Goal: Task Accomplishment & Management: Use online tool/utility

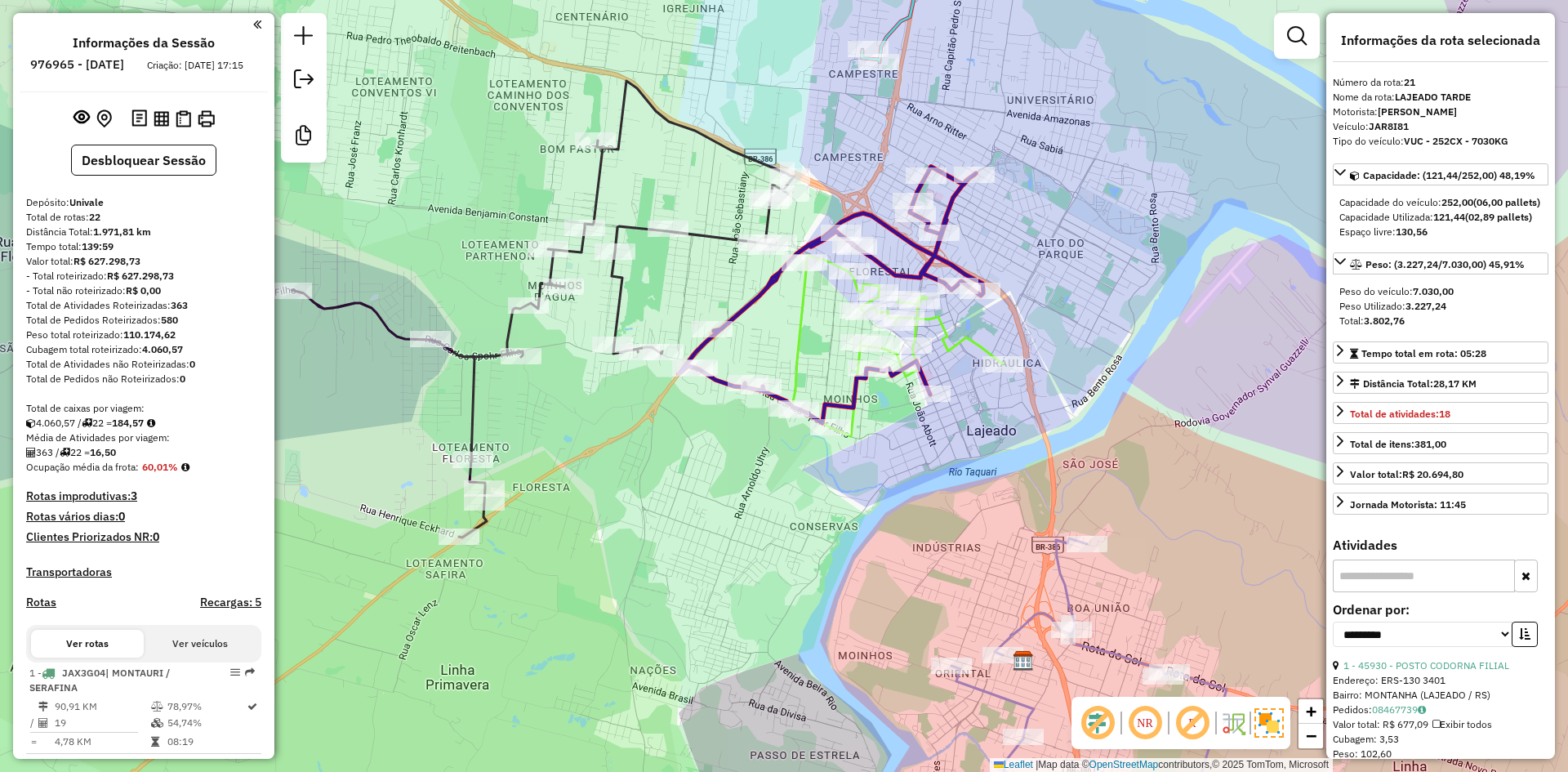
select select "**********"
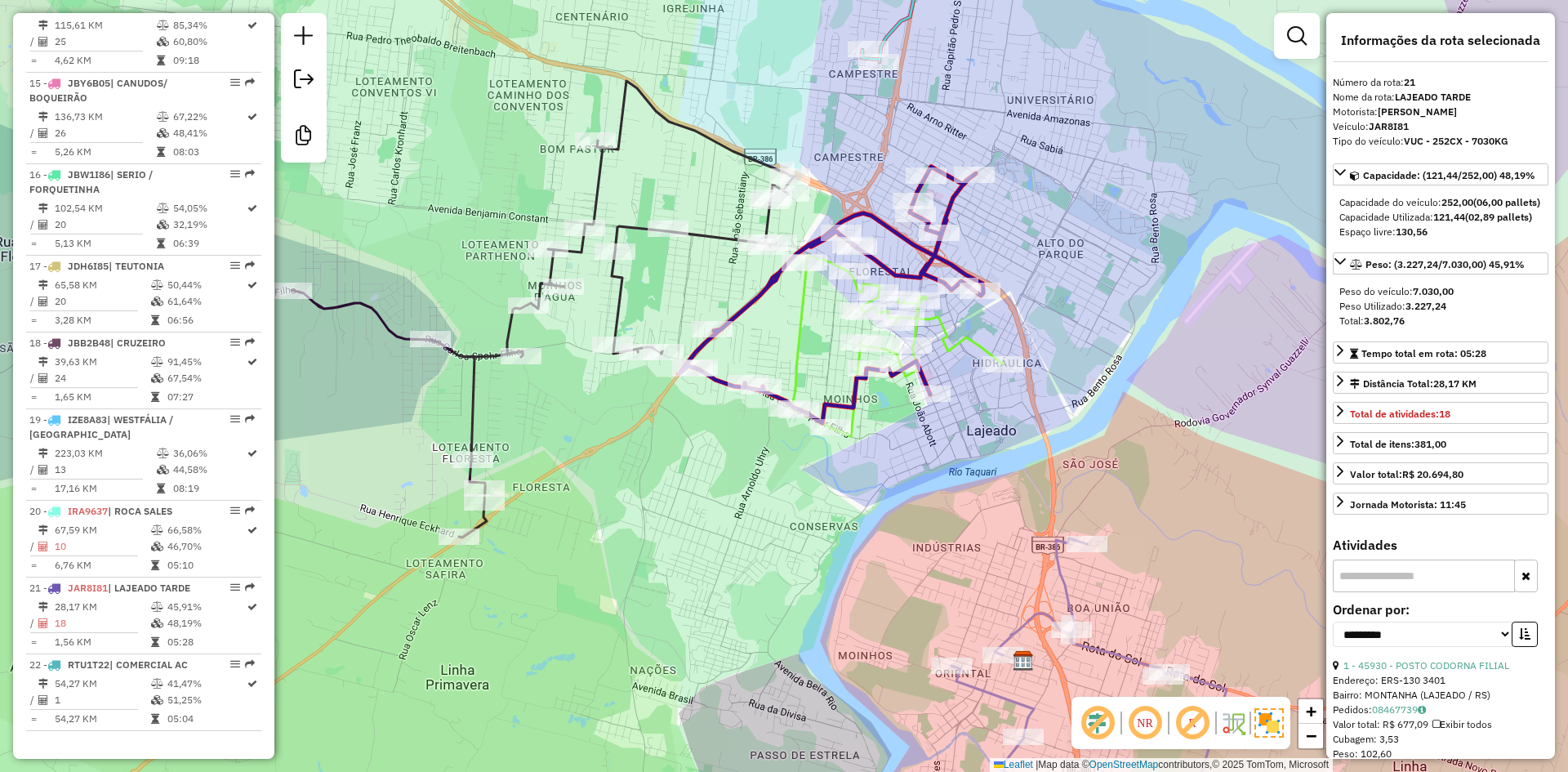
scroll to position [81, 0]
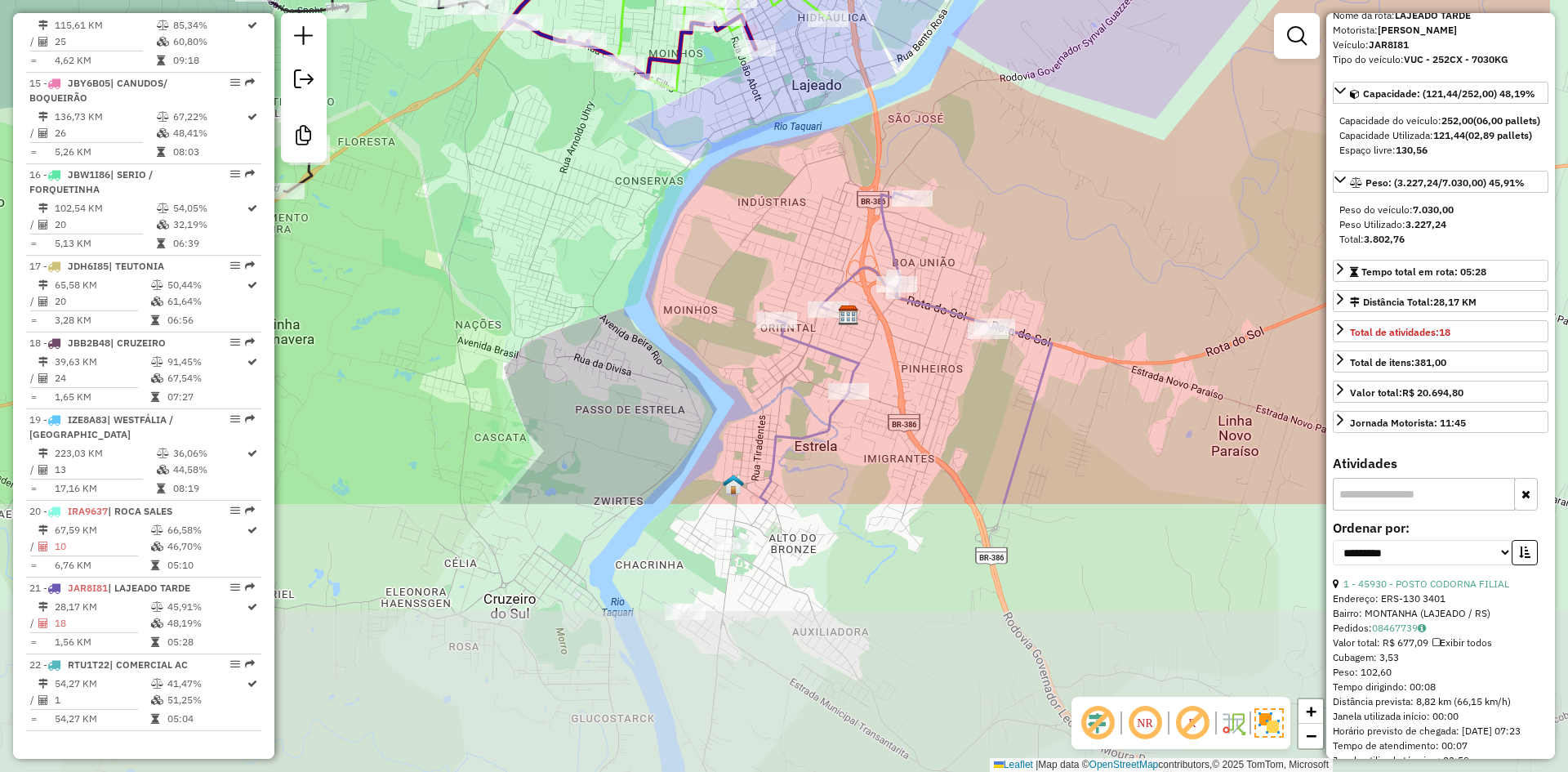
drag, startPoint x: 933, startPoint y: 530, endPoint x: 786, endPoint y: 235, distance: 329.6
click at [786, 237] on div "Janela de atendimento Grade de atendimento Capacidade Transportadoras Veículos …" at bounding box center [784, 386] width 1568 height 772
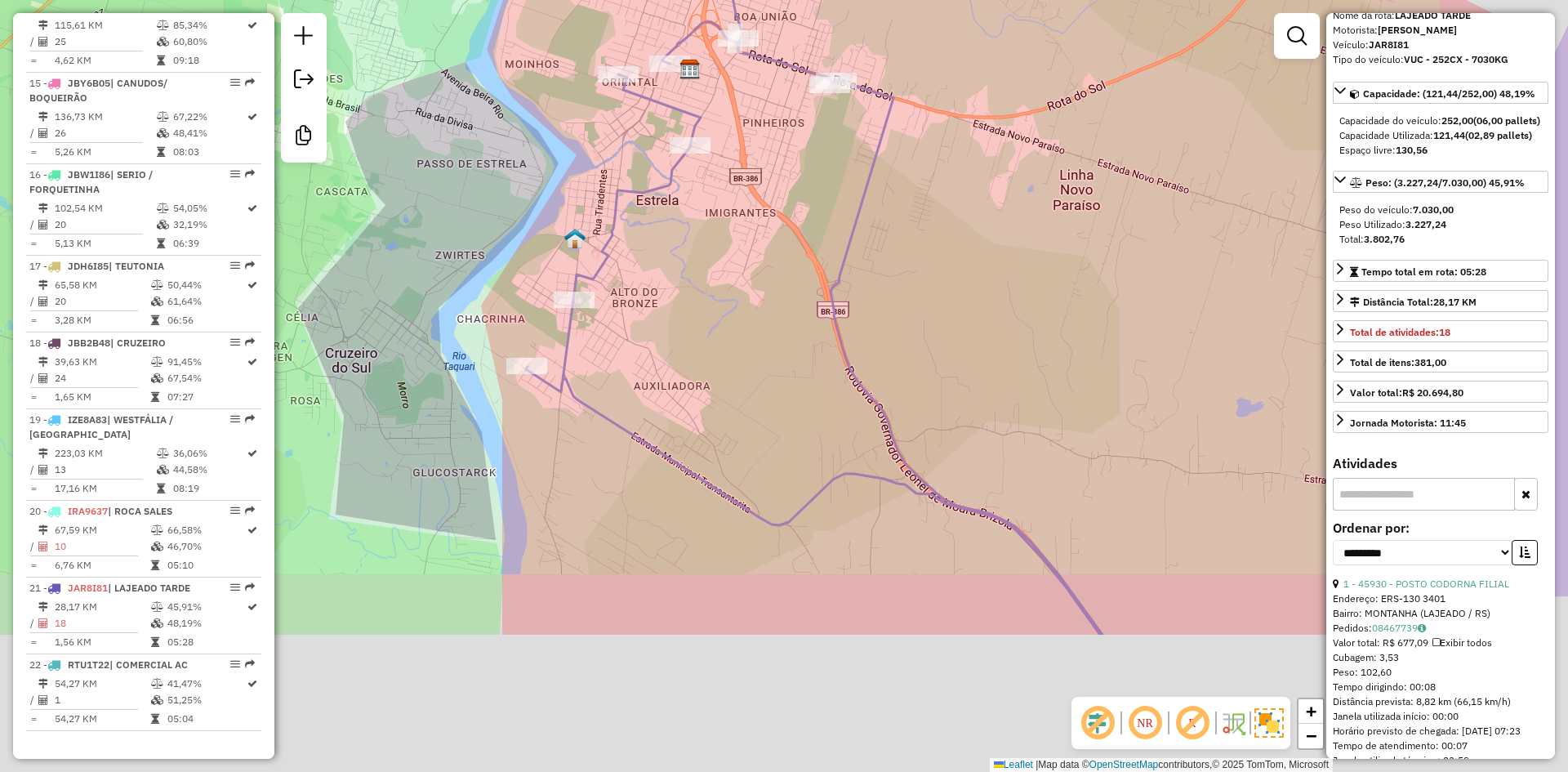
drag, startPoint x: 935, startPoint y: 568, endPoint x: 717, endPoint y: 196, distance: 431.2
click at [717, 199] on div "Janela de atendimento Grade de atendimento Capacidade Transportadoras Veículos …" at bounding box center [784, 386] width 1568 height 772
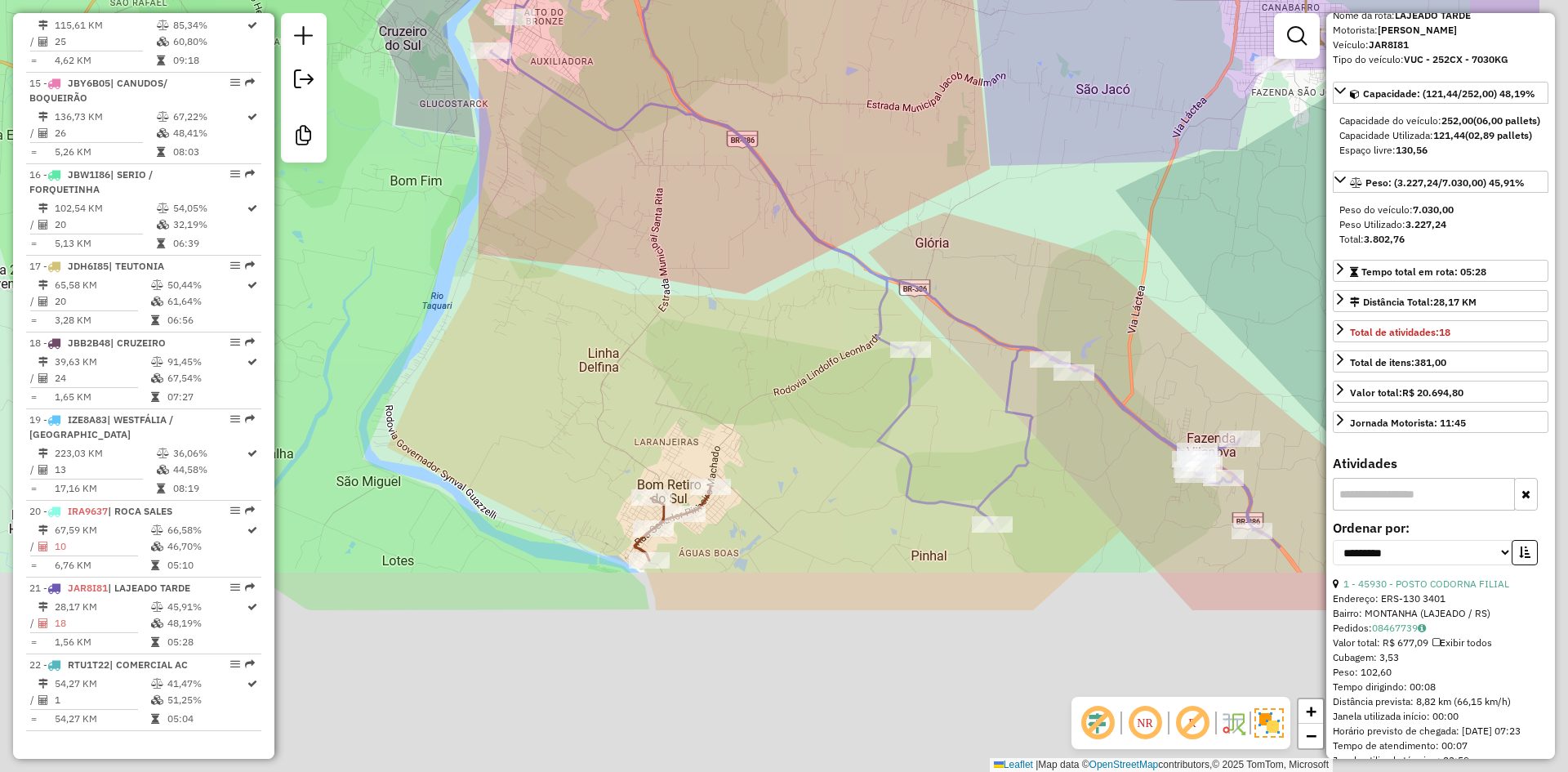
drag, startPoint x: 979, startPoint y: 507, endPoint x: 781, endPoint y: 220, distance: 348.7
click at [781, 220] on div "Janela de atendimento Grade de atendimento Capacidade Transportadoras Veículos …" at bounding box center [784, 386] width 1568 height 772
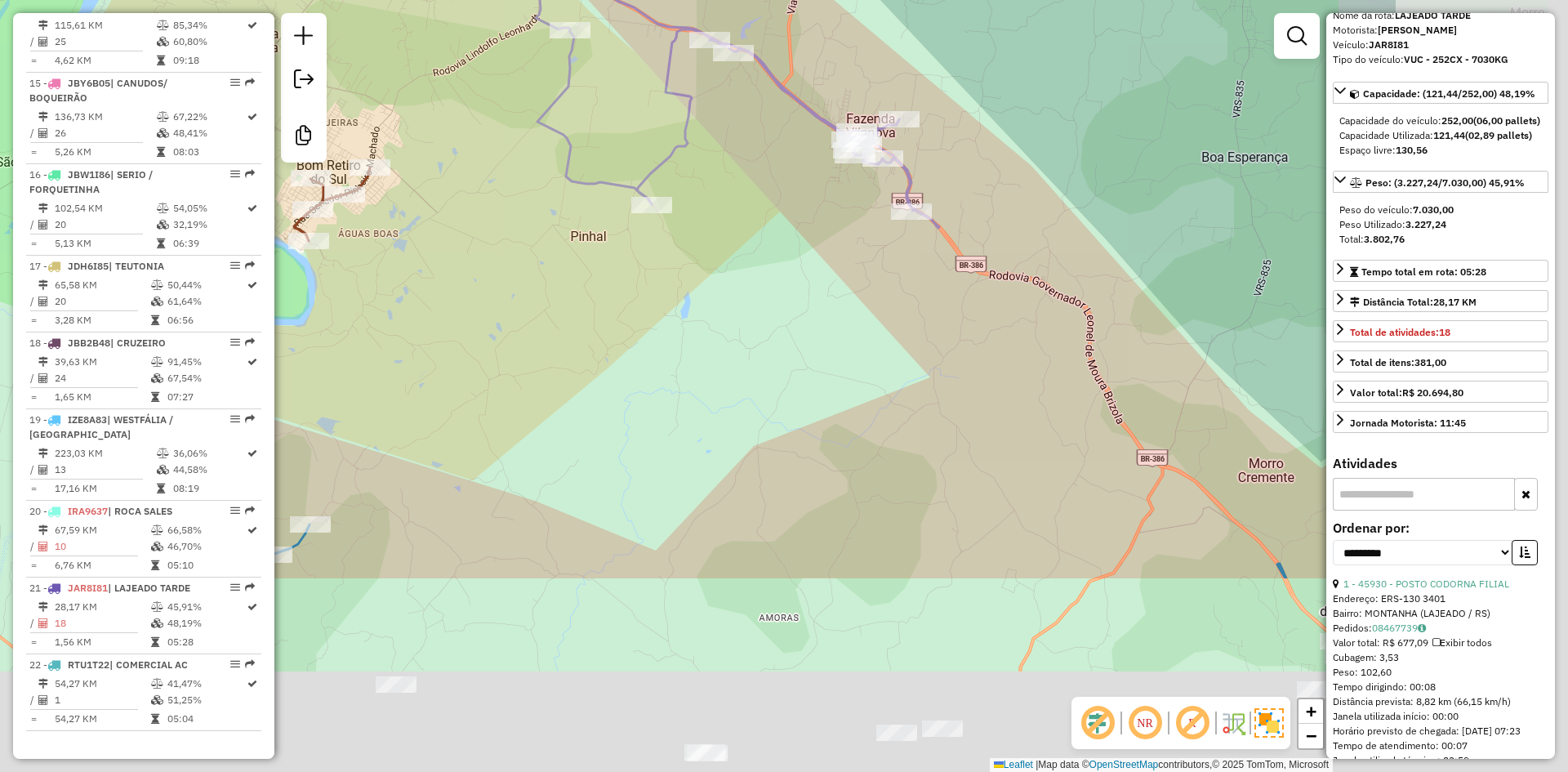
drag, startPoint x: 1103, startPoint y: 556, endPoint x: 764, endPoint y: 273, distance: 441.6
click at [764, 273] on div "Janela de atendimento Grade de atendimento Capacidade Transportadoras Veículos …" at bounding box center [784, 386] width 1568 height 772
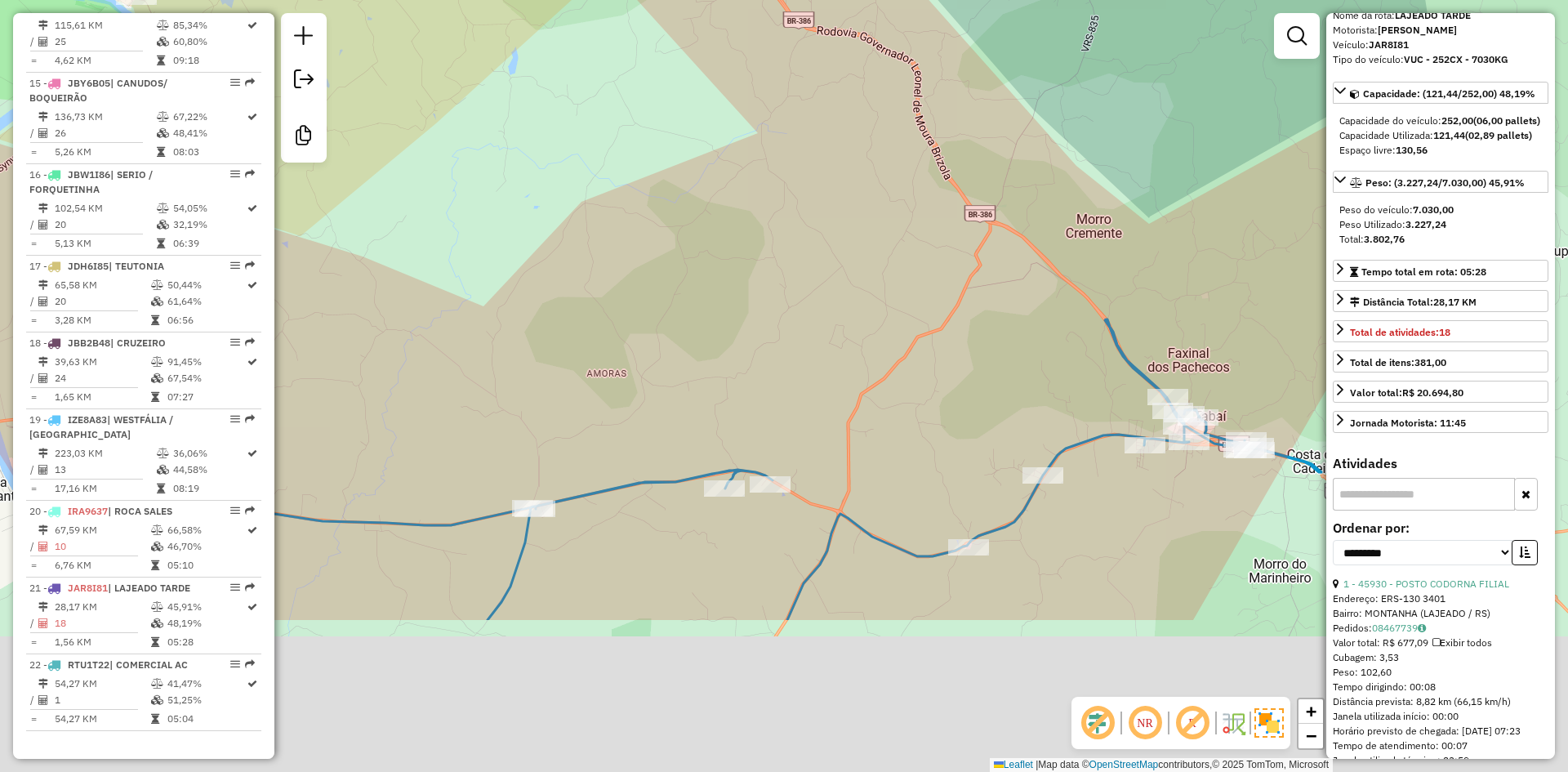
drag, startPoint x: 882, startPoint y: 459, endPoint x: 664, endPoint y: 67, distance: 448.5
click at [664, 67] on div "Janela de atendimento Grade de atendimento Capacidade Transportadoras Veículos …" at bounding box center [784, 386] width 1568 height 772
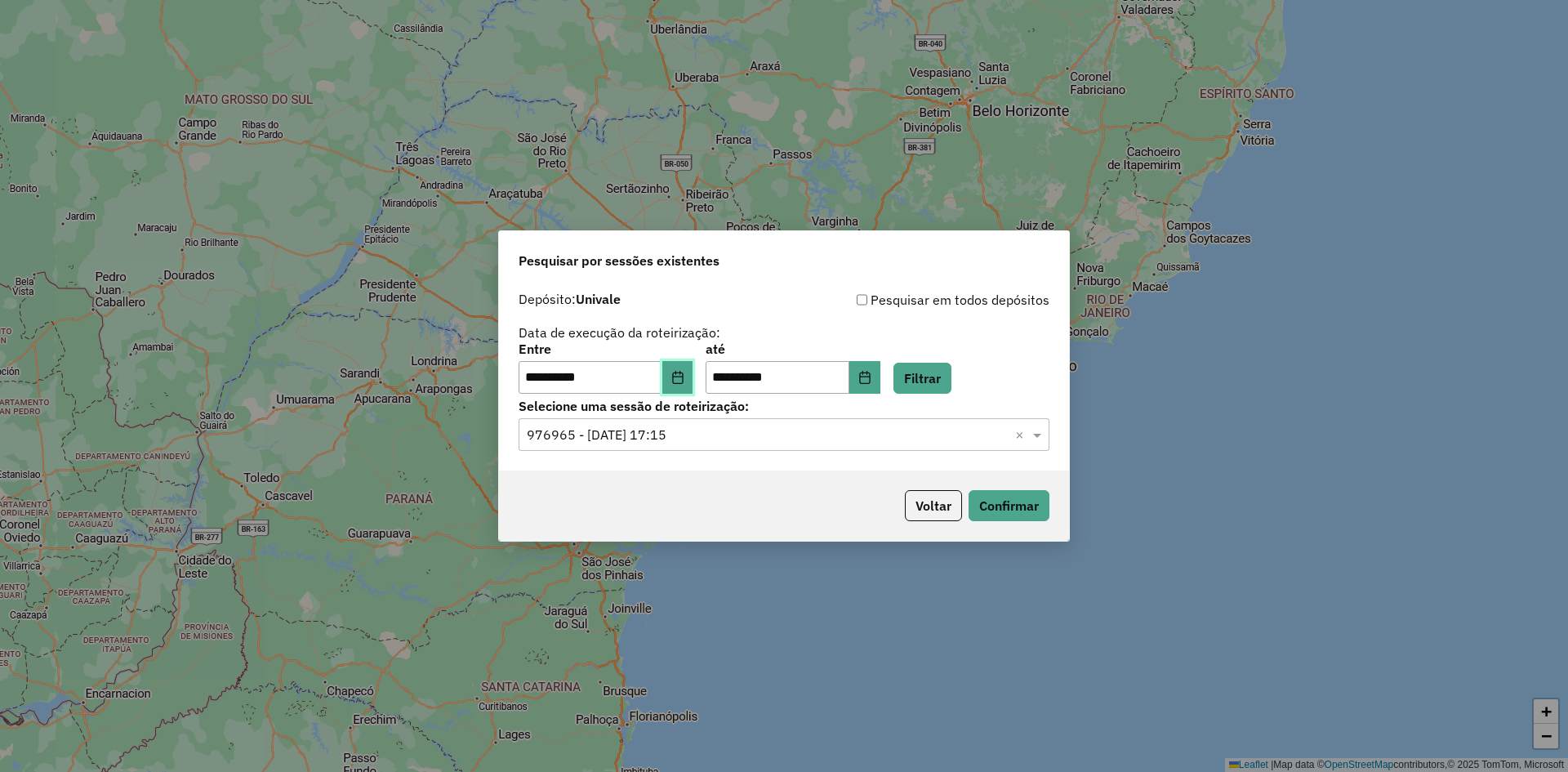
click at [693, 386] on button "Choose Date" at bounding box center [678, 377] width 31 height 33
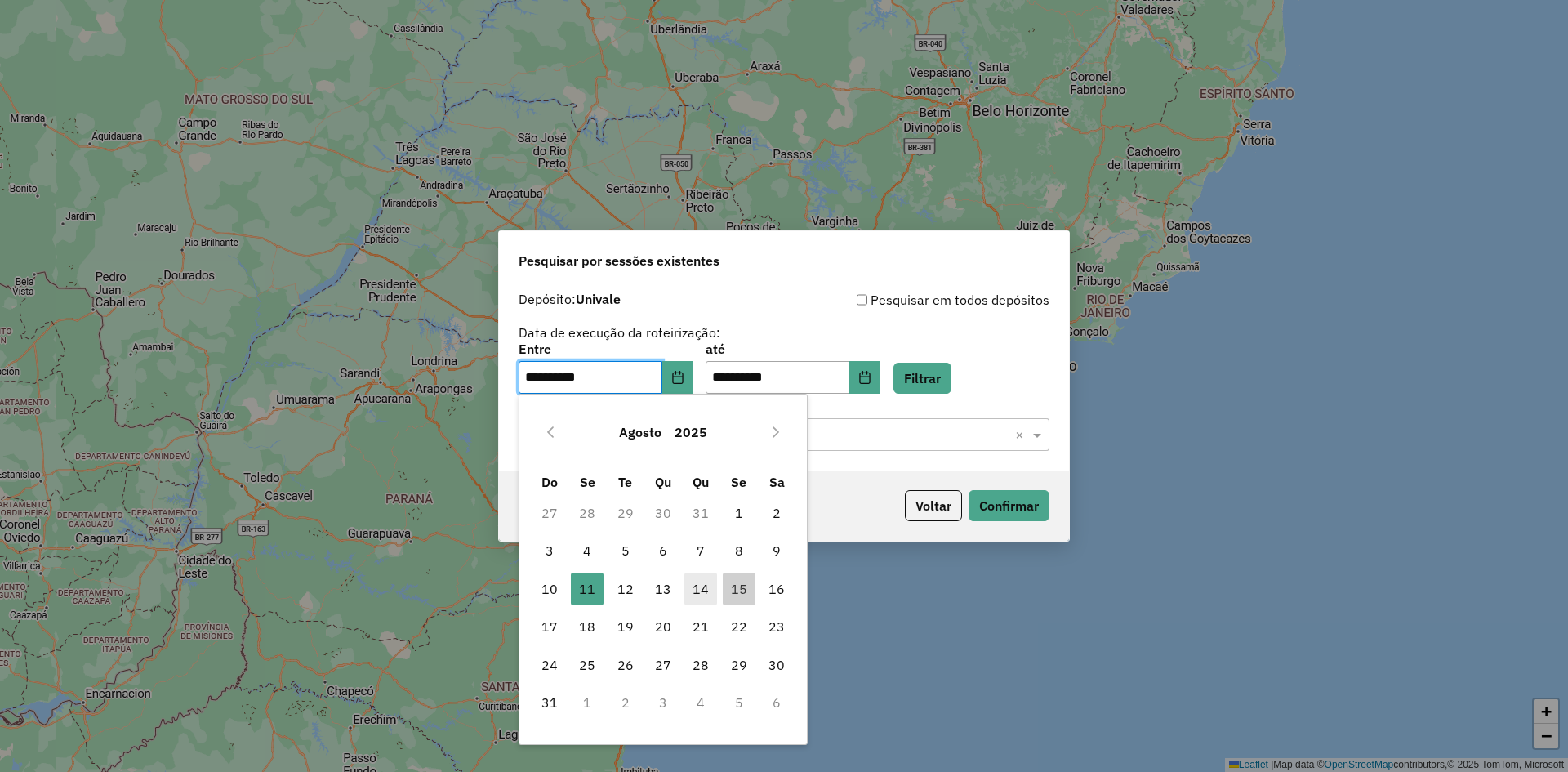
click at [707, 595] on span "14" at bounding box center [701, 589] width 33 height 33
type input "**********"
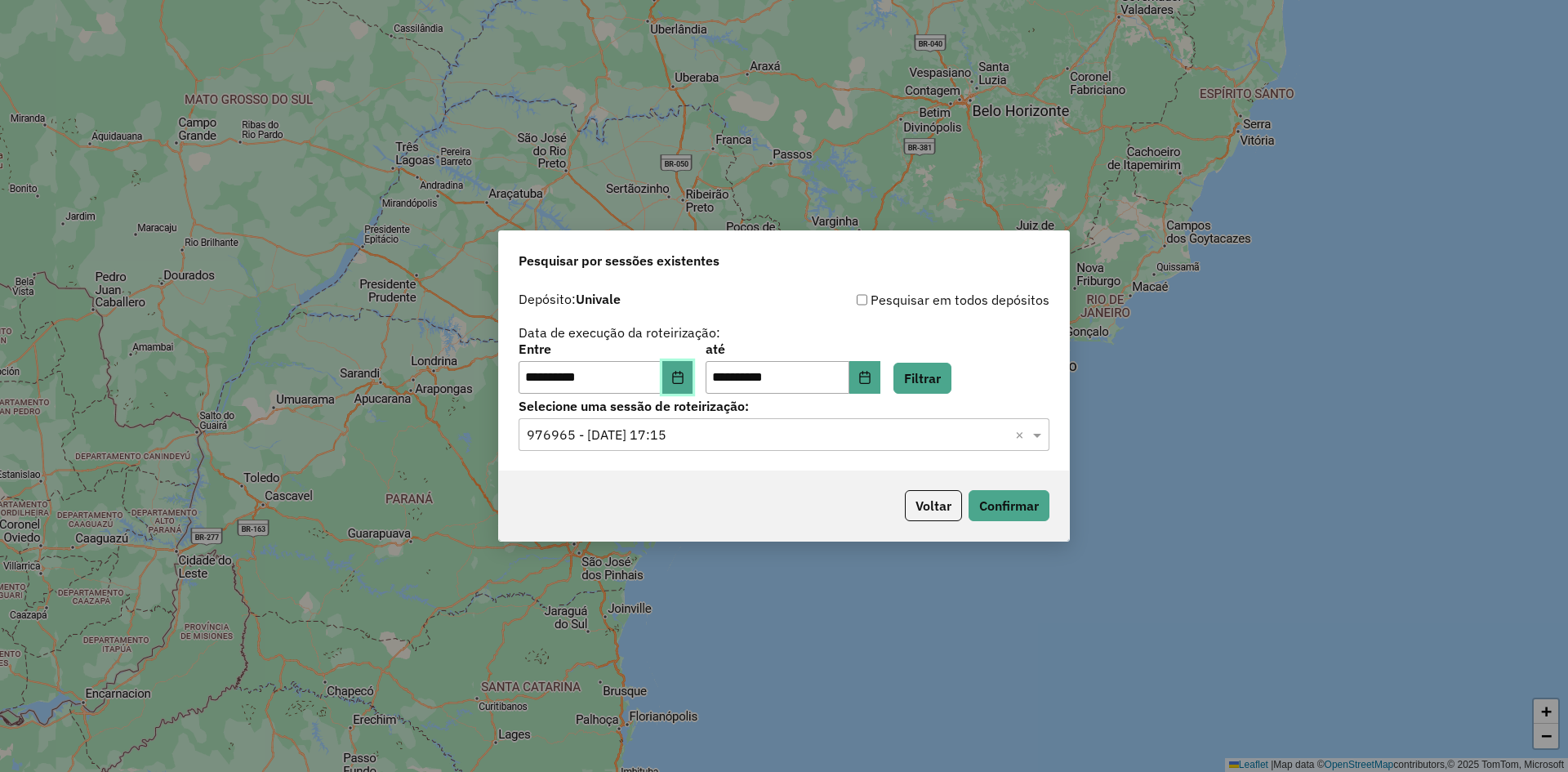
click at [693, 386] on button "Choose Date" at bounding box center [678, 377] width 31 height 33
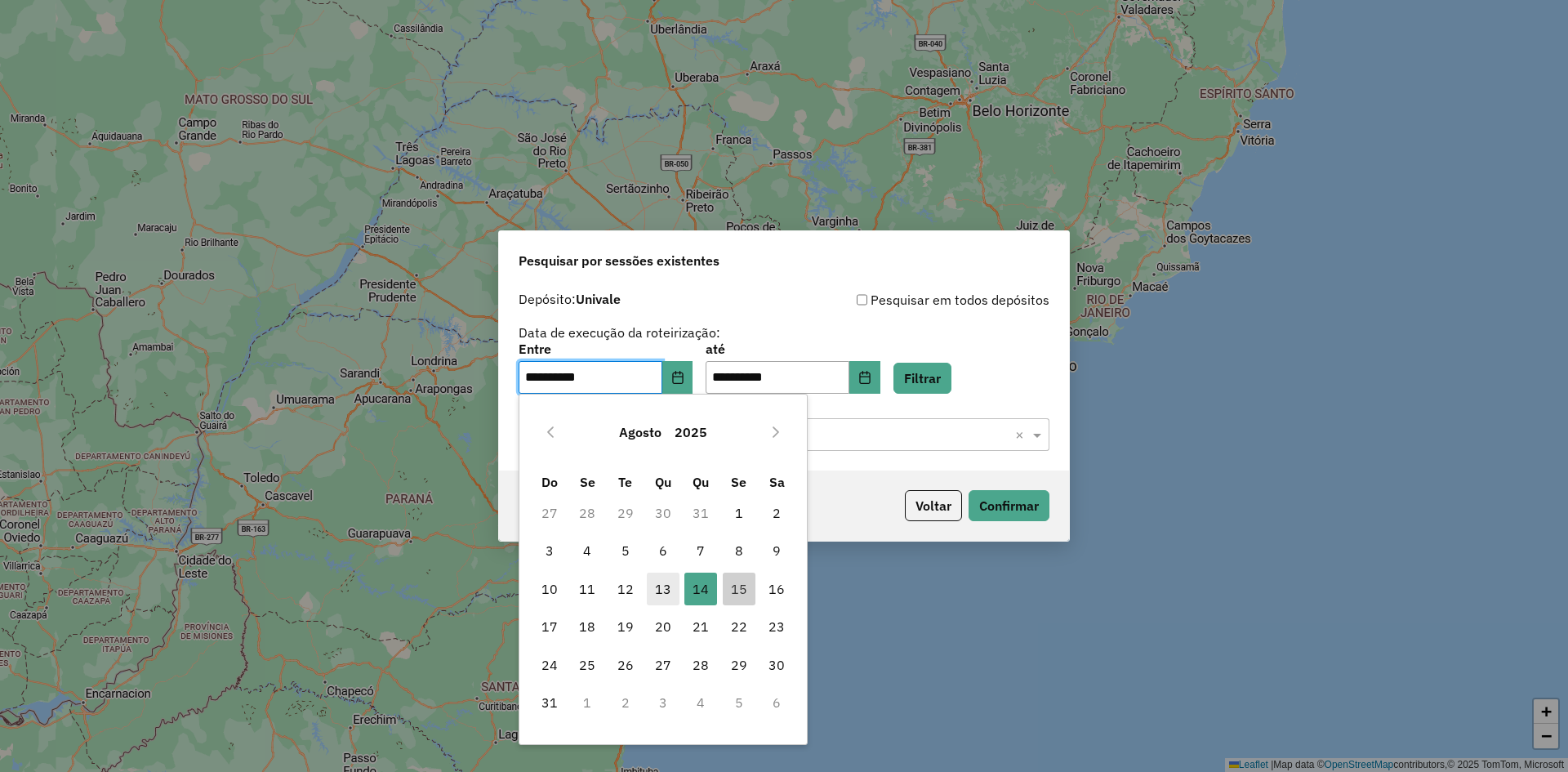
click at [677, 583] on span "13" at bounding box center [664, 589] width 33 height 33
type input "**********"
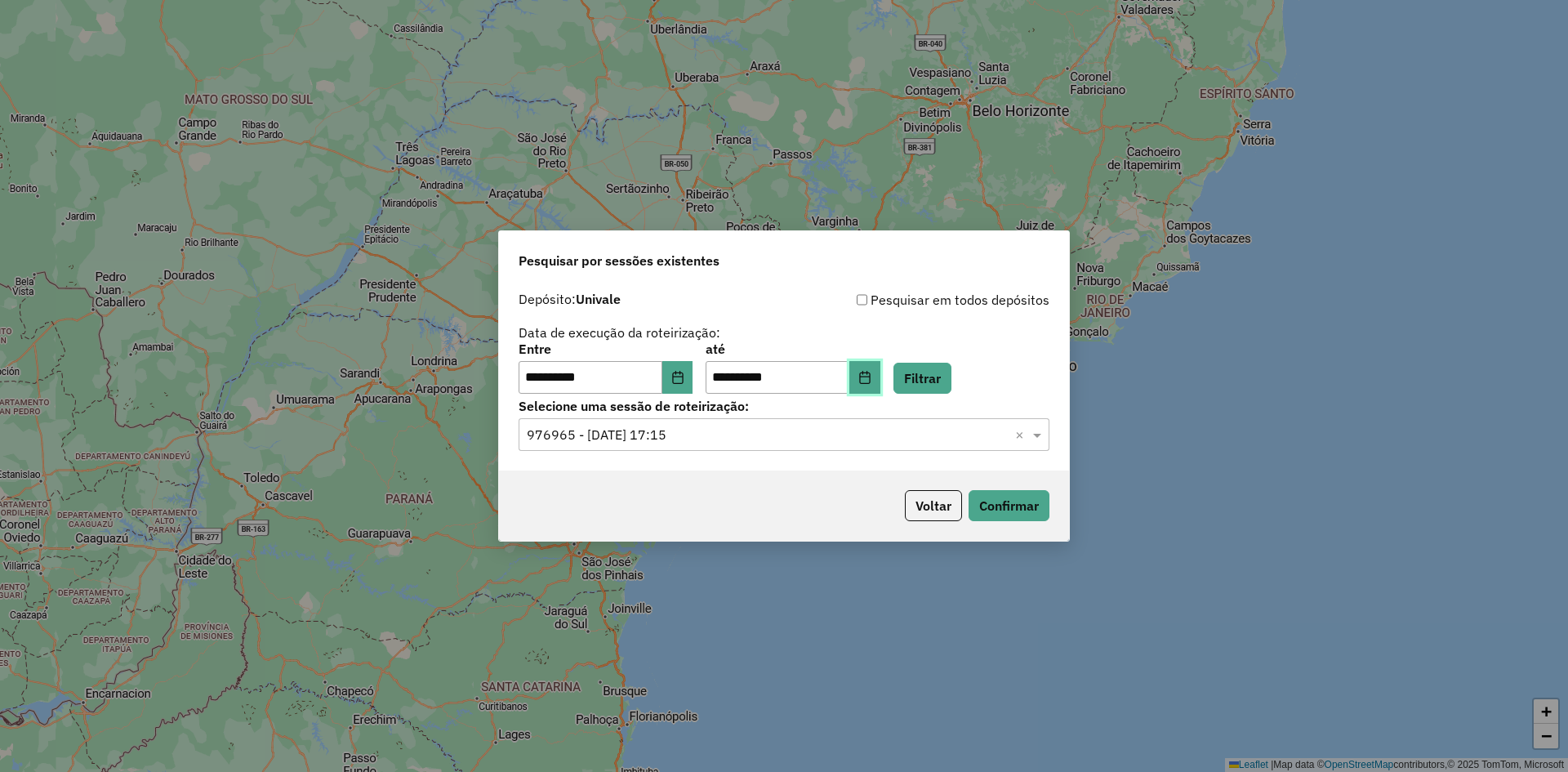
click at [880, 380] on button "Choose Date" at bounding box center [865, 377] width 31 height 33
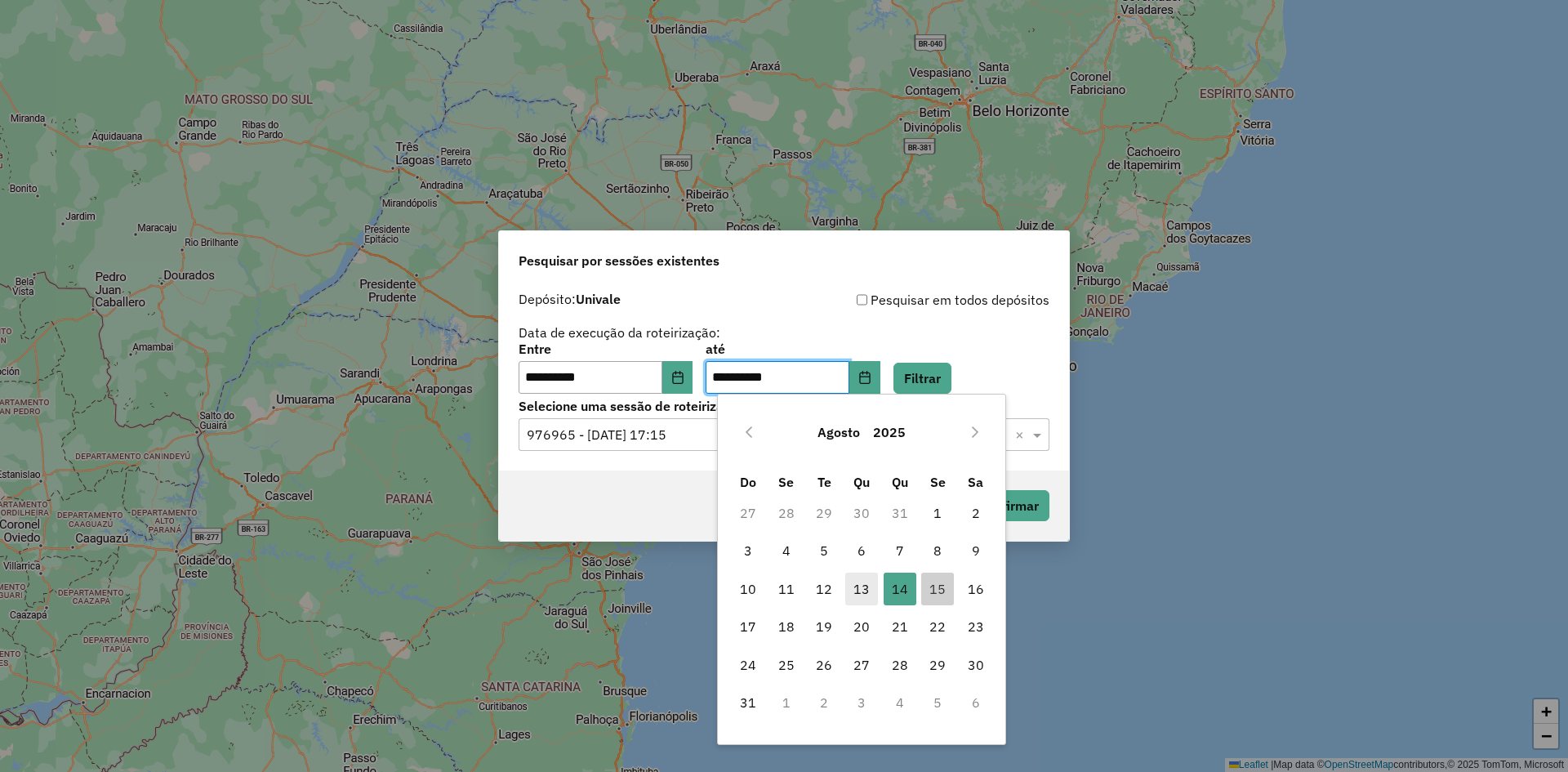
click at [859, 593] on span "13" at bounding box center [862, 589] width 33 height 33
type input "**********"
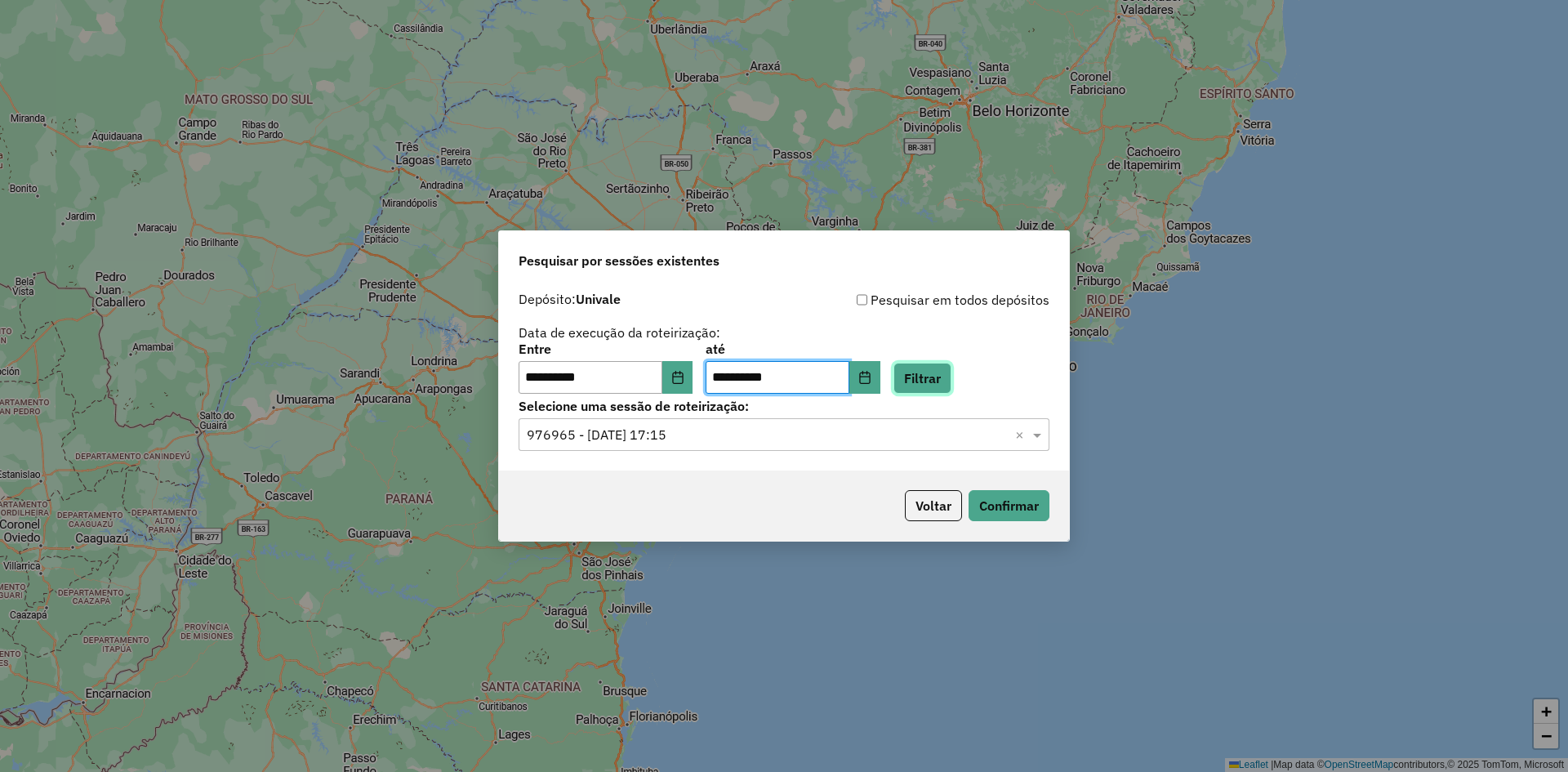
click at [936, 383] on button "Filtrar" at bounding box center [922, 378] width 58 height 31
click at [1034, 434] on span at bounding box center [1039, 434] width 21 height 20
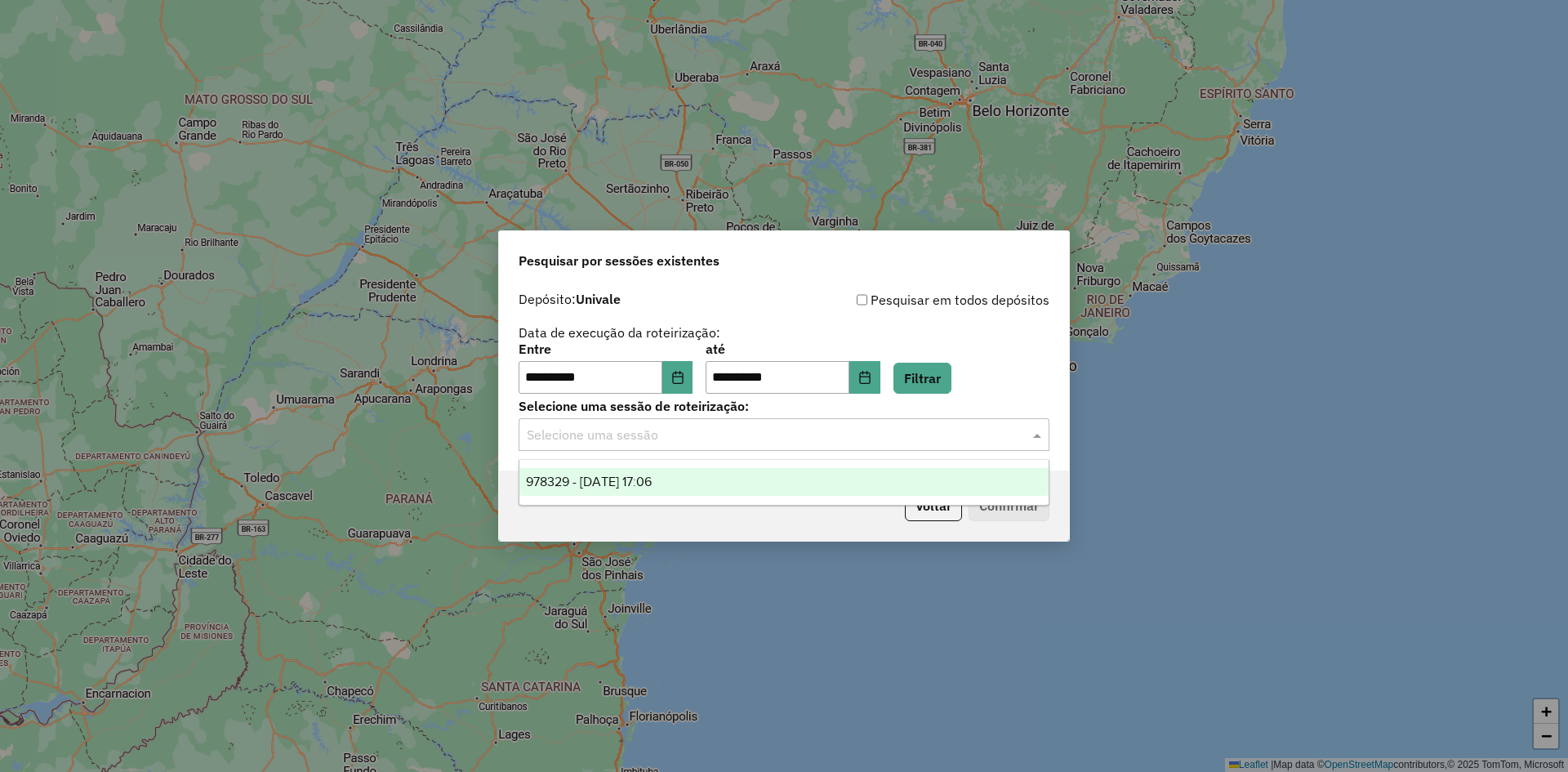
click at [736, 482] on div "978329 - 13/08/2025 17:06" at bounding box center [784, 482] width 530 height 28
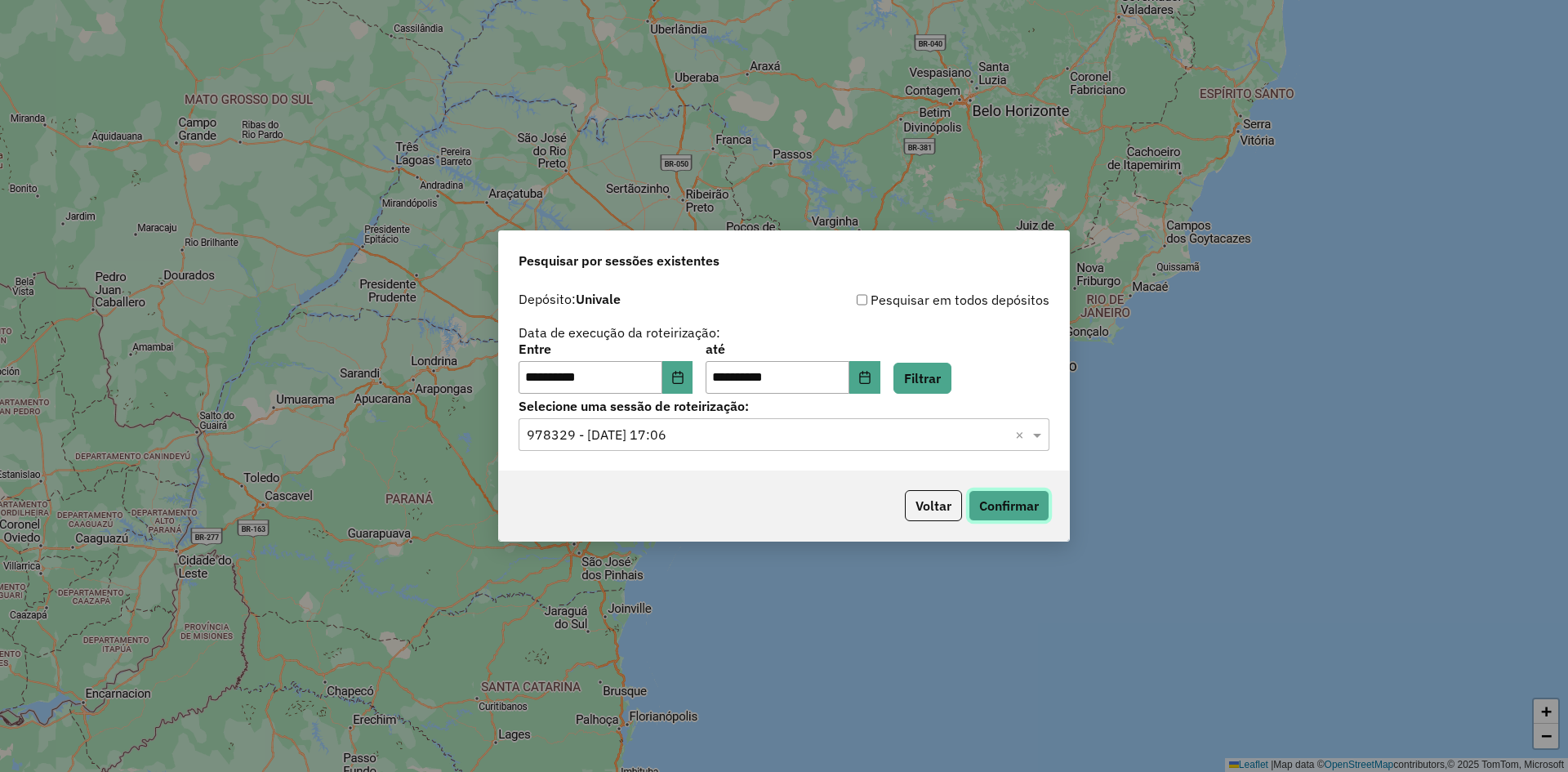
click at [1011, 511] on button "Confirmar" at bounding box center [1008, 505] width 80 height 31
click at [683, 383] on icon "Choose Date" at bounding box center [678, 377] width 10 height 13
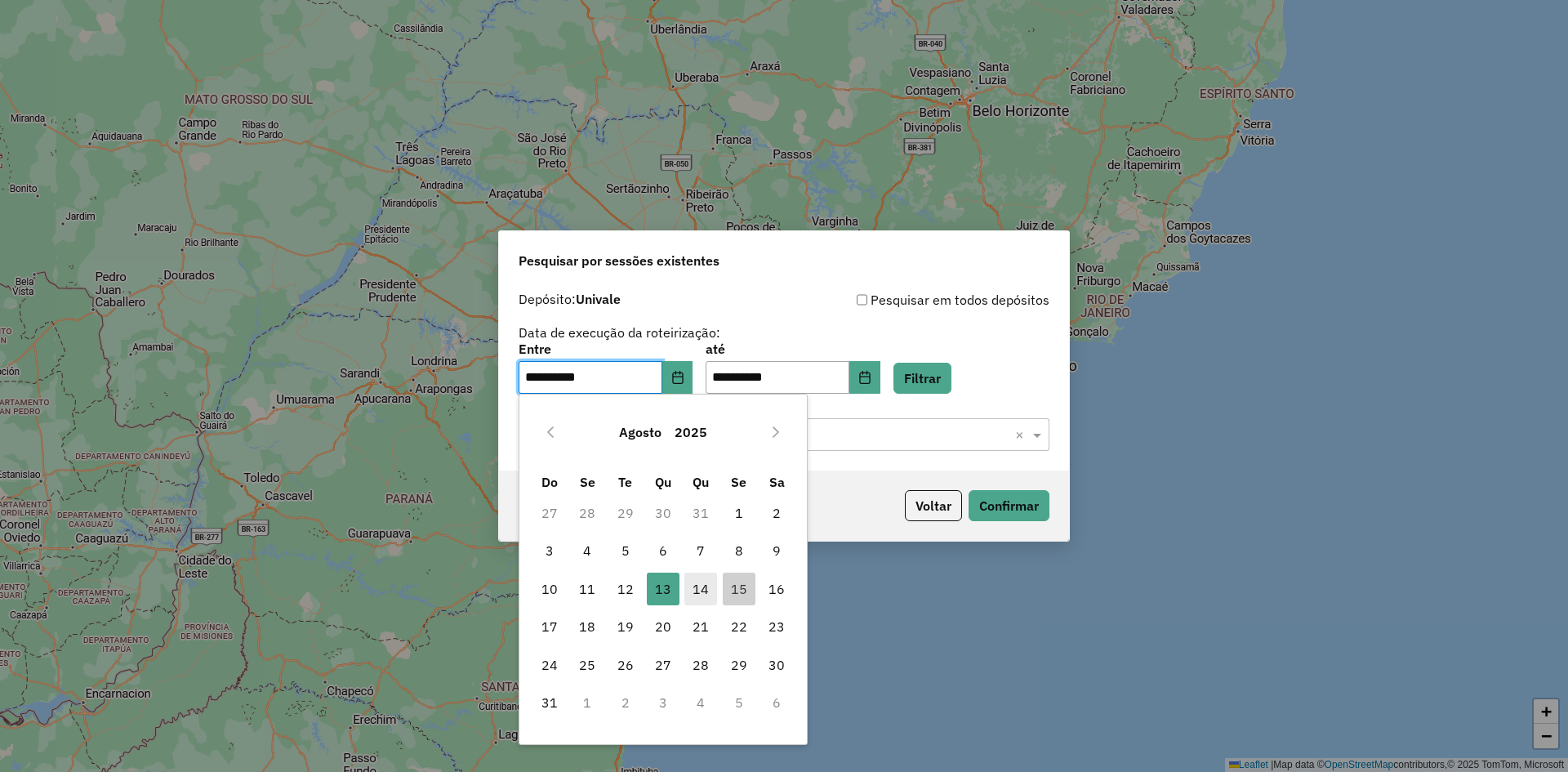
click at [705, 595] on span "14" at bounding box center [701, 589] width 33 height 33
type input "**********"
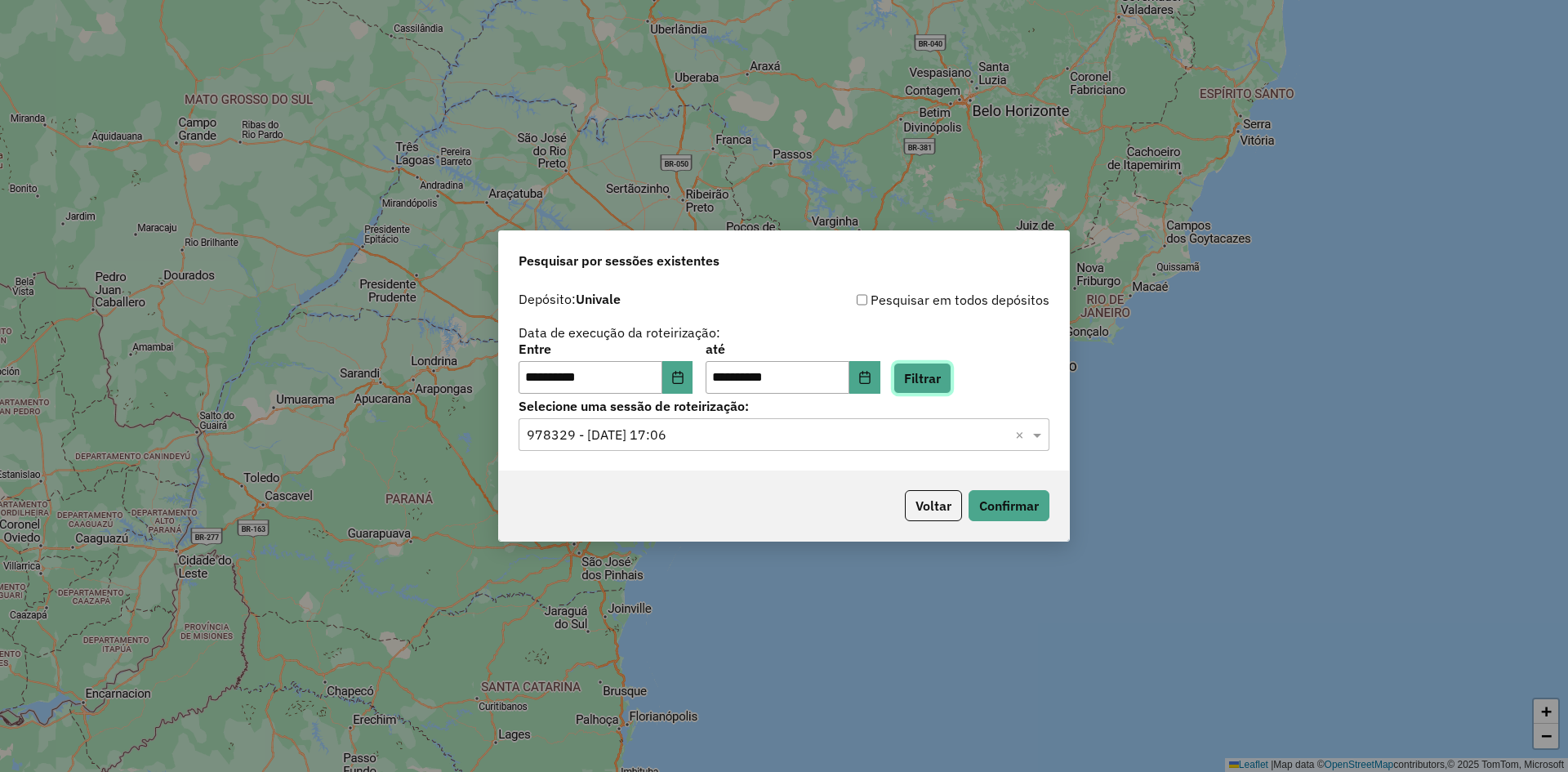
click at [930, 380] on button "Filtrar" at bounding box center [922, 378] width 58 height 31
click at [1038, 441] on span at bounding box center [1039, 434] width 21 height 20
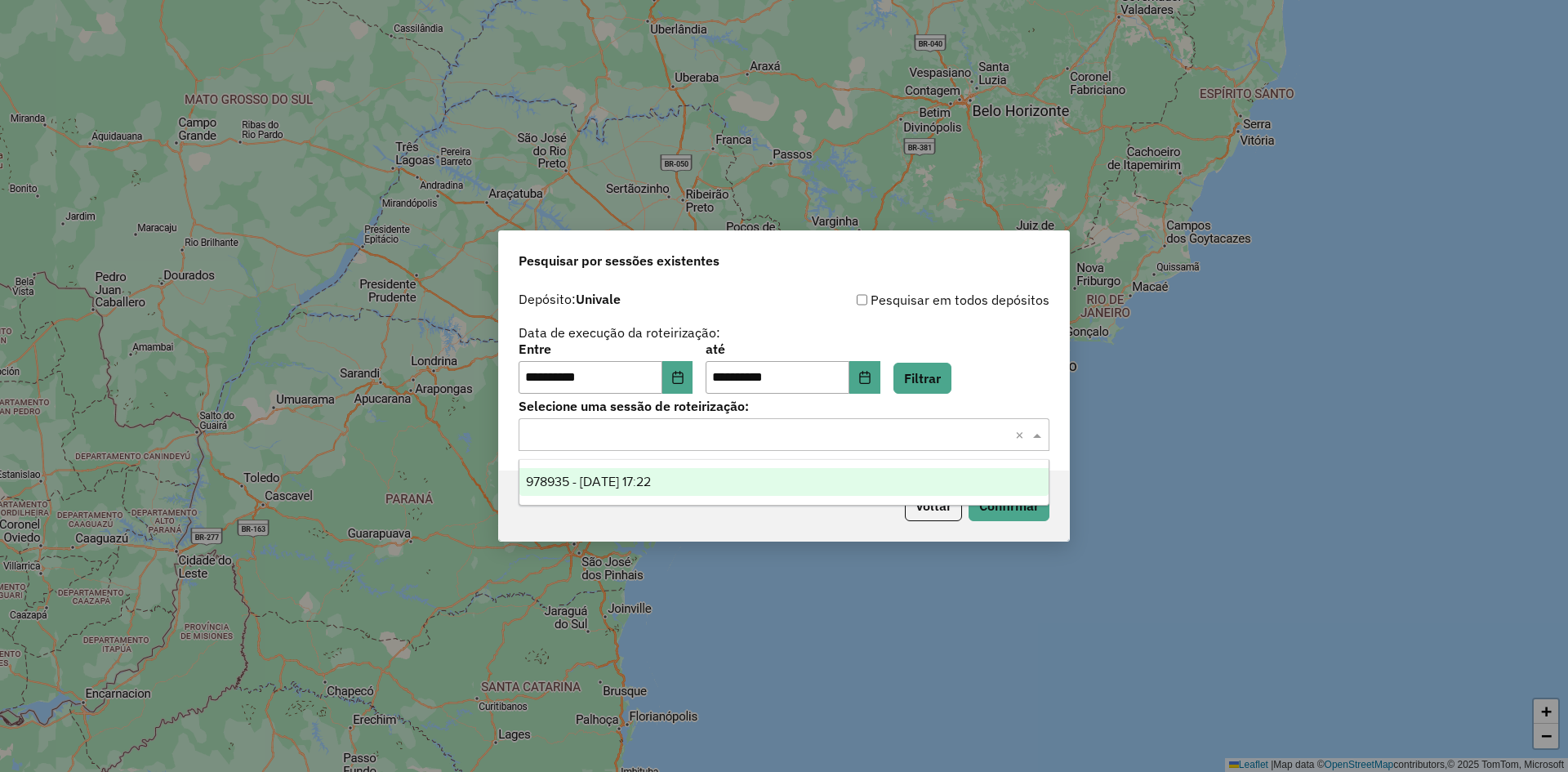
click at [760, 475] on div "978935 - 14/08/2025 17:22" at bounding box center [784, 482] width 530 height 28
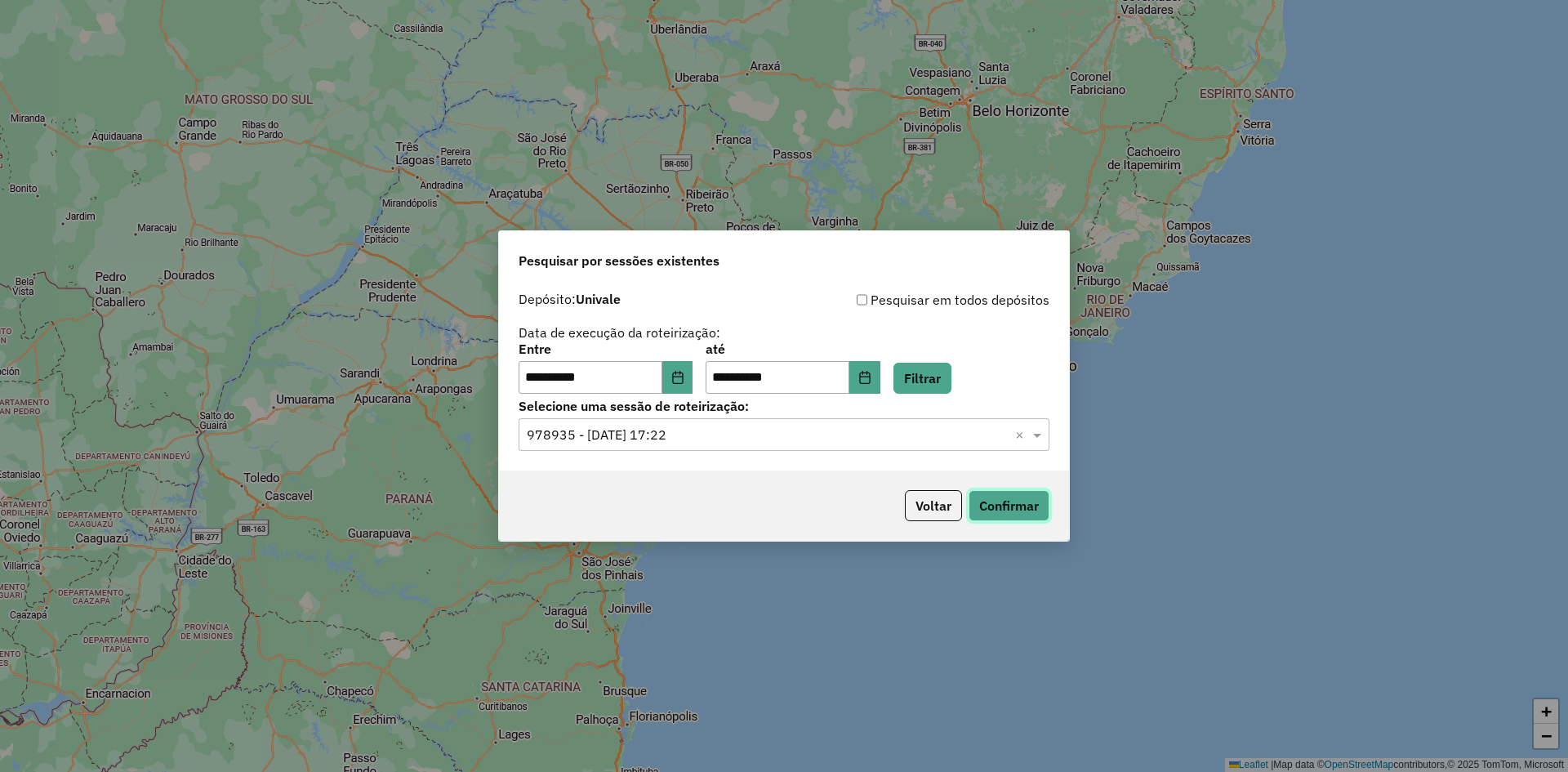
click at [996, 510] on button "Confirmar" at bounding box center [1008, 505] width 80 height 31
click at [684, 378] on icon "Choose Date" at bounding box center [678, 377] width 13 height 13
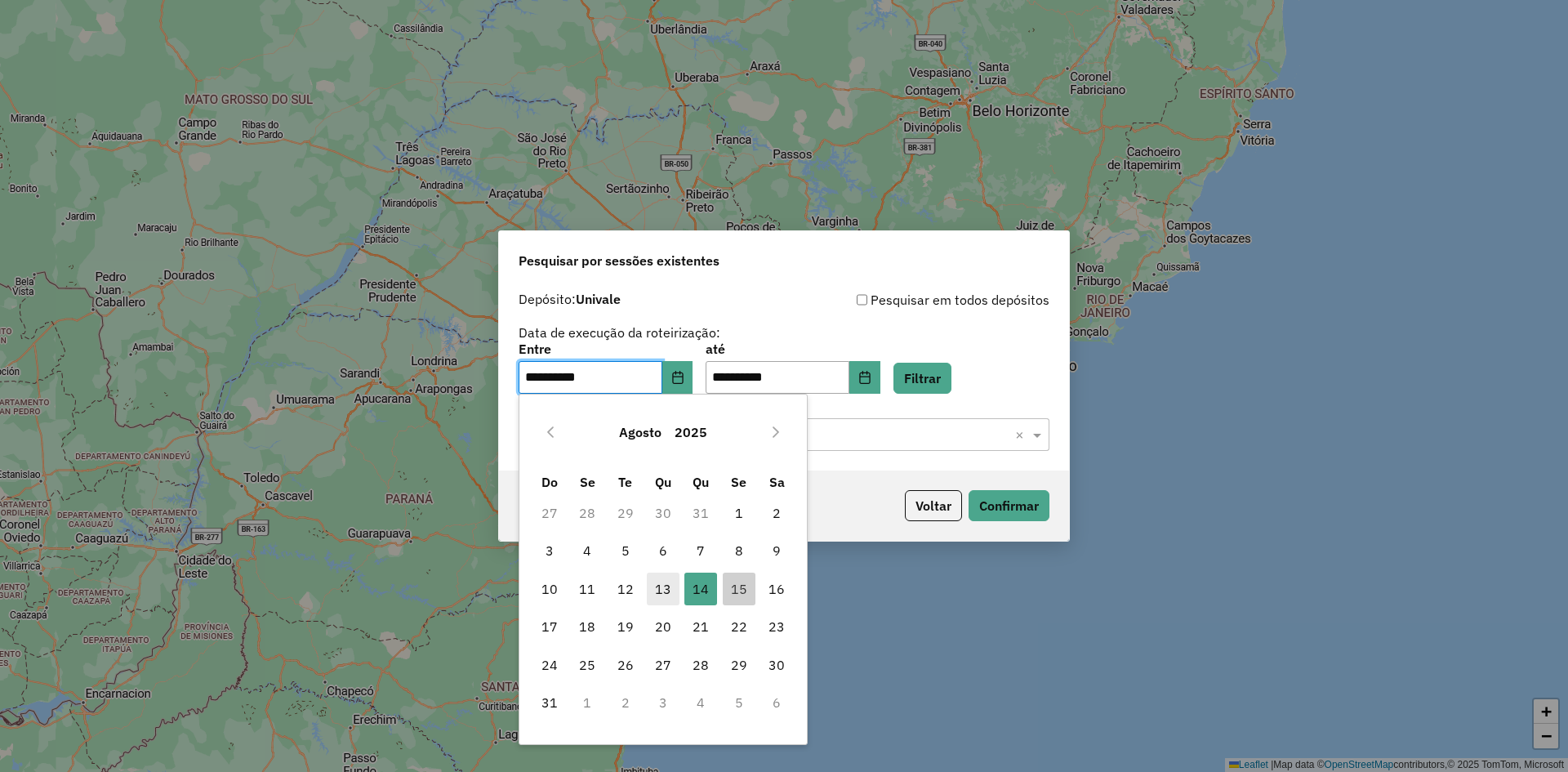
click at [662, 595] on span "13" at bounding box center [664, 589] width 33 height 33
type input "**********"
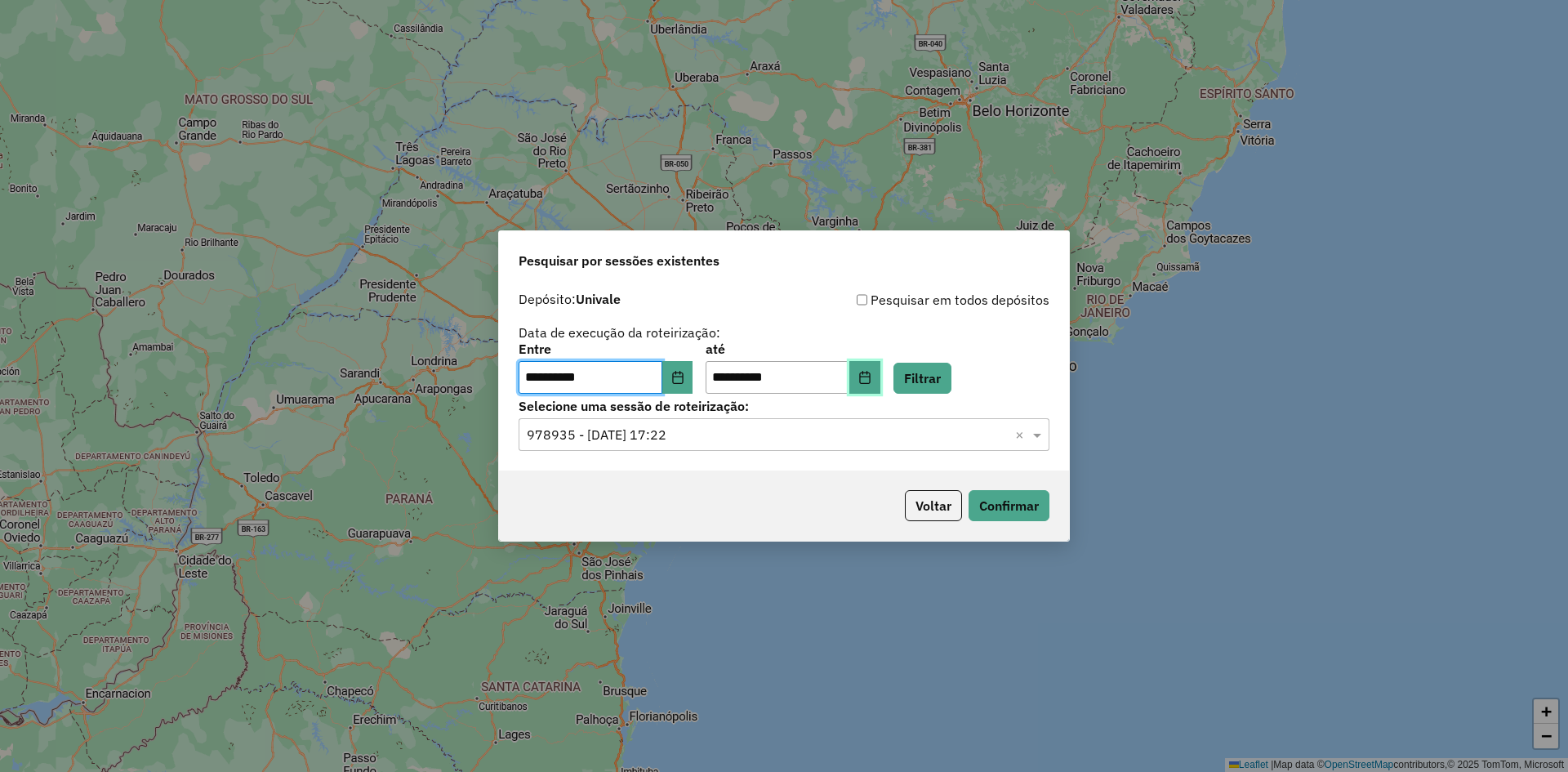
click at [877, 381] on button "Choose Date" at bounding box center [865, 377] width 31 height 33
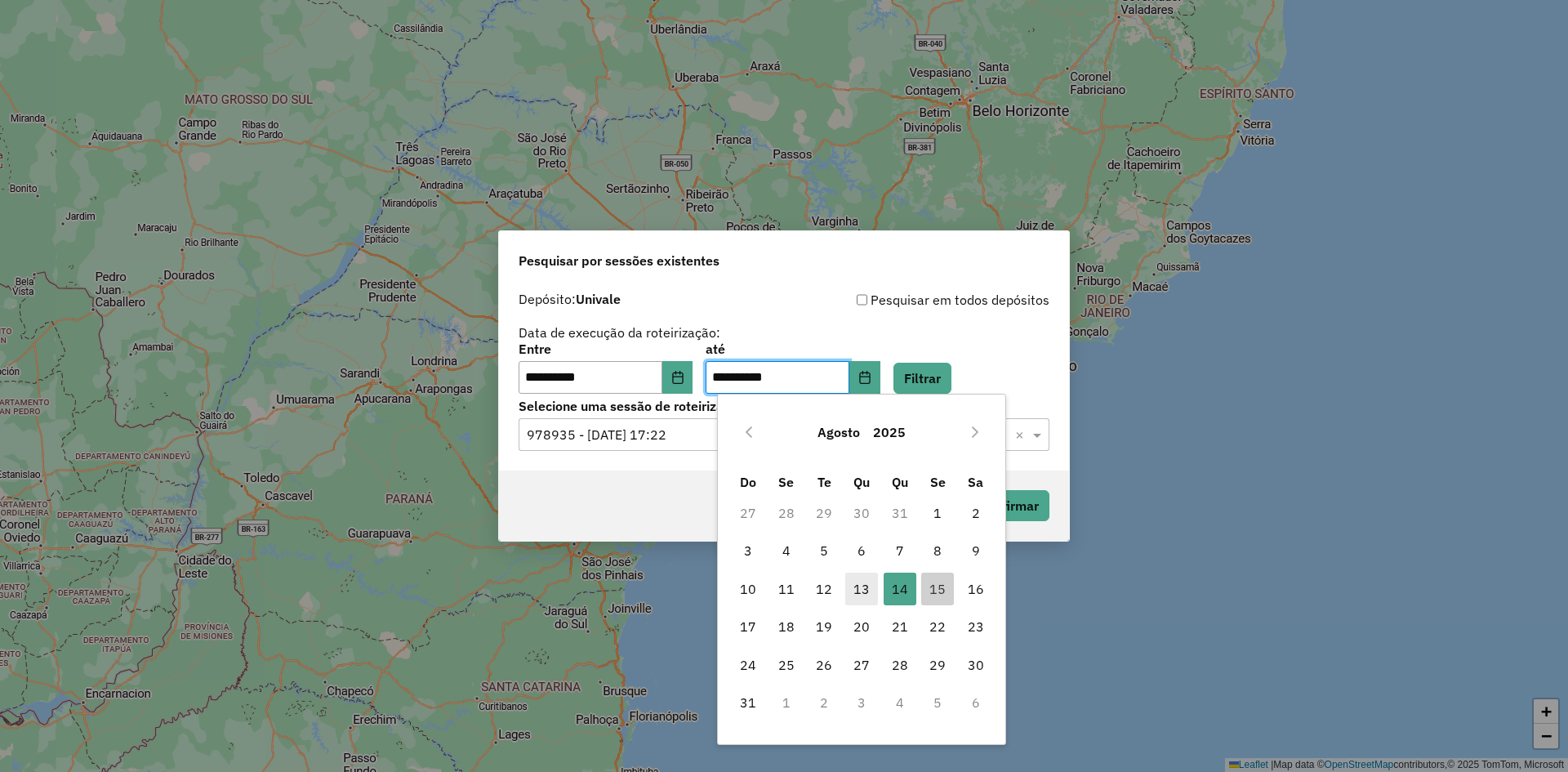
click at [855, 593] on span "13" at bounding box center [862, 589] width 33 height 33
type input "**********"
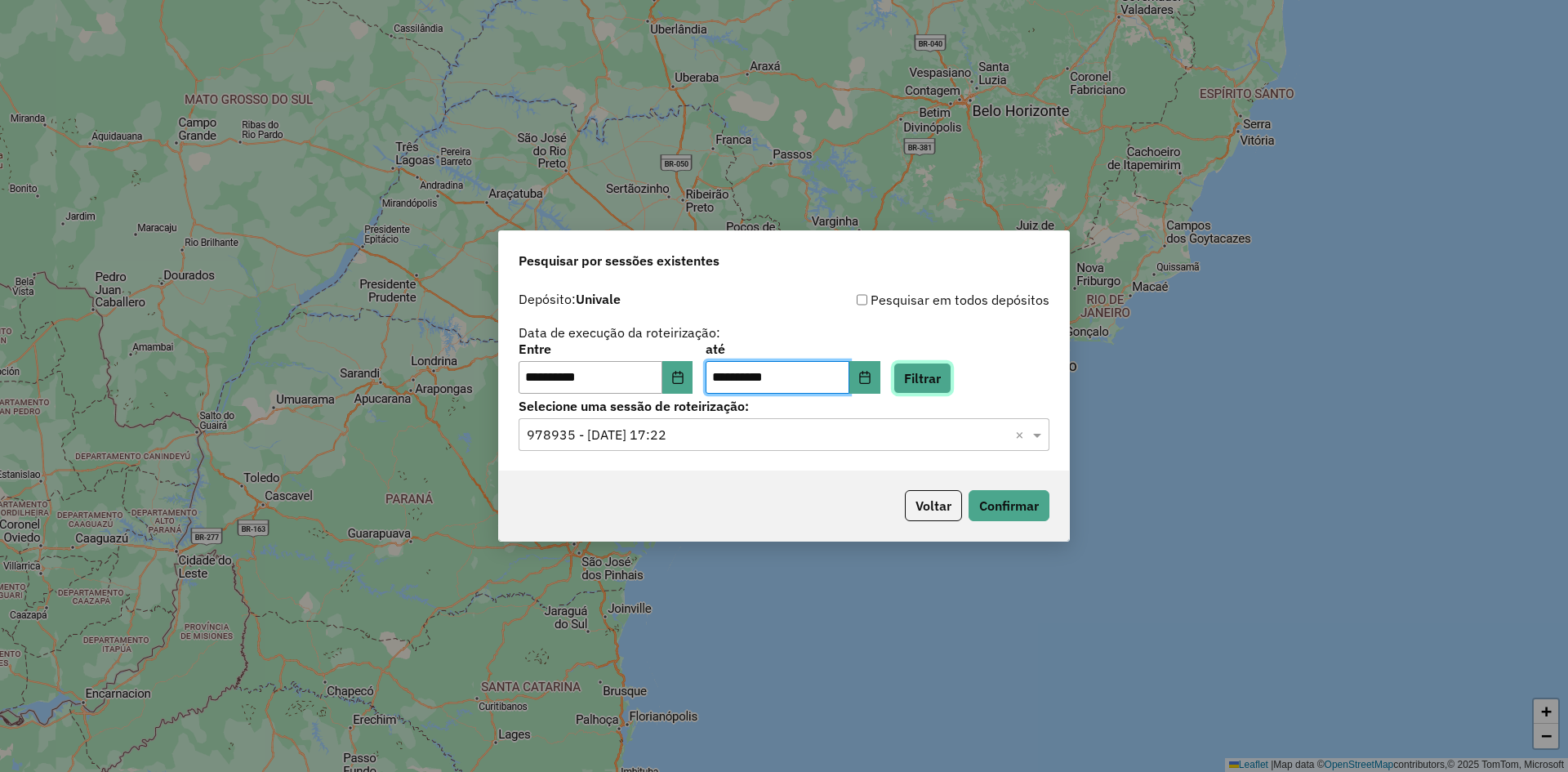
click at [929, 380] on button "Filtrar" at bounding box center [922, 378] width 58 height 31
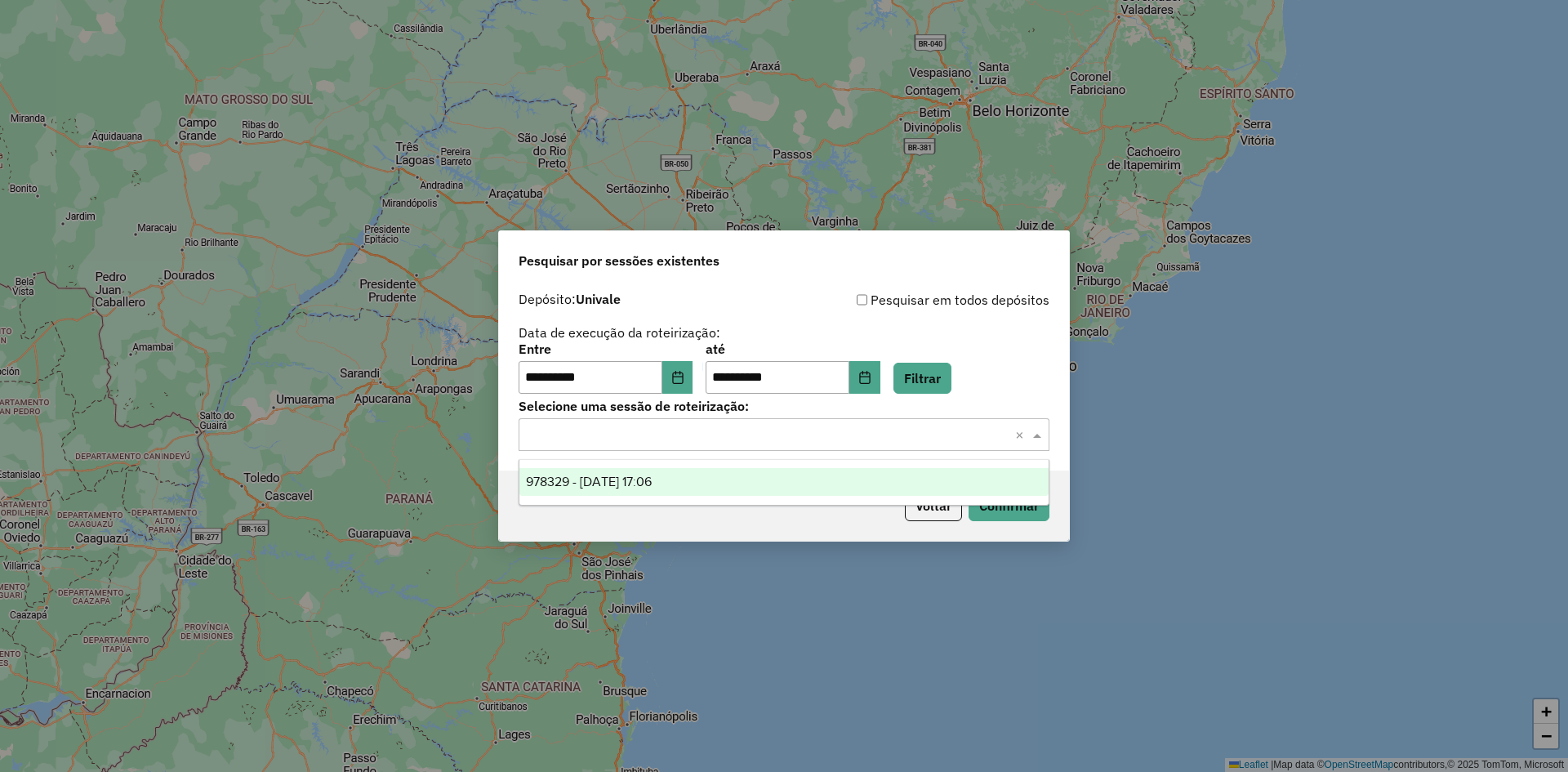
click at [1036, 439] on span at bounding box center [1039, 434] width 21 height 20
click at [947, 485] on div "978329 - 13/08/2025 17:06" at bounding box center [784, 482] width 530 height 28
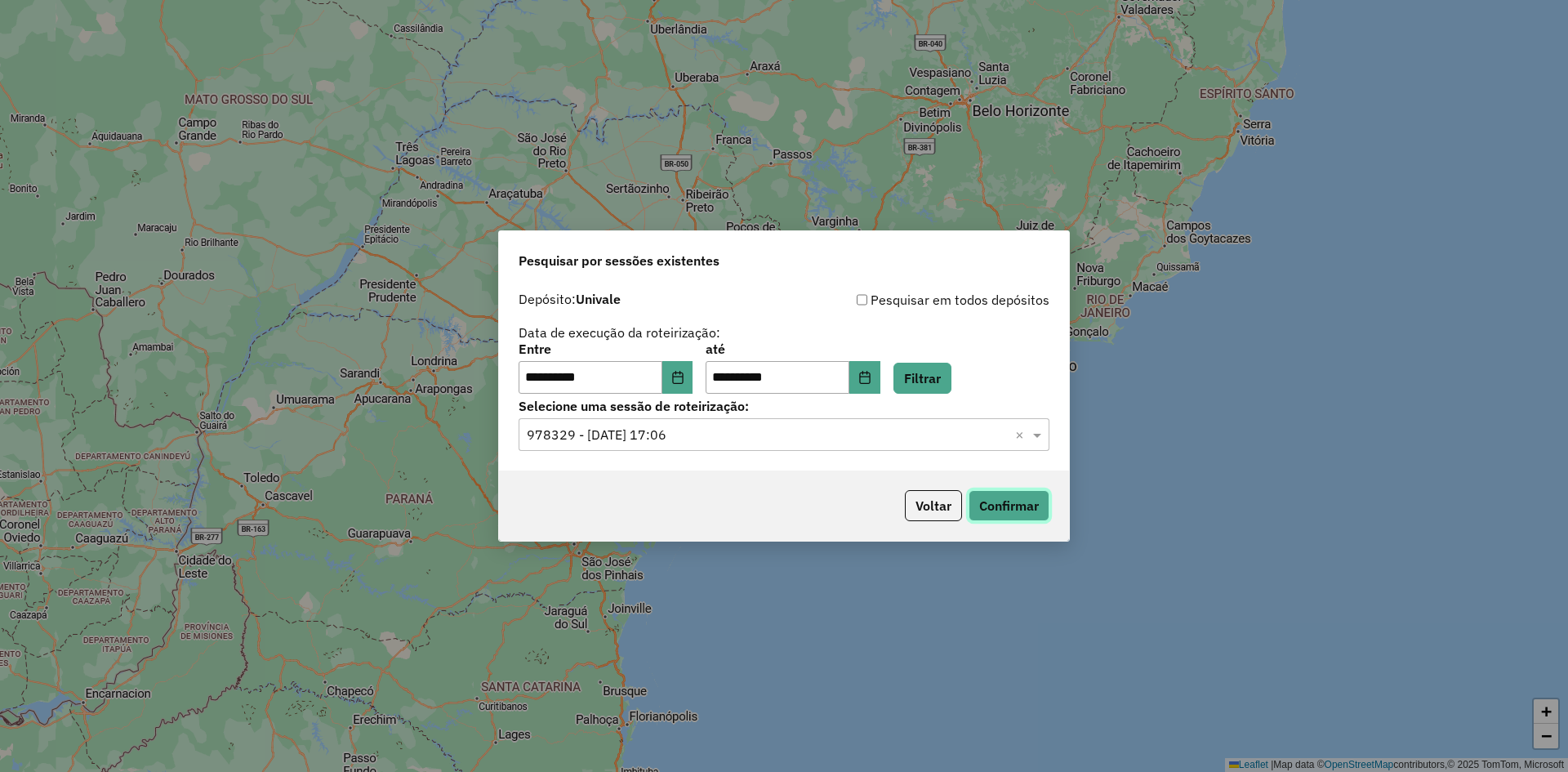
click at [997, 506] on button "Confirmar" at bounding box center [1008, 505] width 80 height 31
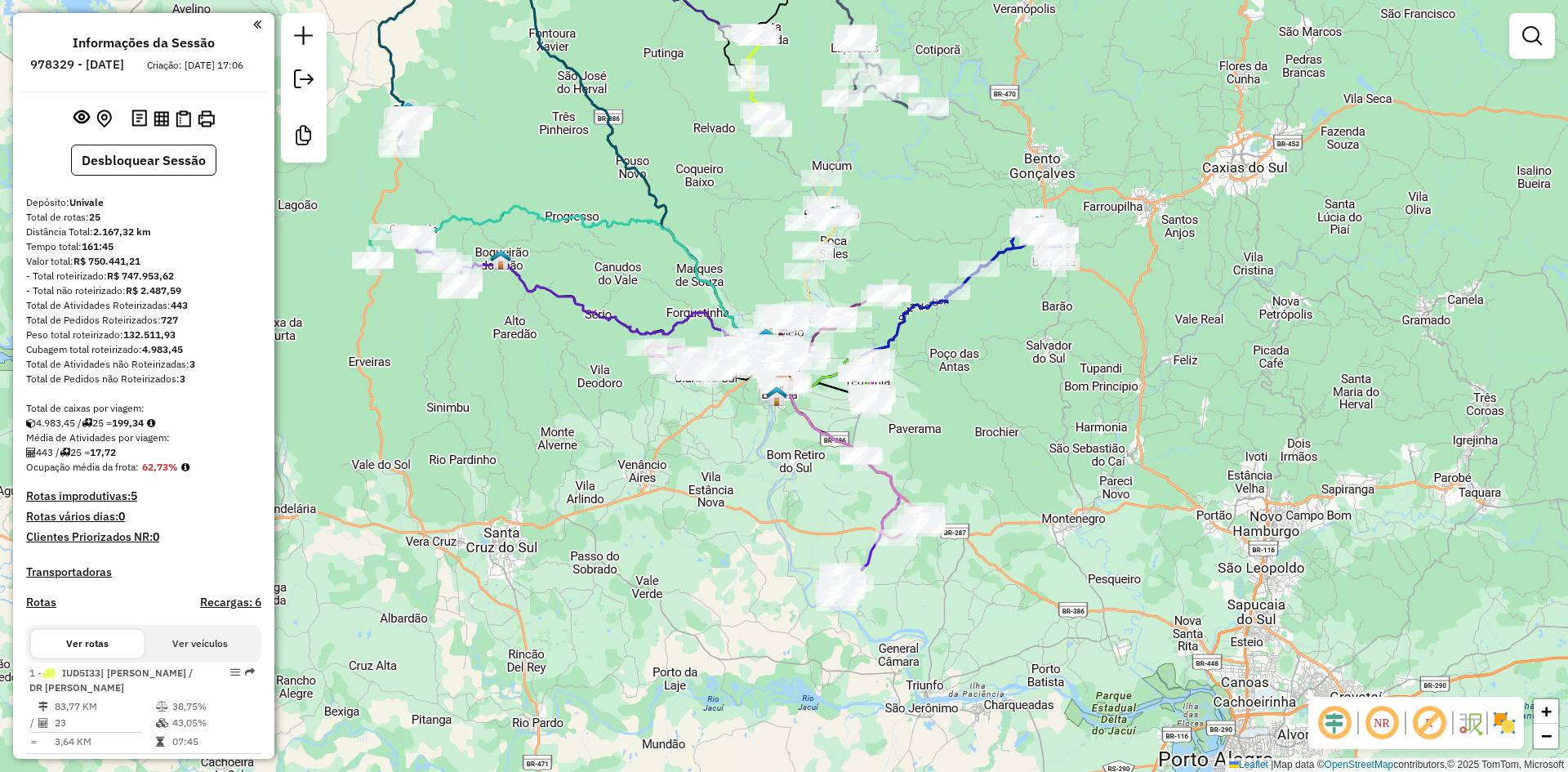
click at [1325, 726] on em at bounding box center [1334, 723] width 39 height 39
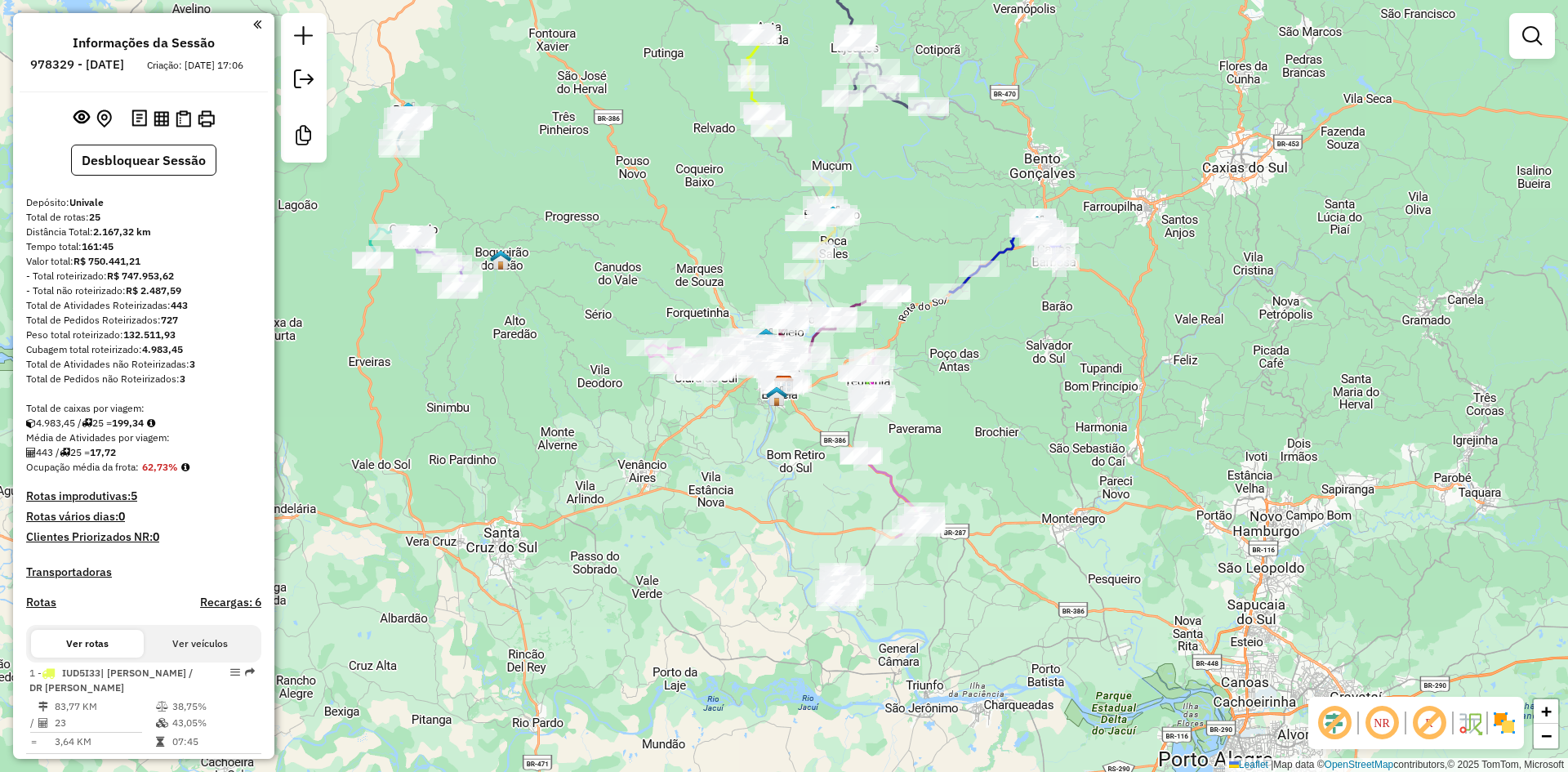
click at [1516, 736] on div "NR R" at bounding box center [1416, 723] width 215 height 52
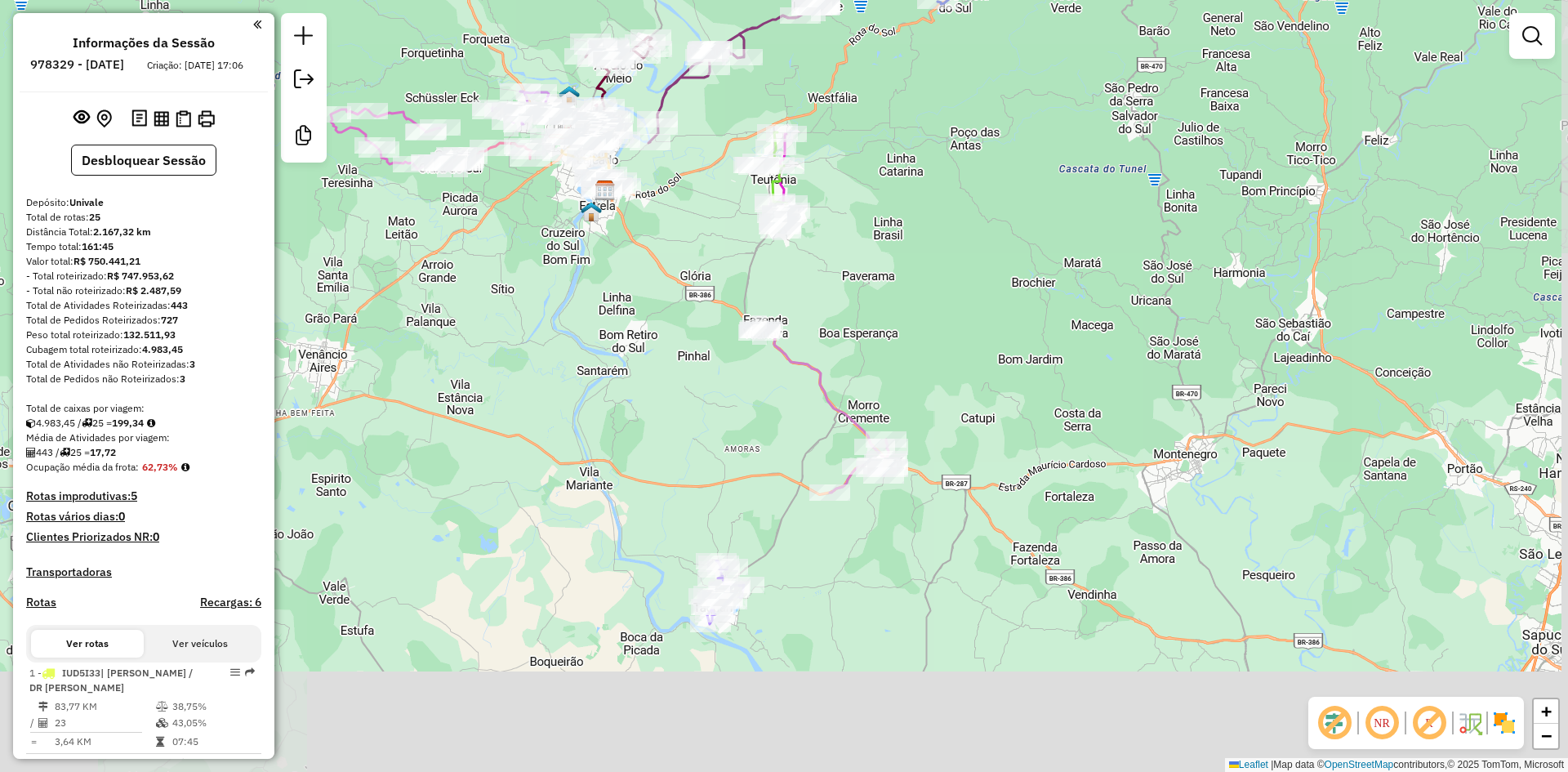
drag, startPoint x: 763, startPoint y: 662, endPoint x: 806, endPoint y: 508, distance: 159.9
click at [806, 511] on div "Janela de atendimento Grade de atendimento Capacidade Transportadoras Veículos …" at bounding box center [784, 386] width 1568 height 772
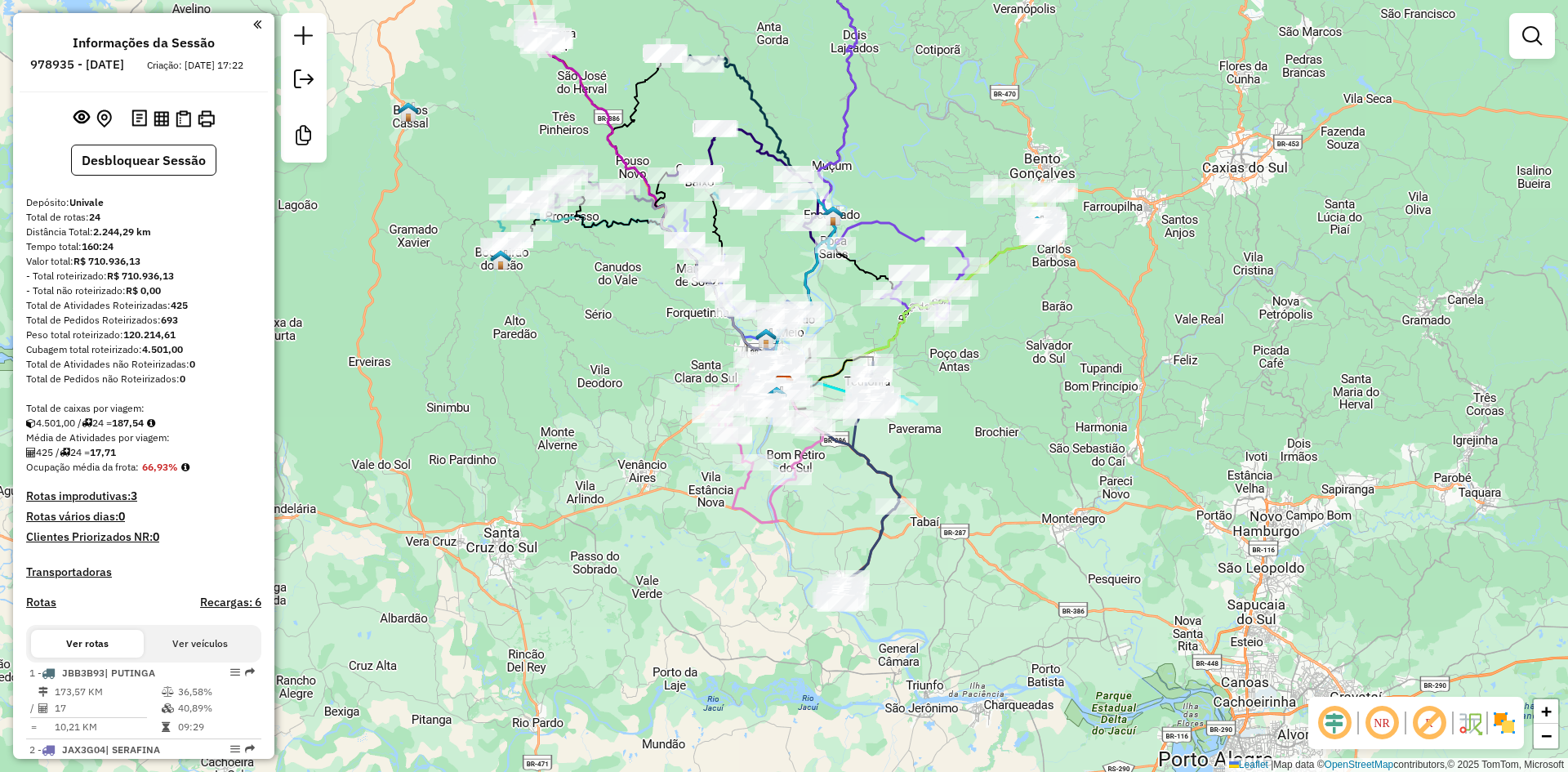
click at [1511, 729] on img at bounding box center [1504, 723] width 26 height 26
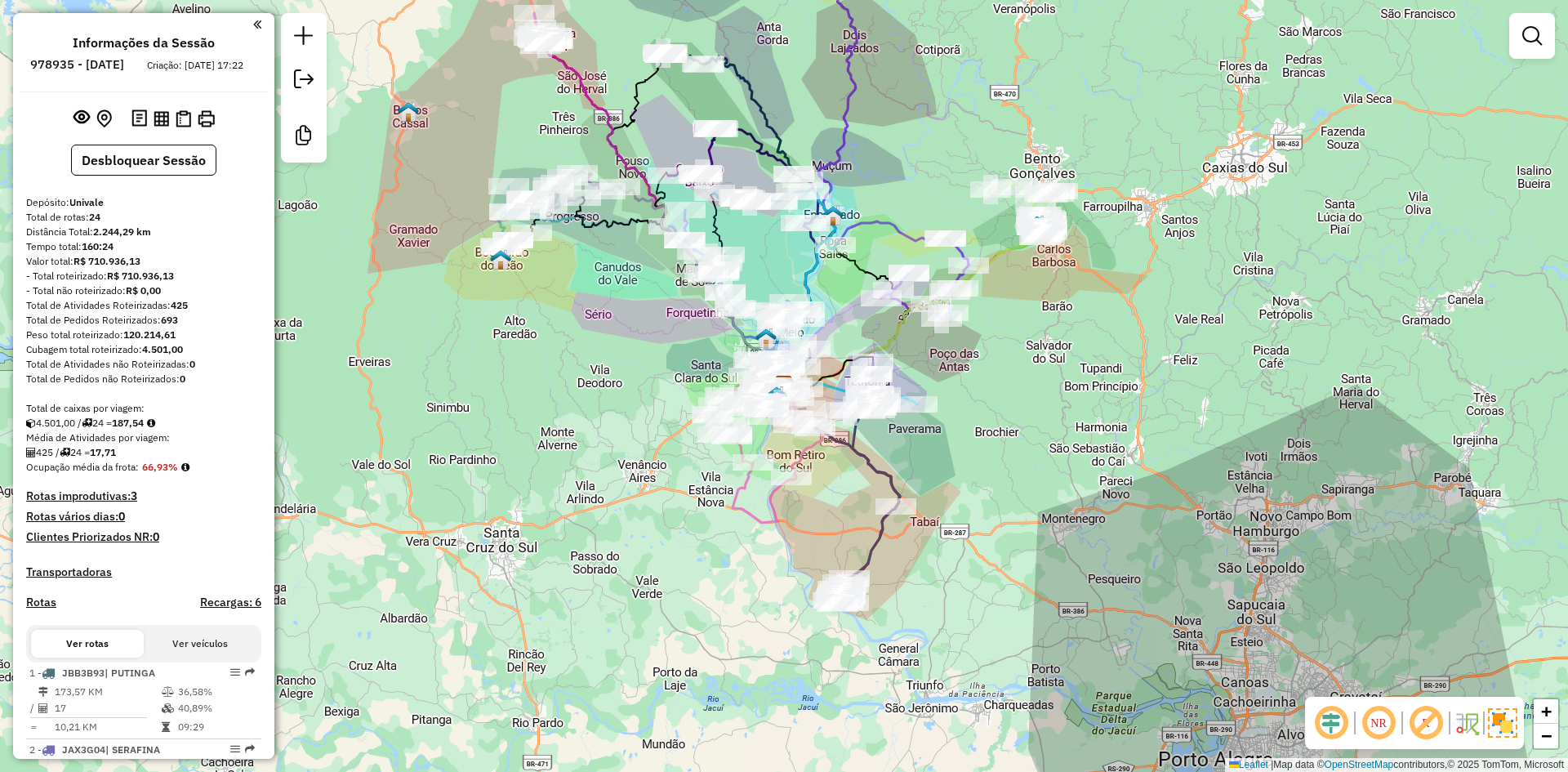
click at [1328, 724] on em at bounding box center [1331, 723] width 39 height 39
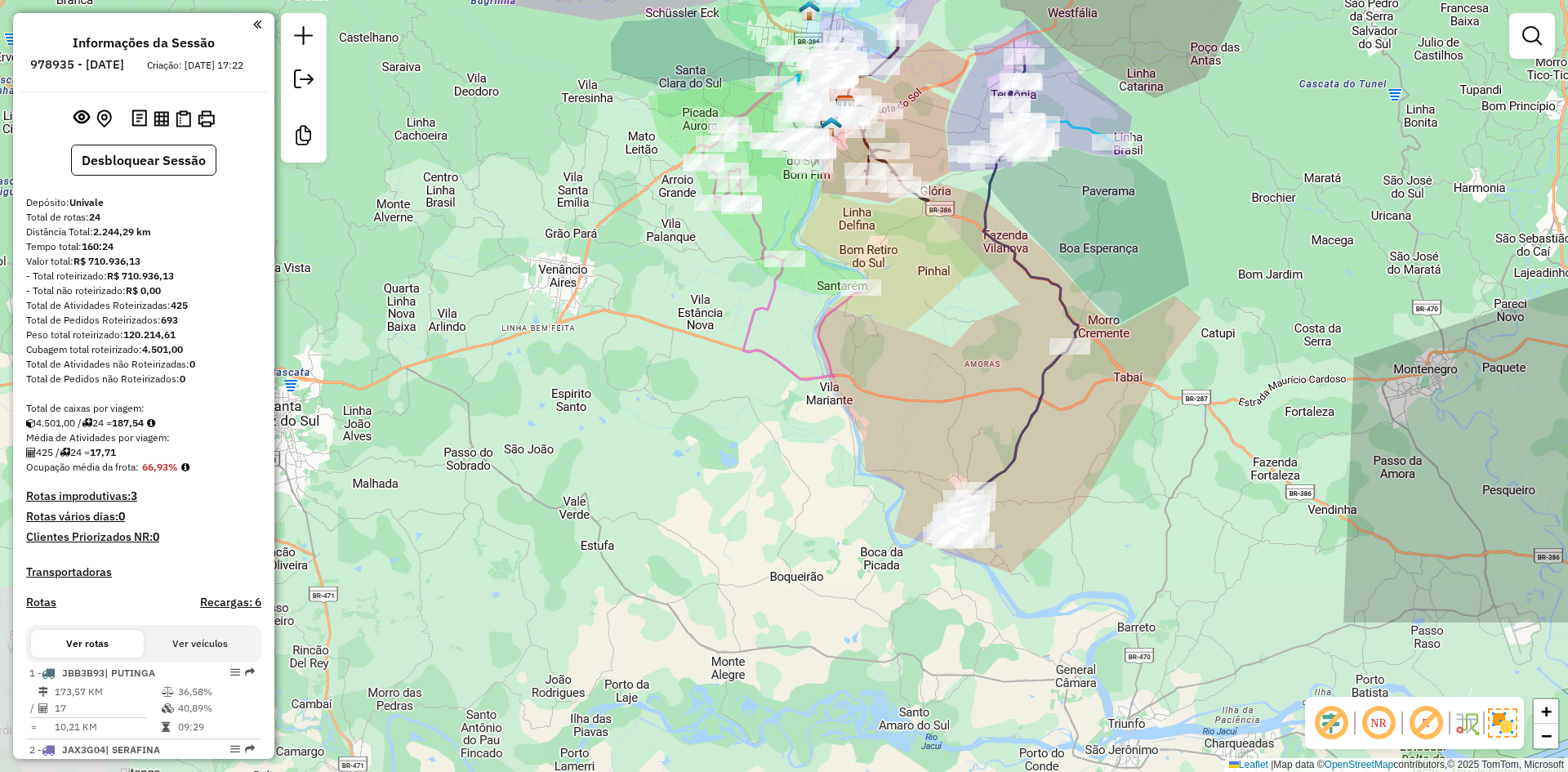
drag, startPoint x: 1019, startPoint y: 523, endPoint x: 955, endPoint y: 349, distance: 185.4
click at [960, 350] on div "Janela de atendimento Grade de atendimento Capacidade Transportadoras Veículos …" at bounding box center [784, 386] width 1568 height 772
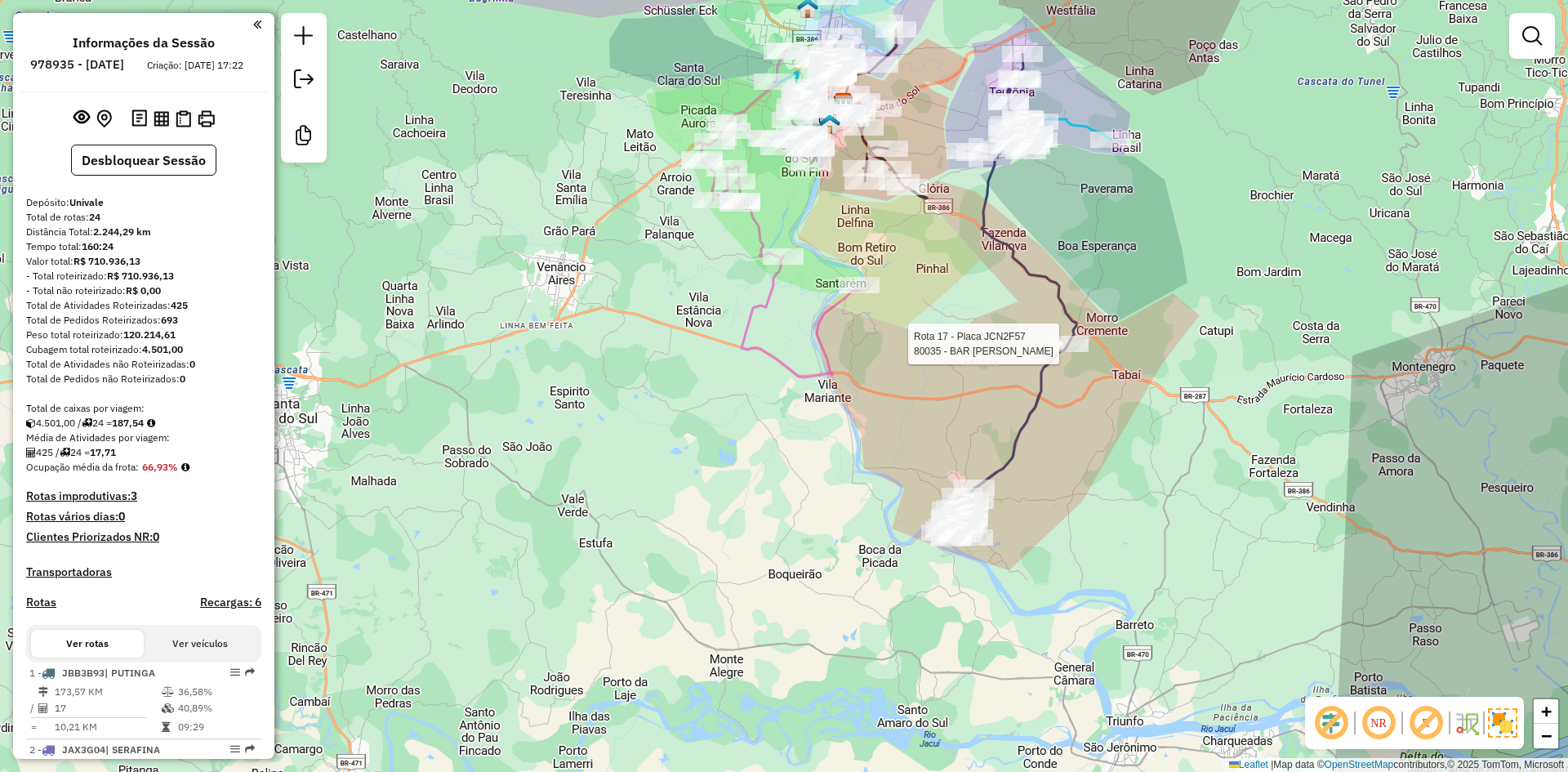
select select "**********"
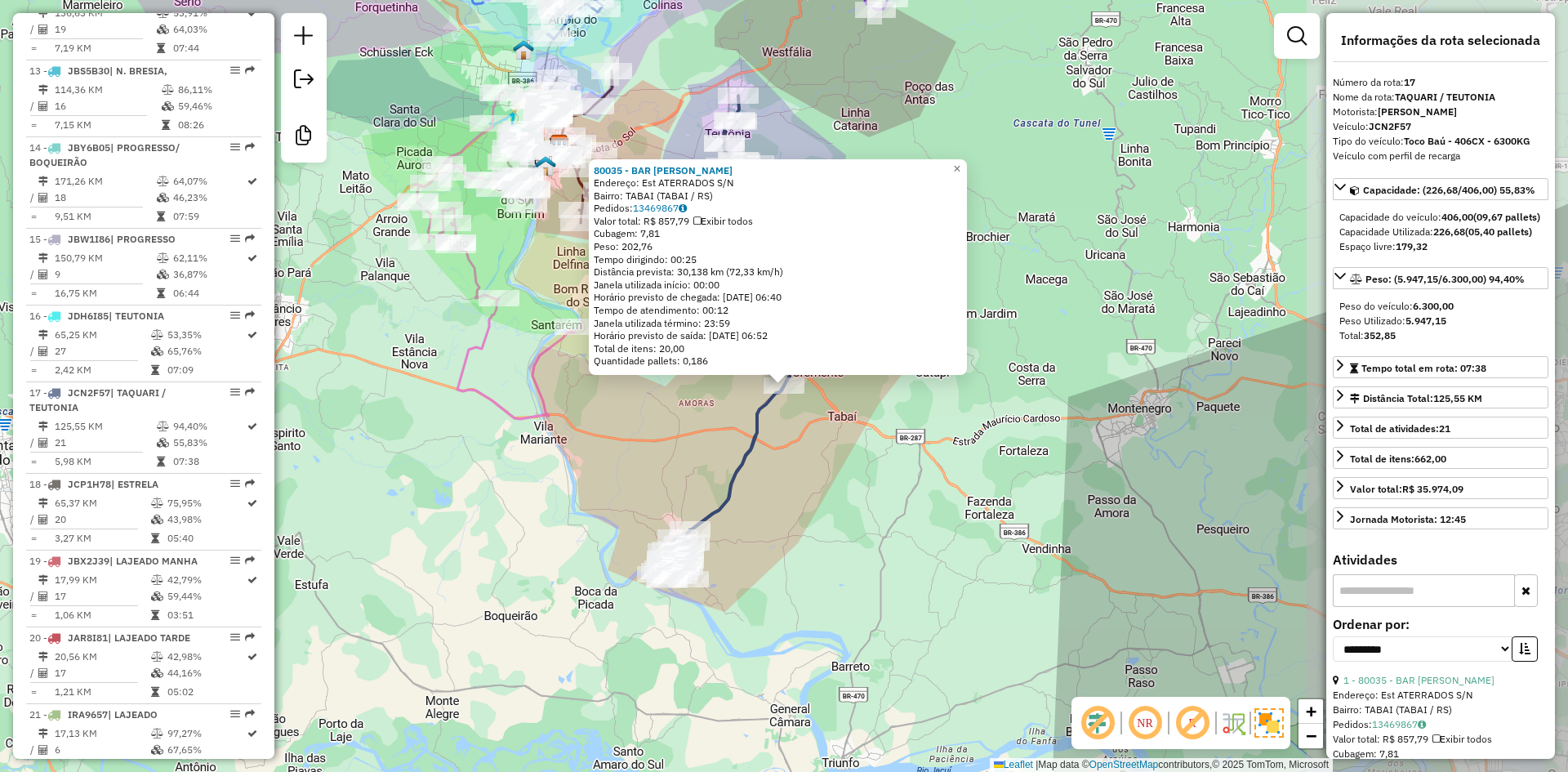
scroll to position [1848, 0]
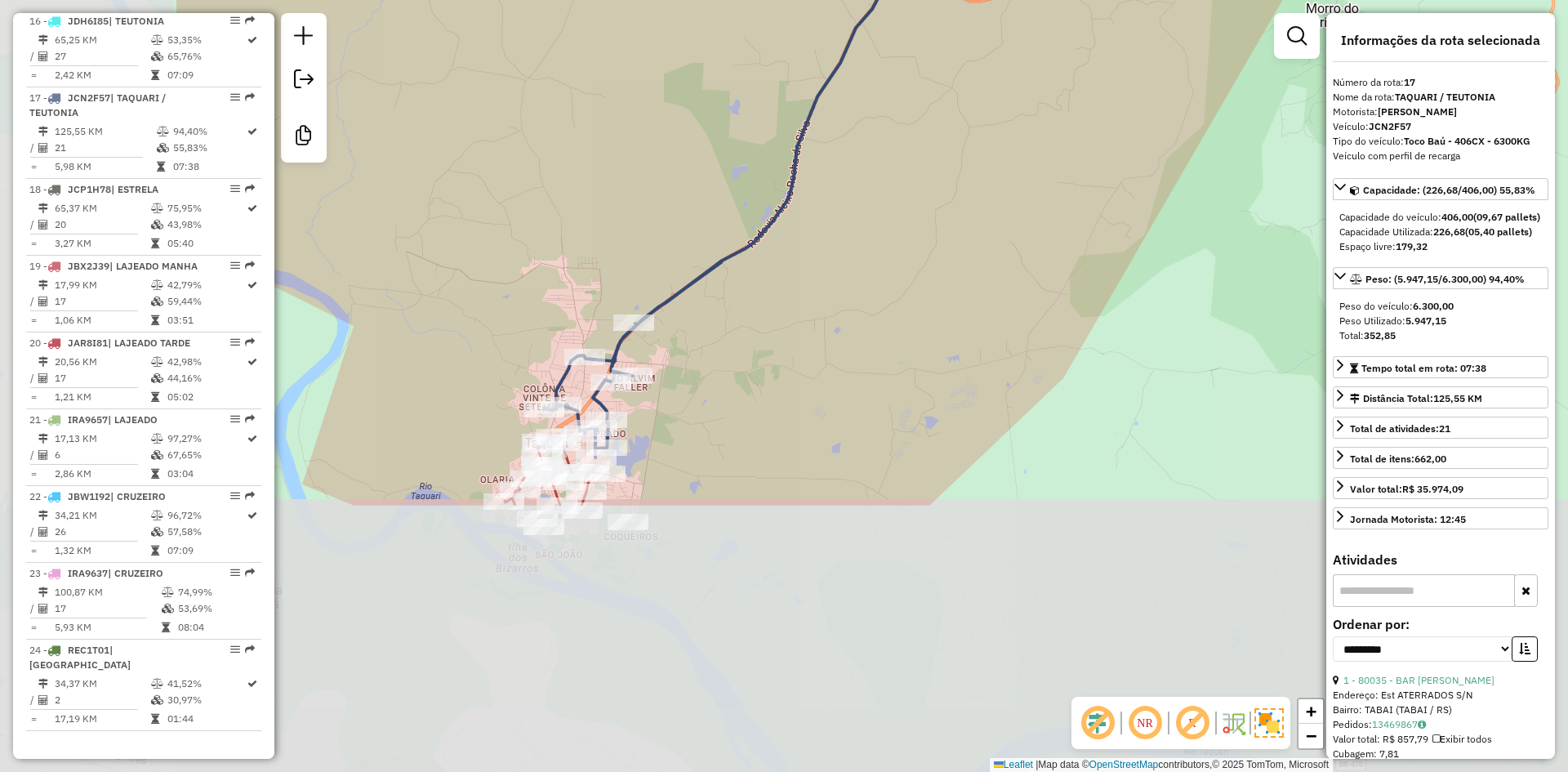
drag, startPoint x: 729, startPoint y: 439, endPoint x: 1019, endPoint y: 199, distance: 376.4
click at [1040, 168] on div "80035 - BAR SALAO CARDOSO Endereço: Est ATERRADOS S/N Bairro: TABAI (TABAI / RS…" at bounding box center [784, 386] width 1568 height 772
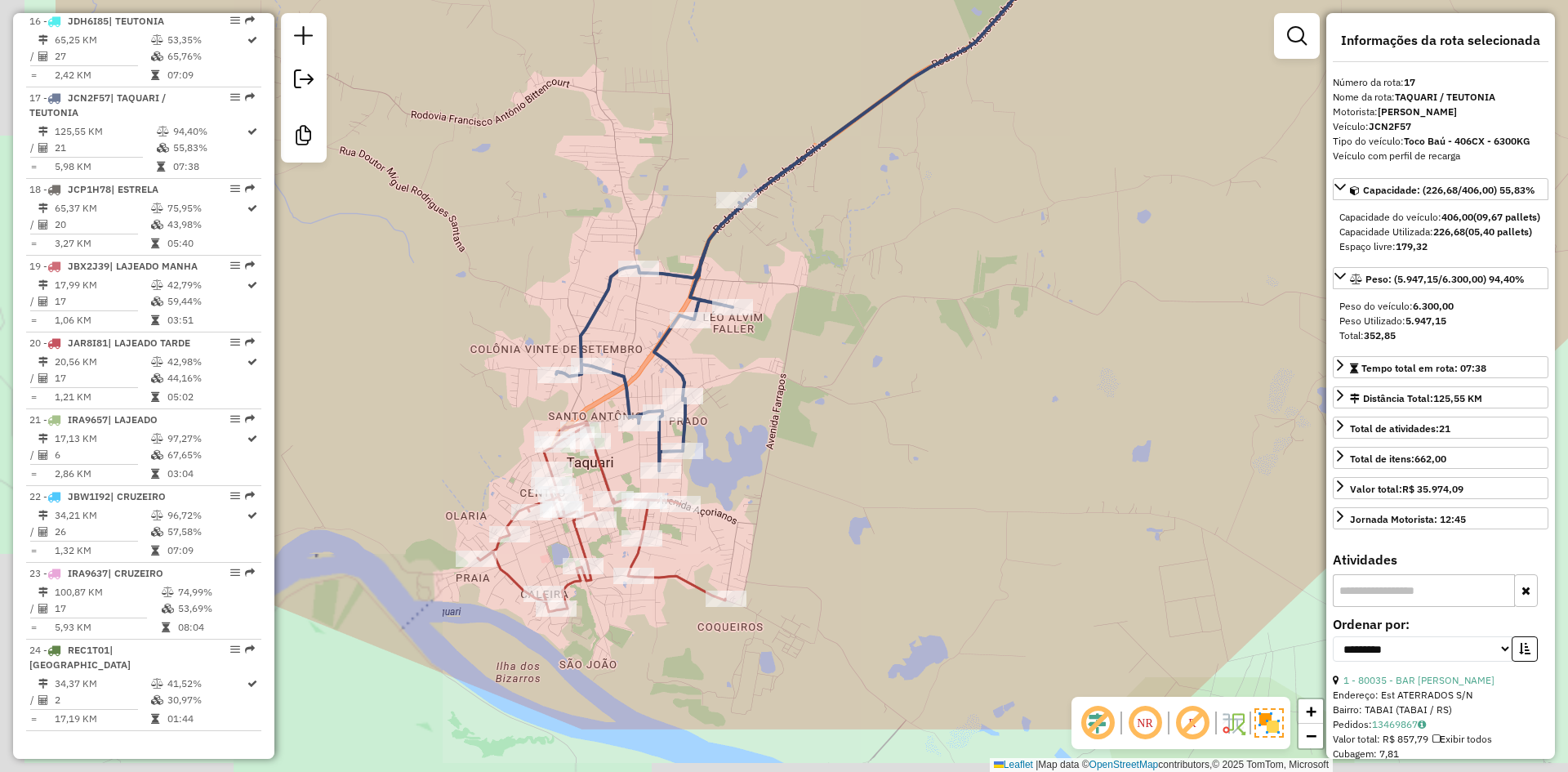
drag, startPoint x: 670, startPoint y: 444, endPoint x: 855, endPoint y: 340, distance: 212.2
click at [855, 340] on div "80035 - BAR SALAO CARDOSO Endereço: Est ATERRADOS S/N Bairro: TABAI (TABAI / RS…" at bounding box center [784, 386] width 1568 height 772
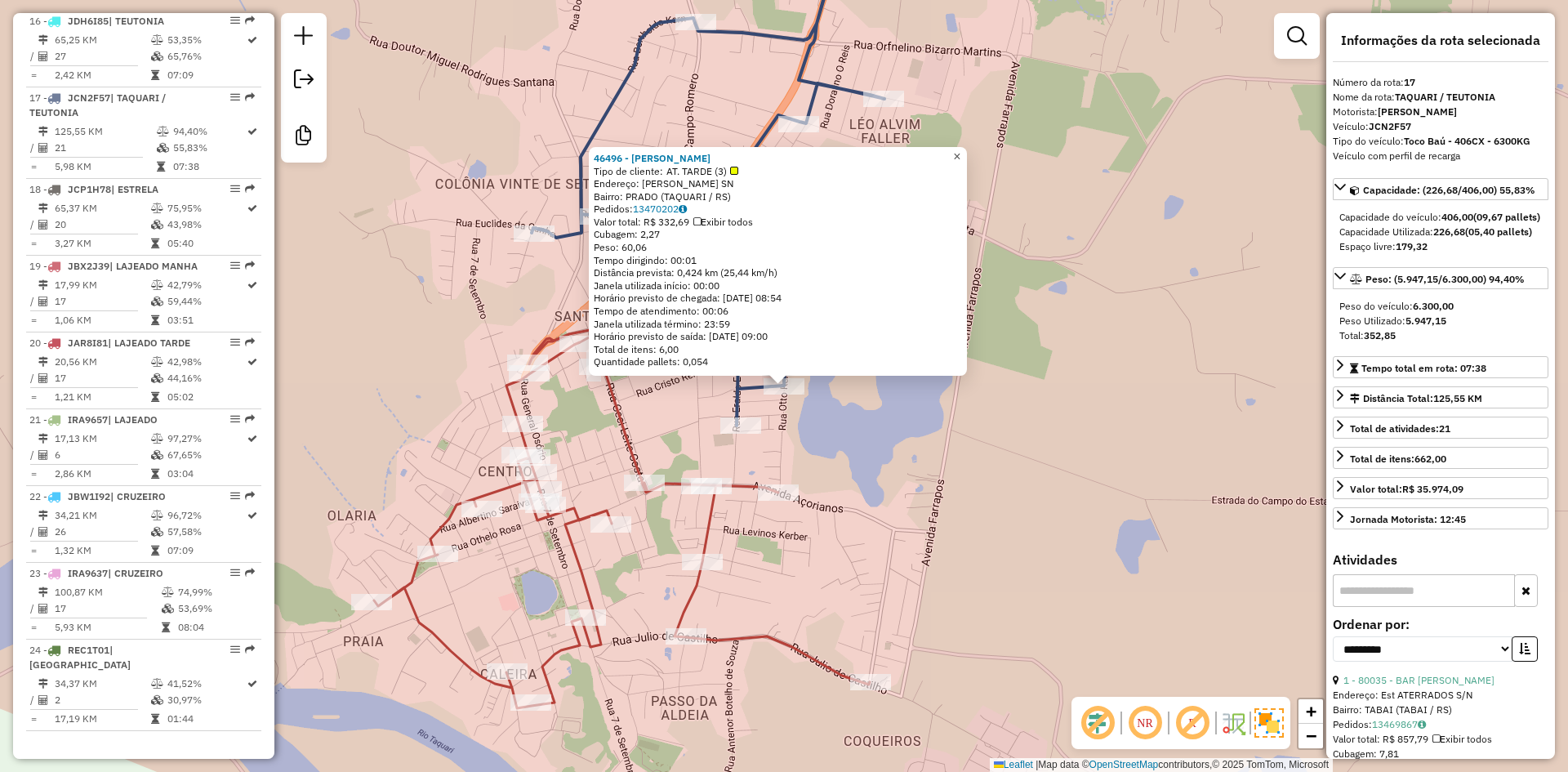
click at [961, 153] on span "×" at bounding box center [956, 157] width 7 height 14
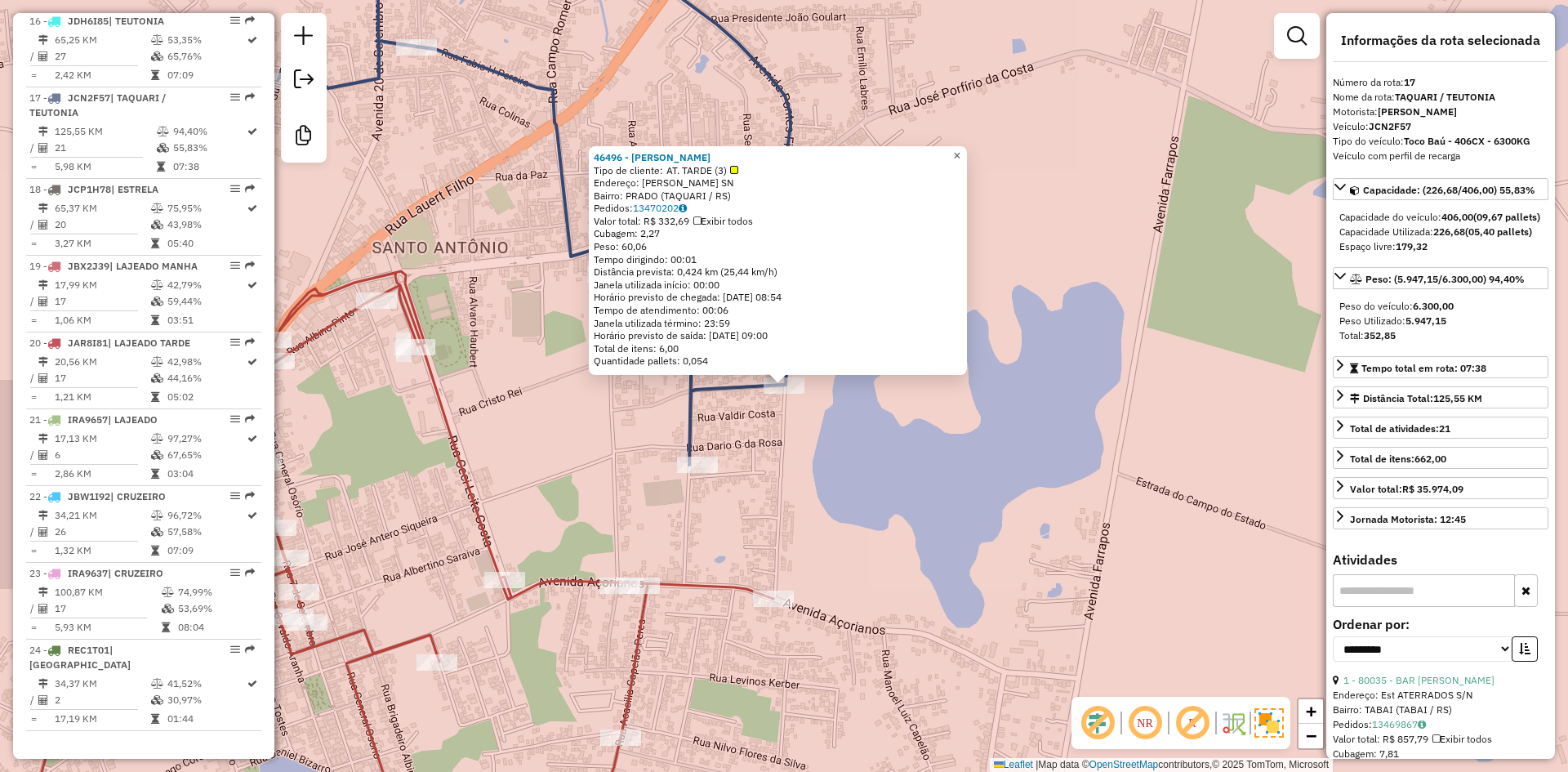
click at [961, 154] on span "×" at bounding box center [956, 156] width 7 height 14
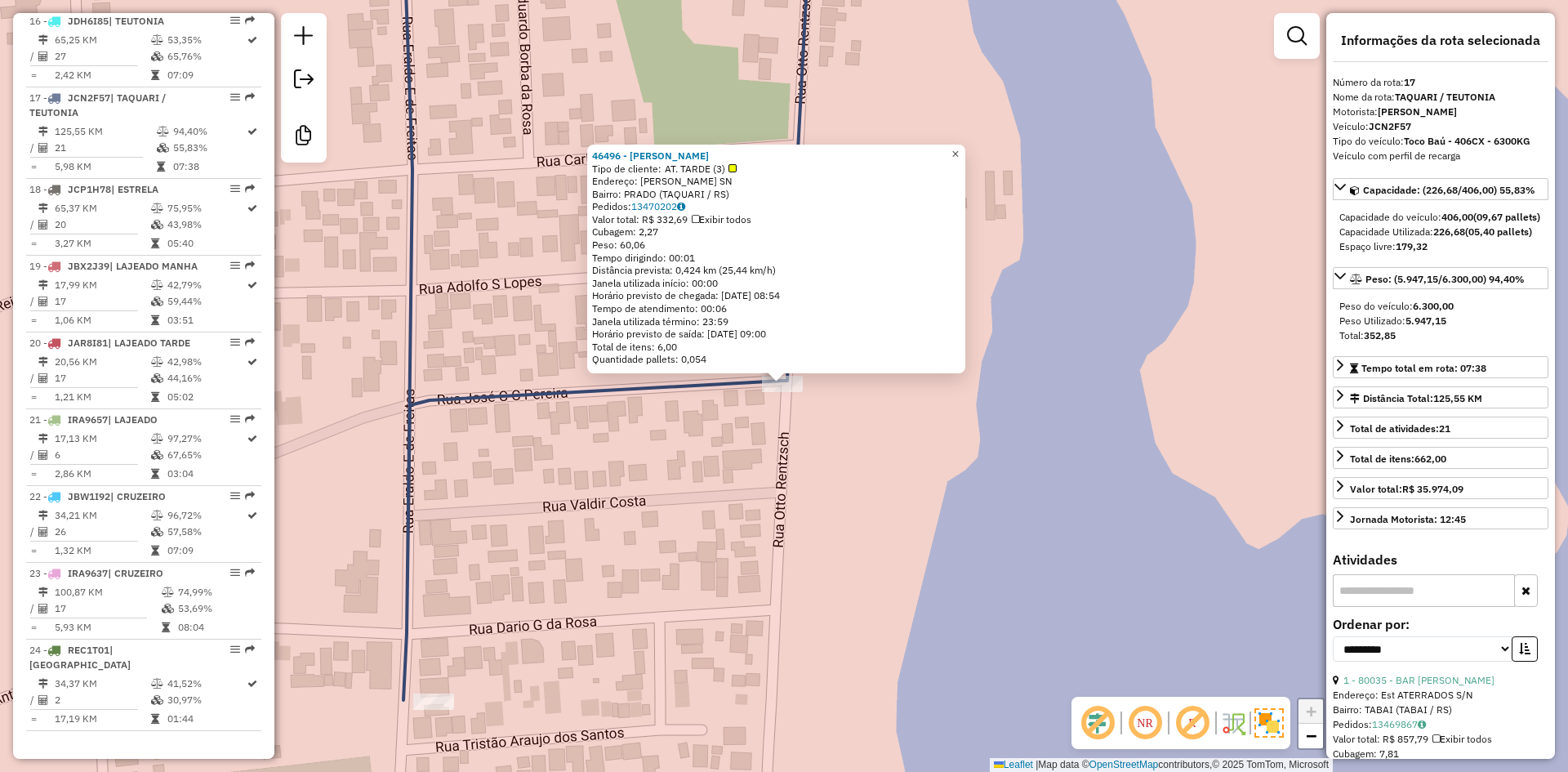
click at [959, 153] on span "×" at bounding box center [955, 154] width 7 height 14
click at [651, 157] on strong "46496 - ADAO SILVA" at bounding box center [652, 158] width 117 height 12
click at [963, 154] on link "×" at bounding box center [957, 156] width 20 height 20
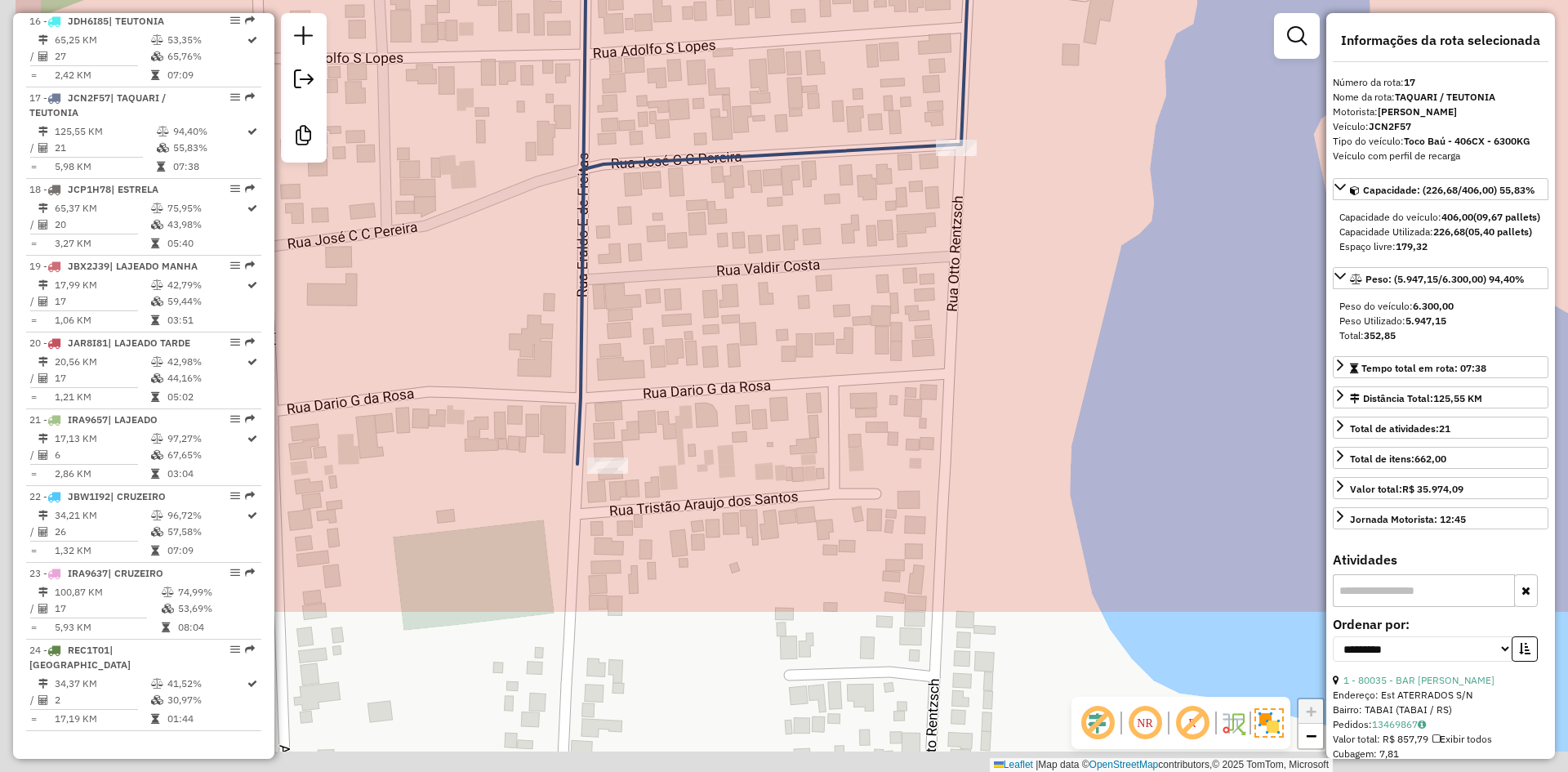
drag, startPoint x: 642, startPoint y: 490, endPoint x: 840, endPoint y: 222, distance: 333.2
click at [840, 222] on div "Janela de atendimento Grade de atendimento Capacidade Transportadoras Veículos …" at bounding box center [784, 386] width 1568 height 772
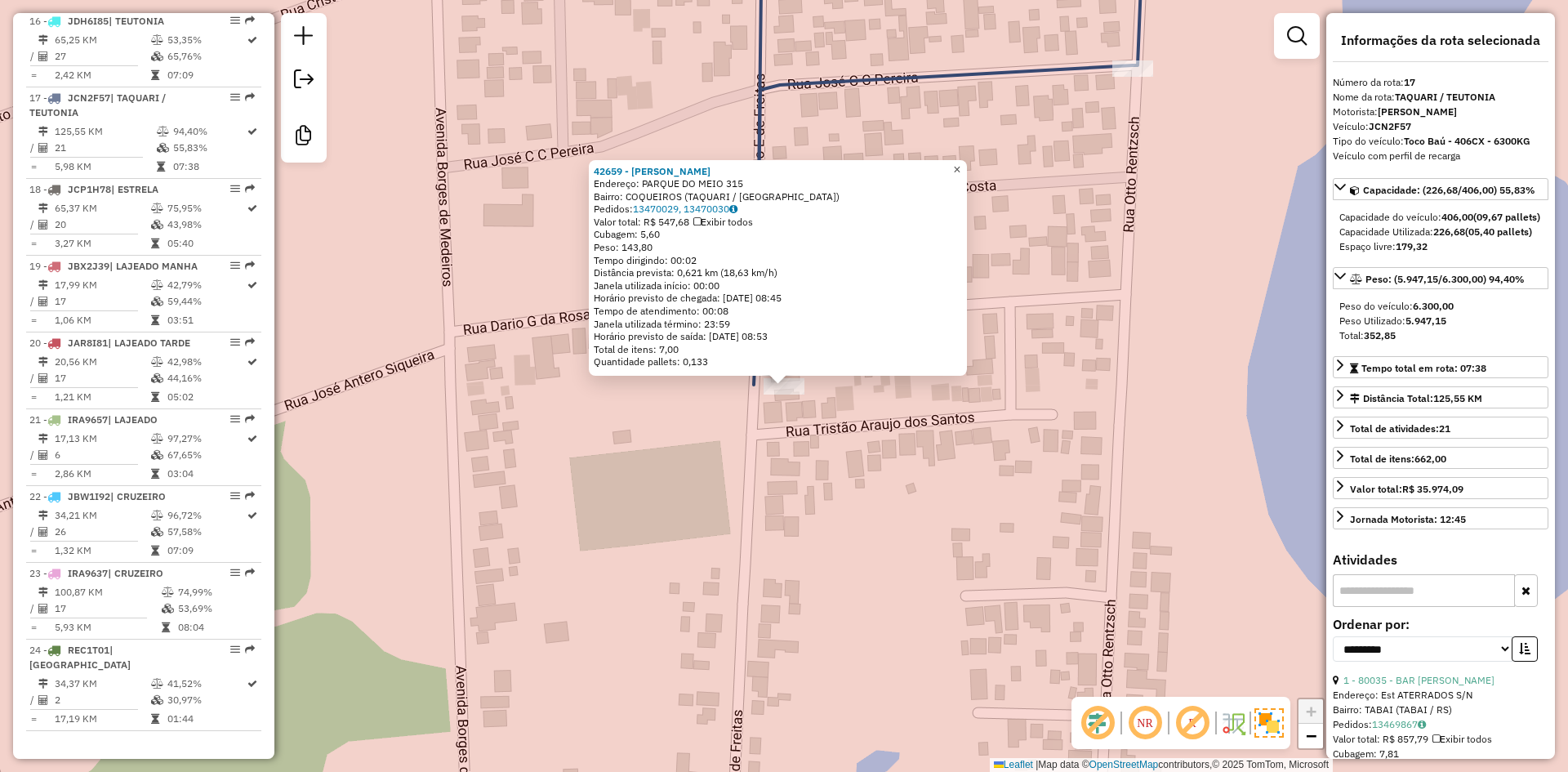
click at [961, 170] on span "×" at bounding box center [956, 170] width 7 height 14
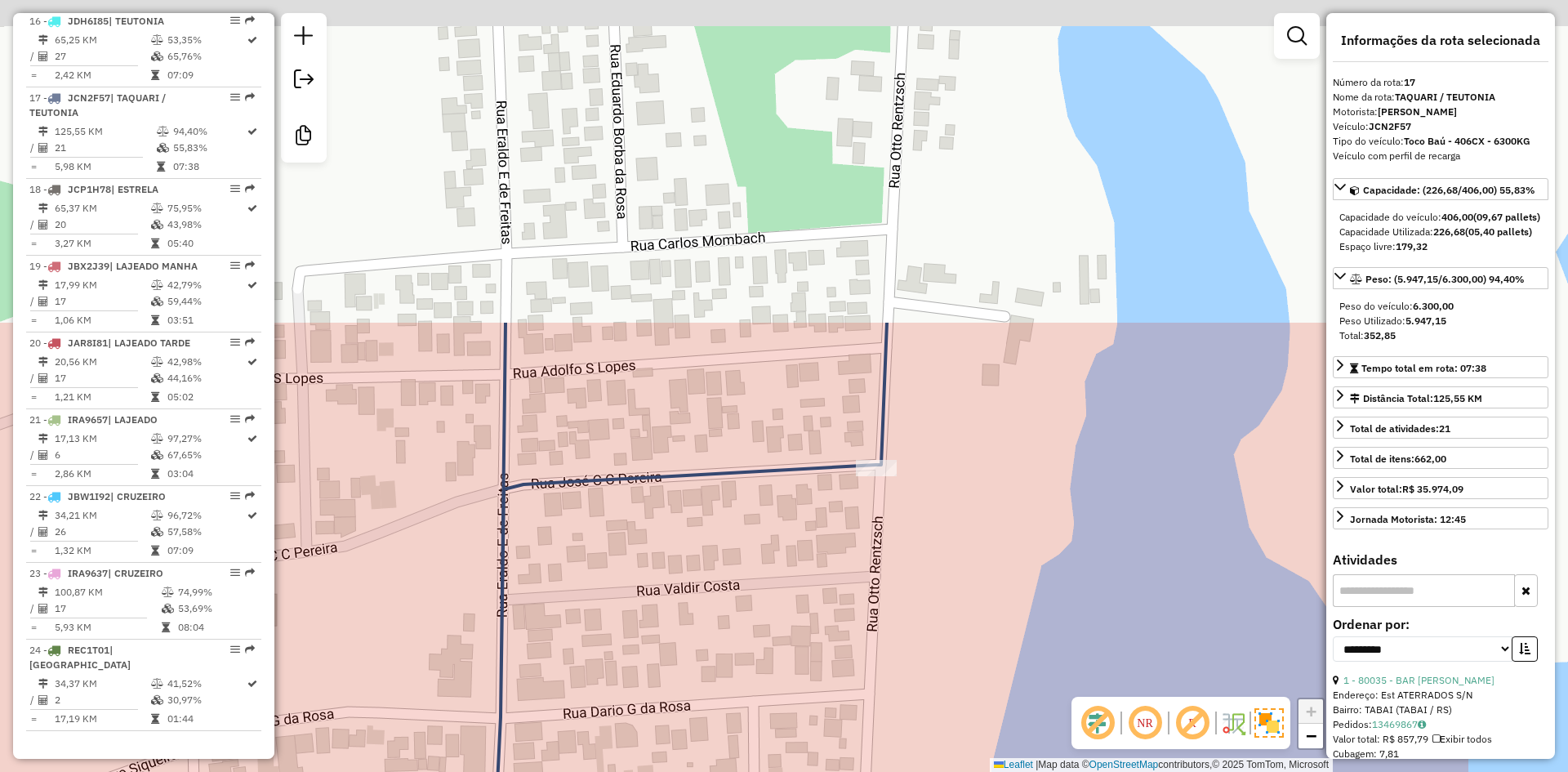
drag, startPoint x: 1034, startPoint y: 196, endPoint x: 800, endPoint y: 510, distance: 391.6
click at [803, 531] on div "Janela de atendimento Grade de atendimento Capacidade Transportadoras Veículos …" at bounding box center [784, 386] width 1568 height 772
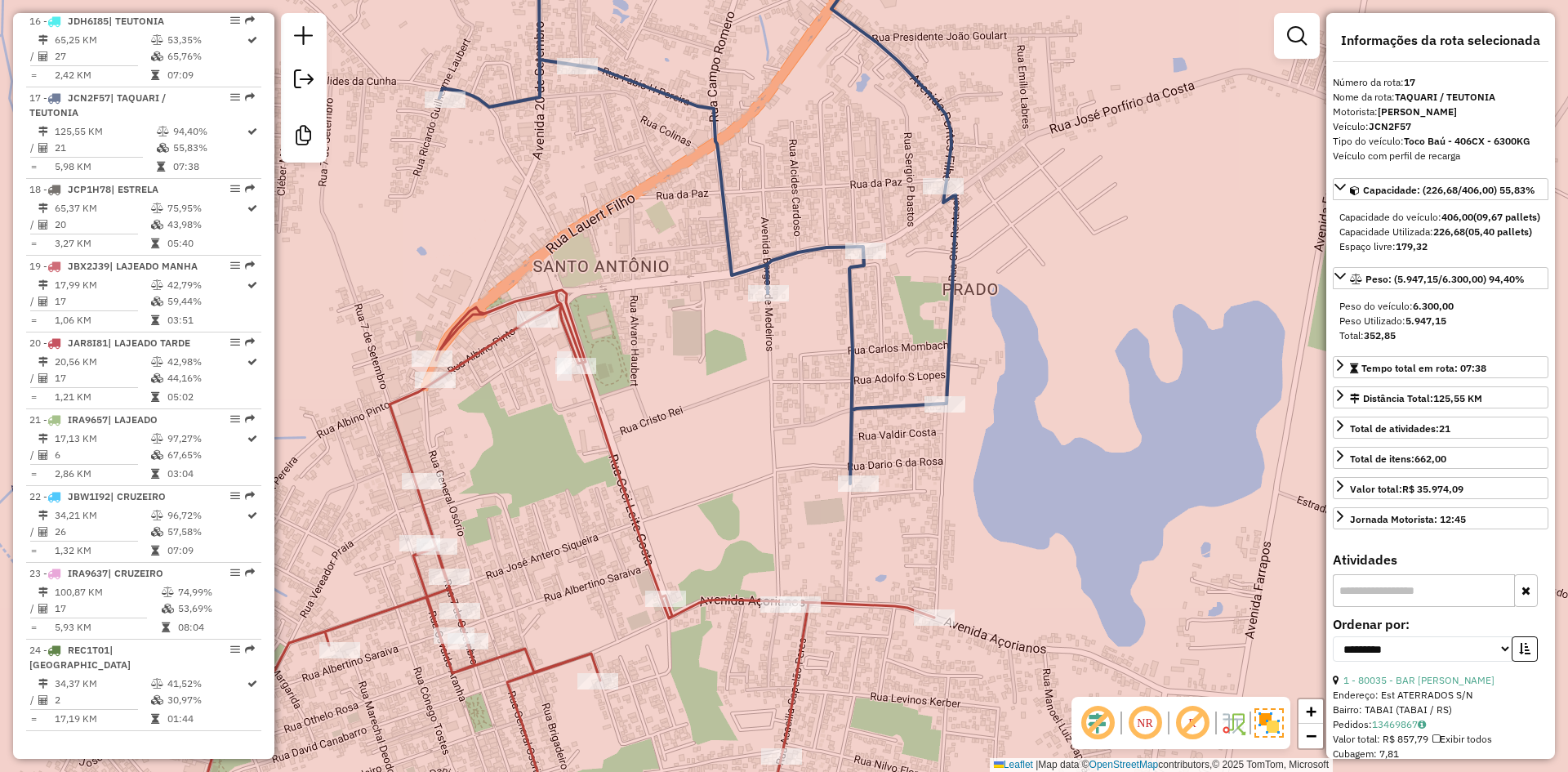
drag, startPoint x: 895, startPoint y: 248, endPoint x: 890, endPoint y: 321, distance: 73.2
click at [890, 321] on div "Janela de atendimento Grade de atendimento Capacidade Transportadoras Veículos …" at bounding box center [784, 386] width 1568 height 772
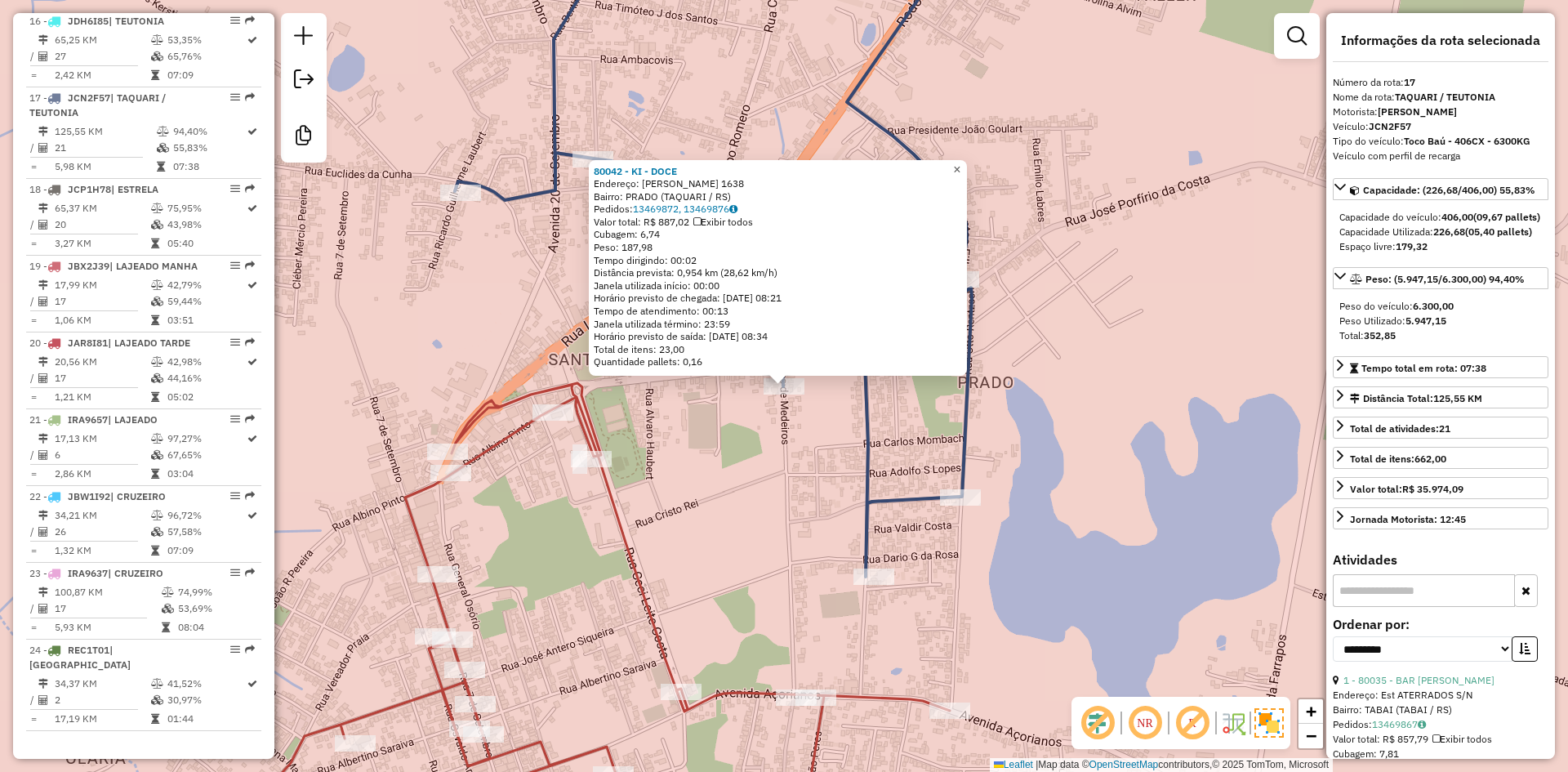
click at [961, 164] on span "×" at bounding box center [956, 170] width 7 height 14
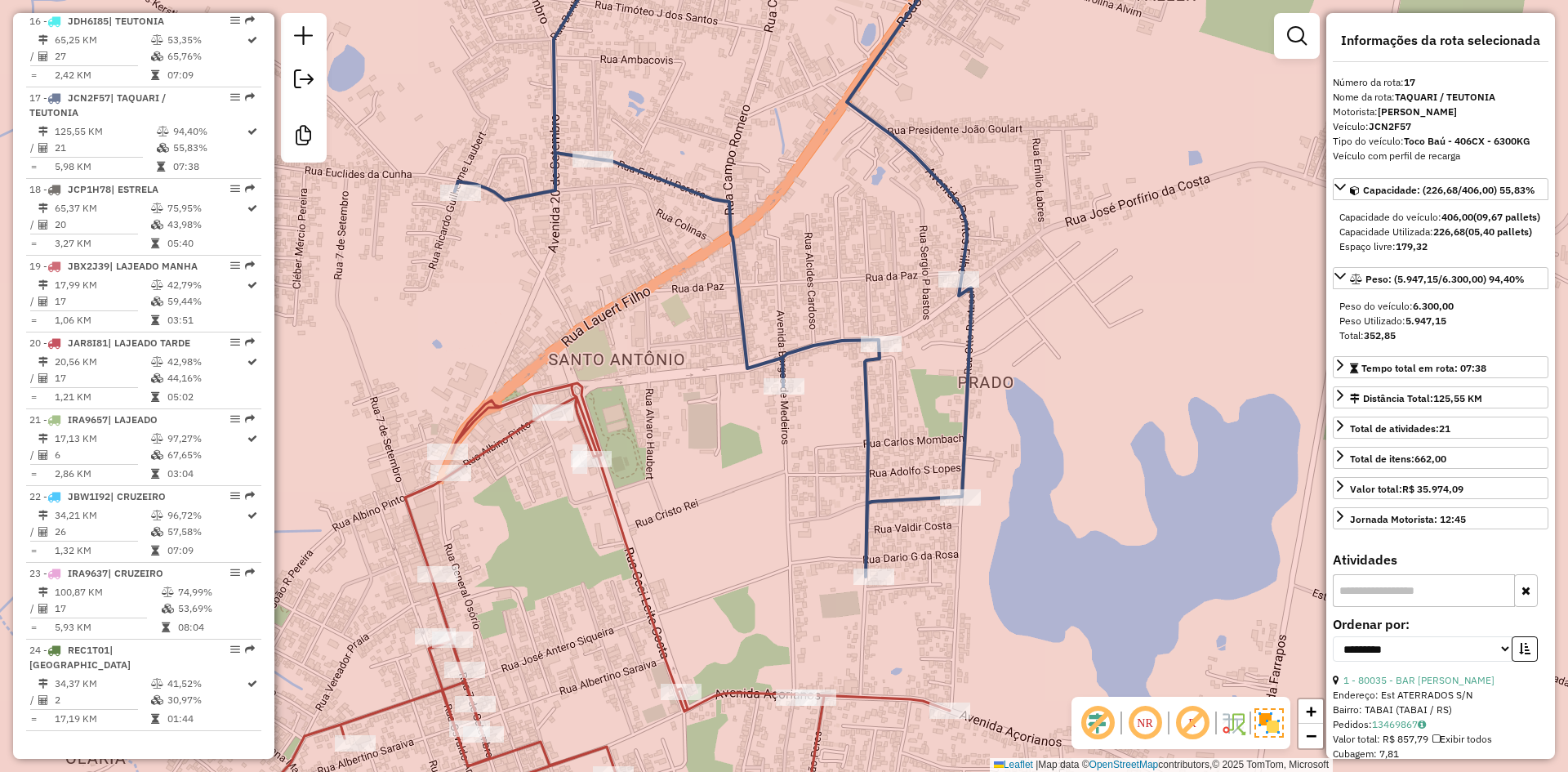
click at [735, 261] on icon at bounding box center [736, 249] width 563 height 653
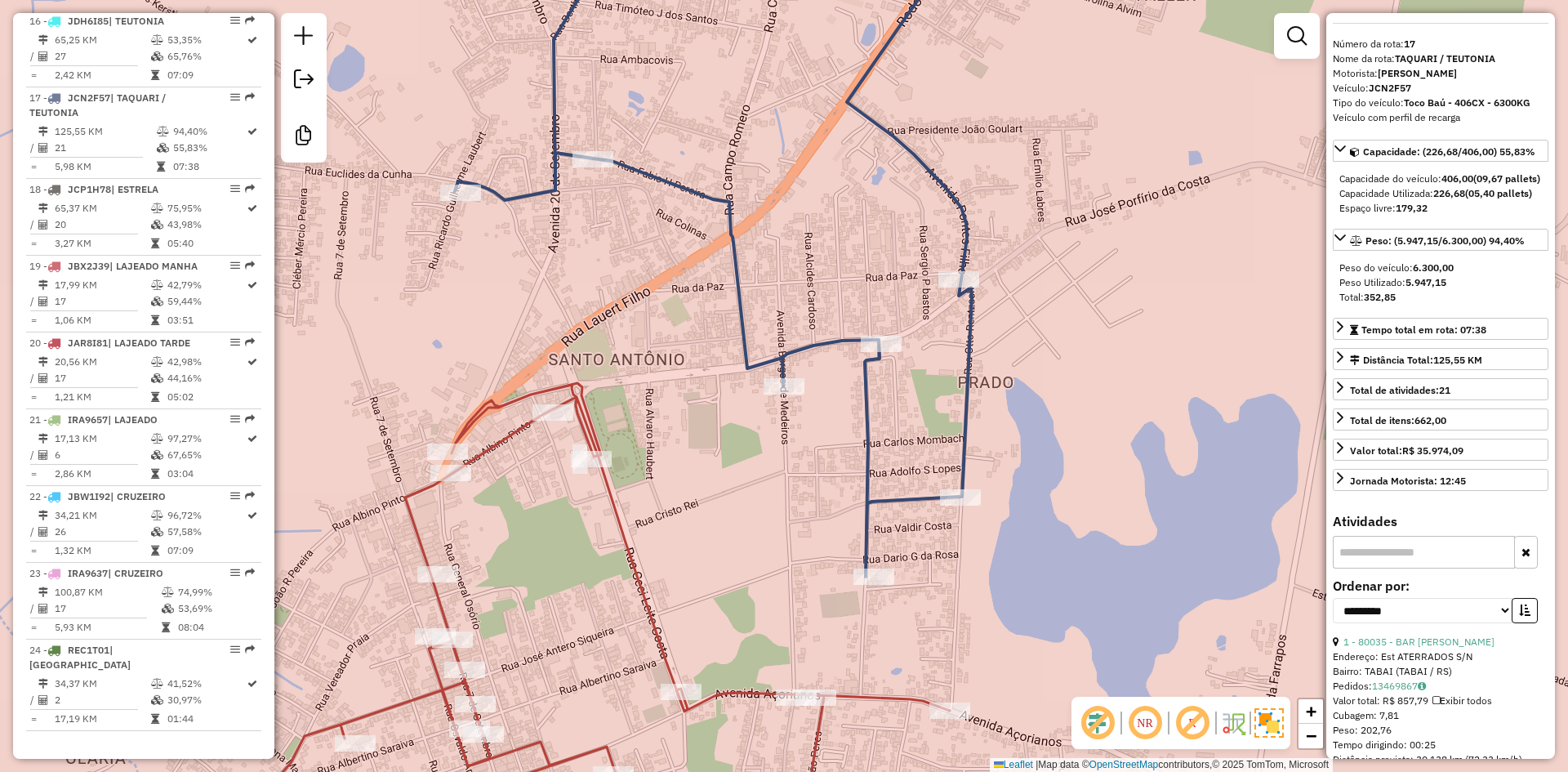
scroll to position [81, 0]
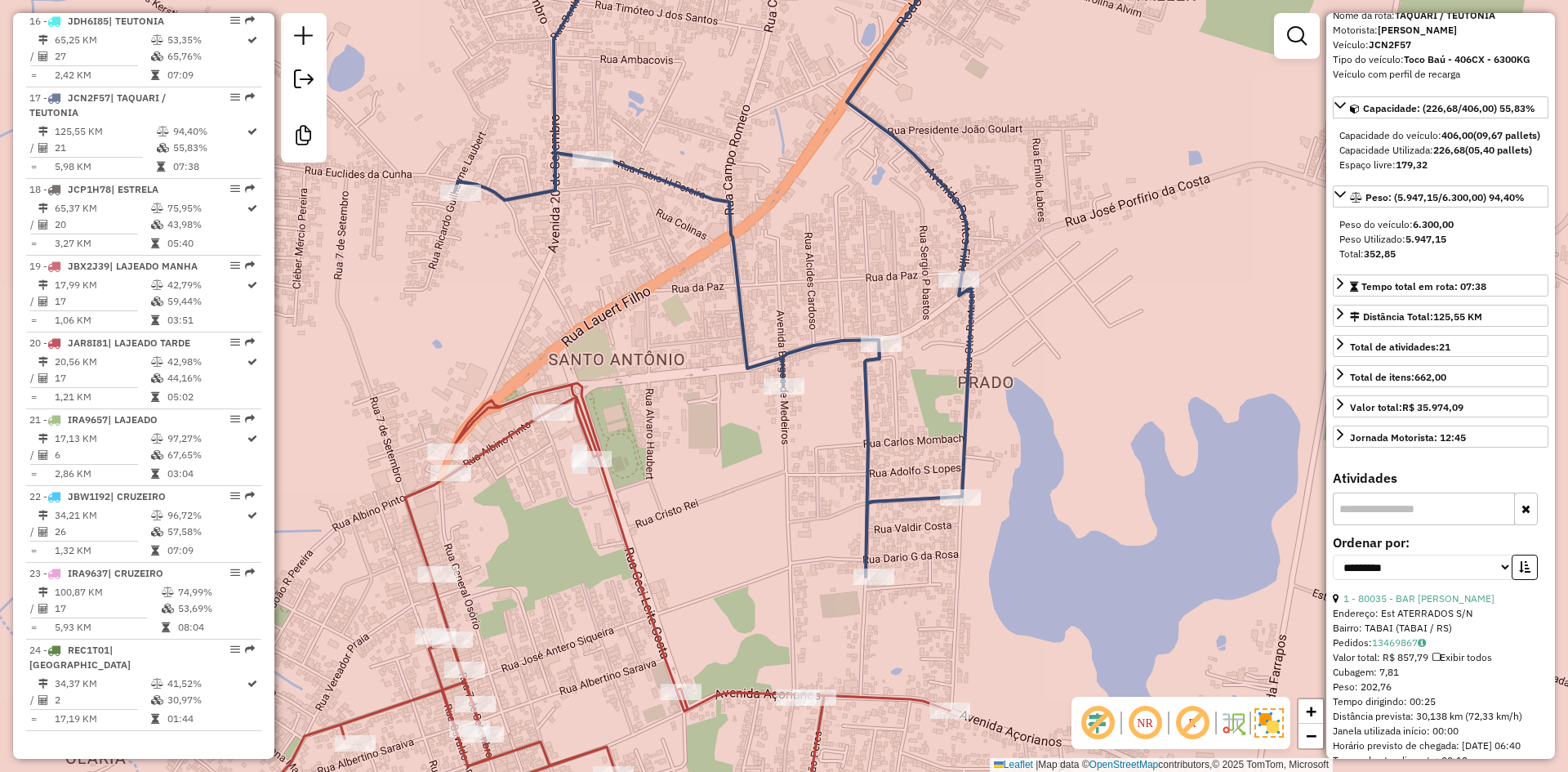
drag, startPoint x: 1389, startPoint y: 555, endPoint x: 1237, endPoint y: 510, distance: 158.5
click at [1389, 525] on input "text" at bounding box center [1423, 509] width 182 height 33
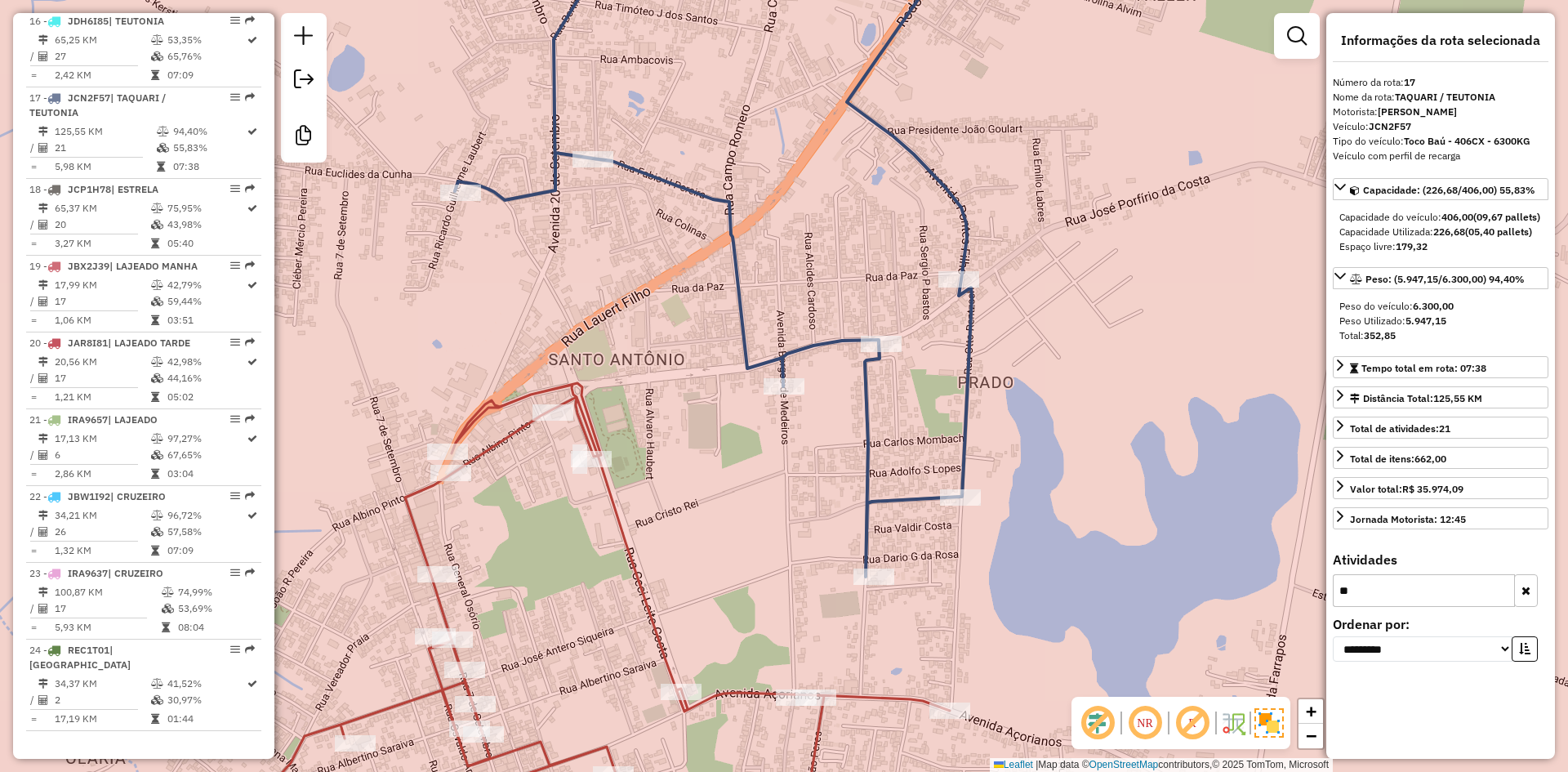
type input "*"
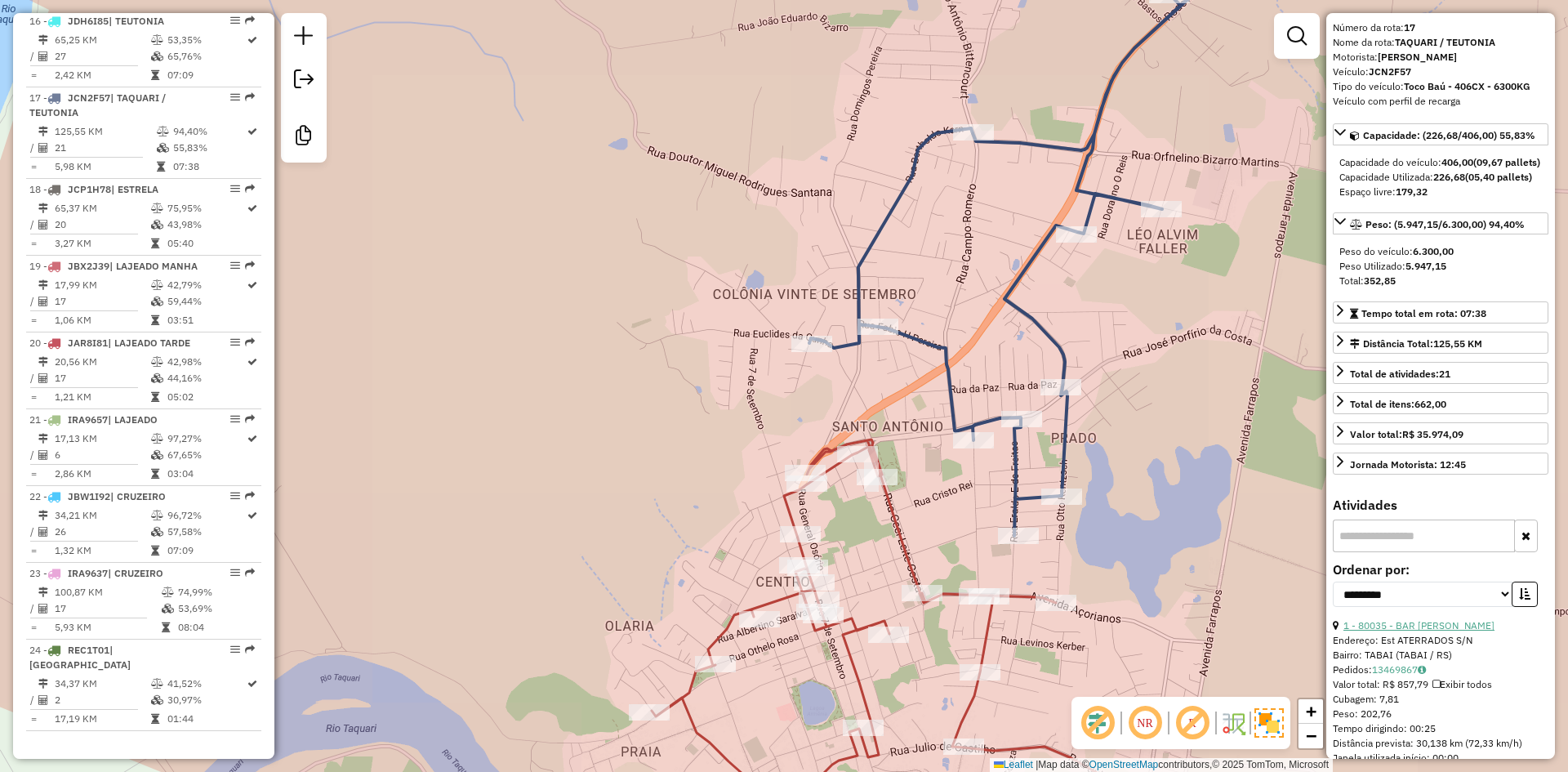
scroll to position [81, 0]
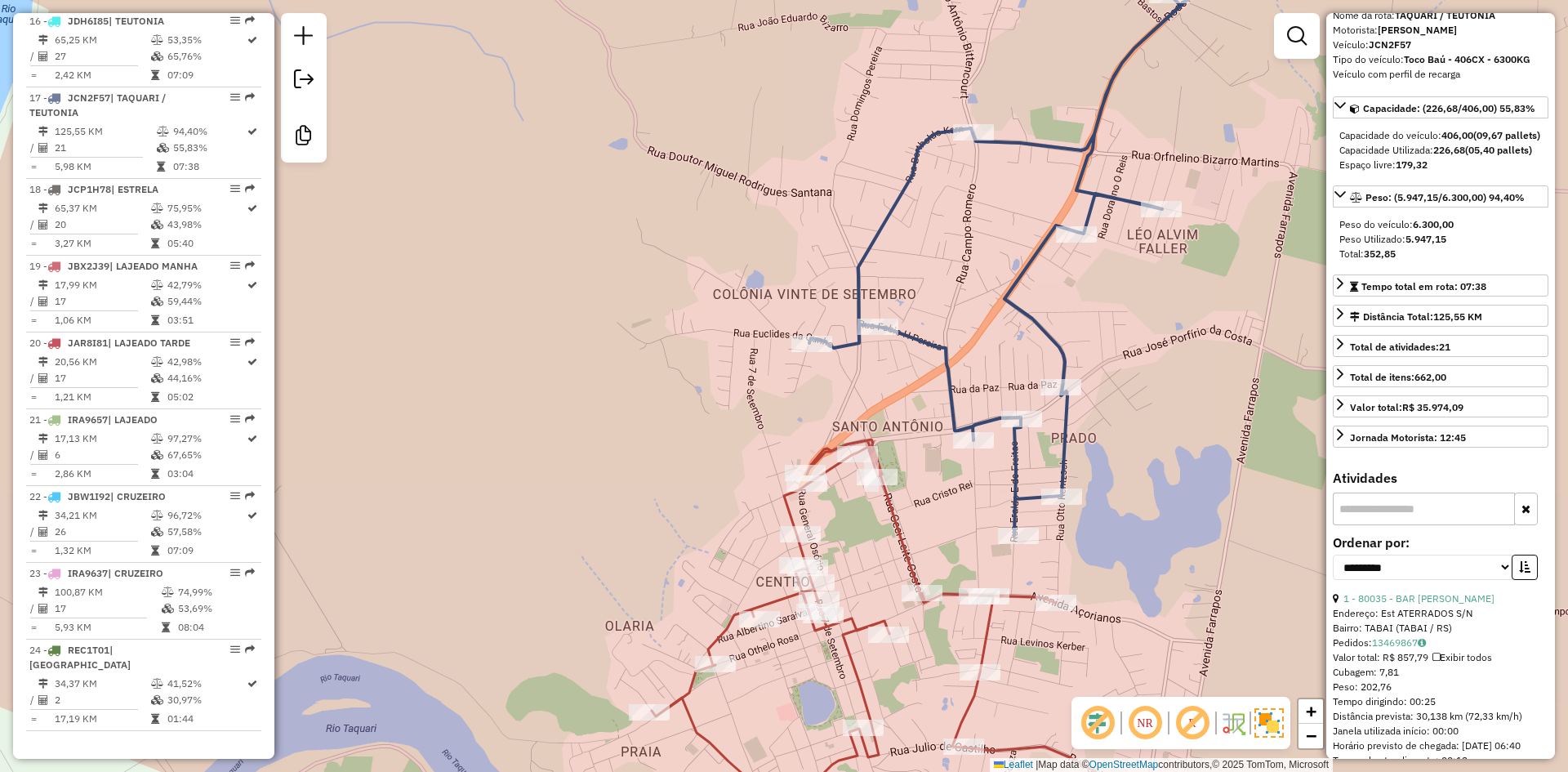
click at [1414, 525] on input "text" at bounding box center [1423, 509] width 182 height 33
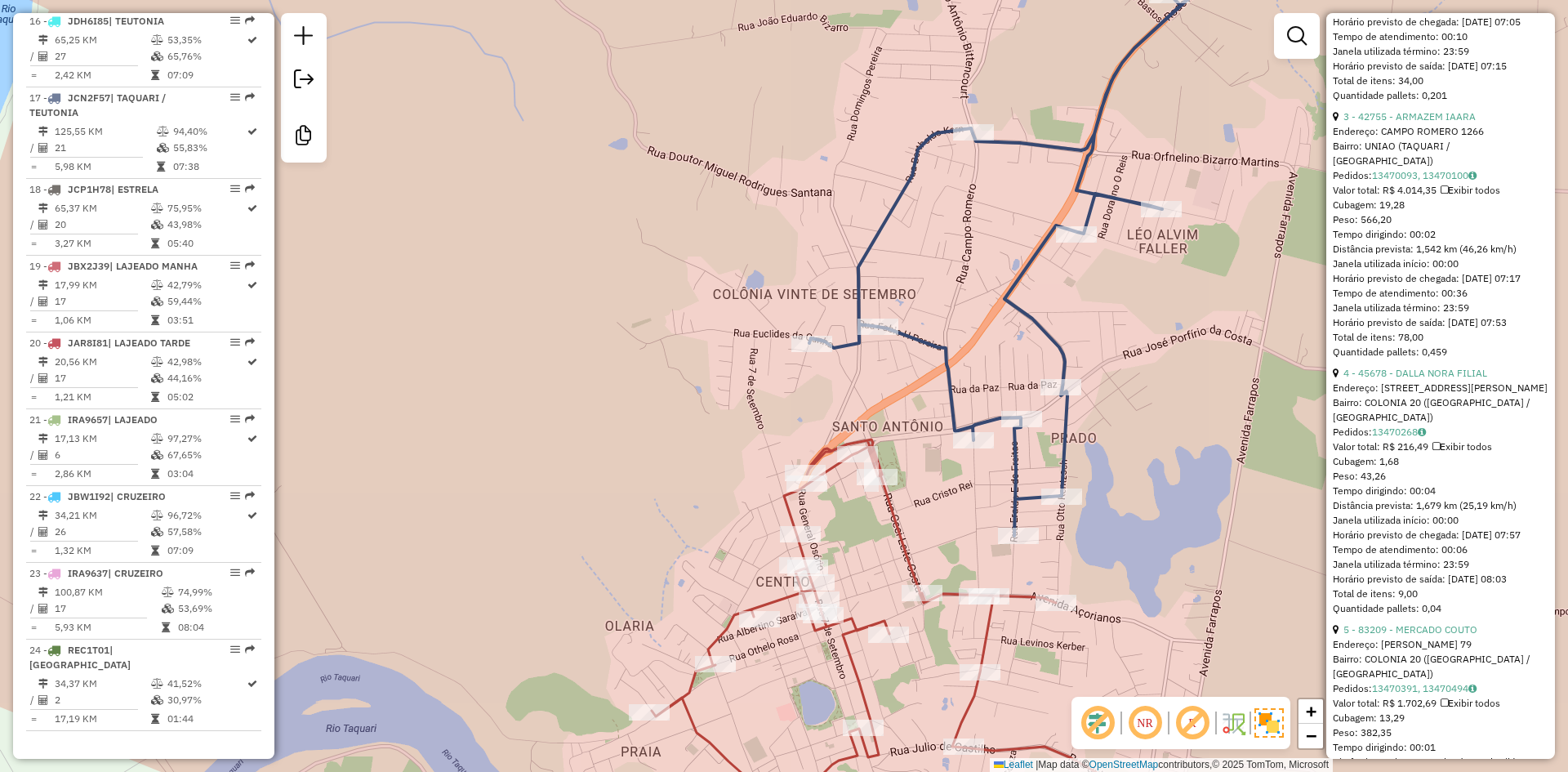
scroll to position [1143, 0]
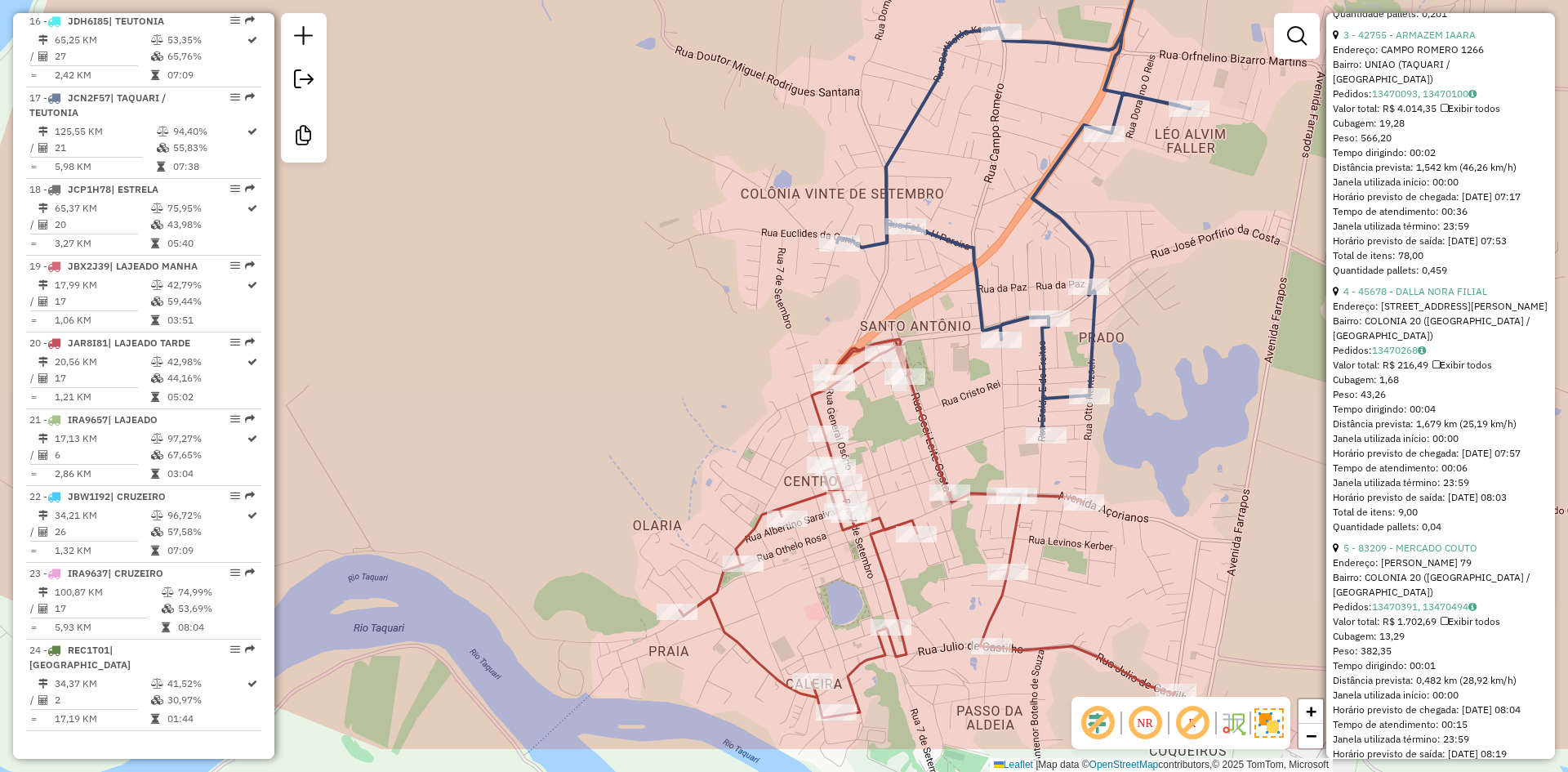
drag, startPoint x: 1130, startPoint y: 575, endPoint x: 1179, endPoint y: 374, distance: 206.9
click at [1179, 376] on div "Janela de atendimento Grade de atendimento Capacidade Transportadoras Veículos …" at bounding box center [784, 386] width 1568 height 772
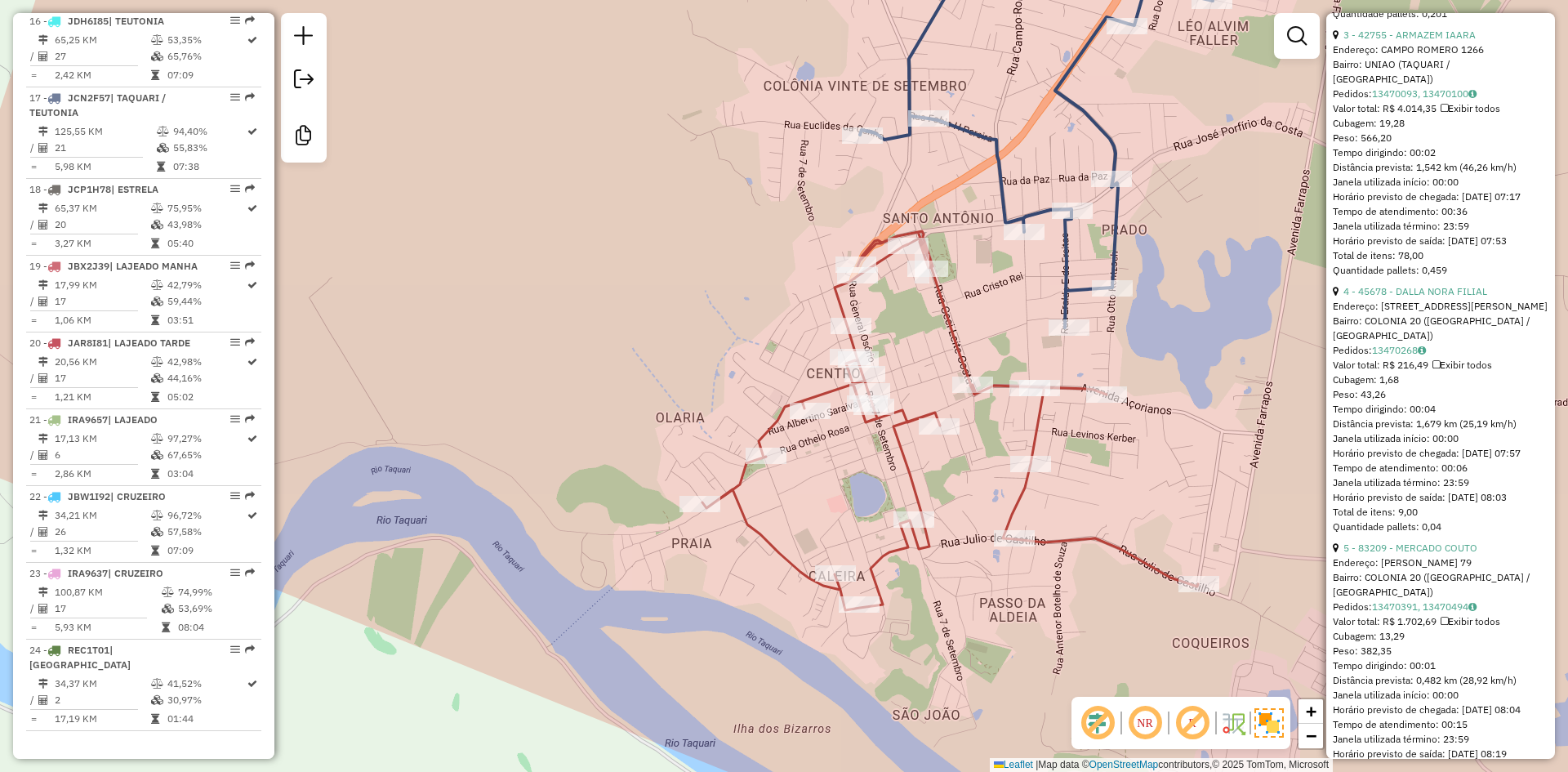
click at [954, 342] on icon at bounding box center [950, 421] width 496 height 379
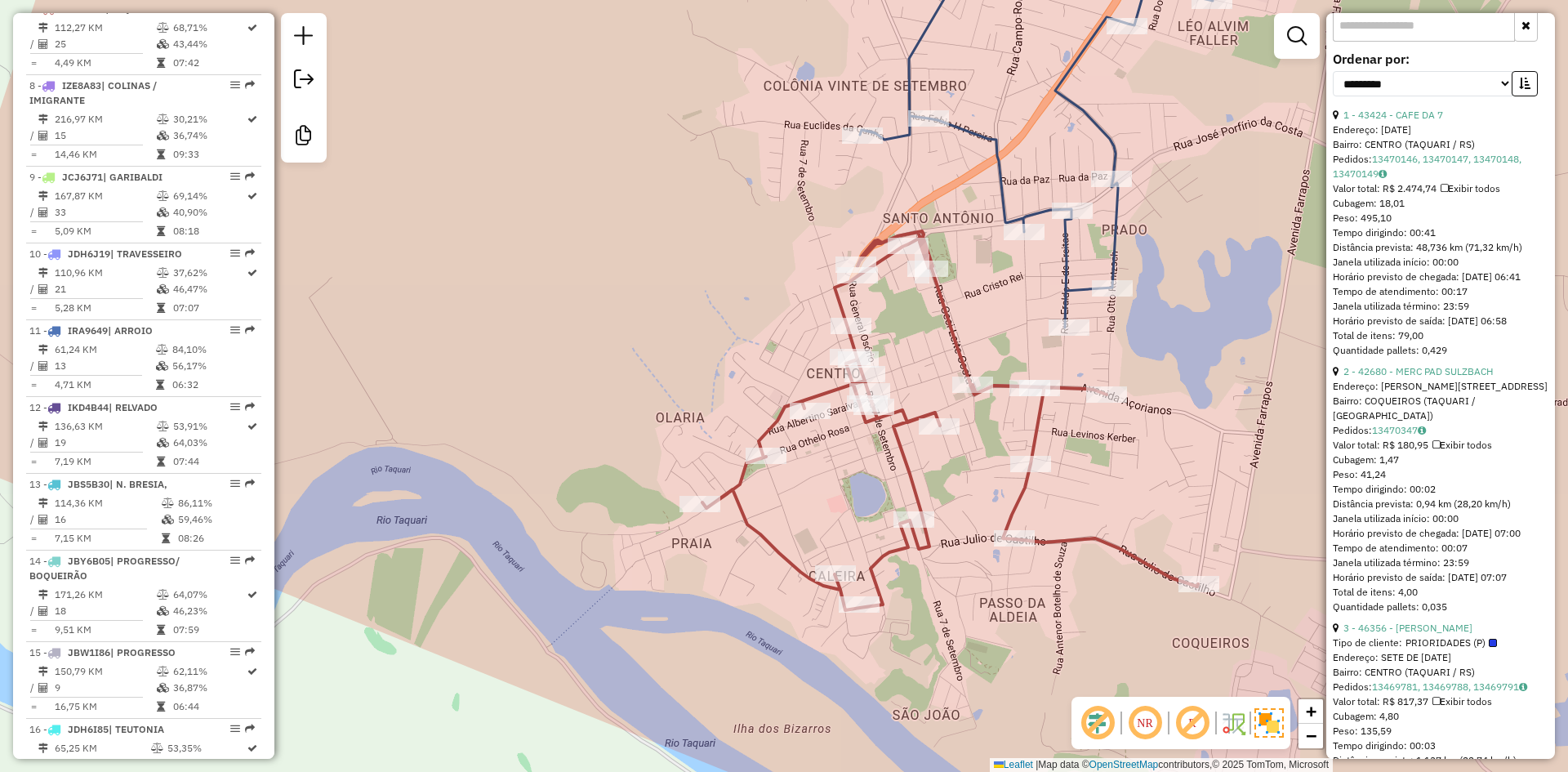
scroll to position [230, 0]
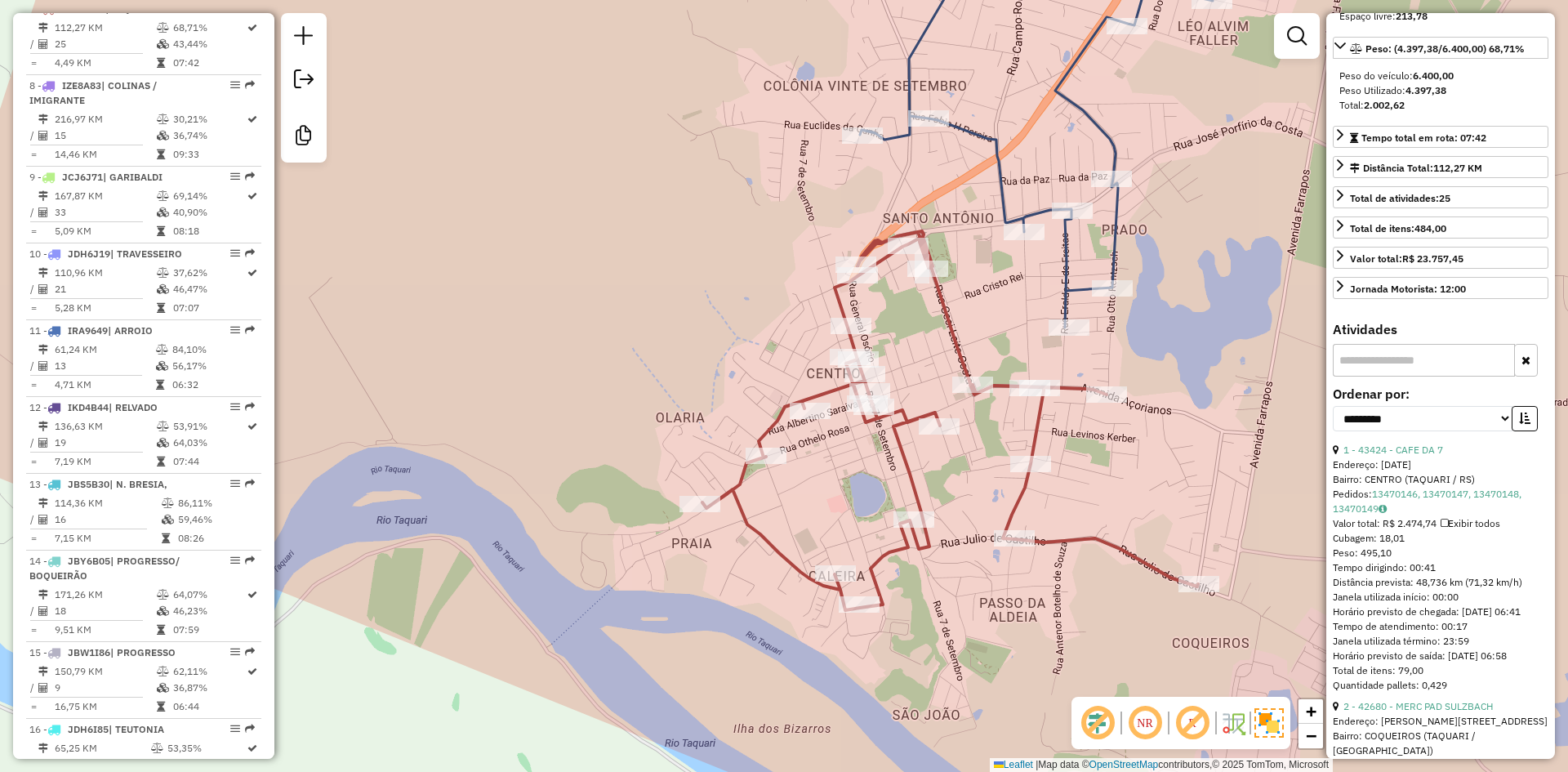
click at [1386, 376] on input "text" at bounding box center [1423, 360] width 182 height 33
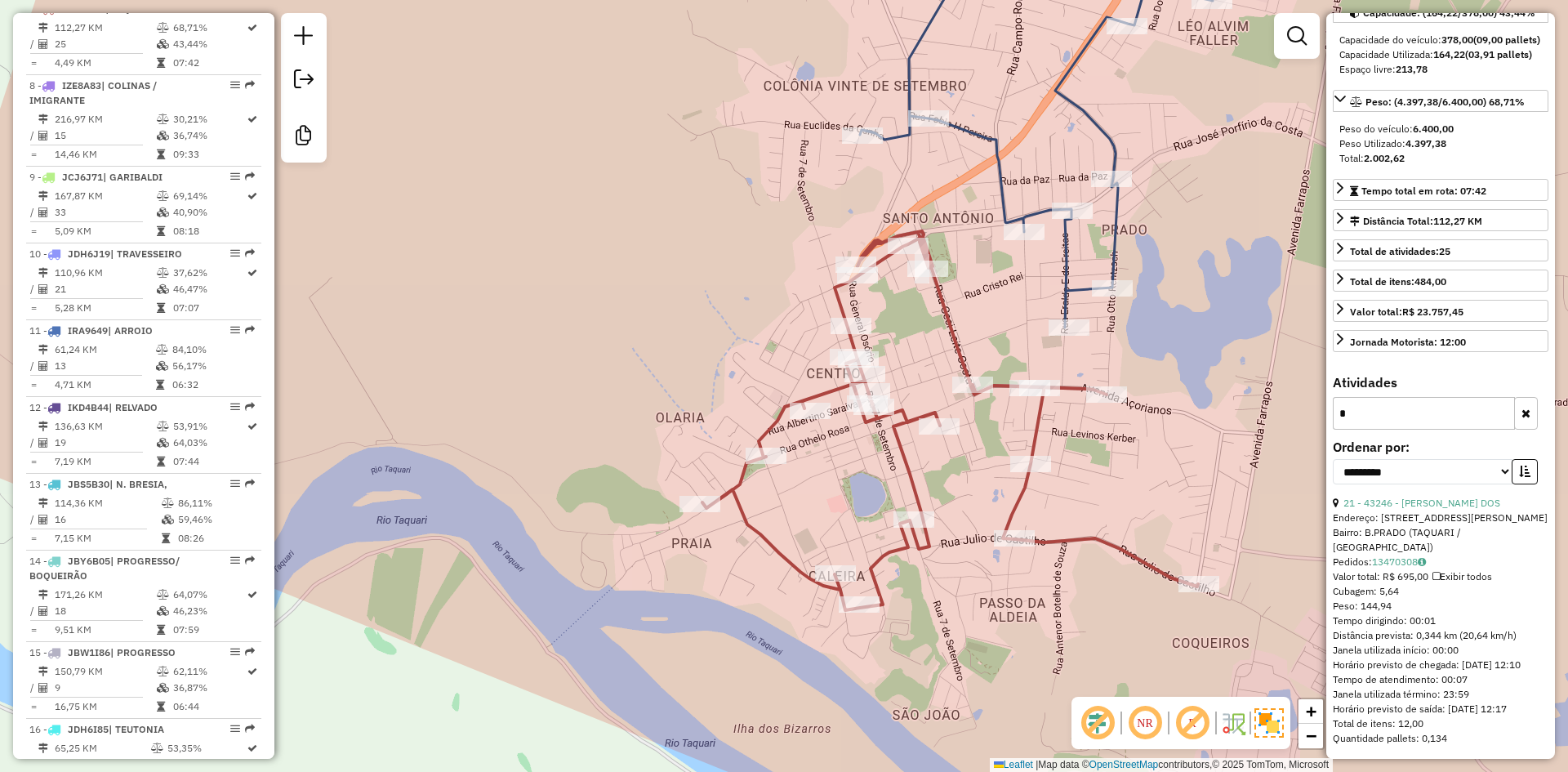
scroll to position [207, 0]
type input "**"
click at [1457, 503] on link "21 - 43246 - JAQUELINE GODOY DOS" at bounding box center [1422, 503] width 157 height 12
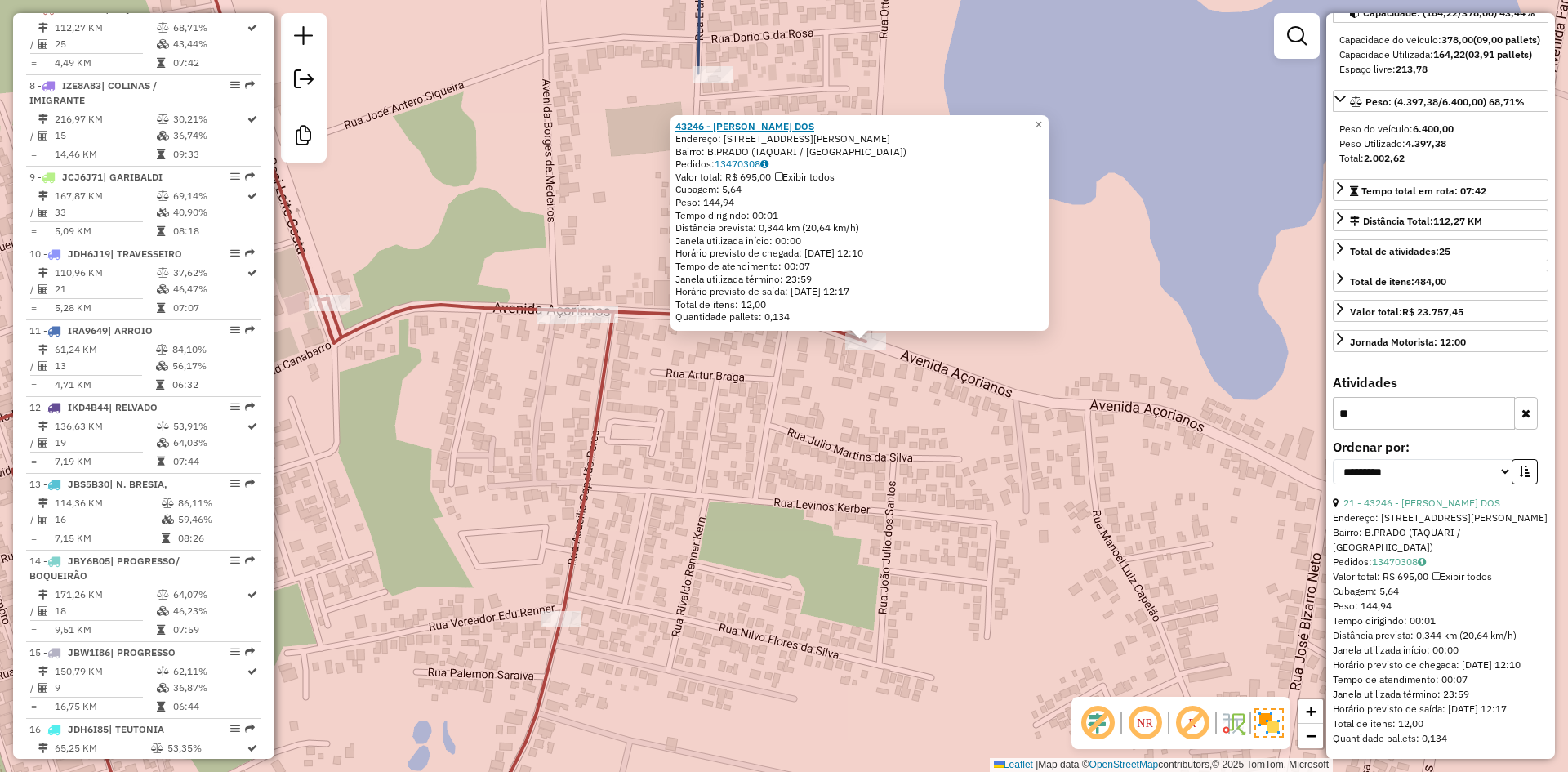
click at [787, 129] on strong "43246 - JAQUELINE GODOY DOS" at bounding box center [745, 126] width 138 height 12
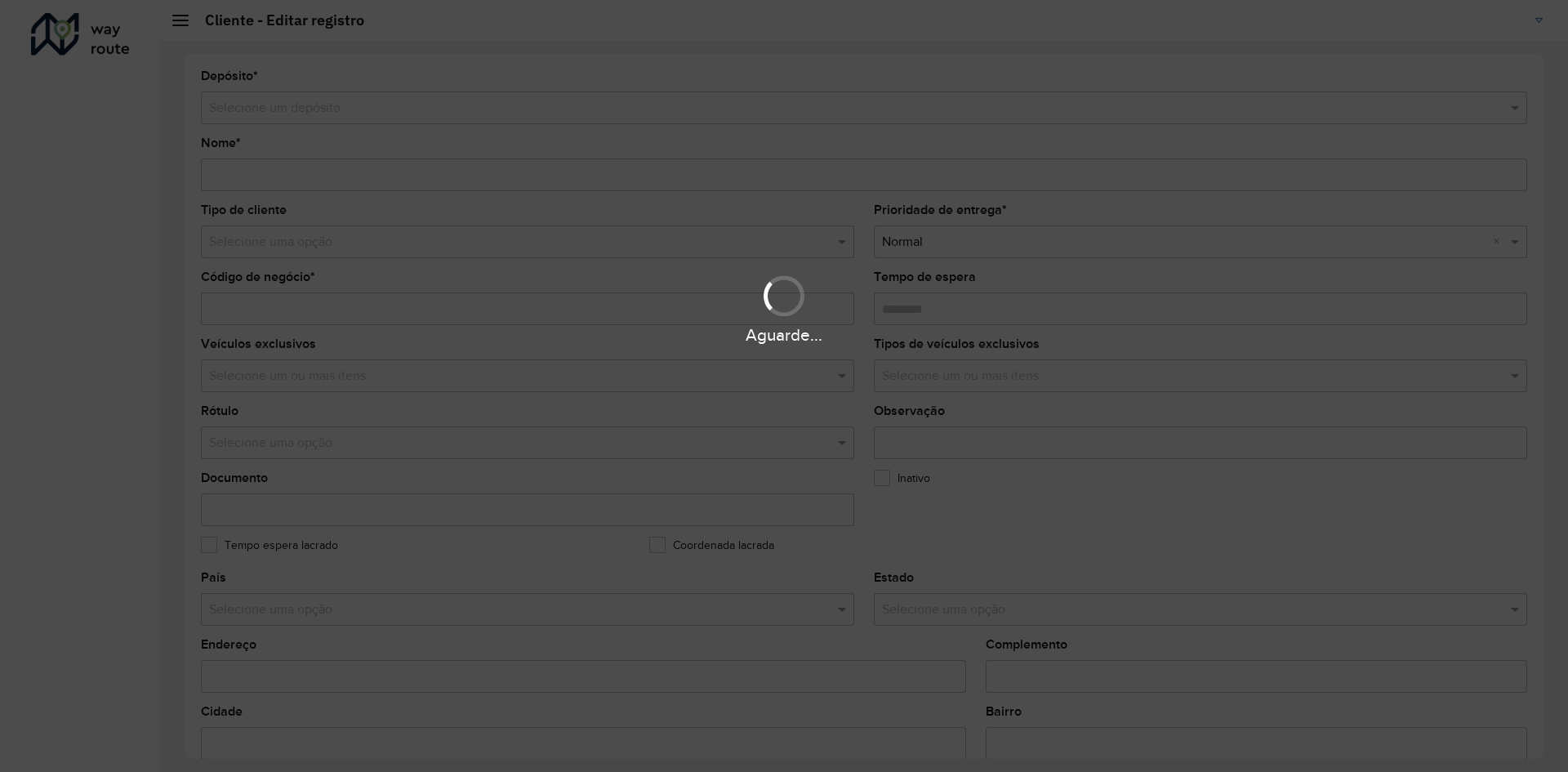
type input "**********"
type input "*****"
type input "********"
type input "**********"
type input "*******"
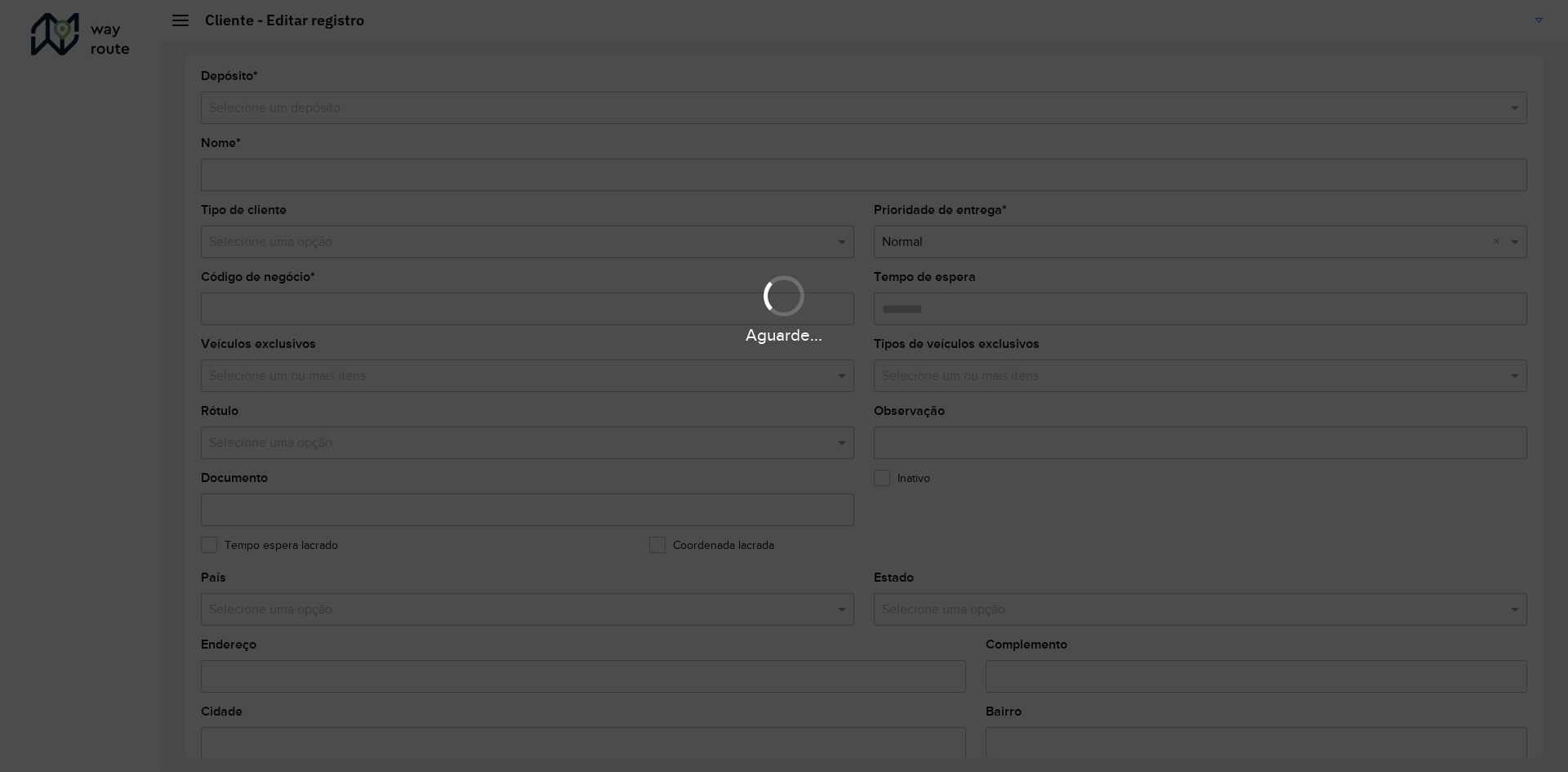
type input "*****"
type input "**********"
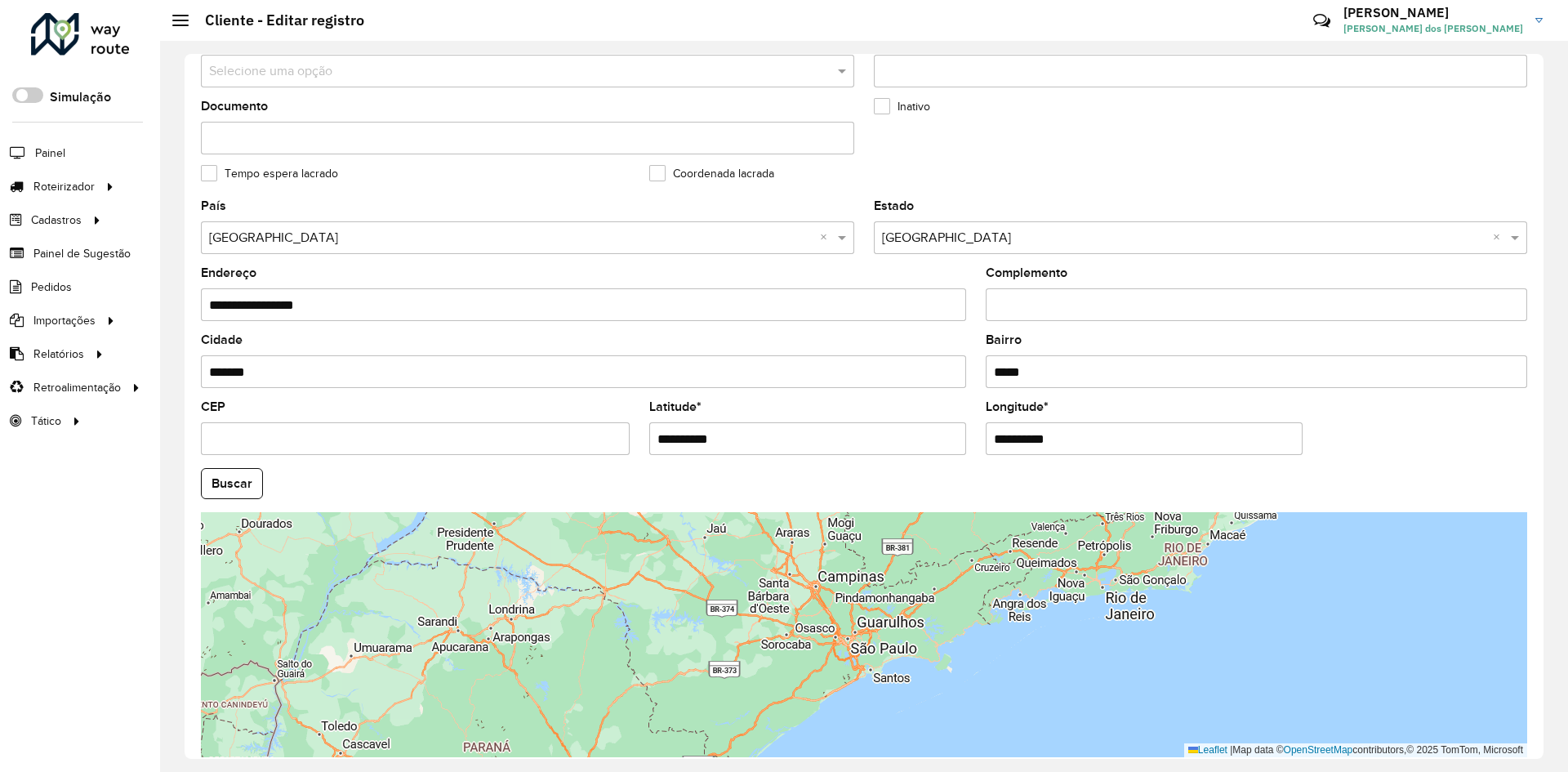
scroll to position [444, 0]
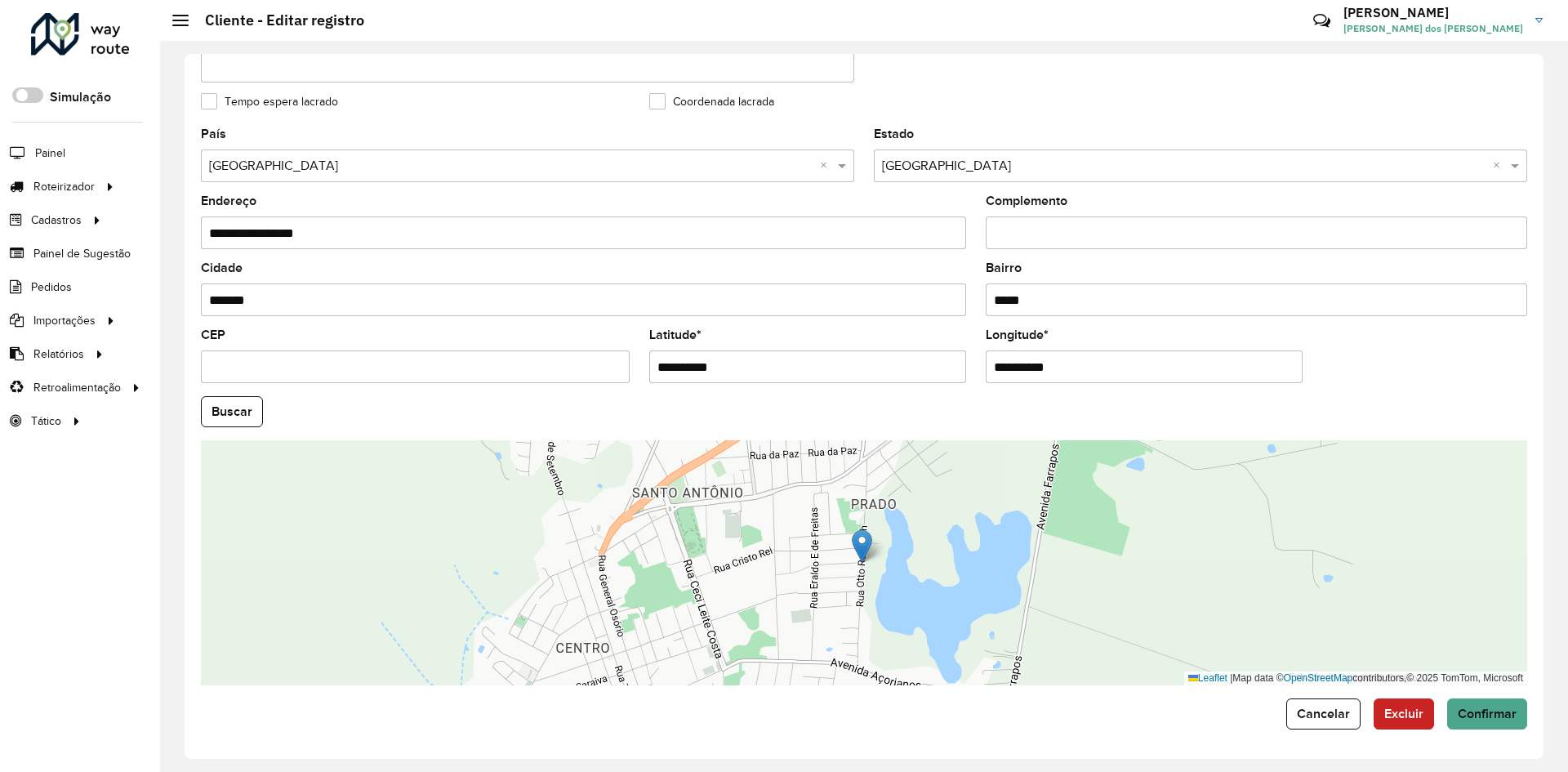
drag, startPoint x: 655, startPoint y: 370, endPoint x: 740, endPoint y: 382, distance: 85.8
click at [740, 382] on input "**********" at bounding box center [807, 367] width 317 height 33
paste input "text"
type input "**********"
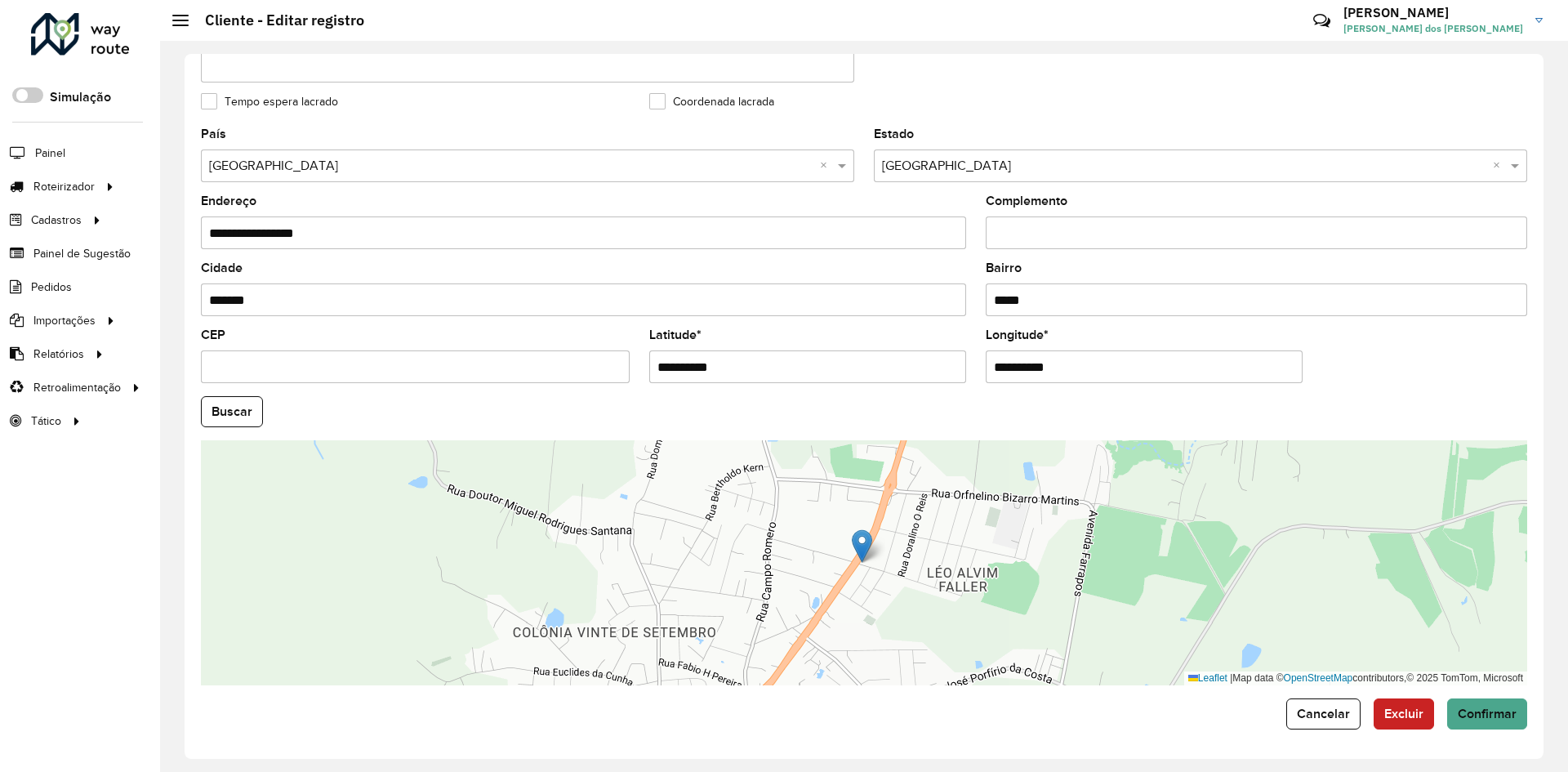
drag, startPoint x: 992, startPoint y: 371, endPoint x: 1076, endPoint y: 370, distance: 84.0
click at [1076, 370] on input "**********" at bounding box center [1144, 367] width 317 height 33
paste input "text"
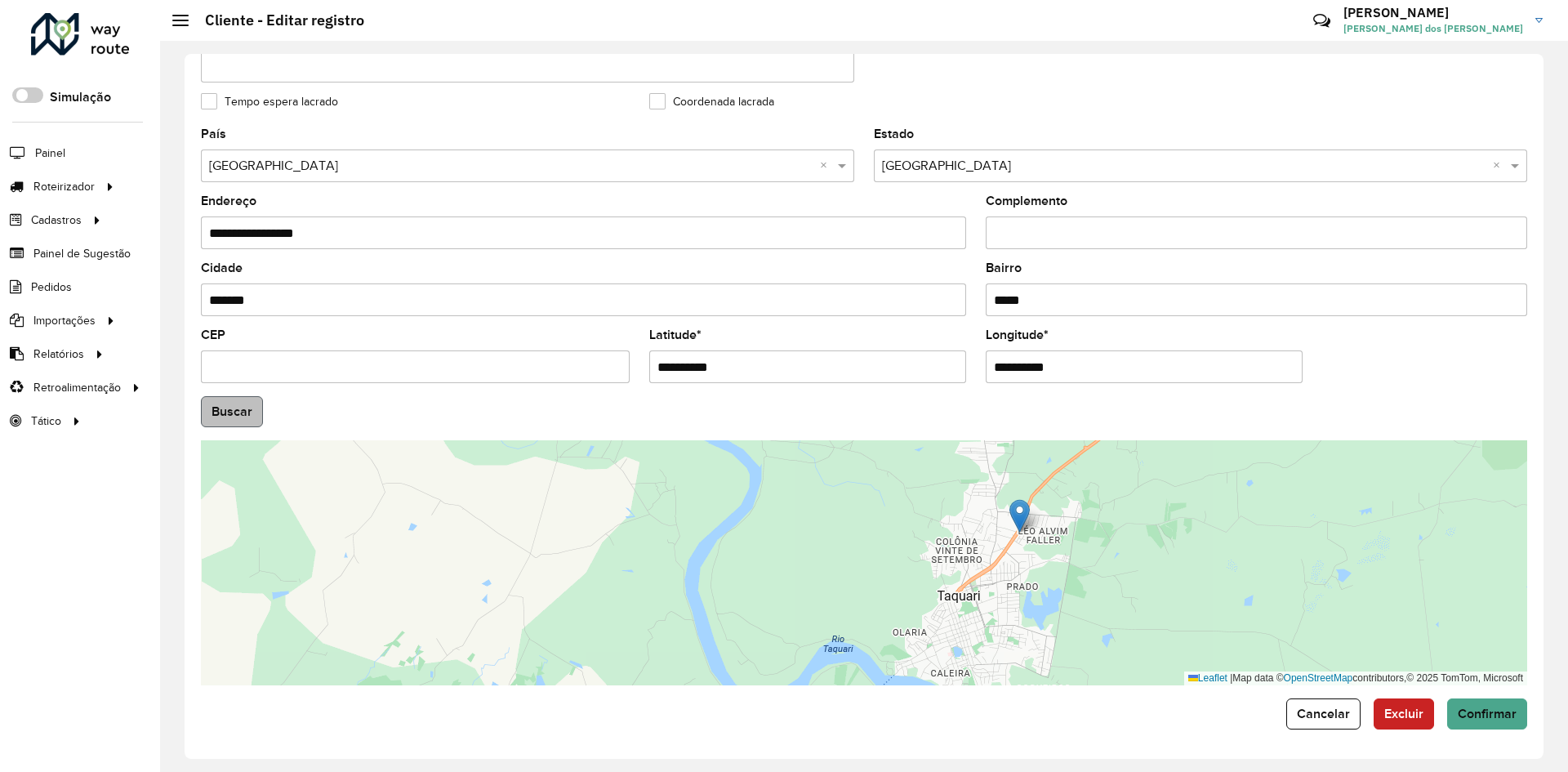
type input "**********"
click at [243, 417] on hb-app "Aguarde... Pop-up bloqueado! Seu navegador bloqueou automáticamente a abertura …" at bounding box center [784, 386] width 1568 height 772
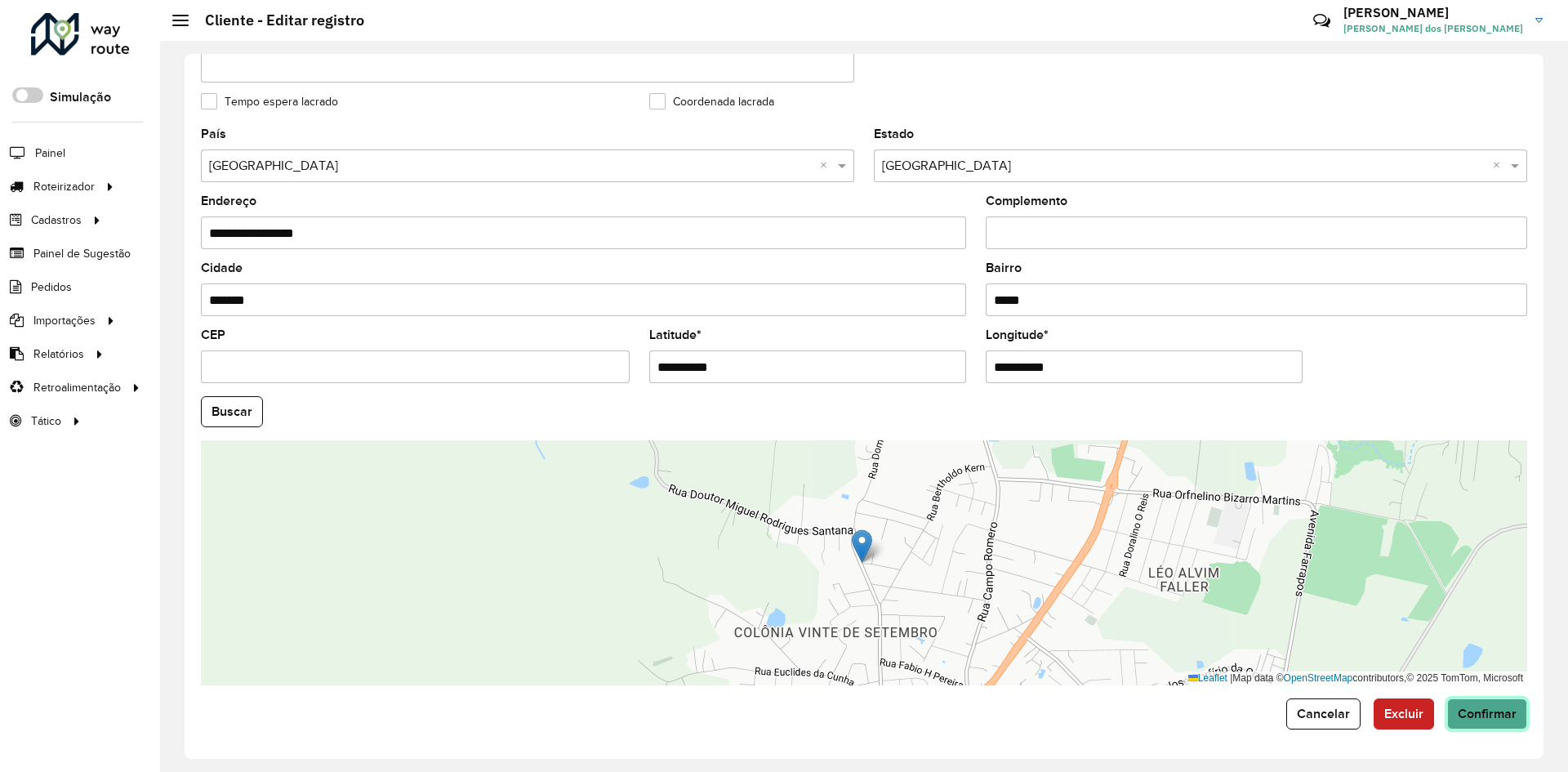
click at [1494, 718] on span "Confirmar" at bounding box center [1488, 713] width 59 height 14
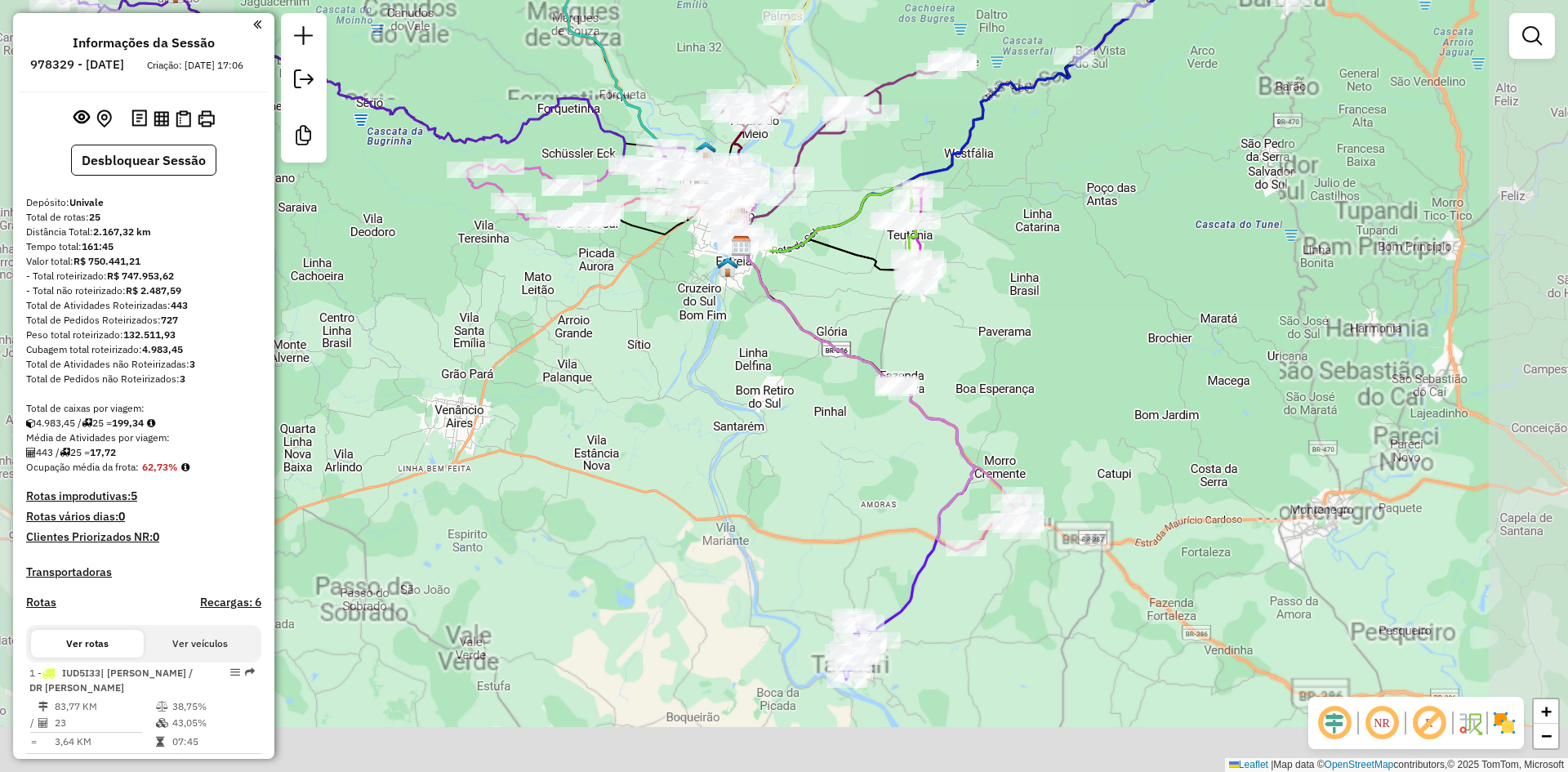
drag, startPoint x: 880, startPoint y: 481, endPoint x: 878, endPoint y: 297, distance: 184.0
click at [879, 299] on div "Janela de atendimento Grade de atendimento Capacidade Transportadoras Veículos …" at bounding box center [784, 386] width 1568 height 772
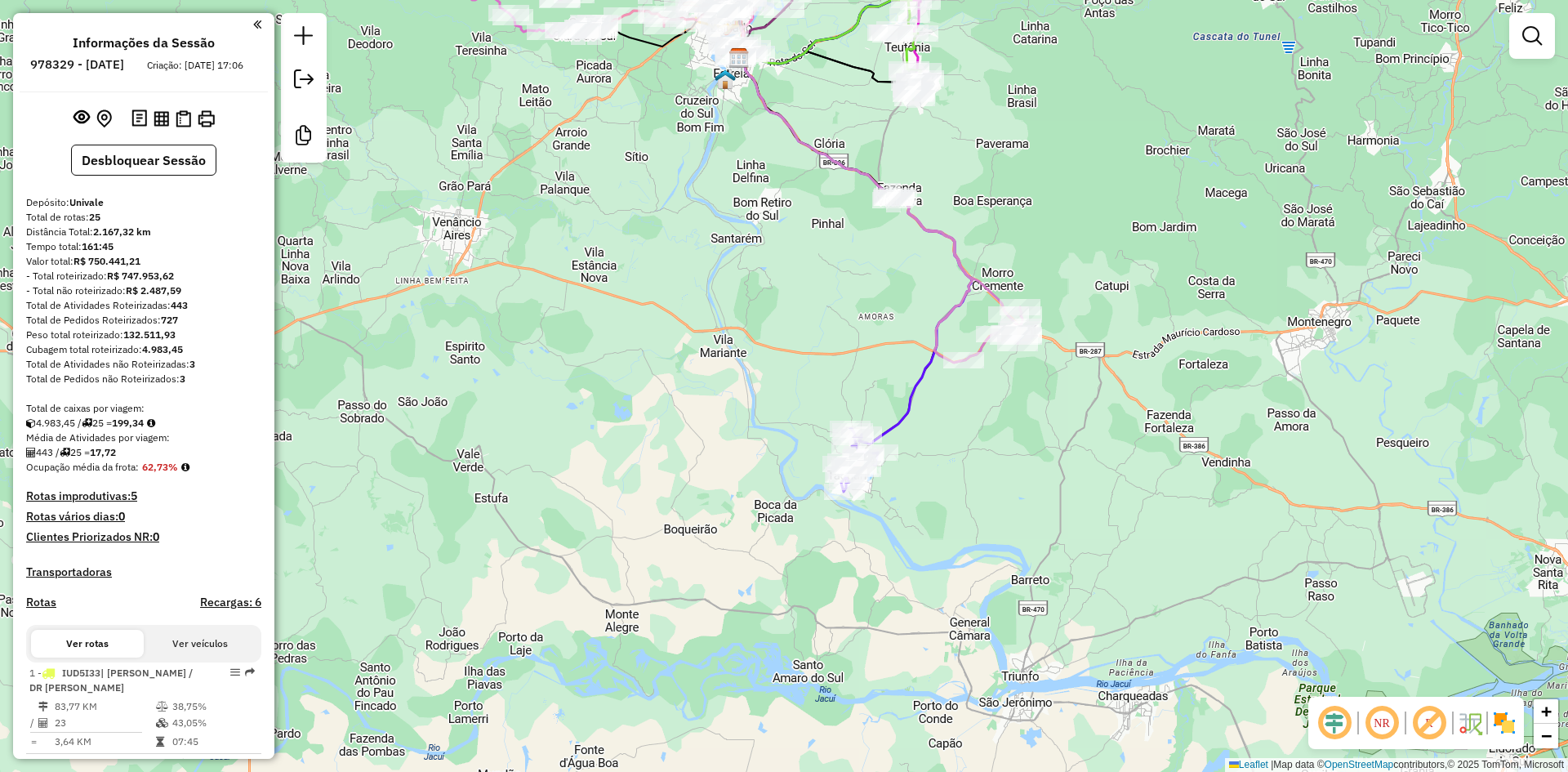
click at [1335, 727] on em at bounding box center [1334, 723] width 39 height 39
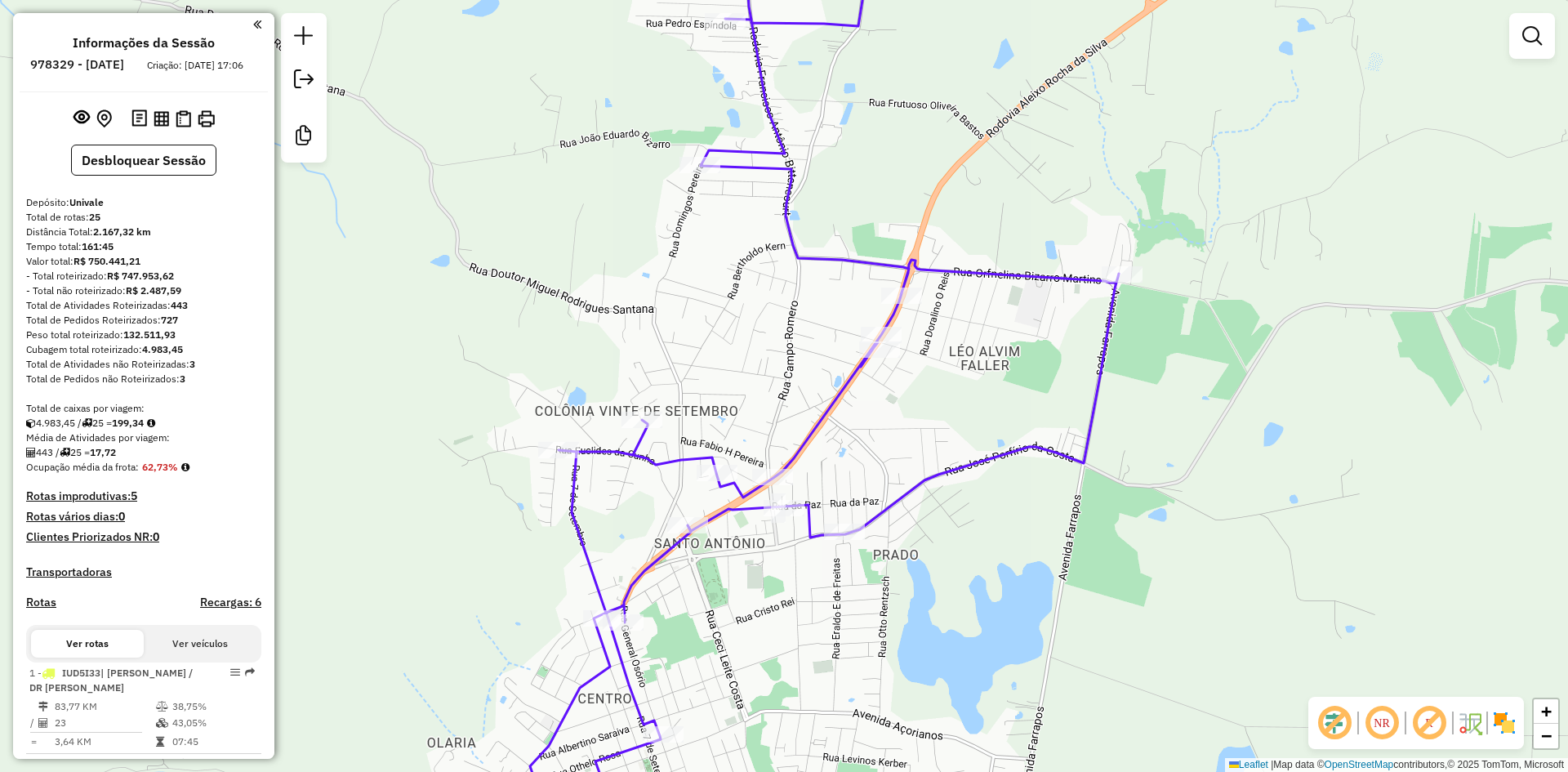
drag, startPoint x: 952, startPoint y: 355, endPoint x: 981, endPoint y: 351, distance: 29.3
click at [957, 399] on div "Janela de atendimento Grade de atendimento Capacidade Transportadoras Veículos …" at bounding box center [784, 386] width 1568 height 772
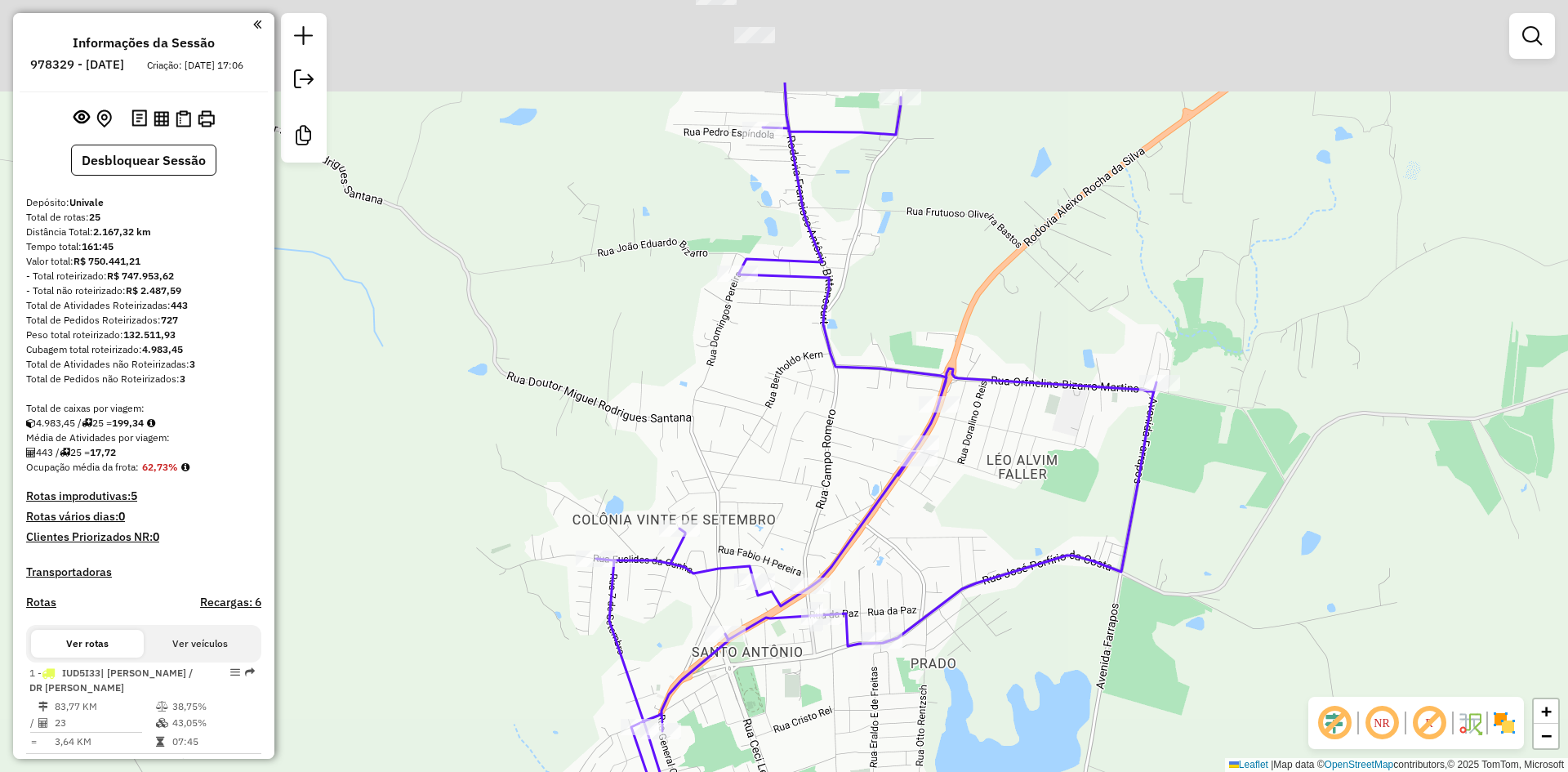
drag, startPoint x: 979, startPoint y: 326, endPoint x: 976, endPoint y: 482, distance: 156.0
click at [975, 482] on div "Janela de atendimento Grade de atendimento Capacidade Transportadoras Veículos …" at bounding box center [784, 386] width 1568 height 772
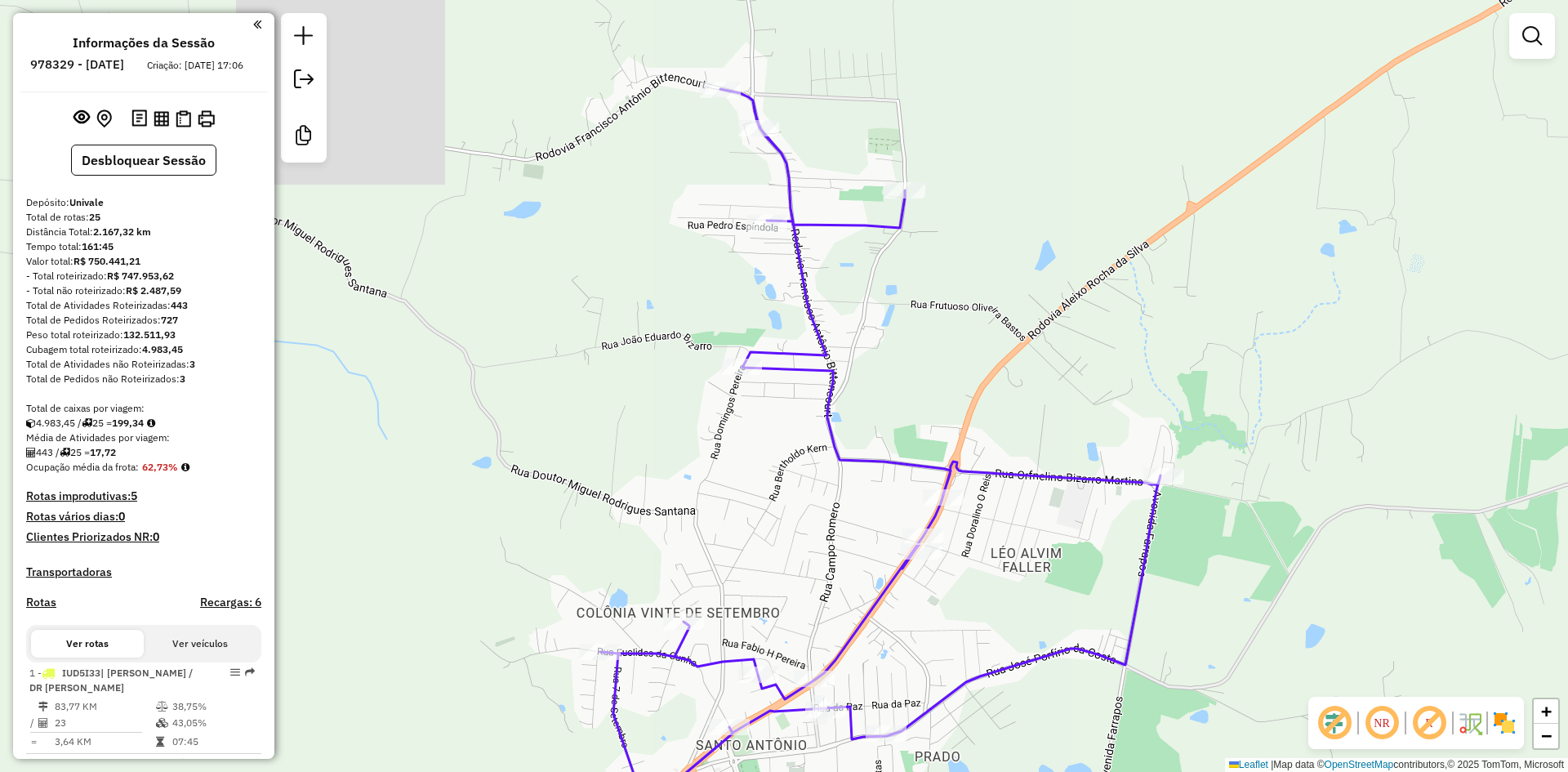
drag, startPoint x: 871, startPoint y: 276, endPoint x: 888, endPoint y: 276, distance: 17.0
click at [878, 301] on div "Janela de atendimento Grade de atendimento Capacidade Transportadoras Veículos …" at bounding box center [784, 386] width 1568 height 772
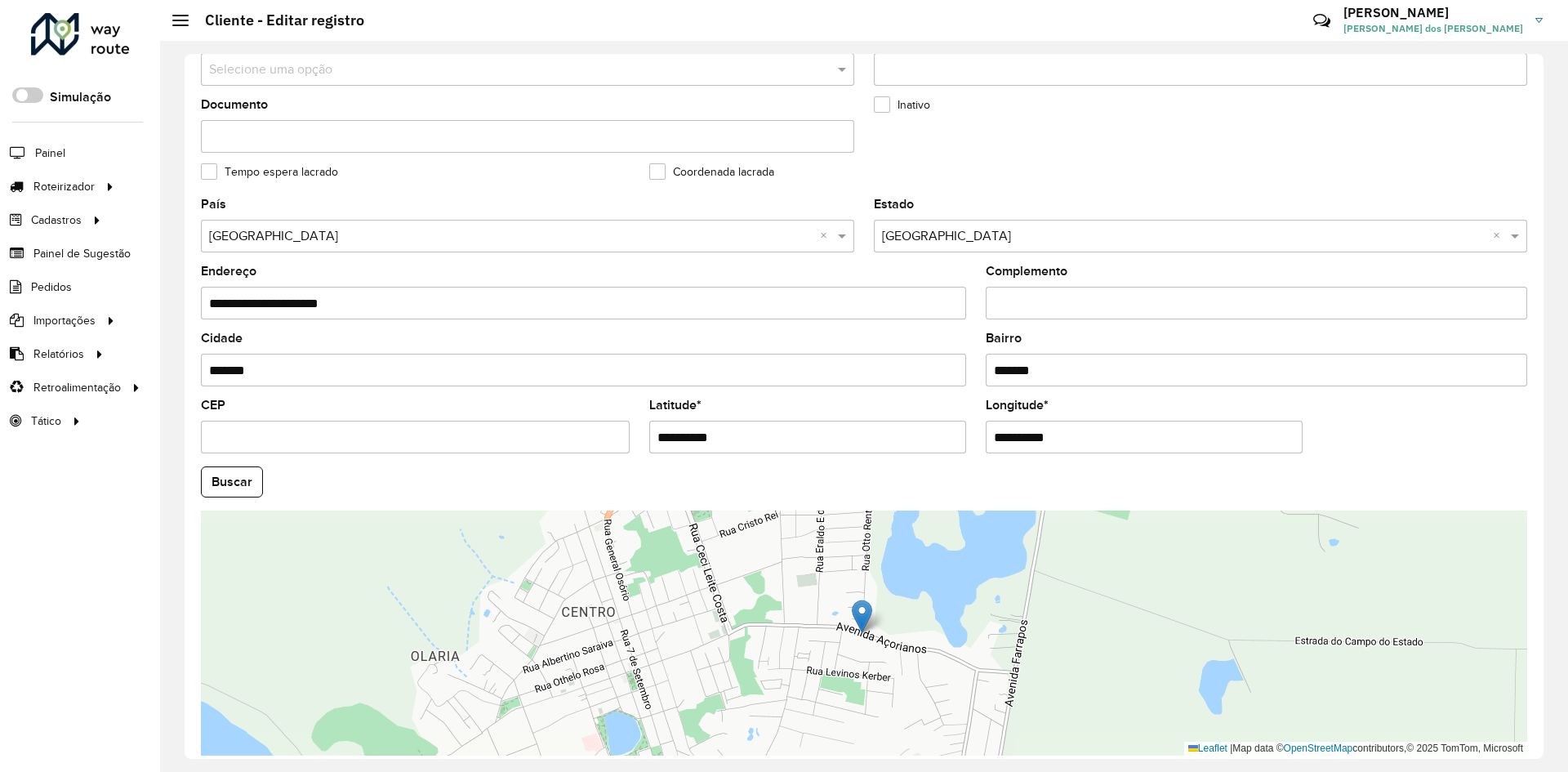
scroll to position [444, 0]
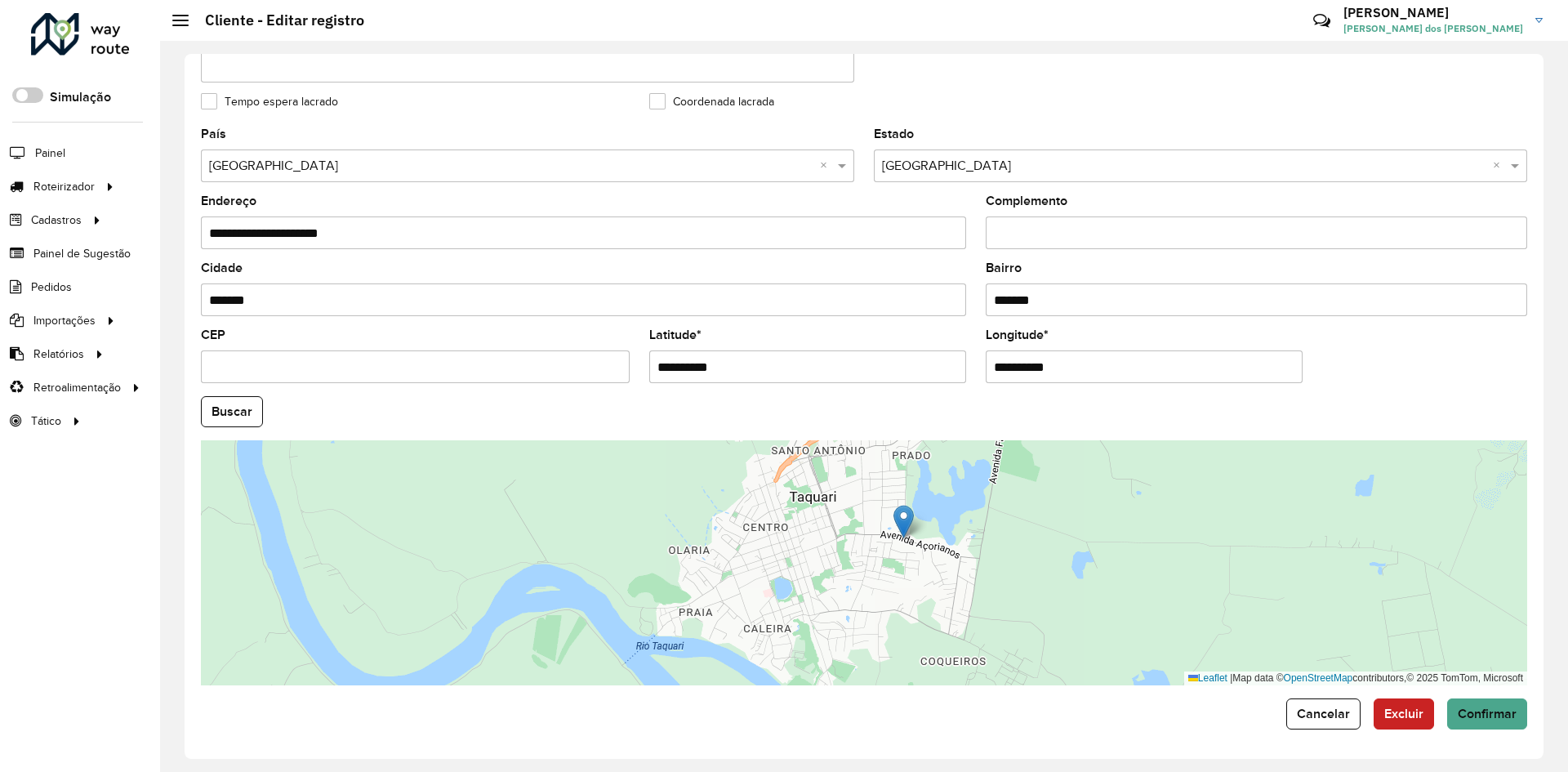
drag, startPoint x: 795, startPoint y: 544, endPoint x: 806, endPoint y: 630, distance: 86.7
click at [806, 630] on div "Leaflet | Map data © OpenStreetMap contributors,© 2025 TomTom, Microsoft" at bounding box center [864, 563] width 1327 height 245
drag, startPoint x: 653, startPoint y: 372, endPoint x: 742, endPoint y: 370, distance: 89.0
click at [742, 370] on input "**********" at bounding box center [807, 367] width 317 height 33
paste input "text"
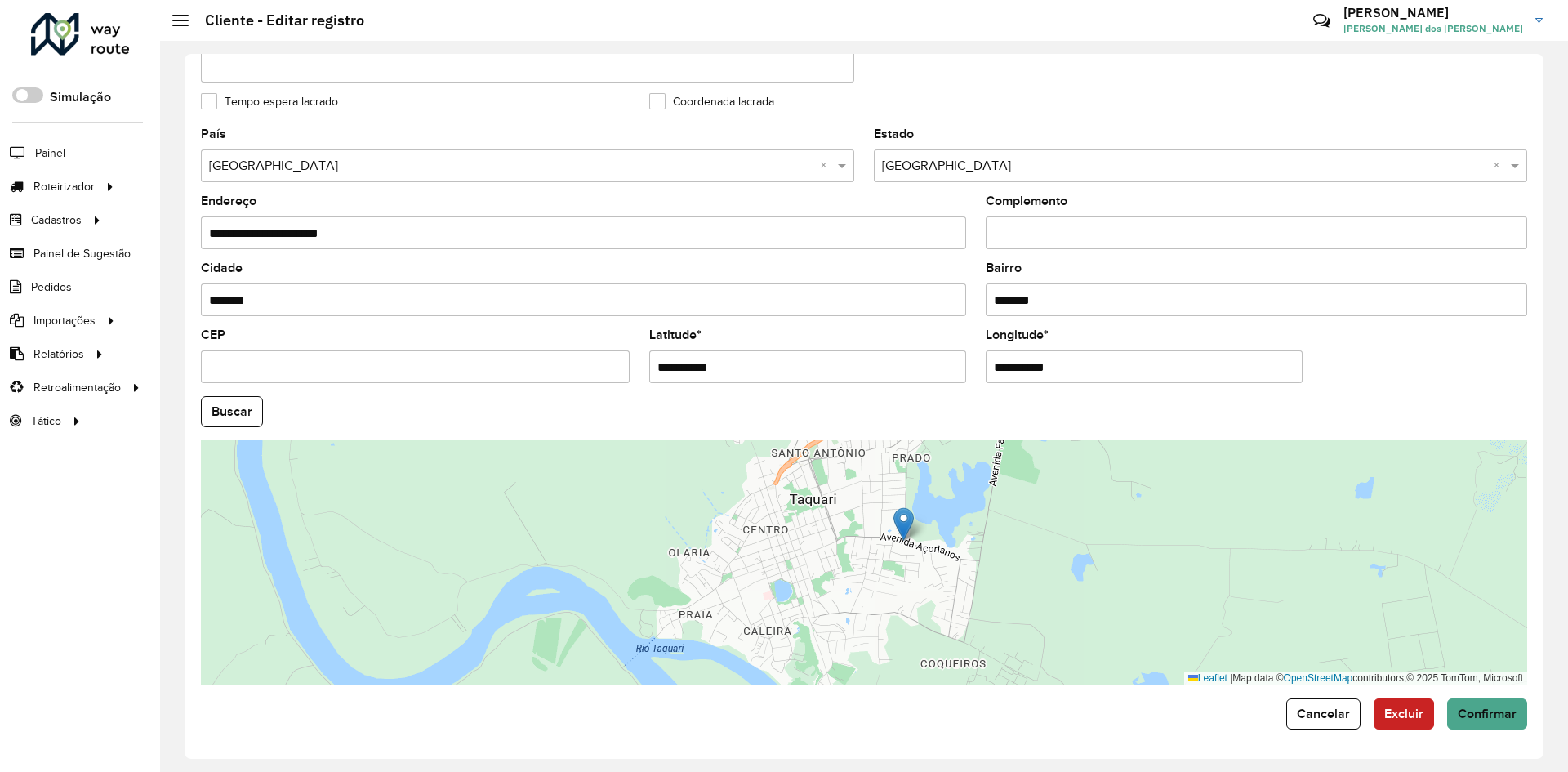
type input "**********"
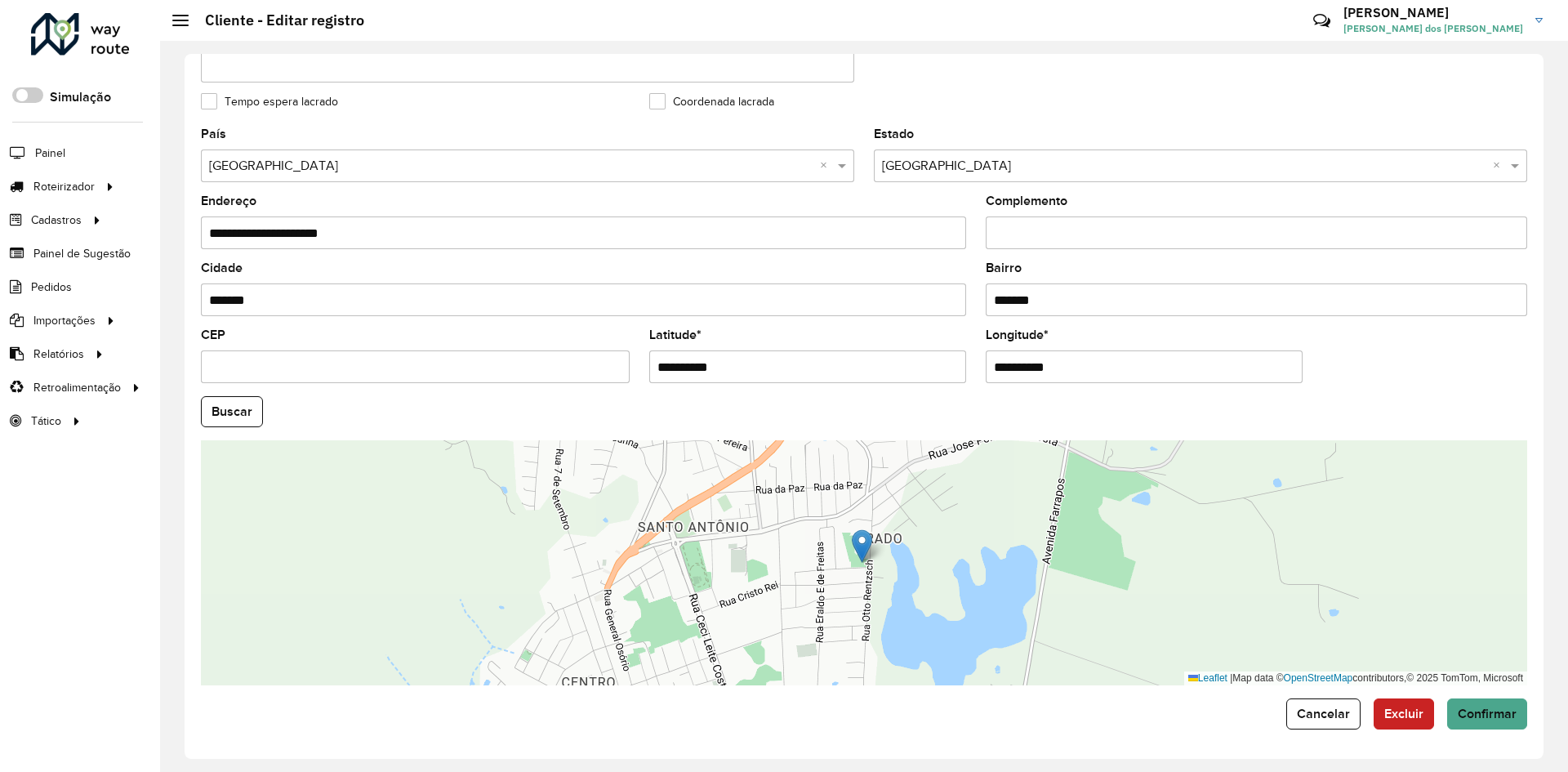
drag, startPoint x: 990, startPoint y: 370, endPoint x: 1079, endPoint y: 369, distance: 89.0
click at [1079, 369] on input "**********" at bounding box center [1144, 367] width 317 height 33
paste input "text"
type input "**********"
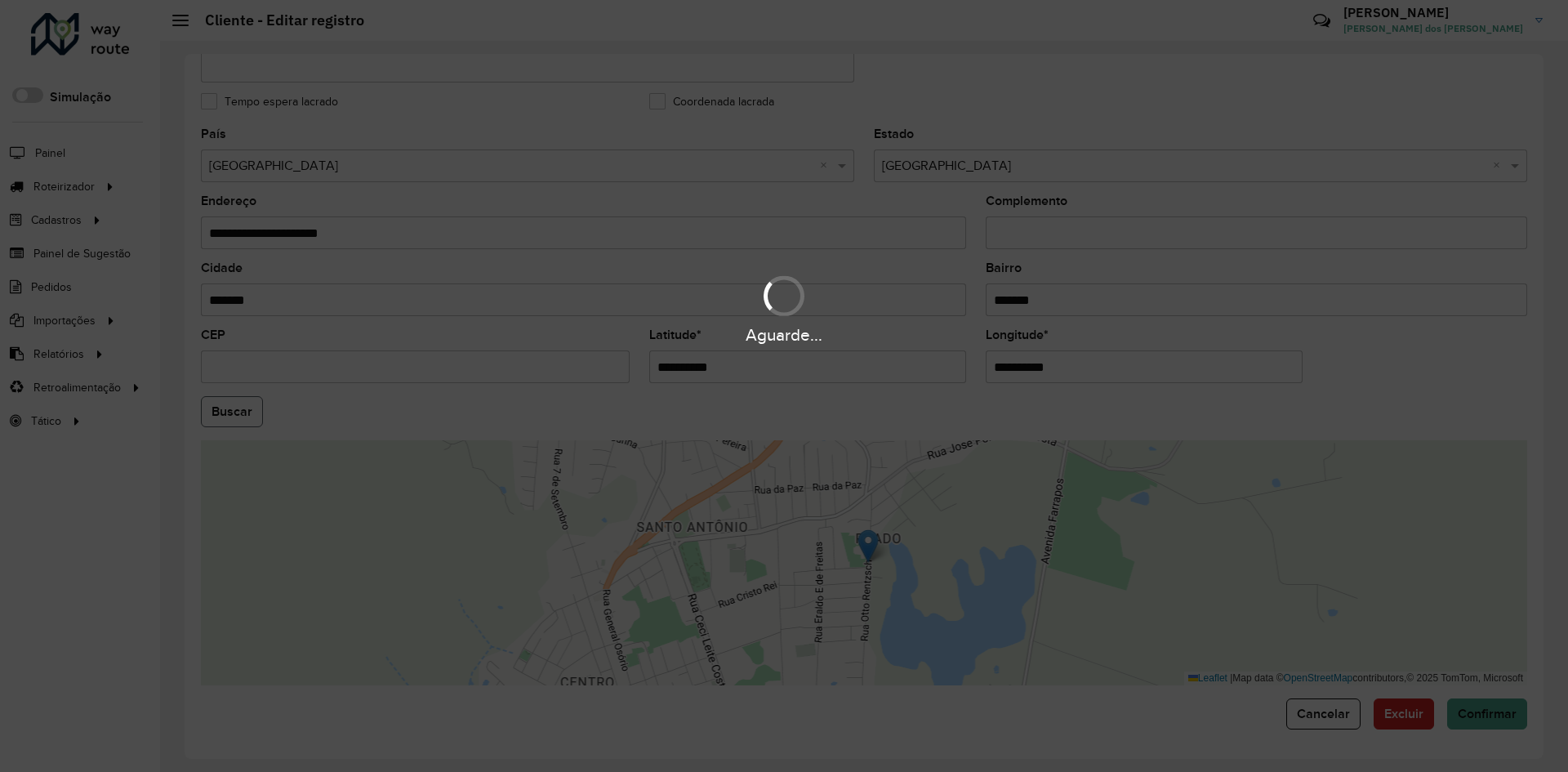
click at [226, 413] on hb-app "Aguarde... Pop-up bloqueado! Seu navegador bloqueou automáticamente a abertura …" at bounding box center [784, 386] width 1568 height 772
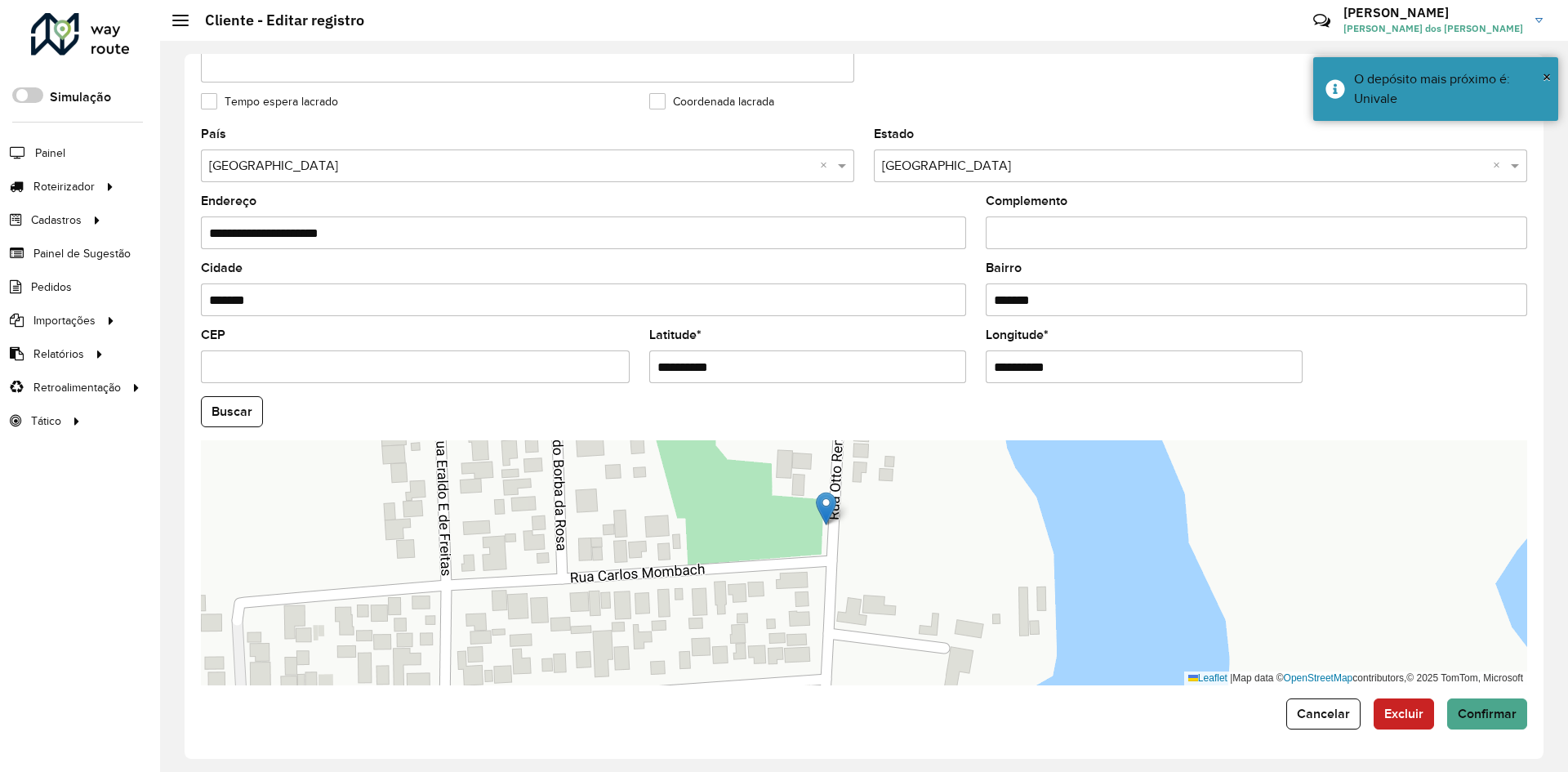
drag, startPoint x: 821, startPoint y: 513, endPoint x: 825, endPoint y: 631, distance: 118.1
click at [825, 631] on div "Leaflet | Map data © OpenStreetMap contributors,© 2025 TomTom, Microsoft" at bounding box center [864, 563] width 1327 height 245
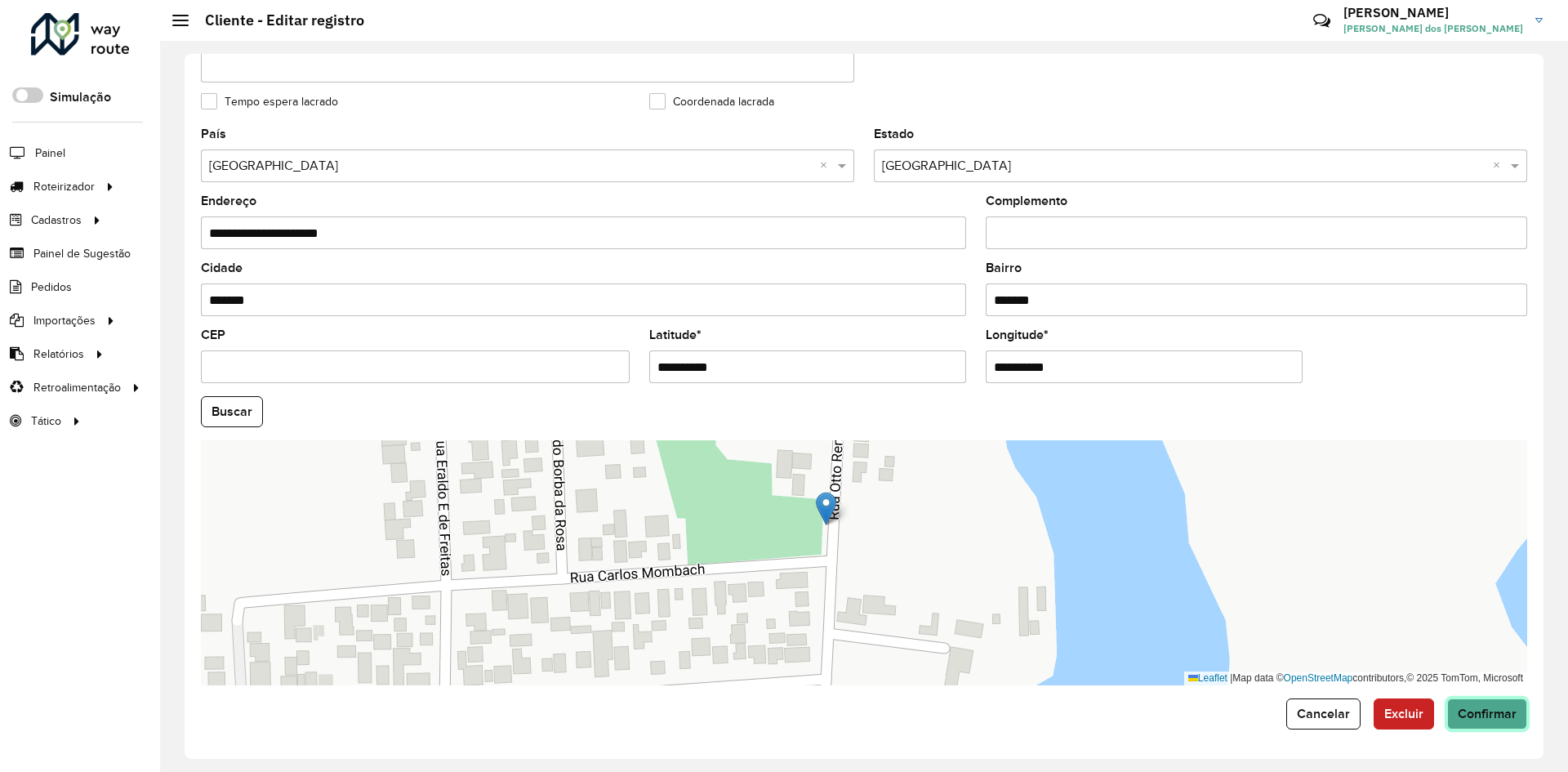
click at [1485, 711] on span "Confirmar" at bounding box center [1488, 713] width 59 height 14
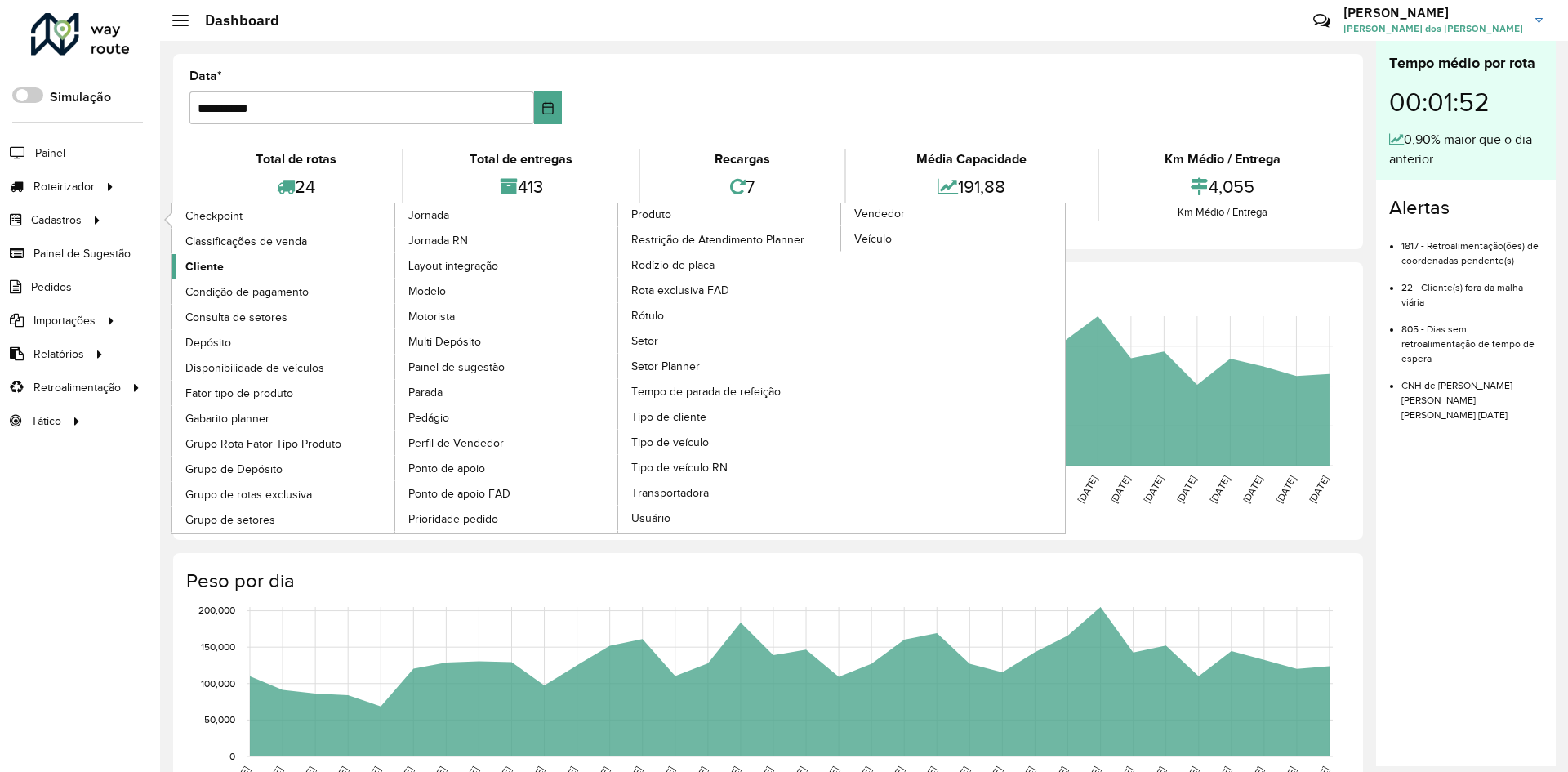
click at [200, 261] on span "Cliente" at bounding box center [204, 267] width 38 height 17
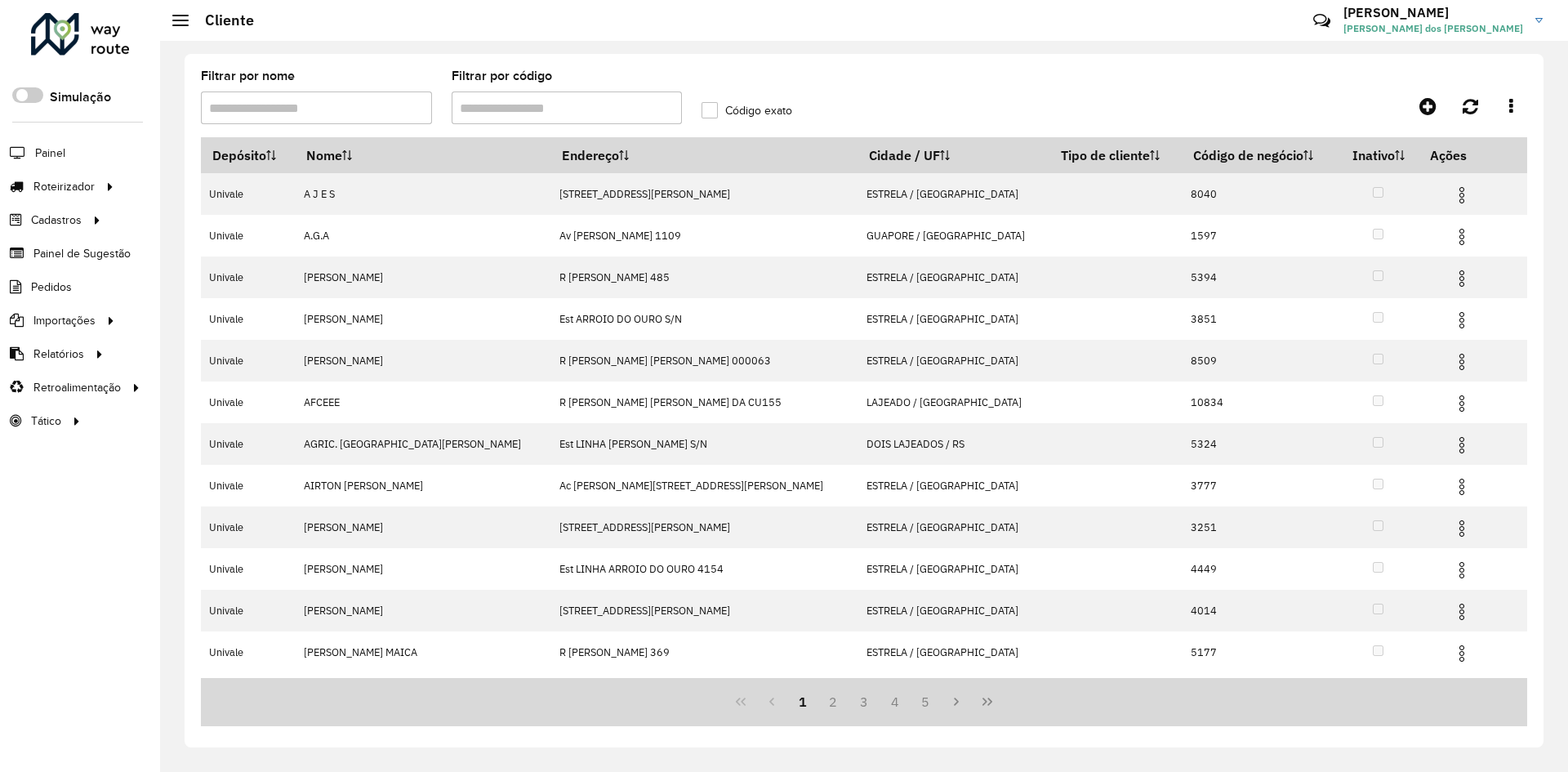
click at [561, 107] on input "Filtrar por código" at bounding box center [567, 108] width 231 height 33
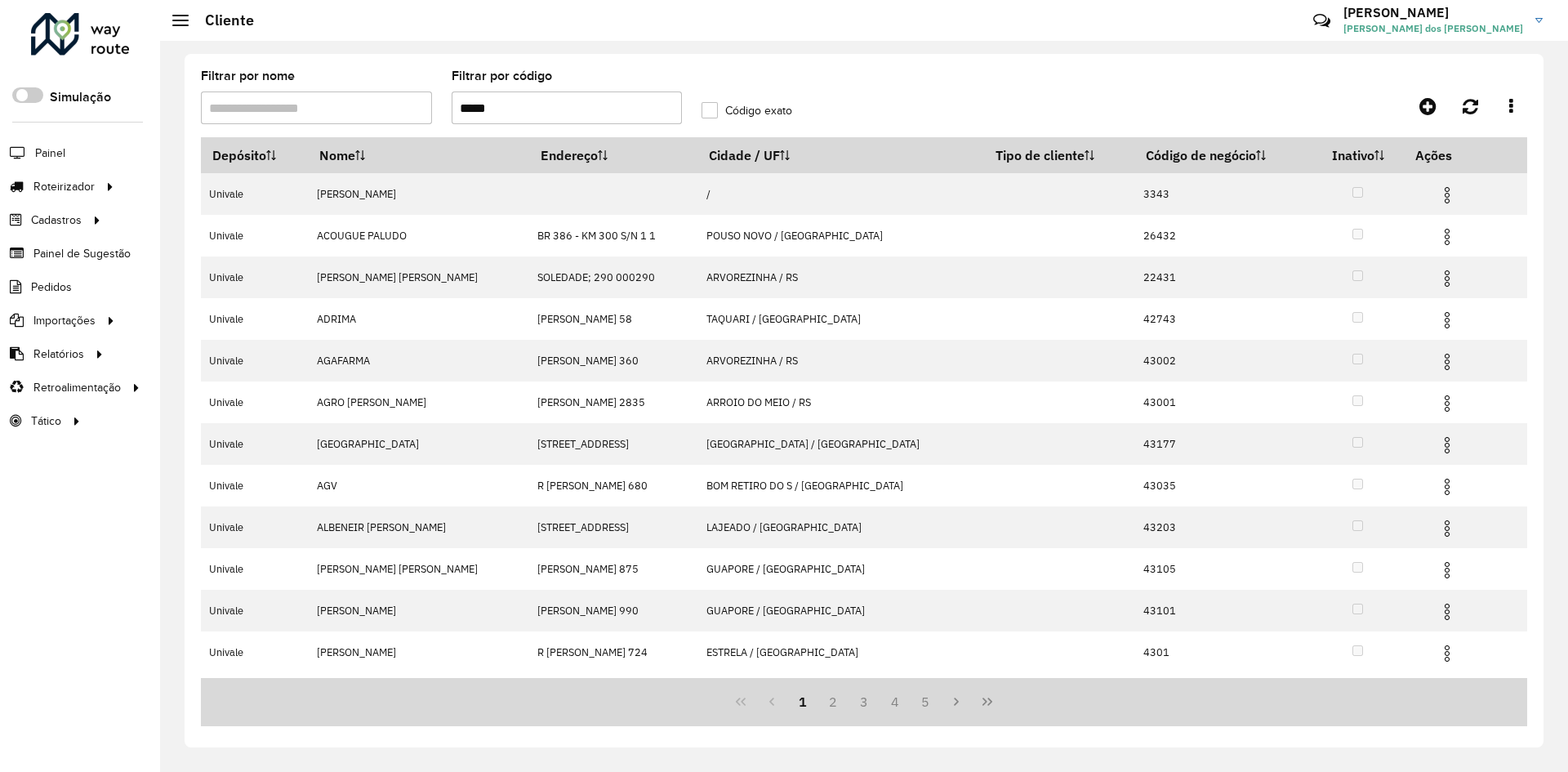
type input "*****"
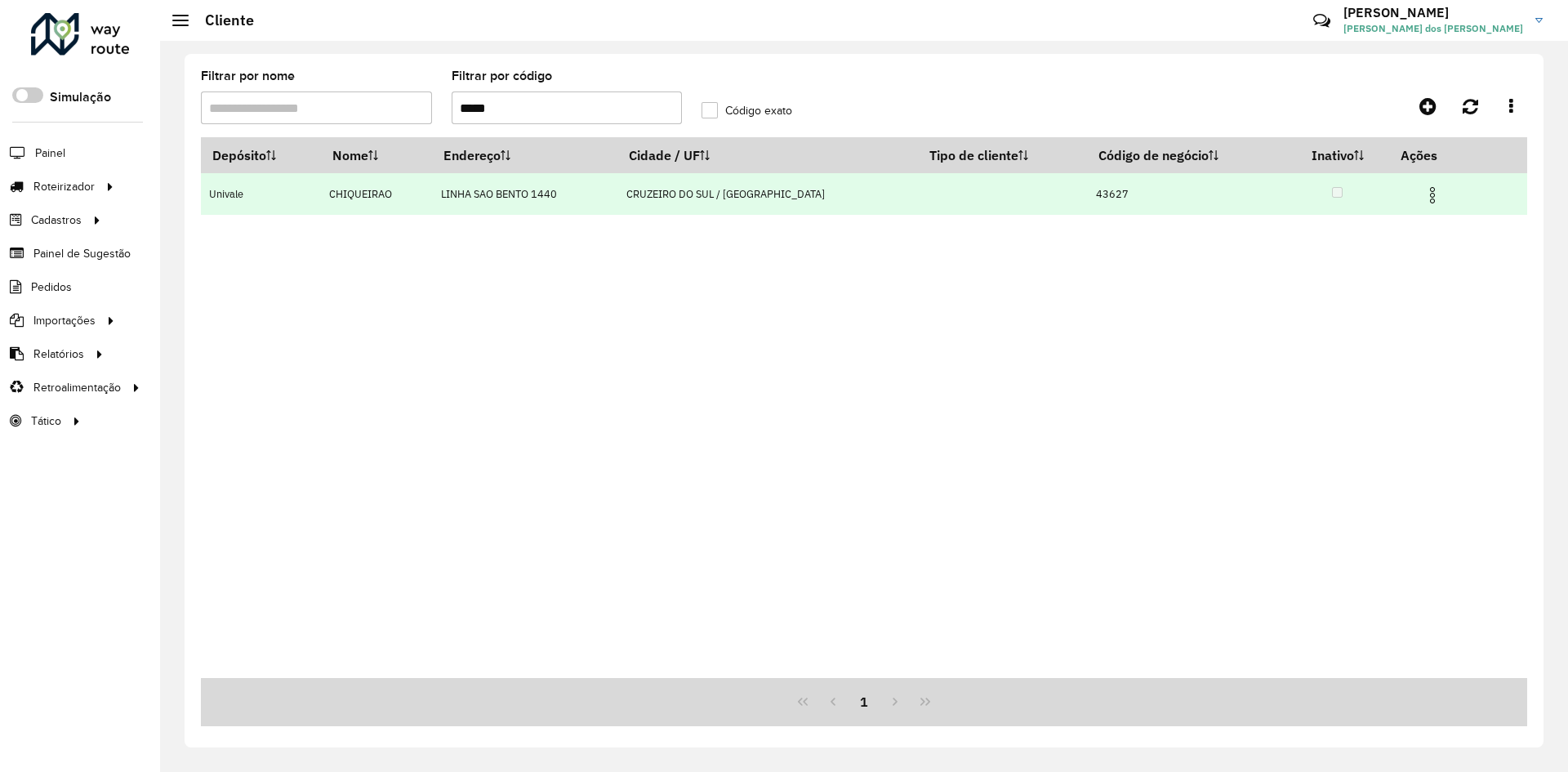
click at [1423, 195] on img at bounding box center [1432, 195] width 20 height 20
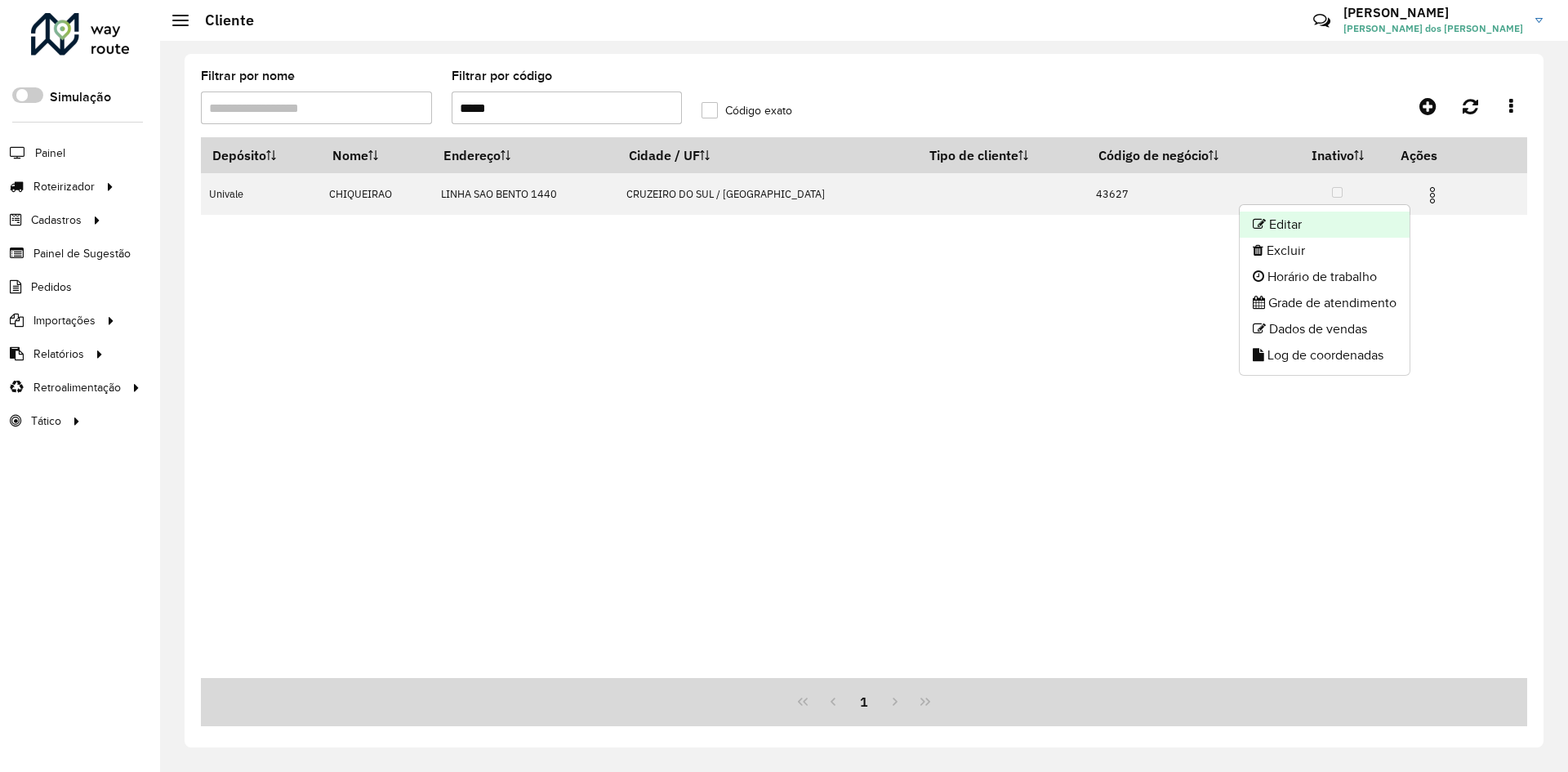
click at [1301, 223] on li "Editar" at bounding box center [1325, 224] width 170 height 26
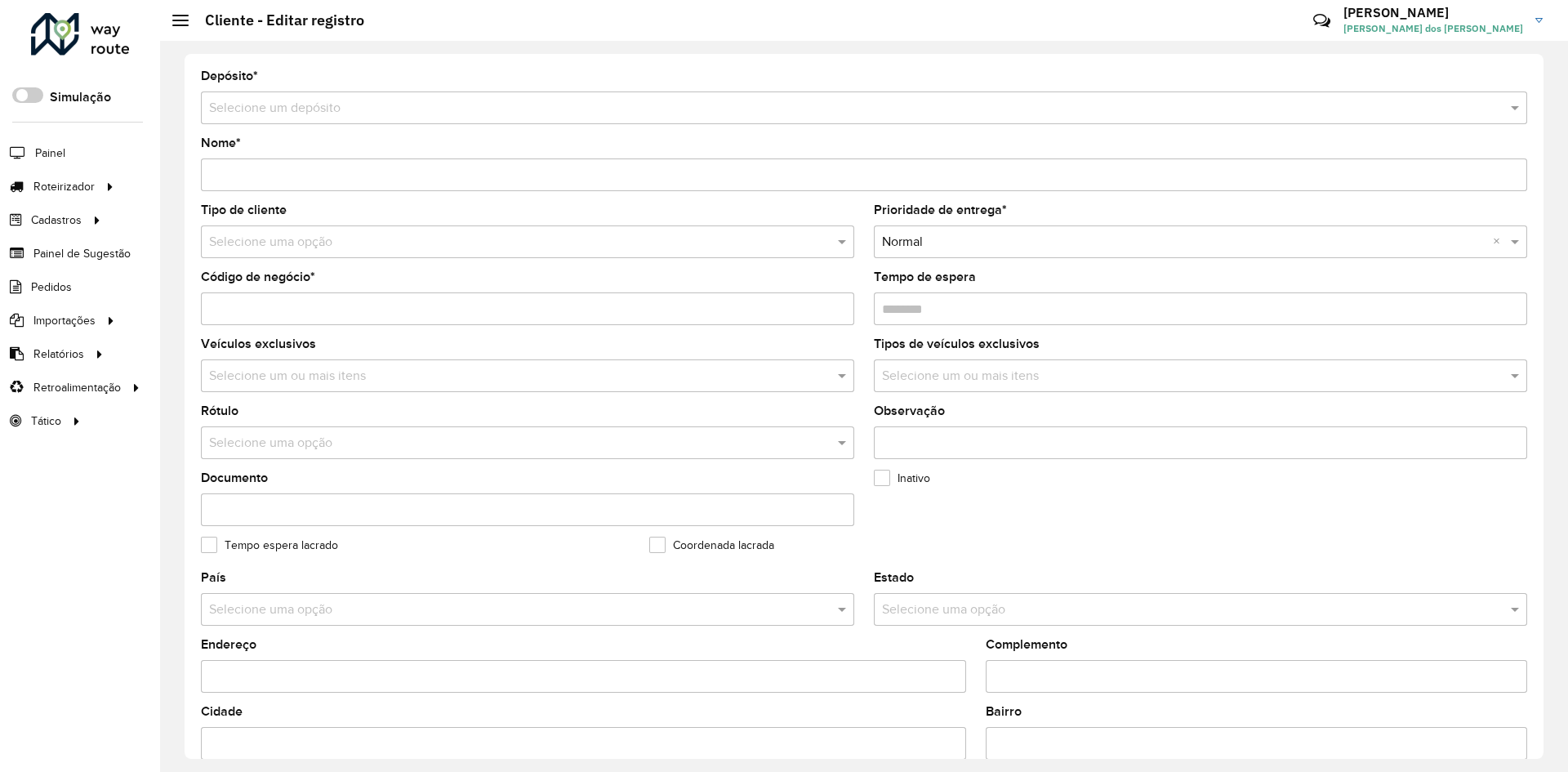
type input "**********"
type input "*****"
type input "********"
type input "**********"
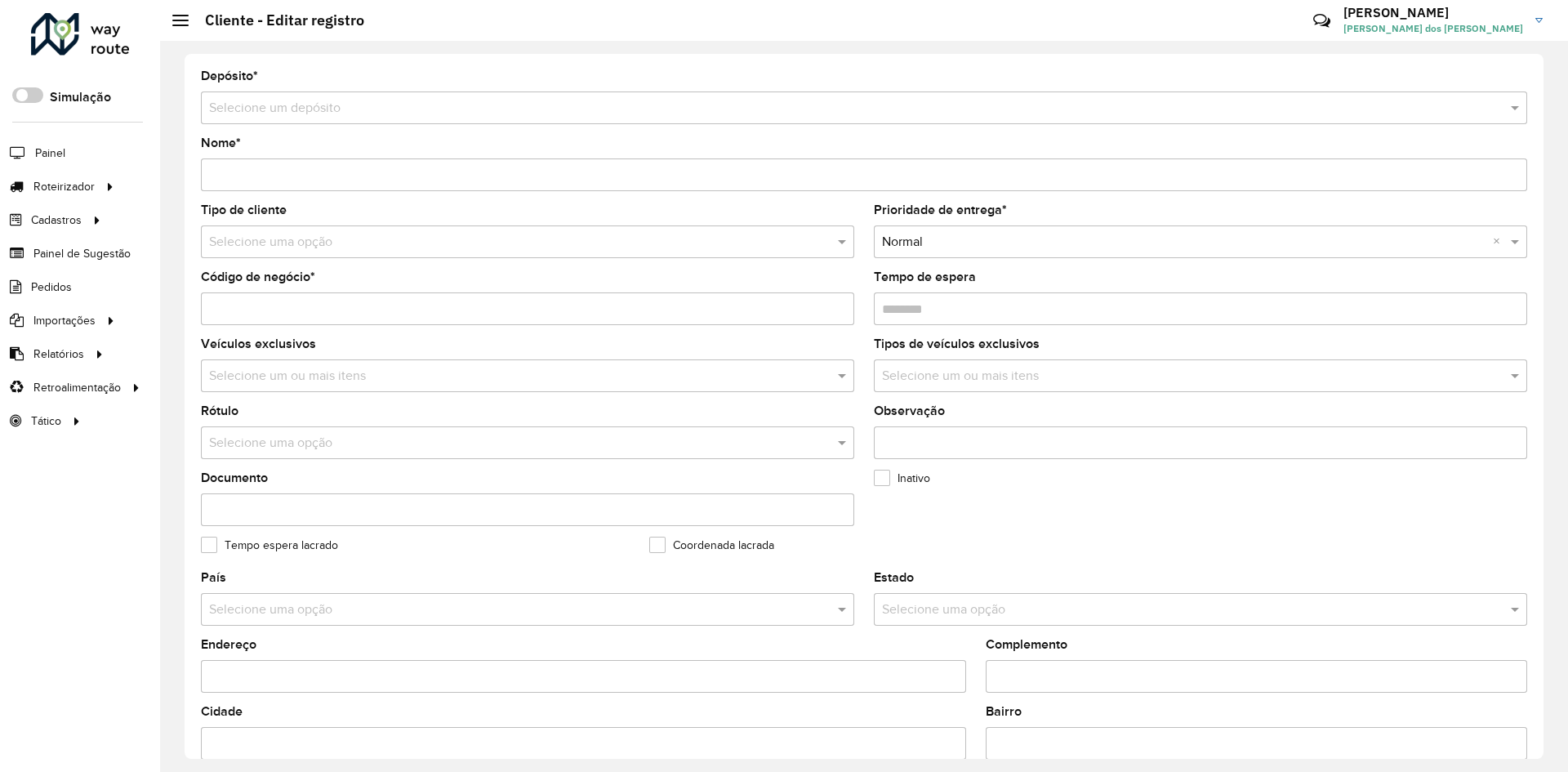
type input "********"
type input "**********"
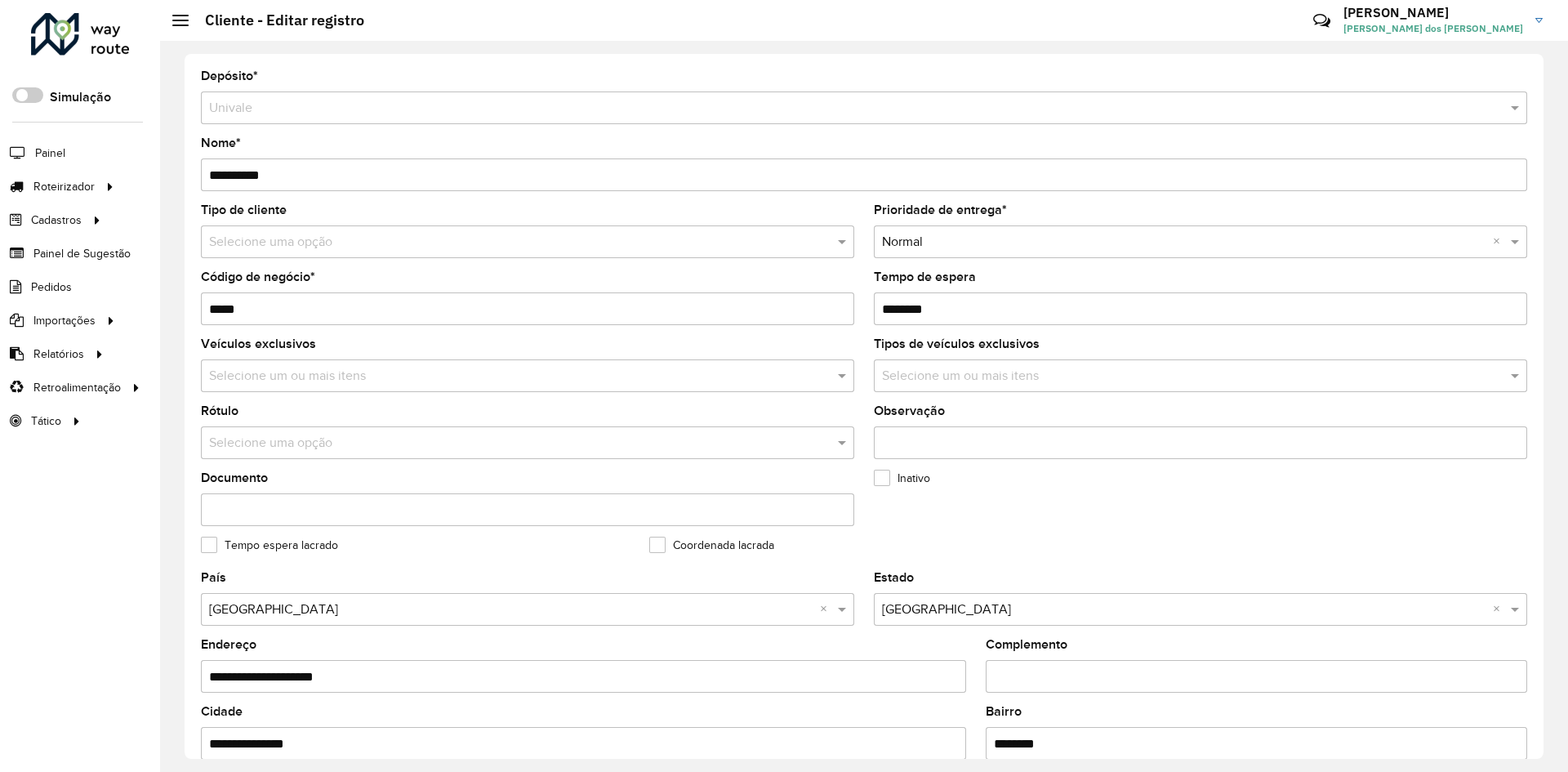
click at [1117, 499] on formly-field "Inativo" at bounding box center [1089, 505] width 448 height 67
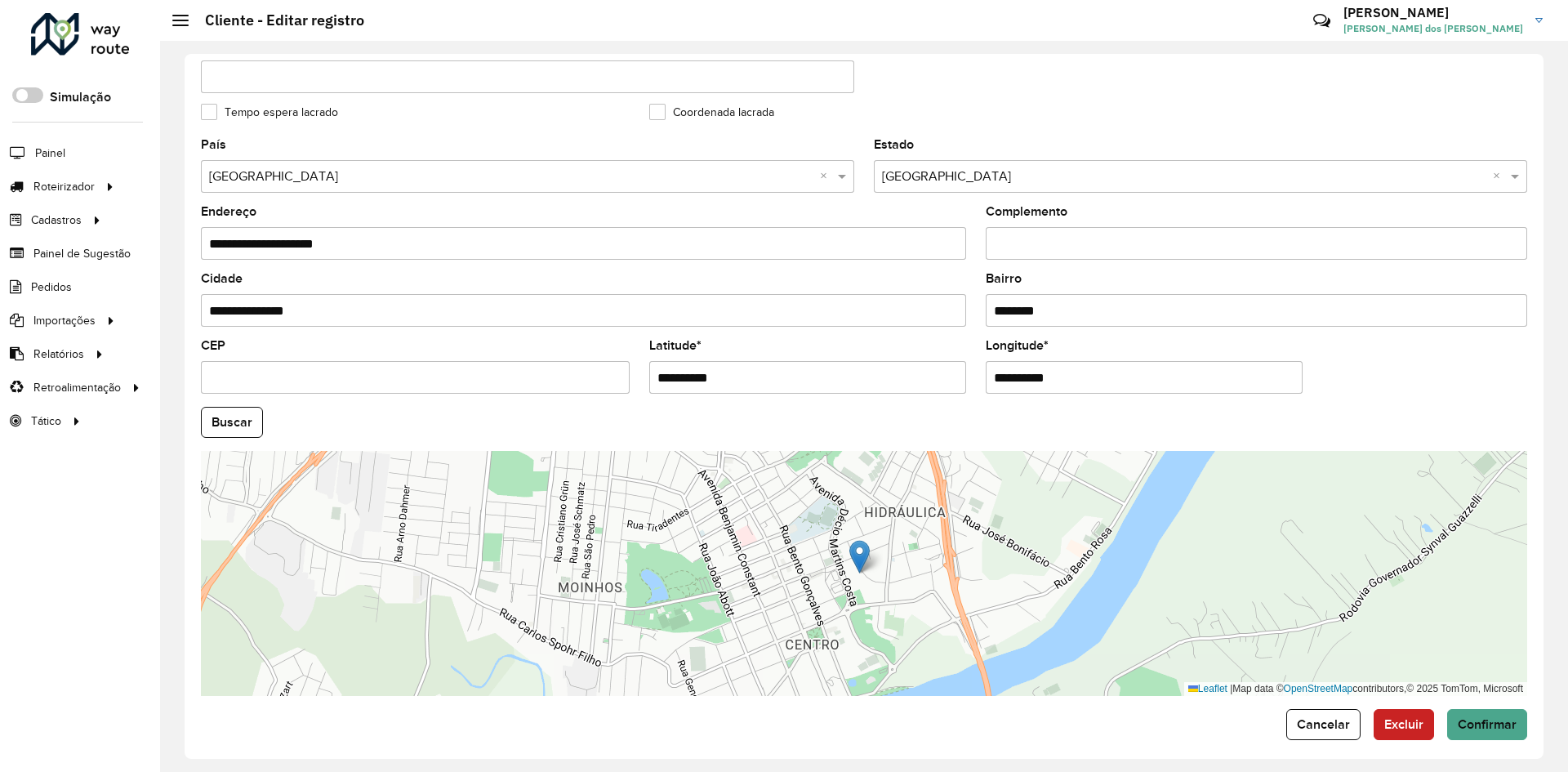
scroll to position [444, 0]
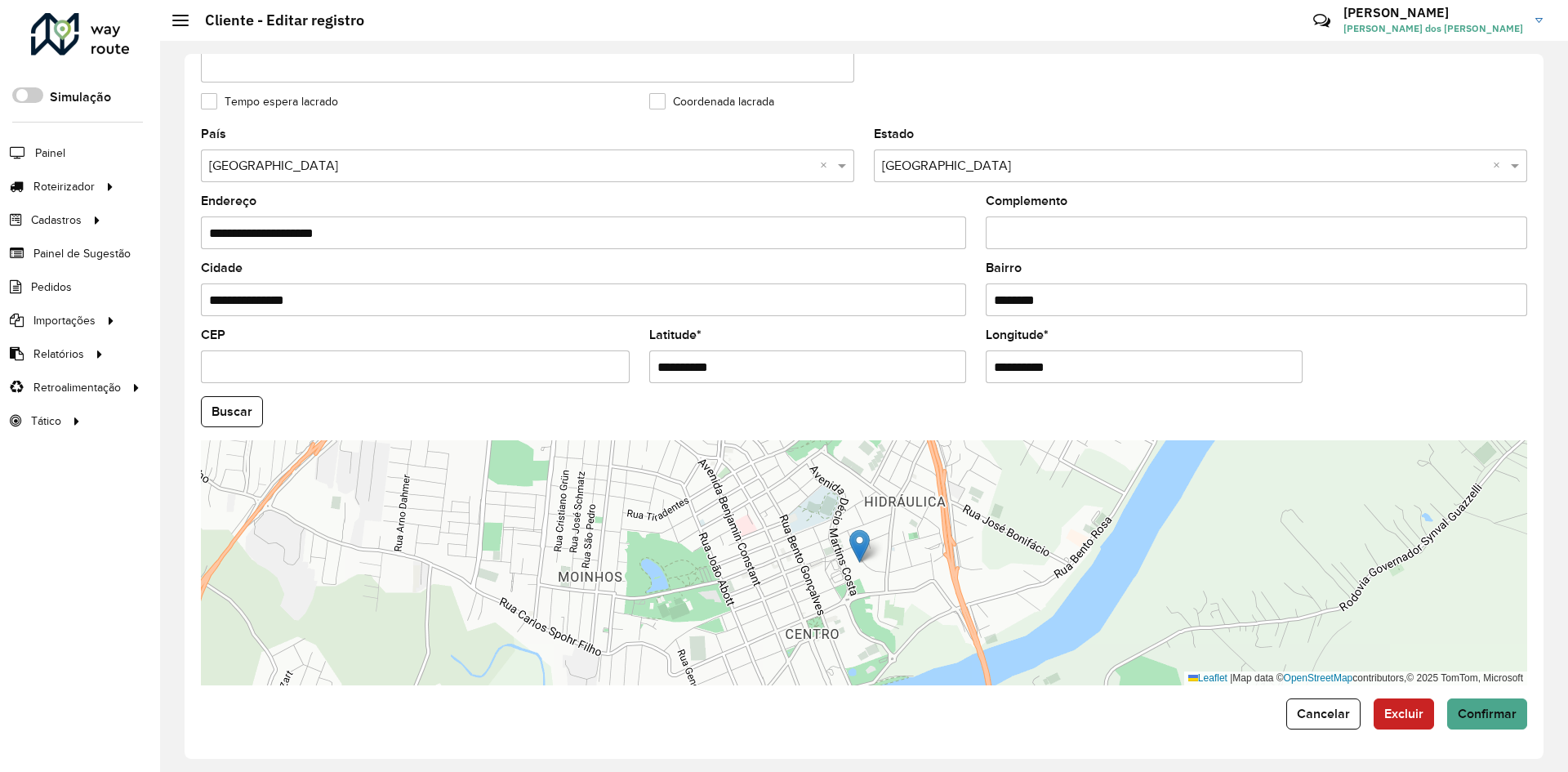
drag, startPoint x: 652, startPoint y: 370, endPoint x: 786, endPoint y: 385, distance: 134.8
click at [786, 385] on formly-field "**********" at bounding box center [807, 362] width 337 height 67
paste input "text"
type input "**********"
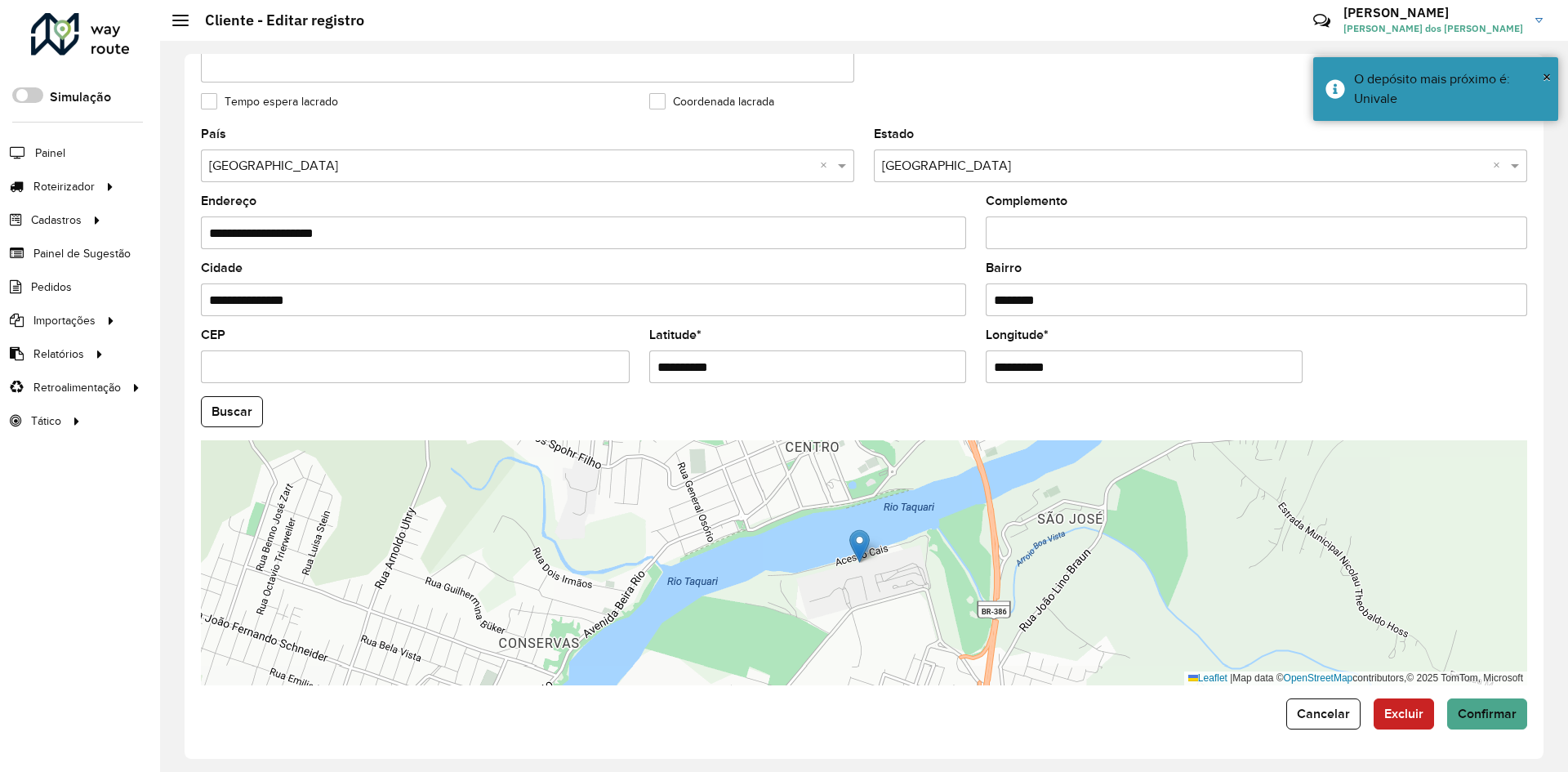
drag, startPoint x: 1166, startPoint y: 414, endPoint x: 1080, endPoint y: 397, distance: 87.7
click at [1157, 409] on hb-field-button "Buscar" at bounding box center [864, 412] width 1327 height 31
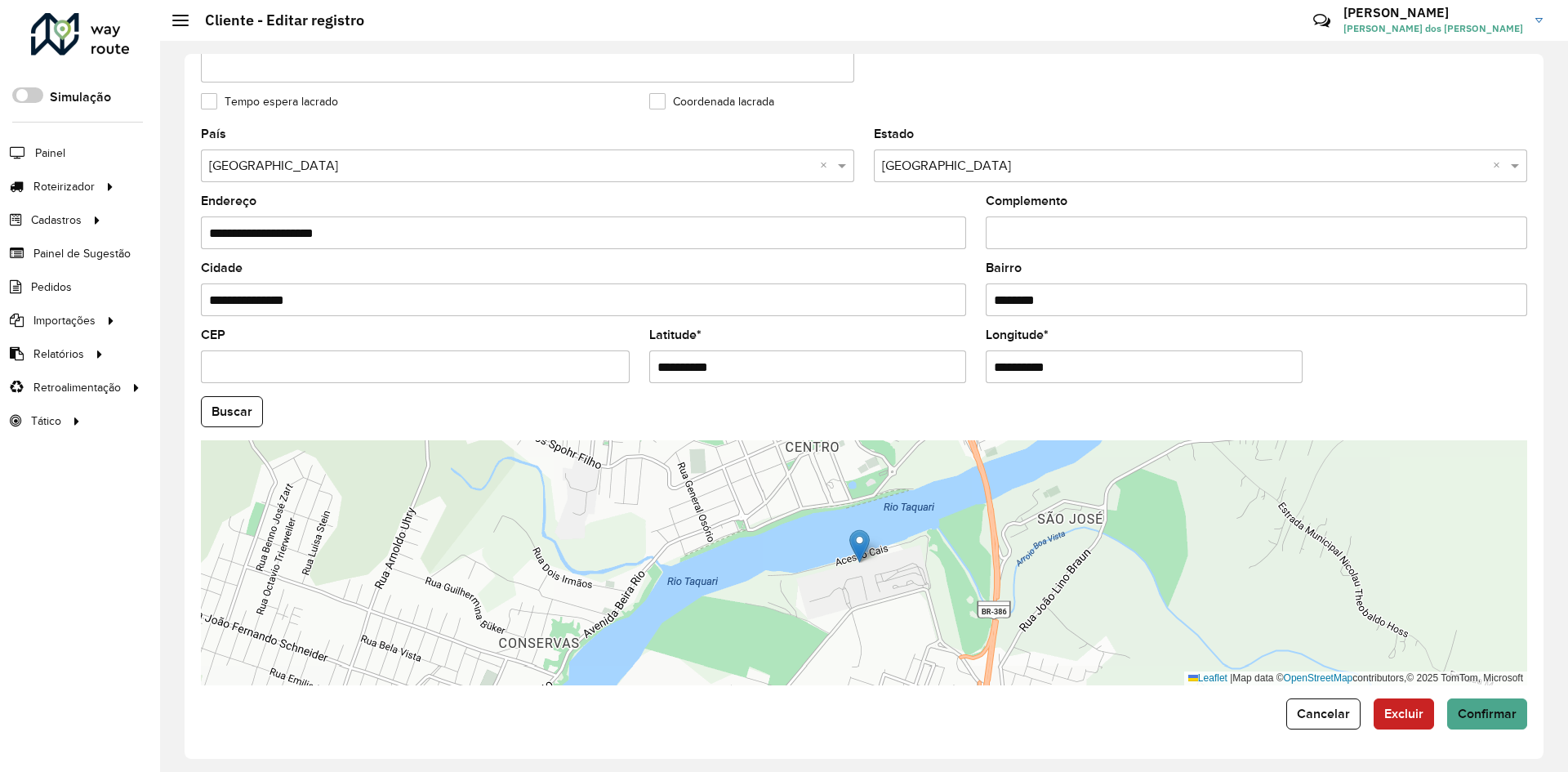
drag, startPoint x: 991, startPoint y: 370, endPoint x: 1067, endPoint y: 371, distance: 76.0
click at [1067, 371] on input "**********" at bounding box center [1144, 367] width 317 height 33
paste input "text"
type input "**********"
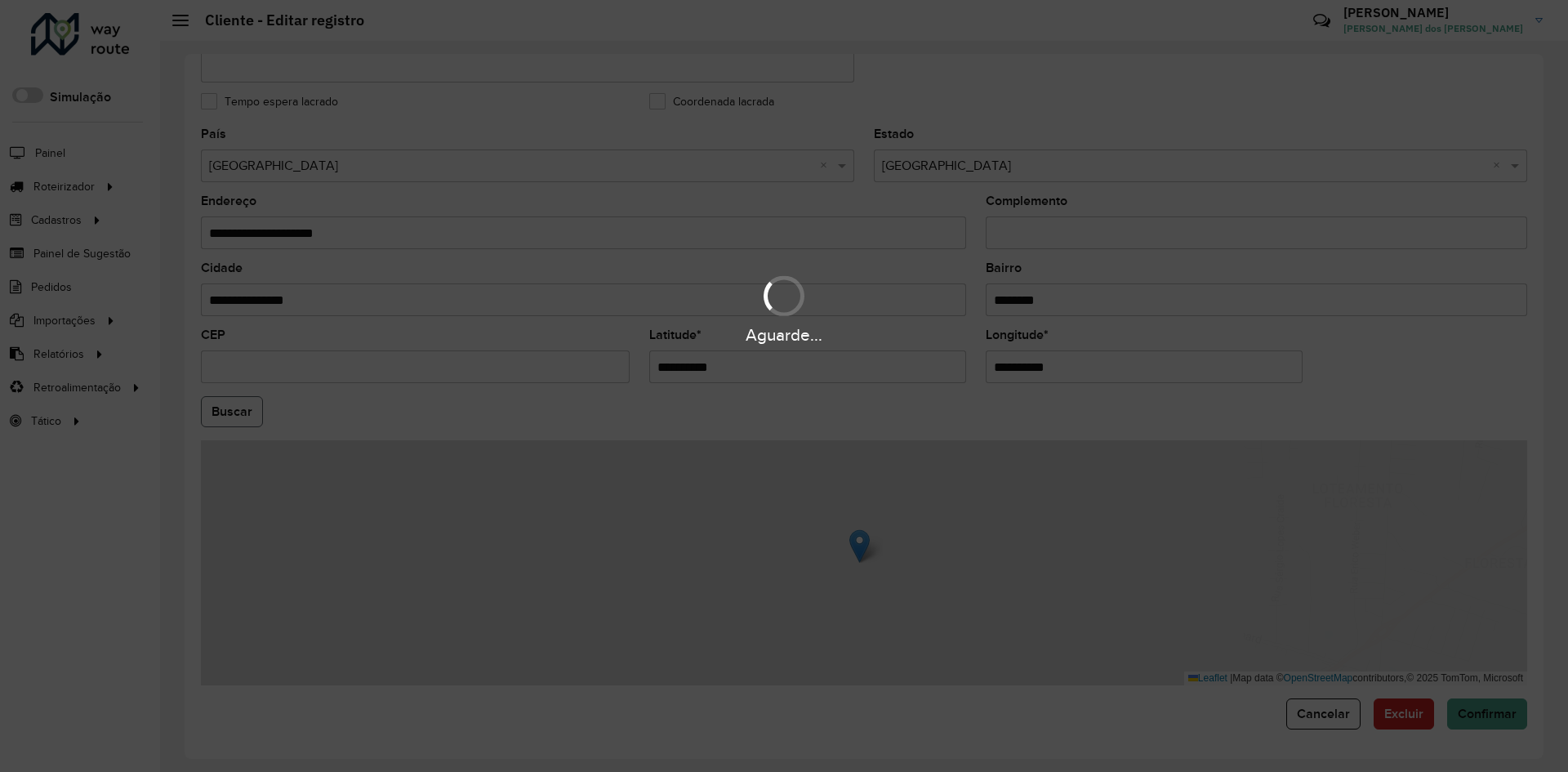
click at [237, 405] on hb-app "Aguarde... Pop-up bloqueado! Seu navegador bloqueou automáticamente a abertura …" at bounding box center [784, 386] width 1568 height 772
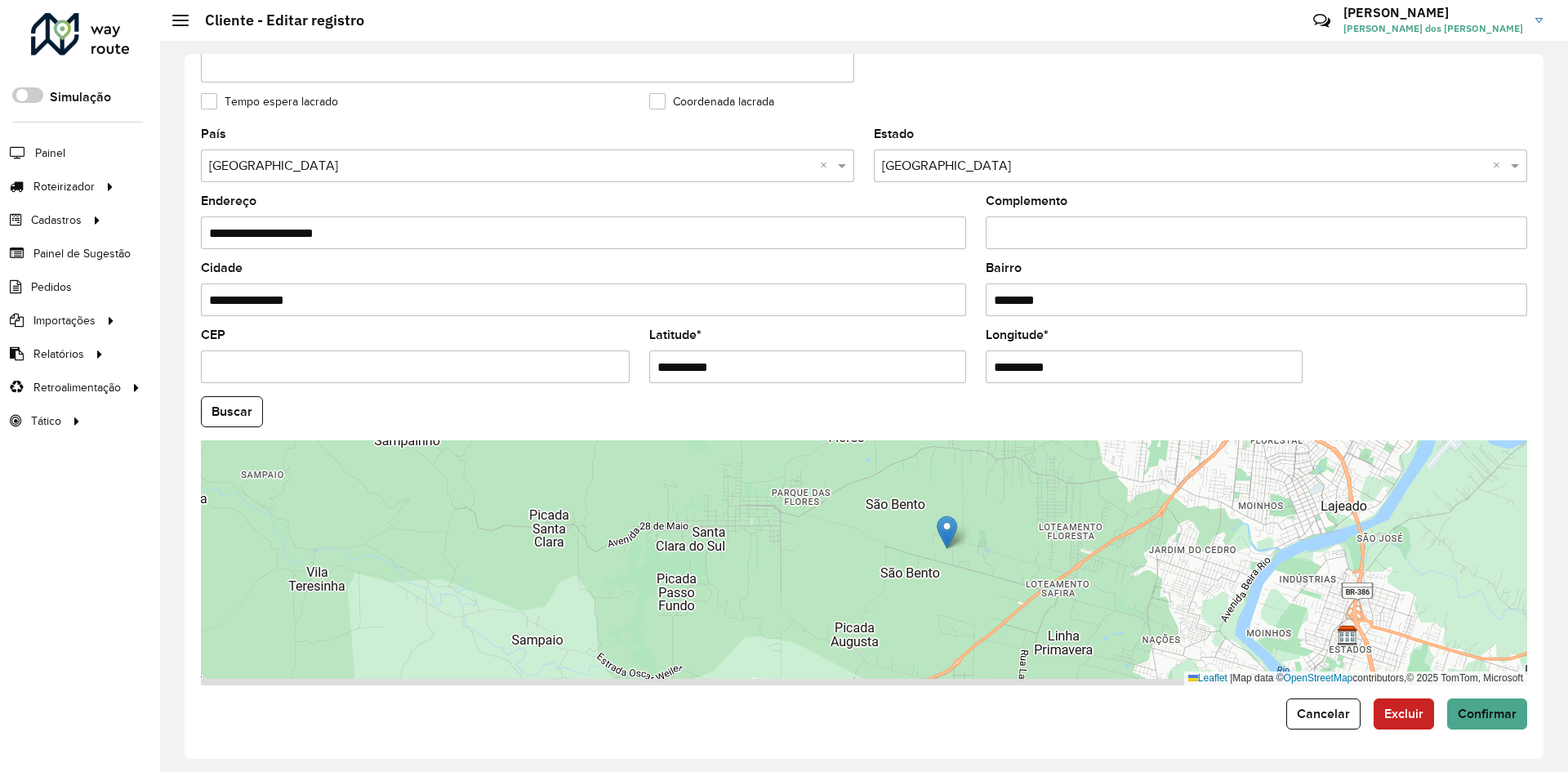
drag, startPoint x: 986, startPoint y: 595, endPoint x: 986, endPoint y: 534, distance: 61.0
click at [986, 534] on div "Leaflet | Map data © OpenStreetMap contributors,© 2025 TomTom, Microsoft" at bounding box center [864, 563] width 1327 height 245
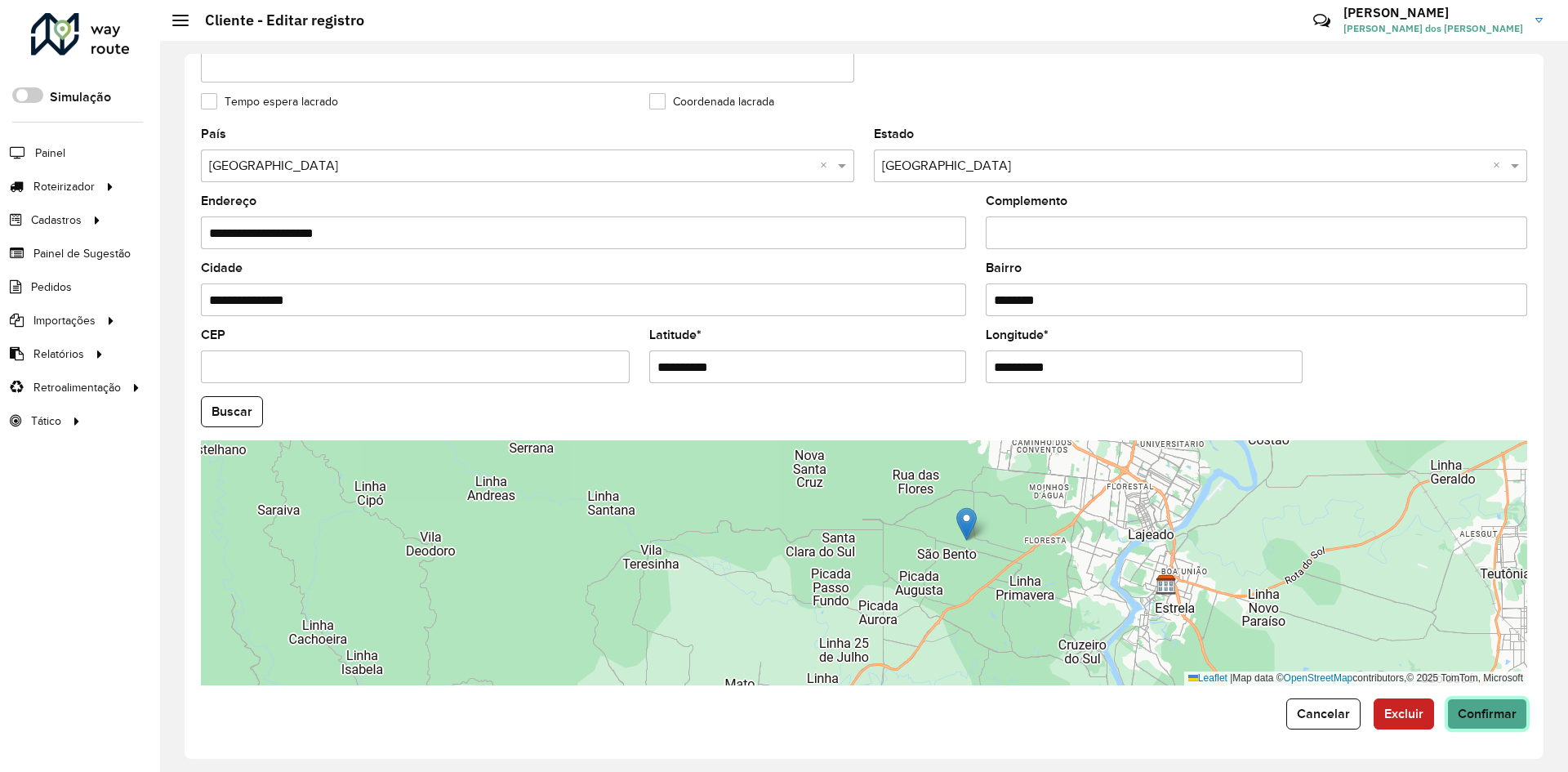
click at [1484, 718] on span "Confirmar" at bounding box center [1488, 713] width 59 height 14
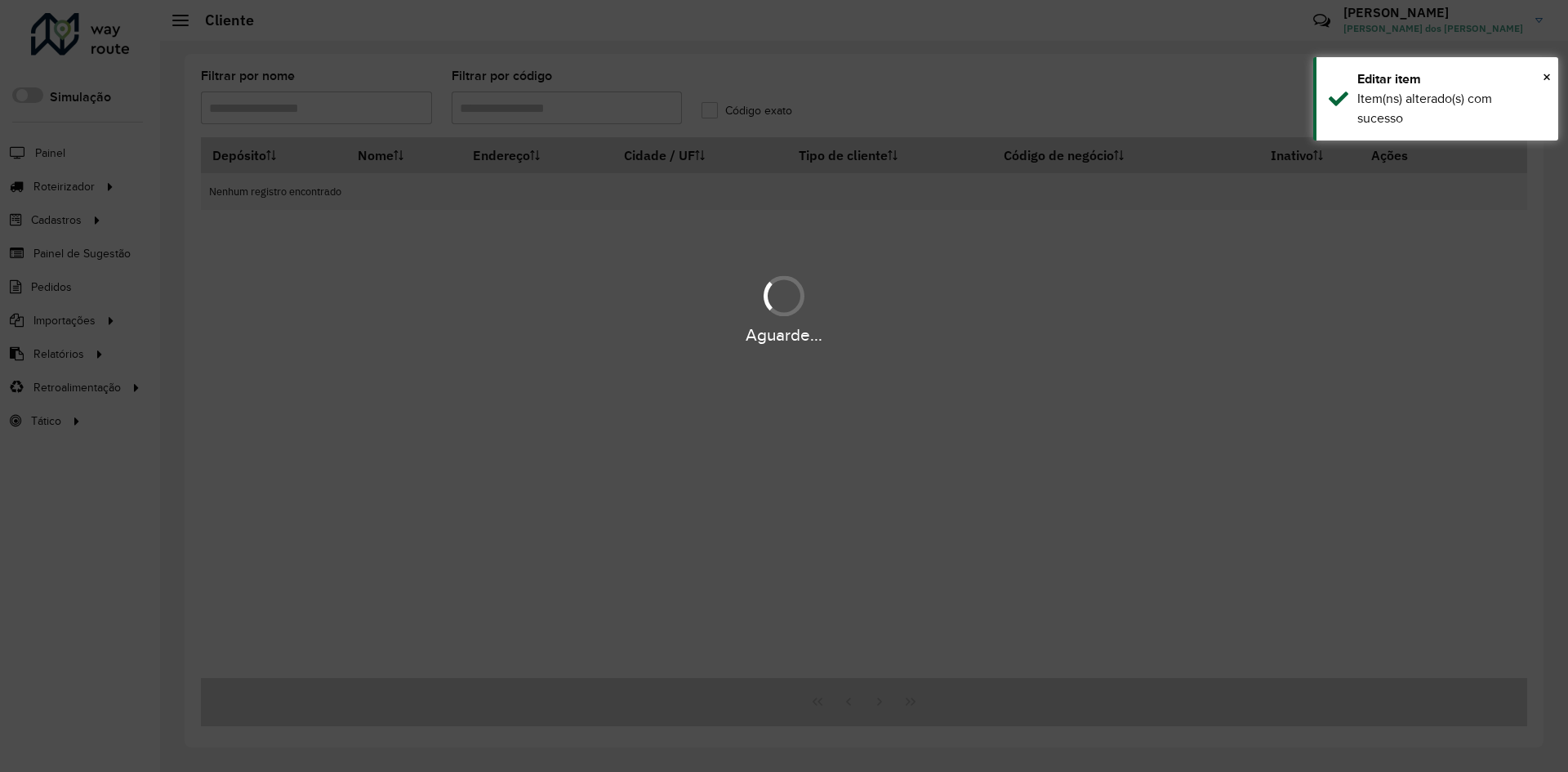
type input "*****"
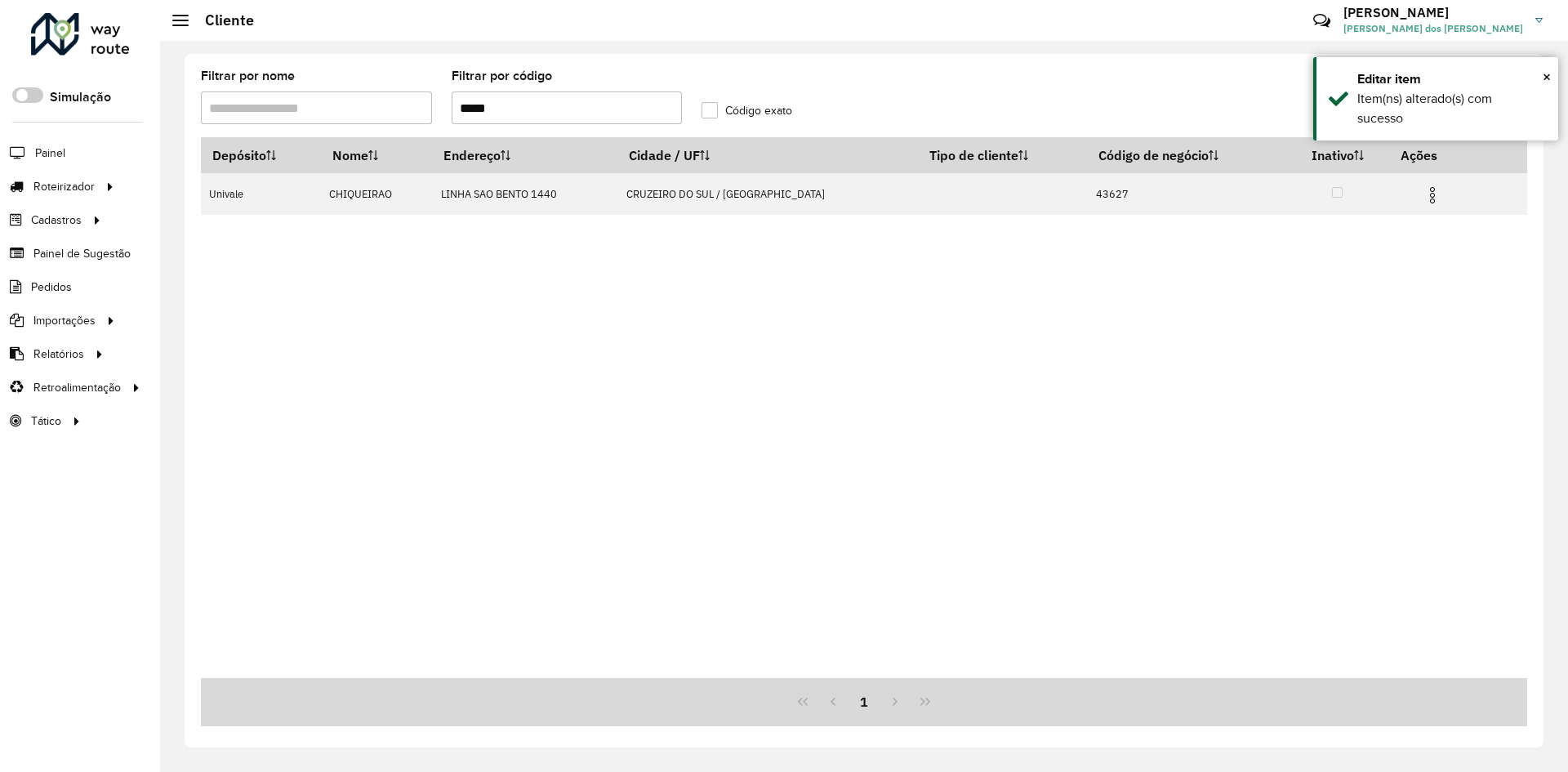
drag, startPoint x: 483, startPoint y: 112, endPoint x: 453, endPoint y: 127, distance: 33.5
click at [453, 127] on formly-field "Filtrar por código *****" at bounding box center [568, 103] width 251 height 67
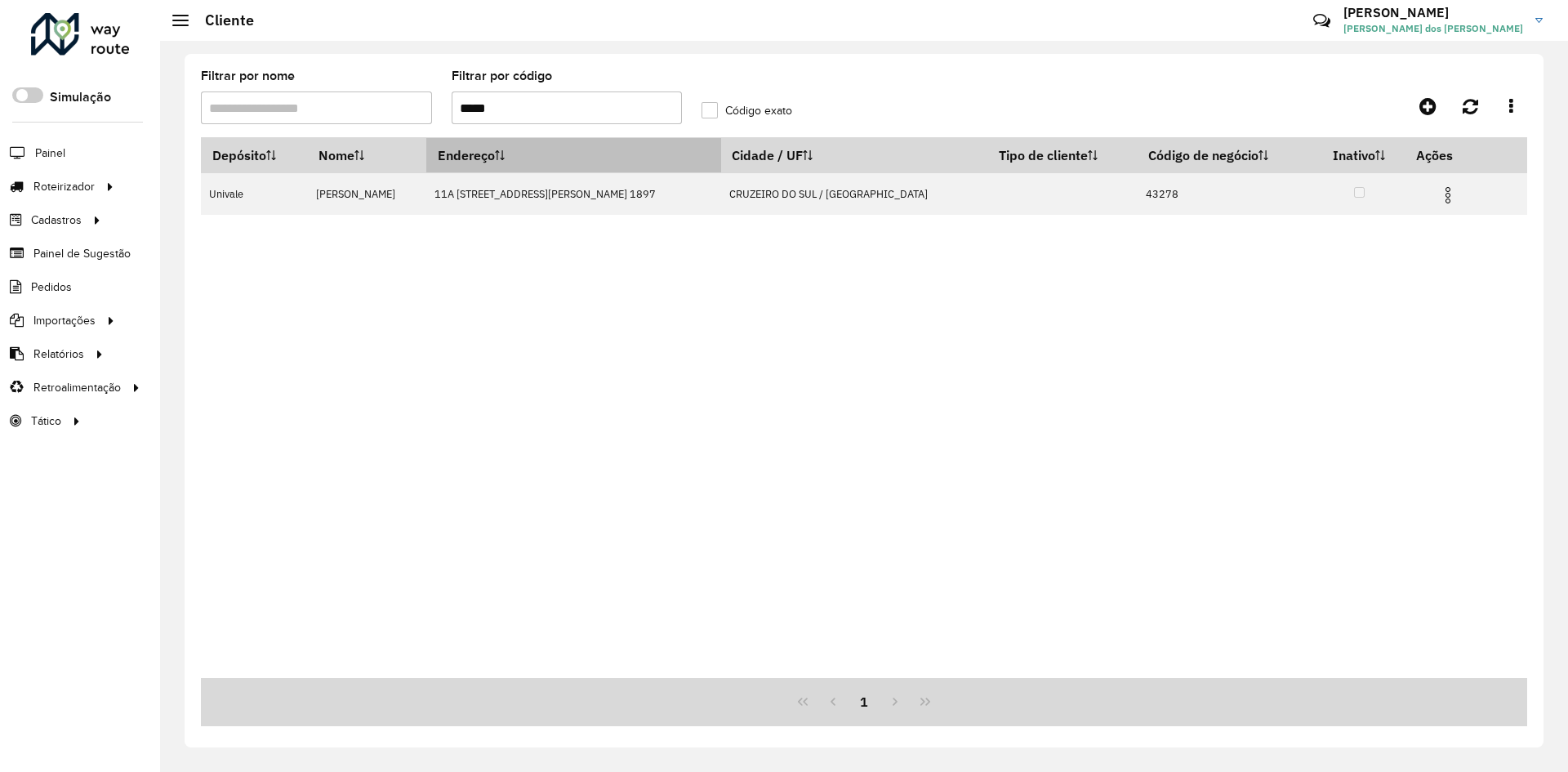
type input "*****"
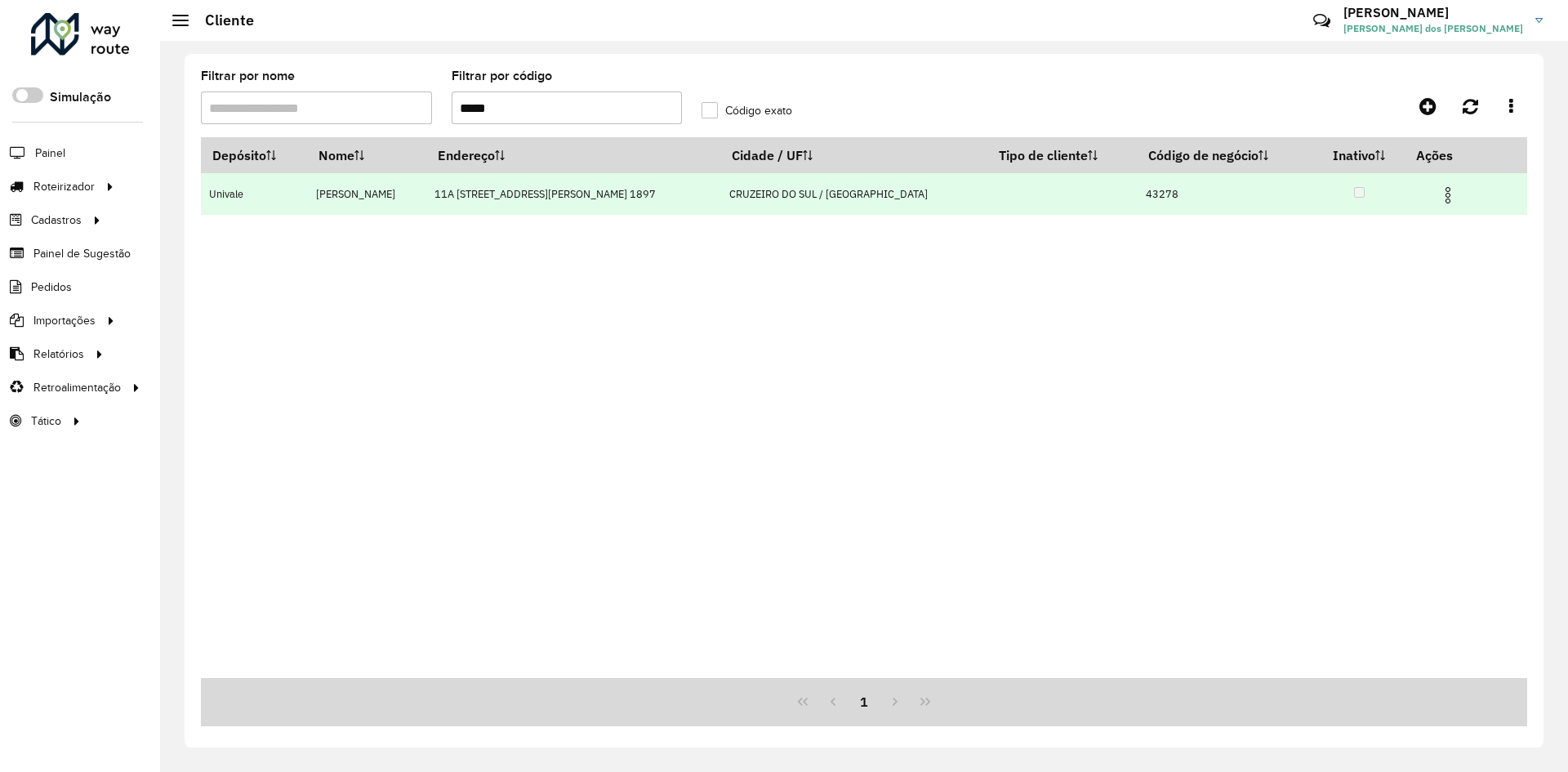
click at [1438, 195] on img at bounding box center [1448, 195] width 20 height 20
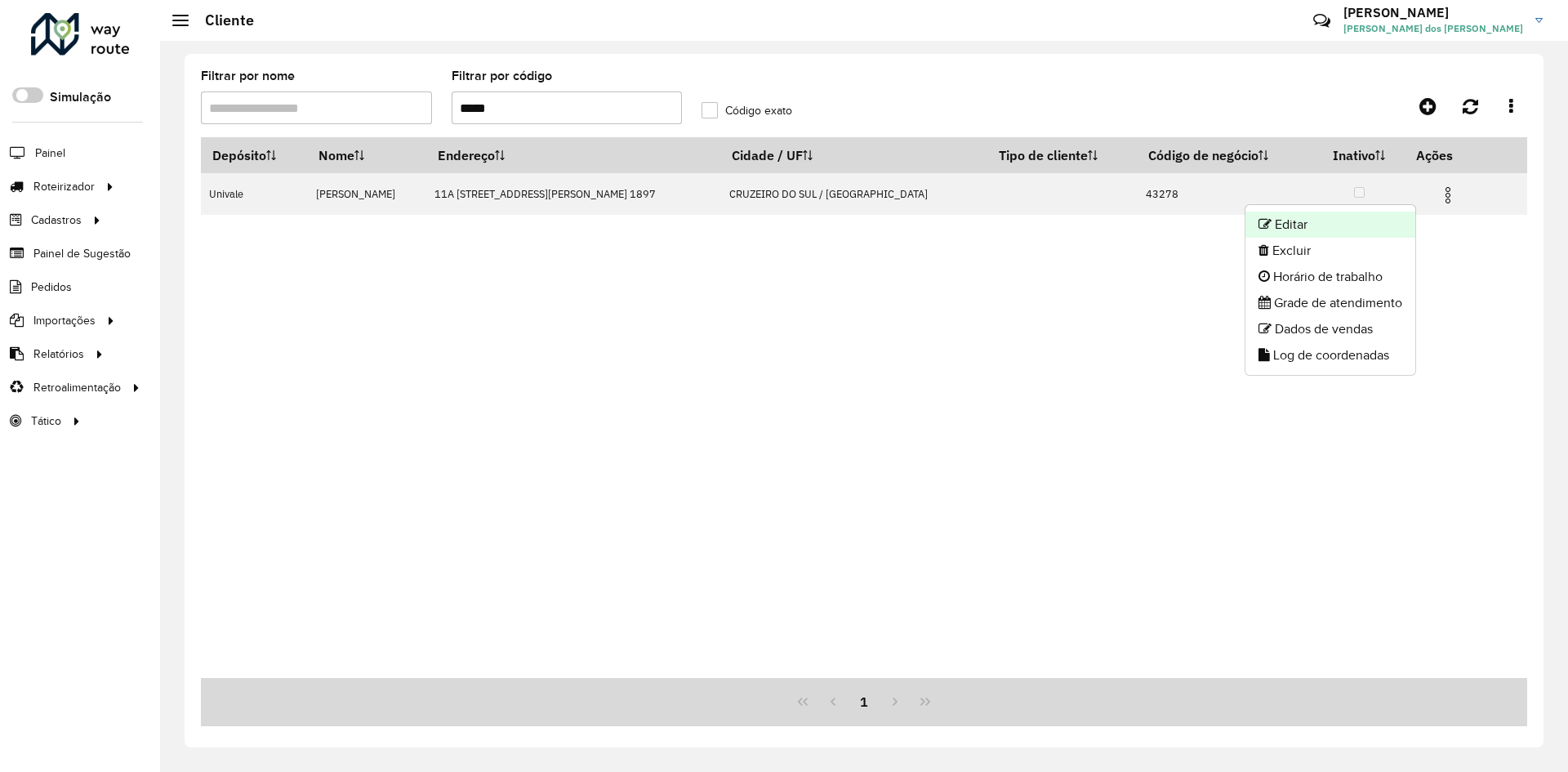
click at [1298, 222] on li "Editar" at bounding box center [1330, 224] width 170 height 26
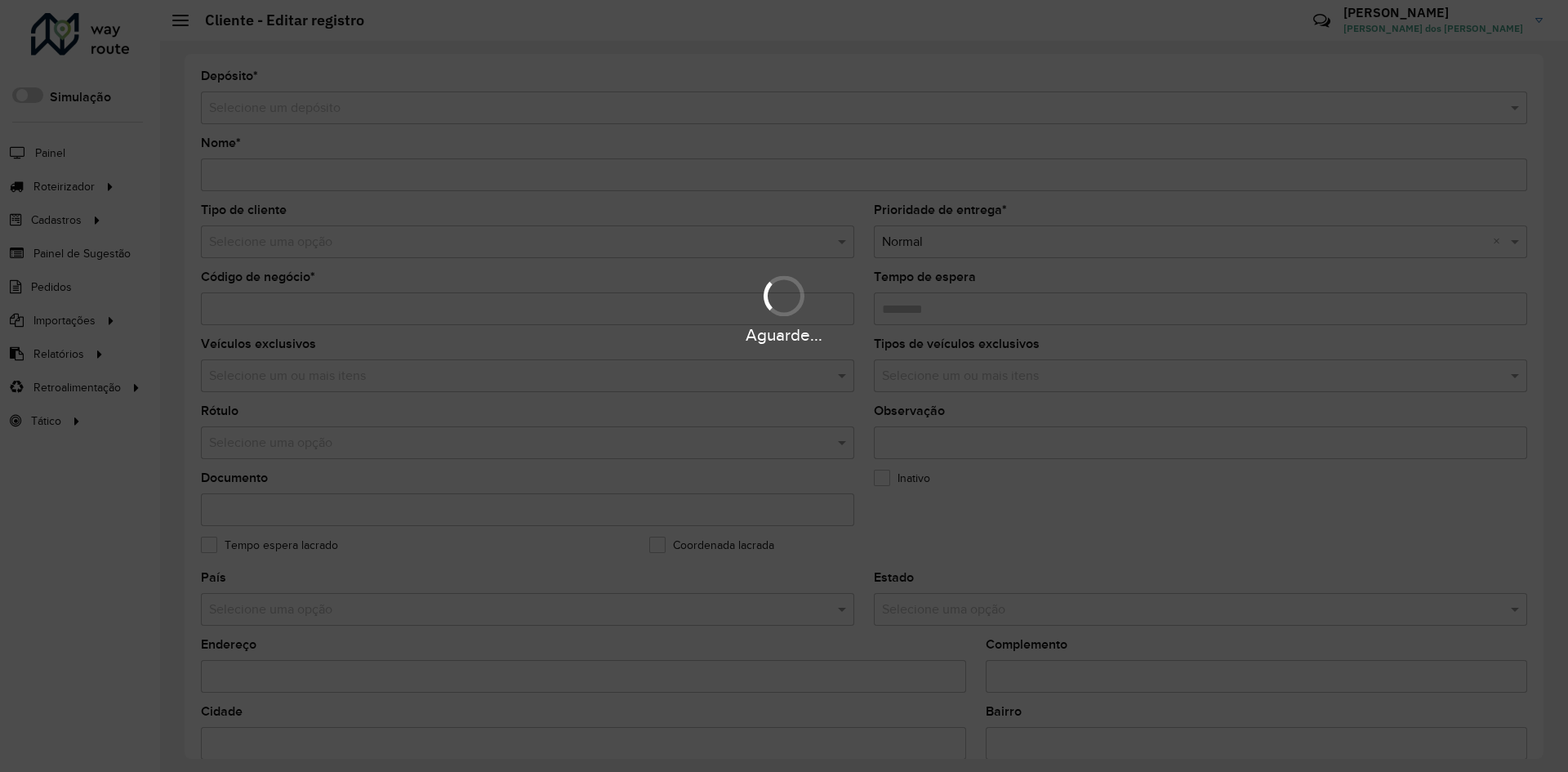
type input "**********"
type input "*****"
type input "********"
type input "**********"
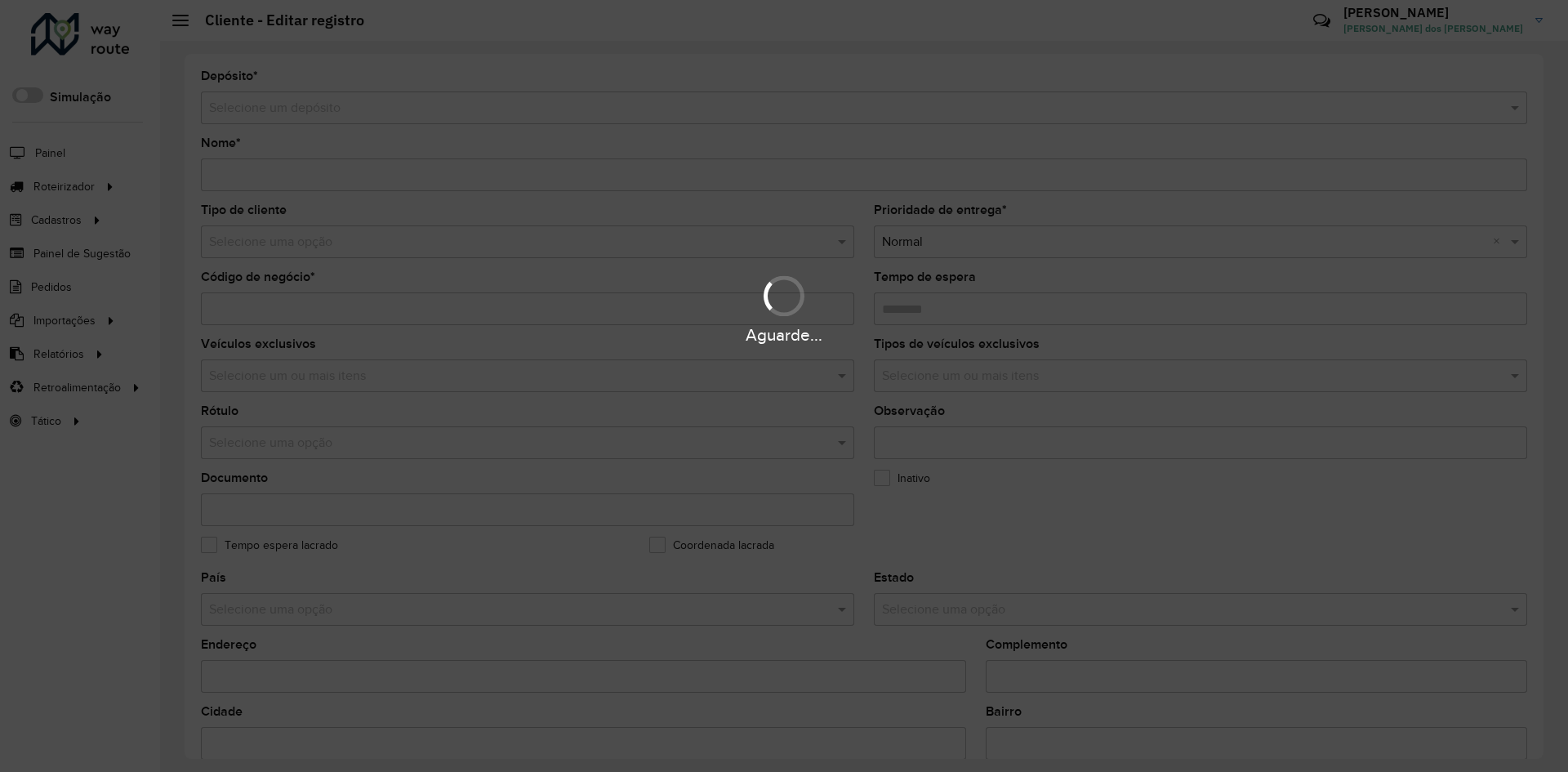
type input "*******"
type input "**********"
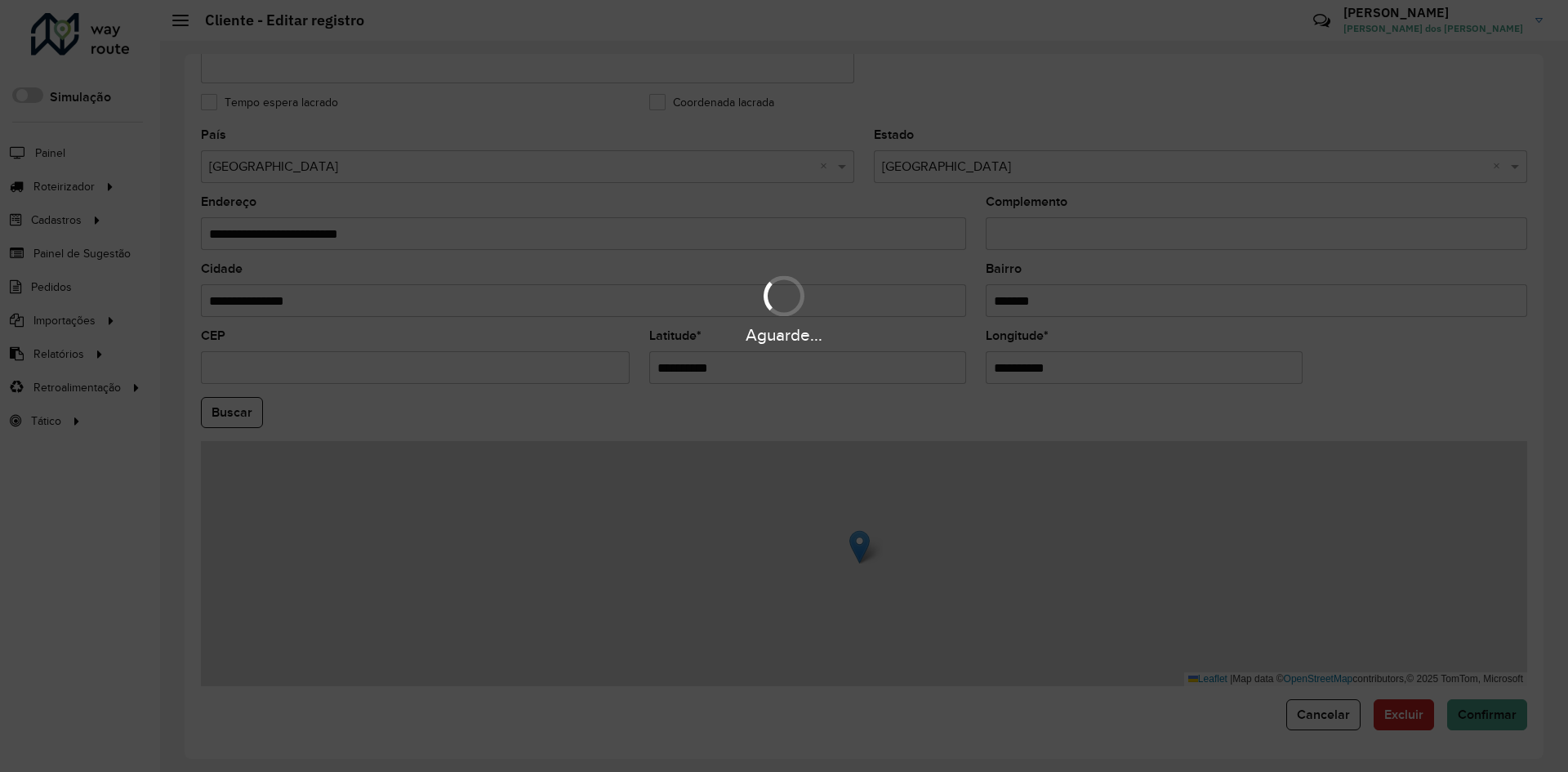
scroll to position [444, 0]
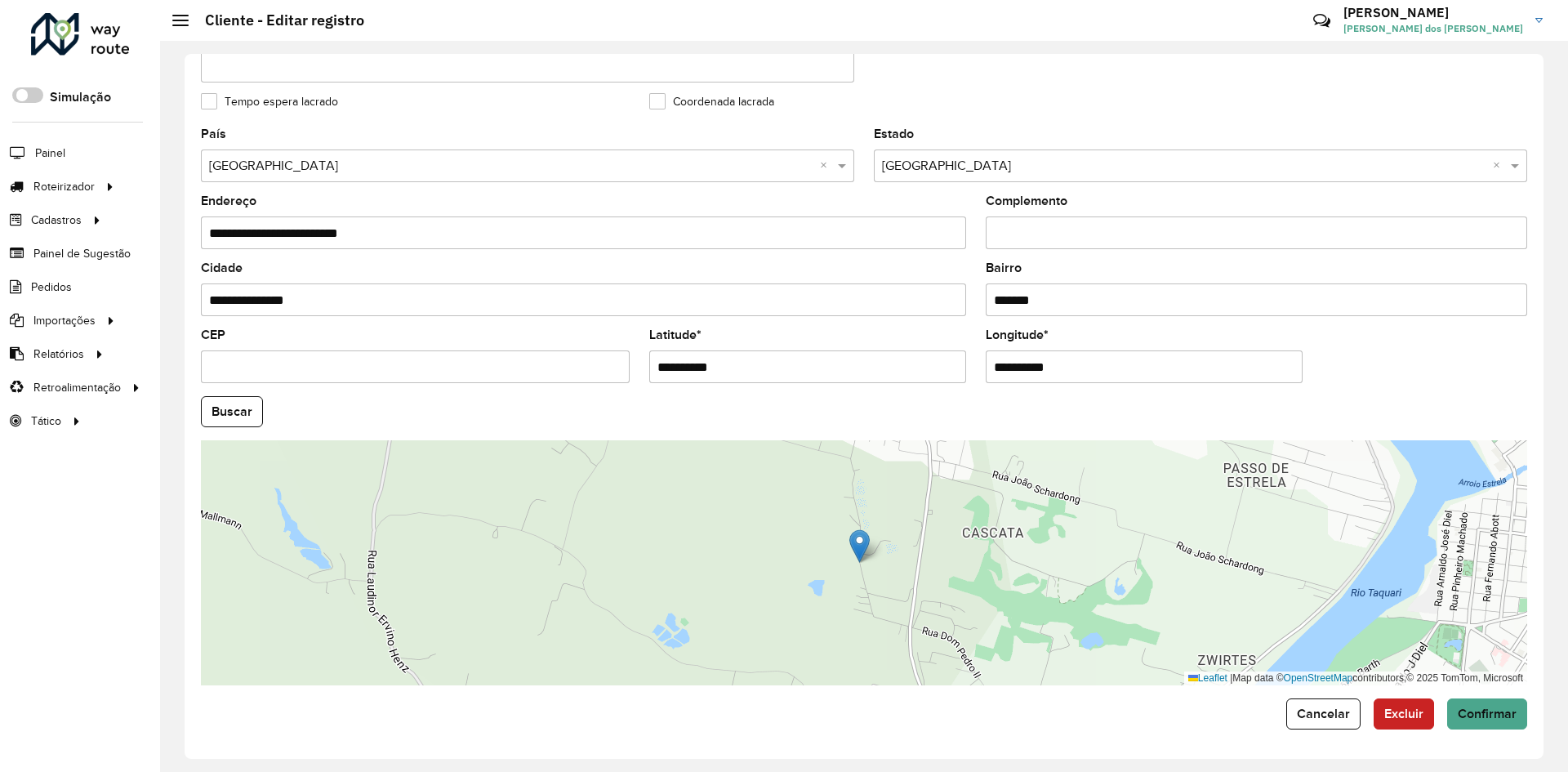
click at [1086, 439] on formly-field "Buscar" at bounding box center [864, 418] width 1346 height 44
drag, startPoint x: 652, startPoint y: 369, endPoint x: 755, endPoint y: 374, distance: 103.1
click at [755, 374] on input "**********" at bounding box center [807, 367] width 317 height 33
paste input "text"
type input "**********"
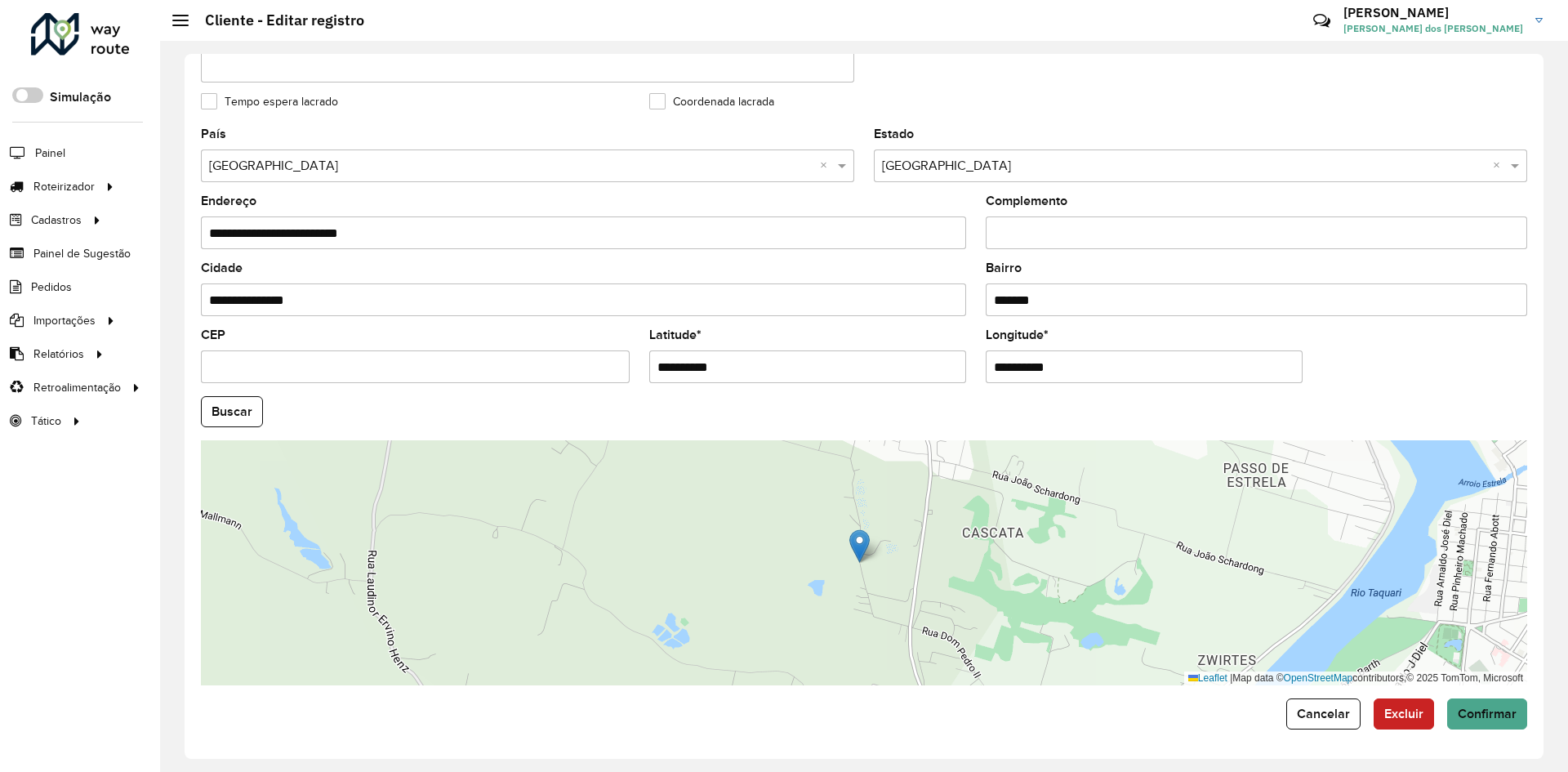
click at [1071, 408] on hb-field-button "Buscar" at bounding box center [864, 412] width 1327 height 31
drag, startPoint x: 989, startPoint y: 368, endPoint x: 1128, endPoint y: 383, distance: 139.8
click at [1128, 383] on input "**********" at bounding box center [1144, 367] width 317 height 33
paste input "text"
type input "**********"
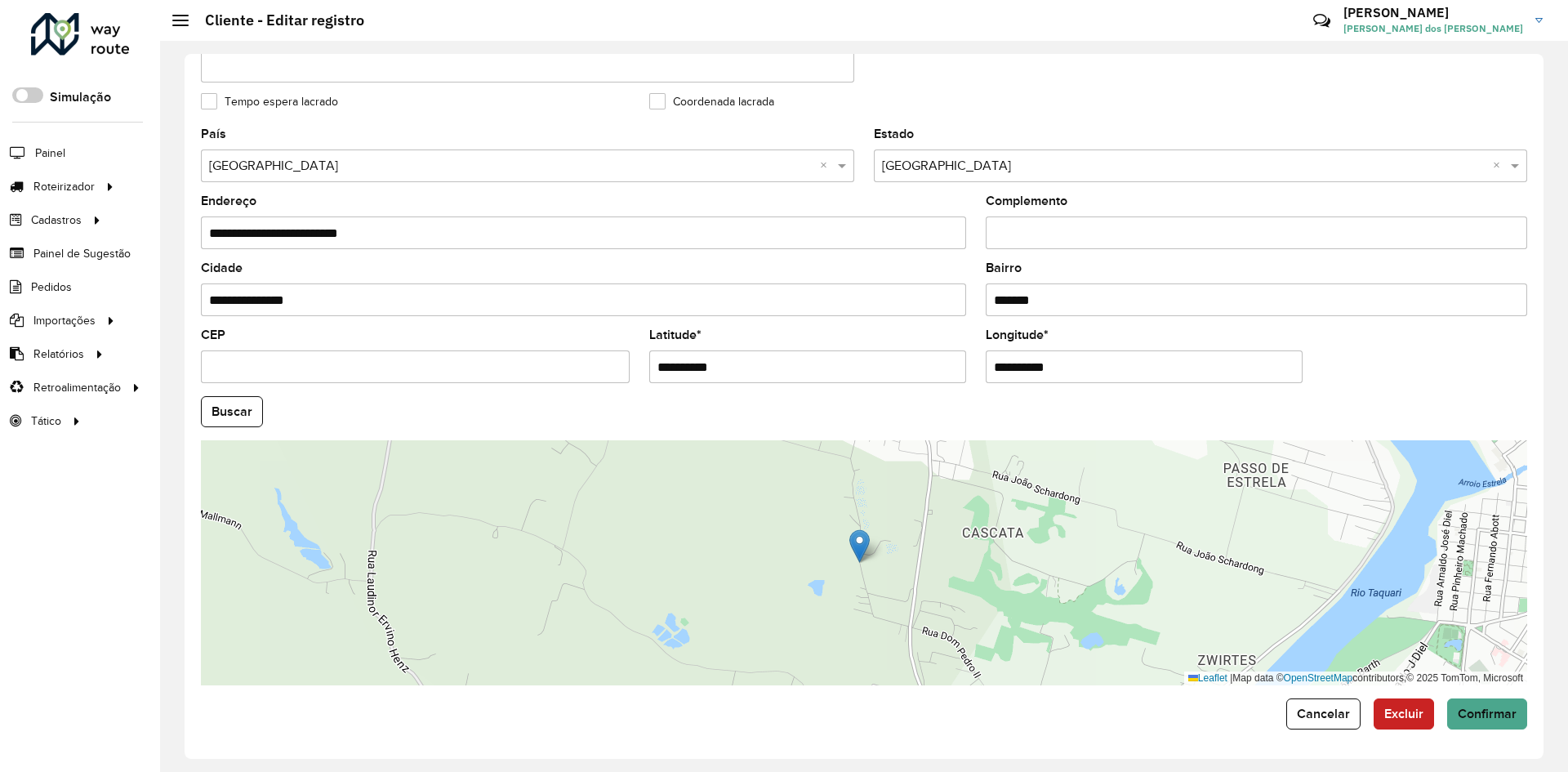
click at [230, 415] on button "Buscar" at bounding box center [232, 412] width 62 height 31
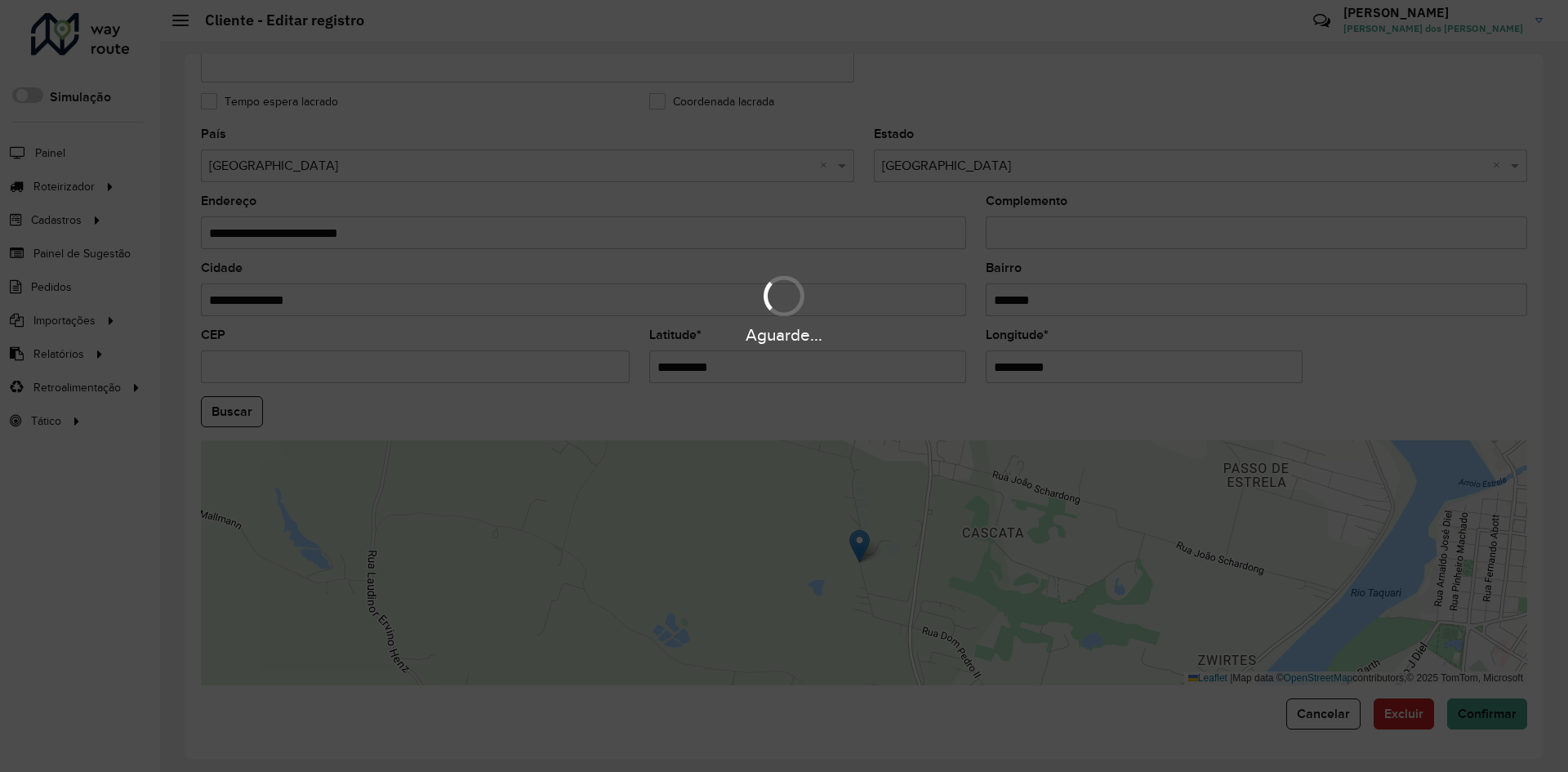
type input "**********"
type input "*******"
type input "*********"
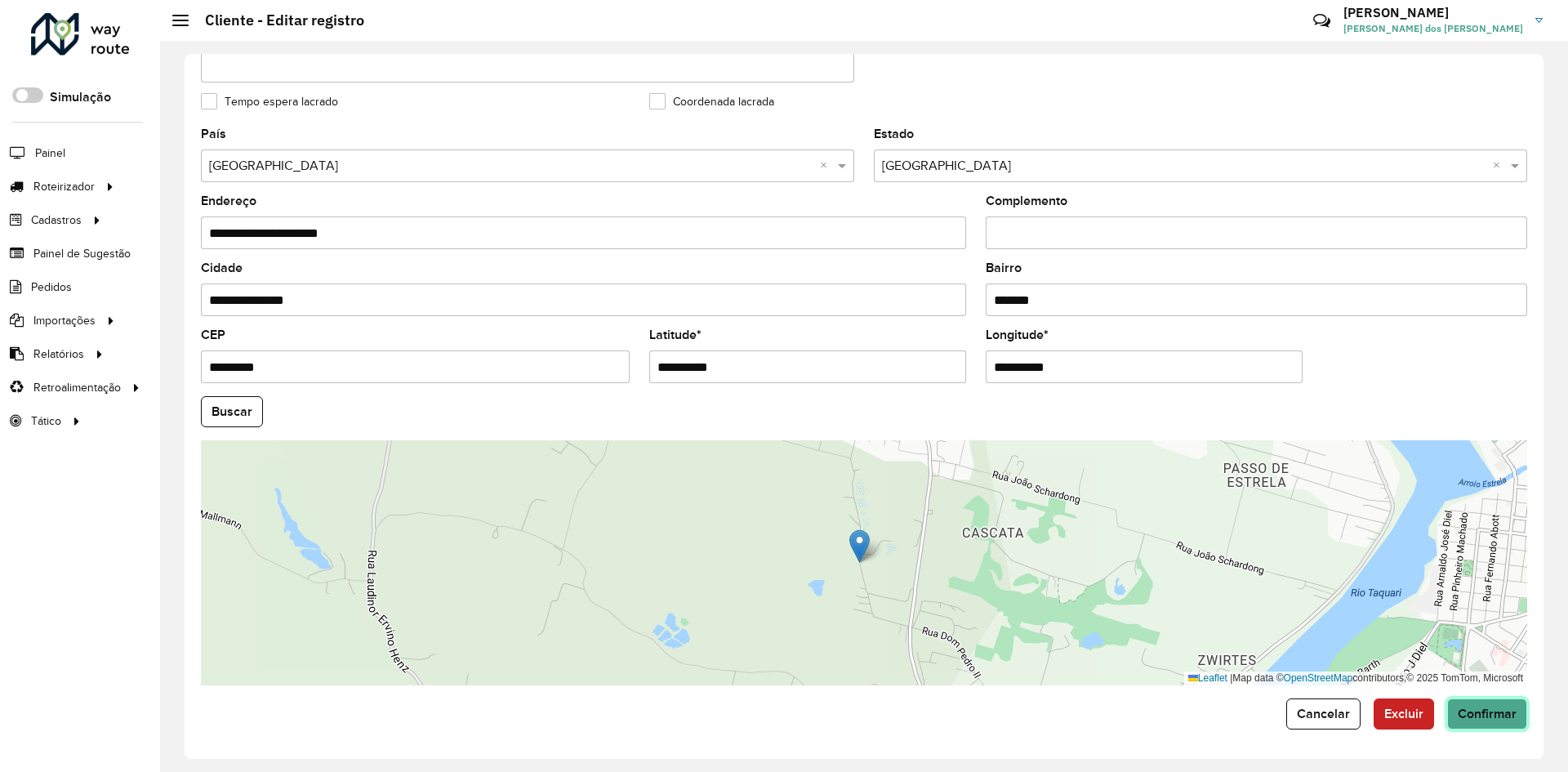
click at [1501, 717] on span "Confirmar" at bounding box center [1488, 713] width 59 height 14
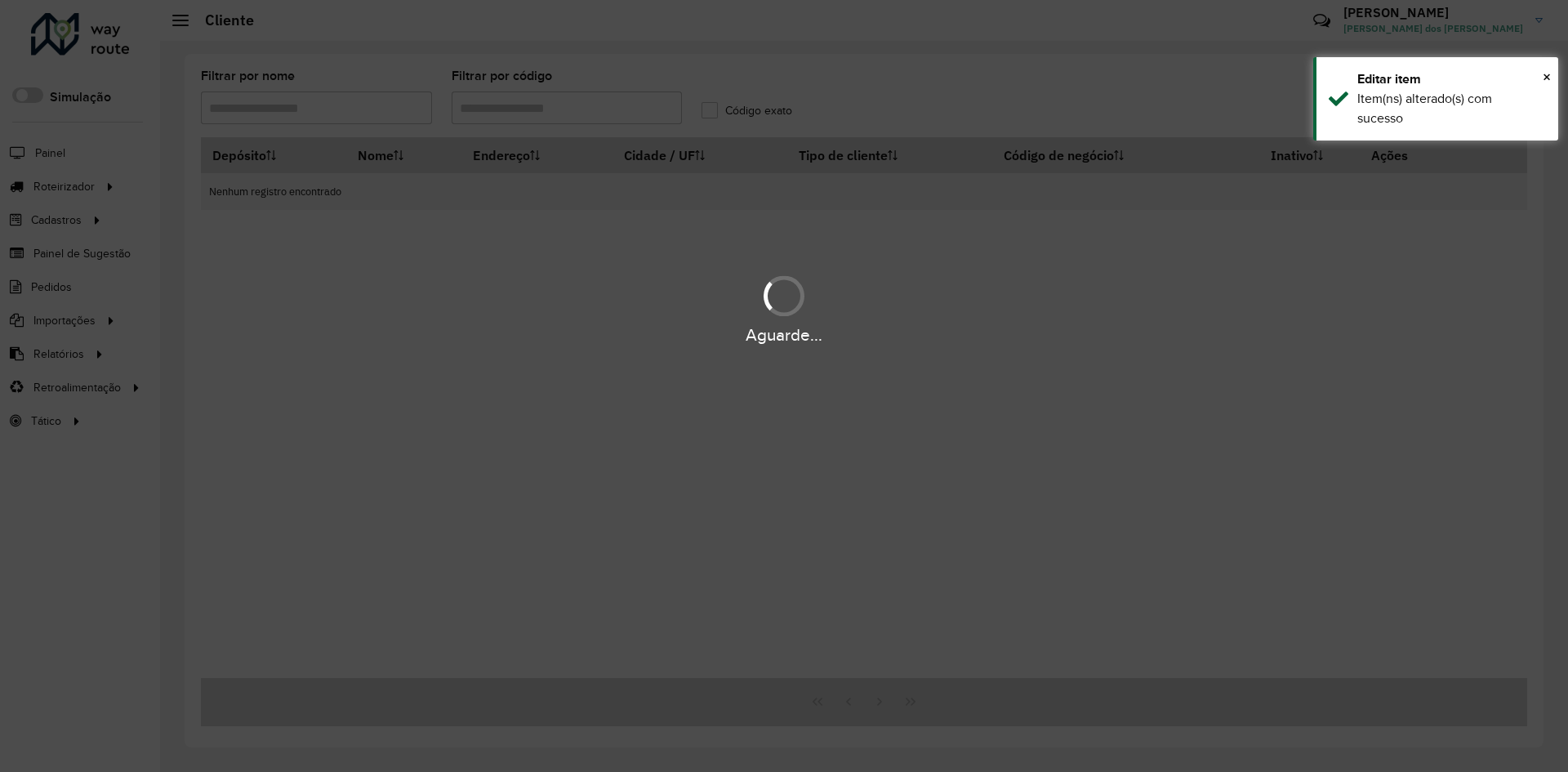
type input "*****"
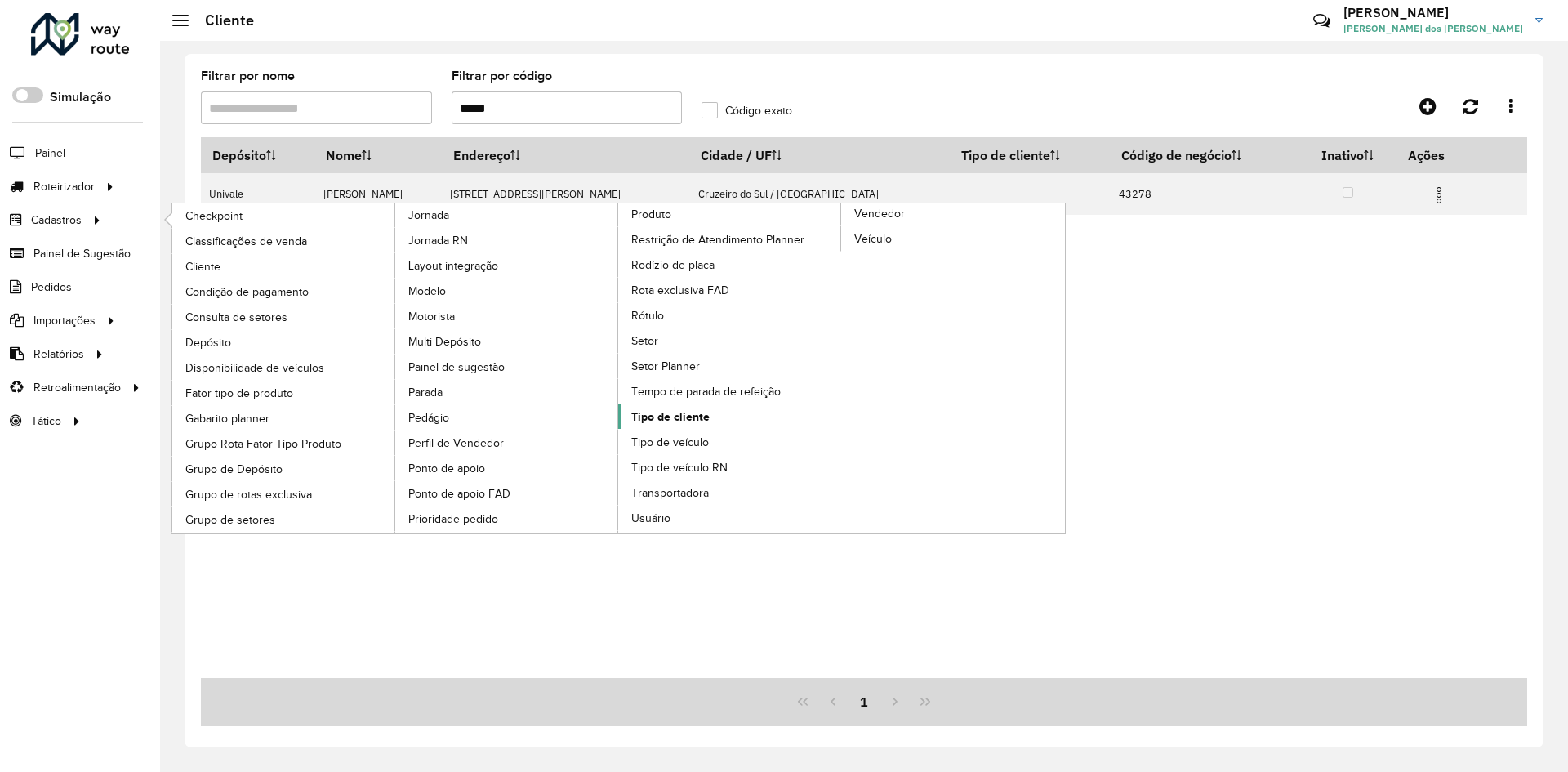
click at [677, 421] on span "Tipo de cliente" at bounding box center [671, 417] width 79 height 17
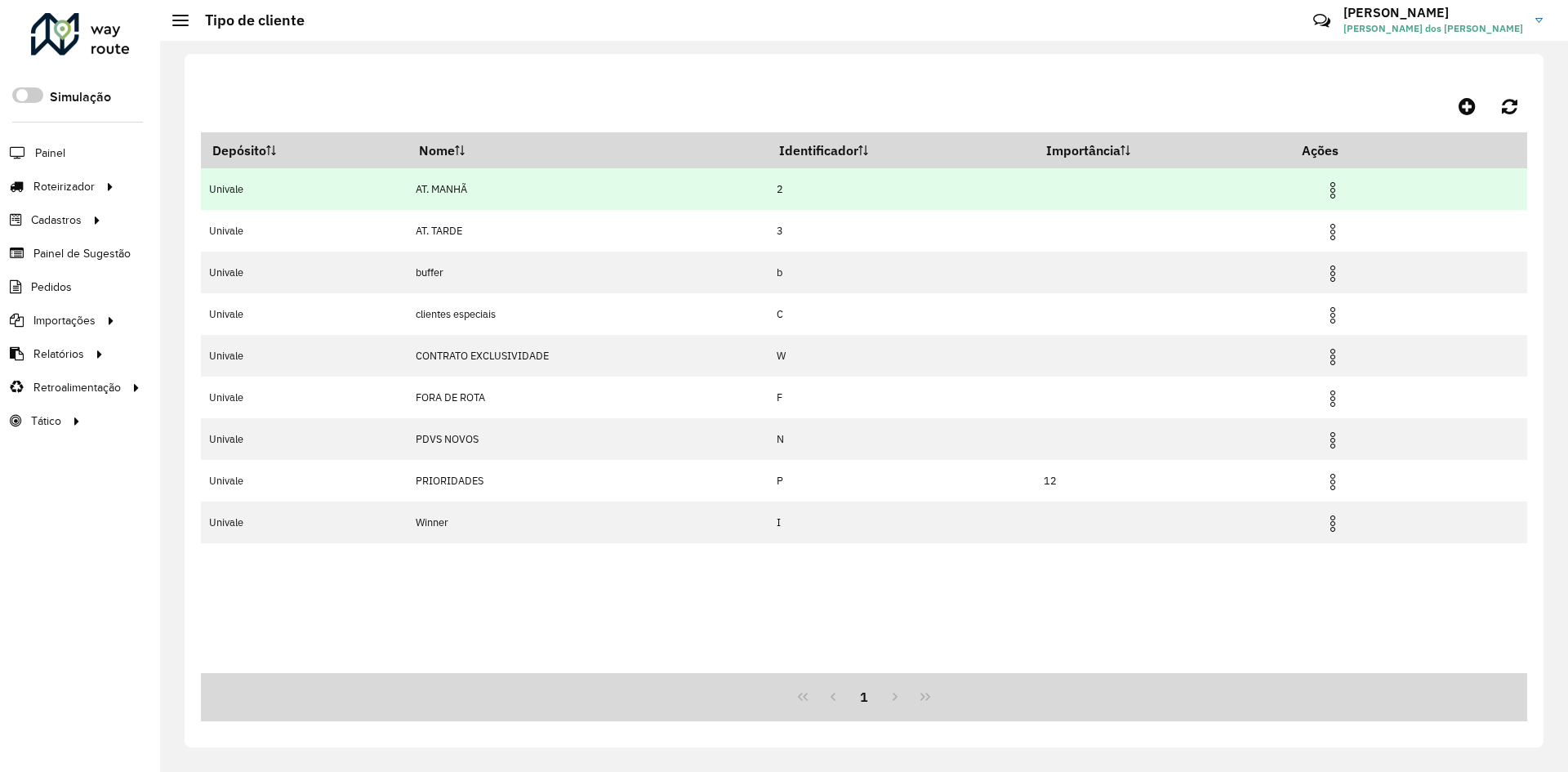
click at [1343, 194] on img at bounding box center [1333, 190] width 20 height 20
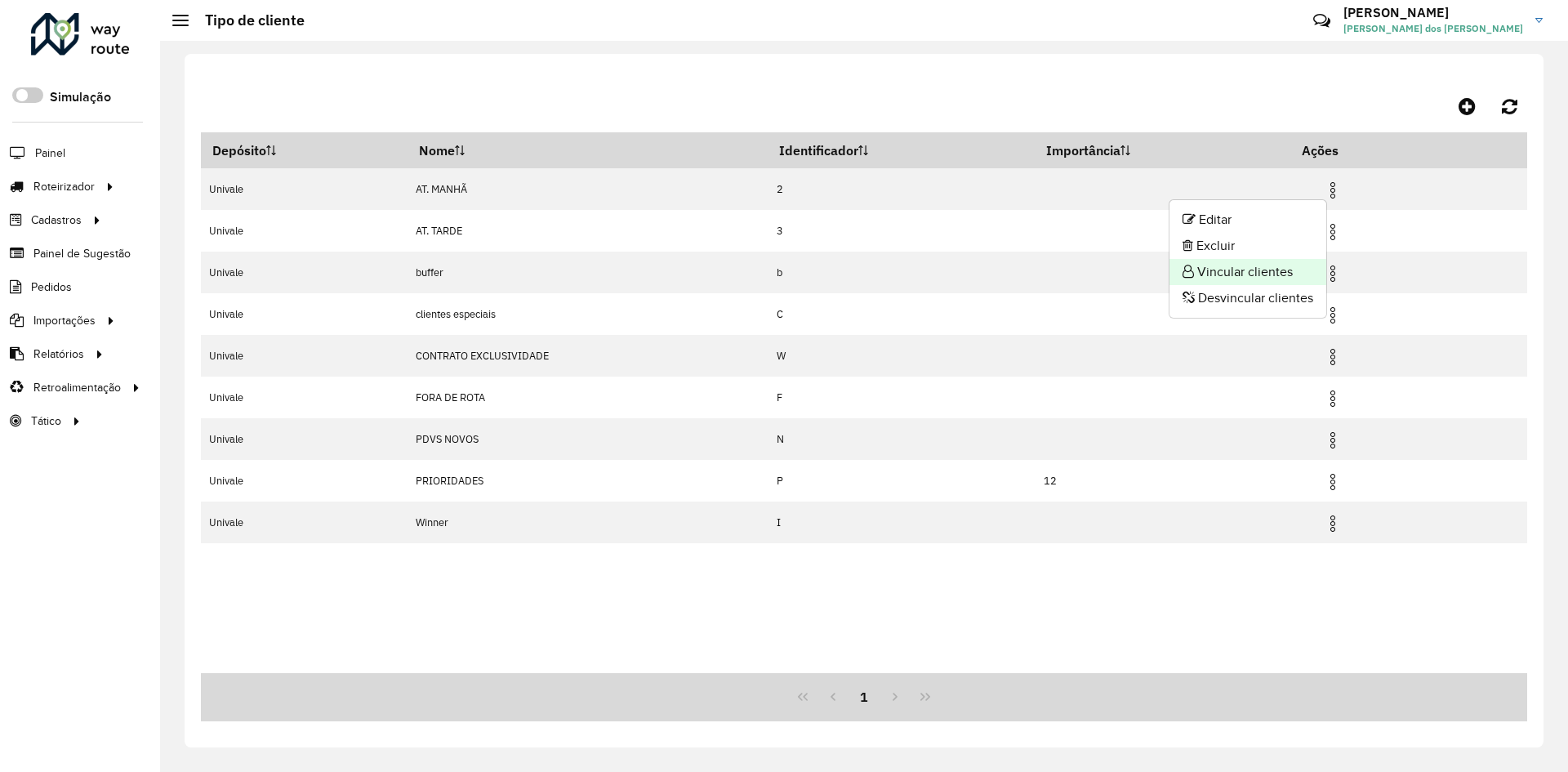
click at [1233, 269] on li "Vincular clientes" at bounding box center [1248, 272] width 157 height 26
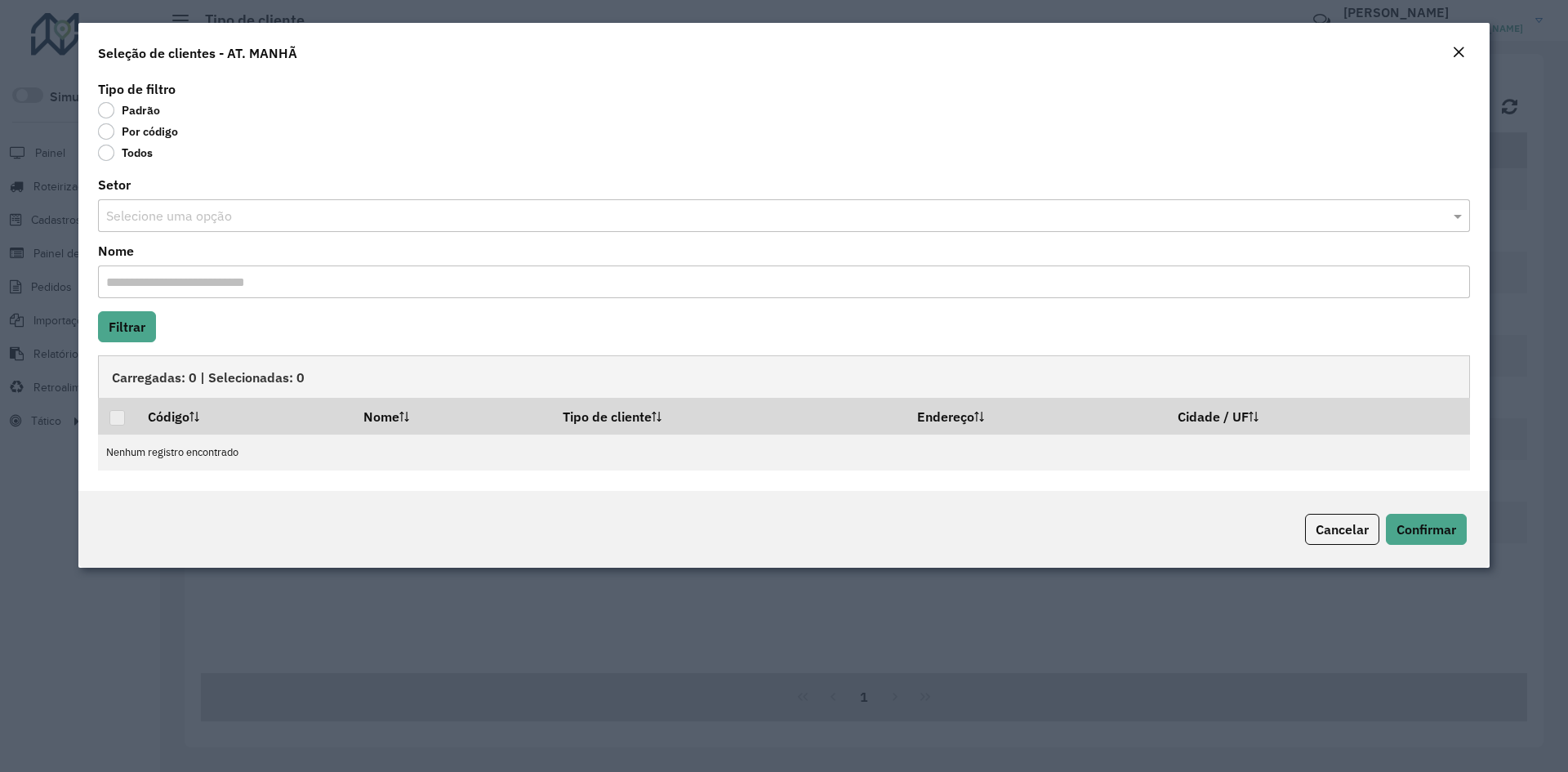
click at [108, 134] on label "Por código" at bounding box center [138, 132] width 80 height 16
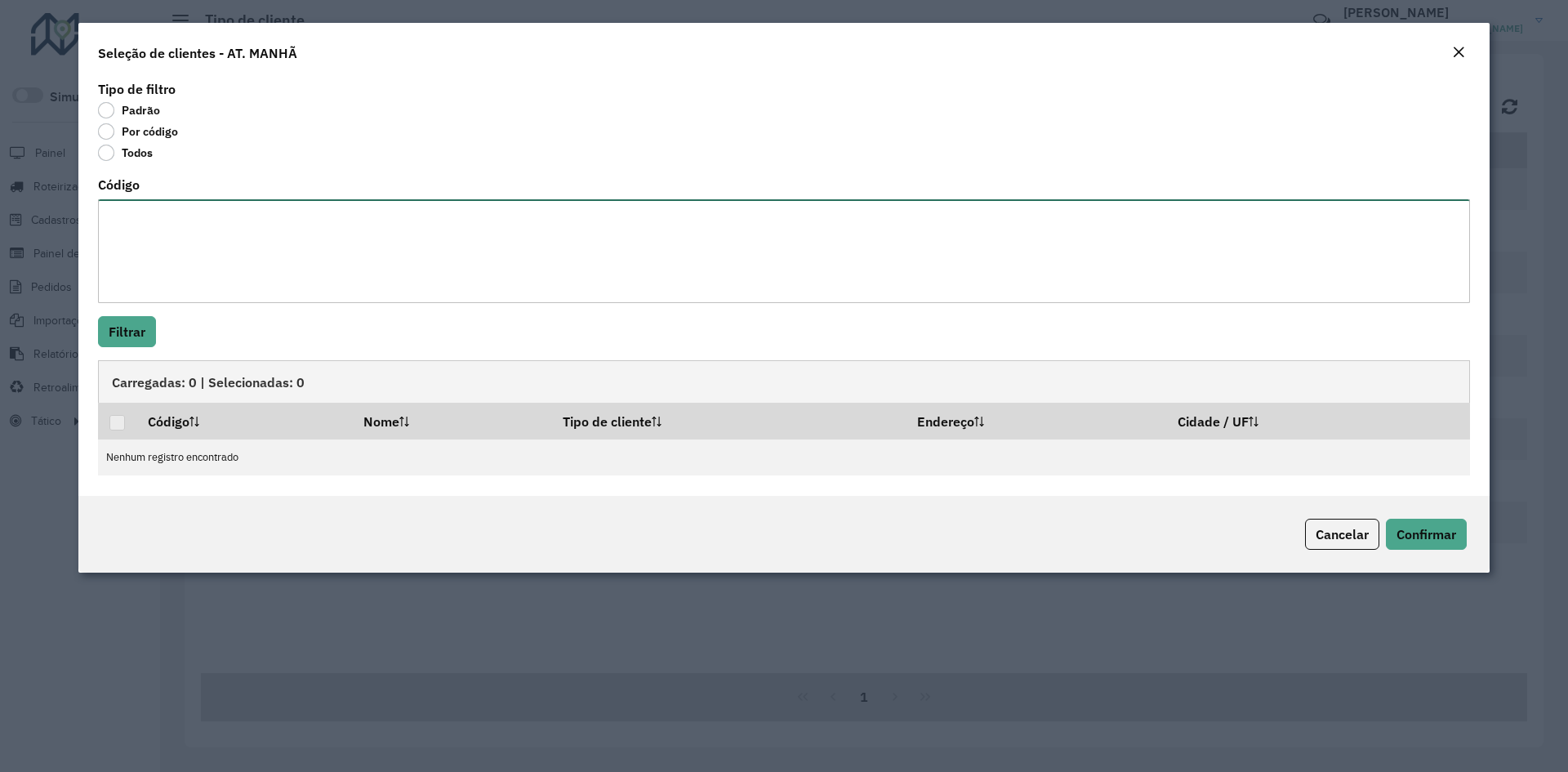
click at [123, 256] on textarea "Código" at bounding box center [784, 251] width 1372 height 104
type textarea "*****"
click at [132, 343] on button "Filtrar" at bounding box center [126, 331] width 58 height 31
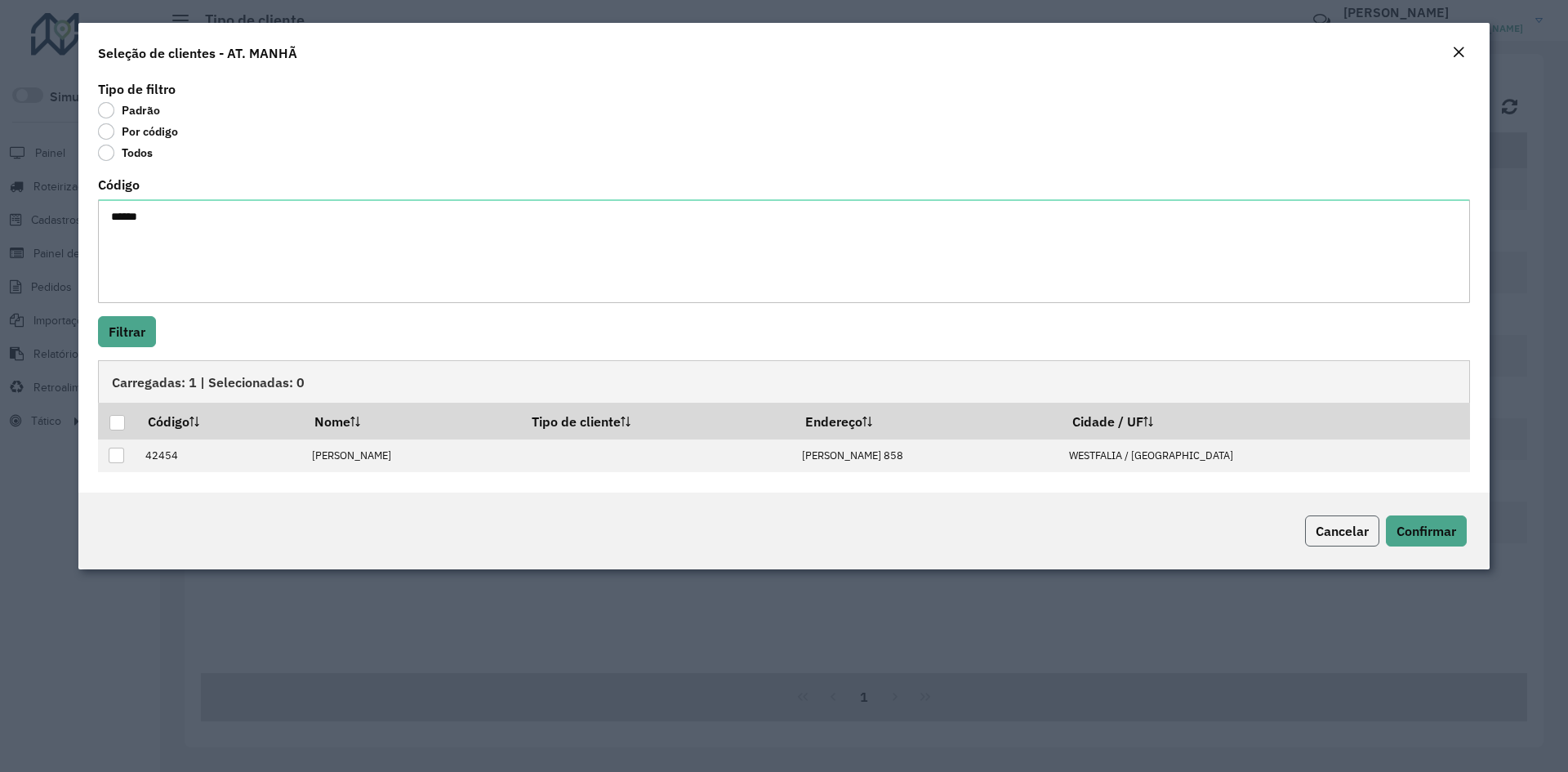
click at [1349, 535] on span "Cancelar" at bounding box center [1342, 531] width 53 height 16
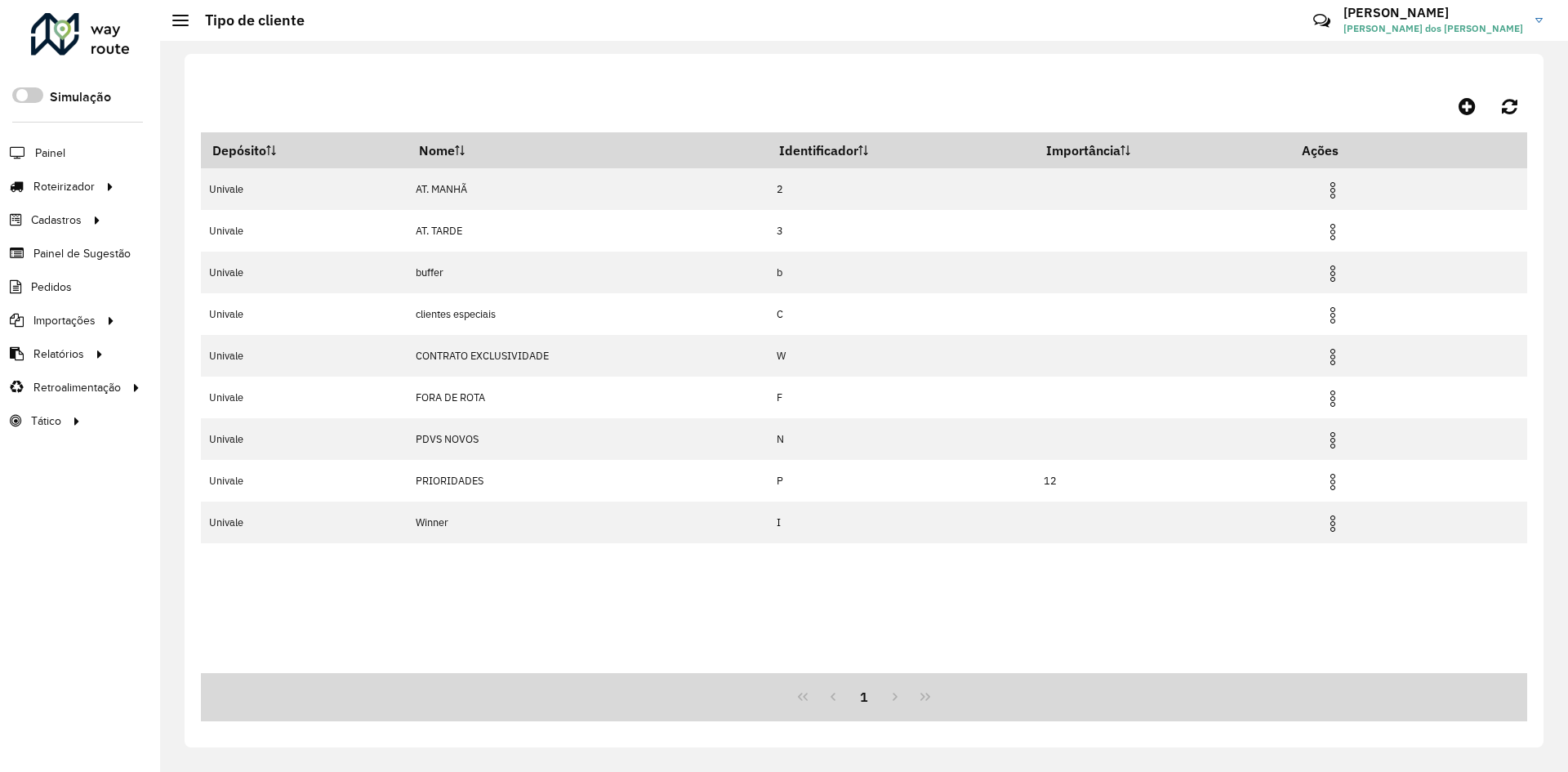
click at [1135, 93] on div at bounding box center [864, 101] width 1327 height 62
click at [188, 182] on span "Entregas" at bounding box center [209, 187] width 47 height 17
click at [207, 190] on span "Entregas" at bounding box center [209, 187] width 47 height 17
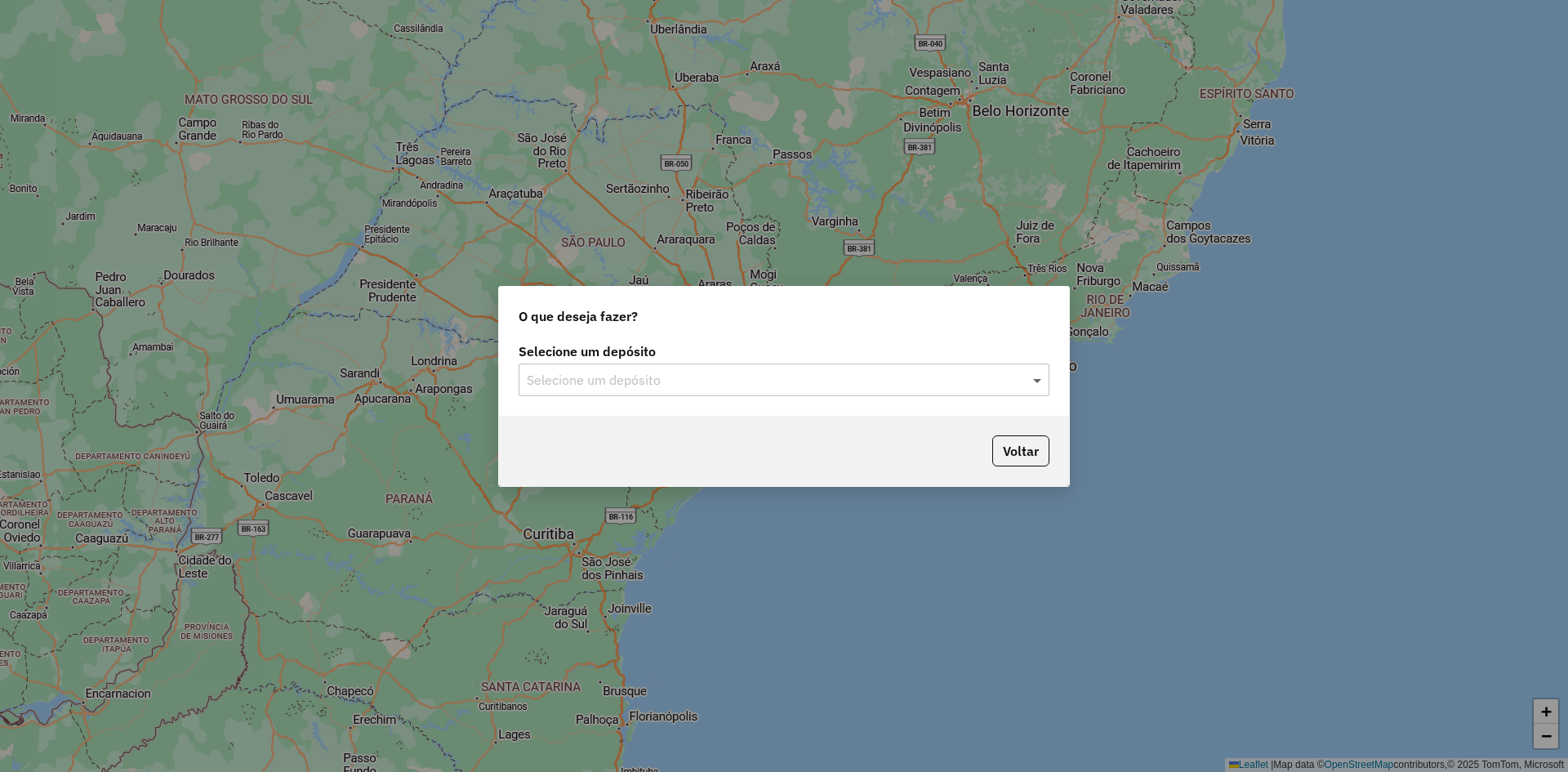
click at [1040, 382] on span at bounding box center [1039, 380] width 21 height 20
click at [586, 426] on div "Univale" at bounding box center [784, 428] width 530 height 28
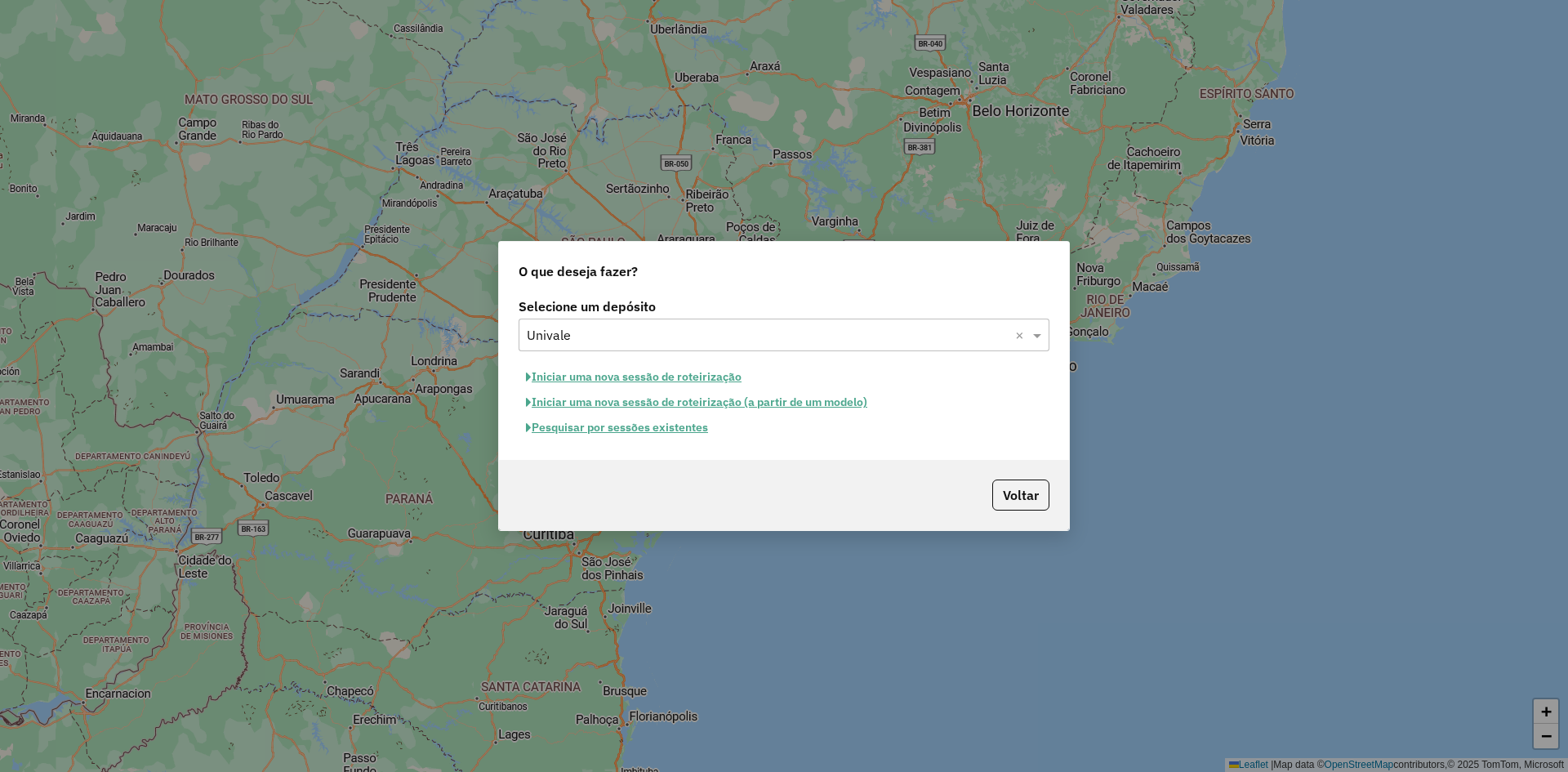
click at [591, 434] on button "Pesquisar por sessões existentes" at bounding box center [616, 427] width 196 height 25
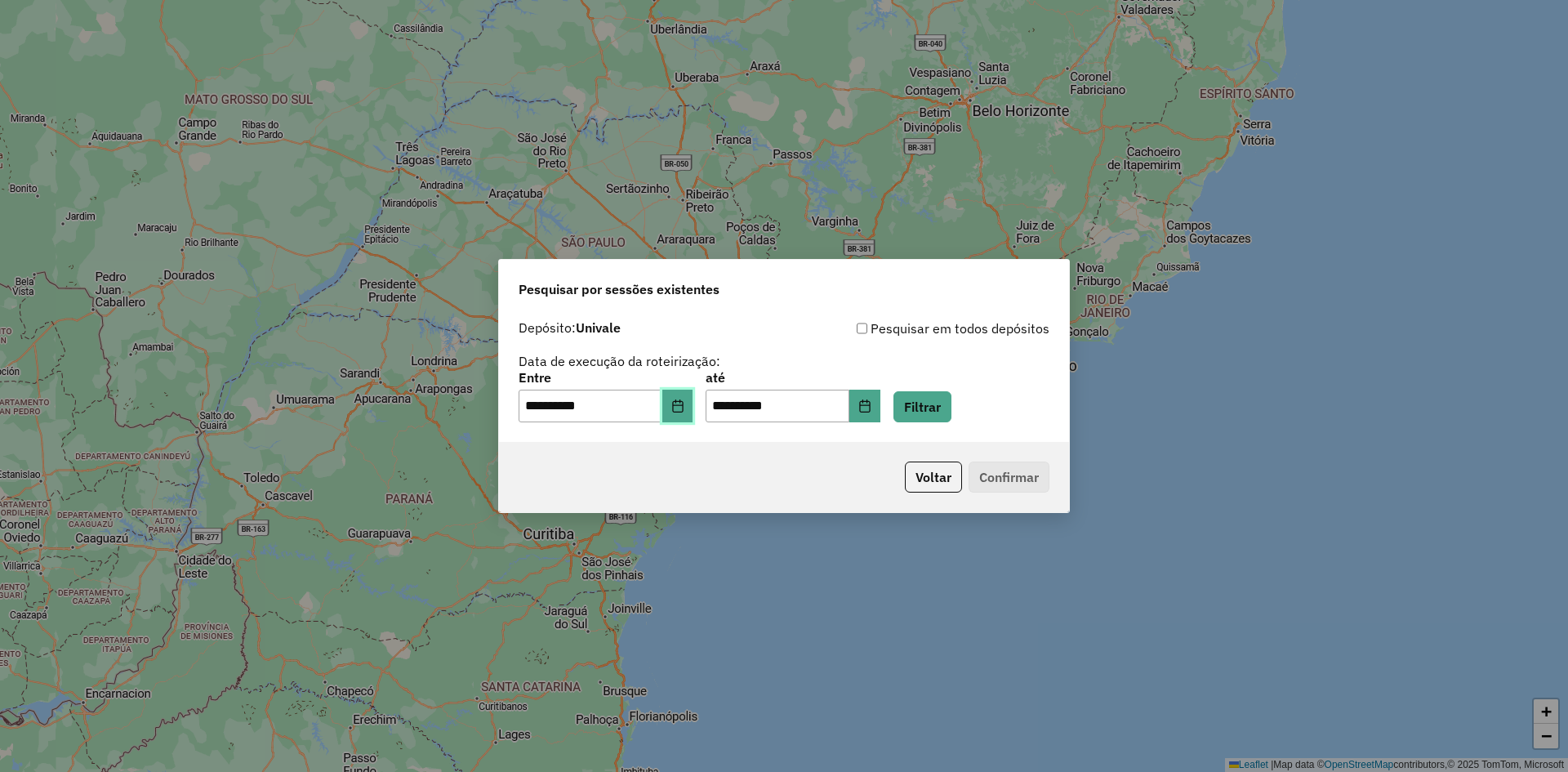
click at [684, 408] on icon "Choose Date" at bounding box center [678, 406] width 13 height 13
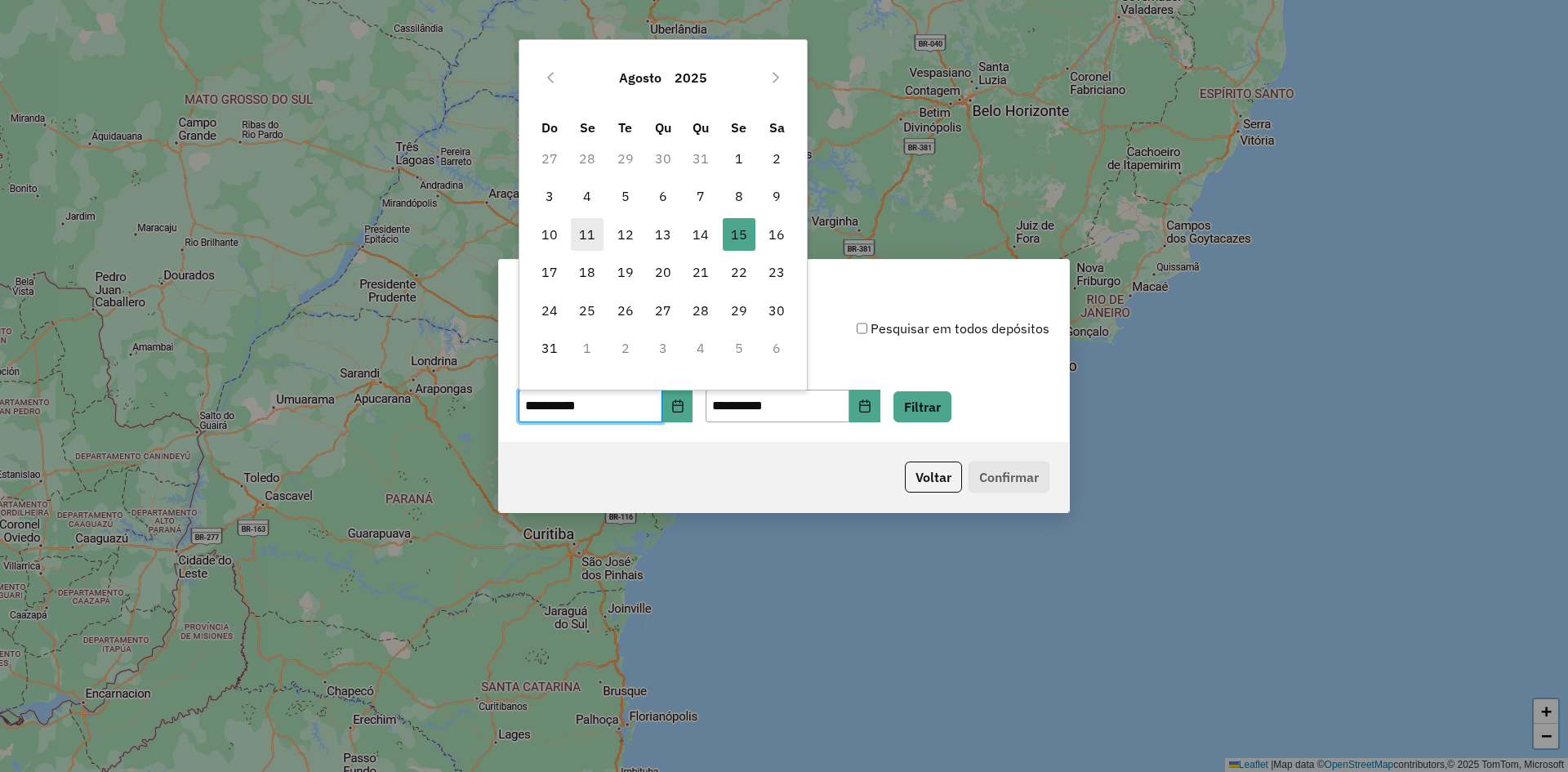
click at [591, 236] on span "11" at bounding box center [588, 235] width 33 height 33
type input "**********"
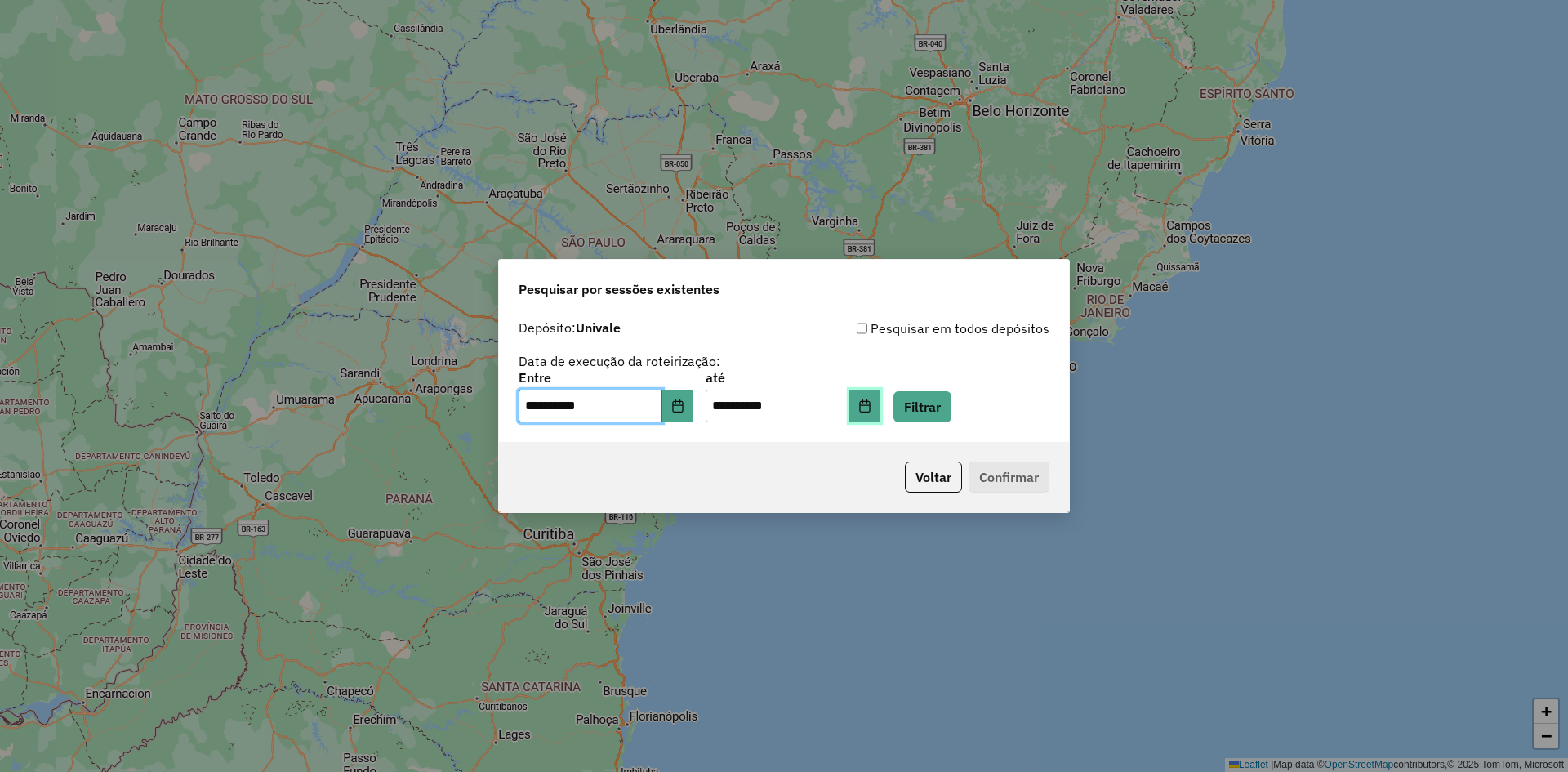
click at [880, 413] on button "Choose Date" at bounding box center [865, 406] width 31 height 33
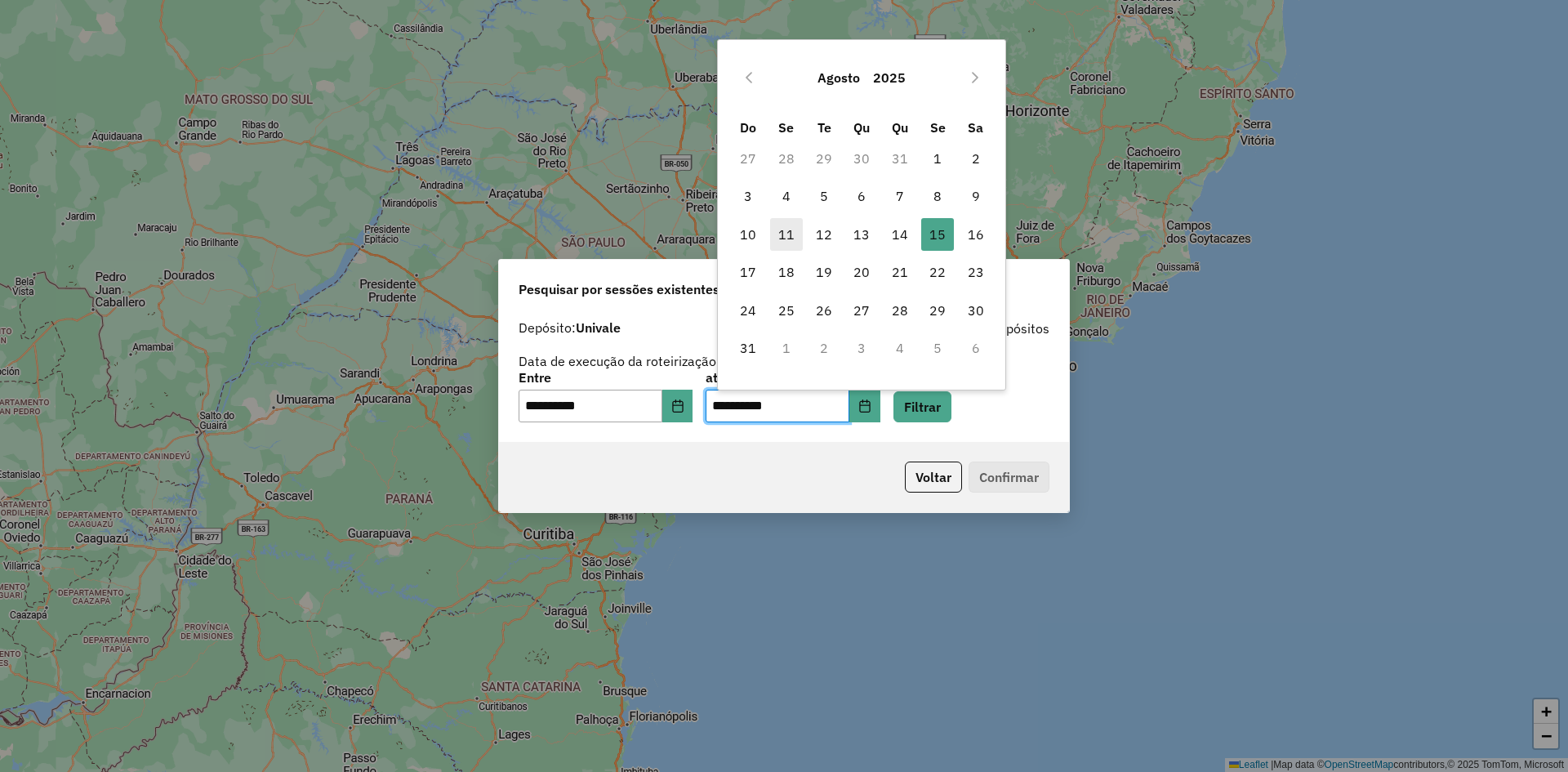
click at [788, 232] on span "11" at bounding box center [787, 235] width 33 height 33
type input "**********"
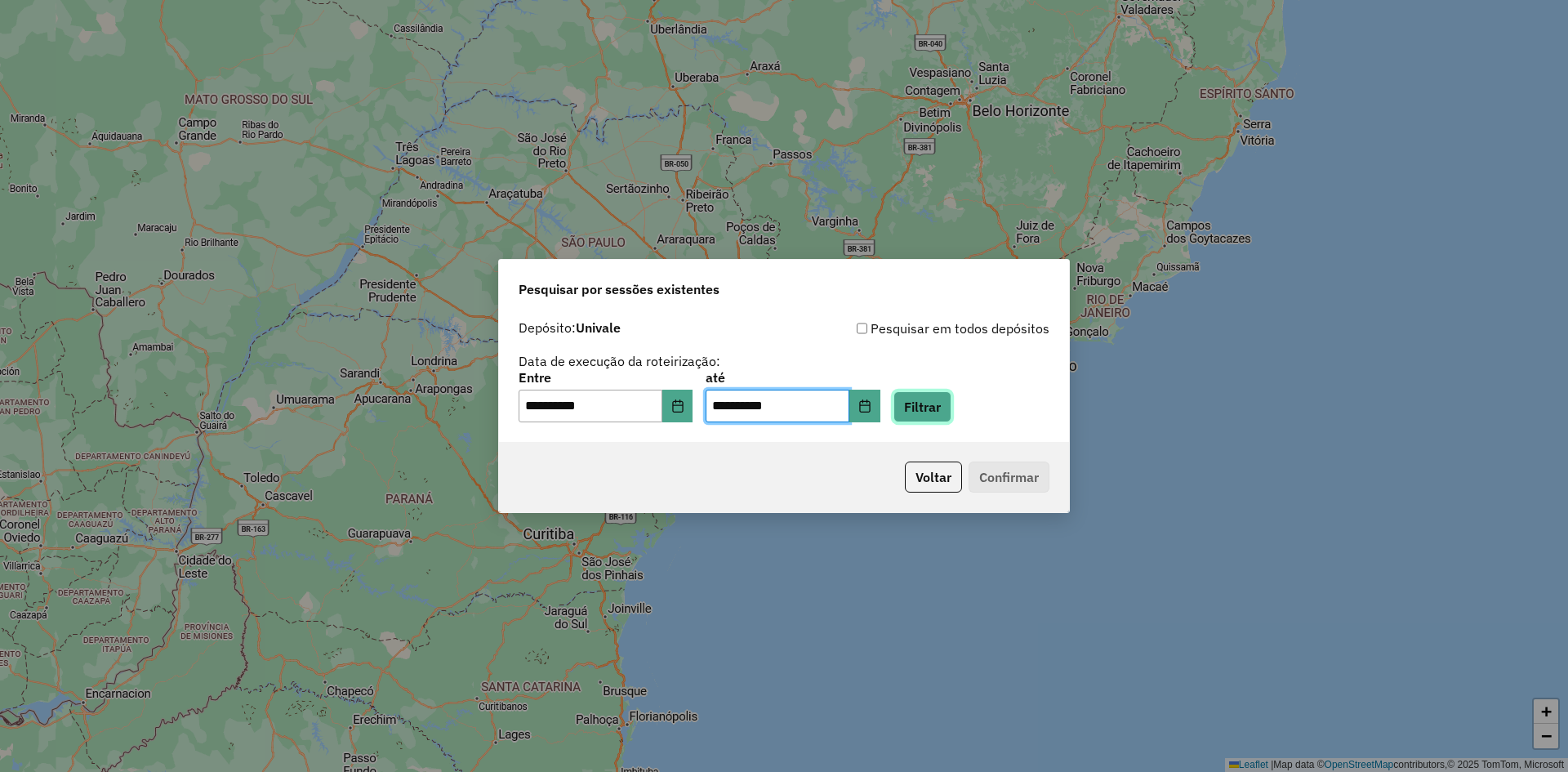
click at [948, 409] on button "Filtrar" at bounding box center [922, 407] width 58 height 31
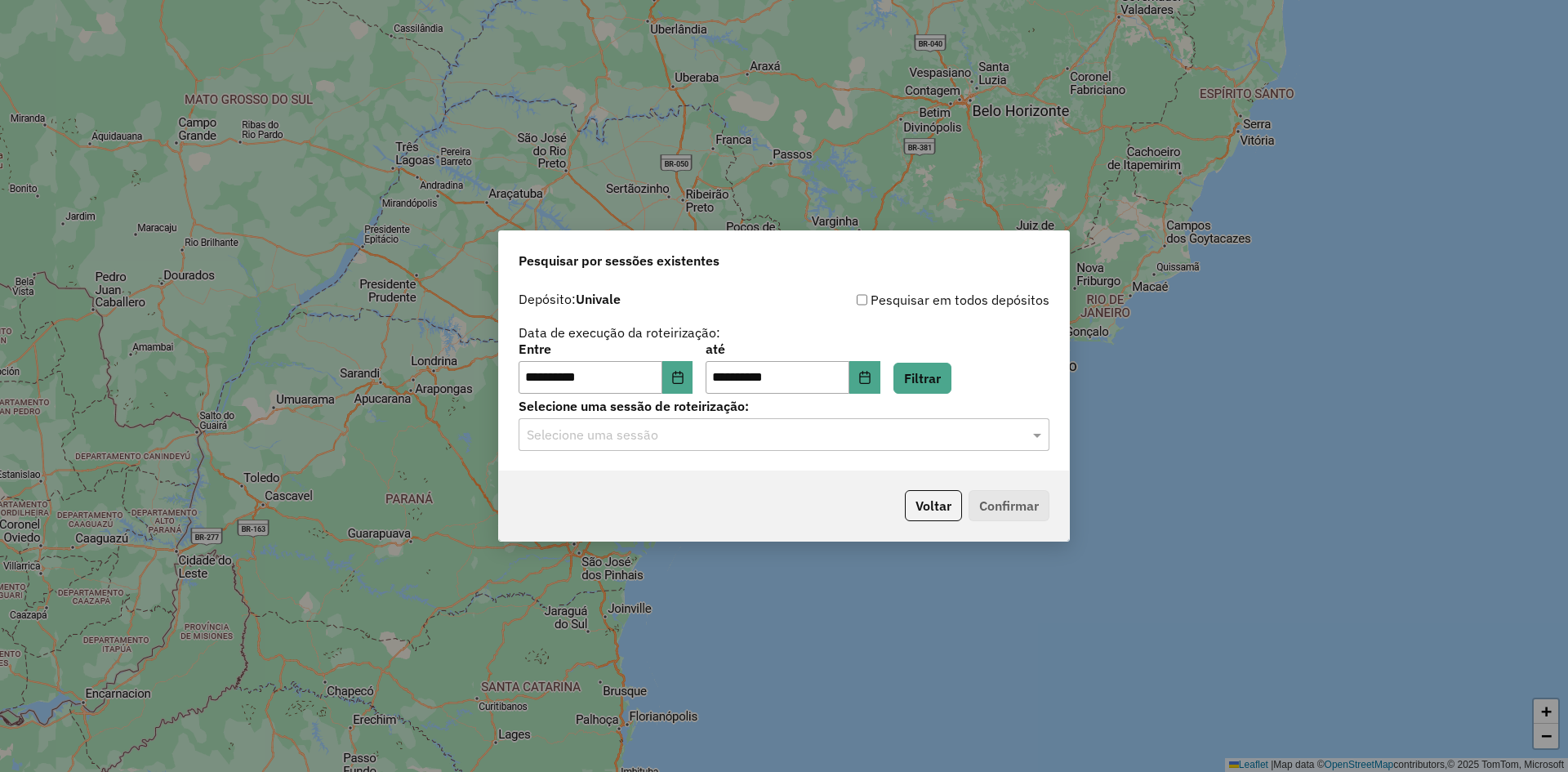
click at [926, 435] on input "text" at bounding box center [768, 435] width 482 height 20
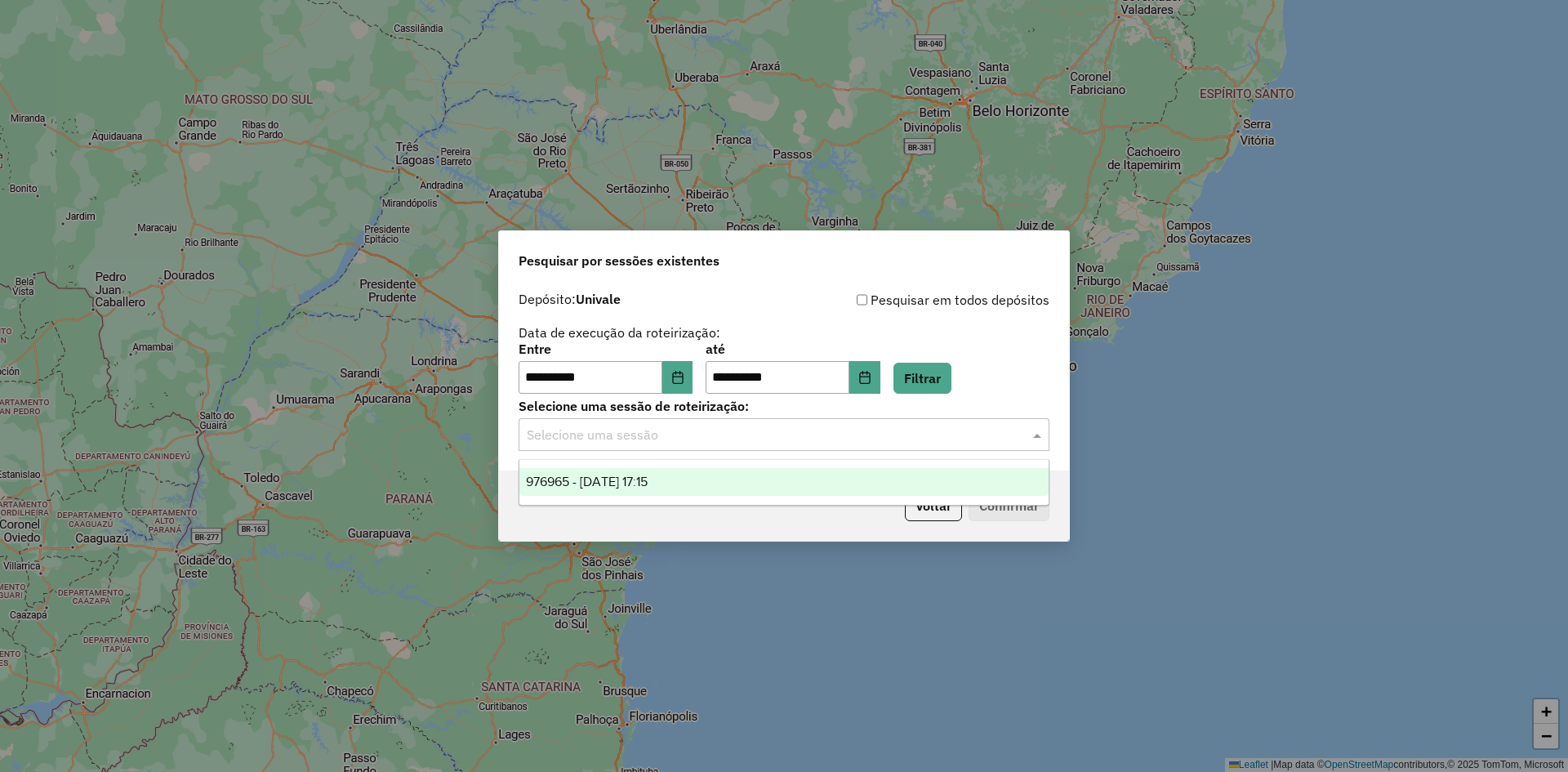
drag, startPoint x: 812, startPoint y: 481, endPoint x: 841, endPoint y: 487, distance: 29.6
click at [812, 482] on div "976965 - 11/08/2025 17:15" at bounding box center [784, 482] width 530 height 28
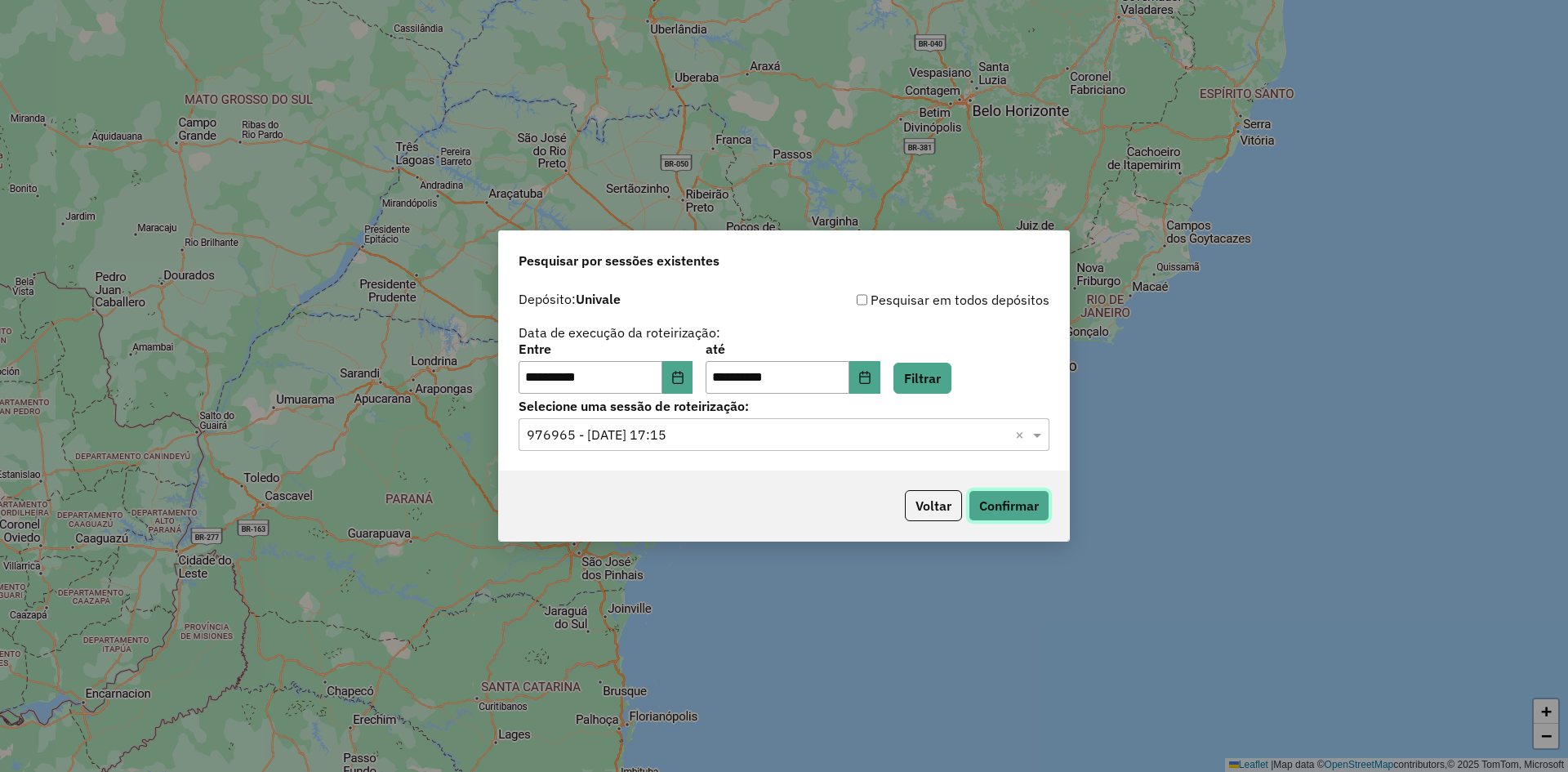
click at [995, 506] on button "Confirmar" at bounding box center [1008, 505] width 80 height 31
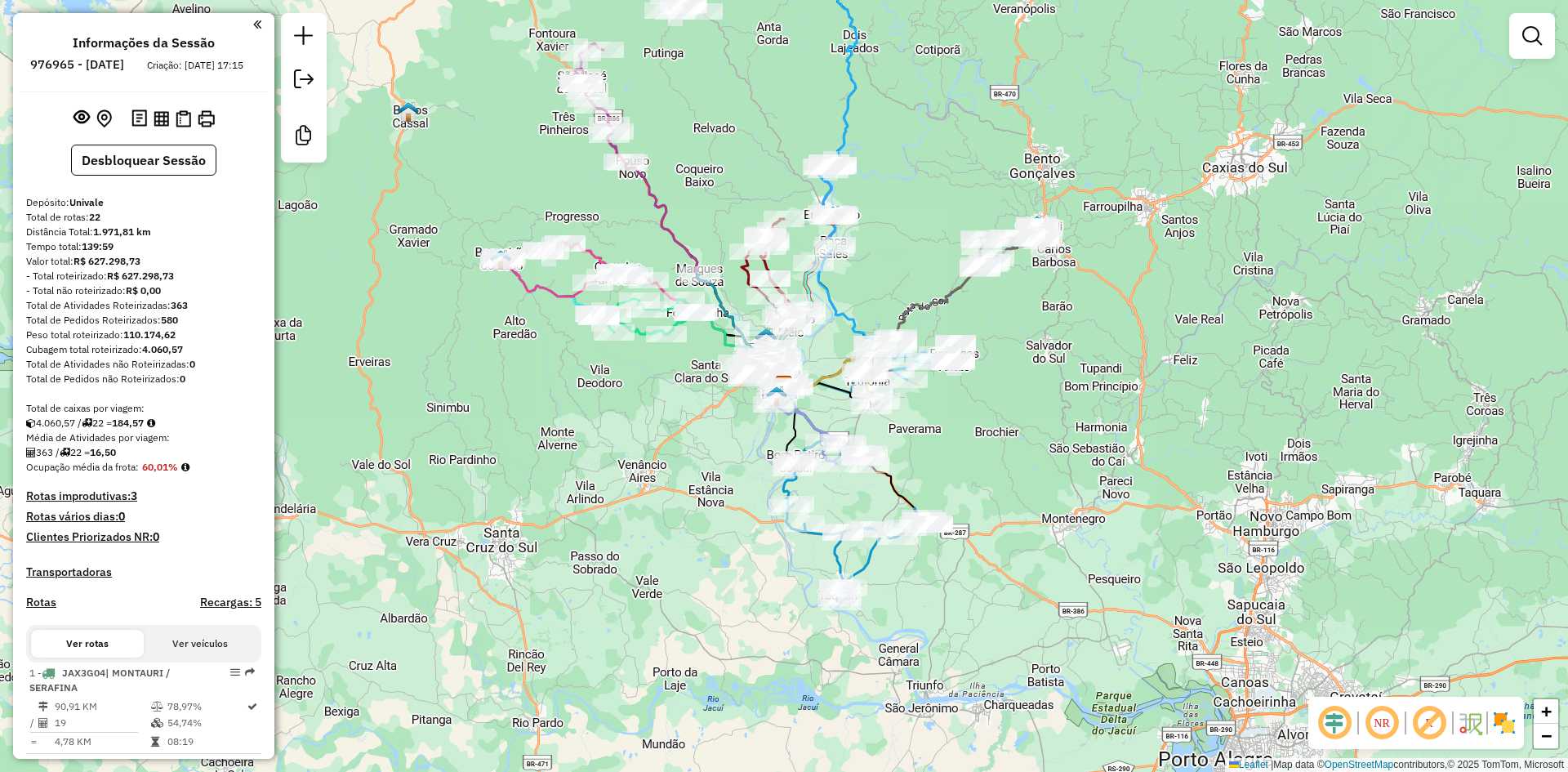
click at [1340, 730] on em at bounding box center [1334, 723] width 39 height 39
click at [1504, 724] on img at bounding box center [1504, 723] width 26 height 26
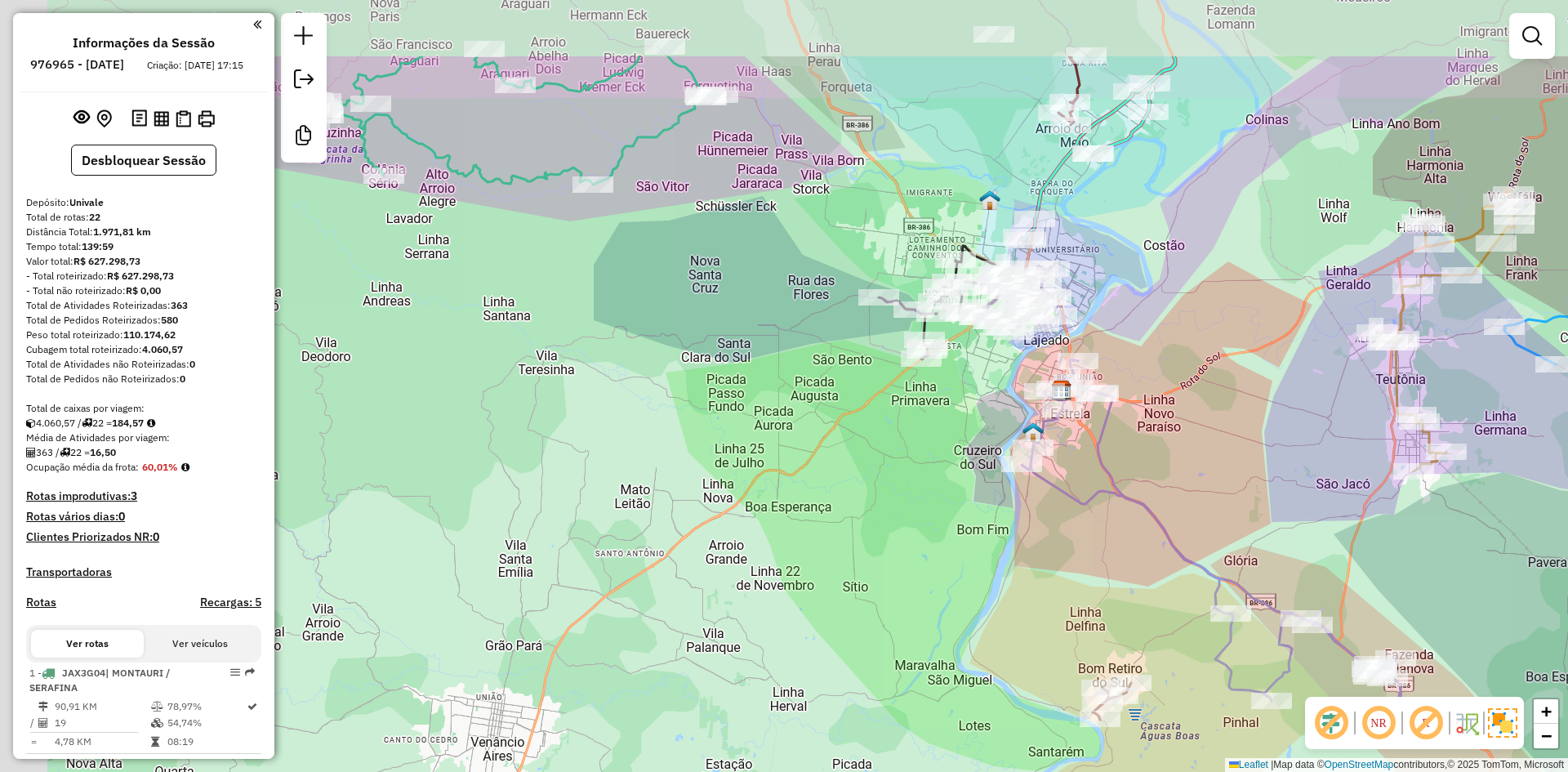
drag, startPoint x: 705, startPoint y: 396, endPoint x: 851, endPoint y: 513, distance: 187.1
click at [851, 513] on div "Janela de atendimento Grade de atendimento Capacidade Transportadoras Veículos …" at bounding box center [784, 386] width 1568 height 772
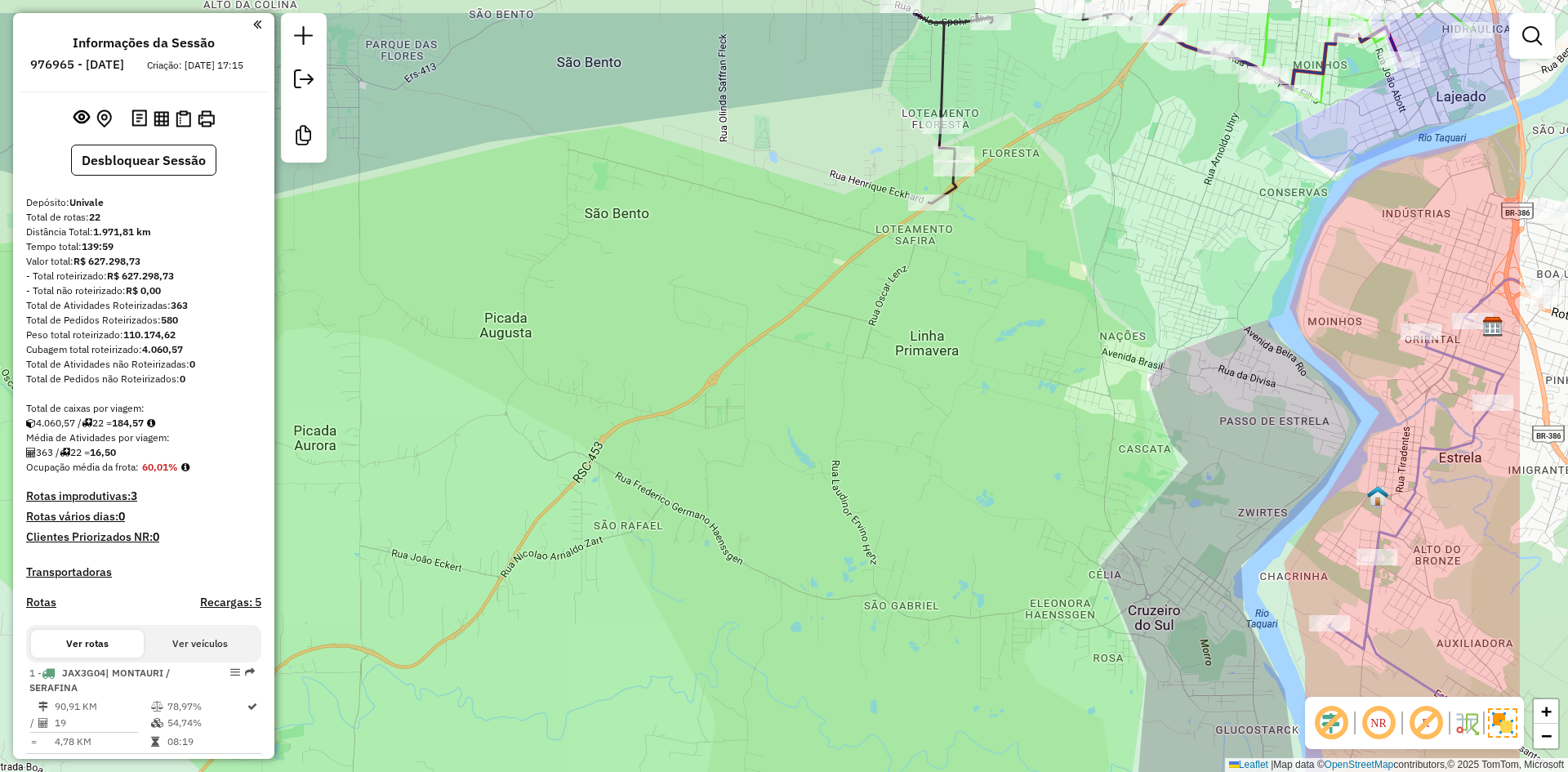
drag, startPoint x: 1110, startPoint y: 367, endPoint x: 905, endPoint y: 457, distance: 223.9
click at [905, 457] on div "Janela de atendimento Grade de atendimento Capacidade Transportadoras Veículos …" at bounding box center [784, 386] width 1568 height 772
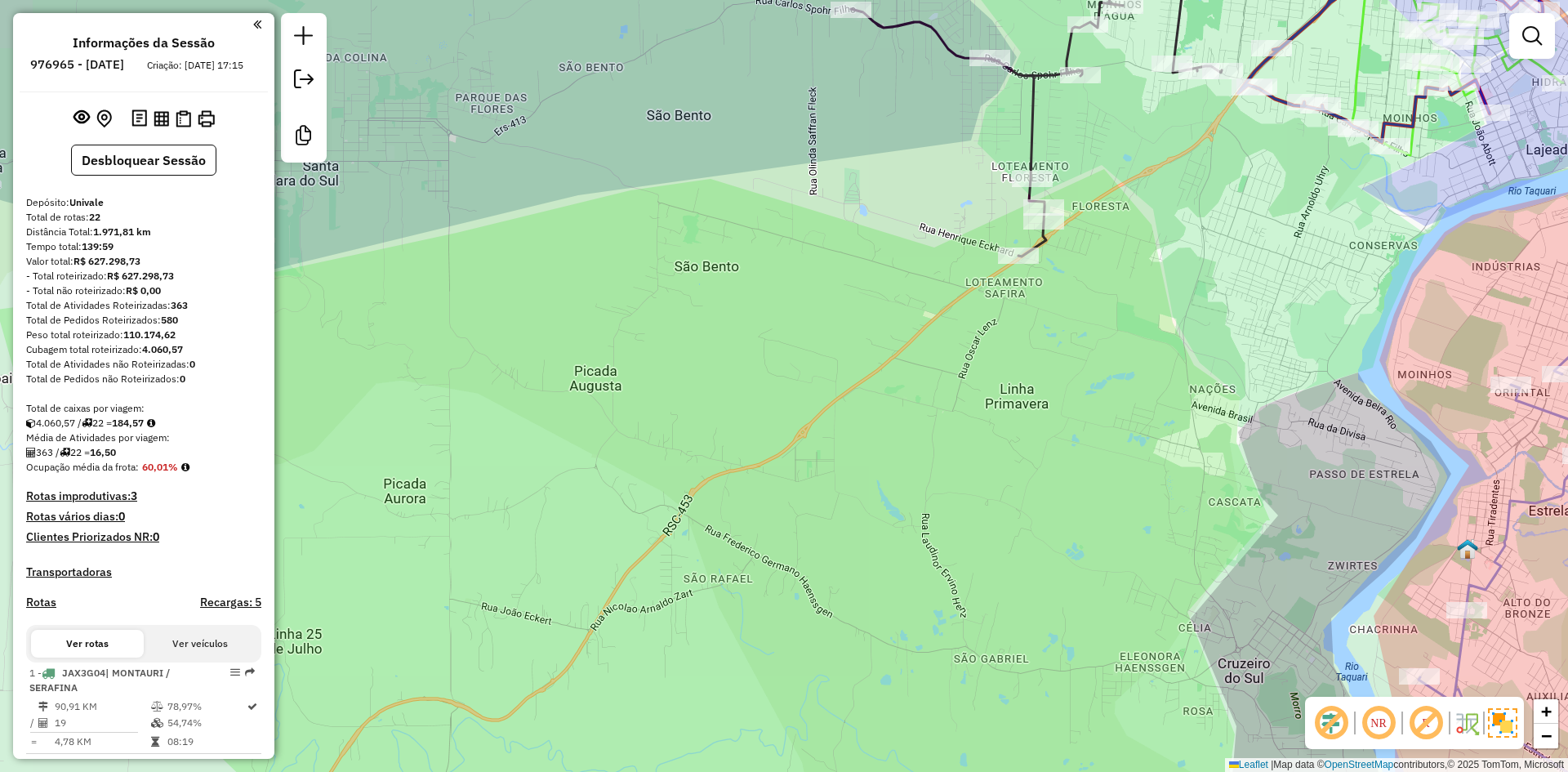
drag, startPoint x: 572, startPoint y: 257, endPoint x: 696, endPoint y: 354, distance: 157.4
click at [695, 354] on div "Janela de atendimento Grade de atendimento Capacidade Transportadoras Veículos …" at bounding box center [784, 386] width 1568 height 772
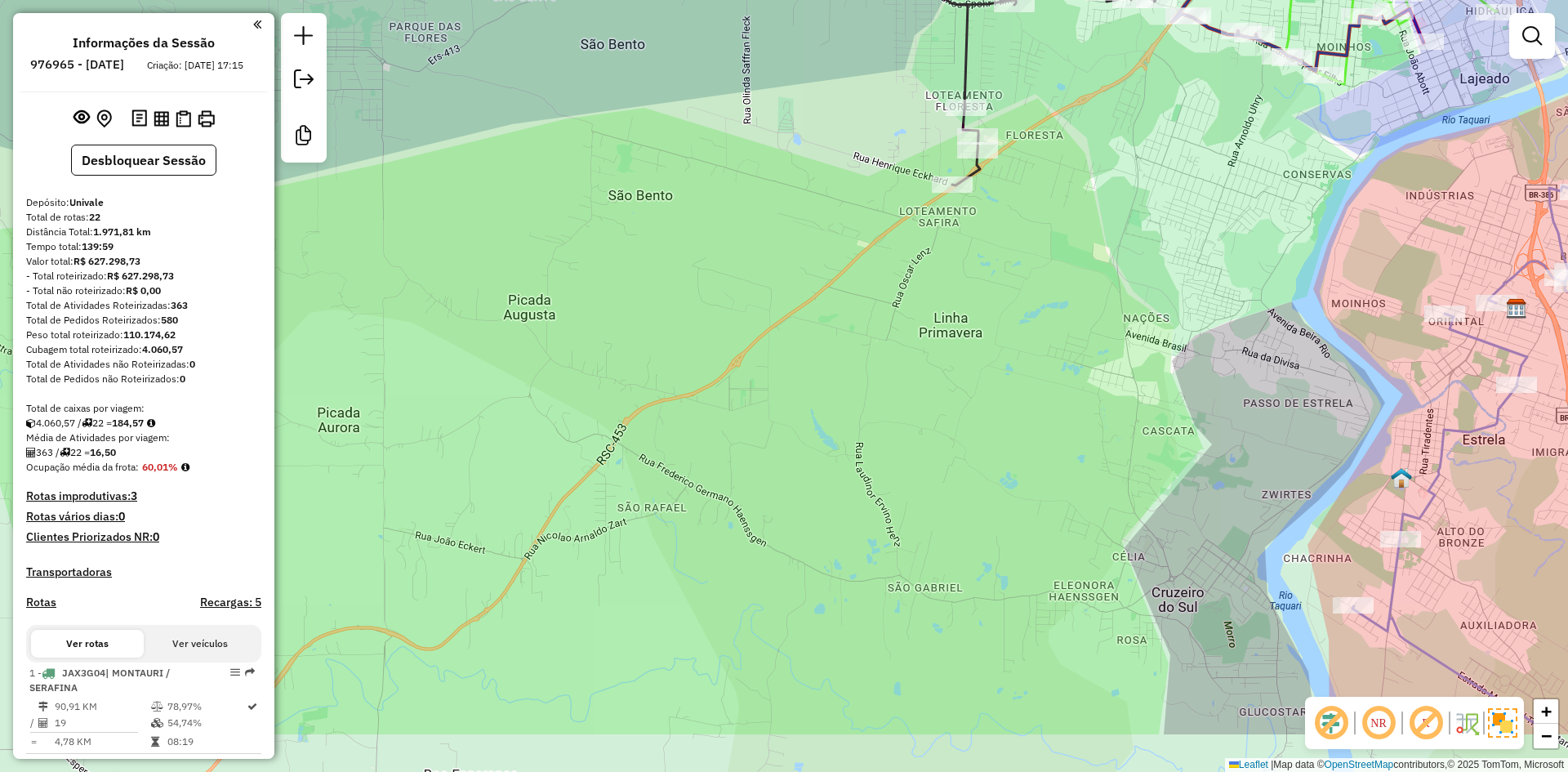
drag, startPoint x: 1217, startPoint y: 646, endPoint x: 1051, endPoint y: 483, distance: 232.6
click at [1054, 486] on div "Janela de atendimento Grade de atendimento Capacidade Transportadoras Veículos …" at bounding box center [784, 386] width 1568 height 772
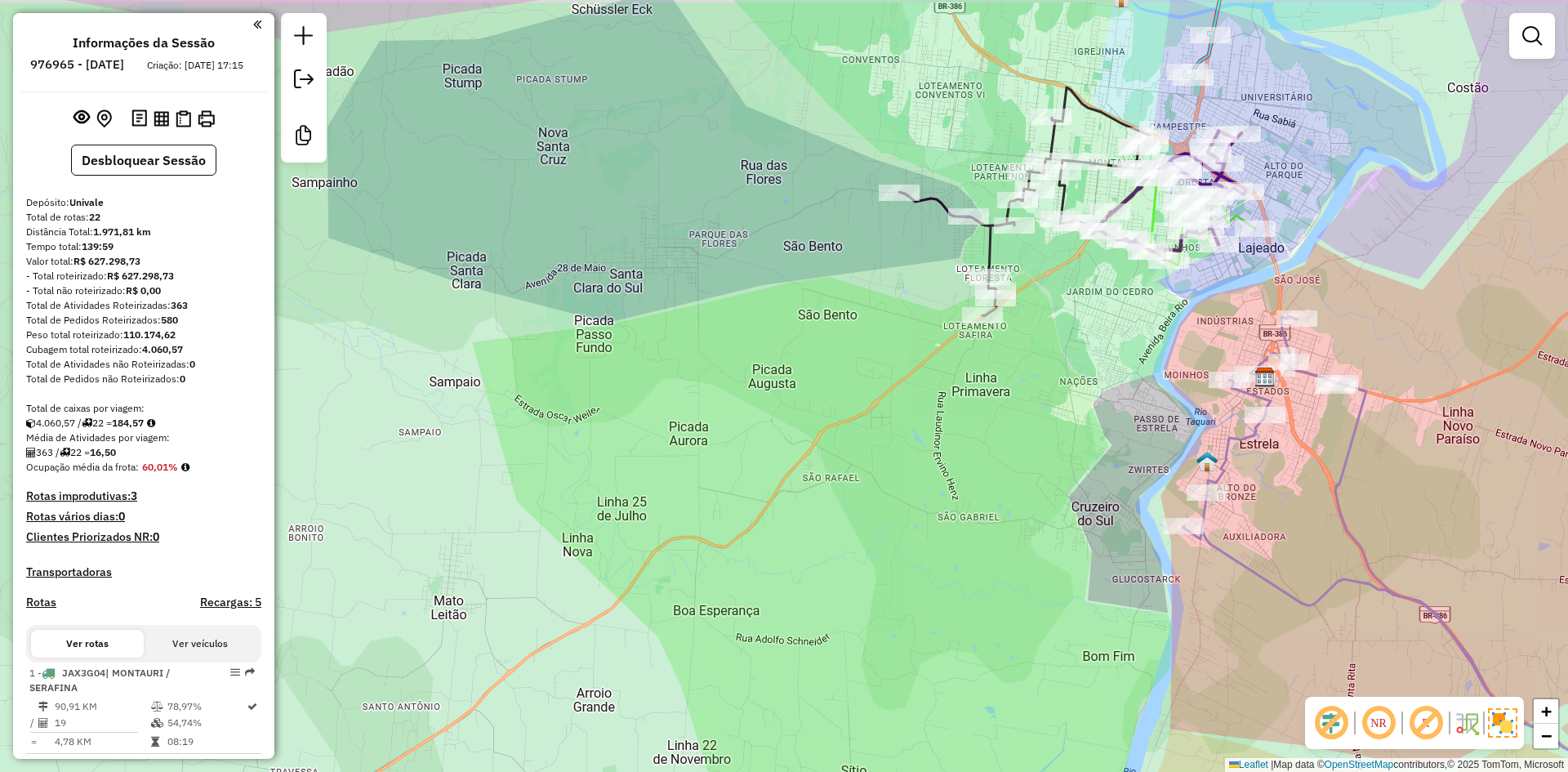
drag, startPoint x: 968, startPoint y: 459, endPoint x: 1025, endPoint y: 492, distance: 65.9
click at [1025, 492] on div "Janela de atendimento Grade de atendimento Capacidade Transportadoras Veículos …" at bounding box center [784, 386] width 1568 height 772
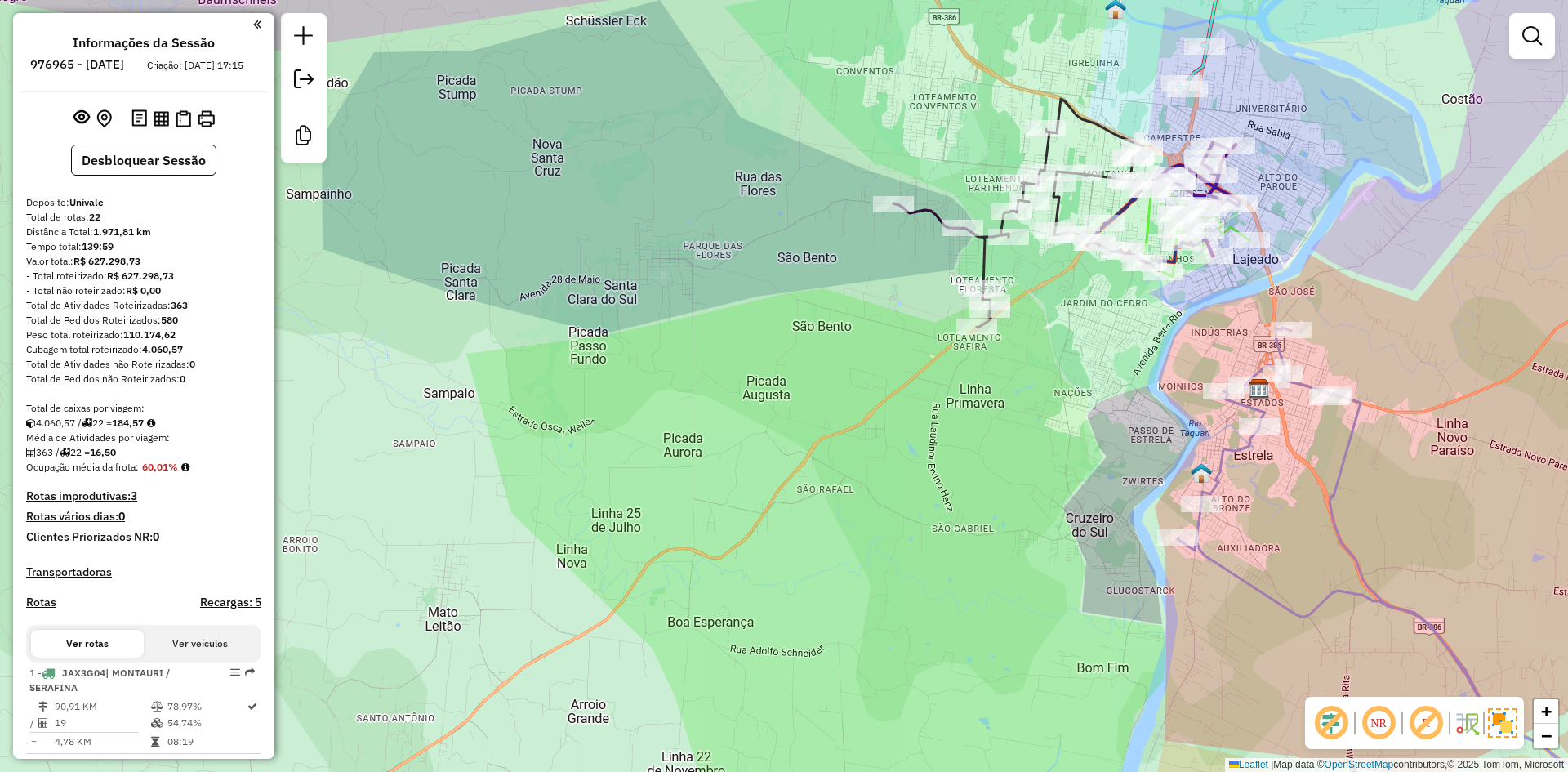
click at [1087, 339] on div "Janela de atendimento Grade de atendimento Capacidade Transportadoras Veículos …" at bounding box center [784, 386] width 1568 height 772
click at [984, 258] on icon at bounding box center [1019, 213] width 251 height 228
select select "**********"
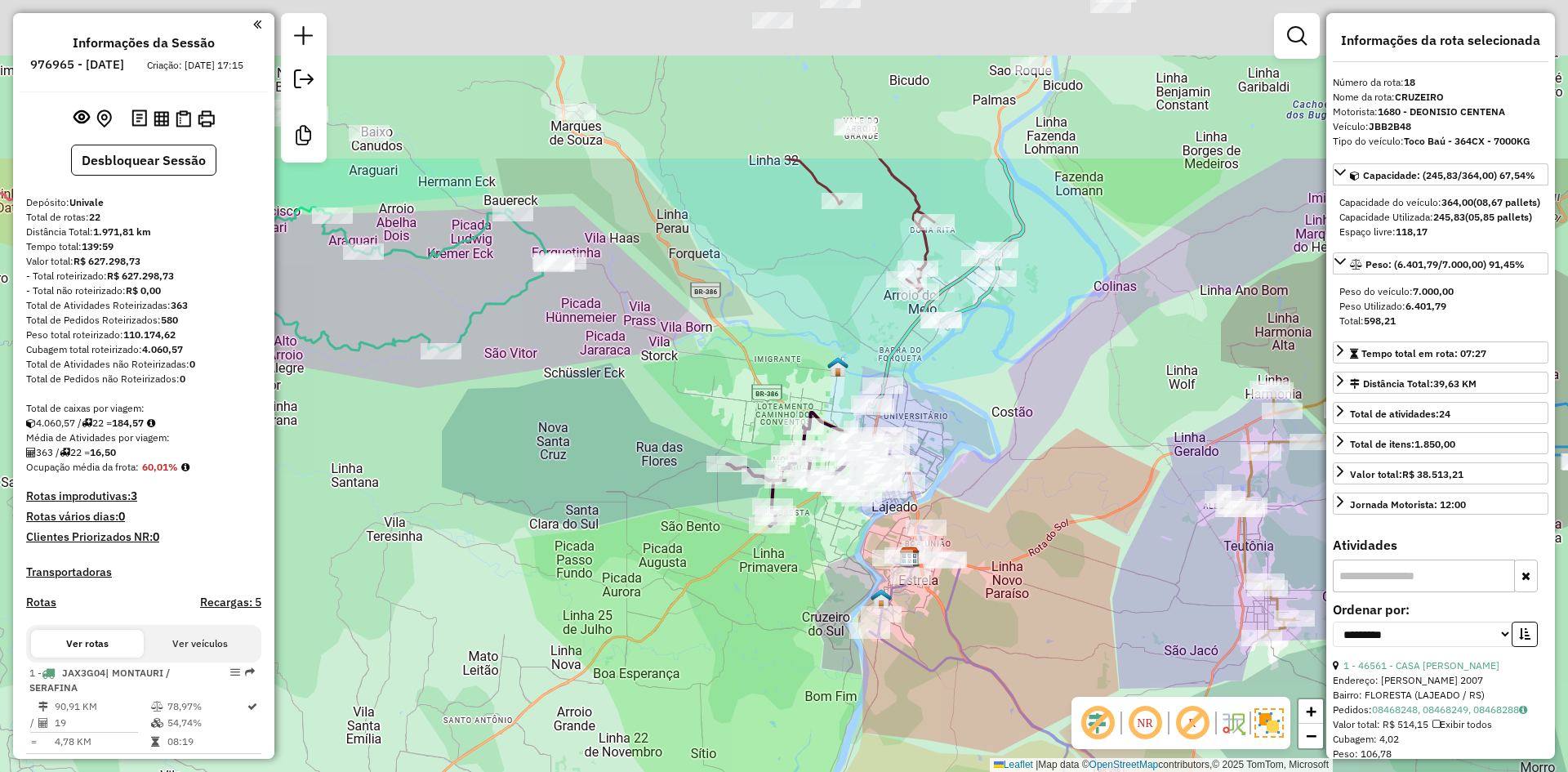
drag, startPoint x: 798, startPoint y: 143, endPoint x: 788, endPoint y: 426, distance: 283.2
click at [790, 426] on div "Rota 18 - Placa JBB2B48 40985 - DUS GURI BAR E RESTA Janela de atendimento Grad…" at bounding box center [784, 386] width 1568 height 772
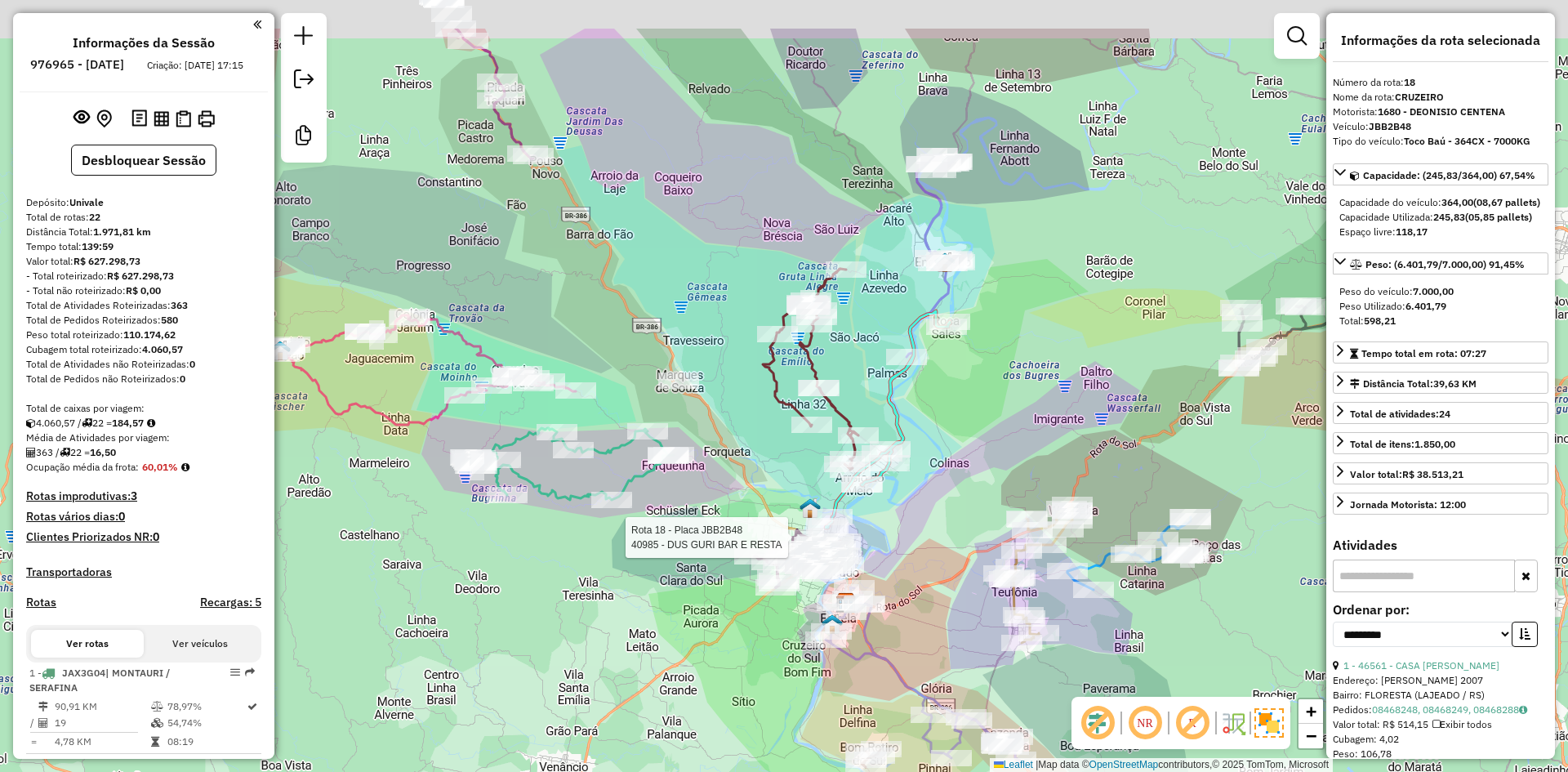
drag, startPoint x: 858, startPoint y: 81, endPoint x: 852, endPoint y: 400, distance: 319.1
click at [852, 399] on div "Rota 18 - Placa JBB2B48 40985 - DUS GURI BAR E RESTA Janela de atendimento Grad…" at bounding box center [784, 386] width 1568 height 772
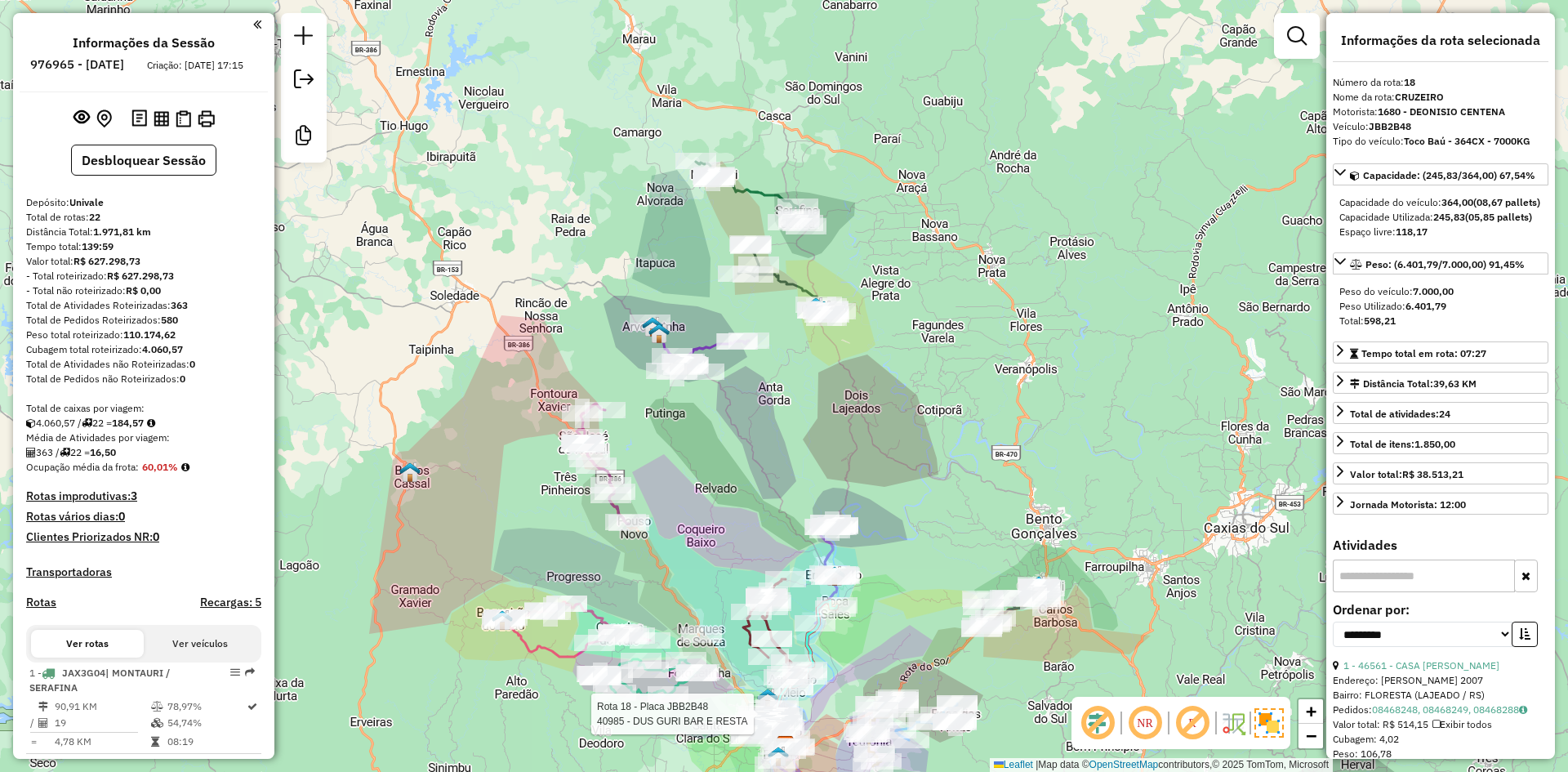
drag, startPoint x: 778, startPoint y: 334, endPoint x: 737, endPoint y: 460, distance: 132.5
click at [737, 460] on div "Rota 18 - Placa JBB2B48 40985 - DUS GURI BAR E RESTA Janela de atendimento Grad…" at bounding box center [784, 386] width 1568 height 772
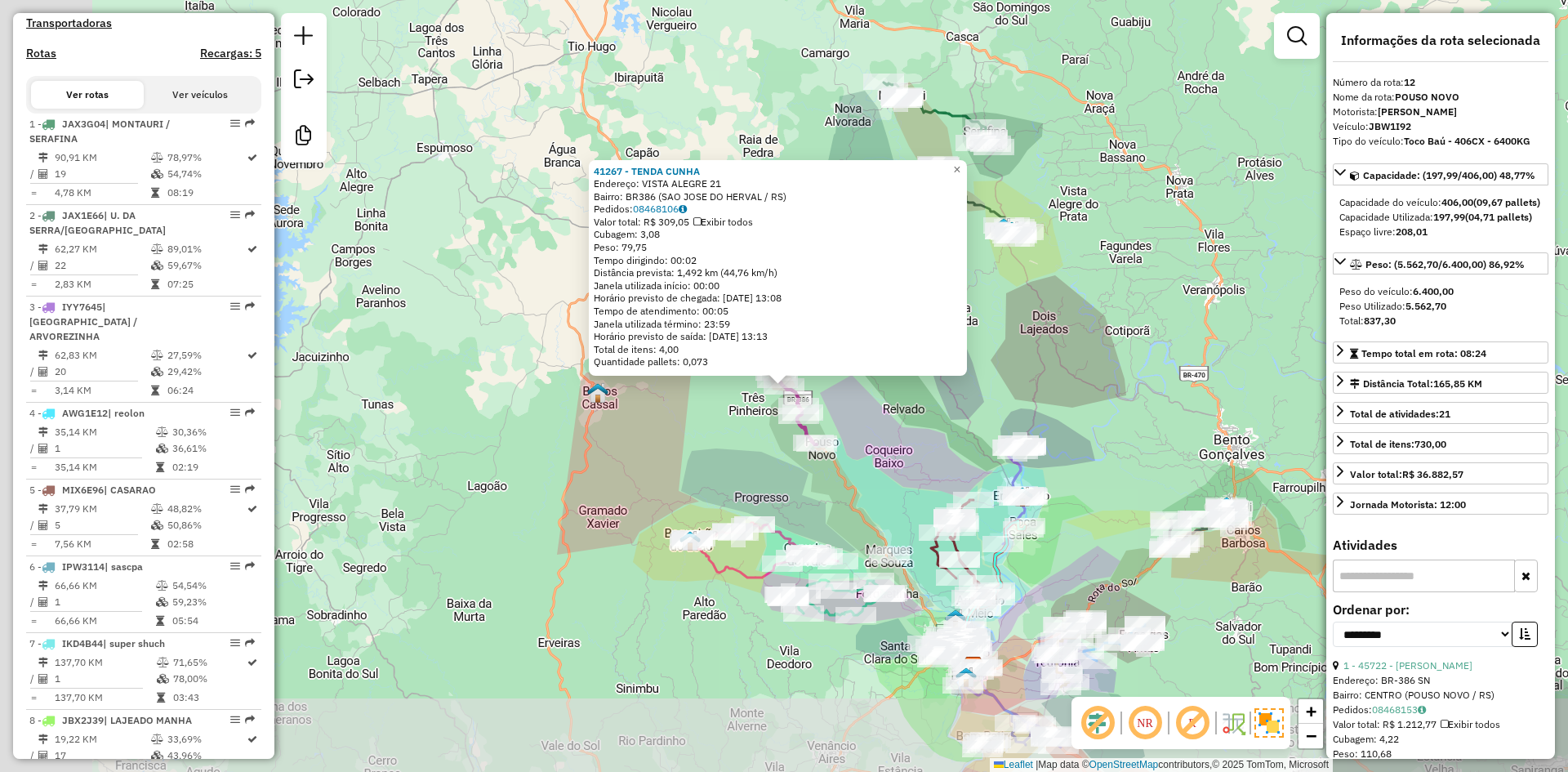
scroll to position [1567, 0]
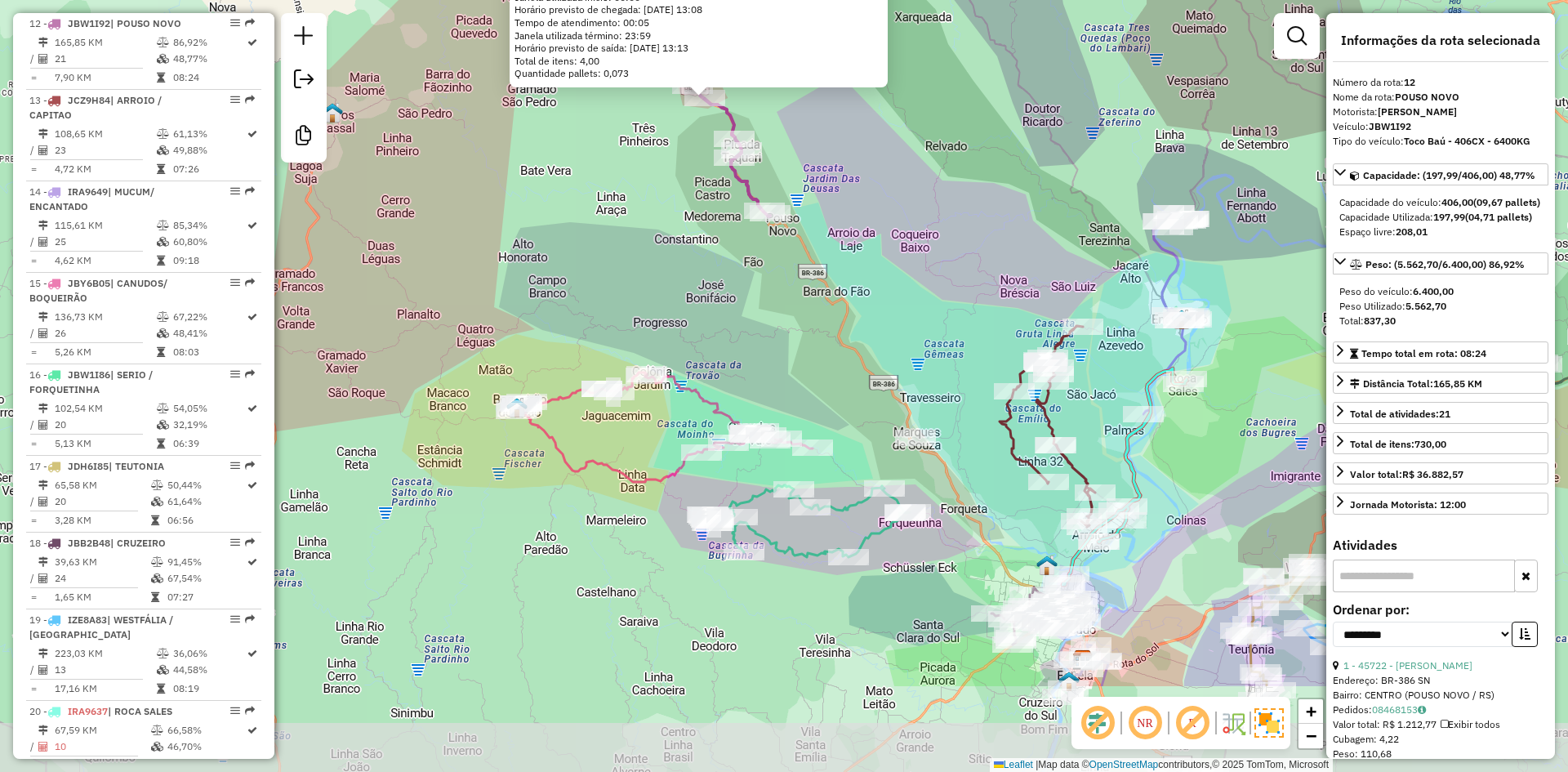
drag, startPoint x: 807, startPoint y: 502, endPoint x: 755, endPoint y: 338, distance: 172.0
click at [755, 338] on div "41267 - TENDA CUNHA Endereço: VISTA ALEGRE 21 Bairro: BR386 (SAO JOSE DO HERVAL…" at bounding box center [784, 386] width 1568 height 772
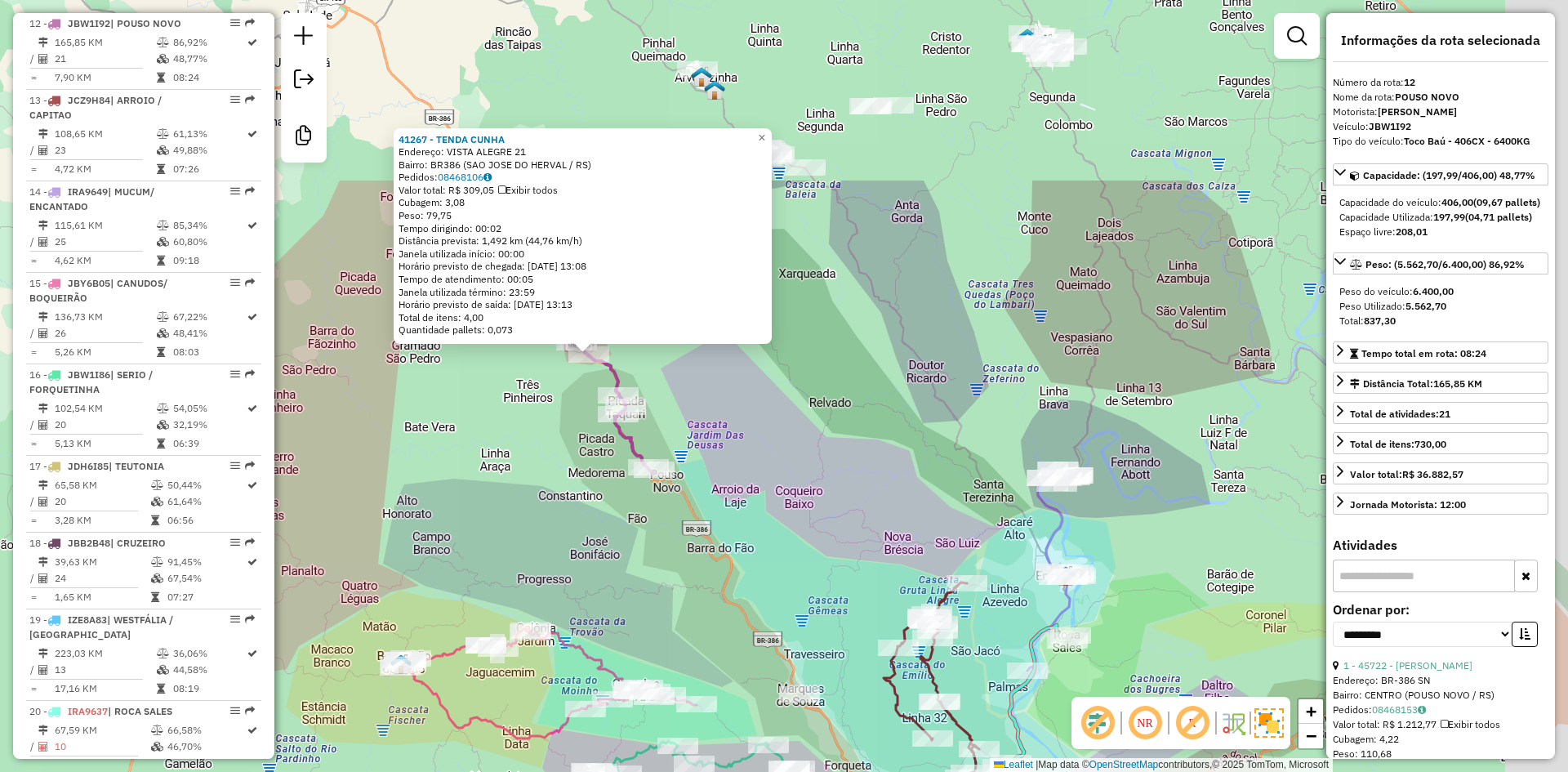
drag, startPoint x: 981, startPoint y: 436, endPoint x: 863, endPoint y: 622, distance: 220.3
click at [868, 650] on div "41267 - TENDA CUNHA Endereço: VISTA ALEGRE 21 Bairro: BR386 (SAO JOSE DO HERVAL…" at bounding box center [784, 386] width 1568 height 772
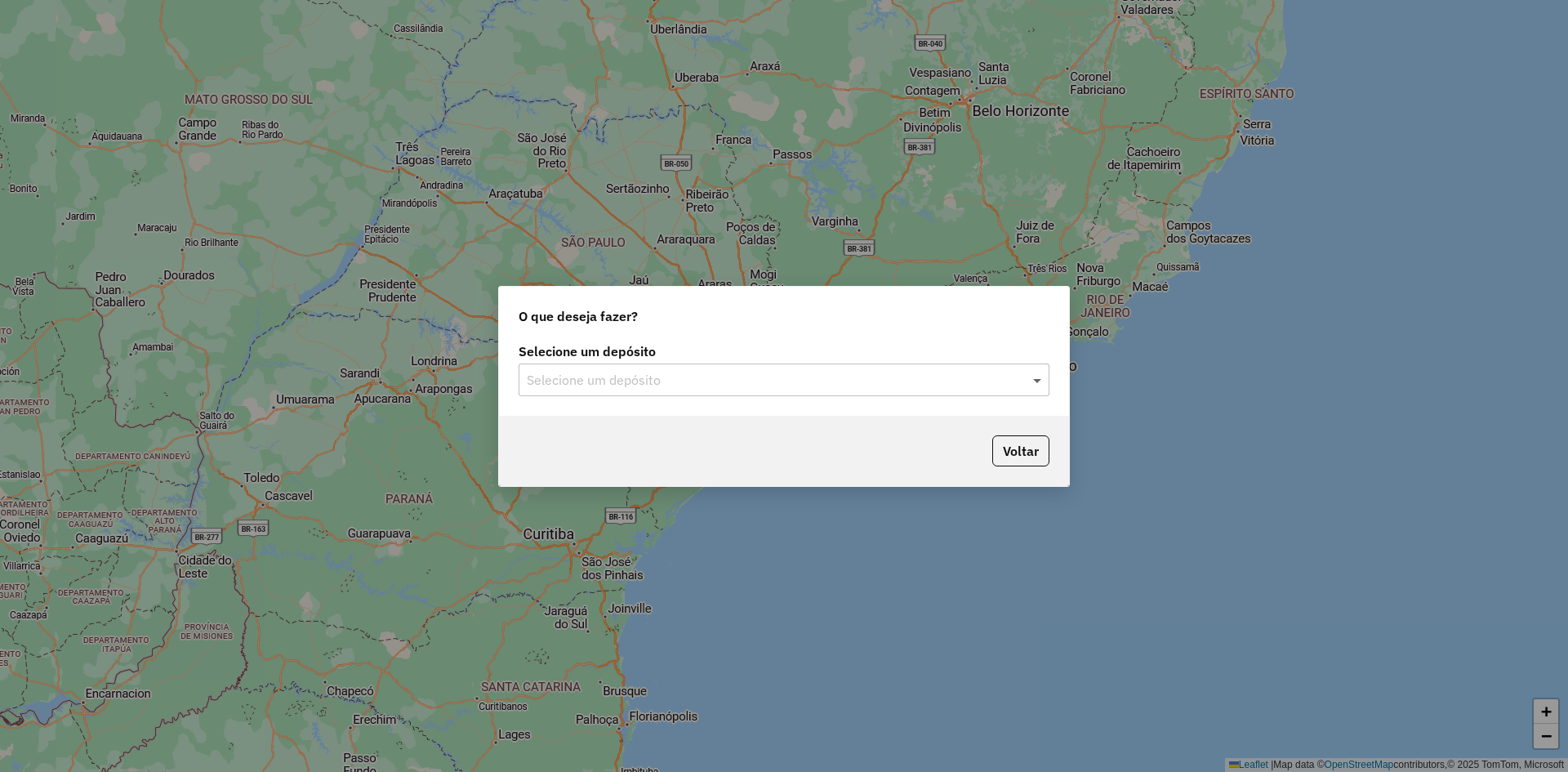
click at [1043, 381] on span at bounding box center [1039, 380] width 21 height 20
click at [819, 434] on div "Univale" at bounding box center [784, 428] width 530 height 28
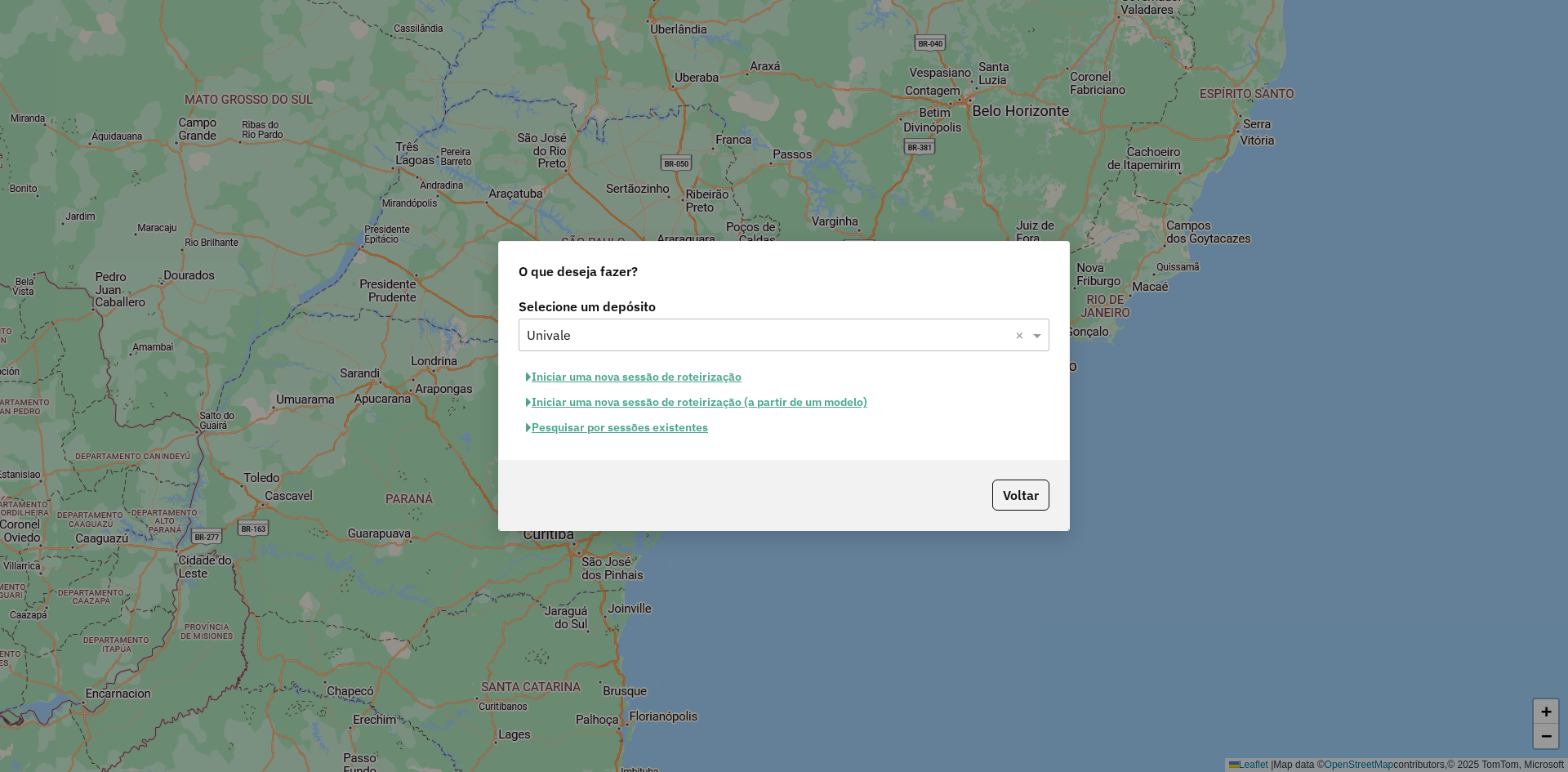
click at [639, 371] on button "Iniciar uma nova sessão de roteirização" at bounding box center [633, 376] width 230 height 25
select select "*"
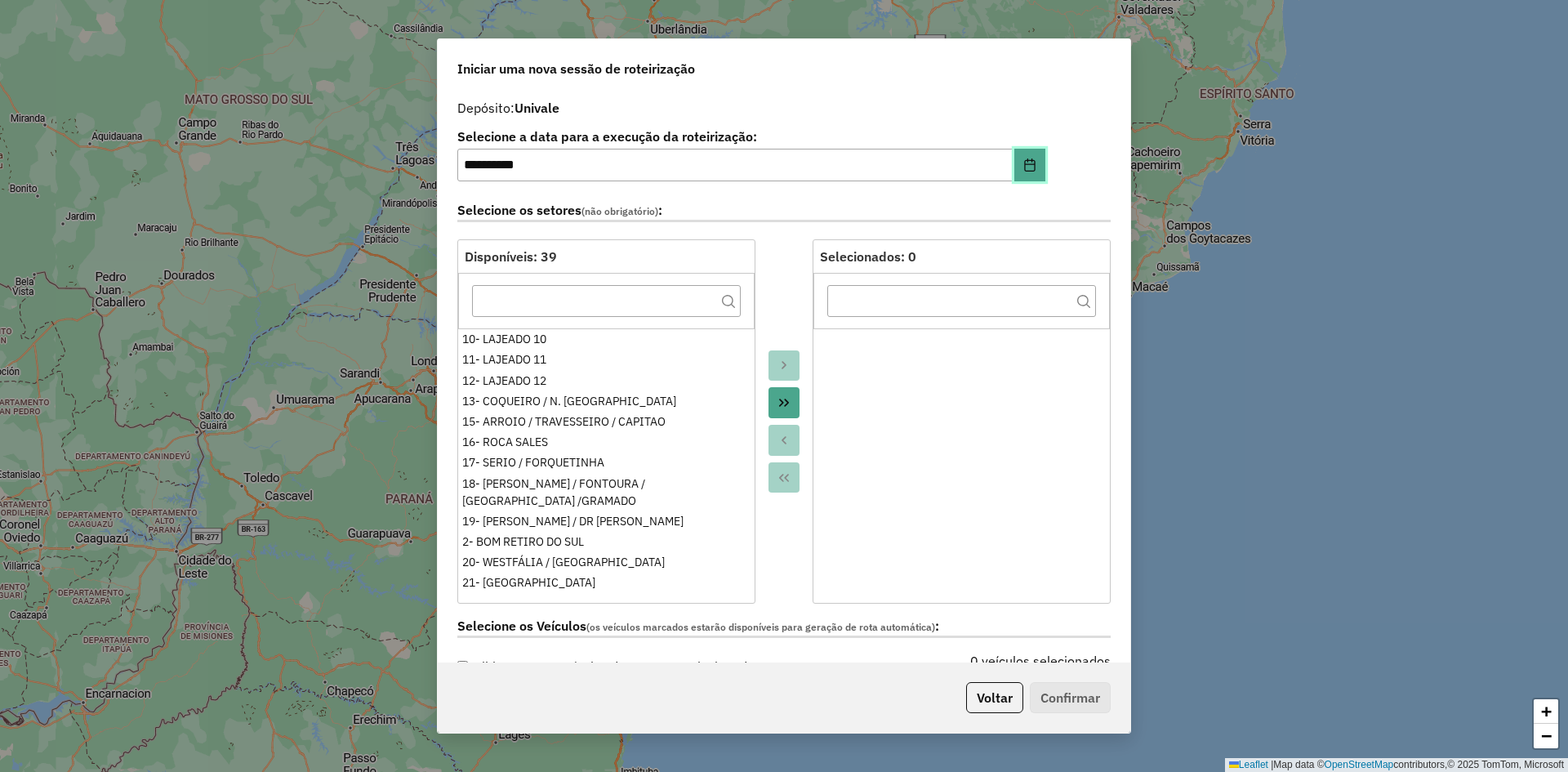
click at [1014, 167] on button "Choose Date" at bounding box center [1030, 165] width 31 height 33
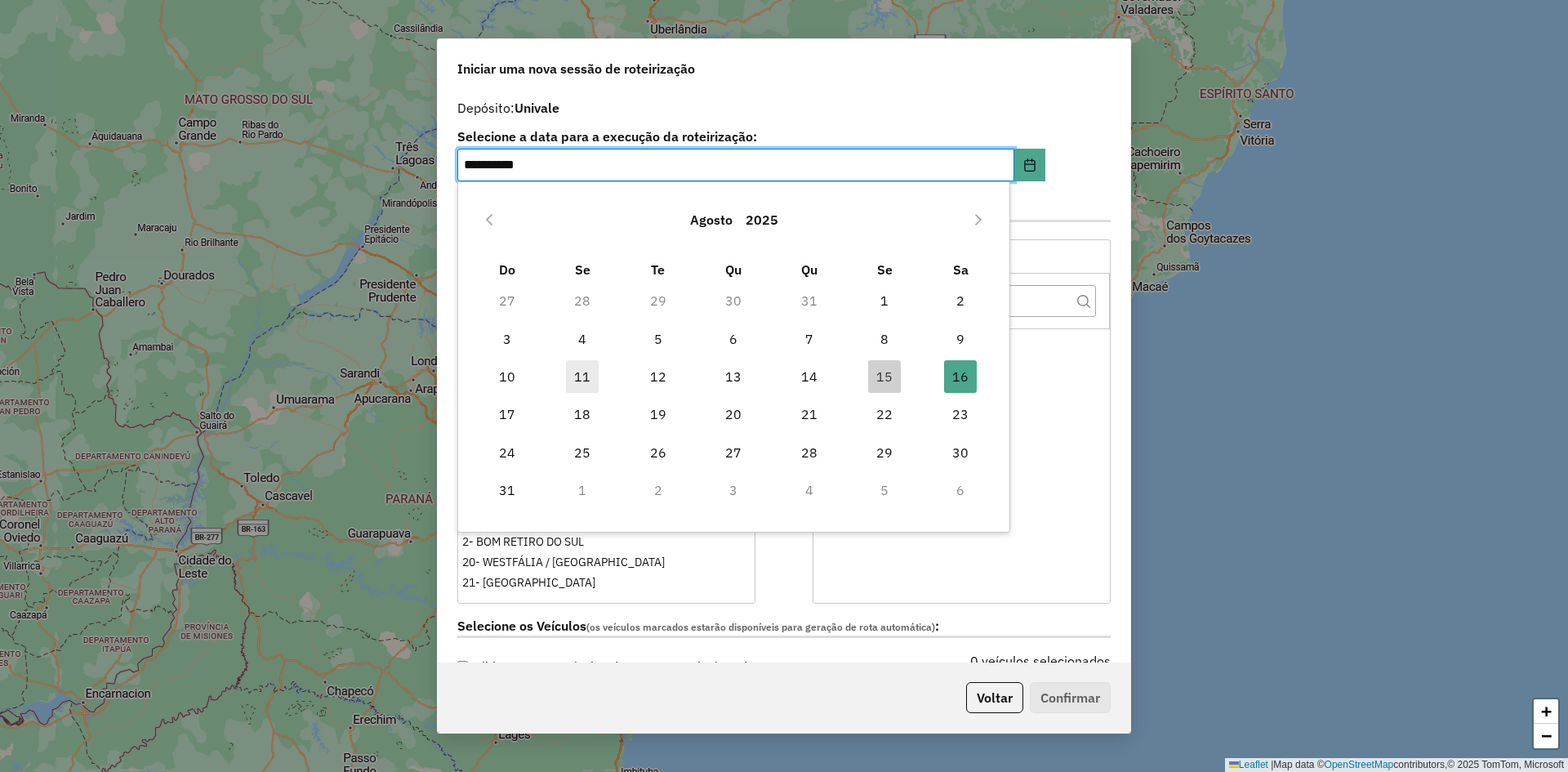
click at [582, 378] on span "11" at bounding box center [582, 376] width 33 height 33
type input "**********"
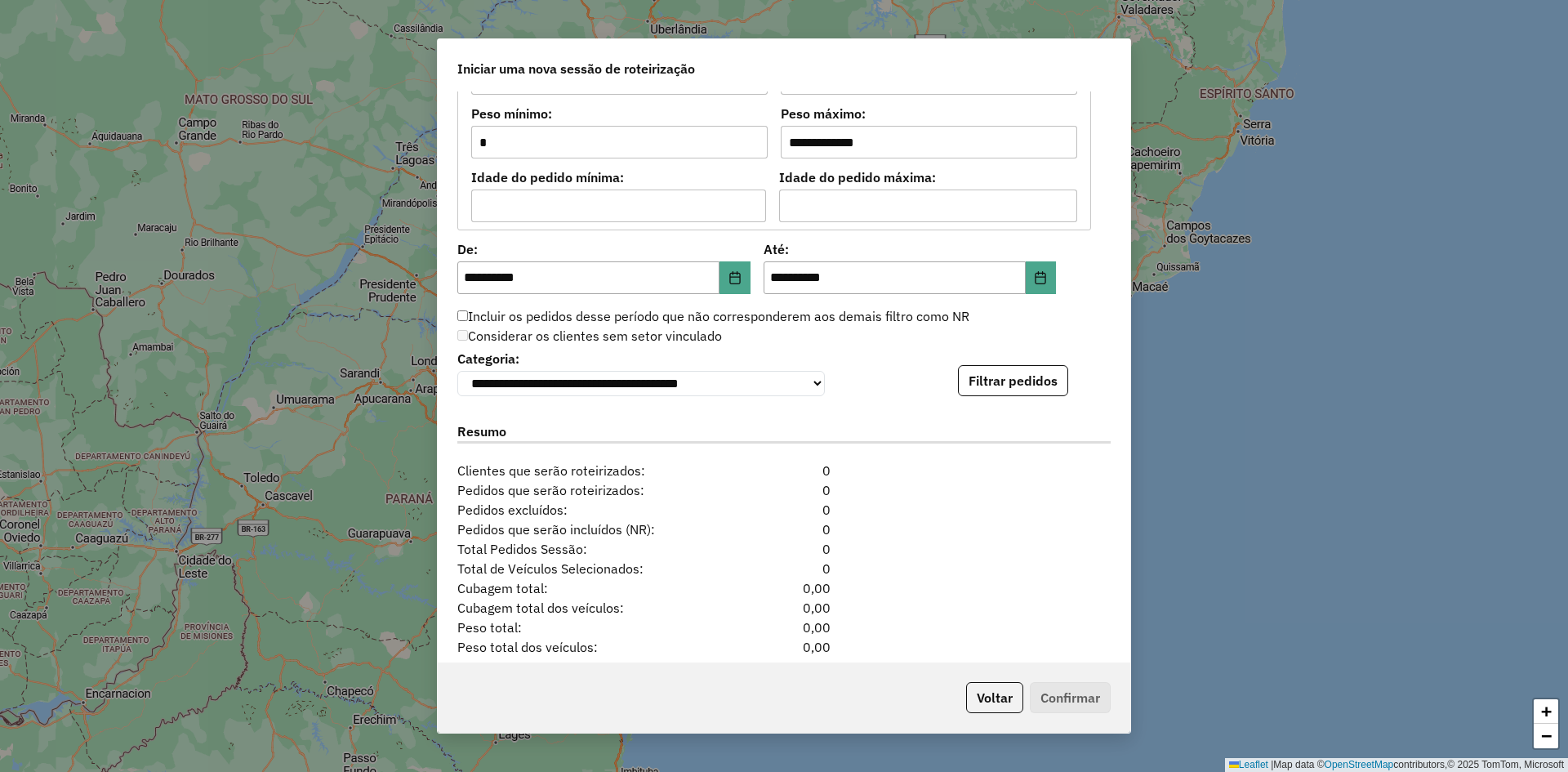
scroll to position [1470, 0]
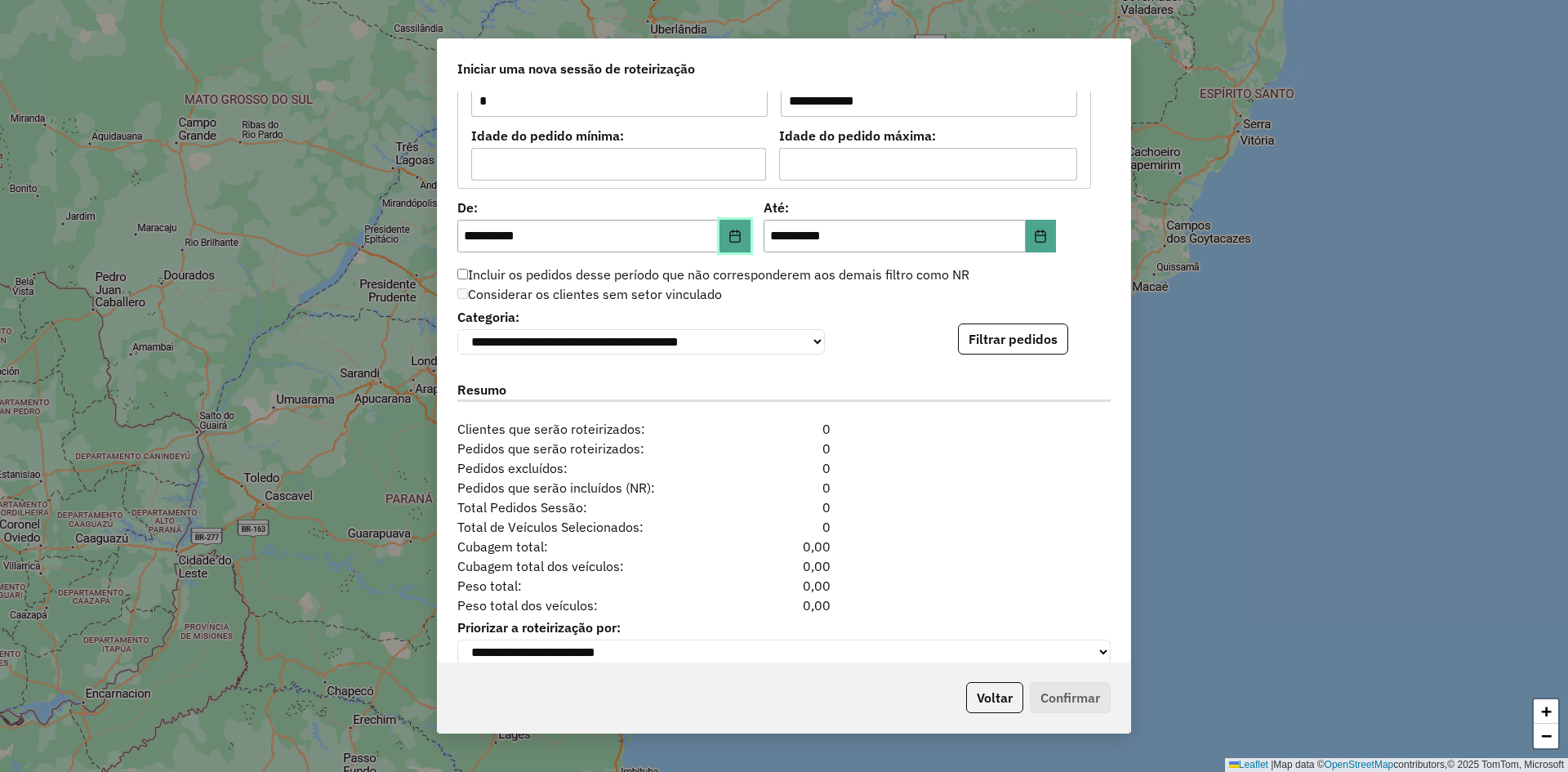
click at [729, 243] on button "Choose Date" at bounding box center [736, 236] width 31 height 33
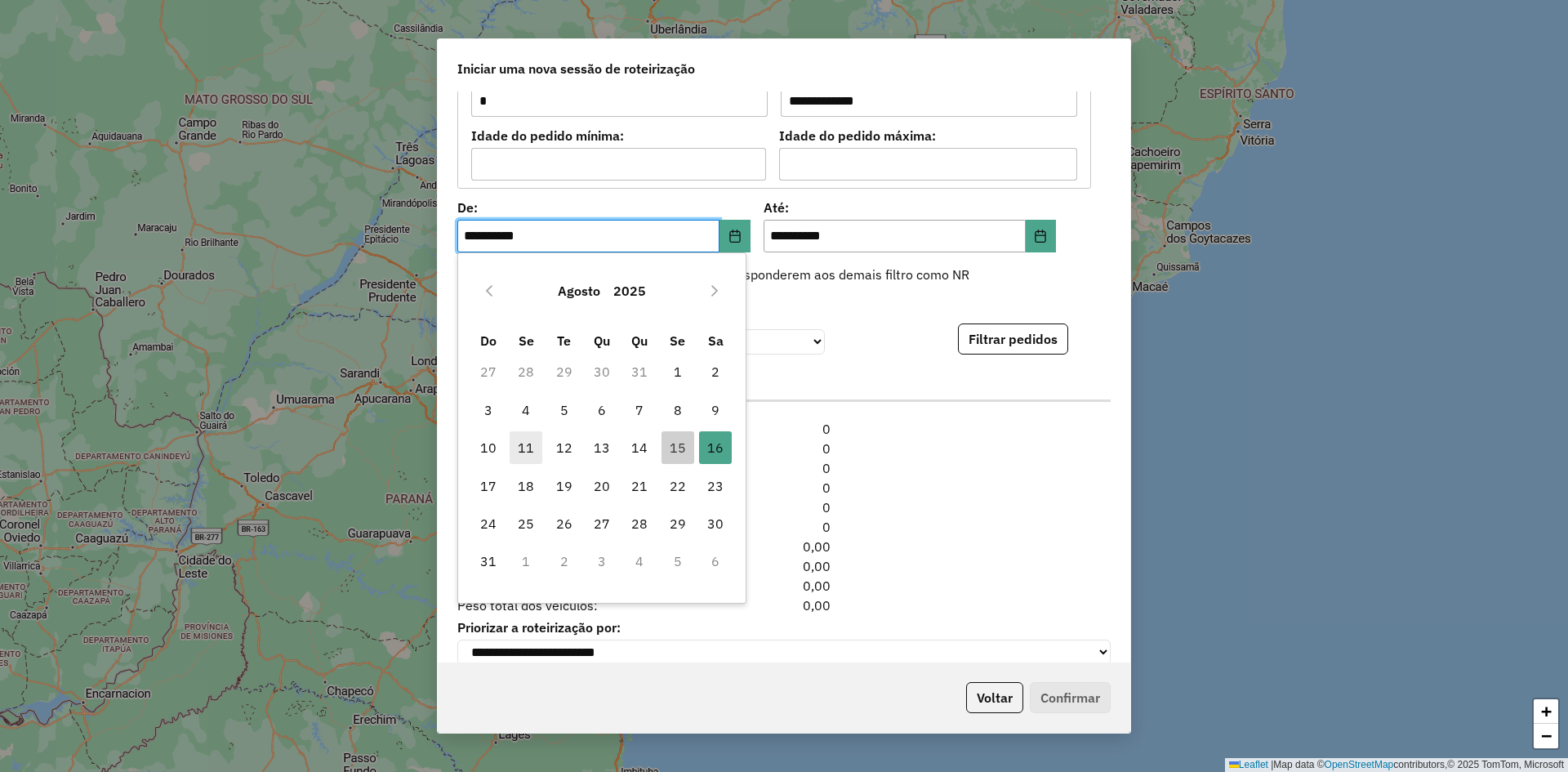
click at [521, 452] on span "11" at bounding box center [526, 447] width 33 height 33
type input "**********"
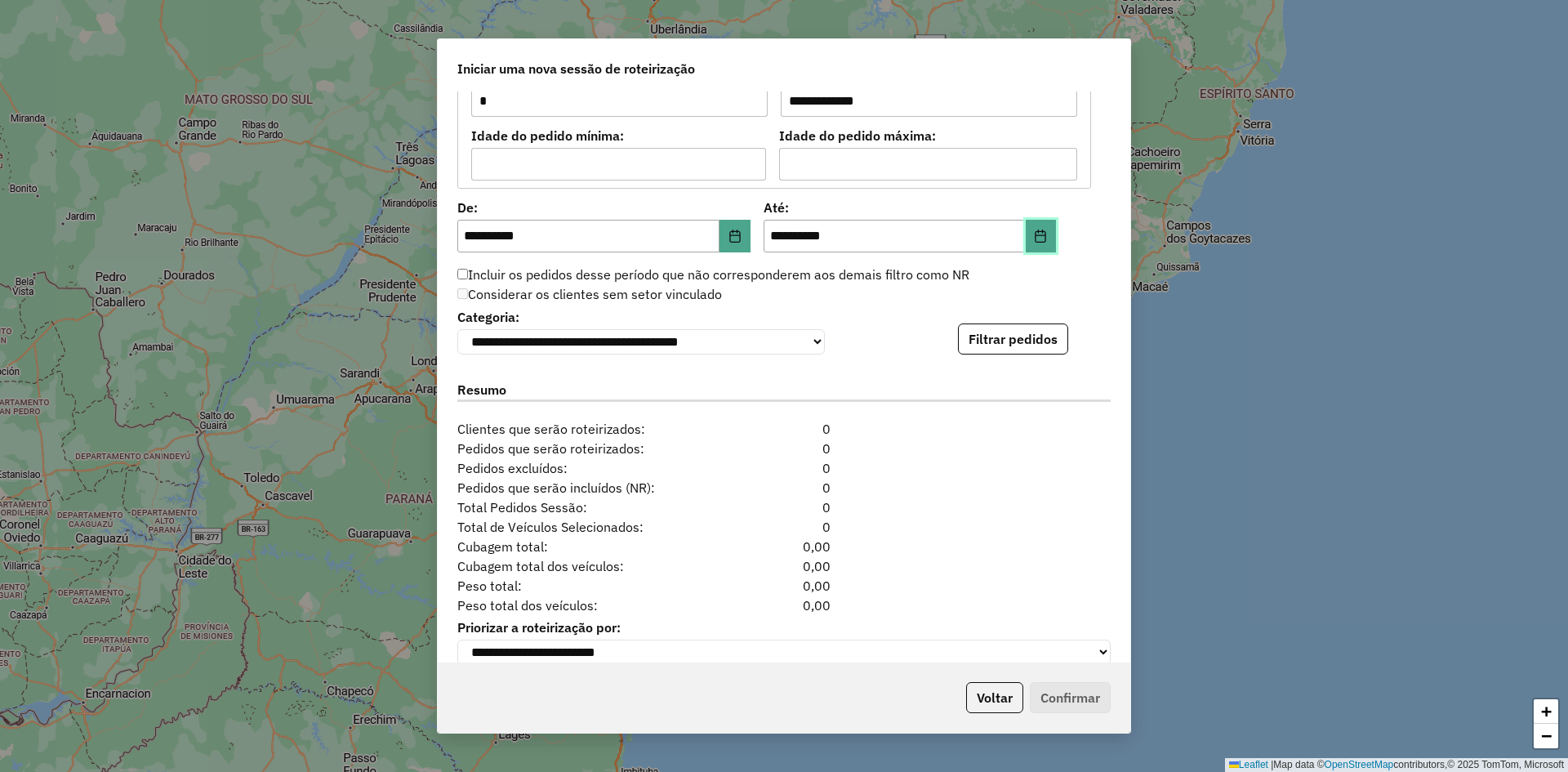
click at [1034, 238] on icon "Choose Date" at bounding box center [1040, 235] width 13 height 13
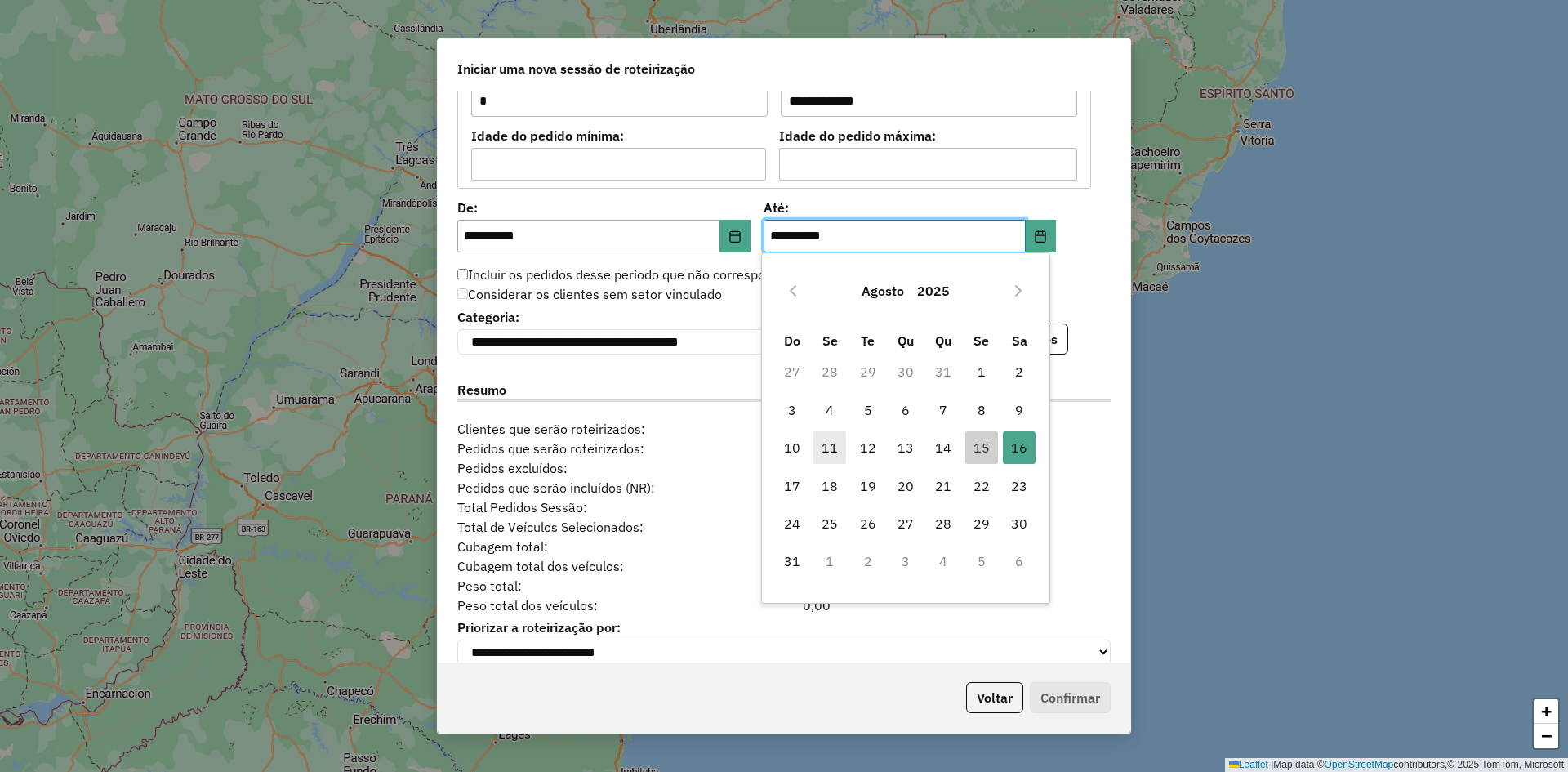
click at [831, 452] on span "11" at bounding box center [830, 447] width 33 height 33
type input "**********"
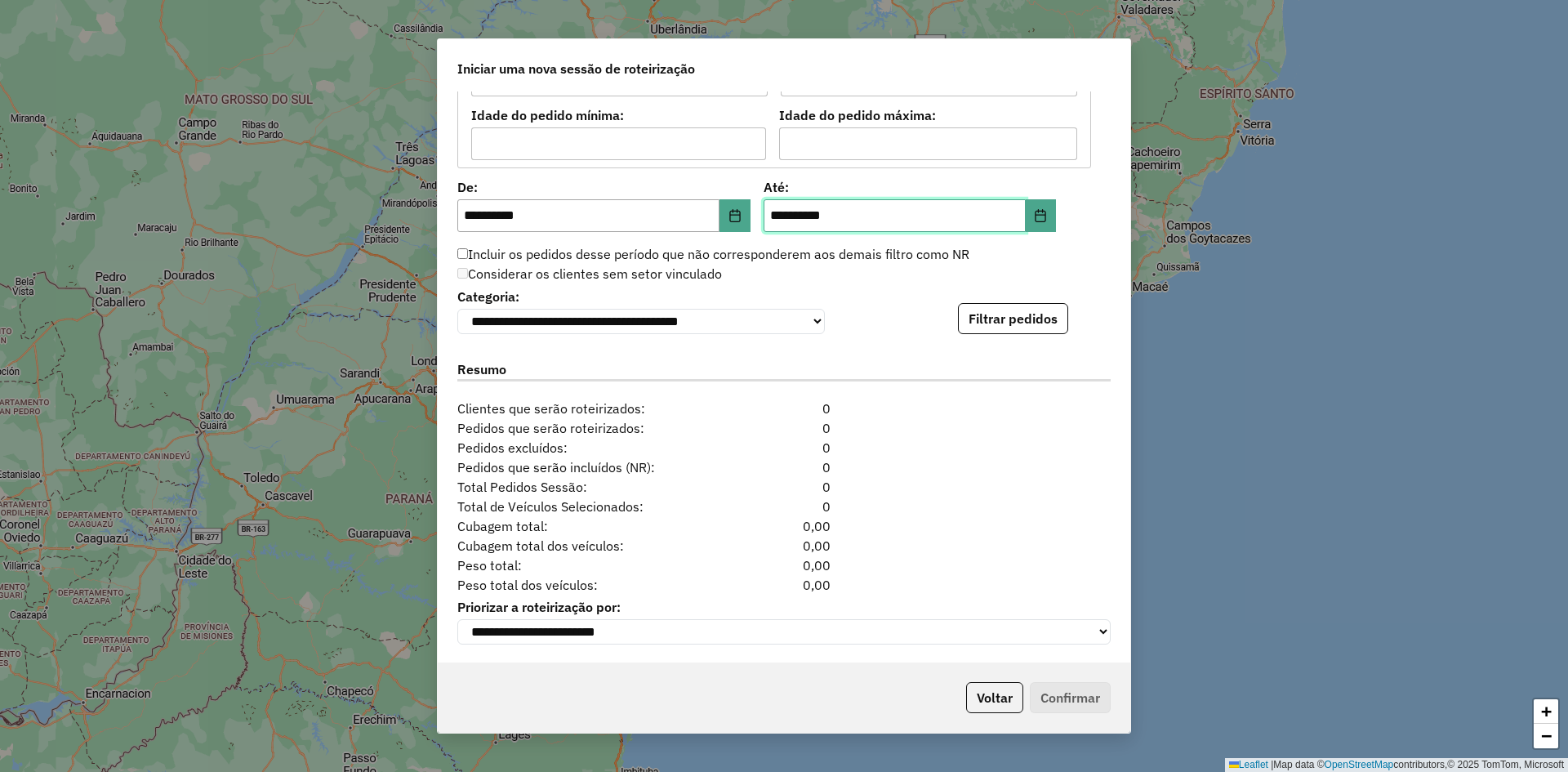
scroll to position [1501, 0]
click at [1011, 312] on button "Filtrar pedidos" at bounding box center [1012, 317] width 110 height 31
click at [1025, 316] on button "Filtrar pedidos" at bounding box center [1012, 317] width 110 height 31
click at [1031, 308] on button "Filtrar pedidos" at bounding box center [1012, 317] width 110 height 31
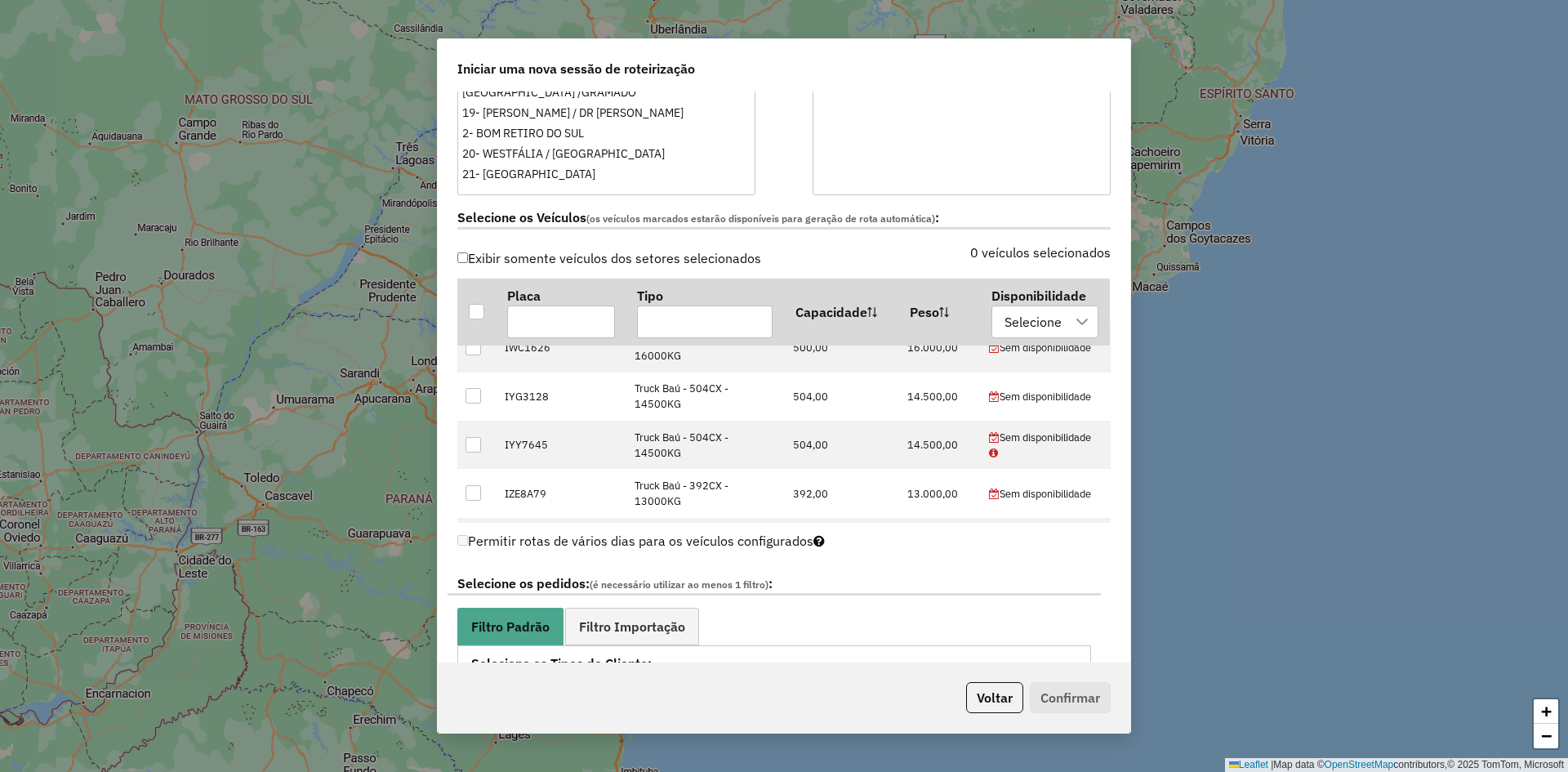
scroll to position [0, 0]
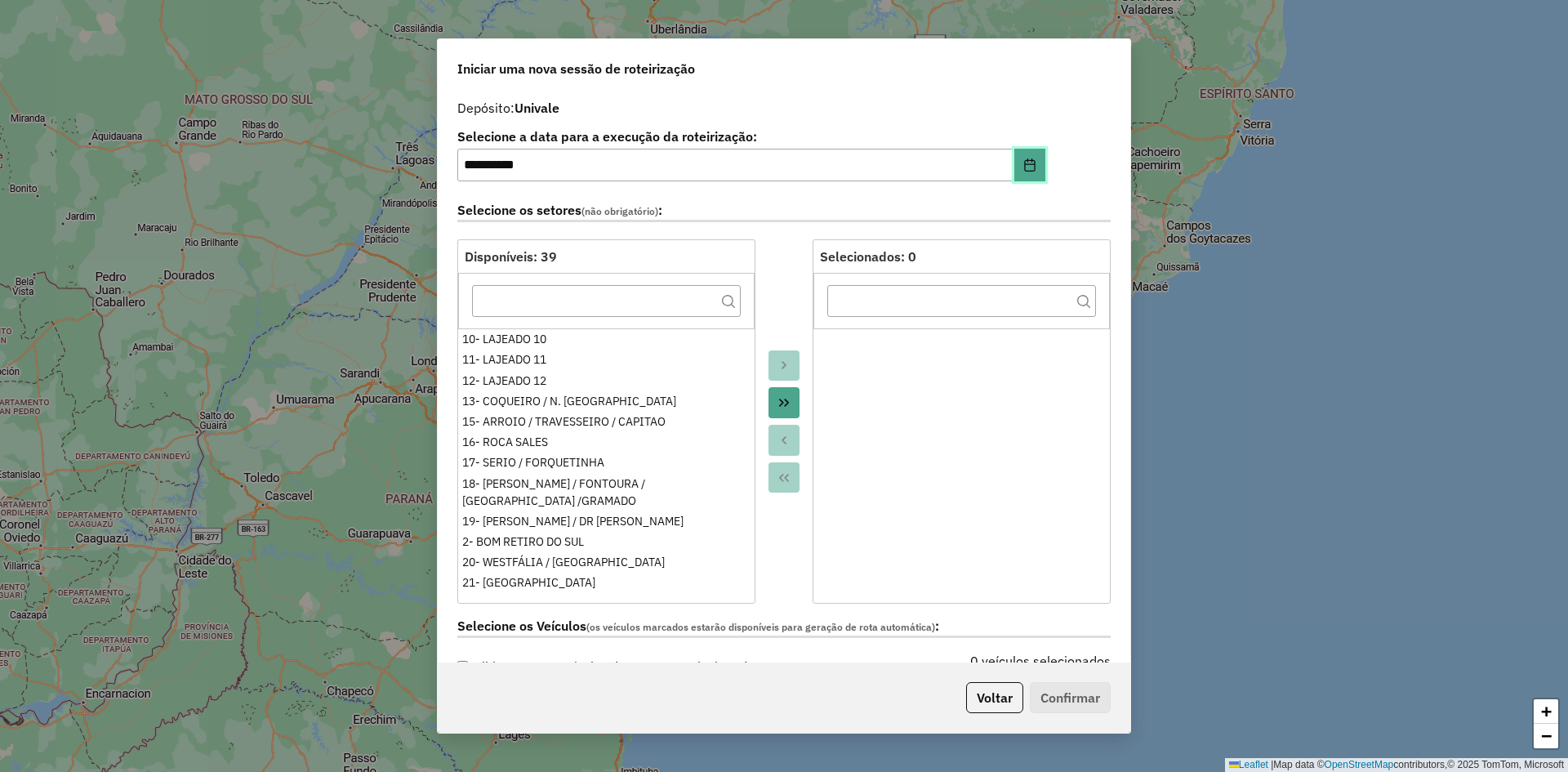
click at [1025, 166] on icon "Choose Date" at bounding box center [1030, 164] width 13 height 13
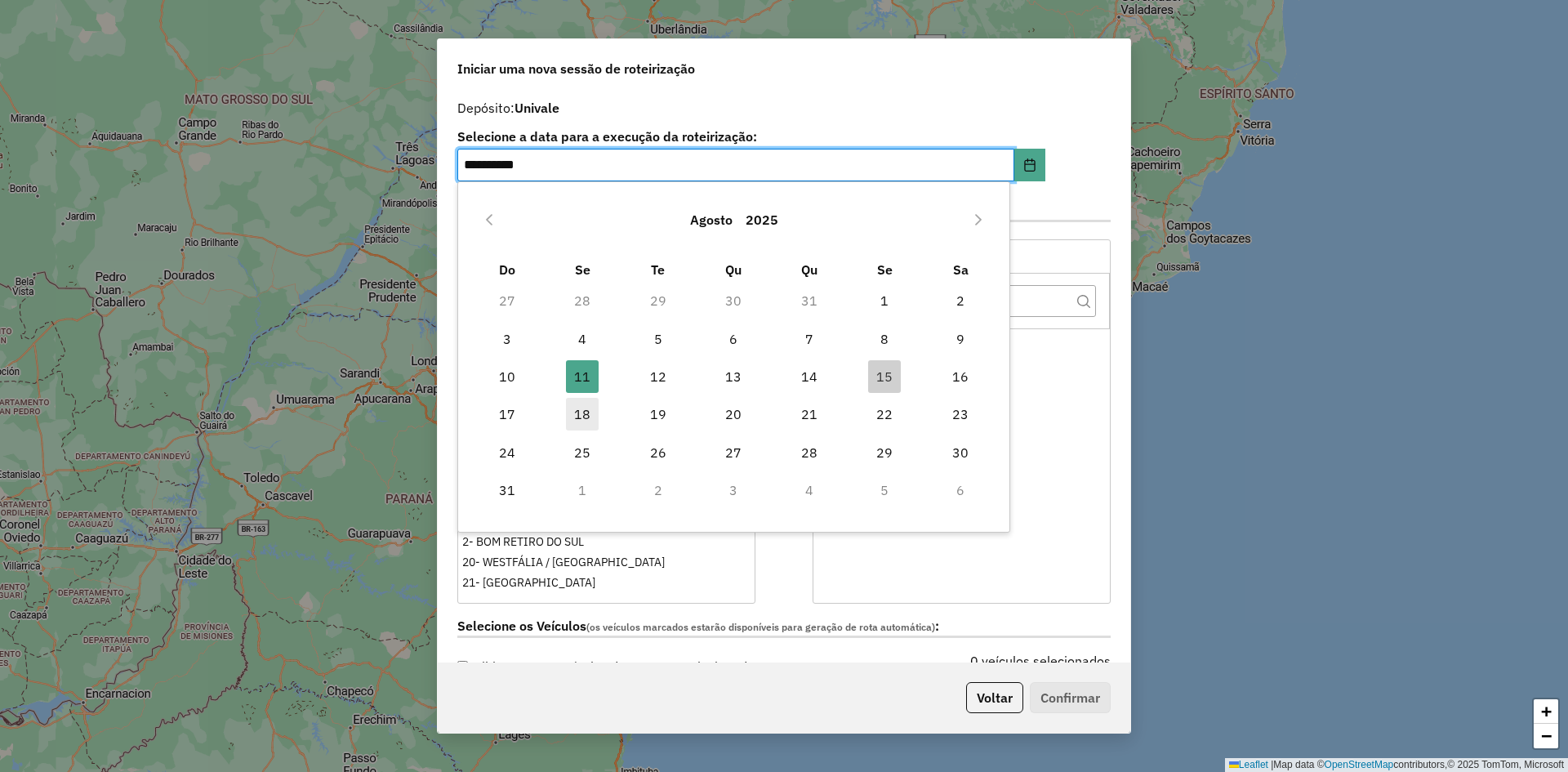
click at [582, 414] on span "18" at bounding box center [582, 415] width 33 height 33
type input "**********"
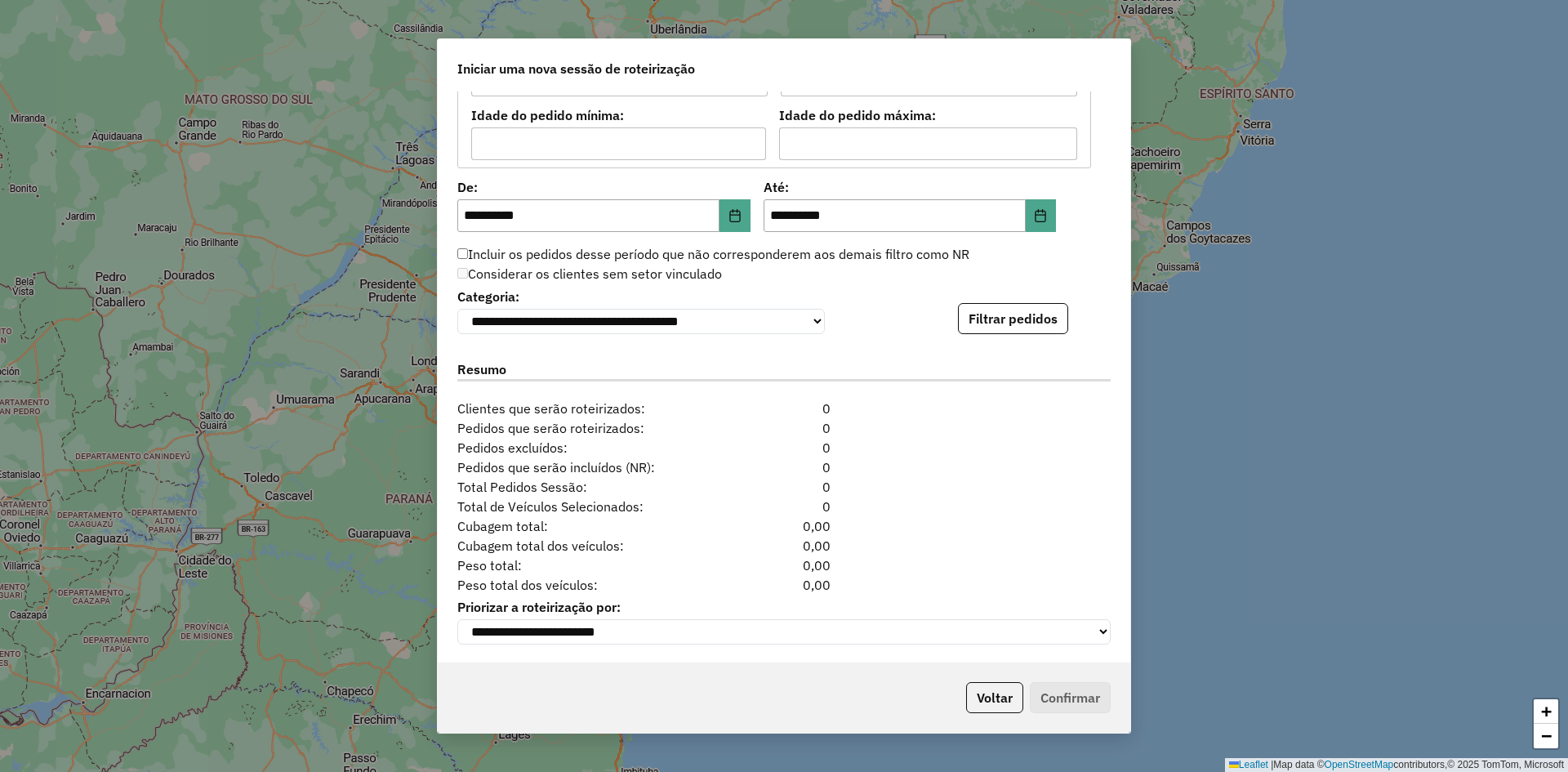
scroll to position [1501, 0]
drag, startPoint x: 724, startPoint y: 203, endPoint x: 710, endPoint y: 222, distance: 23.6
click at [724, 203] on button "Choose Date" at bounding box center [736, 214] width 31 height 33
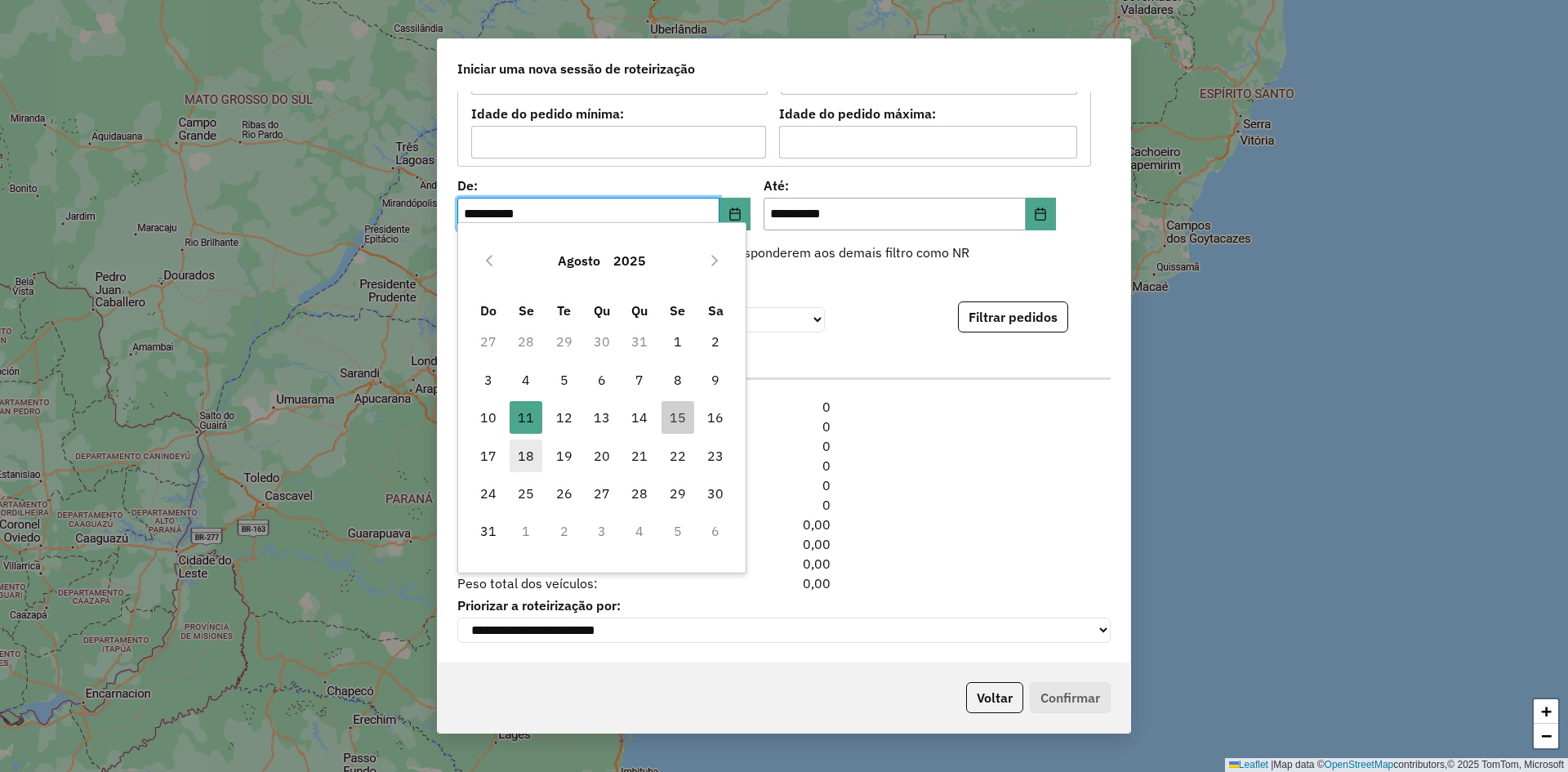
click at [531, 451] on span "18" at bounding box center [526, 456] width 33 height 33
type input "**********"
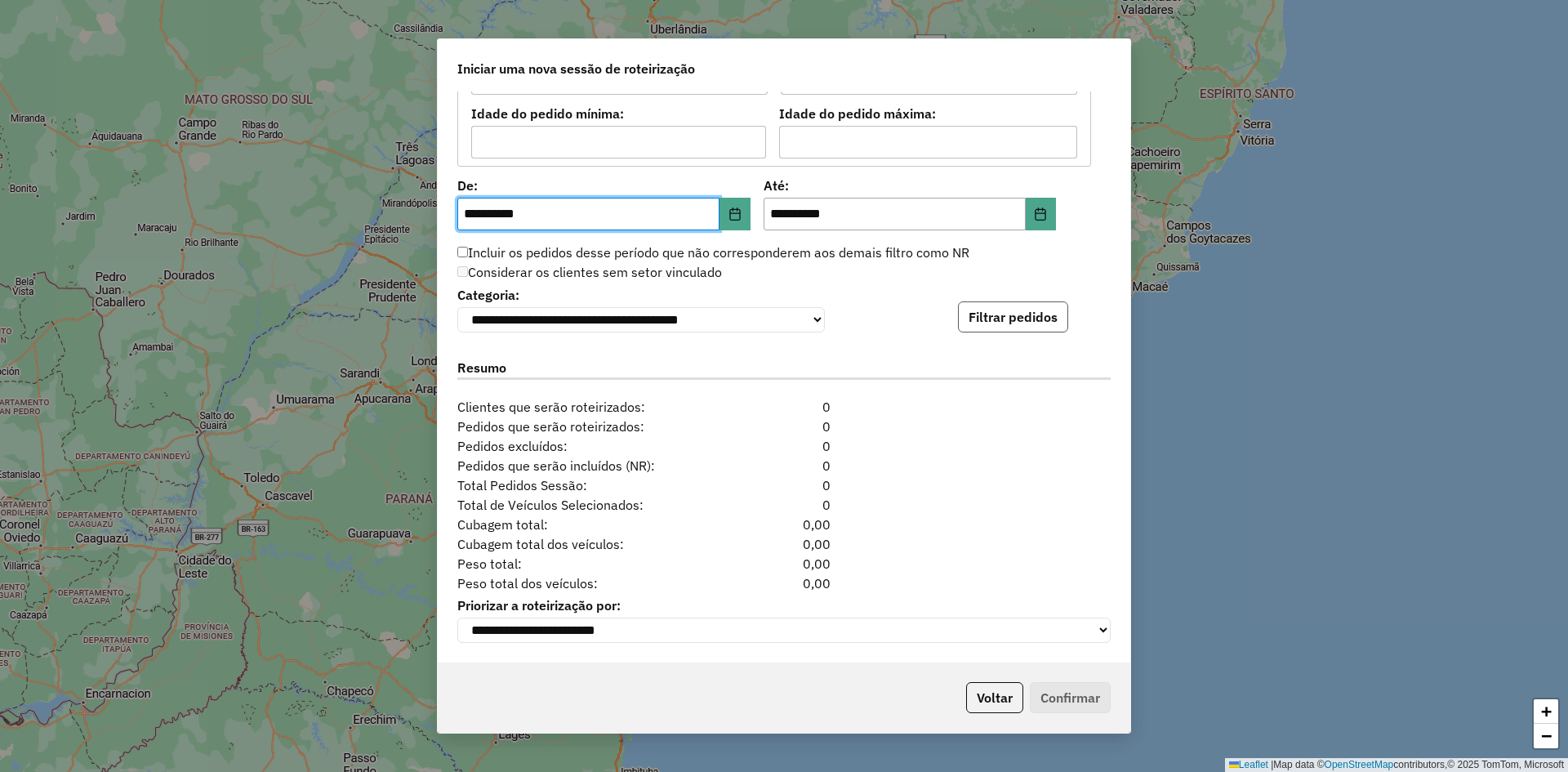
click at [1013, 308] on button "Filtrar pedidos" at bounding box center [1012, 317] width 110 height 31
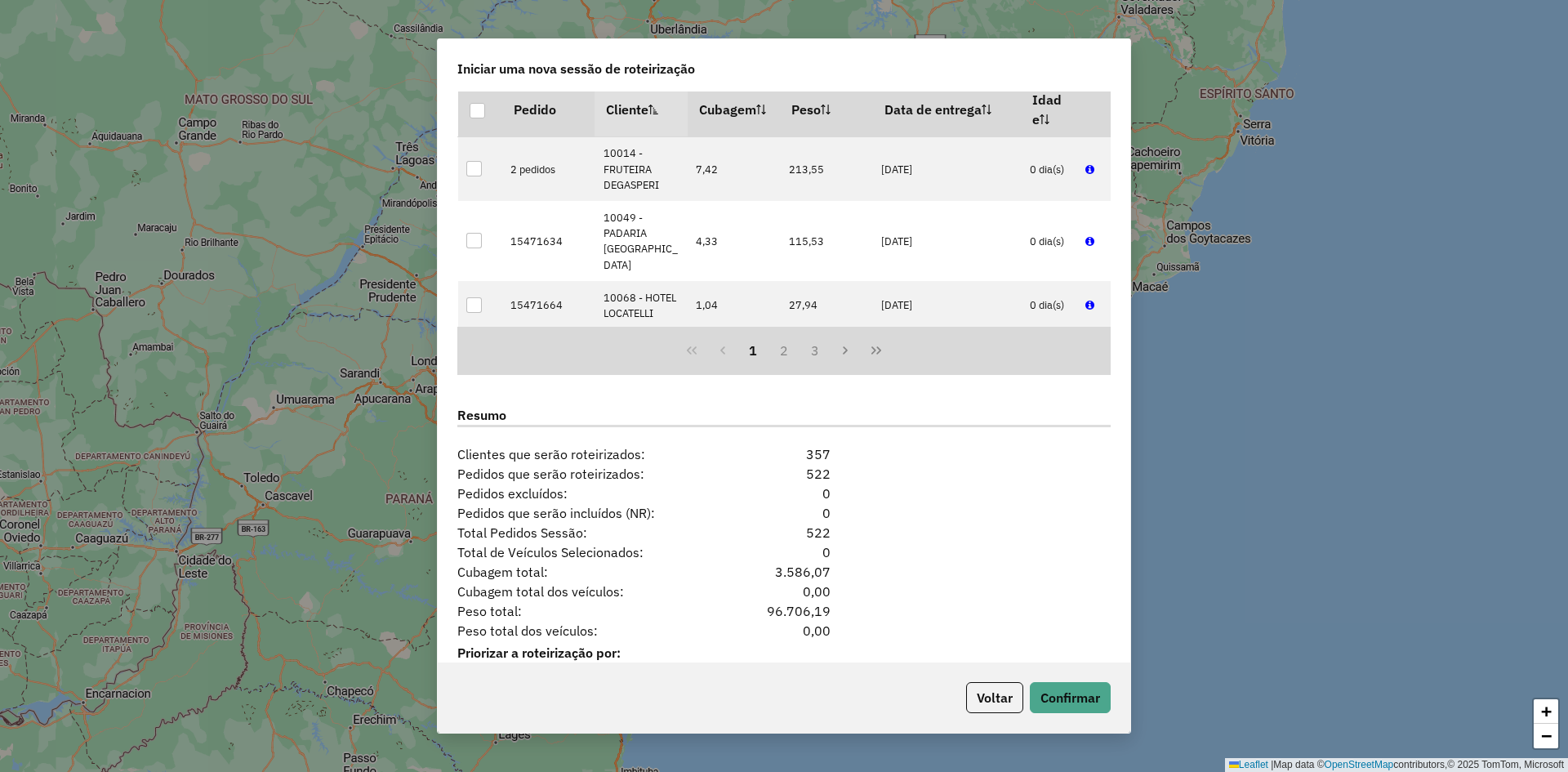
scroll to position [1838, 0]
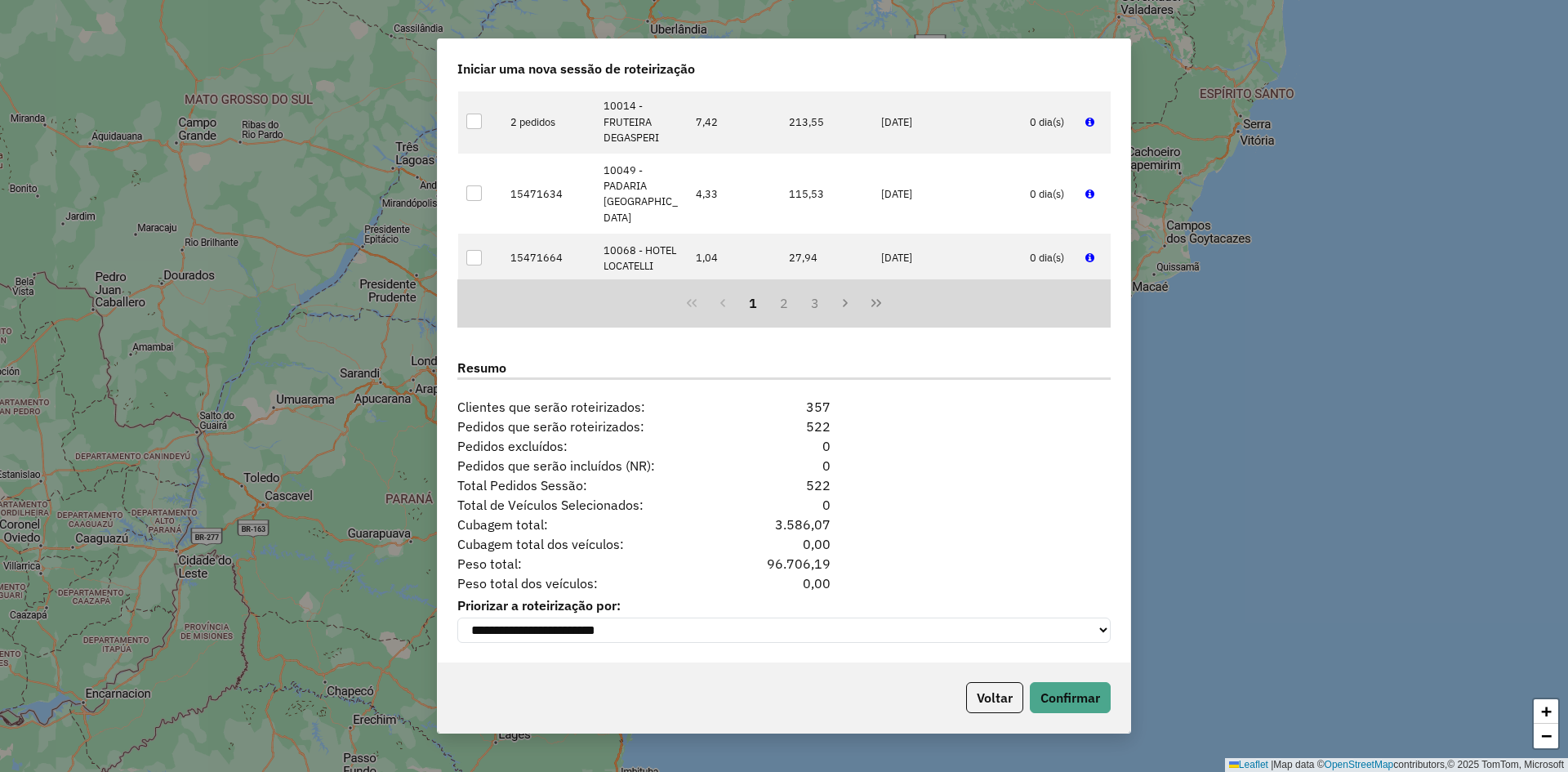
drag, startPoint x: 763, startPoint y: 559, endPoint x: 833, endPoint y: 556, distance: 70.1
click at [833, 556] on div "96.706,19" at bounding box center [783, 563] width 112 height 20
copy div "96.706,19"
click at [1077, 702] on button "Confirmar" at bounding box center [1070, 698] width 80 height 31
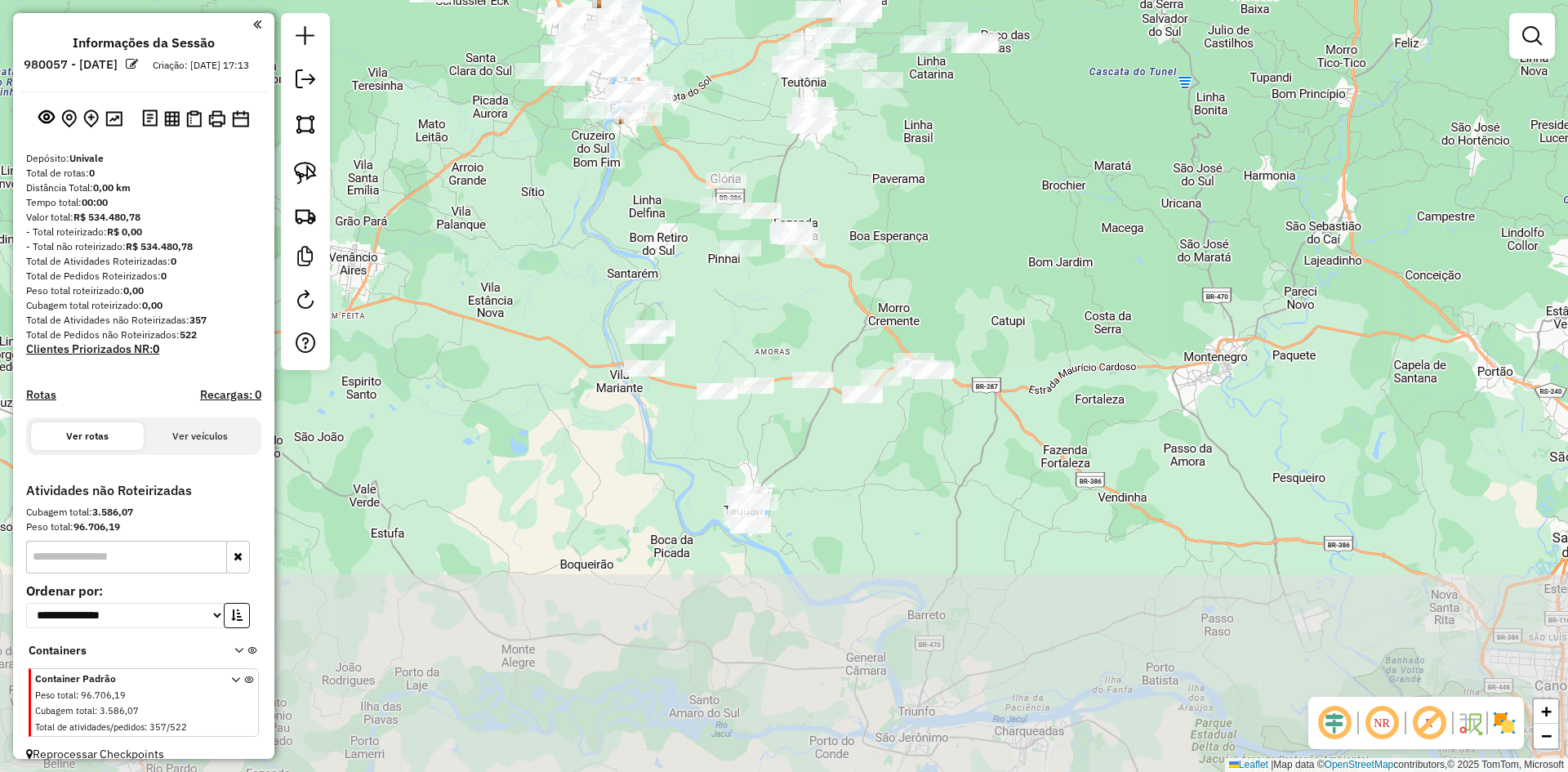
drag, startPoint x: 924, startPoint y: 459, endPoint x: 890, endPoint y: 219, distance: 242.4
click at [890, 219] on div "Janela de atendimento Grade de atendimento Capacidade Transportadoras Veículos …" at bounding box center [784, 386] width 1568 height 772
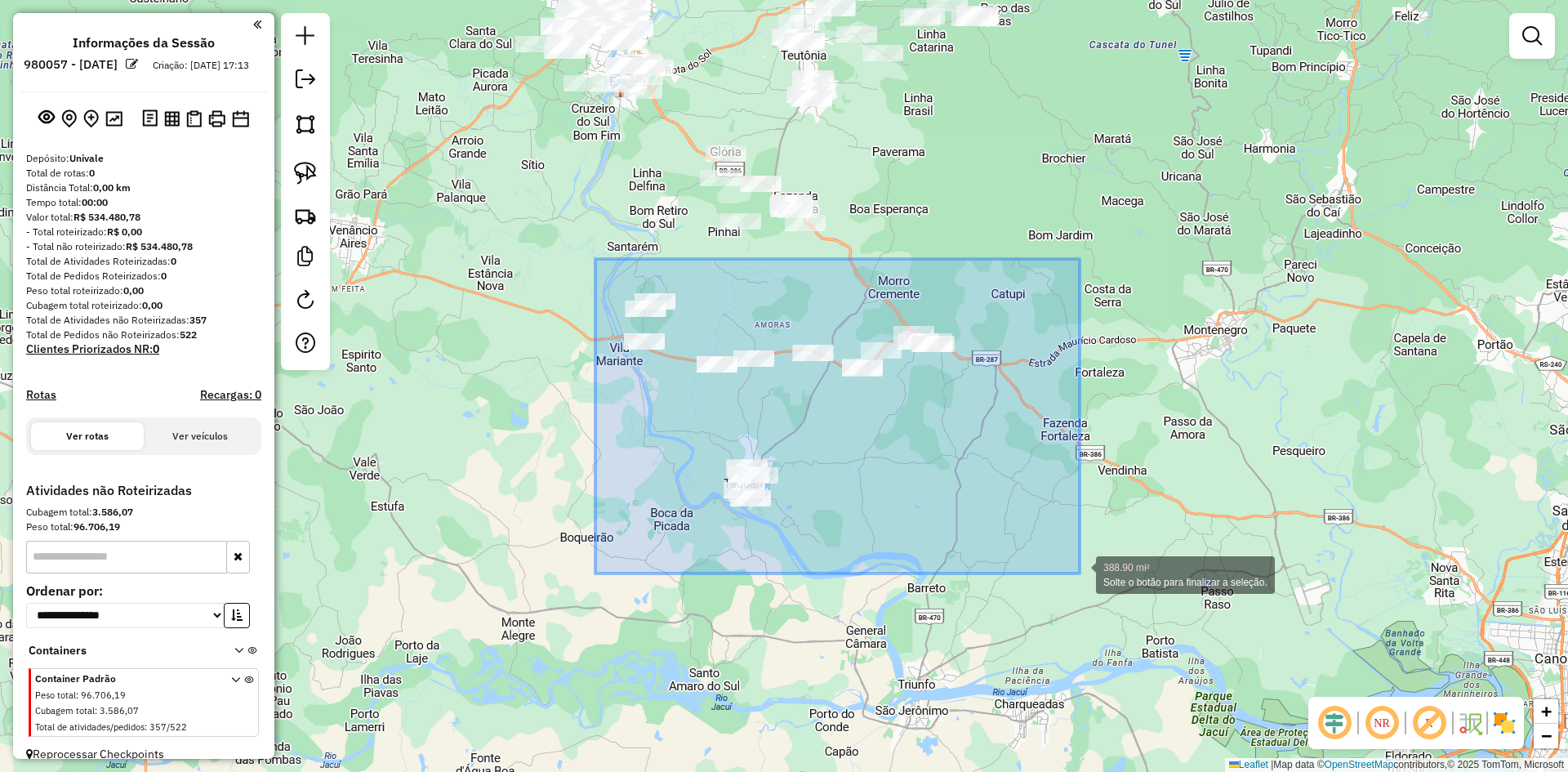
drag, startPoint x: 632, startPoint y: 288, endPoint x: 1079, endPoint y: 572, distance: 529.6
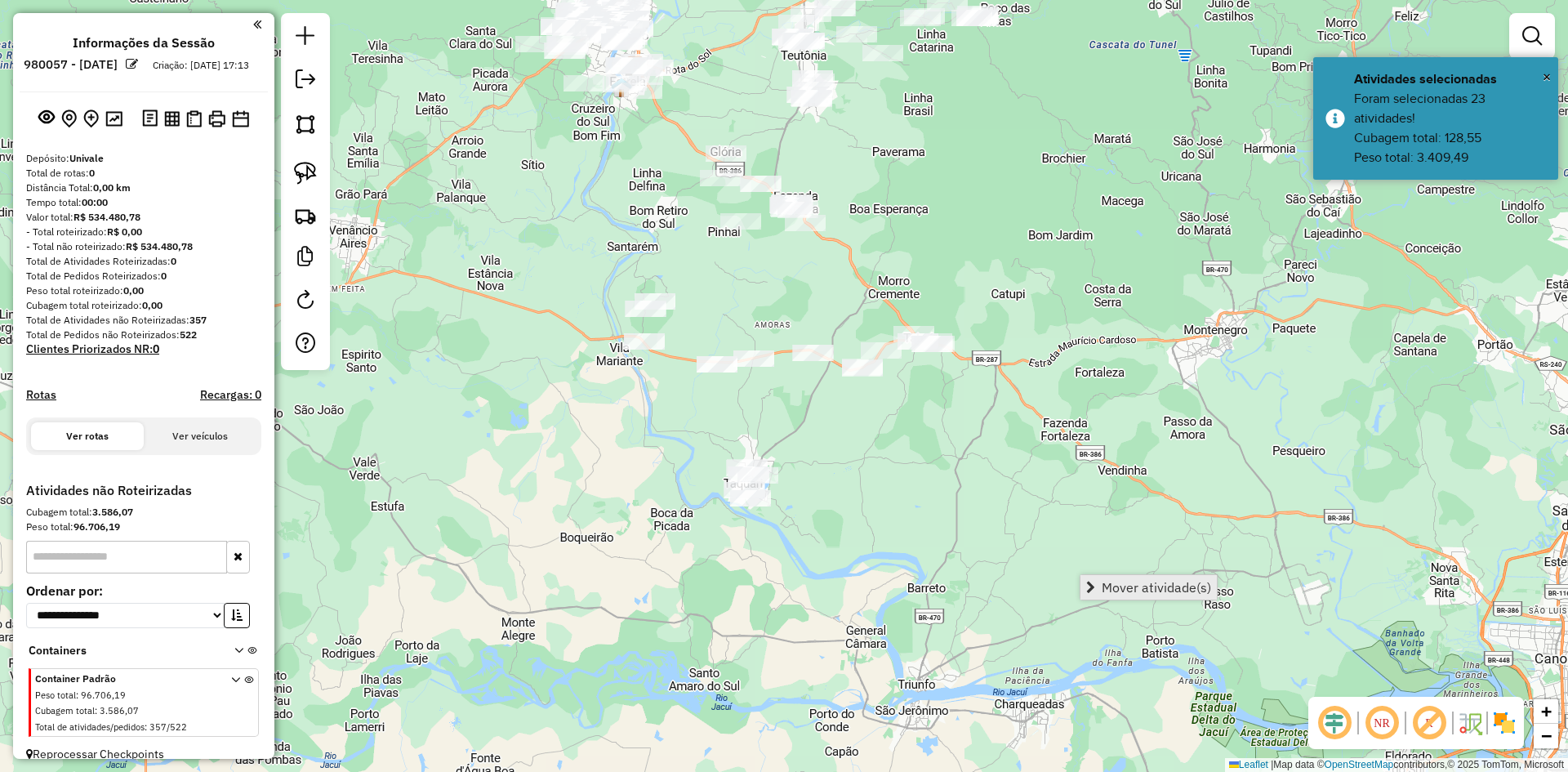
click at [1114, 582] on span "Mover atividade(s)" at bounding box center [1156, 587] width 109 height 13
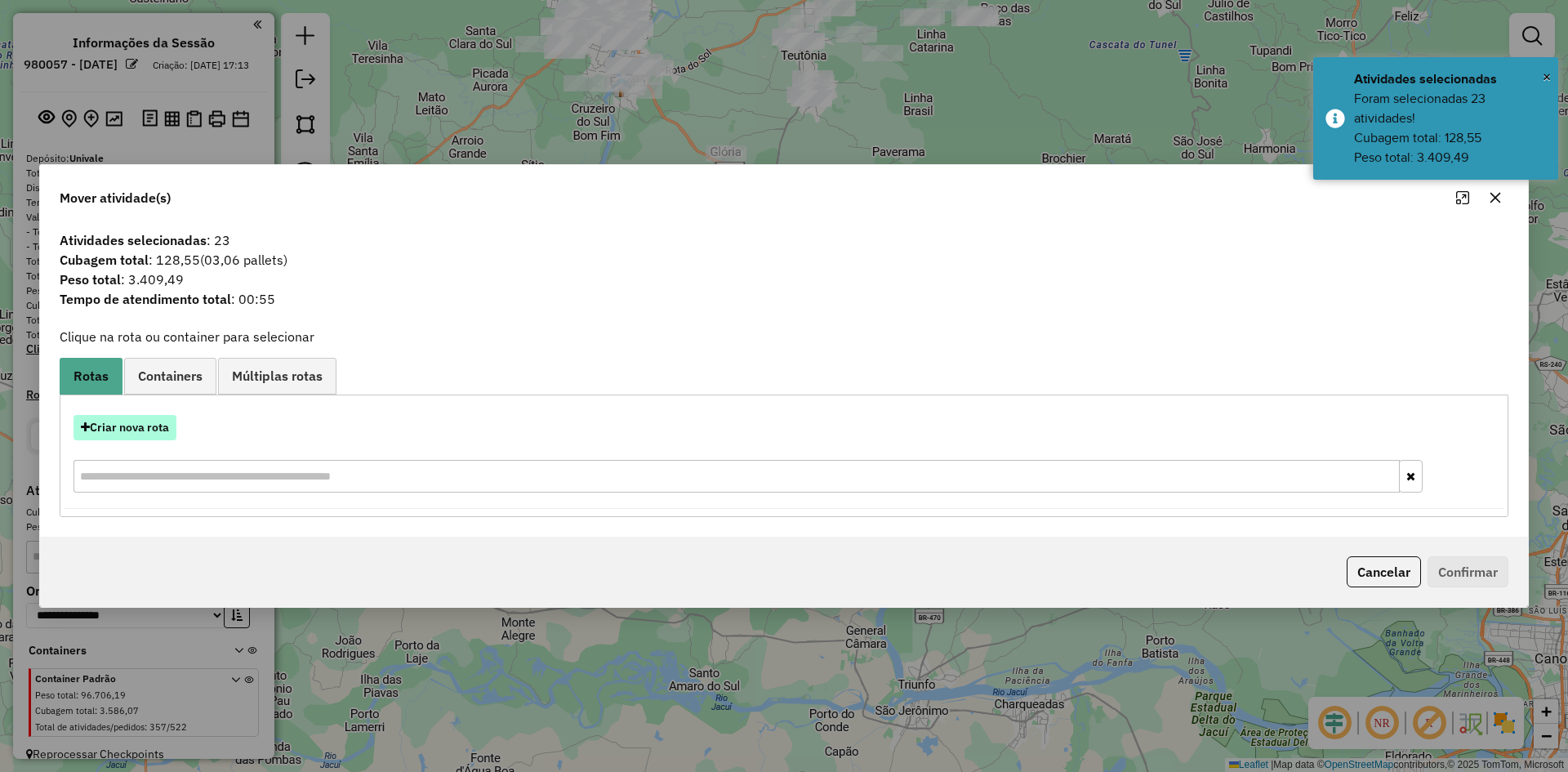
click at [138, 428] on button "Criar nova rota" at bounding box center [125, 427] width 103 height 25
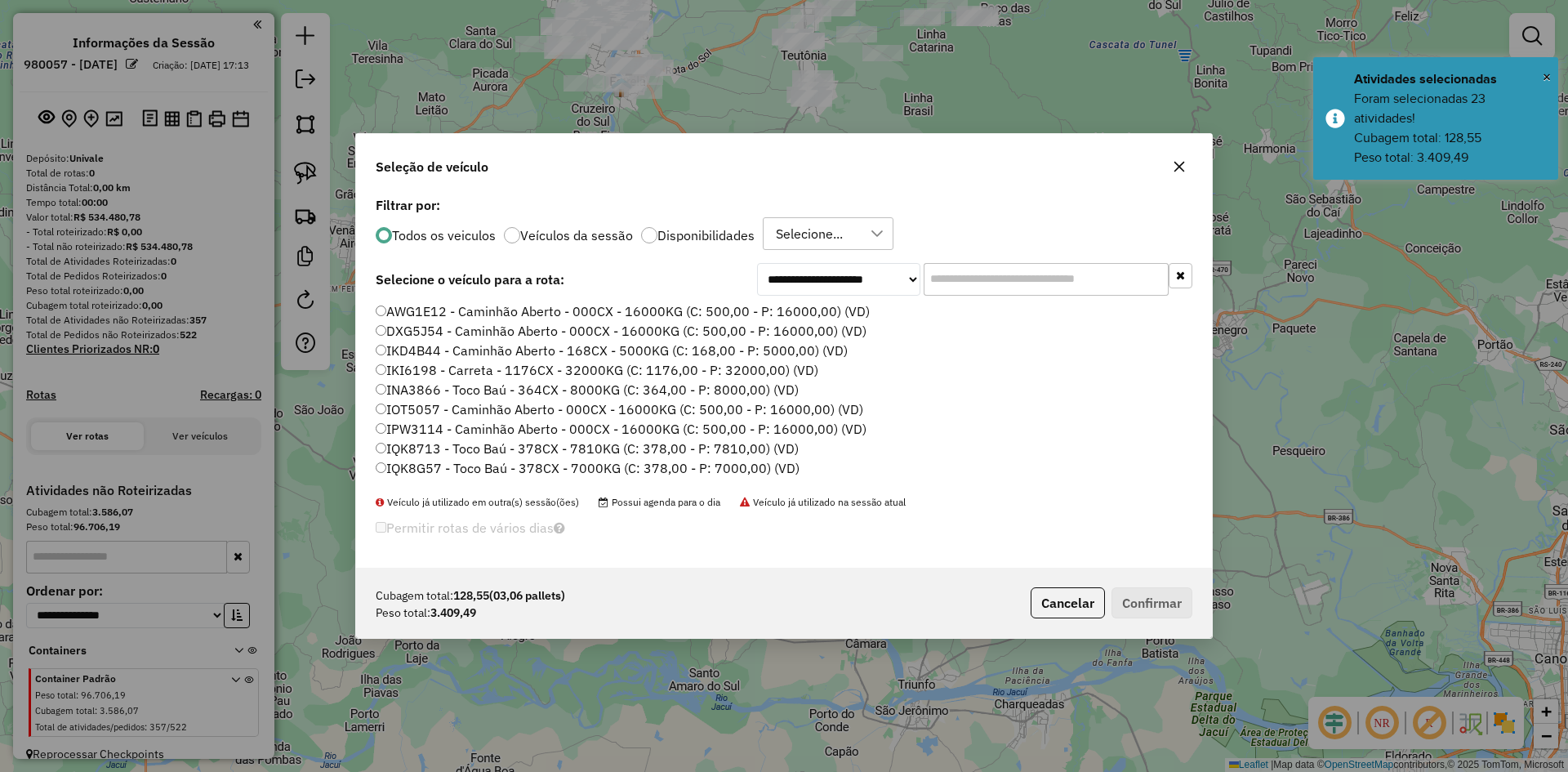
scroll to position [9, 5]
click at [962, 276] on input "text" at bounding box center [1045, 280] width 245 height 33
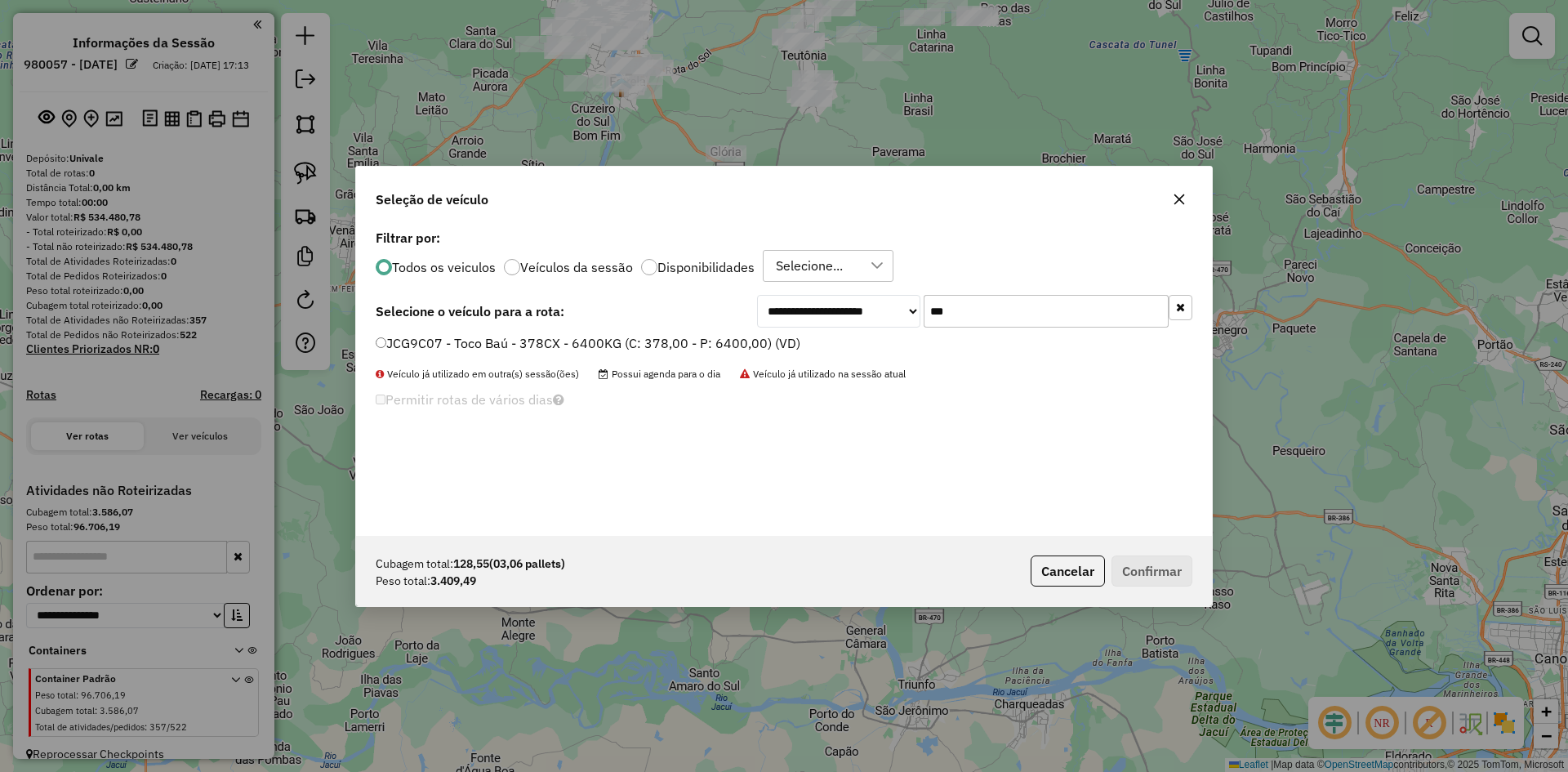
type input "***"
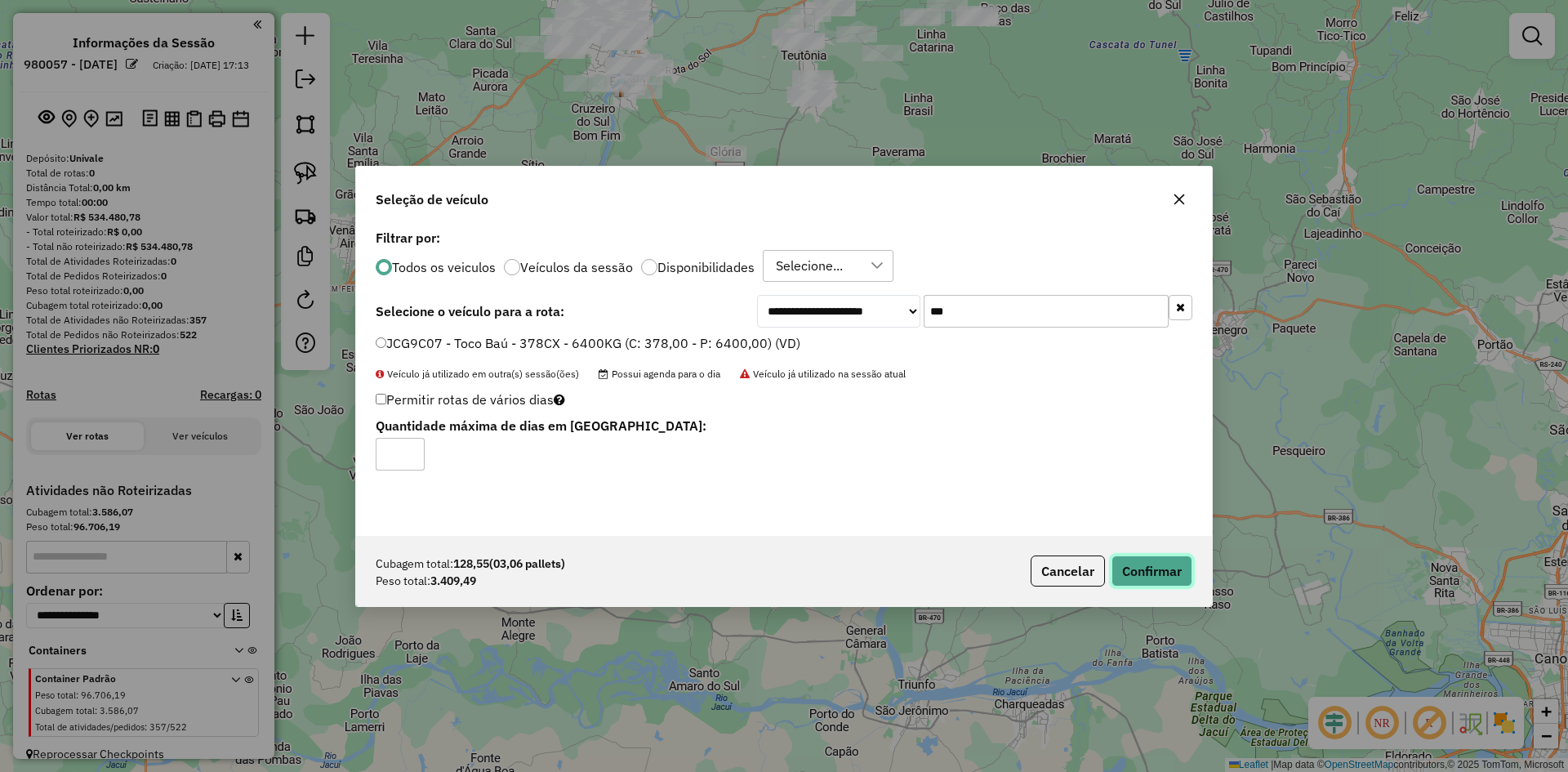
click at [1141, 567] on button "Confirmar" at bounding box center [1152, 571] width 80 height 31
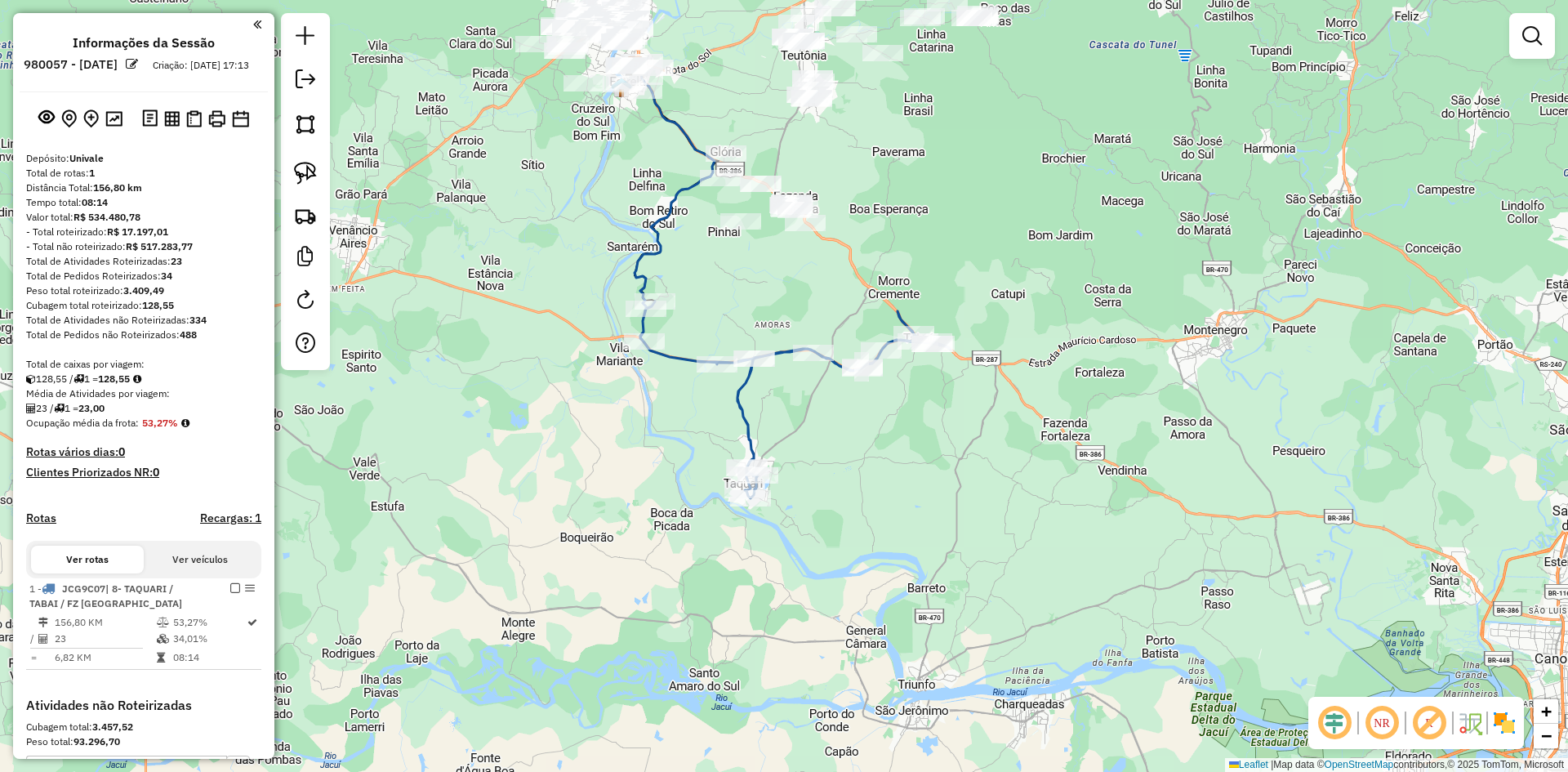
click at [1340, 726] on em at bounding box center [1334, 723] width 39 height 39
click at [1507, 727] on img at bounding box center [1504, 723] width 26 height 26
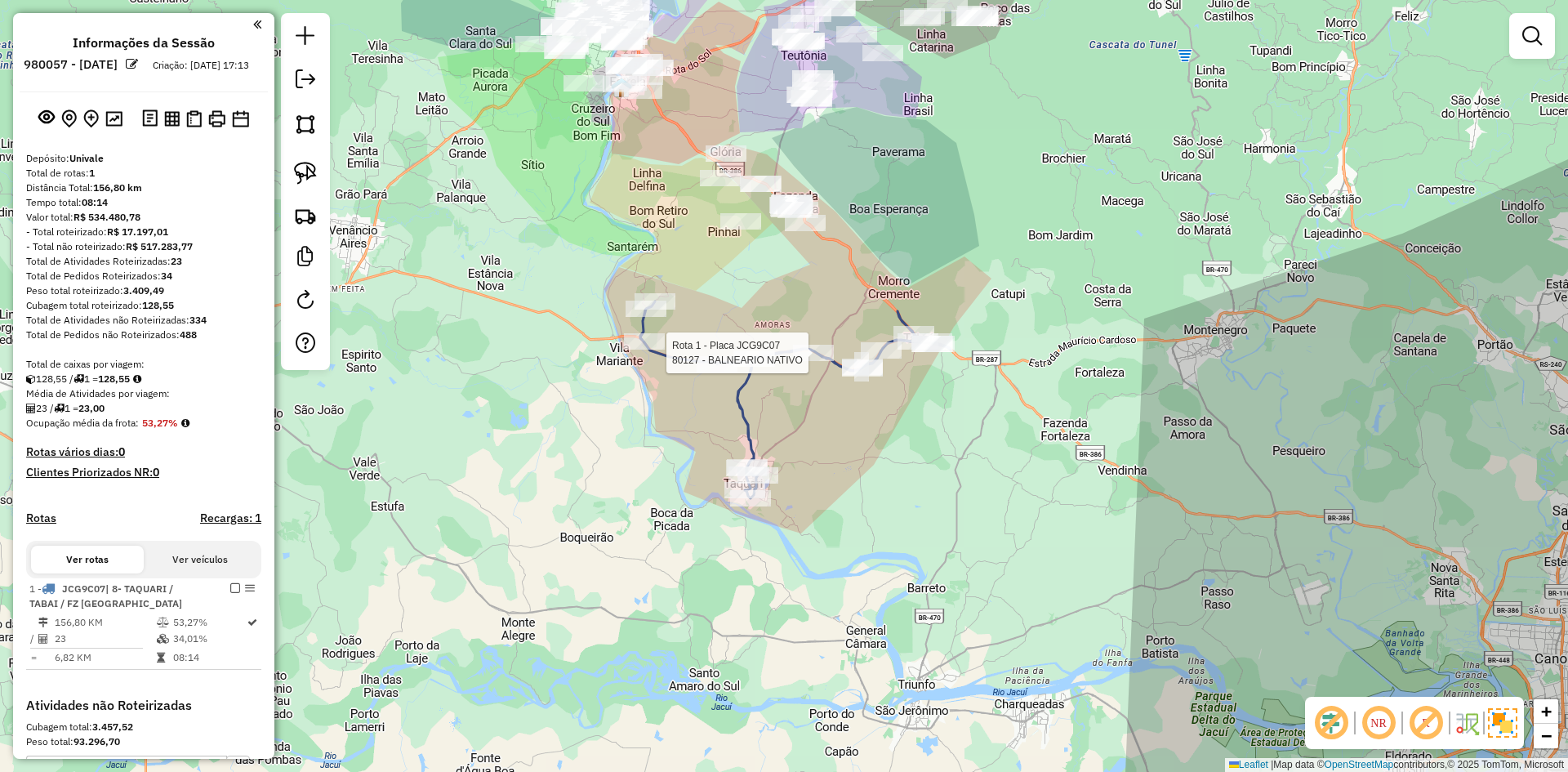
select select "**********"
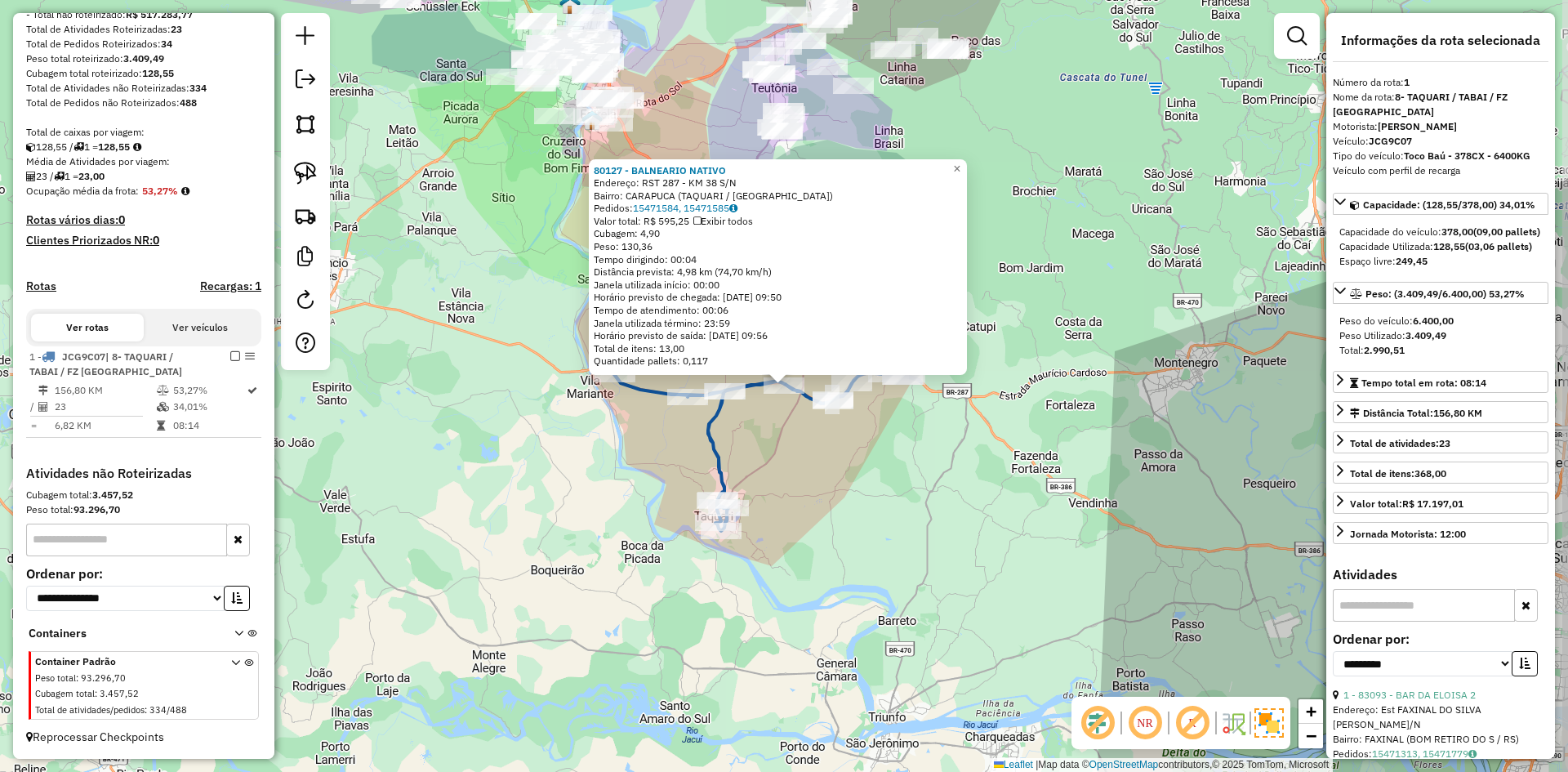
scroll to position [247, 0]
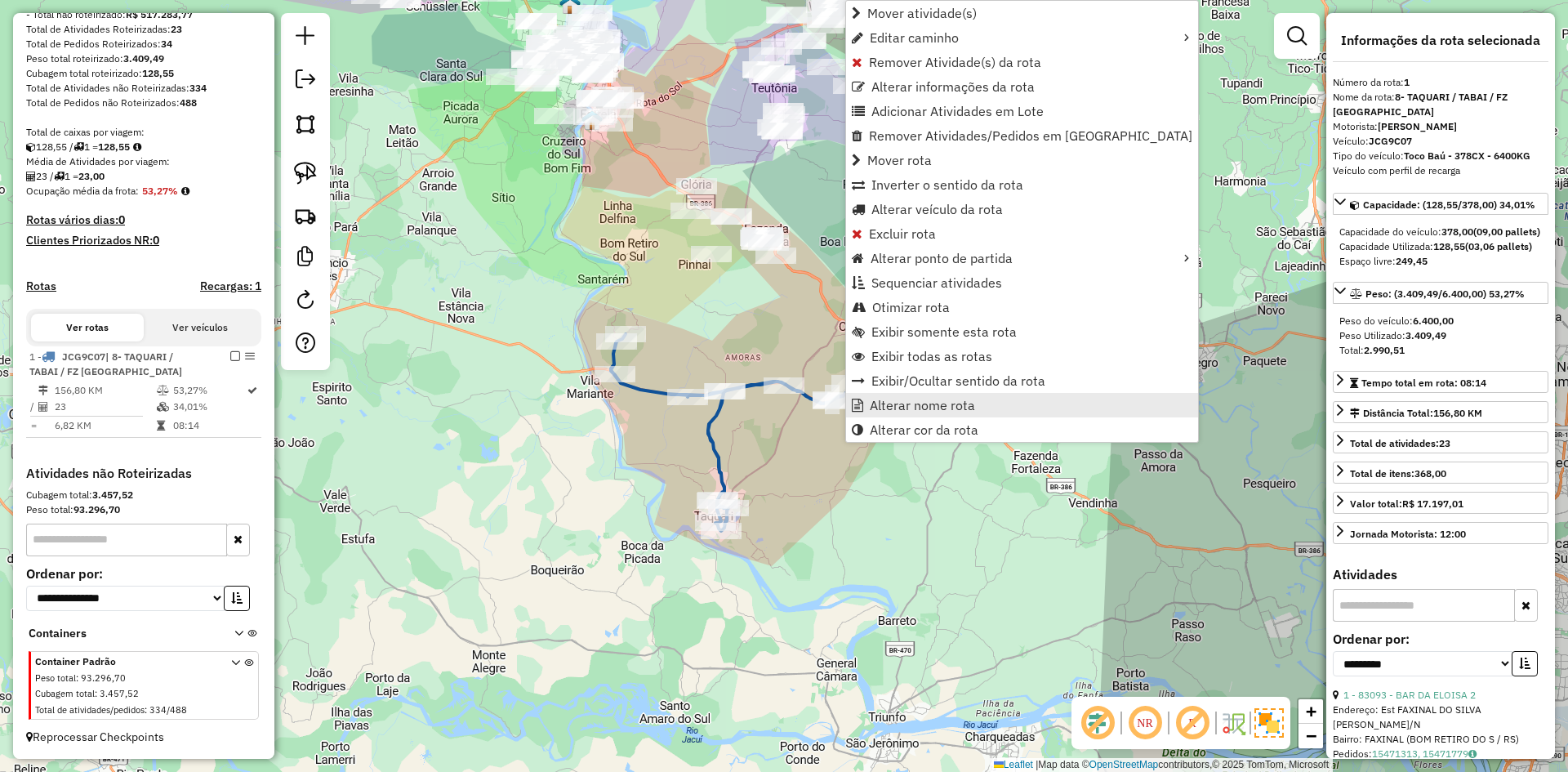
click at [906, 402] on span "Alterar nome rota" at bounding box center [922, 405] width 106 height 13
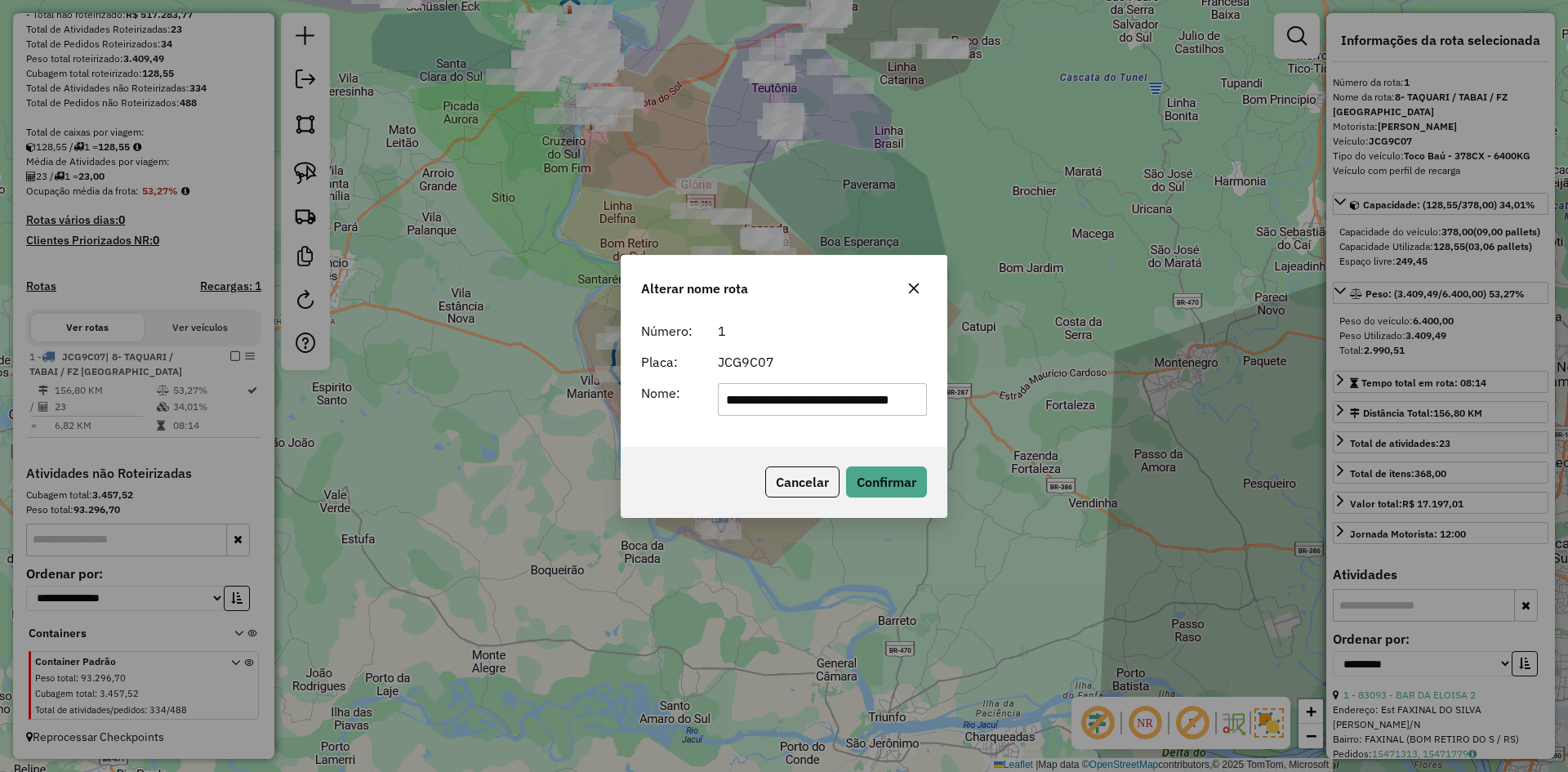
scroll to position [0, 21]
drag, startPoint x: 826, startPoint y: 404, endPoint x: 999, endPoint y: 436, distance: 175.9
click at [999, 435] on div "**********" at bounding box center [784, 386] width 1568 height 772
drag, startPoint x: 736, startPoint y: 401, endPoint x: 656, endPoint y: 439, distance: 88.6
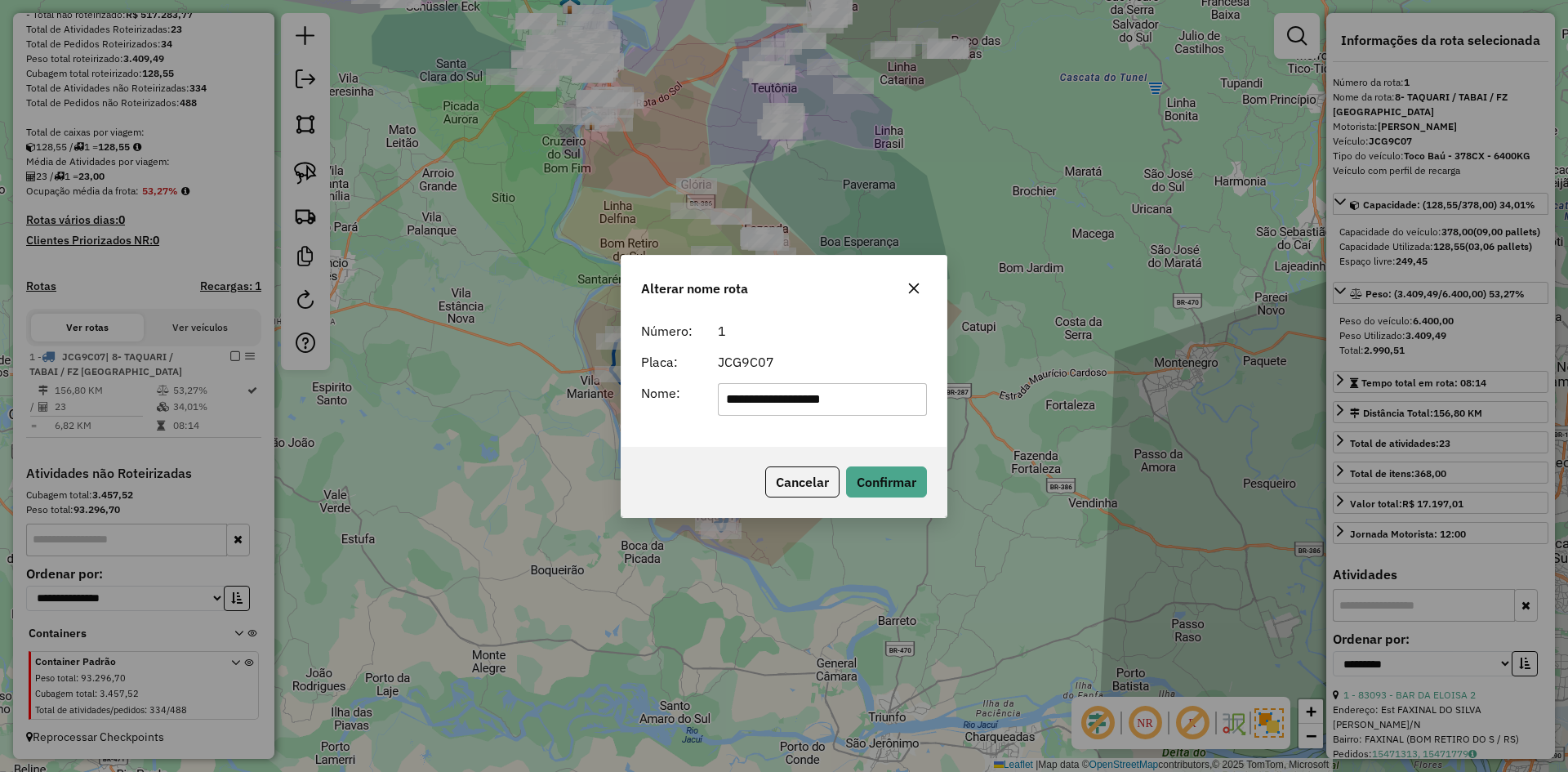
click at [680, 430] on div "**********" at bounding box center [784, 380] width 325 height 132
type input "**********"
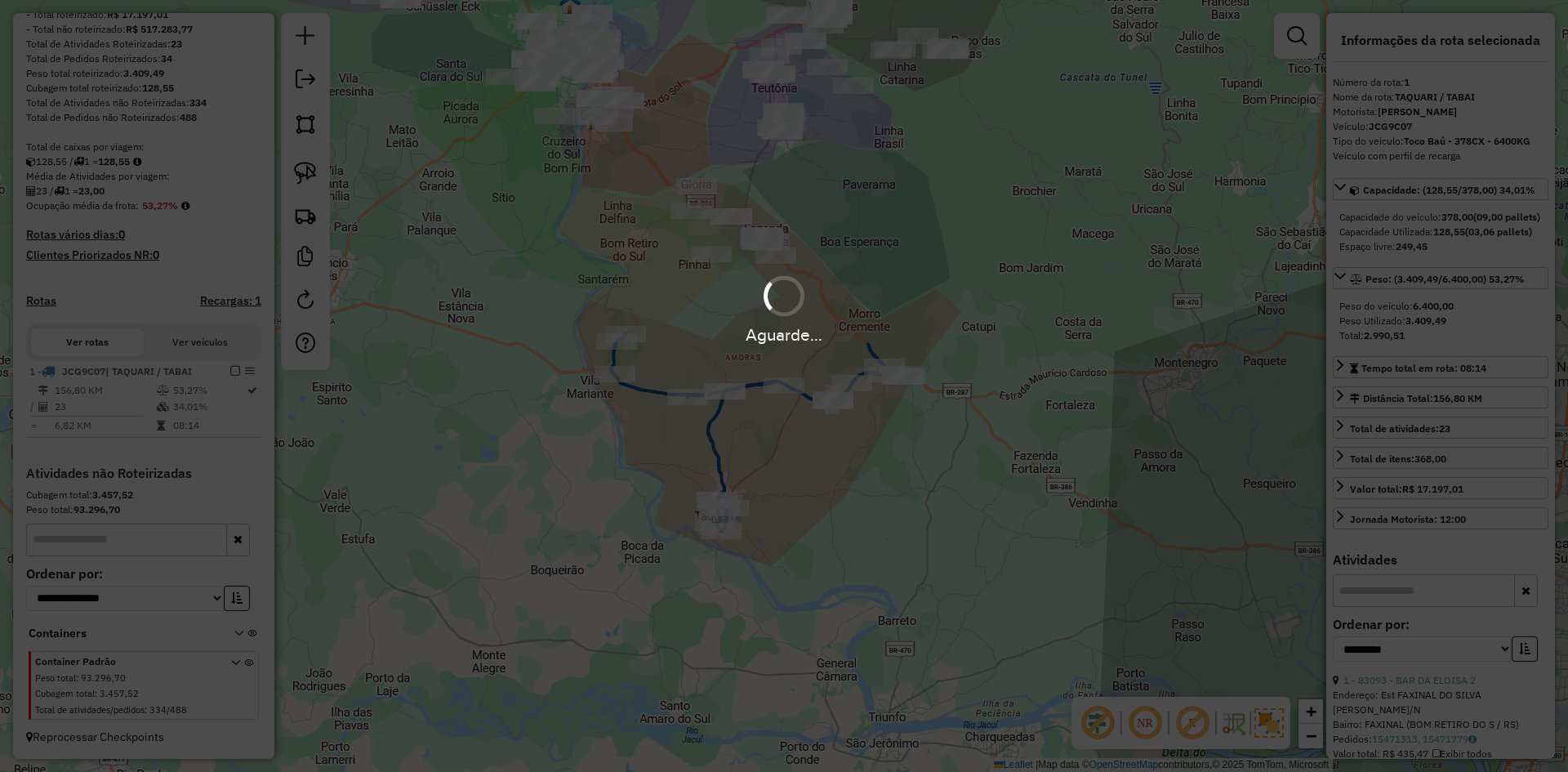
scroll to position [232, 0]
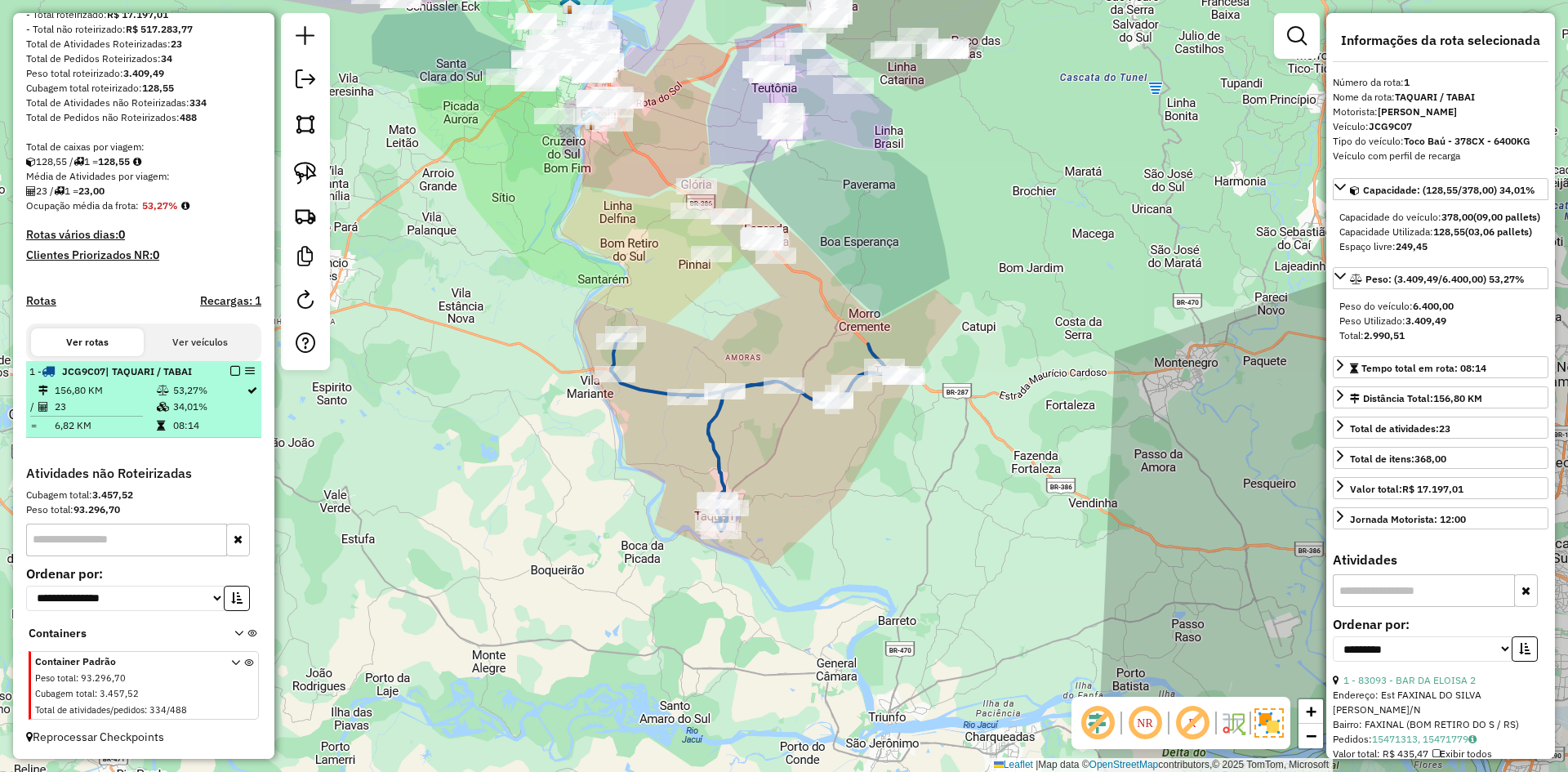
click at [230, 372] on em at bounding box center [235, 370] width 10 height 10
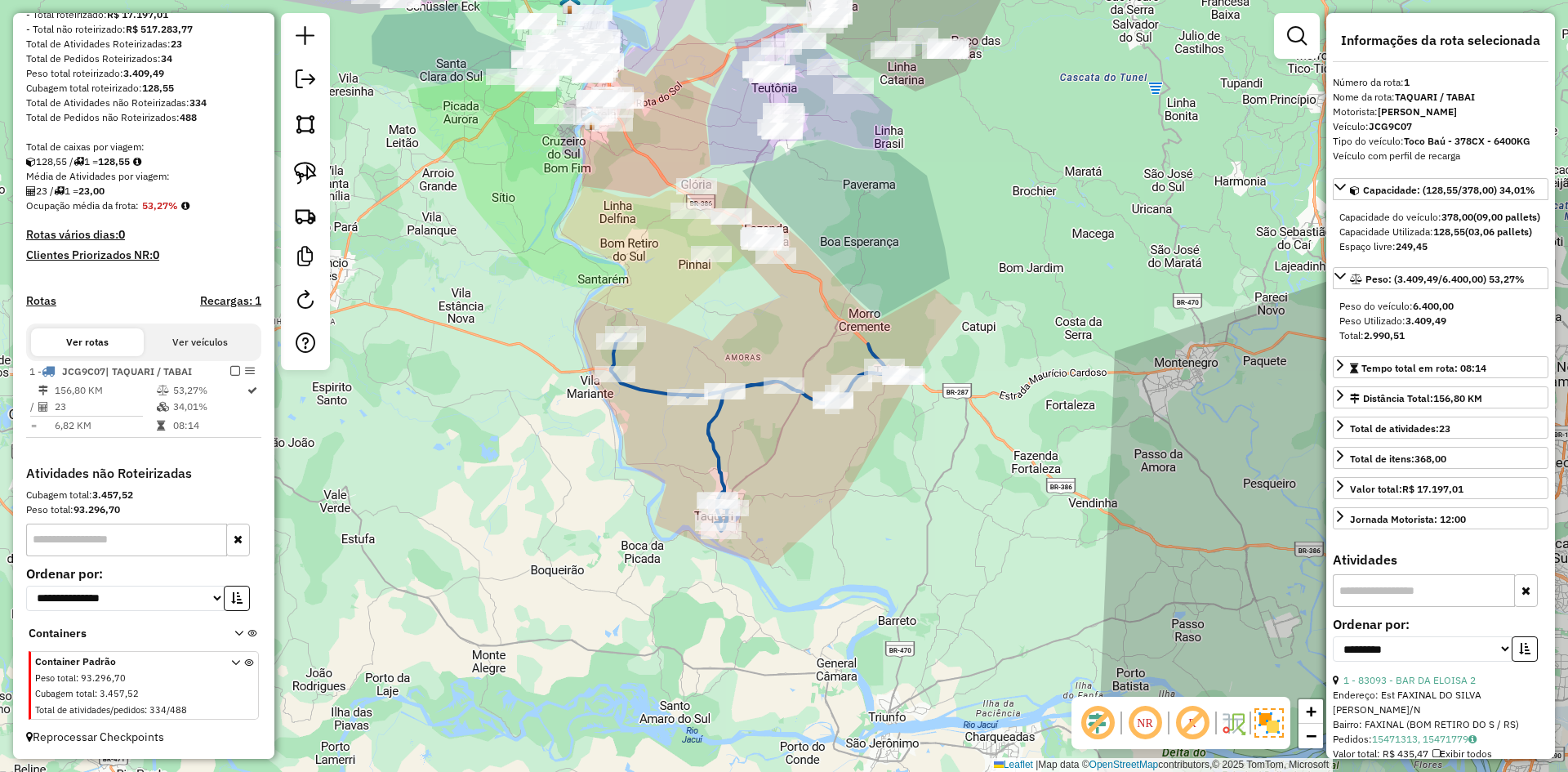
scroll to position [177, 0]
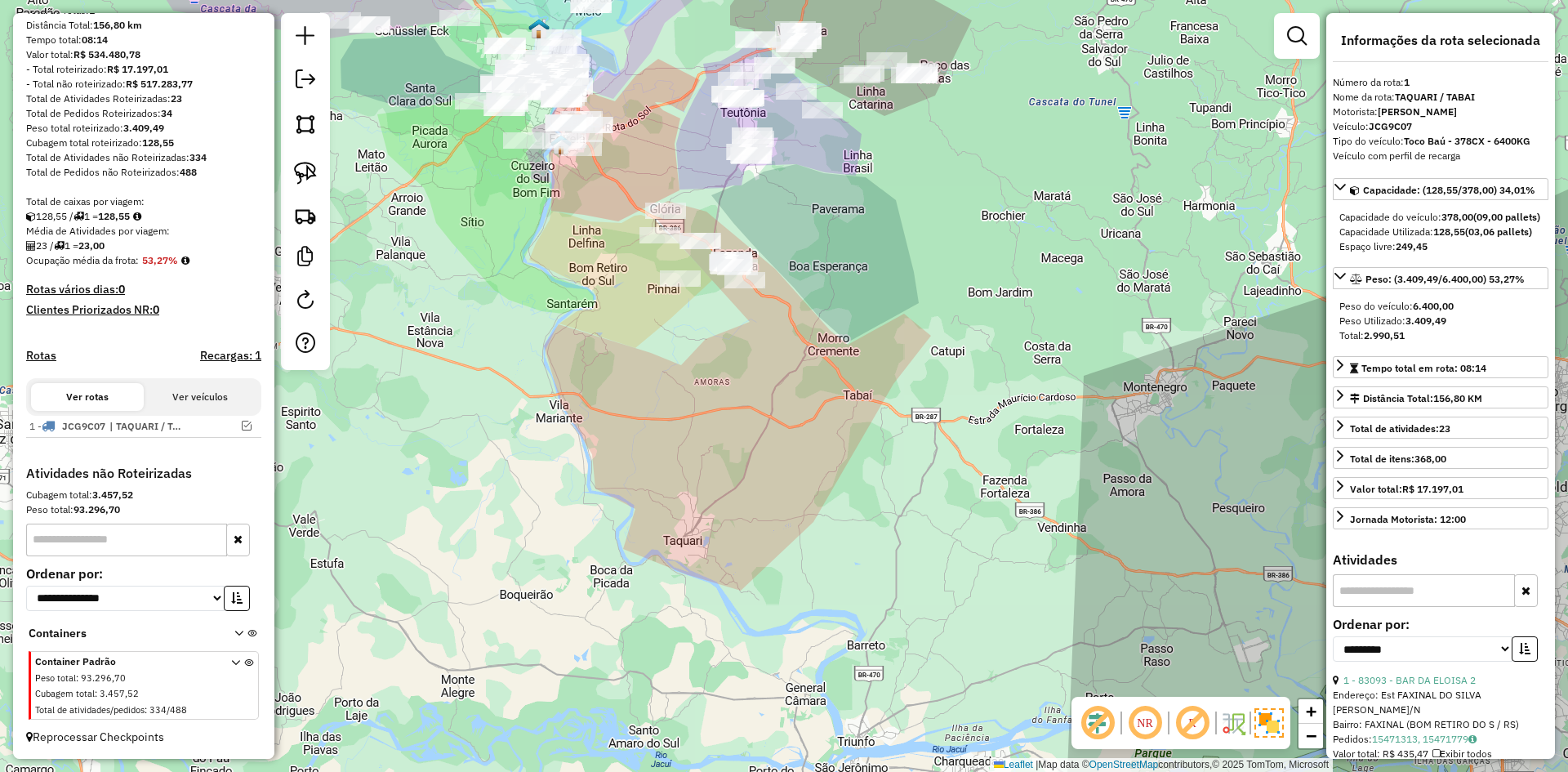
drag, startPoint x: 560, startPoint y: 188, endPoint x: 580, endPoint y: 280, distance: 94.1
click at [580, 280] on div "Janela de atendimento Grade de atendimento Capacidade Transportadoras Veículos …" at bounding box center [784, 386] width 1568 height 772
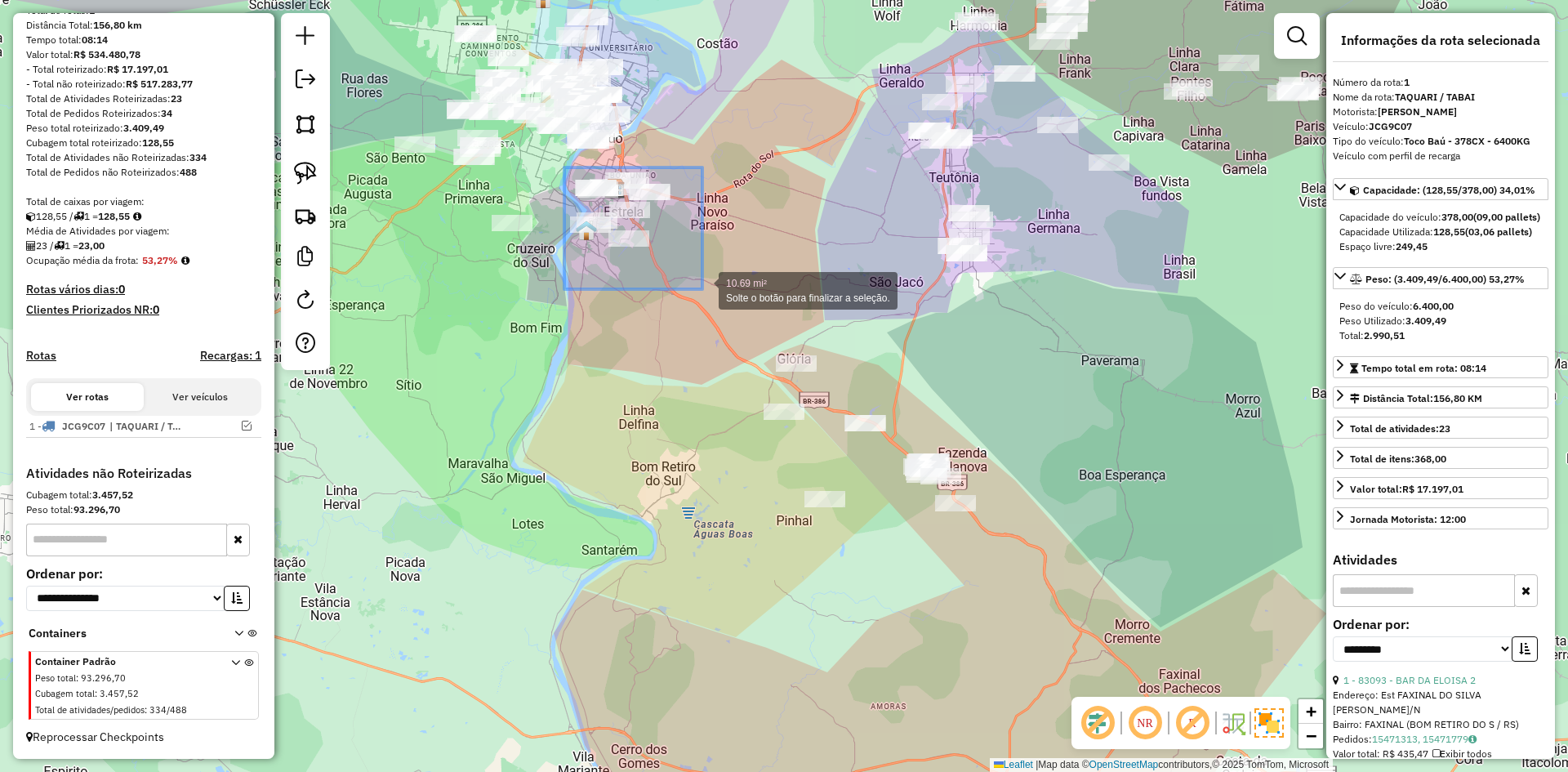
drag, startPoint x: 564, startPoint y: 167, endPoint x: 703, endPoint y: 289, distance: 184.9
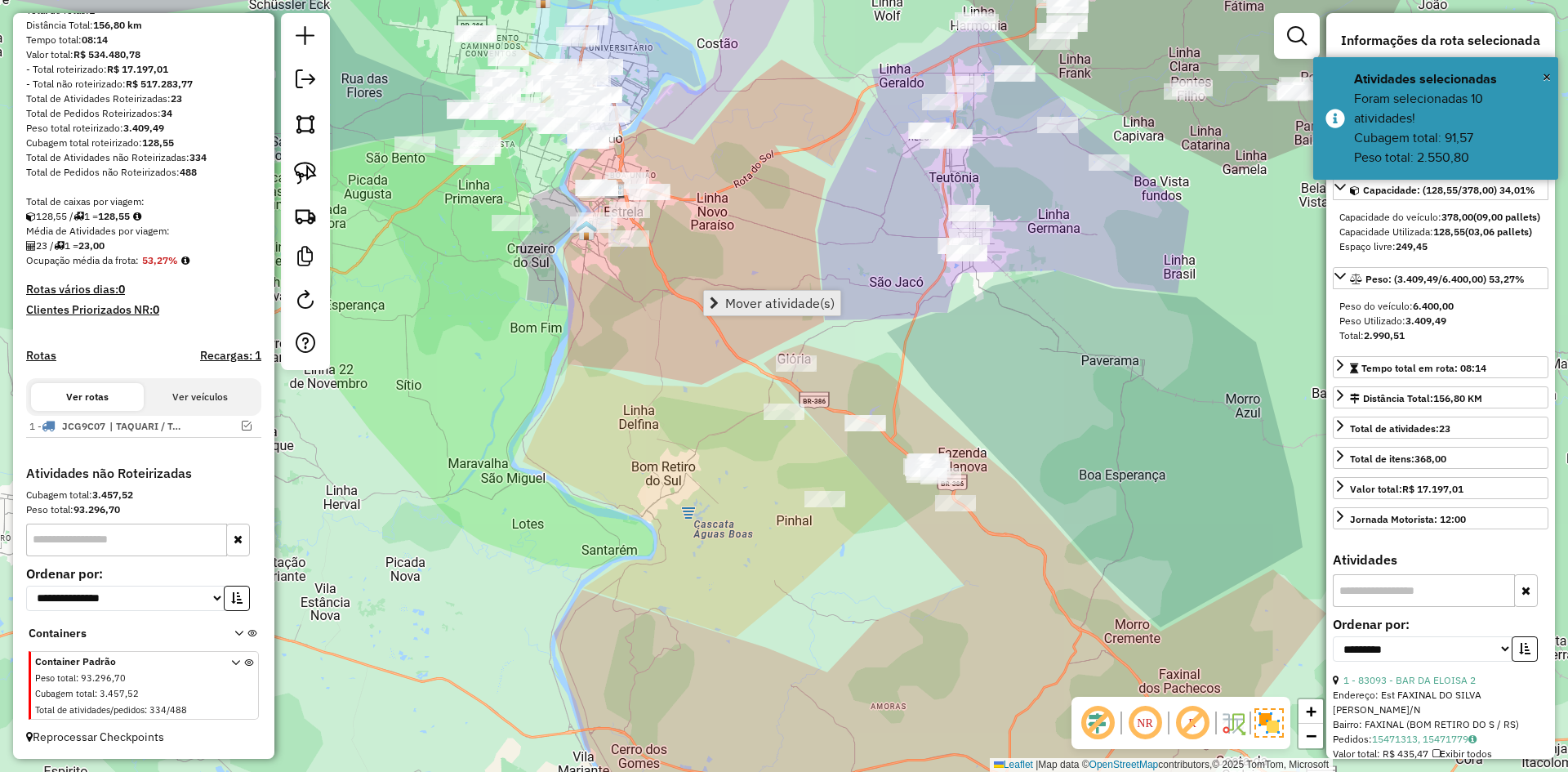
click at [781, 300] on span "Mover atividade(s)" at bounding box center [780, 303] width 109 height 13
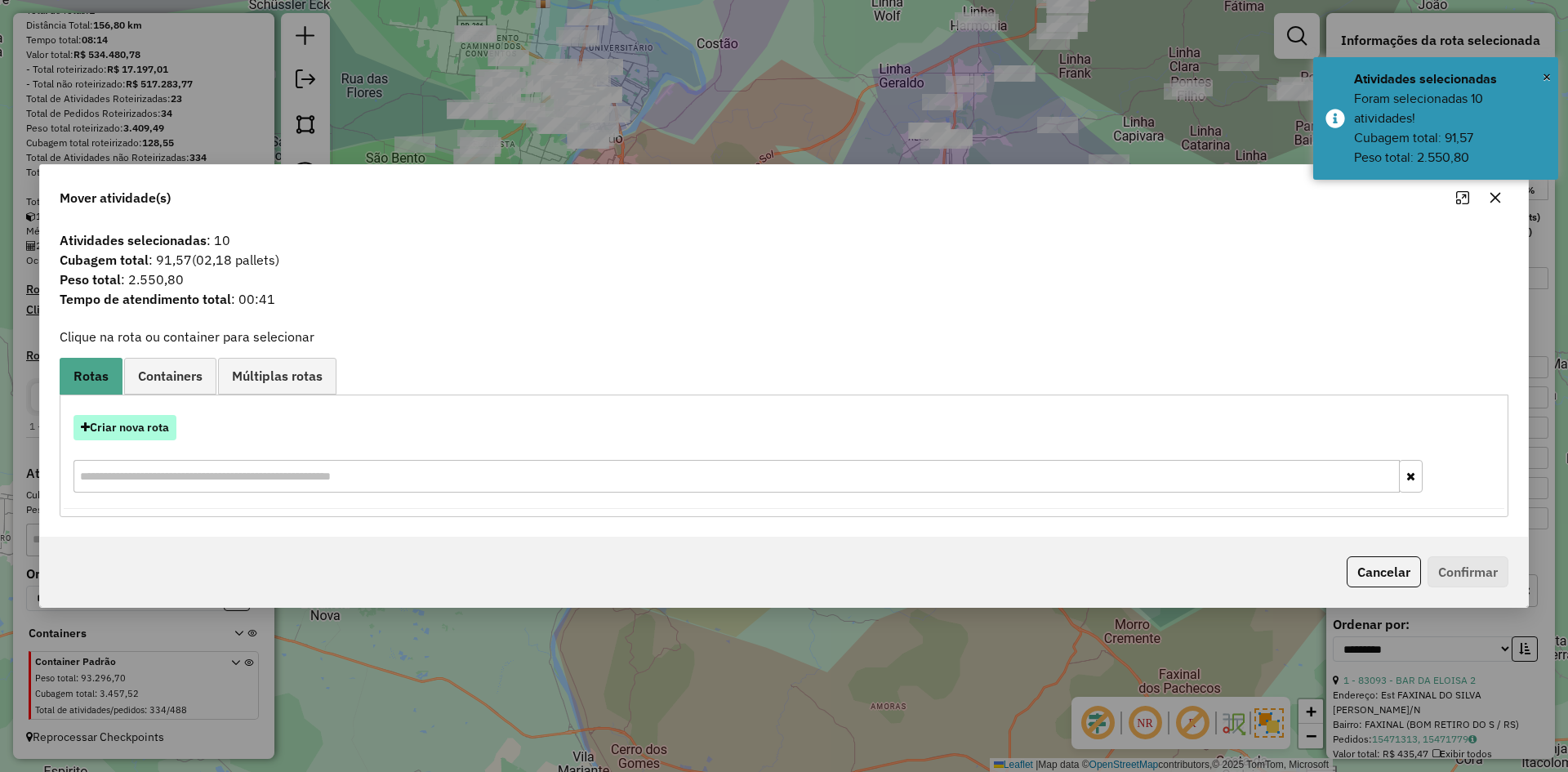
click at [155, 425] on button "Criar nova rota" at bounding box center [125, 427] width 103 height 25
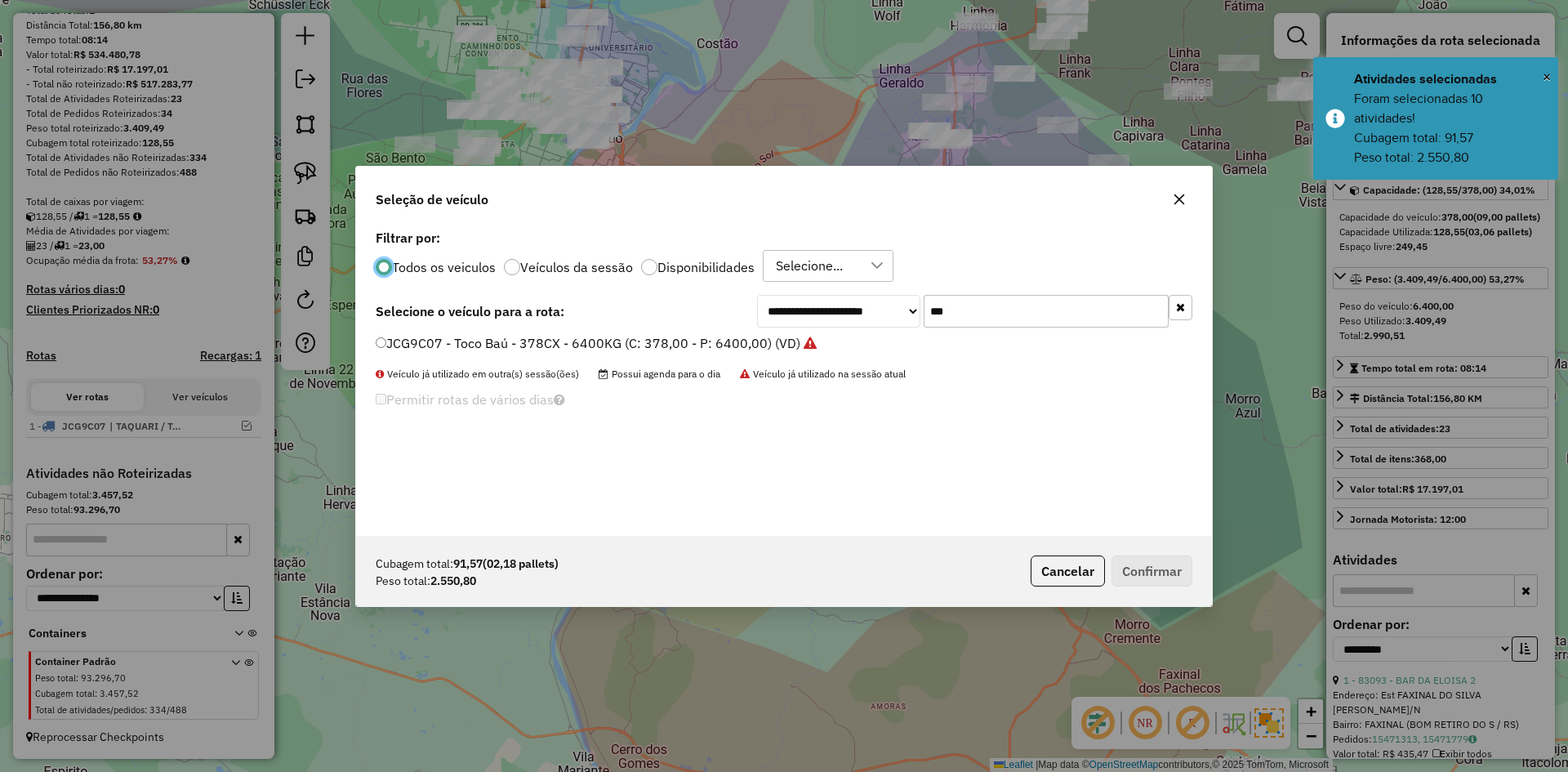
scroll to position [9, 5]
click at [953, 318] on input "***" at bounding box center [1045, 312] width 245 height 33
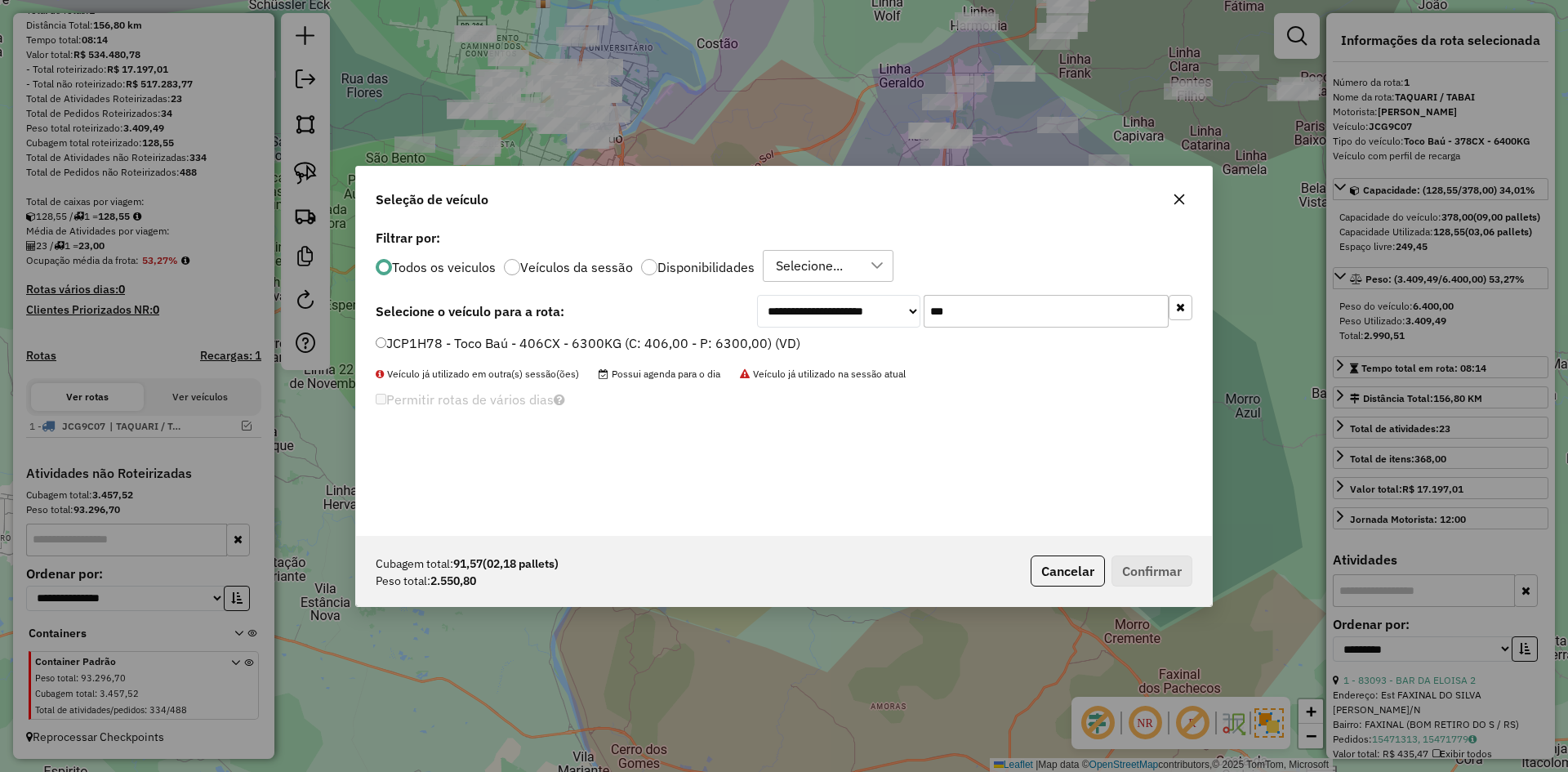
type input "***"
click at [378, 350] on label "JCP1H78 - Toco Baú - 406CX - 6300KG (C: 406,00 - P: 6300,00) (VD)" at bounding box center [588, 343] width 425 height 20
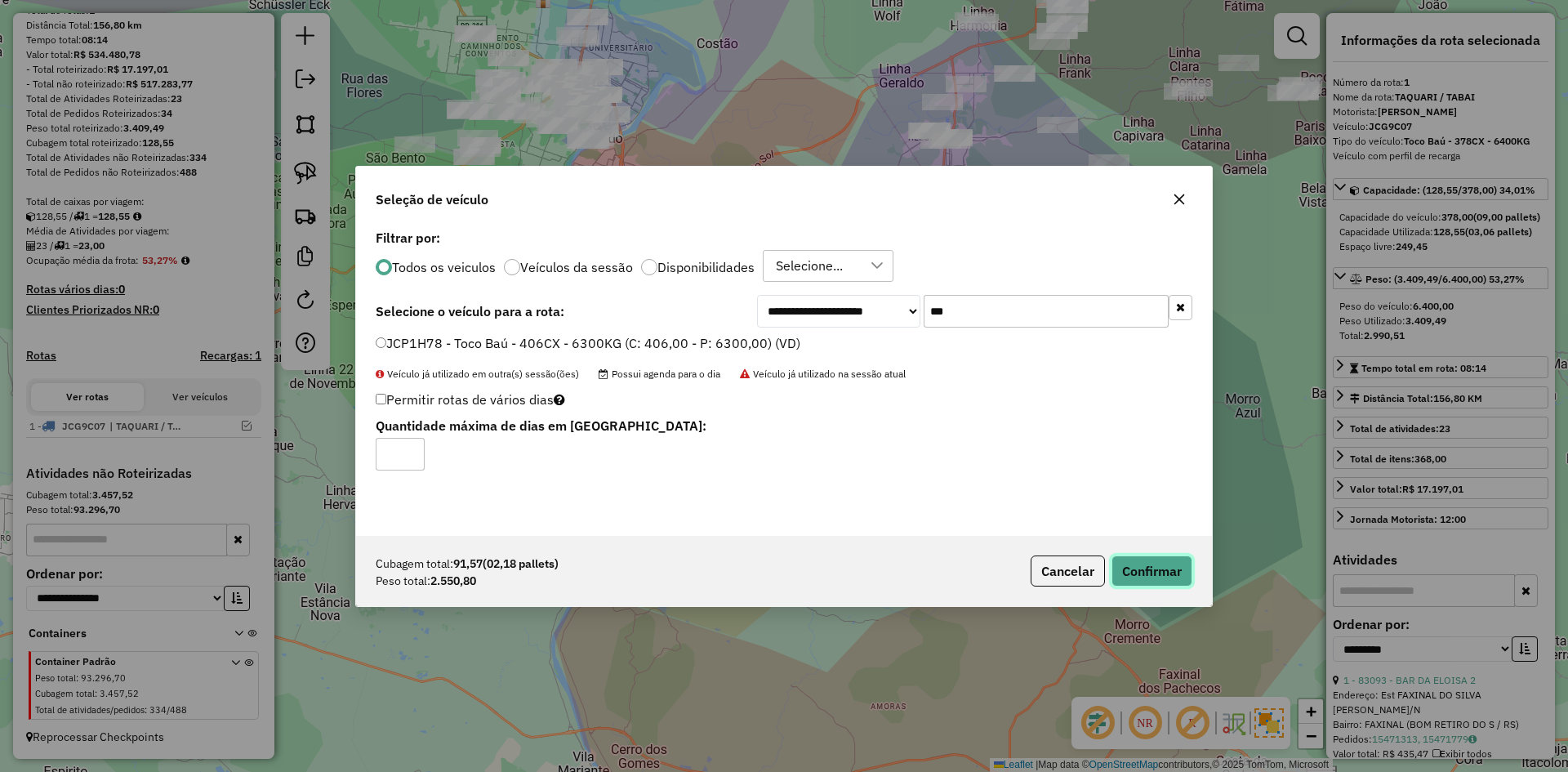
click at [1152, 571] on button "Confirmar" at bounding box center [1152, 571] width 80 height 31
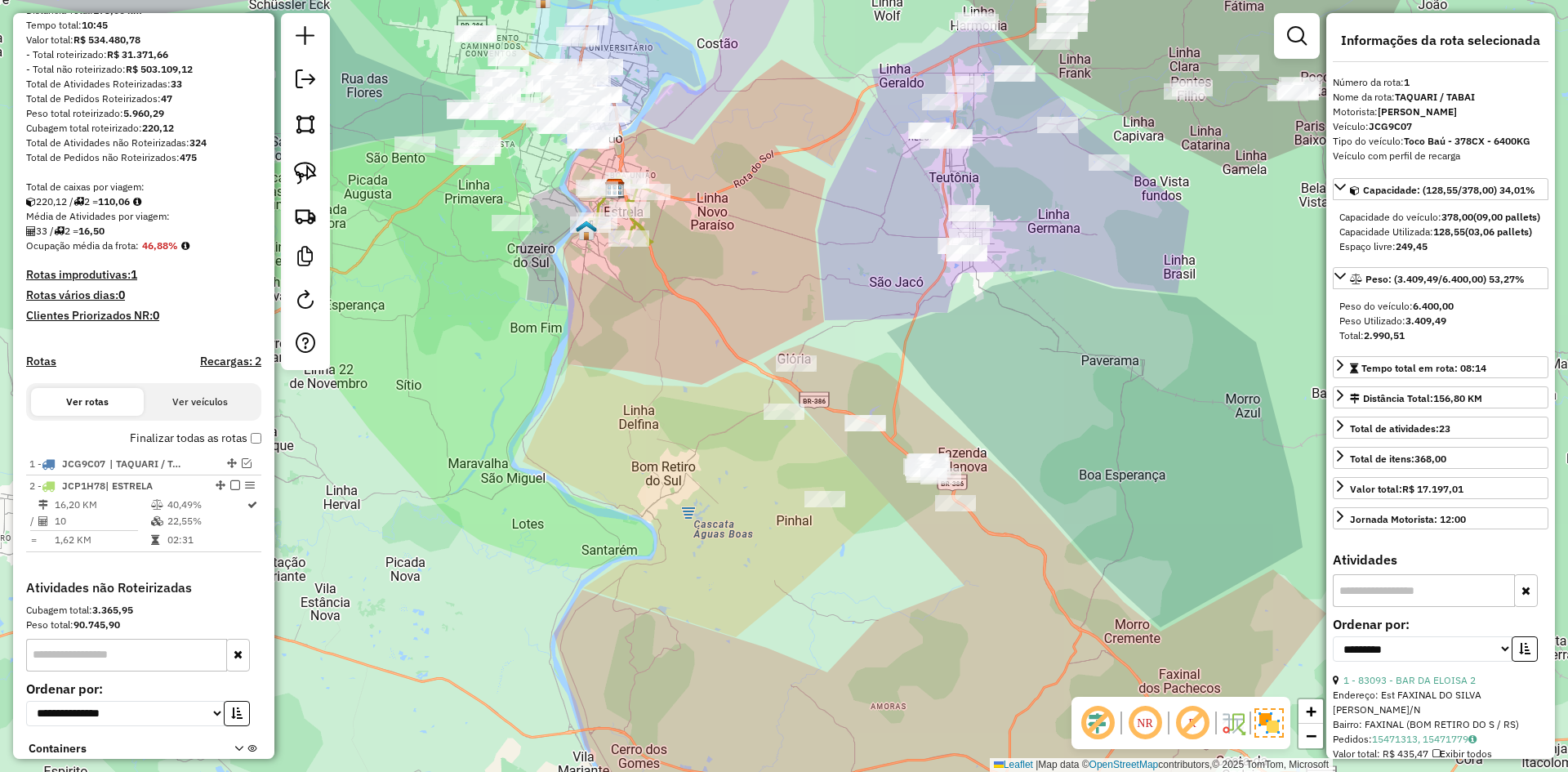
scroll to position [307, 0]
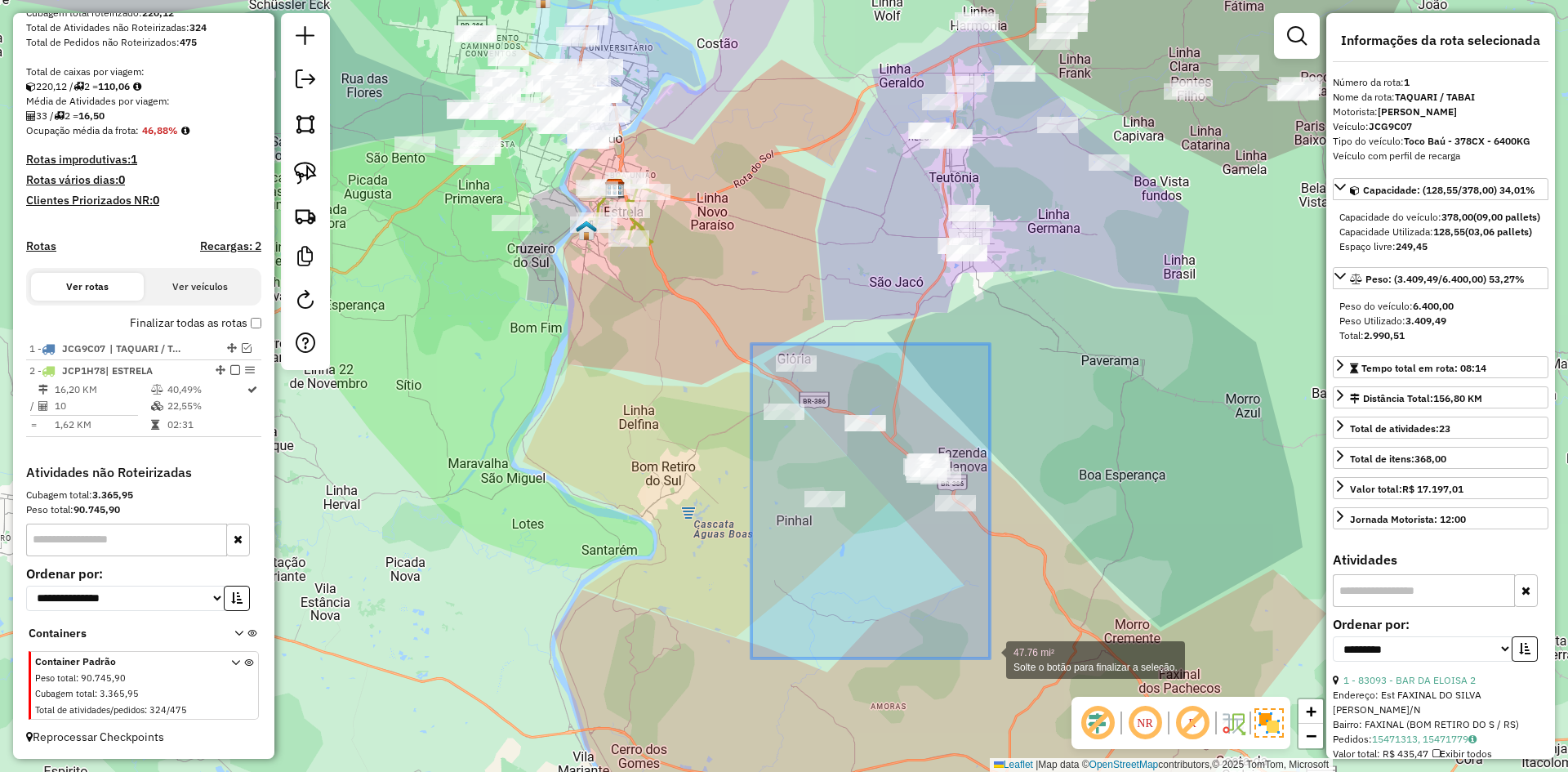
drag, startPoint x: 751, startPoint y: 344, endPoint x: 990, endPoint y: 659, distance: 395.4
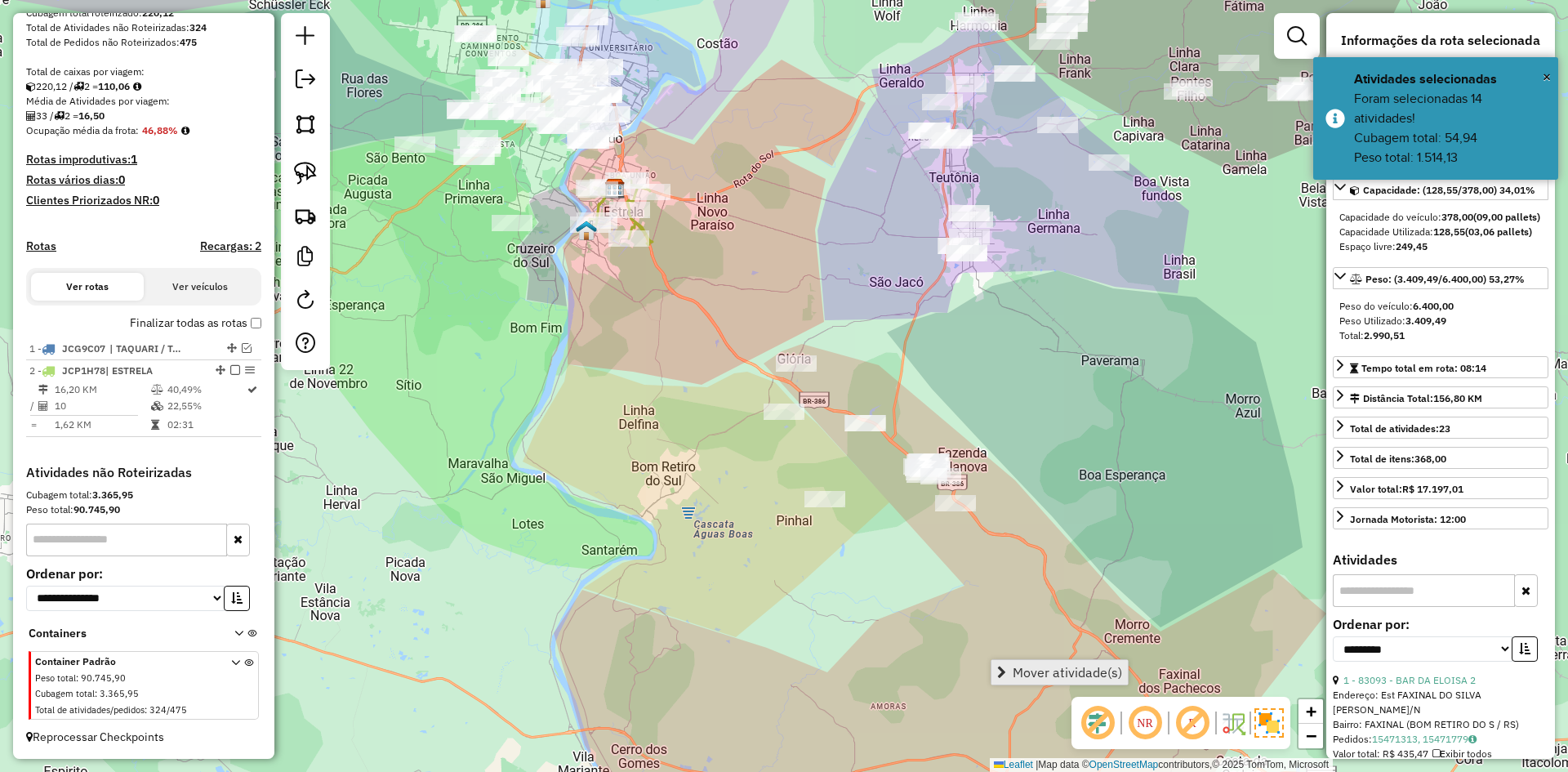
click at [1072, 671] on span "Mover atividade(s)" at bounding box center [1067, 672] width 109 height 13
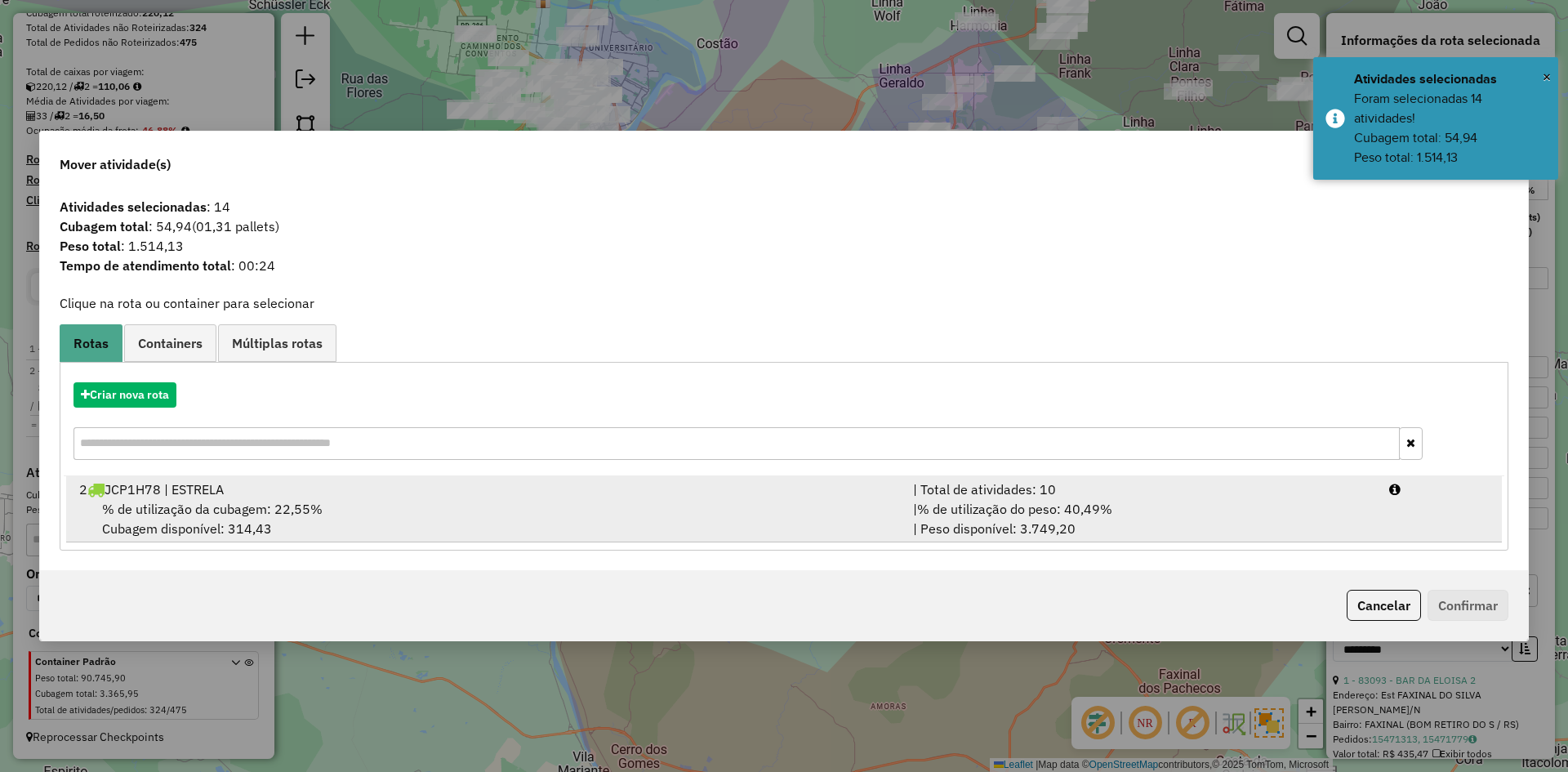
click at [261, 510] on span "% de utilização da cubagem: 22,55%" at bounding box center [212, 509] width 221 height 16
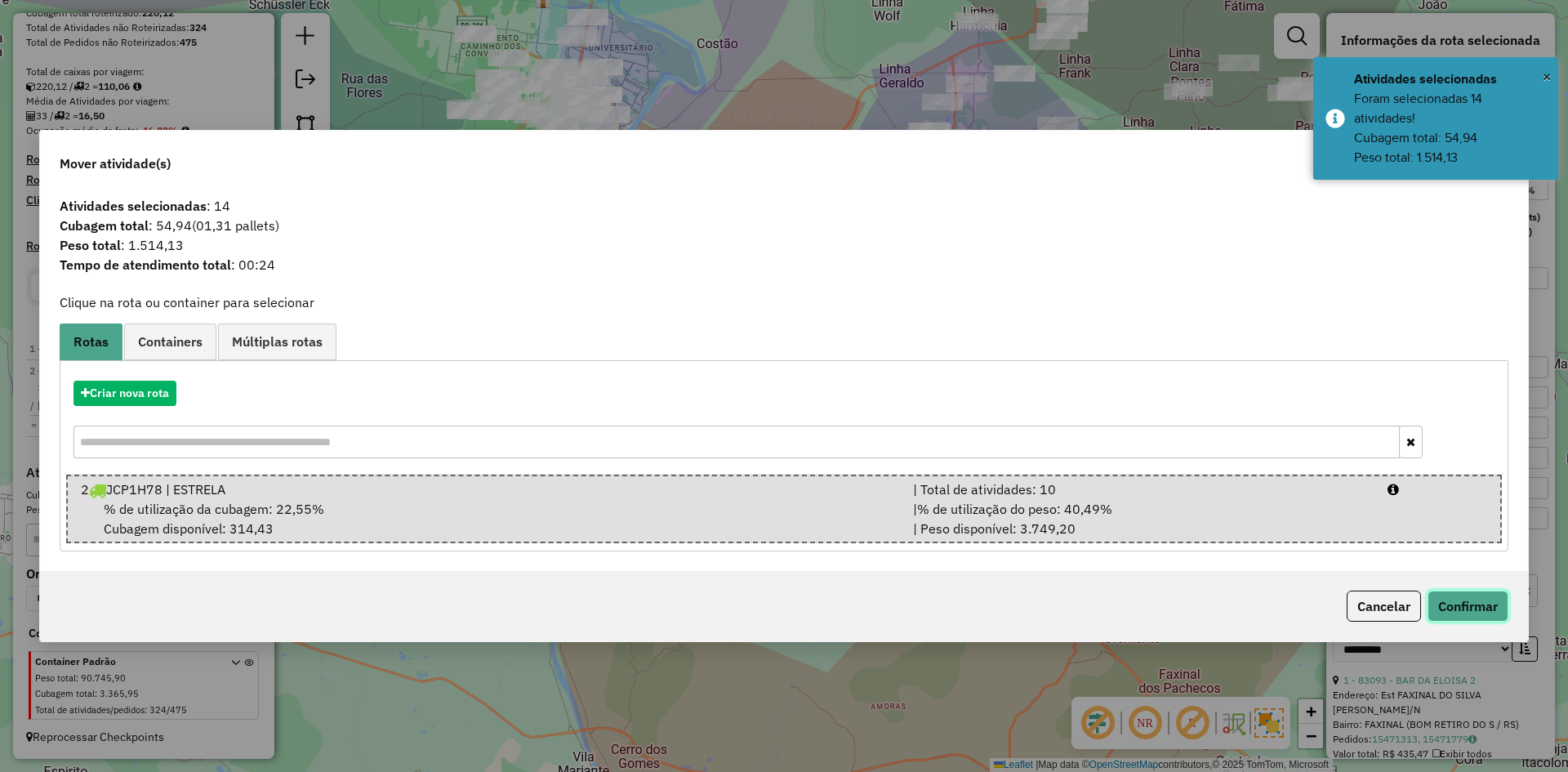
click at [1445, 604] on button "Confirmar" at bounding box center [1468, 606] width 80 height 31
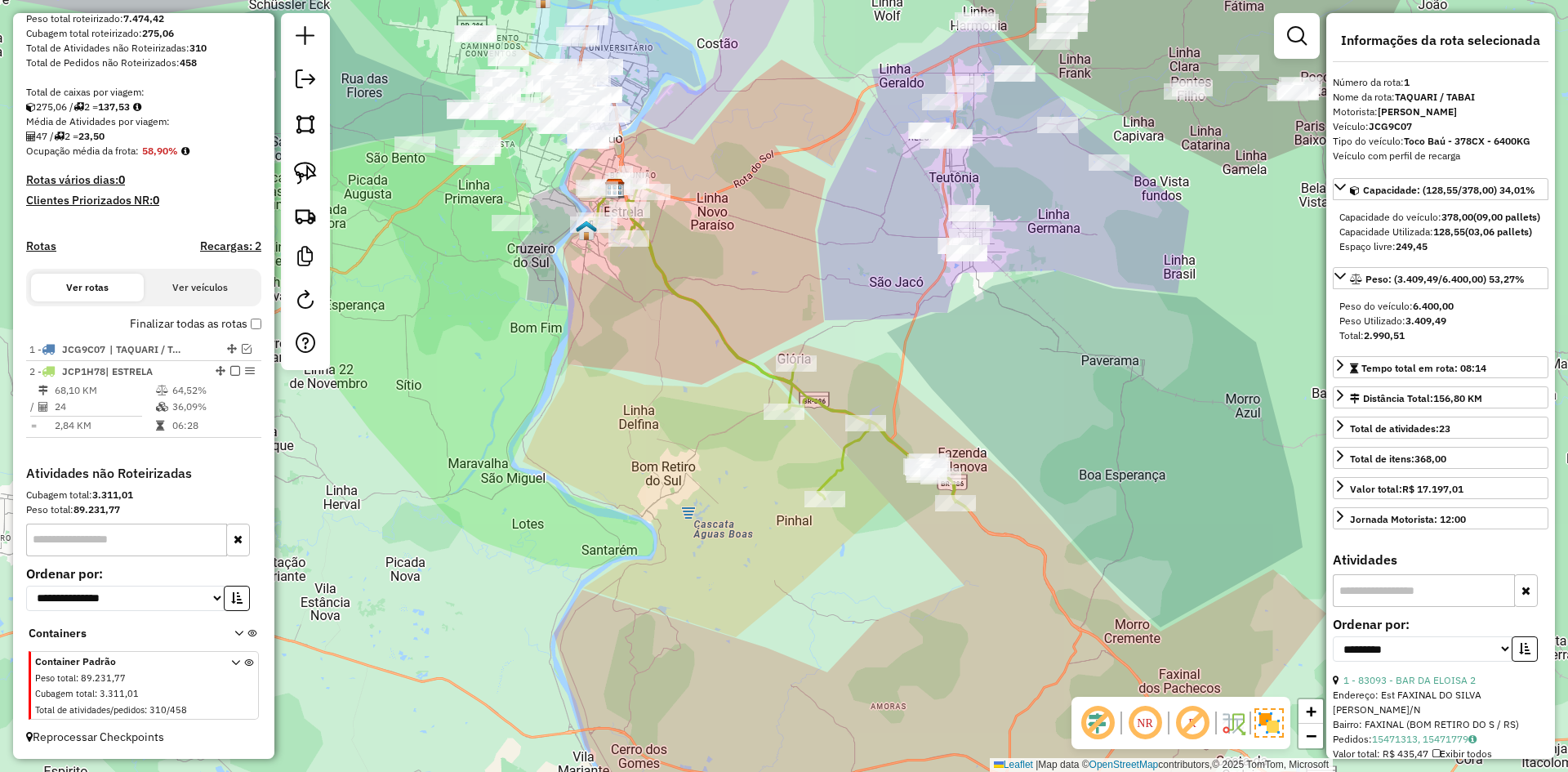
scroll to position [286, 0]
click at [659, 273] on icon at bounding box center [779, 344] width 380 height 334
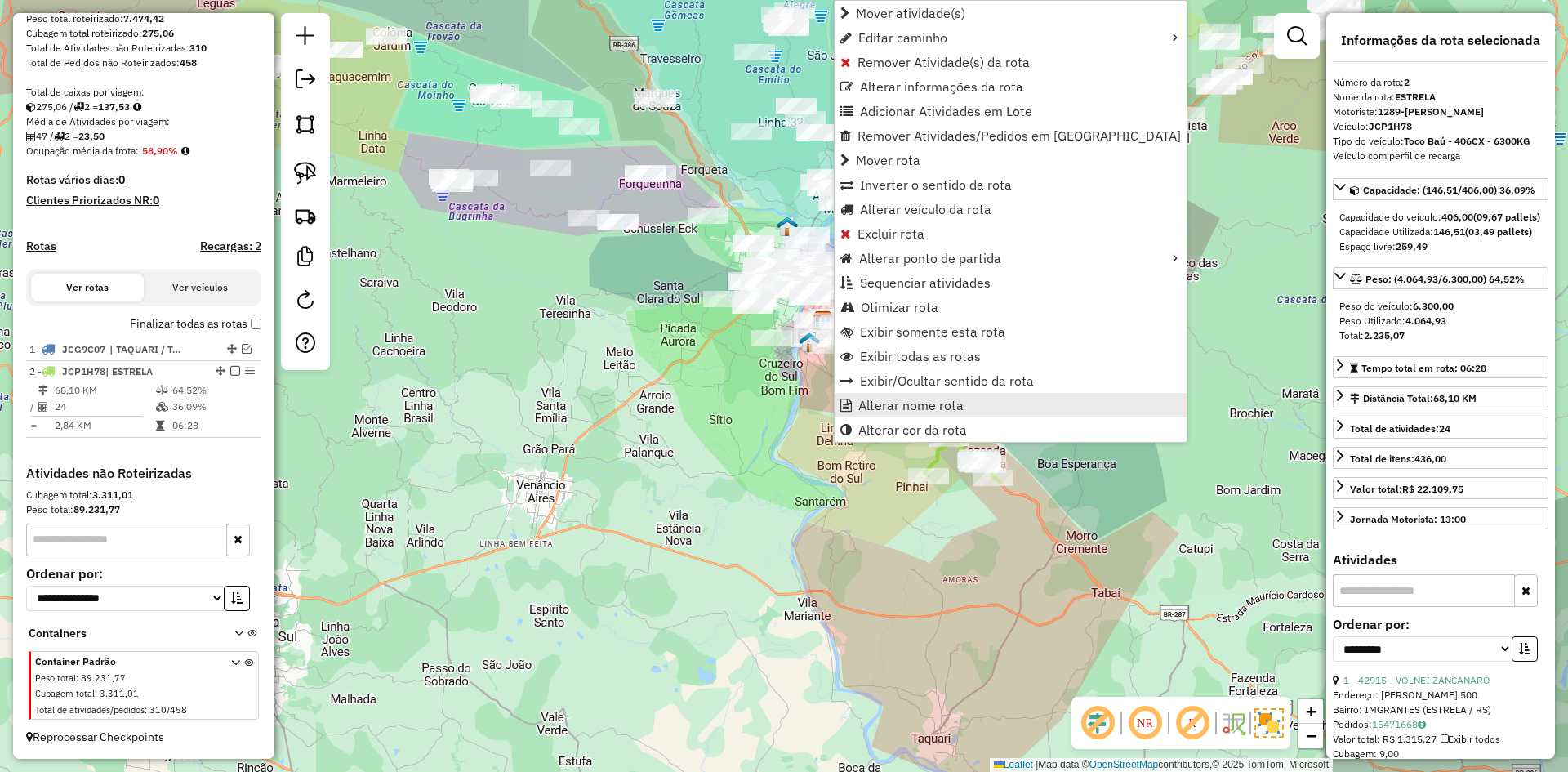
click at [915, 411] on span "Alterar nome rota" at bounding box center [911, 405] width 106 height 13
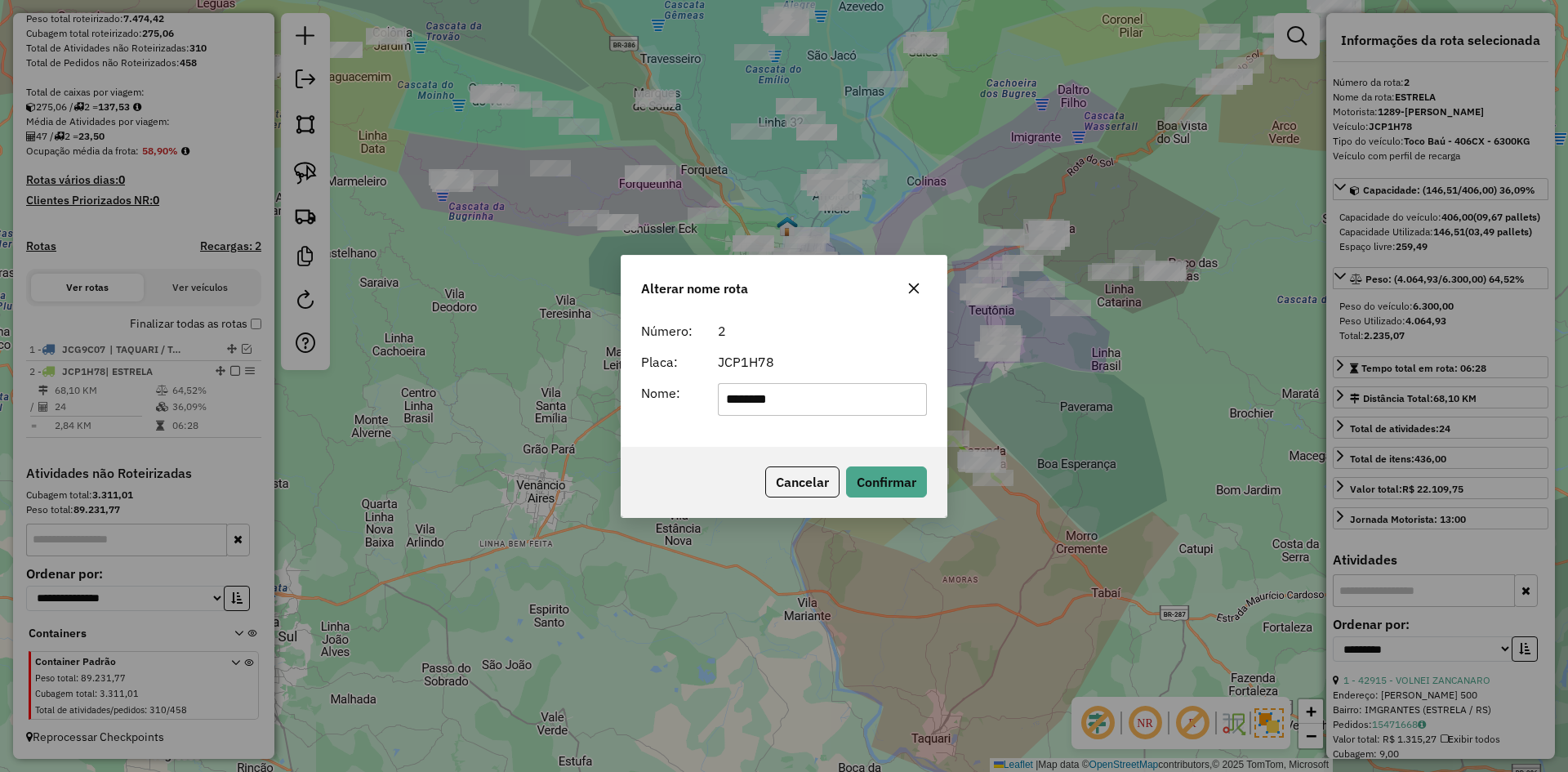
type input "**********"
drag, startPoint x: 898, startPoint y: 488, endPoint x: 876, endPoint y: 488, distance: 22.0
click at [896, 488] on button "Confirmar" at bounding box center [886, 482] width 80 height 31
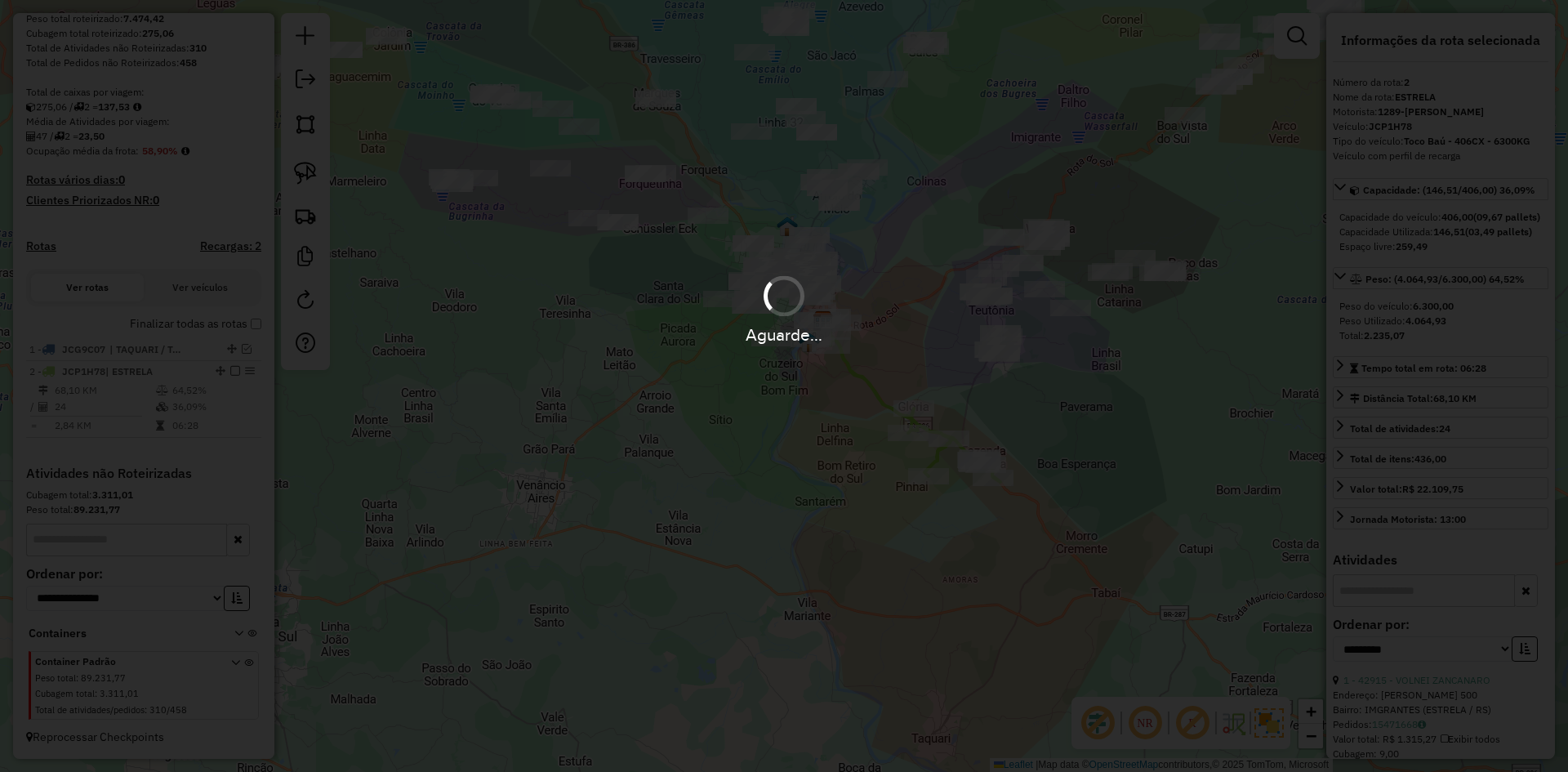
scroll to position [301, 0]
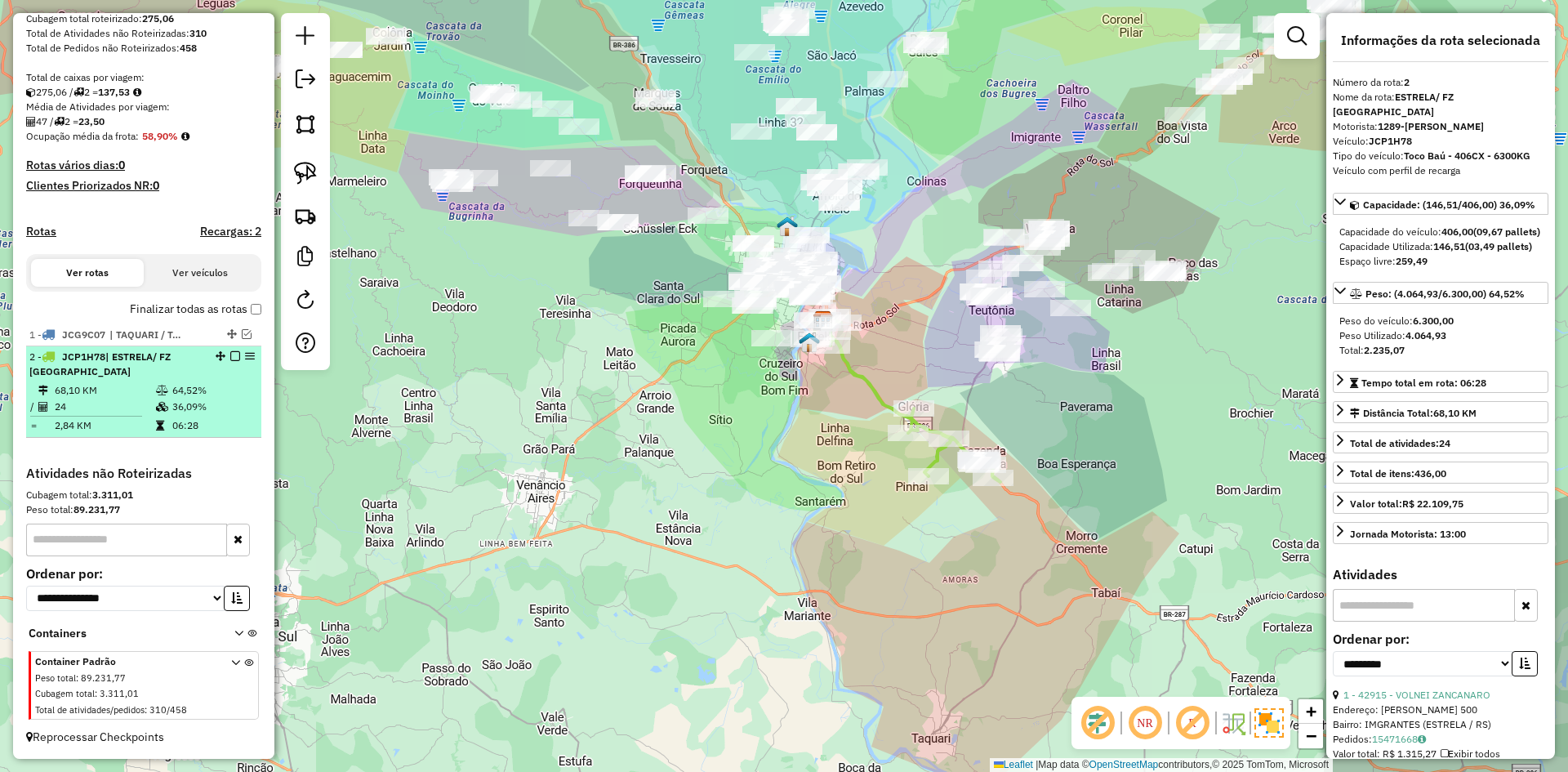
click at [230, 354] on em at bounding box center [235, 356] width 10 height 10
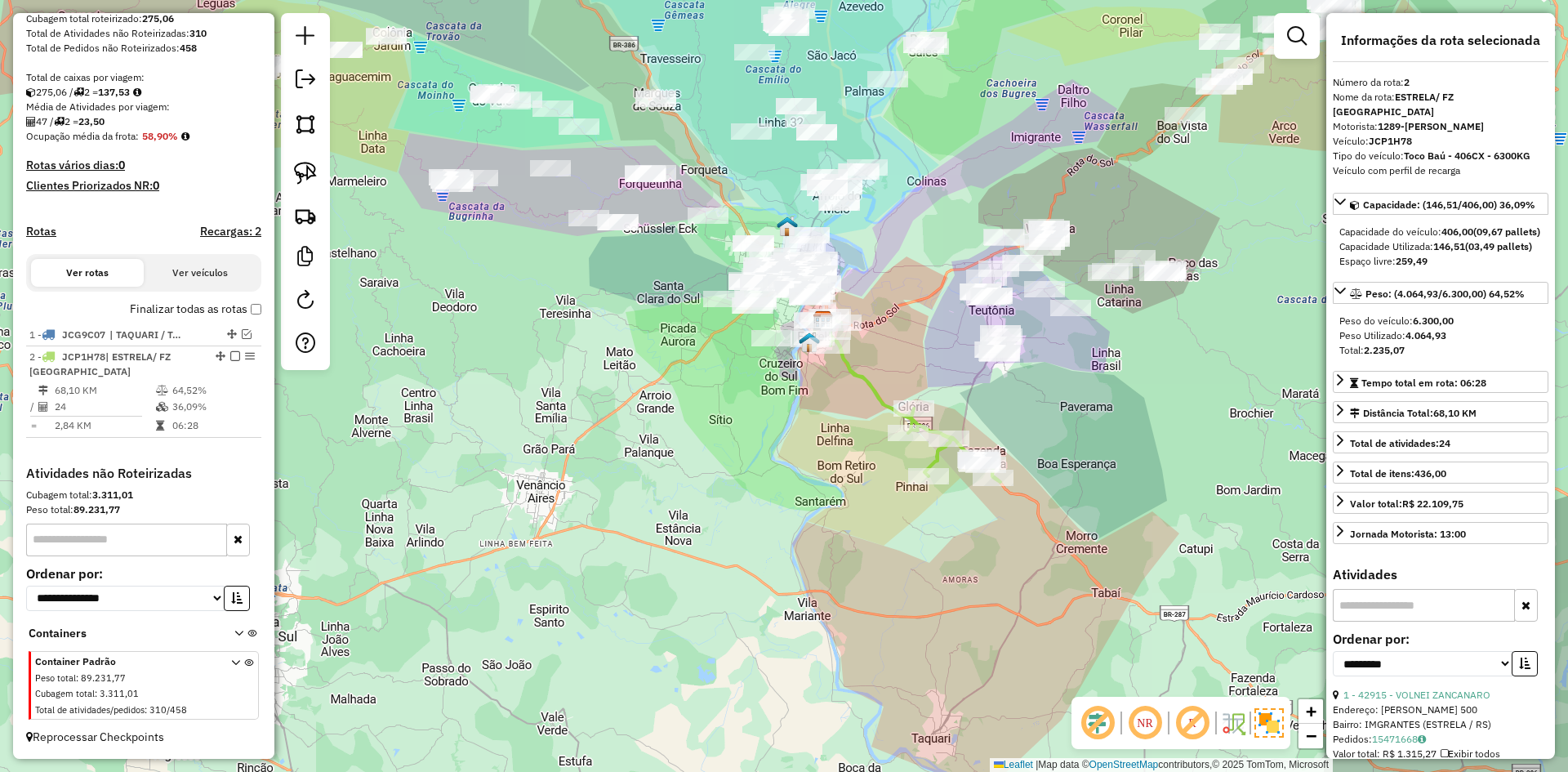
scroll to position [232, 0]
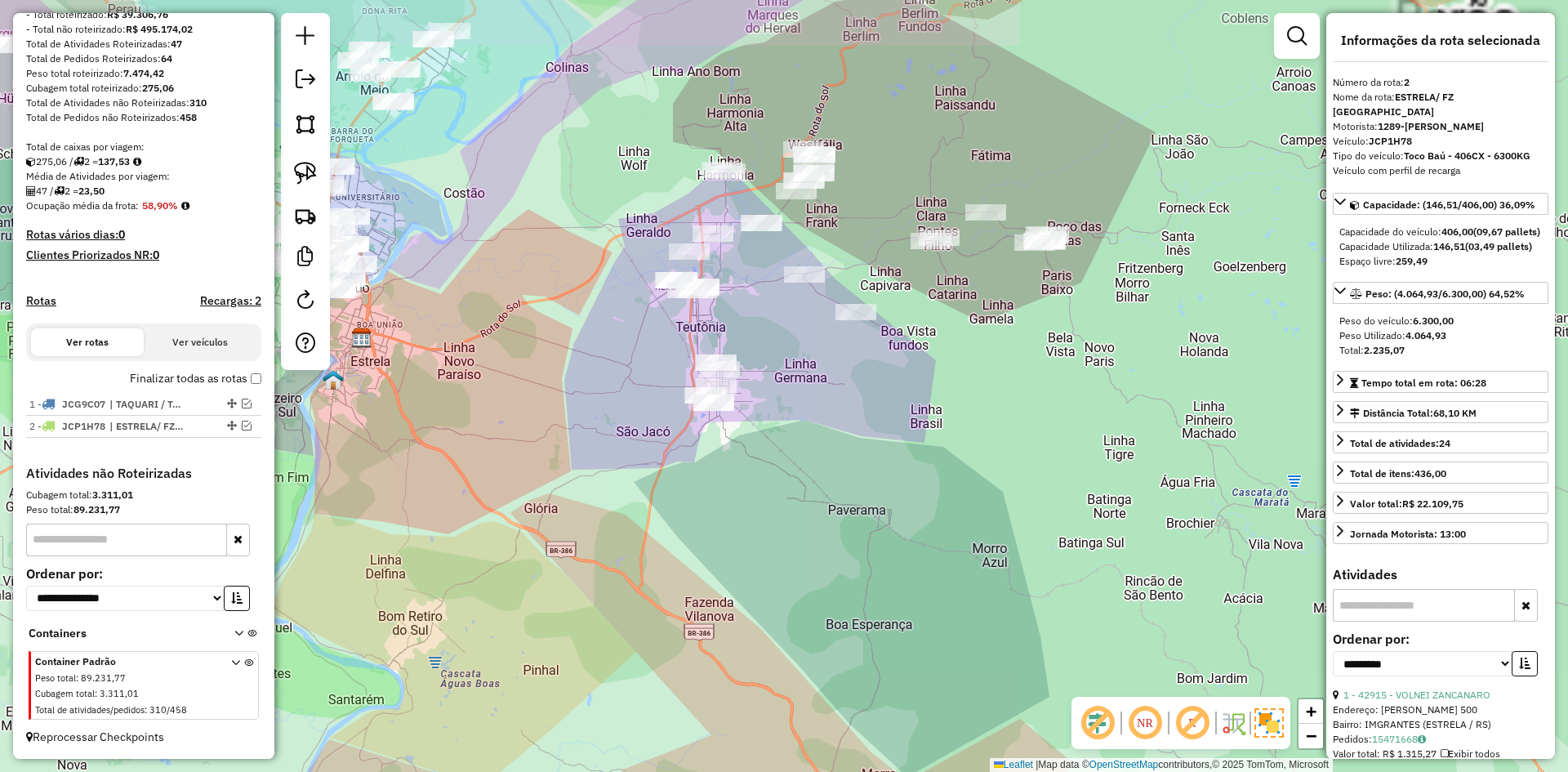
drag, startPoint x: 964, startPoint y: 371, endPoint x: 955, endPoint y: 381, distance: 13.5
click at [964, 386] on div "Janela de atendimento Grade de atendimento Capacidade Transportadoras Veículos …" at bounding box center [784, 386] width 1568 height 772
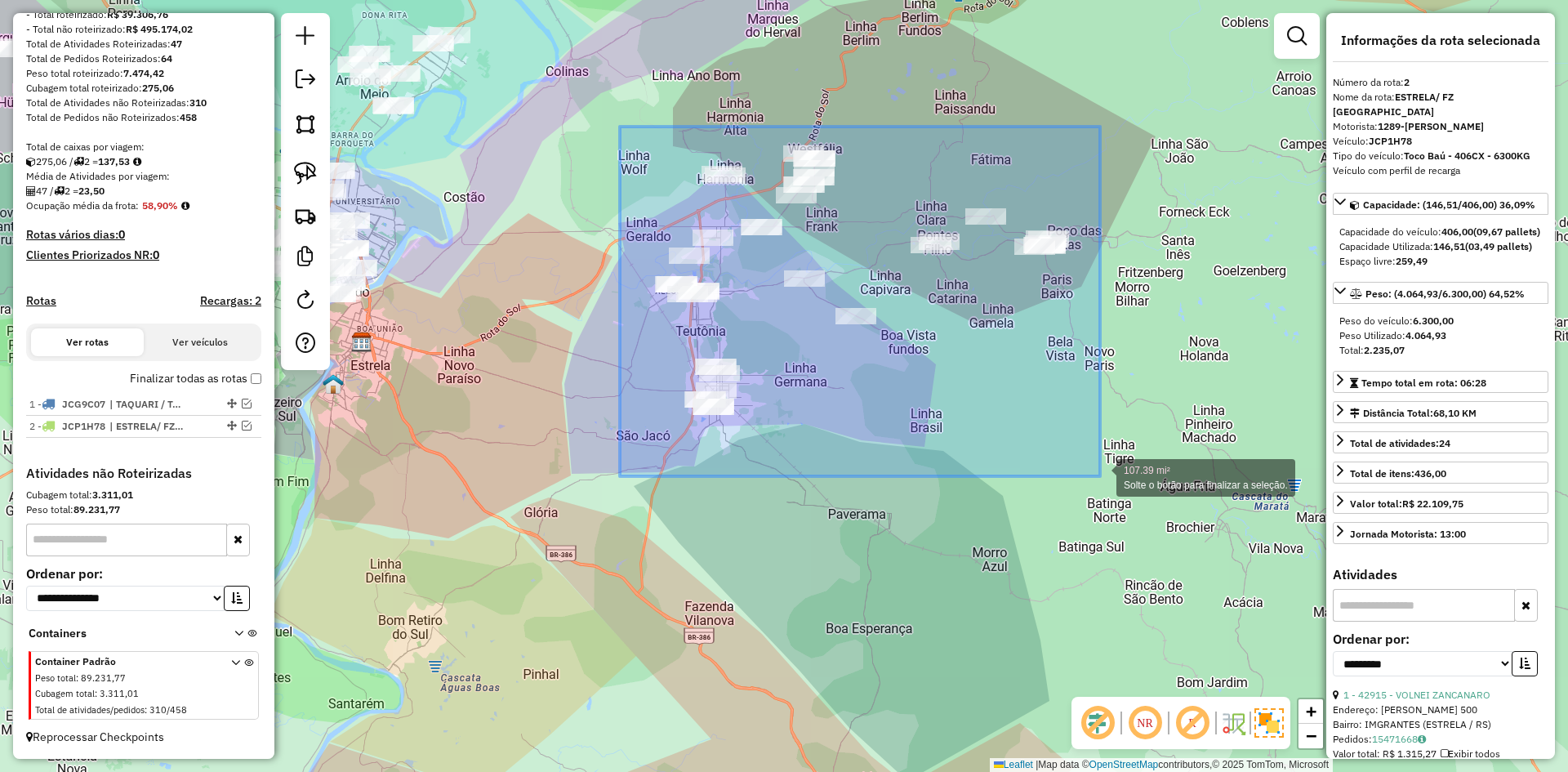
drag, startPoint x: 620, startPoint y: 126, endPoint x: 1100, endPoint y: 476, distance: 594.1
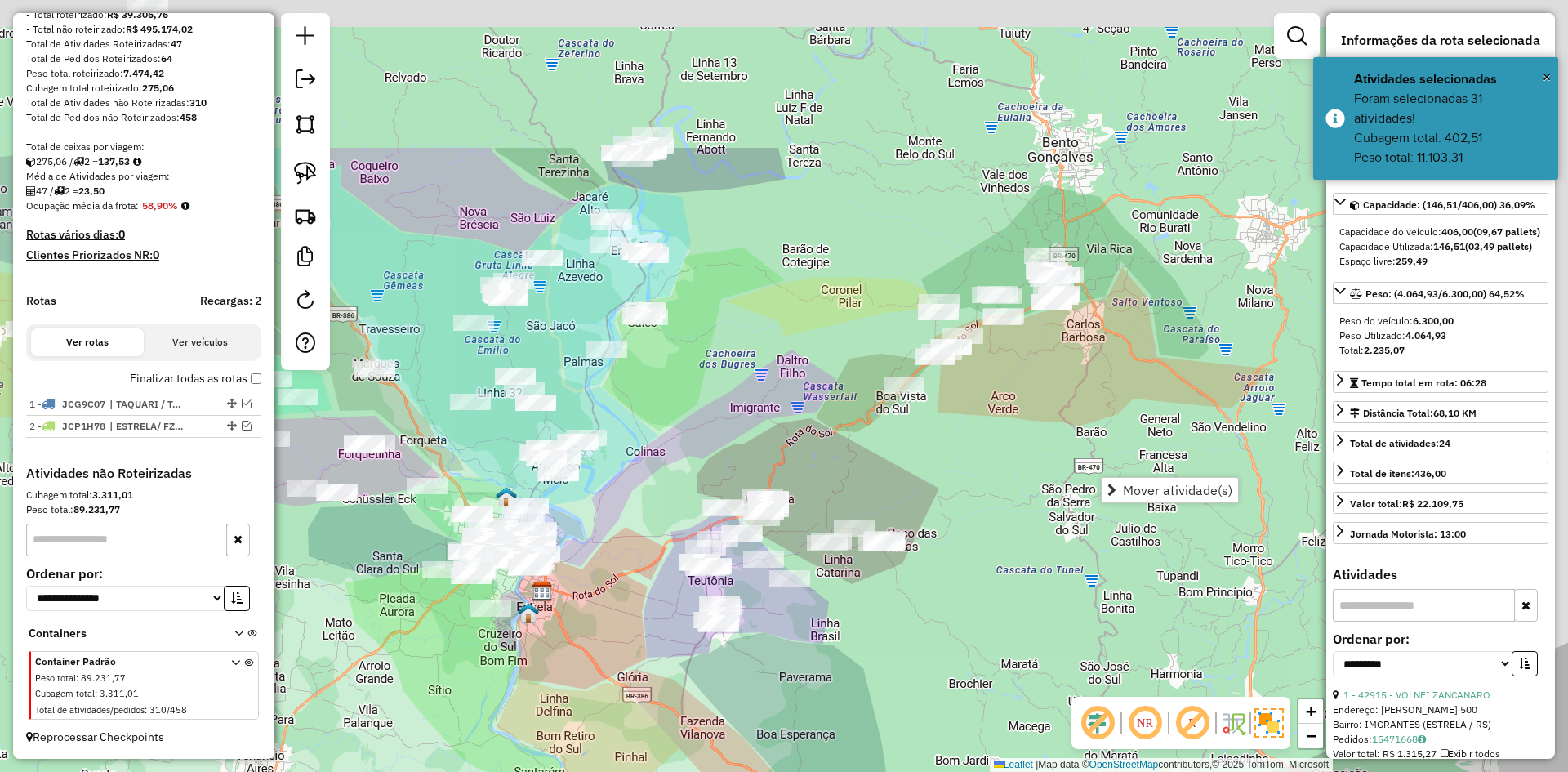
drag, startPoint x: 1079, startPoint y: 217, endPoint x: 922, endPoint y: 455, distance: 285.1
click at [922, 455] on div "Janela de atendimento Grade de atendimento Capacidade Transportadoras Veículos …" at bounding box center [784, 386] width 1568 height 772
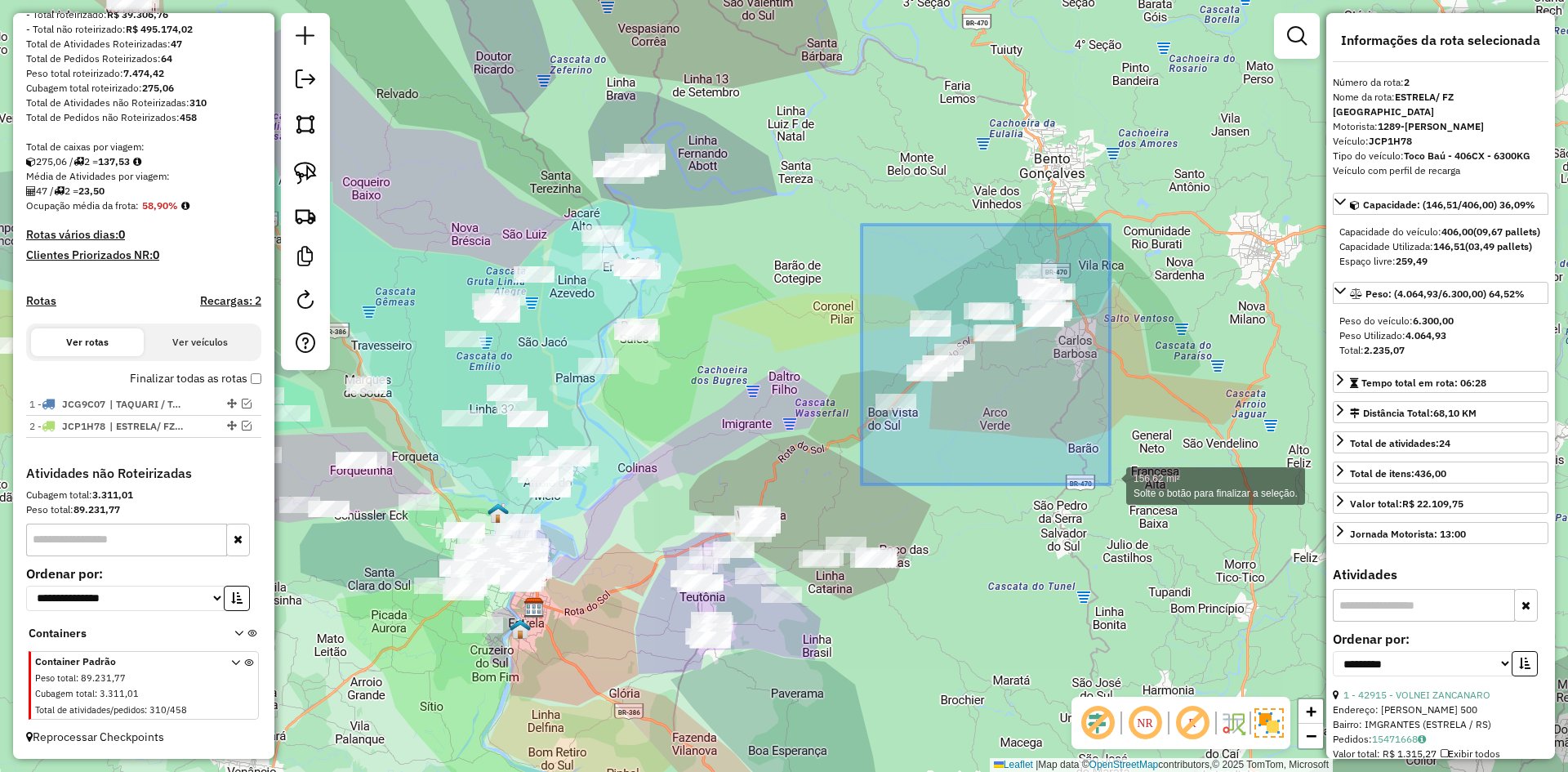
drag, startPoint x: 862, startPoint y: 225, endPoint x: 1128, endPoint y: 485, distance: 372.0
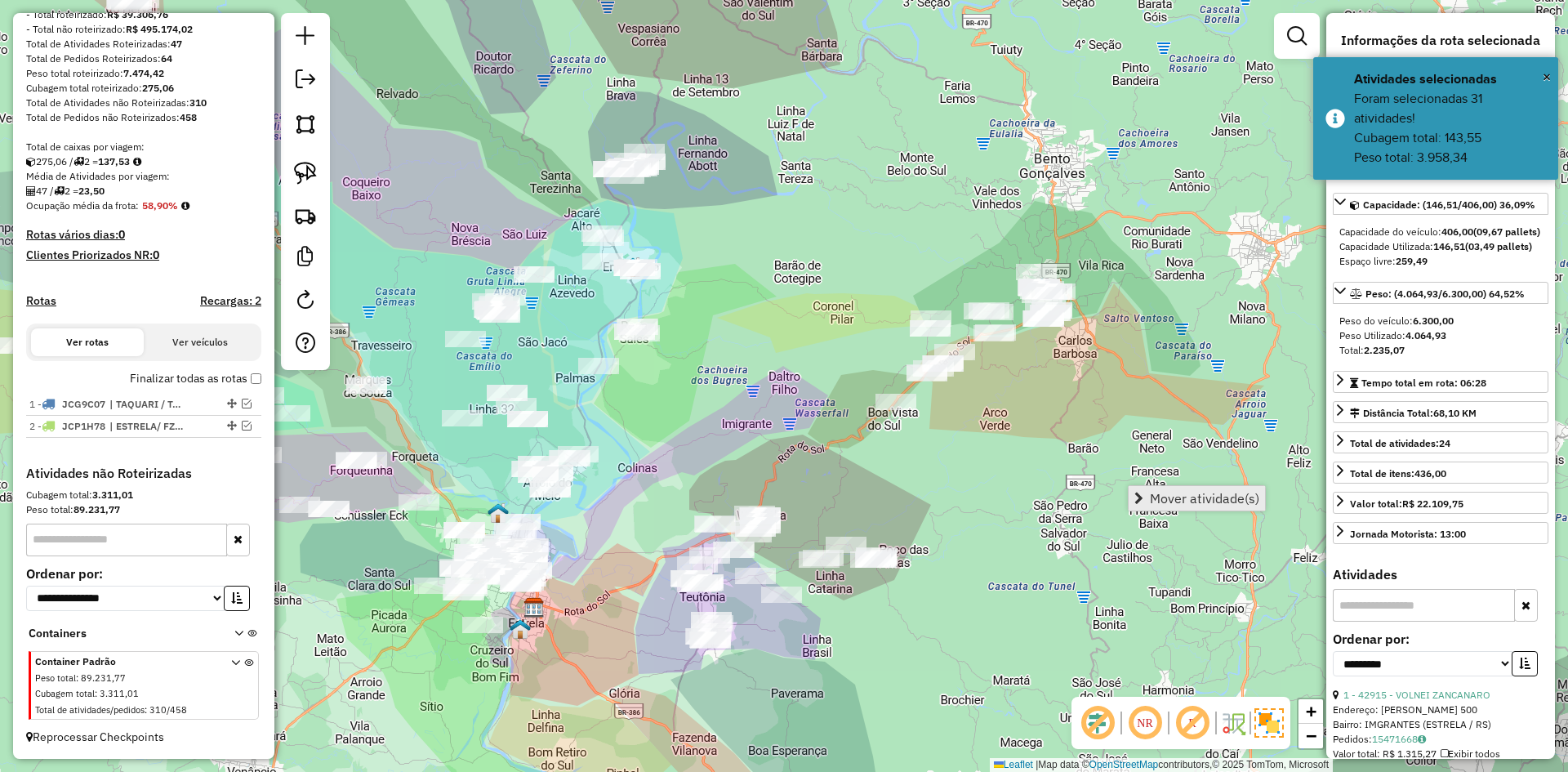
click at [1165, 494] on span "Mover atividade(s)" at bounding box center [1205, 498] width 109 height 13
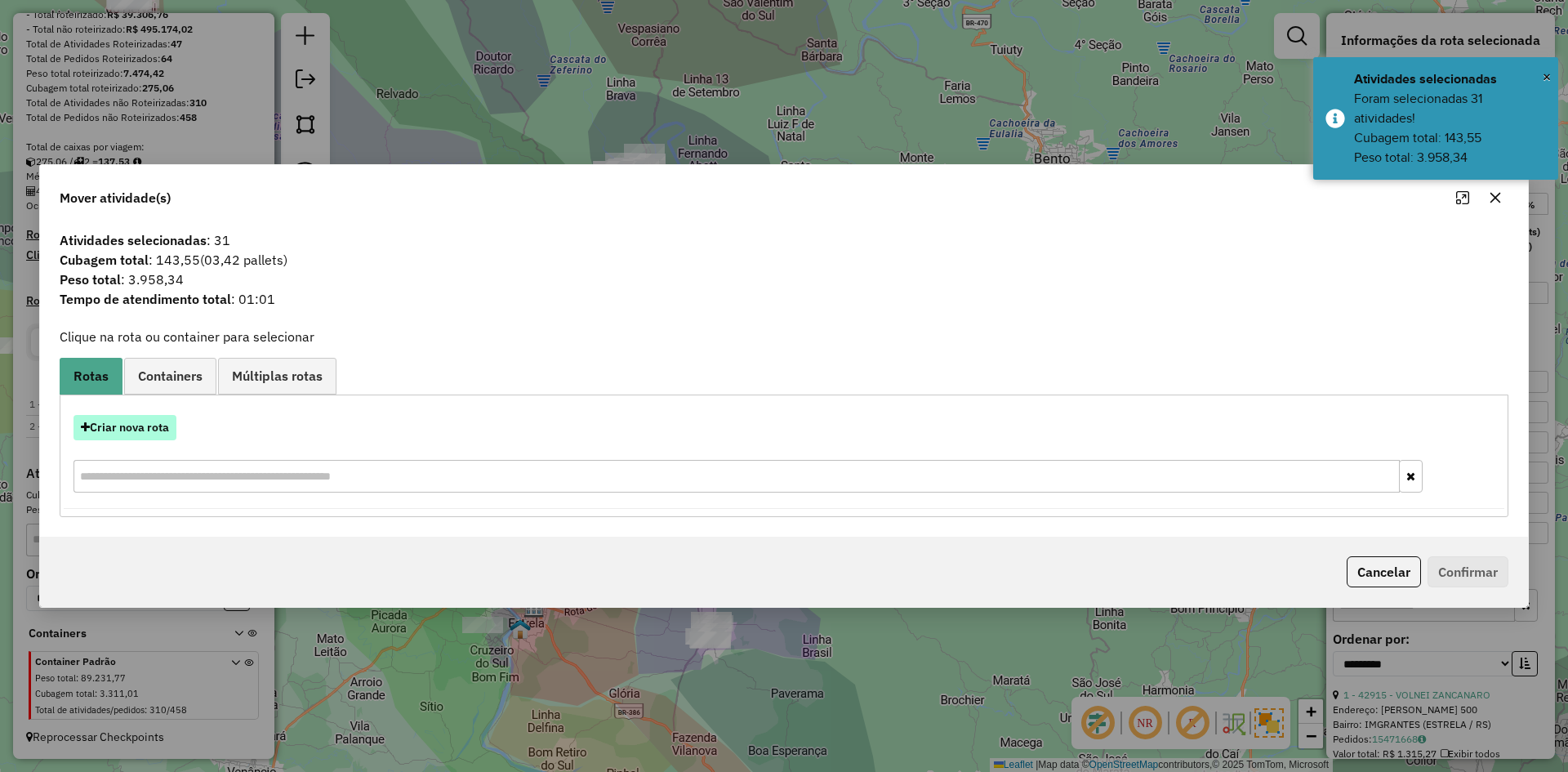
click at [150, 428] on button "Criar nova rota" at bounding box center [125, 427] width 103 height 25
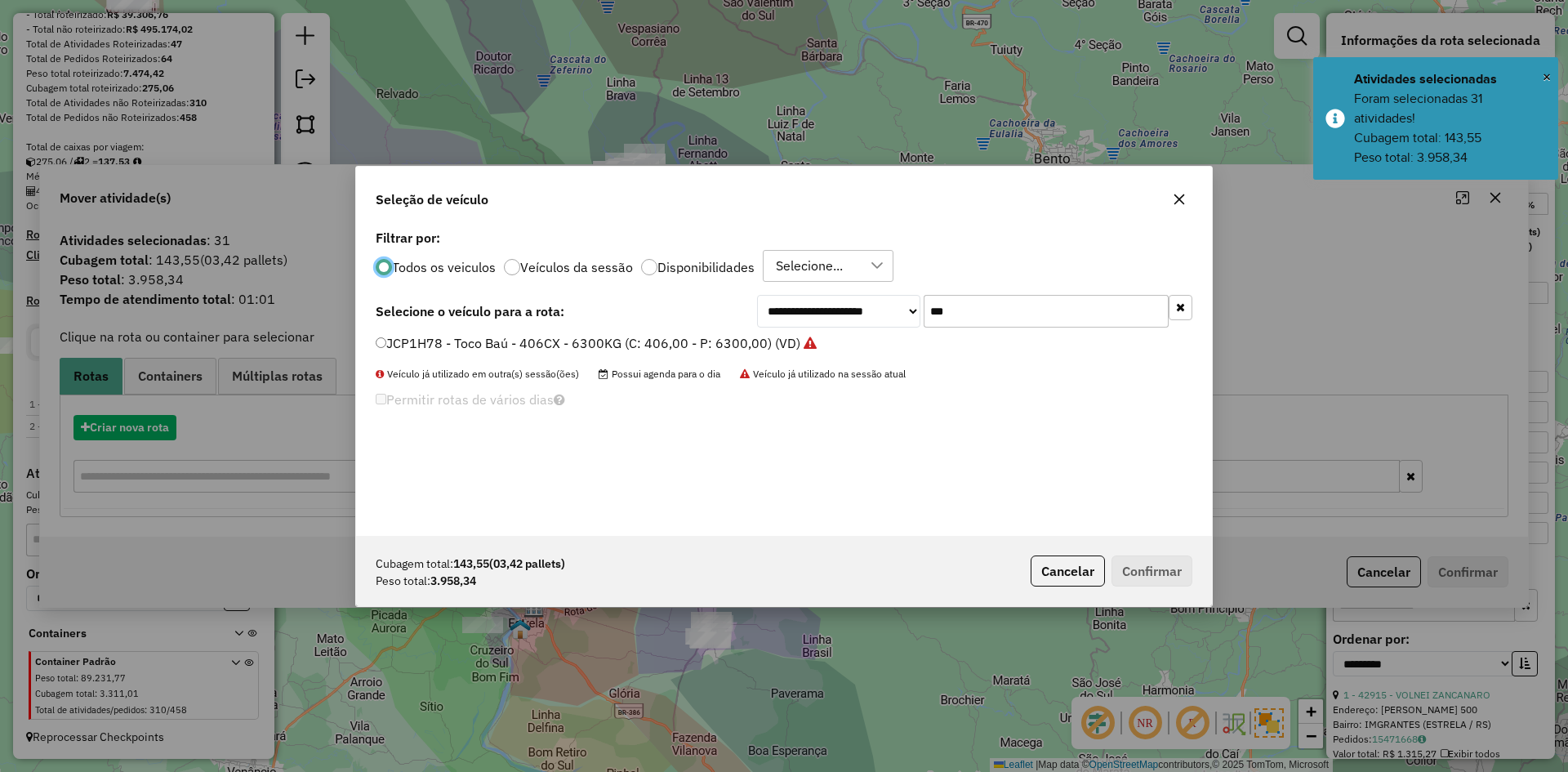
scroll to position [9, 5]
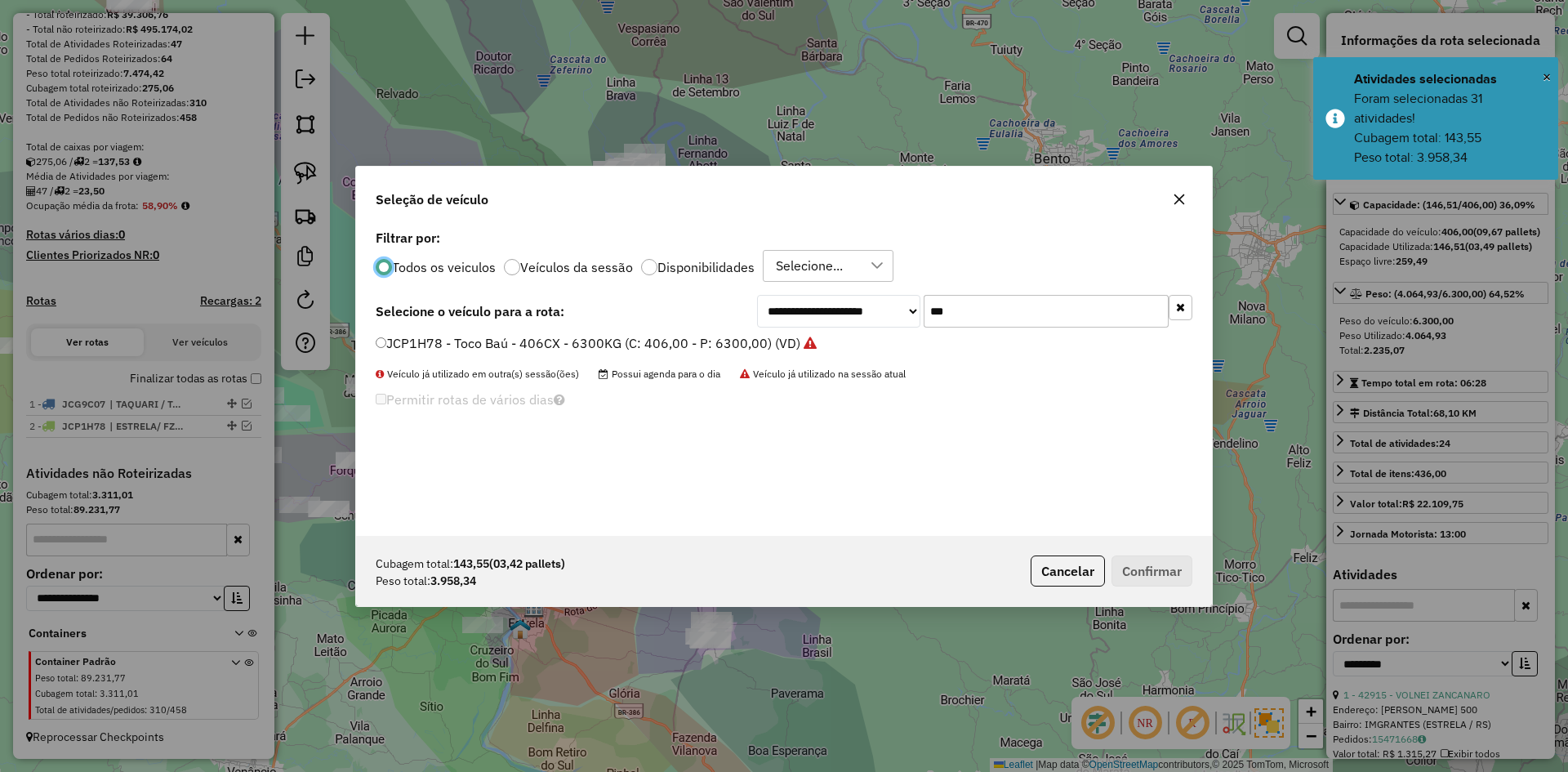
click at [954, 312] on input "***" at bounding box center [1045, 312] width 245 height 33
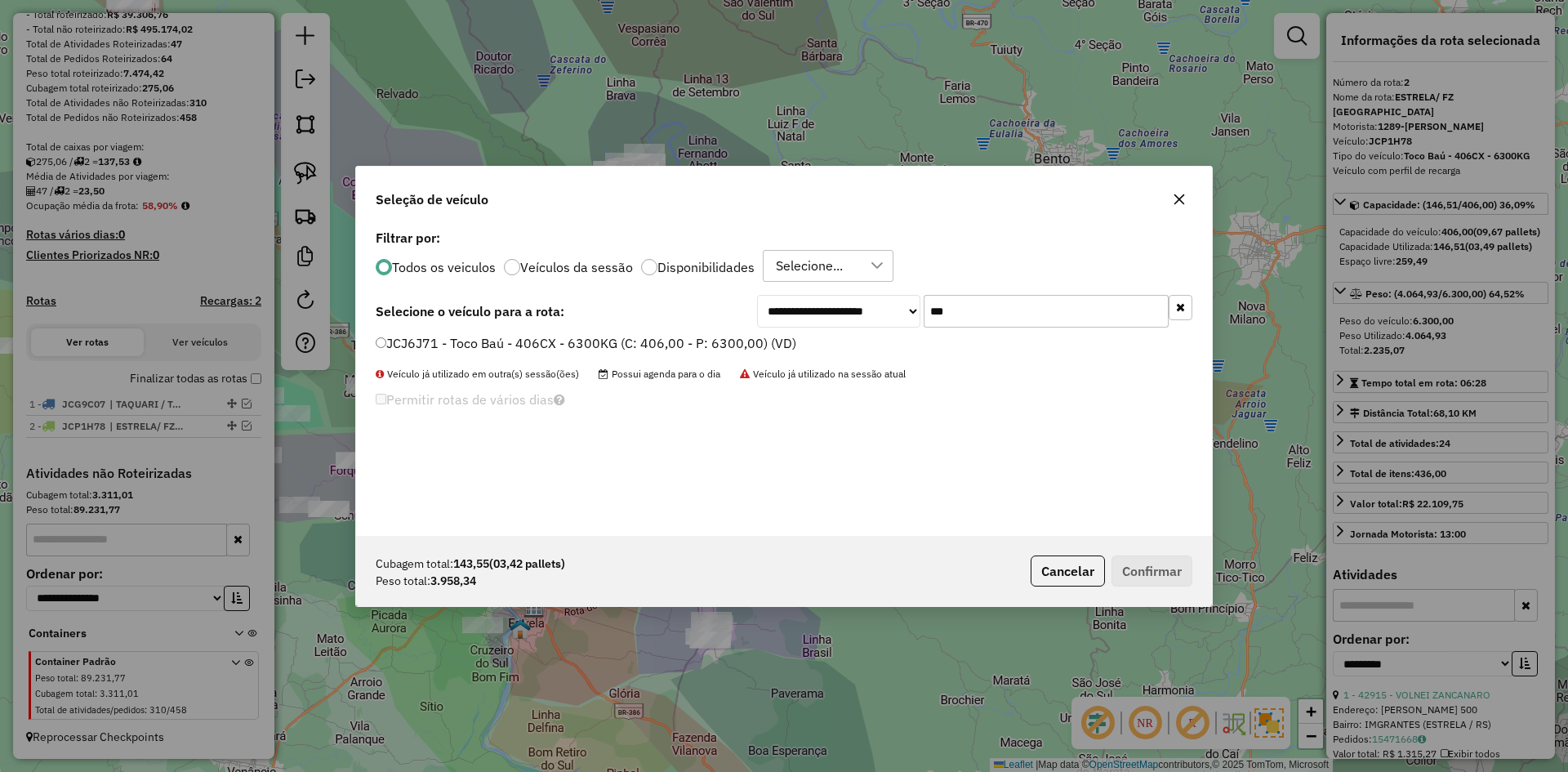
type input "***"
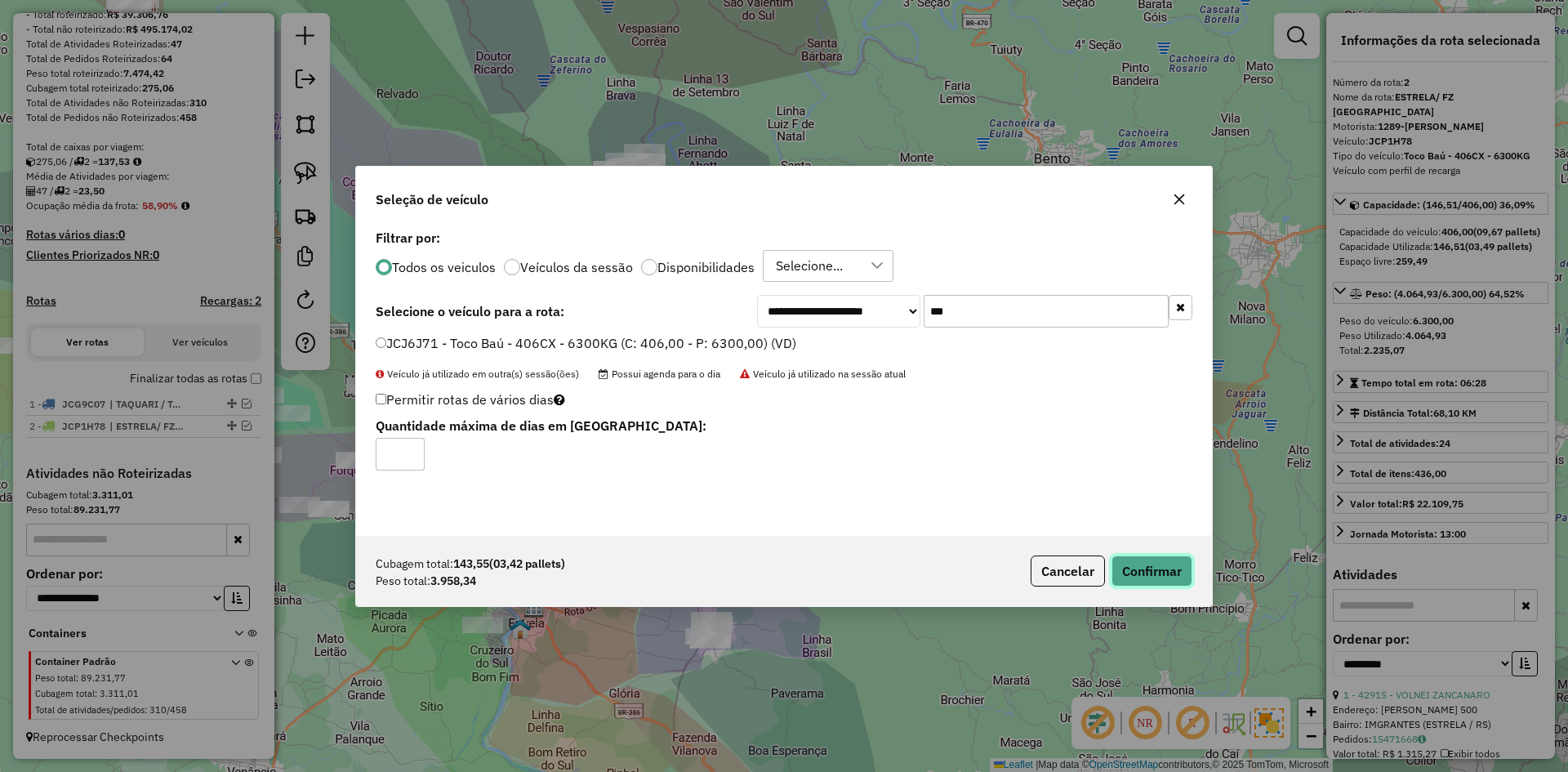
click at [1158, 580] on button "Confirmar" at bounding box center [1152, 571] width 80 height 31
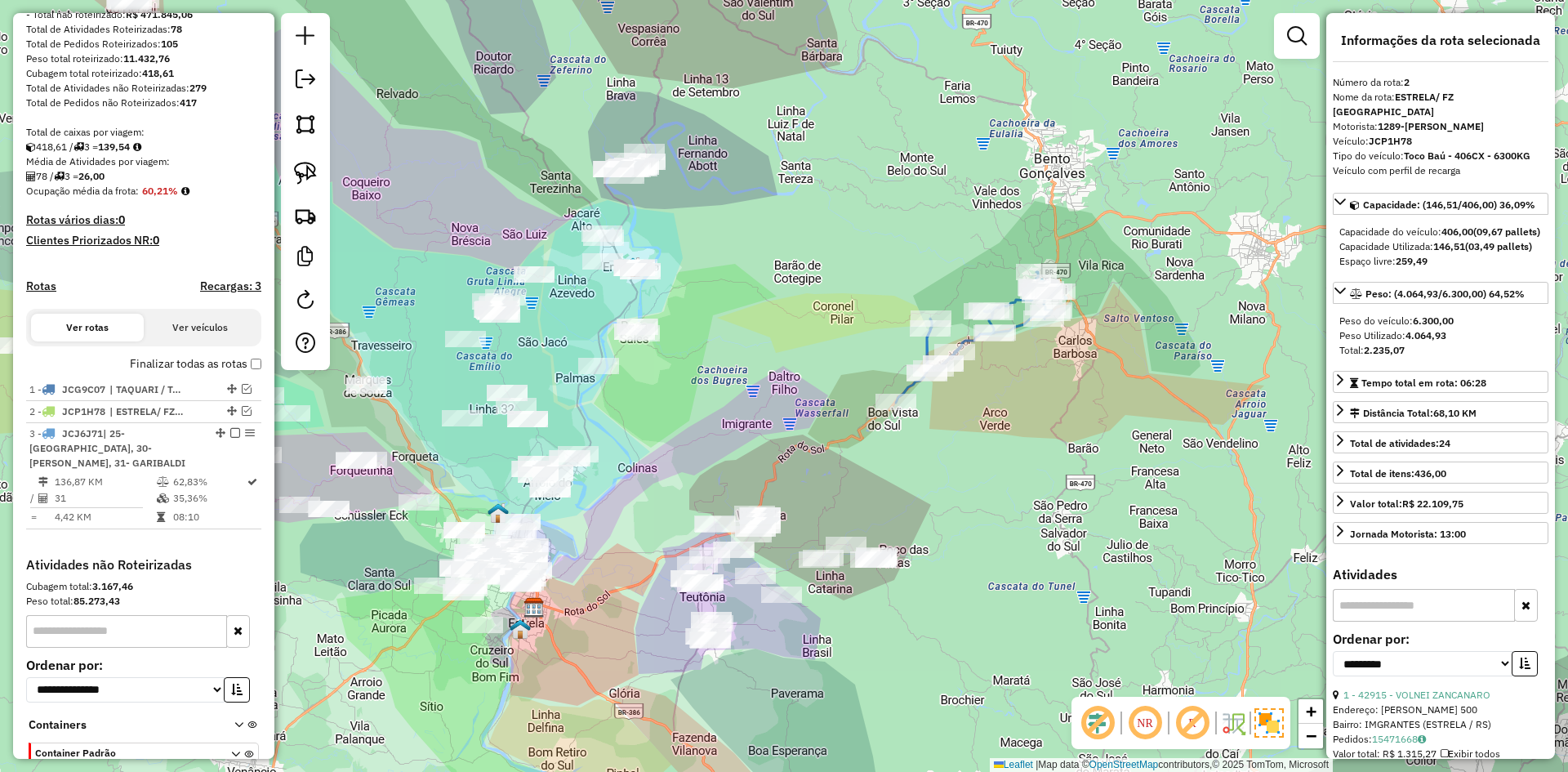
scroll to position [338, 0]
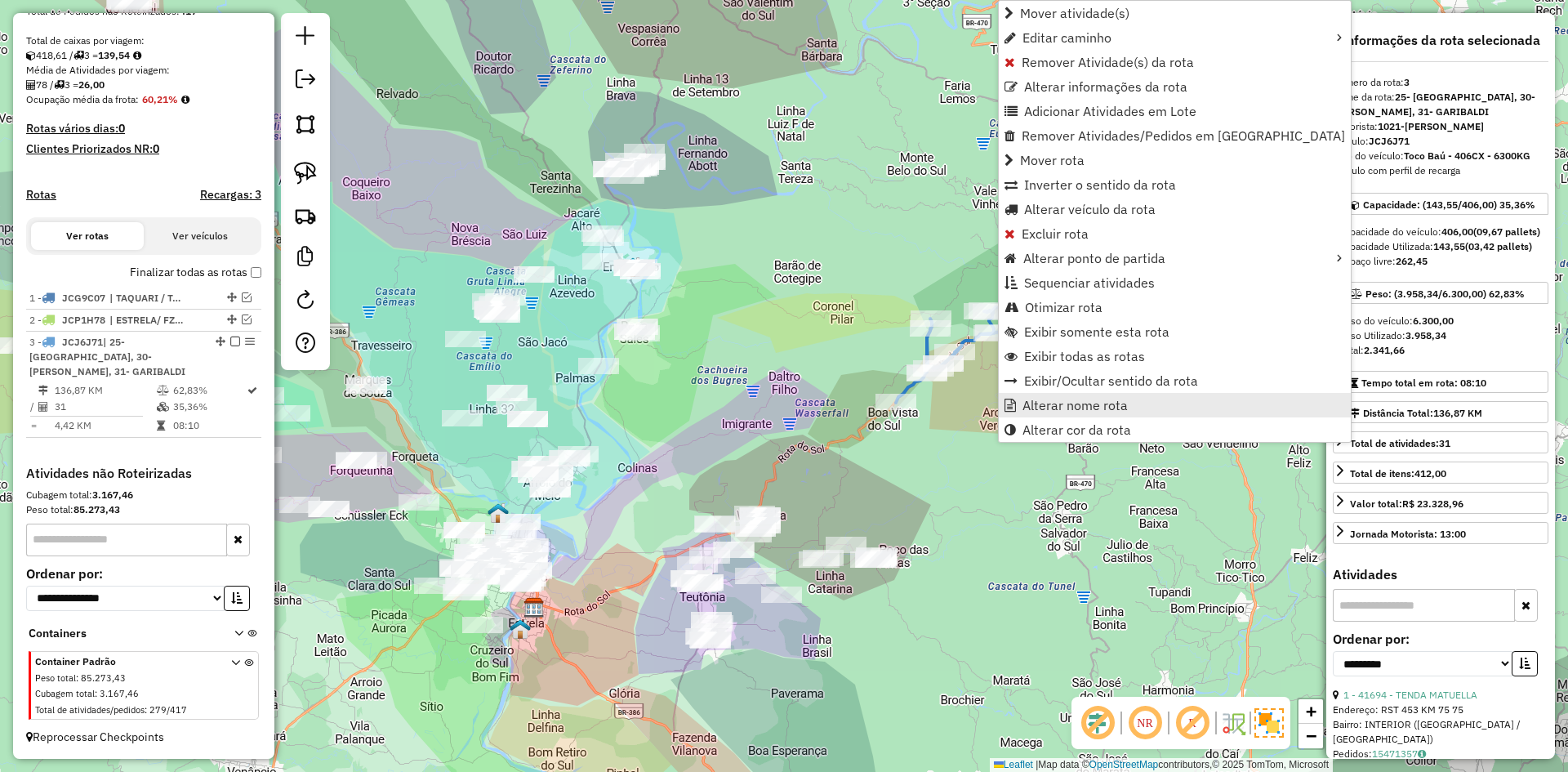
click at [1098, 404] on span "Alterar nome rota" at bounding box center [1076, 405] width 106 height 13
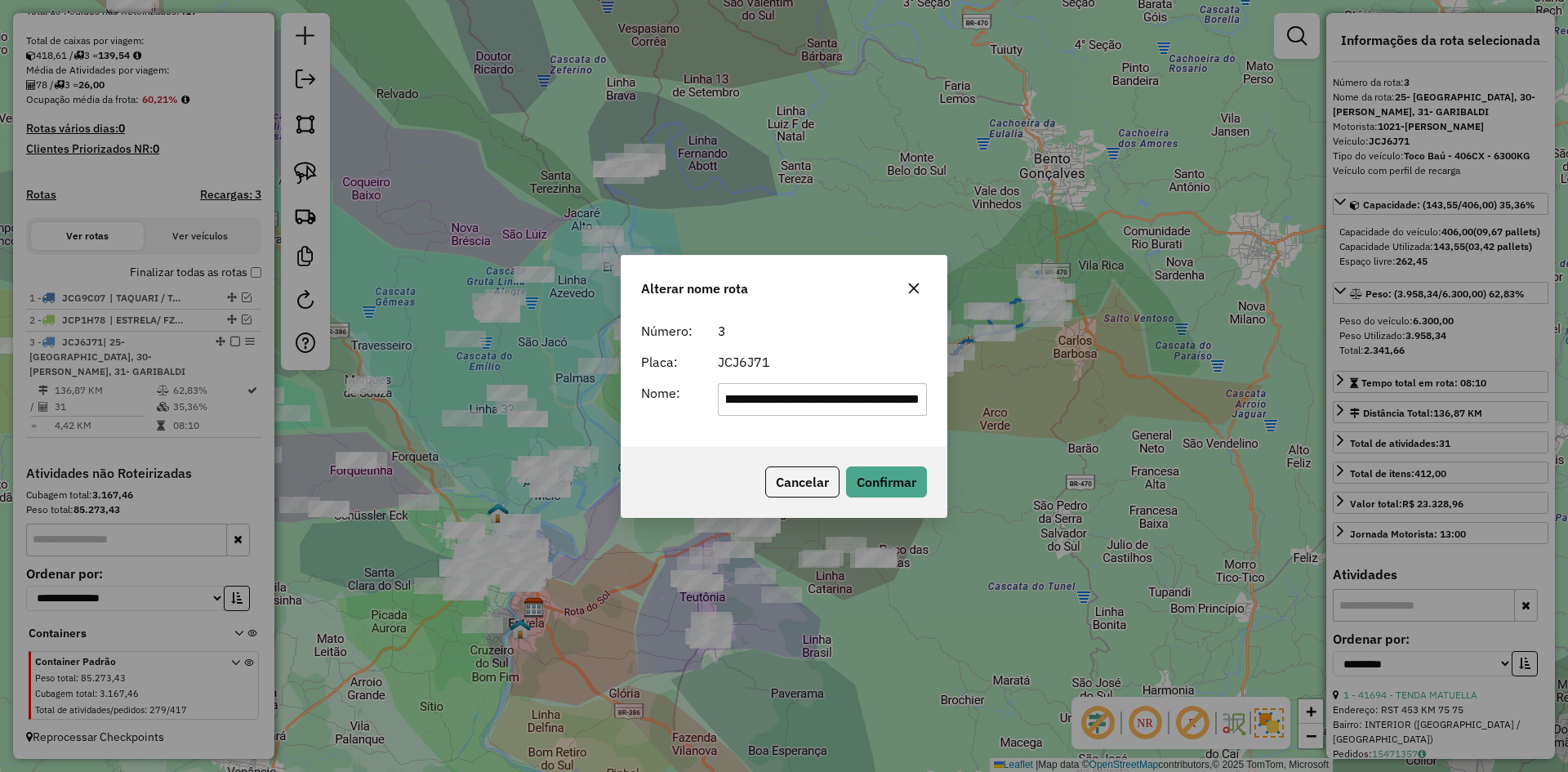
scroll to position [0, 0]
drag, startPoint x: 848, startPoint y: 400, endPoint x: 222, endPoint y: 498, distance: 633.6
click at [226, 495] on div "**********" at bounding box center [784, 386] width 1568 height 772
type input "*********"
click at [877, 485] on button "Confirmar" at bounding box center [886, 482] width 80 height 31
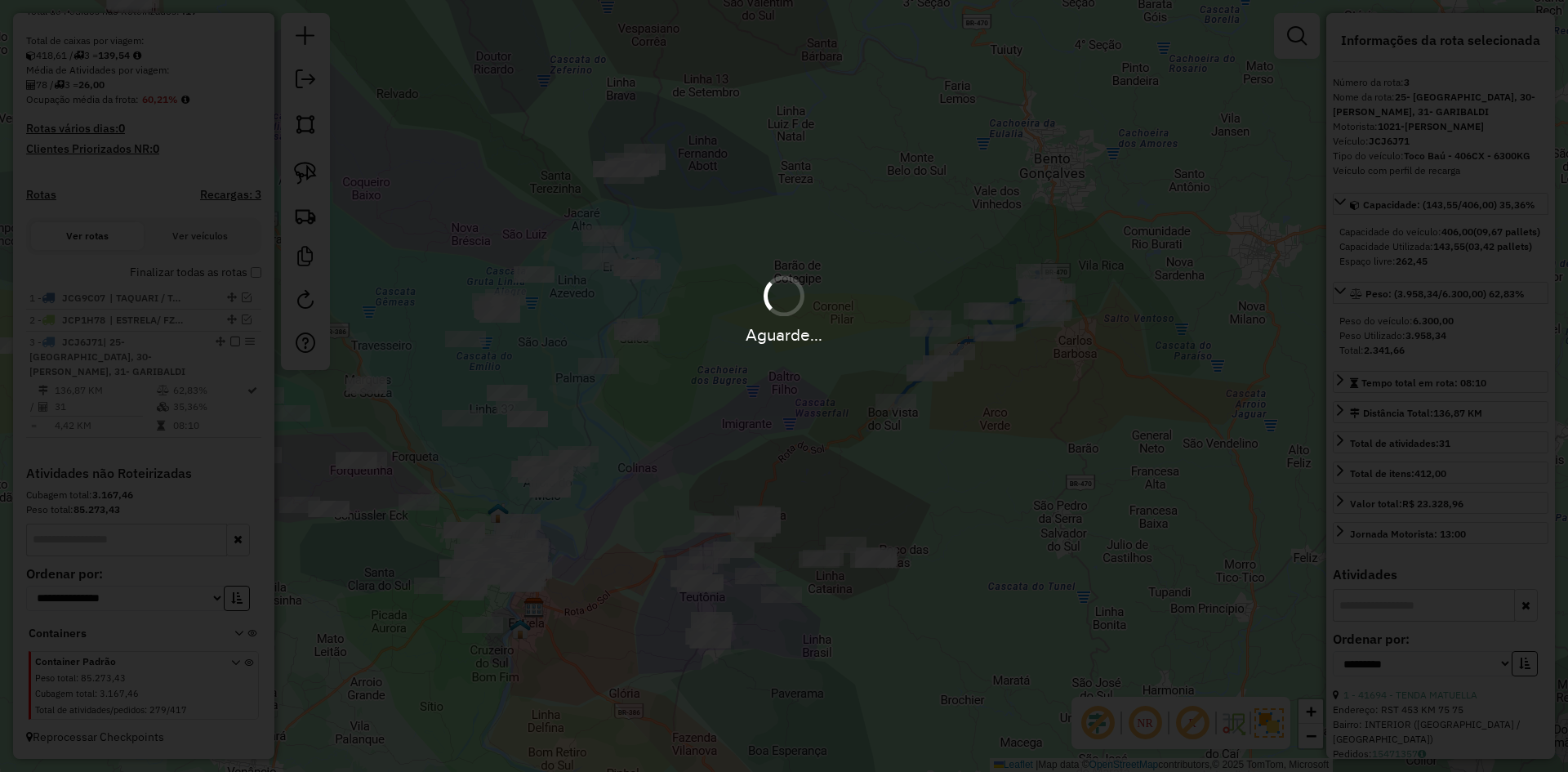
scroll to position [309, 0]
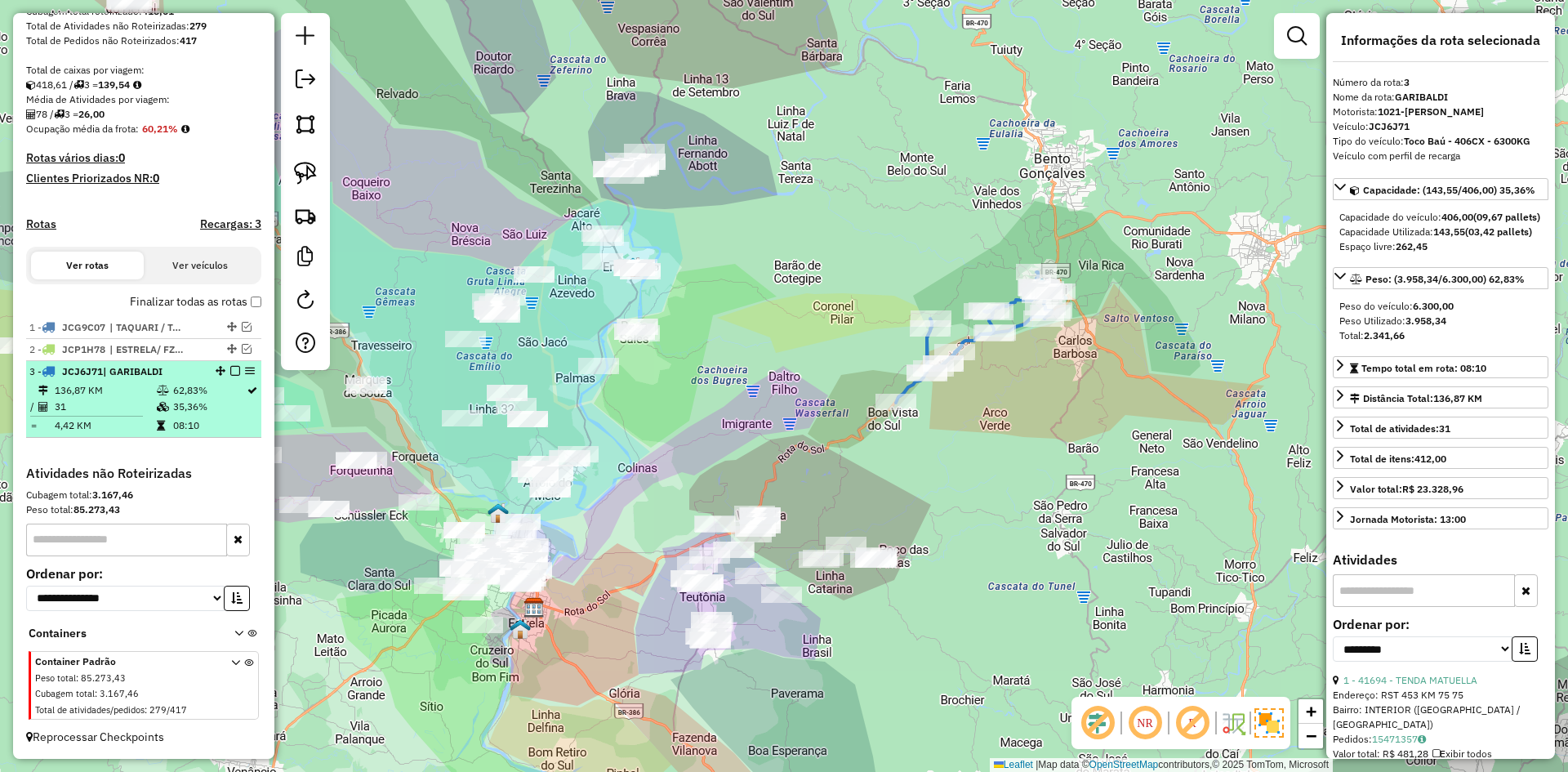
click at [230, 370] on em at bounding box center [235, 370] width 10 height 10
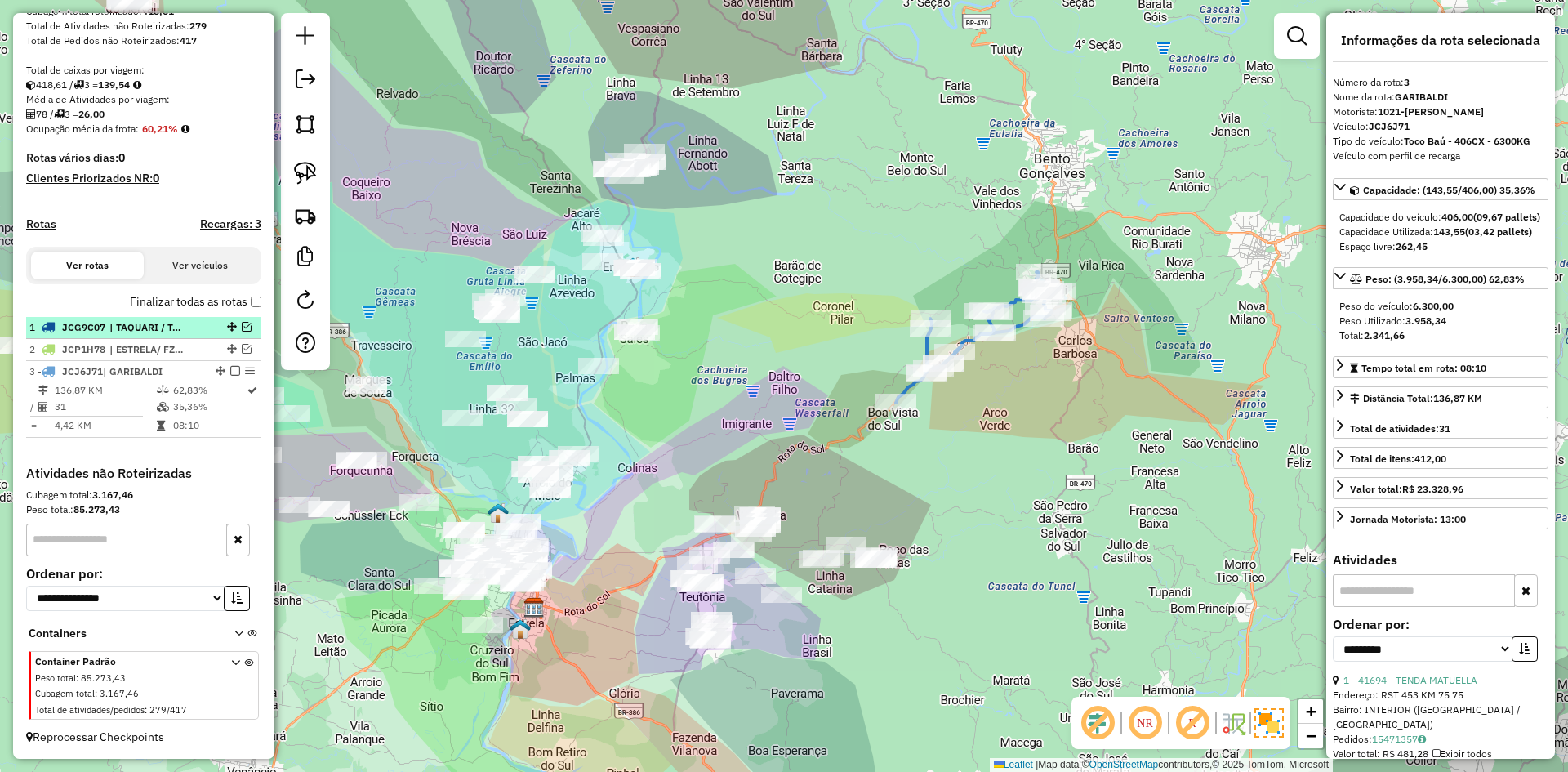
scroll to position [254, 0]
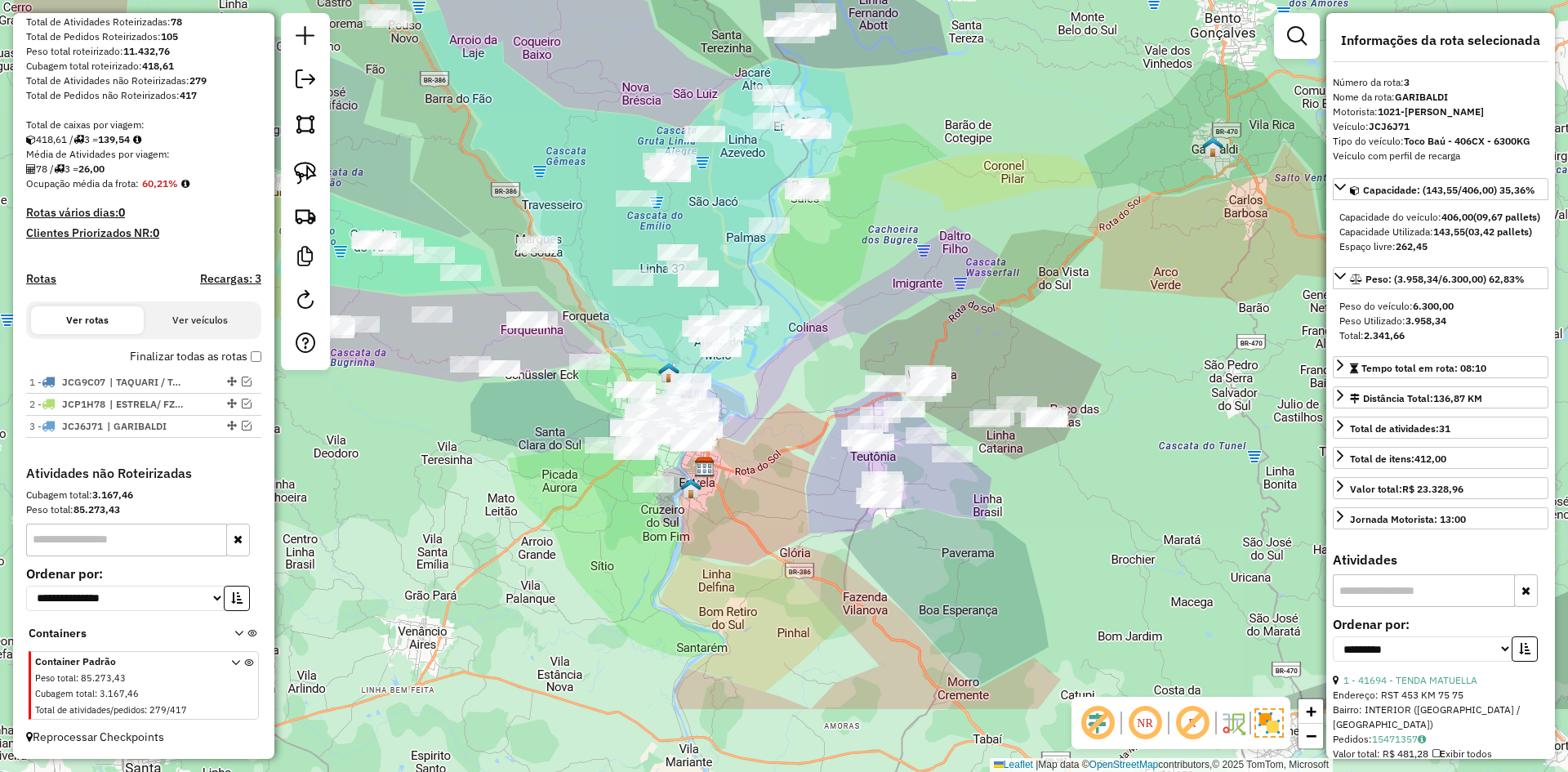
drag, startPoint x: 748, startPoint y: 428, endPoint x: 935, endPoint y: 235, distance: 268.7
click at [935, 235] on div "Janela de atendimento Grade de atendimento Capacidade Transportadoras Veículos …" at bounding box center [784, 386] width 1568 height 772
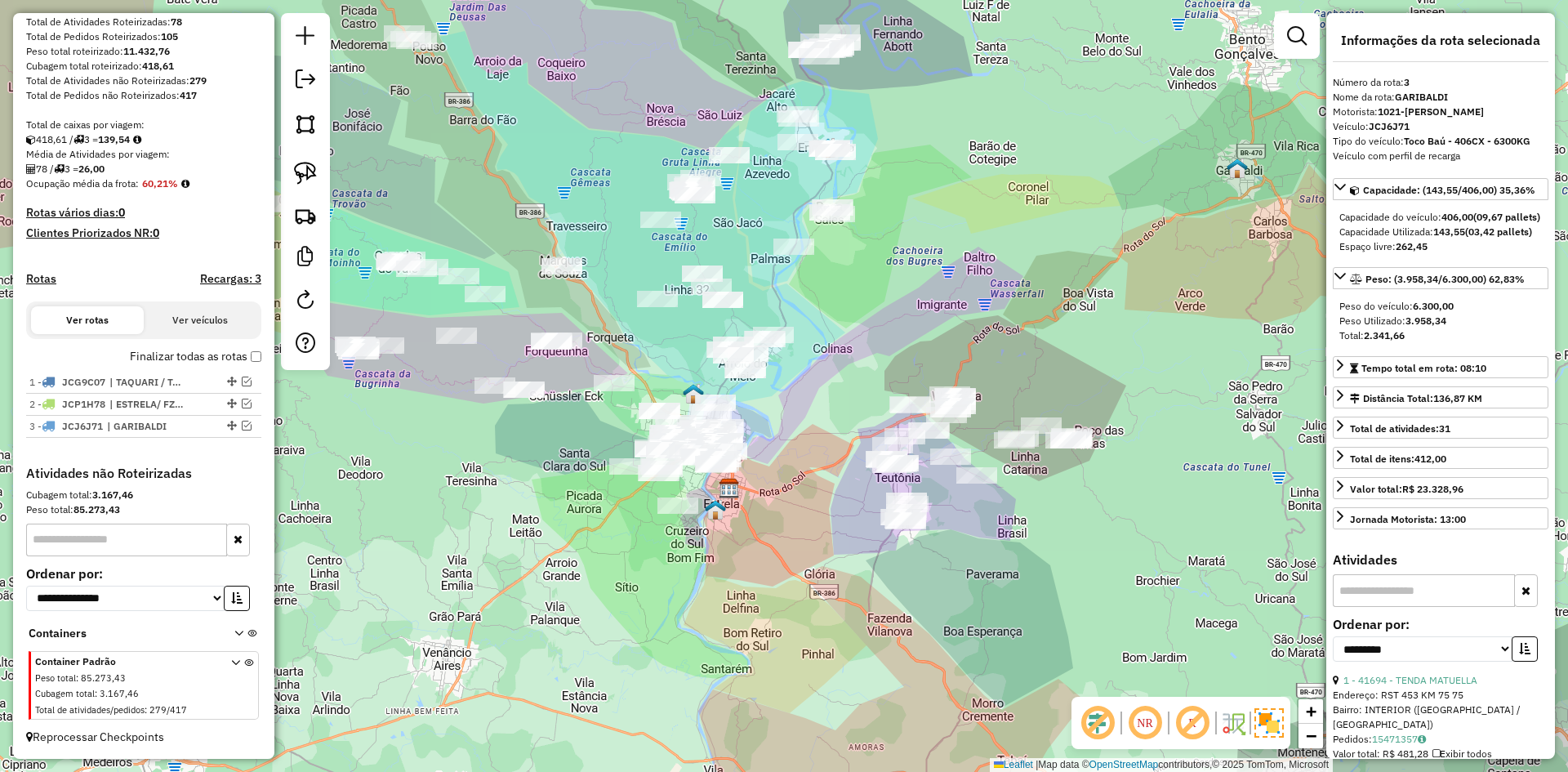
drag, startPoint x: 799, startPoint y: 338, endPoint x: 819, endPoint y: 536, distance: 199.0
click at [819, 536] on div "Janela de atendimento Grade de atendimento Capacidade Transportadoras Veículos …" at bounding box center [784, 386] width 1568 height 772
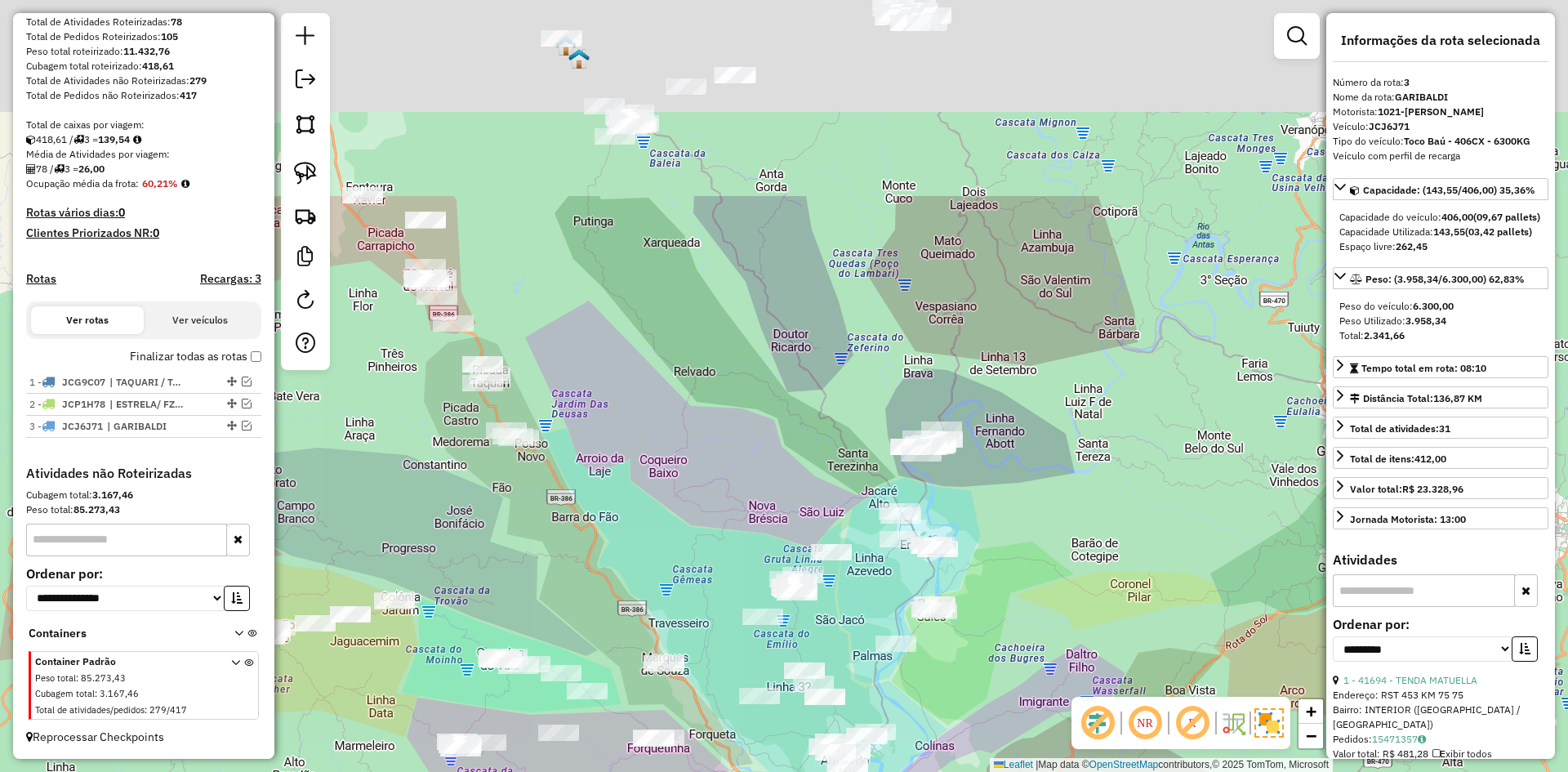
drag, startPoint x: 899, startPoint y: 294, endPoint x: 989, endPoint y: 570, distance: 290.3
click at [989, 570] on div "Janela de atendimento Grade de atendimento Capacidade Transportadoras Veículos …" at bounding box center [784, 386] width 1568 height 772
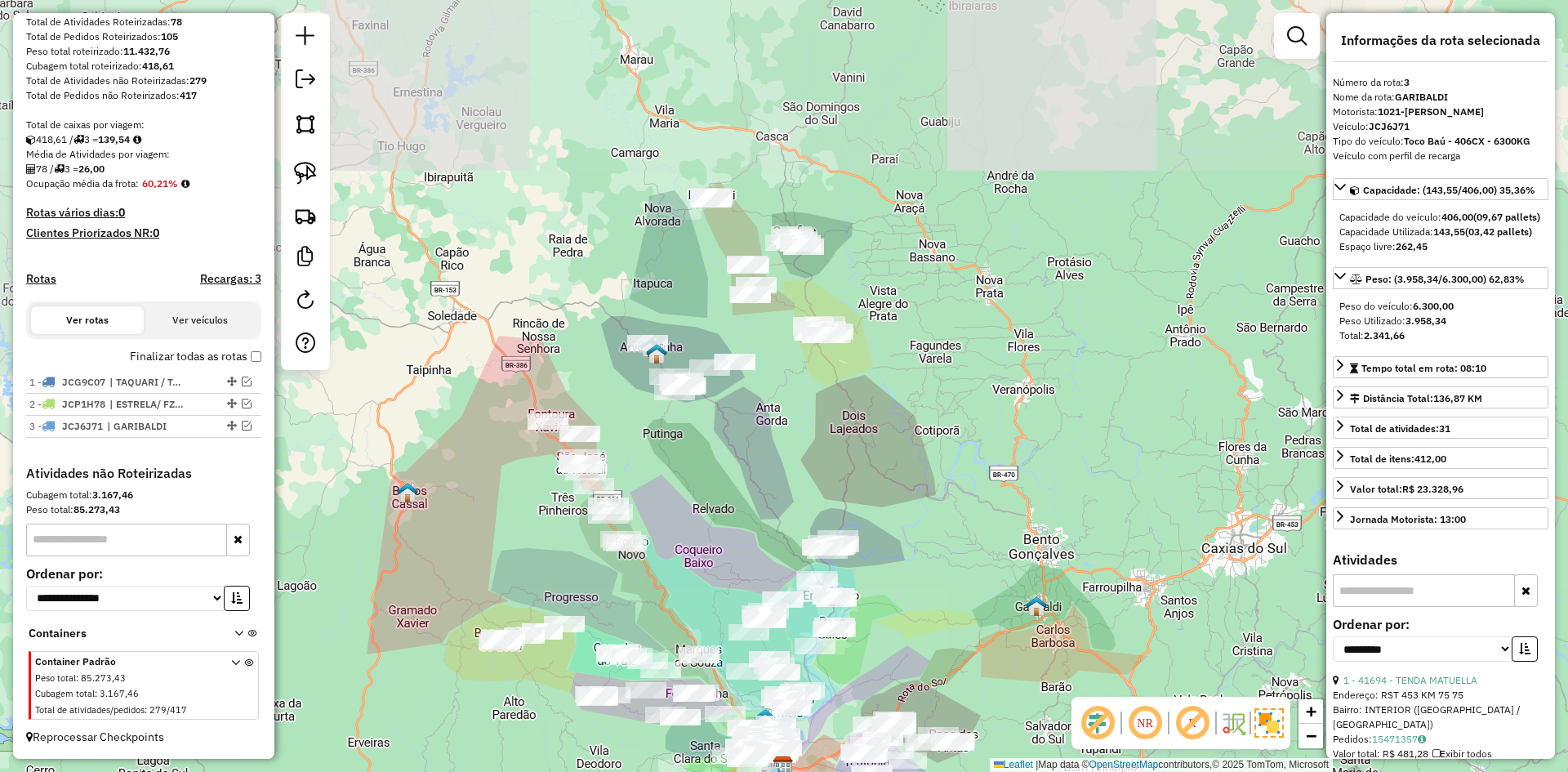
drag, startPoint x: 778, startPoint y: 287, endPoint x: 741, endPoint y: 465, distance: 181.8
click at [741, 465] on div "Janela de atendimento Grade de atendimento Capacidade Transportadoras Veículos …" at bounding box center [784, 386] width 1568 height 772
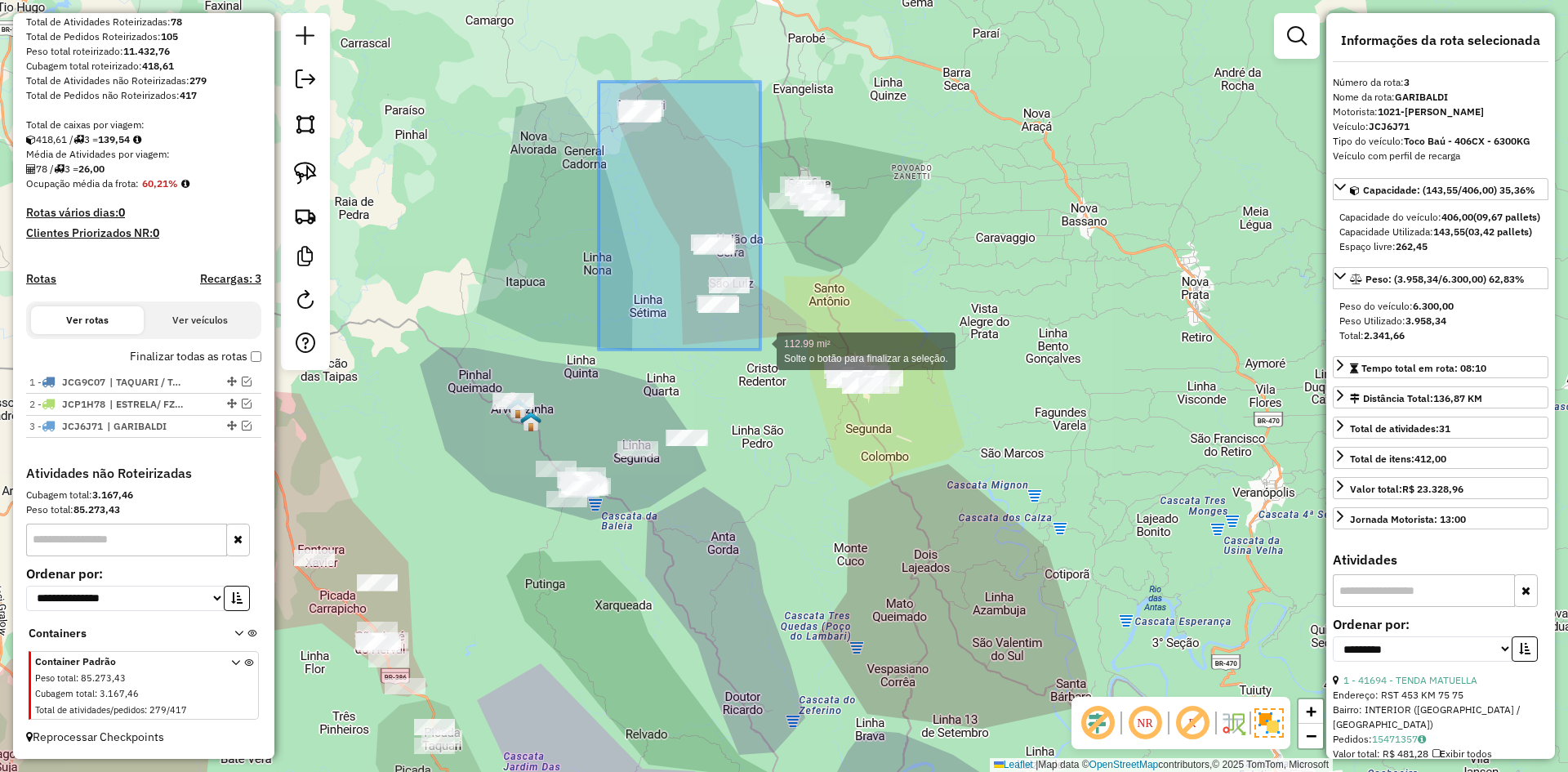
drag, startPoint x: 599, startPoint y: 81, endPoint x: 761, endPoint y: 350, distance: 314.0
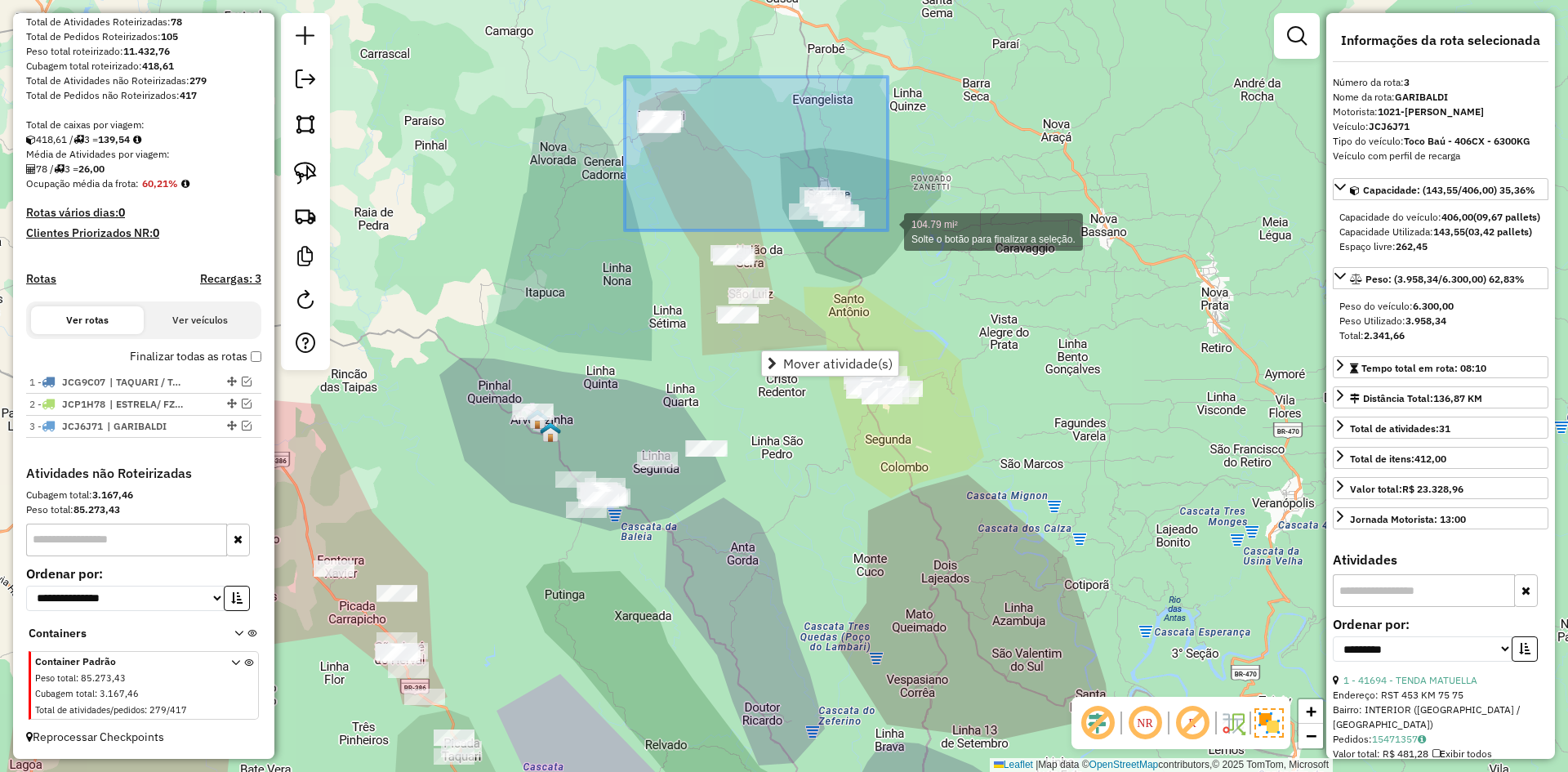
drag, startPoint x: 625, startPoint y: 77, endPoint x: 888, endPoint y: 230, distance: 304.3
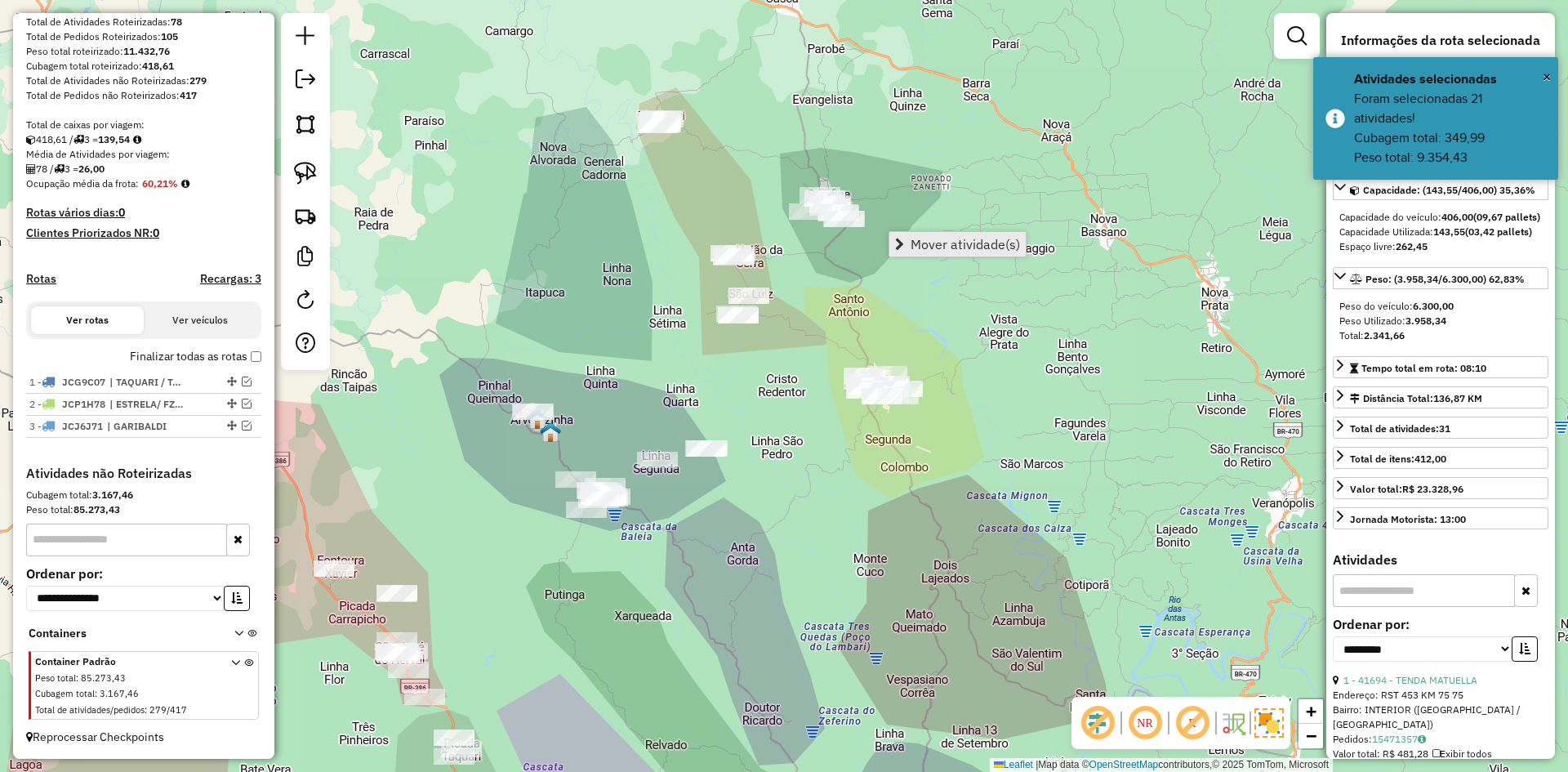
click at [951, 244] on span "Mover atividade(s)" at bounding box center [965, 244] width 109 height 13
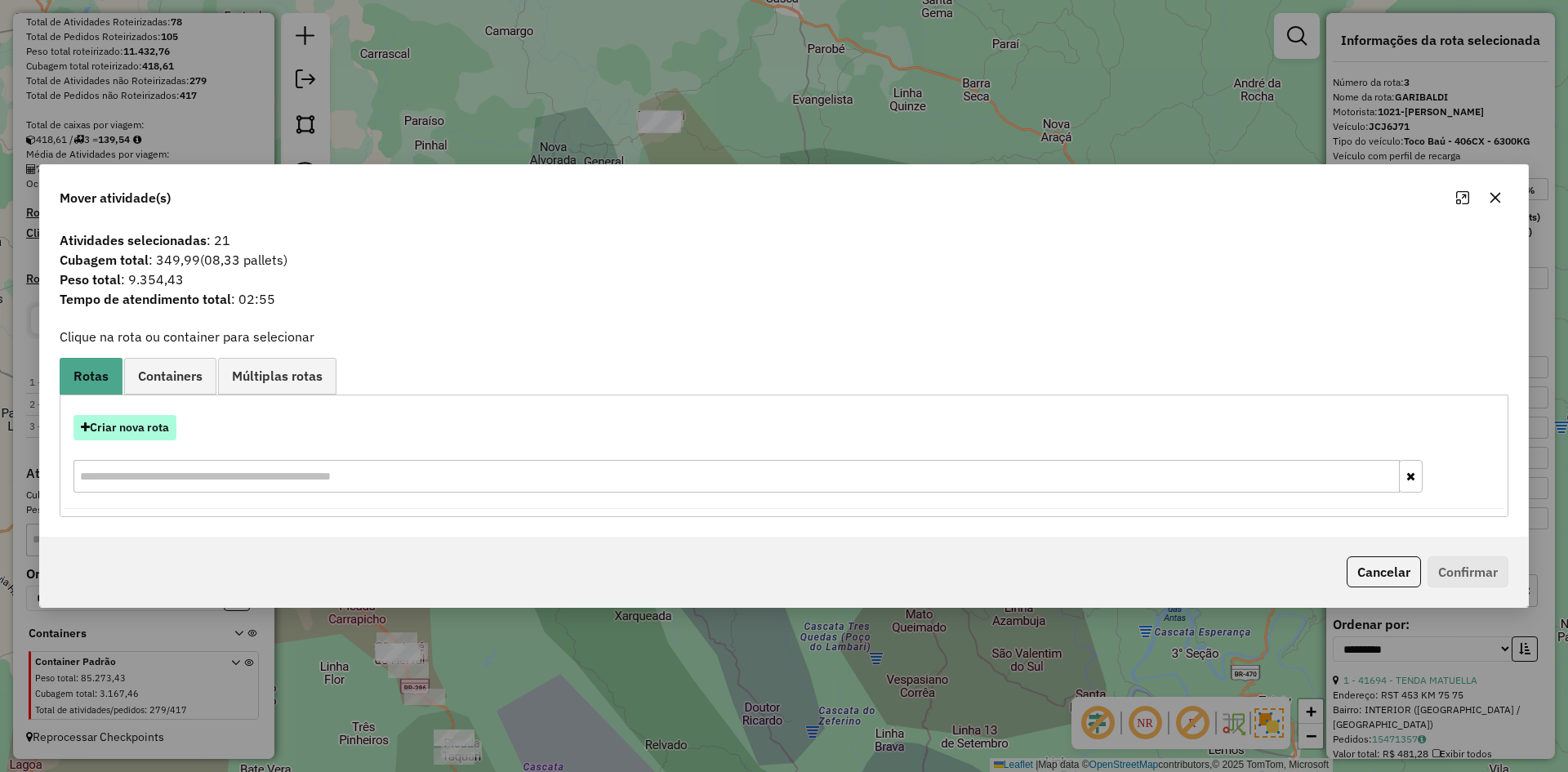
click at [132, 428] on button "Criar nova rota" at bounding box center [125, 427] width 103 height 25
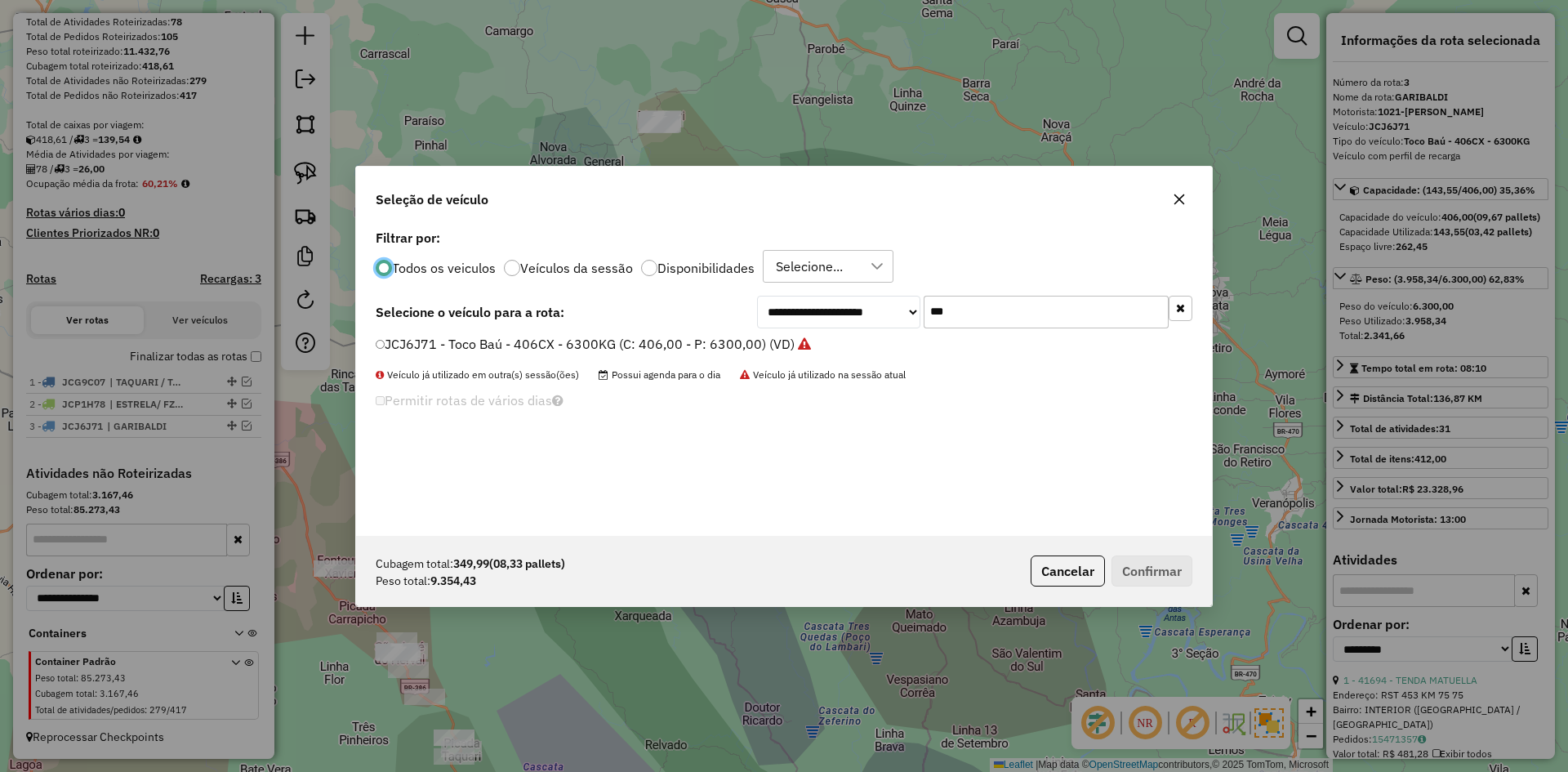
scroll to position [9, 5]
drag, startPoint x: 938, startPoint y: 318, endPoint x: 912, endPoint y: 335, distance: 31.1
click at [912, 335] on div "**********" at bounding box center [784, 381] width 856 height 311
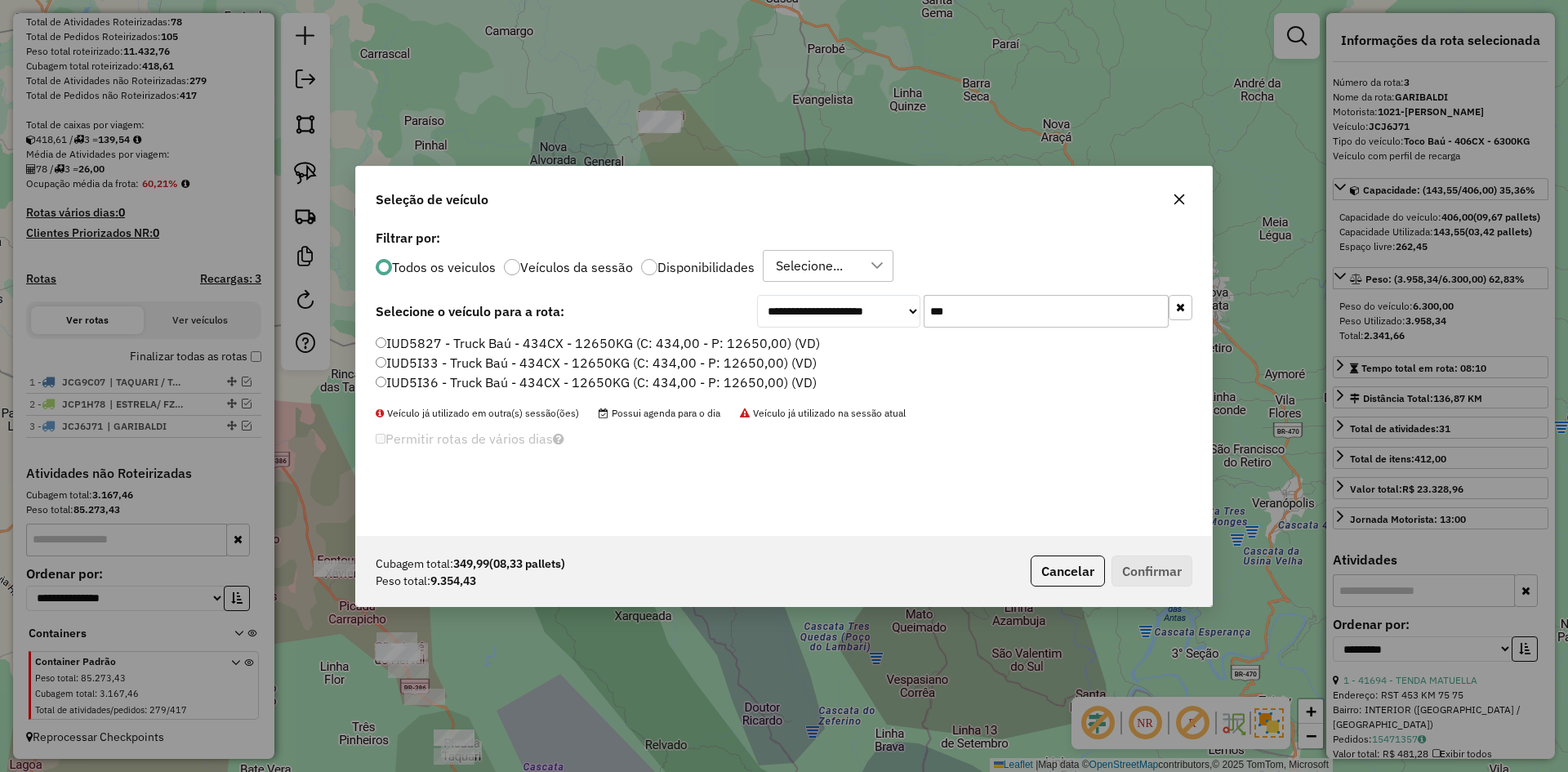
type input "***"
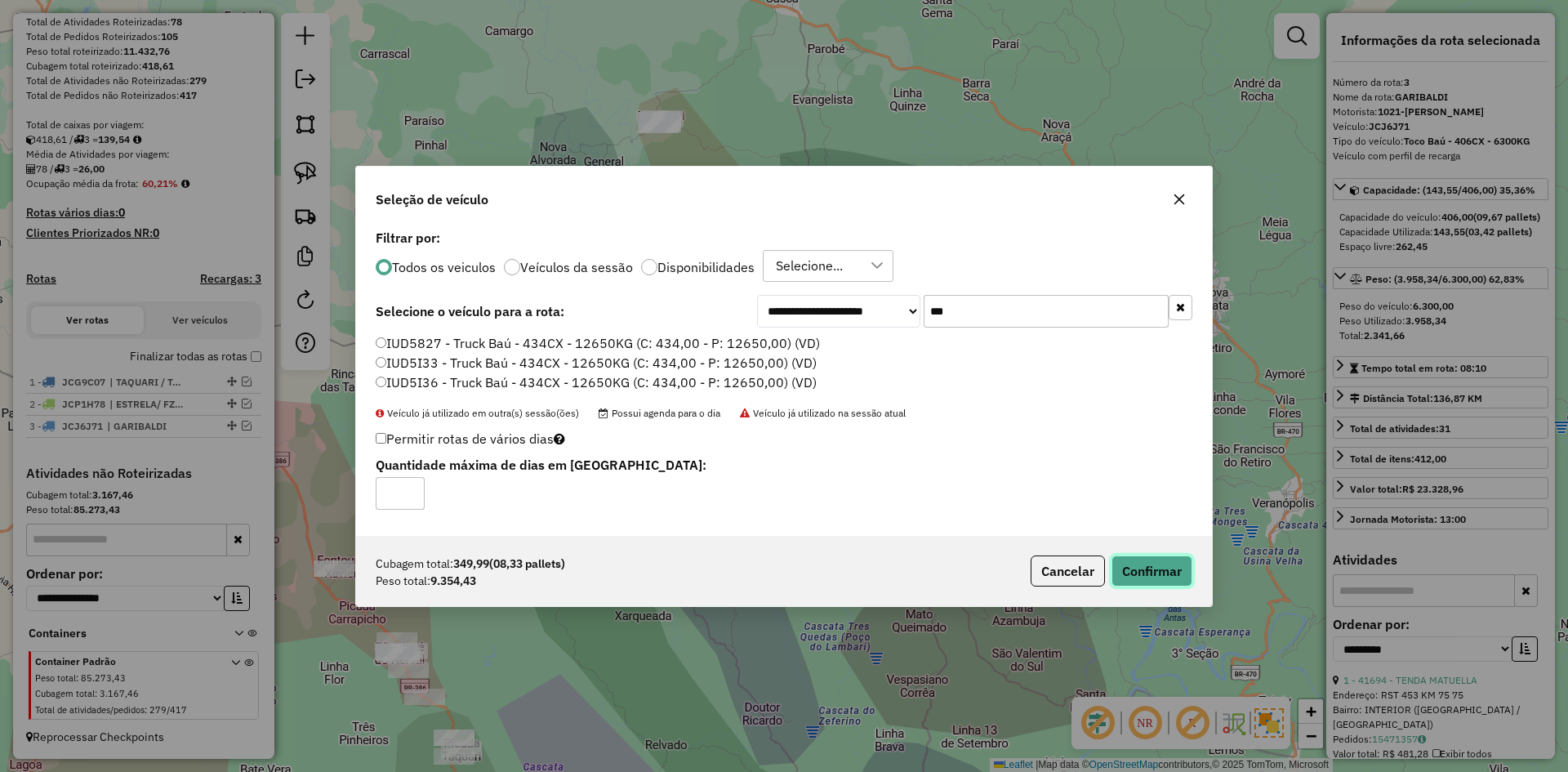
click at [1172, 575] on button "Confirmar" at bounding box center [1152, 571] width 80 height 31
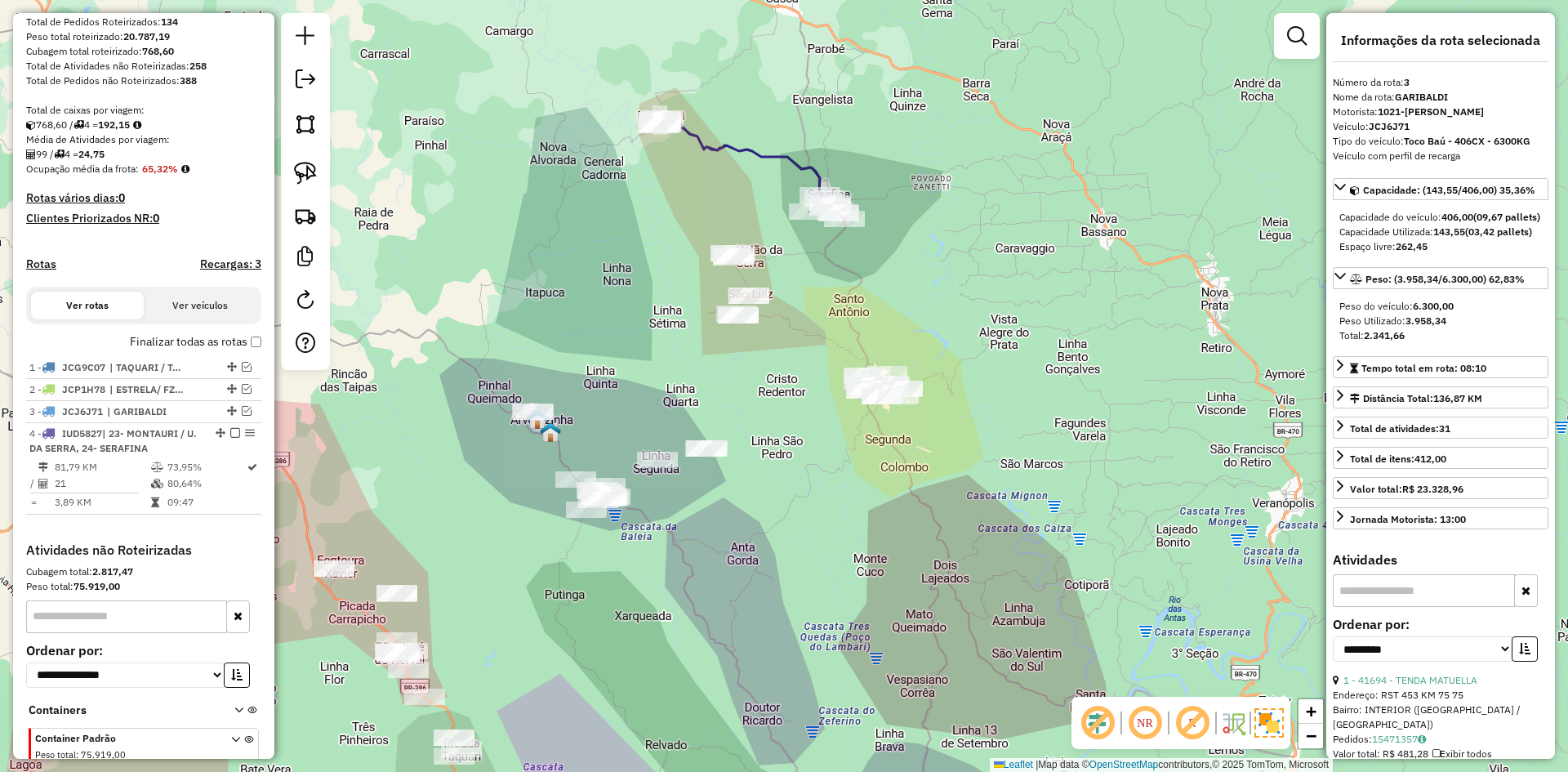
scroll to position [345, 0]
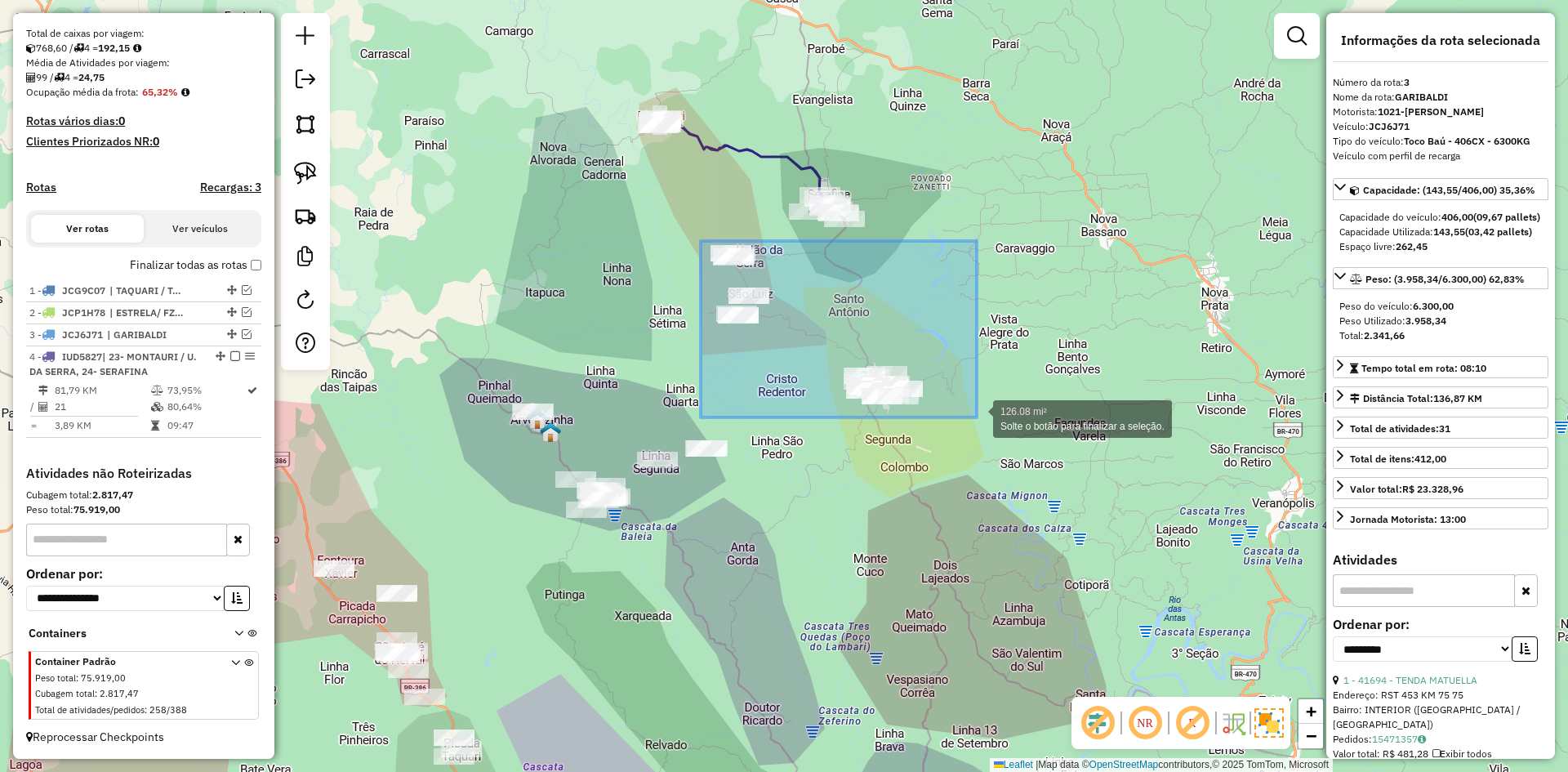
drag, startPoint x: 701, startPoint y: 241, endPoint x: 977, endPoint y: 417, distance: 327.3
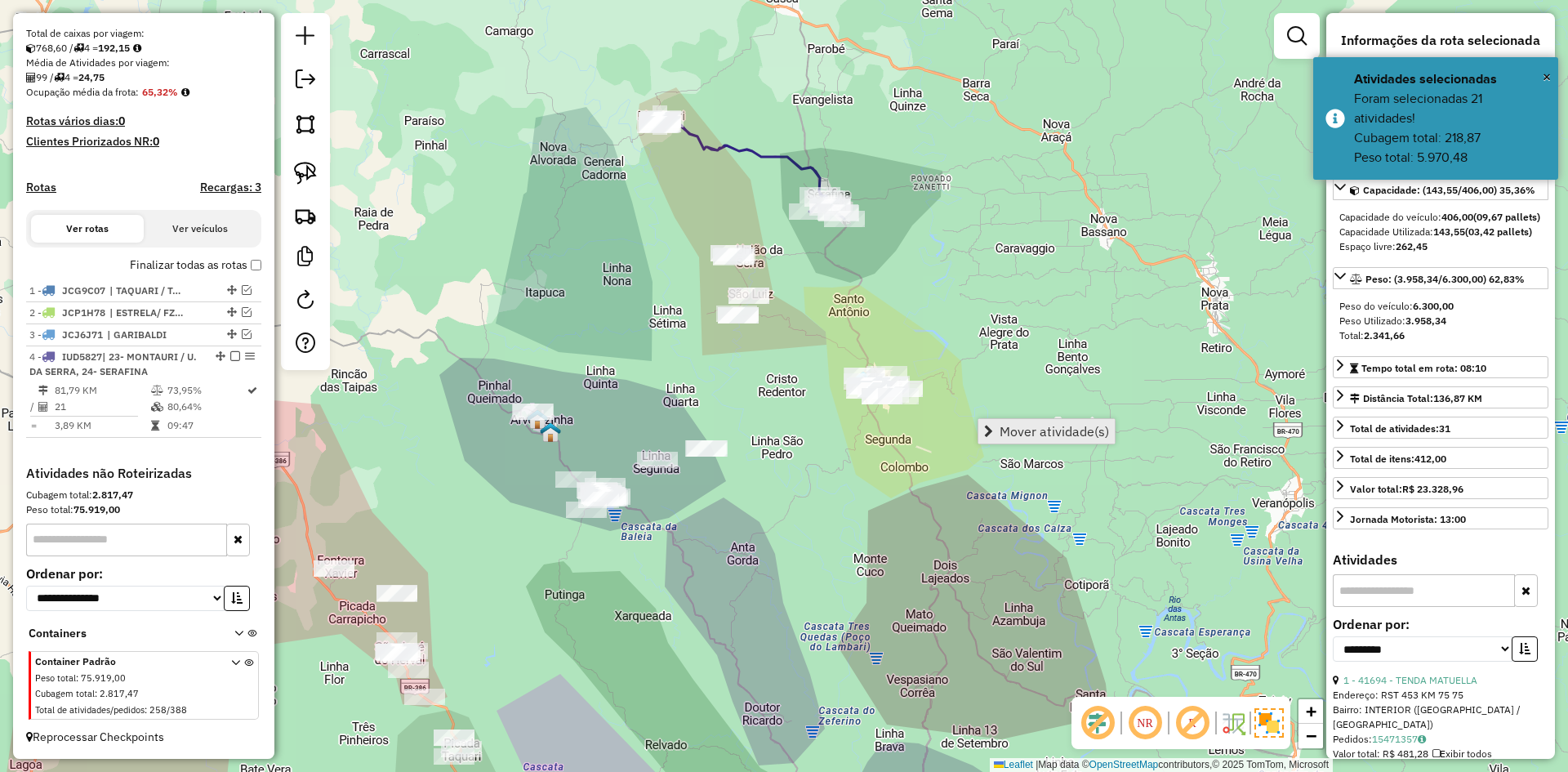
drag, startPoint x: 1059, startPoint y: 424, endPoint x: 1051, endPoint y: 428, distance: 8.9
click at [1059, 425] on span "Mover atividade(s)" at bounding box center [1054, 431] width 109 height 13
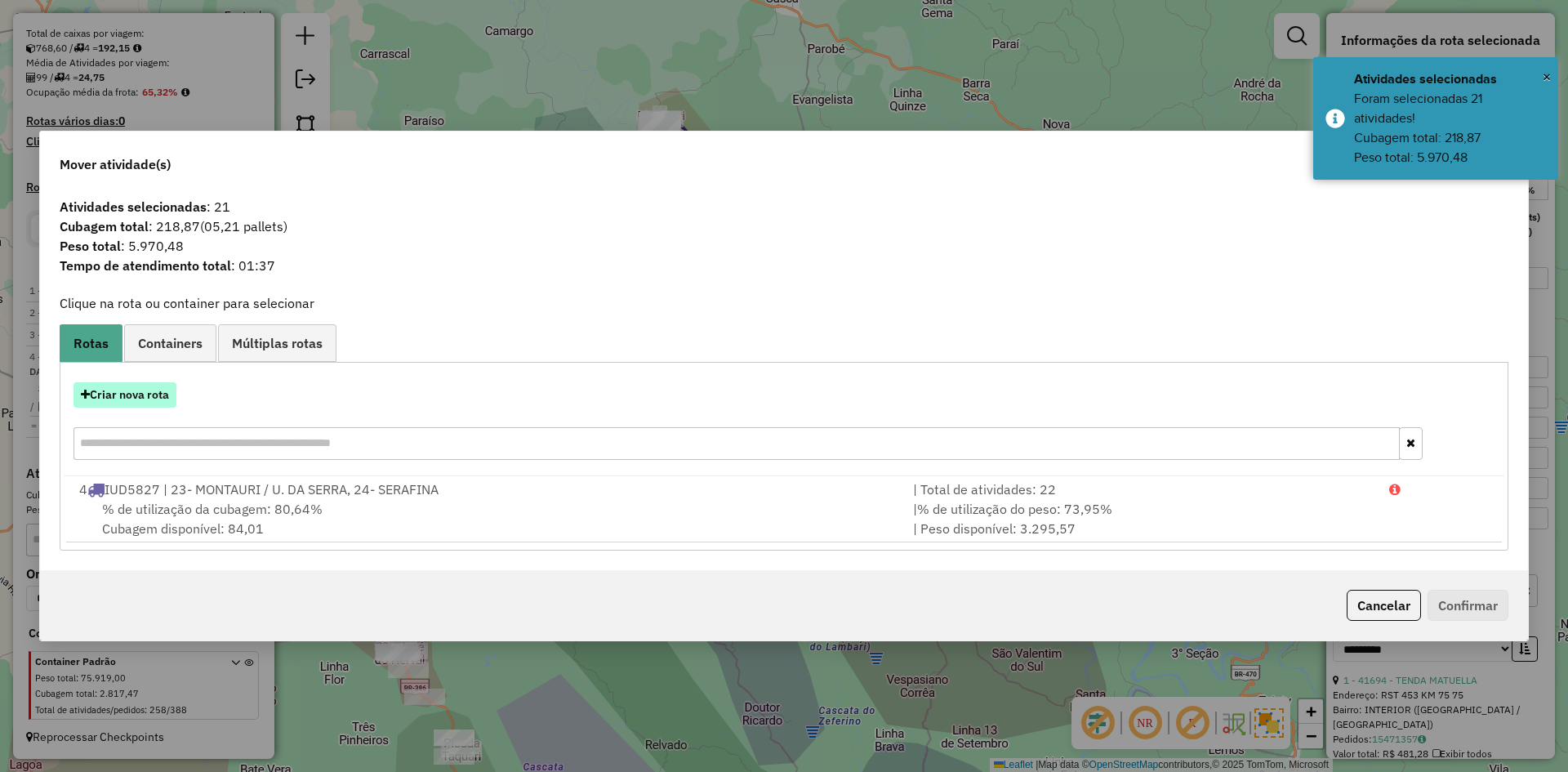
click at [149, 387] on button "Criar nova rota" at bounding box center [125, 395] width 103 height 25
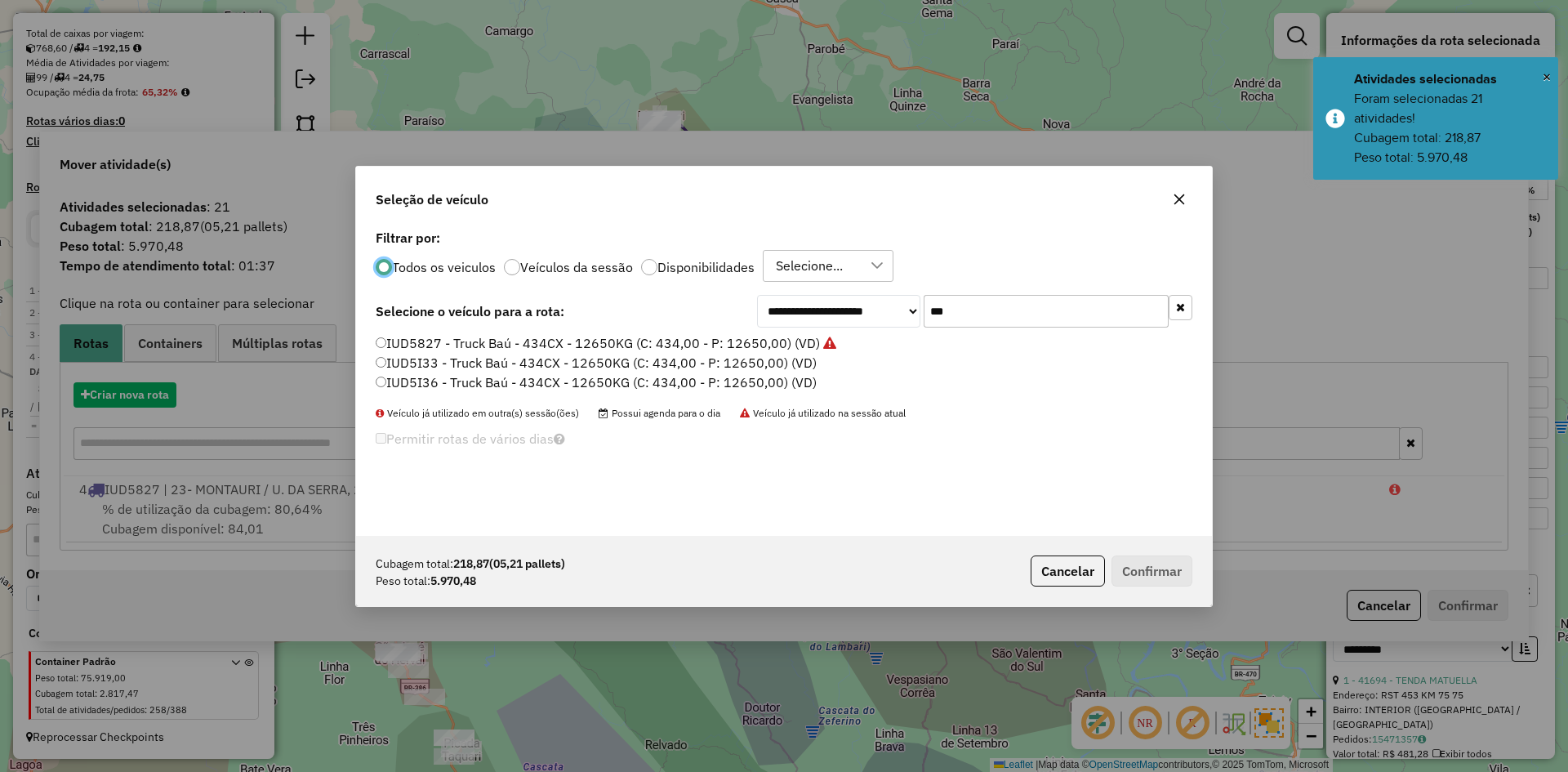
scroll to position [9, 5]
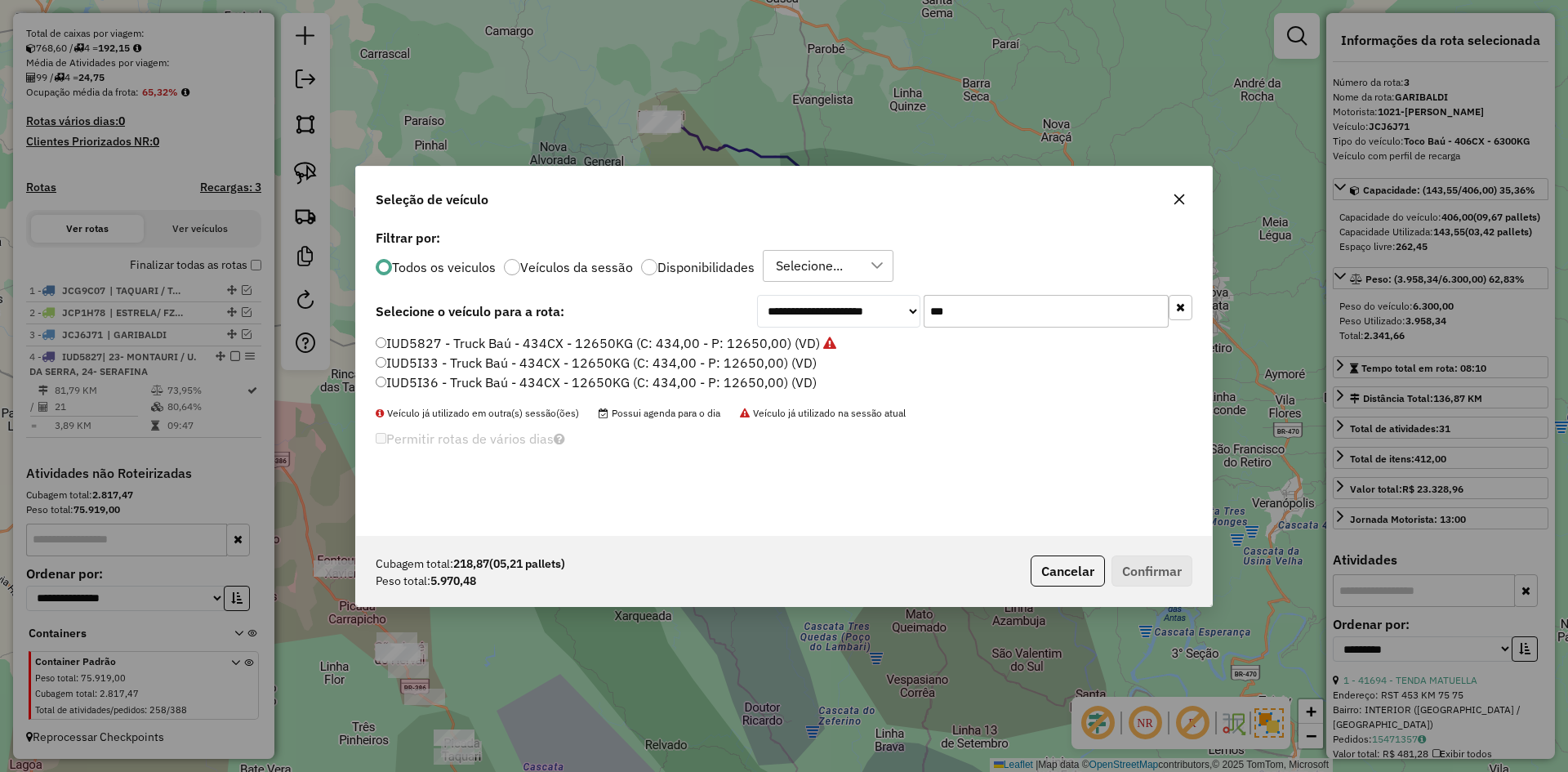
drag, startPoint x: 934, startPoint y: 321, endPoint x: 909, endPoint y: 338, distance: 30.2
click at [909, 338] on div "**********" at bounding box center [784, 381] width 856 height 311
type input "***"
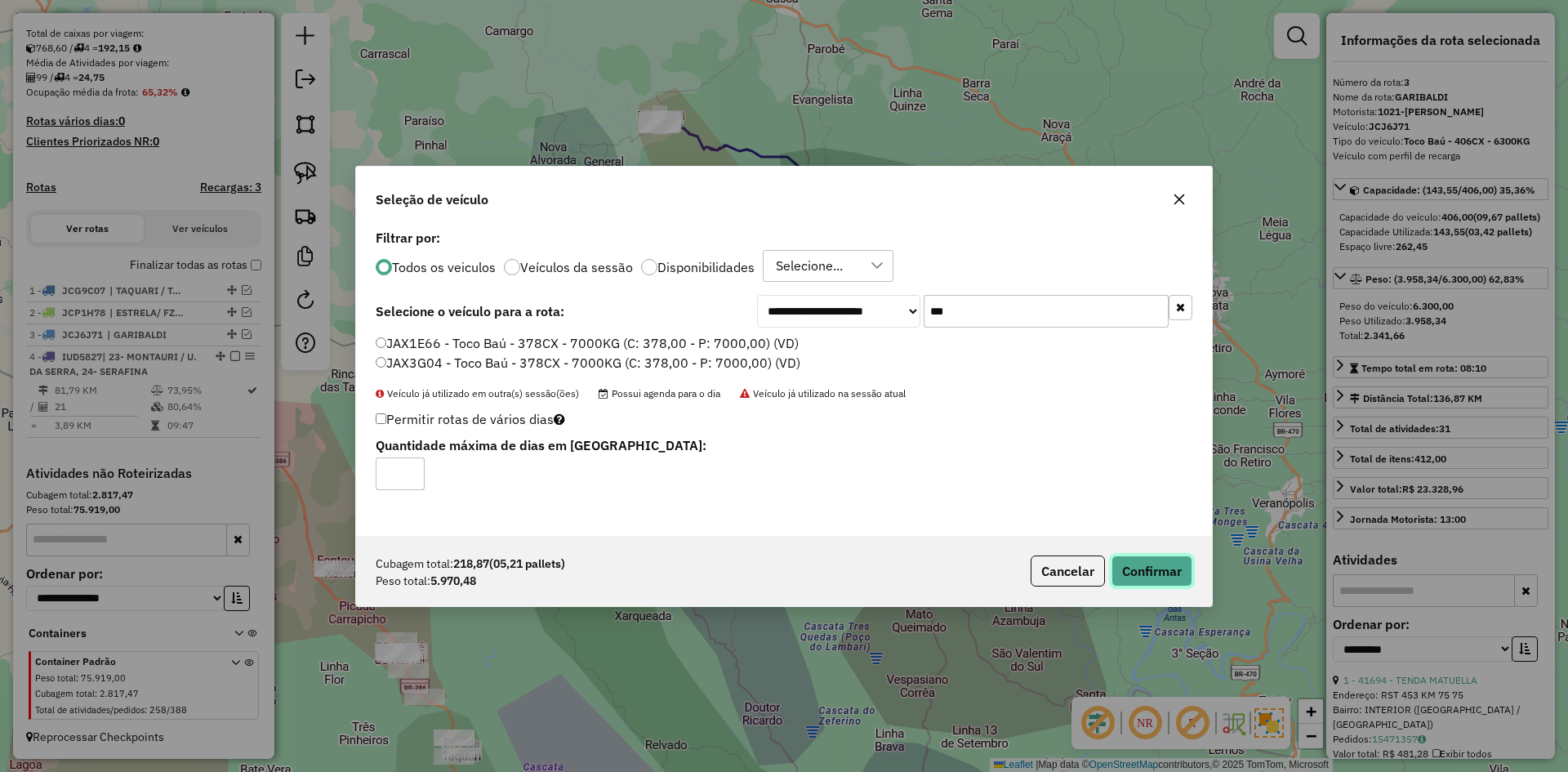
click at [1132, 562] on button "Confirmar" at bounding box center [1152, 571] width 80 height 31
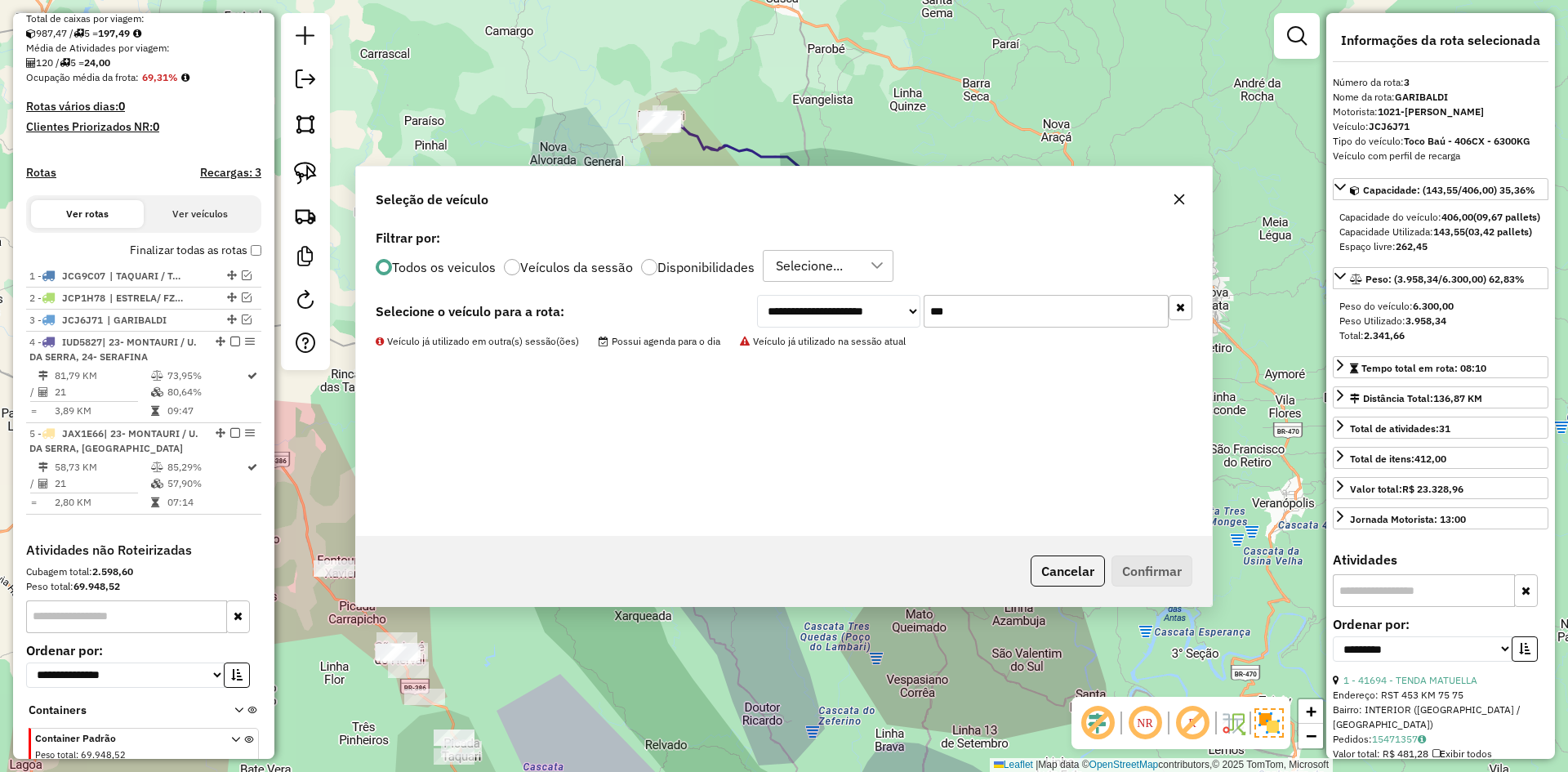
scroll to position [437, 0]
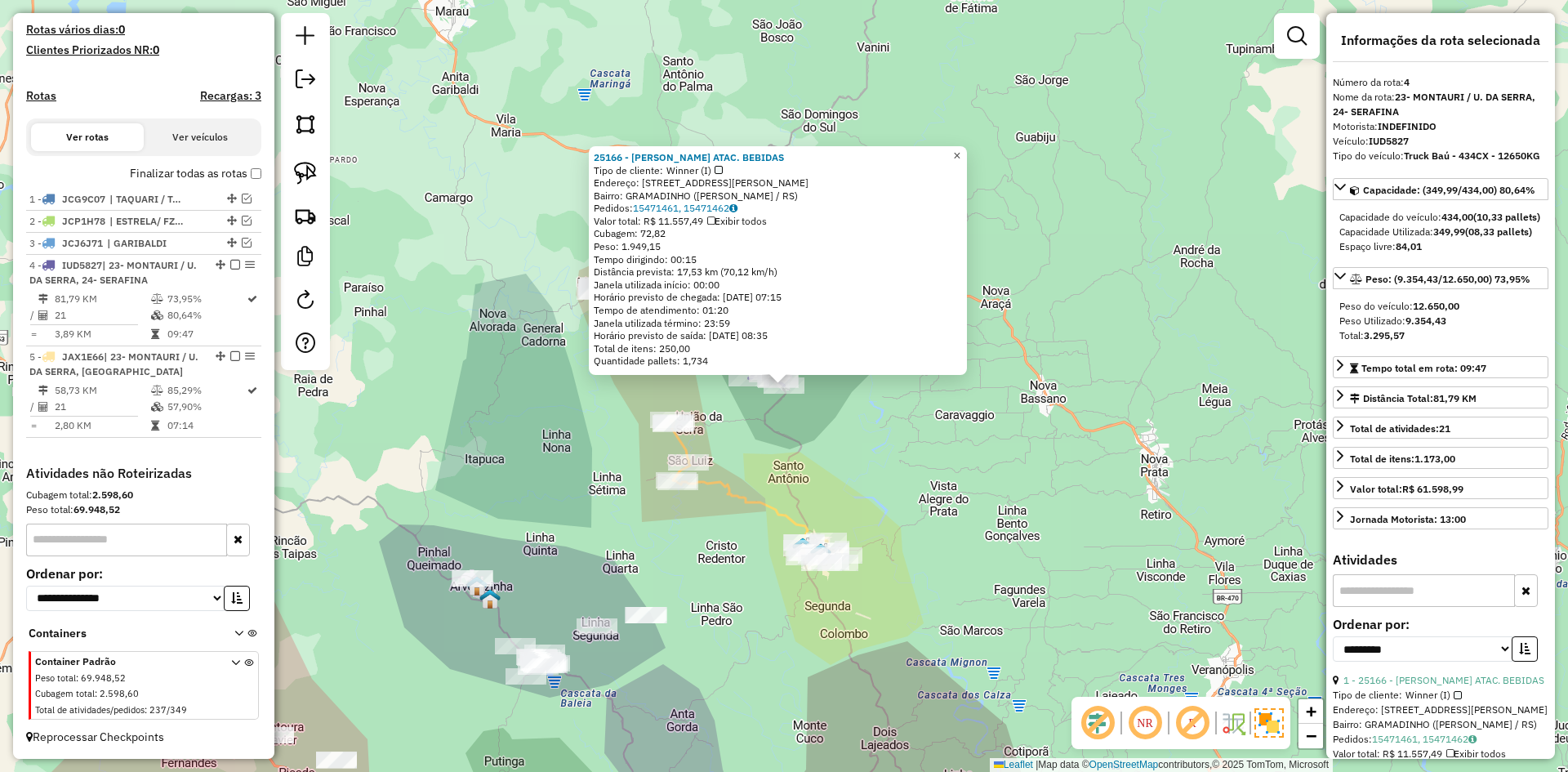
click at [961, 152] on span "×" at bounding box center [956, 156] width 7 height 14
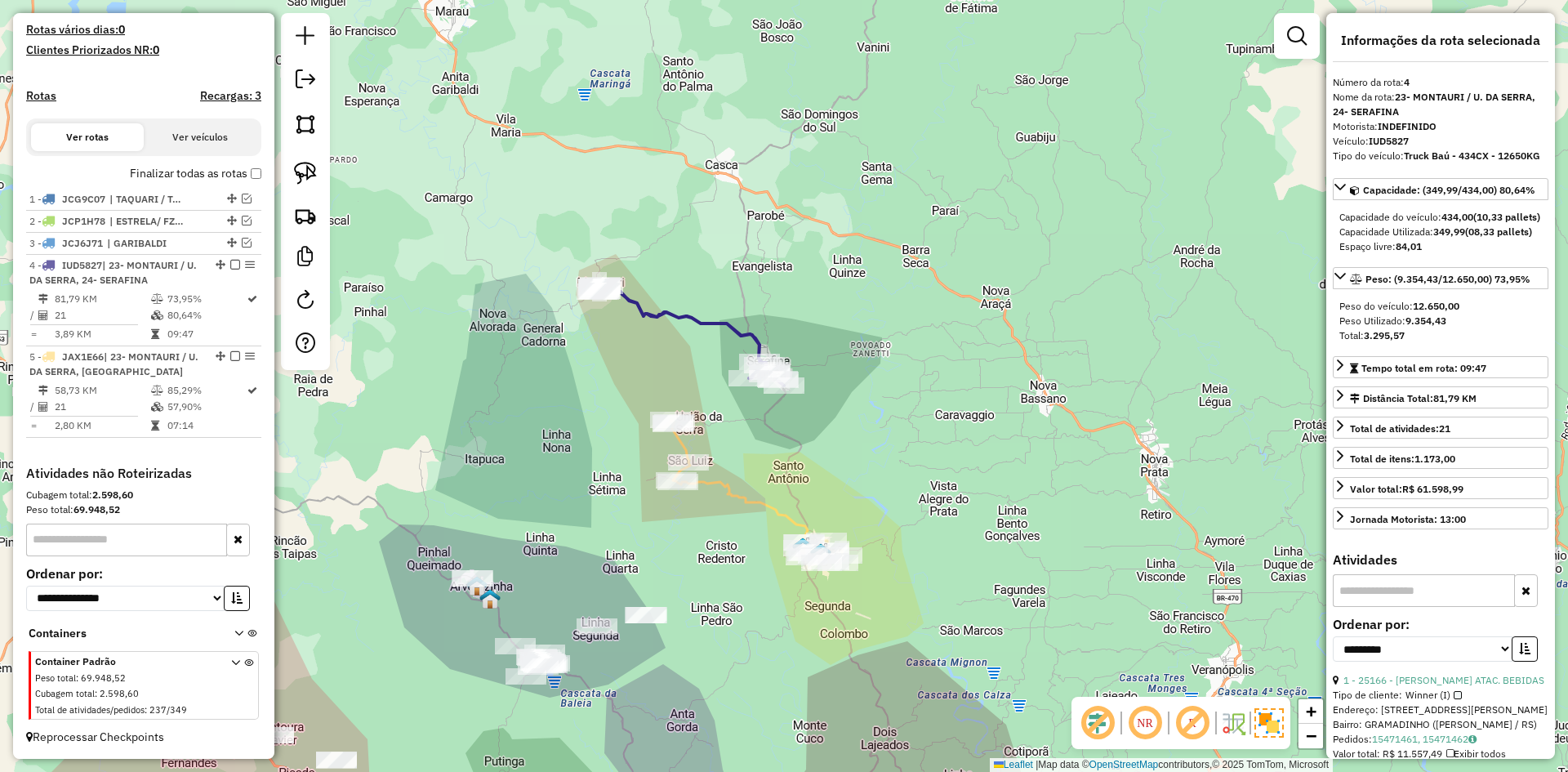
click at [748, 496] on icon at bounding box center [757, 491] width 174 height 143
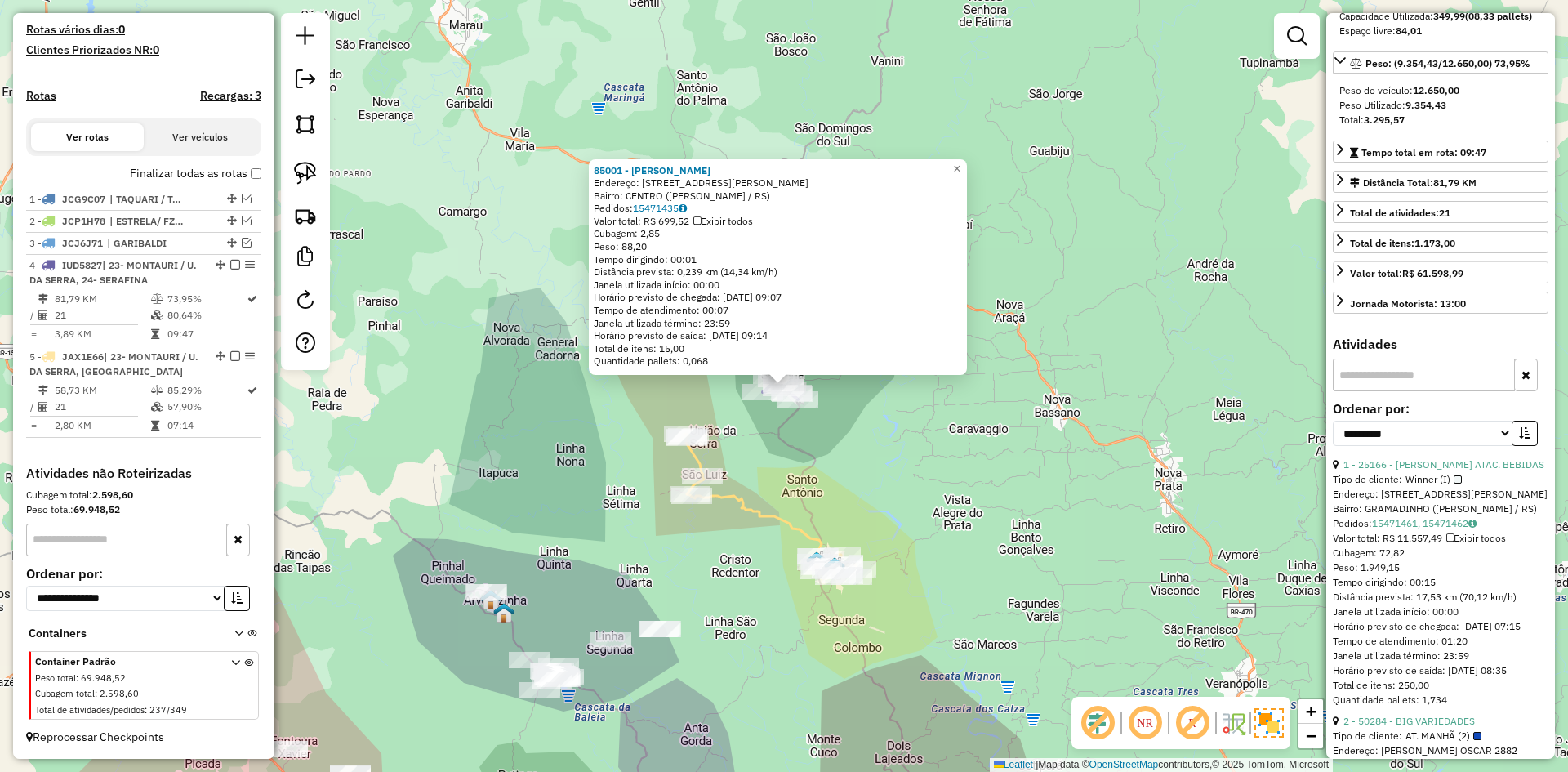
scroll to position [245, 0]
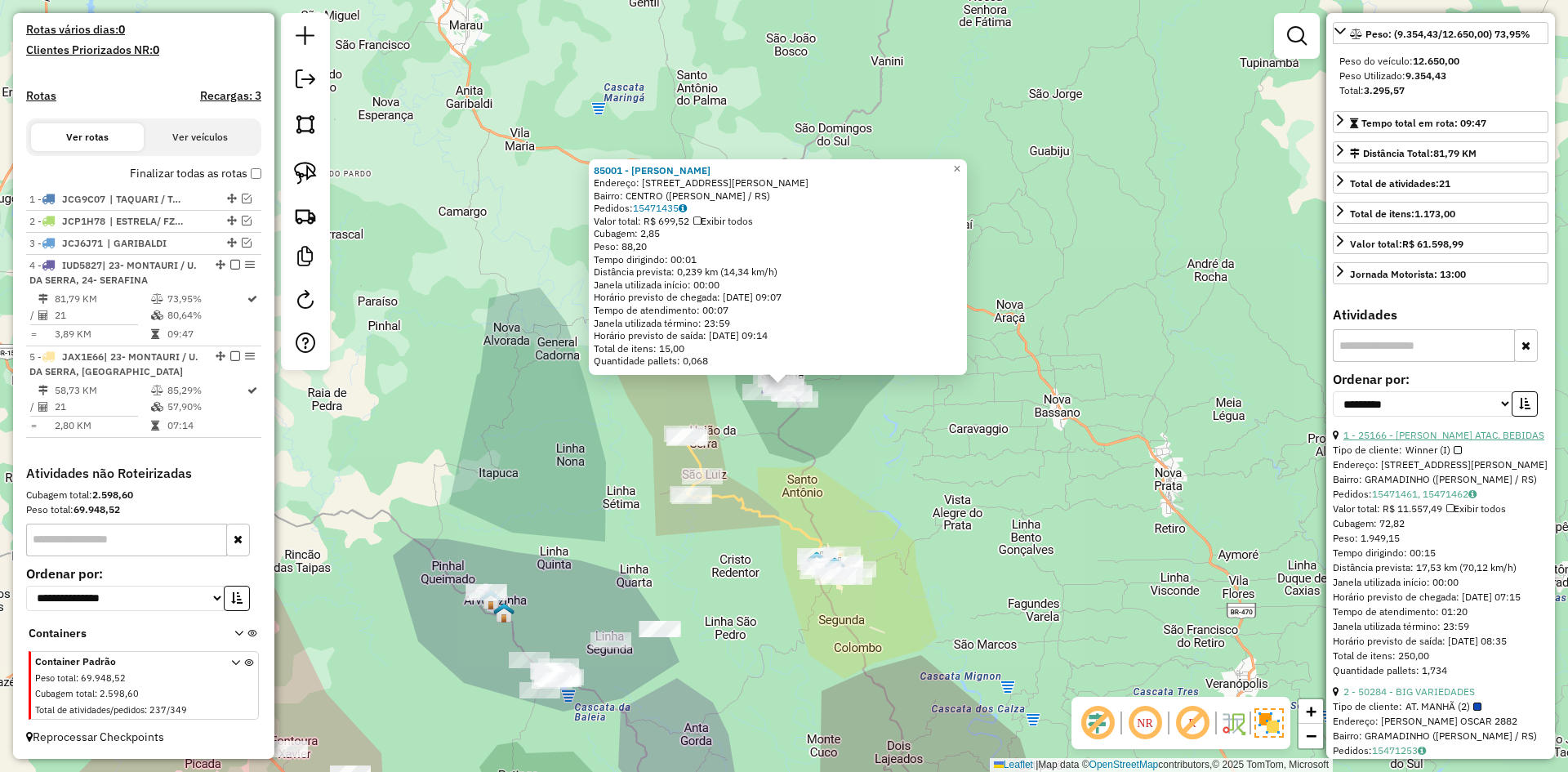
click at [1467, 441] on link "1 - 25166 - REOLON ATAC. BEBIDAS" at bounding box center [1444, 435] width 201 height 12
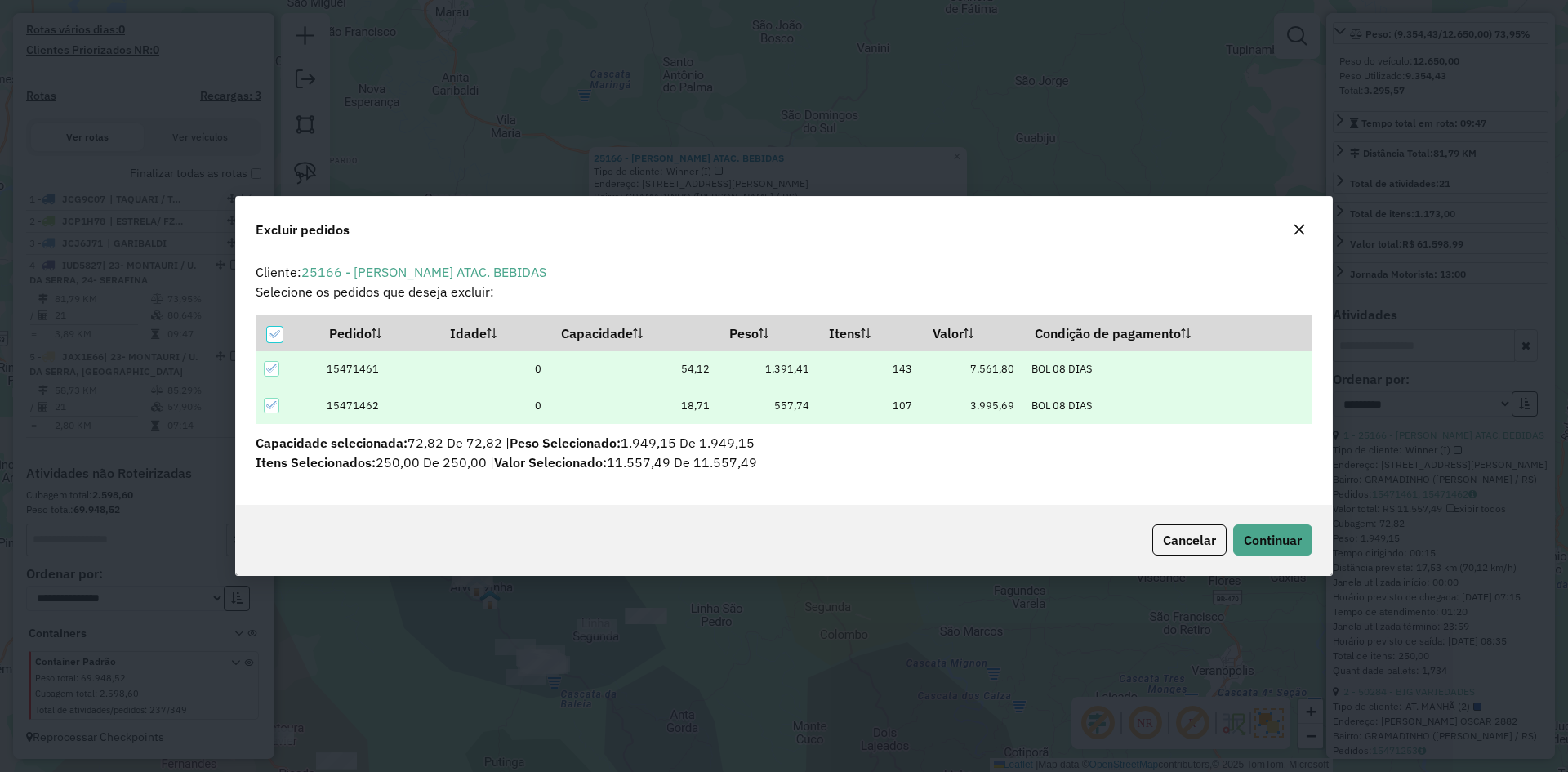
scroll to position [0, 0]
click at [1284, 531] on span "Continuar" at bounding box center [1272, 539] width 58 height 16
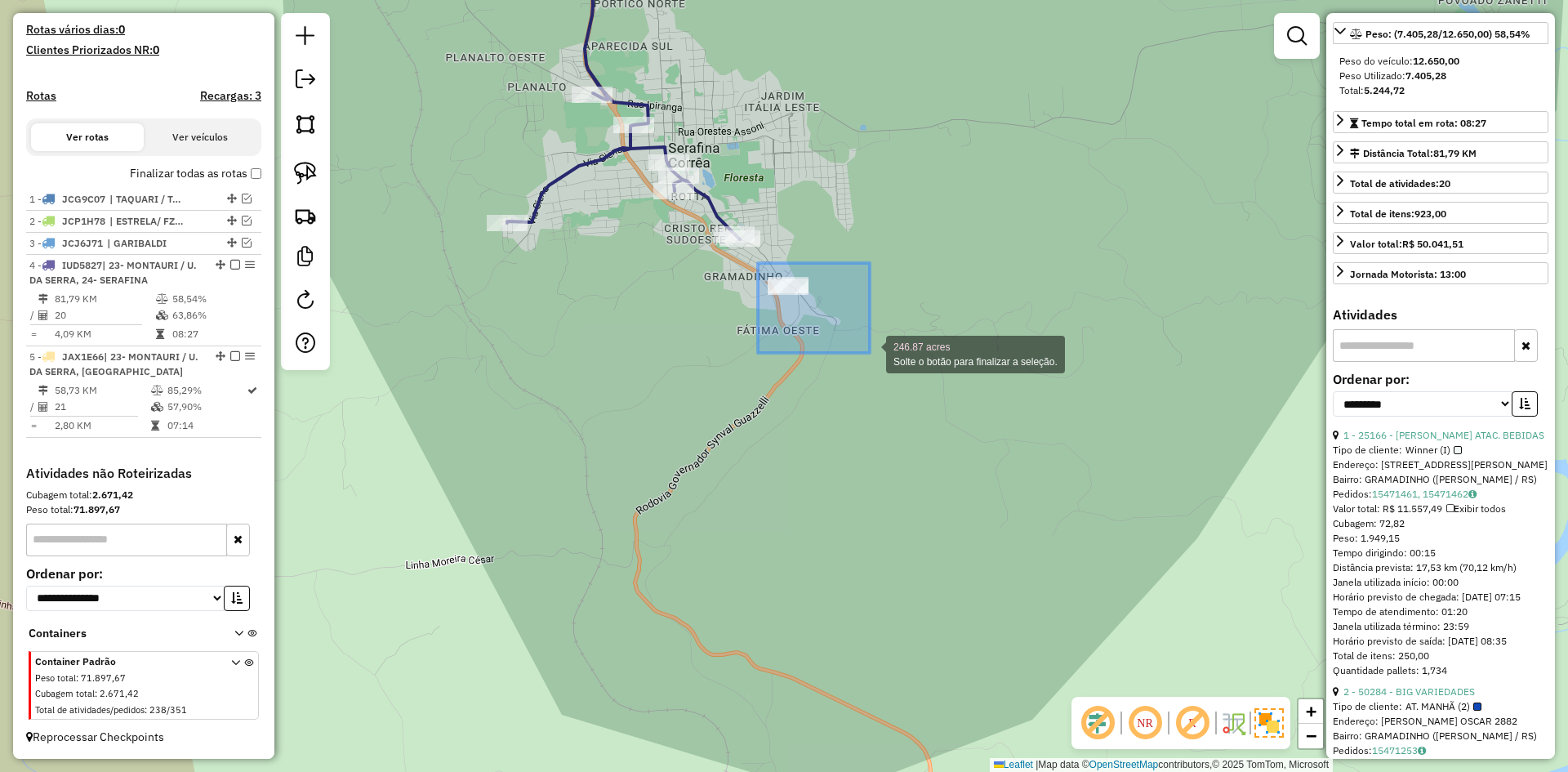
drag, startPoint x: 832, startPoint y: 325, endPoint x: 871, endPoint y: 354, distance: 48.6
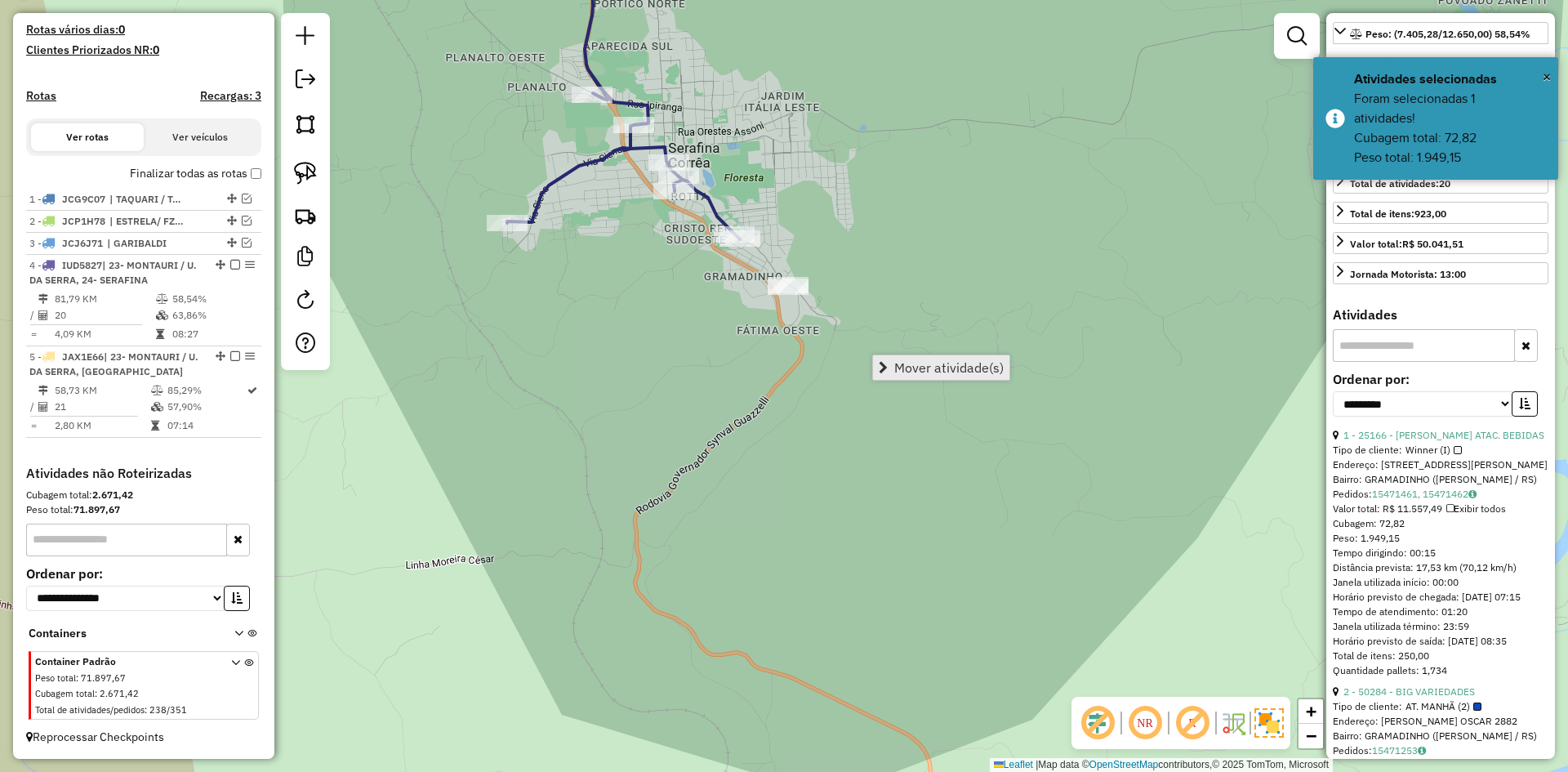
click at [956, 369] on span "Mover atividade(s)" at bounding box center [949, 367] width 109 height 13
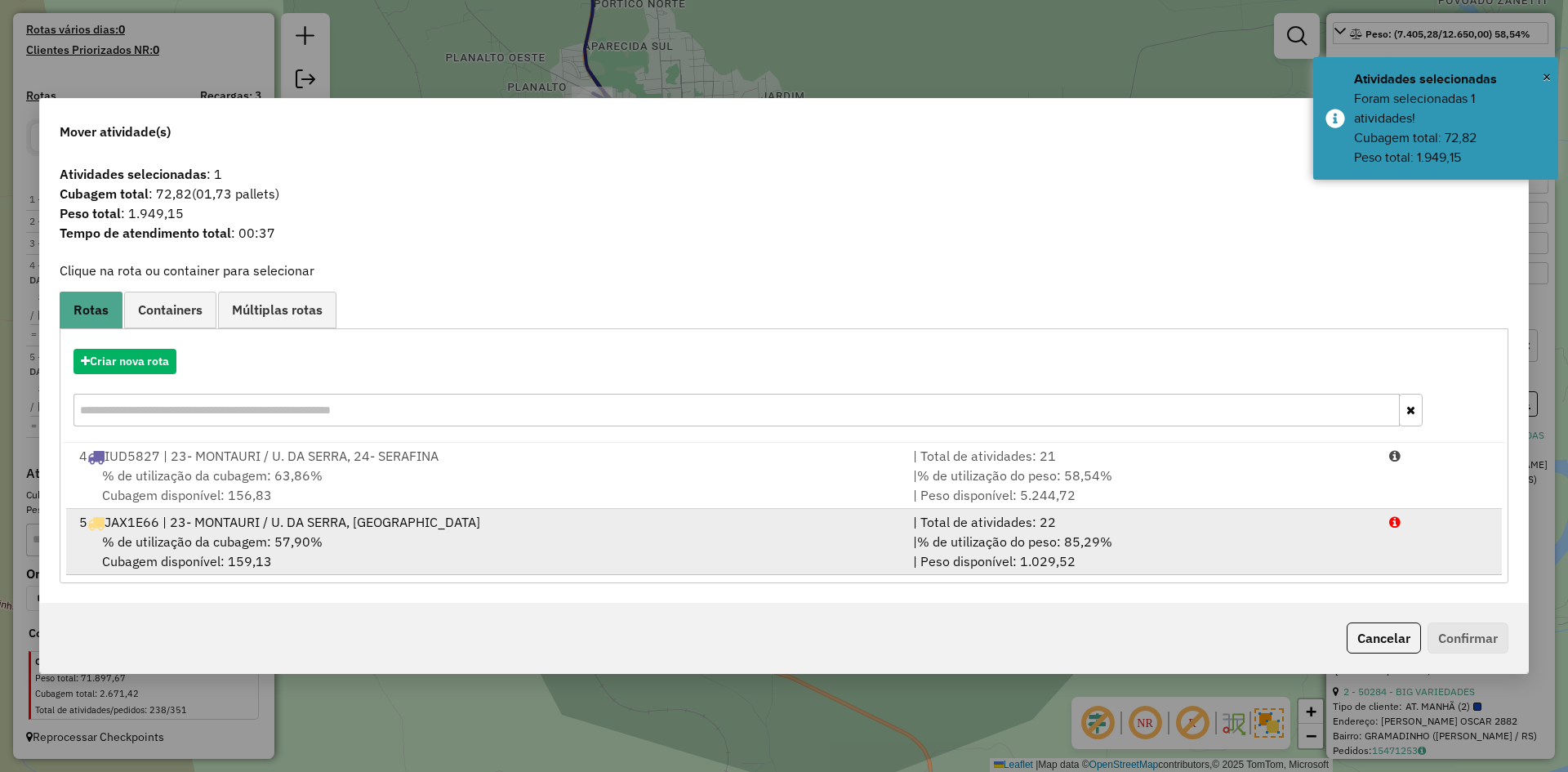
click at [314, 526] on div "5 JAX1E66 | 23- MONTAURI / U. DA SERRA, GUAPORE" at bounding box center [486, 522] width 834 height 20
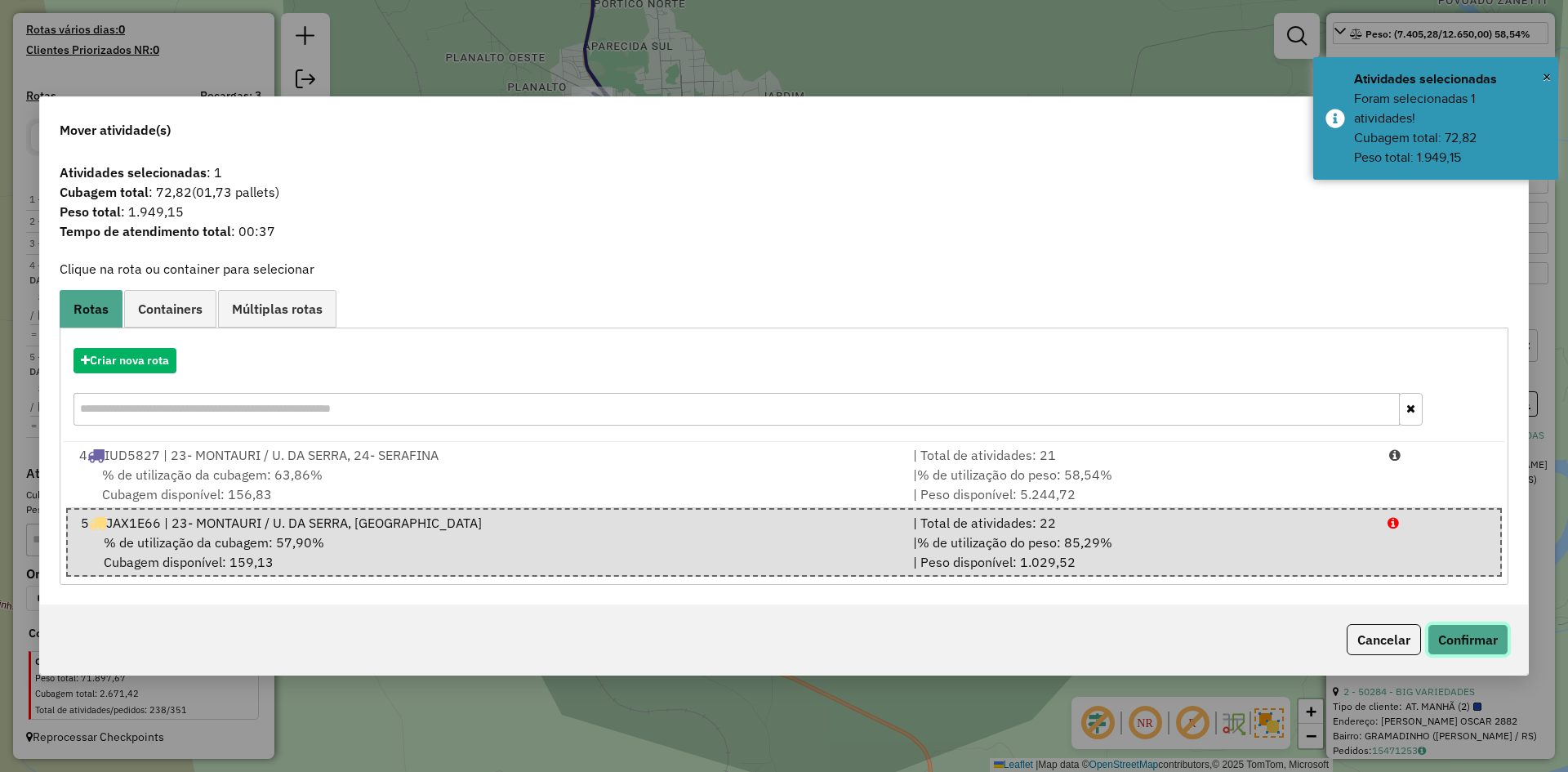
click at [1488, 640] on button "Confirmar" at bounding box center [1468, 640] width 80 height 31
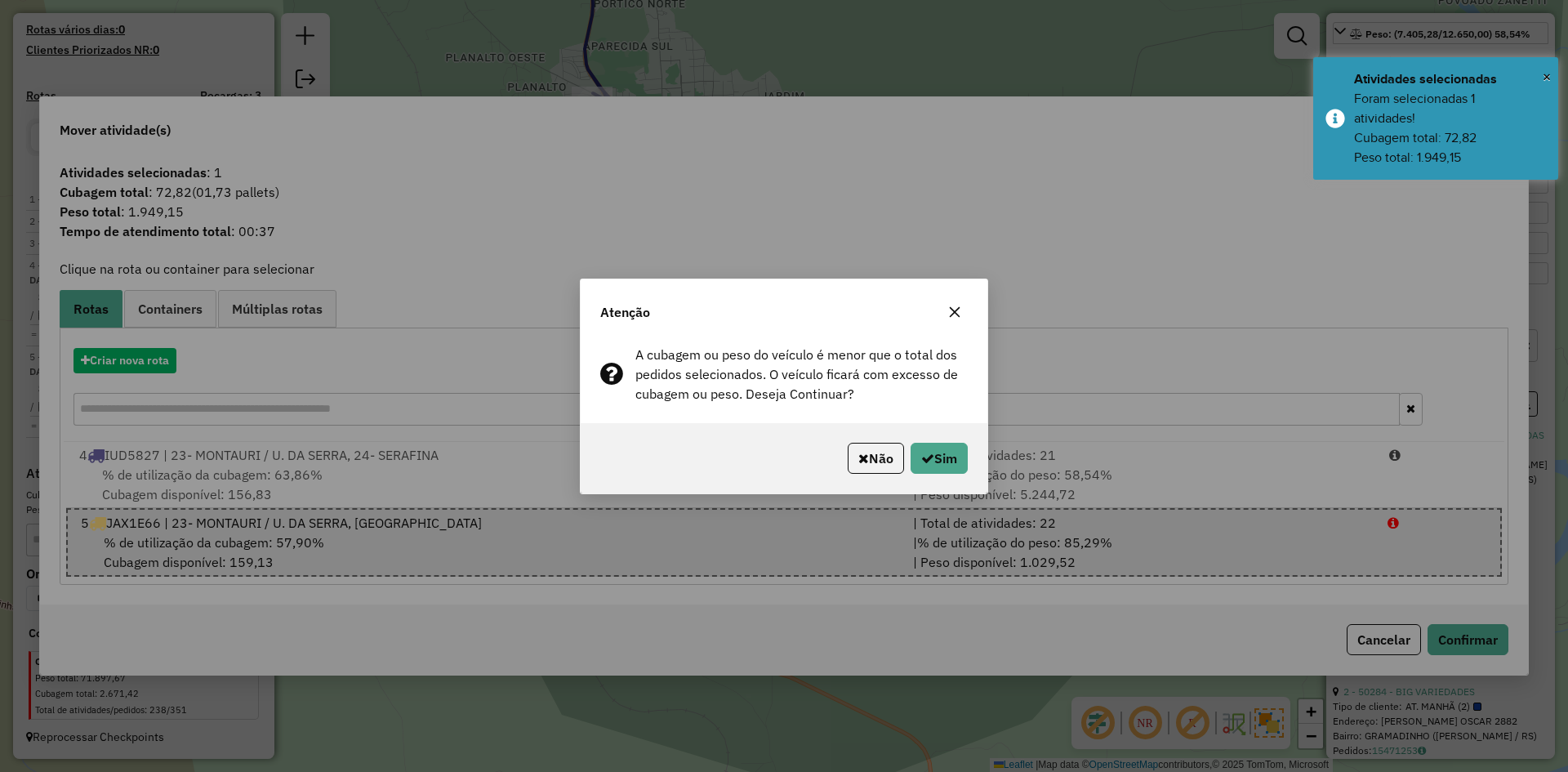
click at [953, 306] on icon "button" at bounding box center [954, 312] width 13 height 13
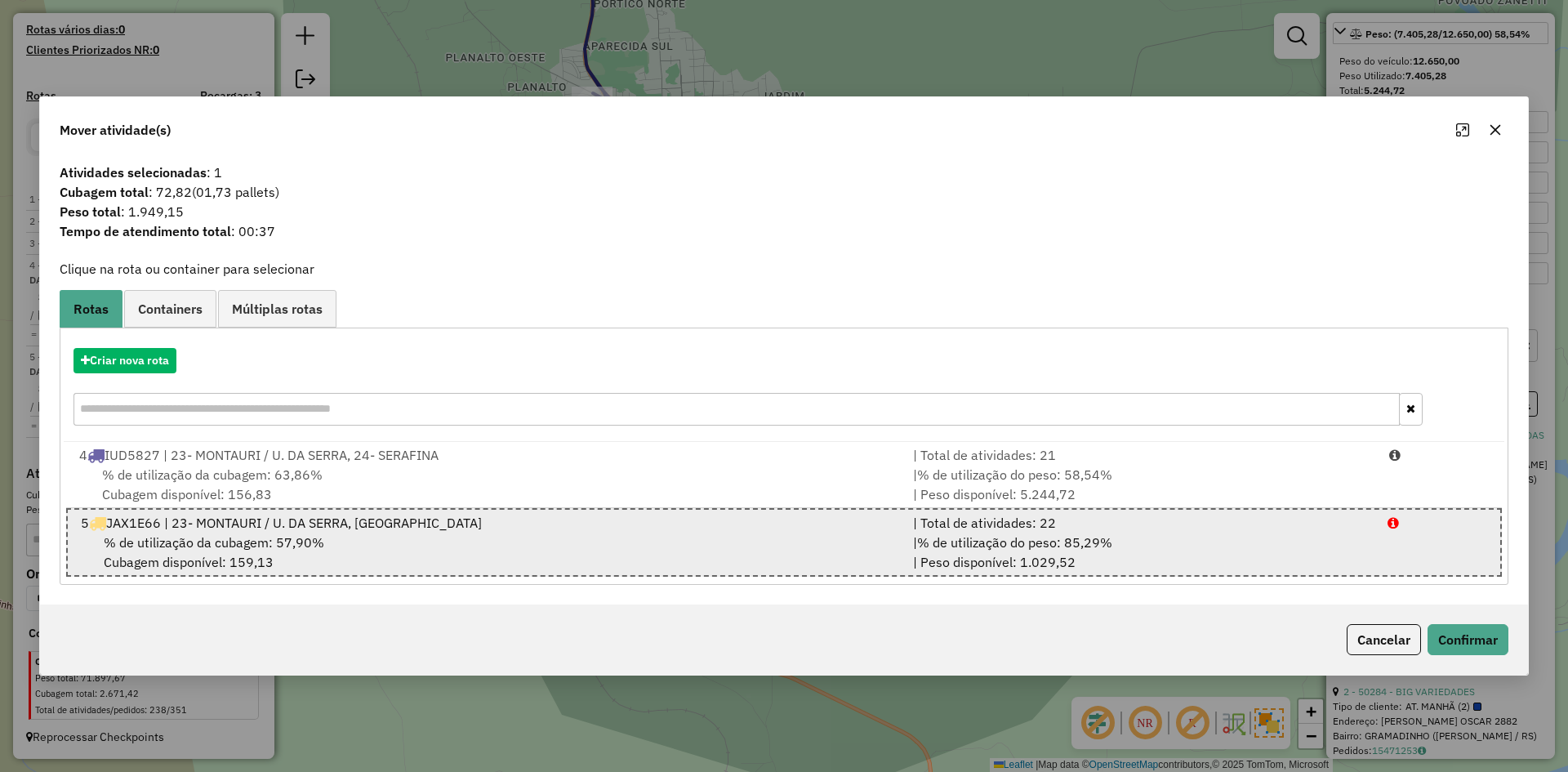
click at [411, 533] on div "% de utilização da cubagem: 57,90% Cubagem disponível: 159,13" at bounding box center [487, 551] width 832 height 39
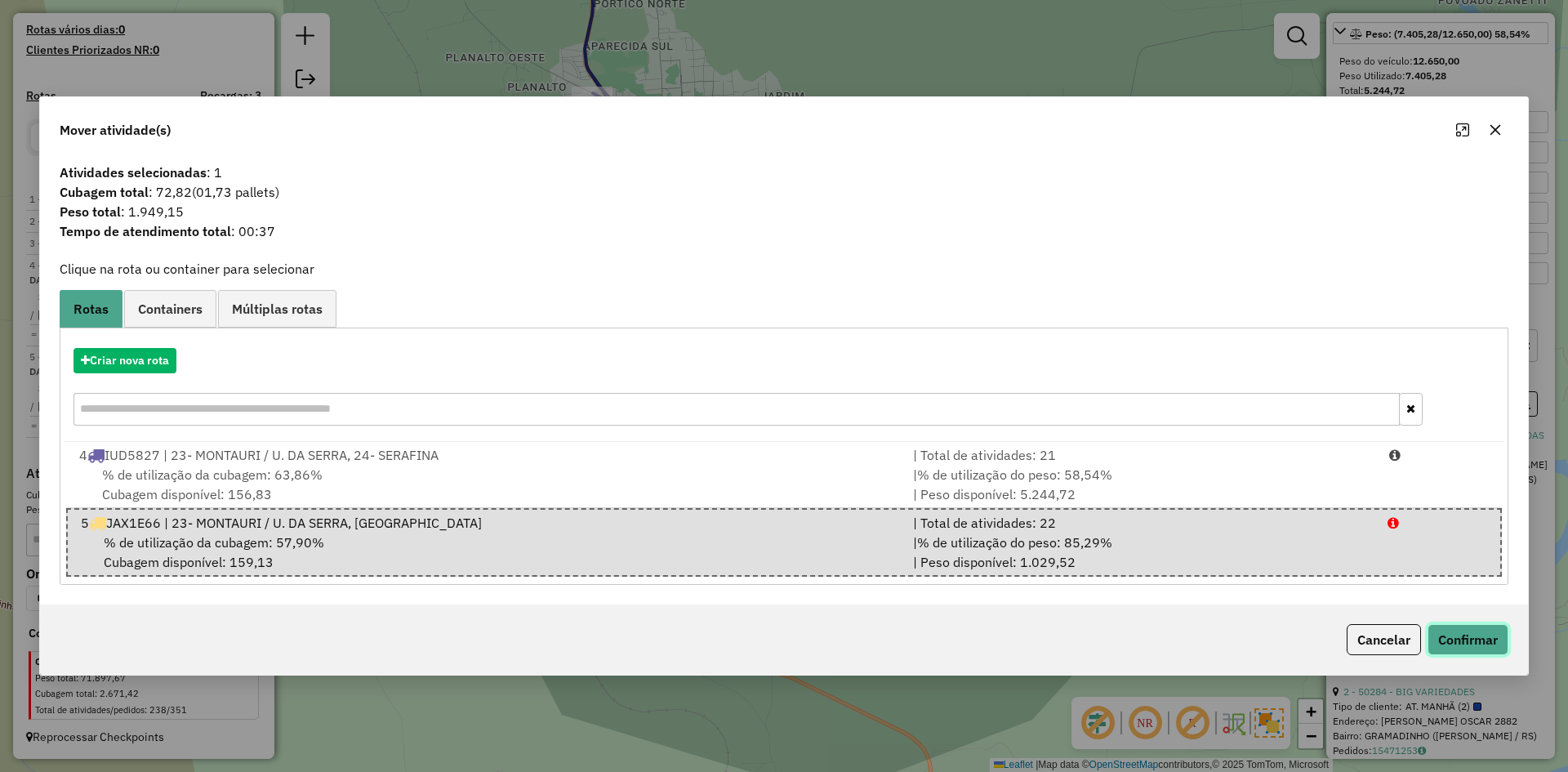
click at [1467, 646] on button "Confirmar" at bounding box center [1468, 640] width 80 height 31
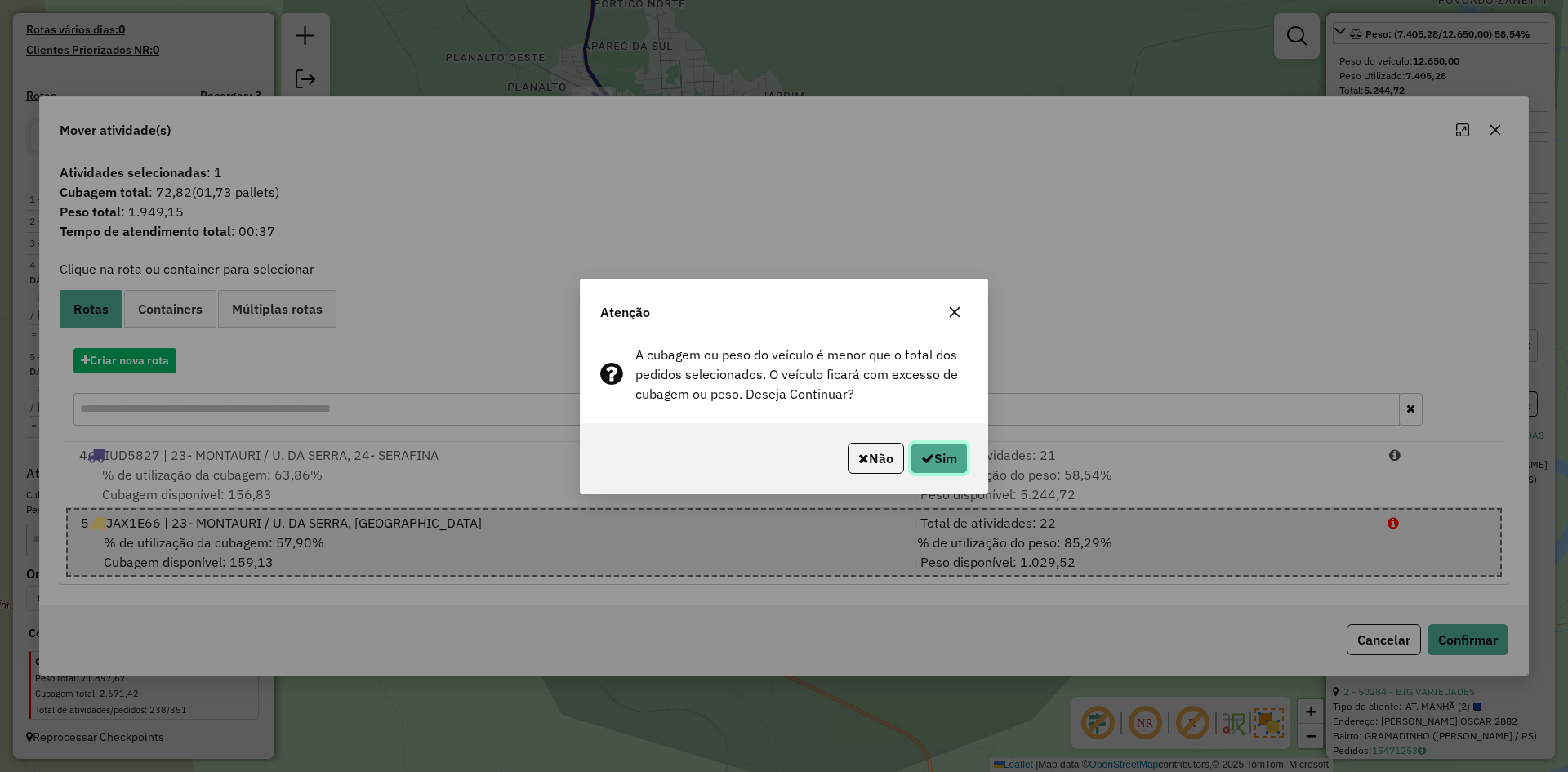
click at [940, 455] on button "Sim" at bounding box center [939, 459] width 57 height 31
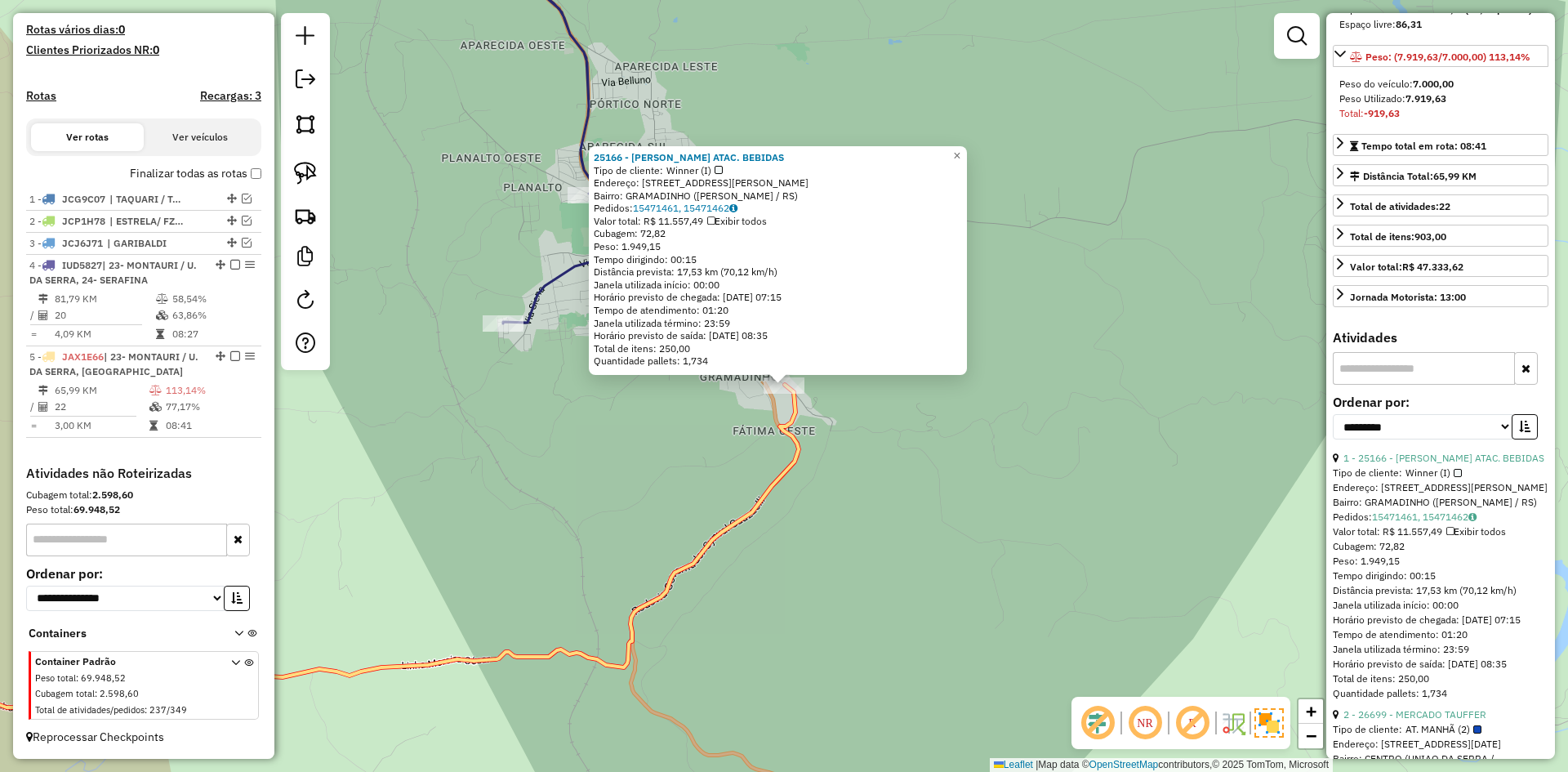
scroll to position [81, 0]
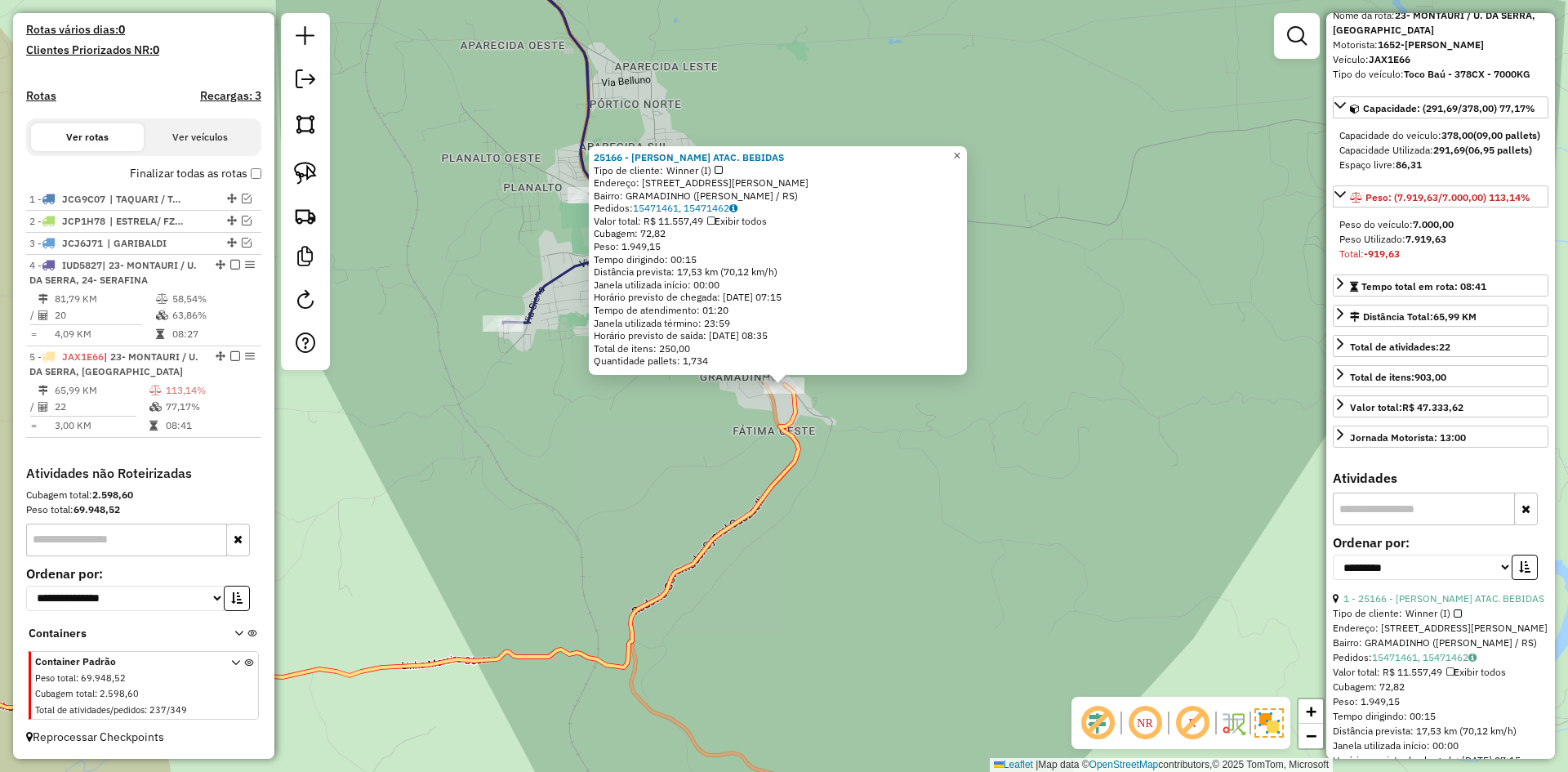
click at [961, 151] on span "×" at bounding box center [956, 156] width 7 height 14
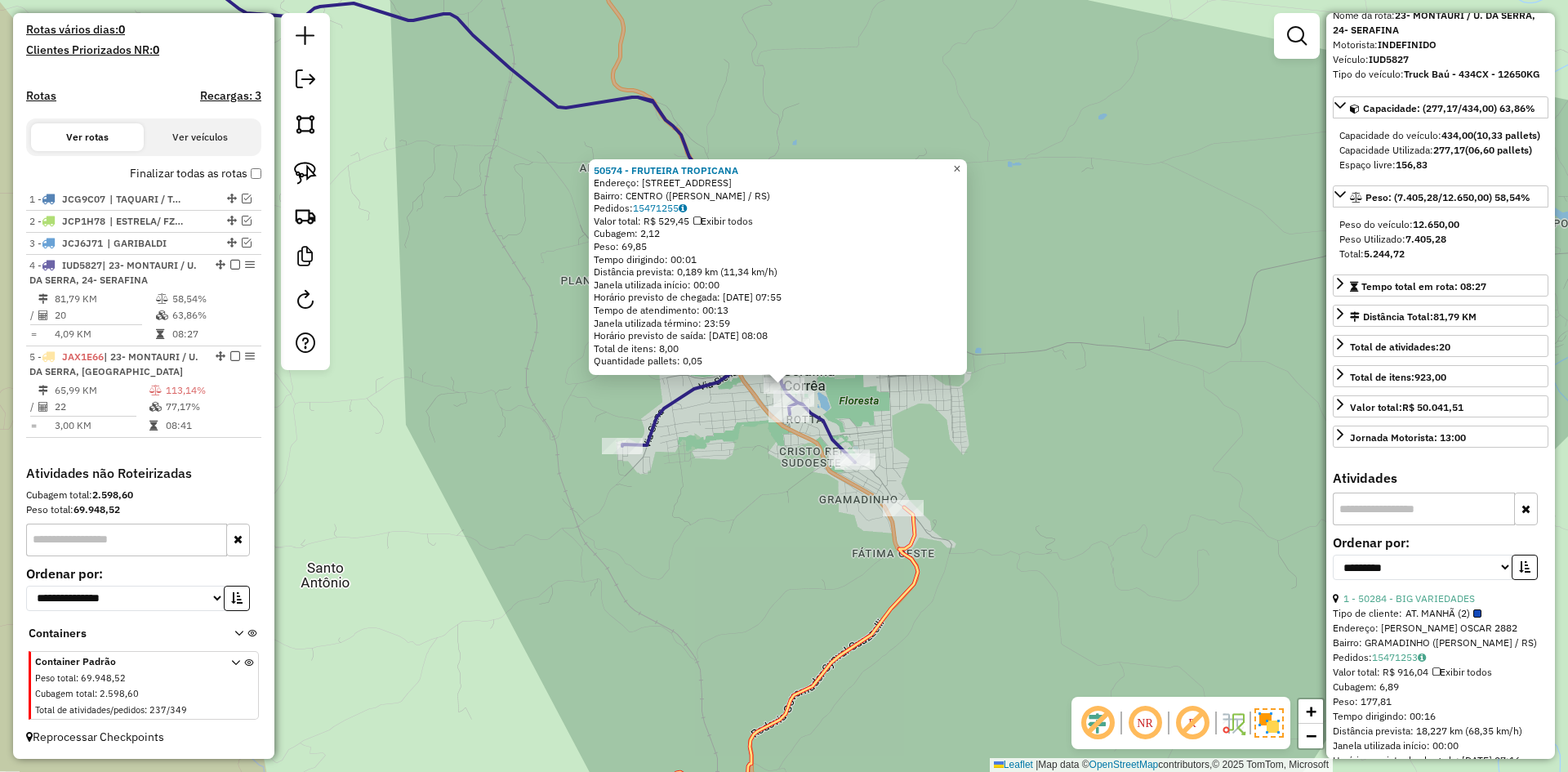
click at [961, 164] on span "×" at bounding box center [956, 169] width 7 height 14
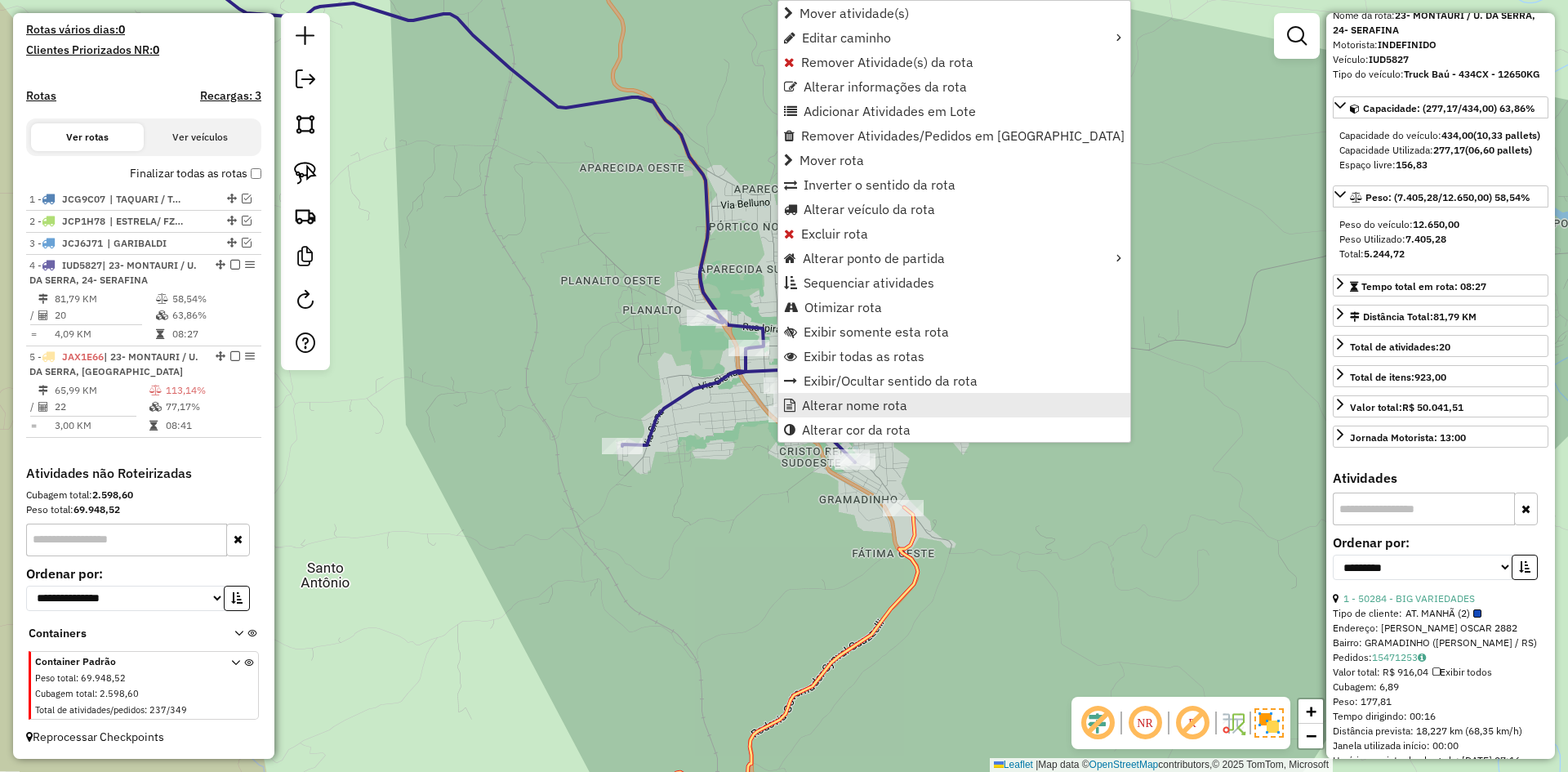
click at [830, 396] on link "Alterar nome rota" at bounding box center [954, 405] width 352 height 24
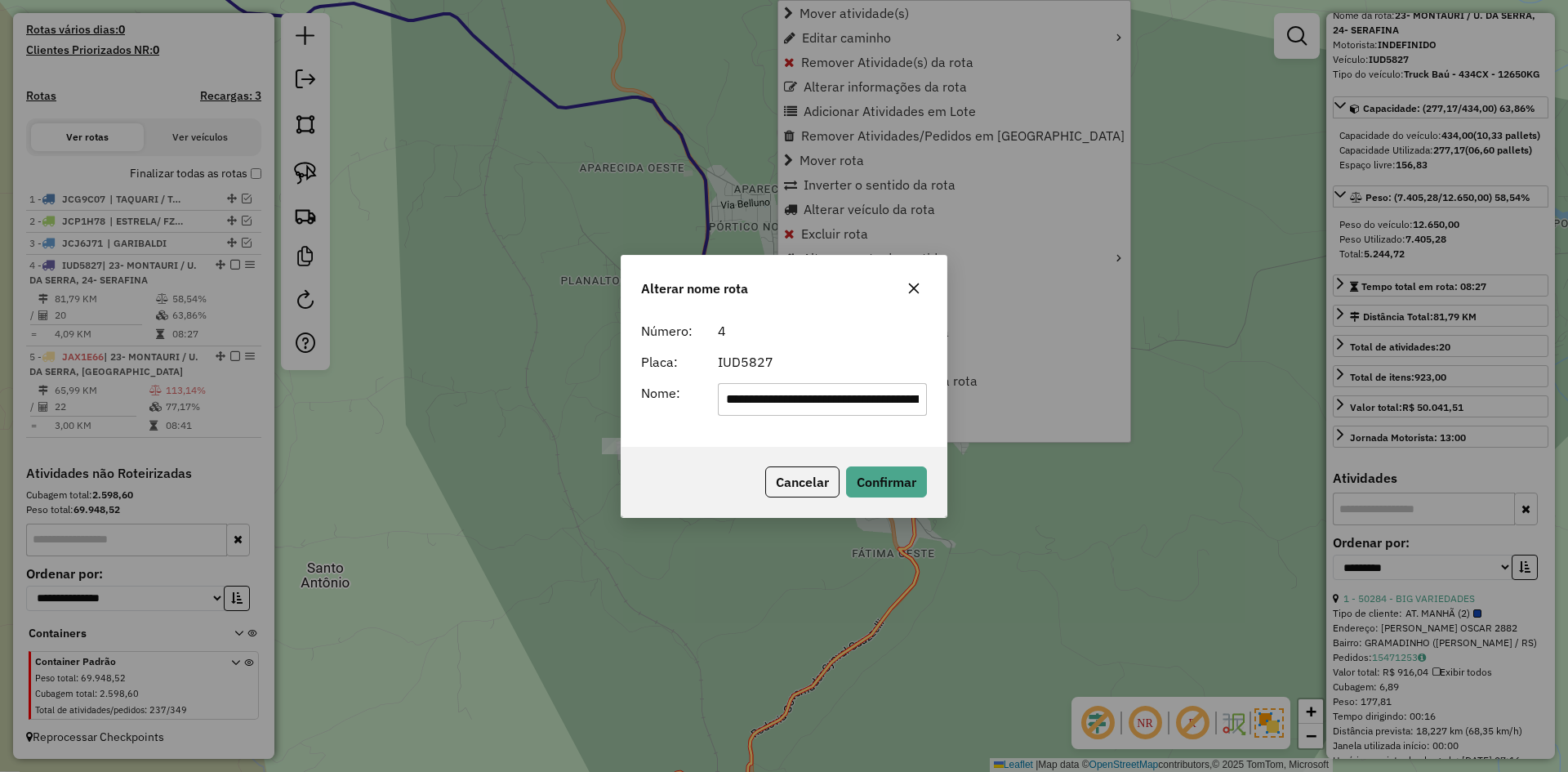
scroll to position [0, 77]
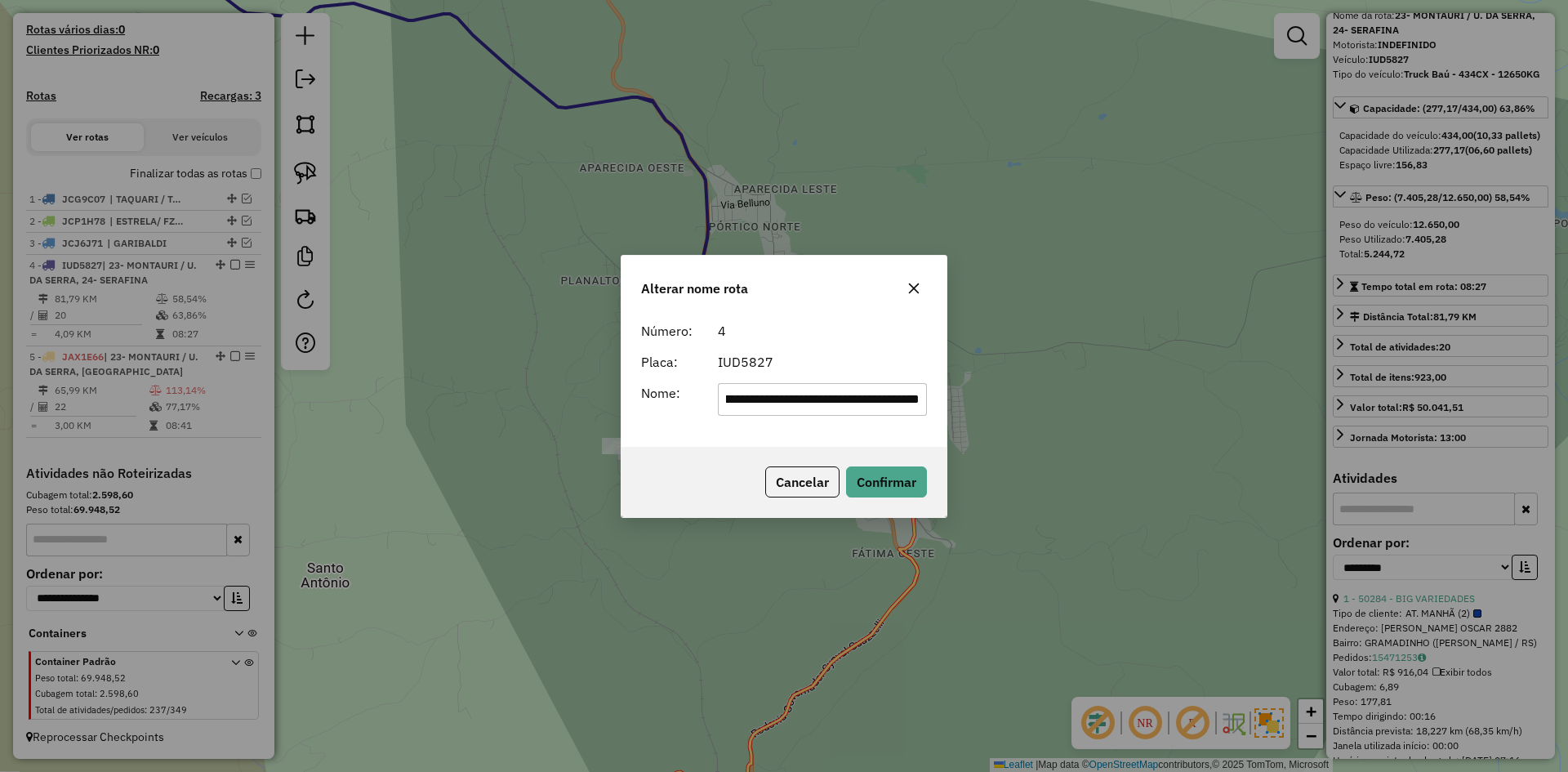
click at [912, 272] on div "Alterar nome rota" at bounding box center [784, 285] width 325 height 59
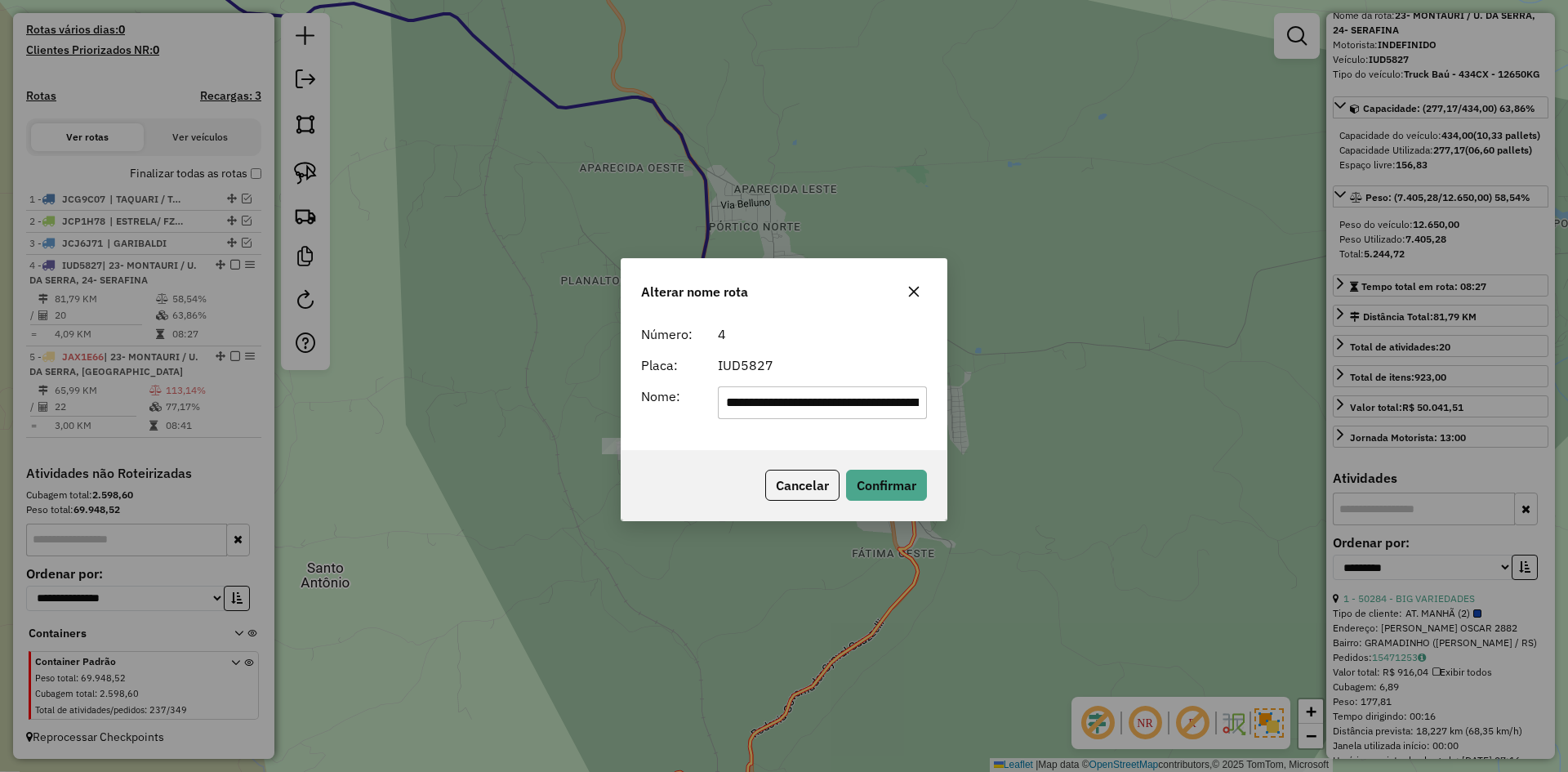
click at [911, 294] on icon "button" at bounding box center [915, 291] width 10 height 10
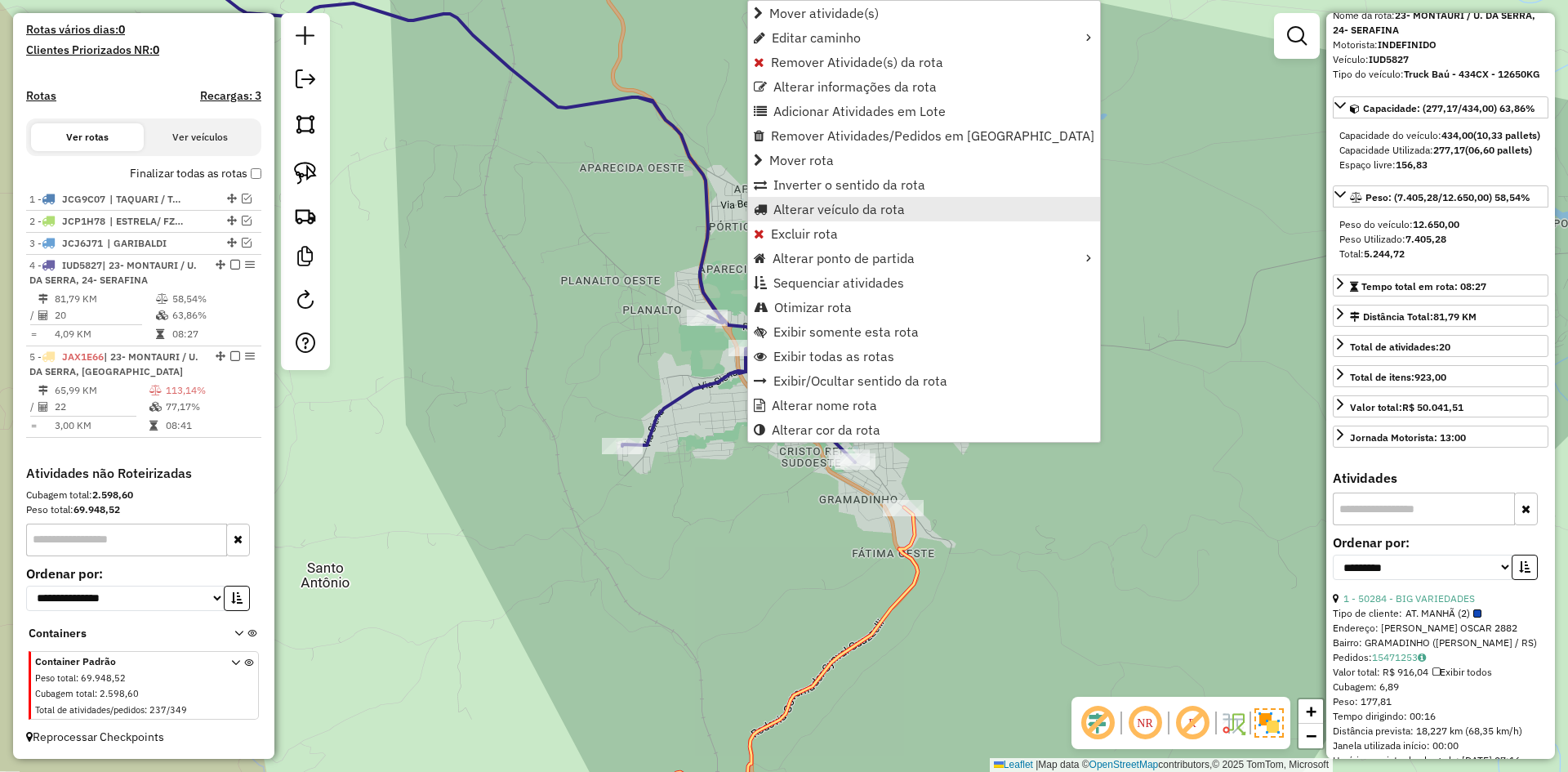
click at [832, 207] on span "Alterar veículo da rota" at bounding box center [839, 209] width 132 height 13
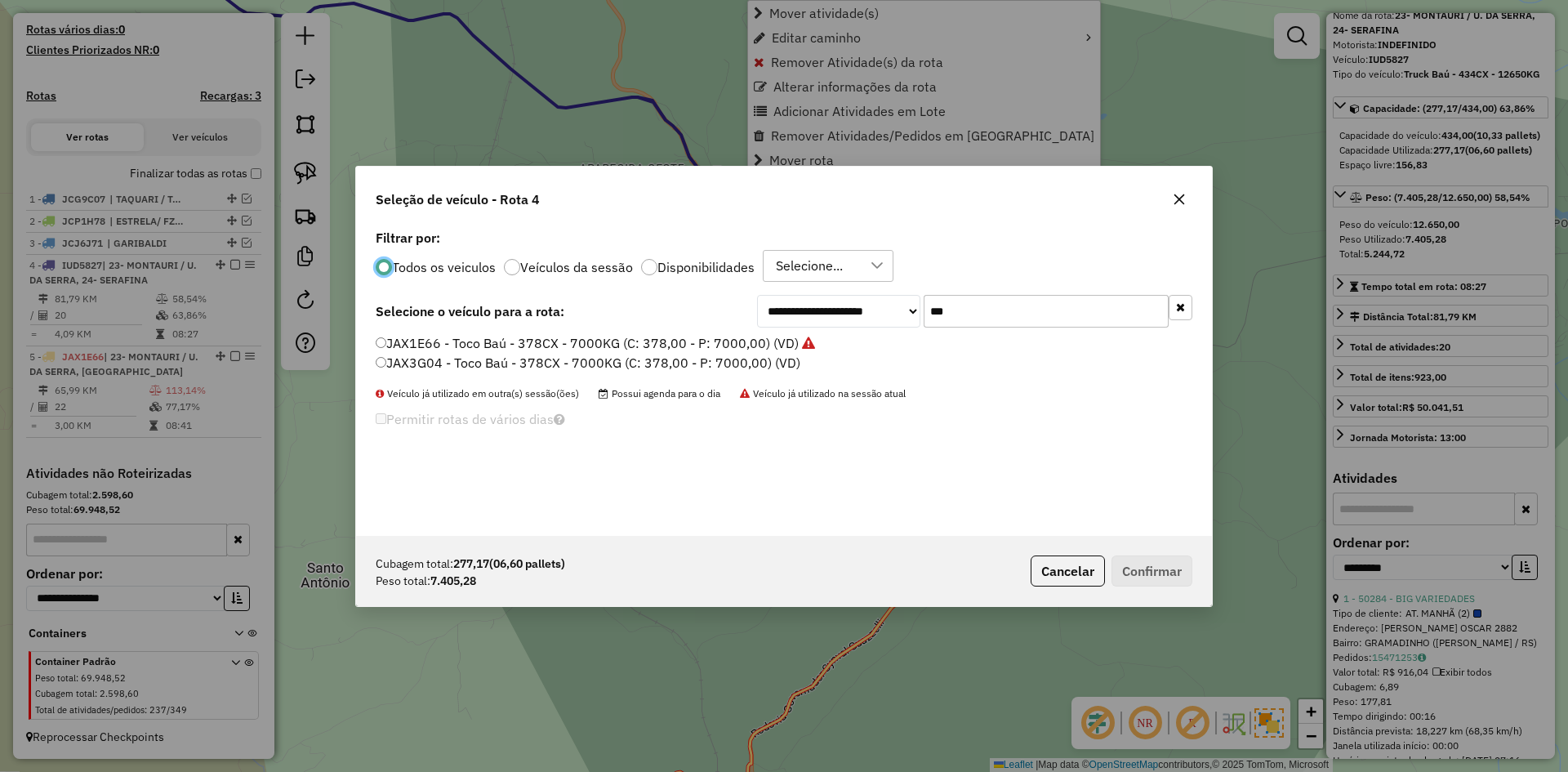
scroll to position [9, 5]
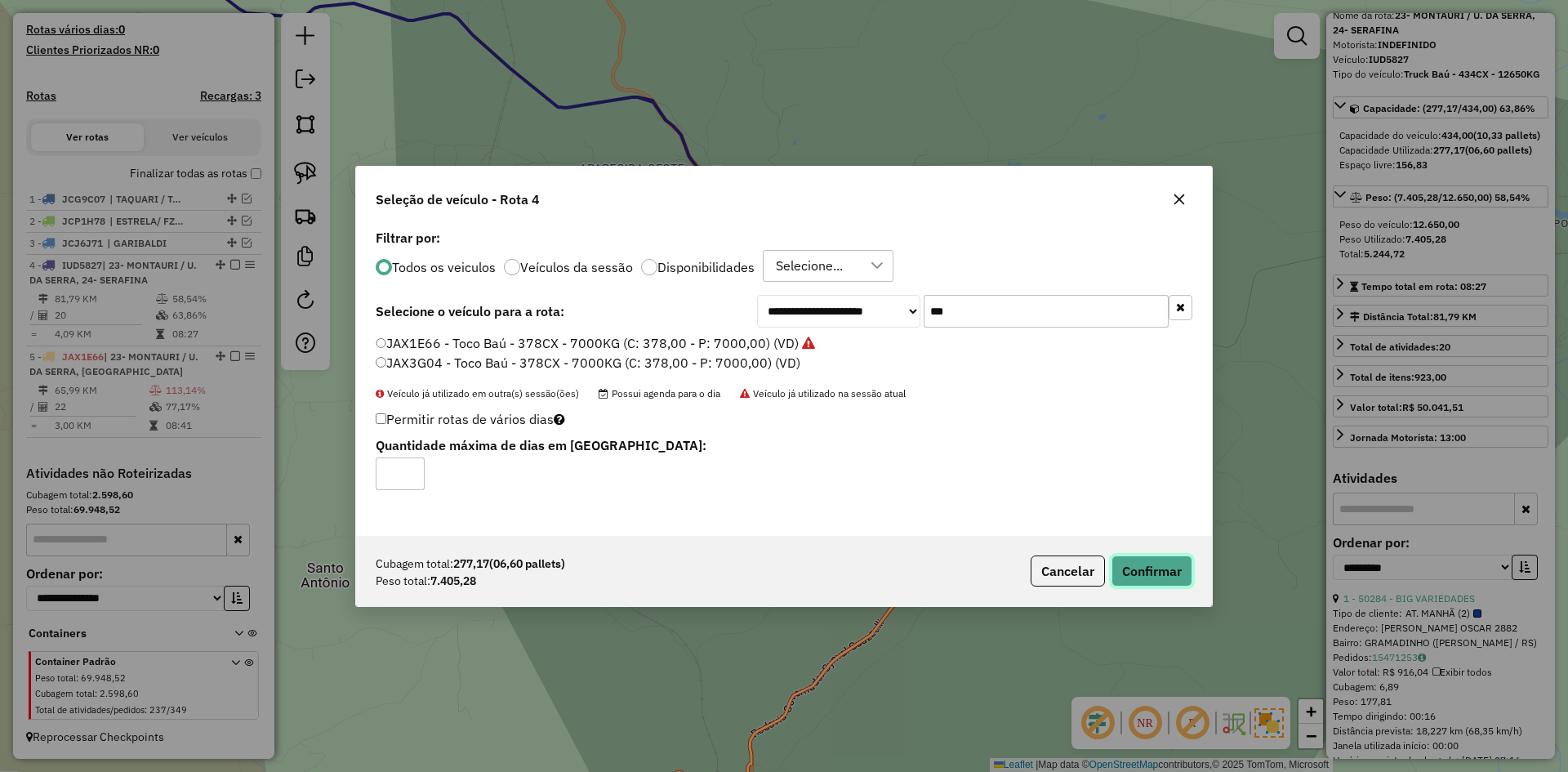
click at [1155, 566] on button "Confirmar" at bounding box center [1152, 571] width 80 height 31
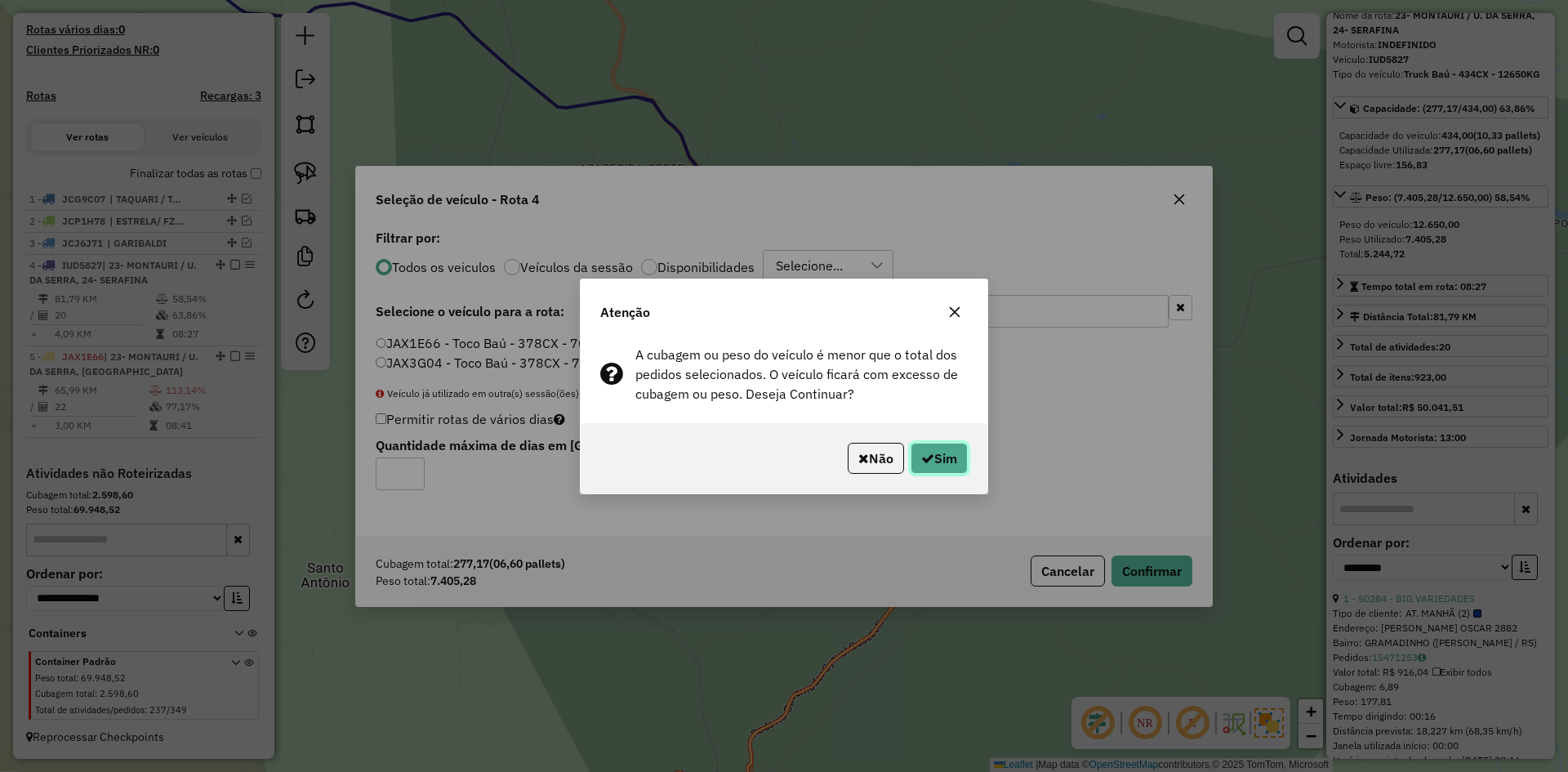
click at [932, 455] on button "Sim" at bounding box center [939, 459] width 57 height 31
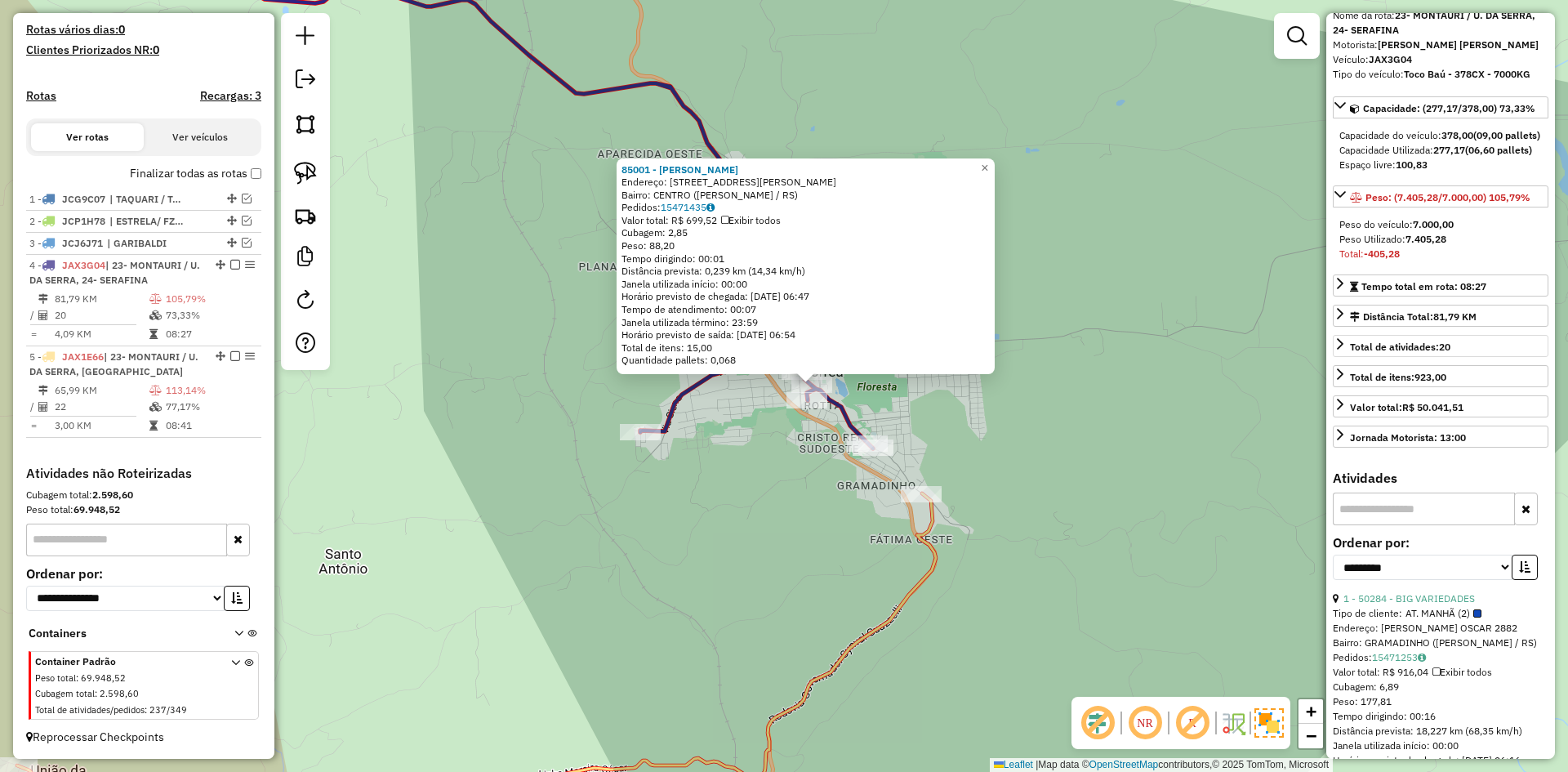
scroll to position [0, 0]
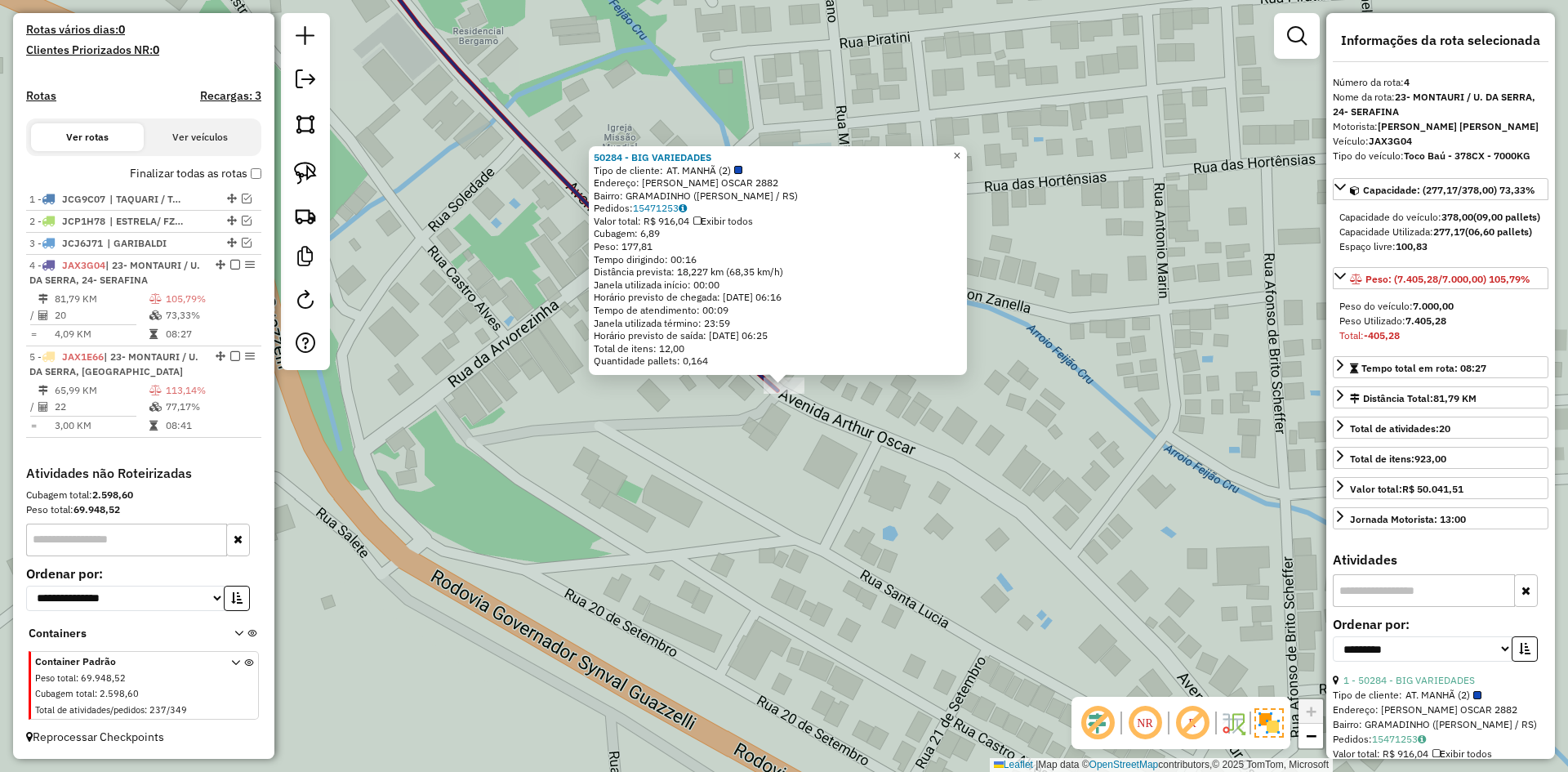
click at [967, 154] on link "×" at bounding box center [957, 156] width 20 height 20
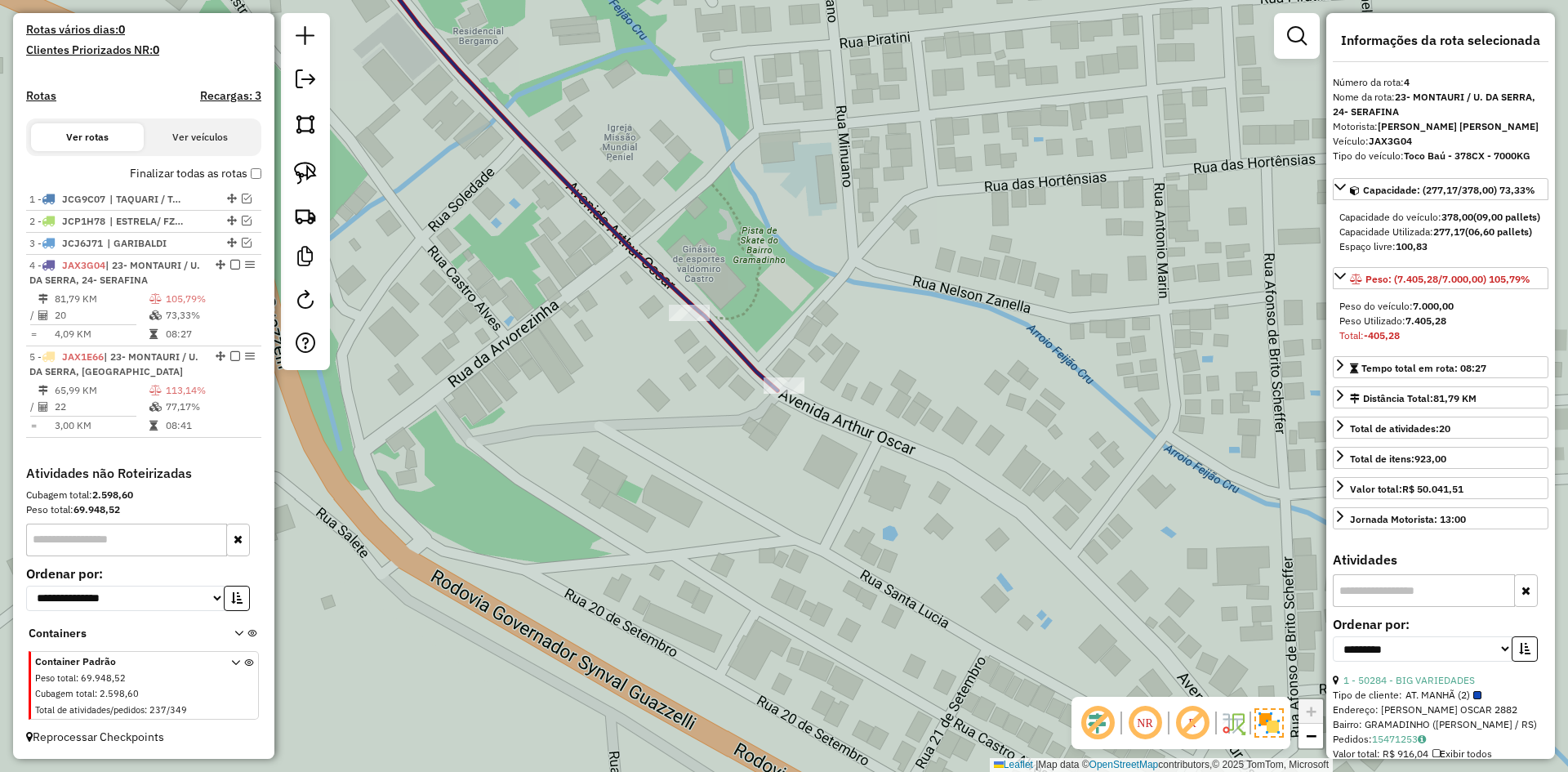
click at [638, 248] on icon at bounding box center [569, 157] width 416 height 467
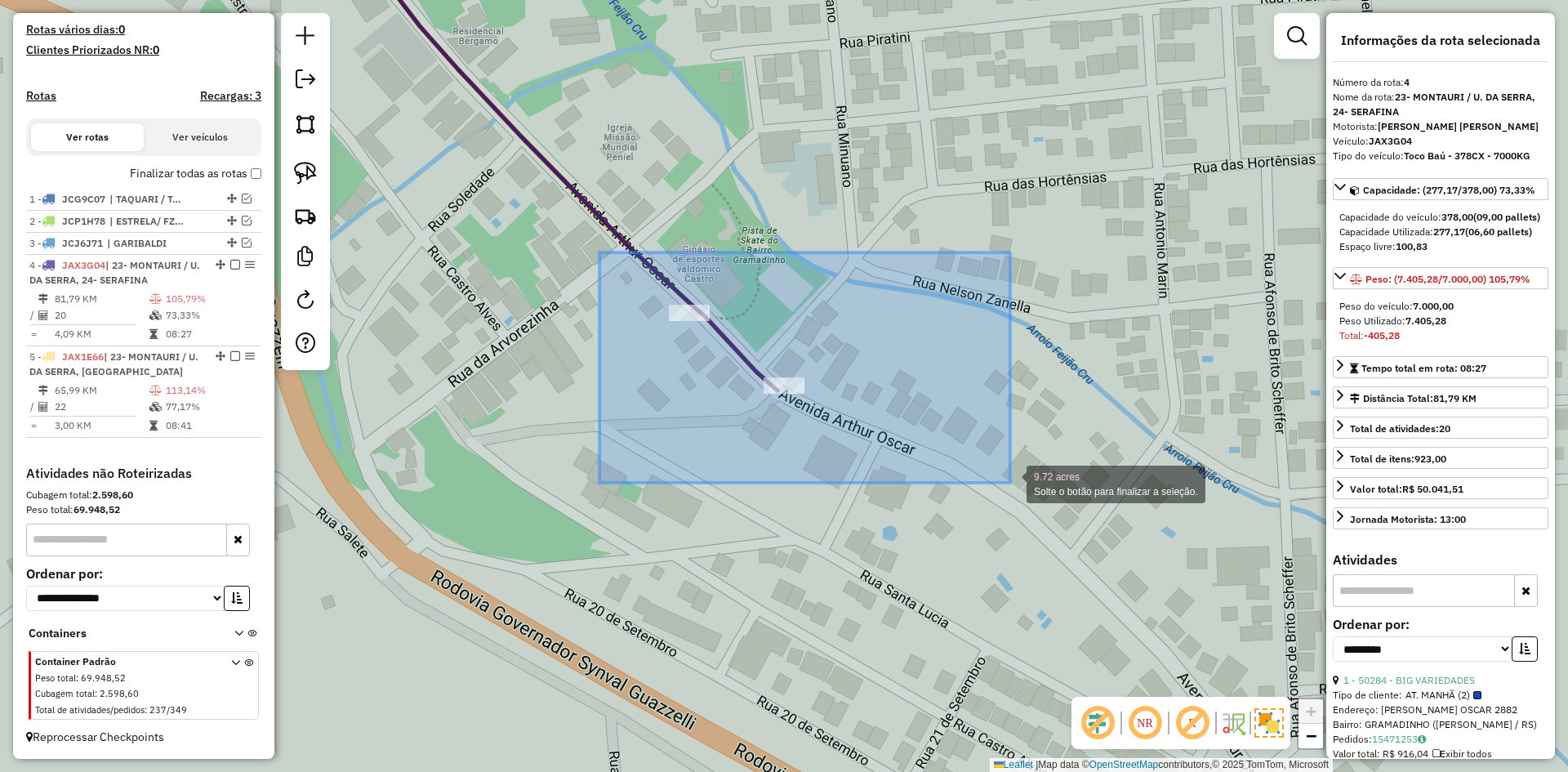
drag, startPoint x: 627, startPoint y: 267, endPoint x: 1008, endPoint y: 480, distance: 436.5
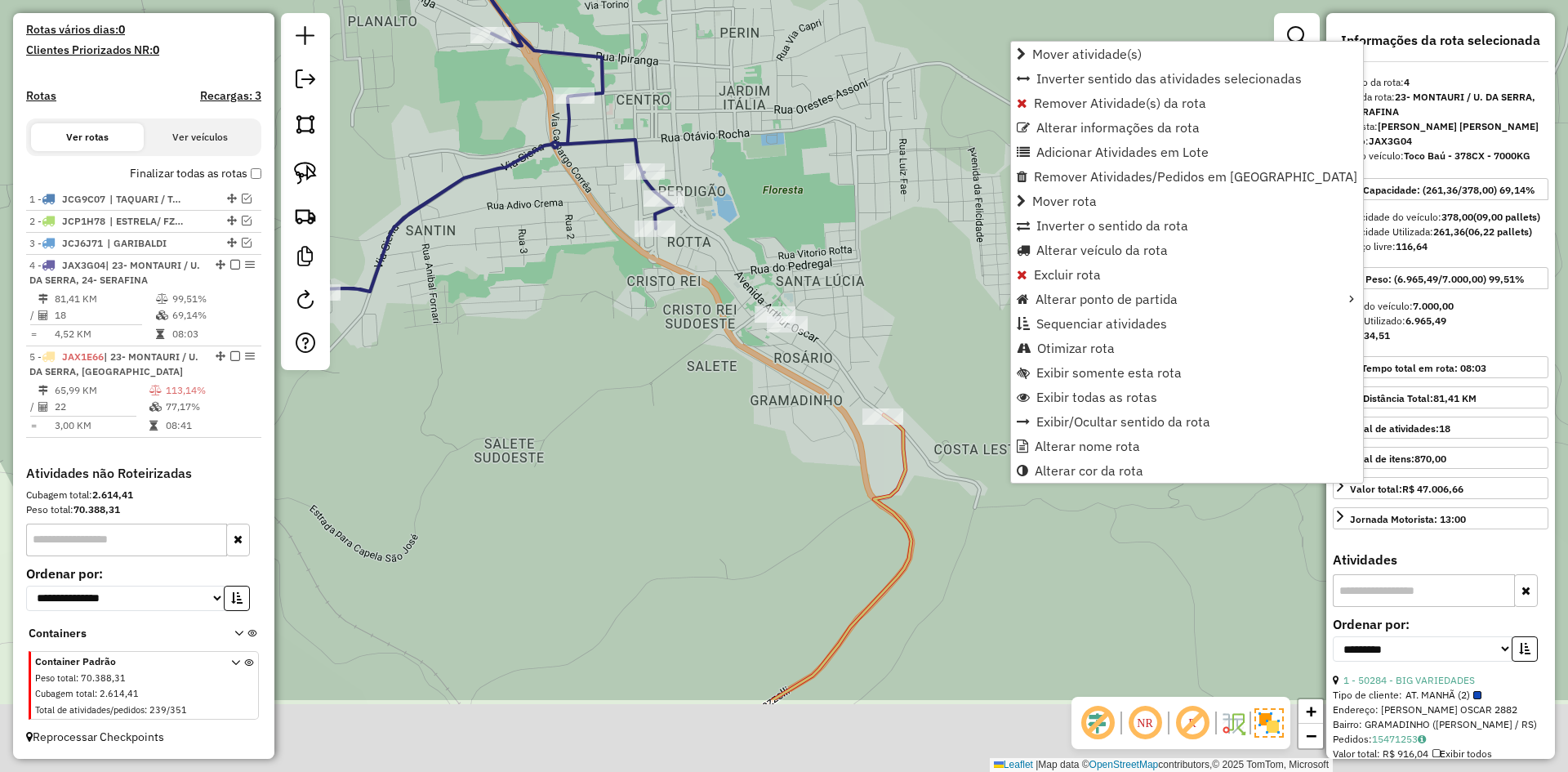
drag, startPoint x: 778, startPoint y: 487, endPoint x: 759, endPoint y: 367, distance: 121.5
click at [759, 370] on div "Janela de atendimento Grade de atendimento Capacidade Transportadoras Veículos …" at bounding box center [784, 386] width 1568 height 772
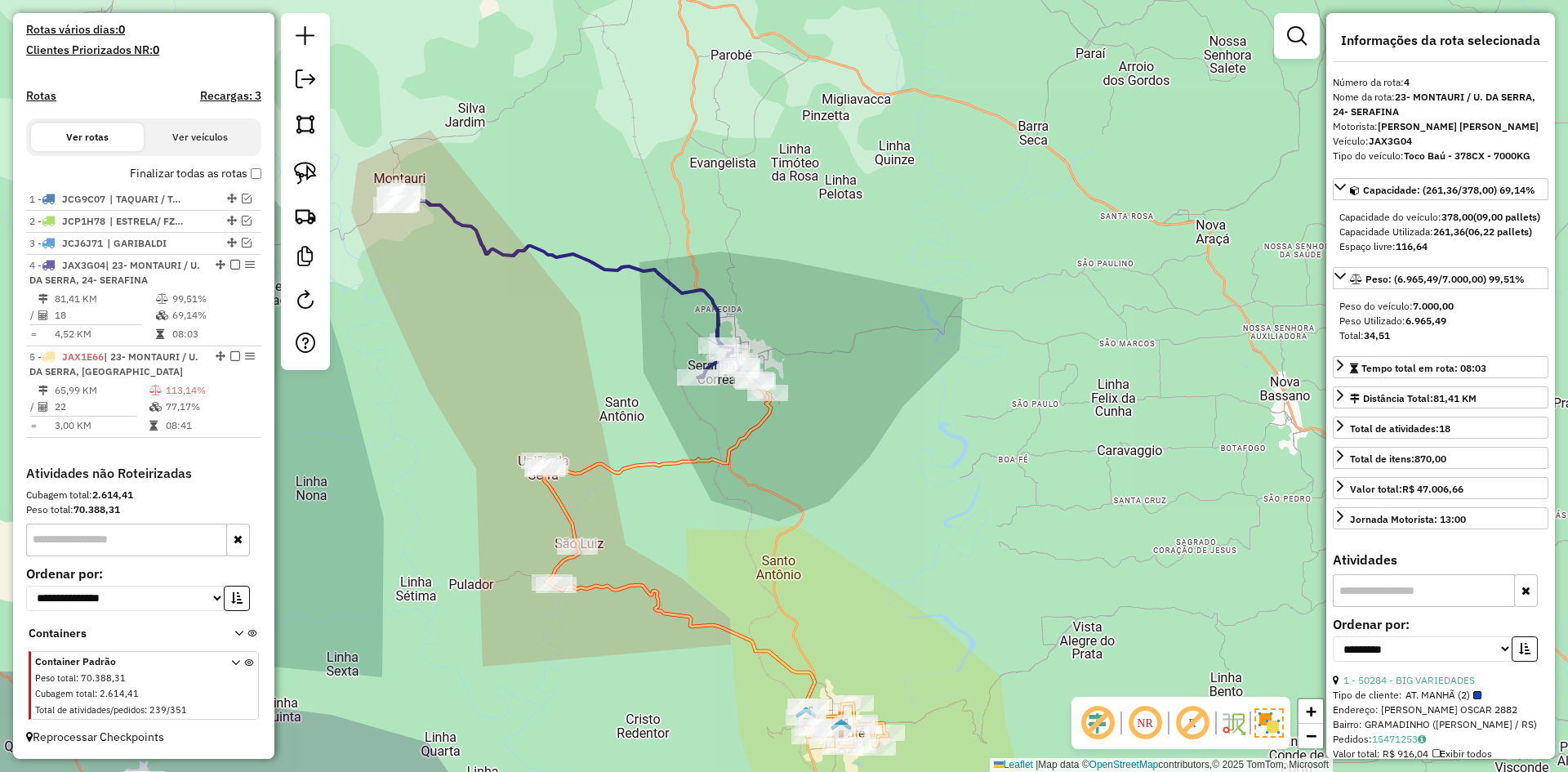
click at [736, 441] on icon at bounding box center [715, 569] width 346 height 354
click at [639, 266] on icon at bounding box center [568, 285] width 348 height 185
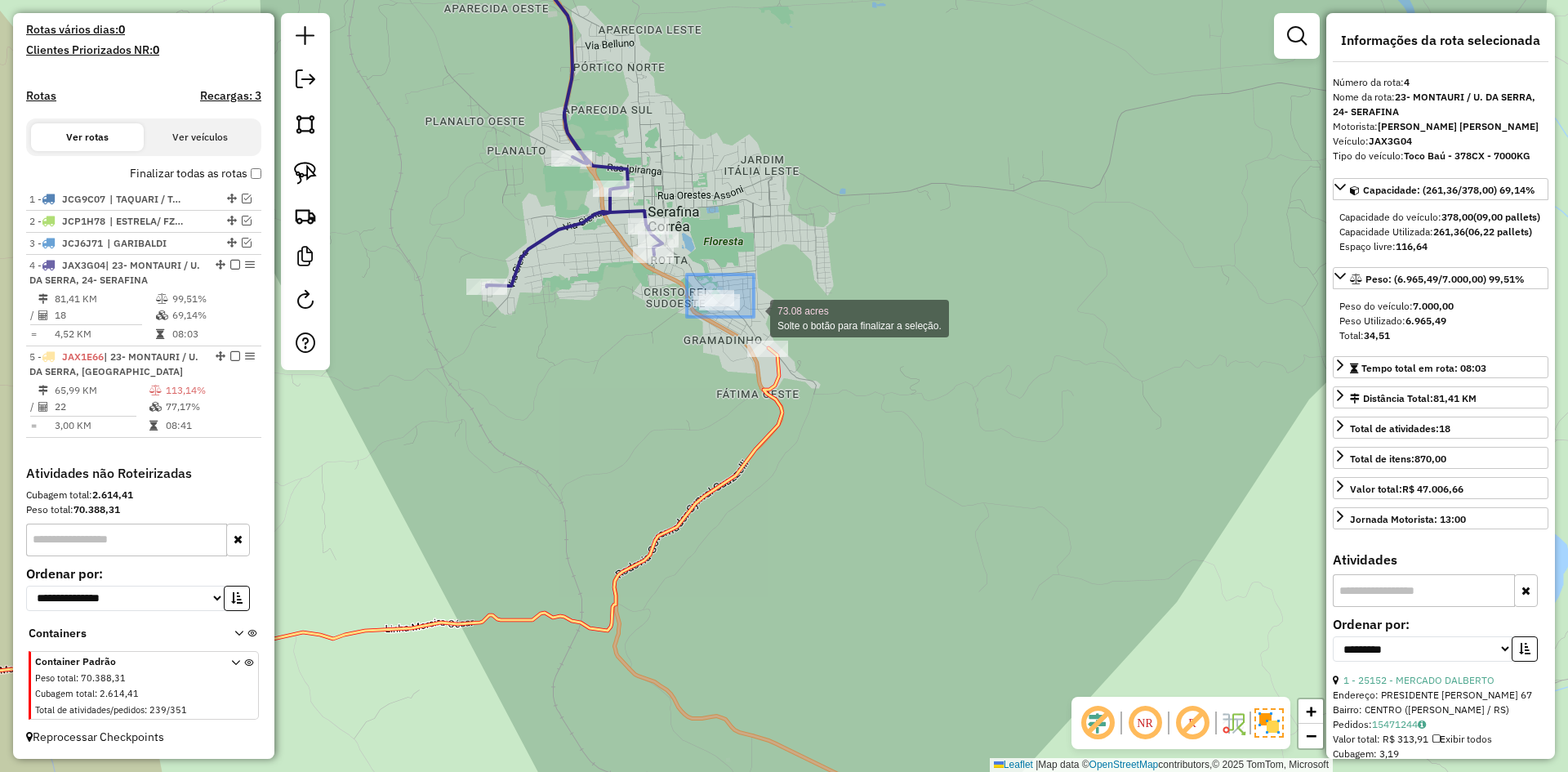
drag, startPoint x: 687, startPoint y: 274, endPoint x: 754, endPoint y: 318, distance: 80.2
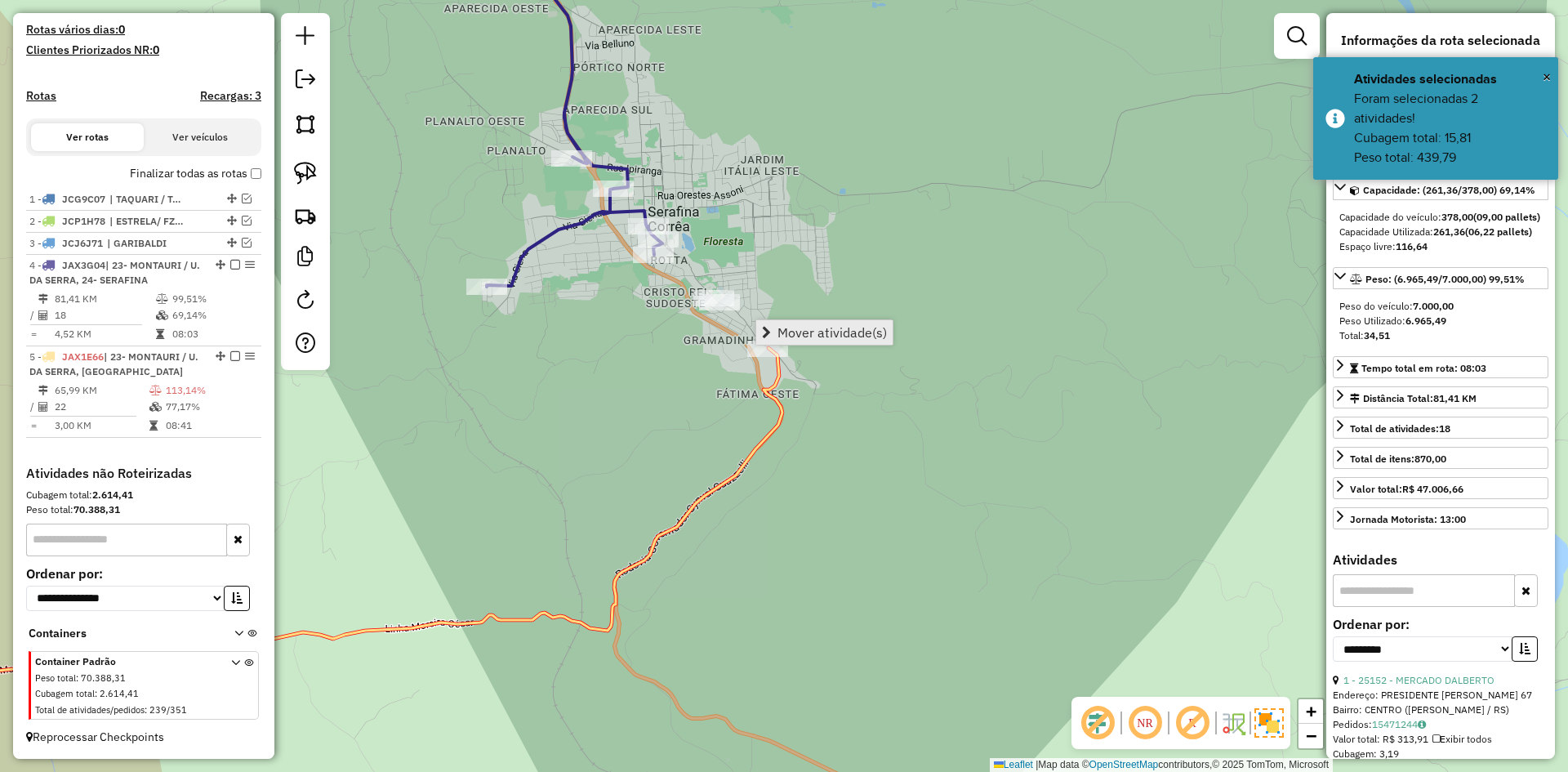
click at [858, 329] on span "Mover atividade(s)" at bounding box center [832, 332] width 109 height 13
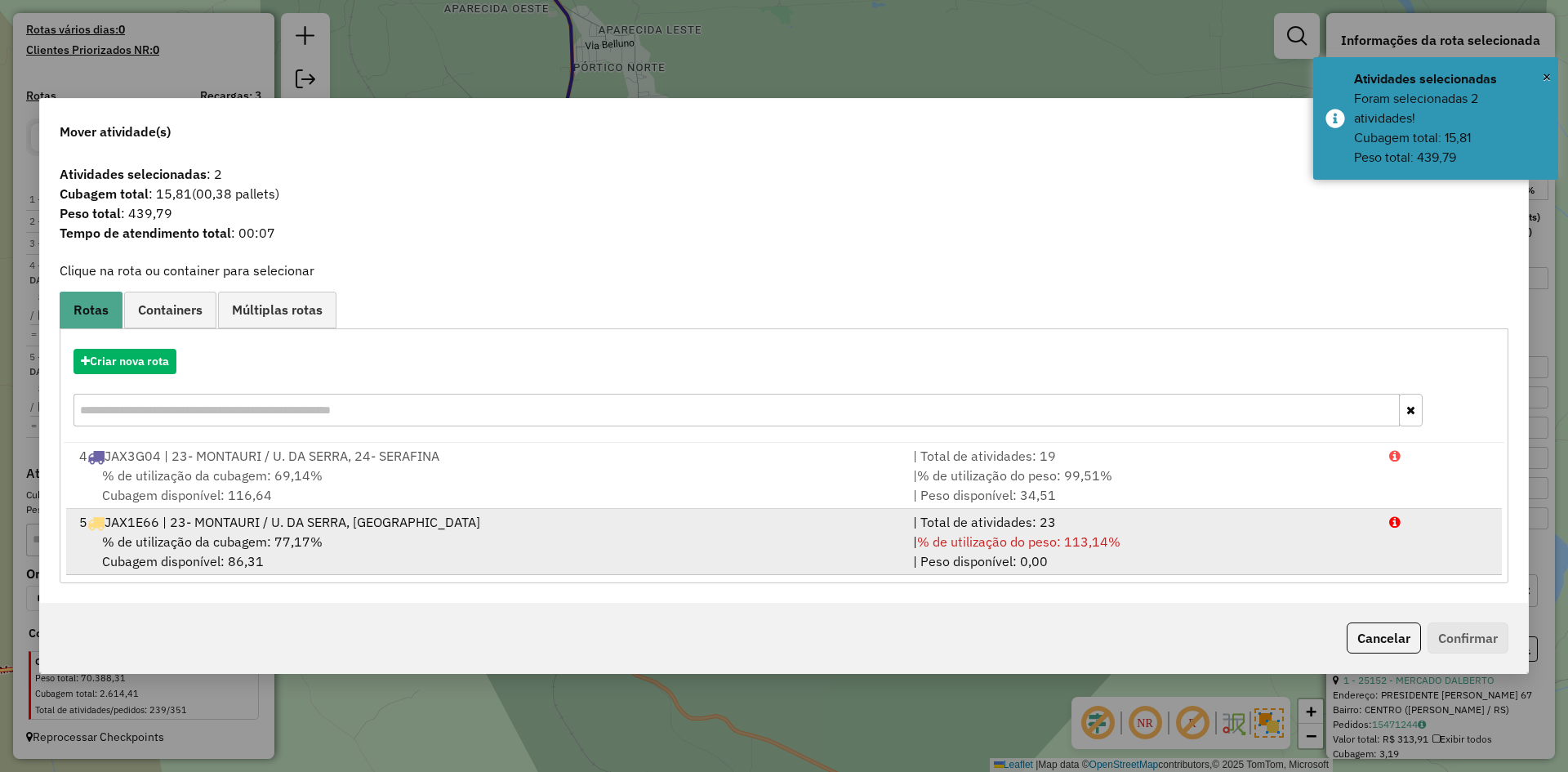
click at [330, 530] on div "5 JAX1E66 | 23- MONTAURI / U. DA SERRA, GUAPORE" at bounding box center [486, 522] width 834 height 20
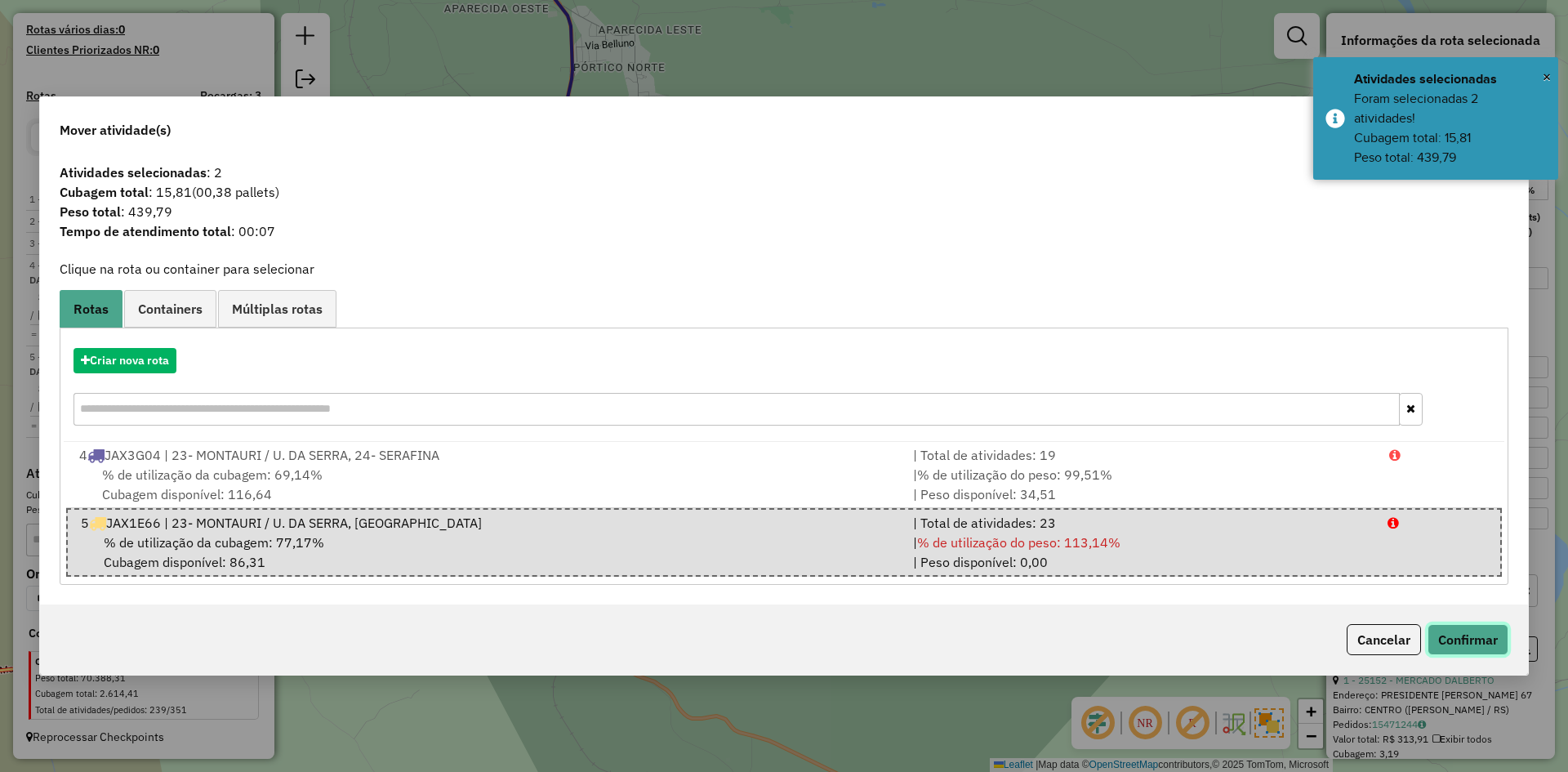
click at [1456, 640] on button "Confirmar" at bounding box center [1468, 640] width 80 height 31
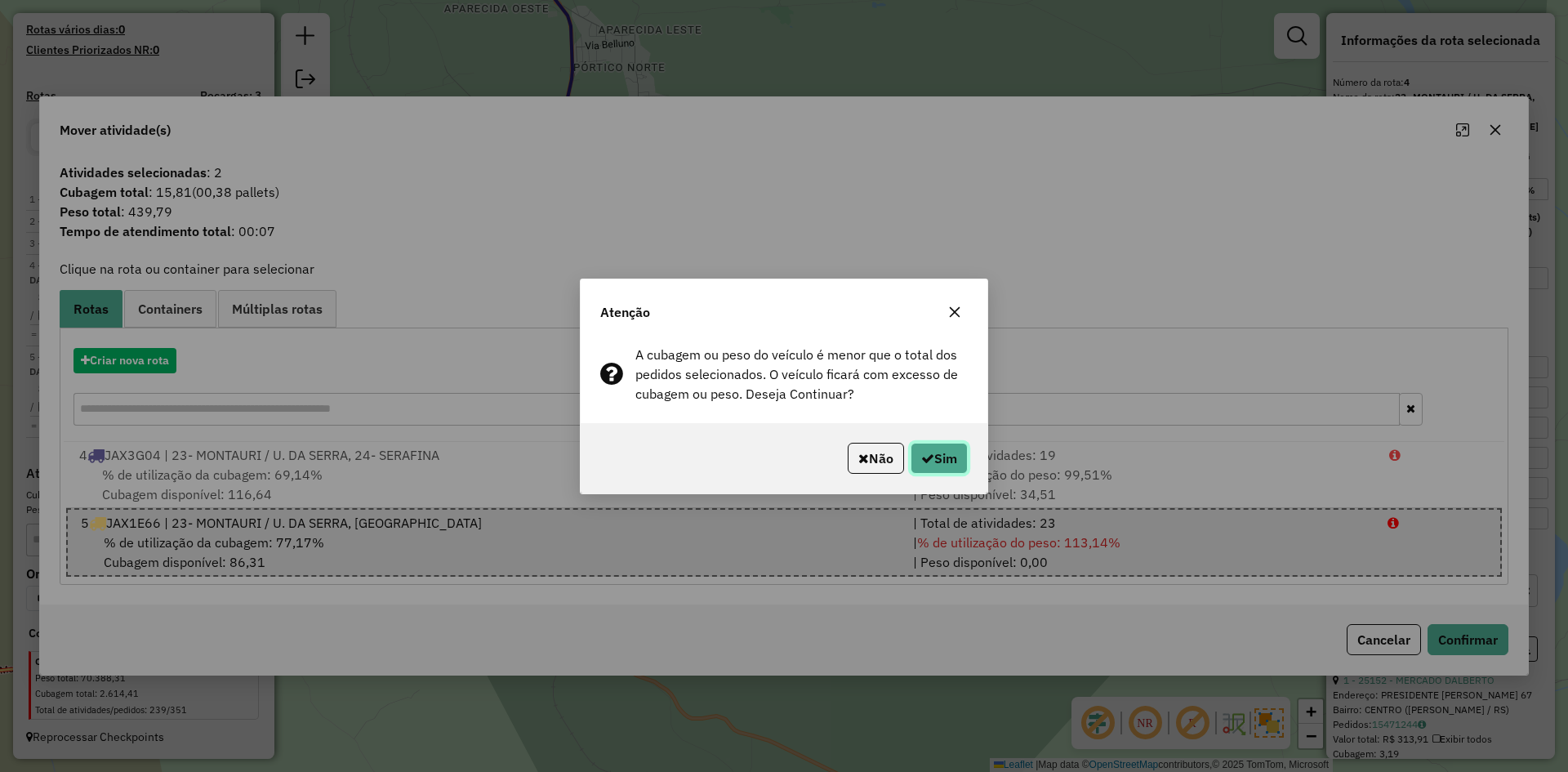
click at [953, 460] on button "Sim" at bounding box center [939, 459] width 57 height 31
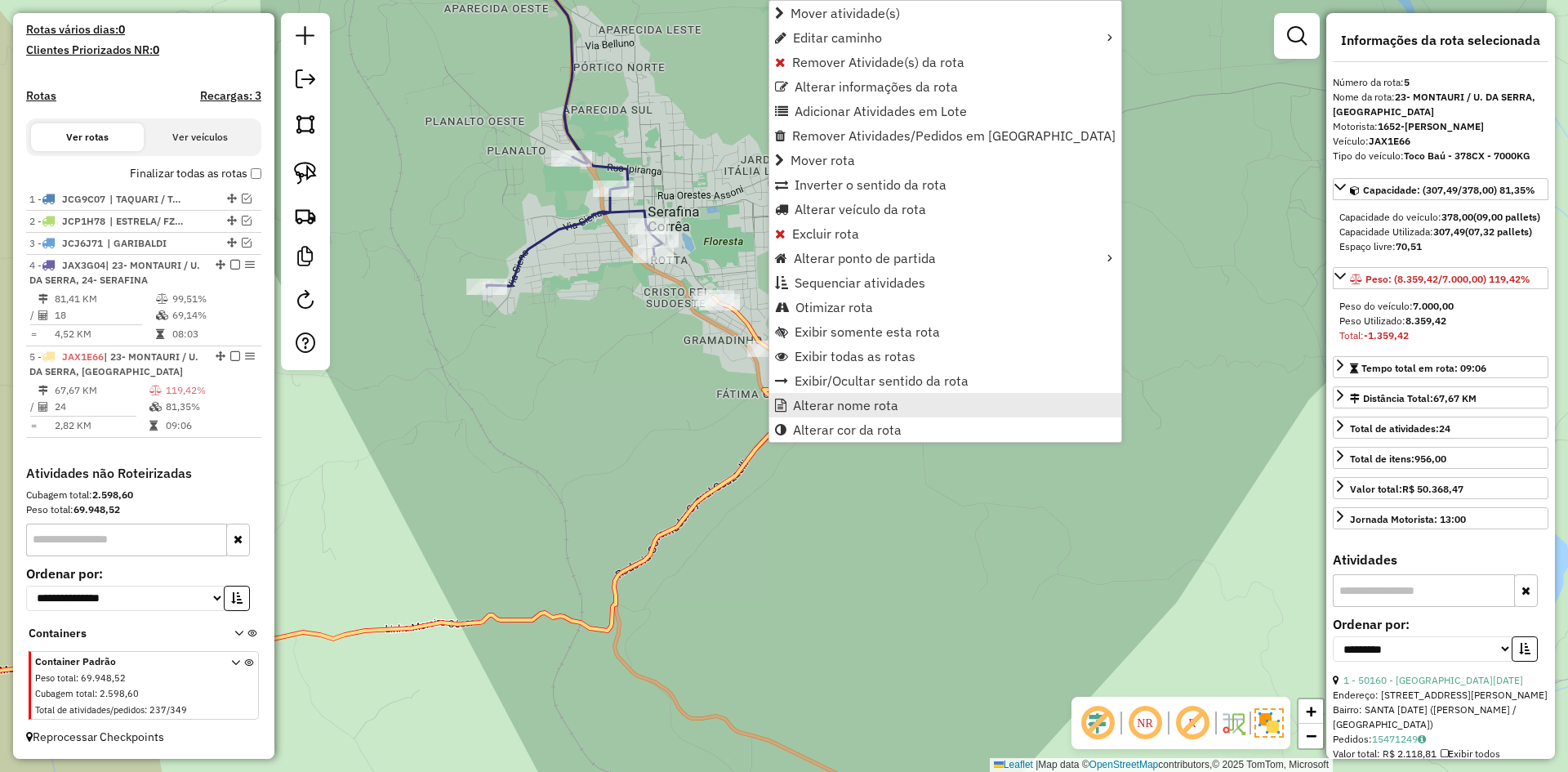
click at [846, 404] on span "Alterar nome rota" at bounding box center [845, 405] width 106 height 13
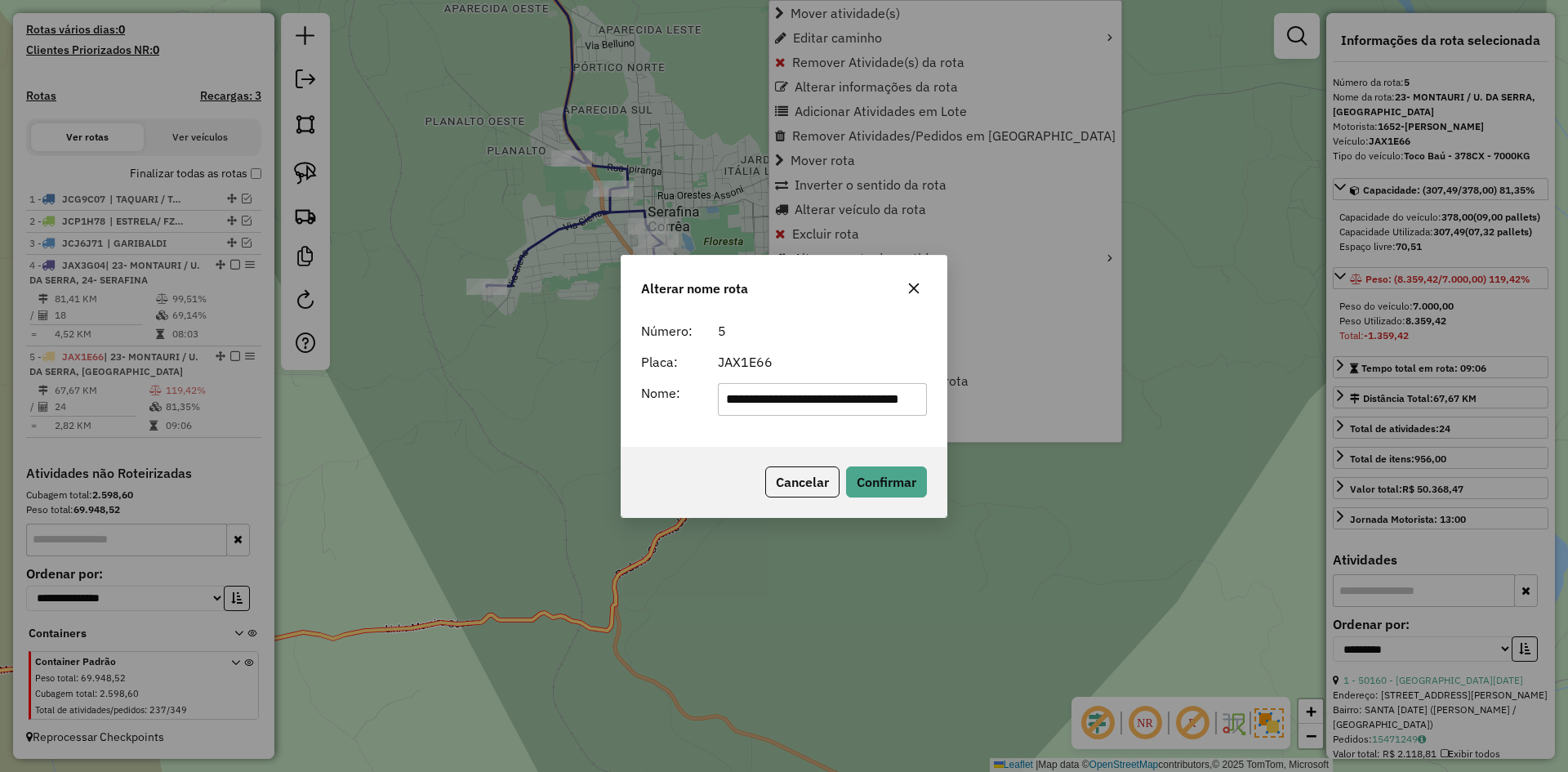
scroll to position [0, 50]
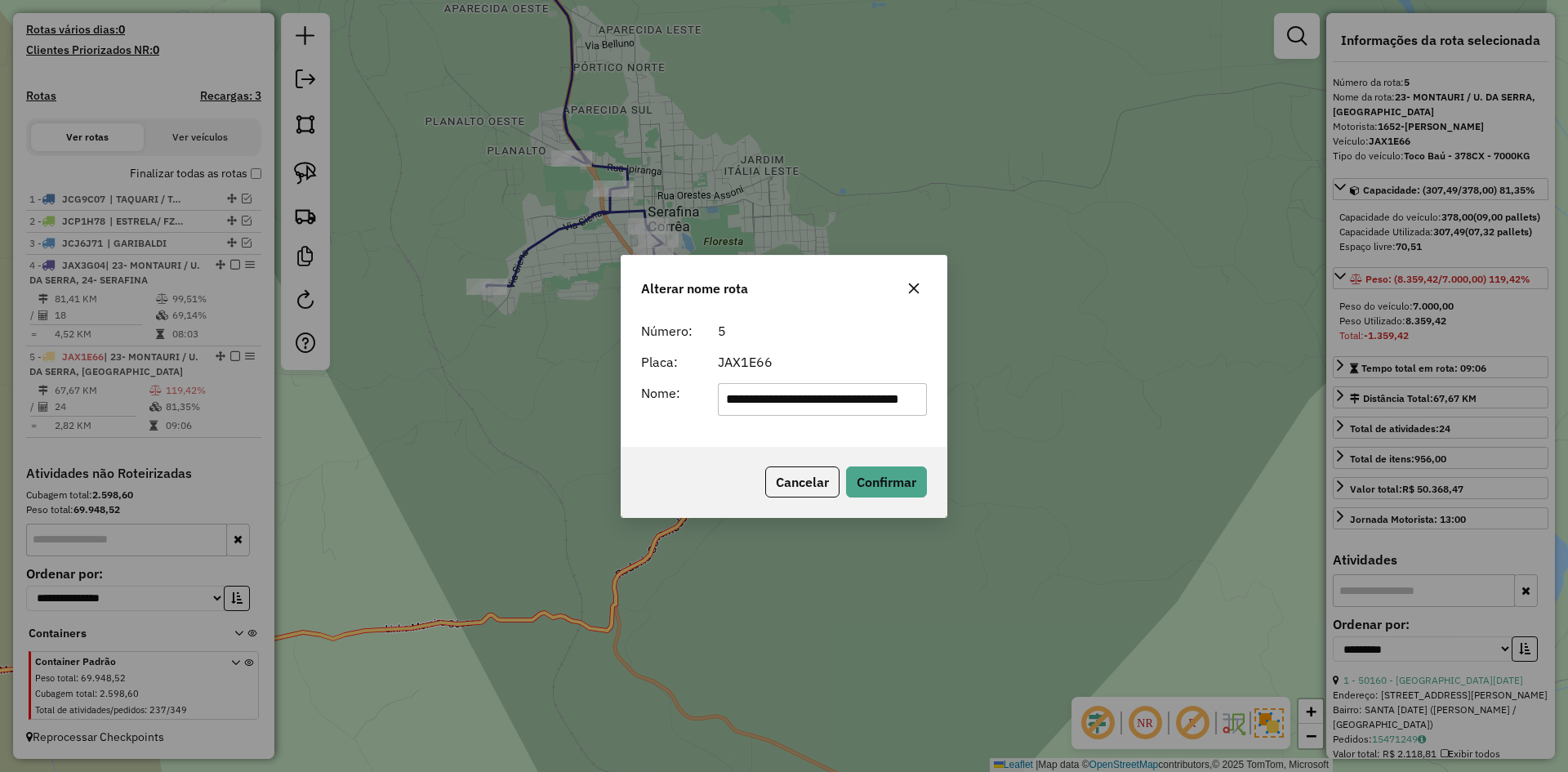
drag, startPoint x: 914, startPoint y: 288, endPoint x: 816, endPoint y: 364, distance: 124.0
click at [915, 287] on icon "button" at bounding box center [915, 288] width 10 height 10
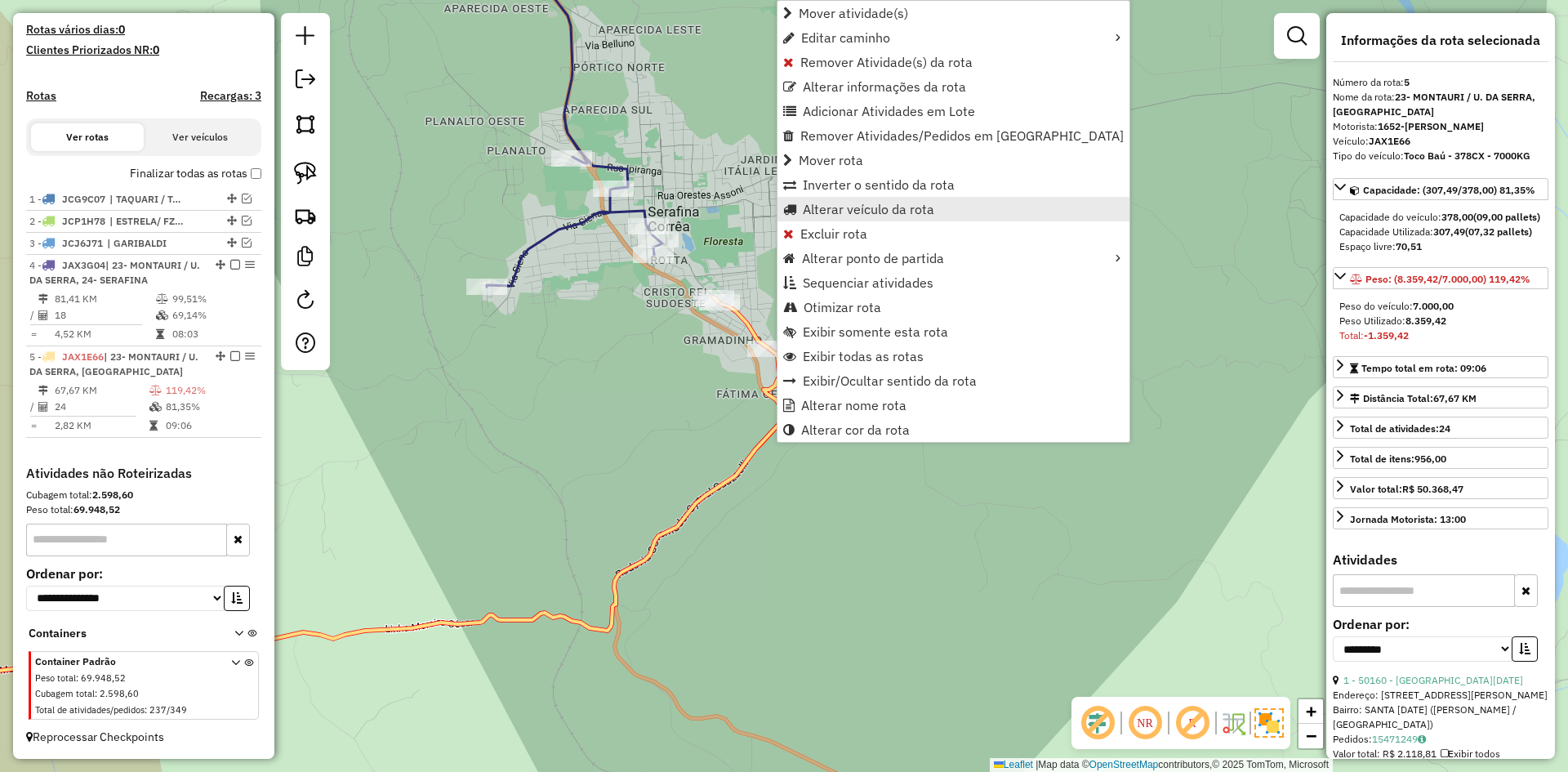
click at [848, 210] on span "Alterar veículo da rota" at bounding box center [869, 209] width 132 height 13
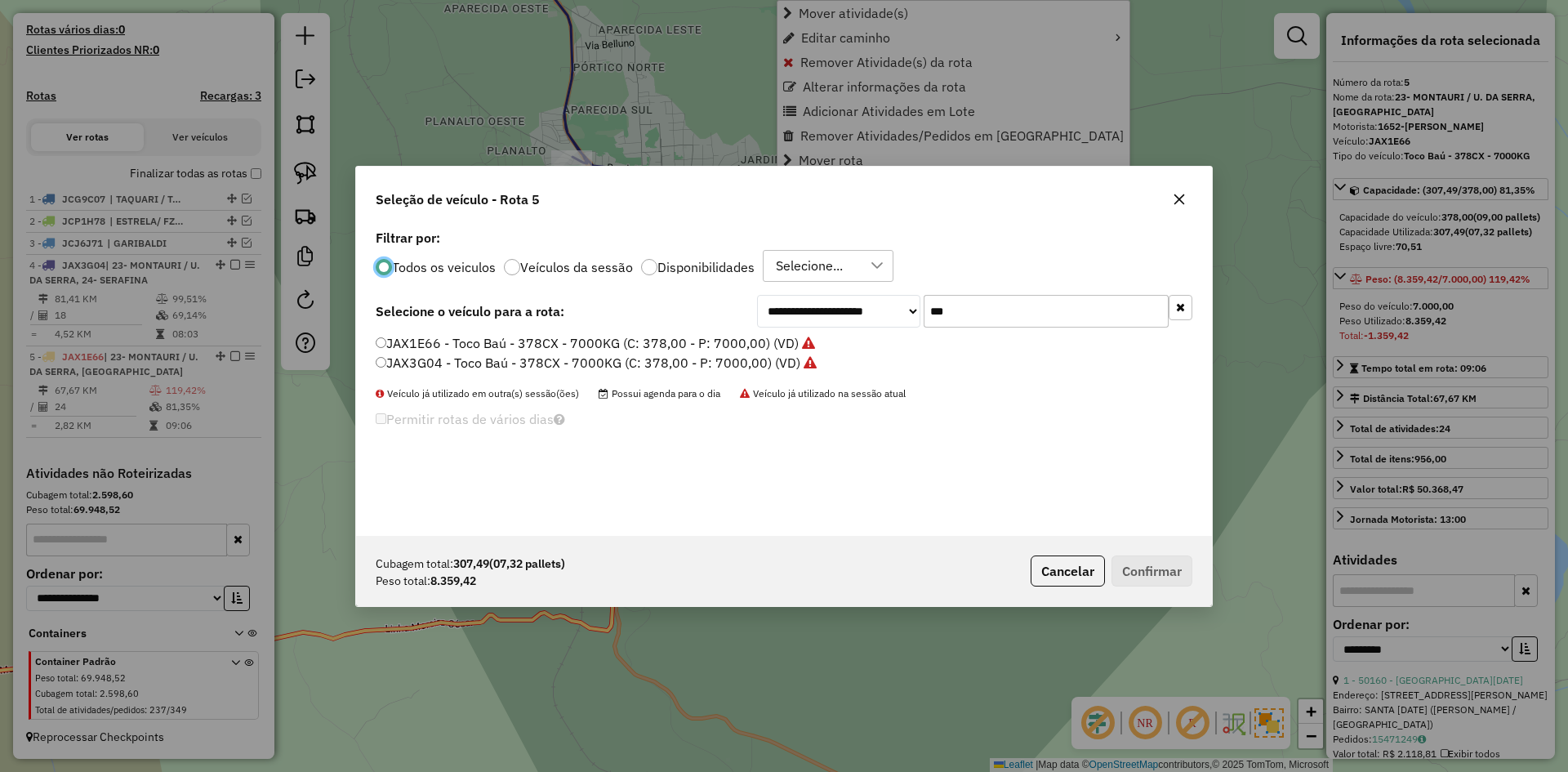
scroll to position [9, 5]
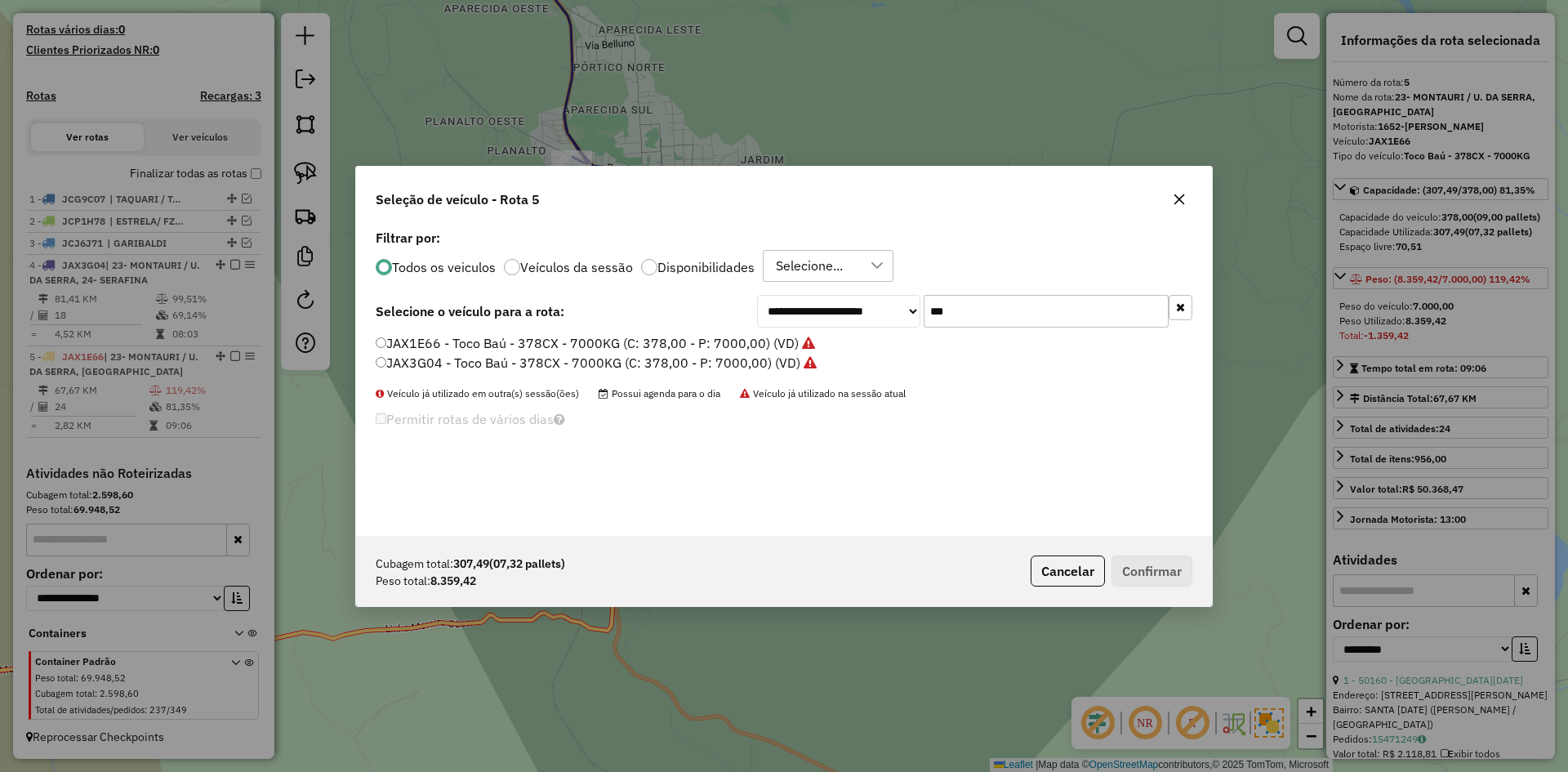
drag, startPoint x: 948, startPoint y: 318, endPoint x: 899, endPoint y: 361, distance: 65.2
click at [899, 361] on div "**********" at bounding box center [784, 381] width 856 height 311
type input "***"
click at [382, 350] on label "IUD5827 - Truck Baú - 434CX - 12650KG (C: 434,00 - P: 12650,00) (VD)" at bounding box center [597, 343] width 444 height 20
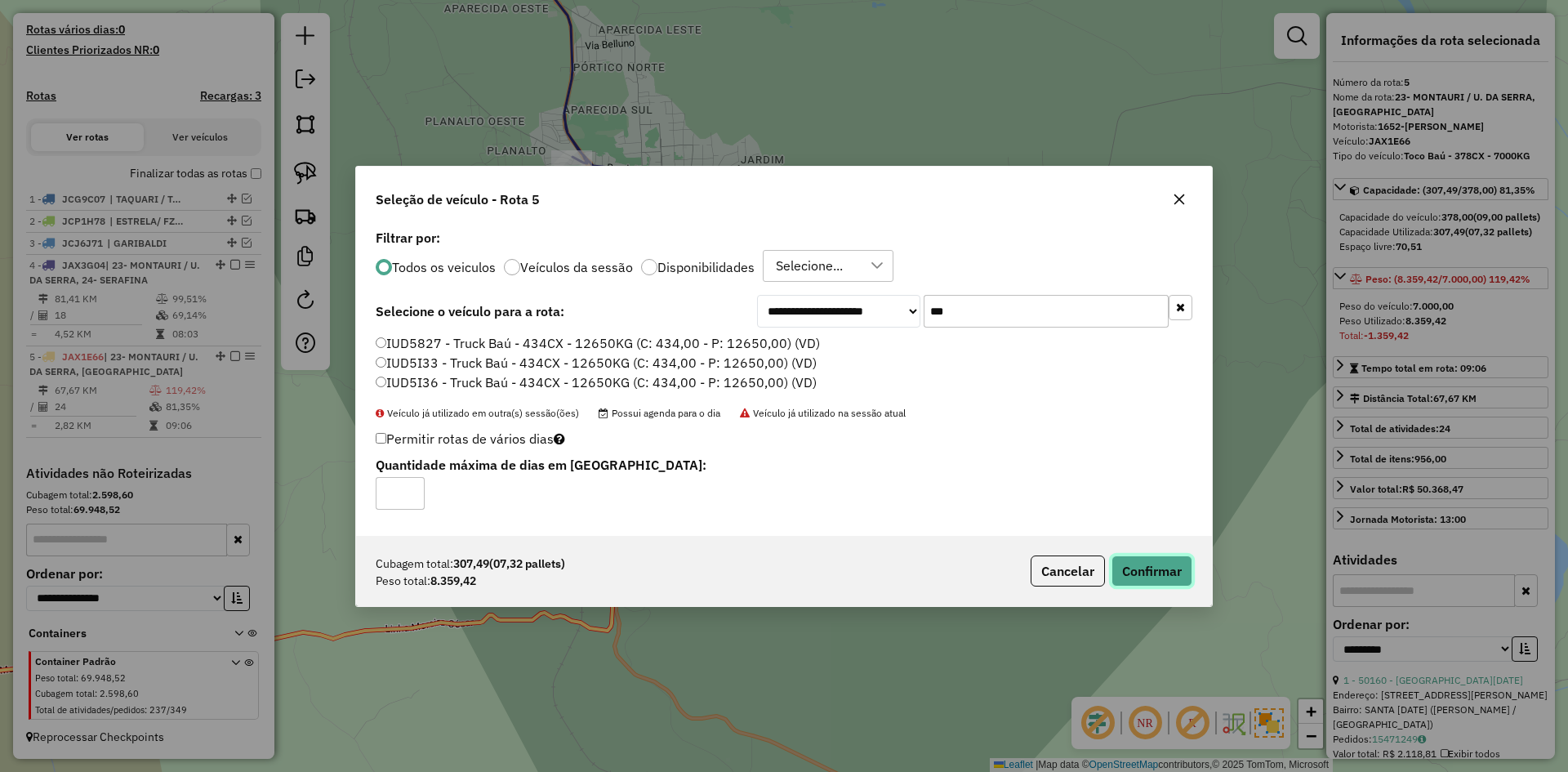
click at [1162, 574] on button "Confirmar" at bounding box center [1152, 571] width 80 height 31
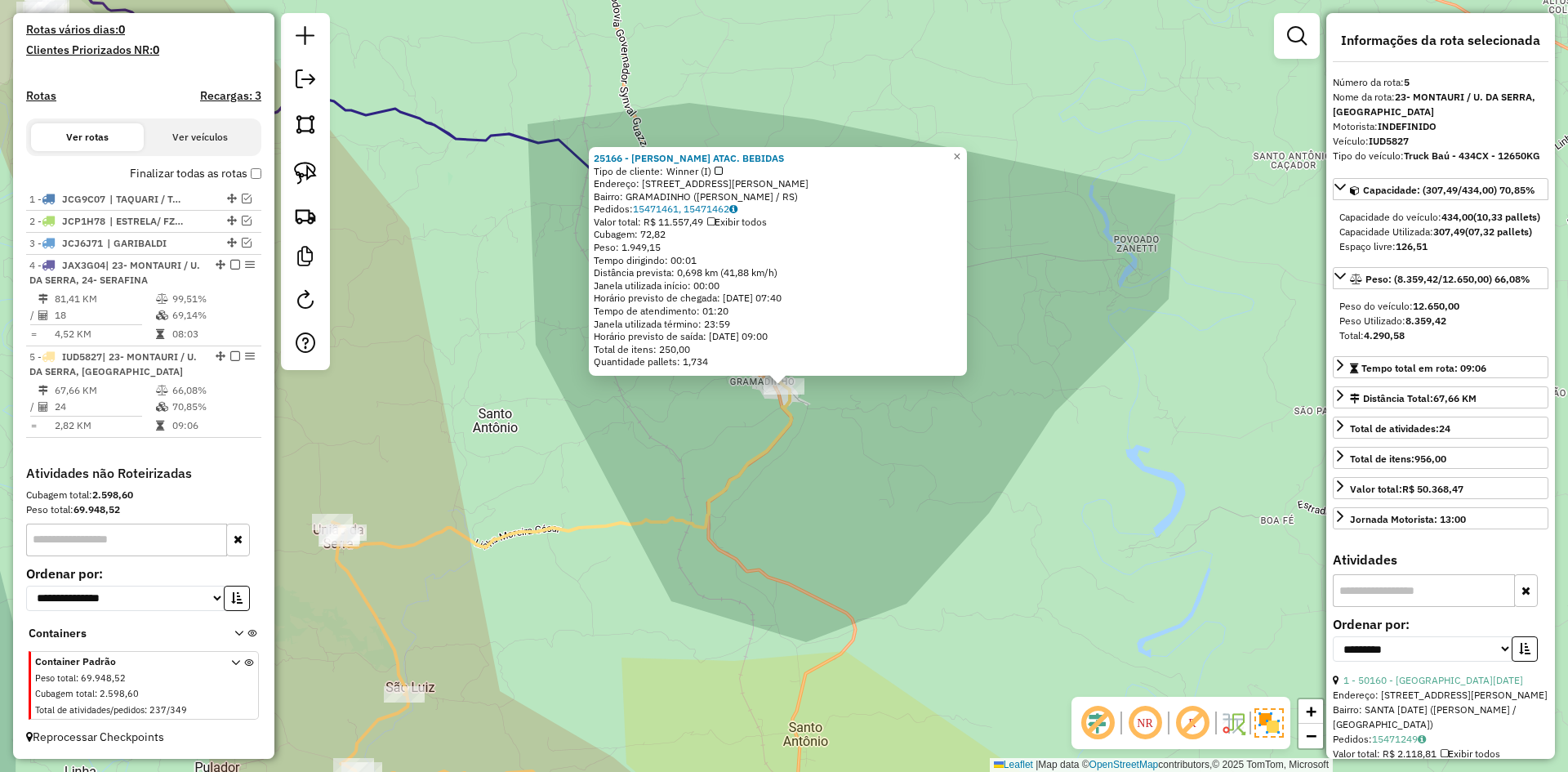
click at [563, 143] on icon at bounding box center [384, 169] width 694 height 371
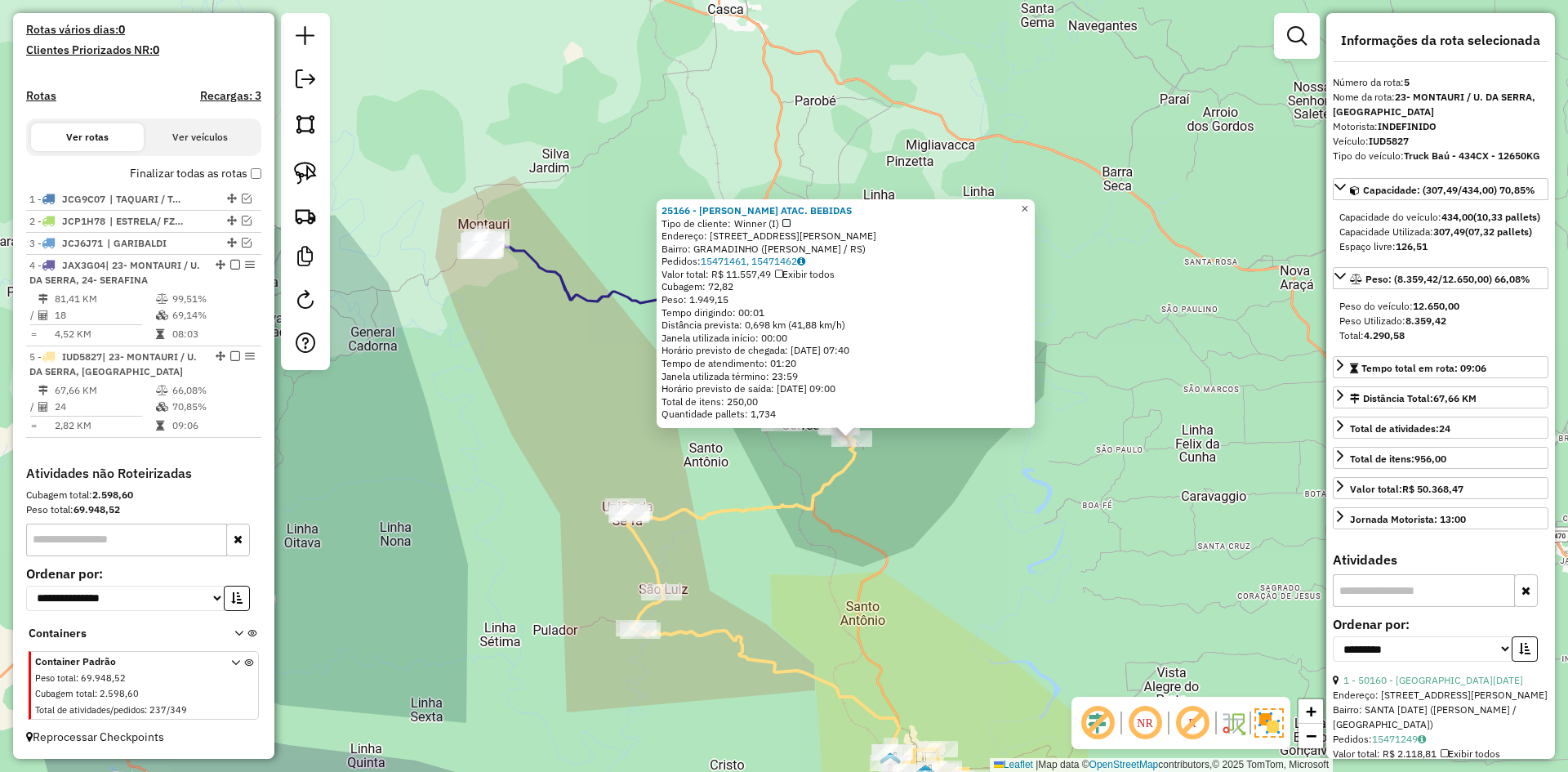
click at [1028, 205] on span "×" at bounding box center [1025, 209] width 7 height 14
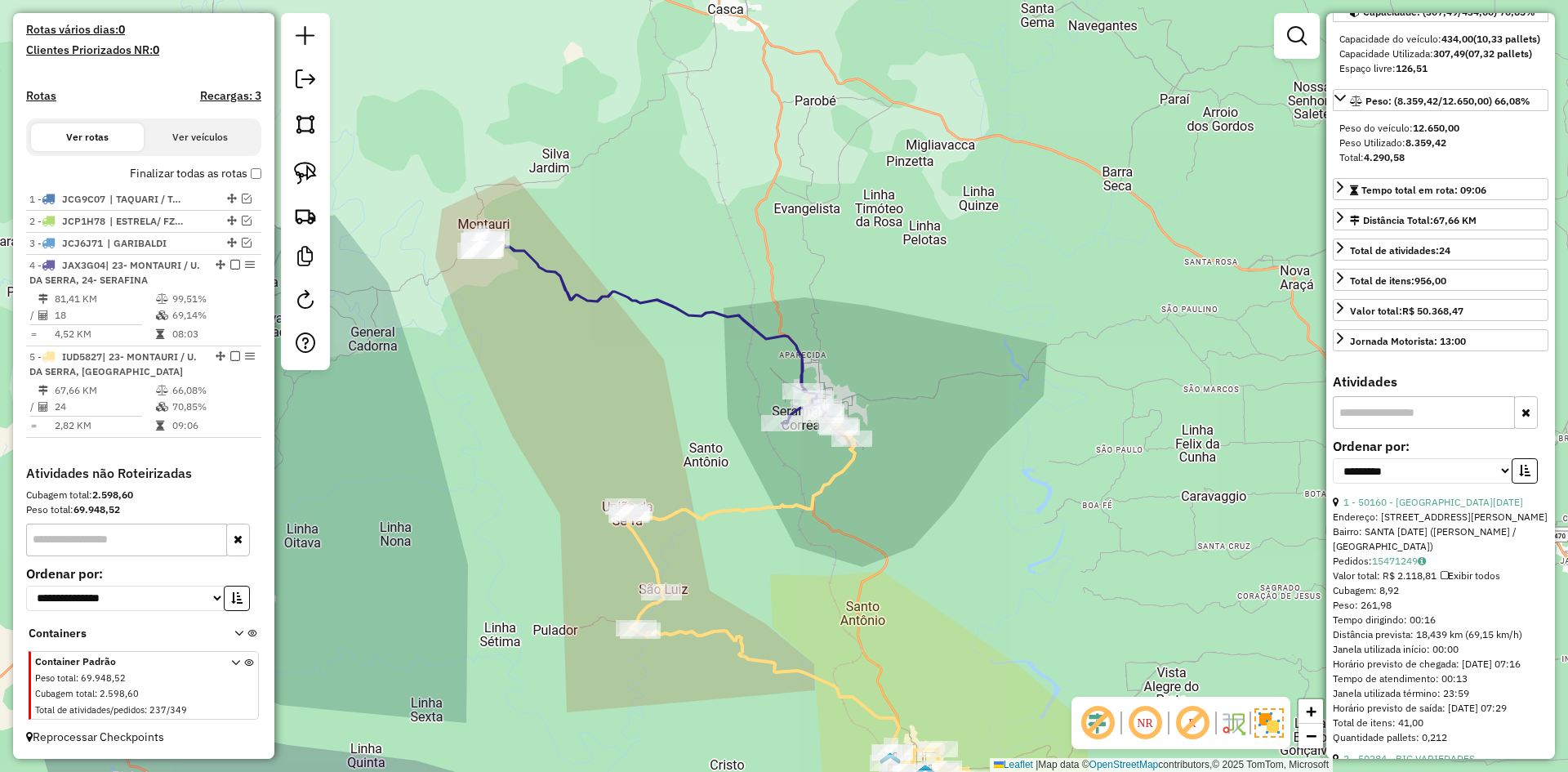
scroll to position [245, 0]
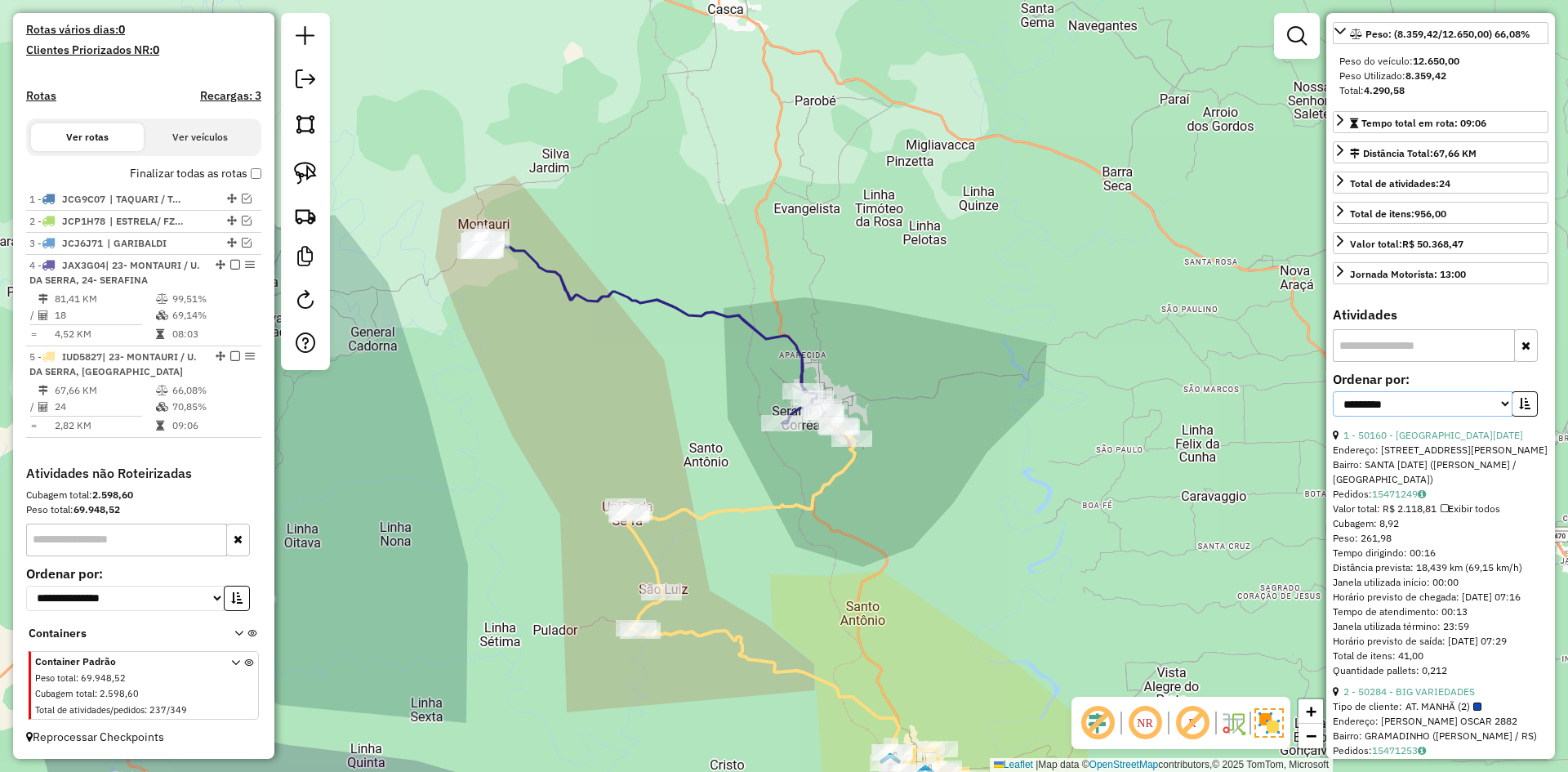
click at [1500, 416] on select "**********" at bounding box center [1423, 403] width 180 height 25
select select "*********"
click at [1333, 416] on select "**********" at bounding box center [1423, 403] width 180 height 25
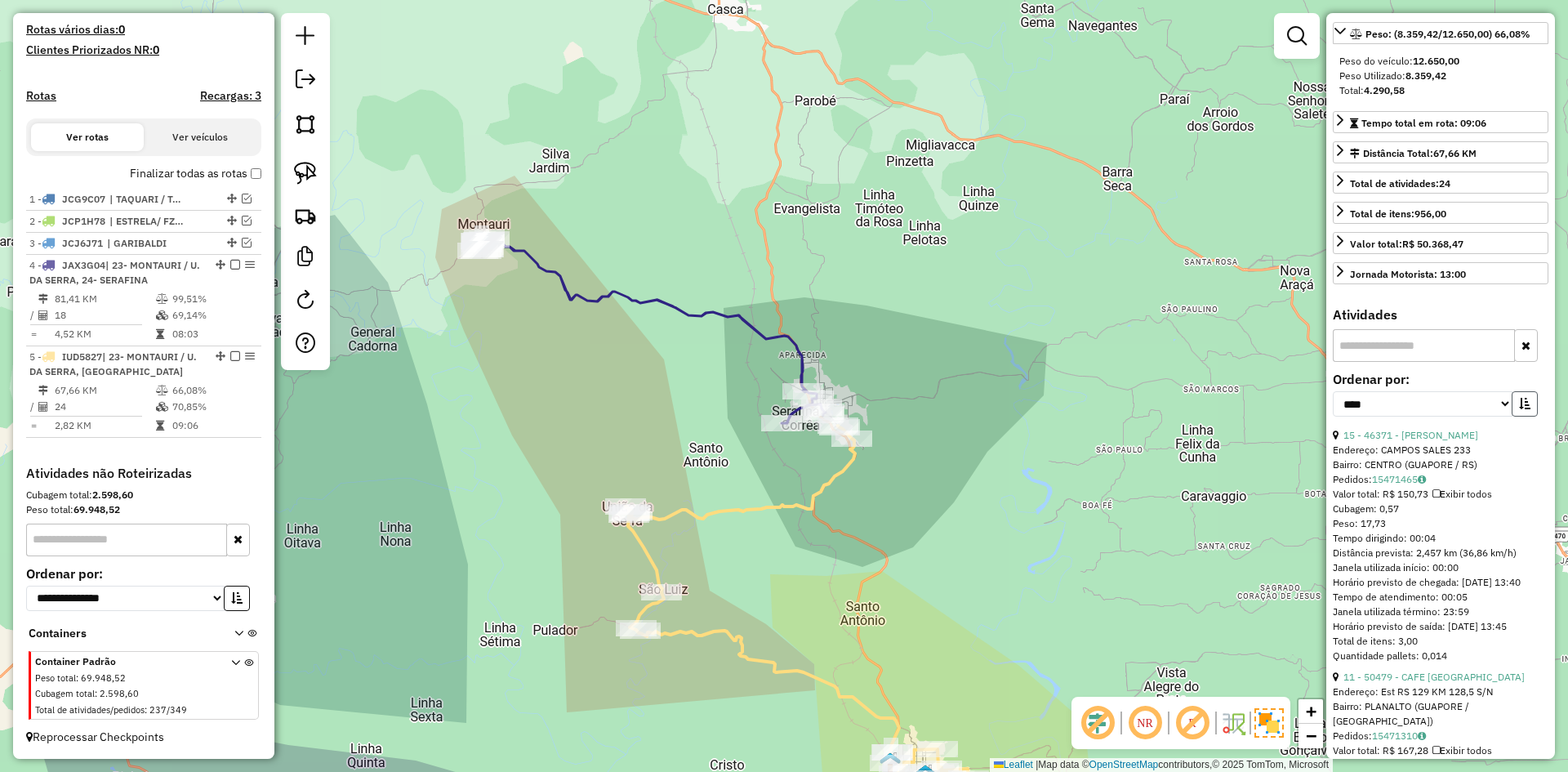
click at [1520, 416] on button "button" at bounding box center [1525, 403] width 26 height 25
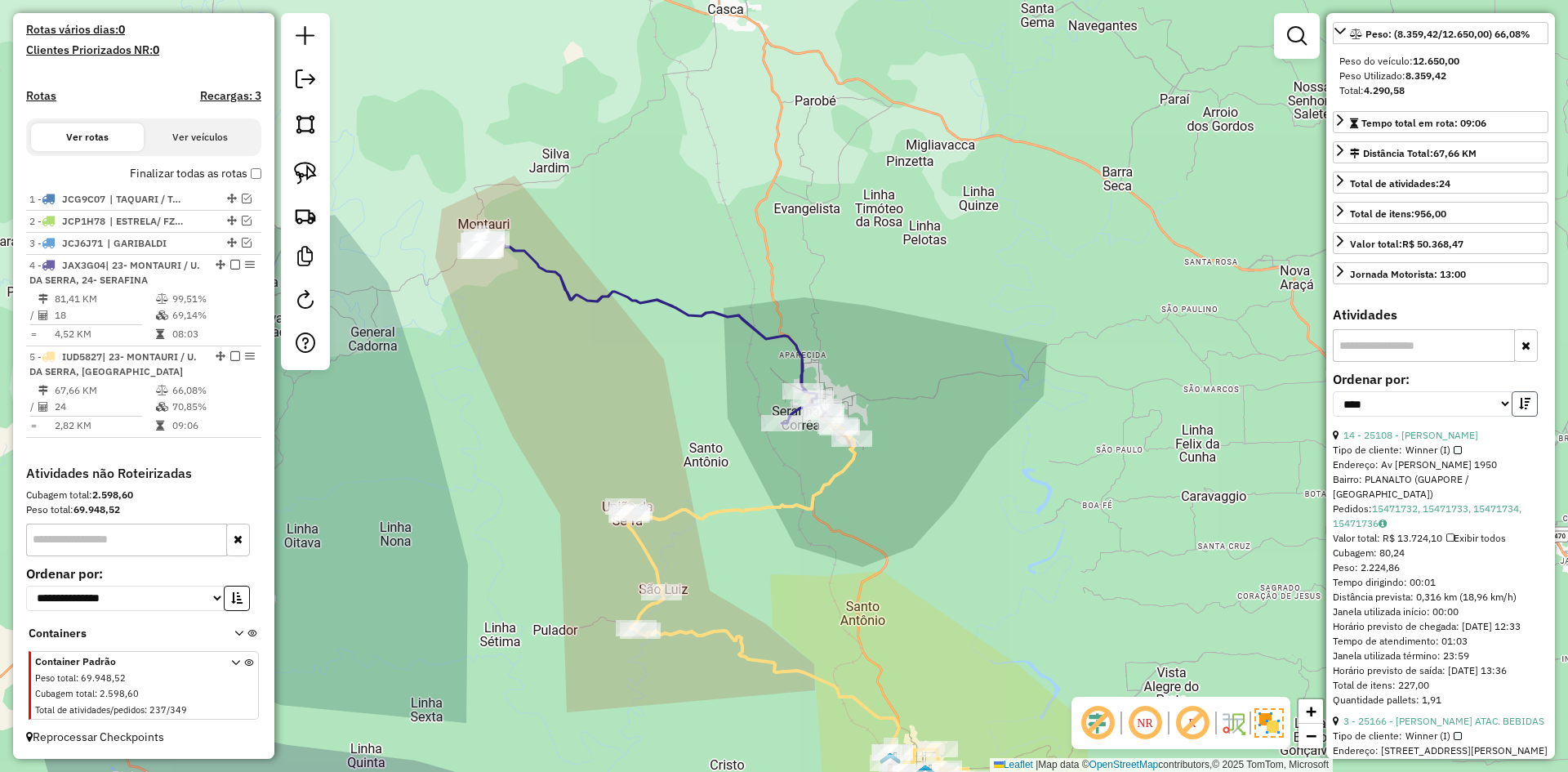
click at [1520, 409] on icon "button" at bounding box center [1525, 403] width 11 height 11
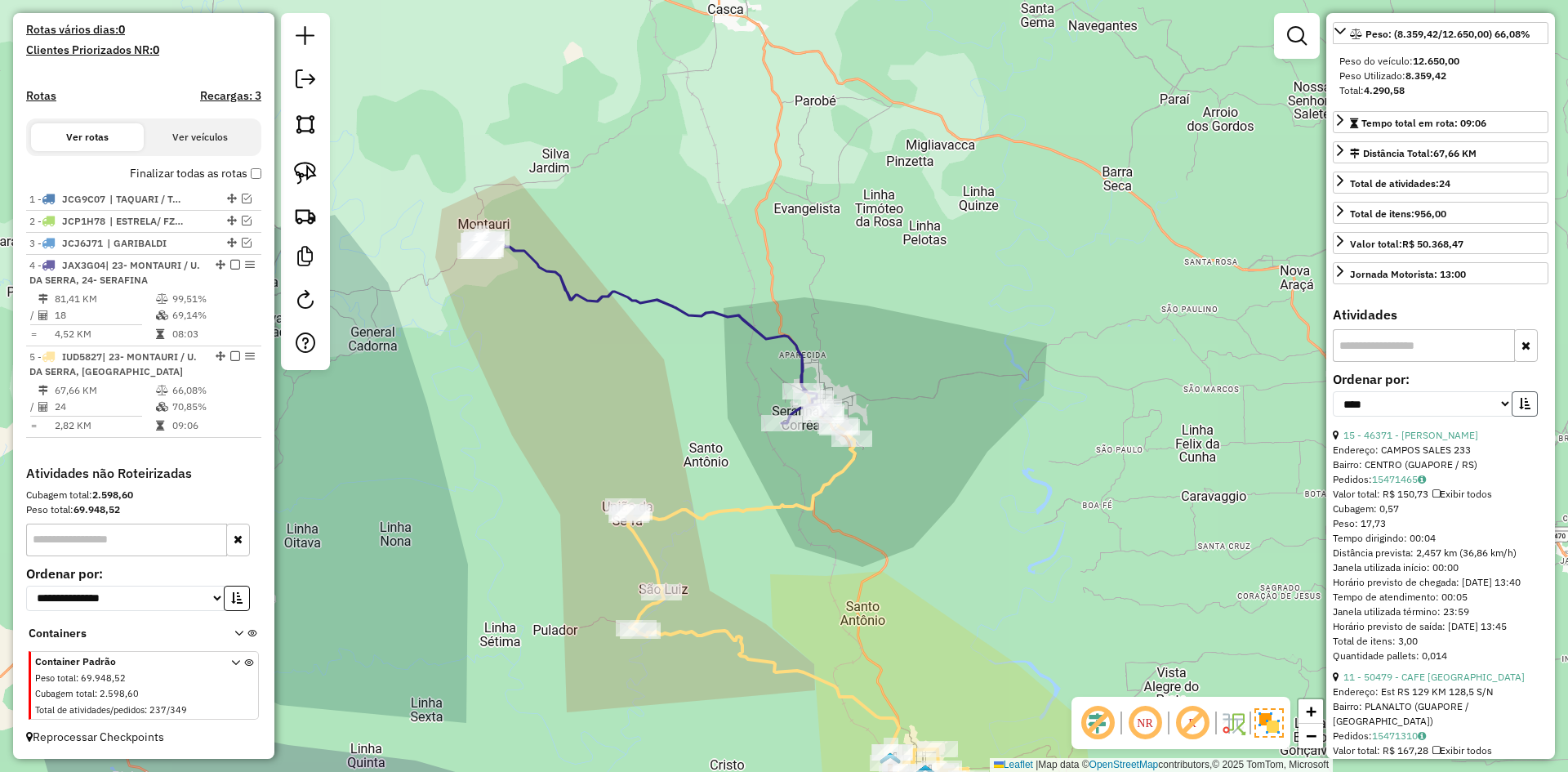
click at [1520, 409] on icon "button" at bounding box center [1525, 403] width 11 height 11
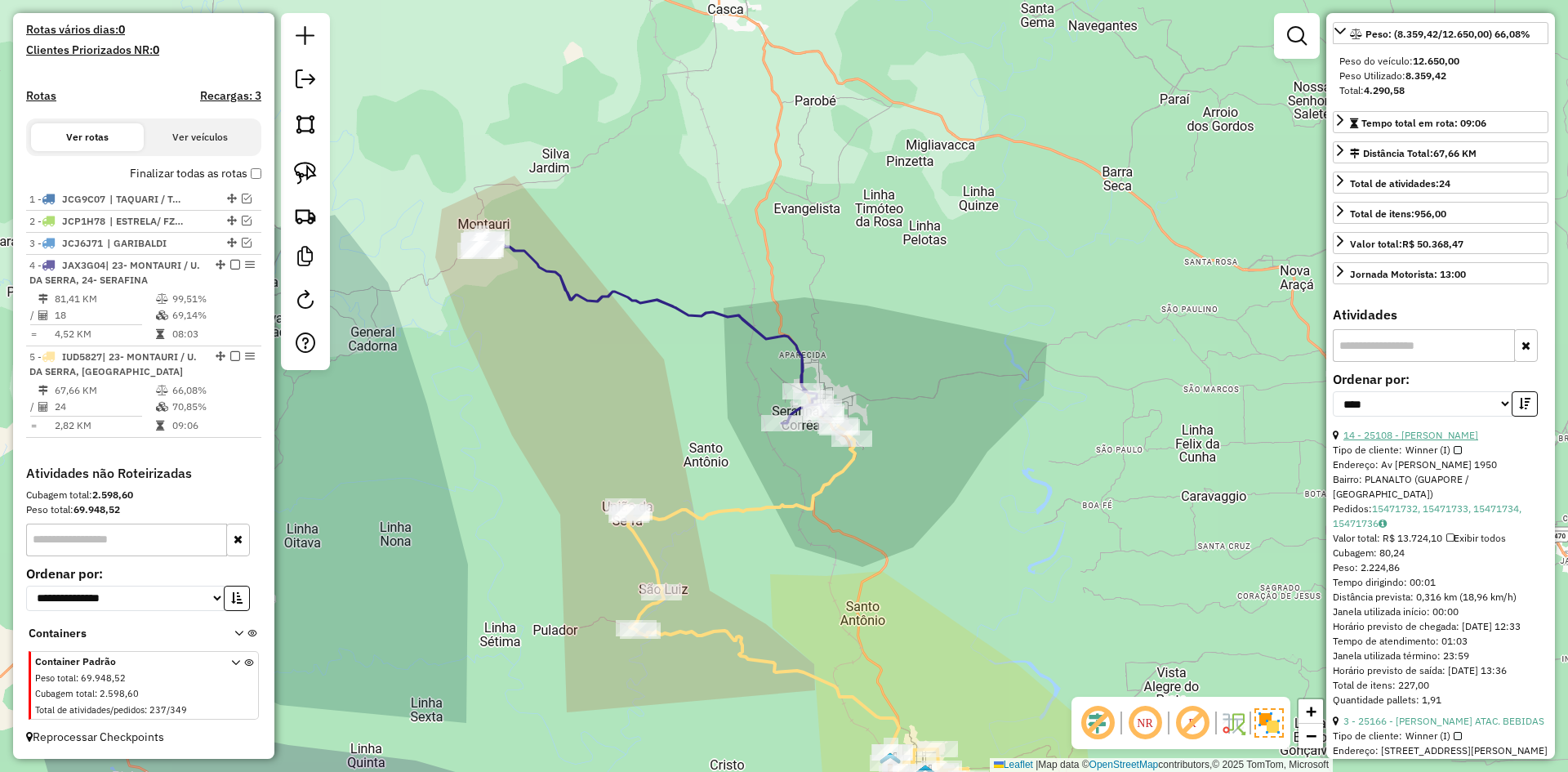
click at [1427, 441] on link "14 - 25108 - NAVILIO LAZZARETTI" at bounding box center [1411, 435] width 135 height 12
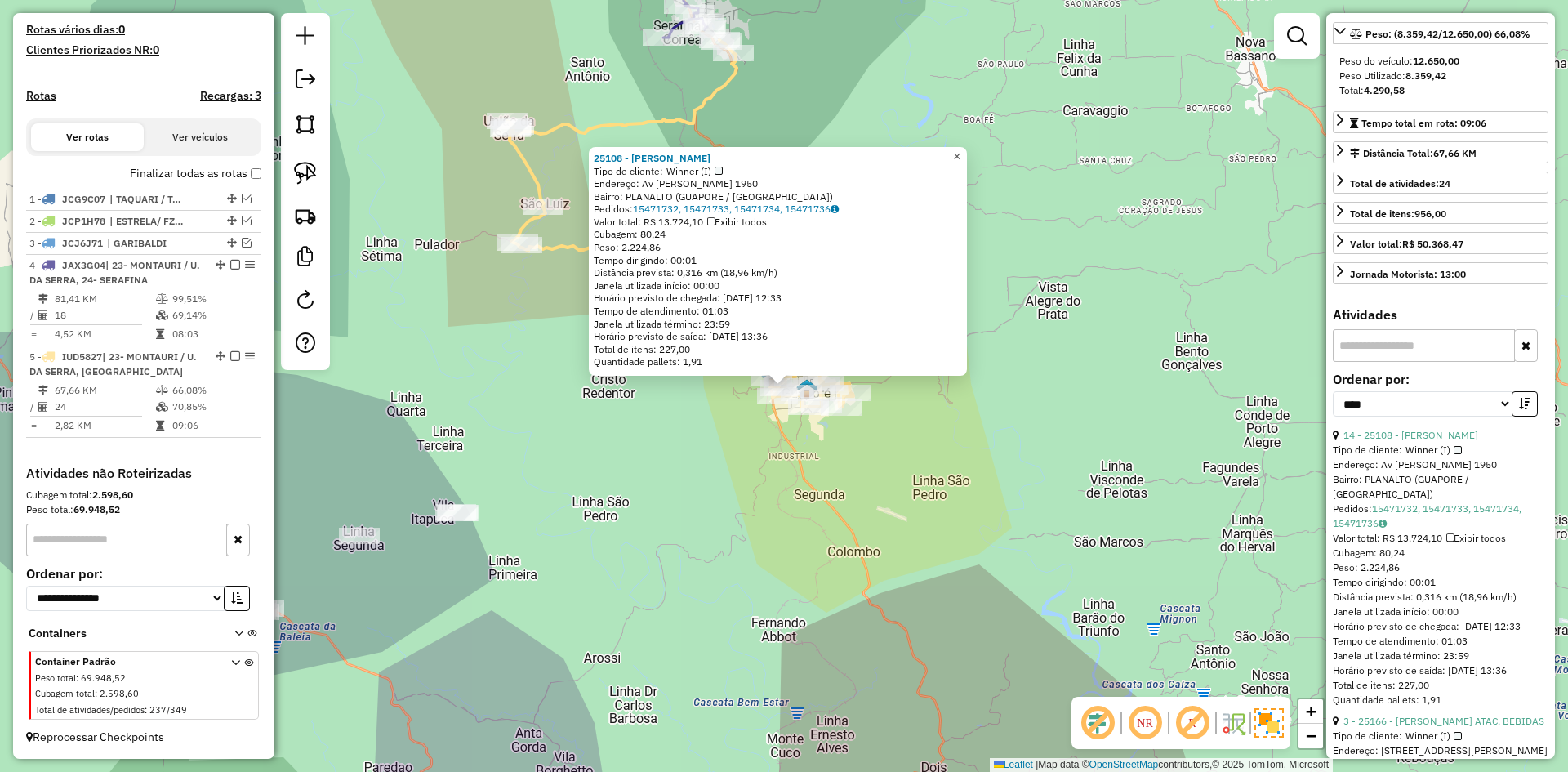
click at [961, 153] on span "×" at bounding box center [956, 157] width 7 height 14
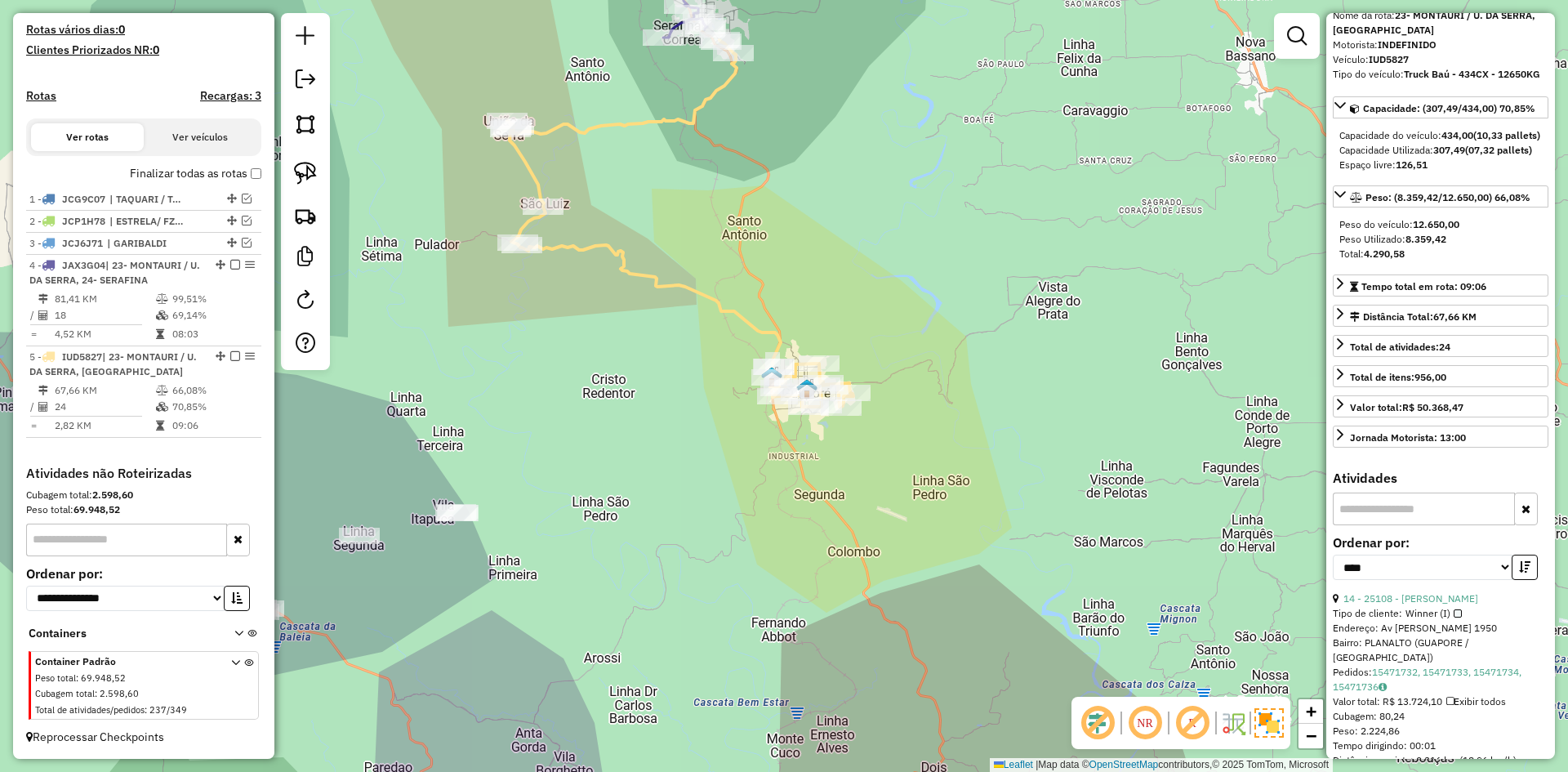
scroll to position [0, 0]
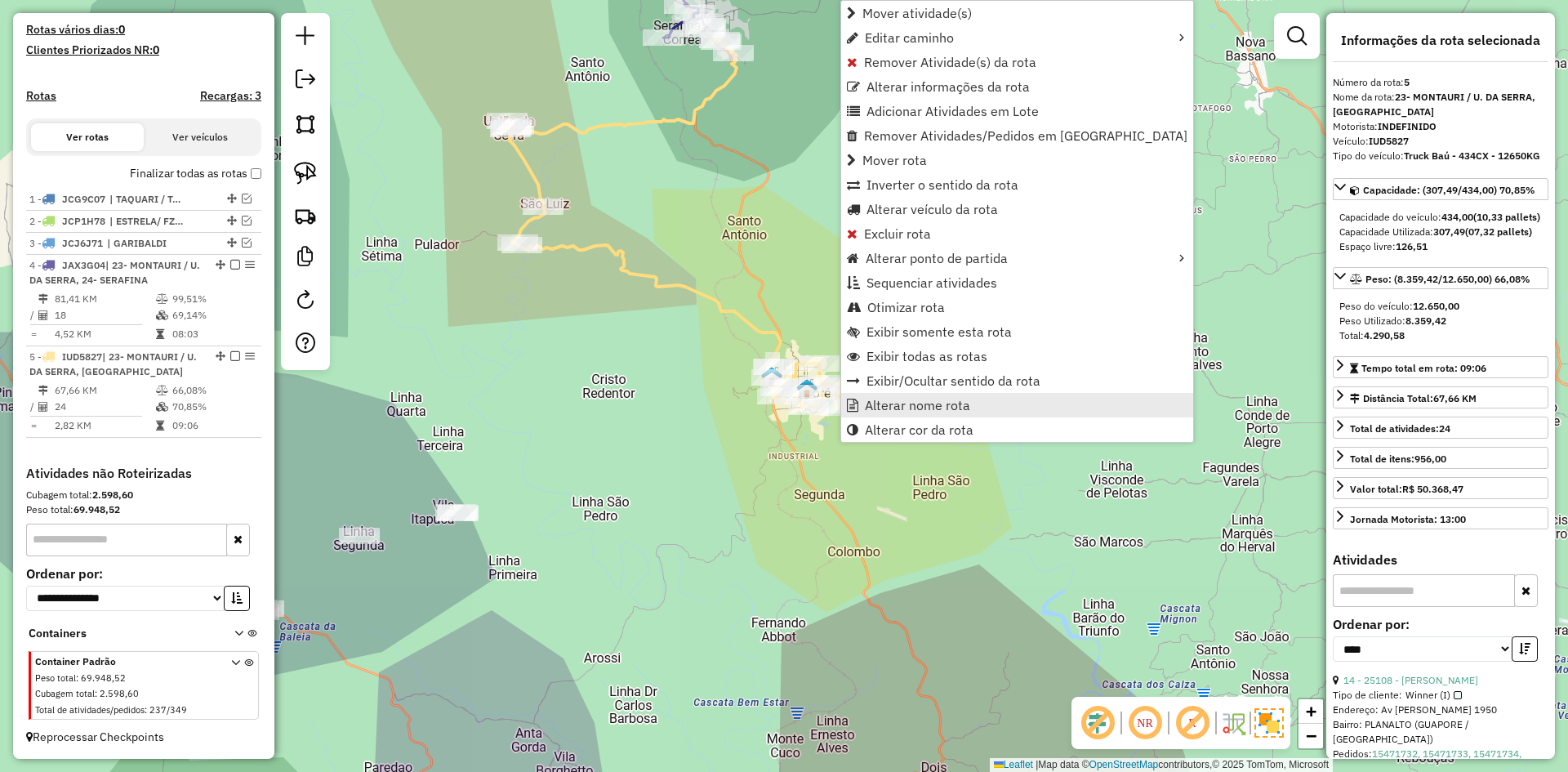
click at [909, 404] on span "Alterar nome rota" at bounding box center [918, 405] width 106 height 13
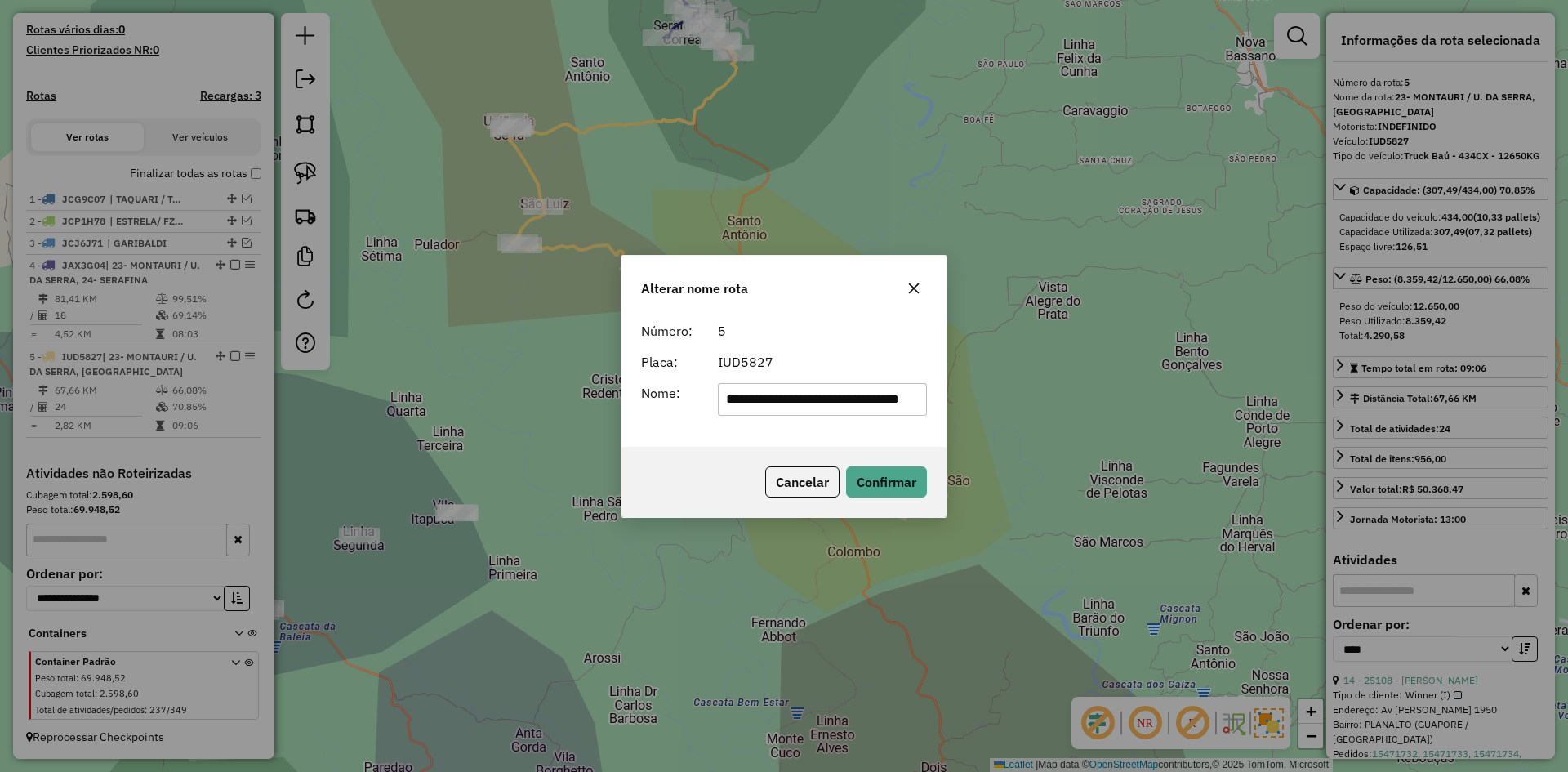
scroll to position [0, 50]
drag, startPoint x: 854, startPoint y: 402, endPoint x: 979, endPoint y: 402, distance: 125.0
click at [979, 402] on div "**********" at bounding box center [784, 386] width 1568 height 772
drag, startPoint x: 746, startPoint y: 400, endPoint x: 686, endPoint y: 421, distance: 63.6
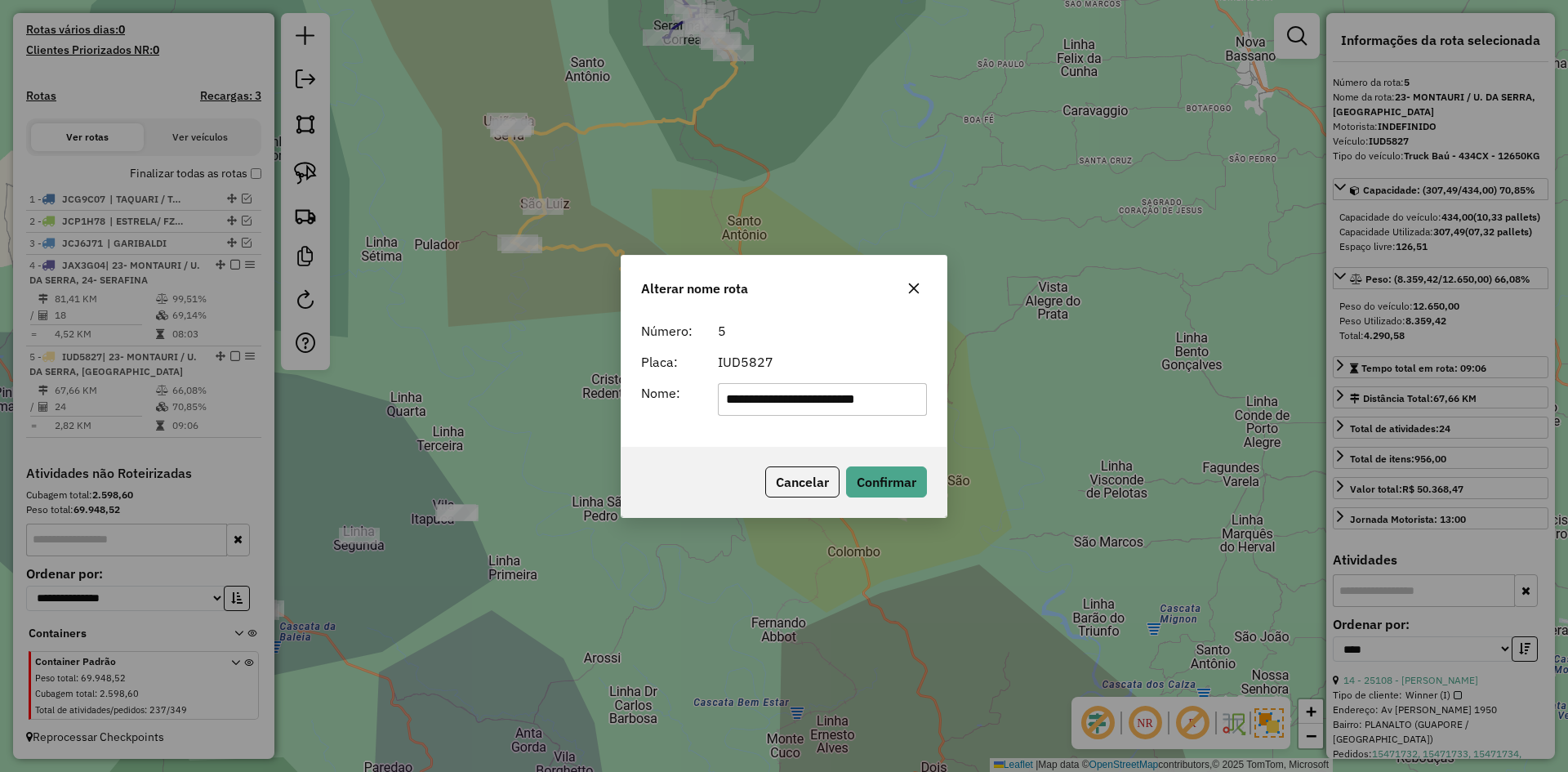
click at [686, 421] on div "**********" at bounding box center [784, 380] width 325 height 132
type input "**********"
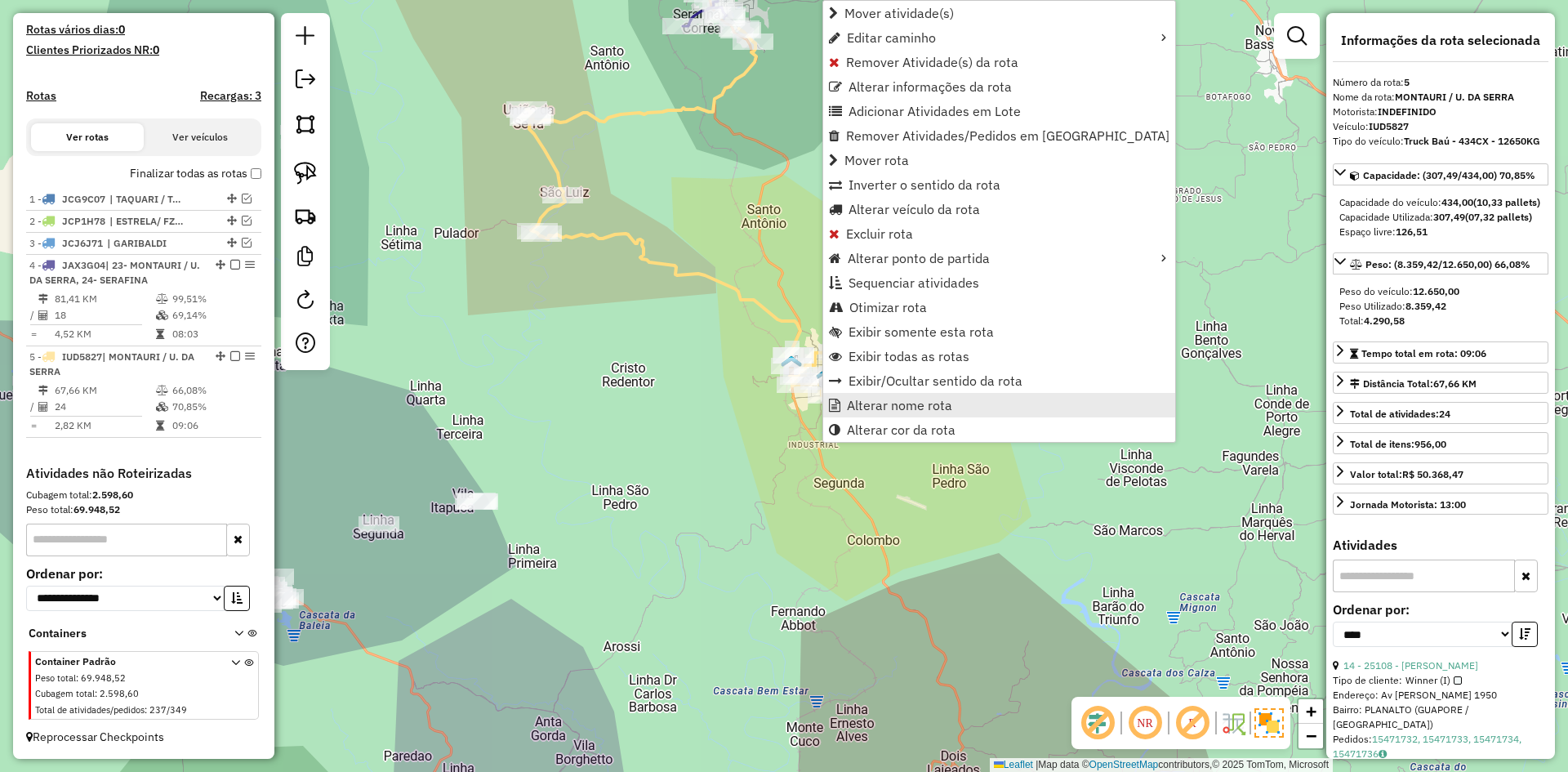
click at [890, 408] on span "Alterar nome rota" at bounding box center [900, 405] width 106 height 13
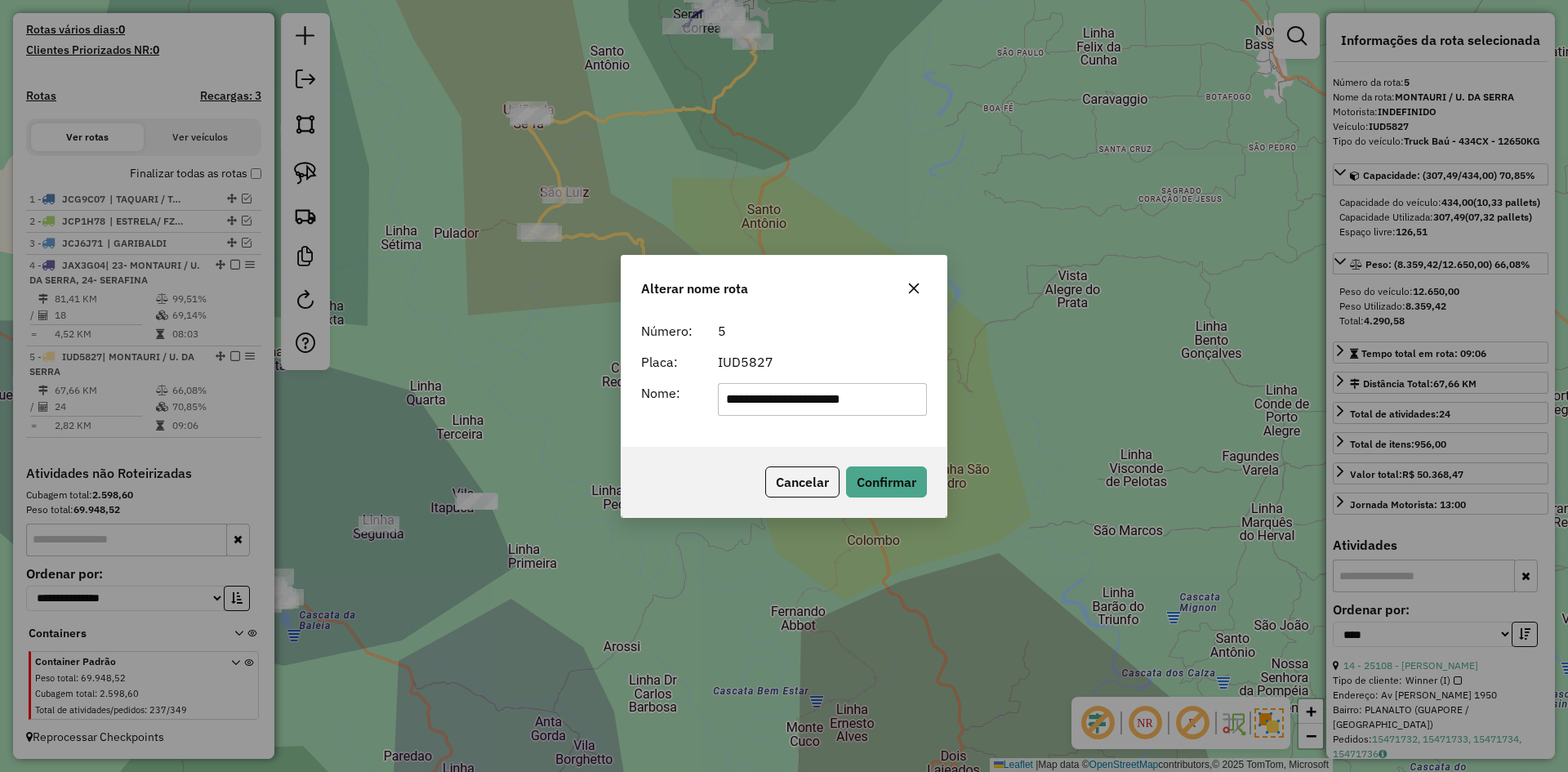
drag, startPoint x: 805, startPoint y: 401, endPoint x: 807, endPoint y: 418, distance: 17.1
click at [807, 418] on div "**********" at bounding box center [784, 380] width 325 height 132
drag, startPoint x: 795, startPoint y: 399, endPoint x: 627, endPoint y: 477, distance: 185.2
click at [633, 473] on div "**********" at bounding box center [784, 386] width 327 height 263
type input "**********"
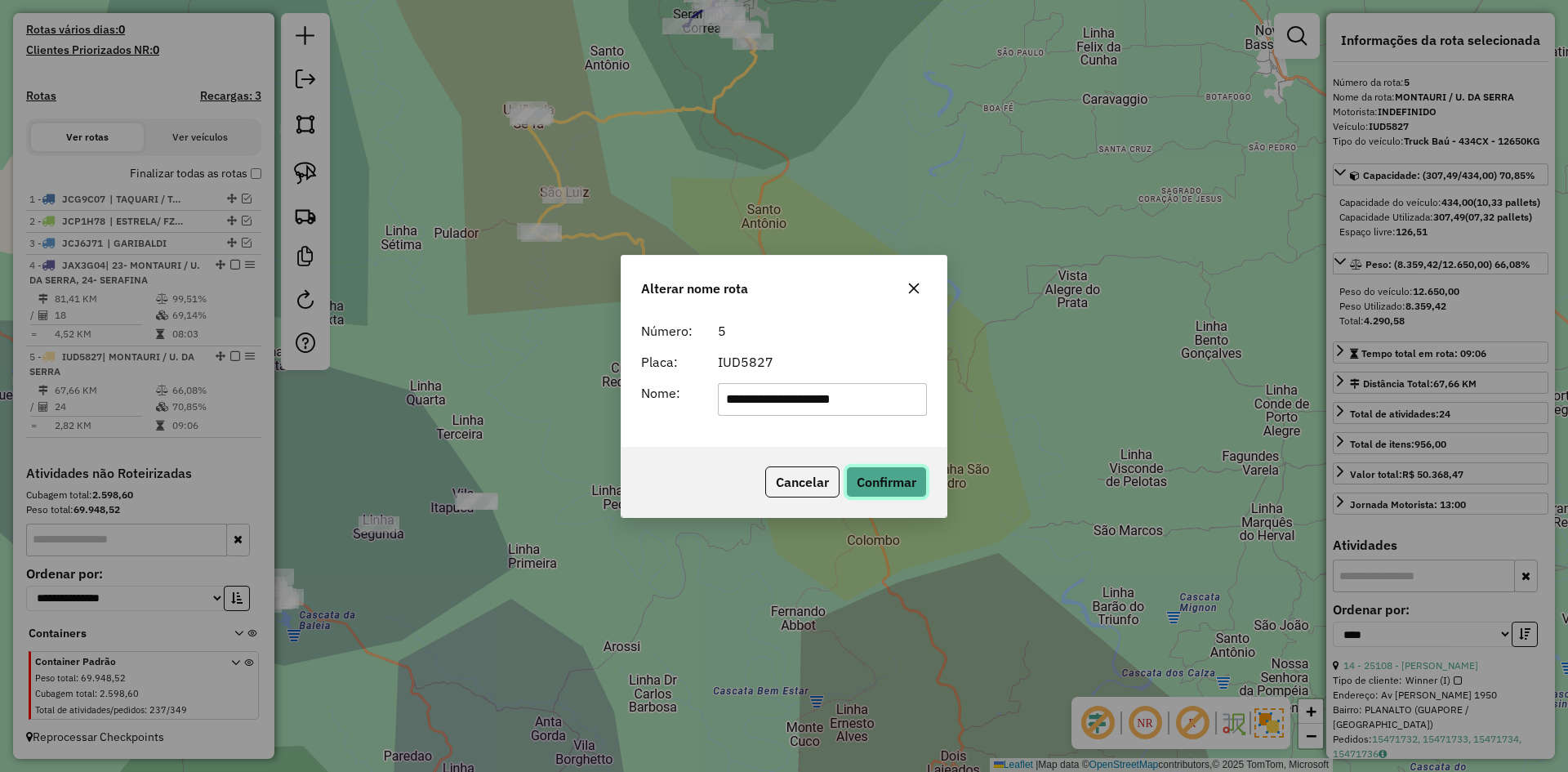
click at [886, 478] on button "Confirmar" at bounding box center [886, 482] width 80 height 31
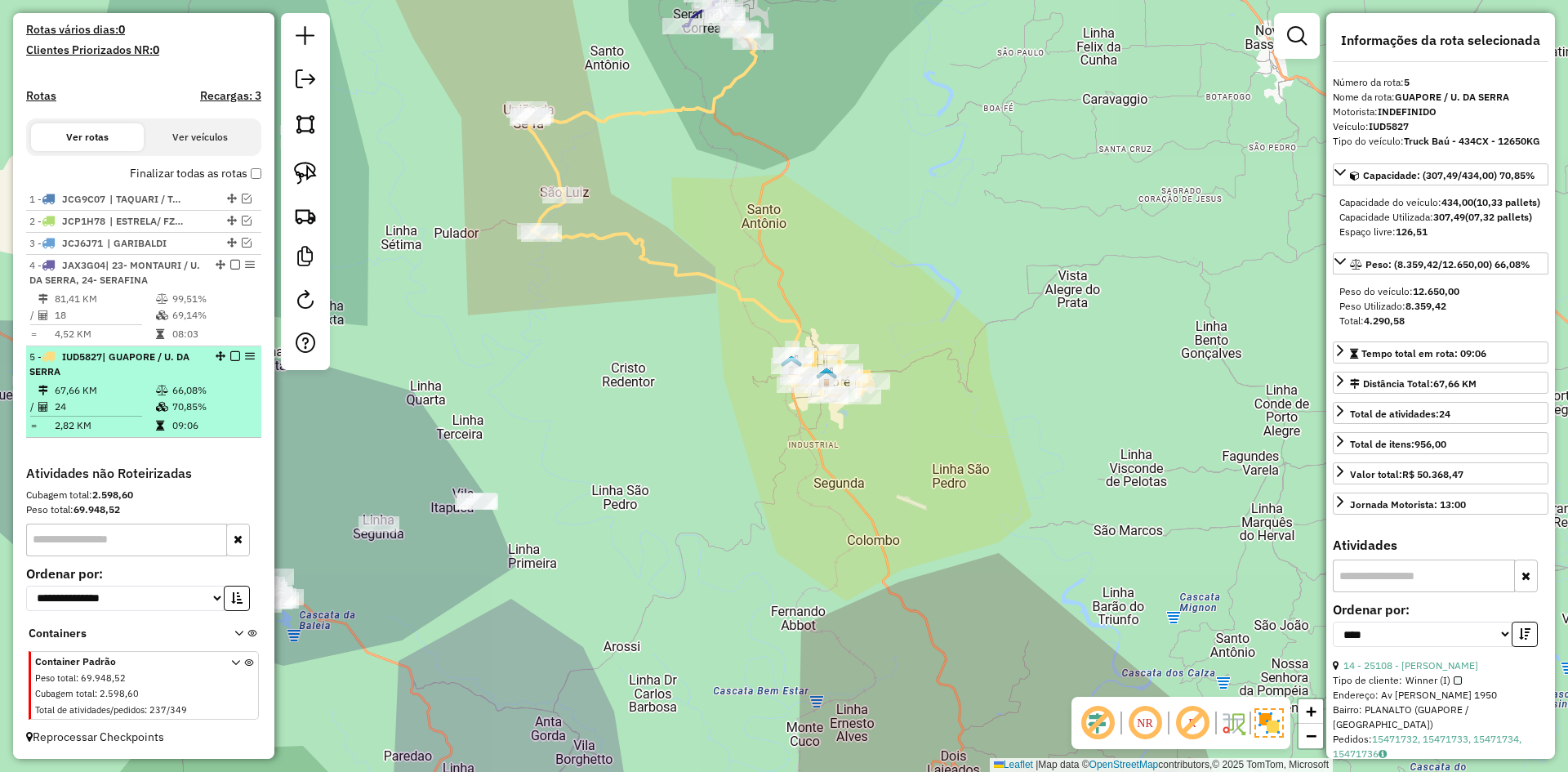
drag, startPoint x: 228, startPoint y: 357, endPoint x: 266, endPoint y: 361, distance: 38.2
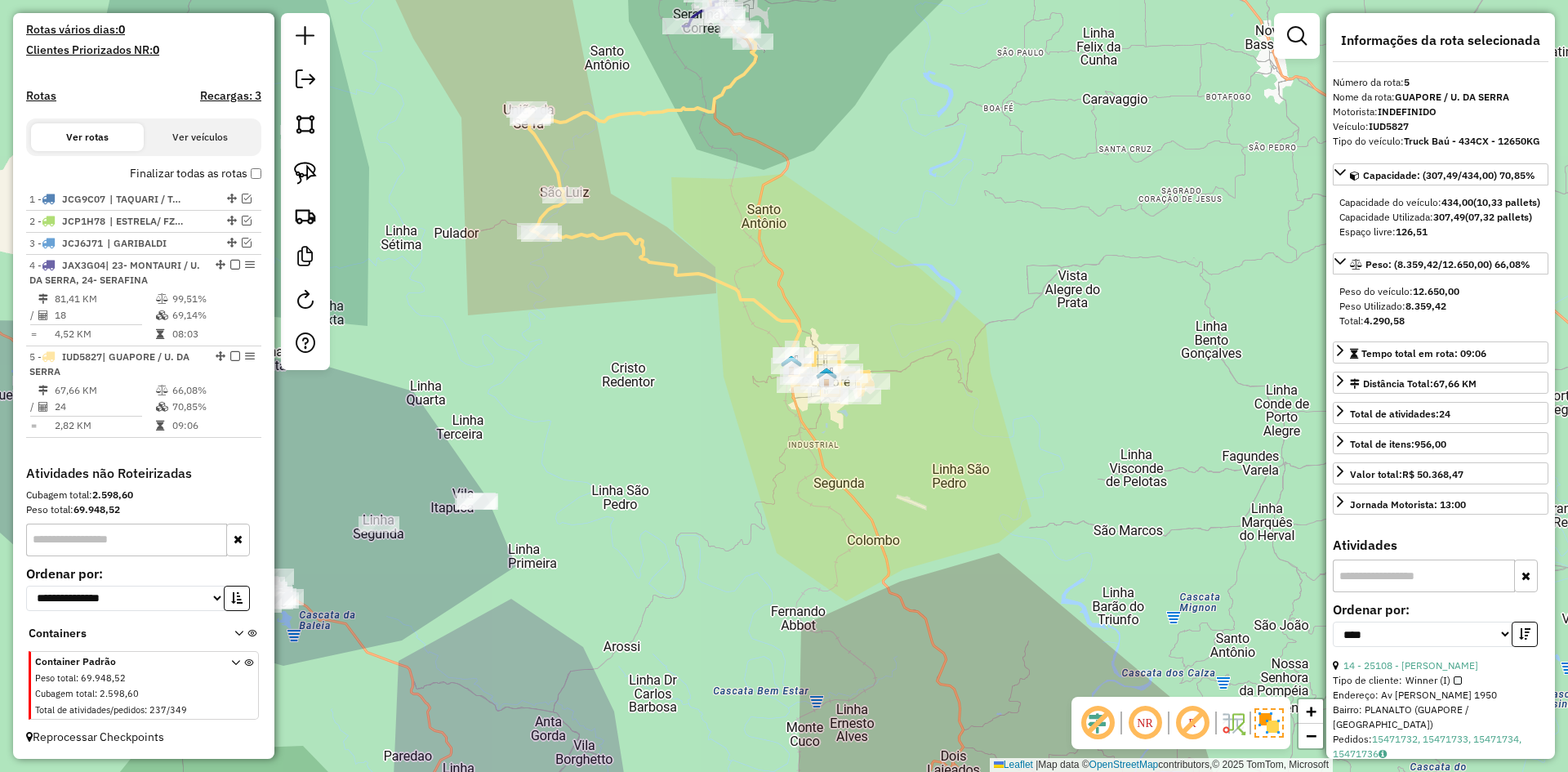
click at [230, 356] on em at bounding box center [235, 356] width 10 height 10
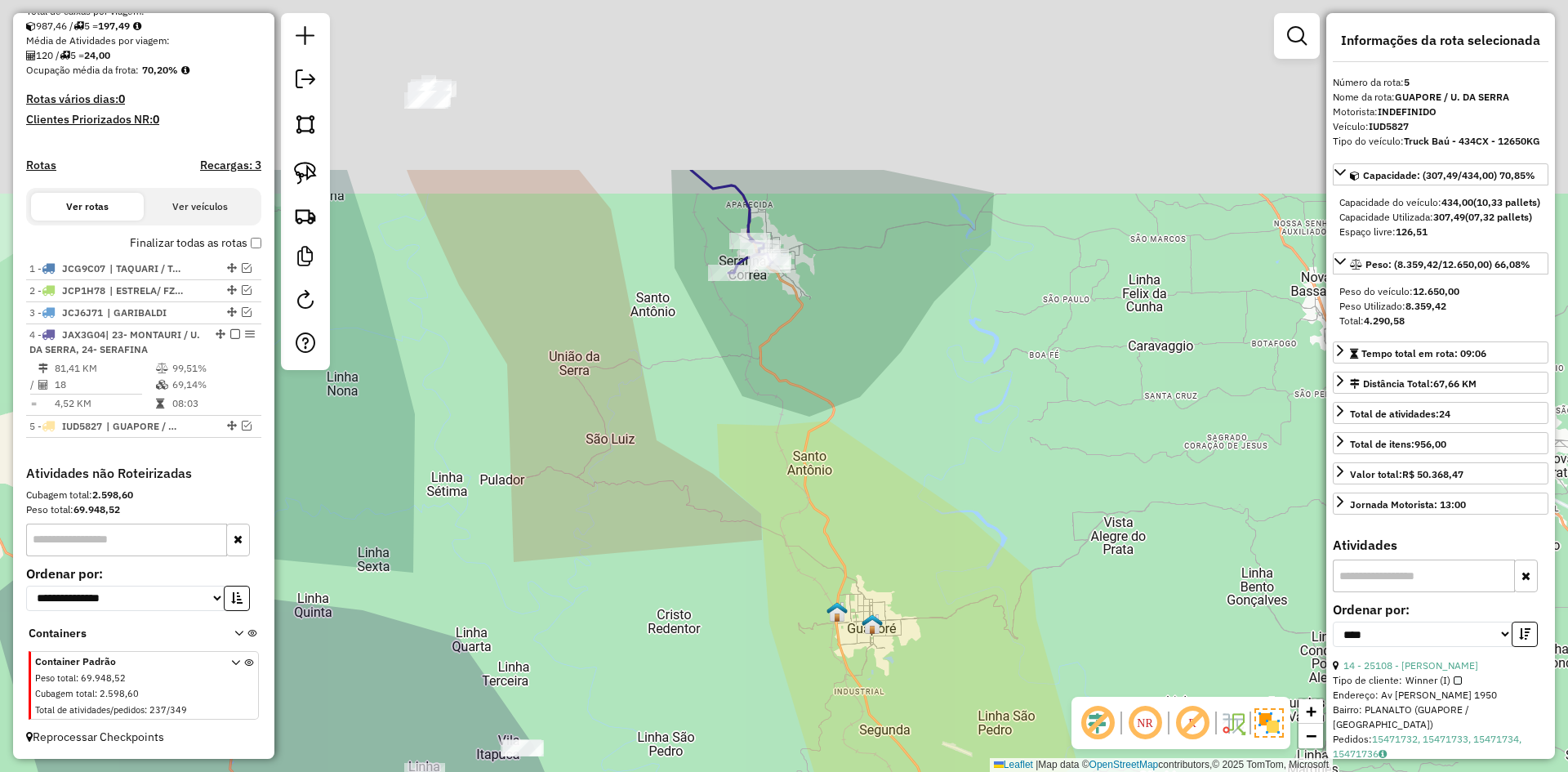
drag, startPoint x: 479, startPoint y: 280, endPoint x: 535, endPoint y: 528, distance: 254.2
click at [527, 528] on div "Janela de atendimento Grade de atendimento Capacidade Transportadoras Veículos …" at bounding box center [784, 386] width 1568 height 772
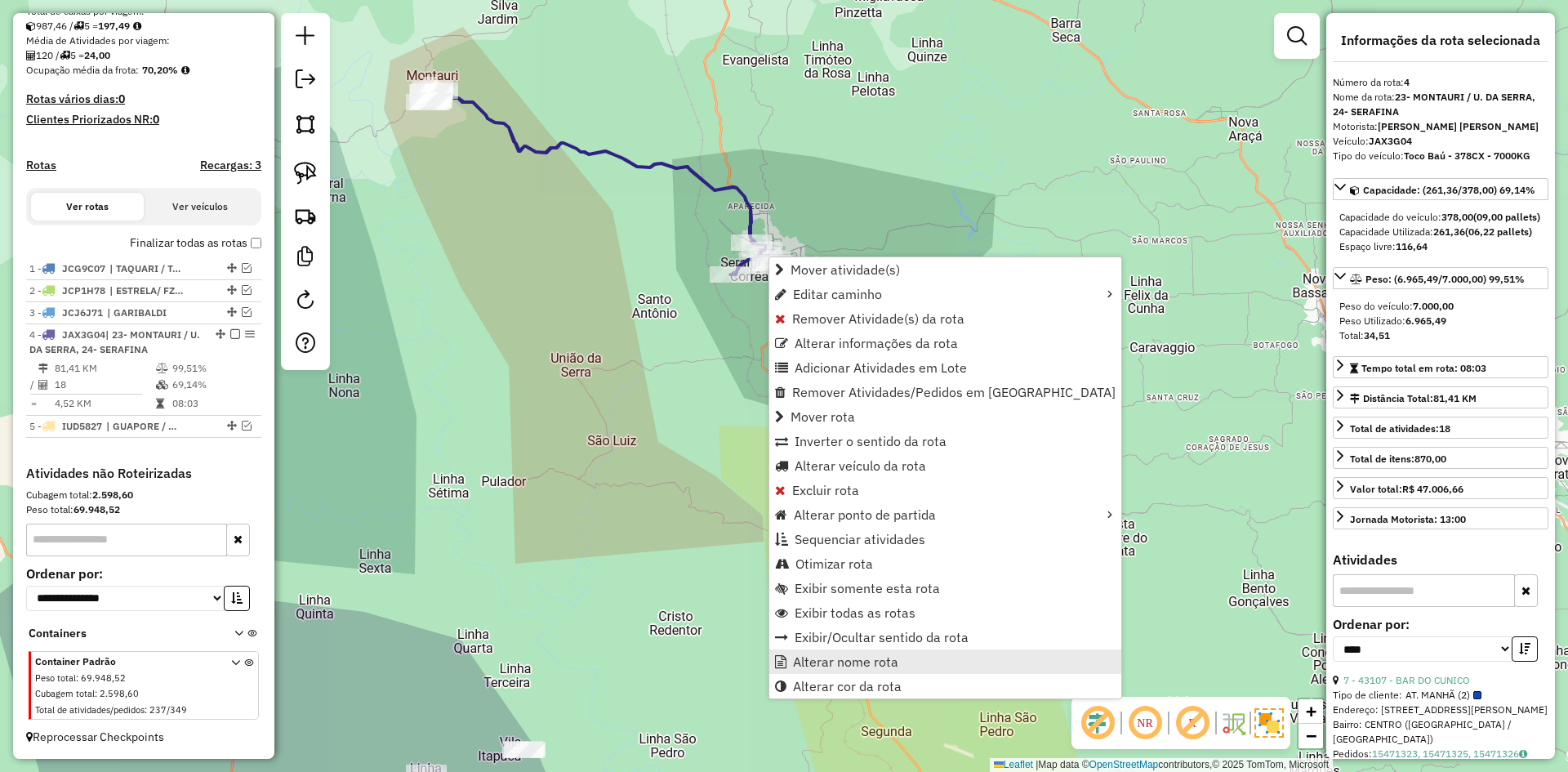
click at [842, 672] on link "Alterar nome rota" at bounding box center [945, 661] width 352 height 24
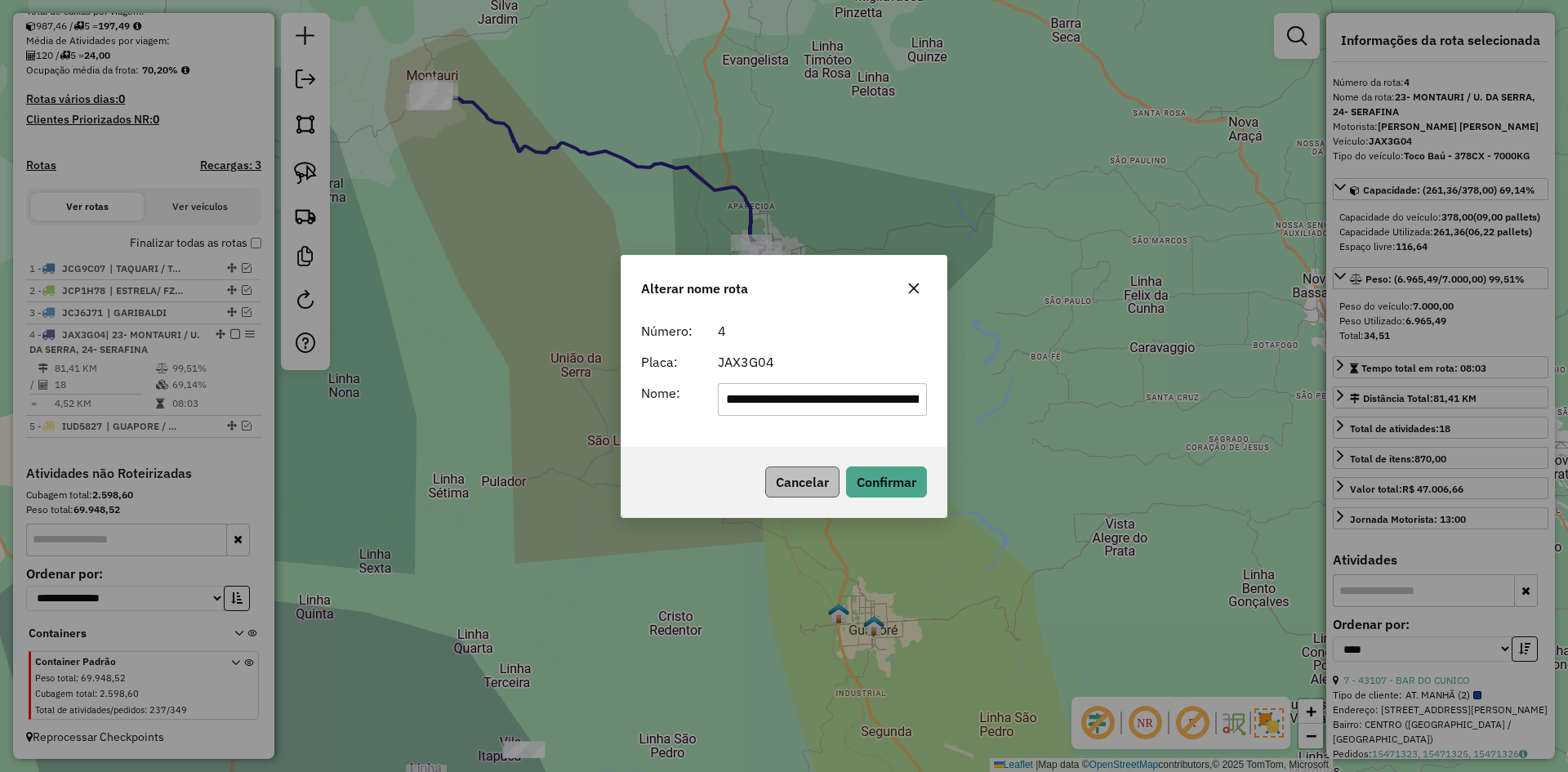
scroll to position [0, 77]
drag, startPoint x: 853, startPoint y: 400, endPoint x: 830, endPoint y: 415, distance: 27.5
click at [830, 415] on div "**********" at bounding box center [784, 380] width 325 height 132
drag, startPoint x: 746, startPoint y: 400, endPoint x: 647, endPoint y: 422, distance: 101.4
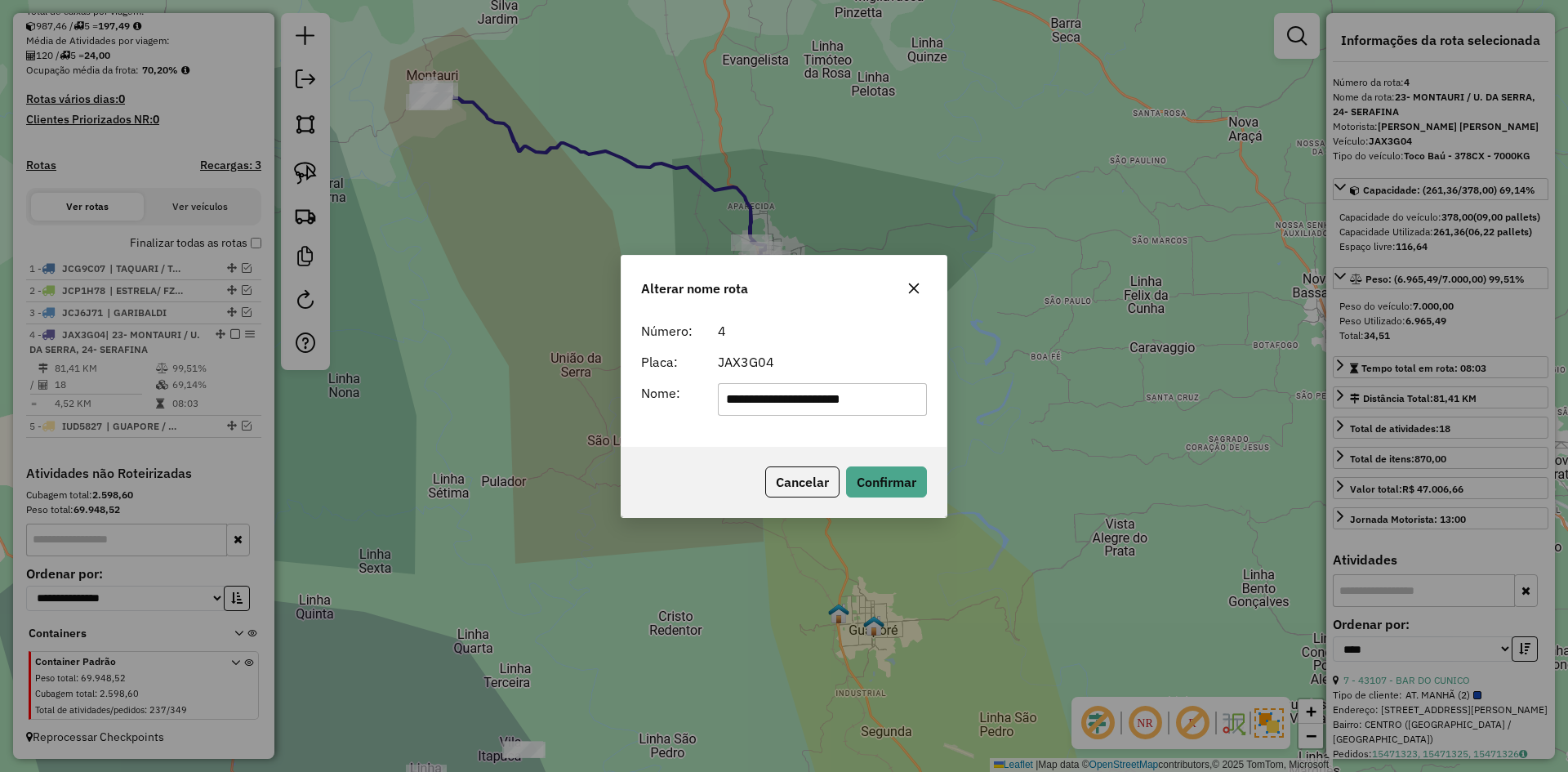
click at [677, 420] on div "**********" at bounding box center [784, 380] width 325 height 132
type input "**********"
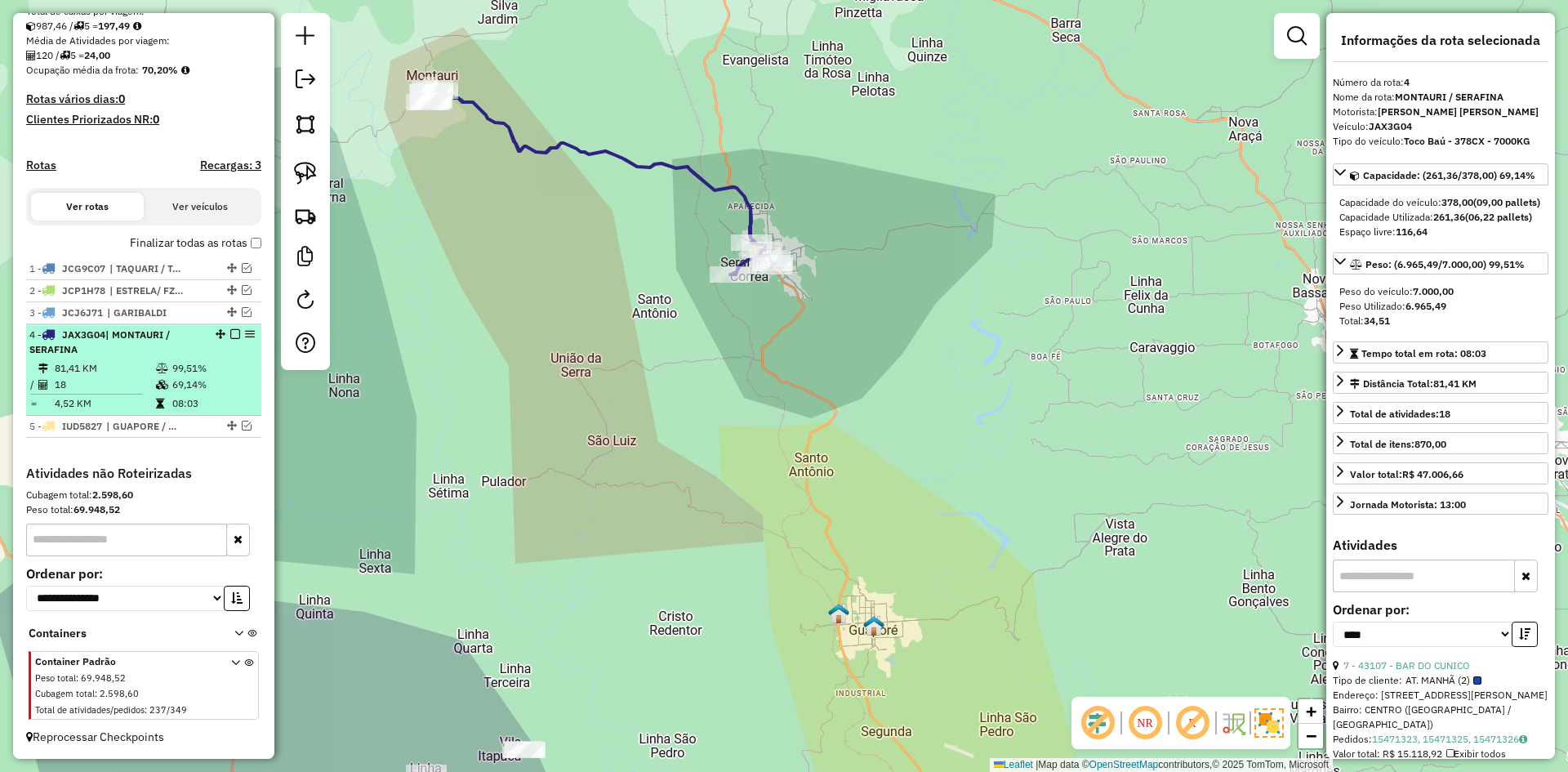
click at [230, 331] on em at bounding box center [235, 333] width 10 height 10
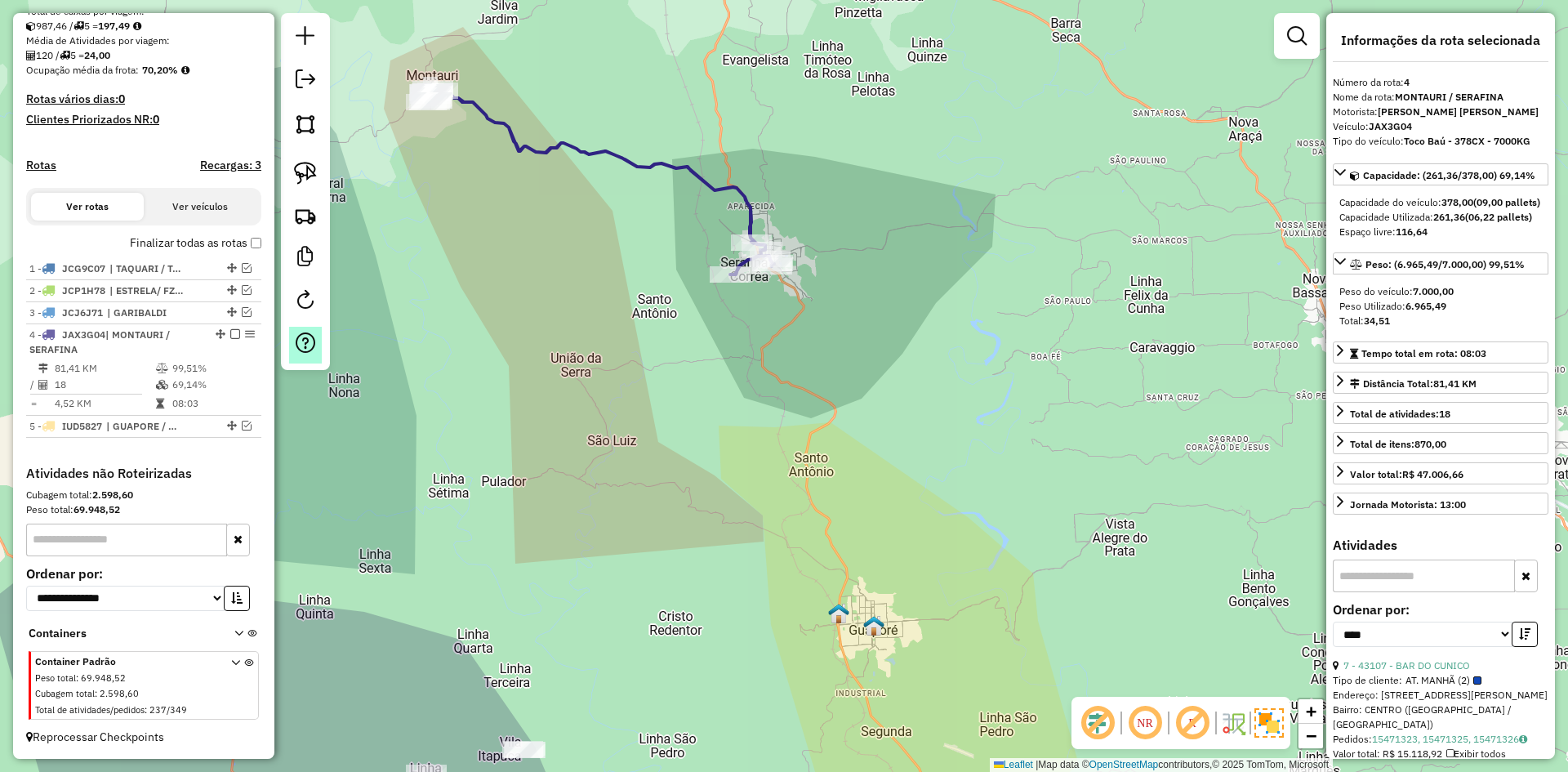
scroll to position [299, 0]
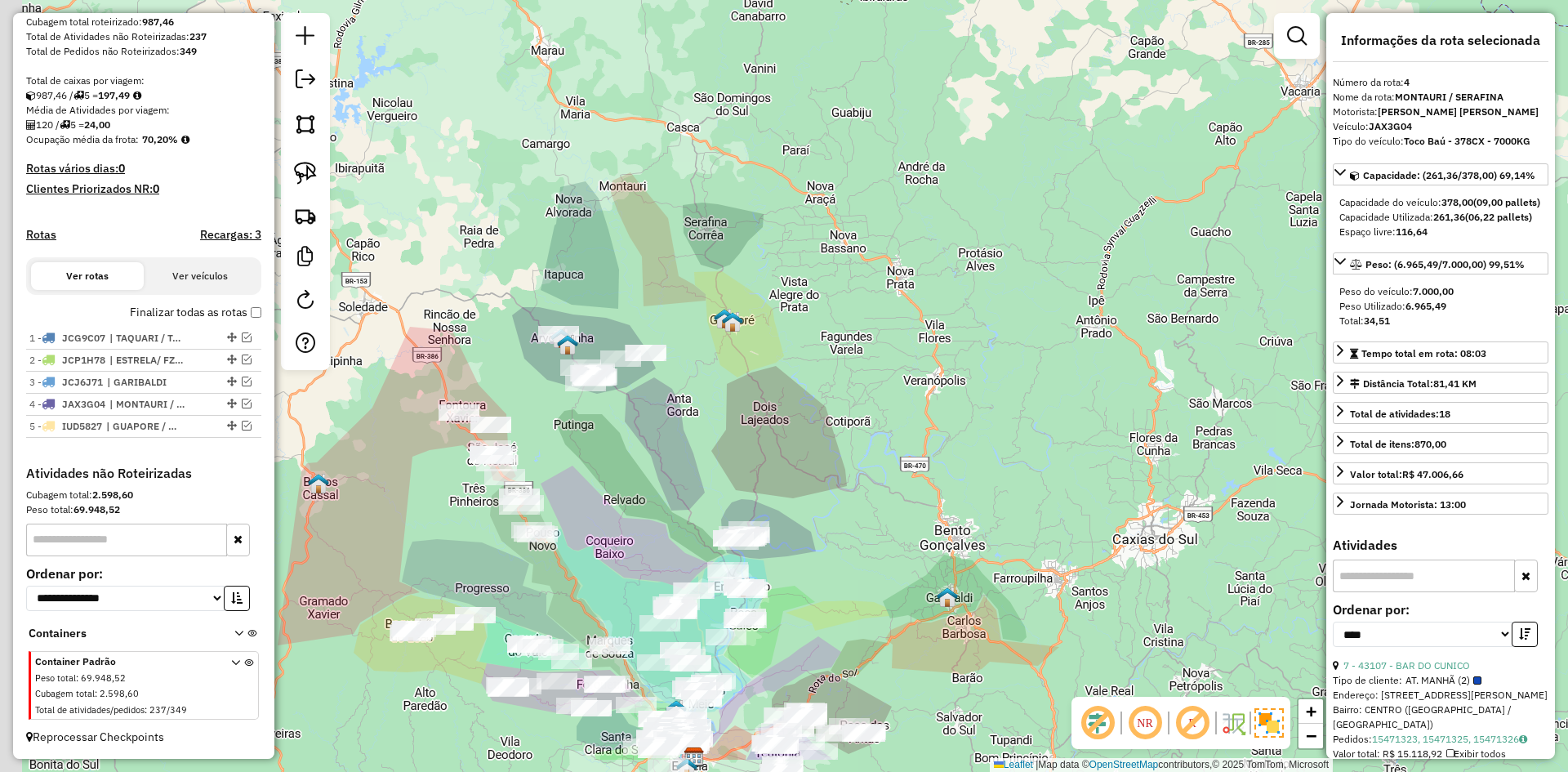
drag, startPoint x: 626, startPoint y: 481, endPoint x: 717, endPoint y: 370, distance: 143.5
click at [713, 373] on div "Janela de atendimento Grade de atendimento Capacidade Transportadoras Veículos …" at bounding box center [784, 386] width 1568 height 772
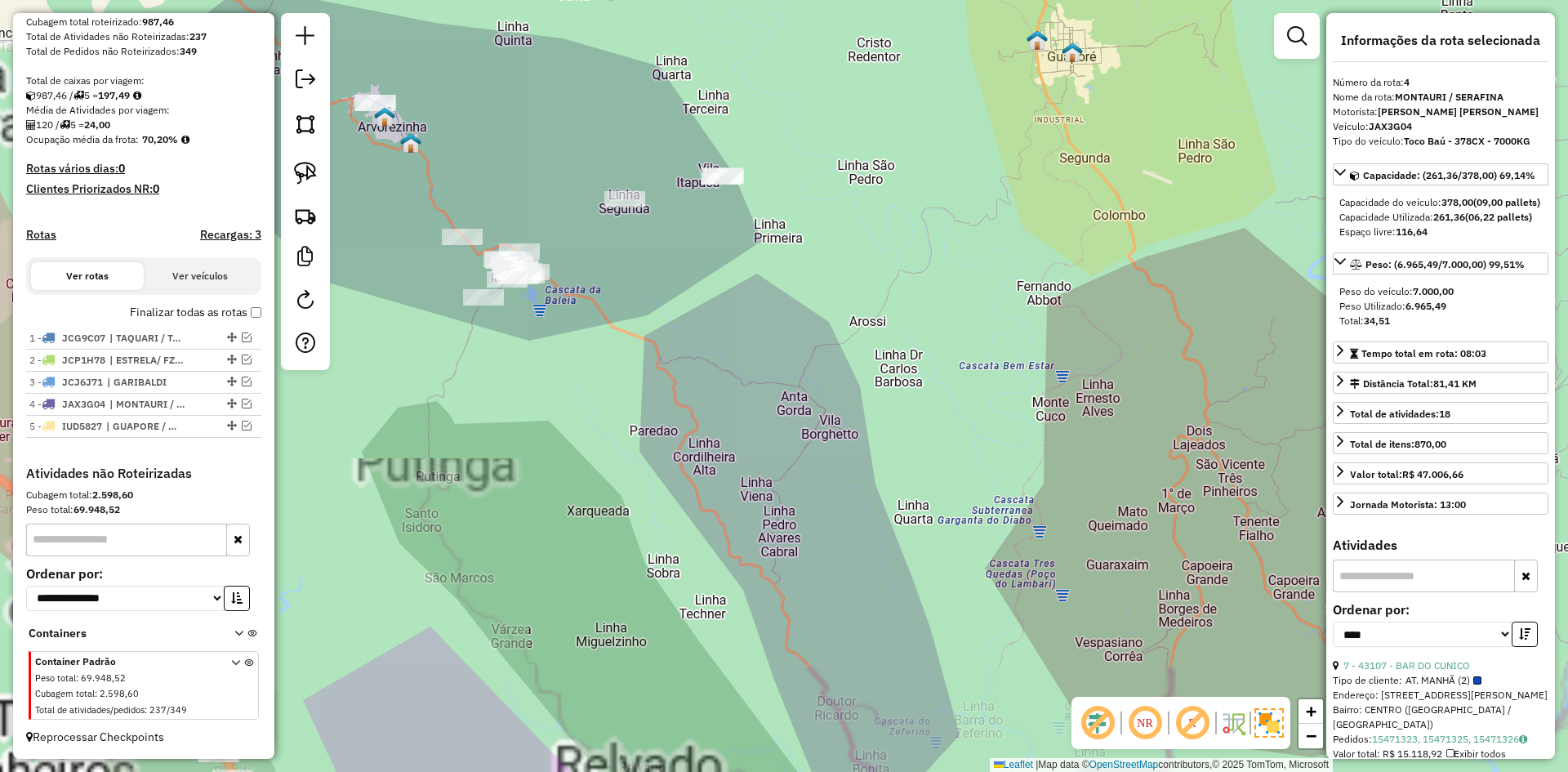
drag, startPoint x: 597, startPoint y: 361, endPoint x: 735, endPoint y: 473, distance: 177.7
click at [735, 473] on div "Janela de atendimento Grade de atendimento Capacidade Transportadoras Veículos …" at bounding box center [784, 386] width 1568 height 772
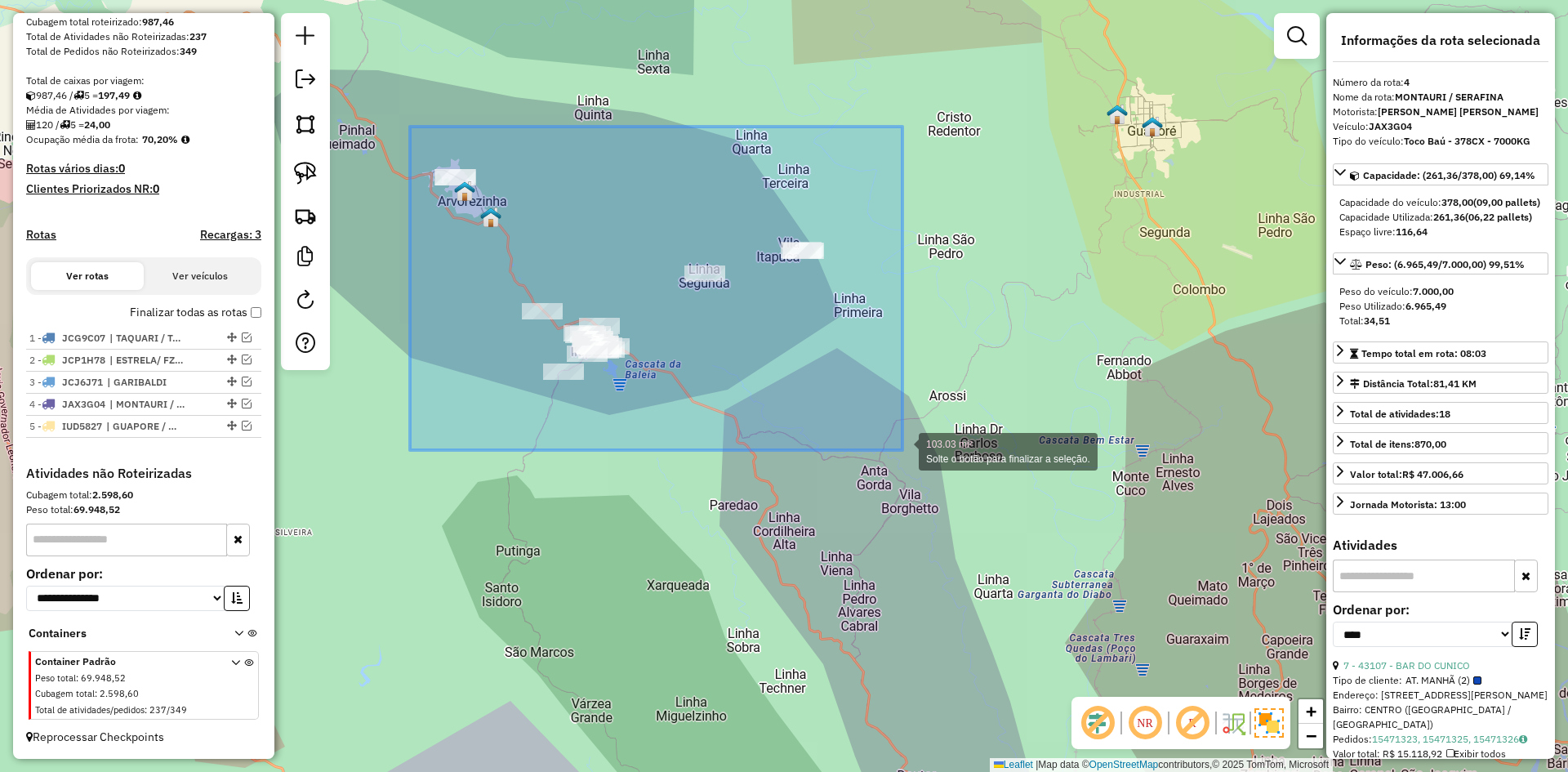
drag, startPoint x: 485, startPoint y: 203, endPoint x: 903, endPoint y: 450, distance: 485.5
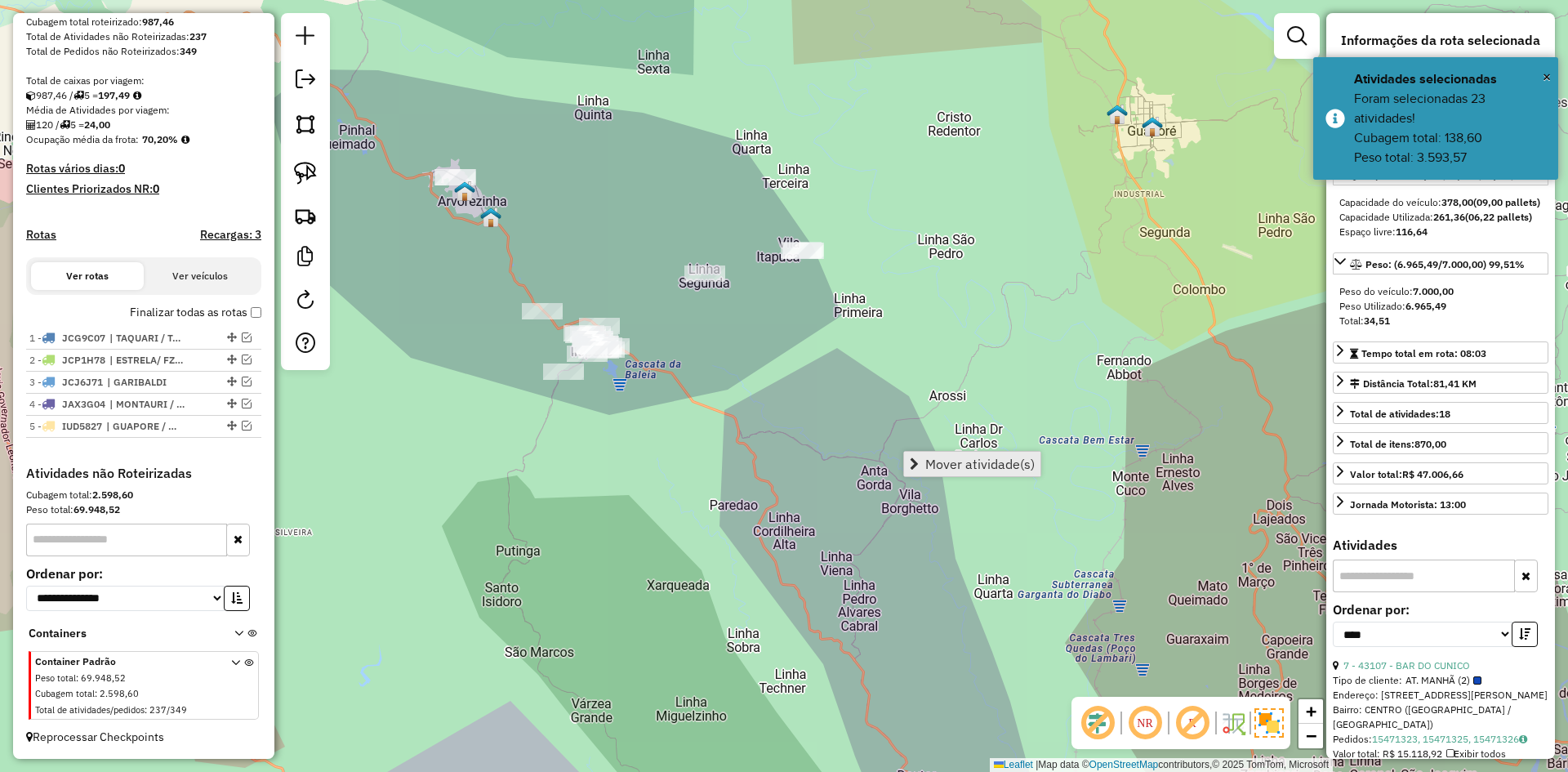
click at [947, 459] on span "Mover atividade(s)" at bounding box center [980, 464] width 109 height 13
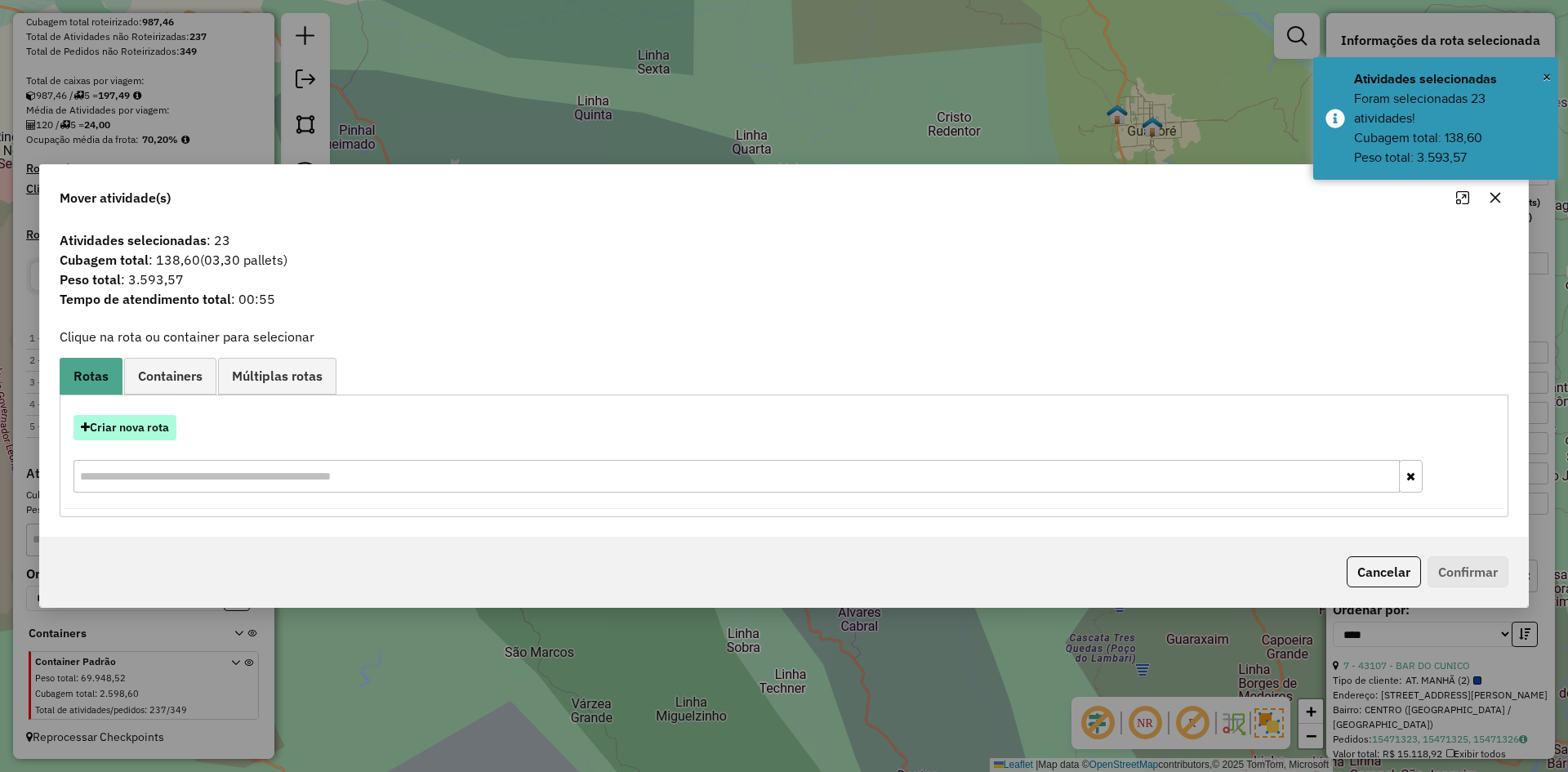
click at [130, 427] on button "Criar nova rota" at bounding box center [125, 427] width 103 height 25
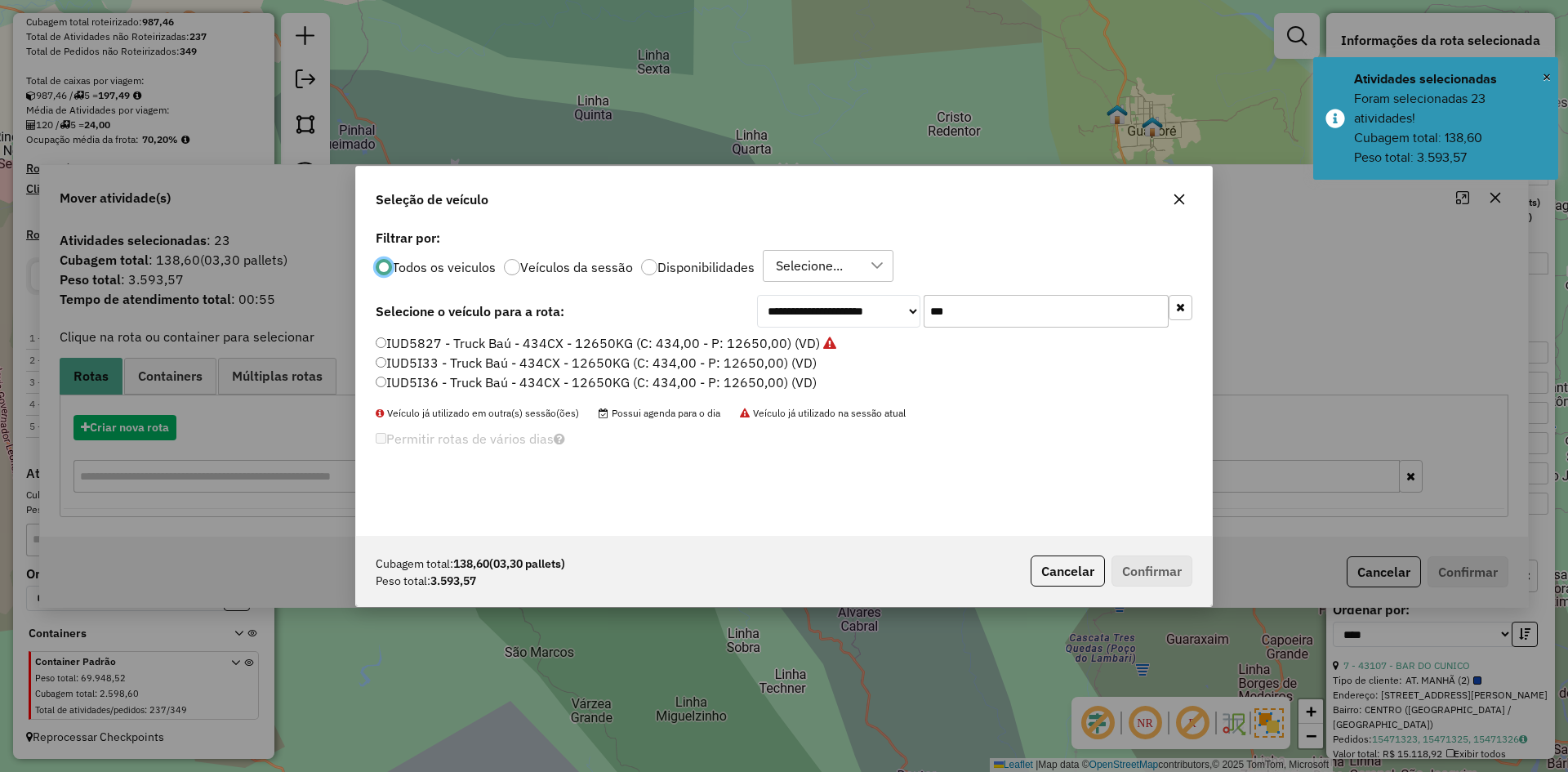
scroll to position [9, 5]
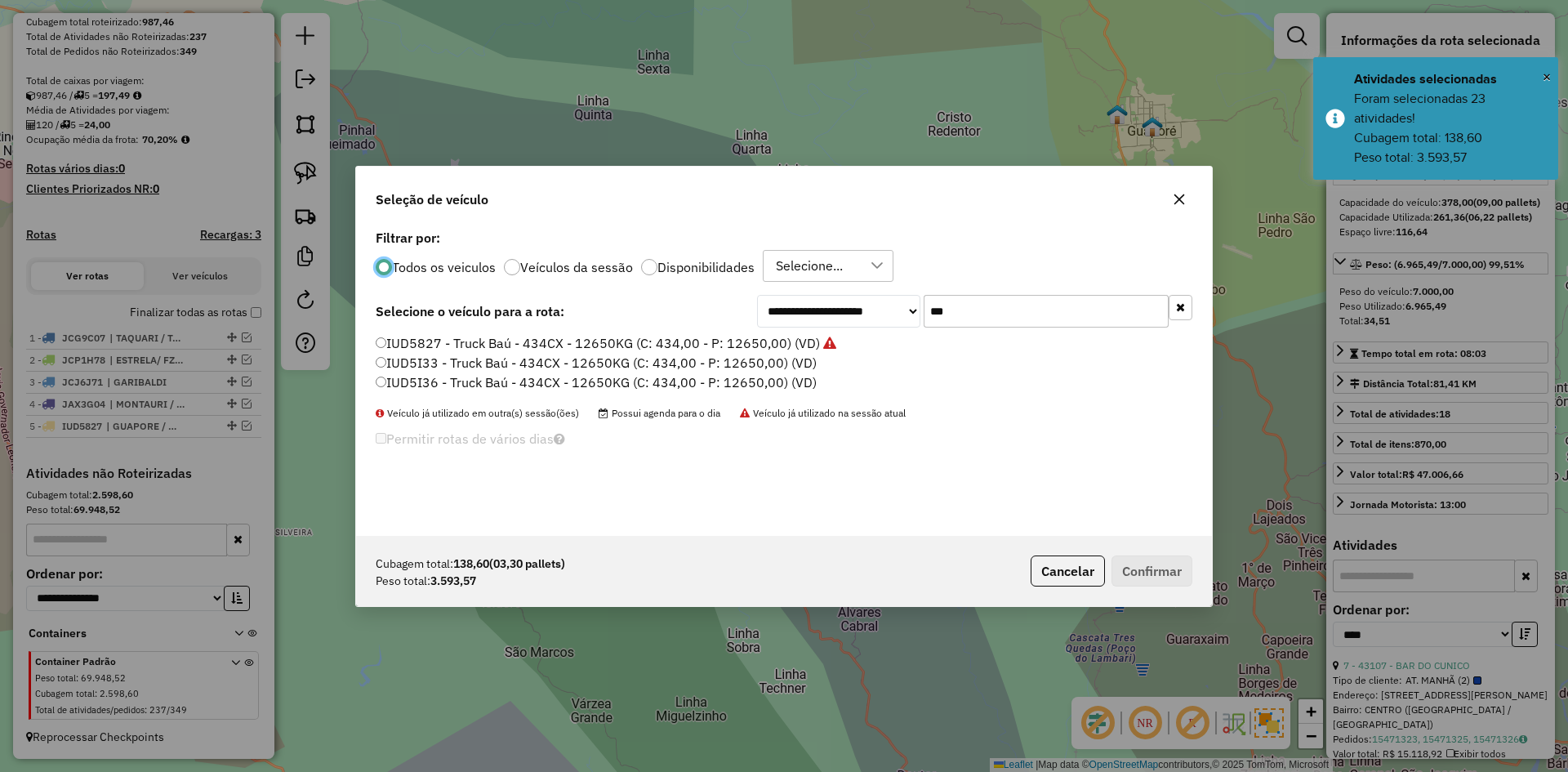
drag, startPoint x: 959, startPoint y: 324, endPoint x: 904, endPoint y: 369, distance: 71.1
click at [904, 369] on div "**********" at bounding box center [784, 381] width 856 height 311
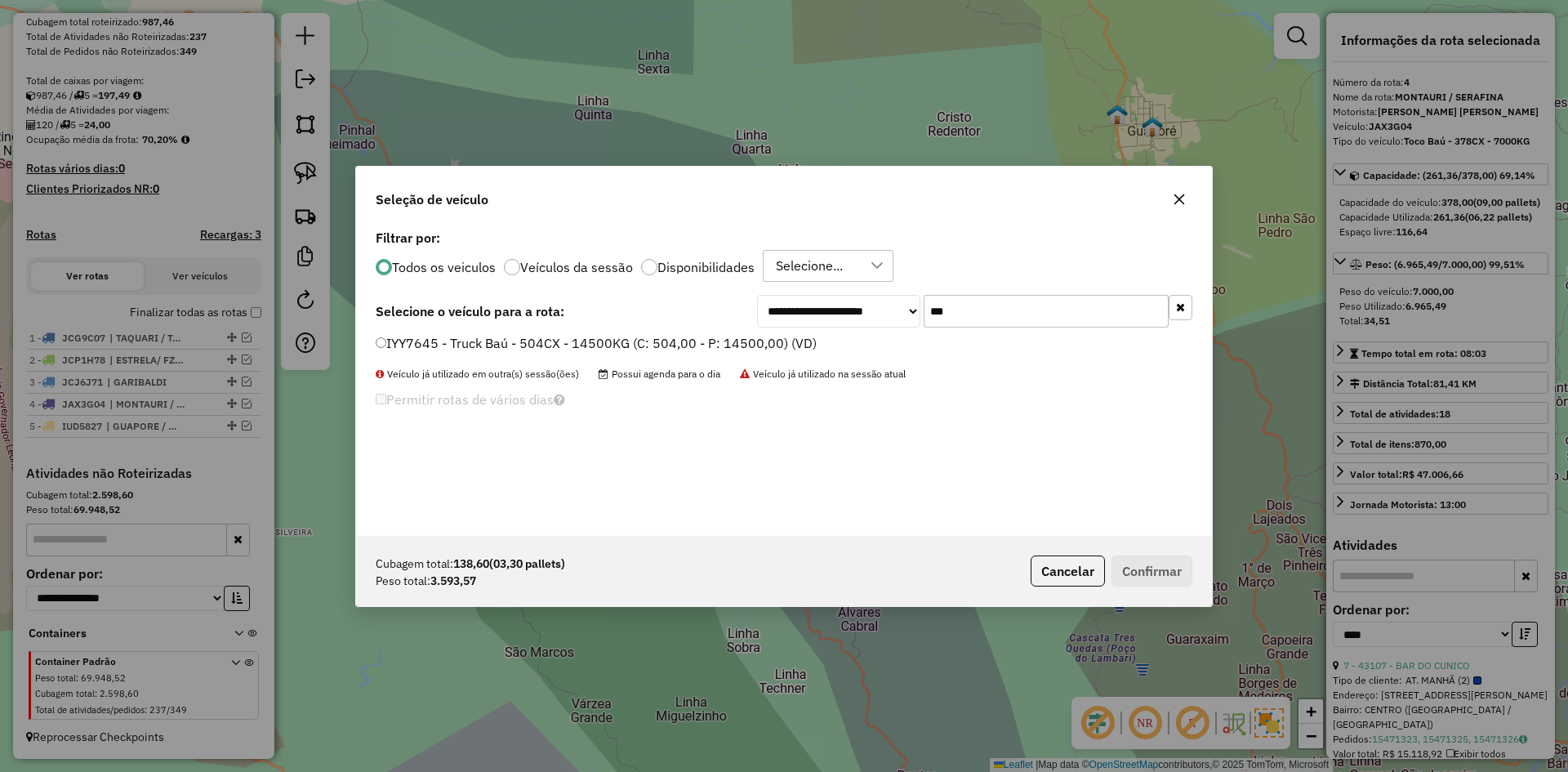
type input "***"
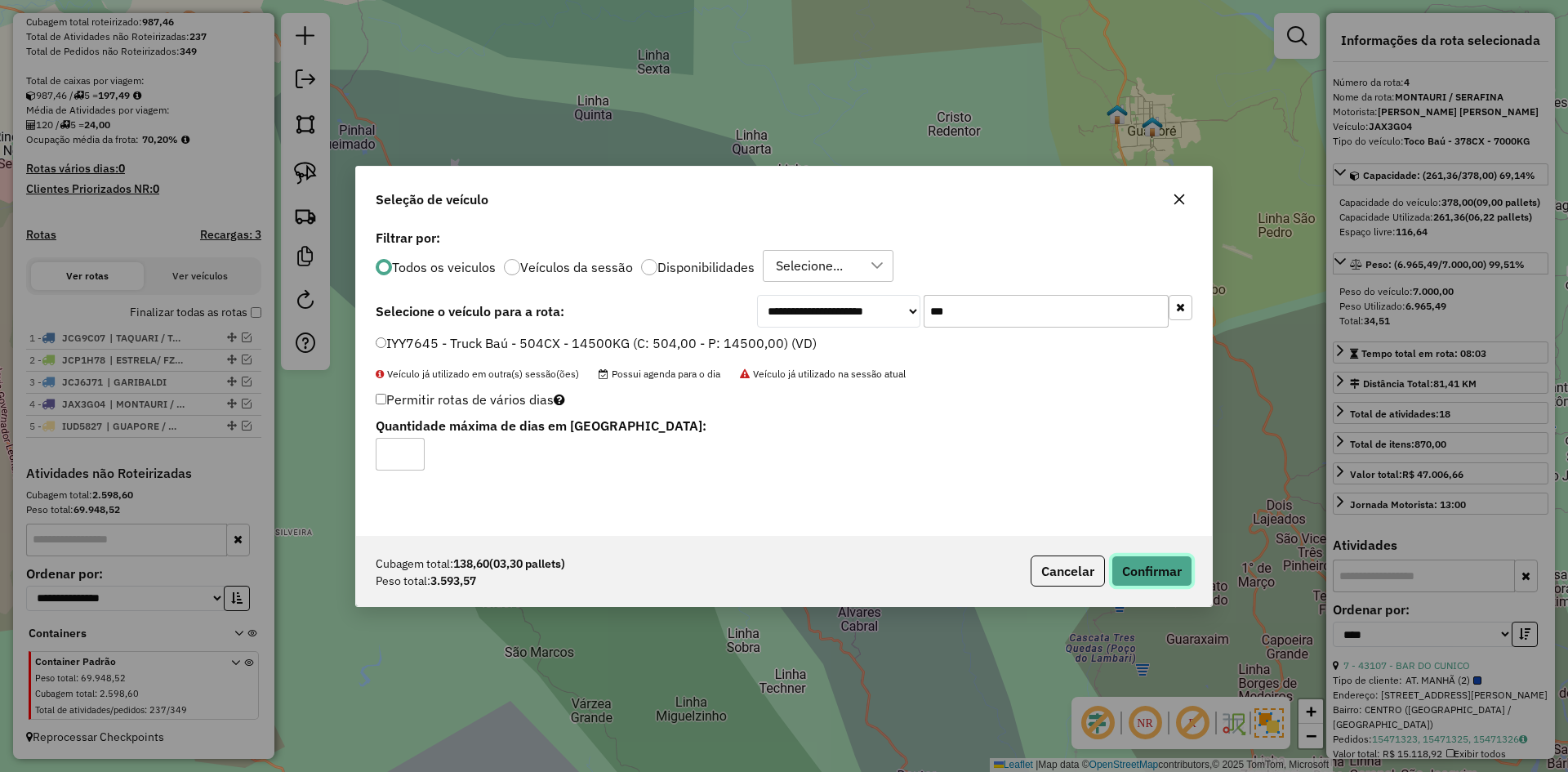
click at [1156, 570] on button "Confirmar" at bounding box center [1152, 571] width 80 height 31
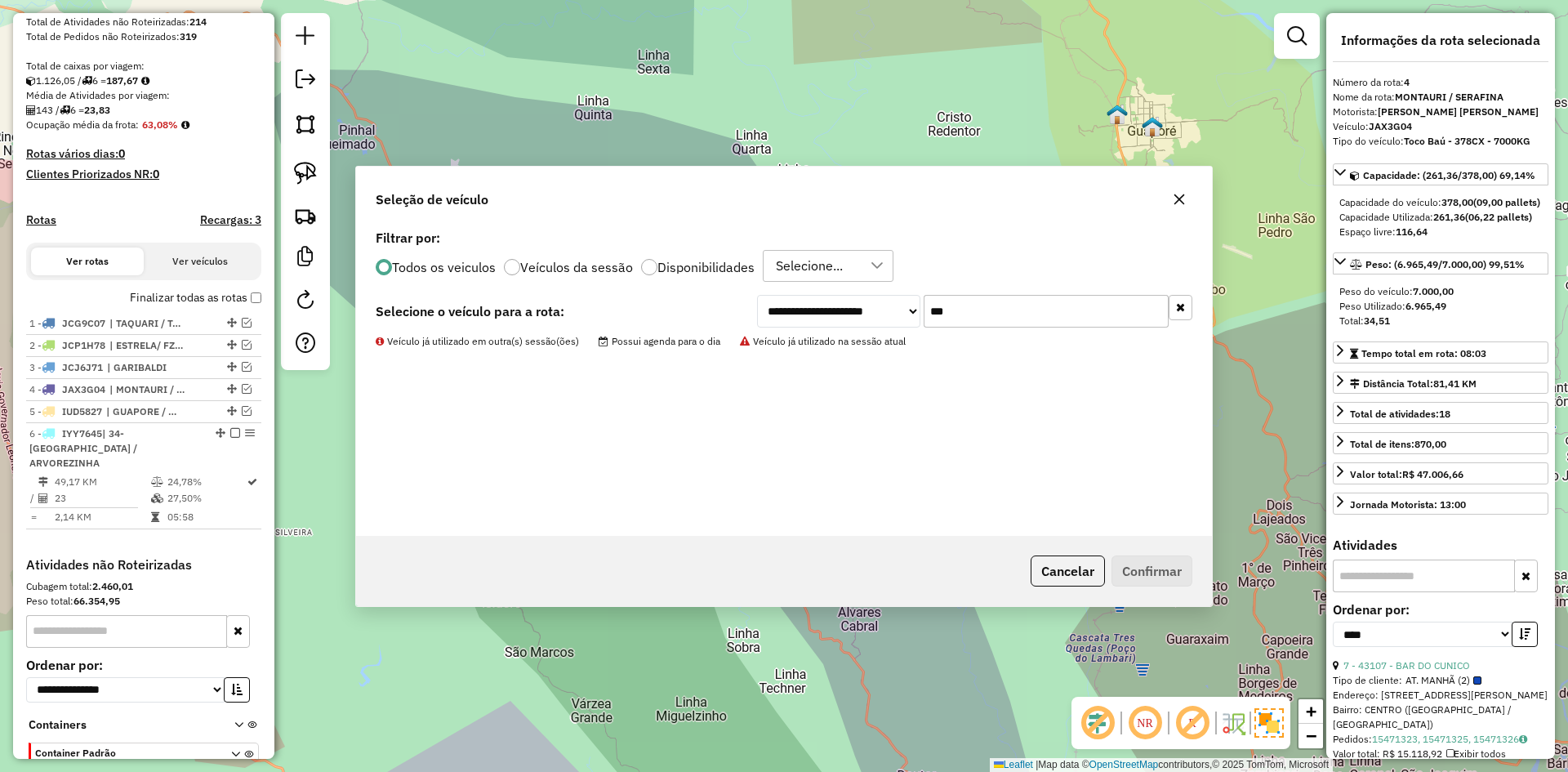
scroll to position [389, 0]
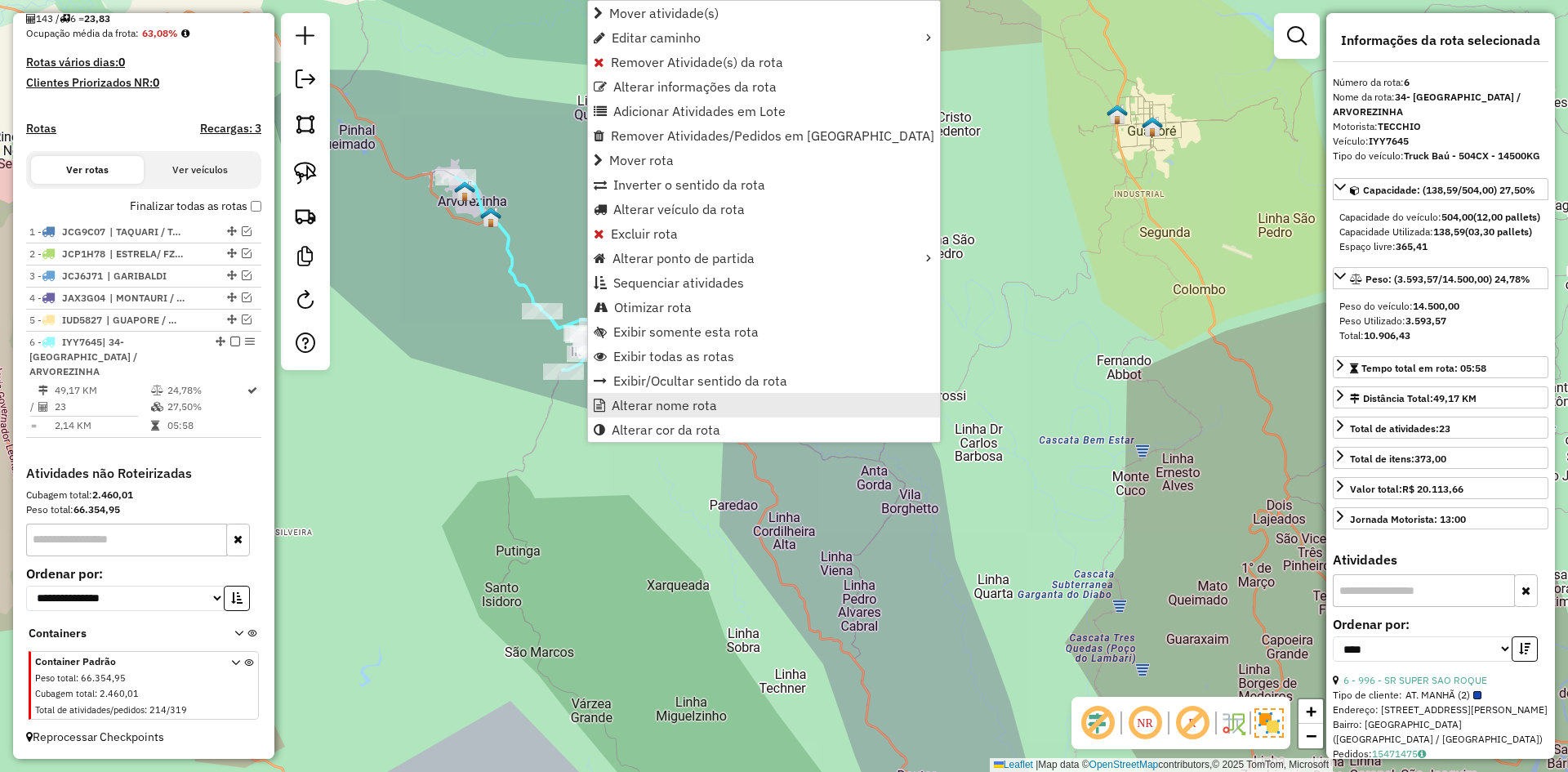
click at [650, 404] on span "Alterar nome rota" at bounding box center [665, 405] width 106 height 13
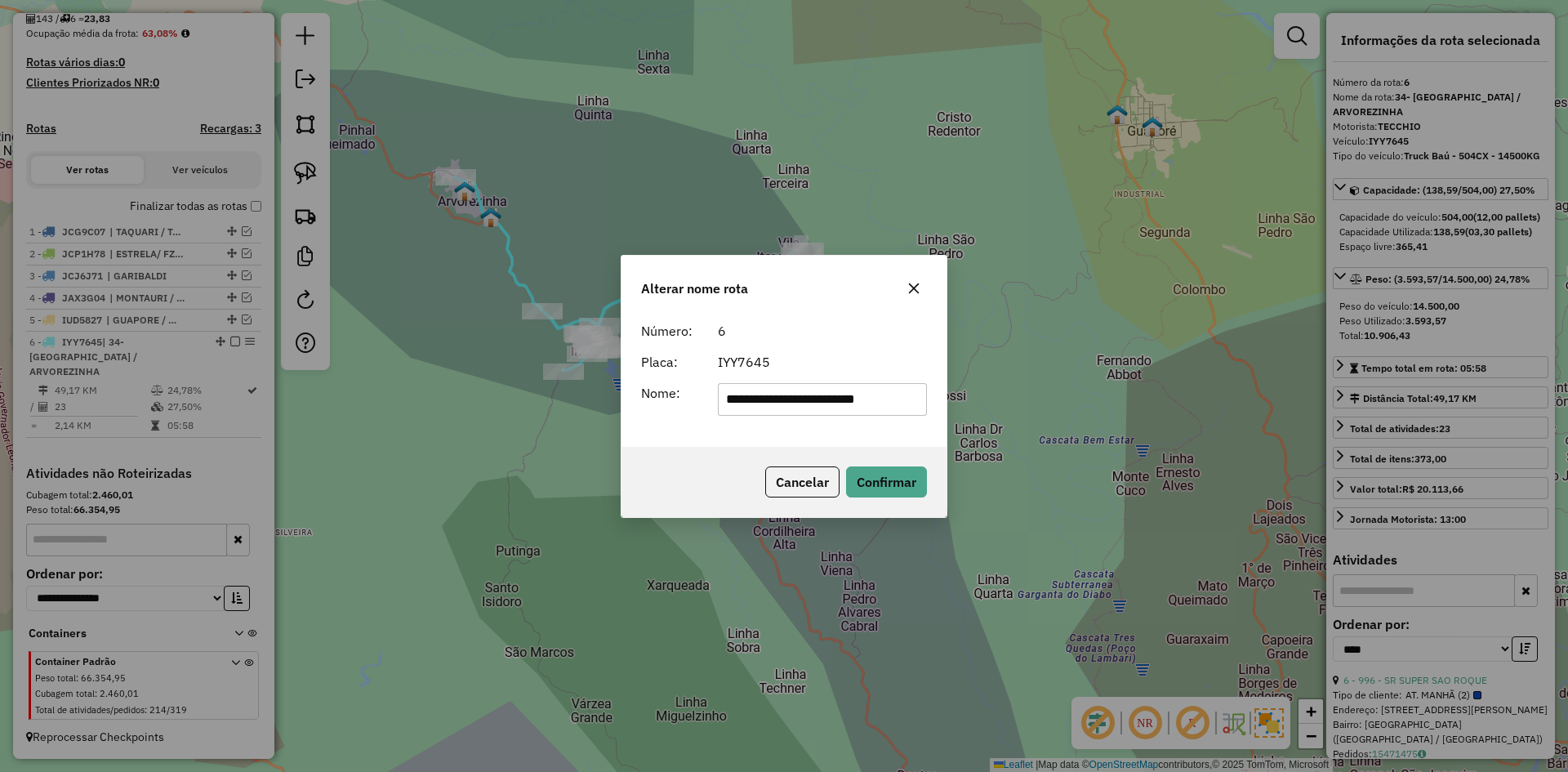
drag, startPoint x: 747, startPoint y: 400, endPoint x: 691, endPoint y: 425, distance: 61.3
click at [697, 423] on div "**********" at bounding box center [784, 380] width 325 height 132
type input "**********"
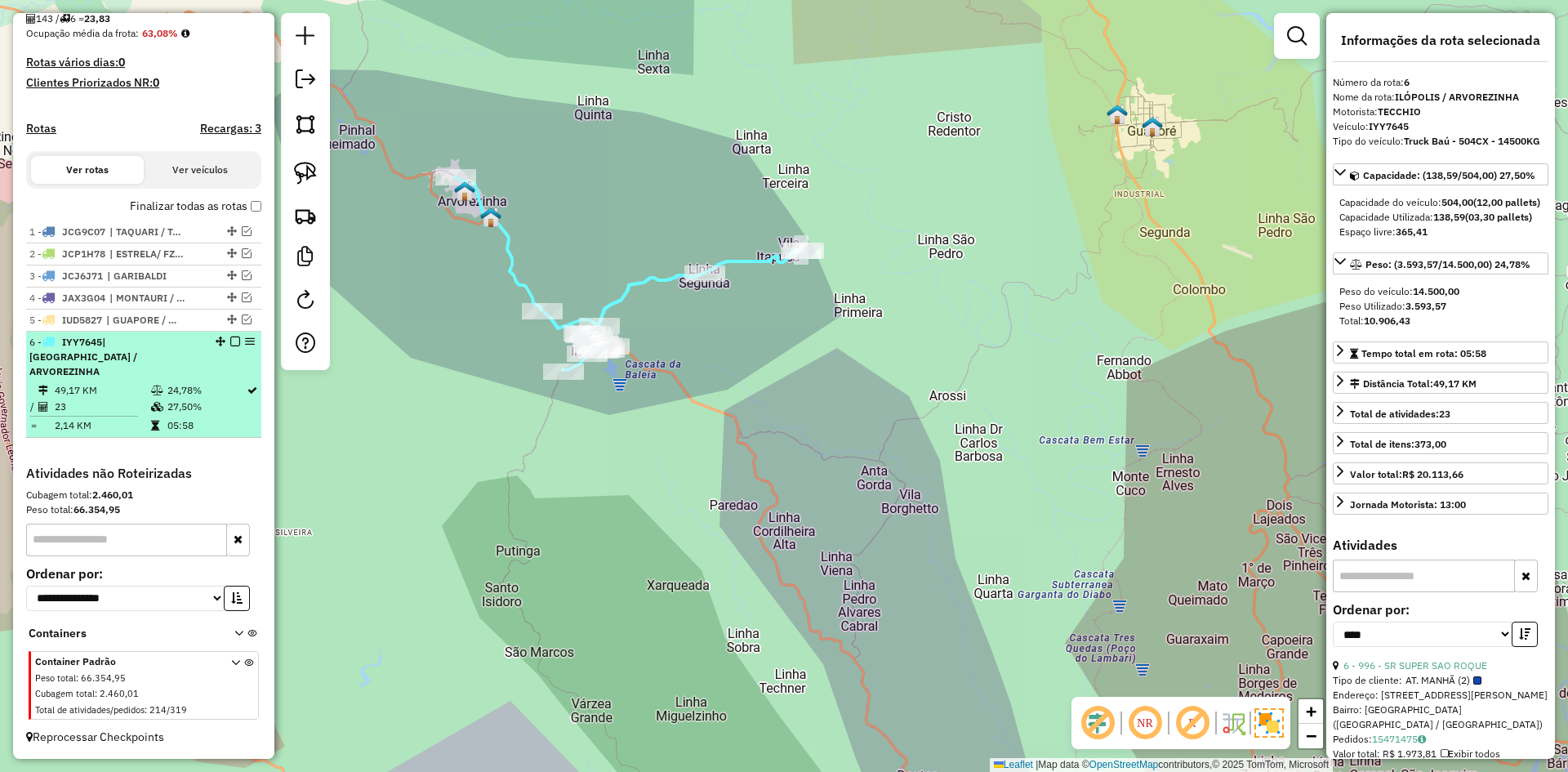
click at [230, 346] on em at bounding box center [235, 341] width 10 height 10
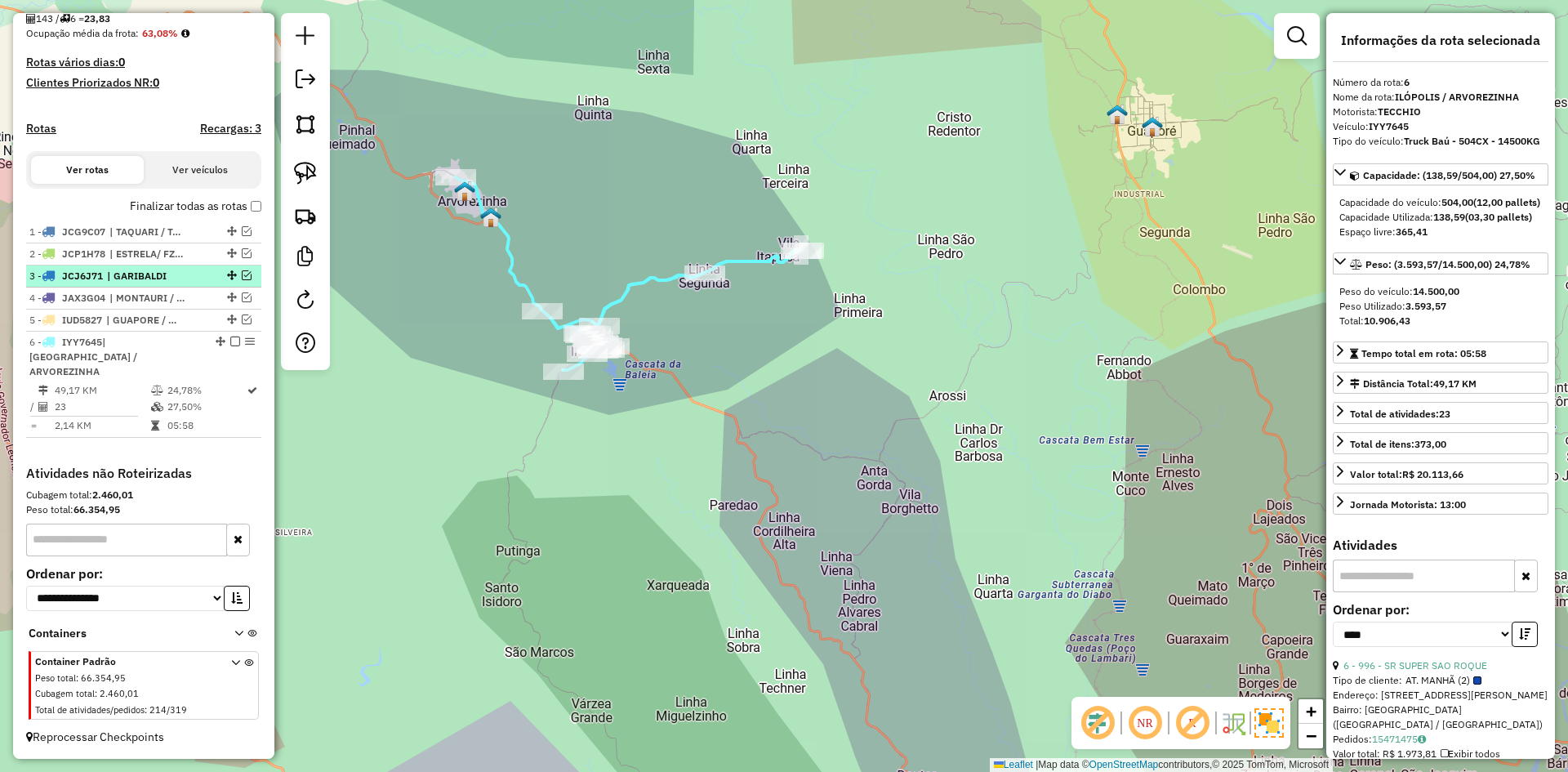
scroll to position [320, 0]
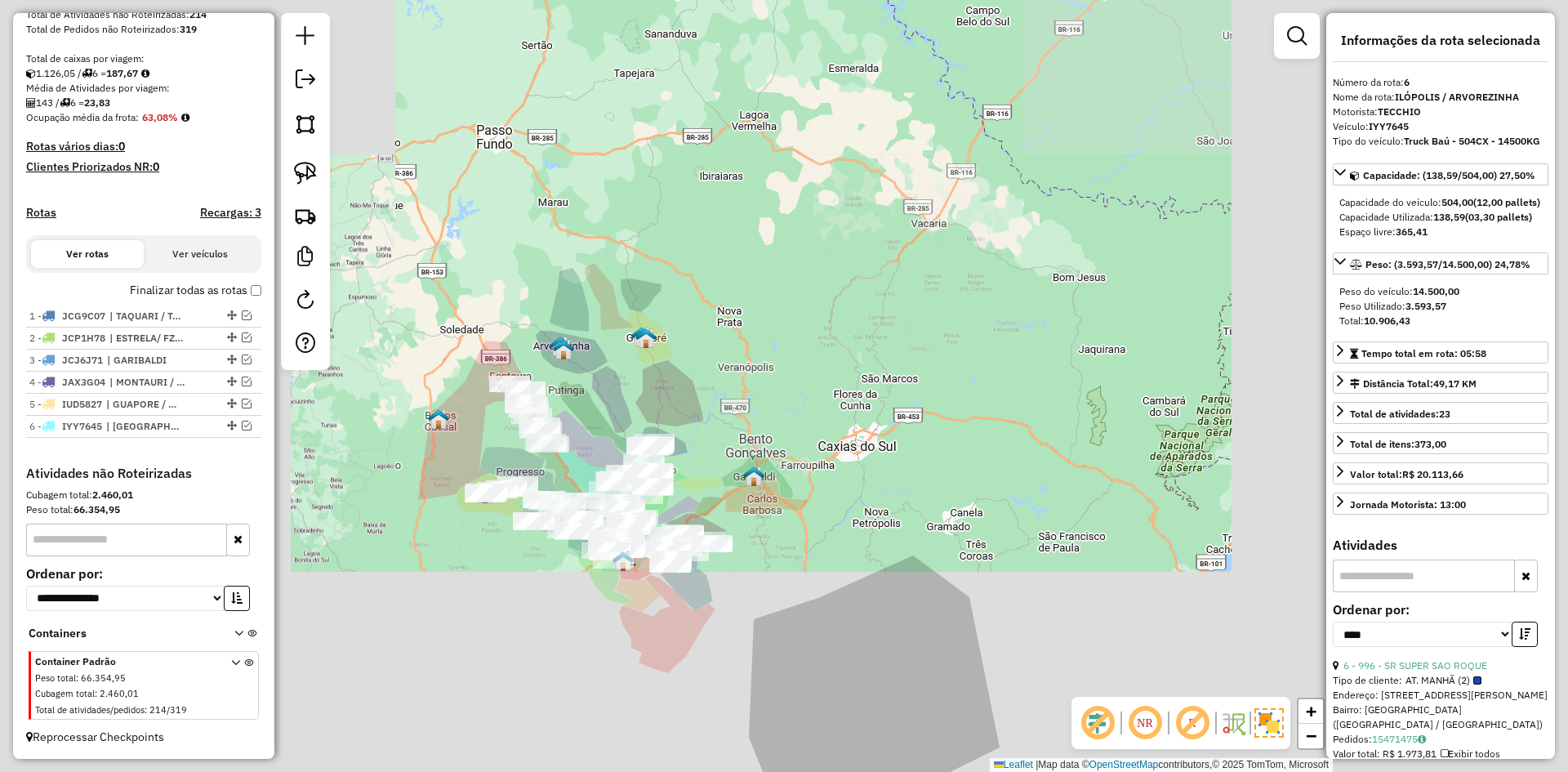
drag, startPoint x: 583, startPoint y: 390, endPoint x: 659, endPoint y: 299, distance: 118.6
click at [658, 299] on div "Janela de atendimento Grade de atendimento Capacidade Transportadoras Veículos …" at bounding box center [784, 386] width 1568 height 772
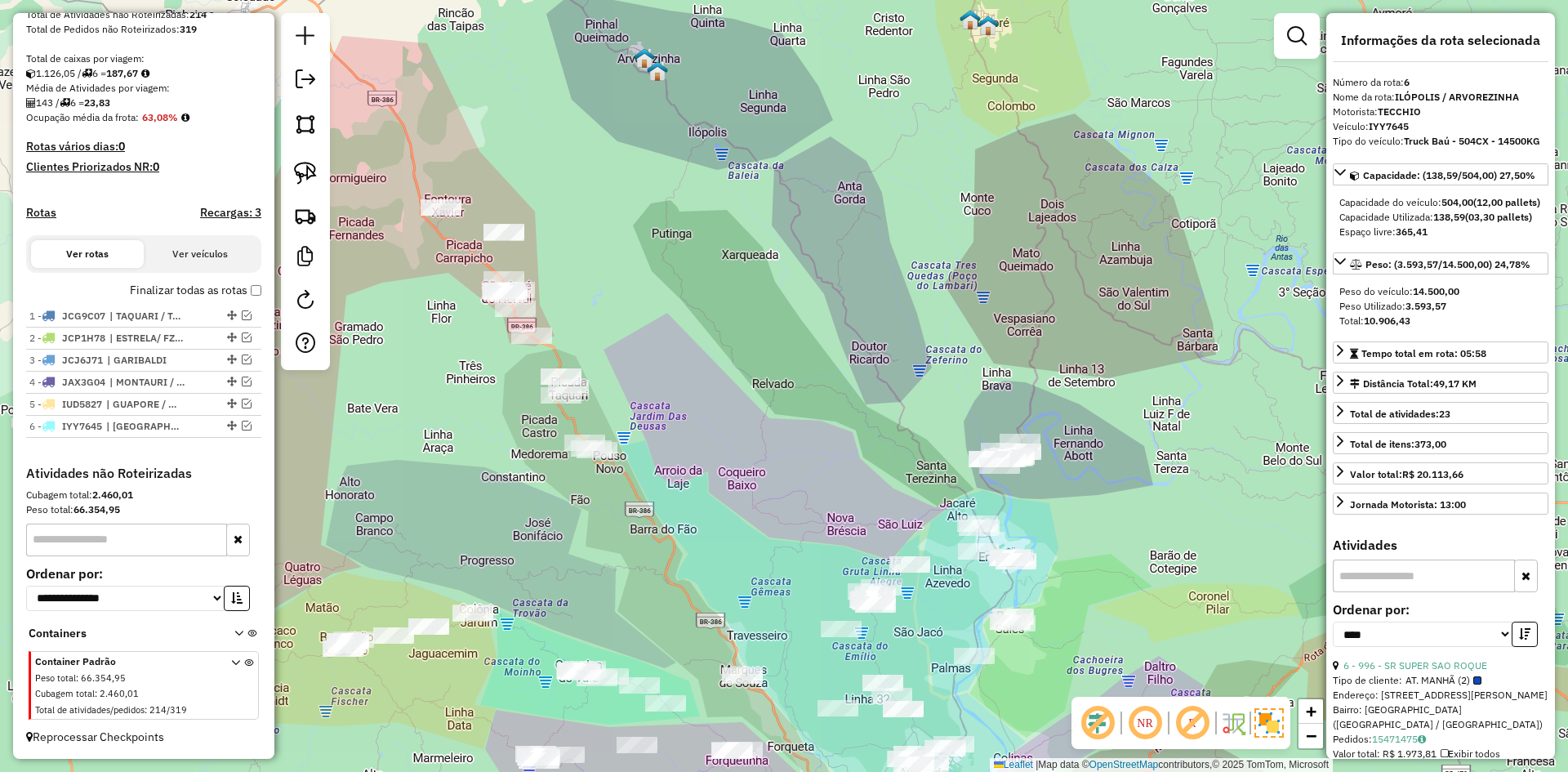
drag, startPoint x: 609, startPoint y: 287, endPoint x: 692, endPoint y: 271, distance: 84.5
click at [685, 273] on div "Janela de atendimento Grade de atendimento Capacidade Transportadoras Veículos …" at bounding box center [784, 386] width 1568 height 772
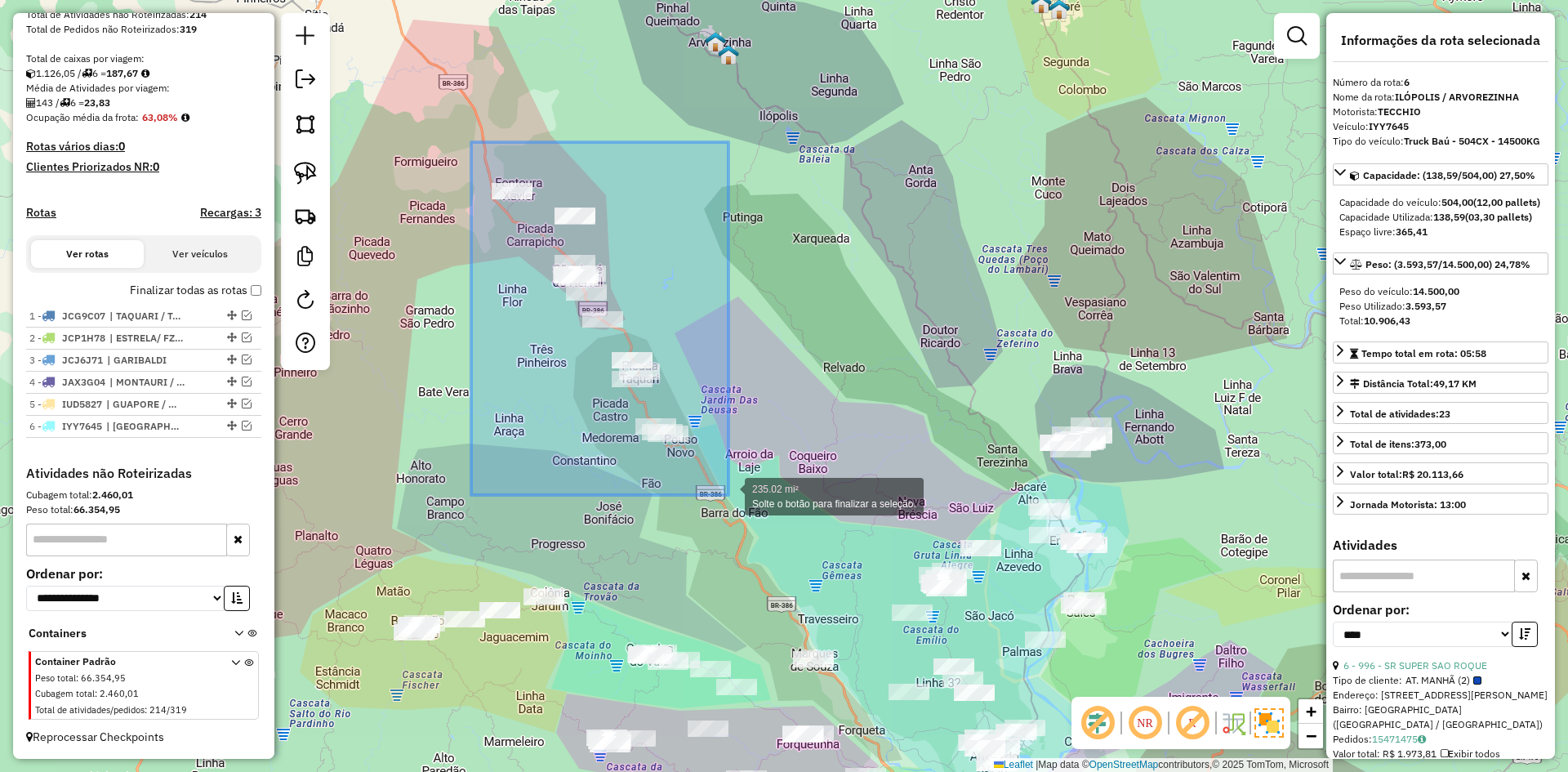
drag, startPoint x: 472, startPoint y: 142, endPoint x: 731, endPoint y: 491, distance: 434.6
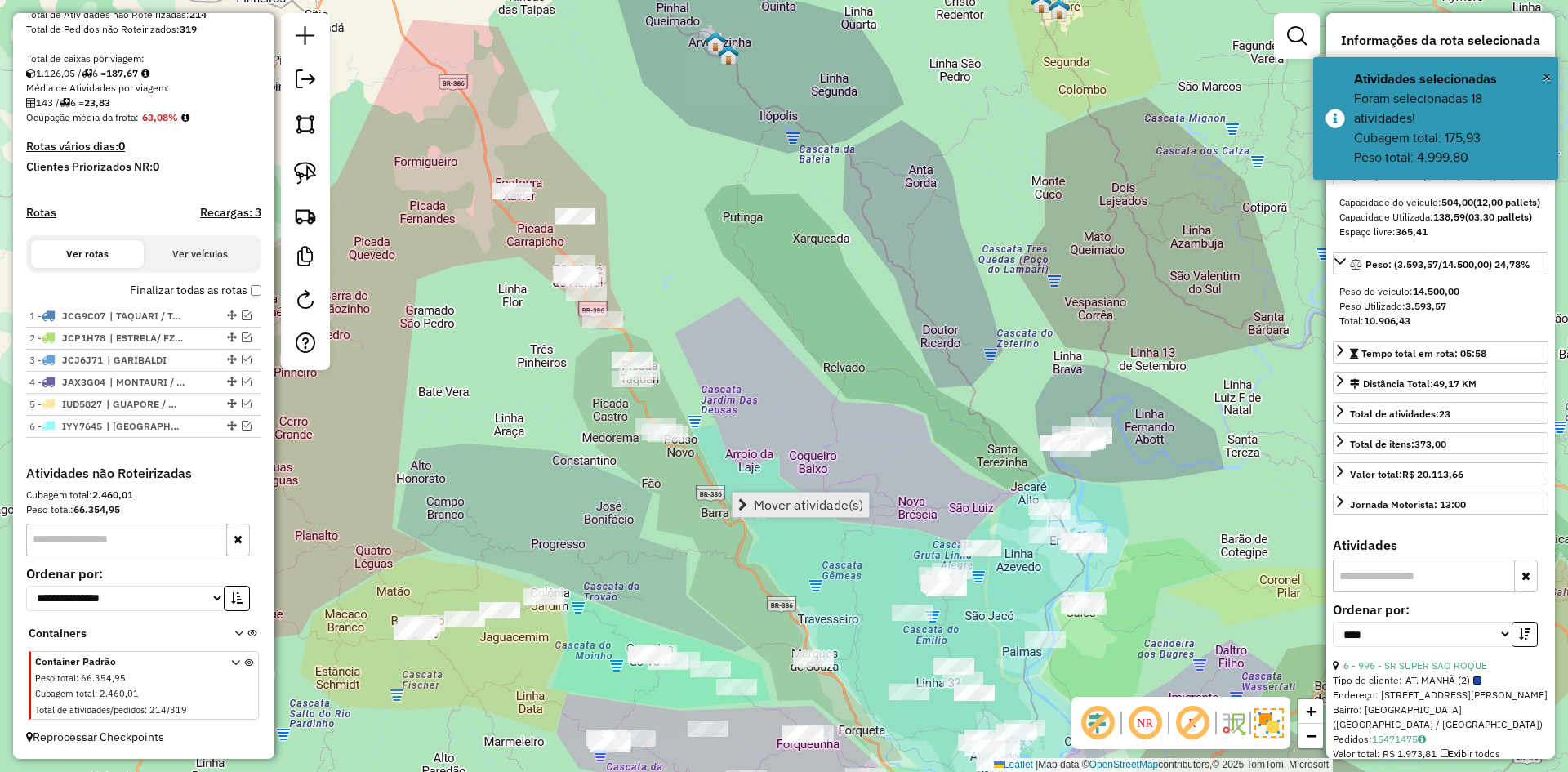
click at [803, 505] on span "Mover atividade(s)" at bounding box center [808, 505] width 109 height 13
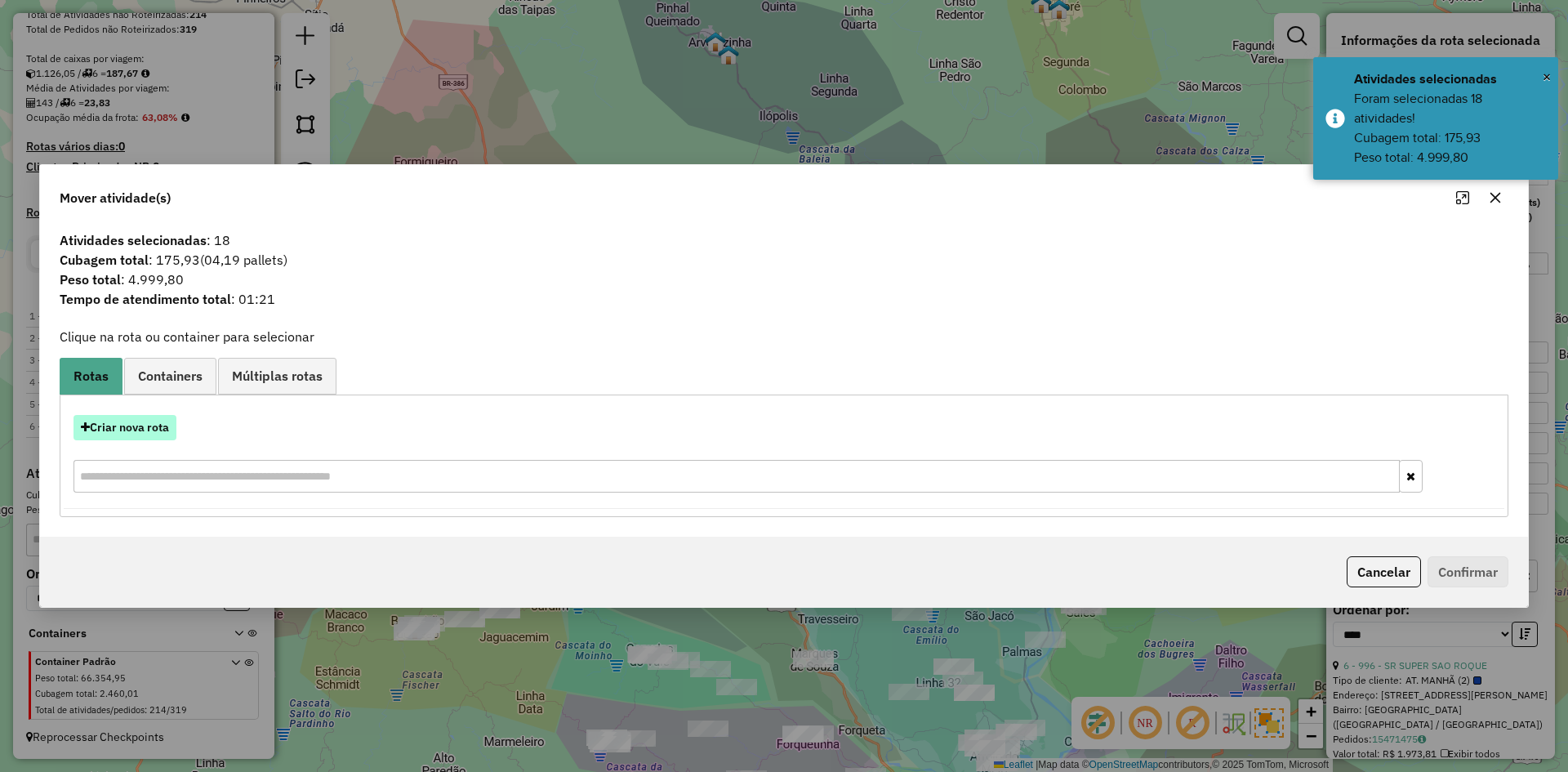
click at [120, 421] on button "Criar nova rota" at bounding box center [125, 427] width 103 height 25
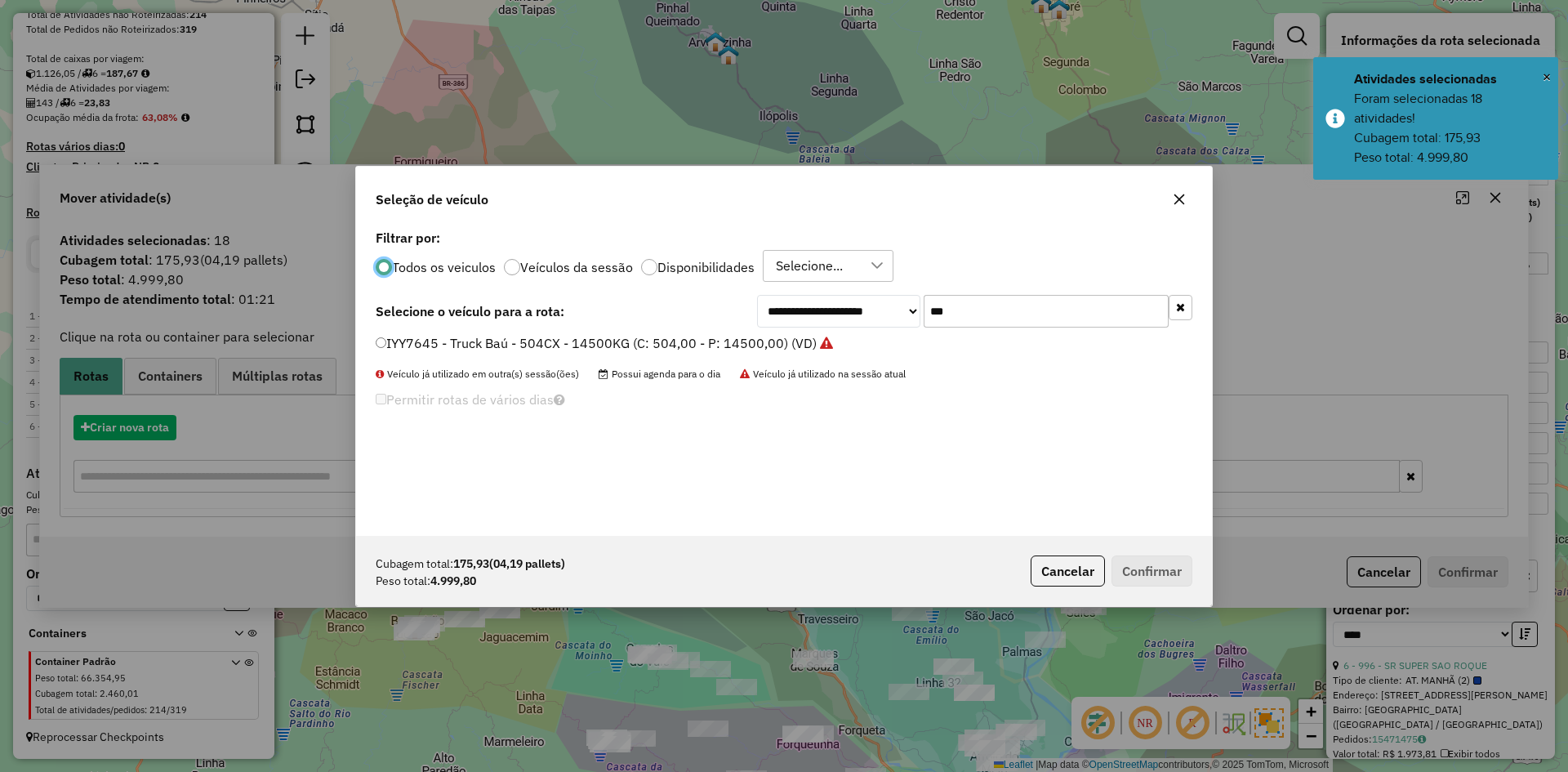
scroll to position [9, 5]
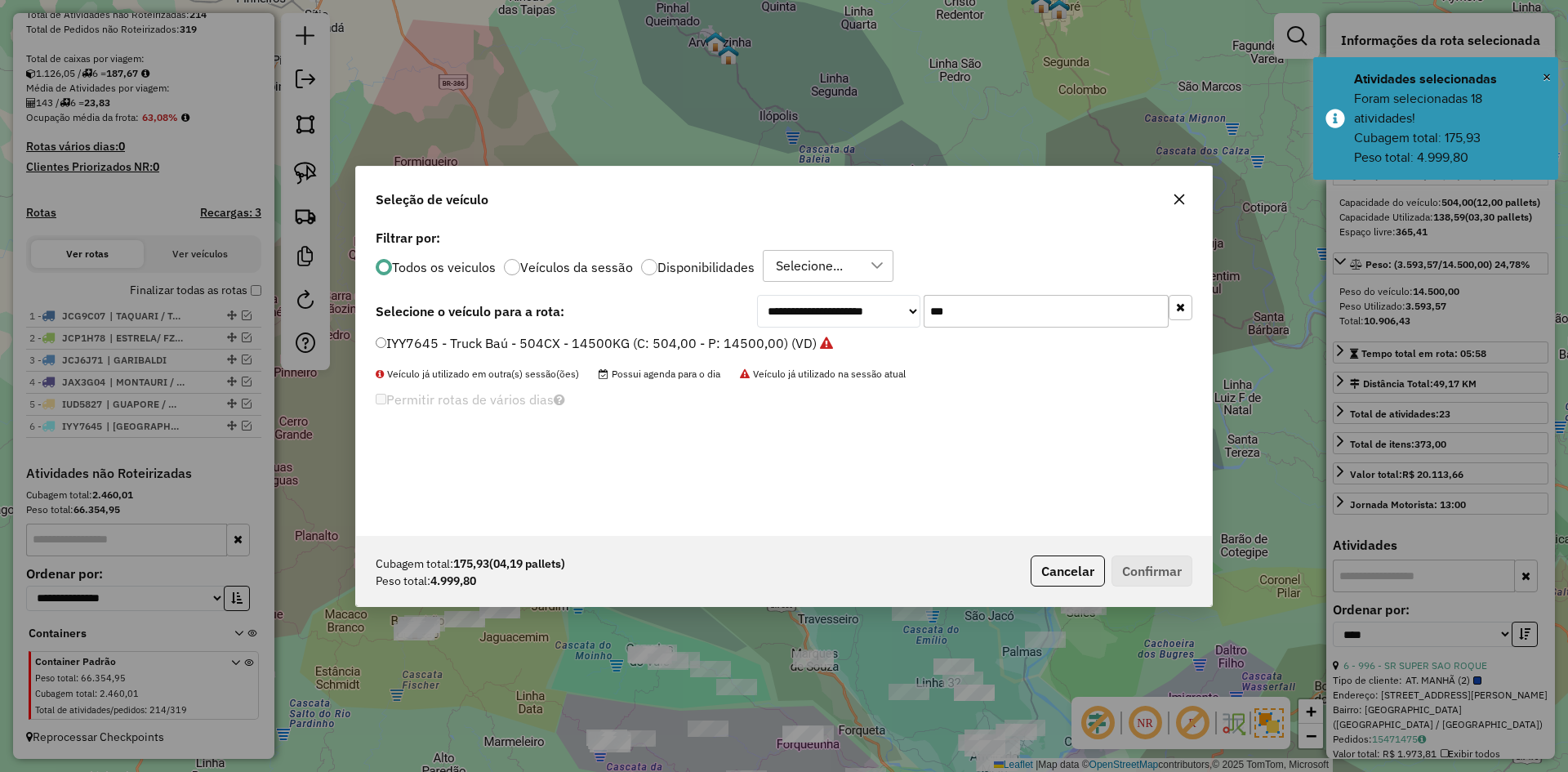
drag, startPoint x: 961, startPoint y: 315, endPoint x: 922, endPoint y: 339, distance: 45.8
click at [922, 339] on div "**********" at bounding box center [784, 381] width 856 height 311
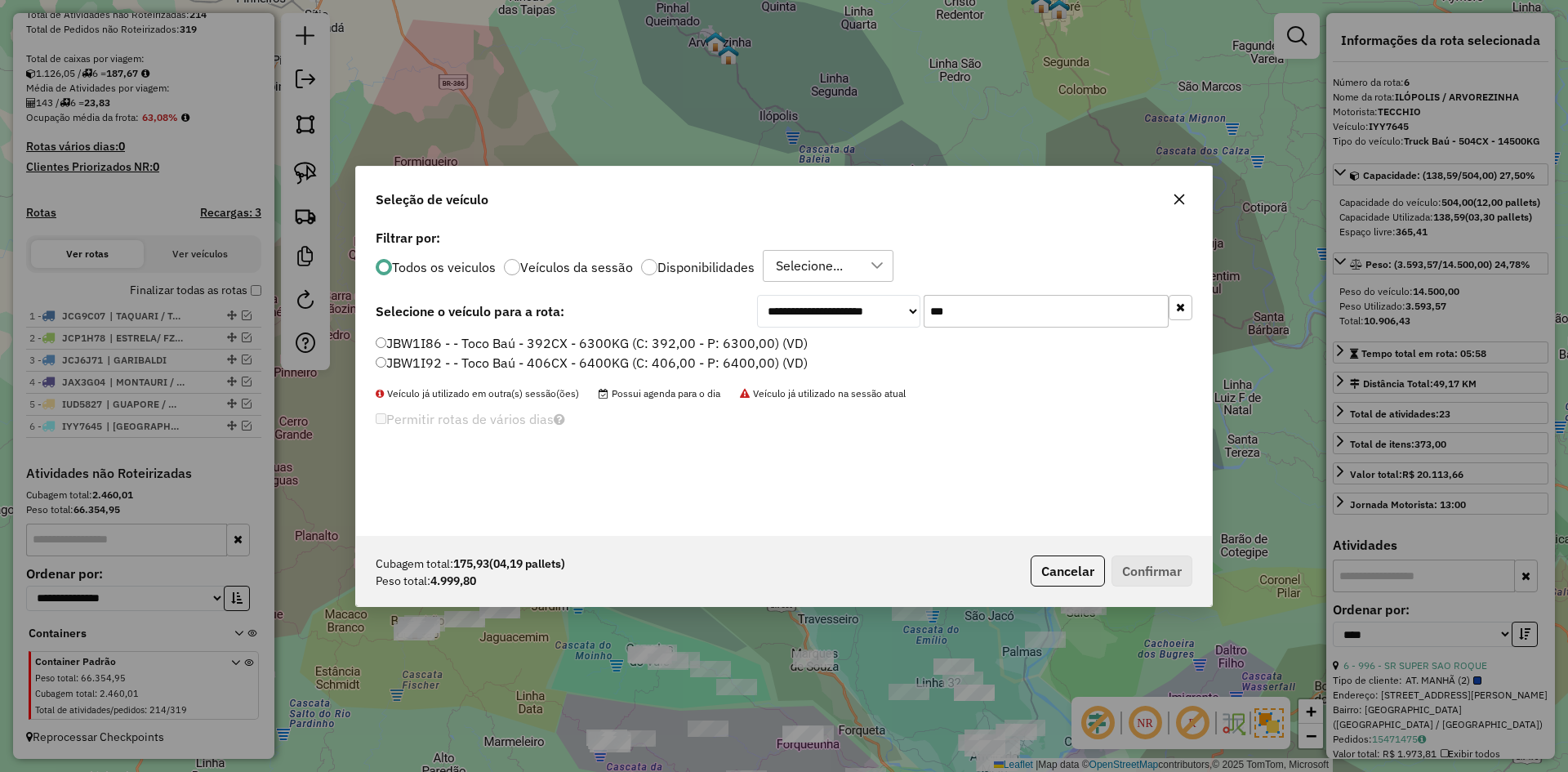
type input "***"
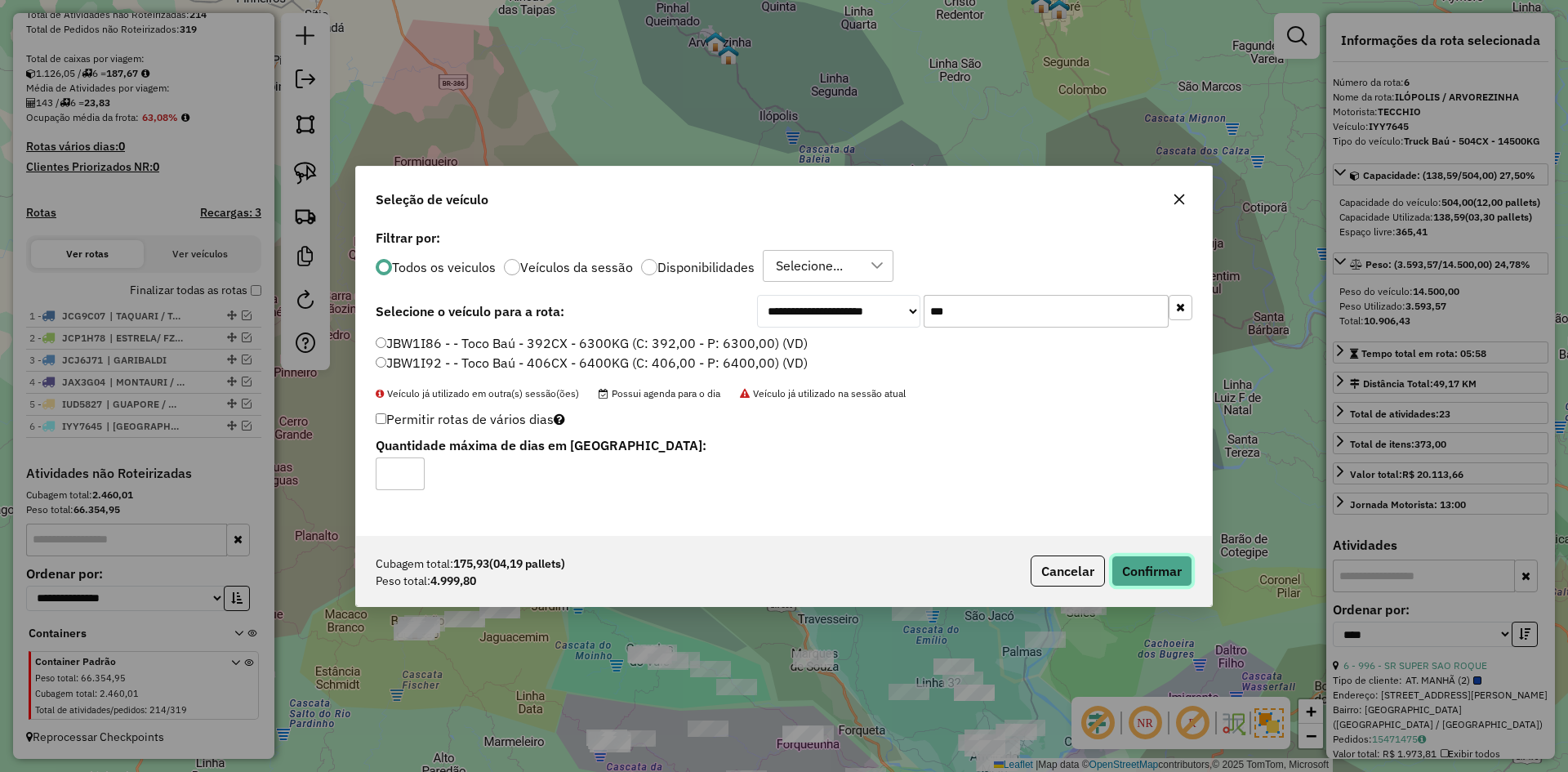
click at [1157, 565] on button "Confirmar" at bounding box center [1152, 571] width 80 height 31
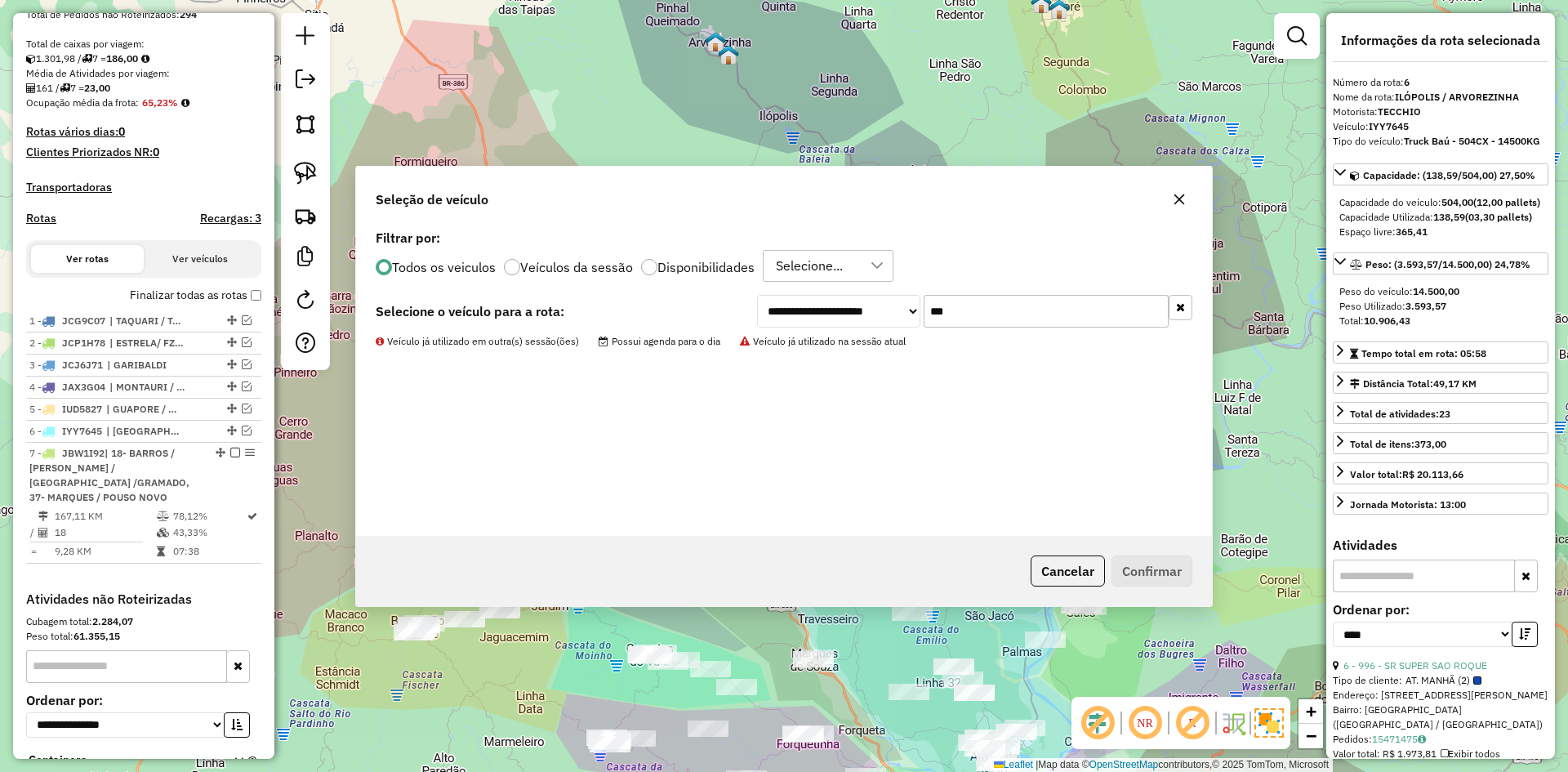
scroll to position [461, 0]
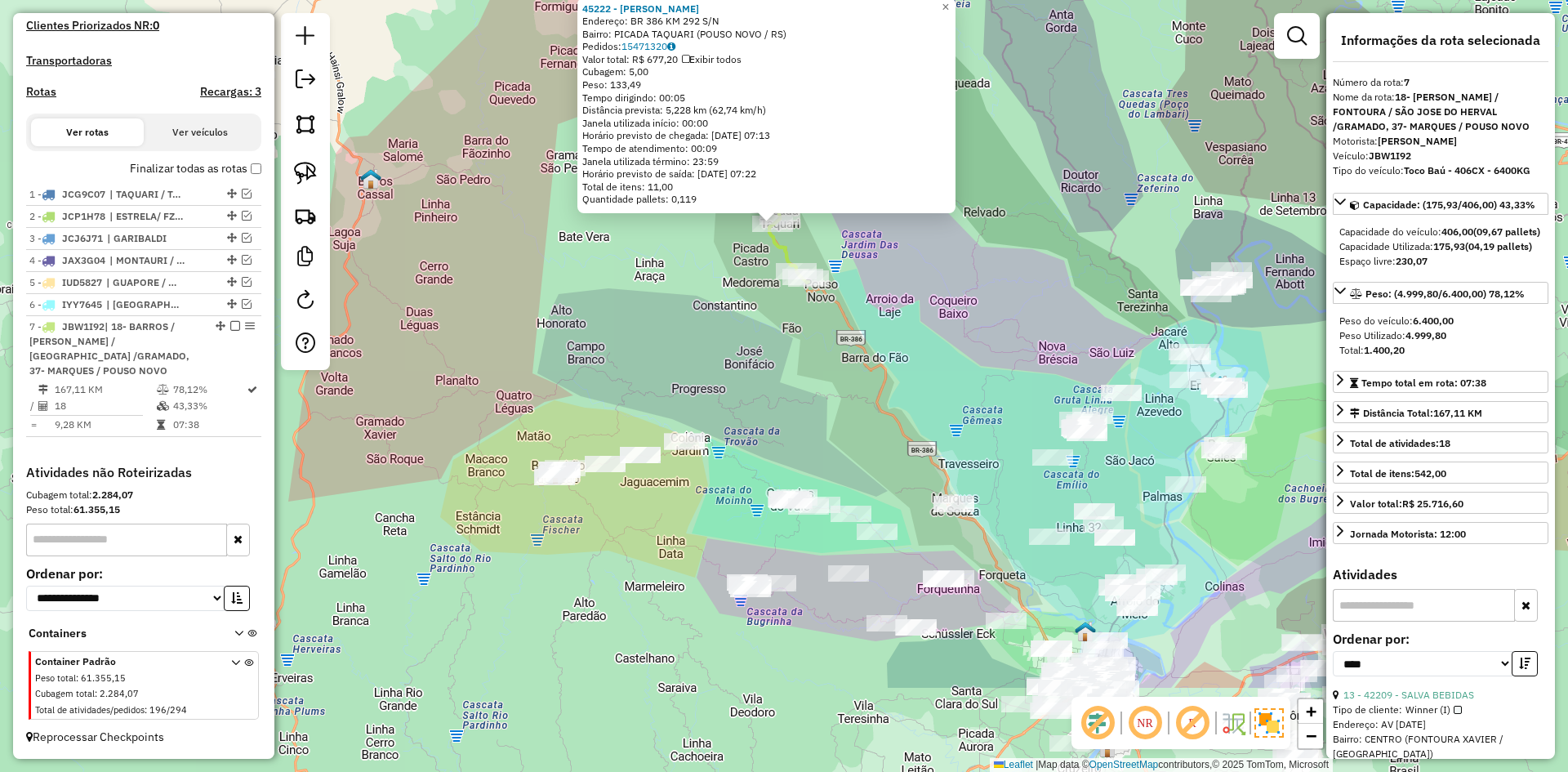
drag, startPoint x: 735, startPoint y: 537, endPoint x: 747, endPoint y: 379, distance: 158.5
click at [707, 340] on div "45222 - MAYER LANCHES Endereço: BR 386 KM 292 S/N Bairro: PICADA TAQUARI (POUSO…" at bounding box center [784, 386] width 1568 height 772
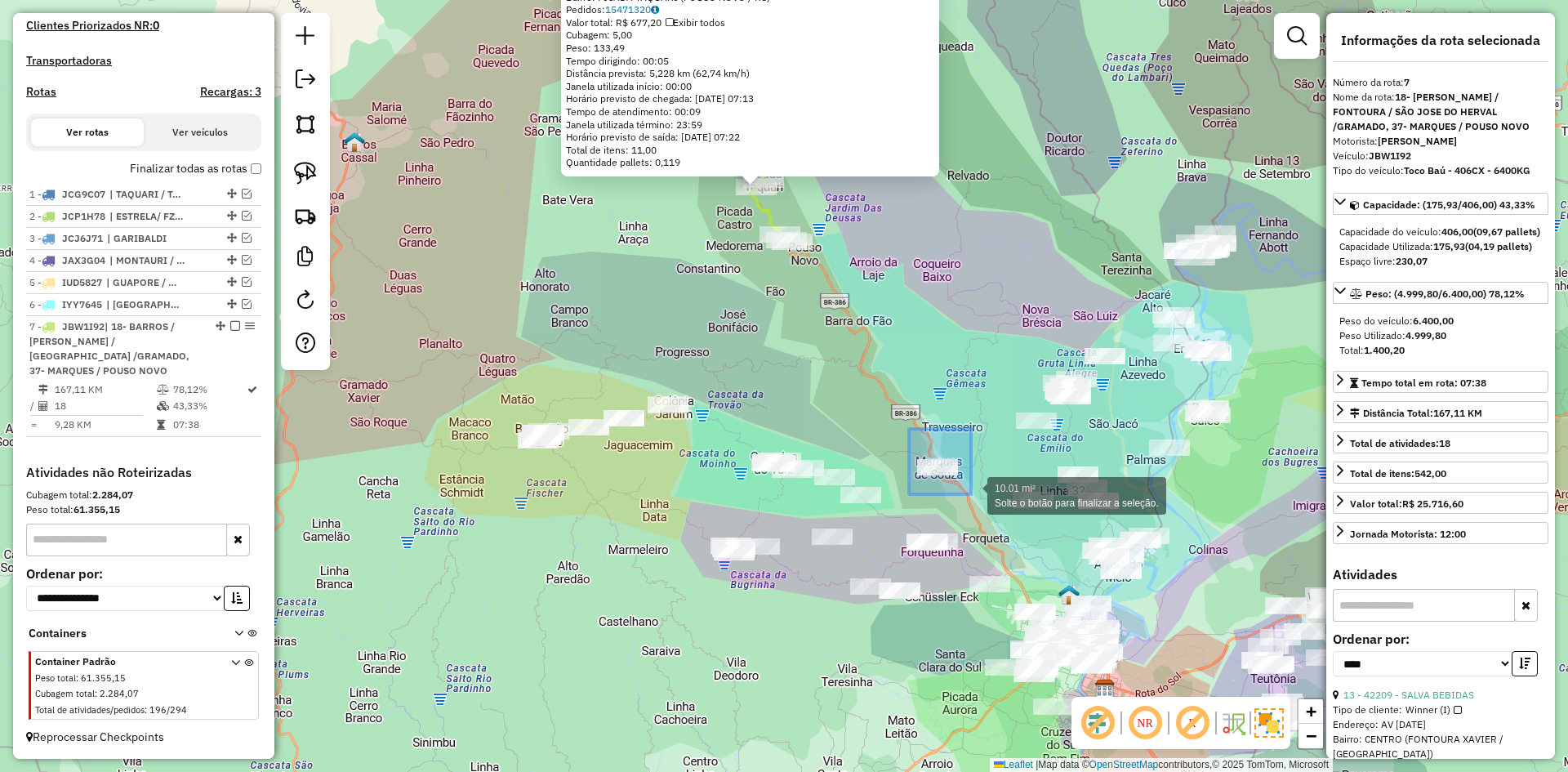
drag, startPoint x: 909, startPoint y: 429, endPoint x: 972, endPoint y: 492, distance: 89.1
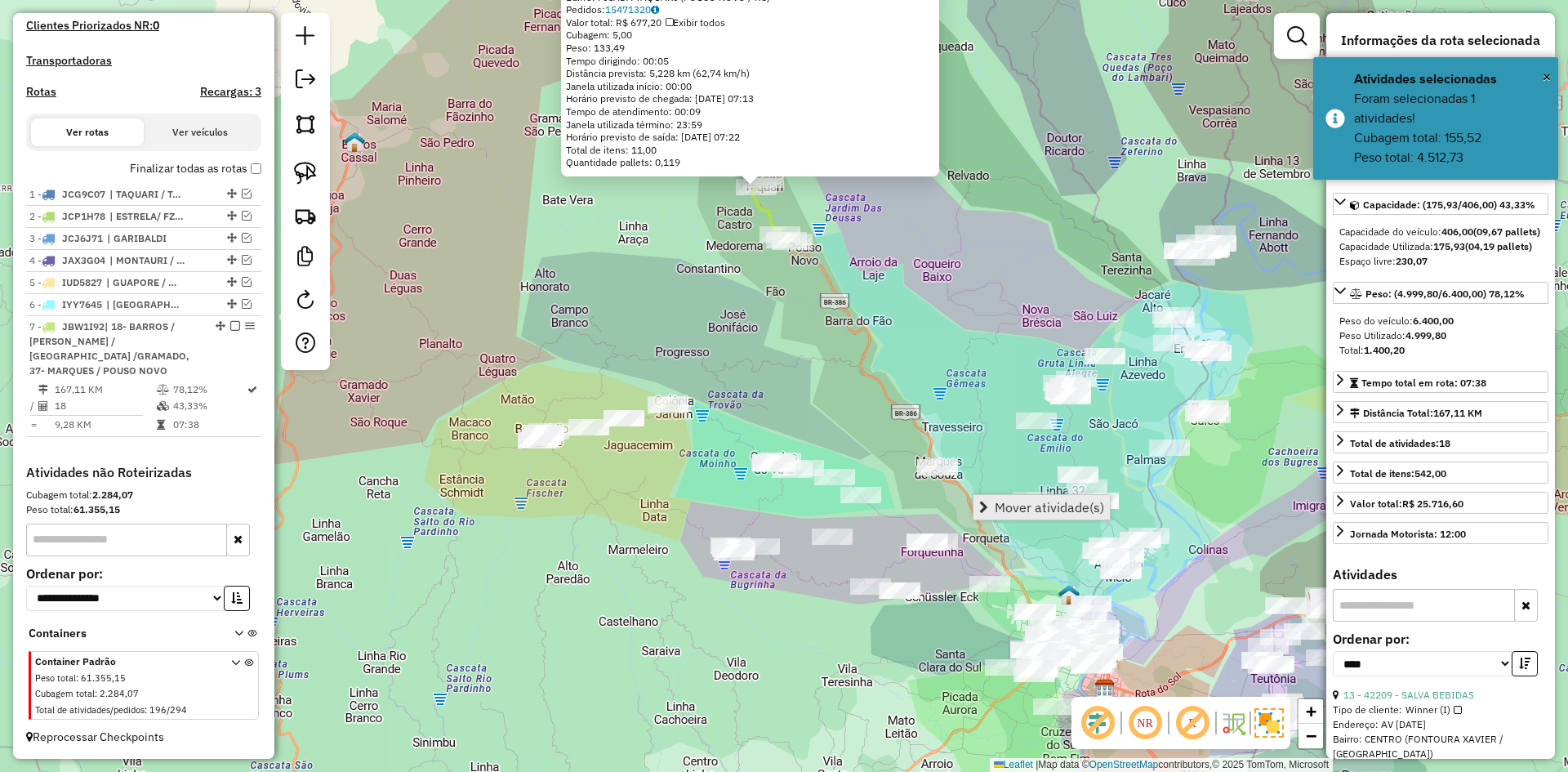
click at [1038, 504] on span "Mover atividade(s)" at bounding box center [1050, 507] width 109 height 13
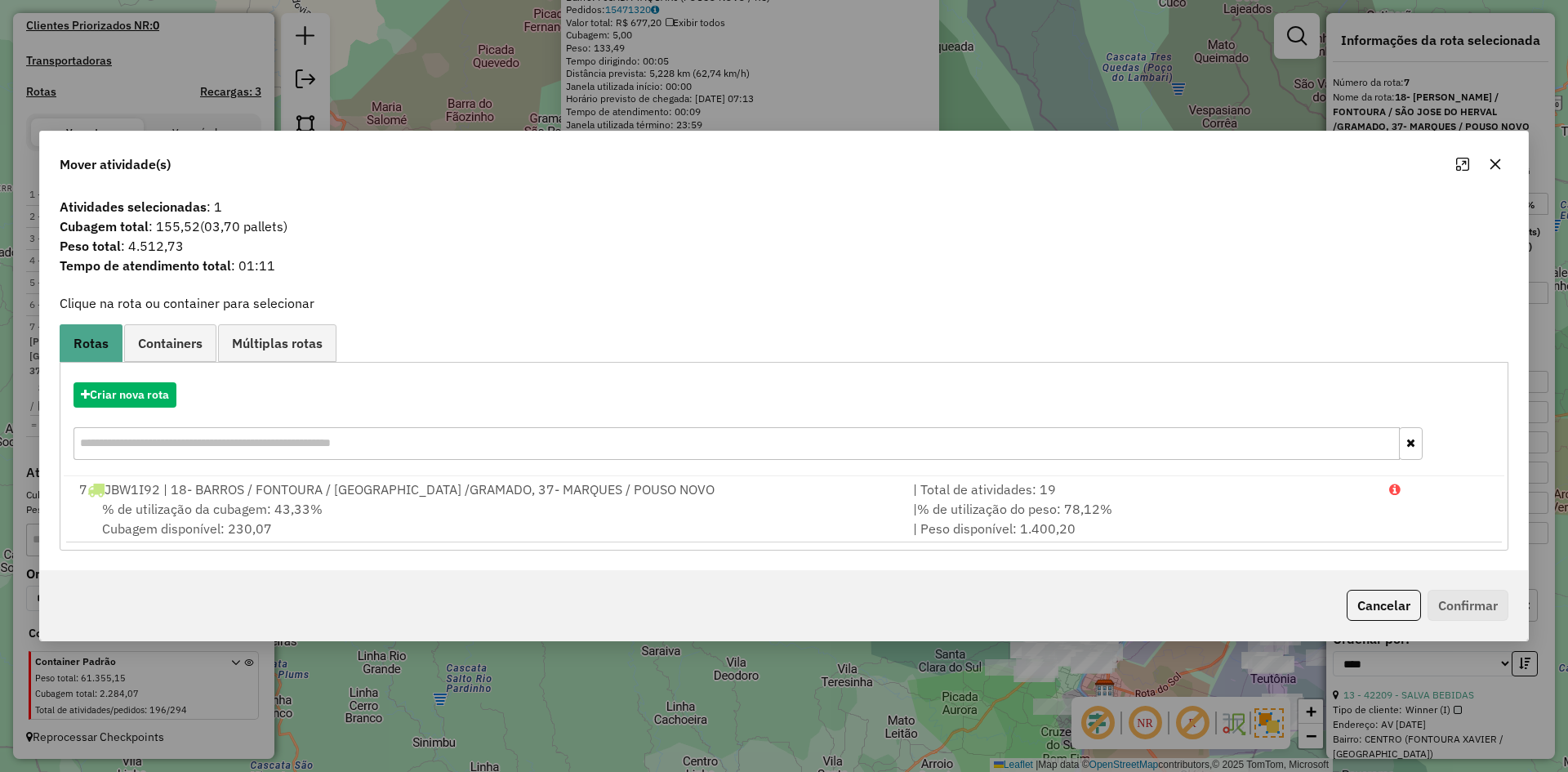
click at [1501, 168] on icon "button" at bounding box center [1495, 164] width 13 height 13
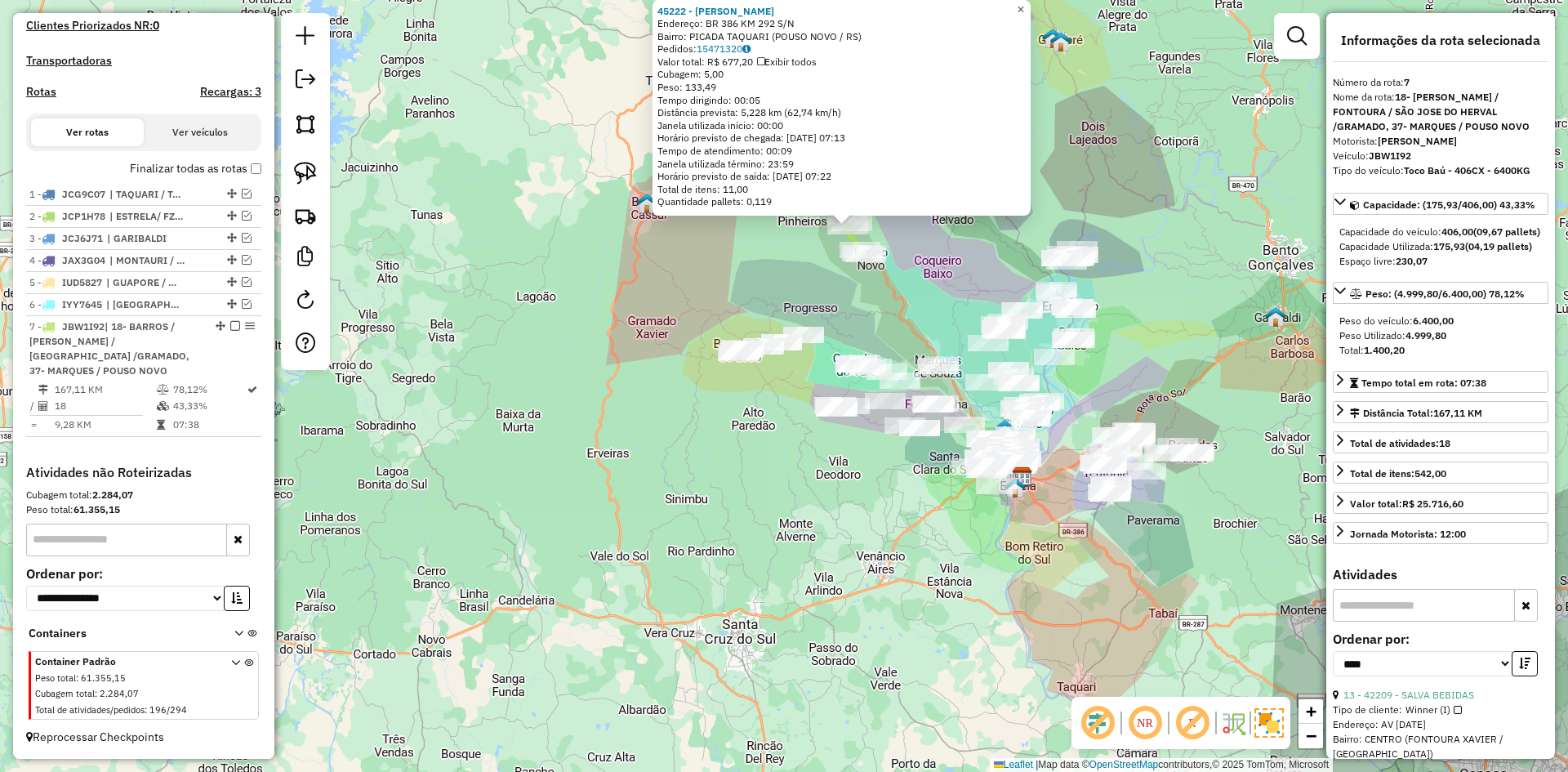
click at [1025, 7] on span "×" at bounding box center [1020, 10] width 7 height 14
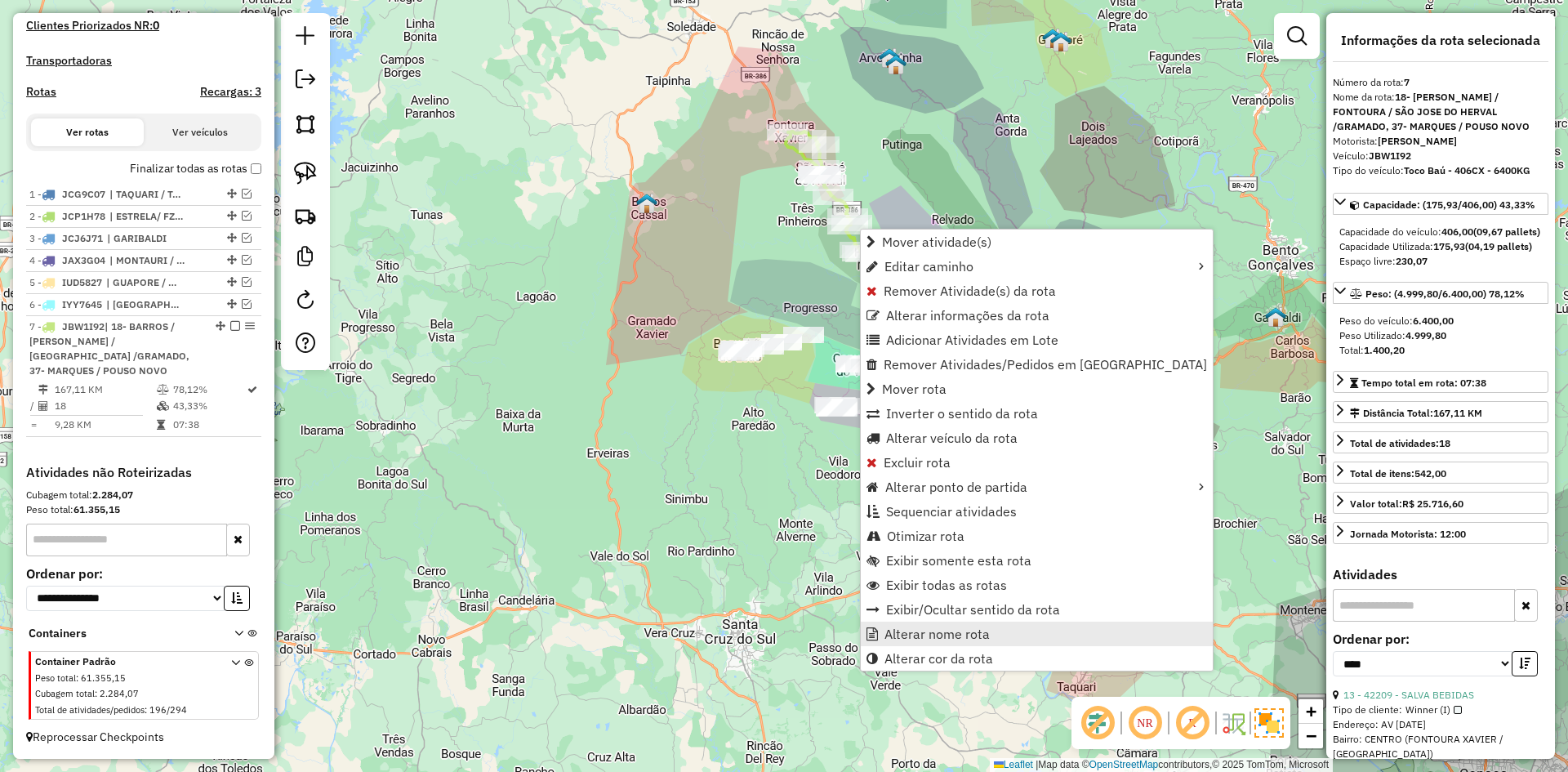
click at [967, 634] on span "Alterar nome rota" at bounding box center [937, 634] width 106 height 13
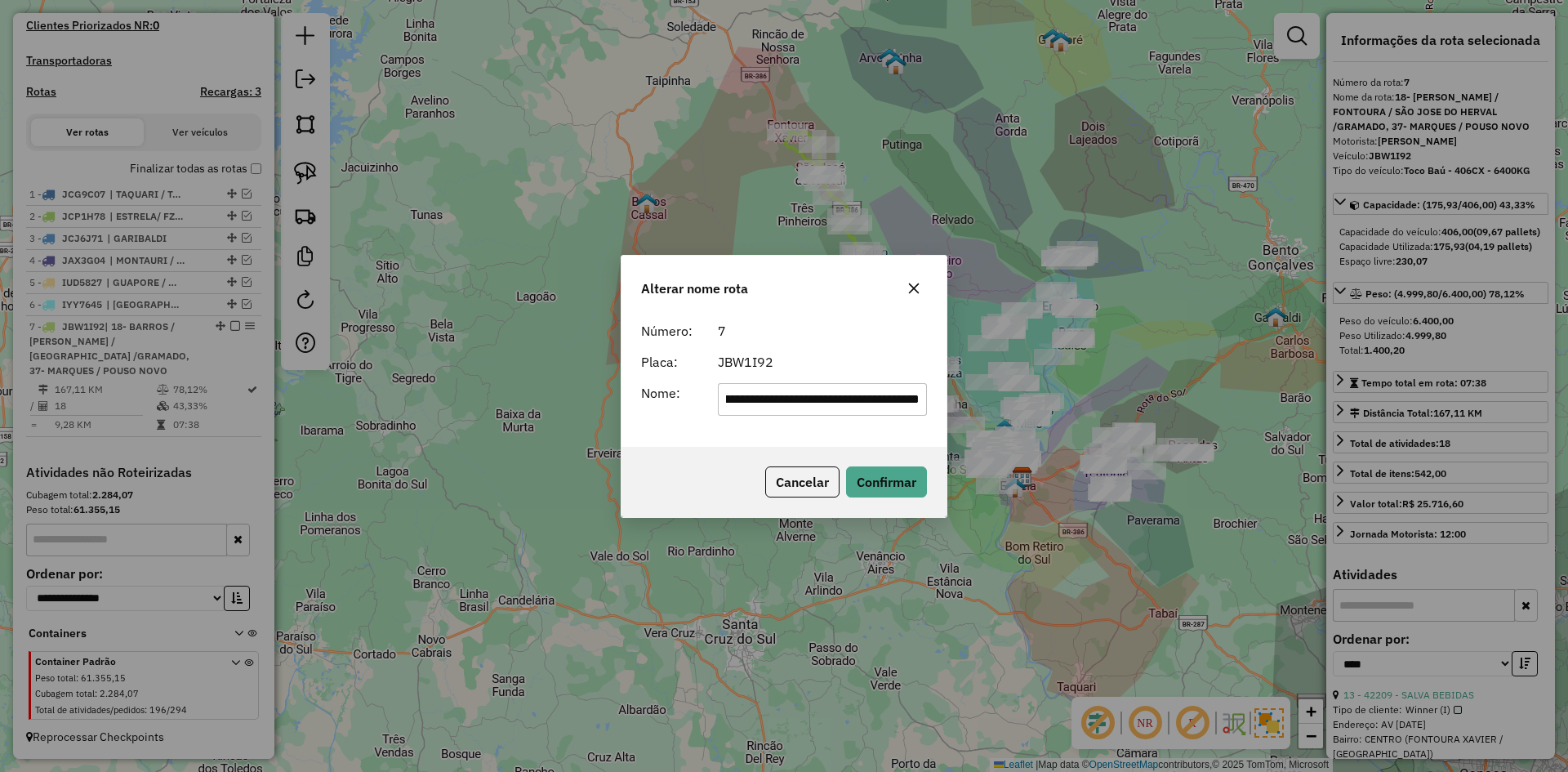
scroll to position [0, 0]
drag, startPoint x: 917, startPoint y: 400, endPoint x: 582, endPoint y: 459, distance: 340.2
click at [582, 459] on div "**********" at bounding box center [784, 386] width 1568 height 772
click at [909, 286] on icon "button" at bounding box center [914, 288] width 13 height 13
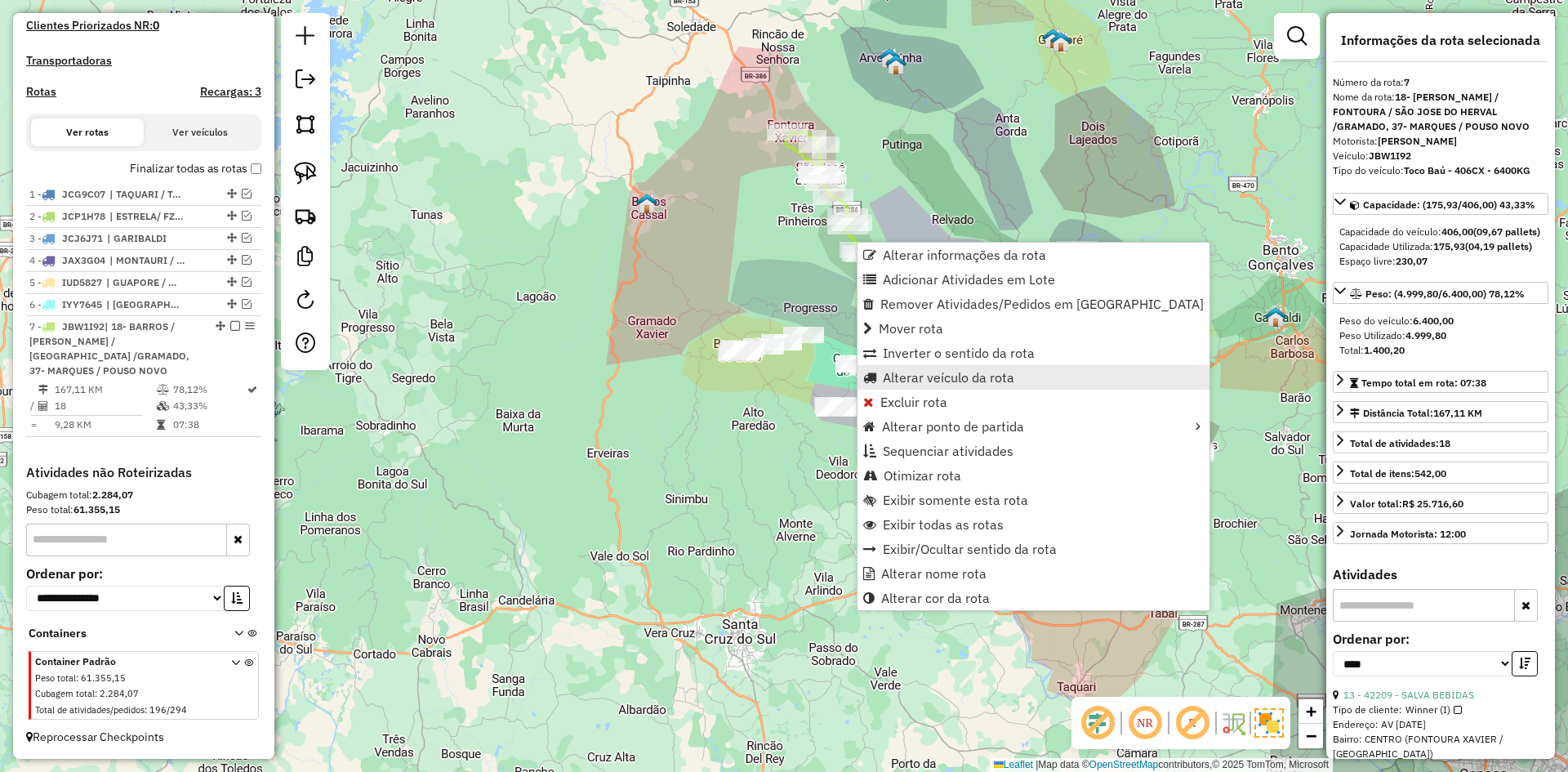
click at [924, 378] on span "Alterar veículo da rota" at bounding box center [948, 377] width 132 height 13
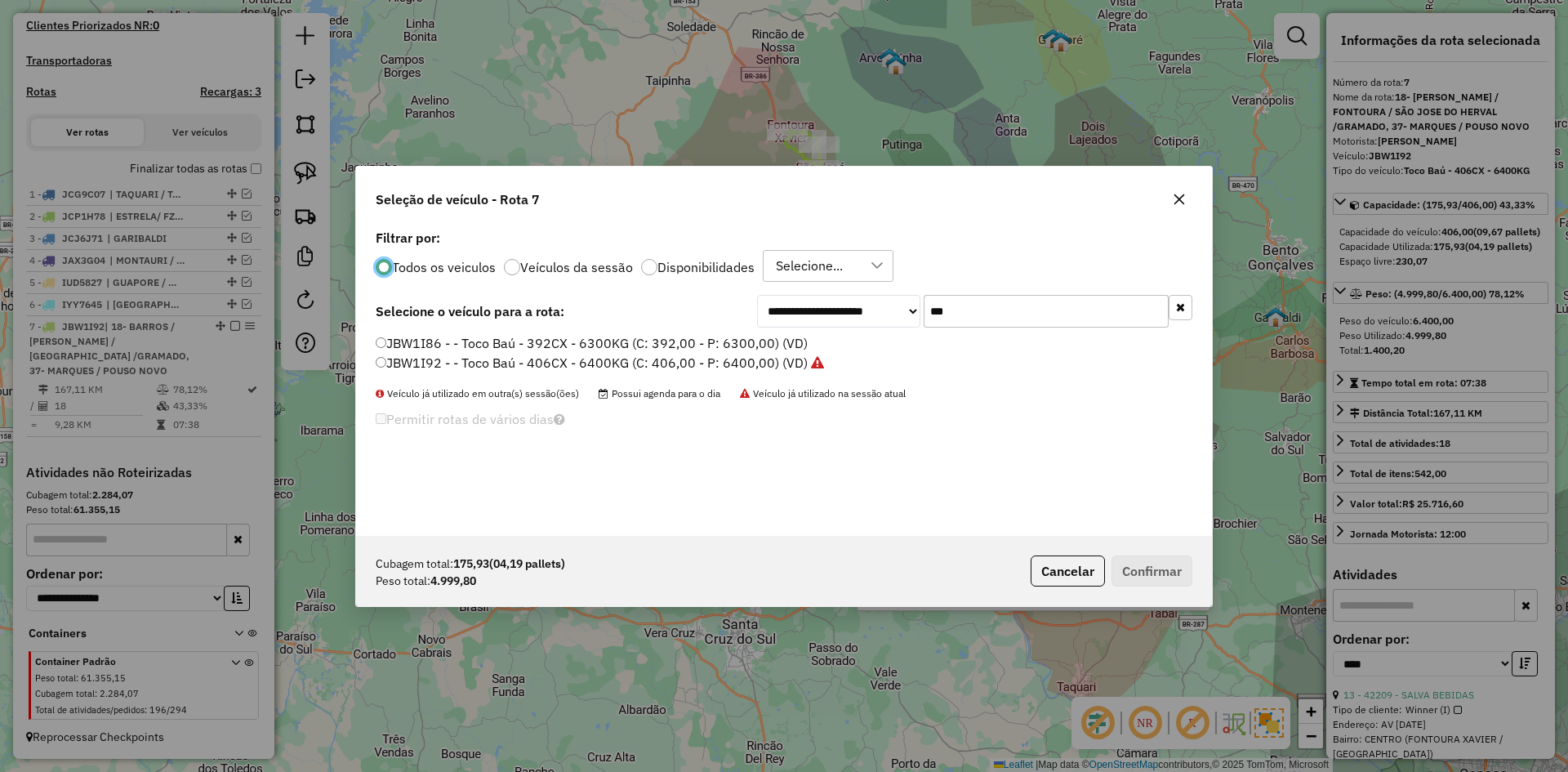
scroll to position [9, 5]
drag, startPoint x: 954, startPoint y: 318, endPoint x: 883, endPoint y: 351, distance: 78.3
click at [883, 351] on div "**********" at bounding box center [784, 381] width 856 height 311
type input "***"
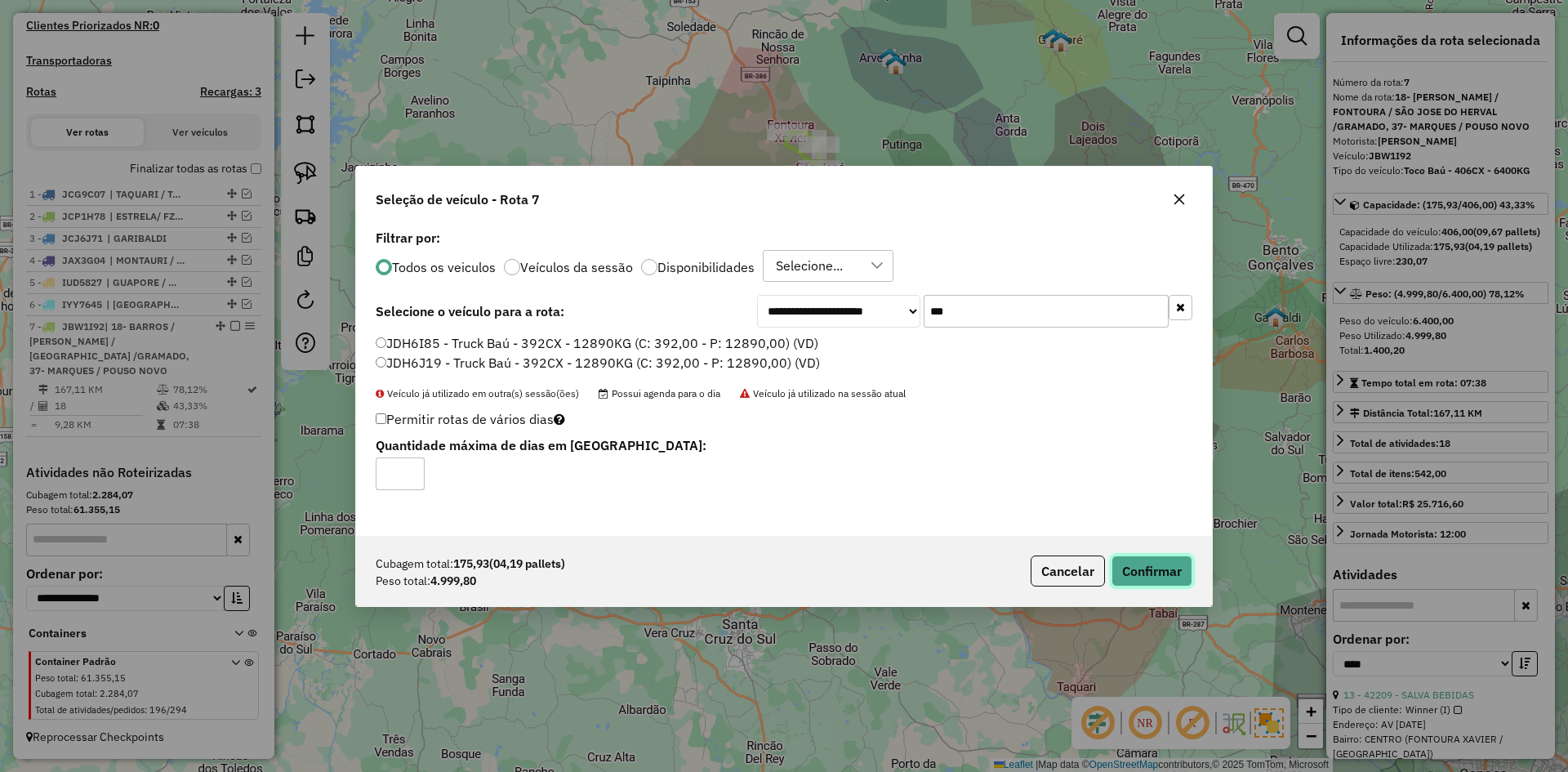
click at [1158, 569] on button "Confirmar" at bounding box center [1152, 571] width 80 height 31
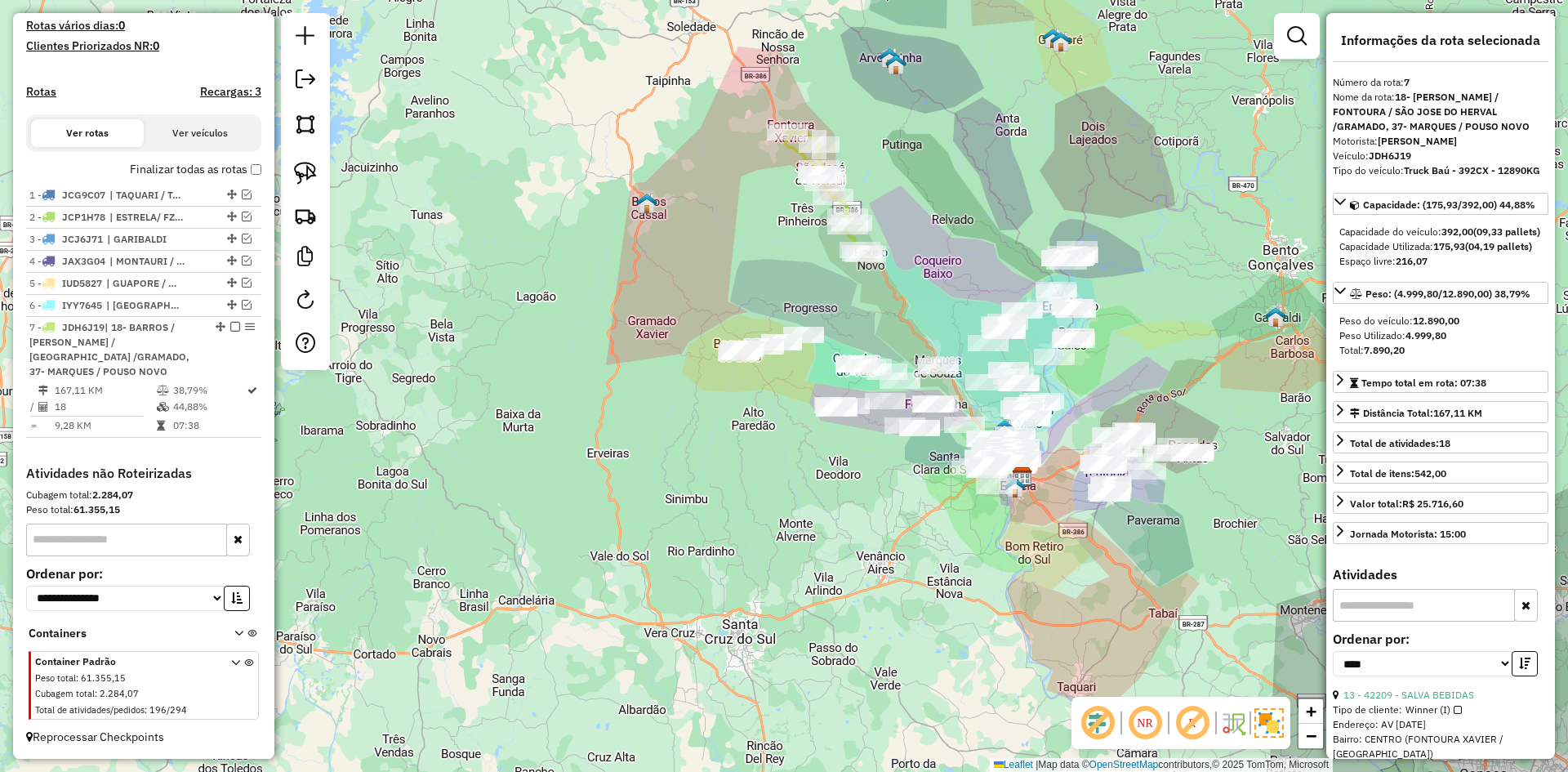
scroll to position [441, 0]
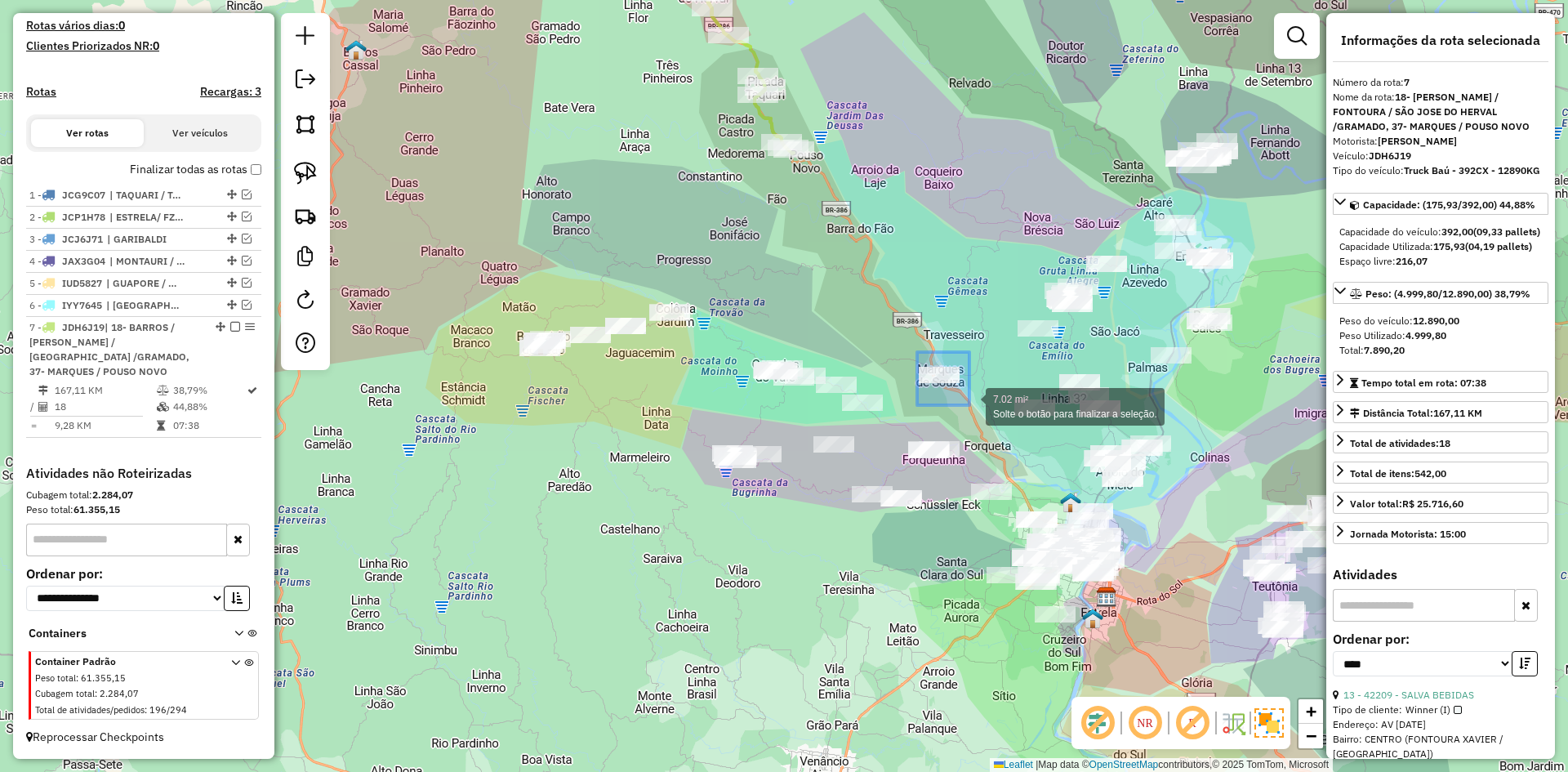
drag, startPoint x: 917, startPoint y: 352, endPoint x: 969, endPoint y: 406, distance: 75.0
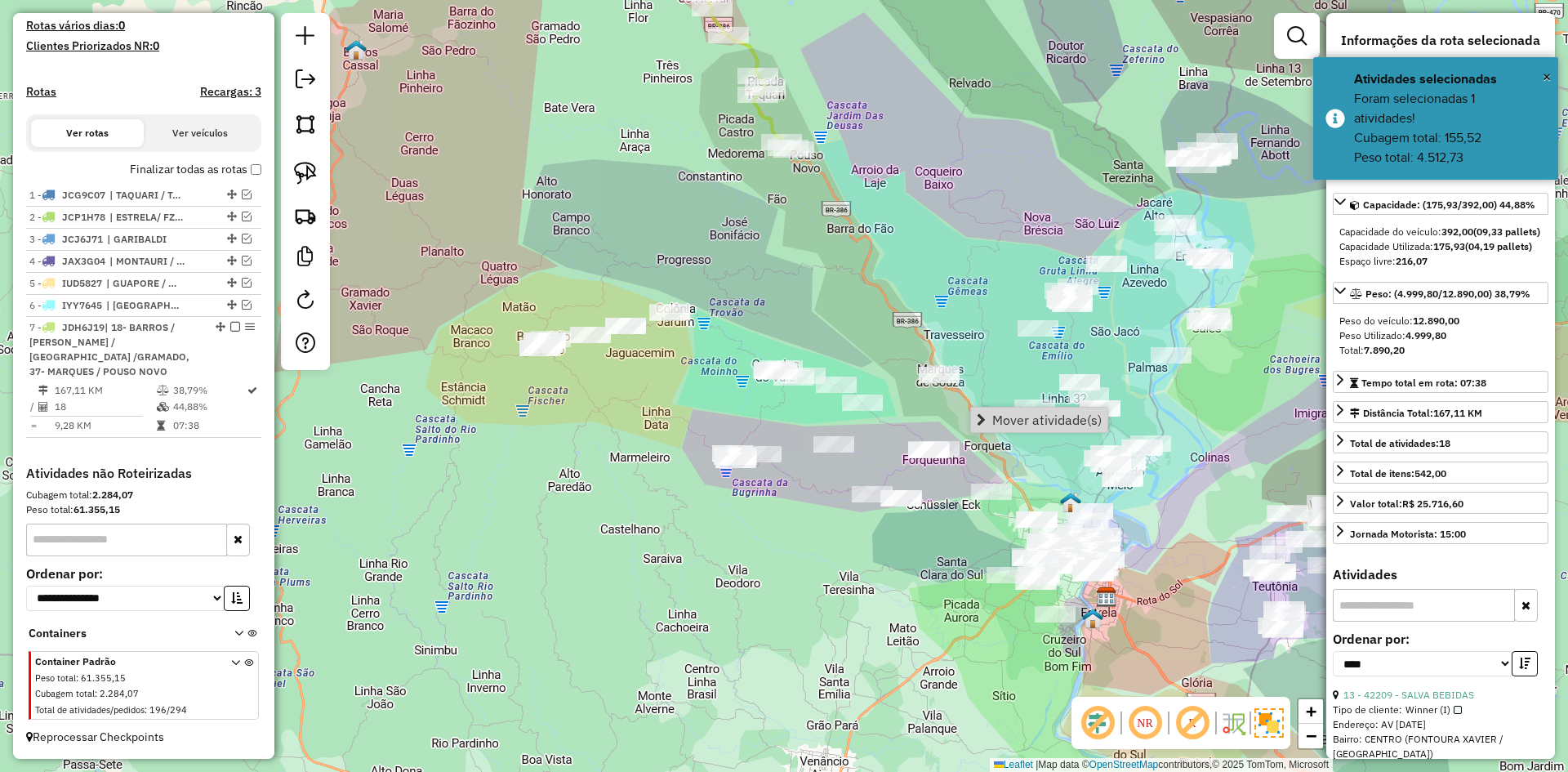
drag, startPoint x: 1004, startPoint y: 416, endPoint x: 981, endPoint y: 421, distance: 23.5
click at [1002, 416] on span "Mover atividade(s)" at bounding box center [1047, 420] width 109 height 13
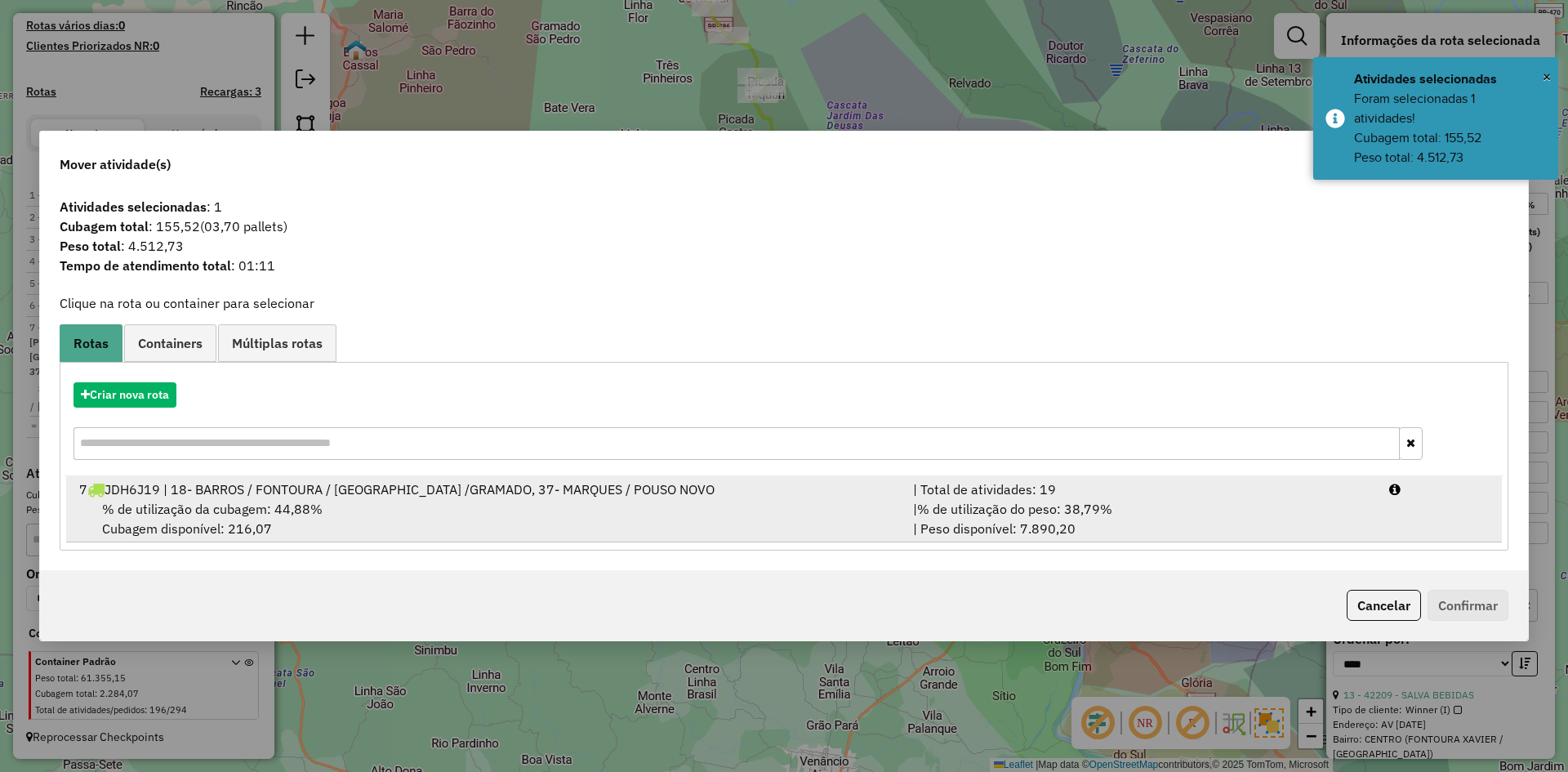
drag, startPoint x: 208, startPoint y: 506, endPoint x: 221, endPoint y: 509, distance: 13.3
click at [209, 505] on span "% de utilização da cubagem: 44,88%" at bounding box center [212, 509] width 221 height 16
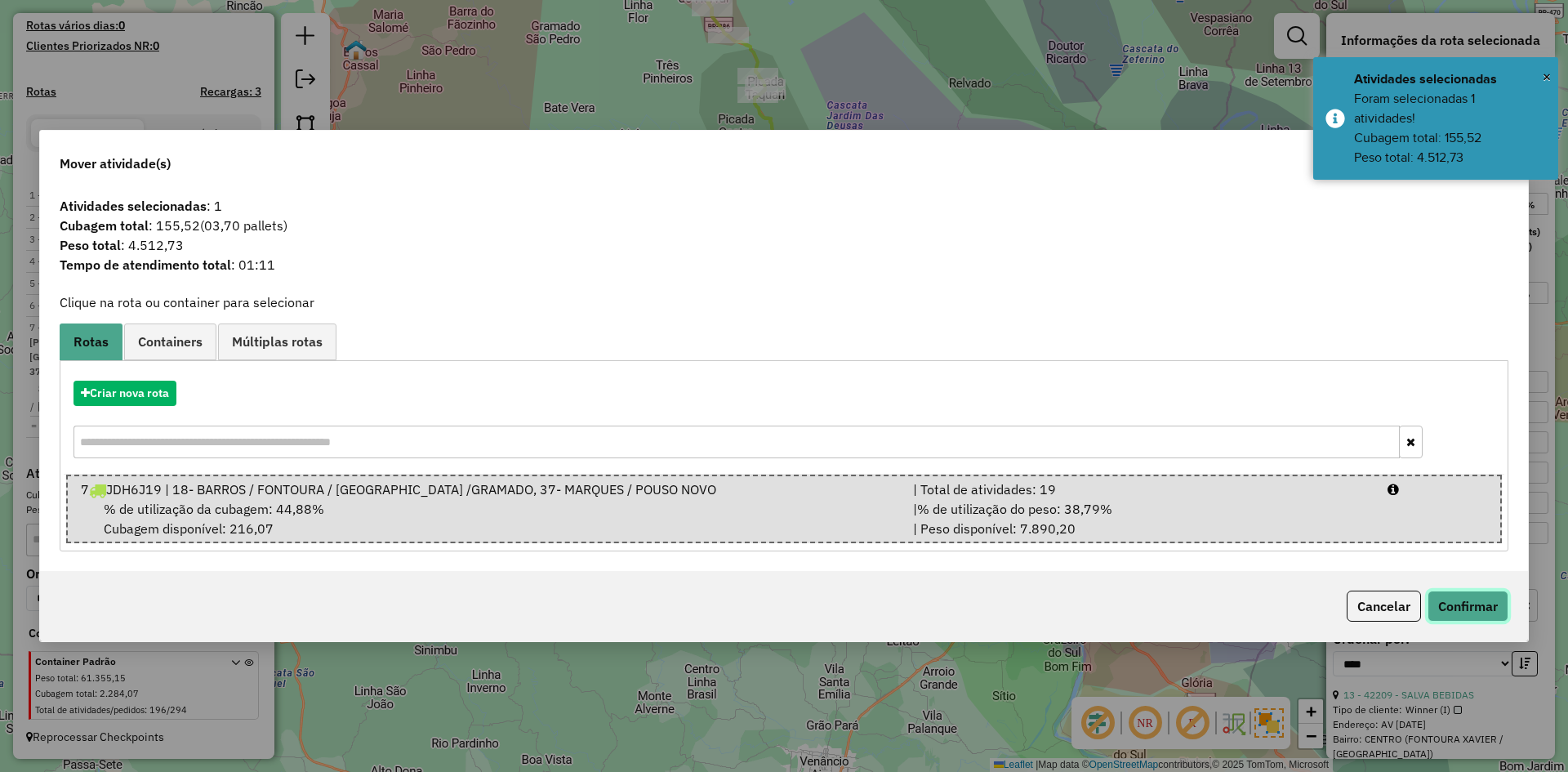
click at [1457, 599] on button "Confirmar" at bounding box center [1468, 606] width 80 height 31
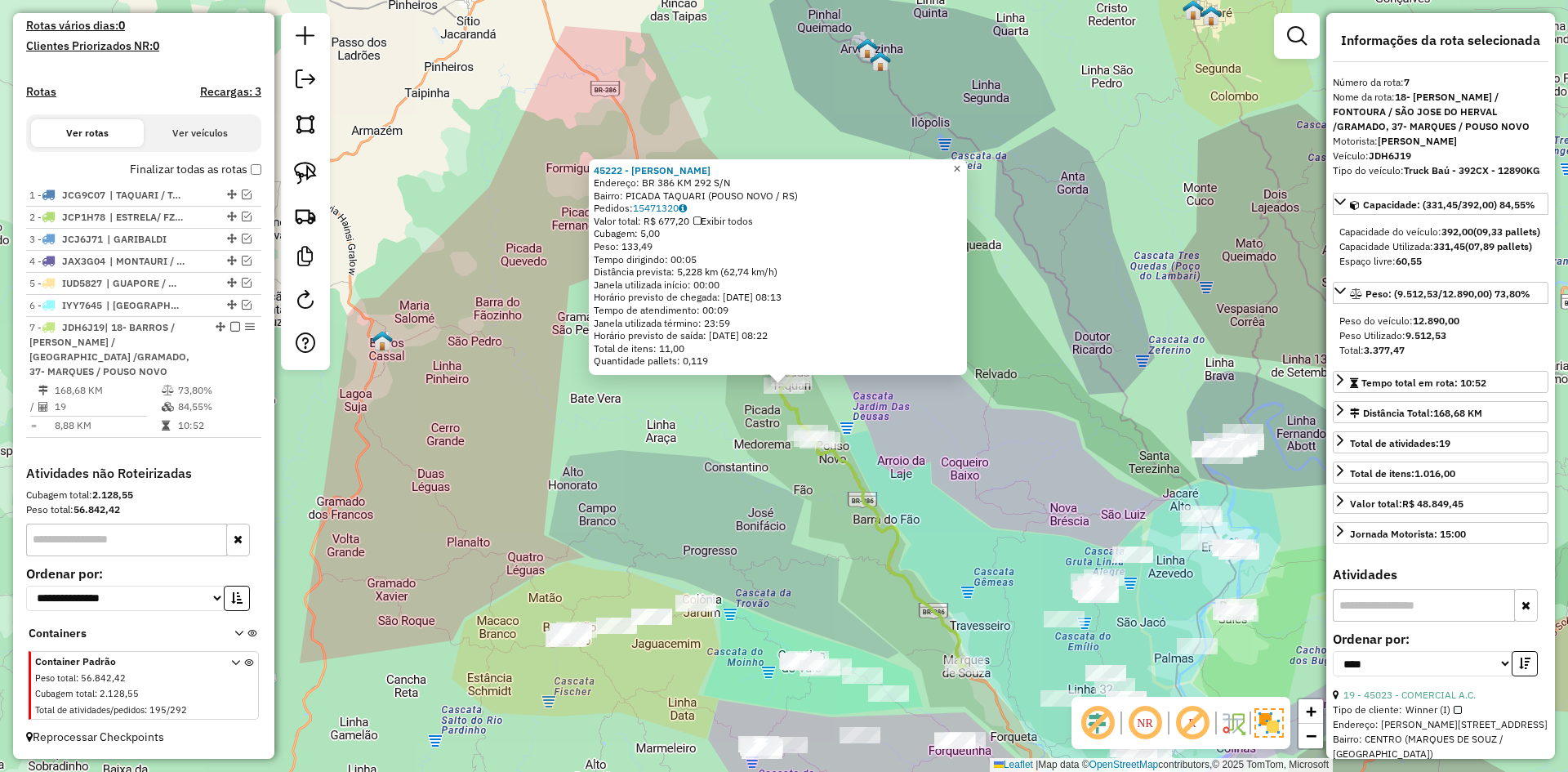
click at [961, 163] on span "×" at bounding box center [956, 169] width 7 height 14
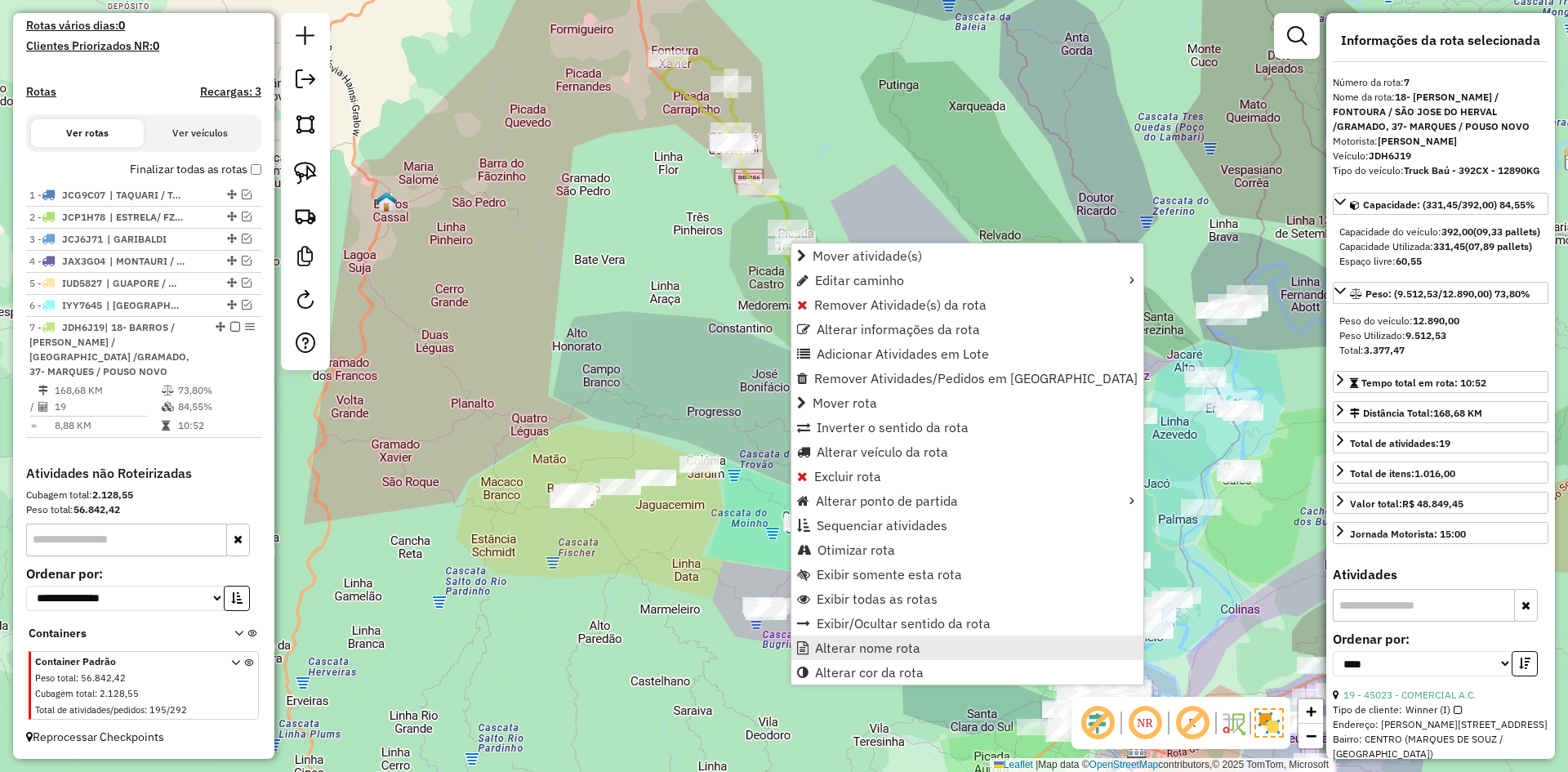
click at [896, 651] on span "Alterar nome rota" at bounding box center [868, 647] width 106 height 13
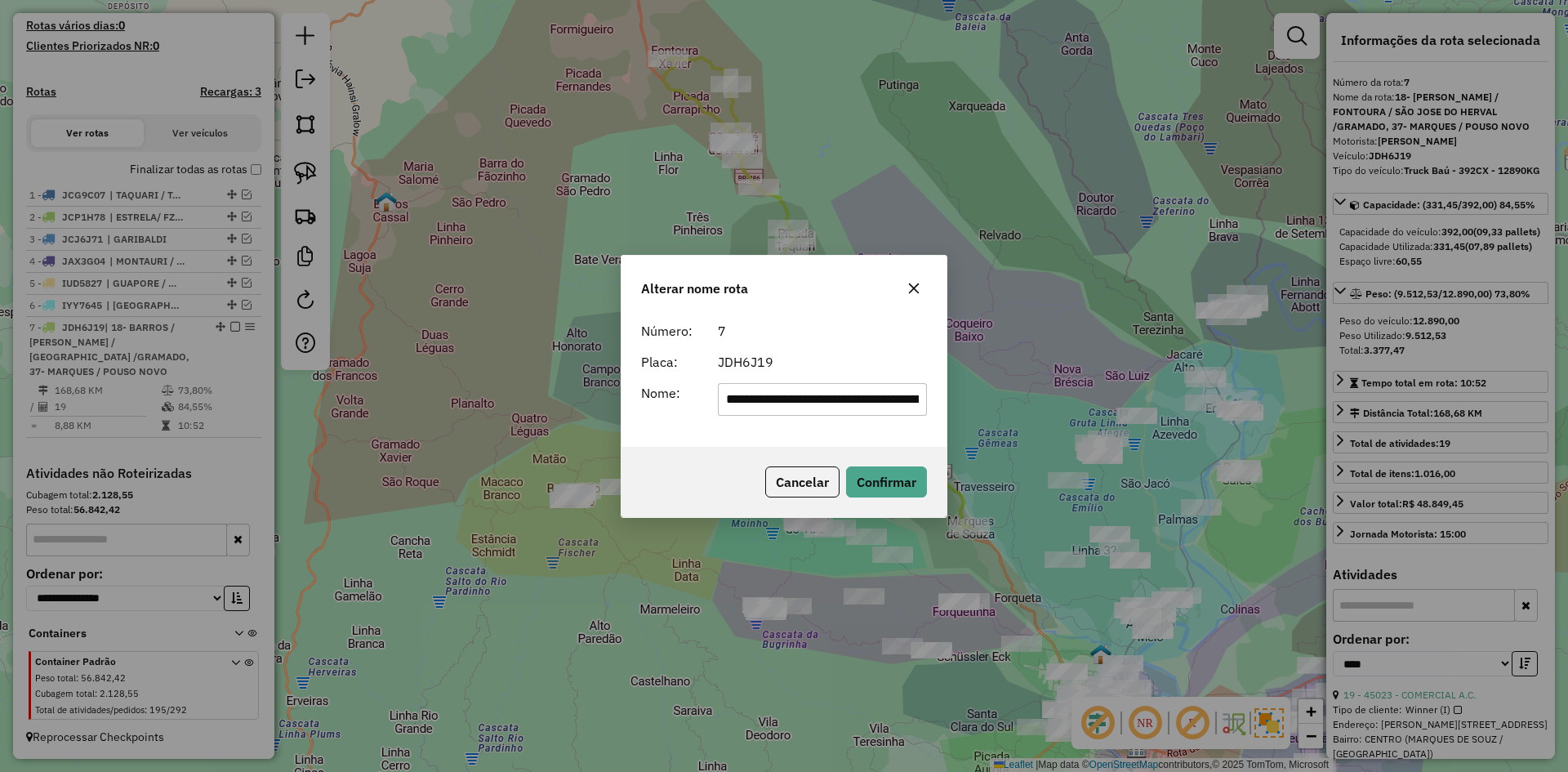
click at [922, 285] on button "button" at bounding box center [914, 288] width 26 height 26
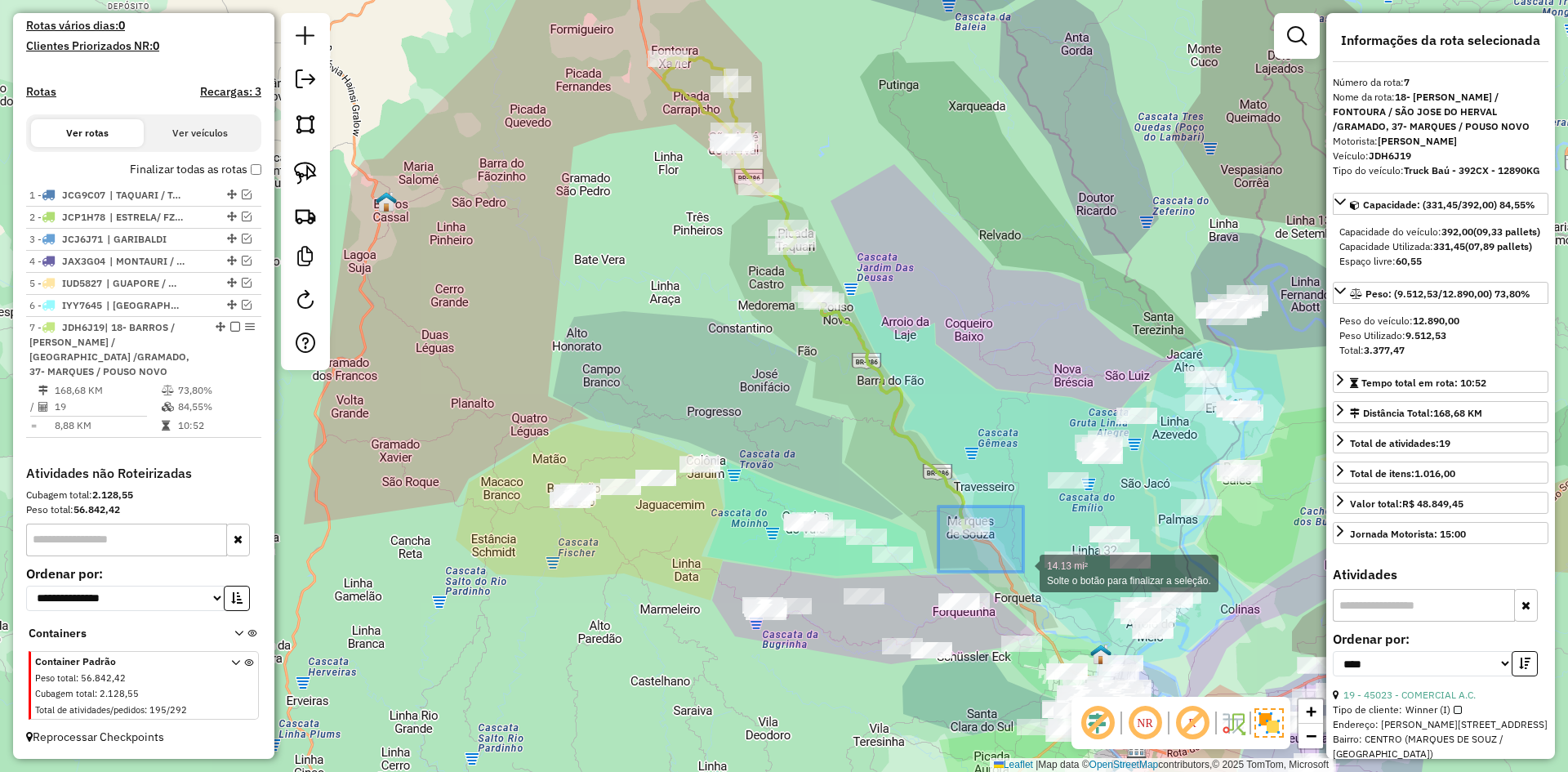
drag, startPoint x: 938, startPoint y: 506, endPoint x: 1023, endPoint y: 570, distance: 106.4
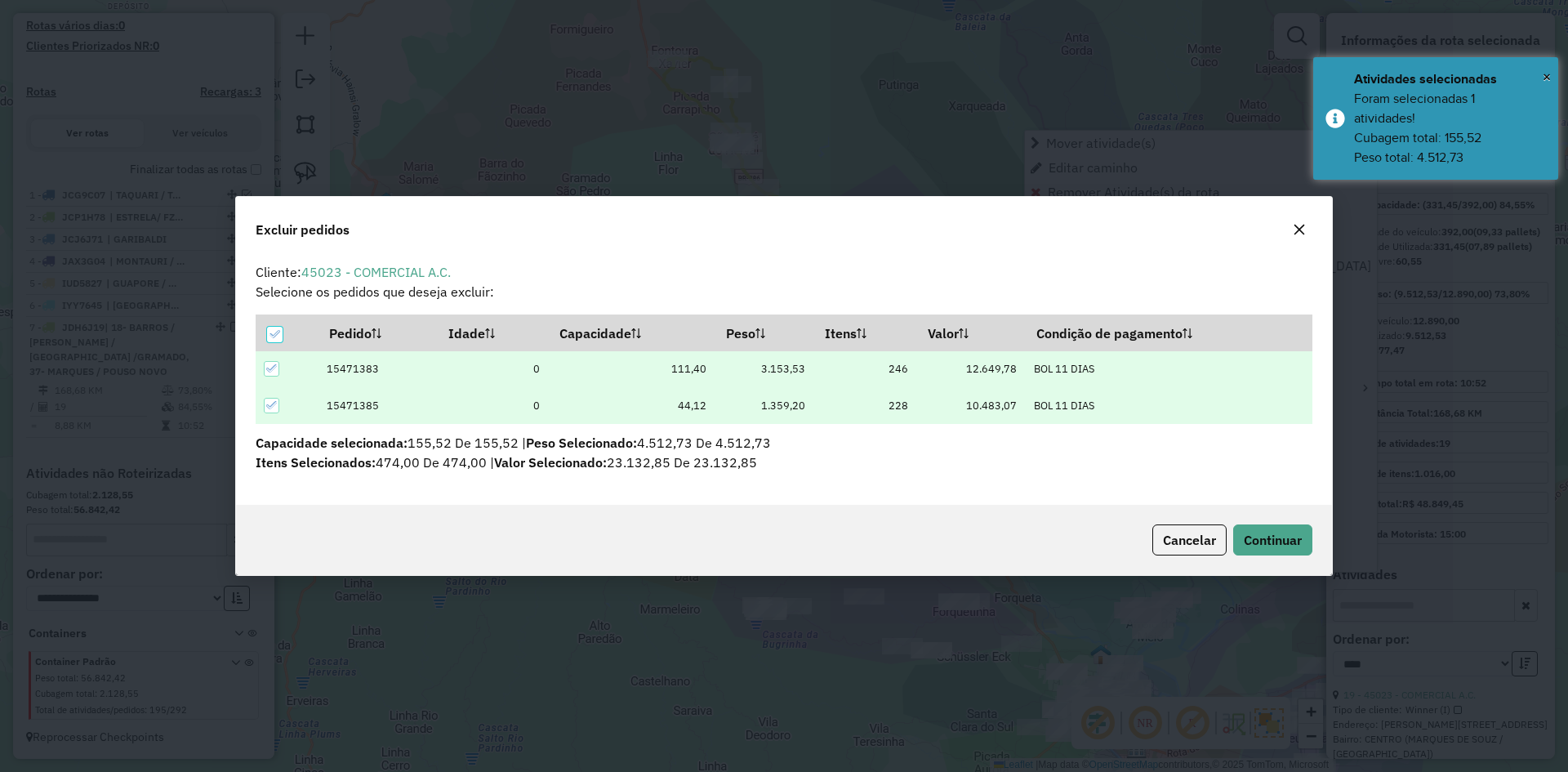
scroll to position [0, 0]
click at [1302, 231] on icon "button" at bounding box center [1299, 229] width 13 height 13
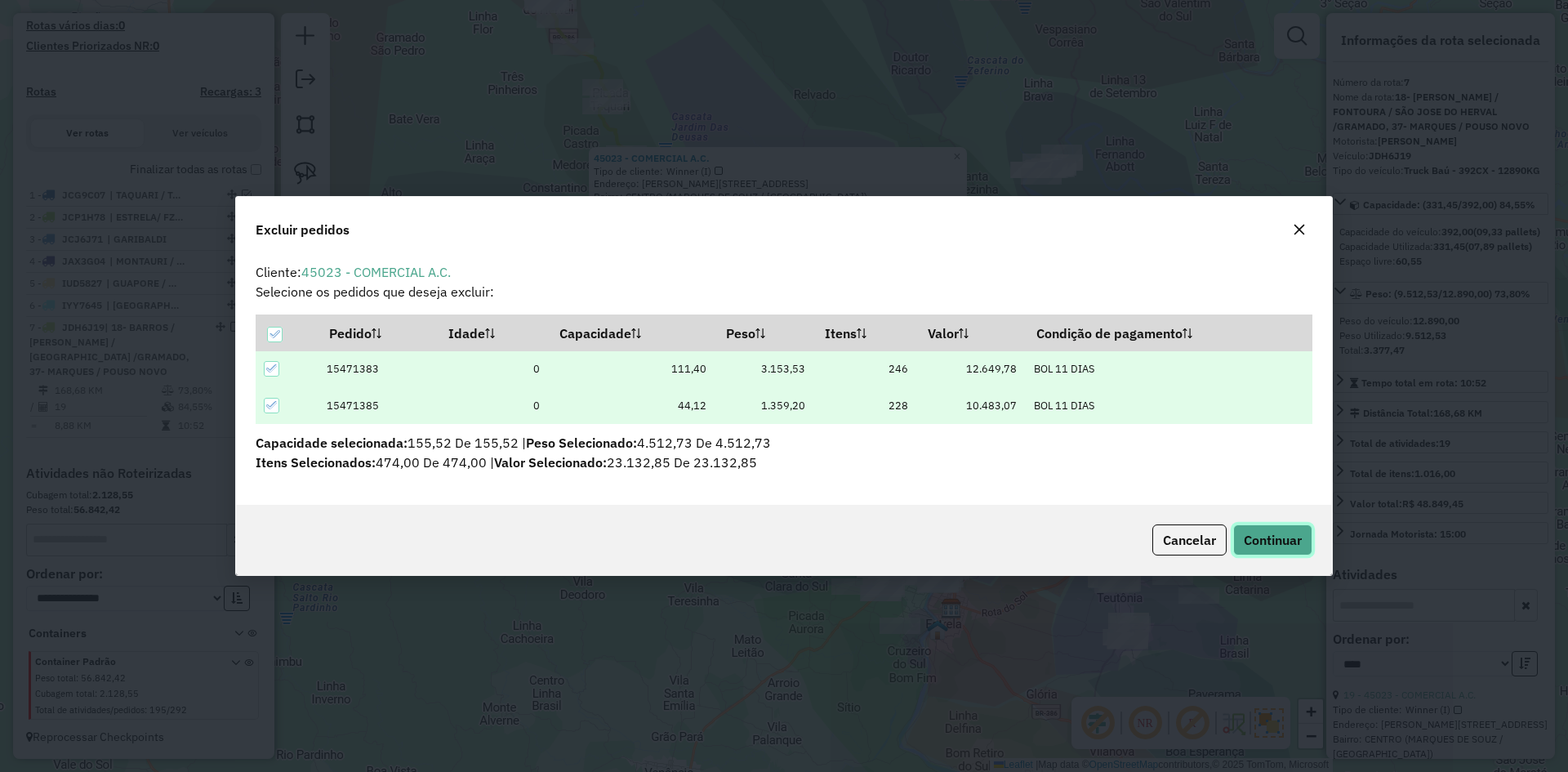
click at [1249, 547] on span "Continuar" at bounding box center [1272, 539] width 58 height 16
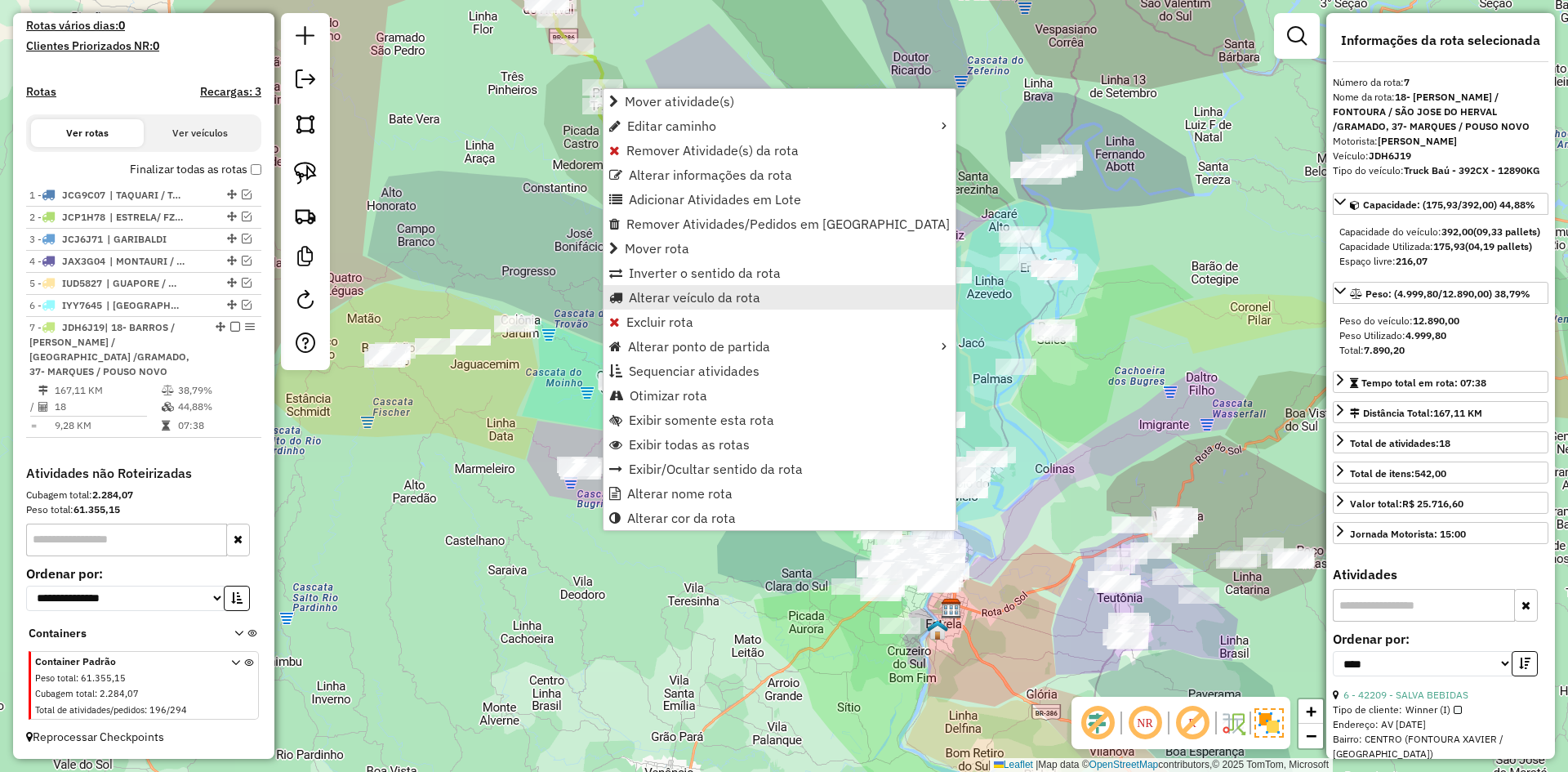
click at [691, 299] on span "Alterar veículo da rota" at bounding box center [695, 297] width 132 height 13
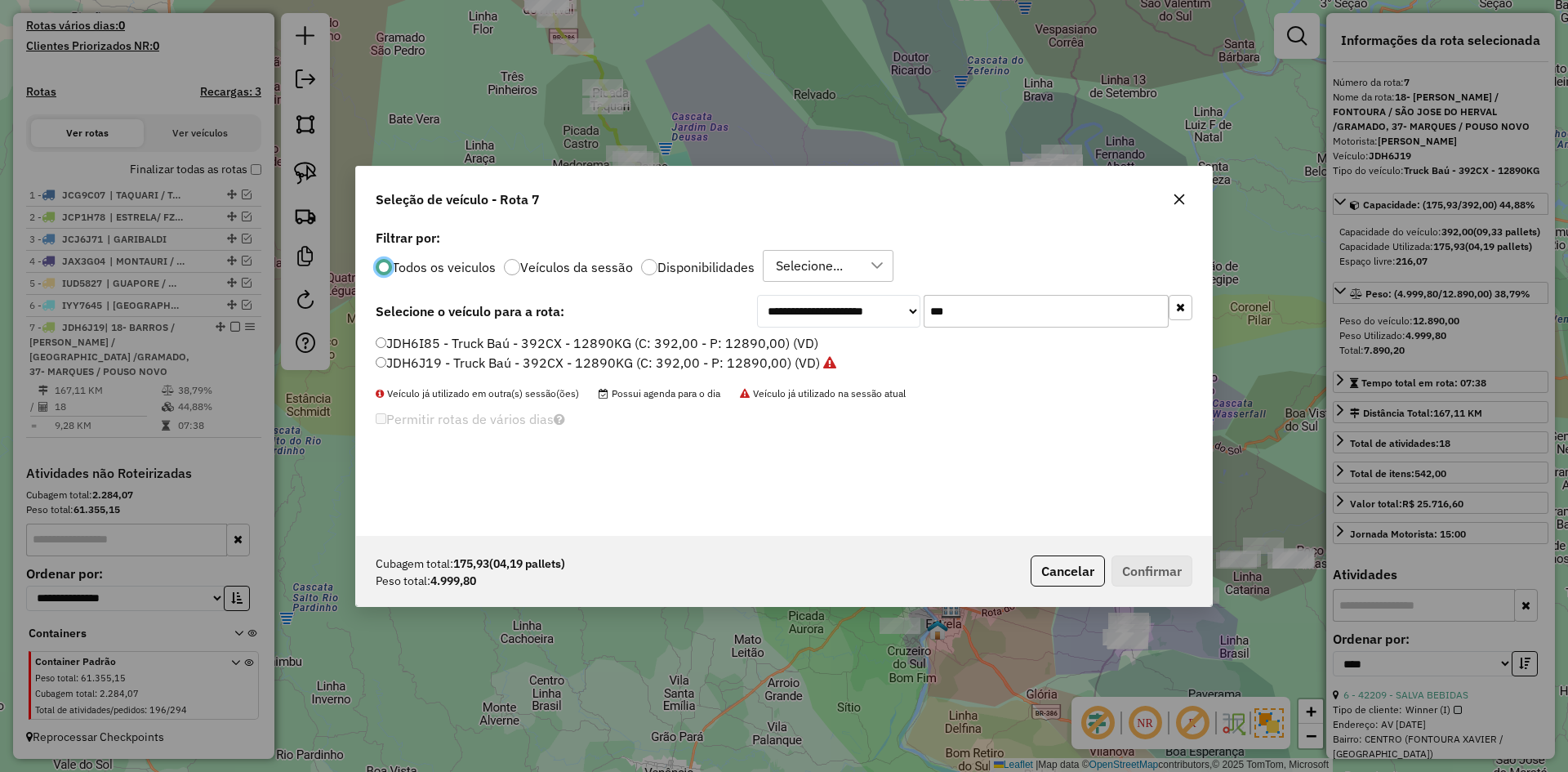
scroll to position [9, 5]
drag, startPoint x: 934, startPoint y: 315, endPoint x: 923, endPoint y: 321, distance: 12.5
click at [923, 321] on div "**********" at bounding box center [974, 312] width 435 height 33
type input "***"
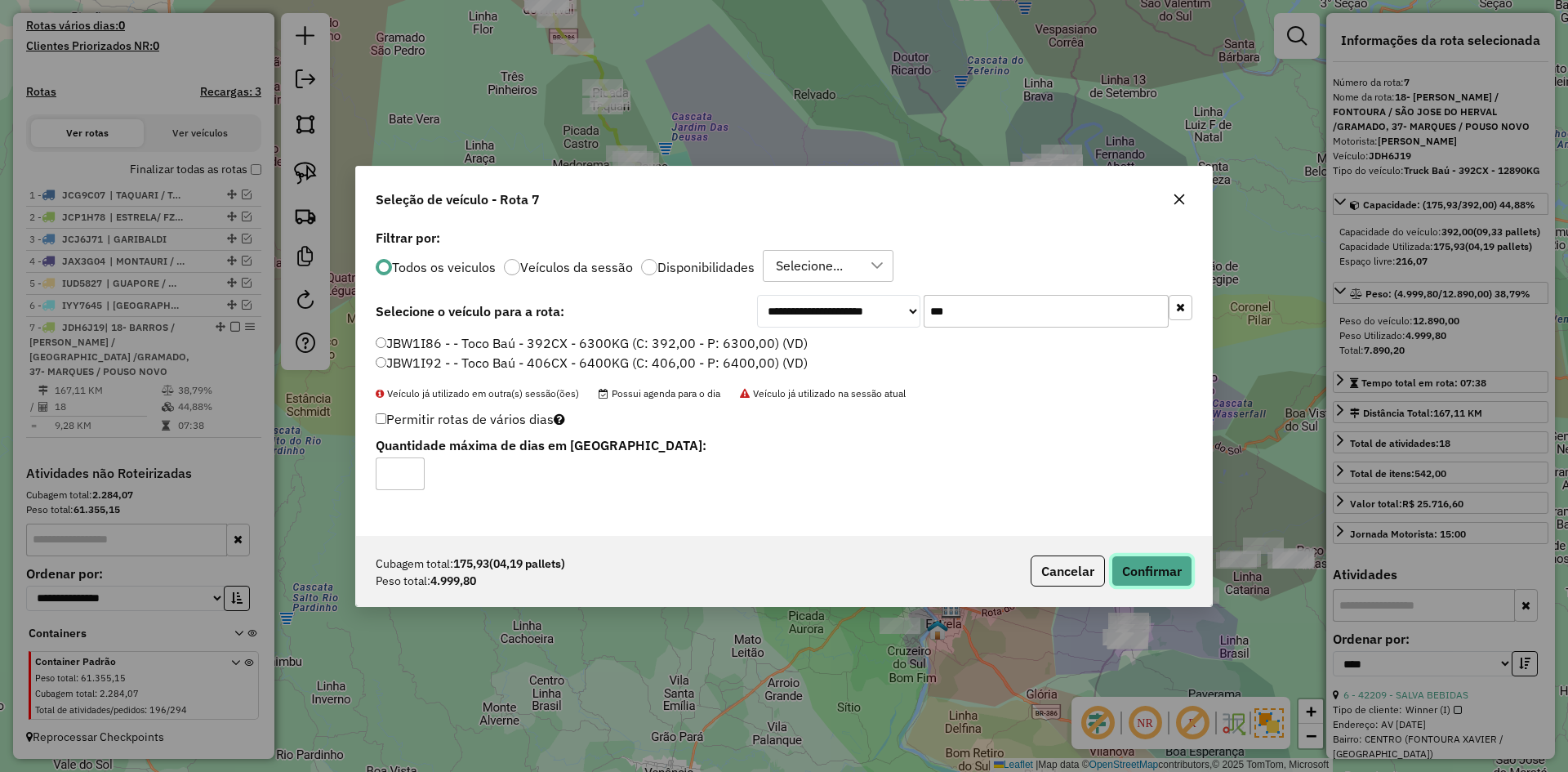
click at [1167, 575] on button "Confirmar" at bounding box center [1152, 571] width 80 height 31
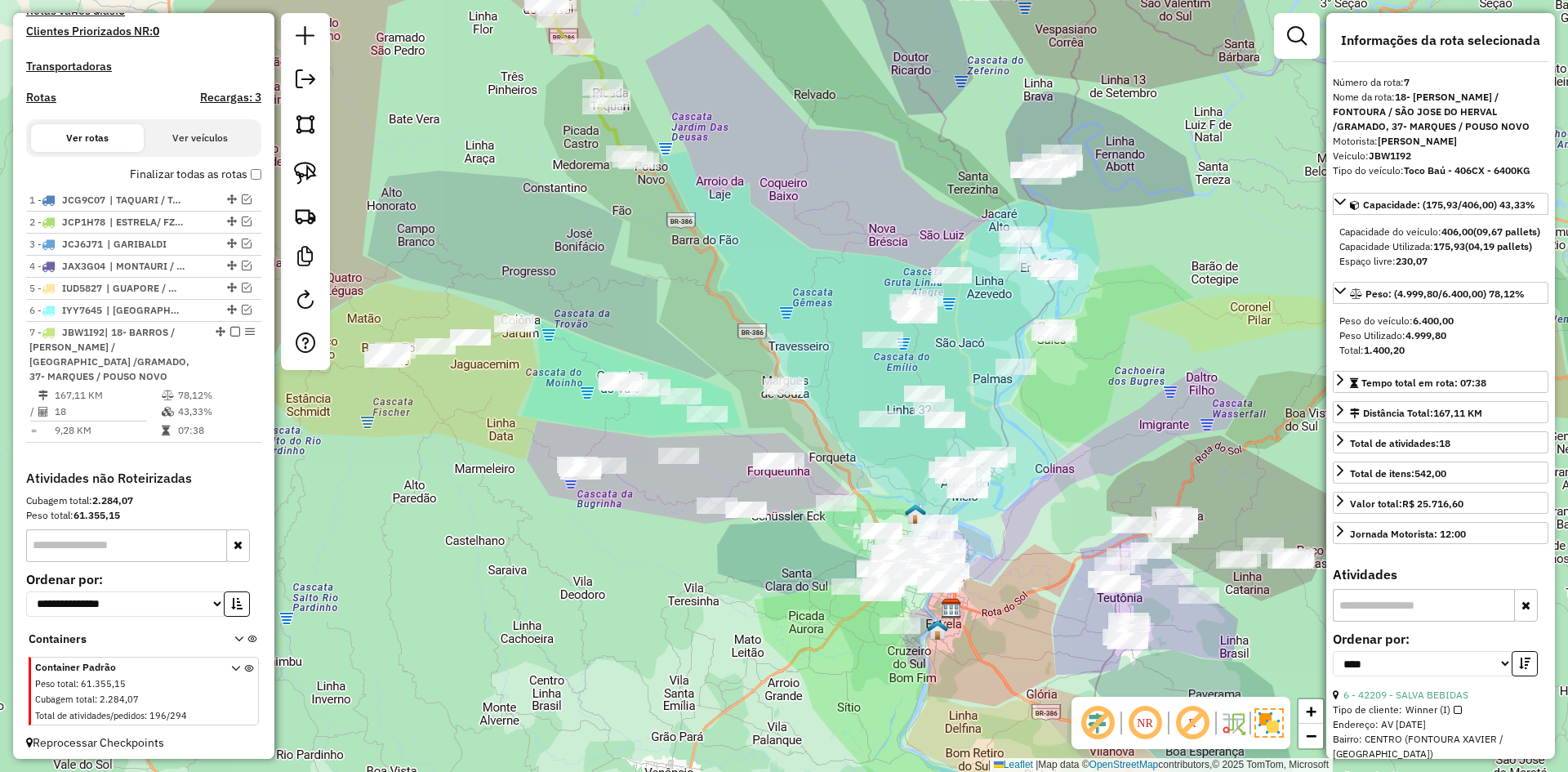
scroll to position [461, 0]
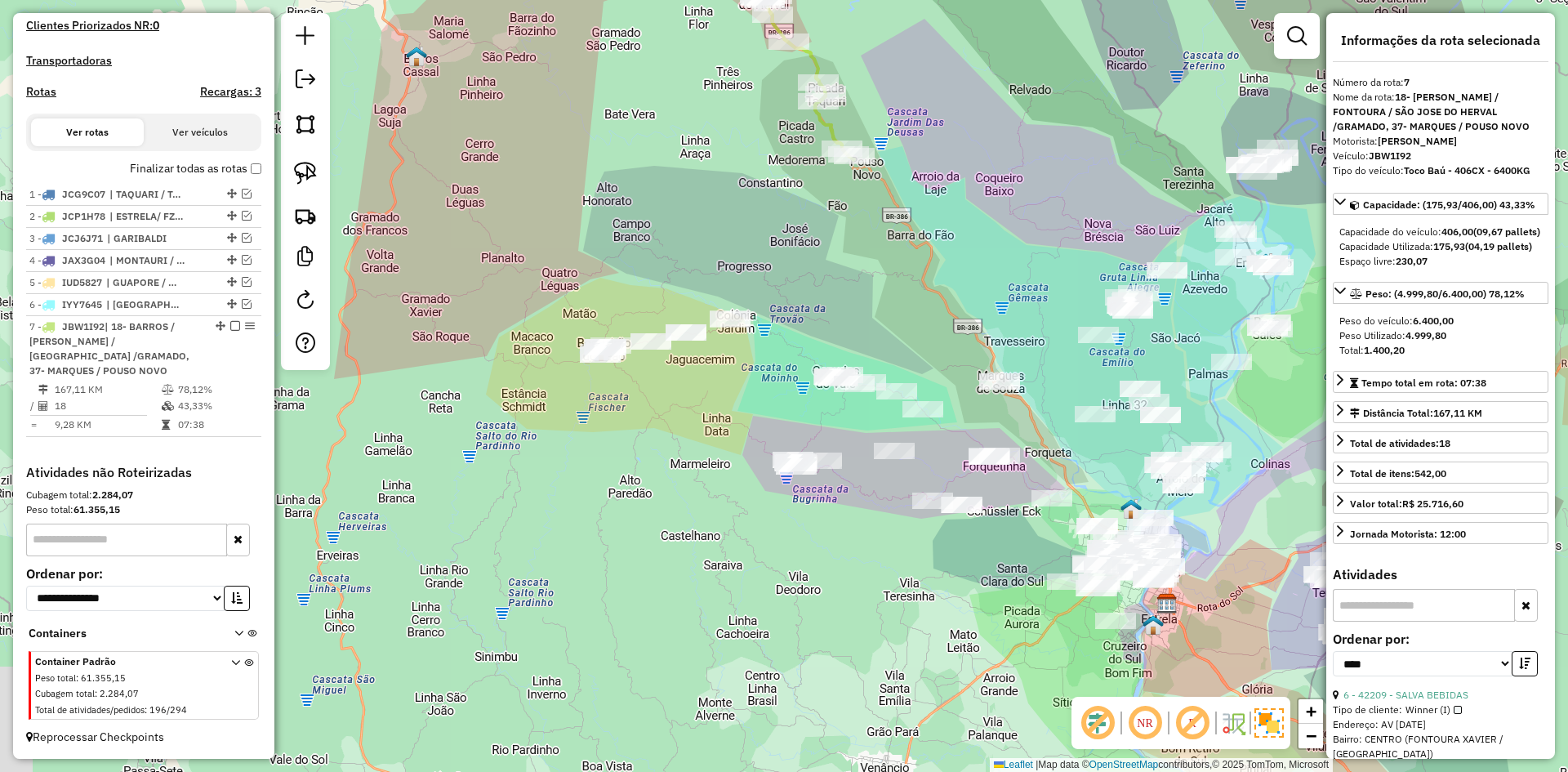
drag, startPoint x: 490, startPoint y: 389, endPoint x: 753, endPoint y: 376, distance: 263.3
click at [753, 376] on div "Janela de atendimento Grade de atendimento Capacidade Transportadoras Veículos …" at bounding box center [784, 386] width 1568 height 772
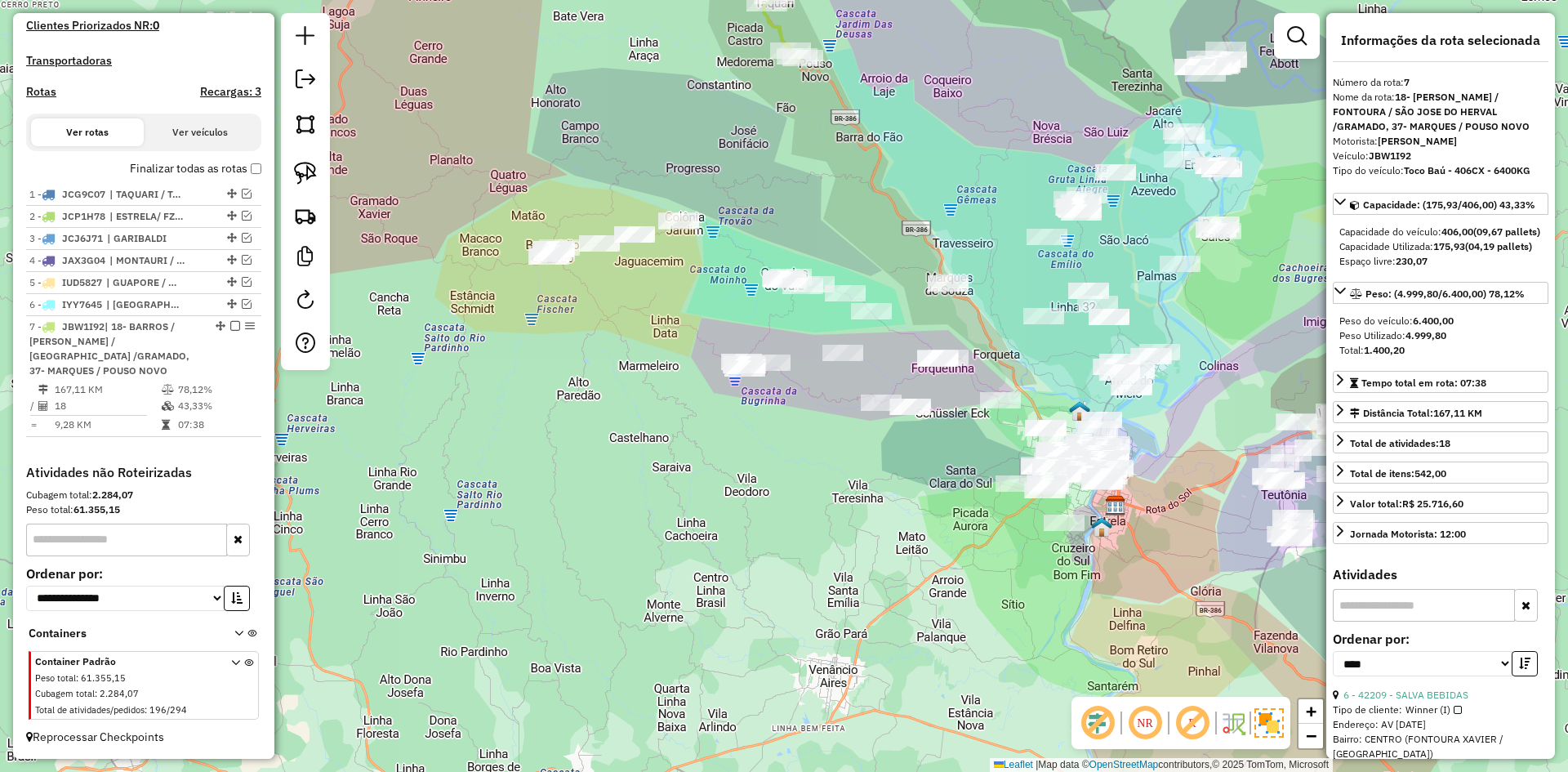
drag, startPoint x: 857, startPoint y: 327, endPoint x: 606, endPoint y: 332, distance: 251.0
click at [606, 332] on div "Janela de atendimento Grade de atendimento Capacidade Transportadoras Veículos …" at bounding box center [784, 386] width 1568 height 772
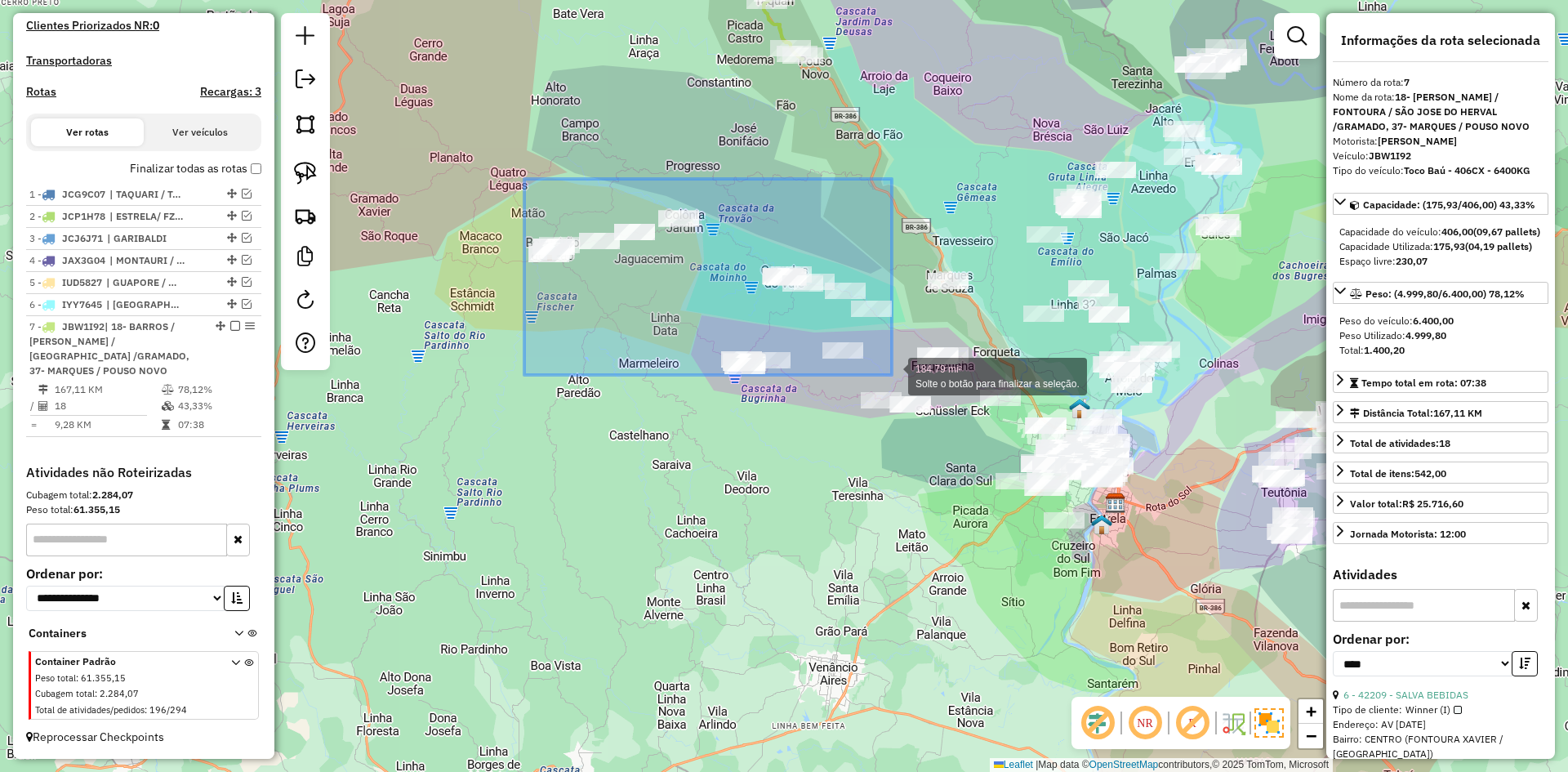
drag, startPoint x: 524, startPoint y: 179, endPoint x: 892, endPoint y: 375, distance: 416.9
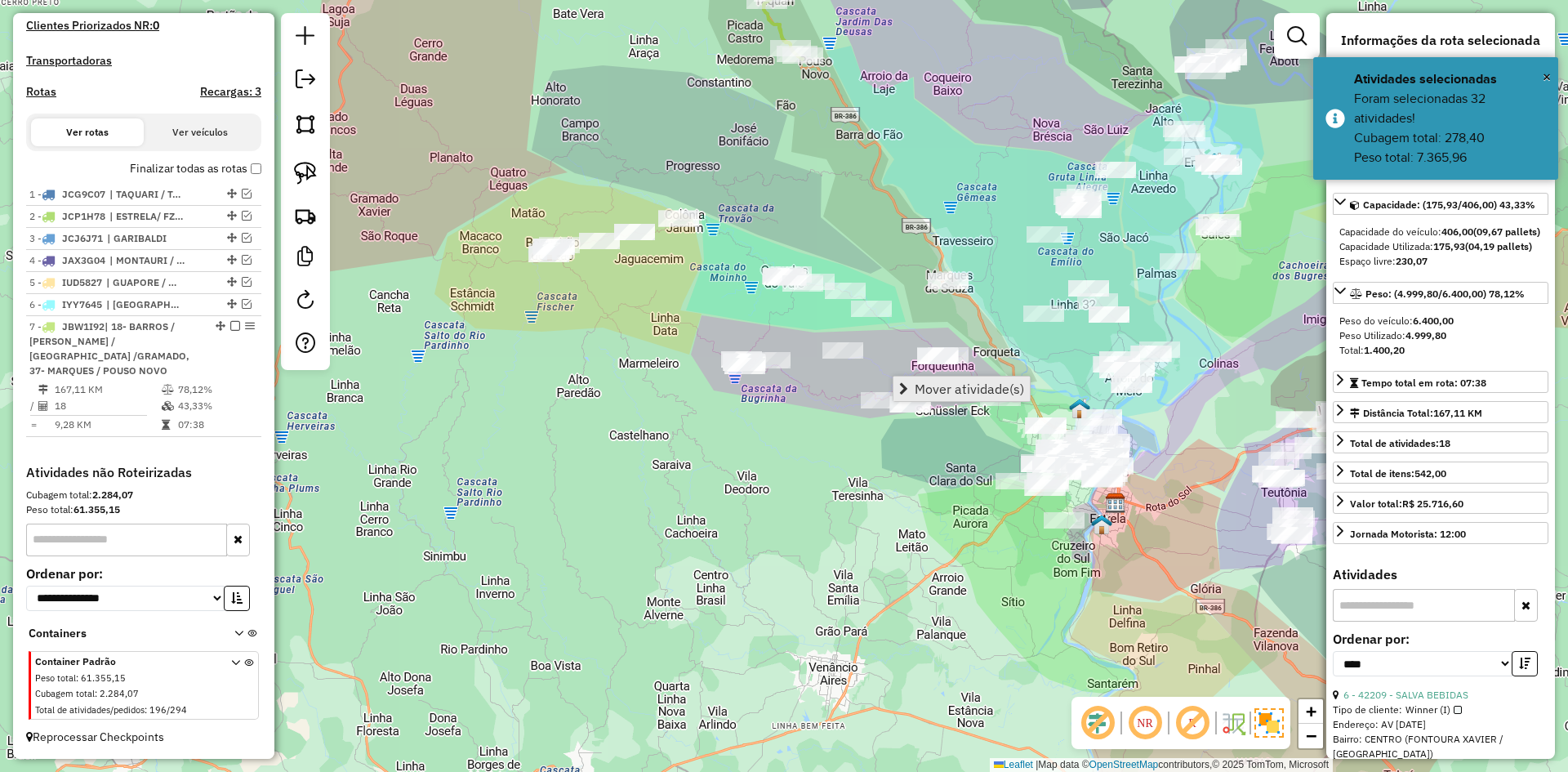
click at [955, 388] on span "Mover atividade(s)" at bounding box center [969, 389] width 109 height 13
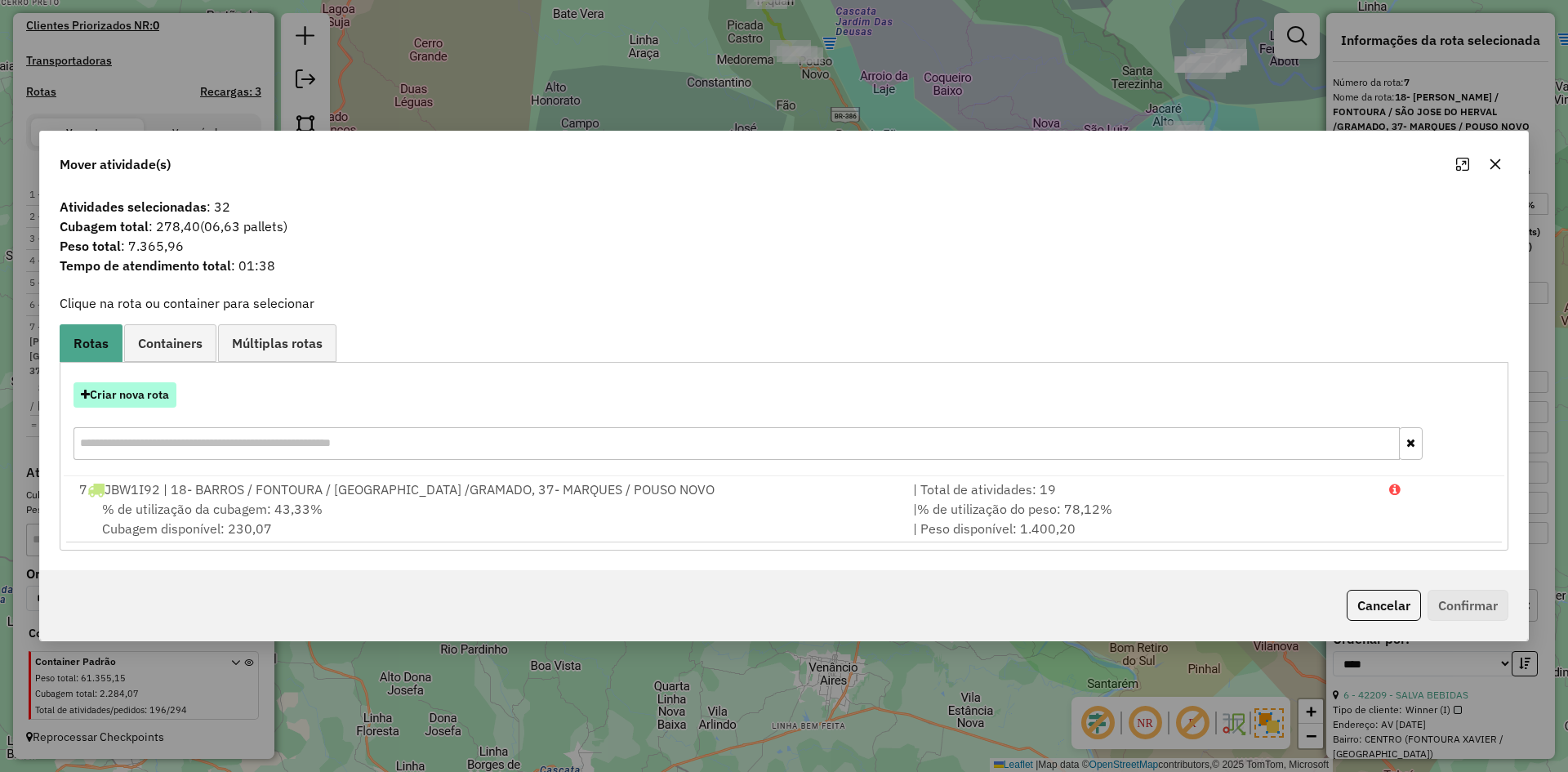
click at [149, 392] on button "Criar nova rota" at bounding box center [125, 395] width 103 height 25
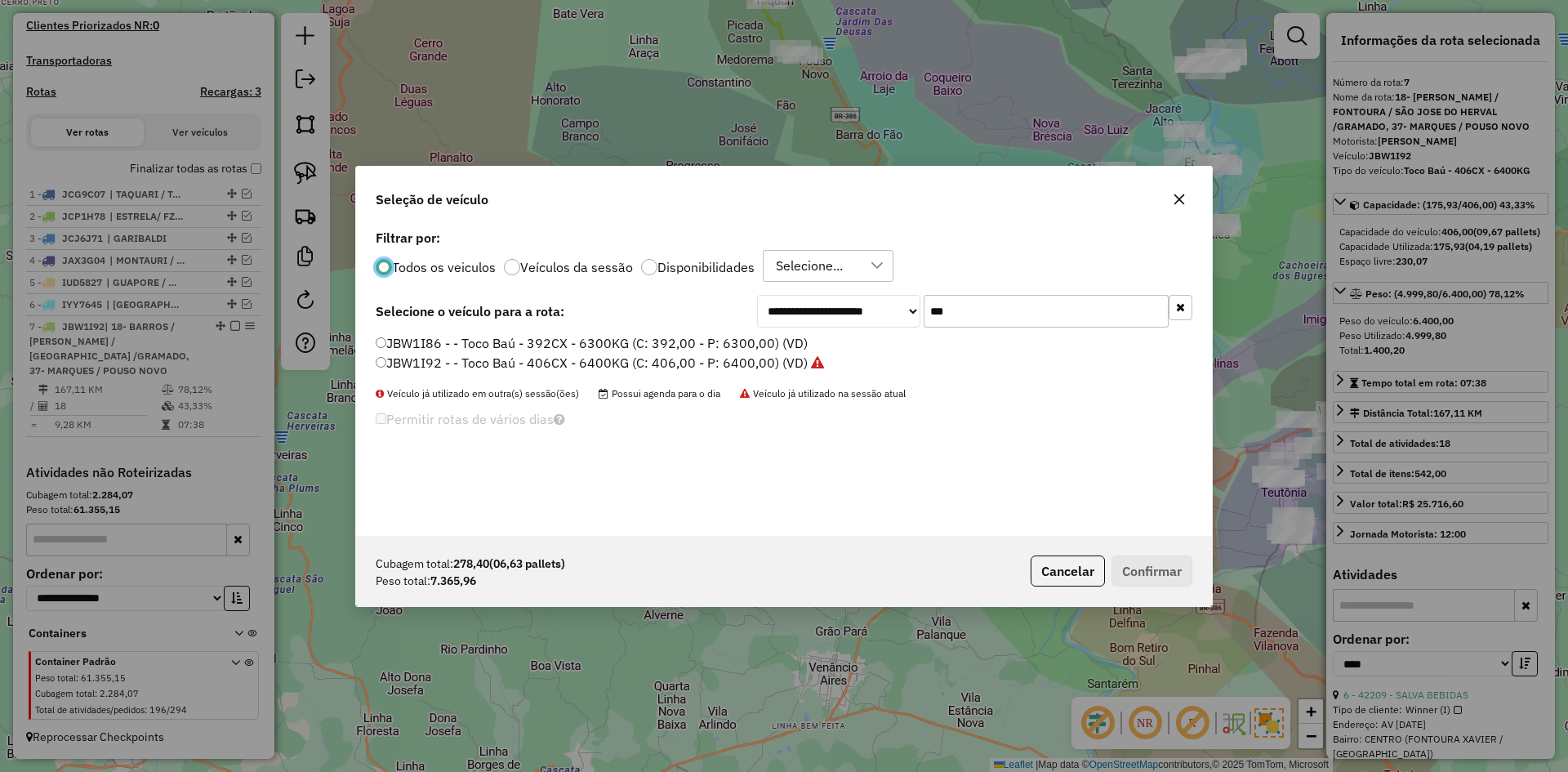
scroll to position [9, 5]
click at [935, 345] on div "**********" at bounding box center [784, 381] width 856 height 311
type input "***"
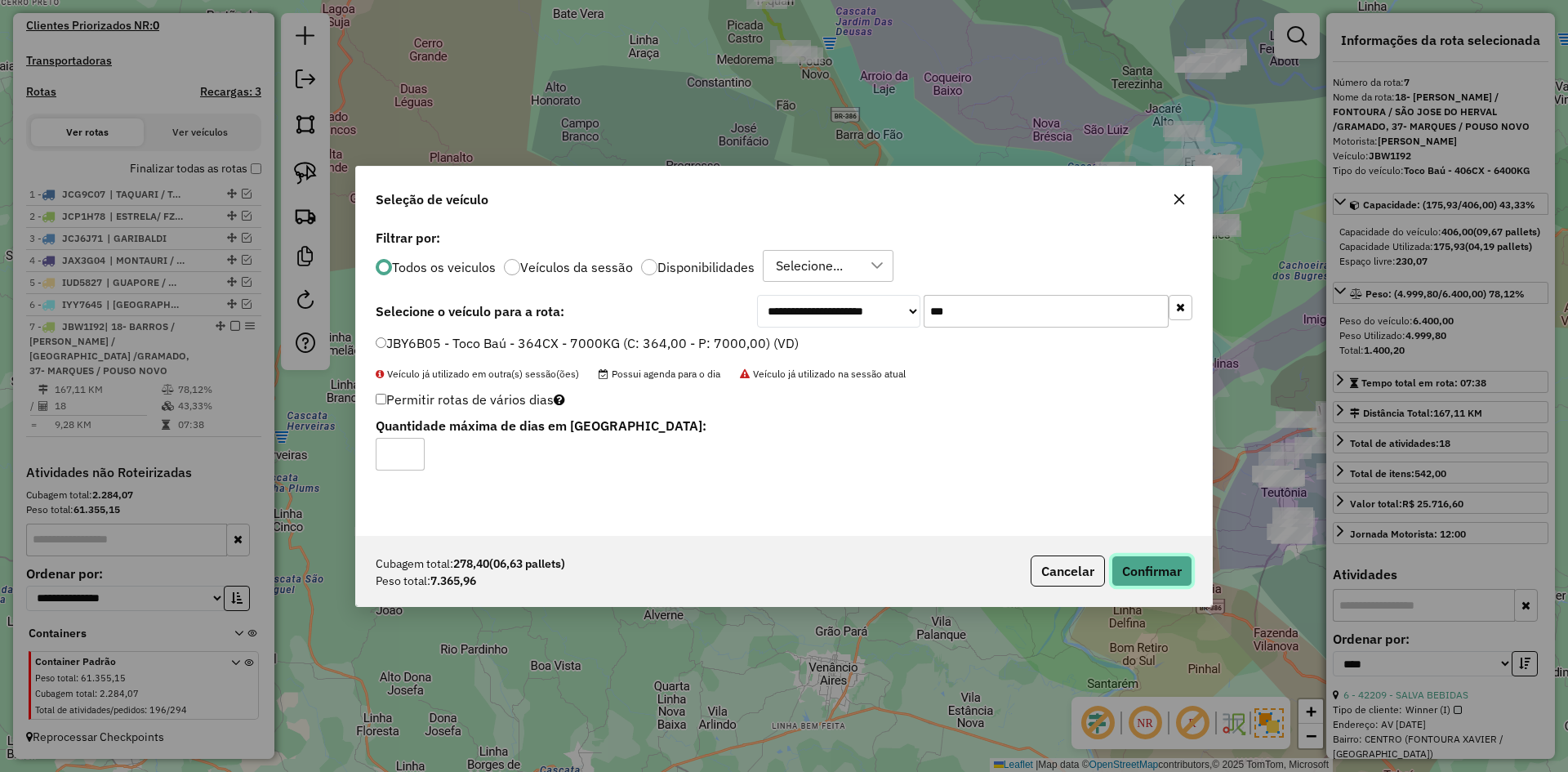
click at [1181, 572] on button "Confirmar" at bounding box center [1152, 571] width 80 height 31
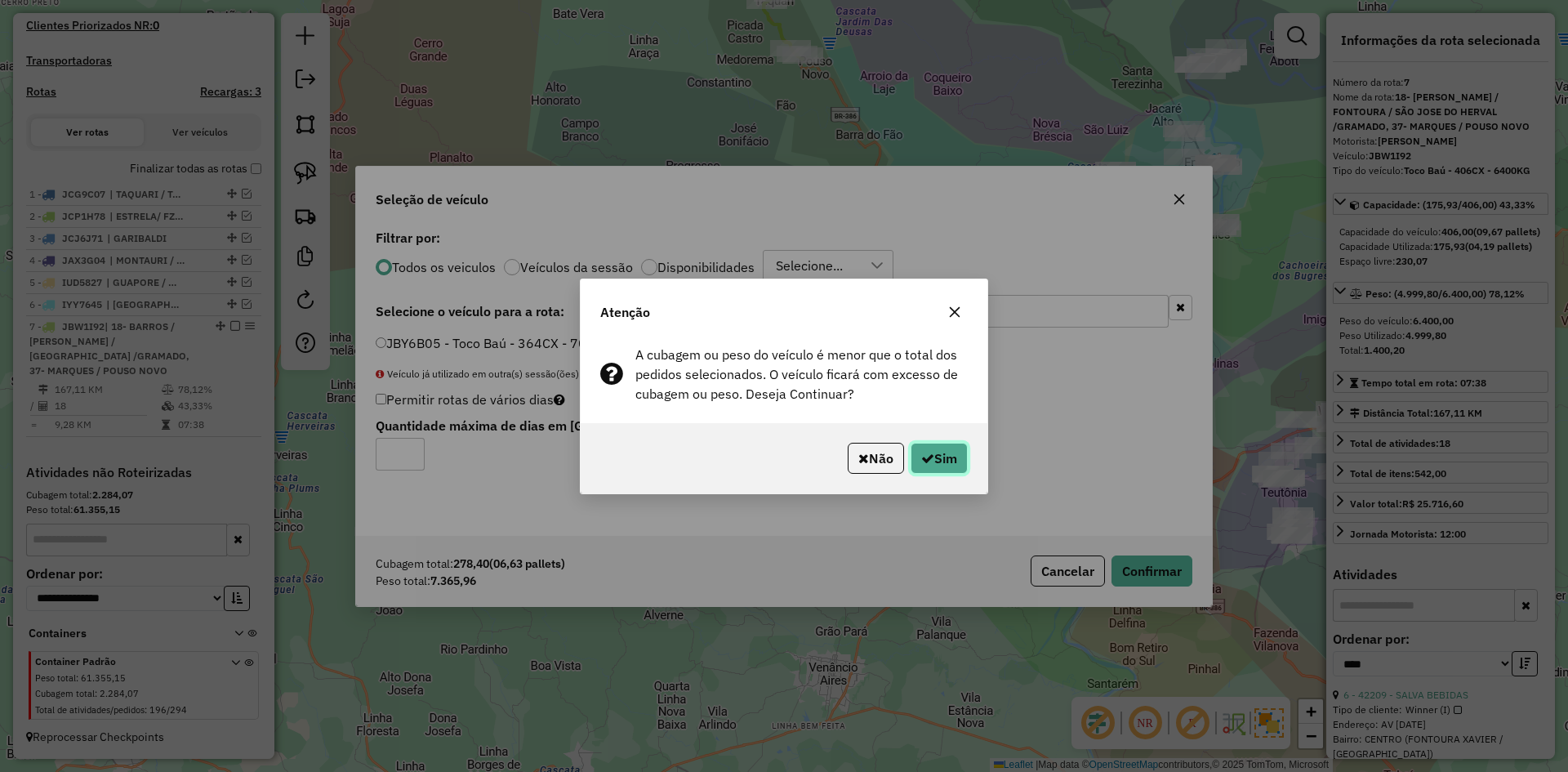
click at [956, 463] on button "Sim" at bounding box center [939, 459] width 57 height 31
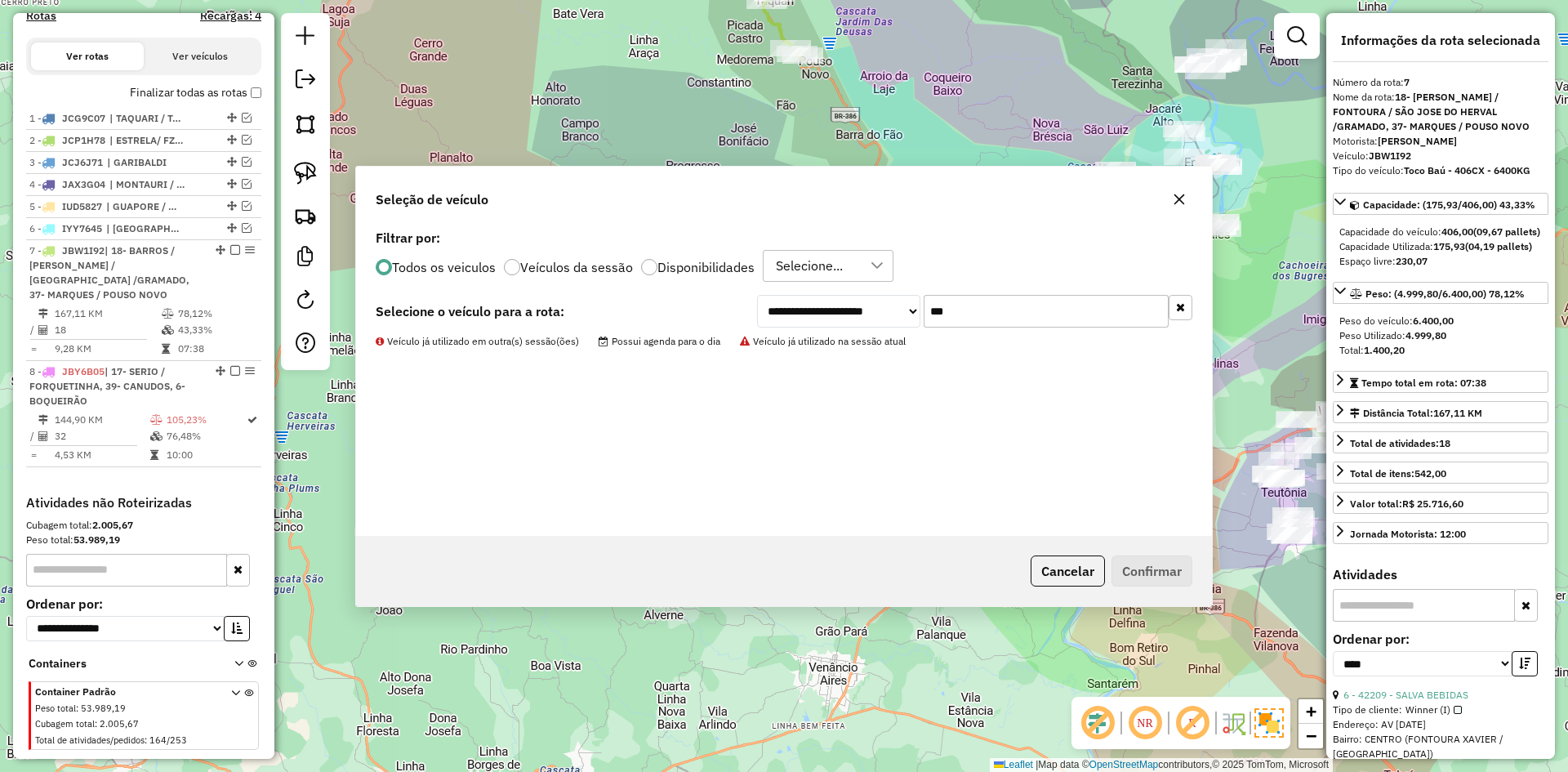
scroll to position [568, 0]
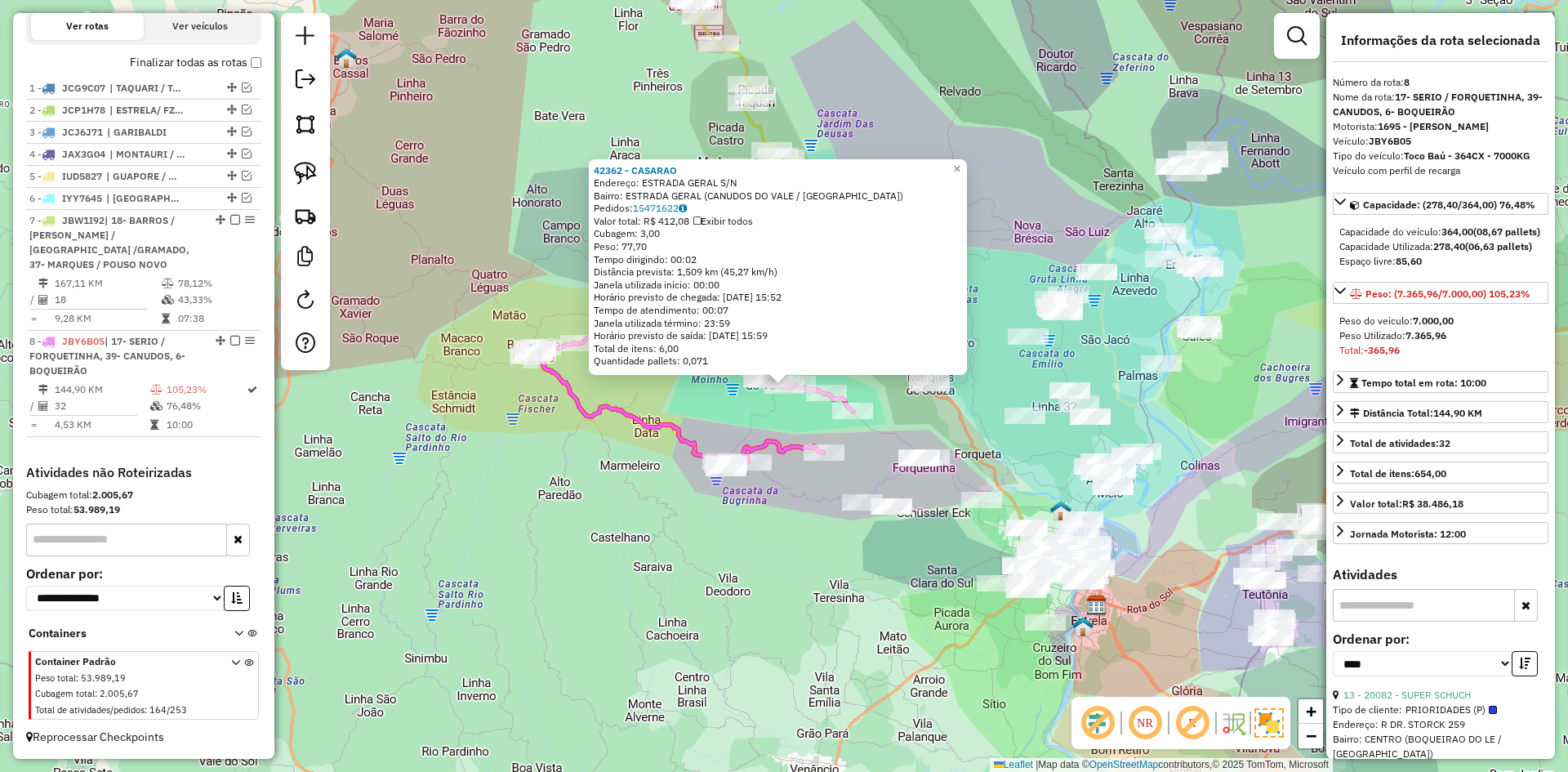
click at [686, 442] on icon at bounding box center [692, 393] width 324 height 151
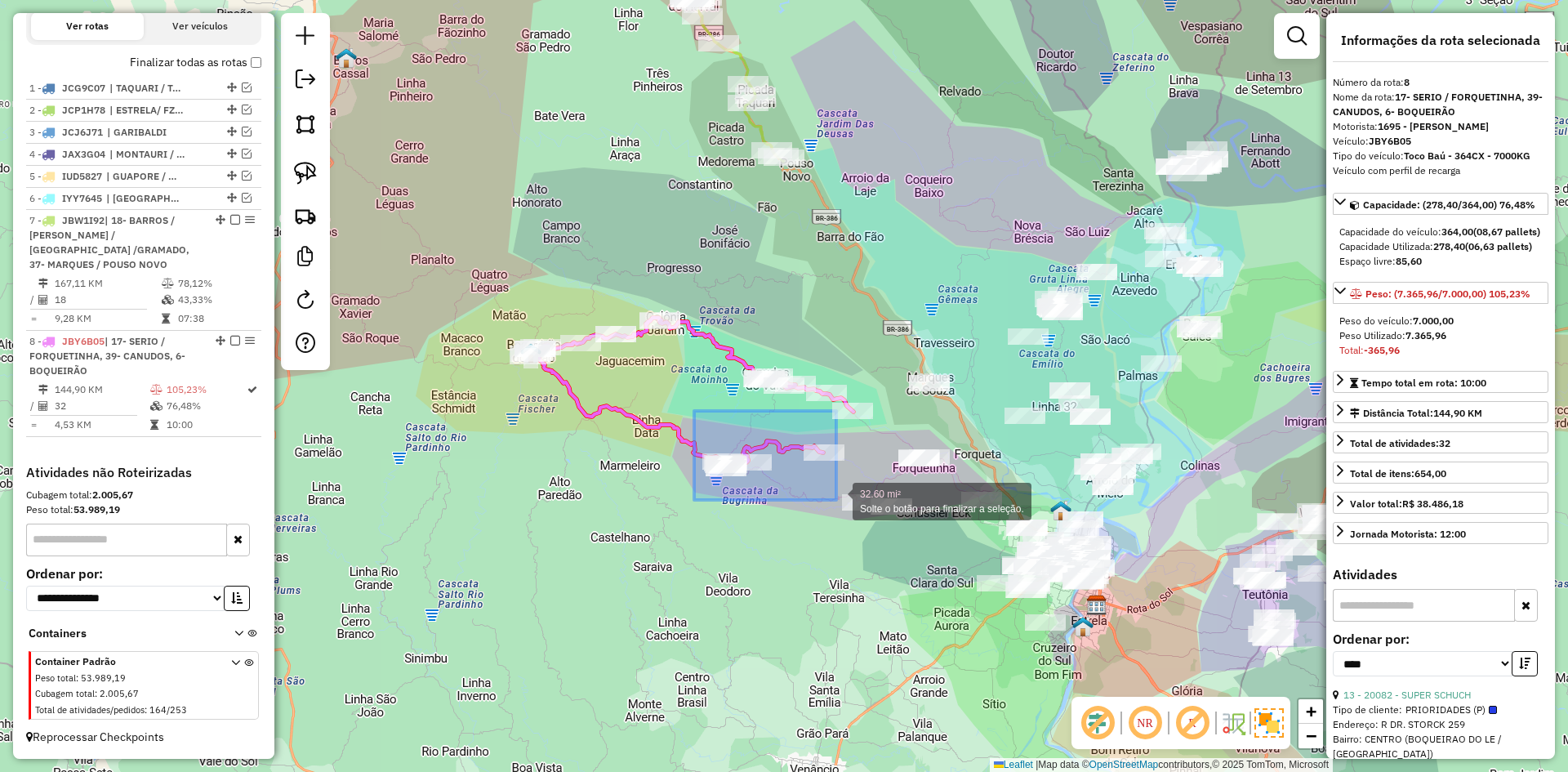
drag, startPoint x: 694, startPoint y: 411, endPoint x: 837, endPoint y: 500, distance: 168.4
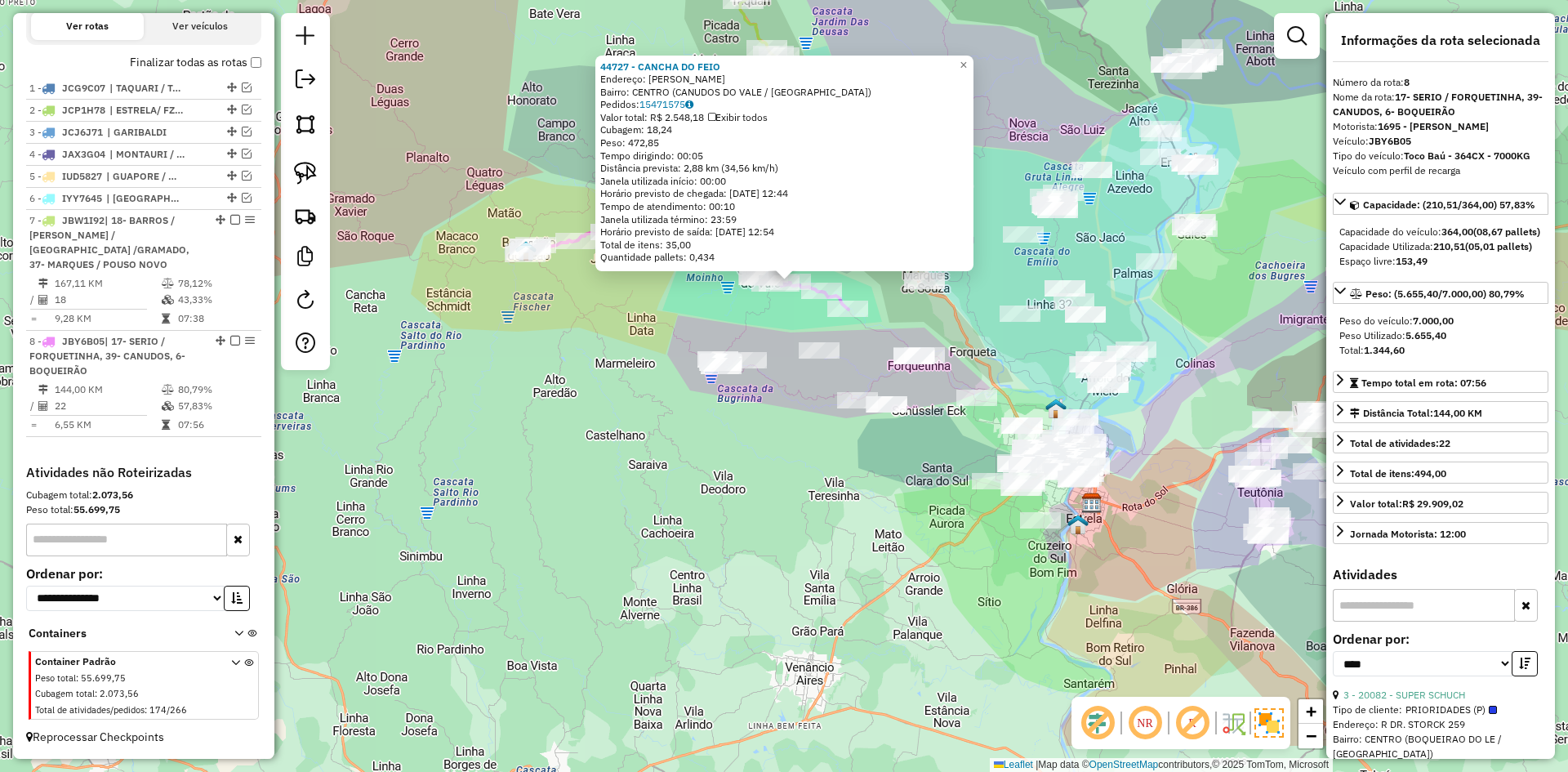
drag, startPoint x: 660, startPoint y: 428, endPoint x: 666, endPoint y: 328, distance: 100.2
click at [666, 328] on div "44727 - CANCHA DO FEIO Endereço: JOSE PAULO KOBER SNN Bairro: CENTRO (CANUDOS D…" at bounding box center [784, 386] width 1568 height 772
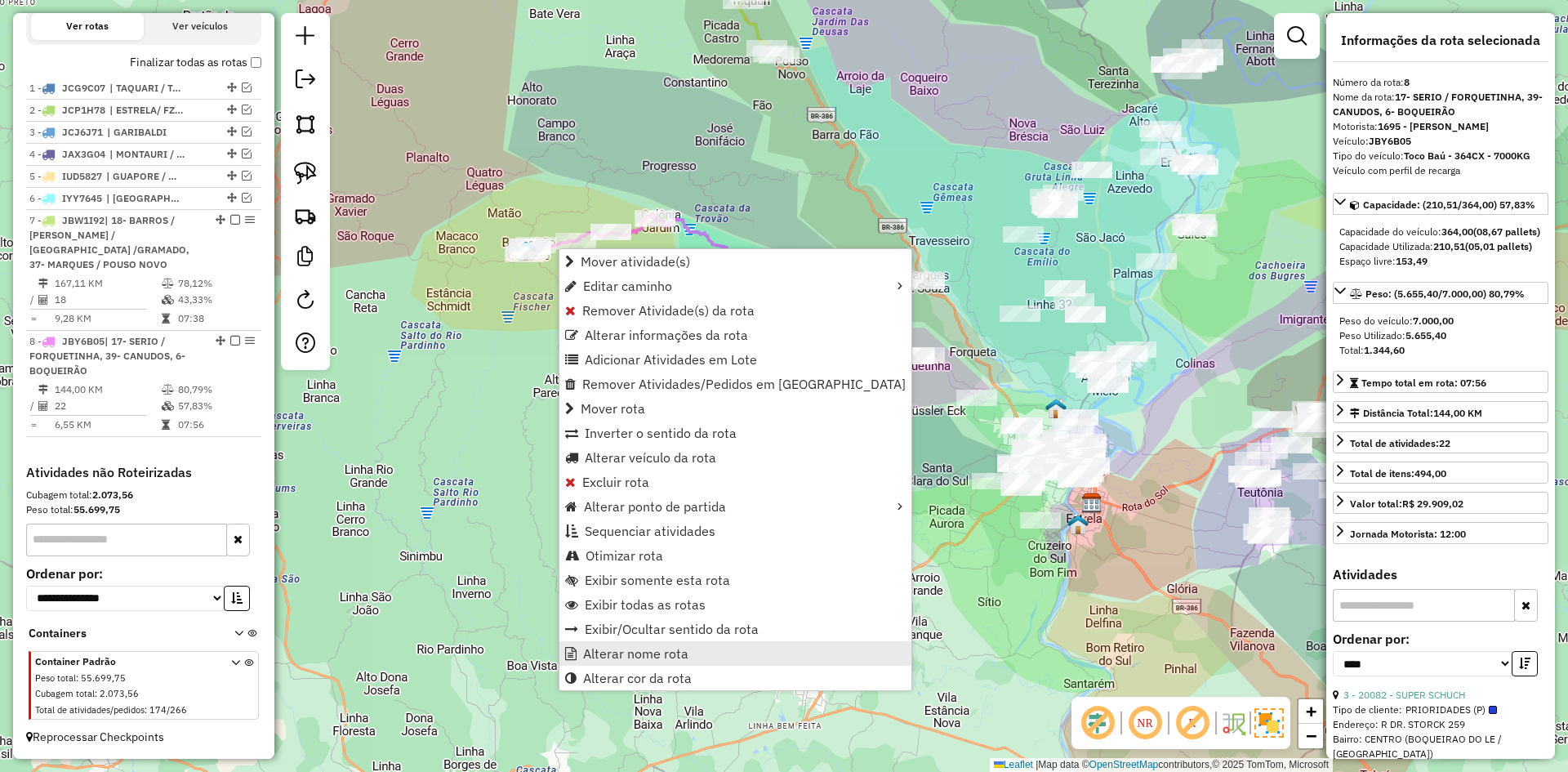
click at [660, 651] on span "Alterar nome rota" at bounding box center [636, 653] width 106 height 13
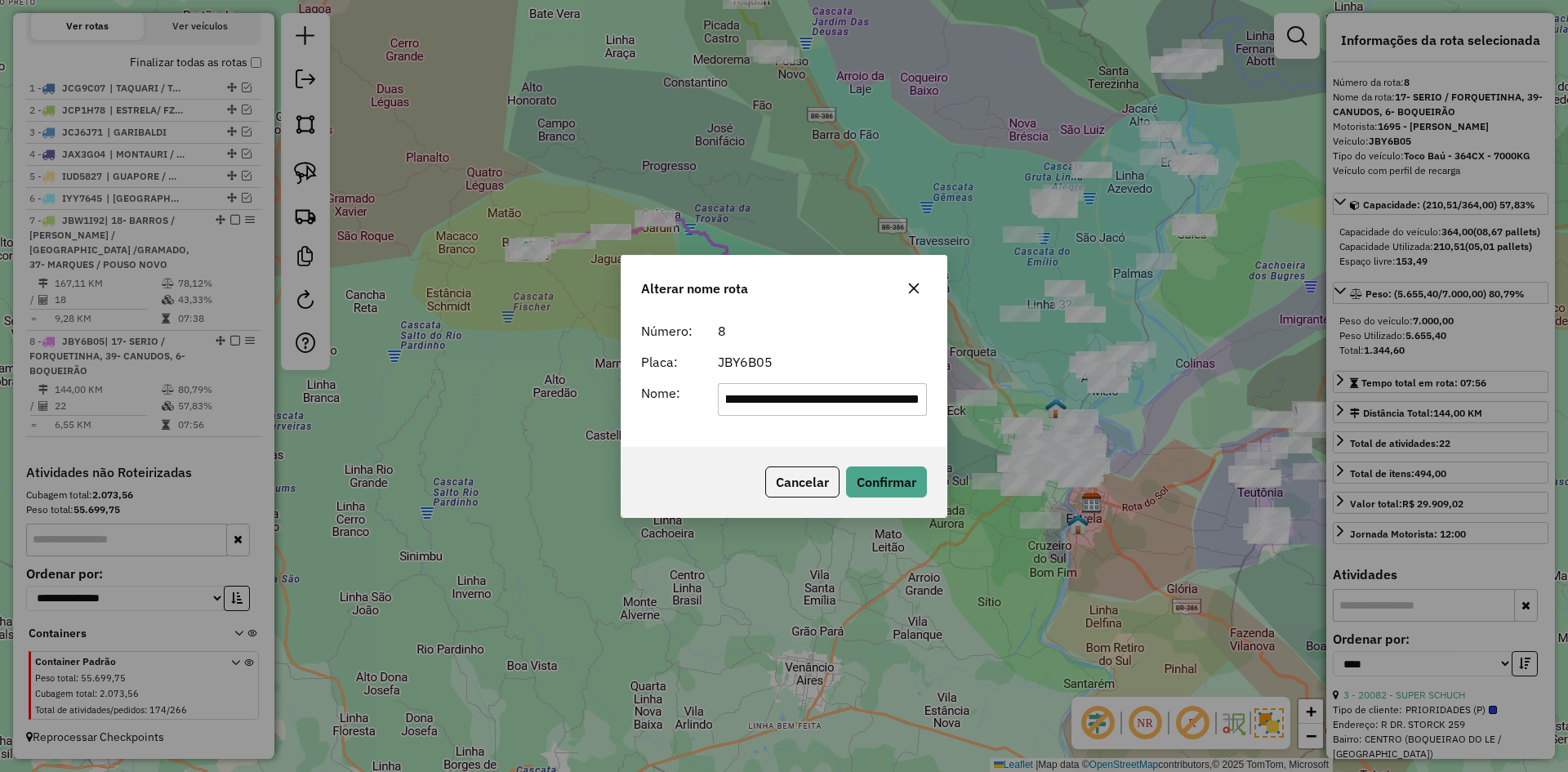
scroll to position [0, 0]
drag, startPoint x: 756, startPoint y: 402, endPoint x: 614, endPoint y: 467, distance: 156.2
click at [620, 467] on div "**********" at bounding box center [784, 386] width 1568 height 772
drag, startPoint x: 808, startPoint y: 402, endPoint x: 793, endPoint y: 422, distance: 25.0
click at [793, 422] on div "**********" at bounding box center [784, 380] width 325 height 132
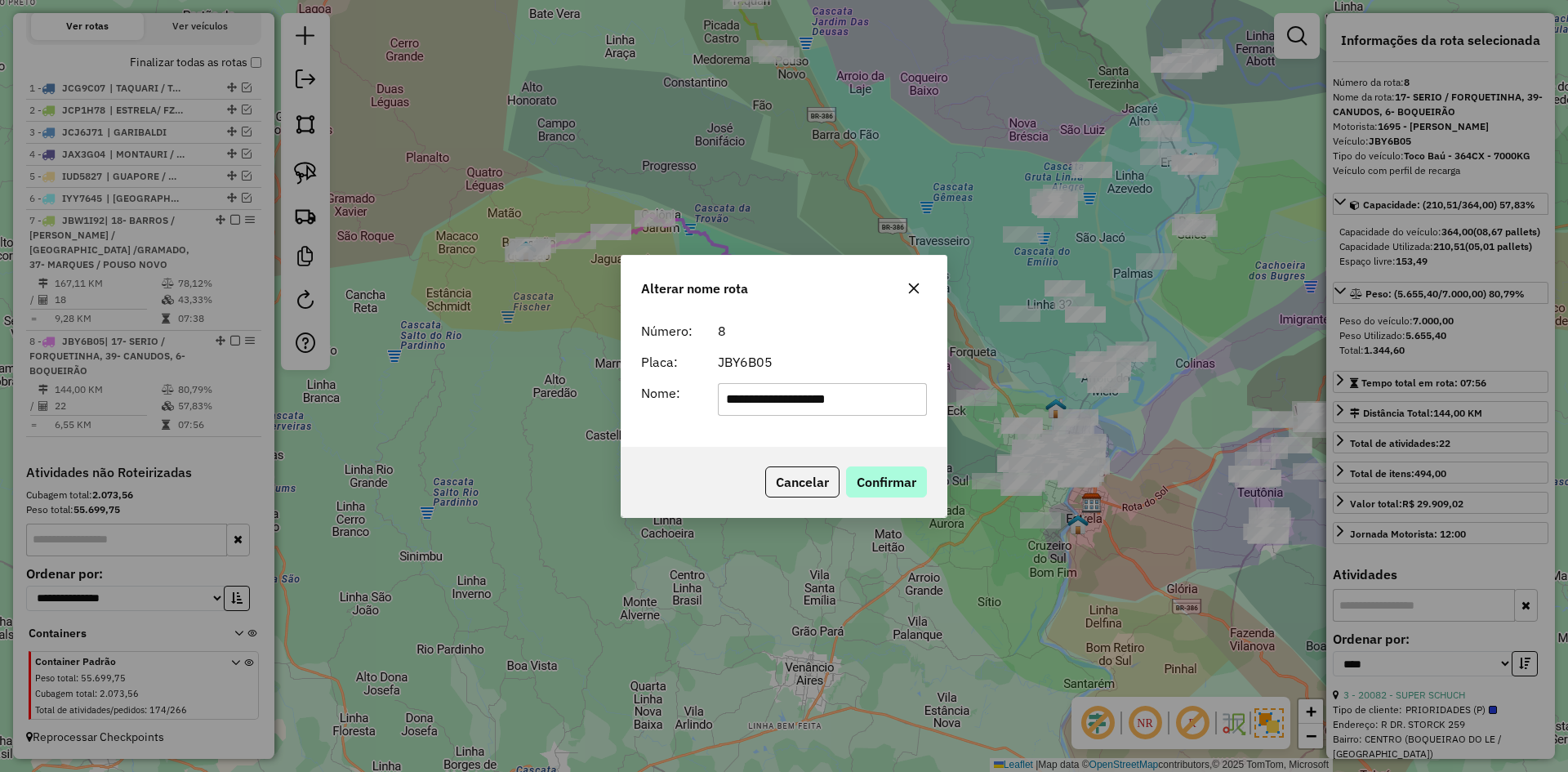
type input "**********"
click at [873, 481] on button "Confirmar" at bounding box center [886, 482] width 80 height 31
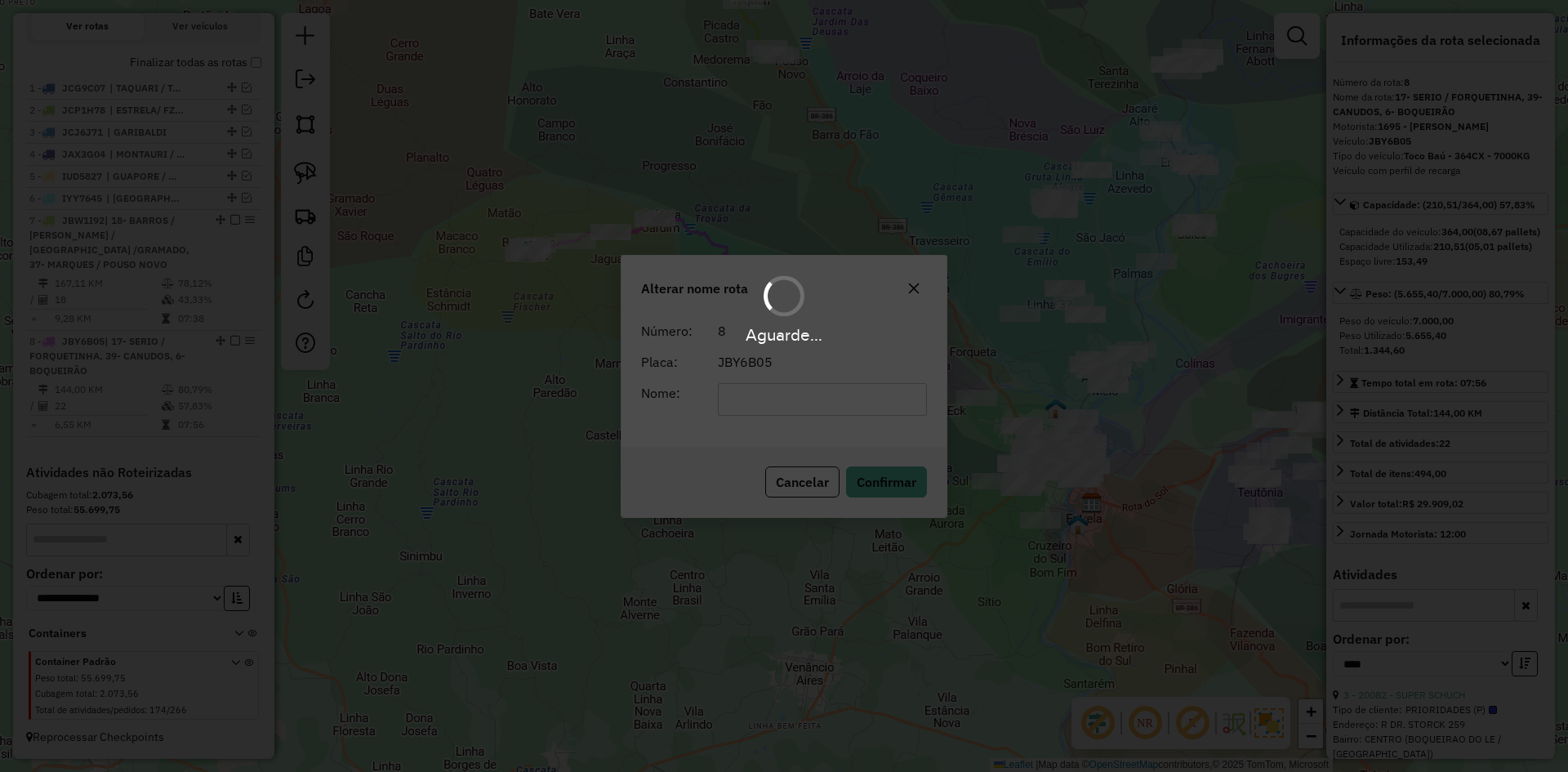
scroll to position [553, 0]
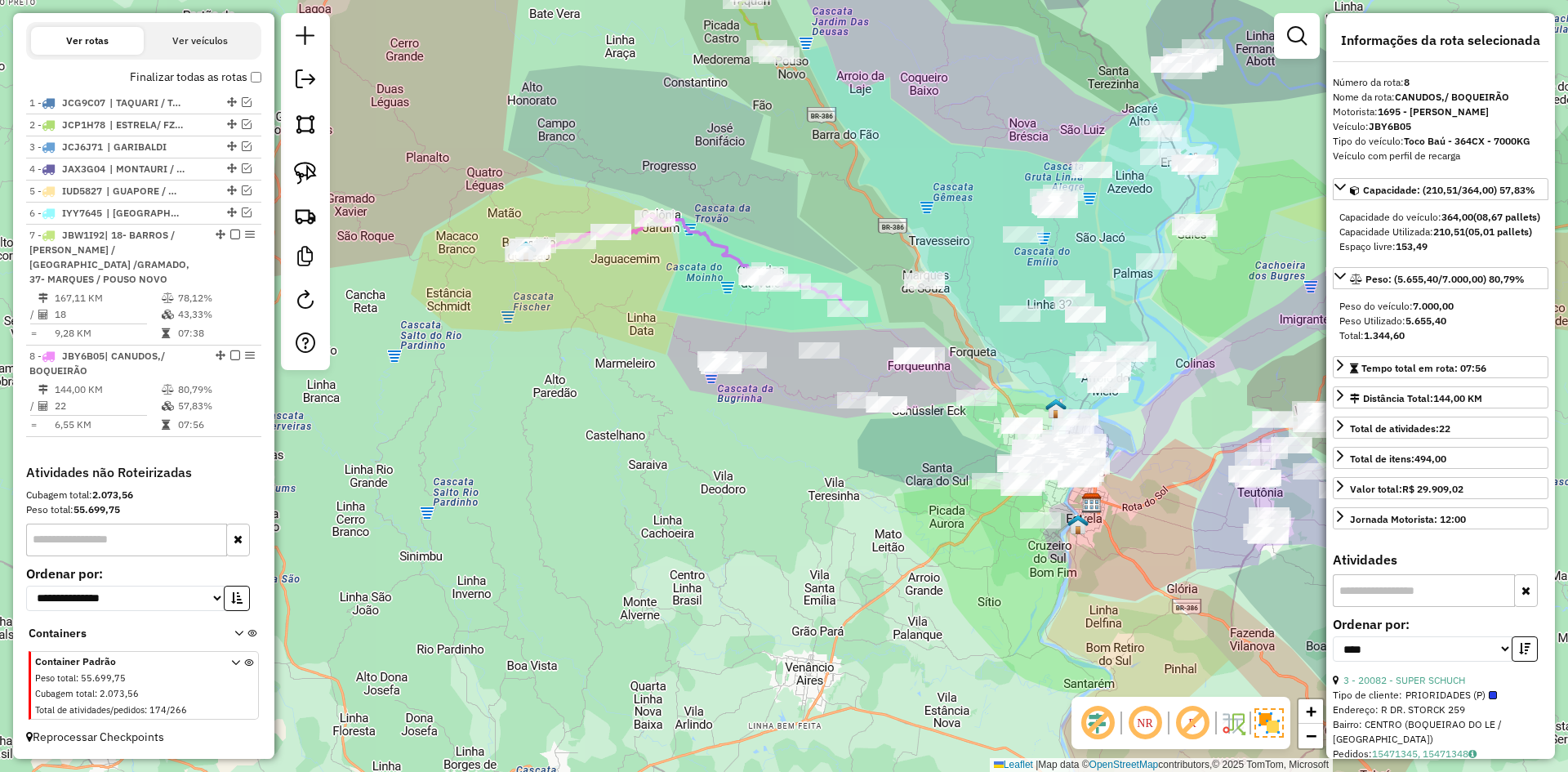
click at [720, 245] on icon at bounding box center [687, 262] width 324 height 94
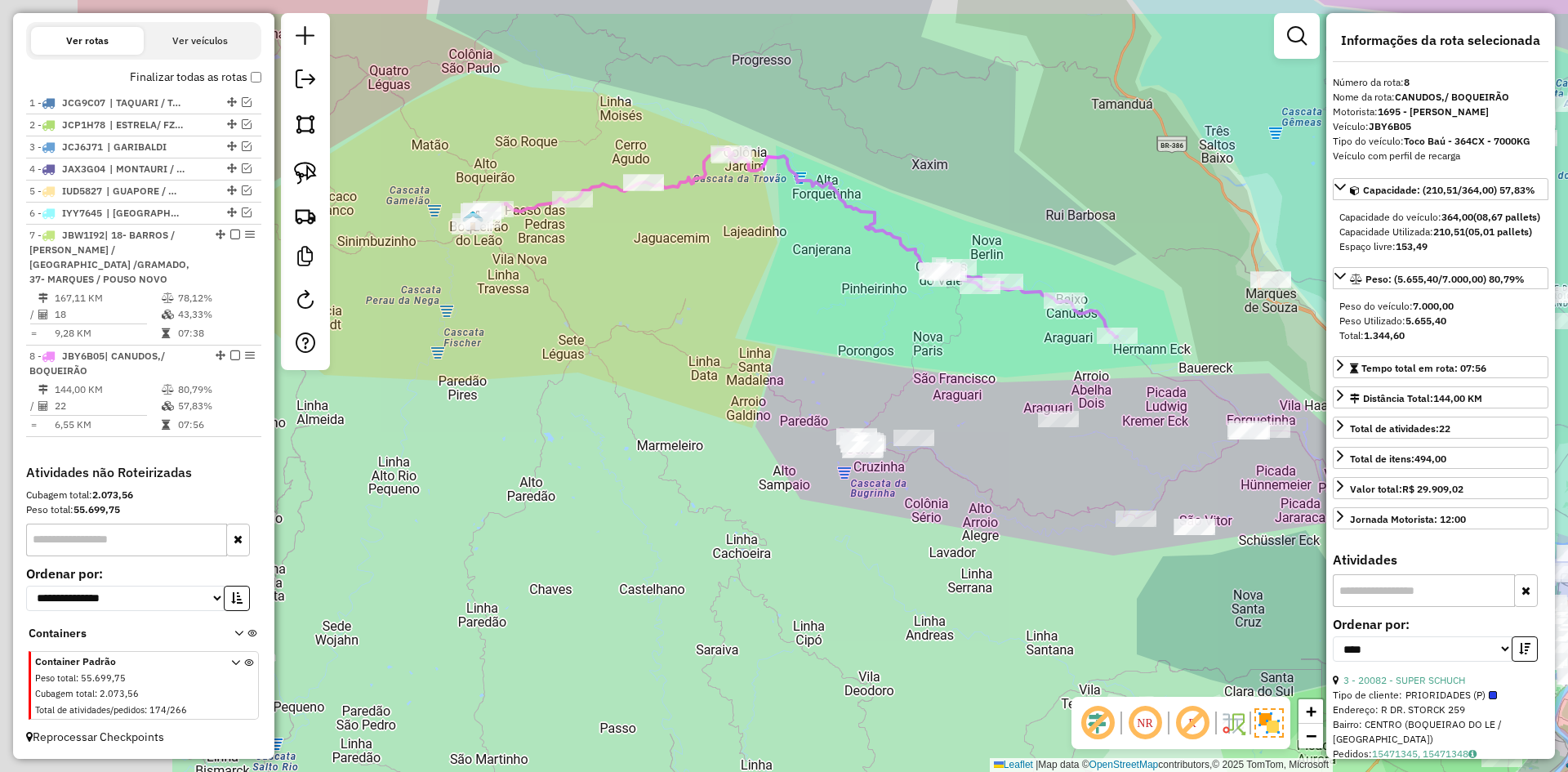
drag, startPoint x: 584, startPoint y: 275, endPoint x: 798, endPoint y: 311, distance: 217.0
click at [825, 316] on div "Janela de atendimento Grade de atendimento Capacidade Transportadoras Veículos …" at bounding box center [784, 386] width 1568 height 772
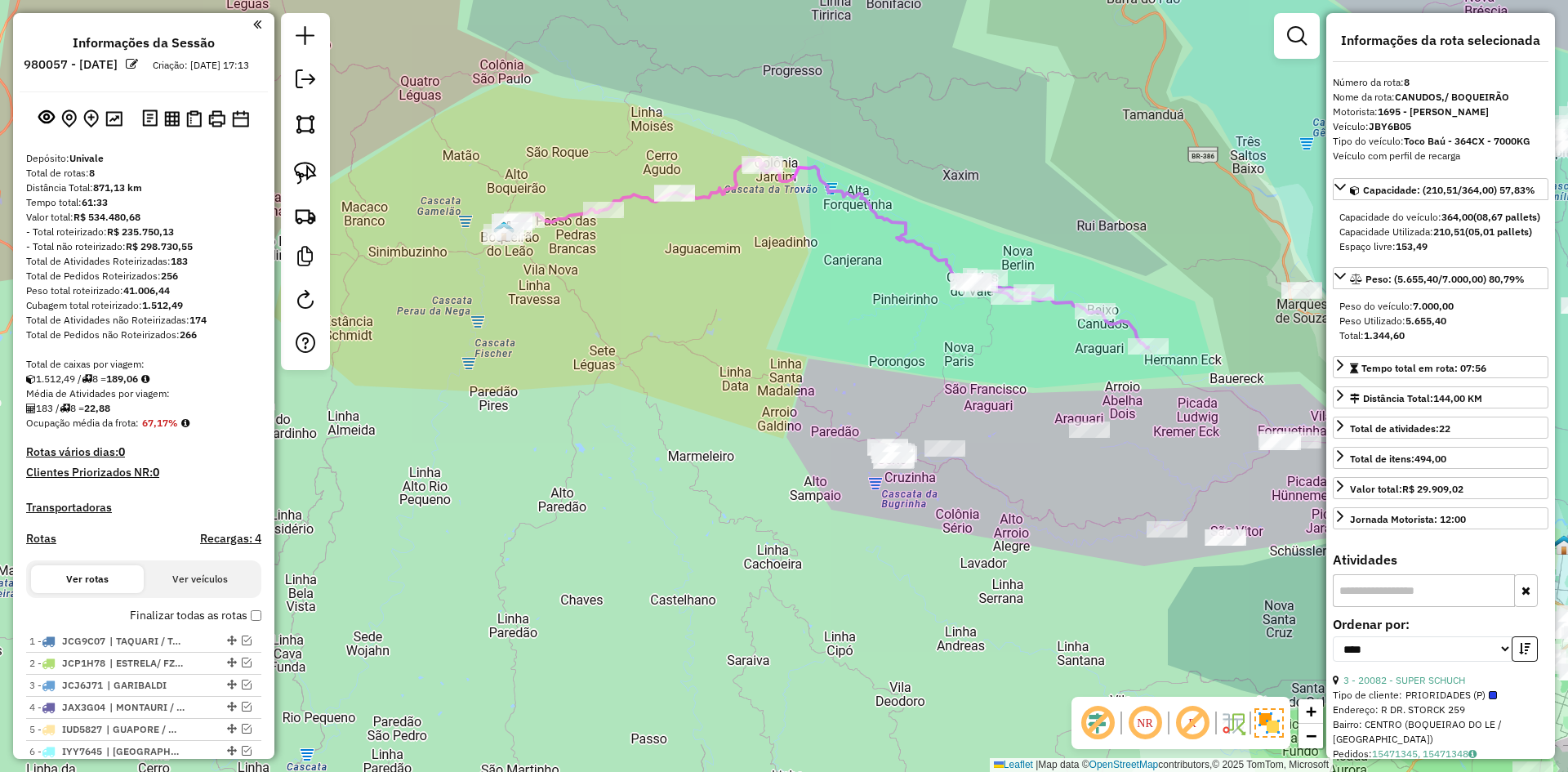
select select "*********"
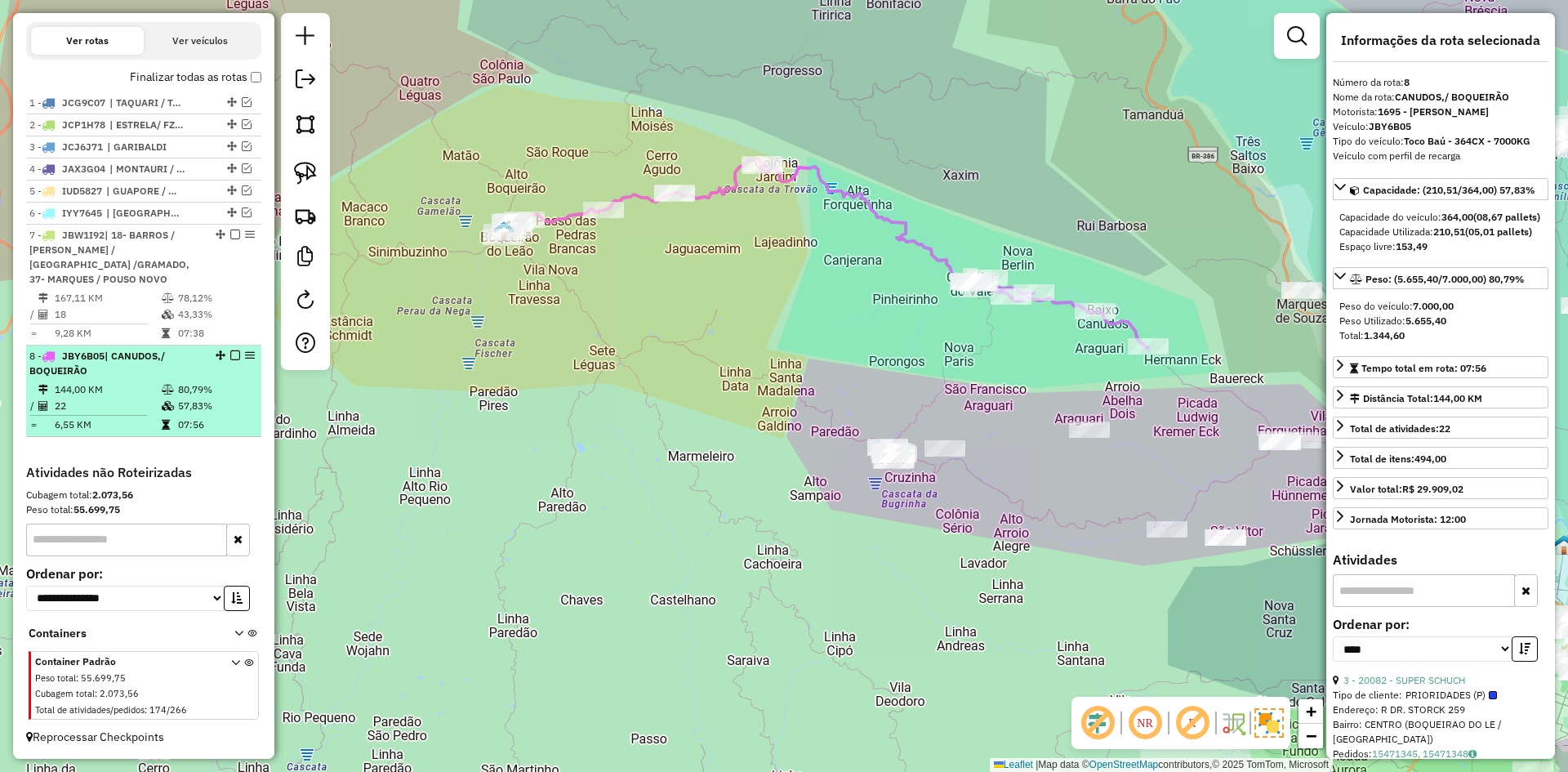
click at [230, 355] on em at bounding box center [235, 355] width 10 height 10
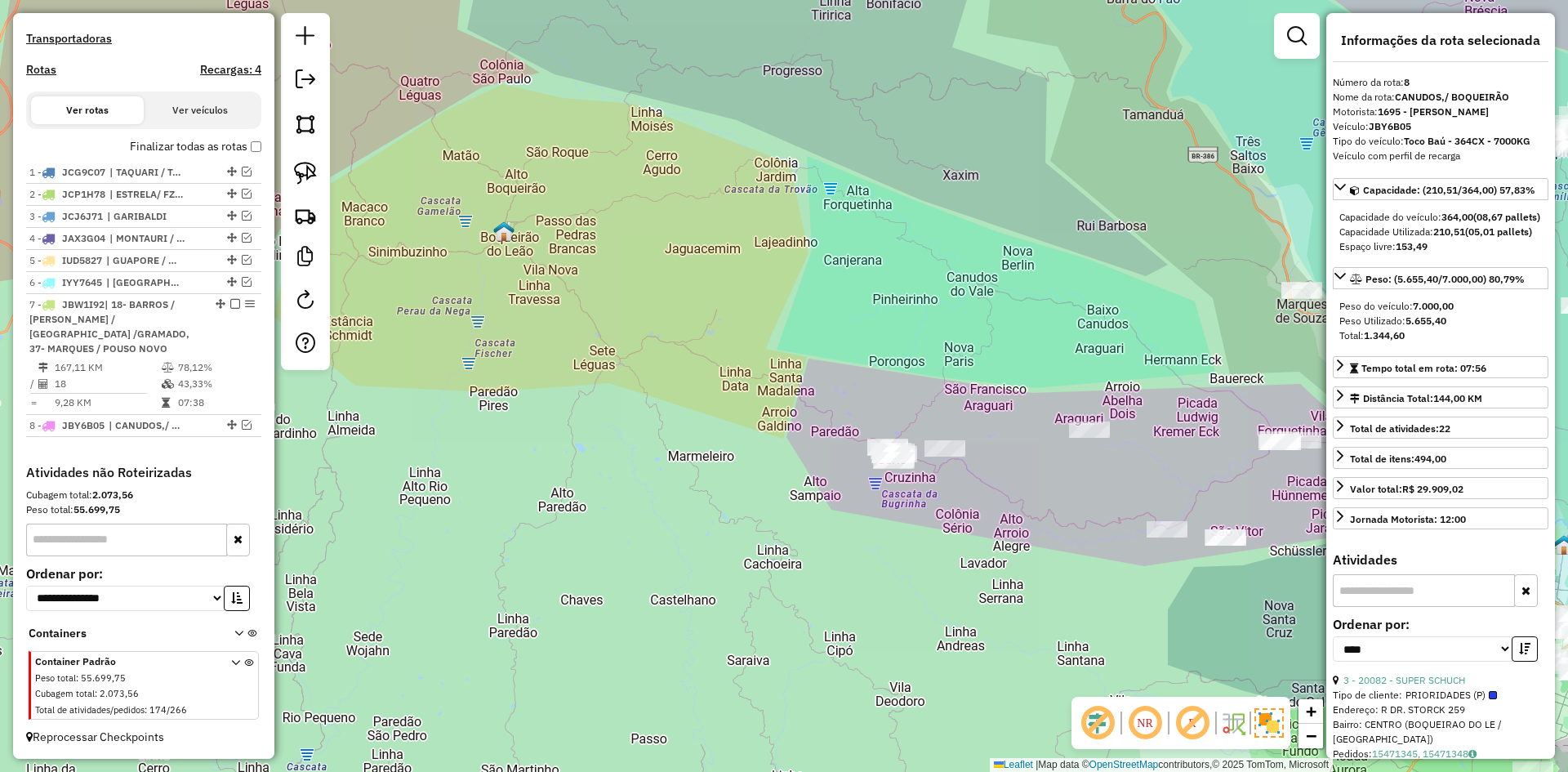
scroll to position [484, 0]
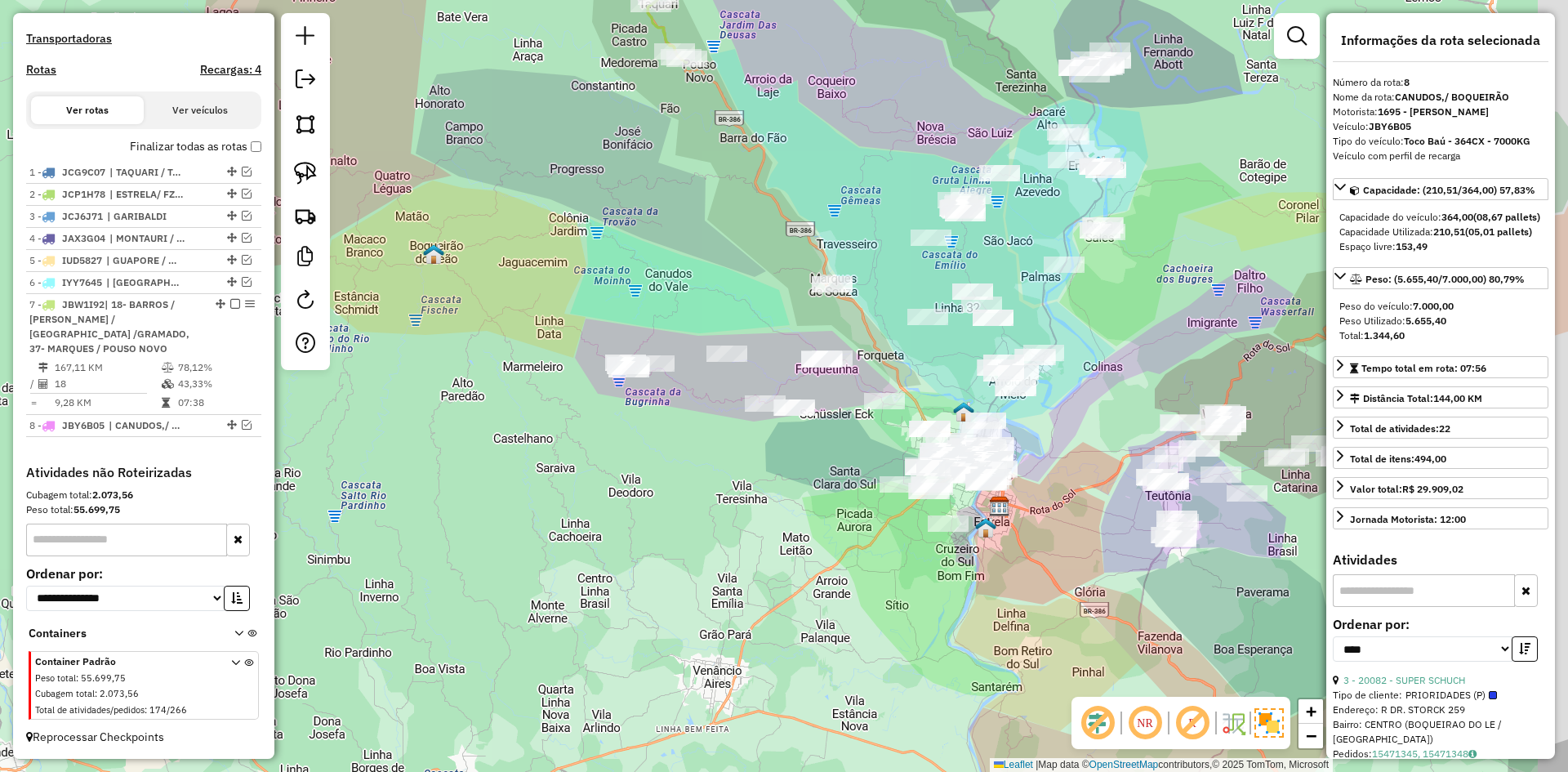
drag, startPoint x: 652, startPoint y: 379, endPoint x: 566, endPoint y: 322, distance: 103.2
click at [566, 322] on div "Janela de atendimento Grade de atendimento Capacidade Transportadoras Veículos …" at bounding box center [784, 386] width 1568 height 772
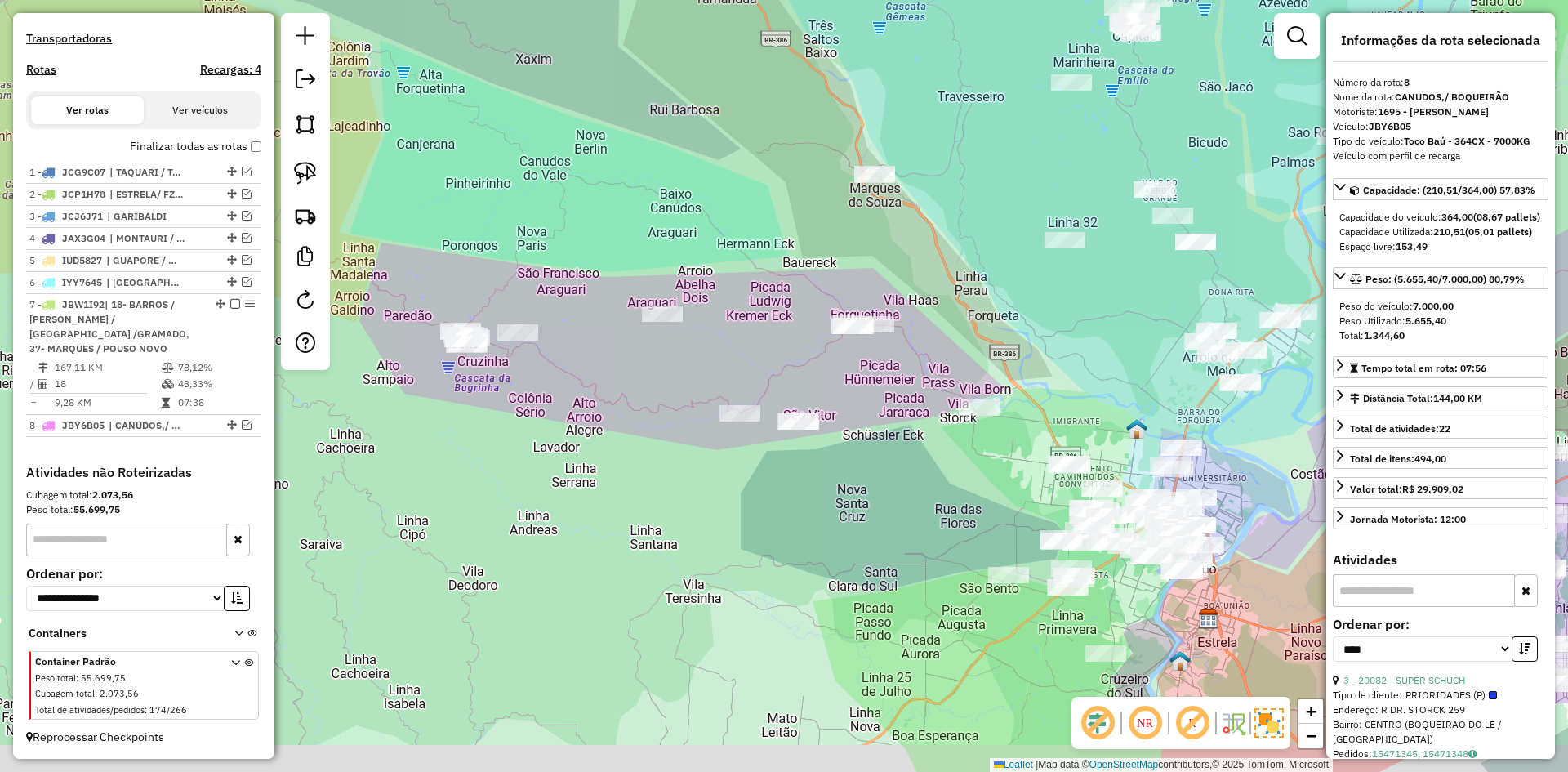
drag, startPoint x: 733, startPoint y: 299, endPoint x: 724, endPoint y: 266, distance: 34.2
click at [727, 266] on div "Janela de atendimento Grade de atendimento Capacidade Transportadoras Veículos …" at bounding box center [784, 386] width 1568 height 772
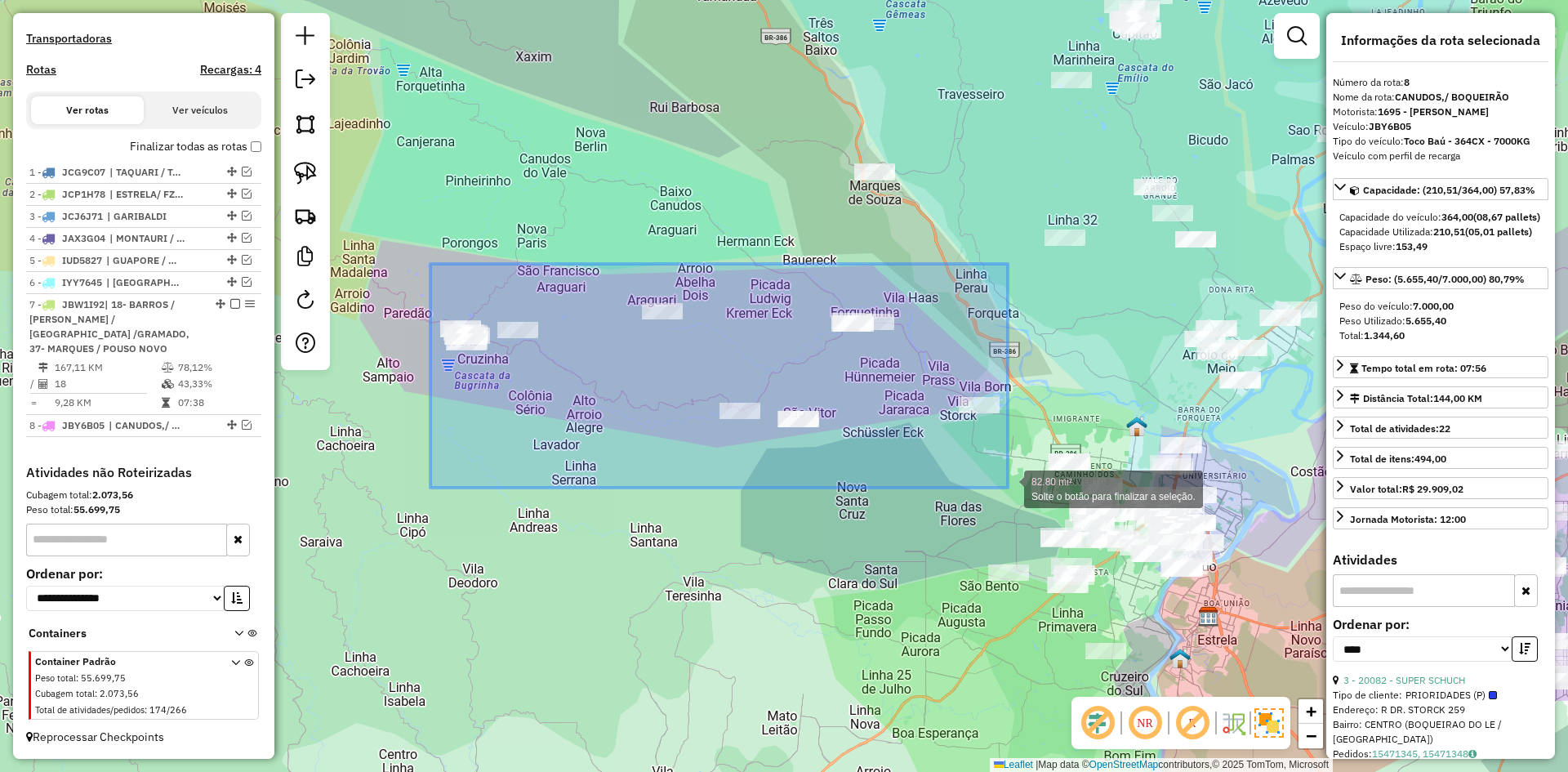
drag, startPoint x: 430, startPoint y: 264, endPoint x: 1008, endPoint y: 487, distance: 619.5
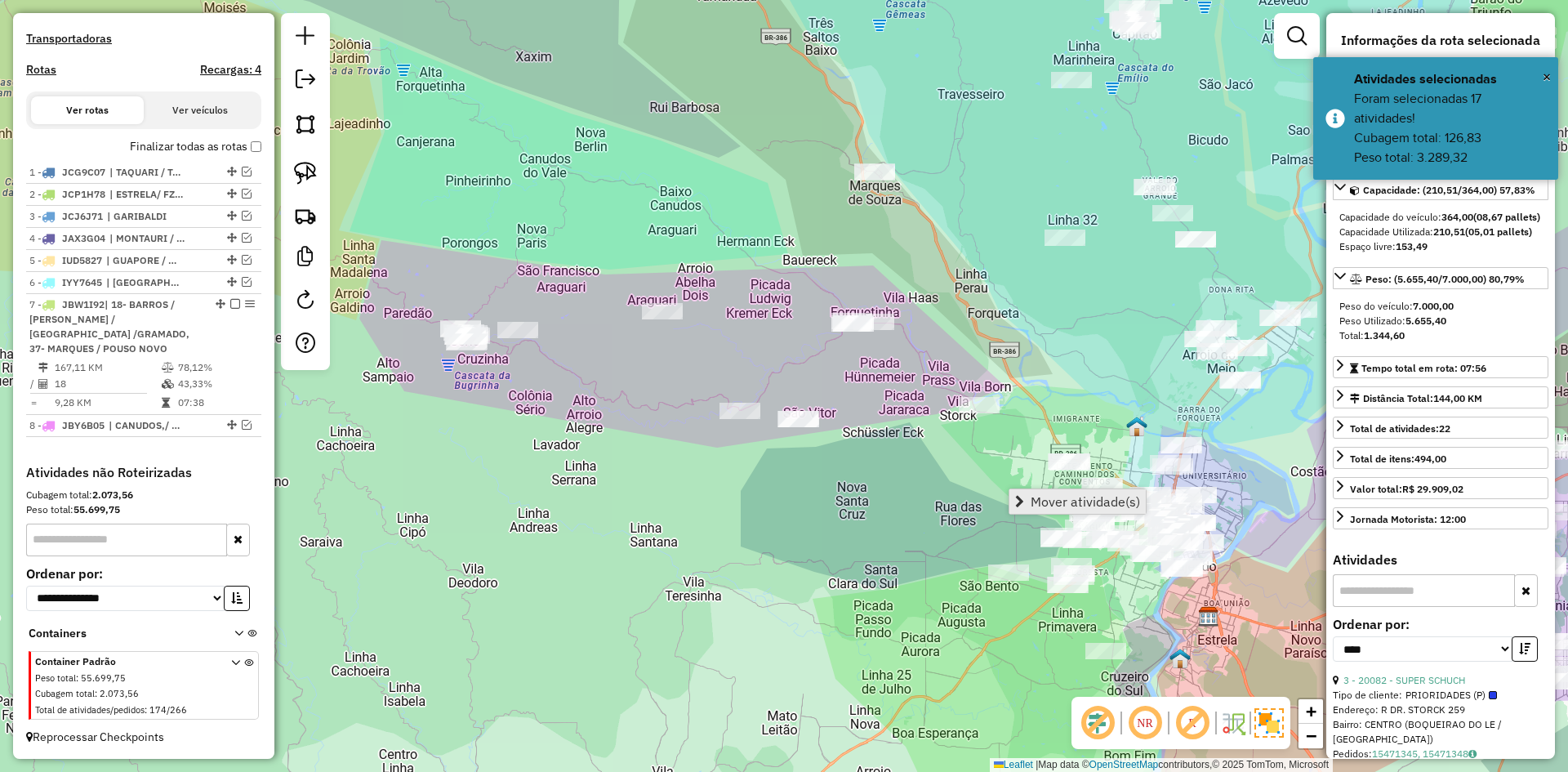
click at [1069, 502] on span "Mover atividade(s)" at bounding box center [1085, 501] width 109 height 13
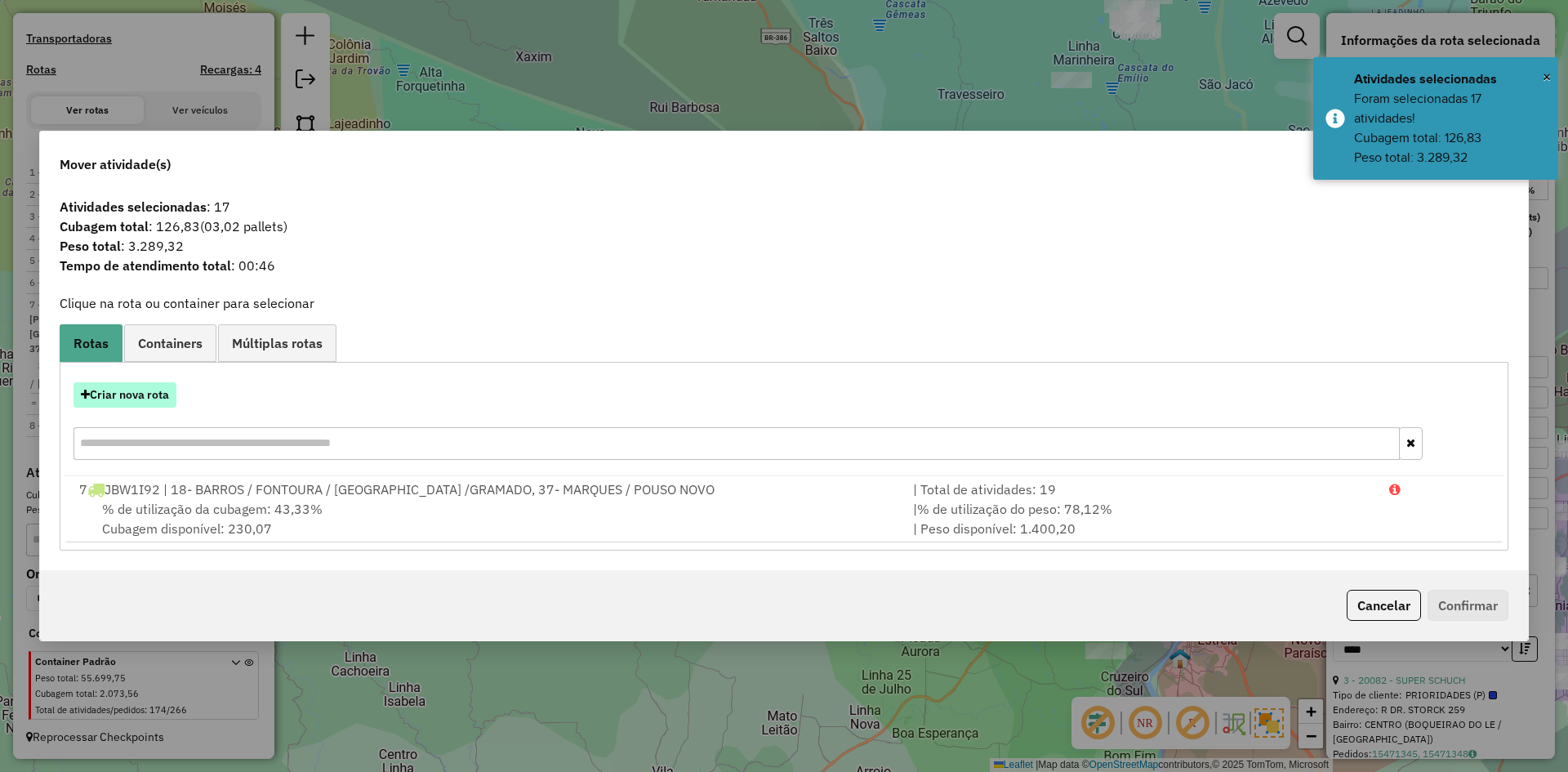
click at [142, 396] on button "Criar nova rota" at bounding box center [125, 395] width 103 height 25
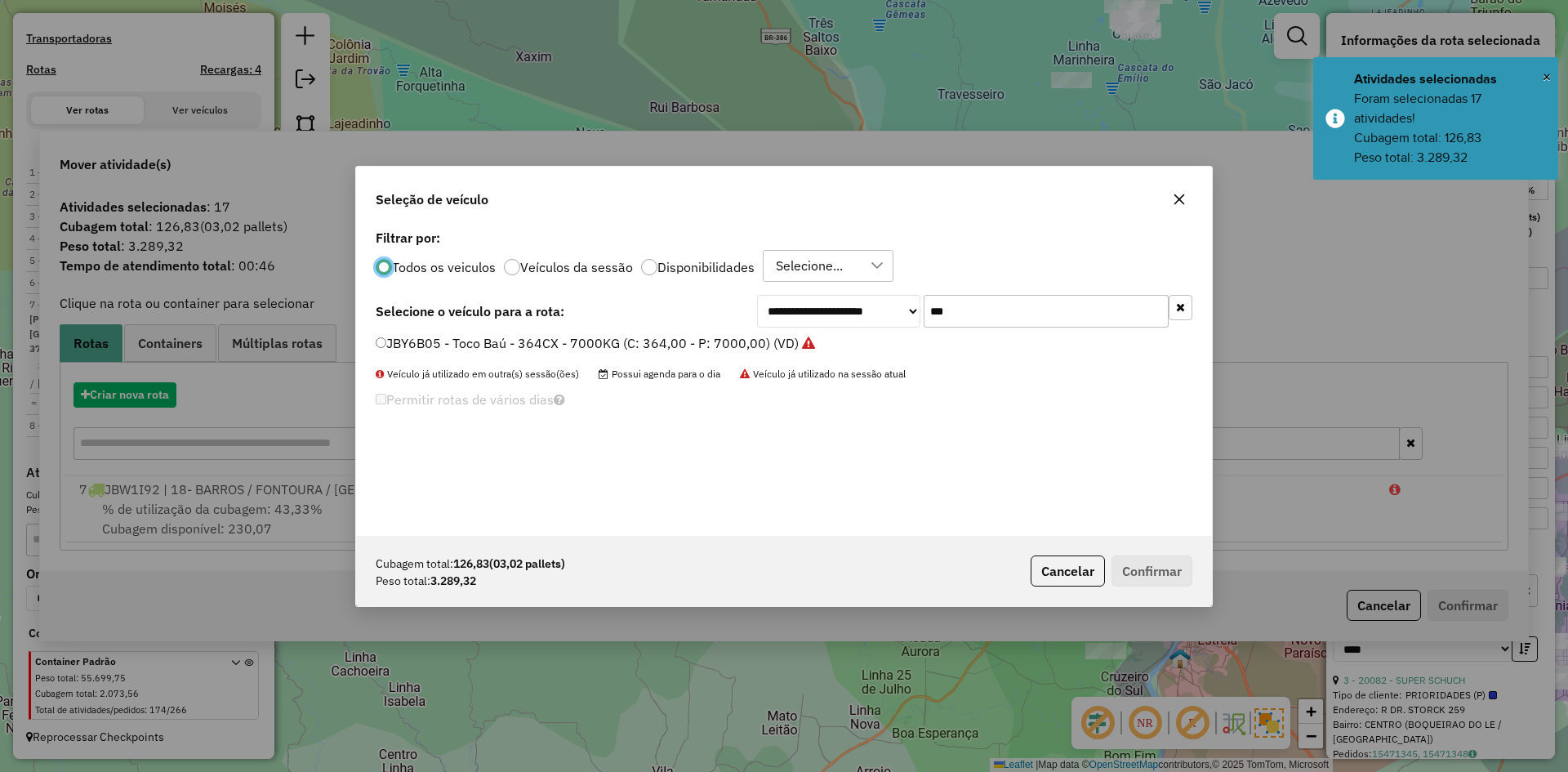
scroll to position [9, 5]
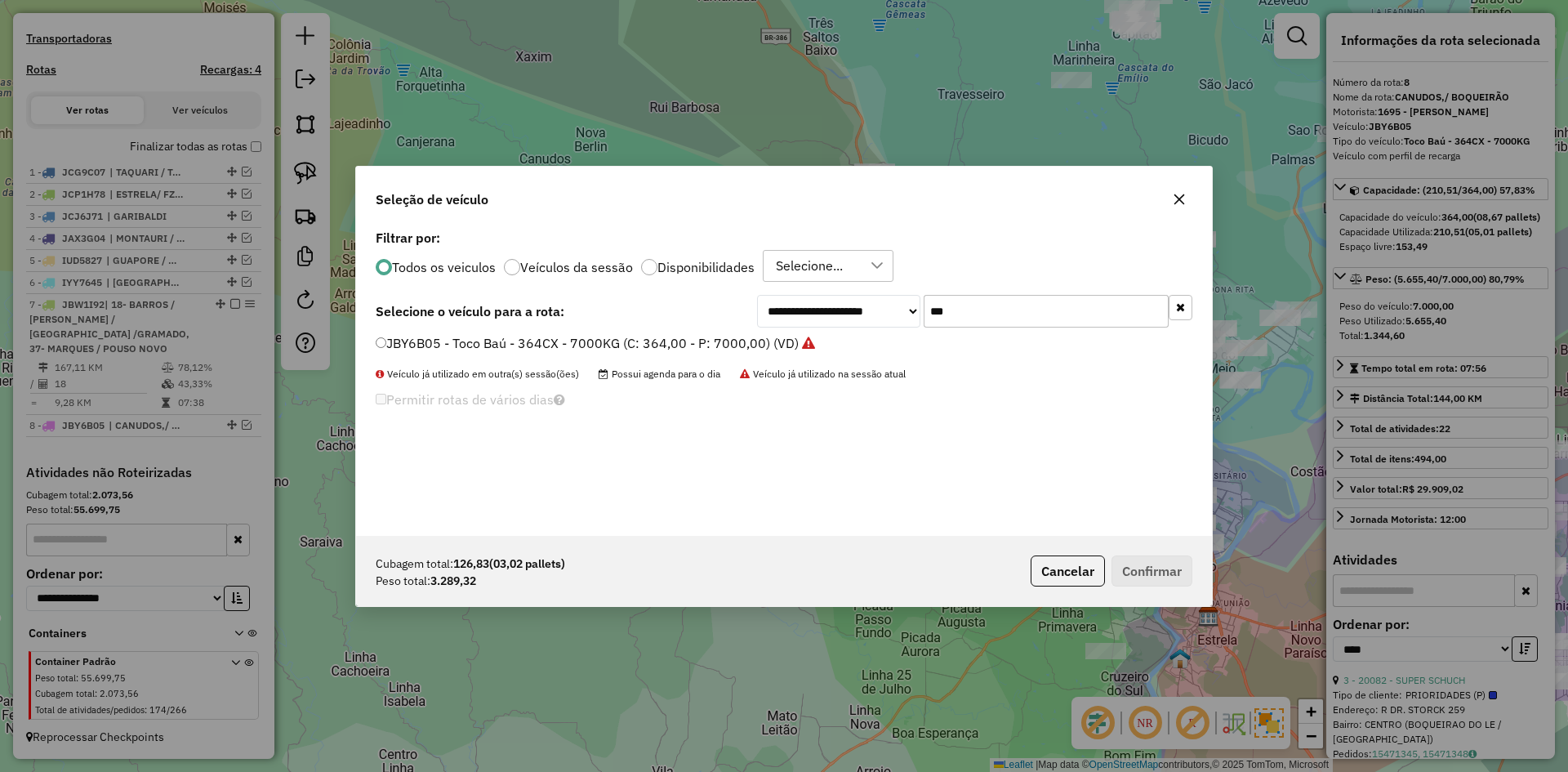
drag, startPoint x: 973, startPoint y: 313, endPoint x: 922, endPoint y: 335, distance: 55.5
click at [922, 335] on div "**********" at bounding box center [784, 381] width 856 height 311
type input "***"
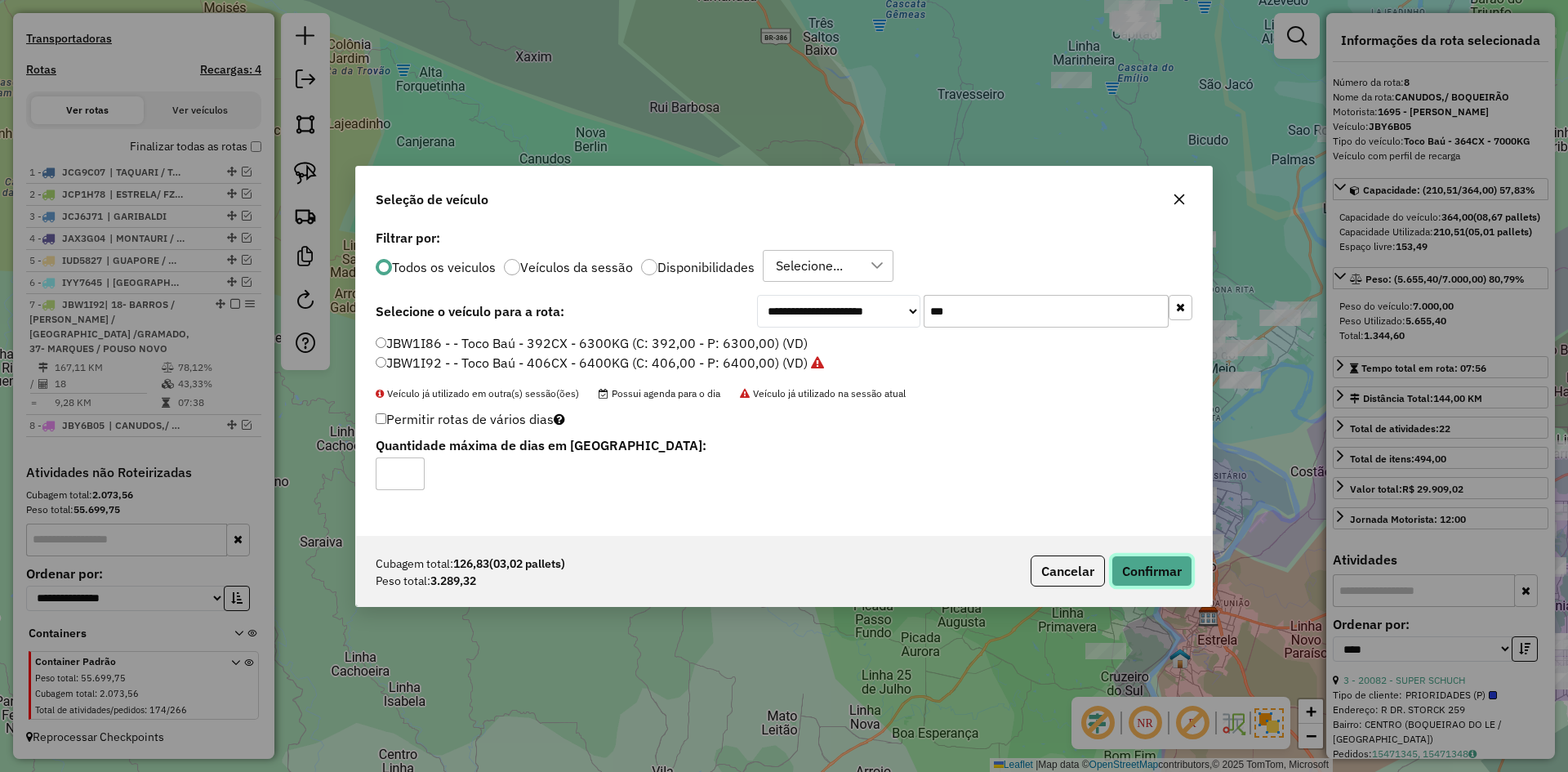
click at [1154, 574] on button "Confirmar" at bounding box center [1152, 571] width 80 height 31
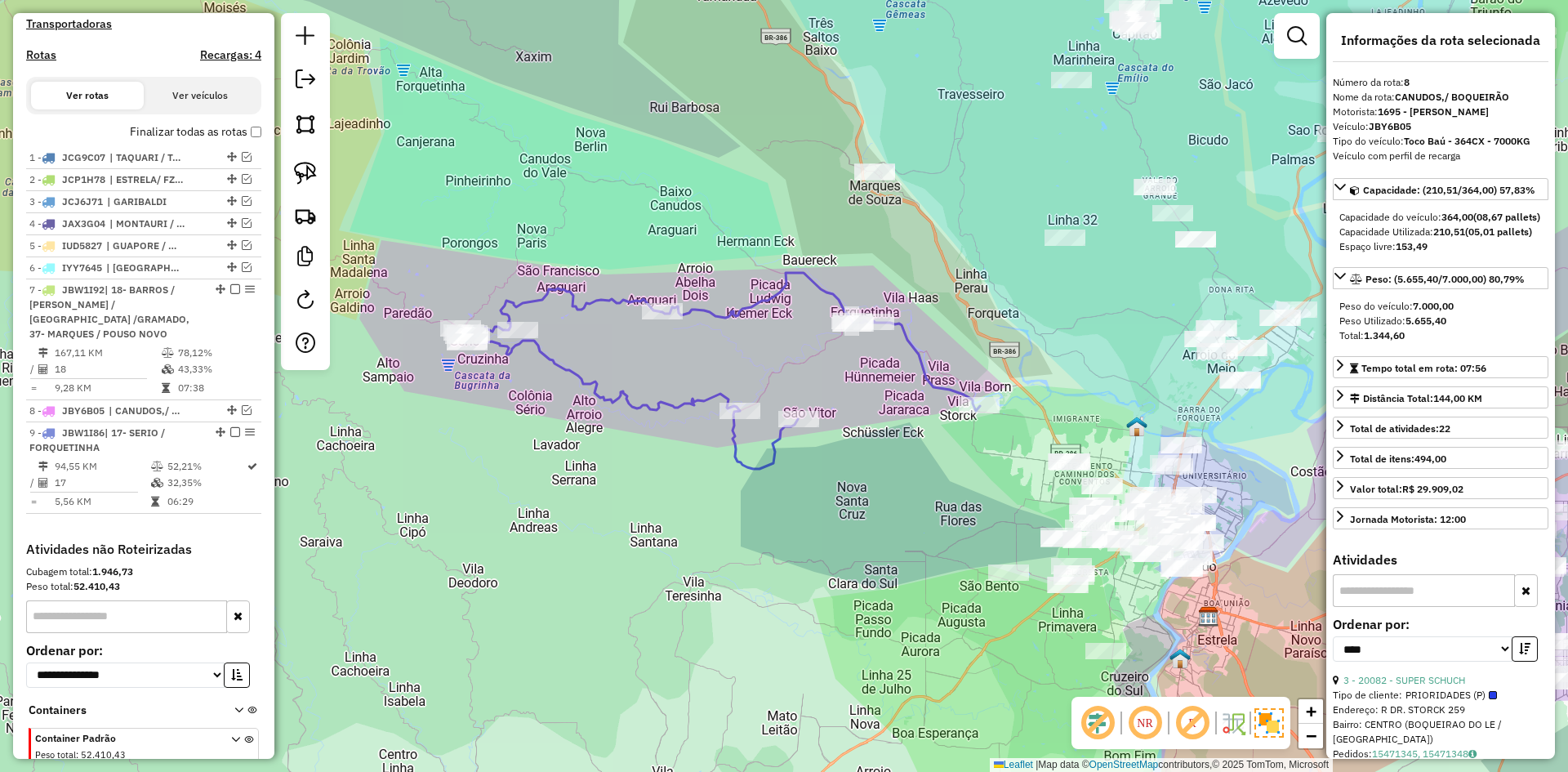
scroll to position [575, 0]
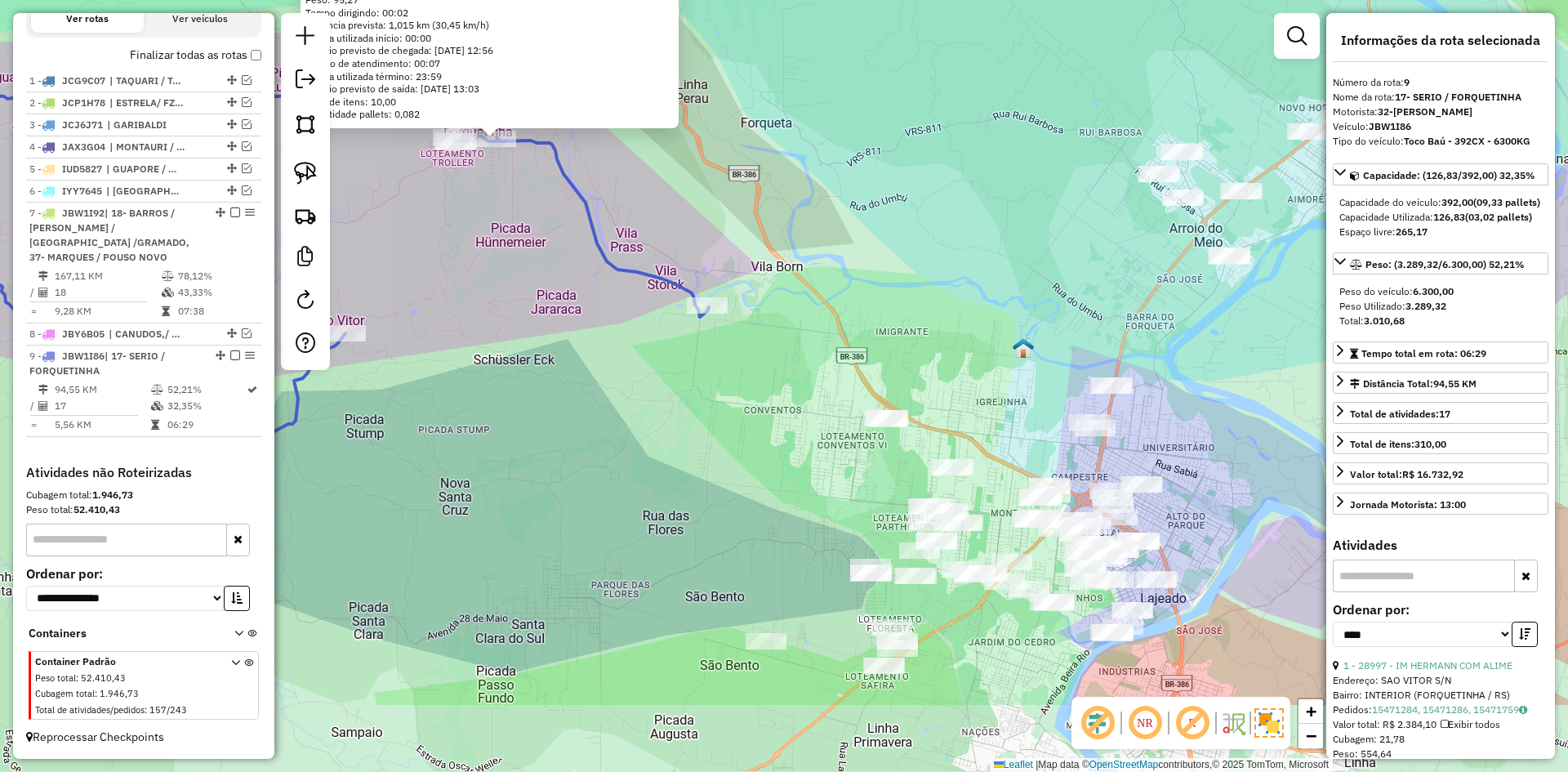
drag, startPoint x: 1054, startPoint y: 521, endPoint x: 934, endPoint y: 354, distance: 205.6
click at [935, 358] on div "11295 - SABOR DA CASA Endereço: Est RS 421 KM 12 S/N Bairro: CENTRO (FORQUETINH…" at bounding box center [784, 386] width 1568 height 772
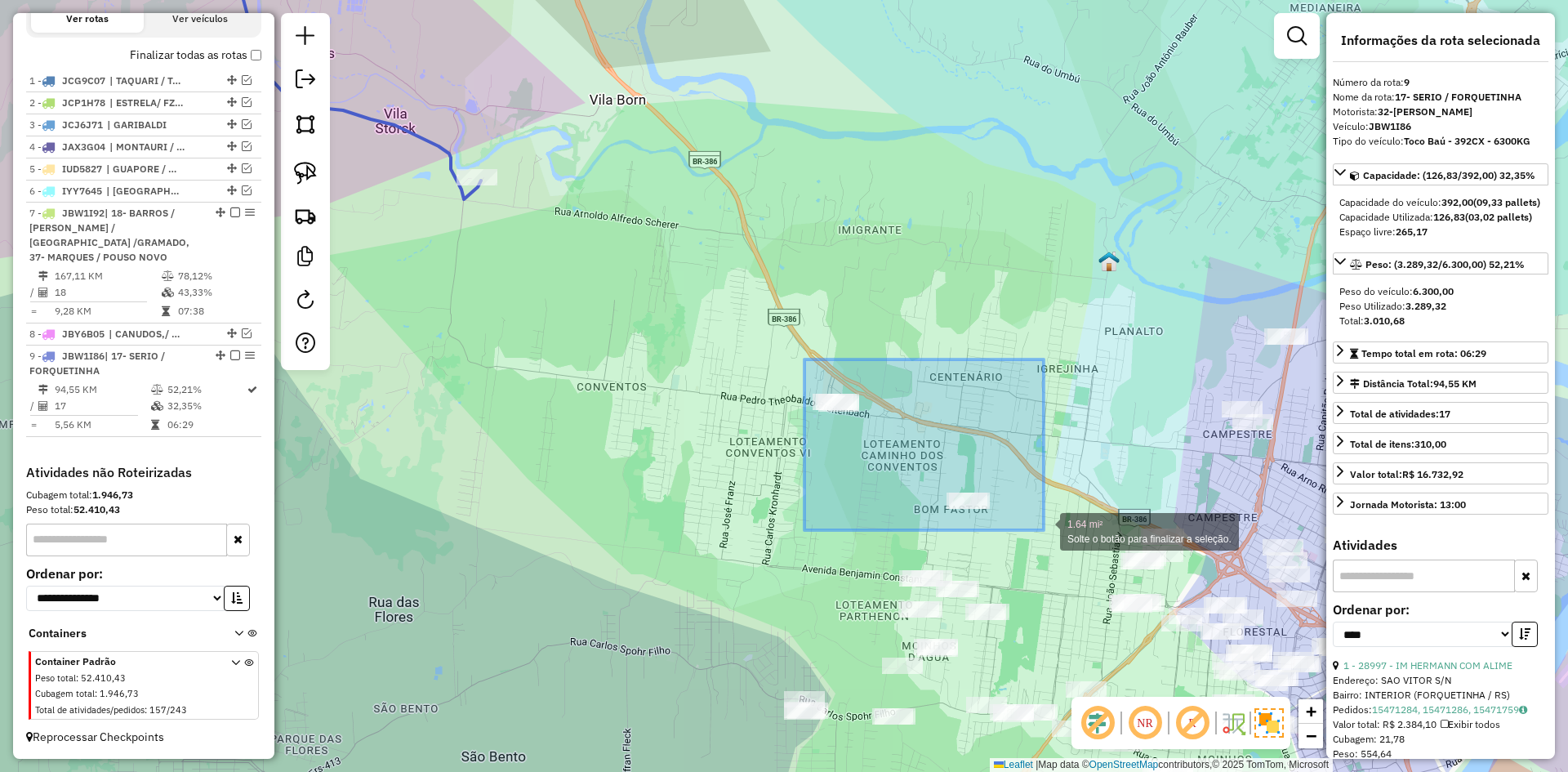
drag, startPoint x: 805, startPoint y: 359, endPoint x: 1044, endPoint y: 531, distance: 294.5
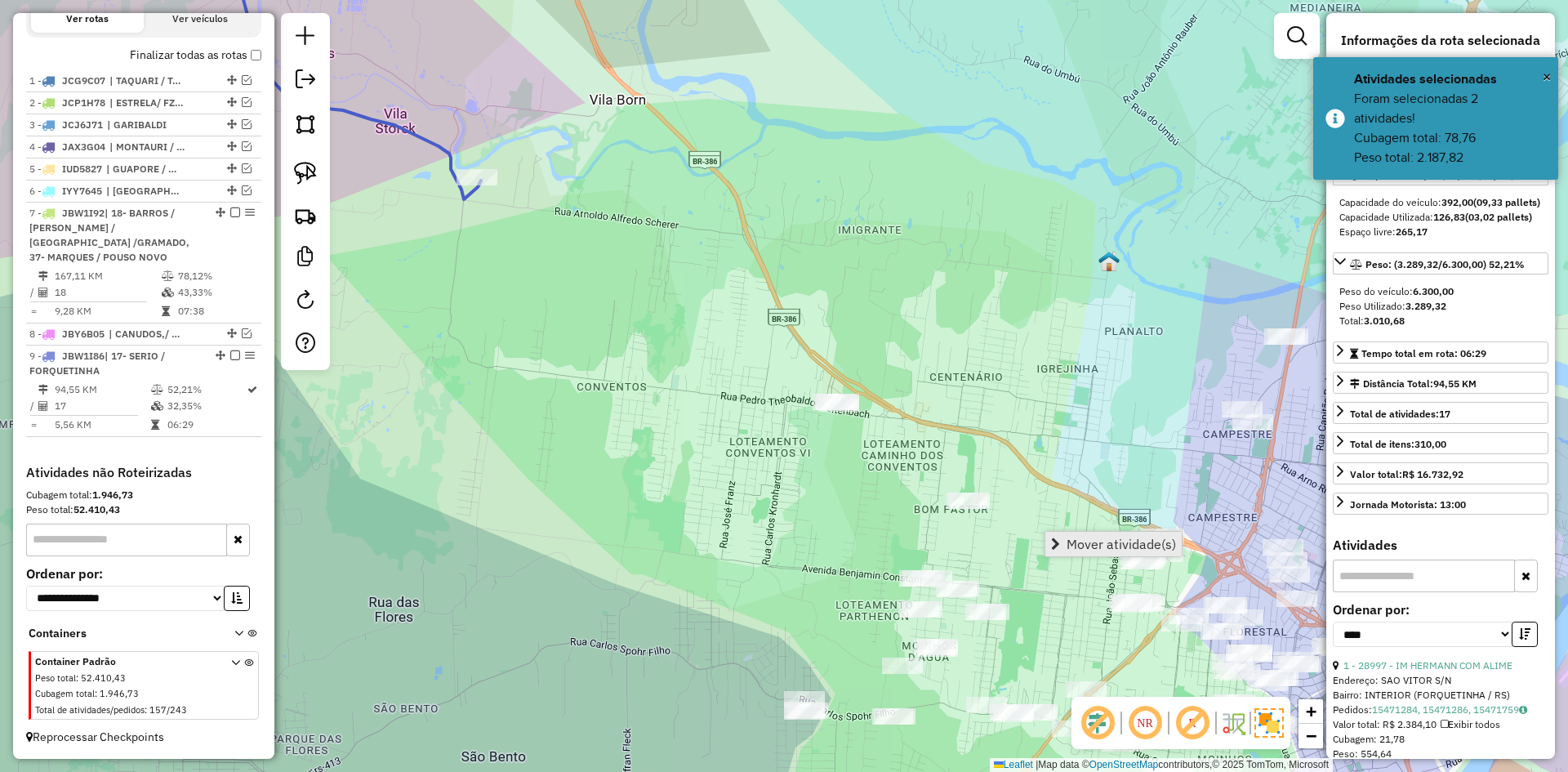
click at [1115, 547] on span "Mover atividade(s)" at bounding box center [1121, 544] width 109 height 13
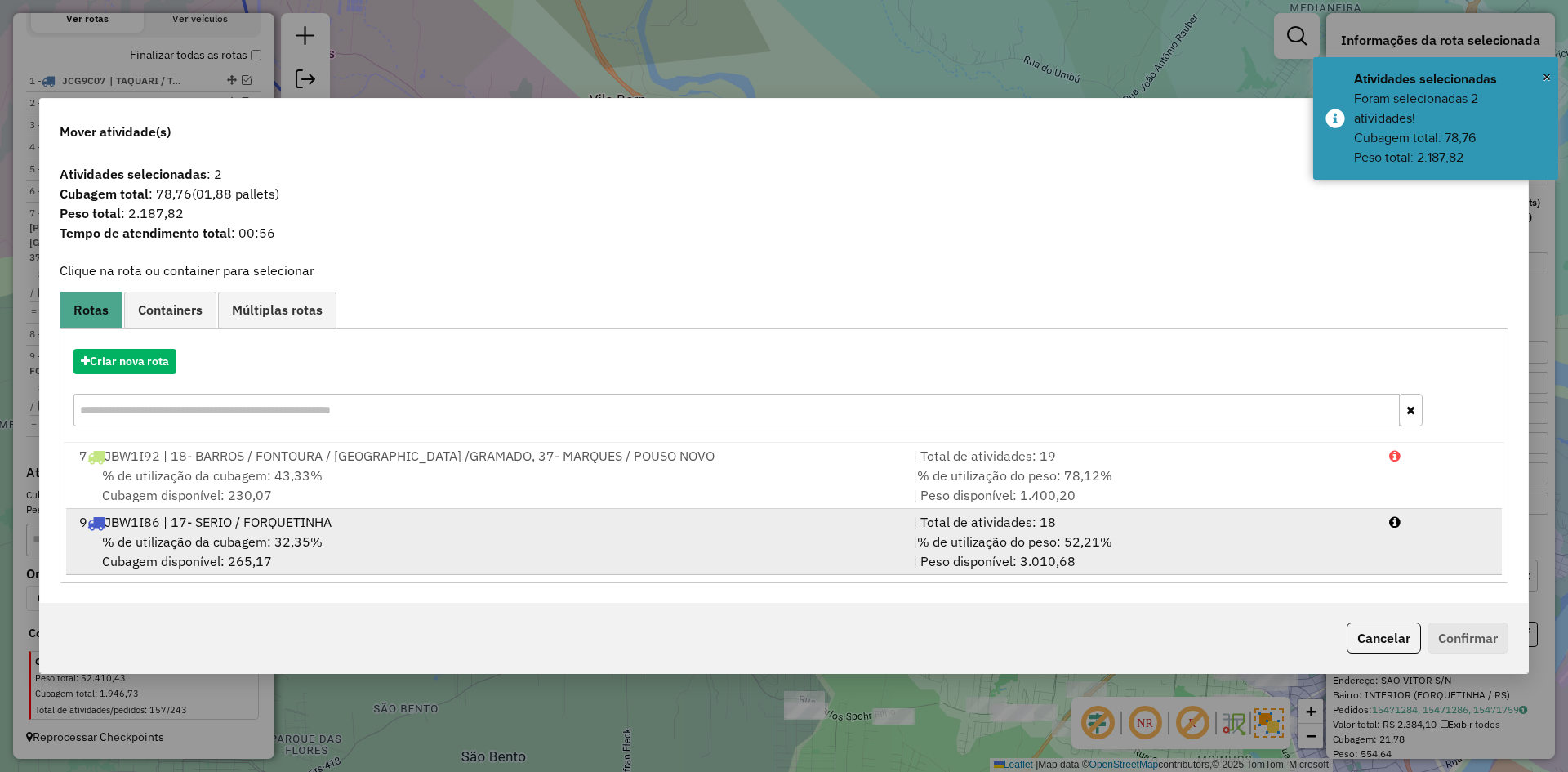
click at [200, 531] on div "9 JBW1I86 | 17- SERIO / FORQUETINHA" at bounding box center [486, 522] width 834 height 20
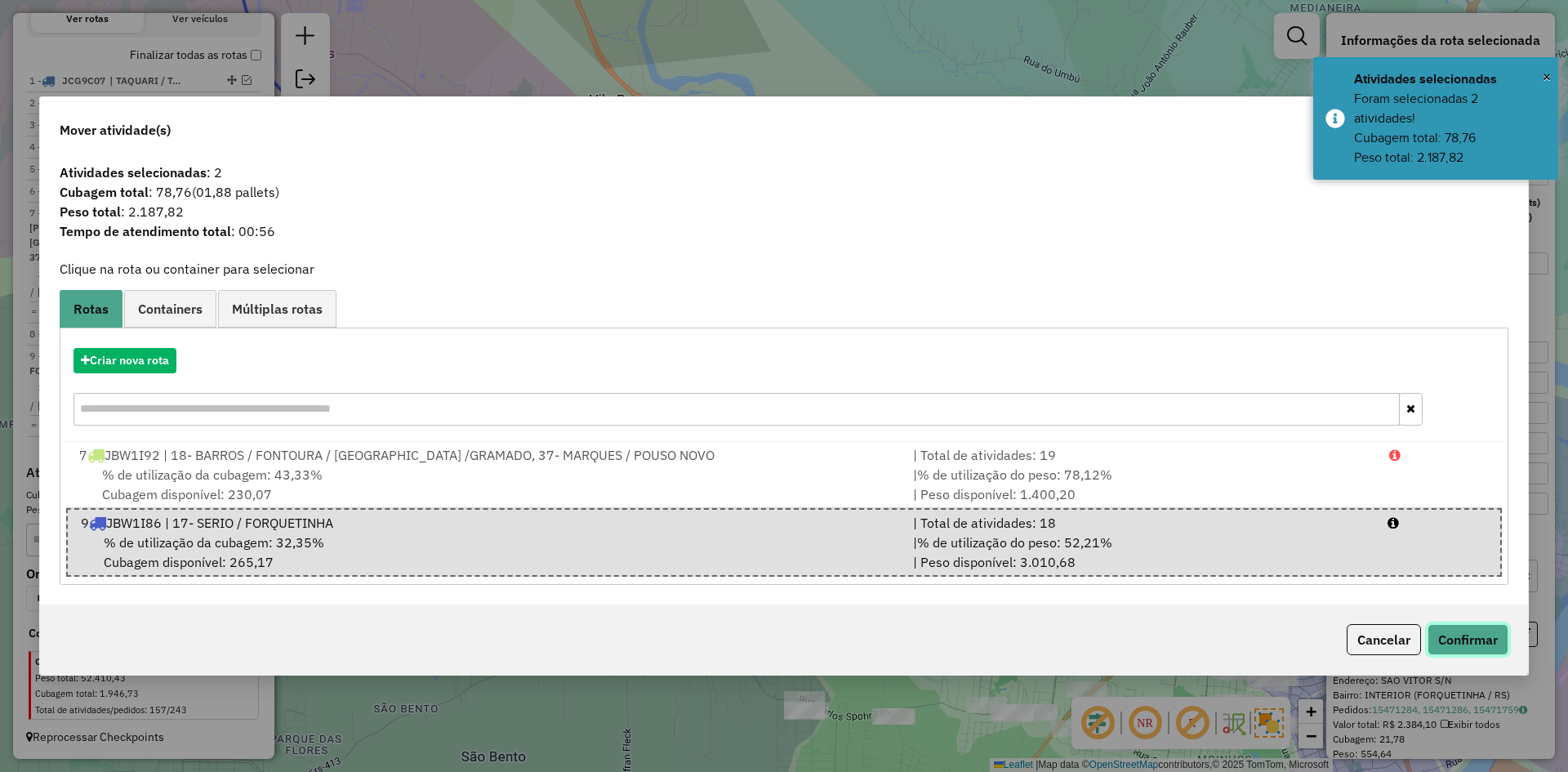
click at [1495, 634] on button "Confirmar" at bounding box center [1468, 640] width 80 height 31
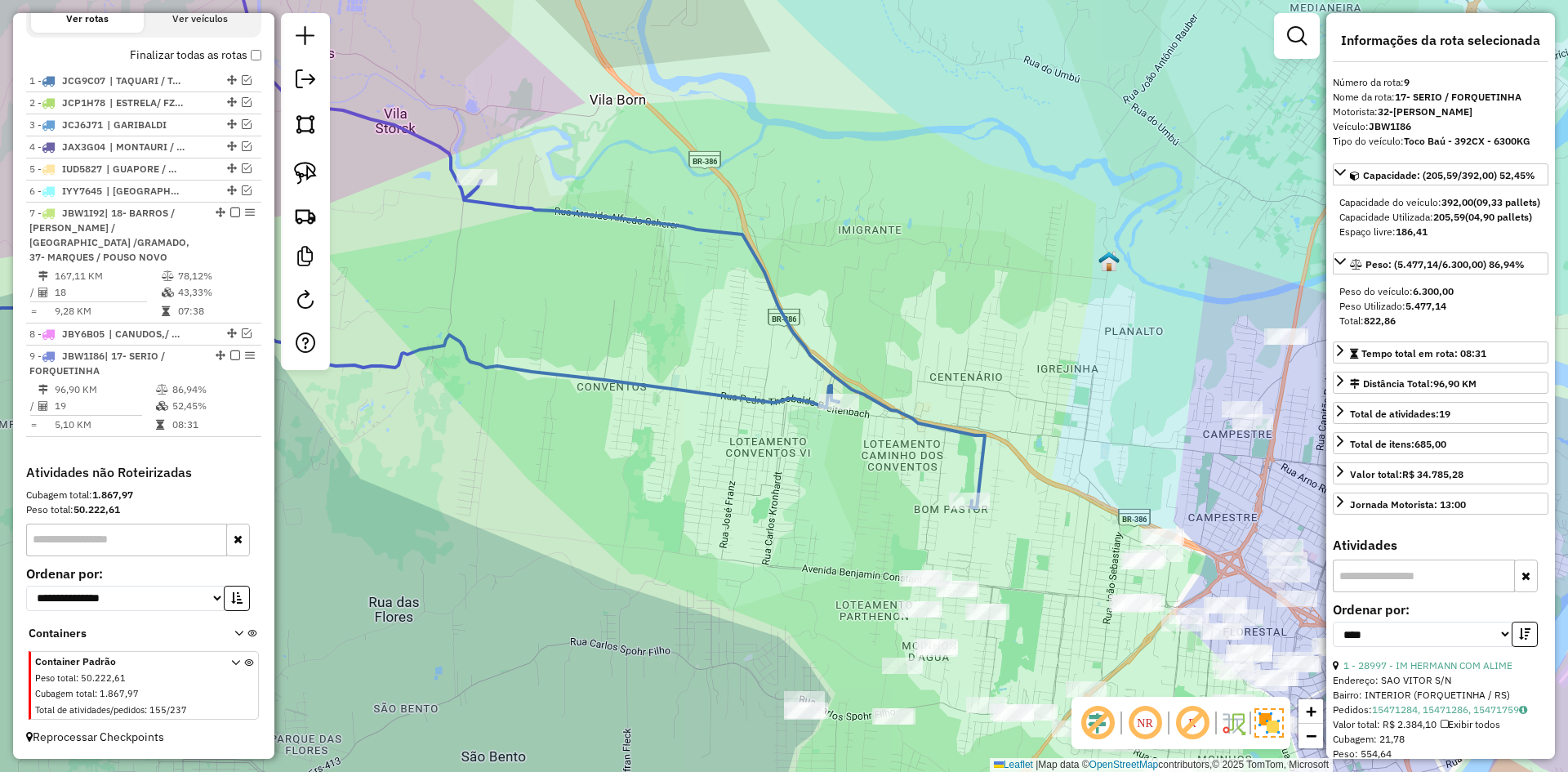
click at [786, 315] on icon at bounding box center [414, 216] width 1142 height 585
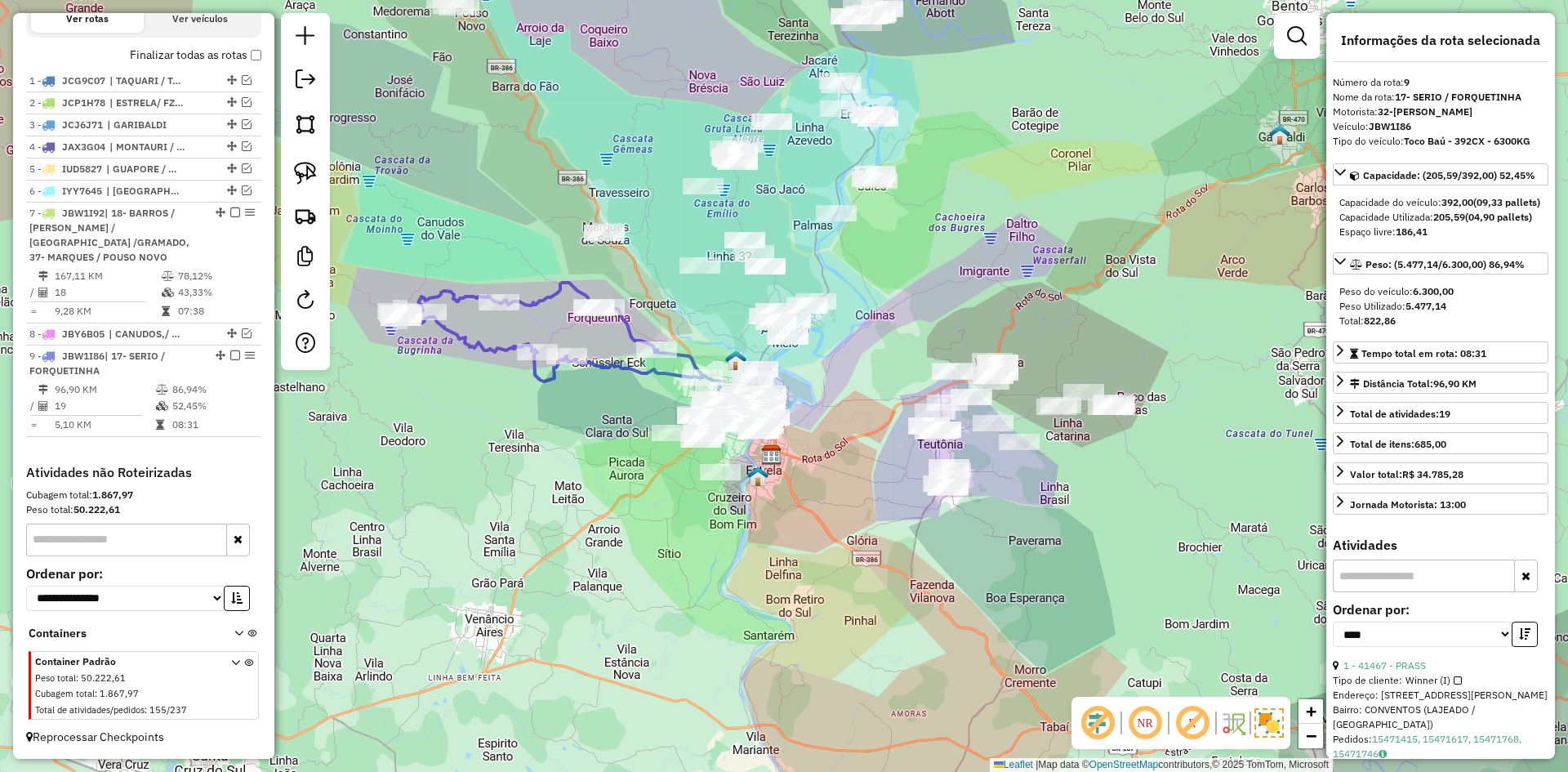
click at [494, 344] on icon at bounding box center [559, 337] width 323 height 107
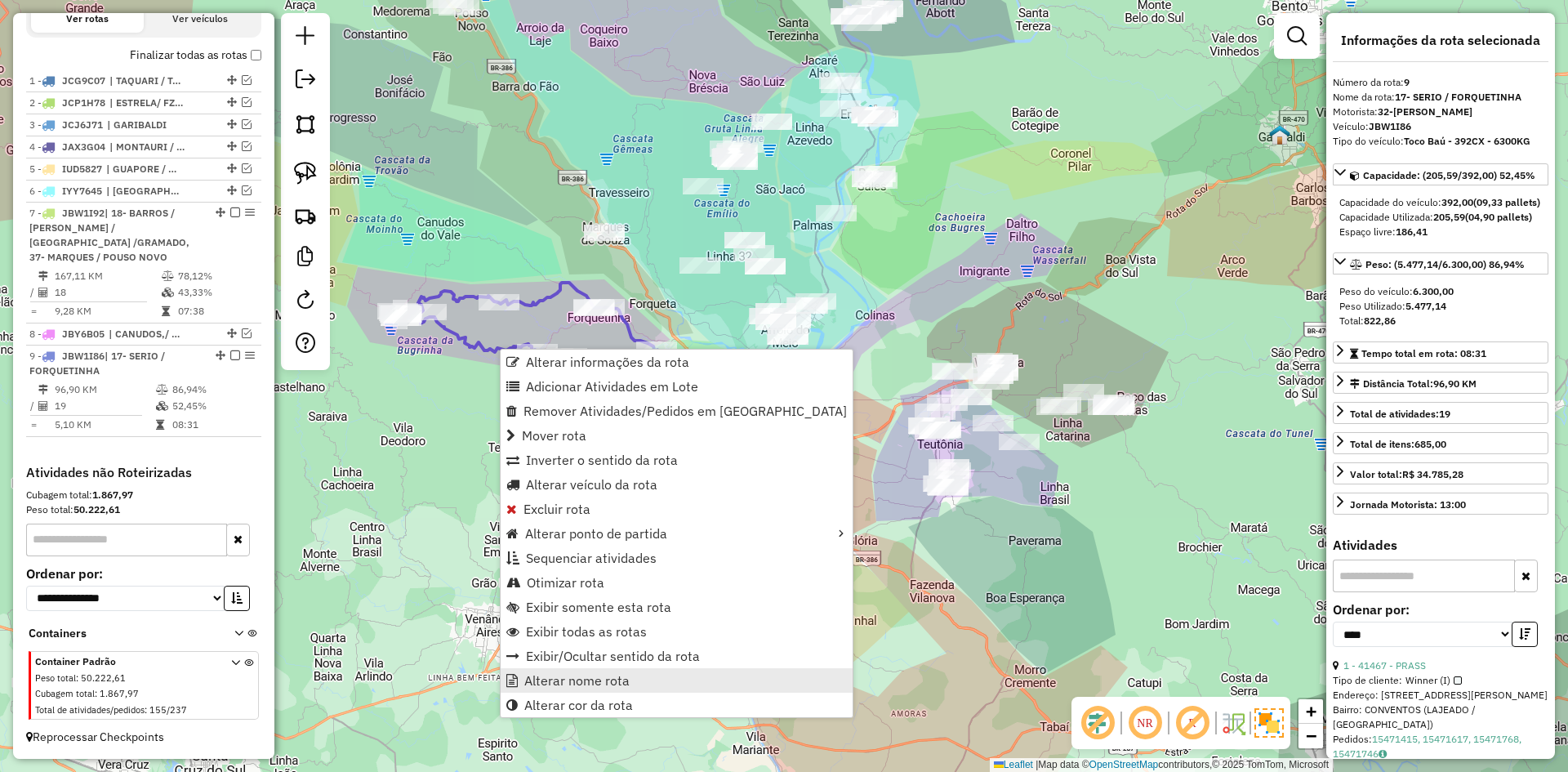
click at [594, 679] on span "Alterar nome rota" at bounding box center [577, 680] width 106 height 13
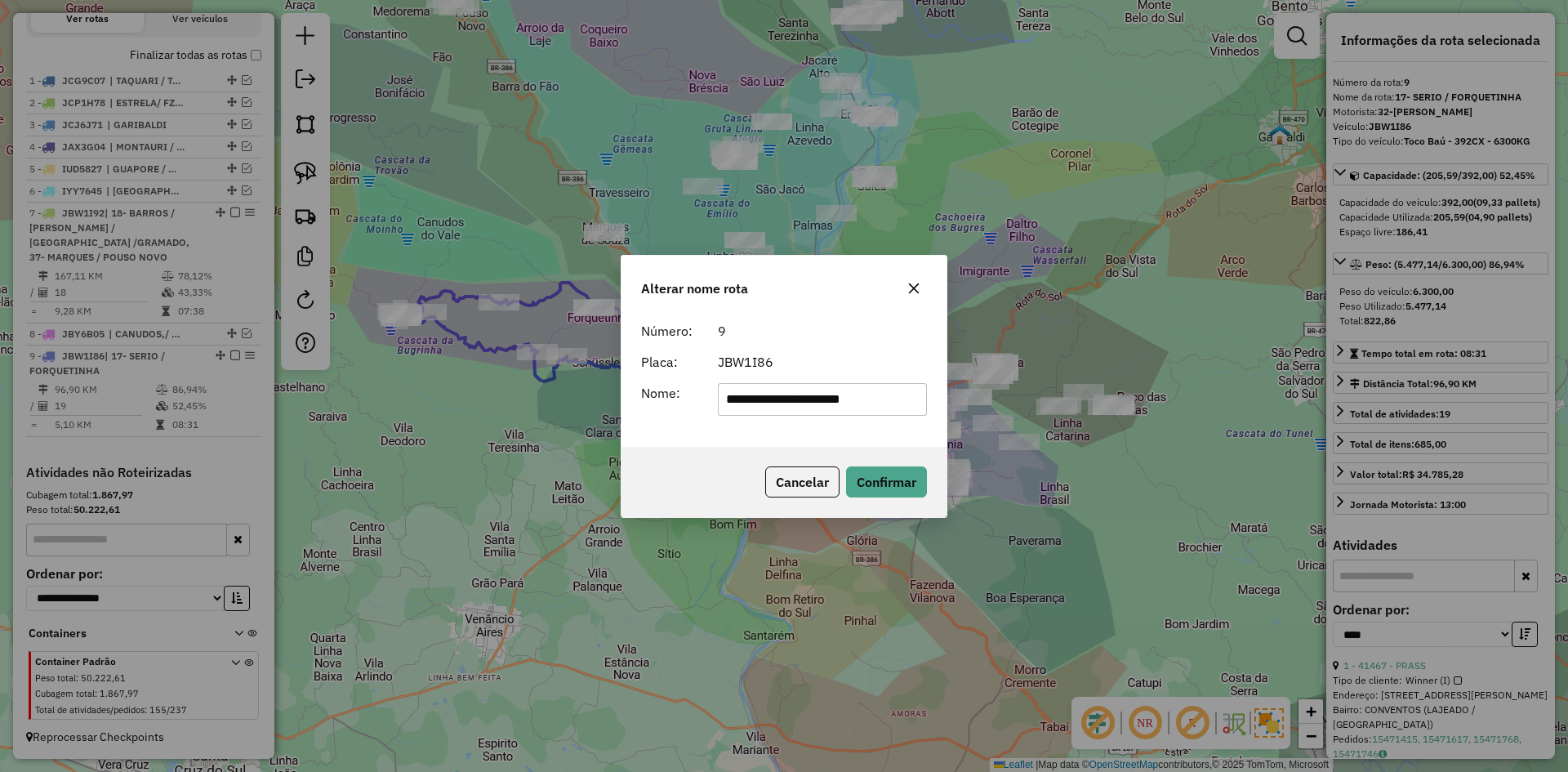
drag, startPoint x: 744, startPoint y: 400, endPoint x: 645, endPoint y: 440, distance: 106.8
click at [646, 440] on div "**********" at bounding box center [784, 380] width 325 height 132
type input "**********"
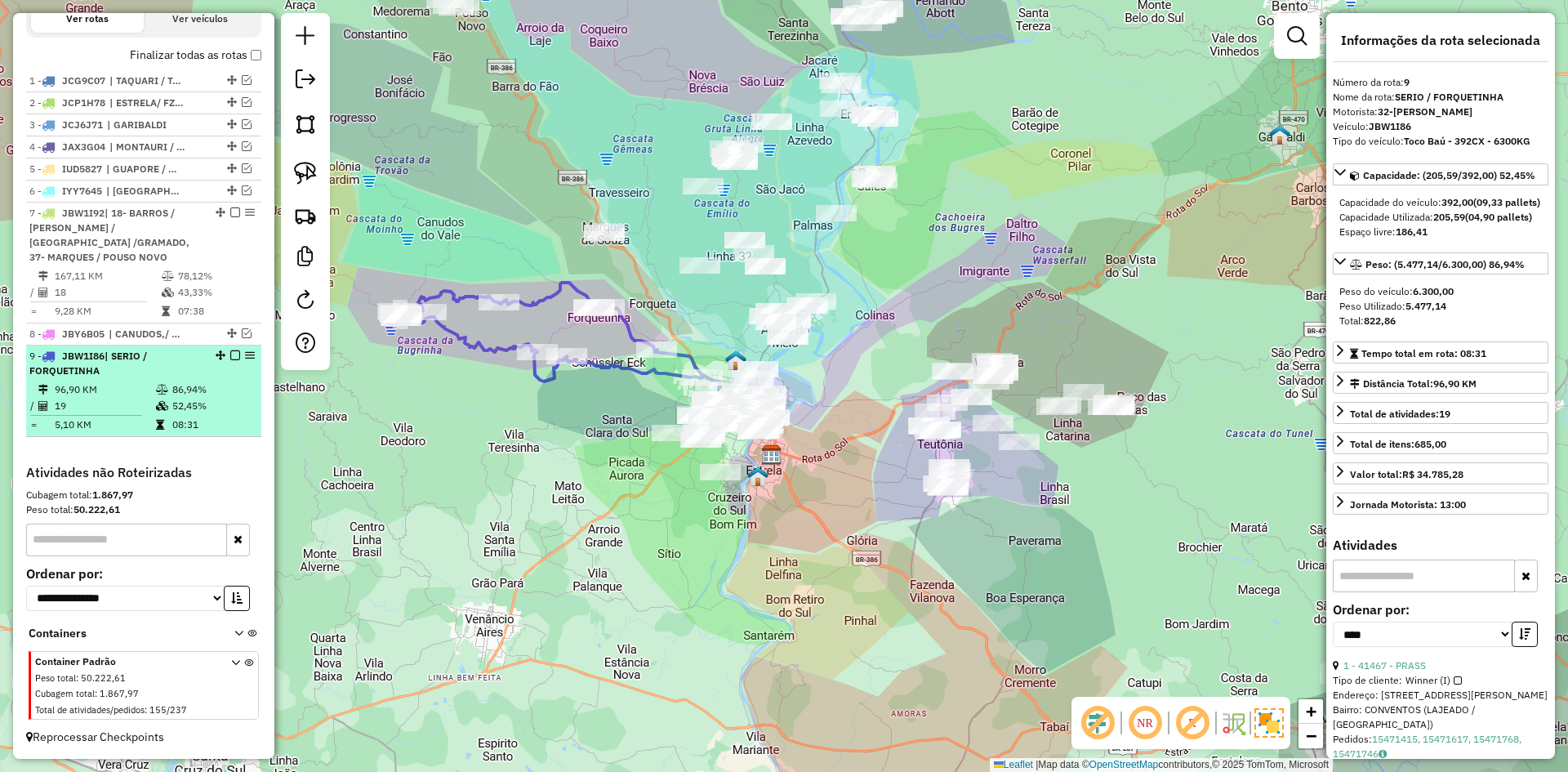
click at [230, 357] on em at bounding box center [235, 355] width 10 height 10
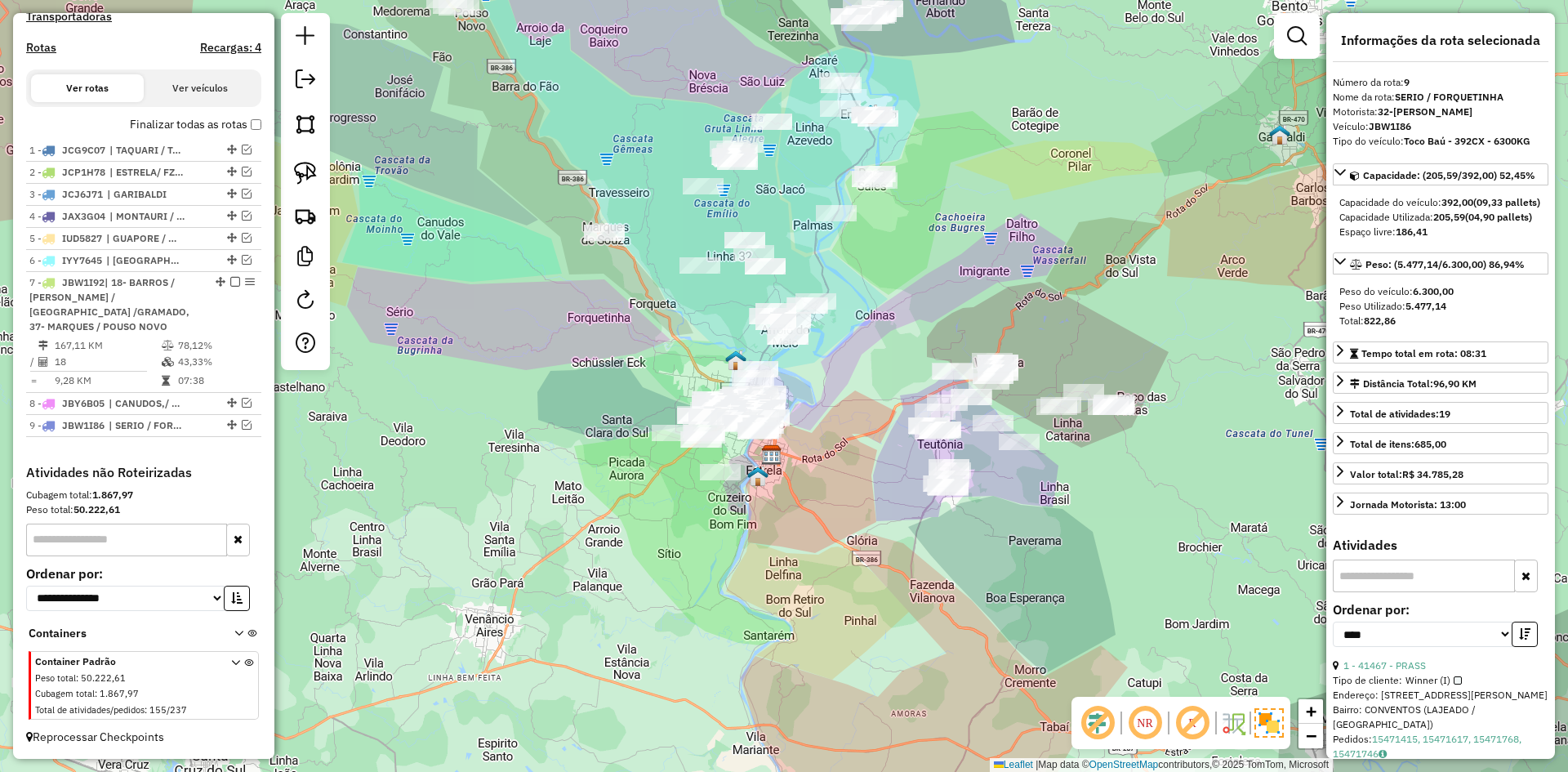
scroll to position [505, 0]
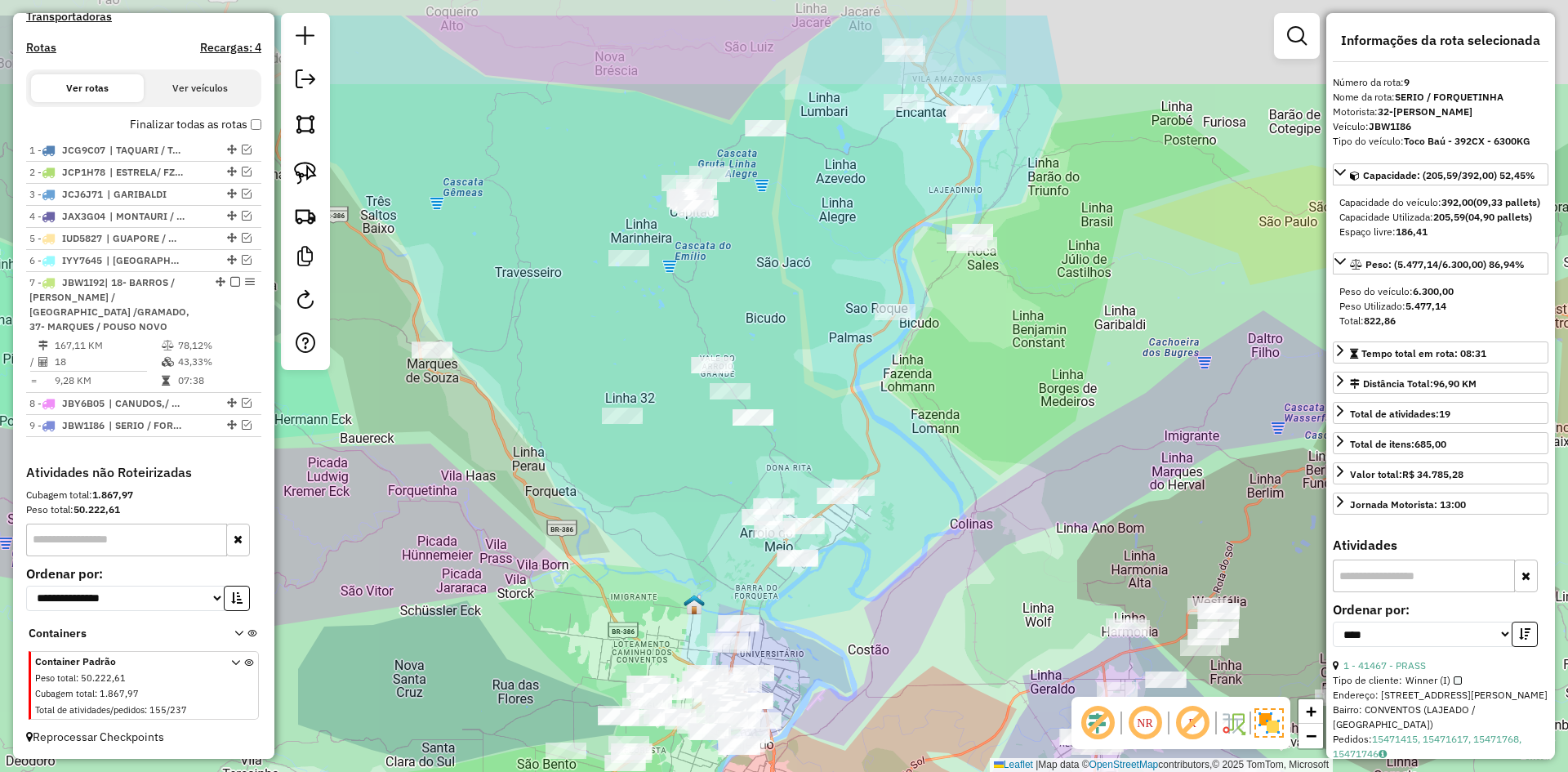
drag, startPoint x: 782, startPoint y: 205, endPoint x: 794, endPoint y: 306, distance: 101.7
click at [794, 306] on div "Janela de atendimento Grade de atendimento Capacidade Transportadoras Veículos …" at bounding box center [784, 386] width 1568 height 772
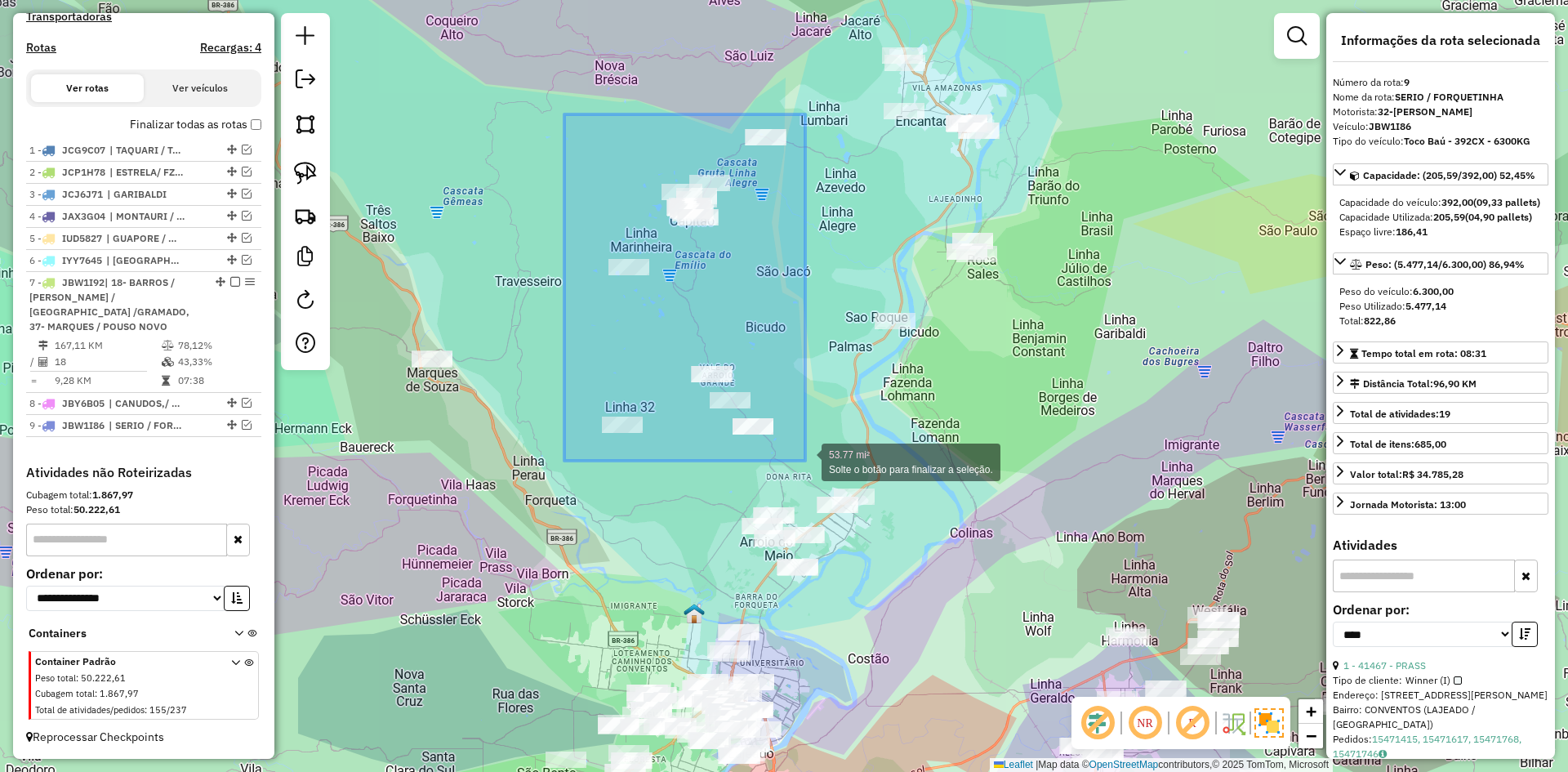
drag, startPoint x: 565, startPoint y: 114, endPoint x: 806, endPoint y: 460, distance: 421.7
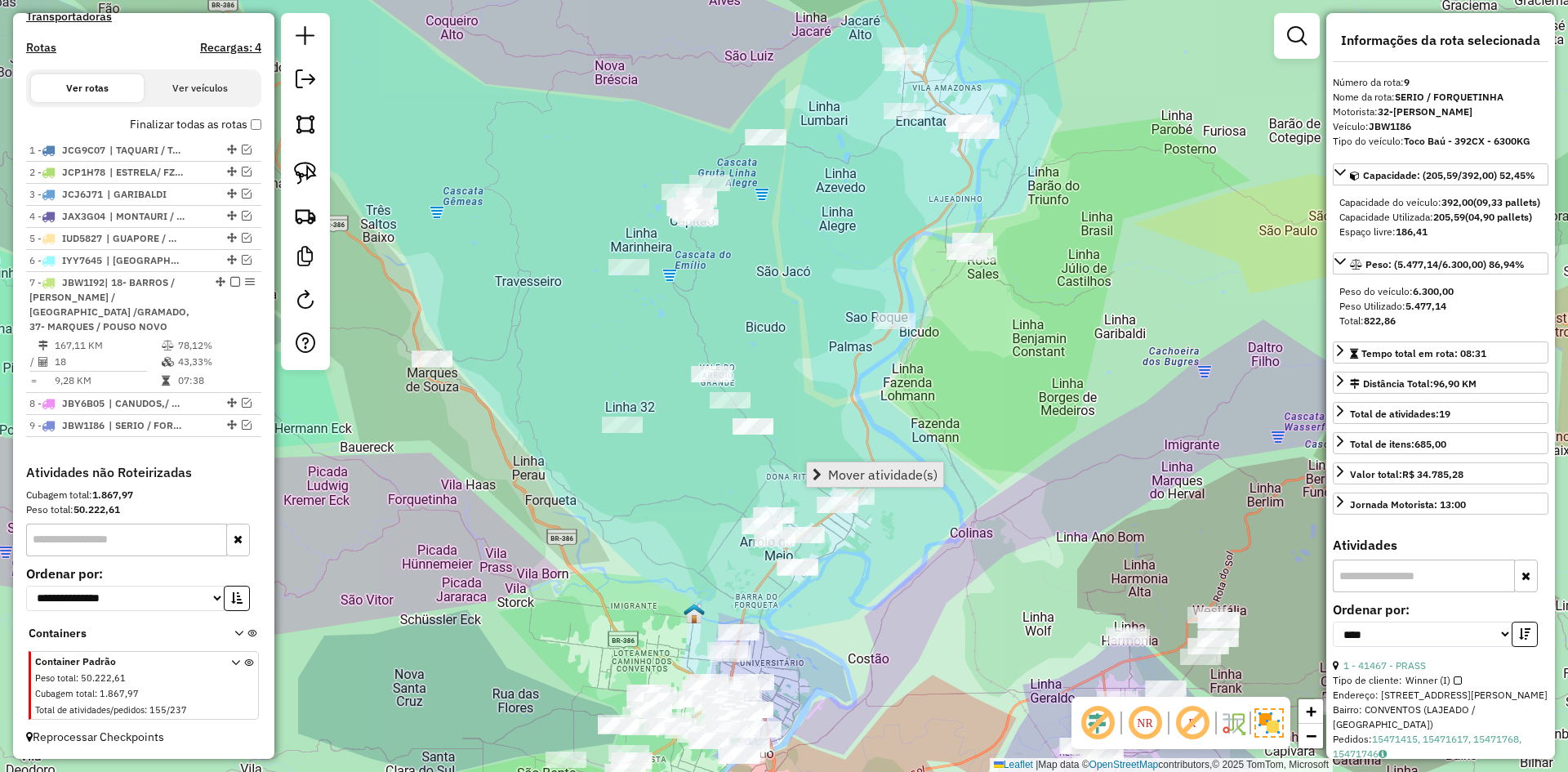
click at [843, 466] on link "Mover atividade(s)" at bounding box center [876, 474] width 137 height 24
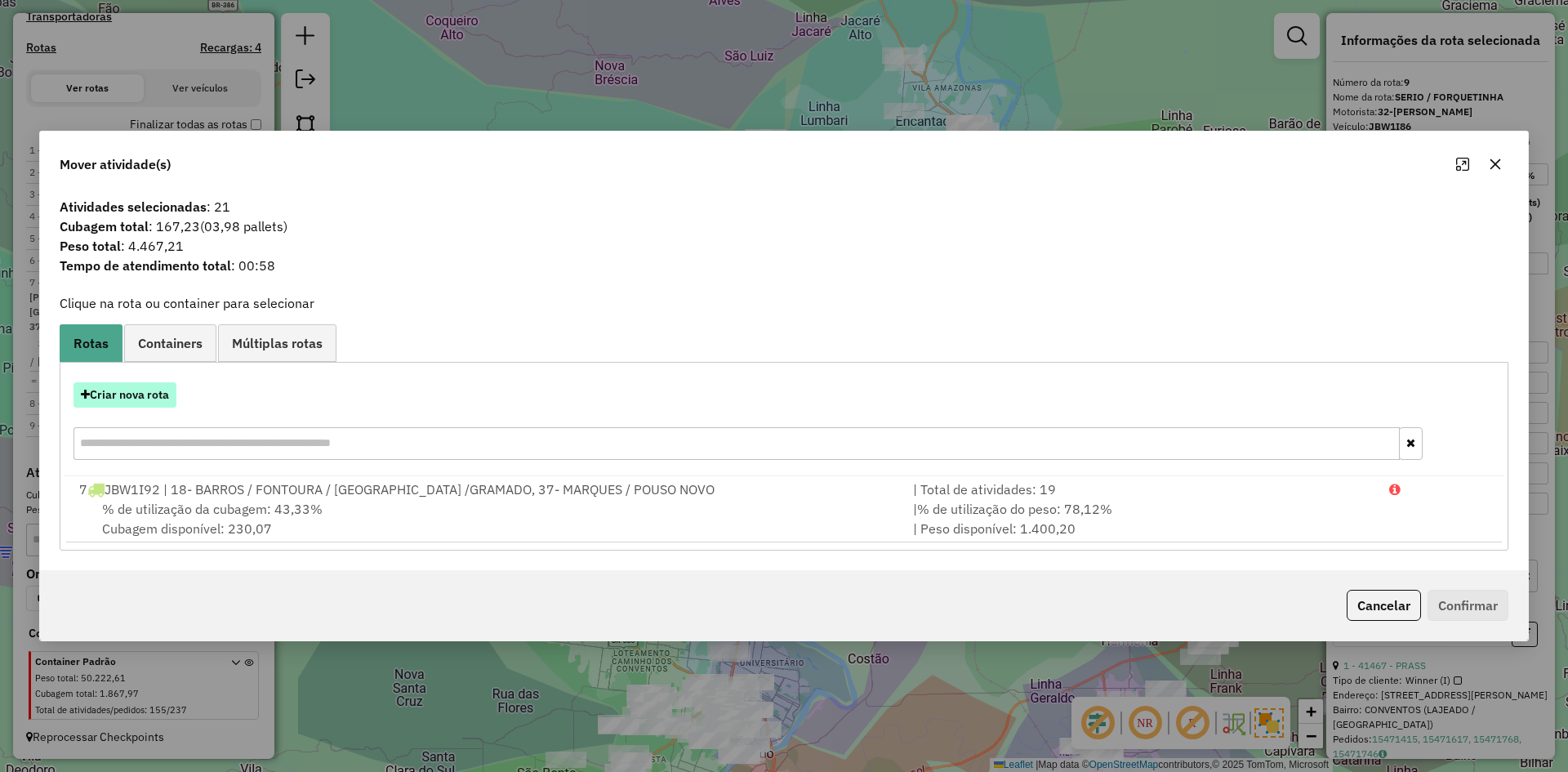
click at [146, 402] on button "Criar nova rota" at bounding box center [125, 395] width 103 height 25
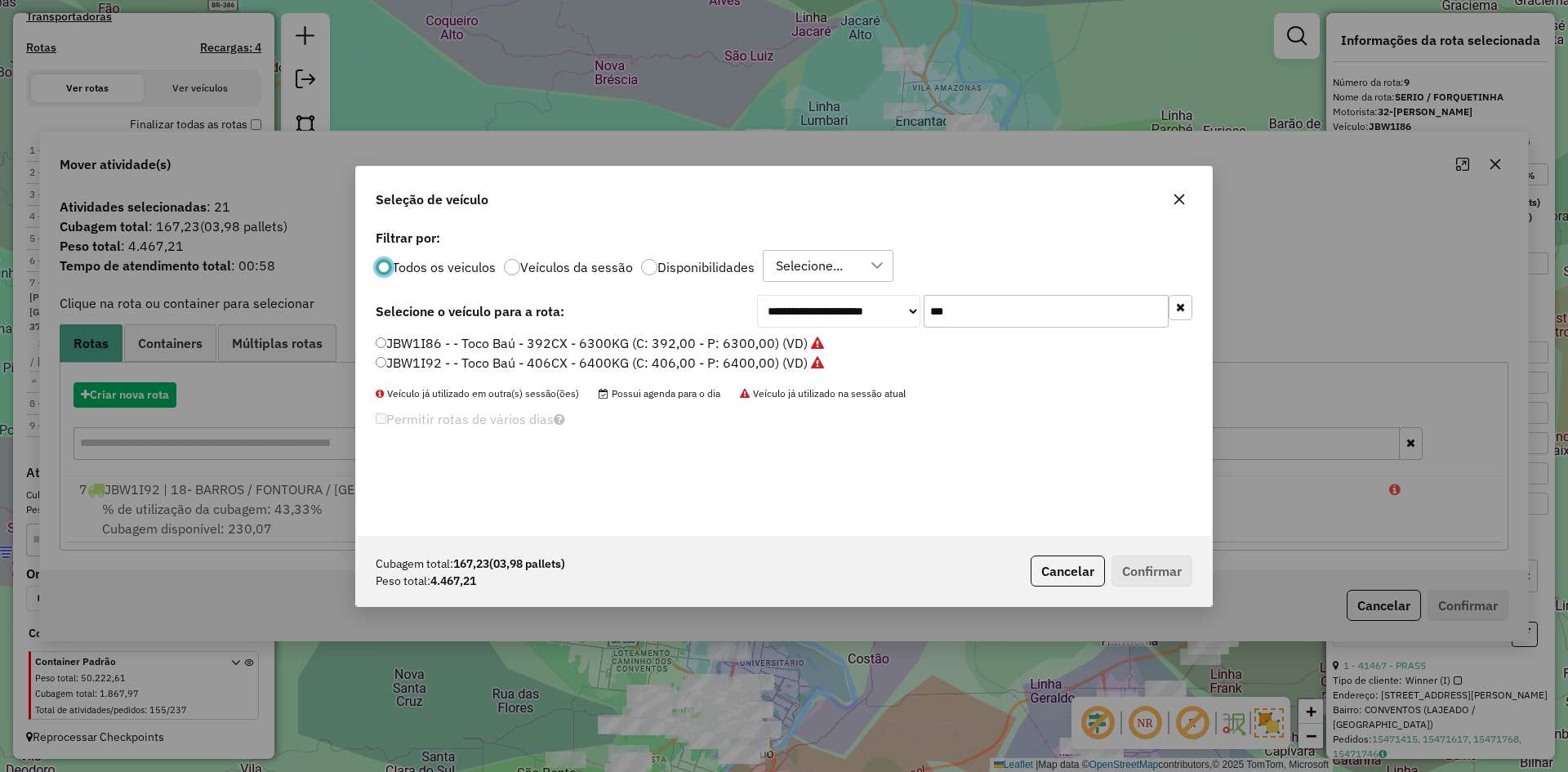
scroll to position [9, 5]
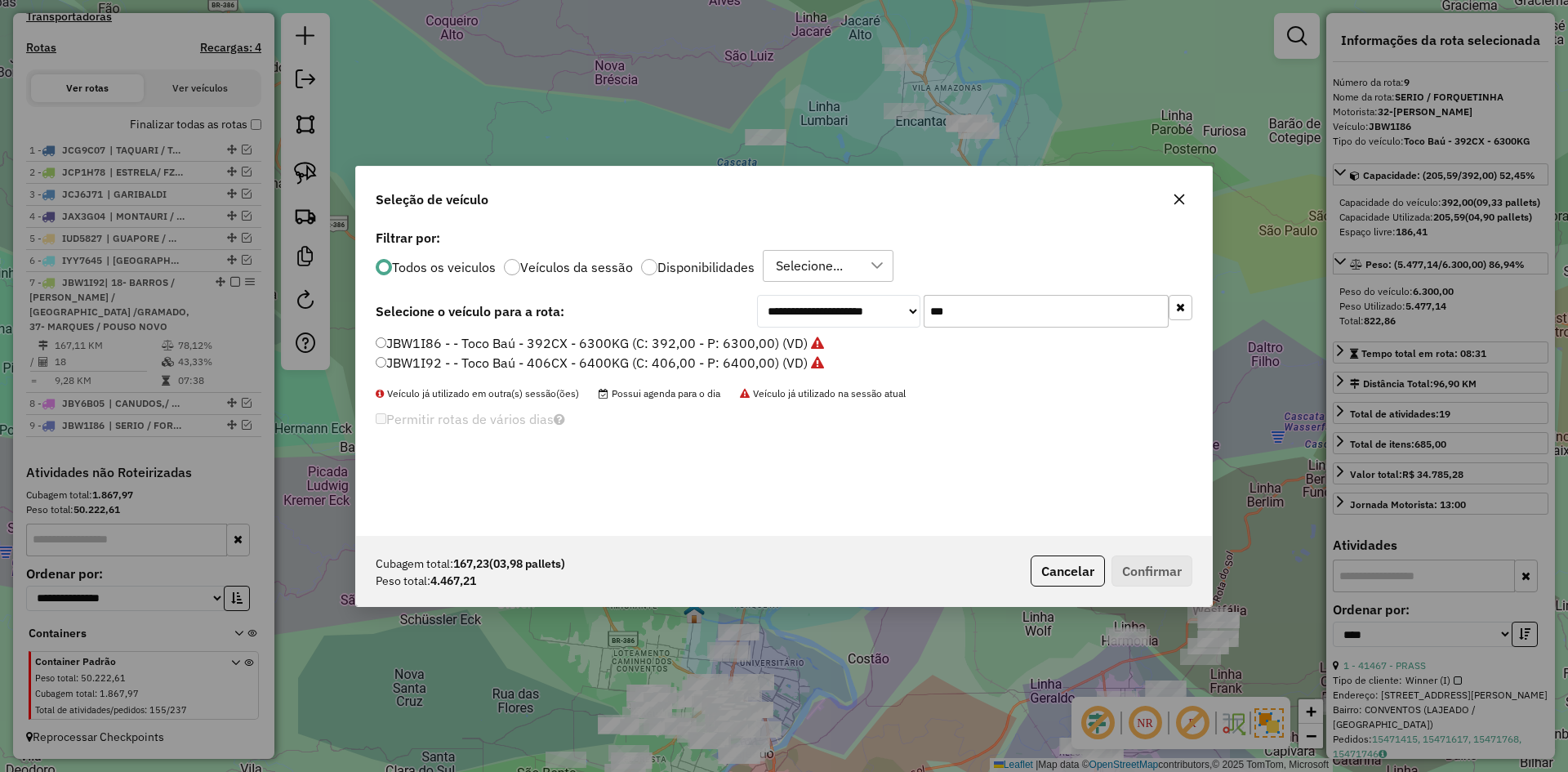
click at [961, 312] on input "***" at bounding box center [1045, 312] width 245 height 33
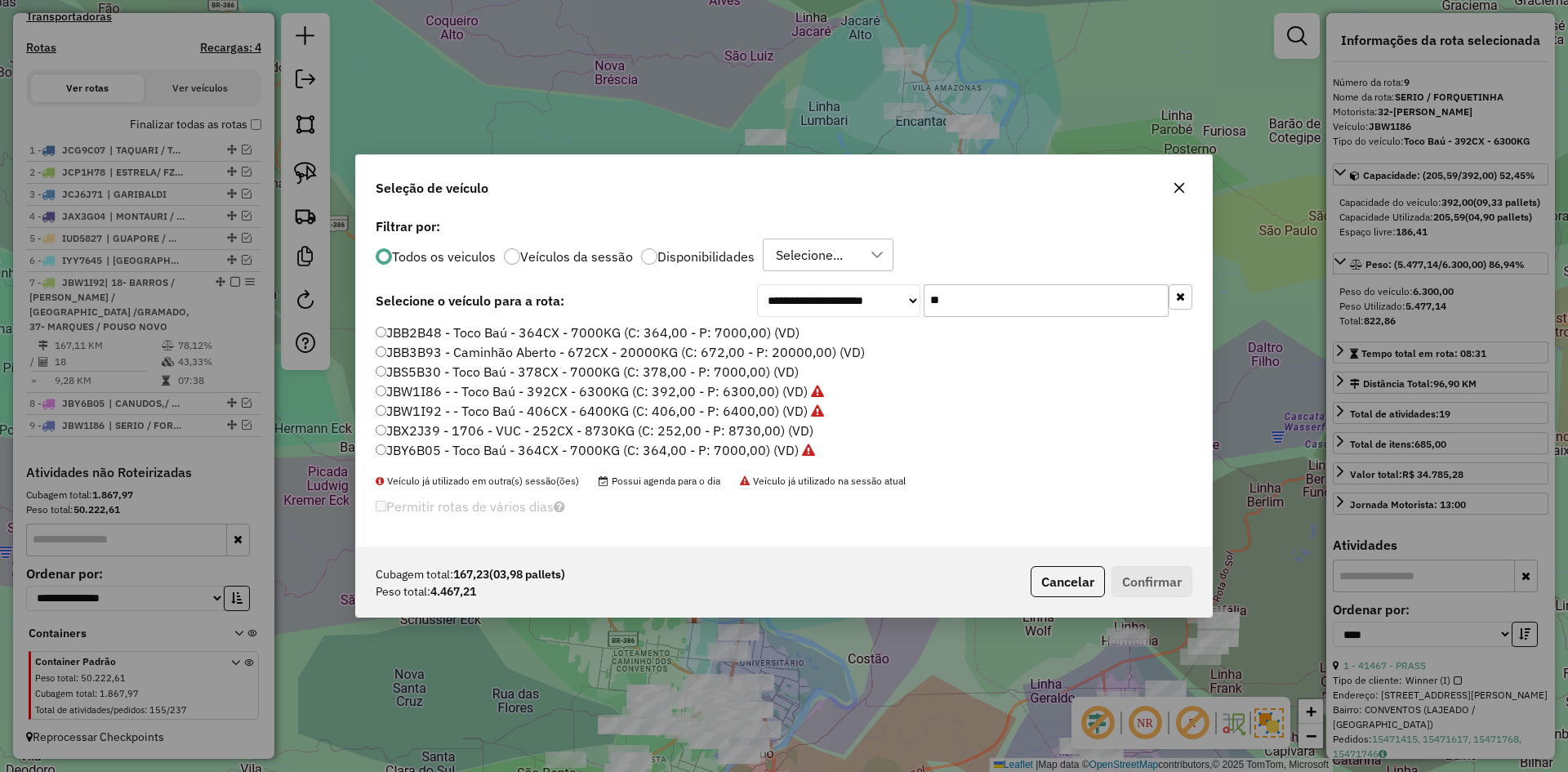
type input "*"
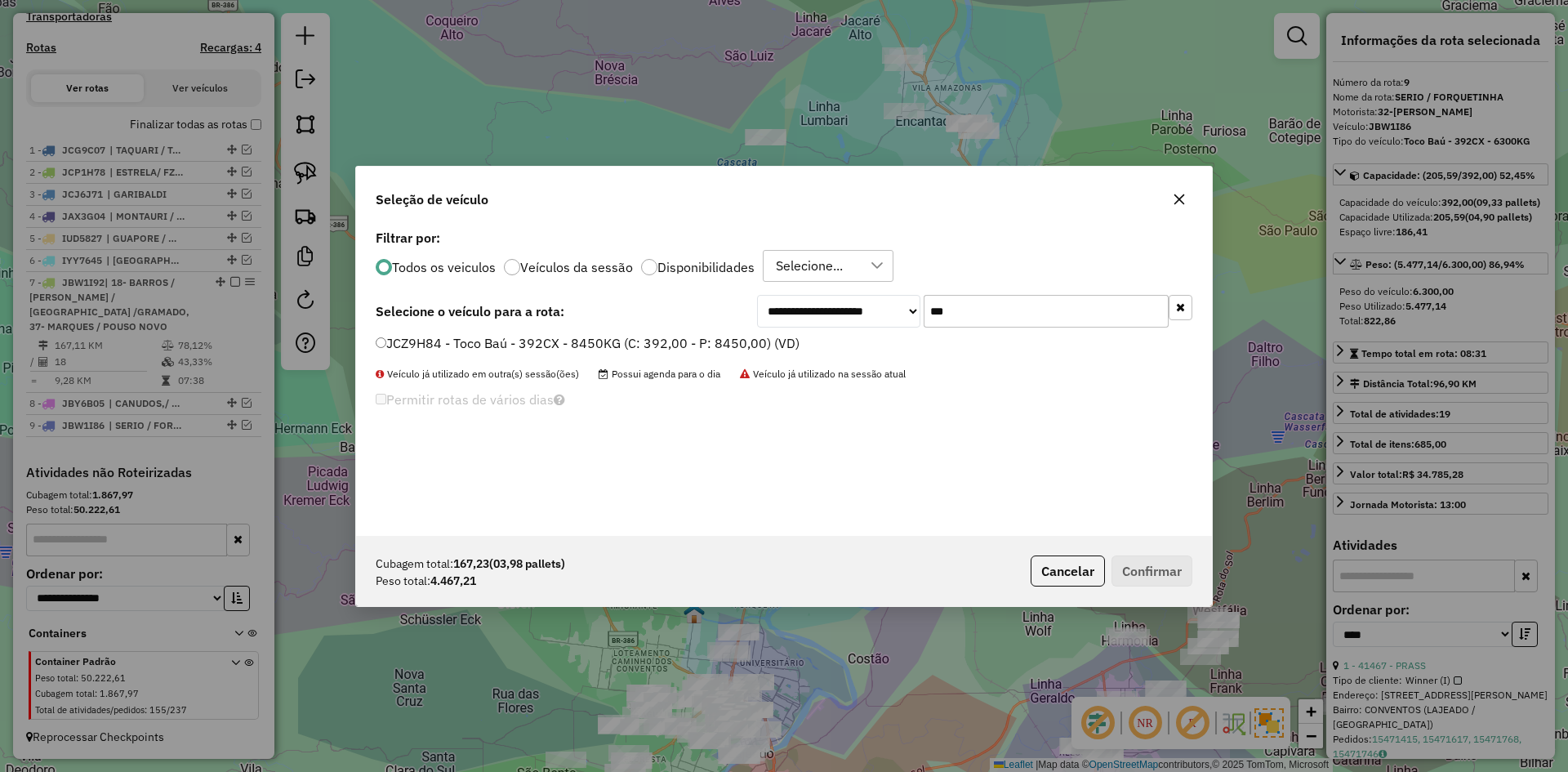
type input "***"
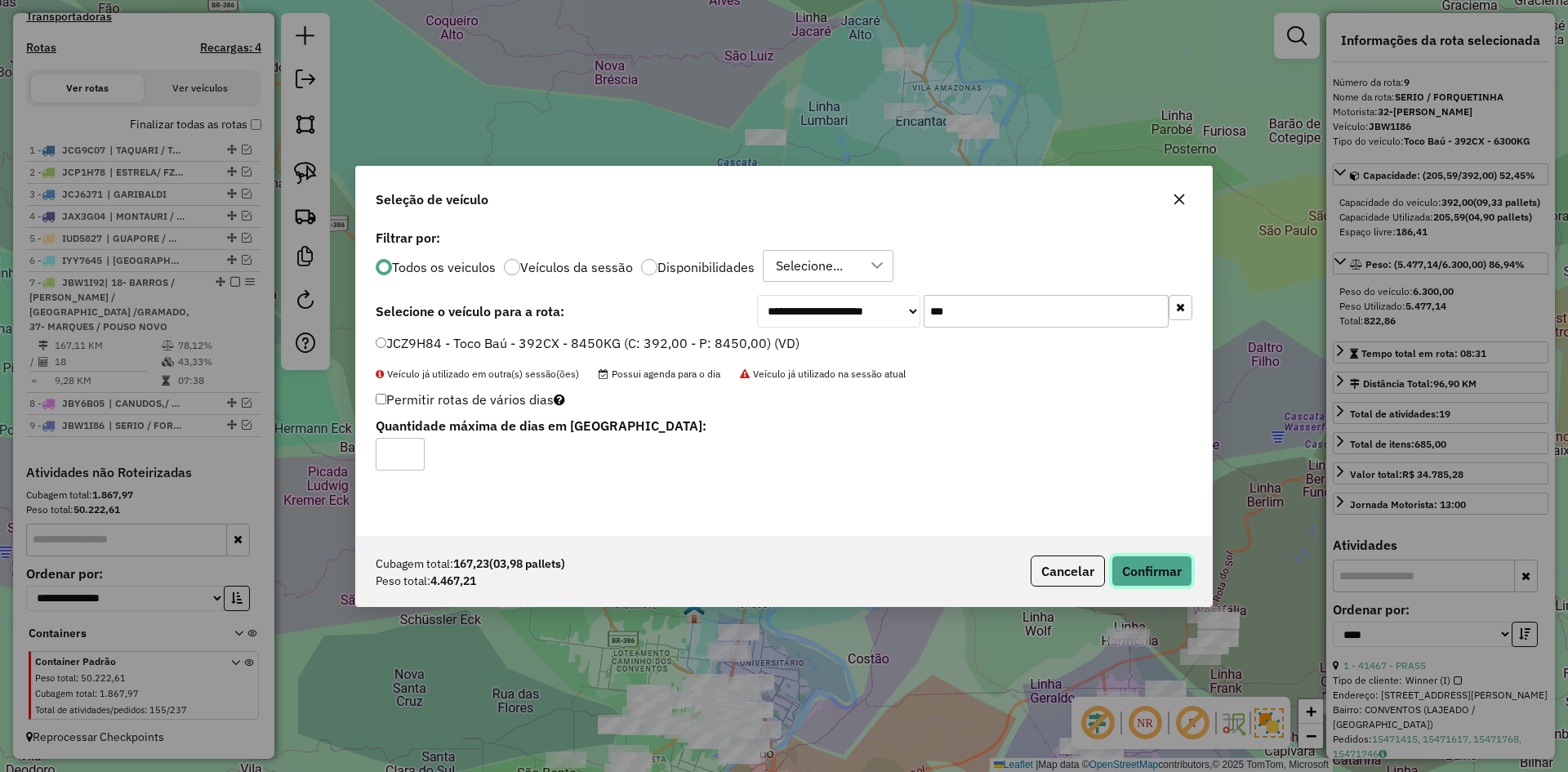
click at [1155, 558] on button "Confirmar" at bounding box center [1152, 571] width 80 height 31
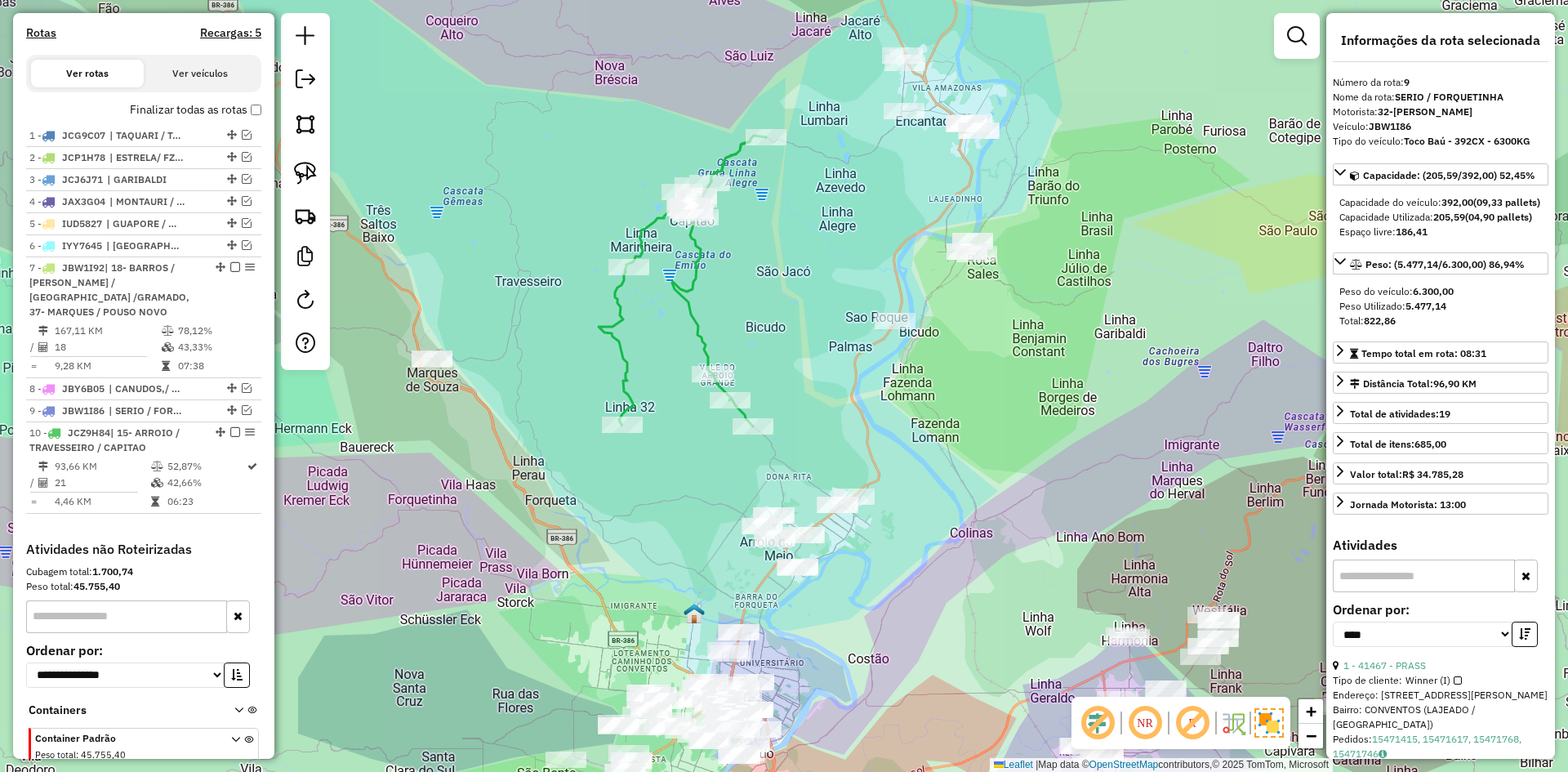
scroll to position [597, 0]
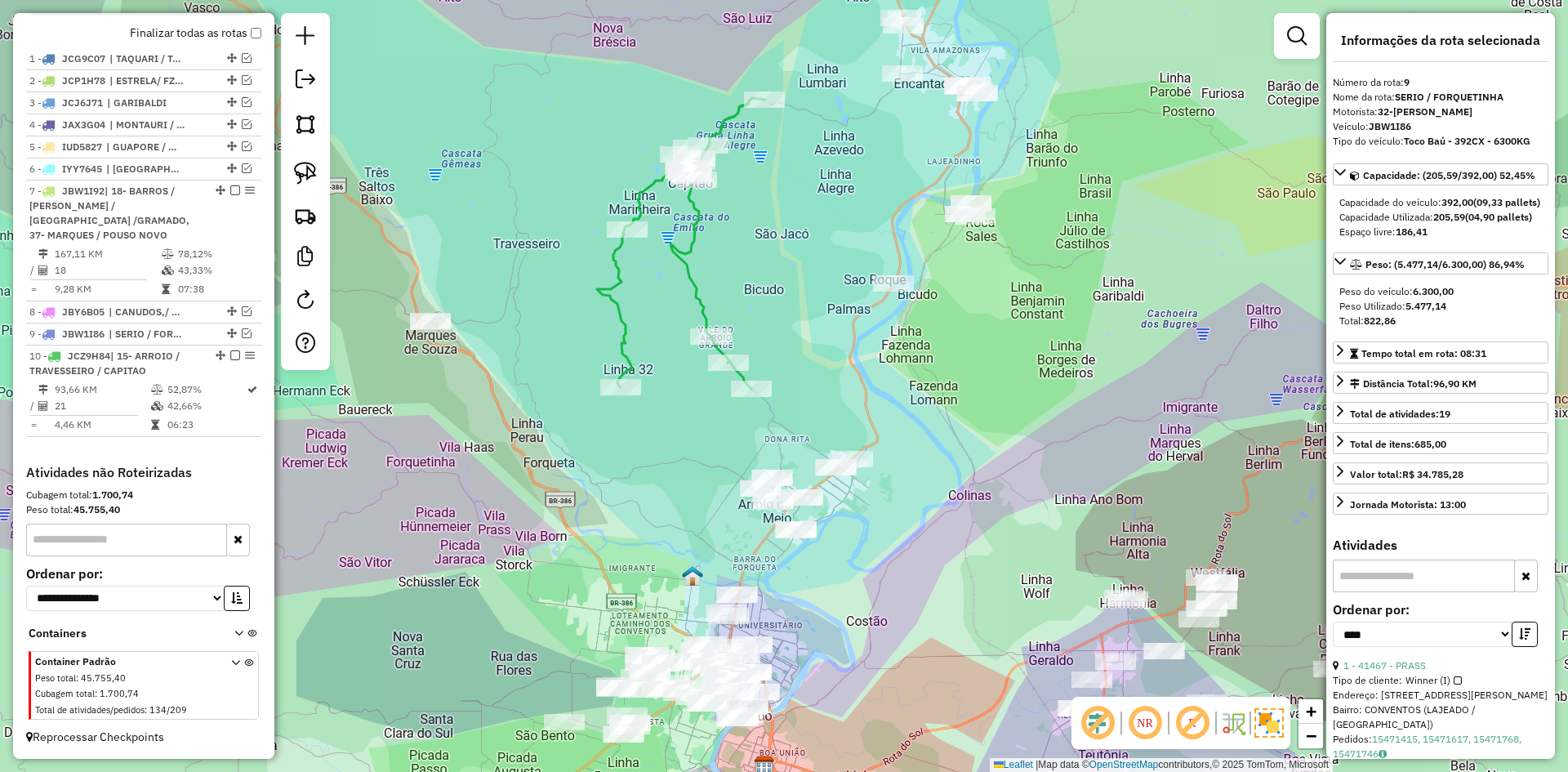
drag, startPoint x: 807, startPoint y: 429, endPoint x: 777, endPoint y: 317, distance: 115.9
click at [777, 318] on div "Janela de atendimento Grade de atendimento Capacidade Transportadoras Veículos …" at bounding box center [784, 386] width 1568 height 772
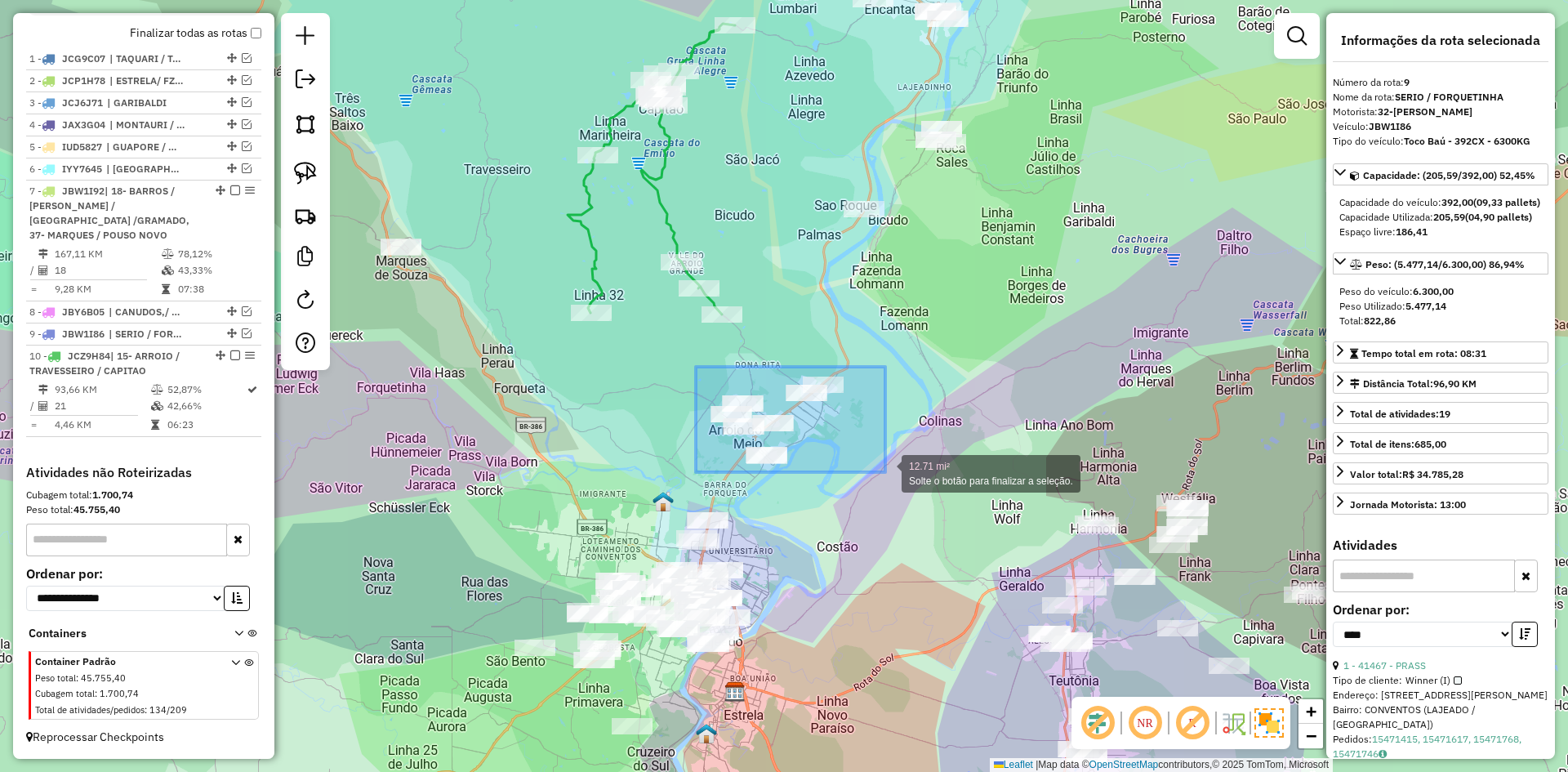
drag, startPoint x: 696, startPoint y: 366, endPoint x: 885, endPoint y: 473, distance: 217.2
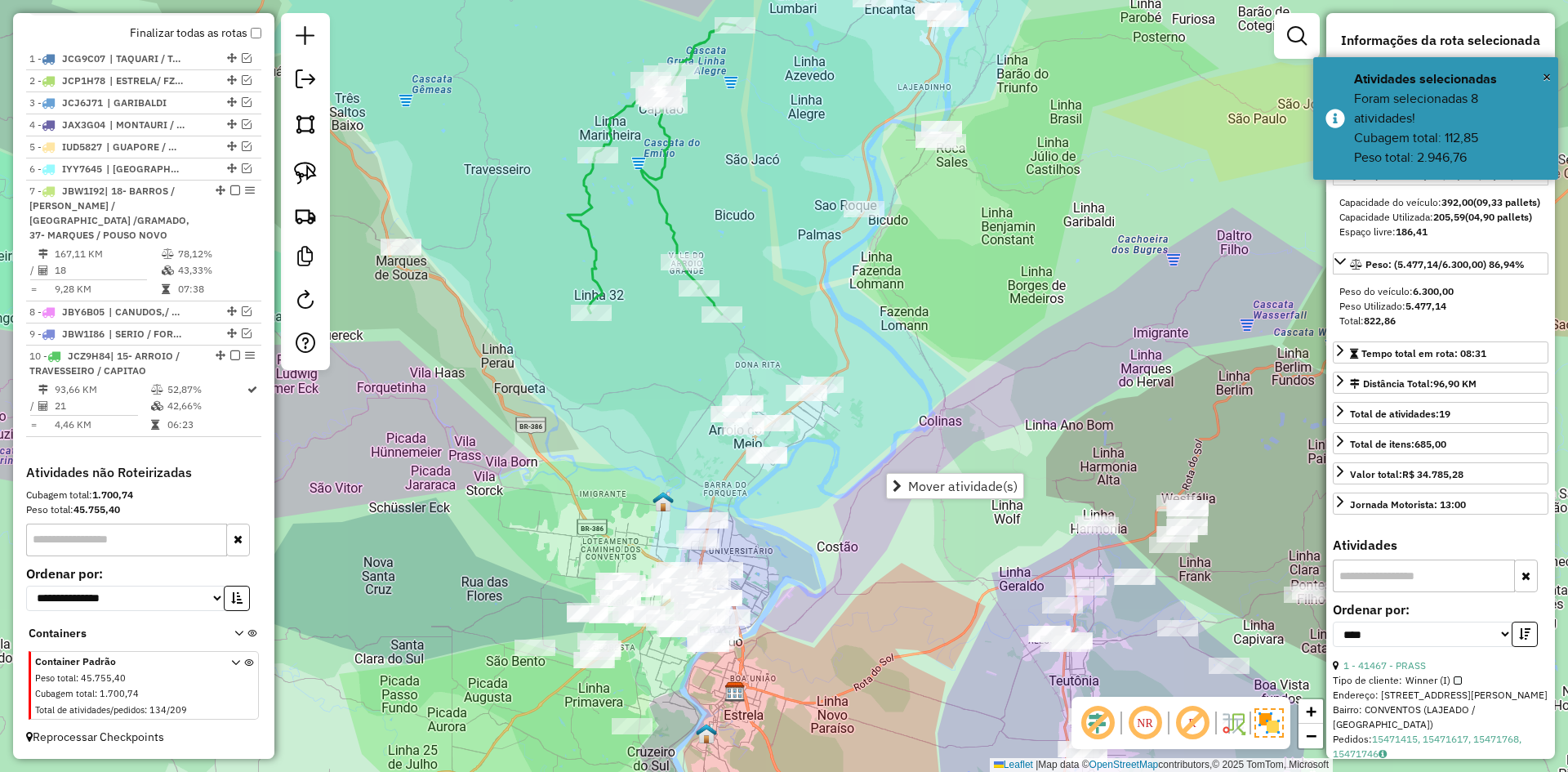
click at [676, 250] on icon at bounding box center [651, 169] width 167 height 291
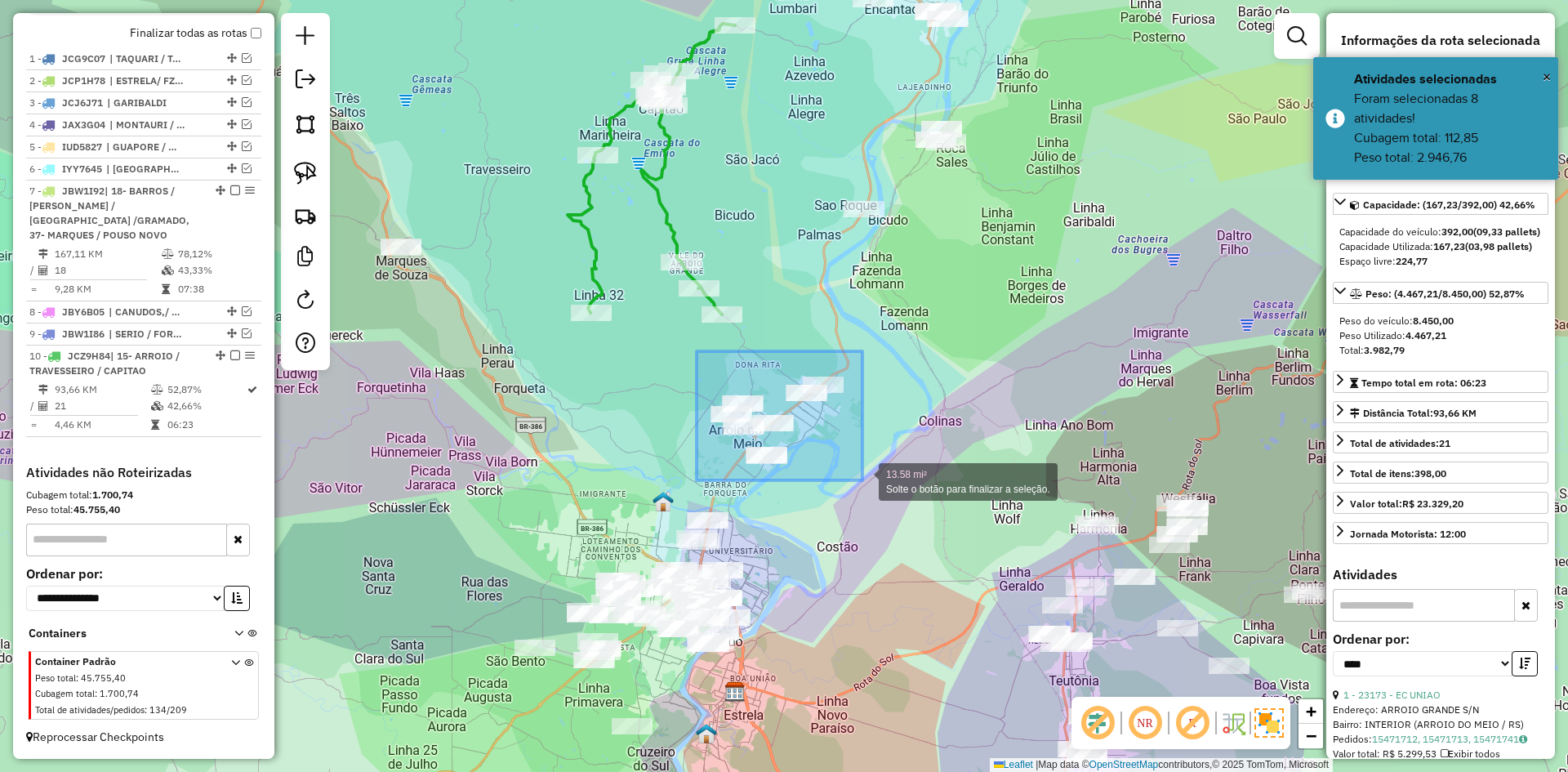
drag, startPoint x: 697, startPoint y: 351, endPoint x: 863, endPoint y: 480, distance: 210.2
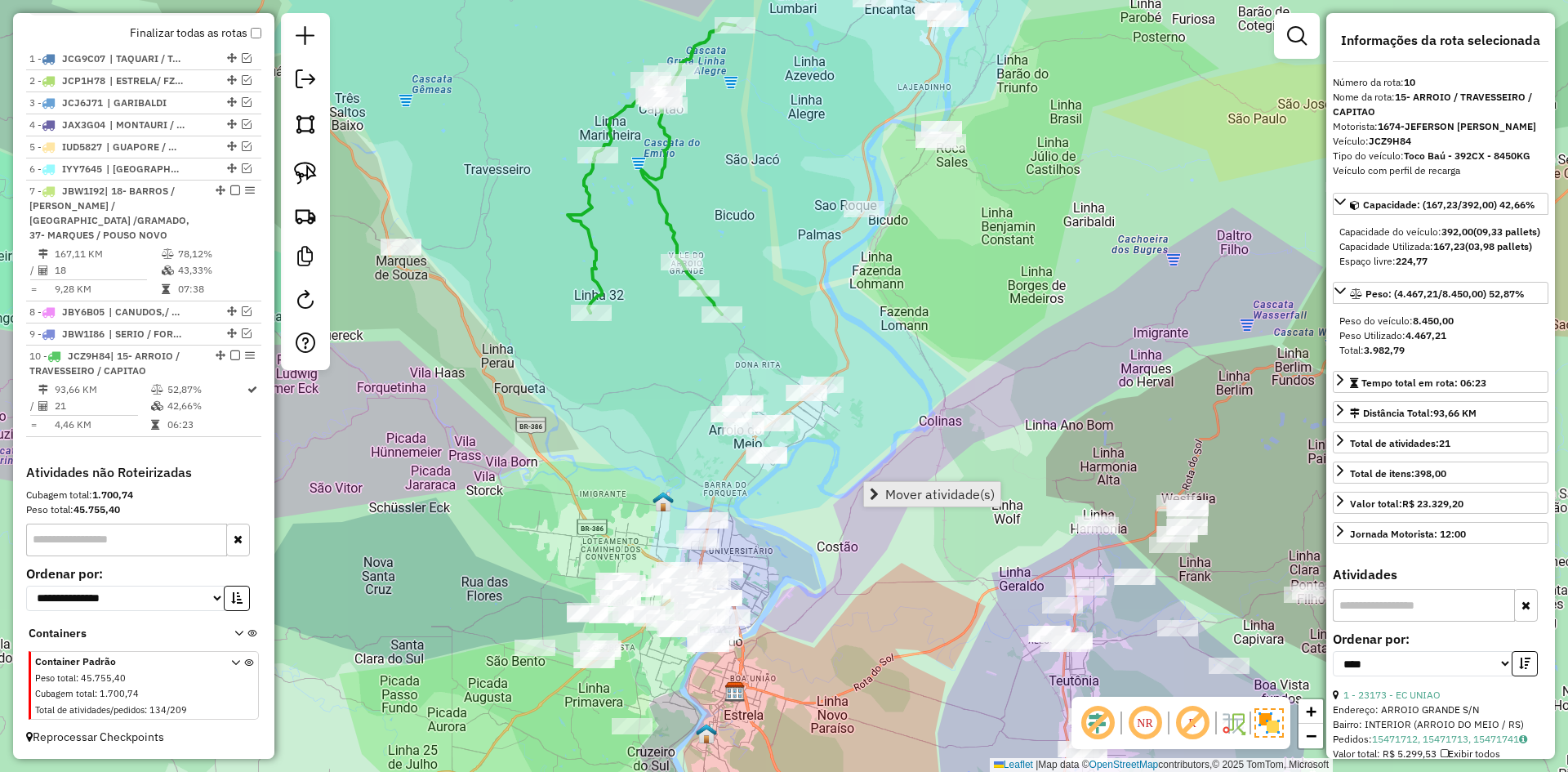
click at [899, 494] on span "Mover atividade(s)" at bounding box center [940, 493] width 109 height 13
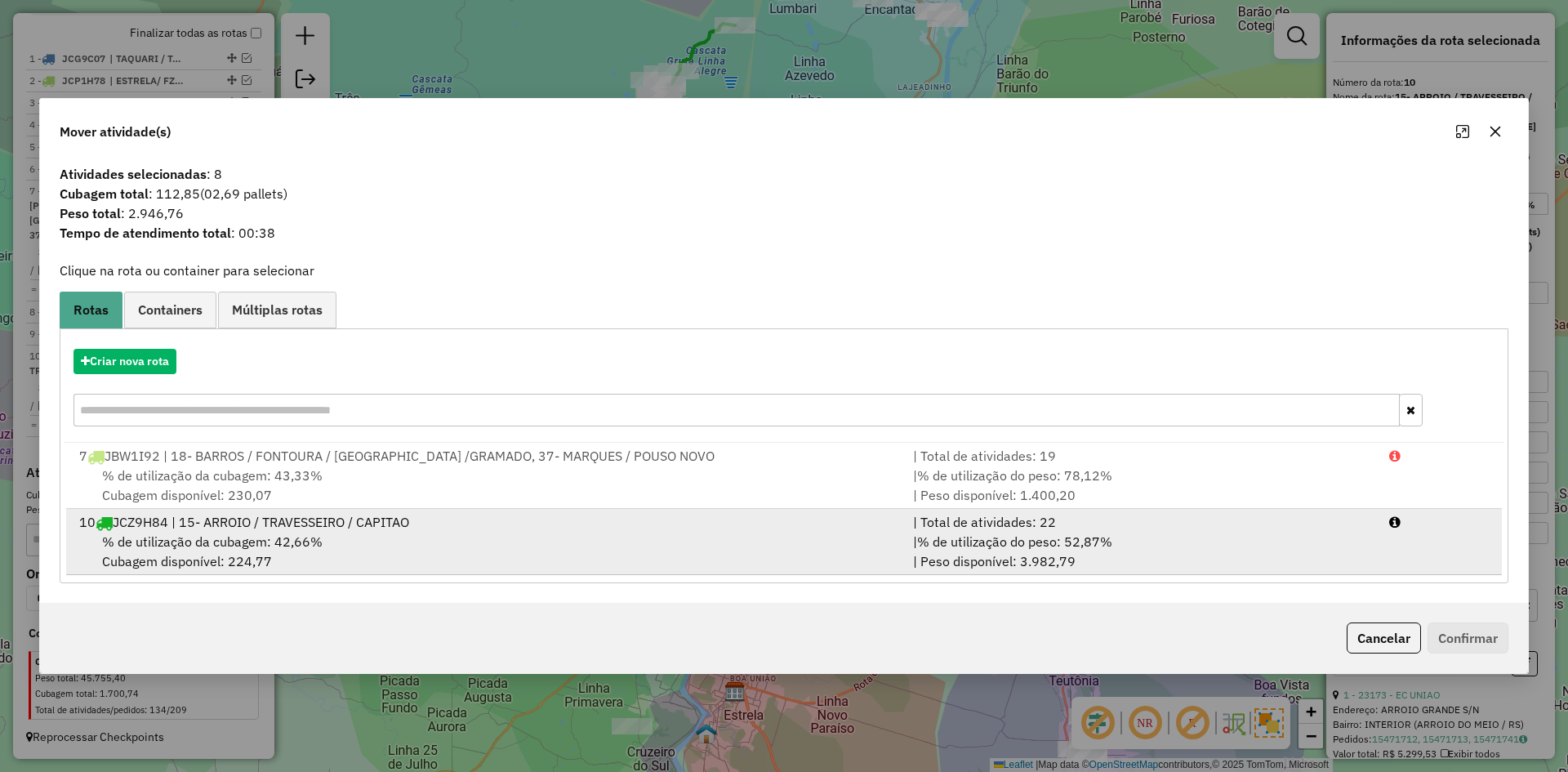
click at [240, 537] on span "% de utilização da cubagem: 42,66%" at bounding box center [212, 541] width 221 height 16
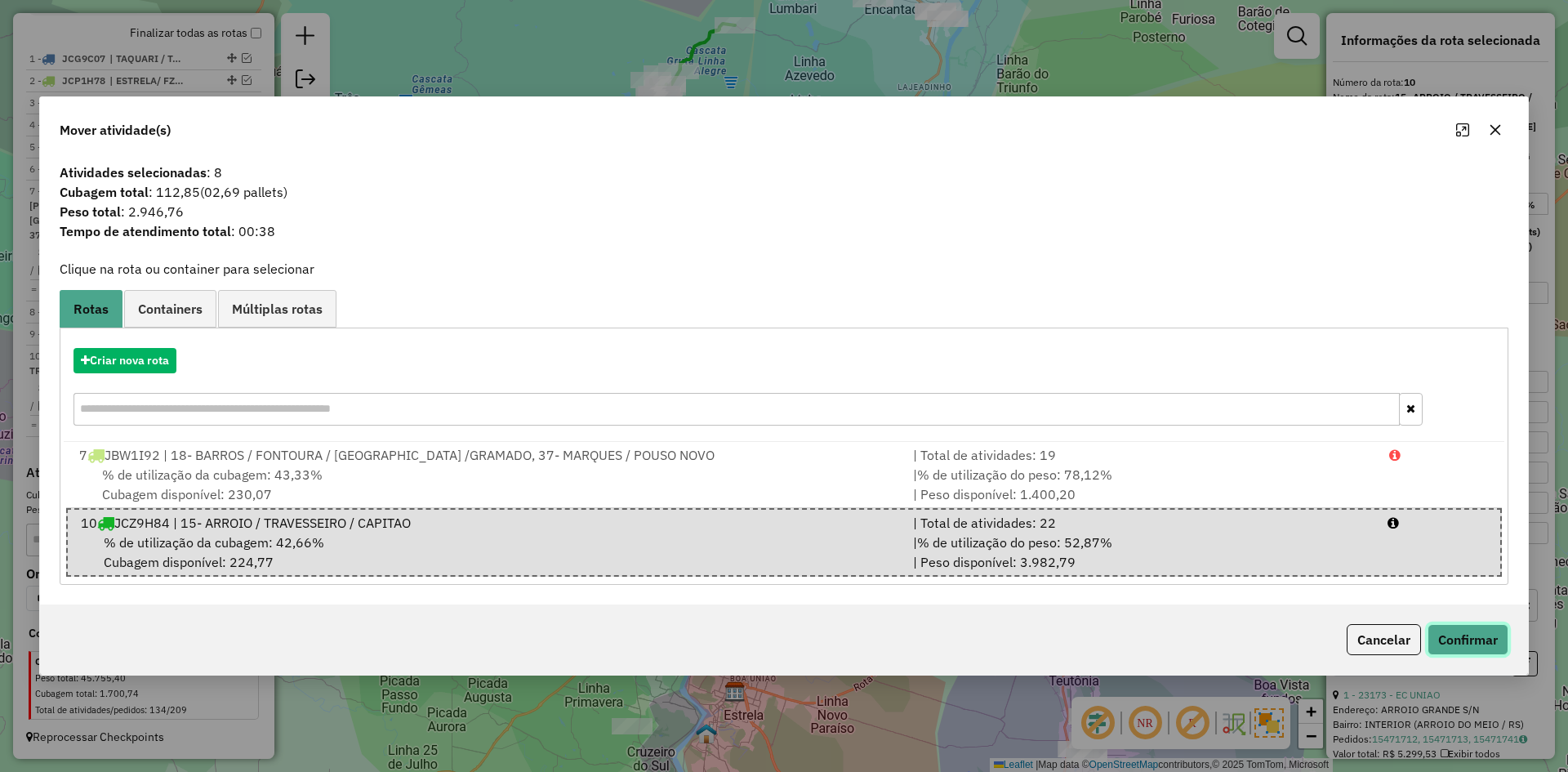
click at [1486, 650] on button "Confirmar" at bounding box center [1468, 640] width 80 height 31
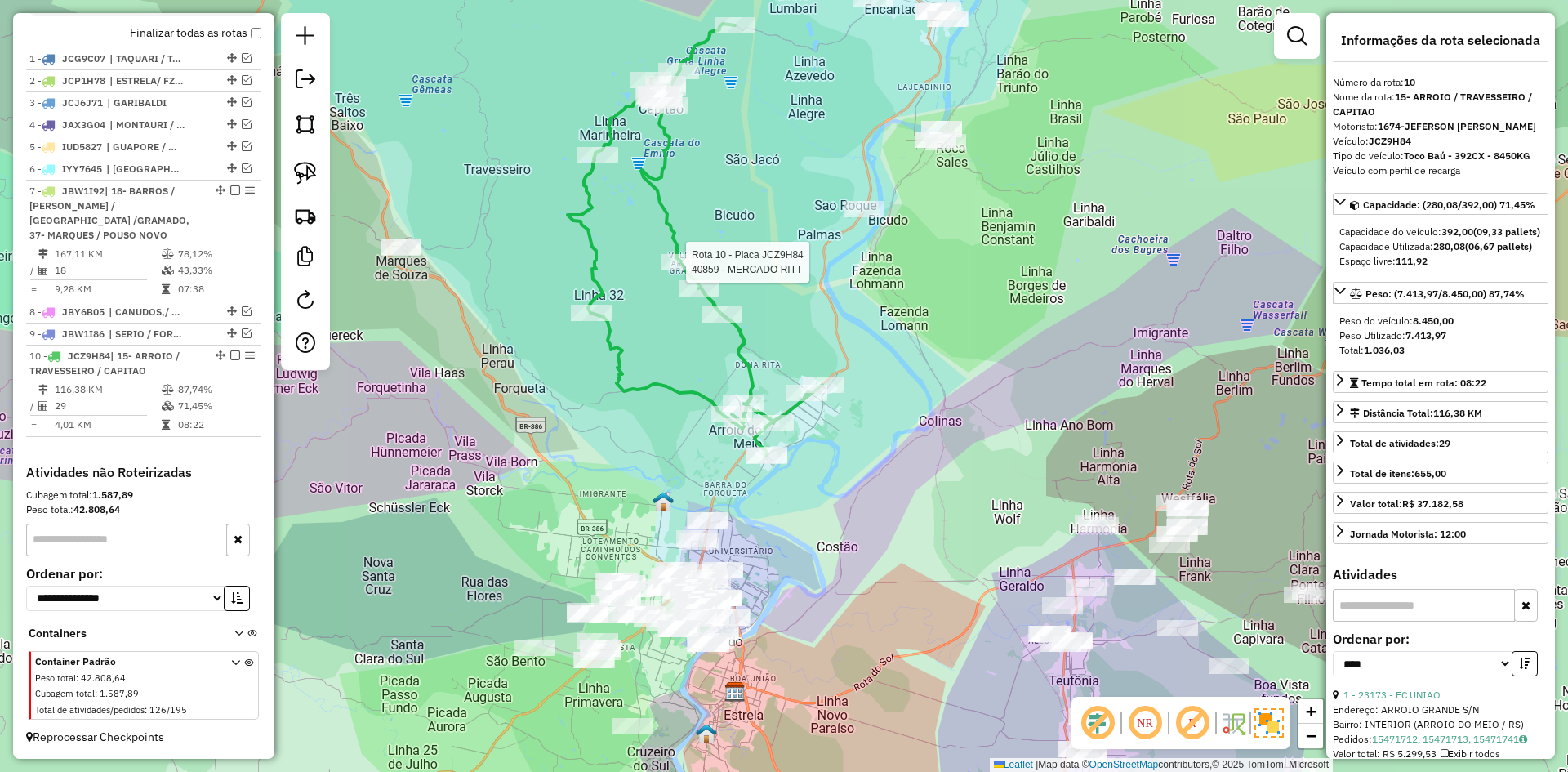
click at [686, 270] on div at bounding box center [681, 262] width 41 height 16
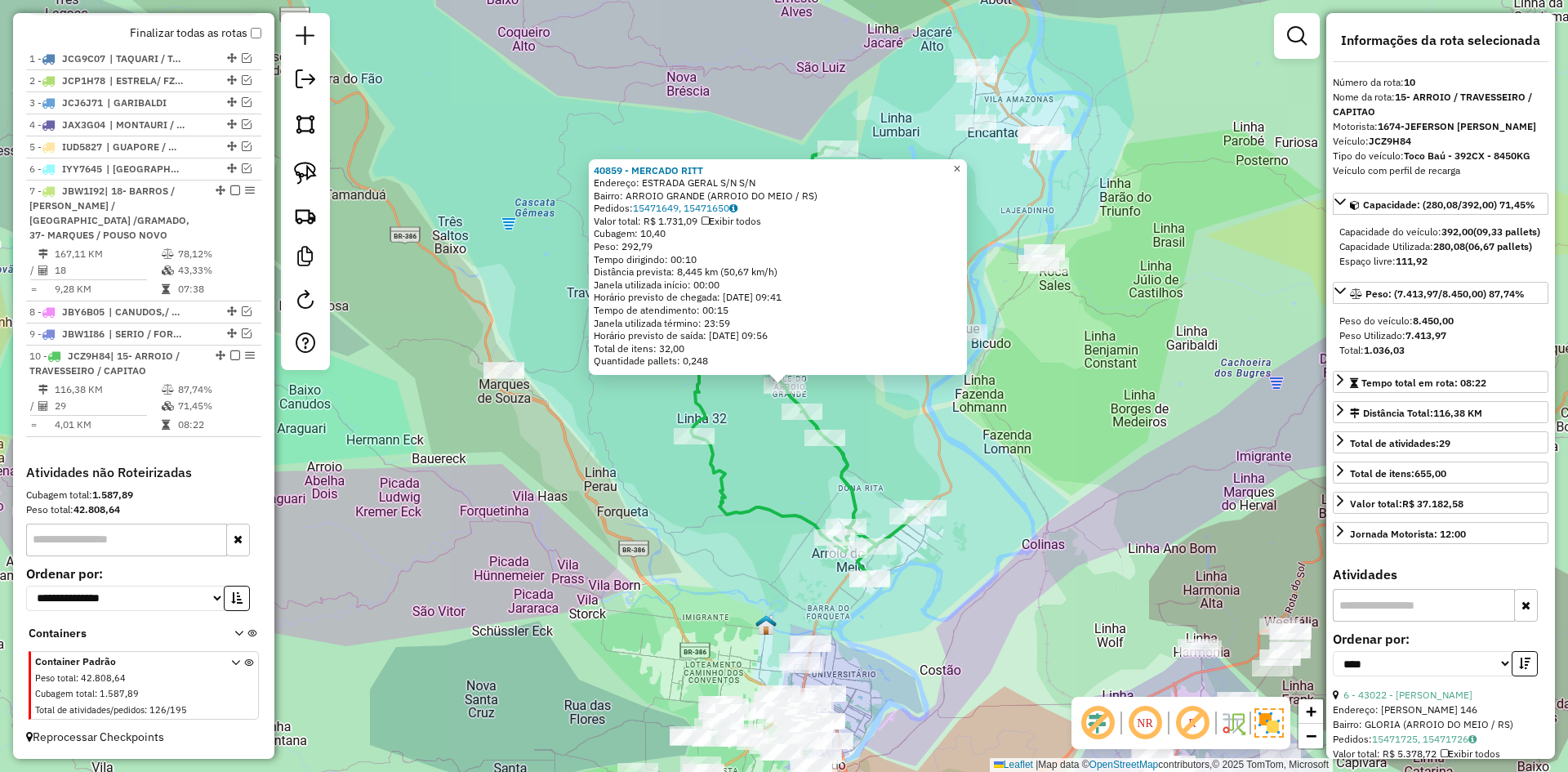
click at [960, 166] on link "×" at bounding box center [957, 169] width 20 height 20
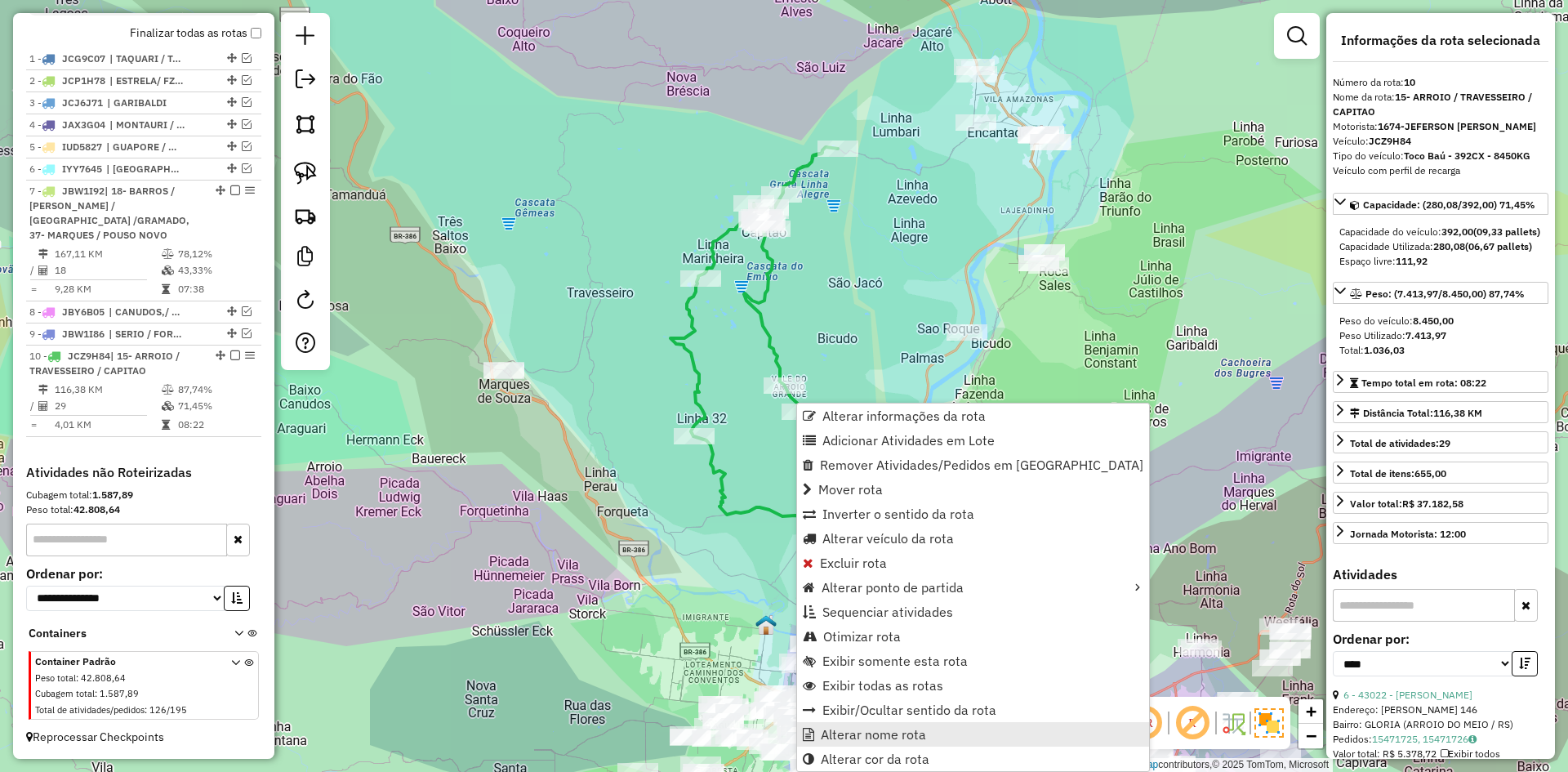
click at [870, 736] on span "Alterar nome rota" at bounding box center [874, 734] width 106 height 13
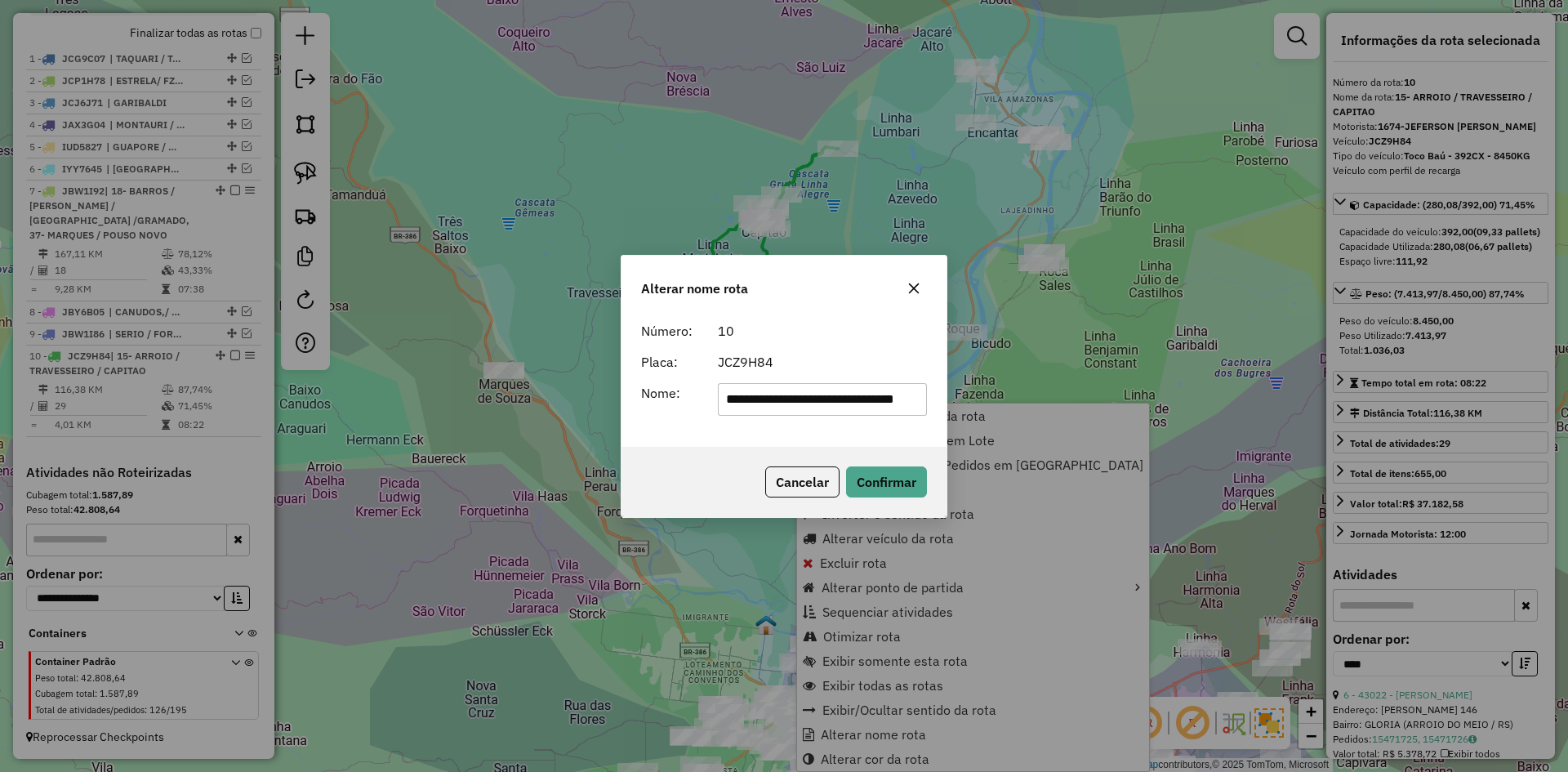
scroll to position [0, 40]
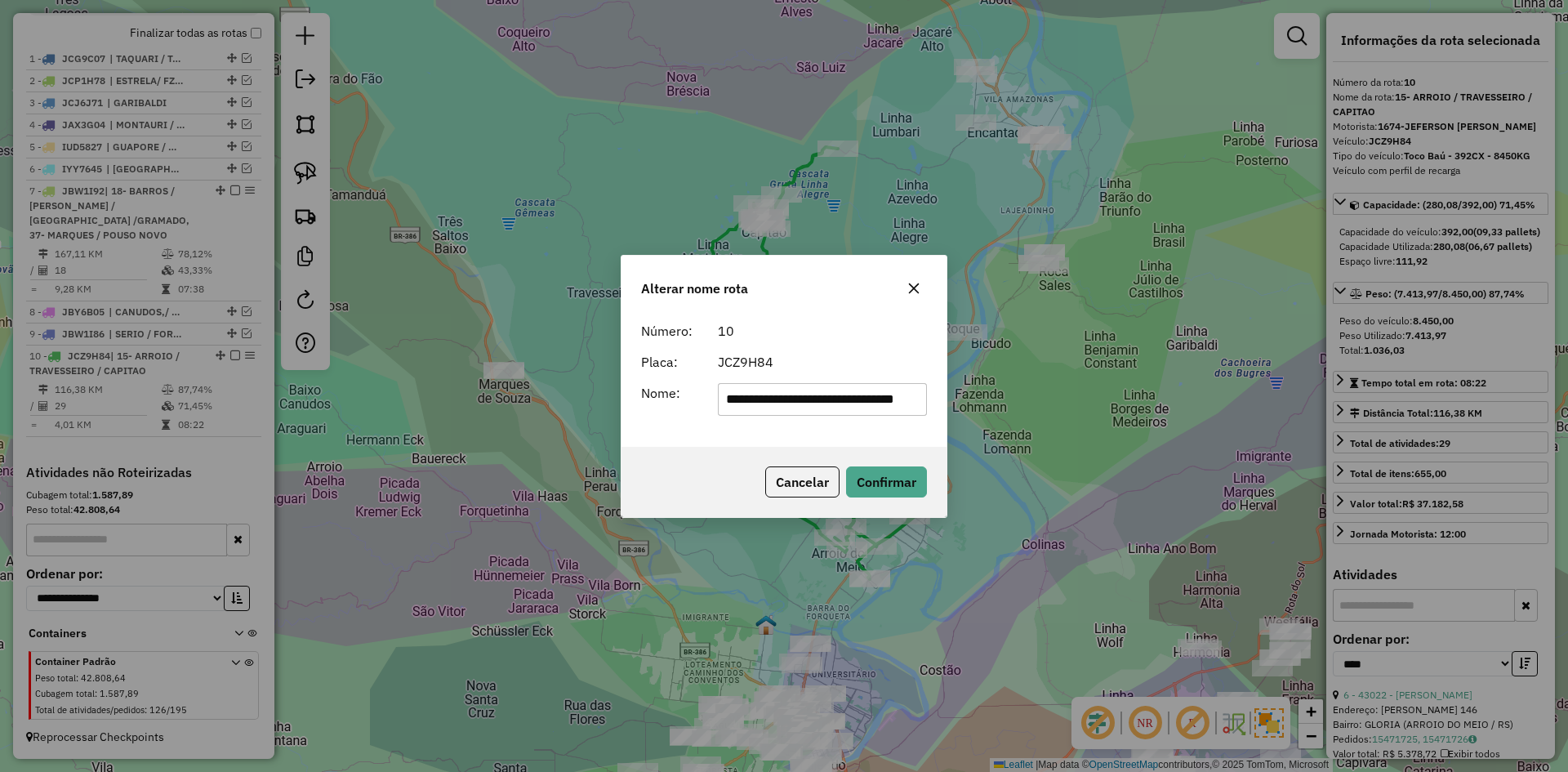
drag, startPoint x: 766, startPoint y: 403, endPoint x: 860, endPoint y: 409, distance: 94.2
click at [860, 409] on input "**********" at bounding box center [823, 400] width 210 height 33
drag, startPoint x: 746, startPoint y: 399, endPoint x: 697, endPoint y: 410, distance: 50.2
click at [701, 410] on div "**********" at bounding box center [784, 400] width 305 height 33
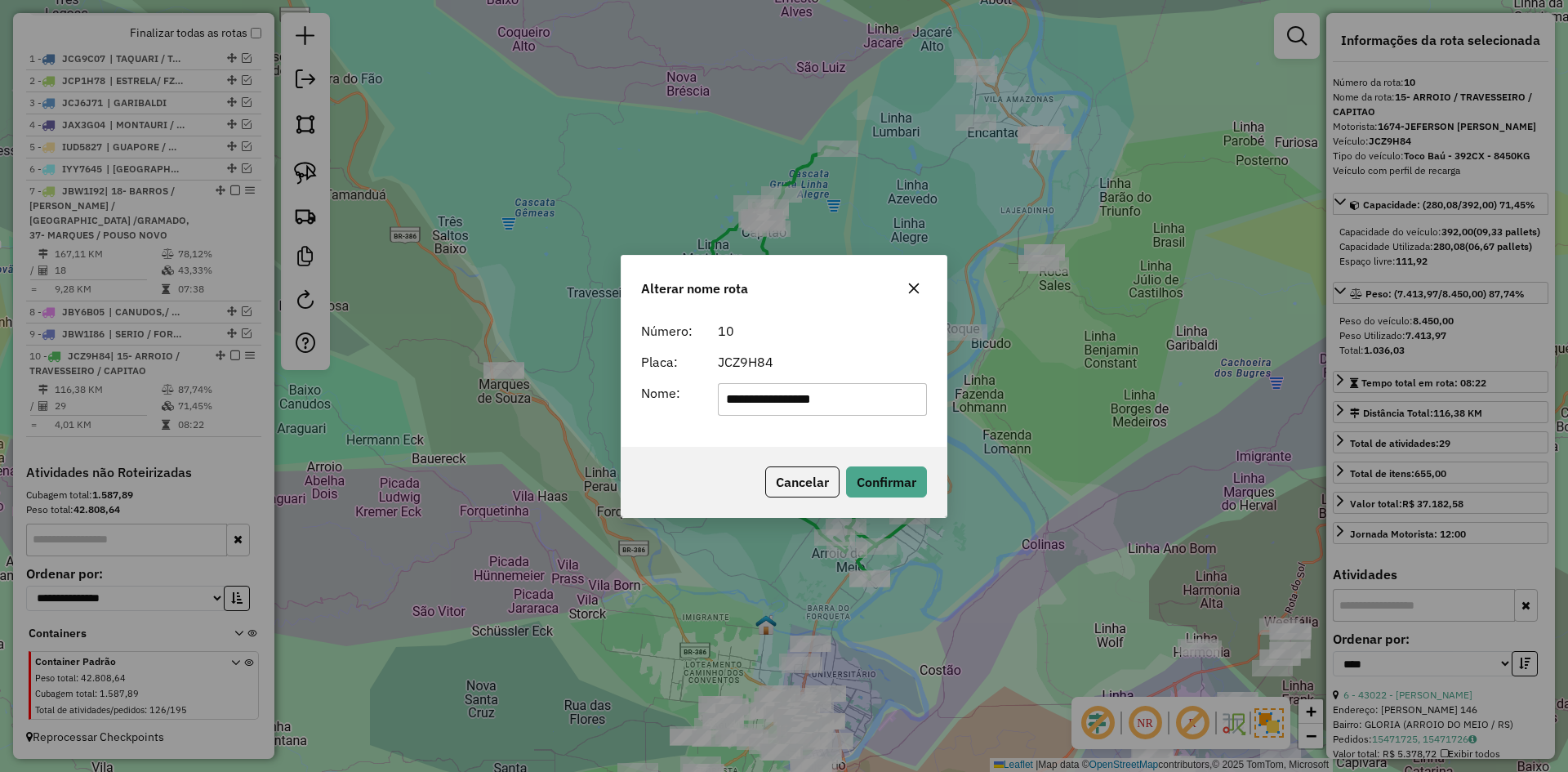
type input "**********"
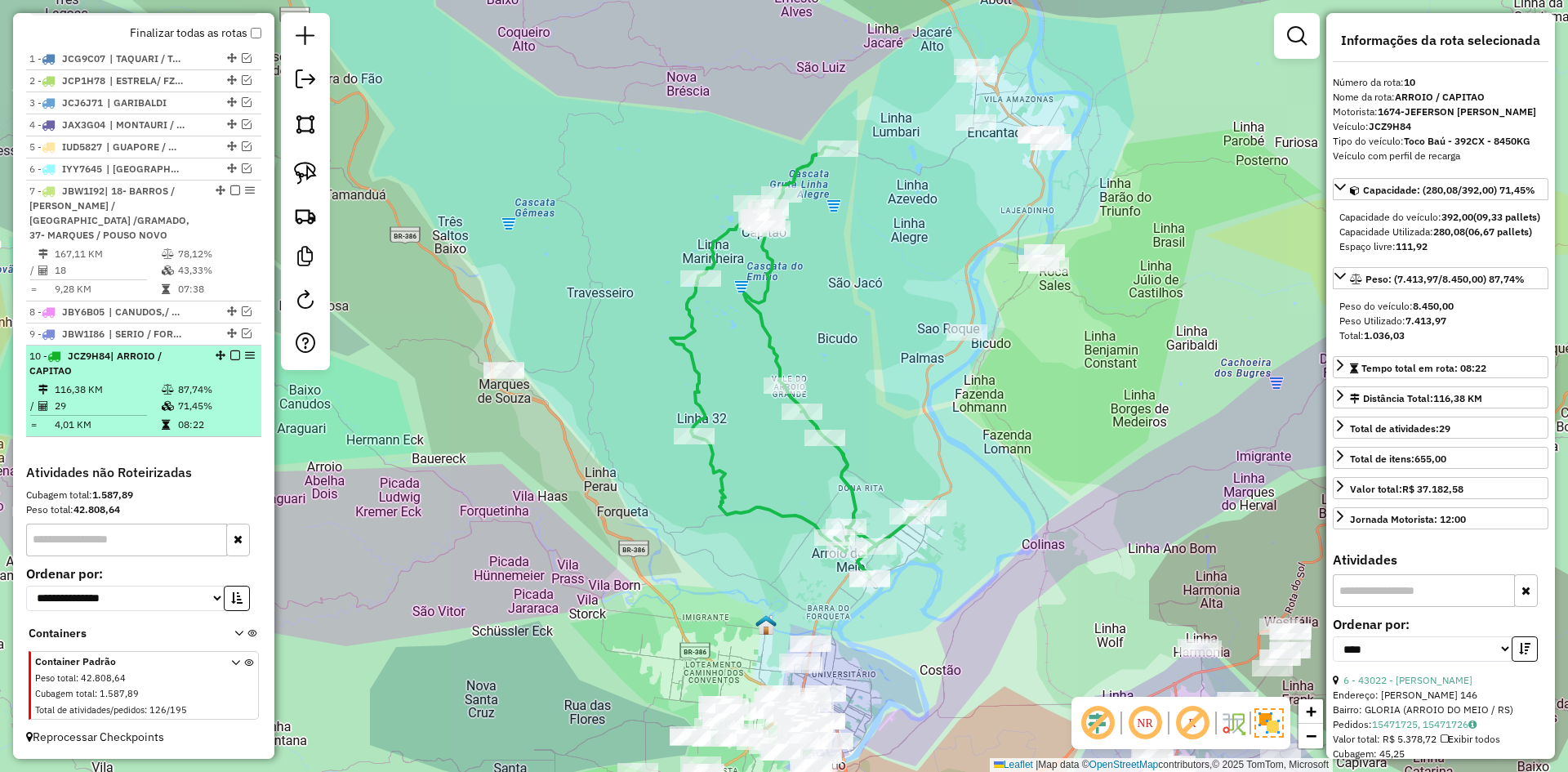
click at [231, 356] on em at bounding box center [235, 355] width 10 height 10
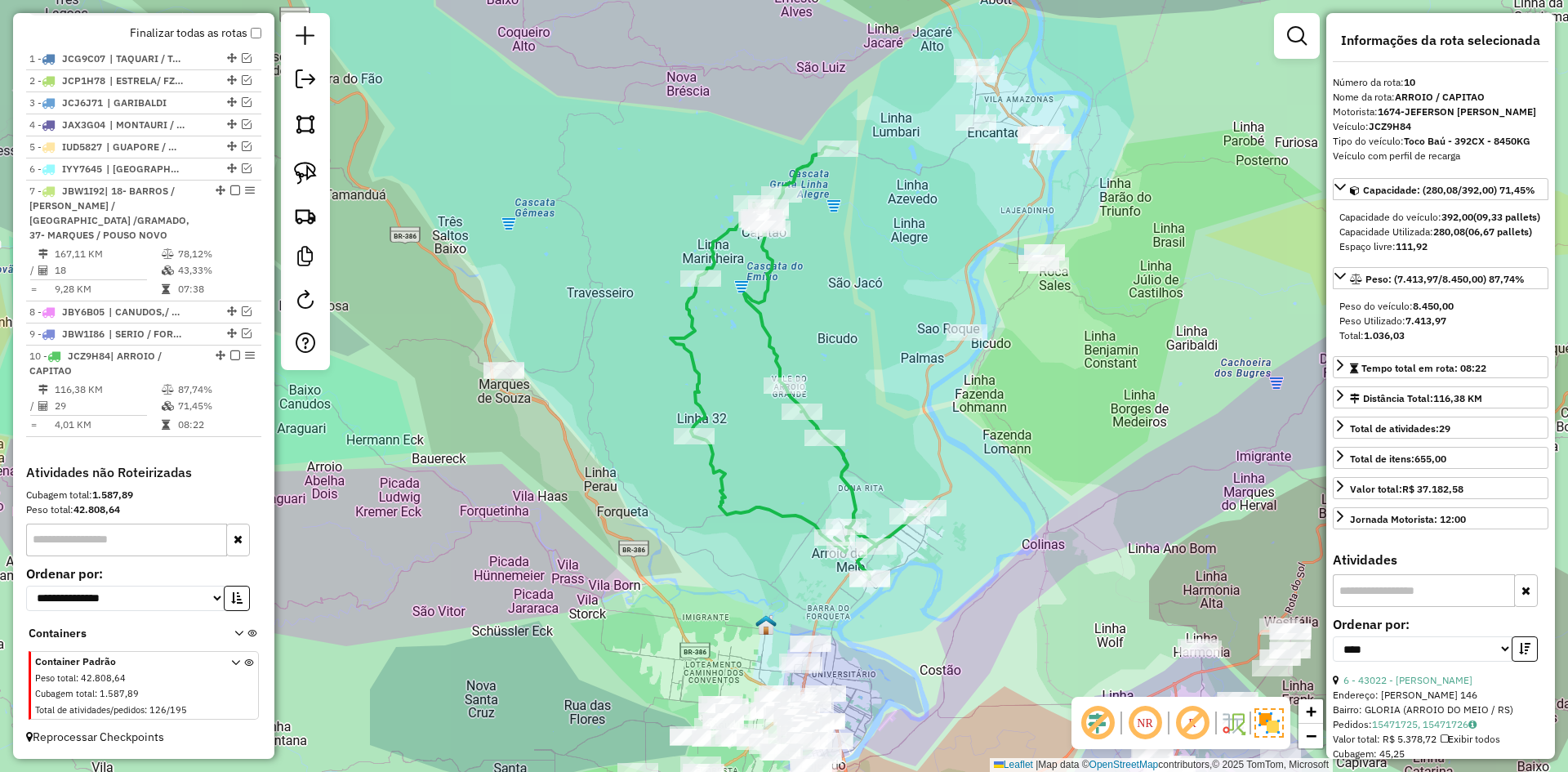
scroll to position [528, 0]
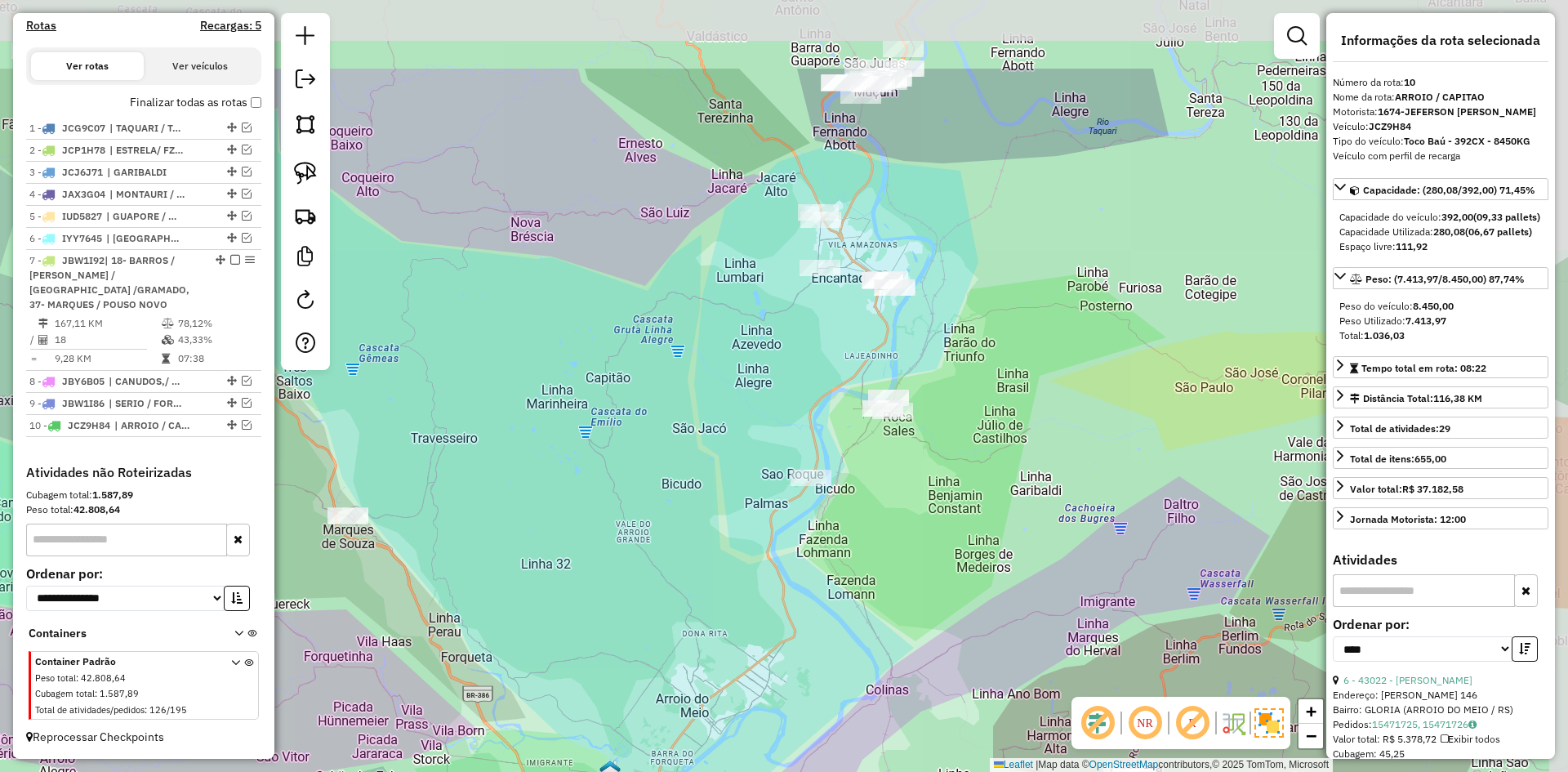
drag, startPoint x: 1131, startPoint y: 342, endPoint x: 977, endPoint y: 475, distance: 203.5
click at [979, 485] on div "Janela de atendimento Grade de atendimento Capacidade Transportadoras Veículos …" at bounding box center [784, 386] width 1568 height 772
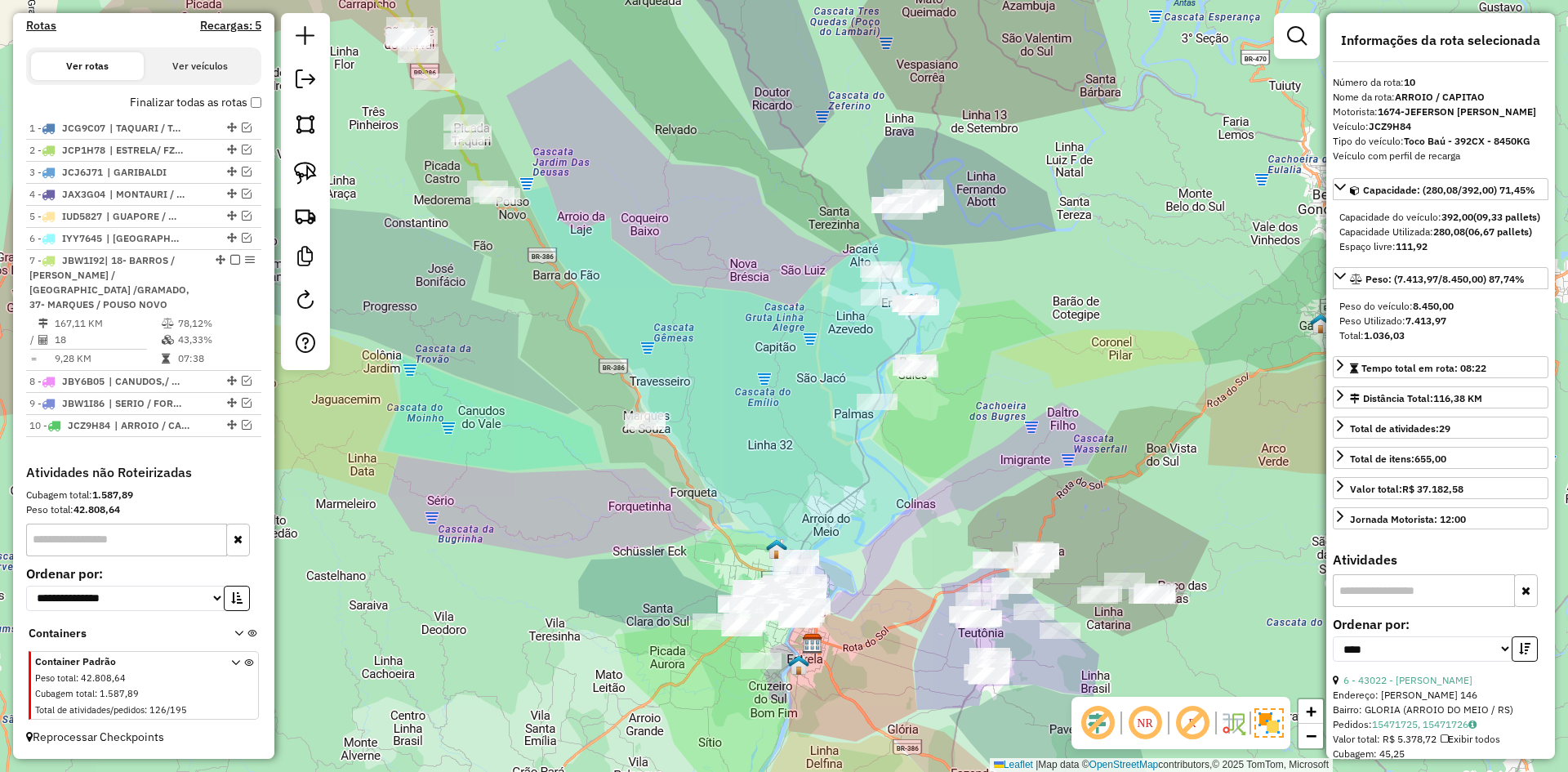
click at [970, 297] on div "Janela de atendimento Grade de atendimento Capacidade Transportadoras Veículos …" at bounding box center [784, 386] width 1568 height 772
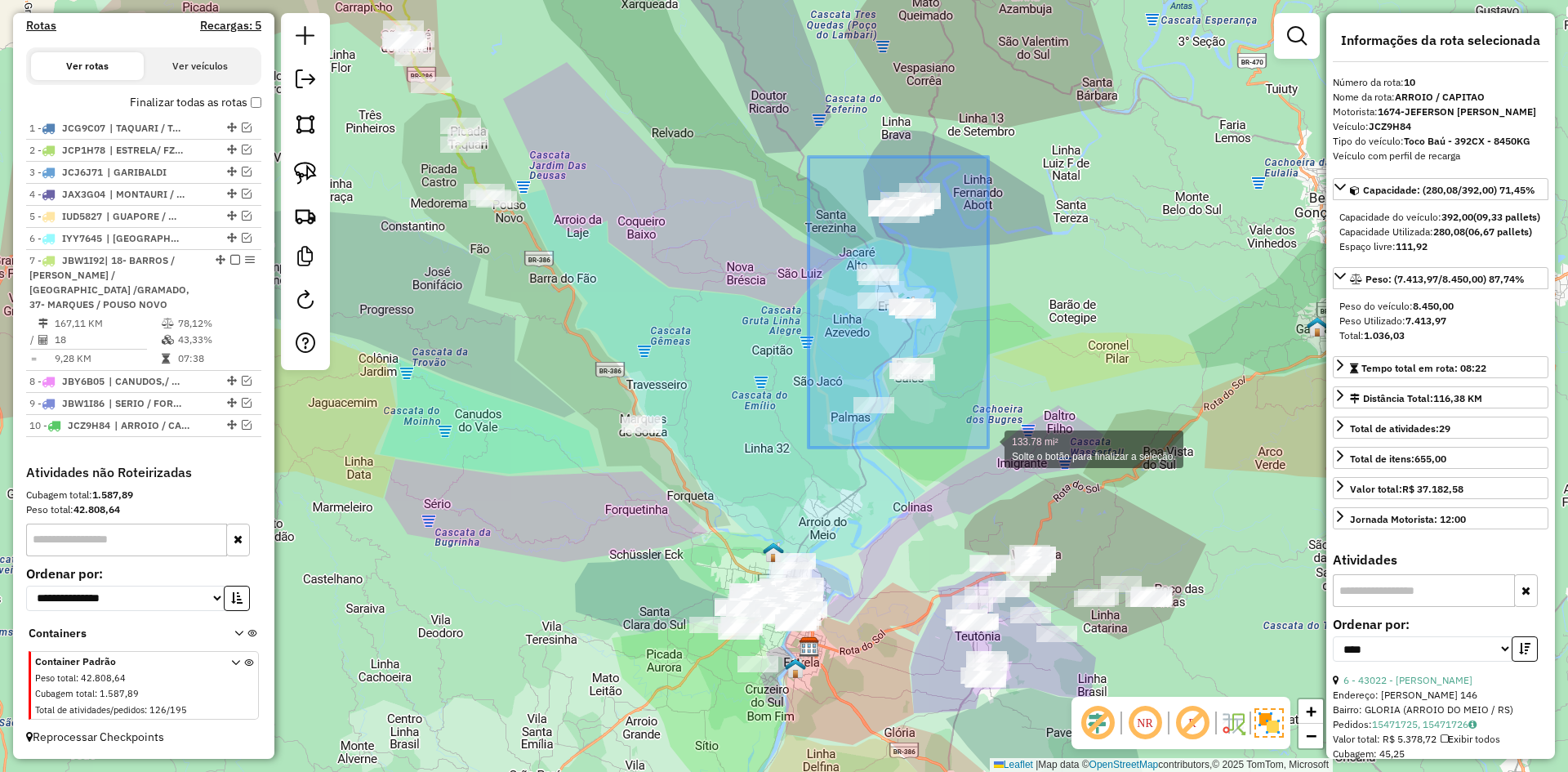
drag, startPoint x: 808, startPoint y: 157, endPoint x: 988, endPoint y: 447, distance: 341.3
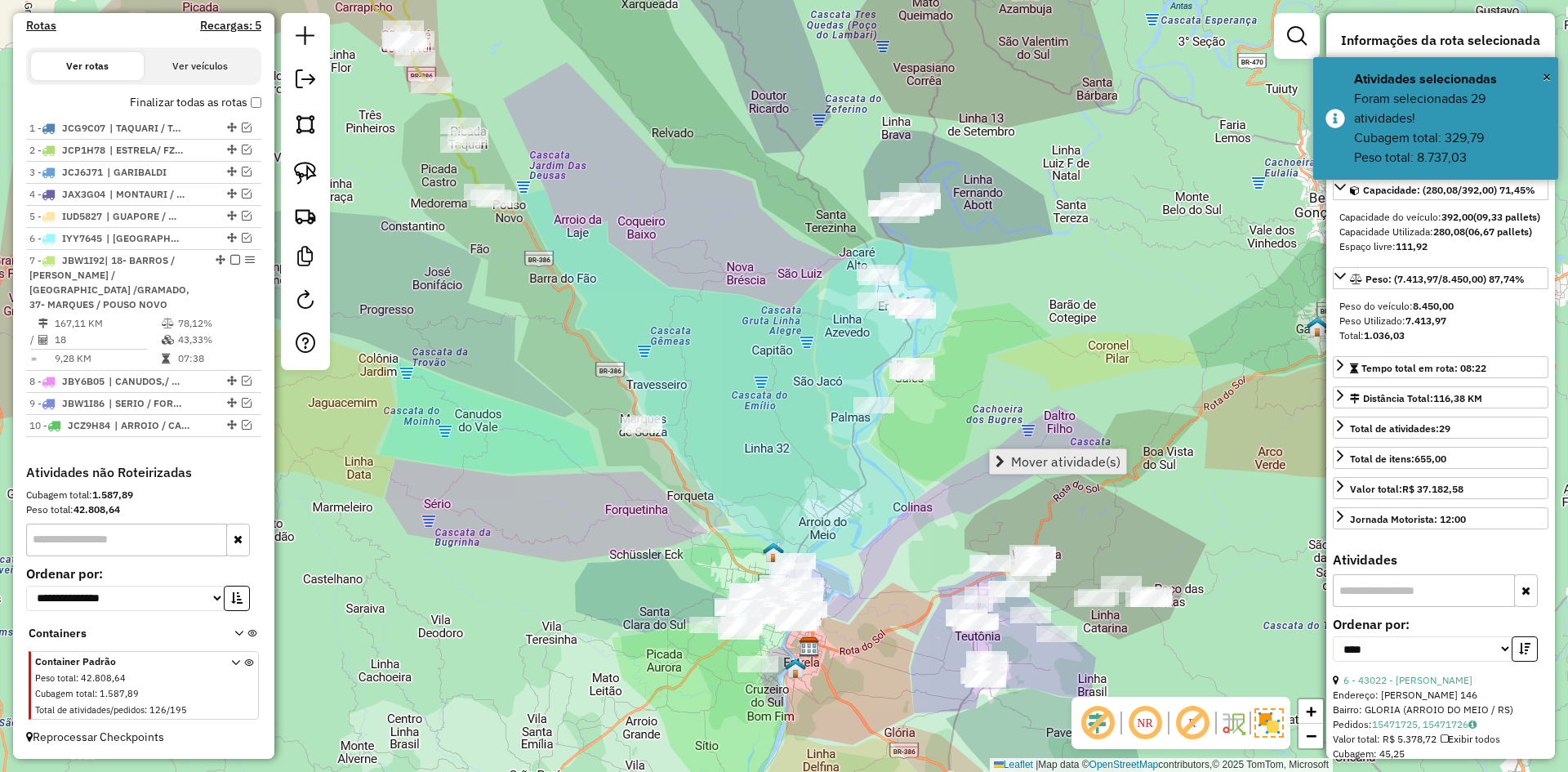
click at [1019, 459] on span "Mover atividade(s)" at bounding box center [1065, 461] width 109 height 13
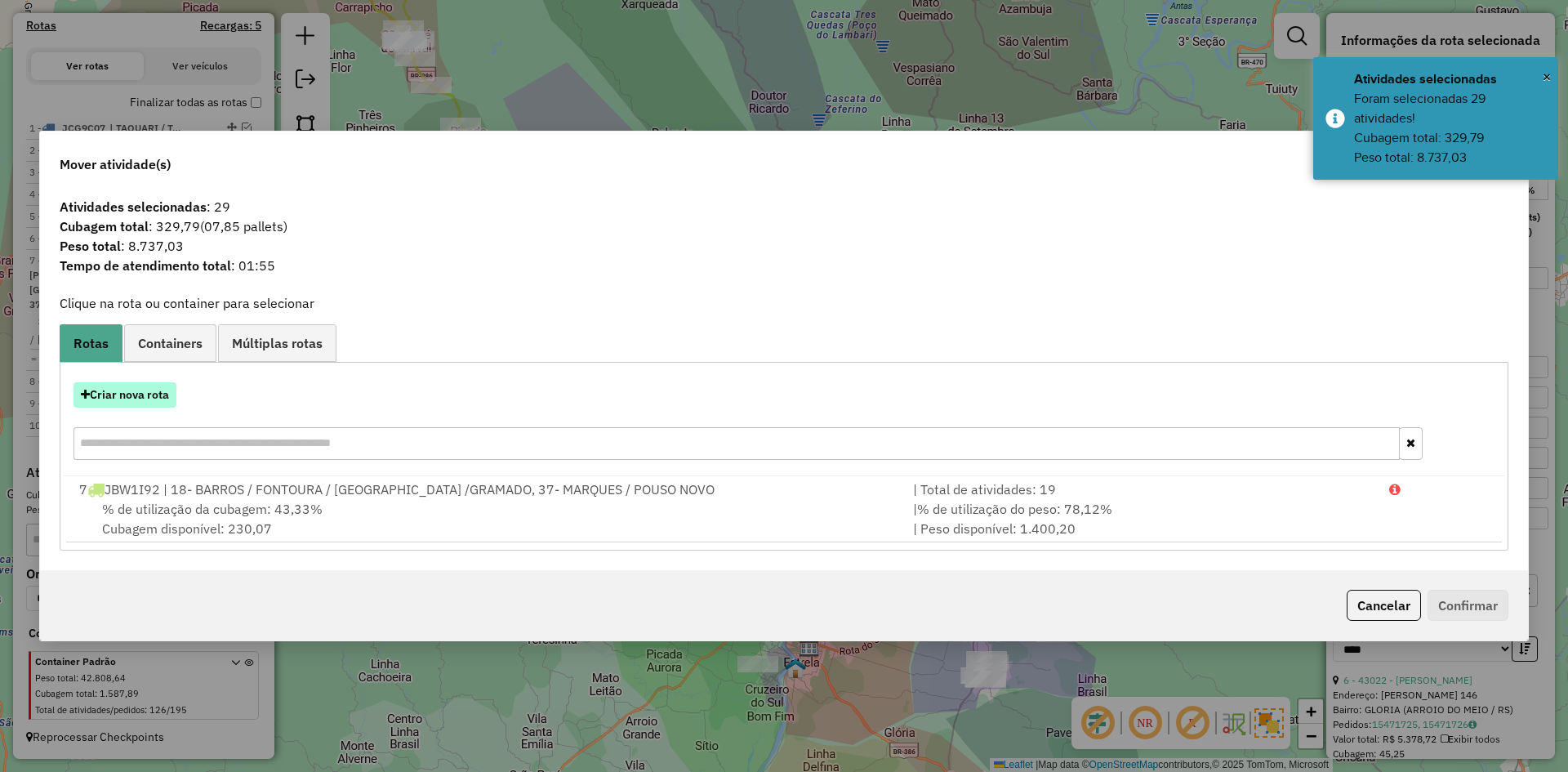
click at [131, 398] on button "Criar nova rota" at bounding box center [125, 395] width 103 height 25
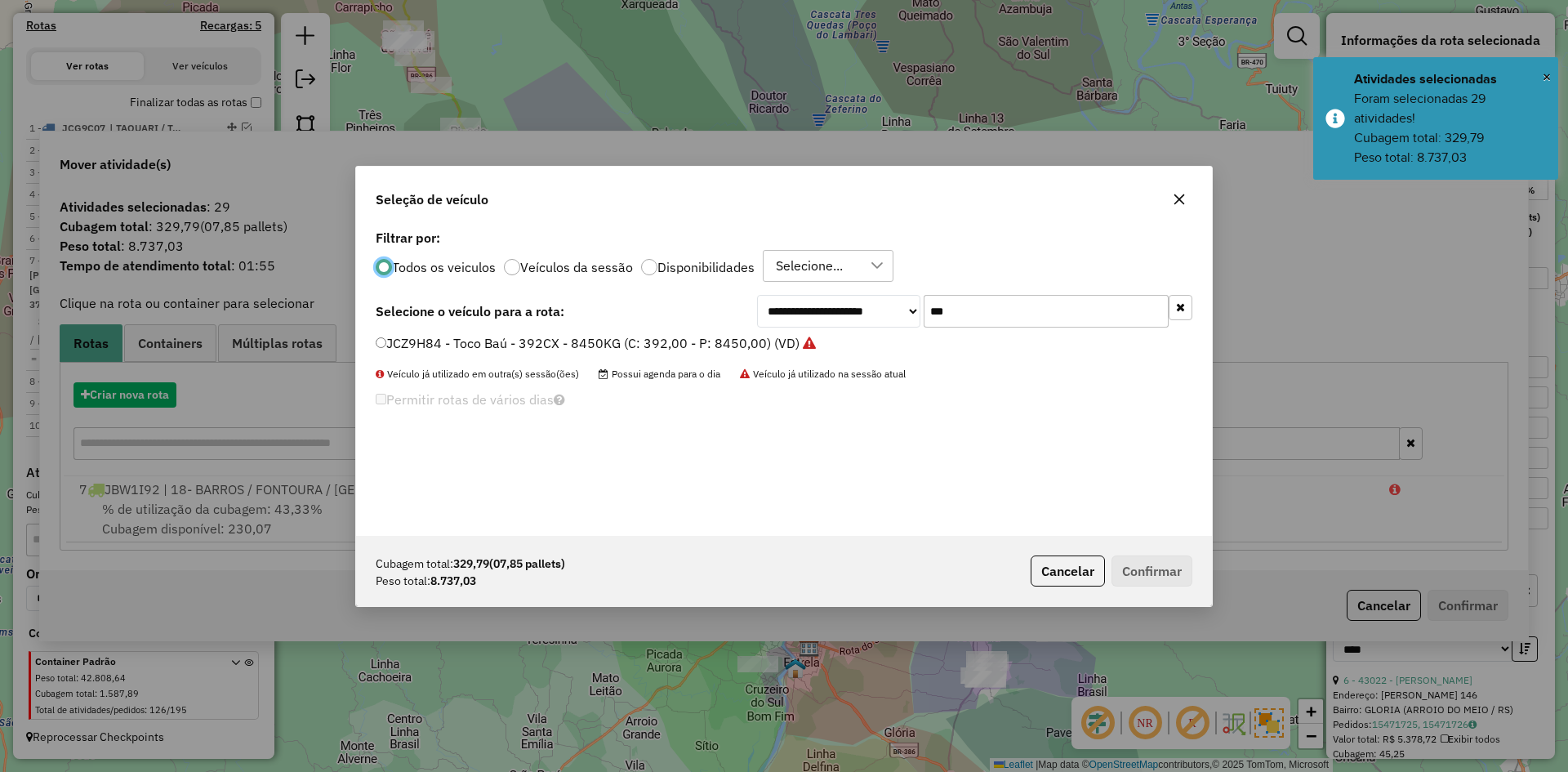
scroll to position [9, 5]
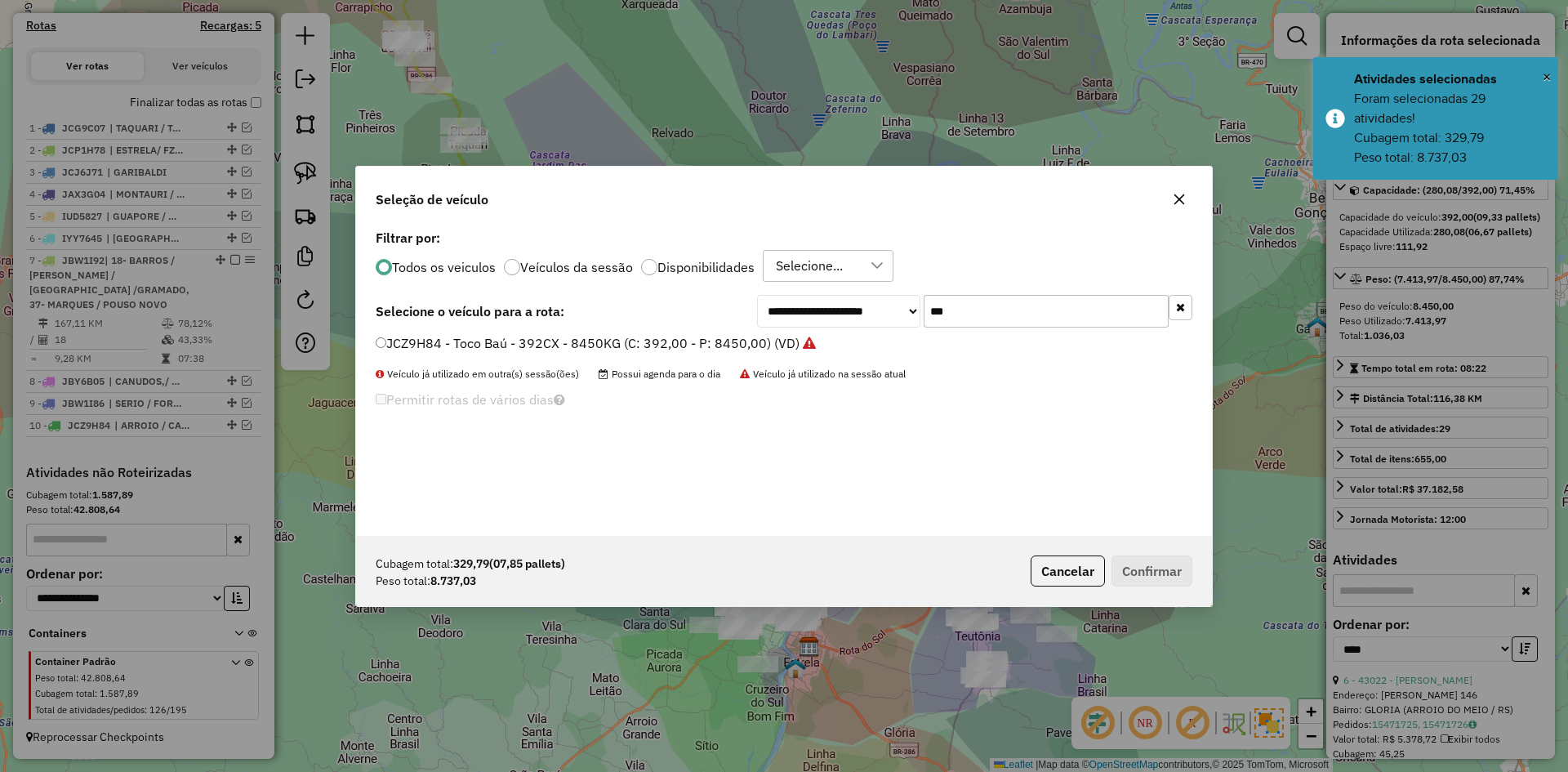
drag, startPoint x: 952, startPoint y: 314, endPoint x: 914, endPoint y: 327, distance: 40.2
click at [915, 327] on div "**********" at bounding box center [974, 312] width 435 height 33
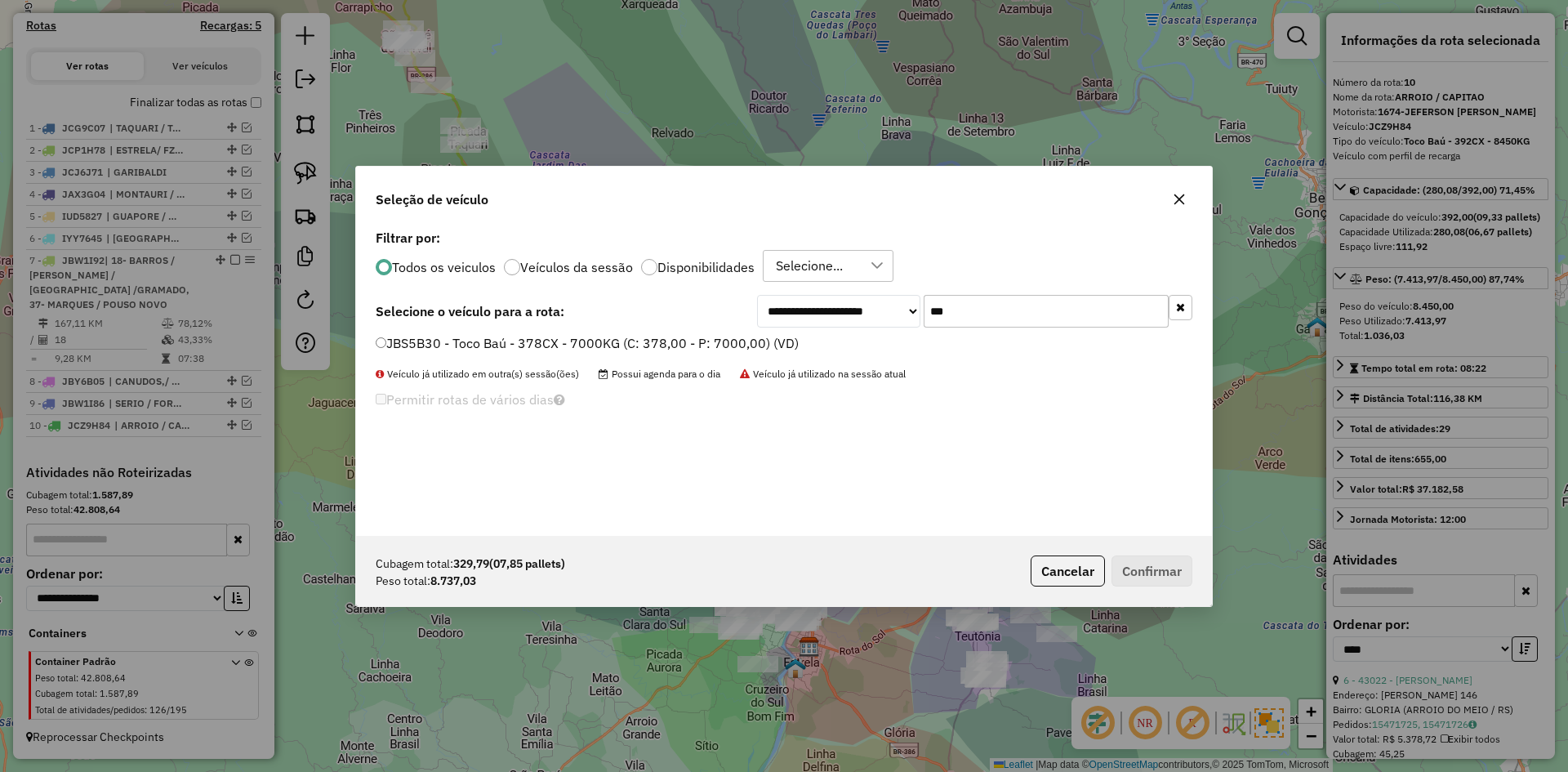
type input "***"
click at [386, 341] on label "JBS5B30 - Toco Baú - 378CX - 7000KG (C: 378,00 - P: 7000,00) (VD)" at bounding box center [587, 343] width 423 height 20
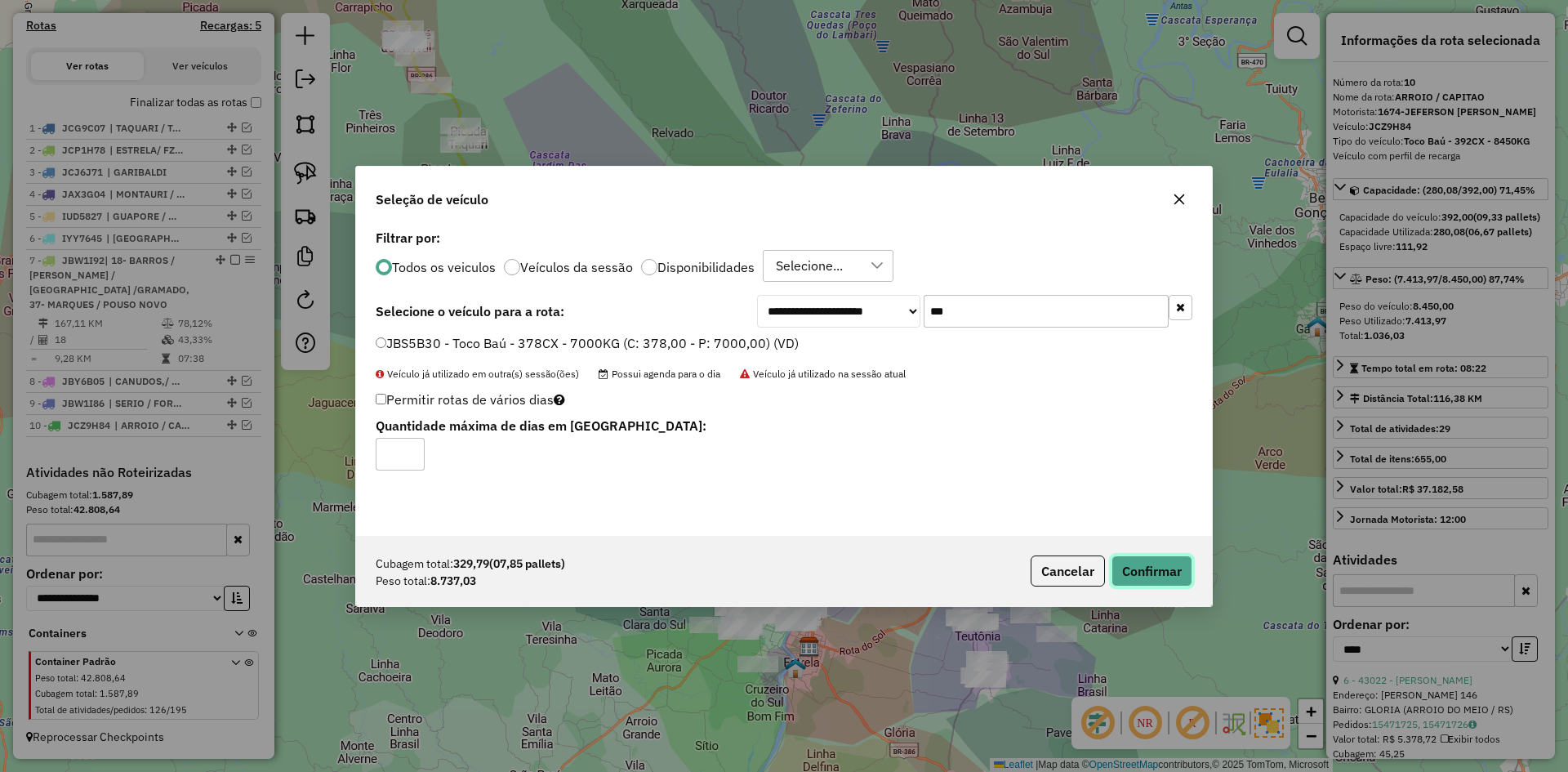
click at [1135, 566] on button "Confirmar" at bounding box center [1152, 571] width 80 height 31
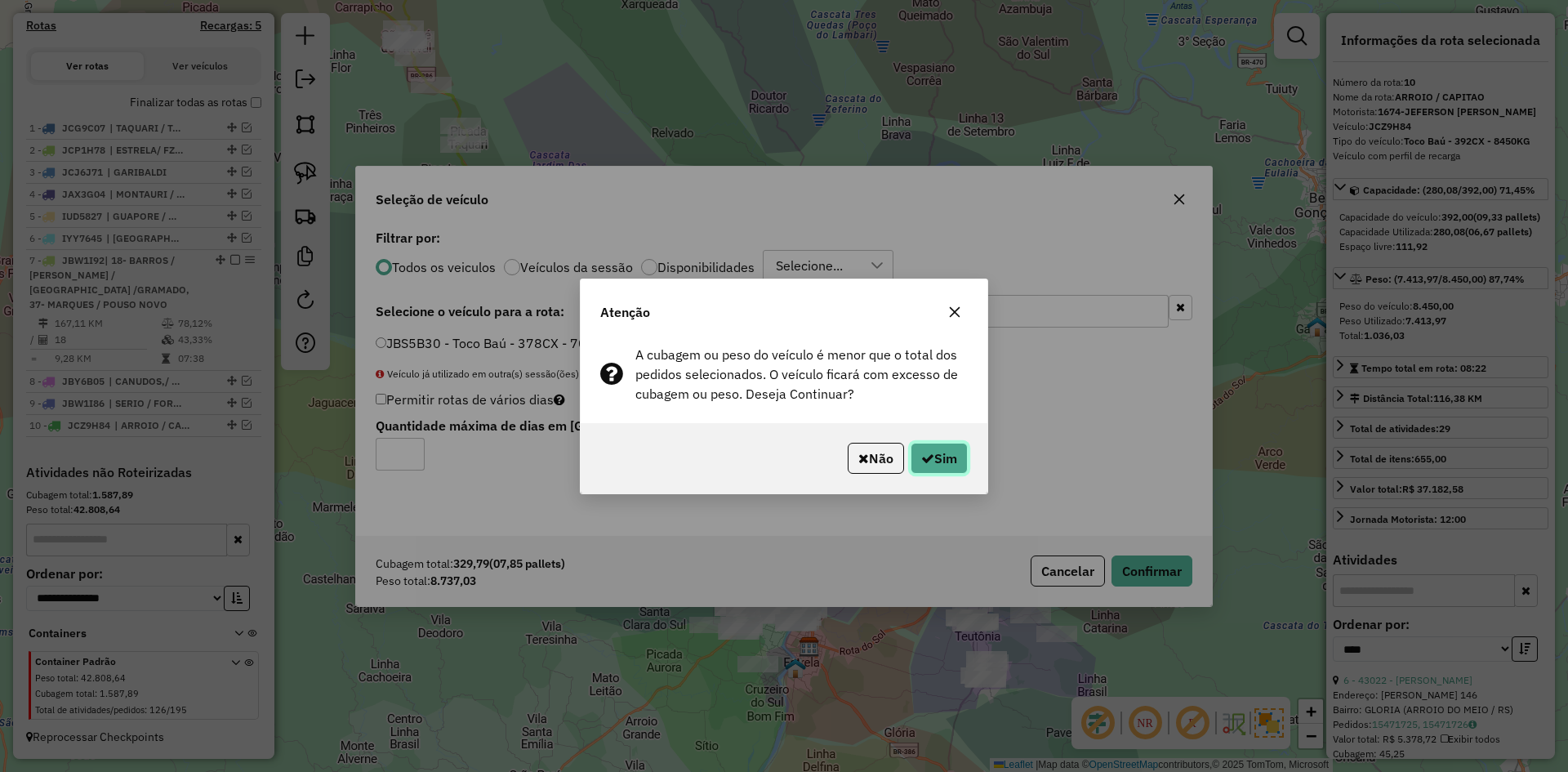
click at [952, 457] on button "Sim" at bounding box center [939, 459] width 57 height 31
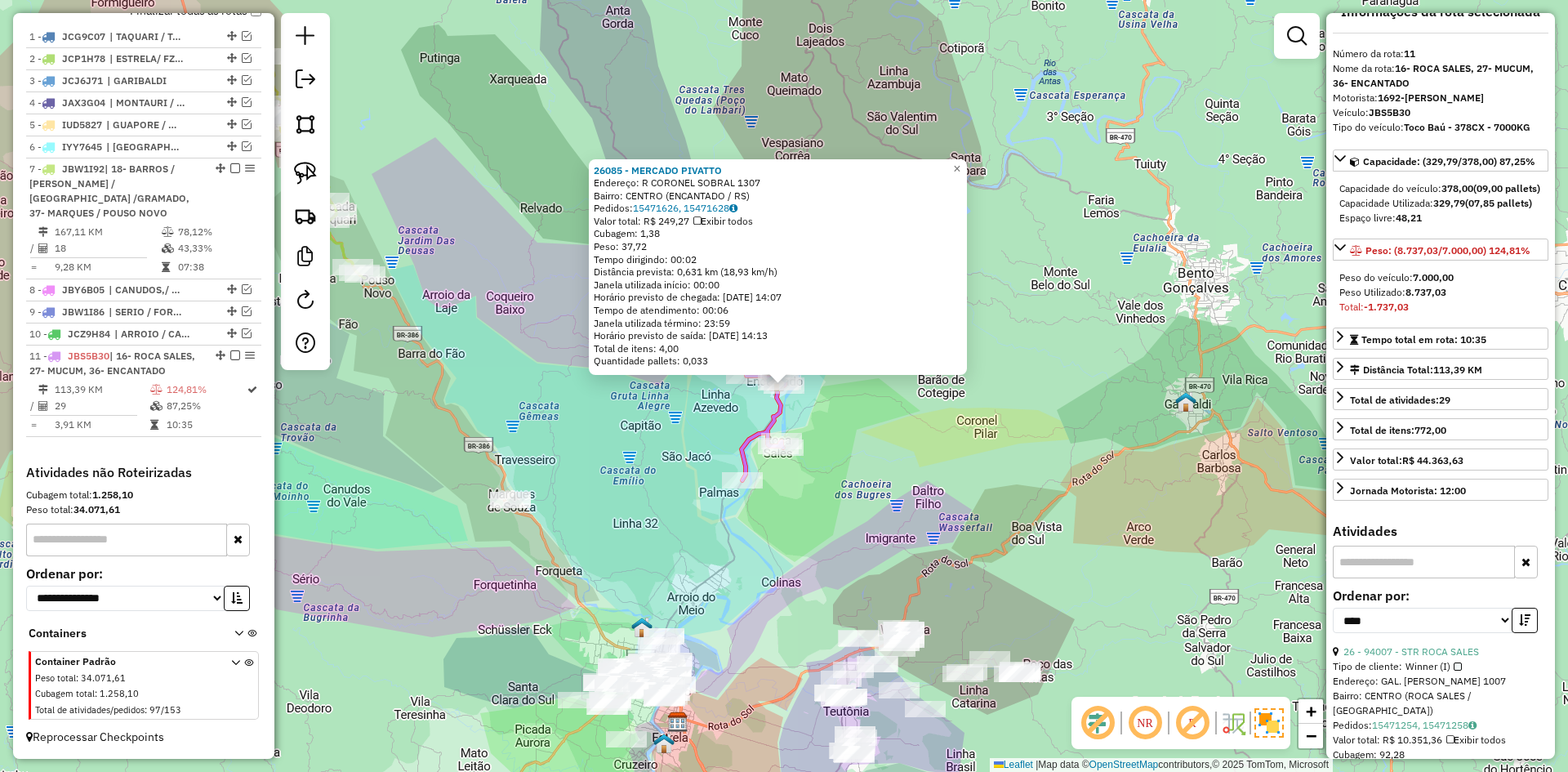
scroll to position [164, 0]
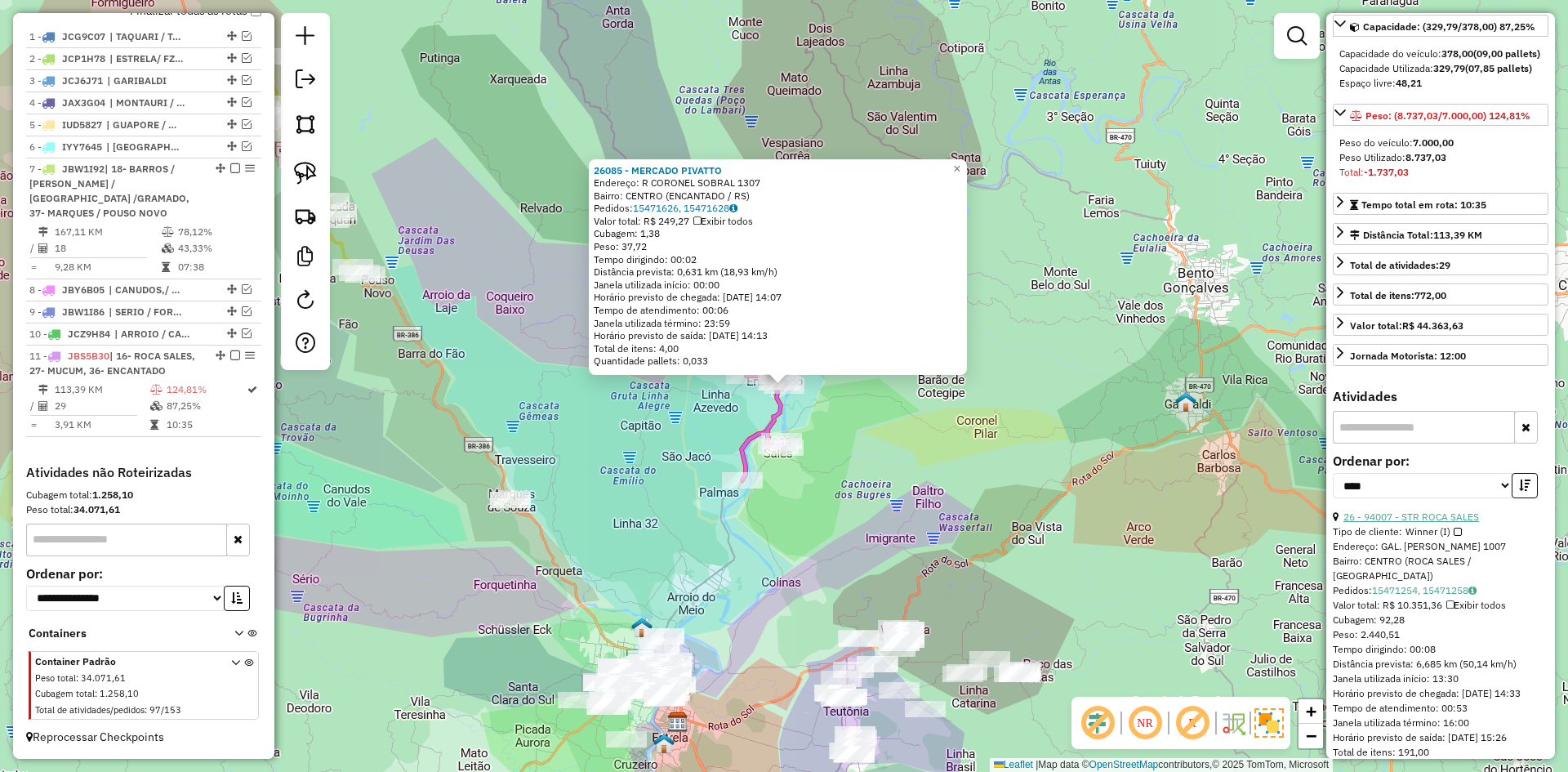
click at [1446, 523] on link "26 - 94007 - STR ROCA SALES" at bounding box center [1411, 517] width 136 height 12
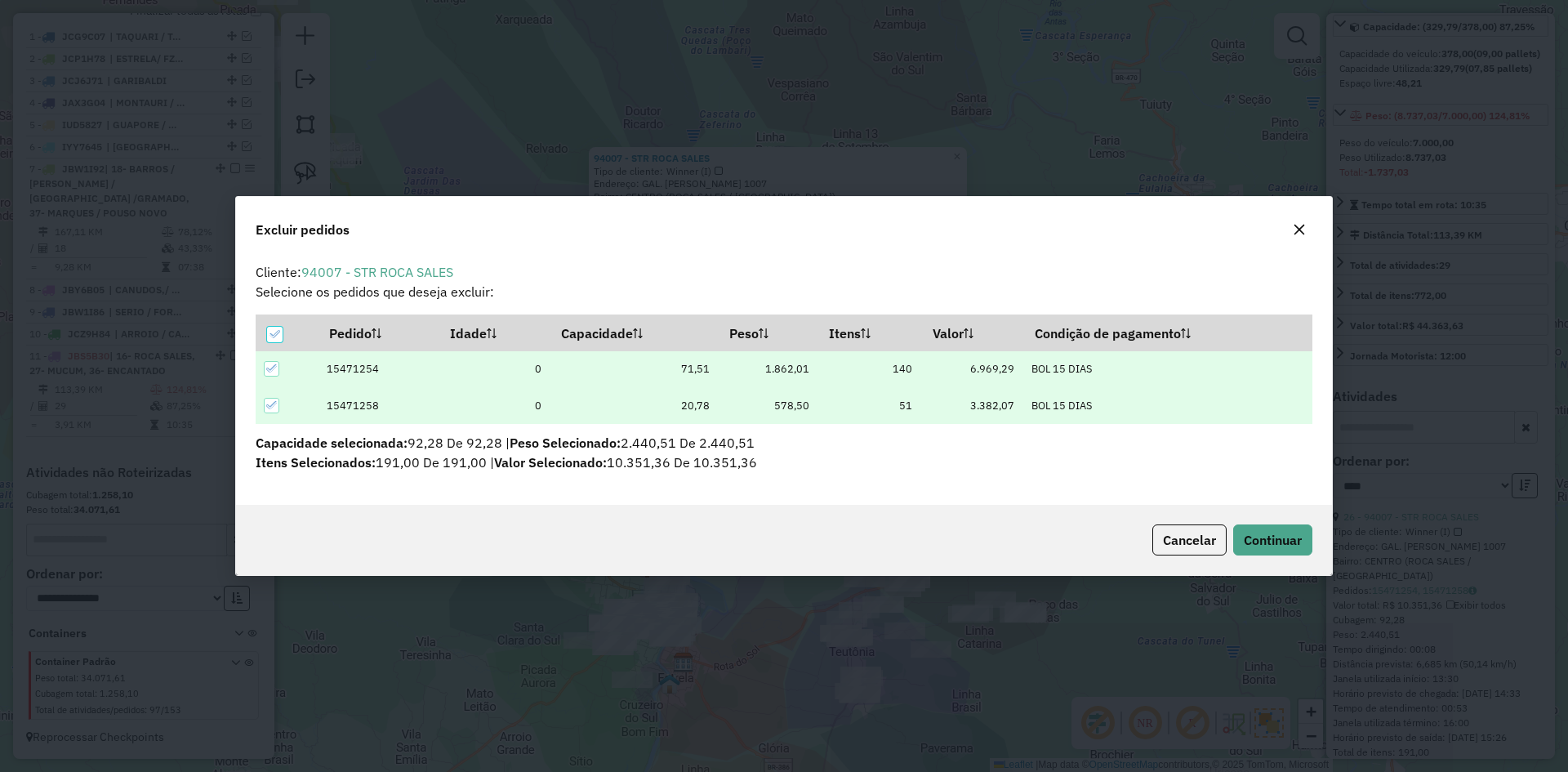
scroll to position [0, 0]
click at [1263, 543] on span "Continuar" at bounding box center [1272, 539] width 58 height 16
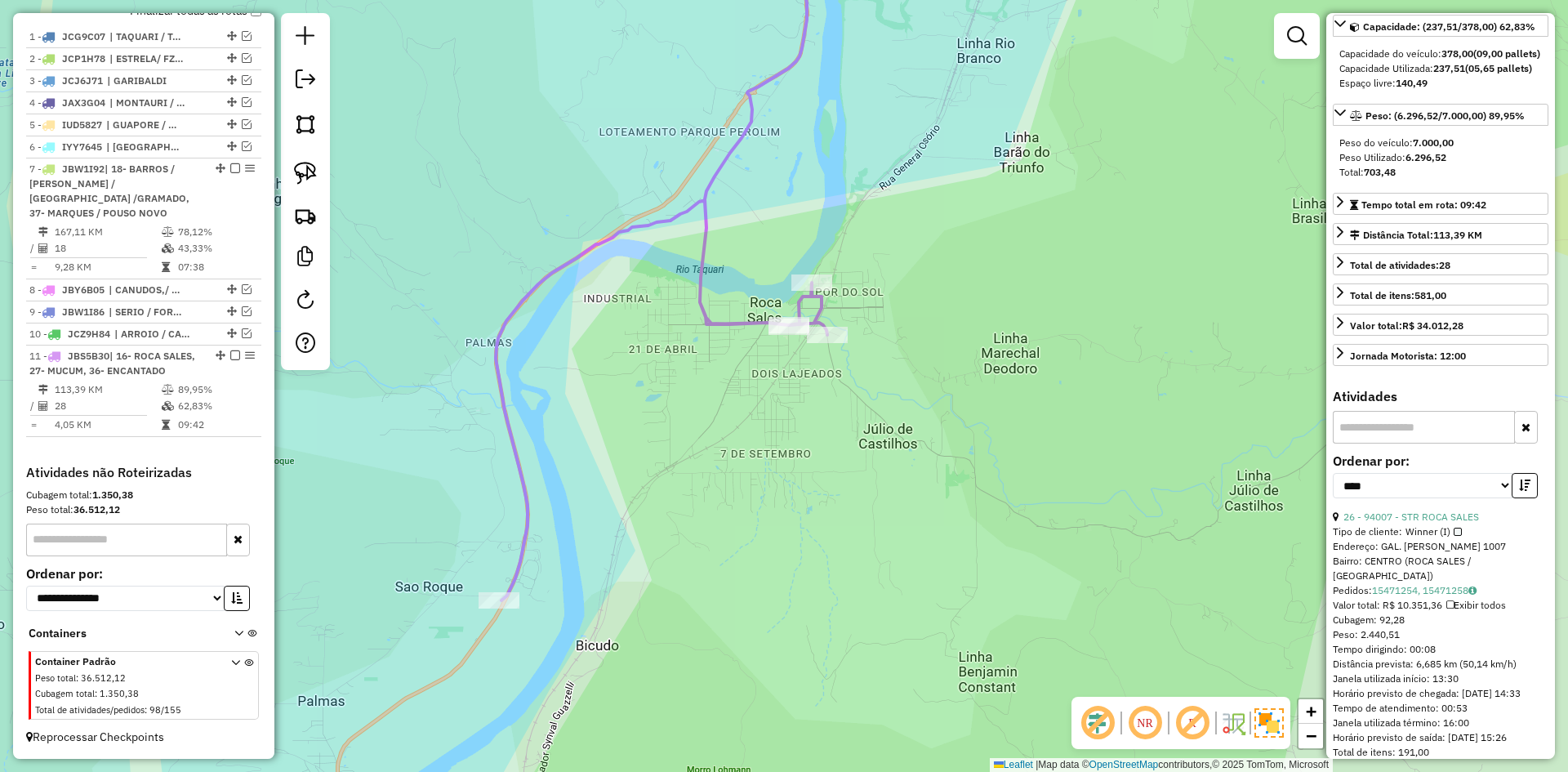
click at [744, 318] on icon at bounding box center [661, 261] width 331 height 677
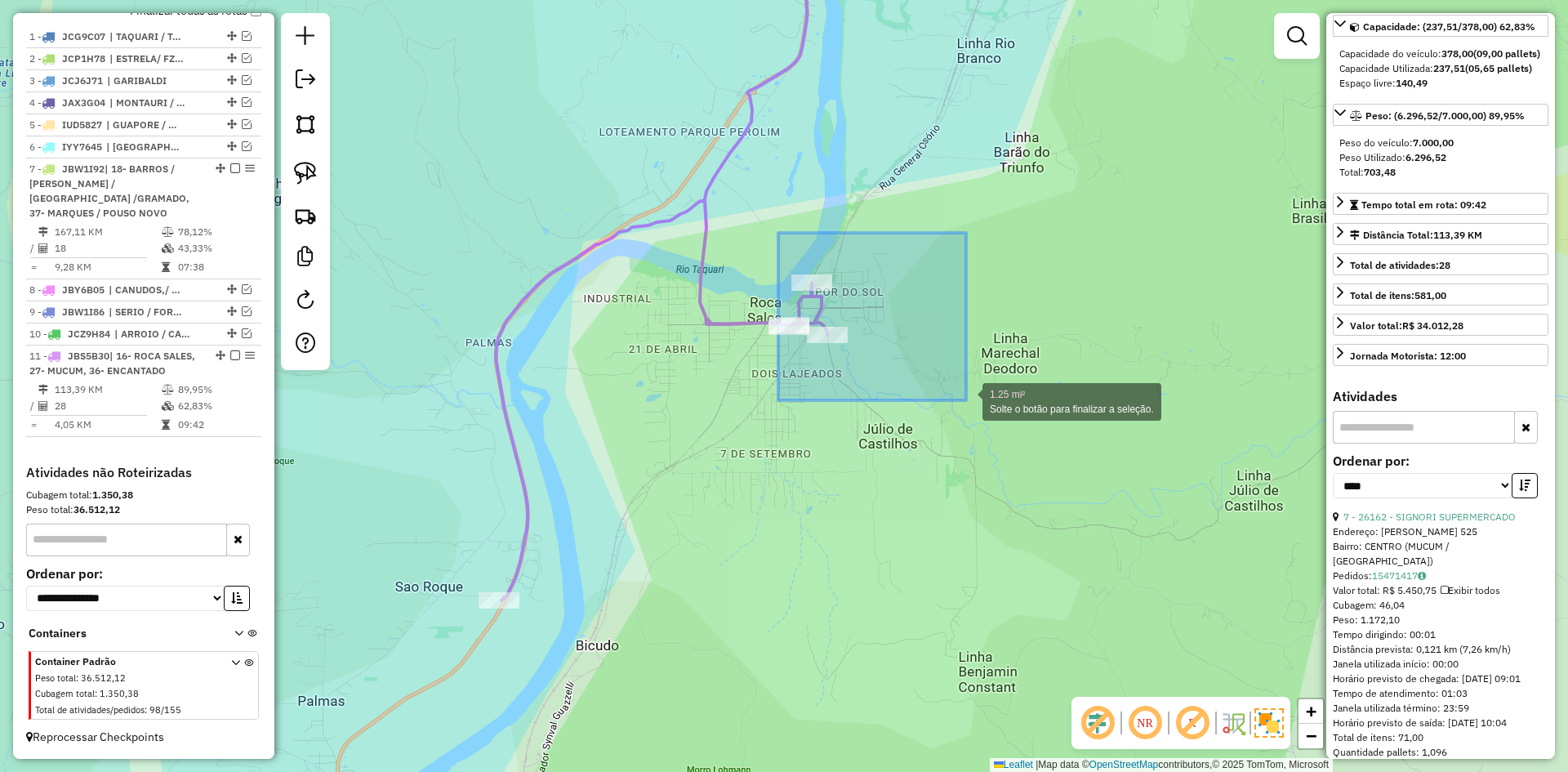
drag, startPoint x: 953, startPoint y: 381, endPoint x: 967, endPoint y: 401, distance: 24.4
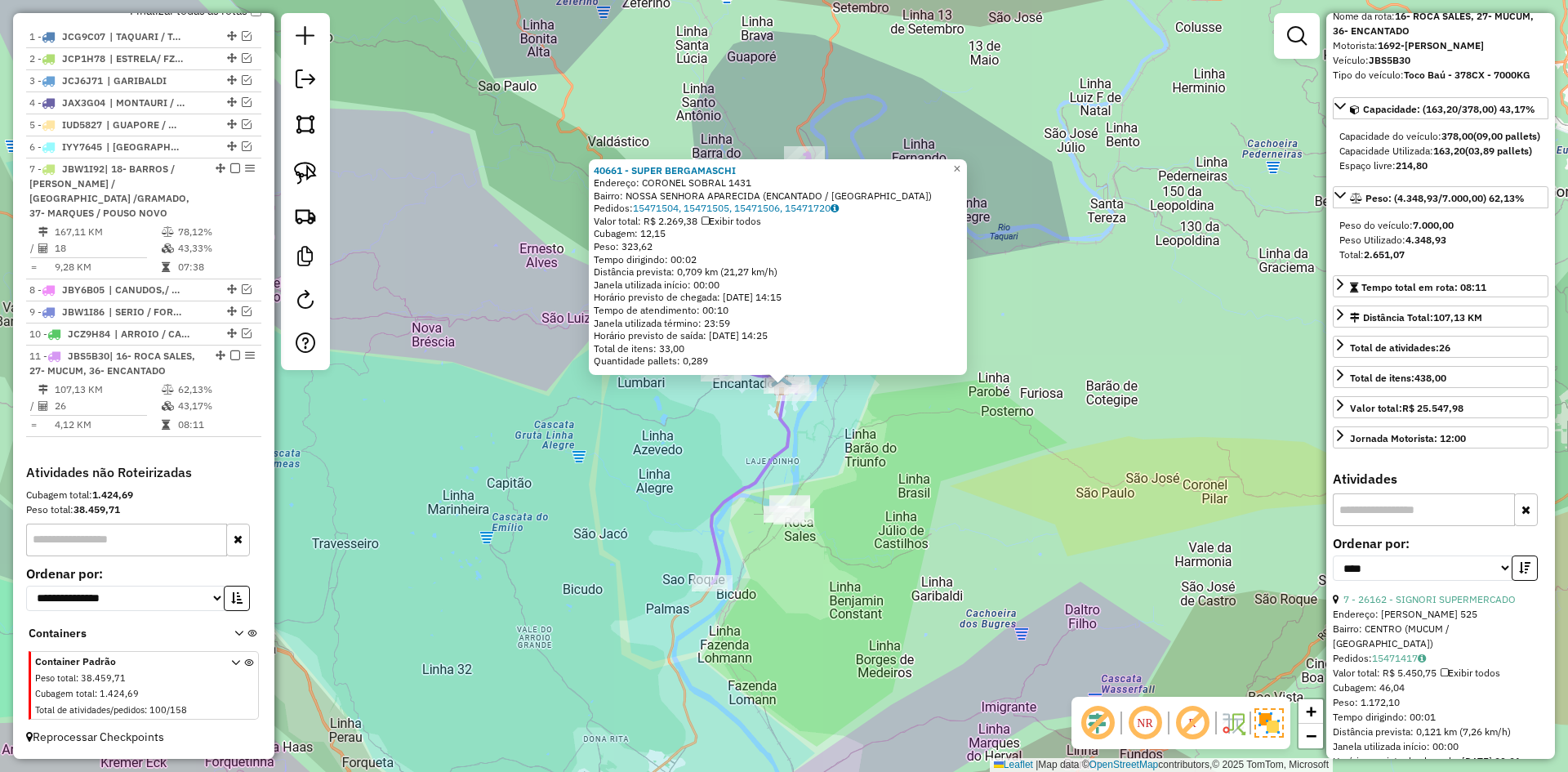
scroll to position [81, 0]
click at [961, 164] on span "×" at bounding box center [956, 169] width 7 height 14
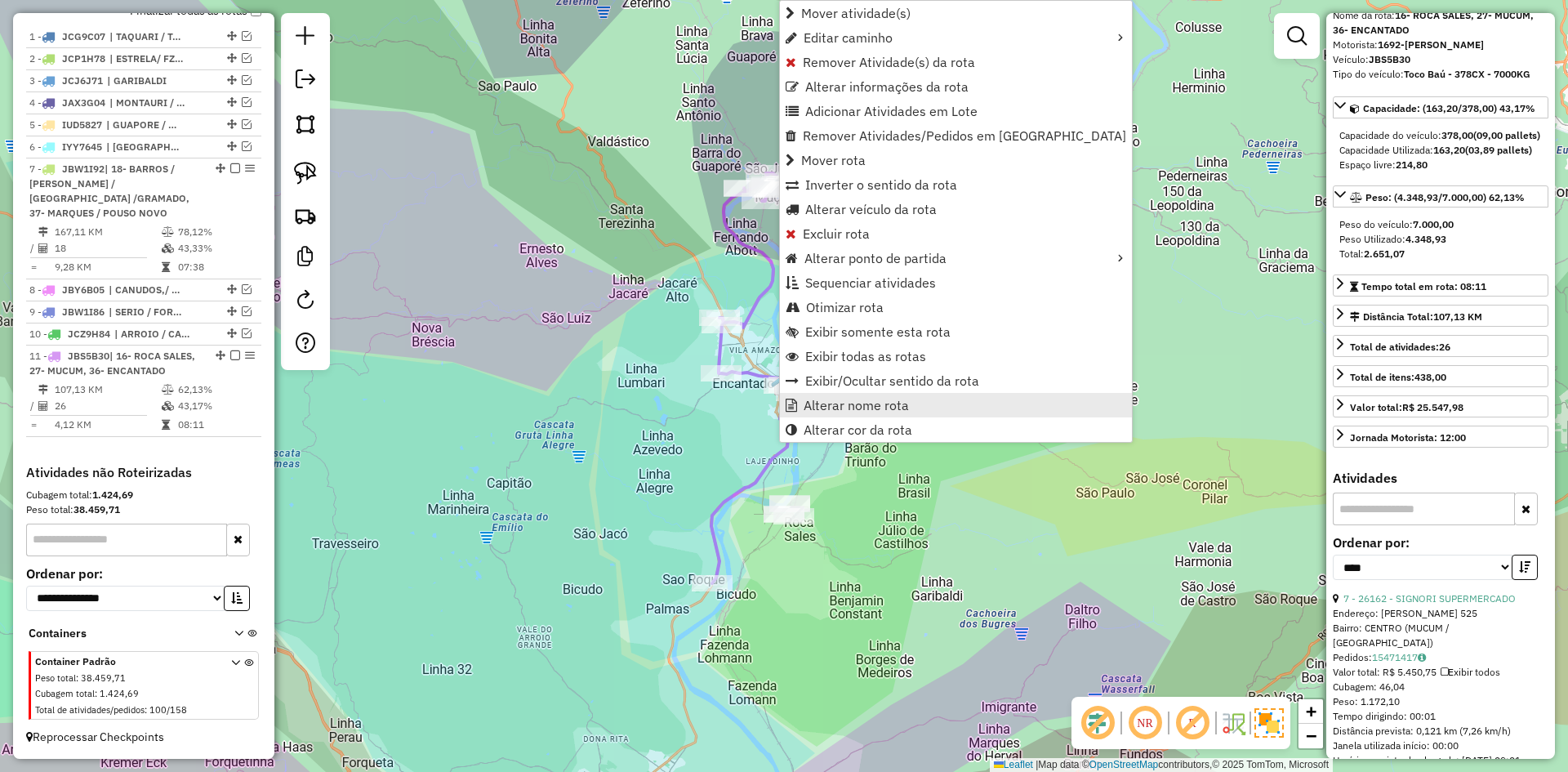
click at [840, 399] on span "Alterar nome rota" at bounding box center [857, 405] width 106 height 13
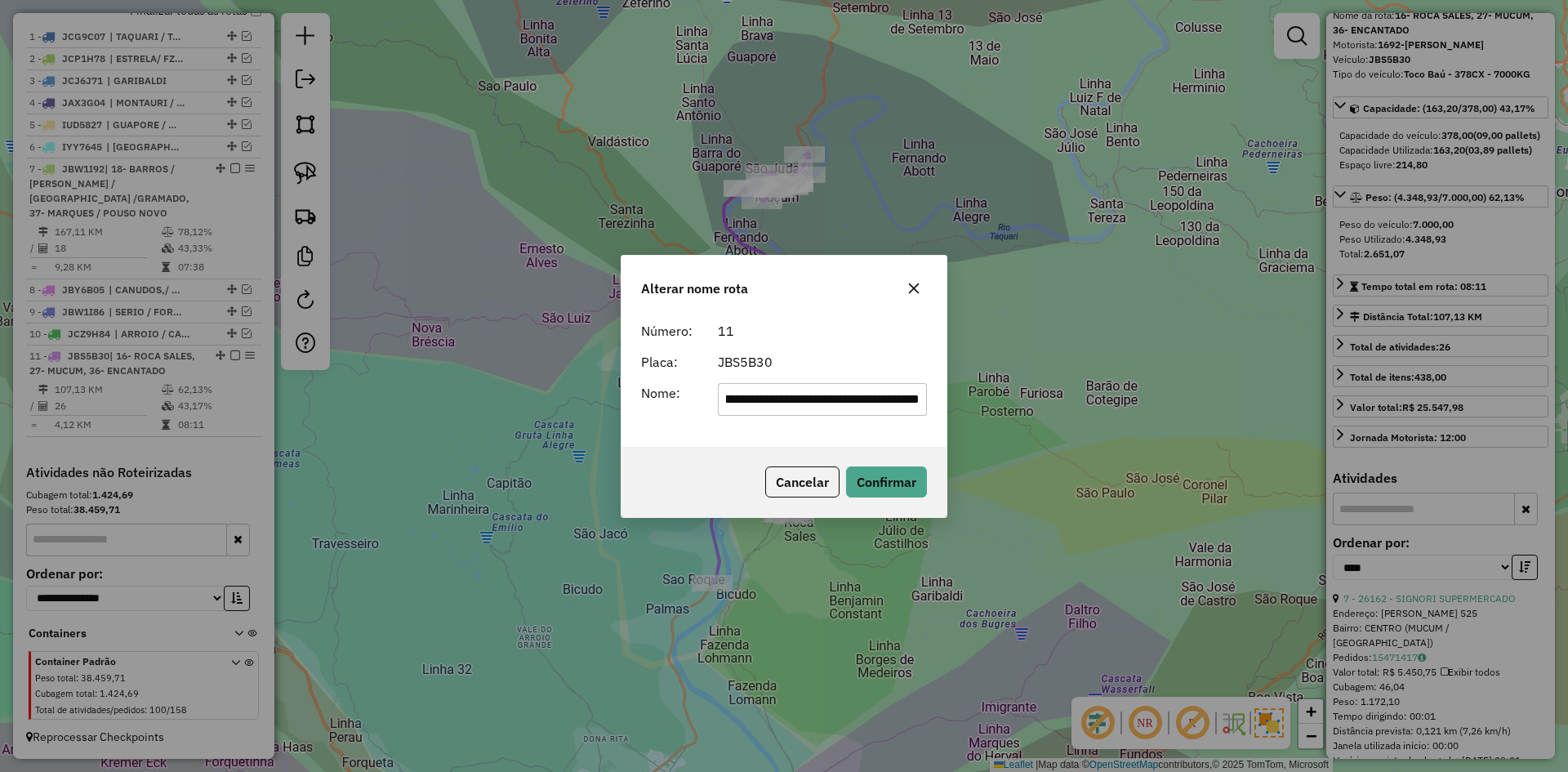
scroll to position [0, 0]
drag, startPoint x: 762, startPoint y: 400, endPoint x: 560, endPoint y: 461, distance: 211.0
click at [560, 461] on div "**********" at bounding box center [784, 386] width 1568 height 772
drag, startPoint x: 803, startPoint y: 402, endPoint x: 784, endPoint y: 412, distance: 21.5
click at [784, 412] on input "**********" at bounding box center [823, 400] width 210 height 33
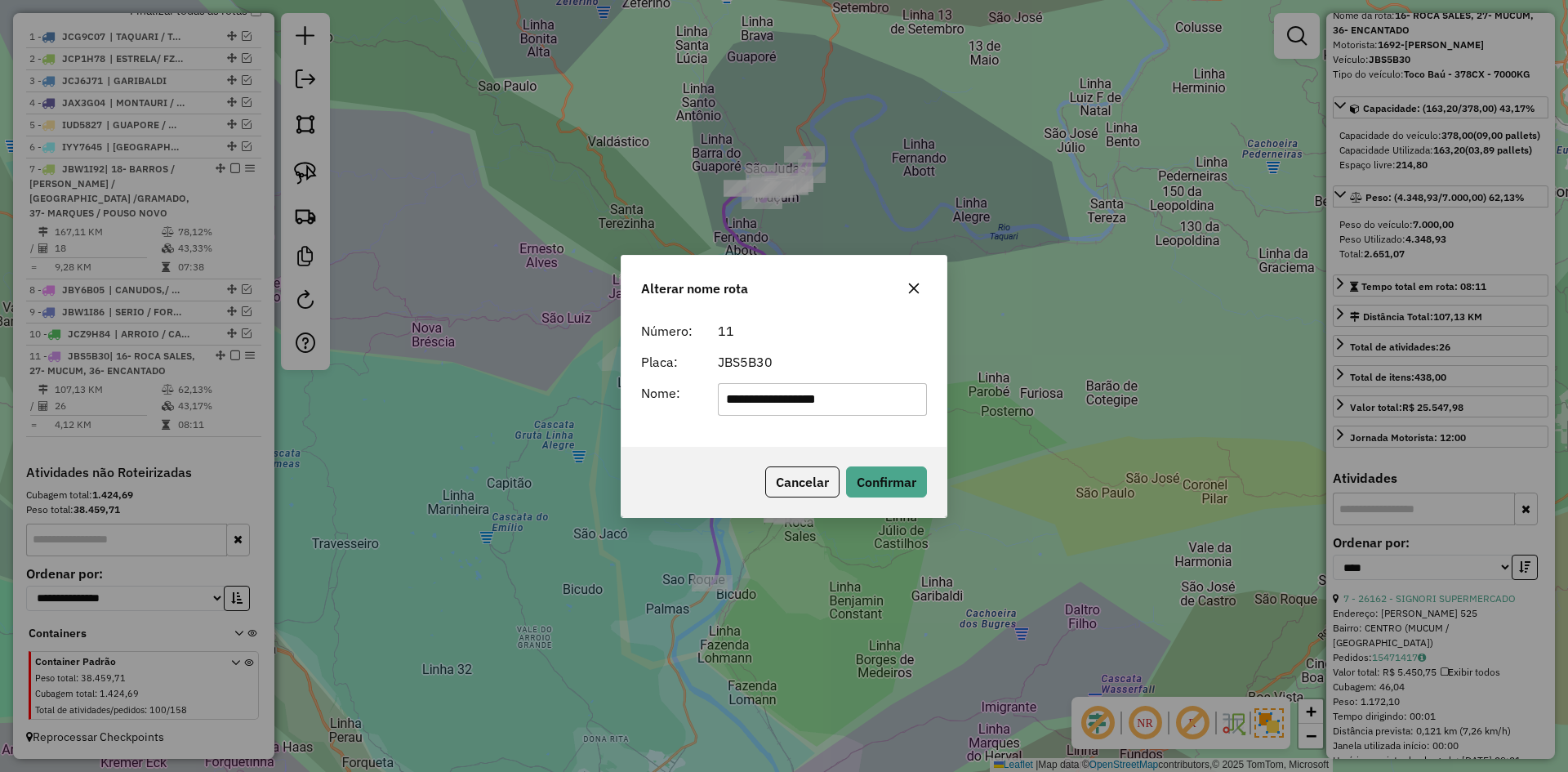
type input "**********"
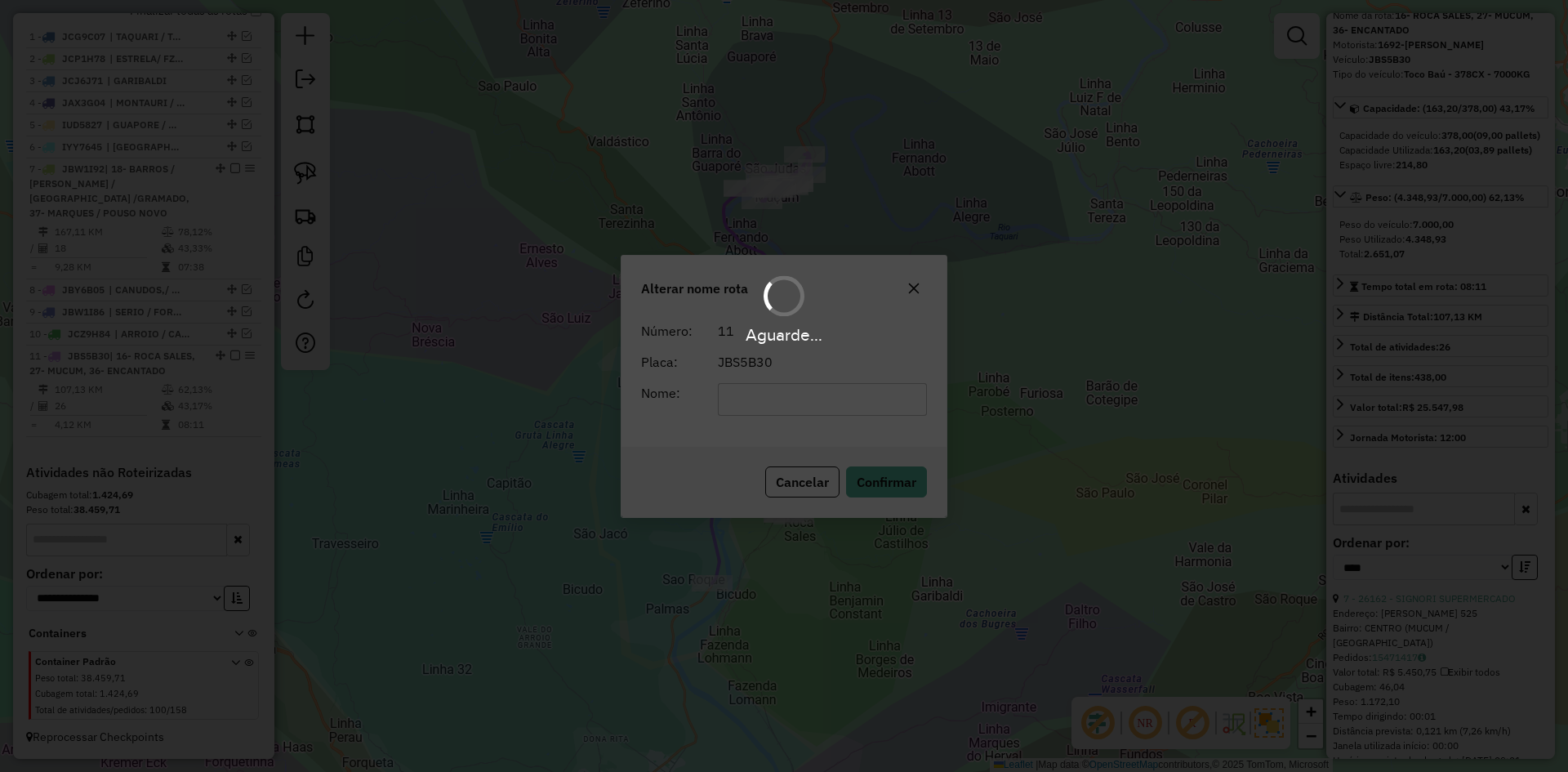
scroll to position [619, 0]
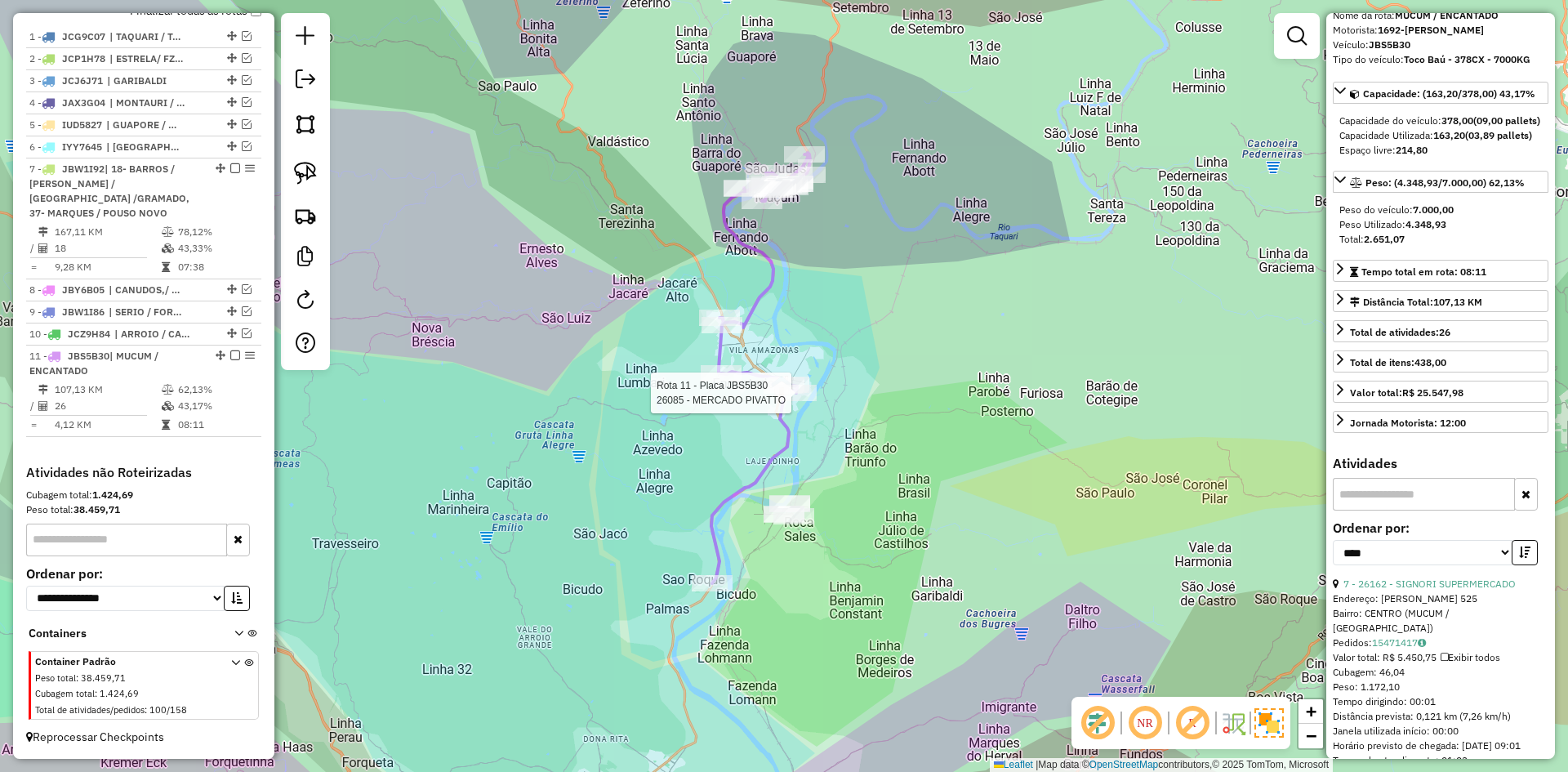
click at [800, 401] on div at bounding box center [796, 393] width 41 height 16
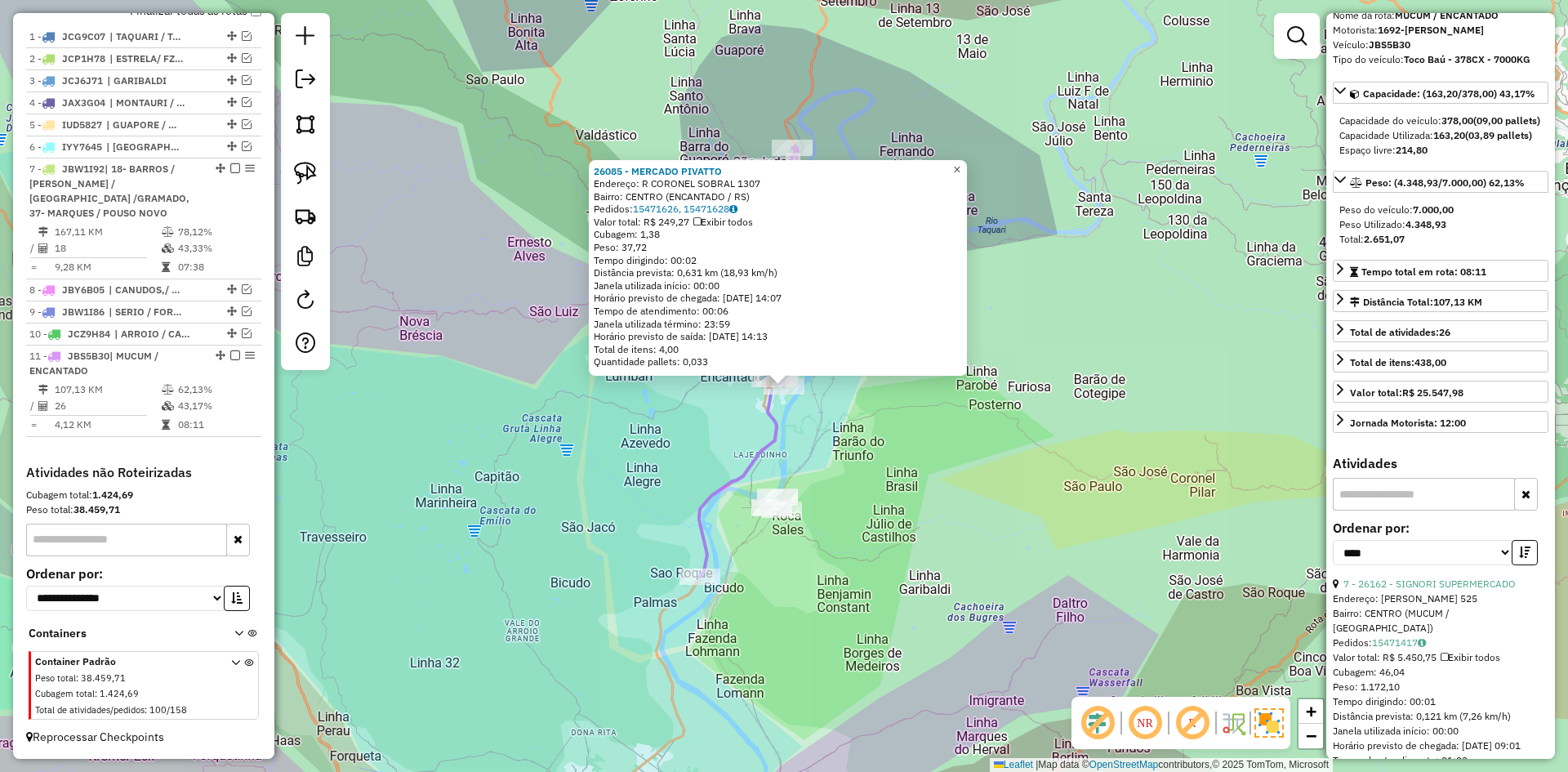
click at [961, 165] on span "×" at bounding box center [956, 170] width 7 height 14
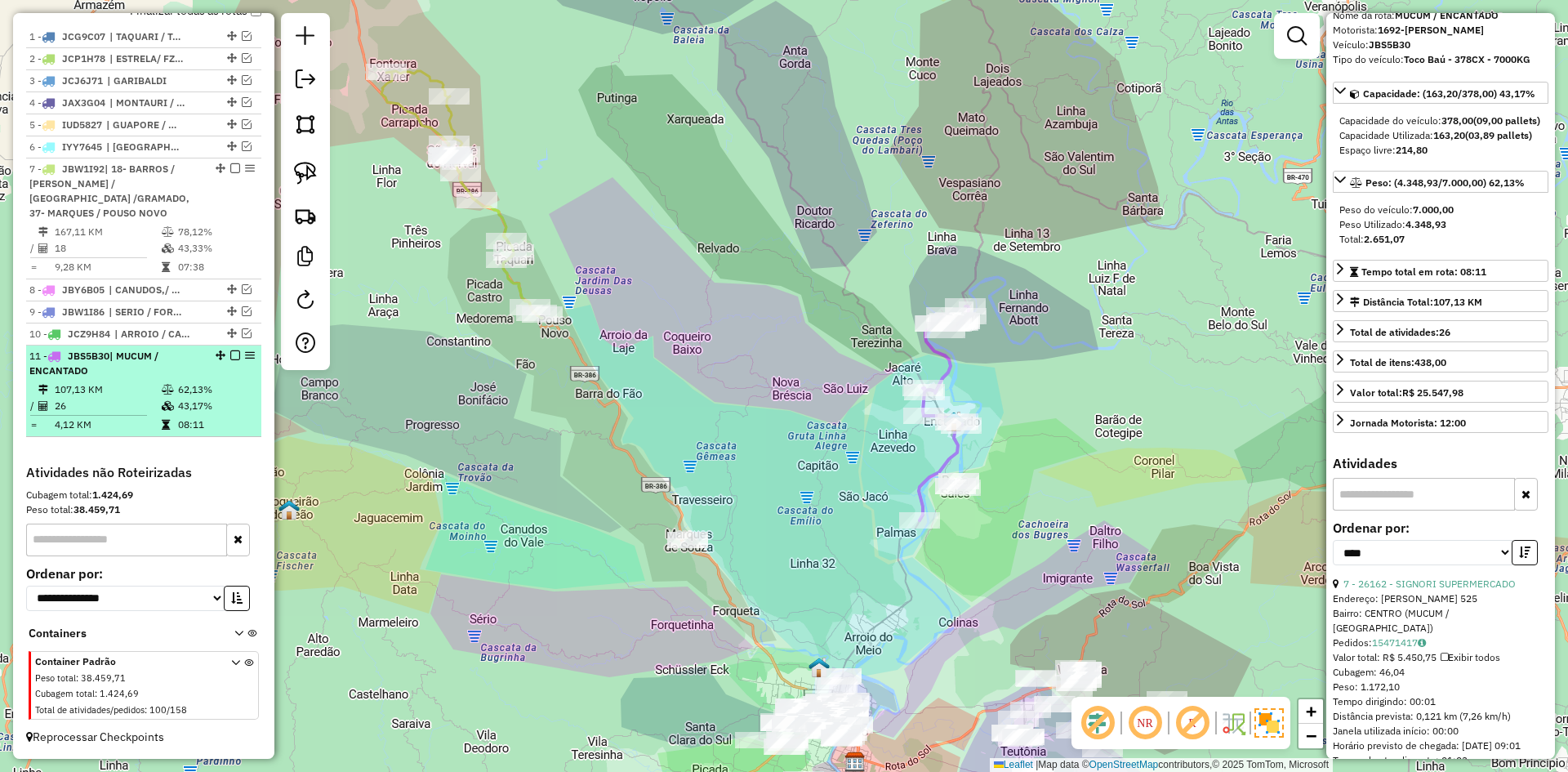
click at [230, 355] on em at bounding box center [235, 355] width 10 height 10
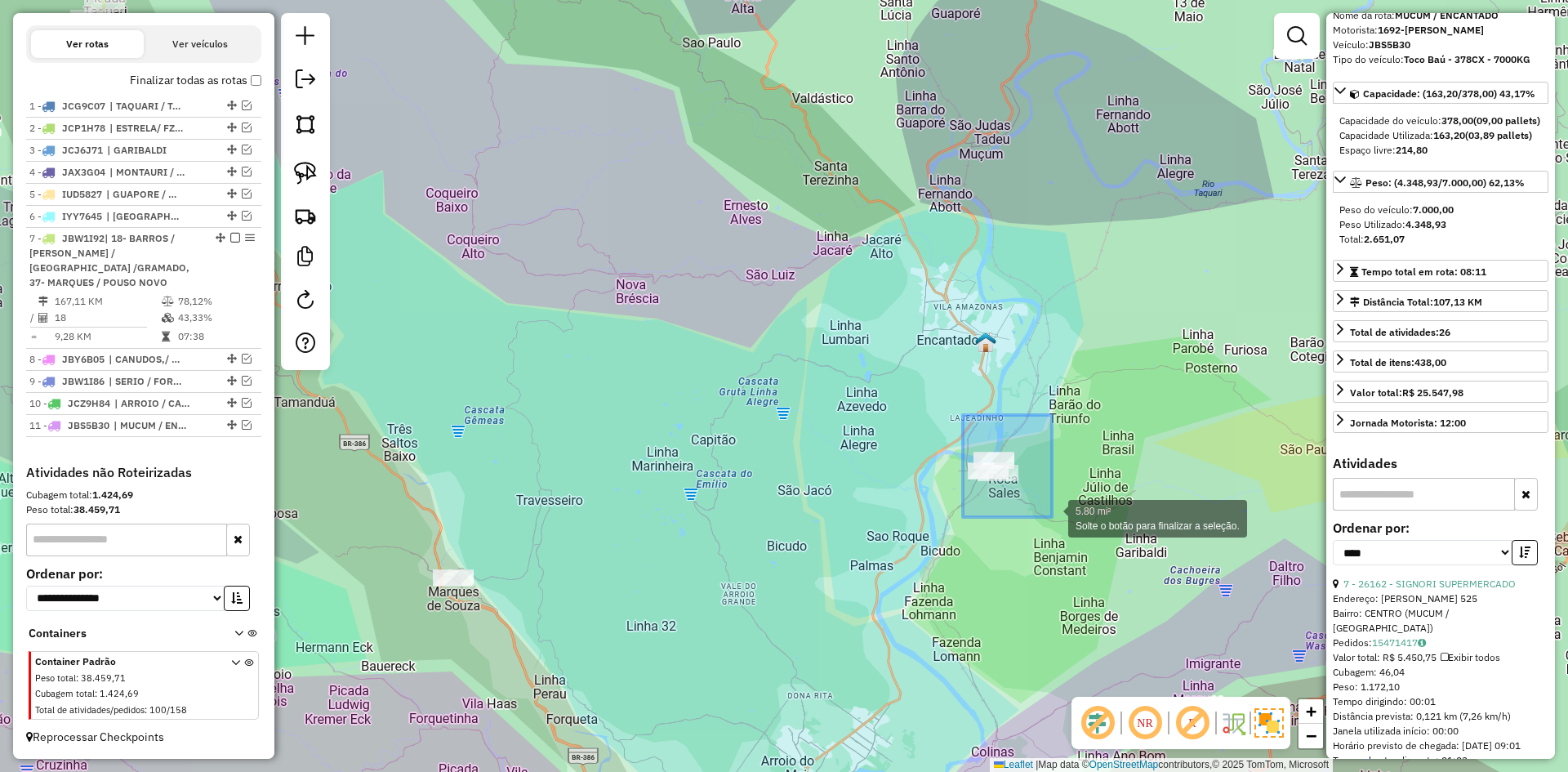
drag, startPoint x: 963, startPoint y: 415, endPoint x: 1052, endPoint y: 517, distance: 135.4
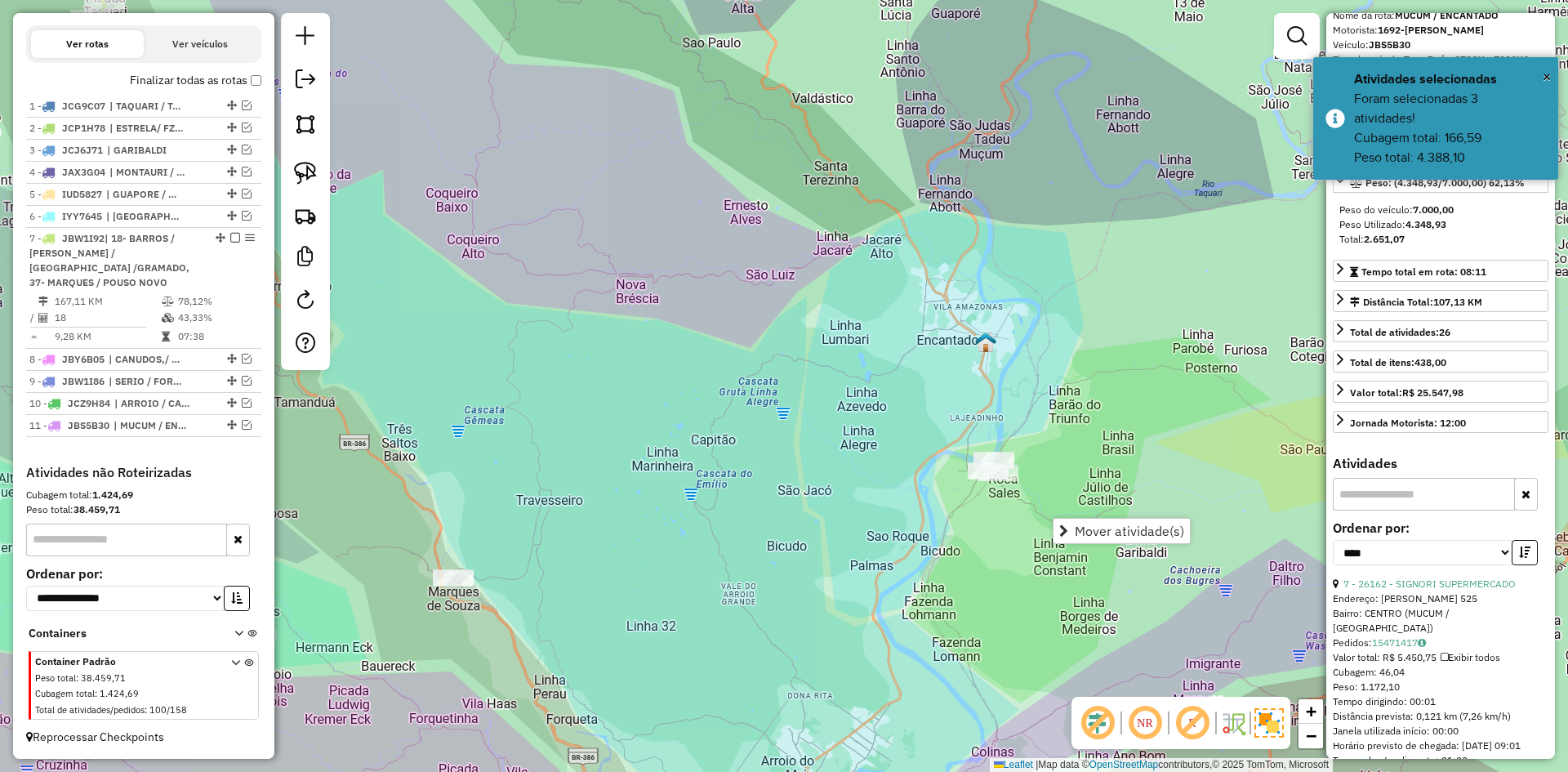
click at [993, 592] on div "Janela de atendimento Grade de atendimento Capacidade Transportadoras Veículos …" at bounding box center [784, 386] width 1568 height 772
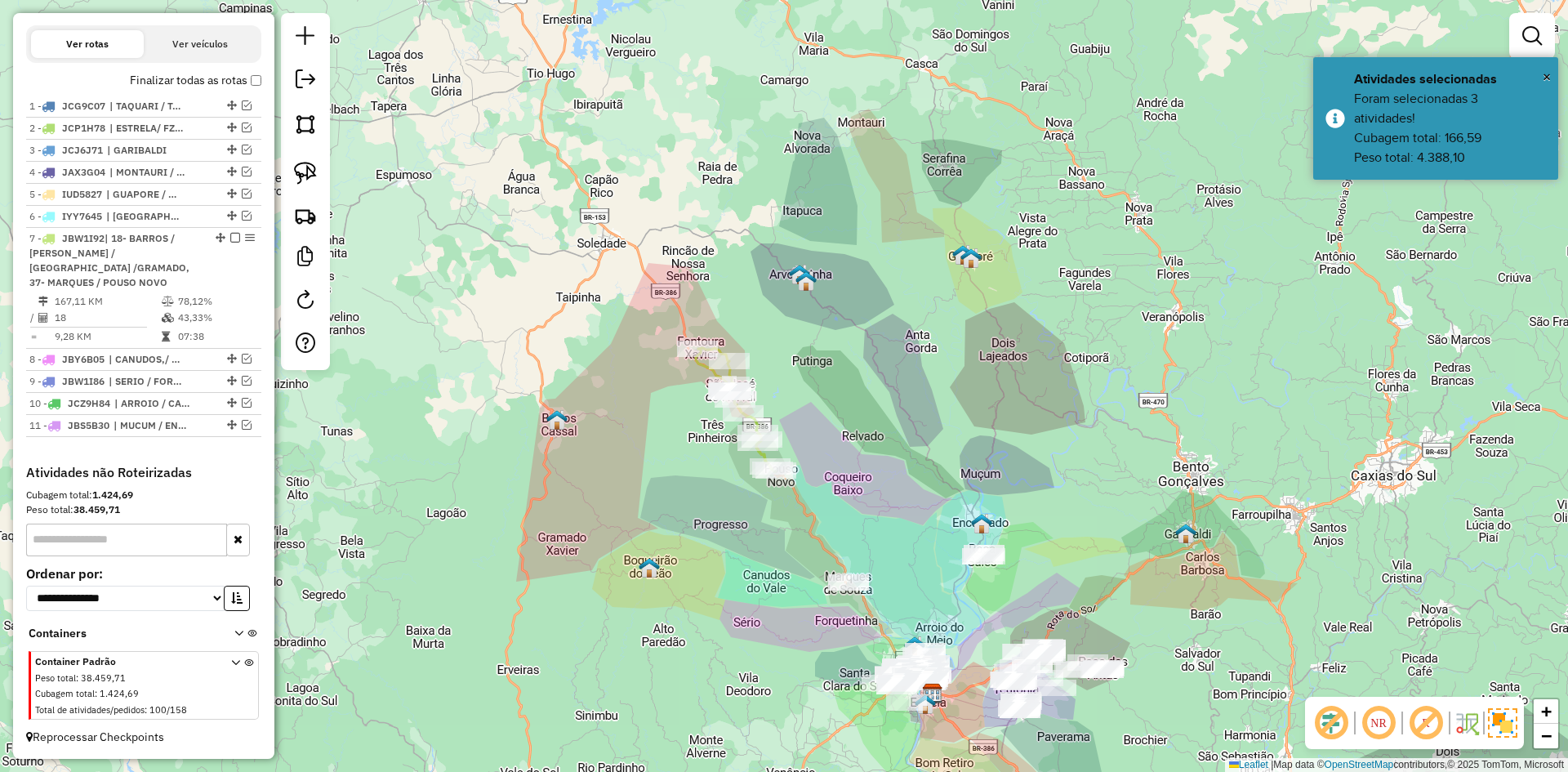
drag, startPoint x: 903, startPoint y: 604, endPoint x: 894, endPoint y: 444, distance: 160.3
click at [891, 460] on div "Janela de atendimento Grade de atendimento Capacidade Transportadoras Veículos …" at bounding box center [784, 386] width 1568 height 772
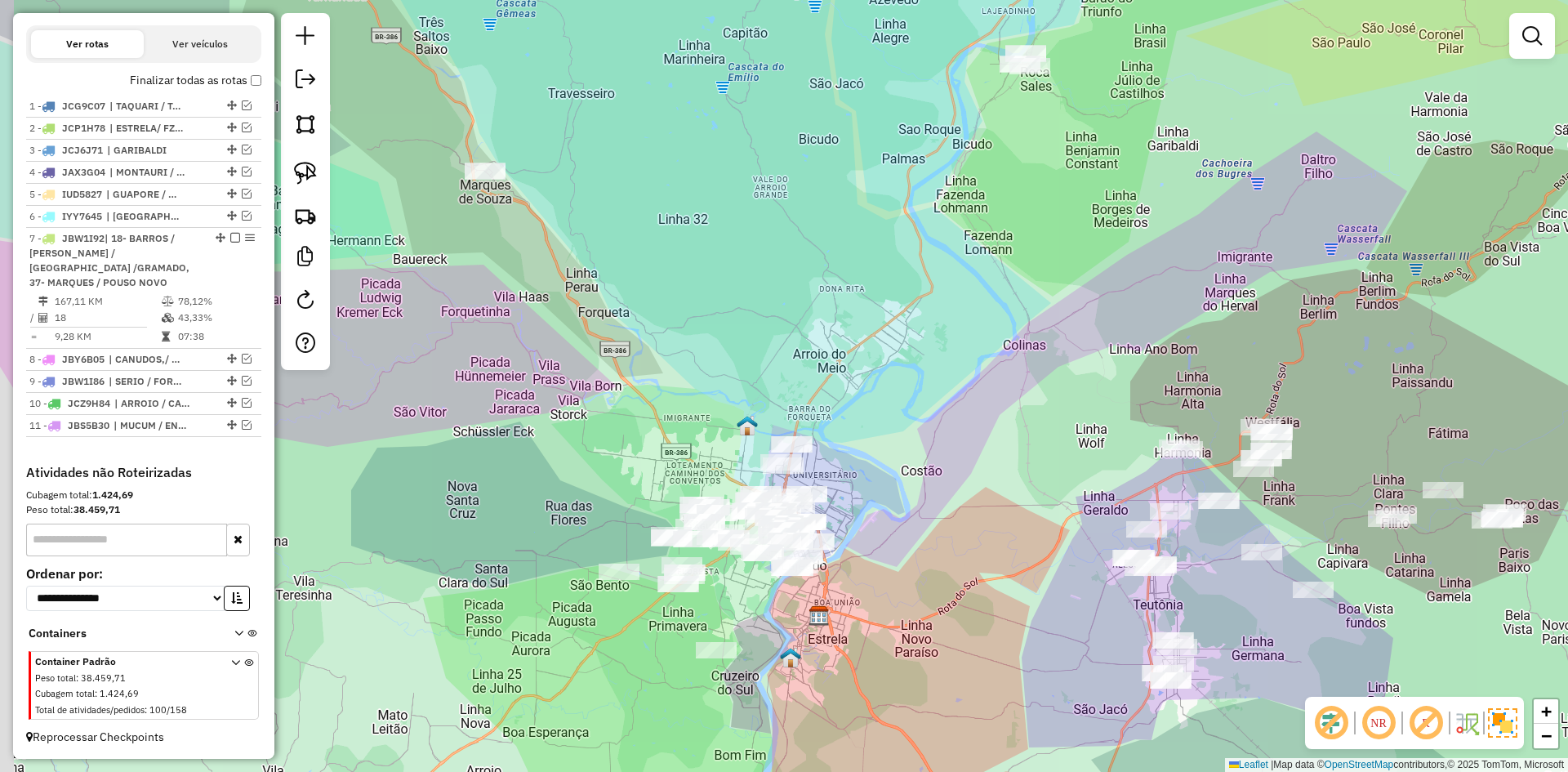
drag, startPoint x: 855, startPoint y: 587, endPoint x: 969, endPoint y: 522, distance: 131.2
click at [960, 523] on div "Janela de atendimento Grade de atendimento Capacidade Transportadoras Veículos …" at bounding box center [784, 386] width 1568 height 772
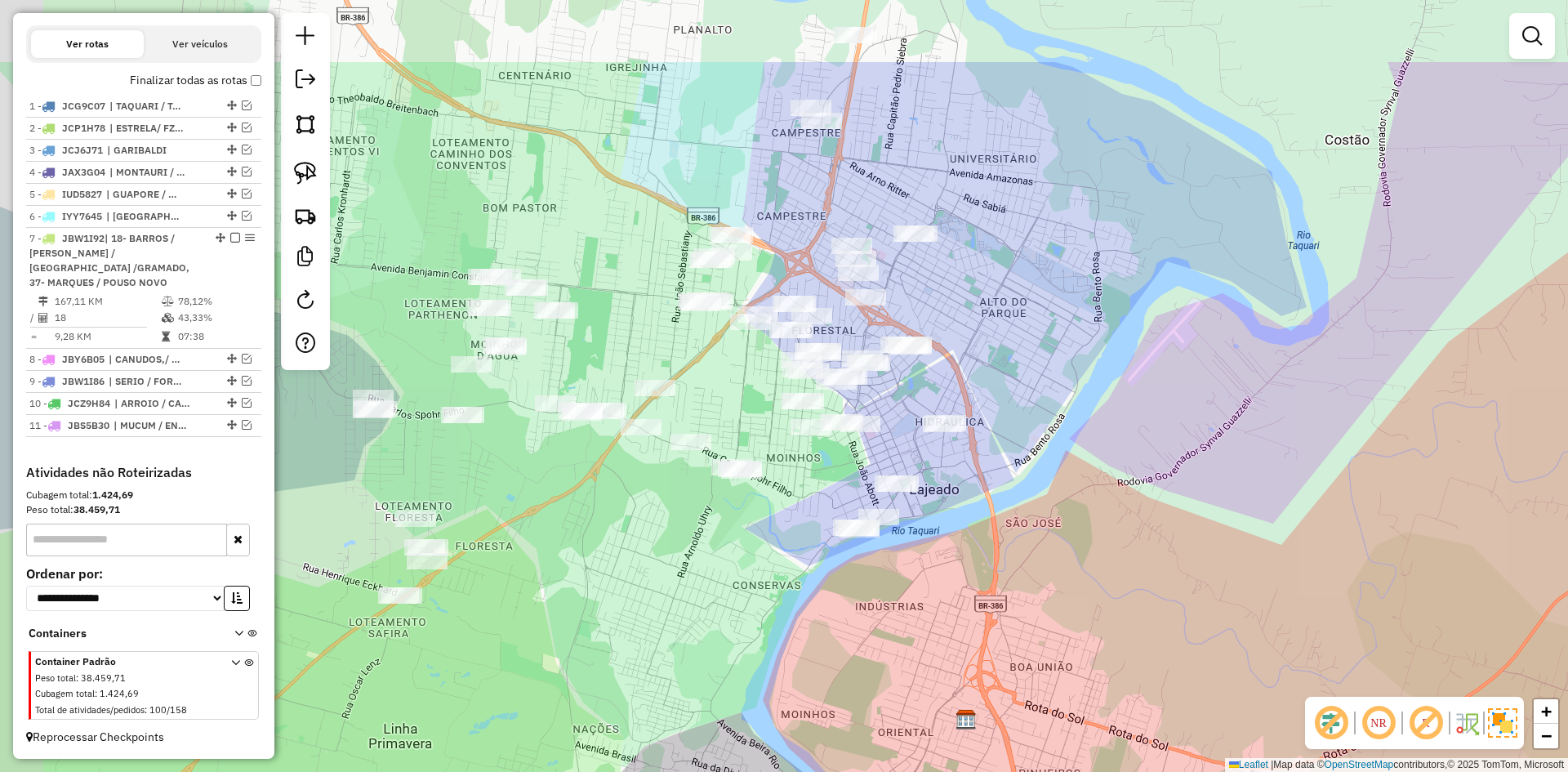
drag, startPoint x: 1094, startPoint y: 306, endPoint x: 1157, endPoint y: 466, distance: 172.0
click at [1156, 465] on div "Janela de atendimento Grade de atendimento Capacidade Transportadoras Veículos …" at bounding box center [784, 386] width 1568 height 772
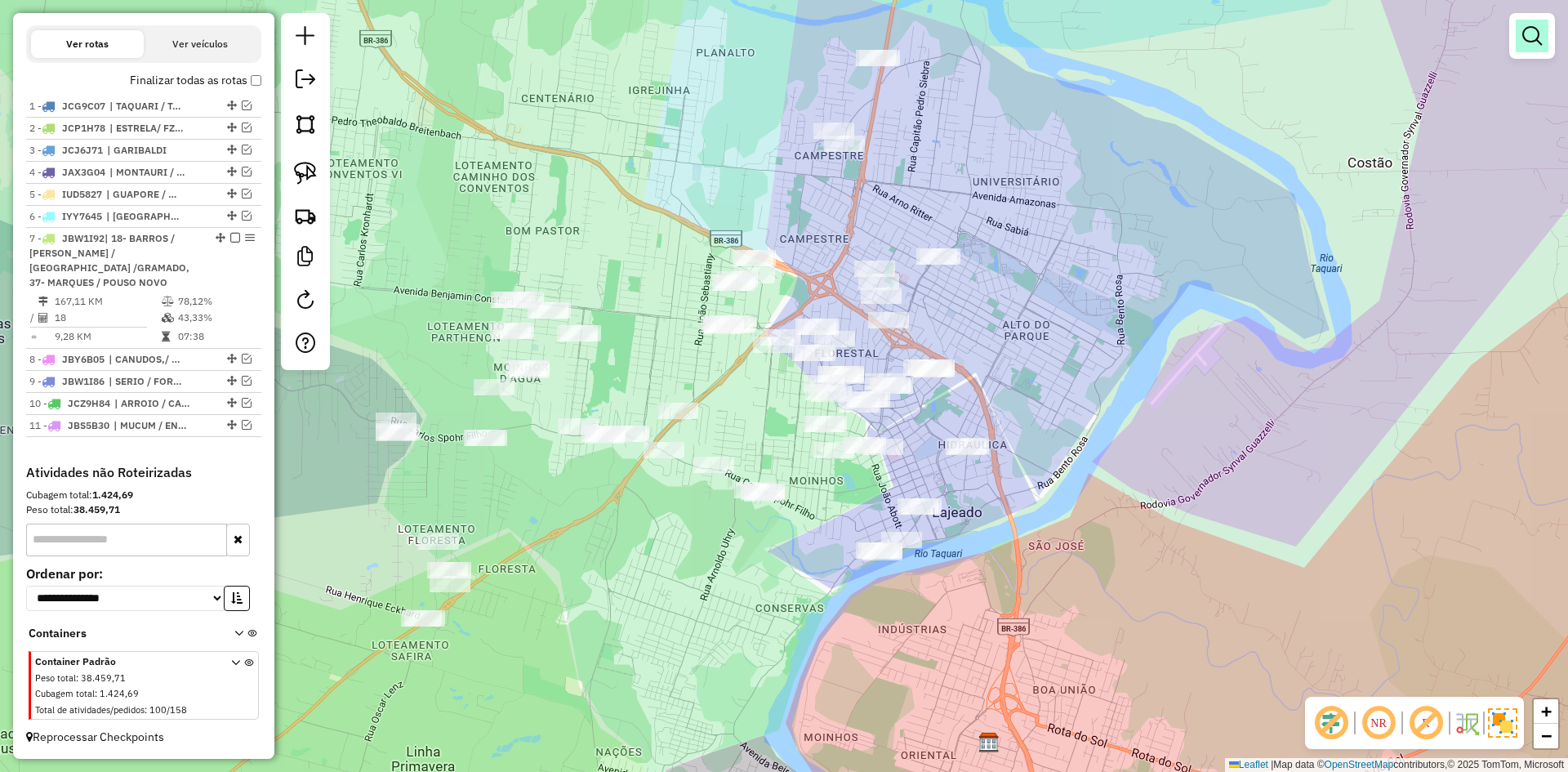
click at [1534, 36] on em at bounding box center [1532, 35] width 20 height 20
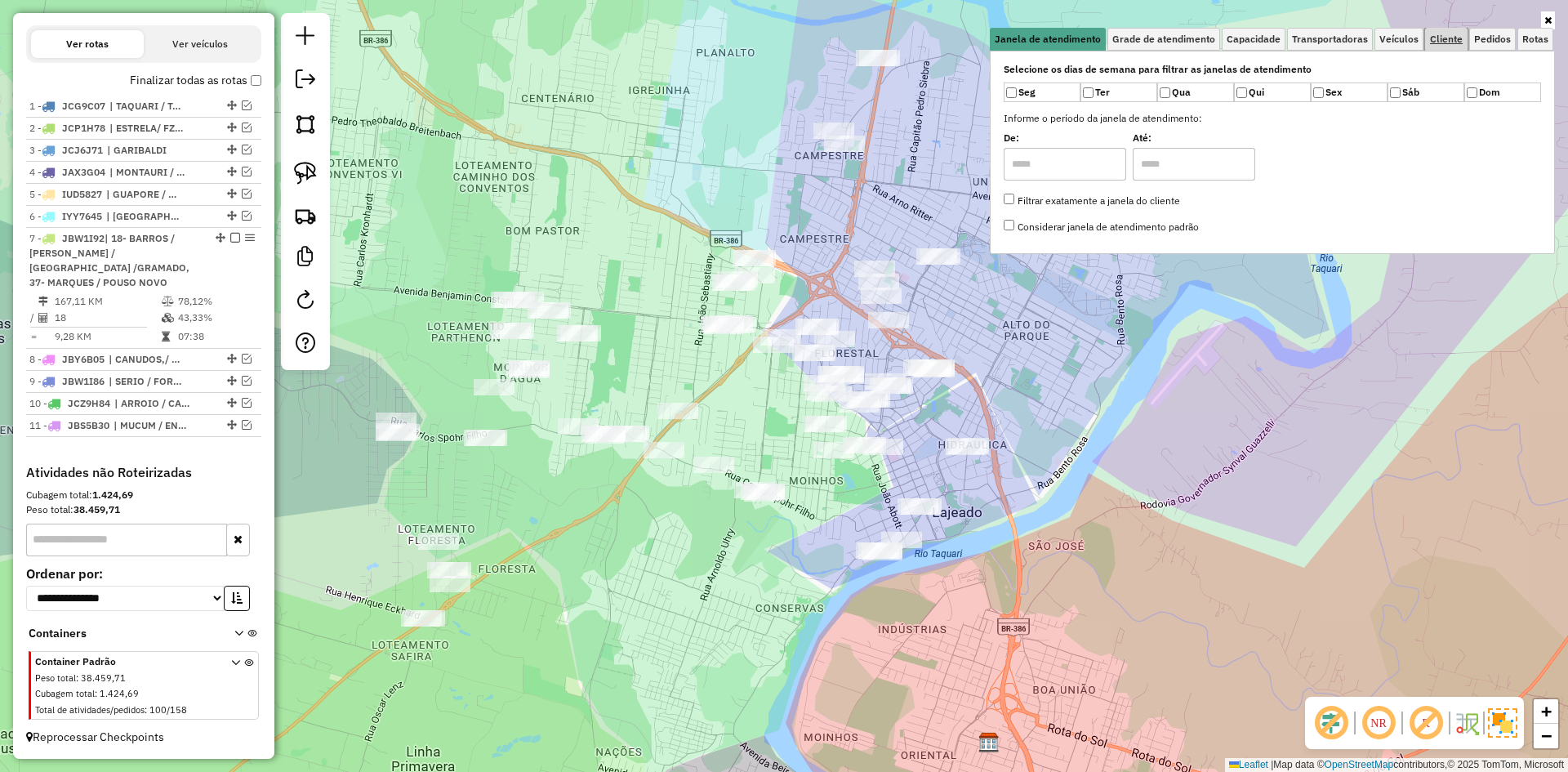
click at [1447, 36] on span "Cliente" at bounding box center [1447, 39] width 33 height 10
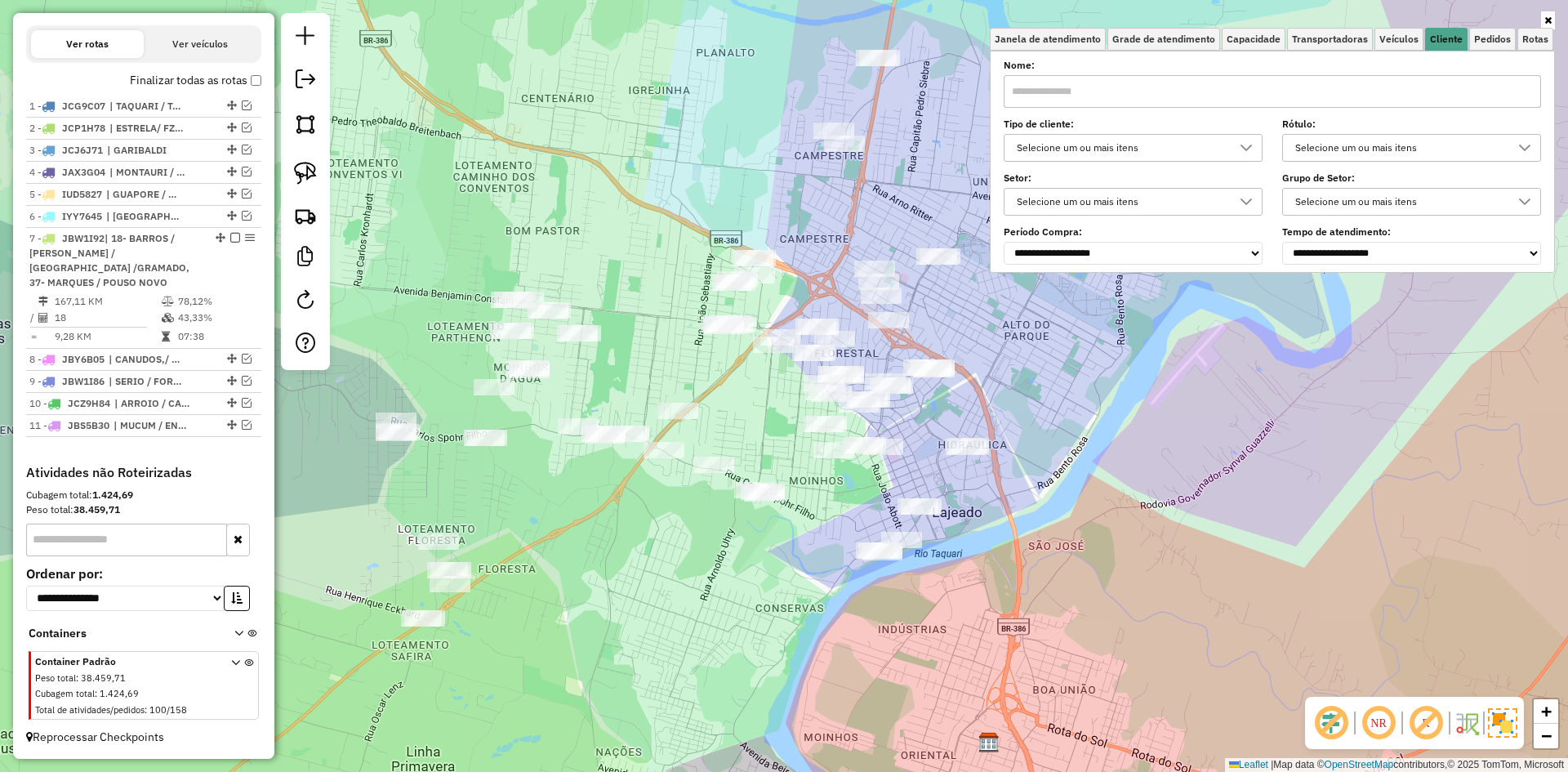
click at [1243, 143] on icon at bounding box center [1246, 147] width 13 height 13
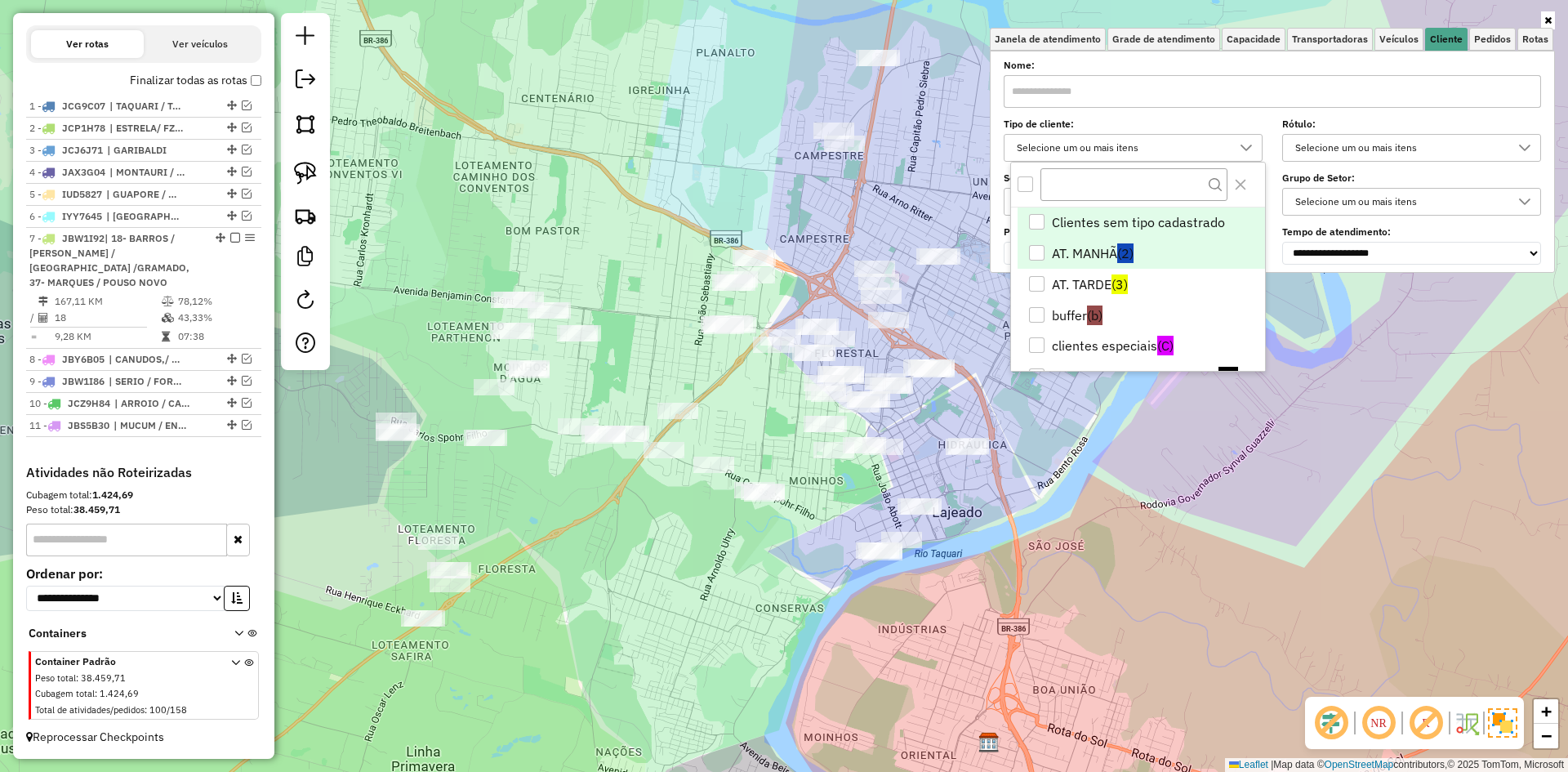
click at [1064, 252] on li "AT. MANHÃ (2)" at bounding box center [1141, 254] width 247 height 31
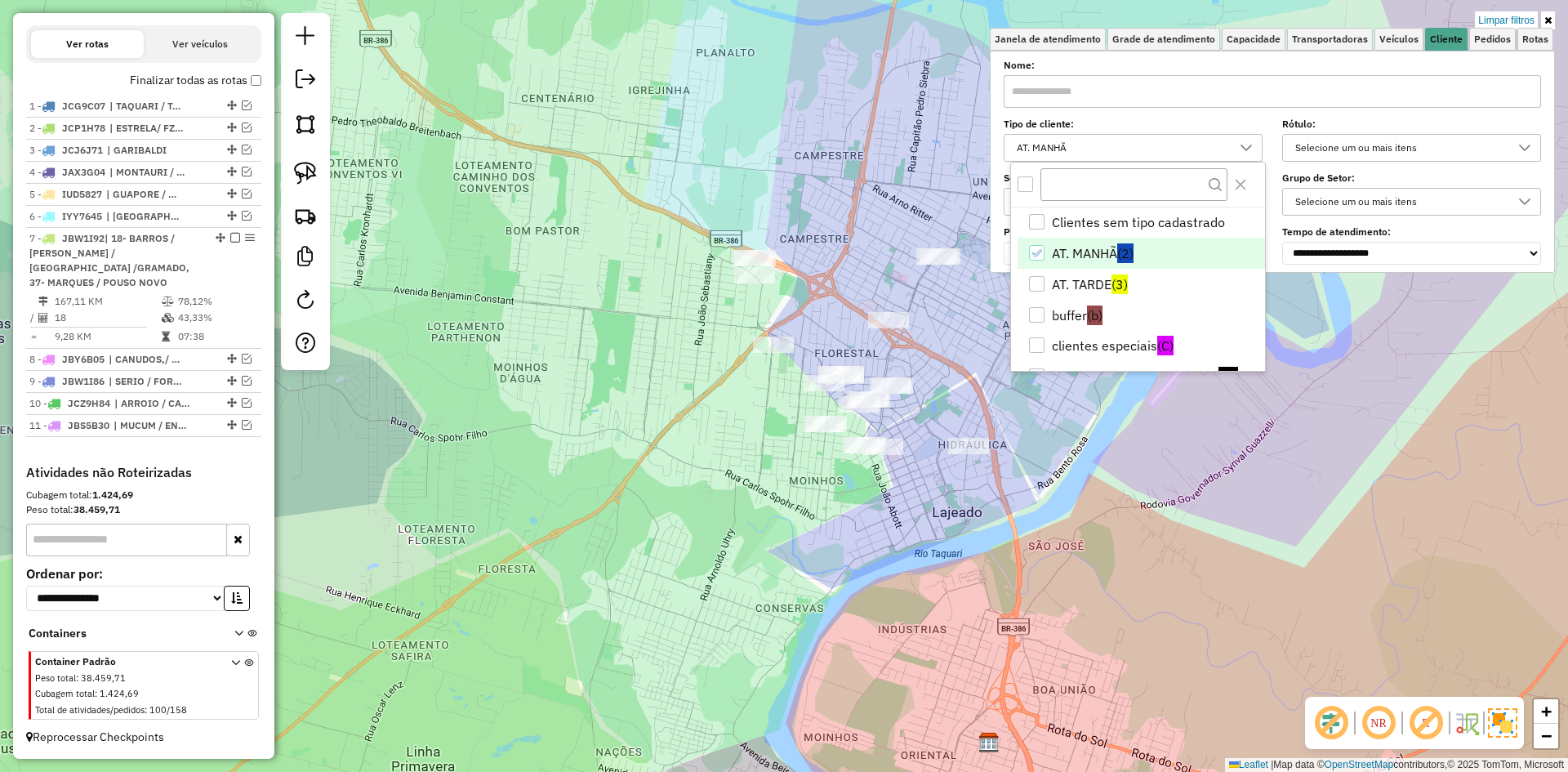
click at [1118, 485] on div "Limpar filtros Janela de atendimento Grade de atendimento Capacidade Transporta…" at bounding box center [784, 386] width 1568 height 772
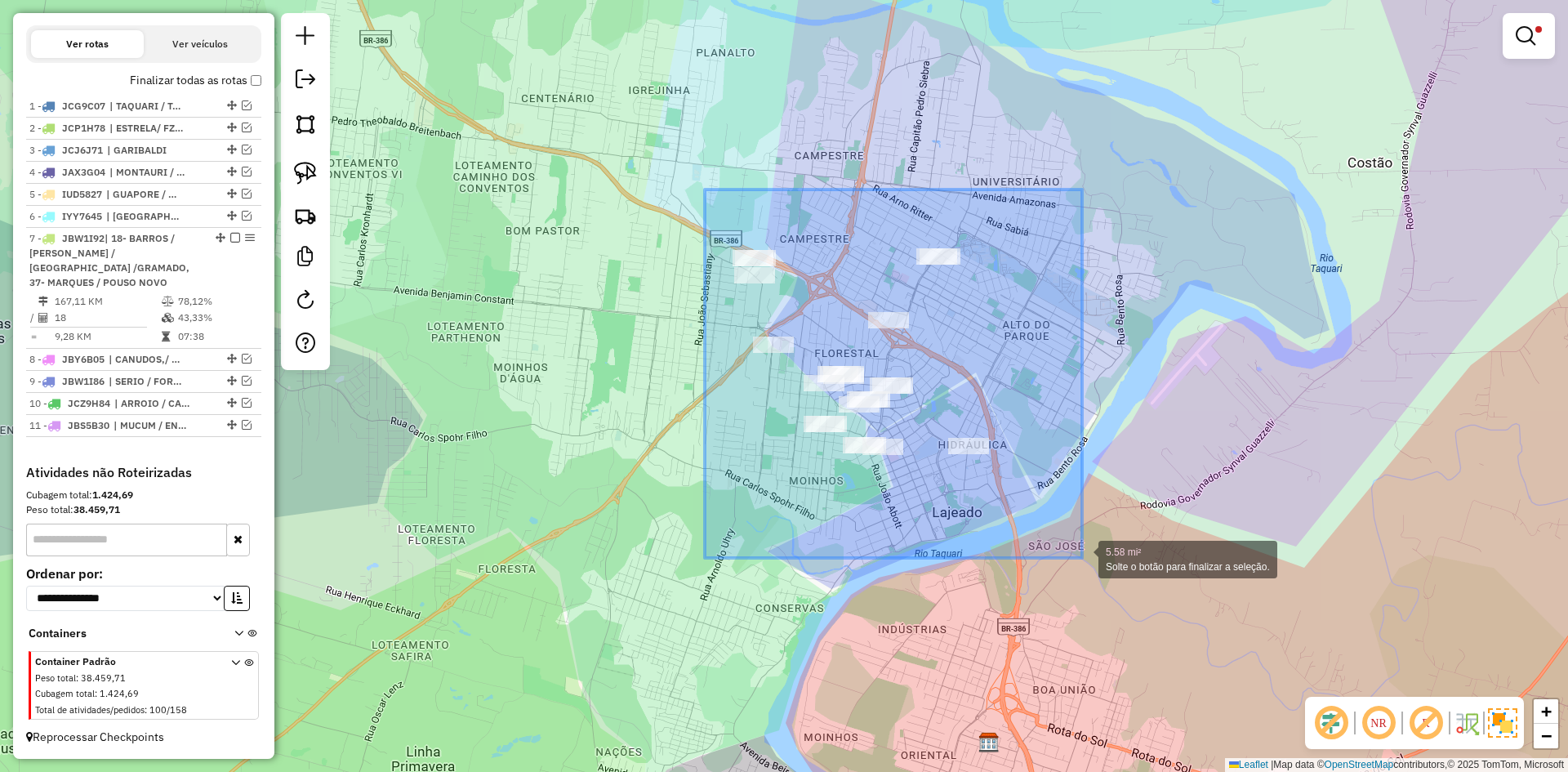
drag, startPoint x: 705, startPoint y: 190, endPoint x: 1083, endPoint y: 550, distance: 522.0
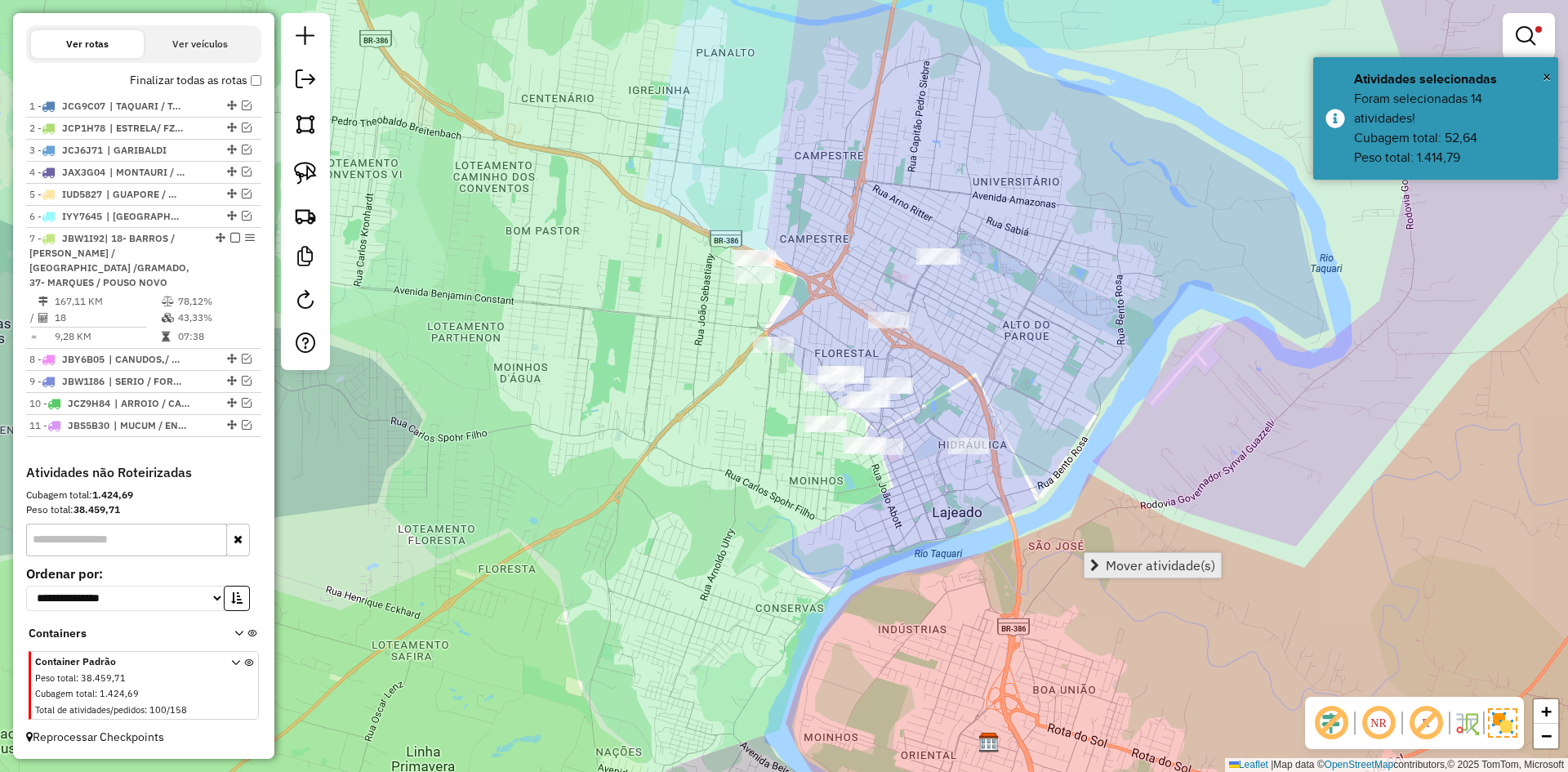
click at [1138, 566] on span "Mover atividade(s)" at bounding box center [1160, 565] width 109 height 13
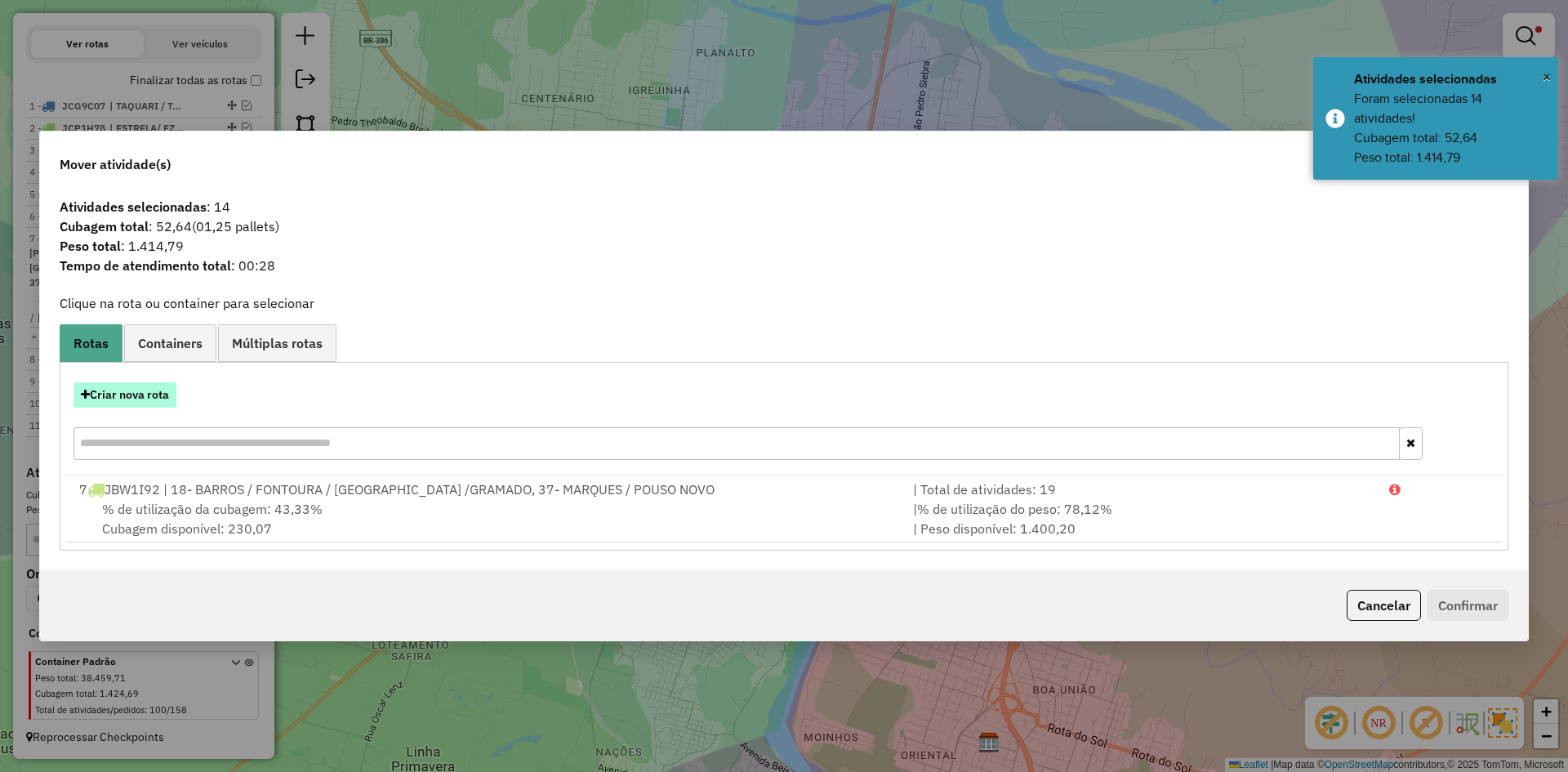
click at [151, 401] on button "Criar nova rota" at bounding box center [125, 395] width 103 height 25
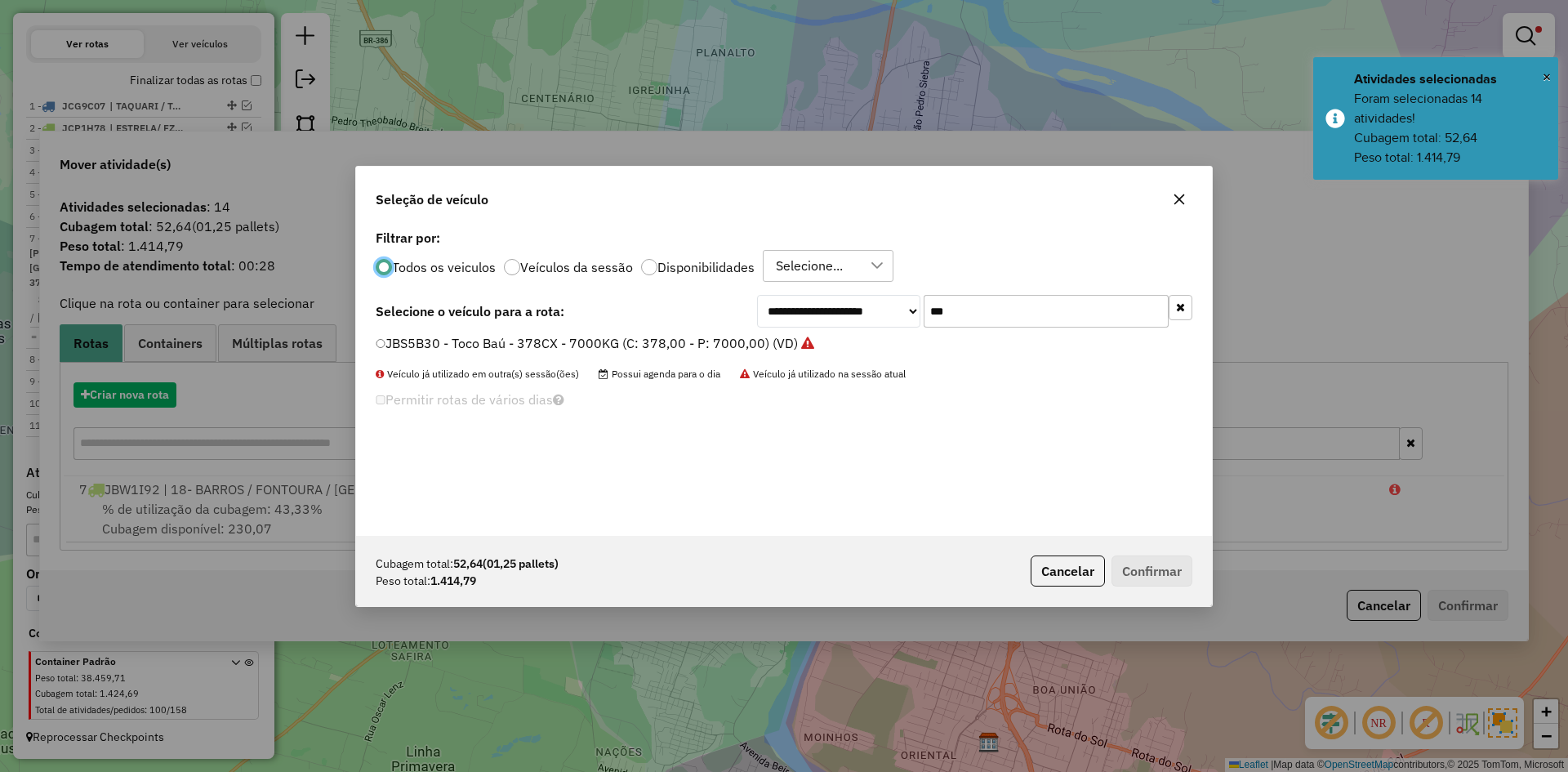
scroll to position [9, 5]
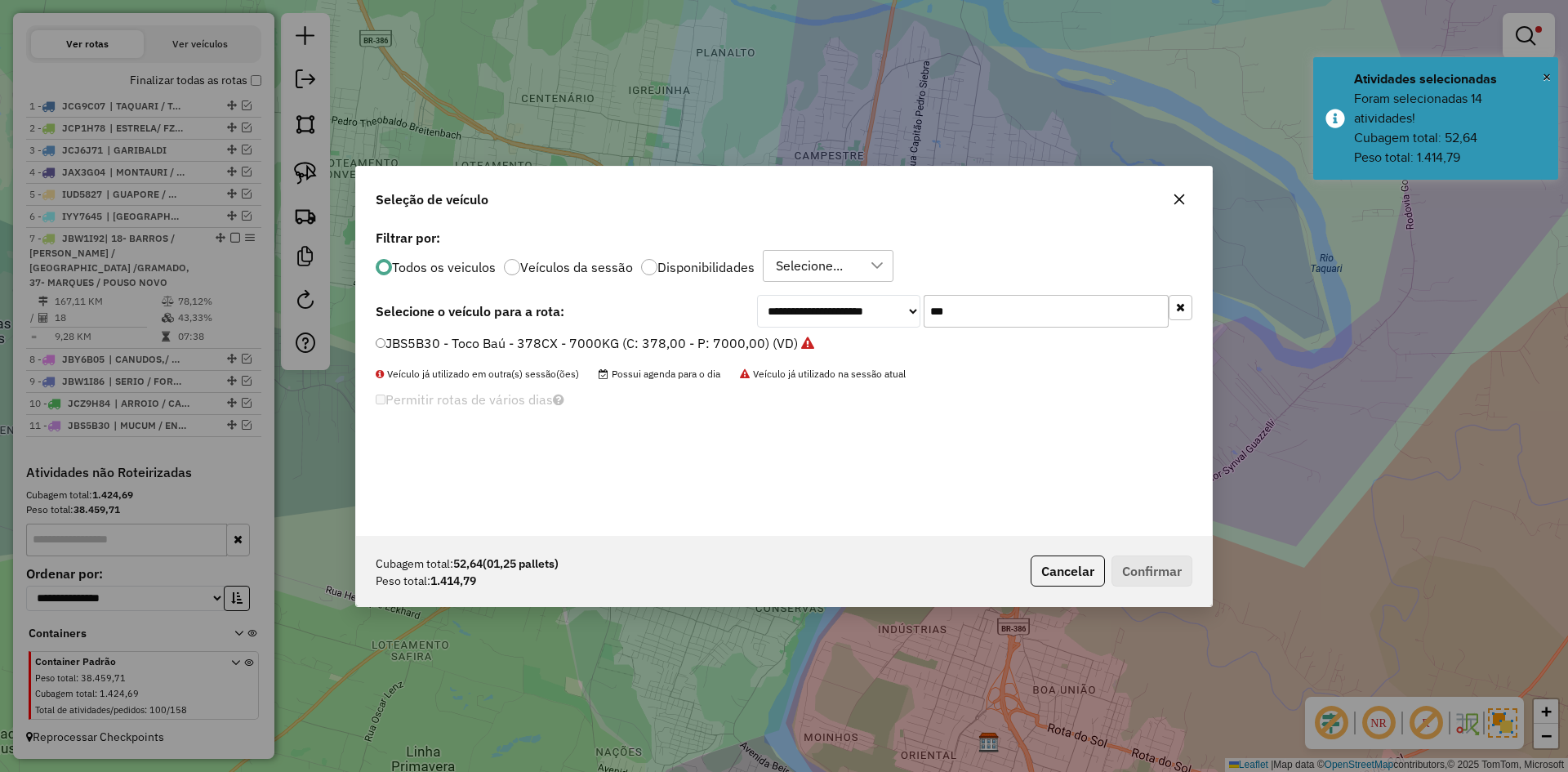
click at [958, 321] on input "***" at bounding box center [1045, 312] width 245 height 33
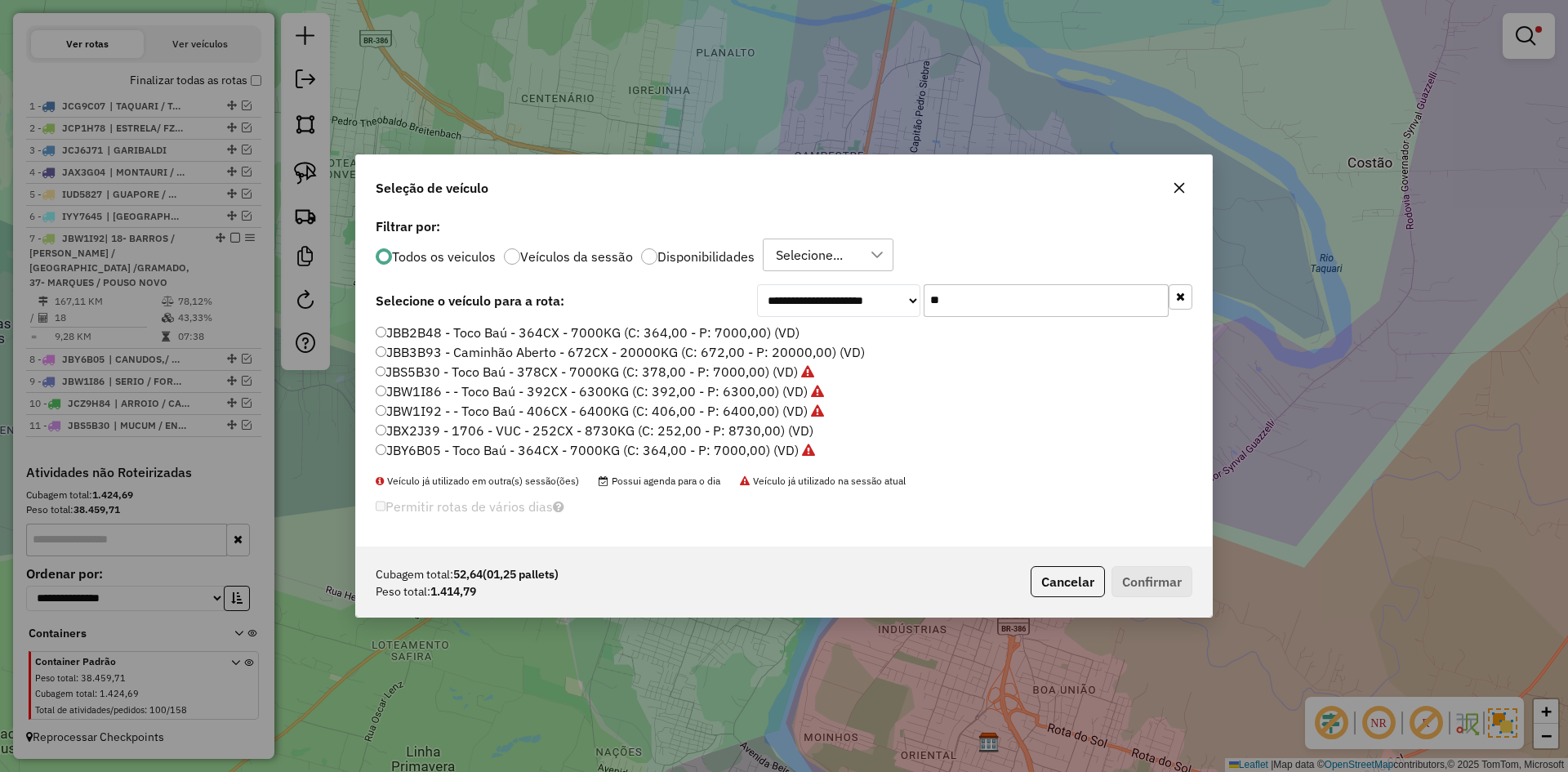
type input "*"
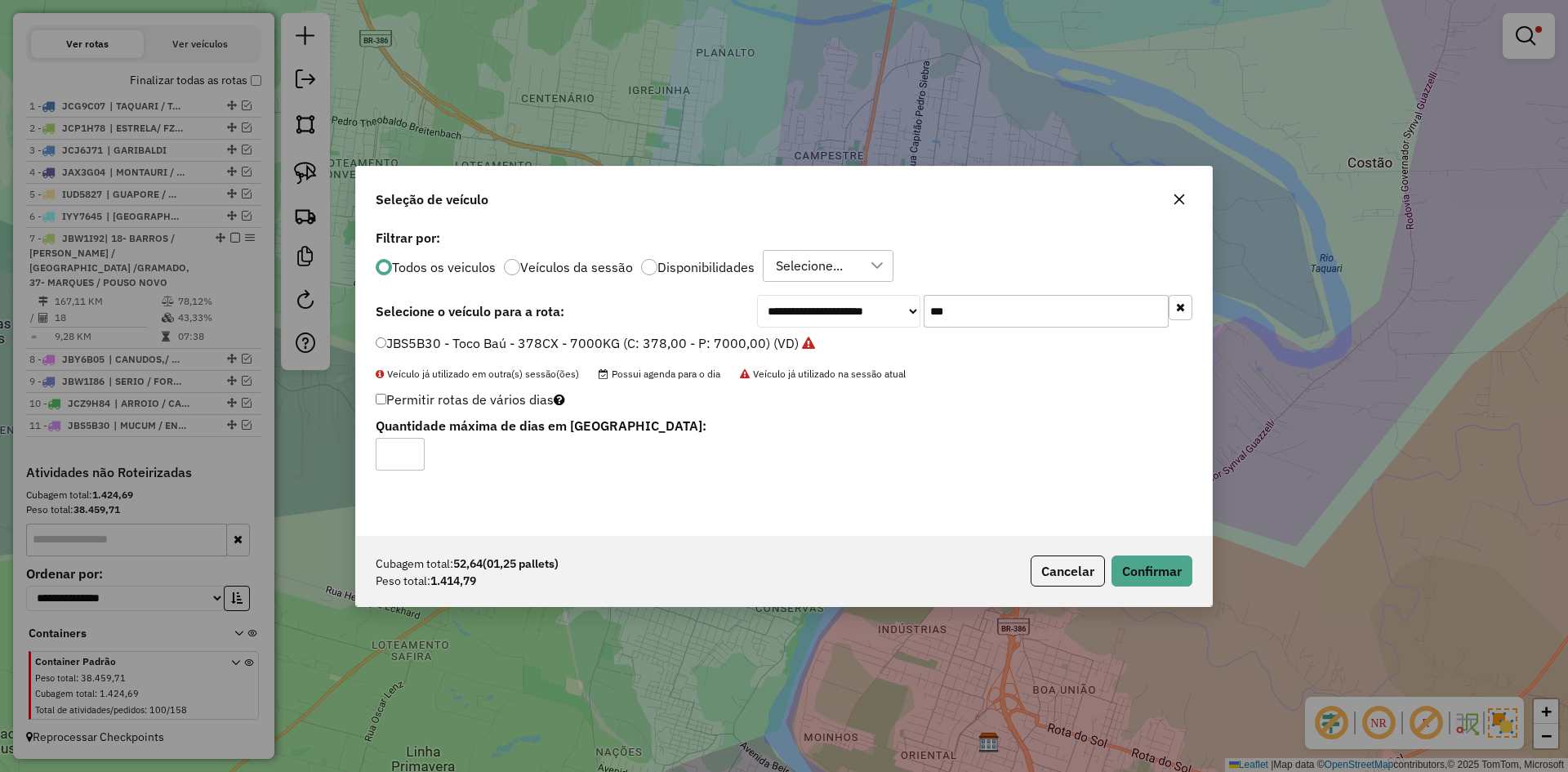
click at [980, 314] on input "***" at bounding box center [1045, 312] width 245 height 33
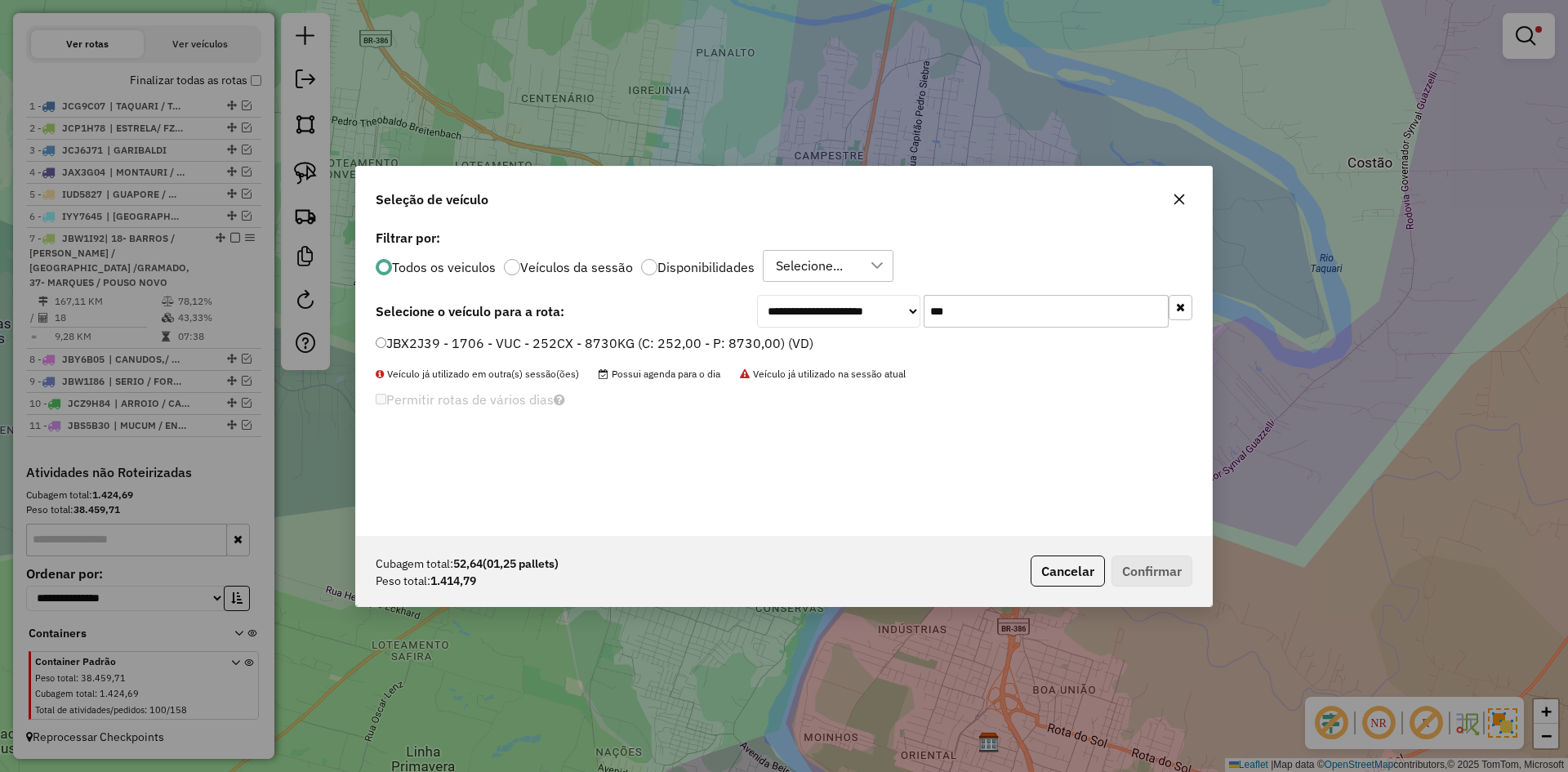
type input "***"
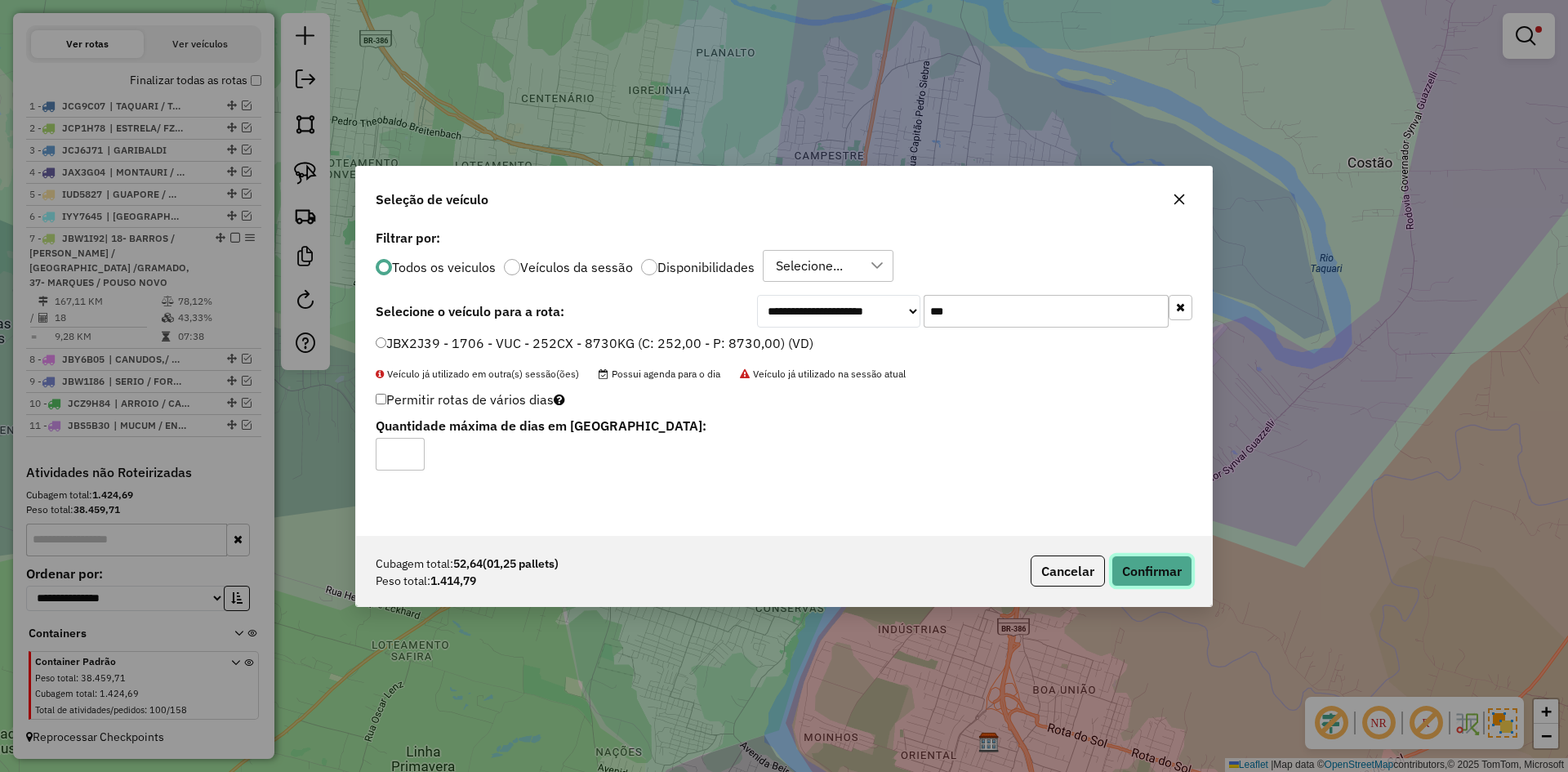
click at [1133, 579] on button "Confirmar" at bounding box center [1152, 571] width 80 height 31
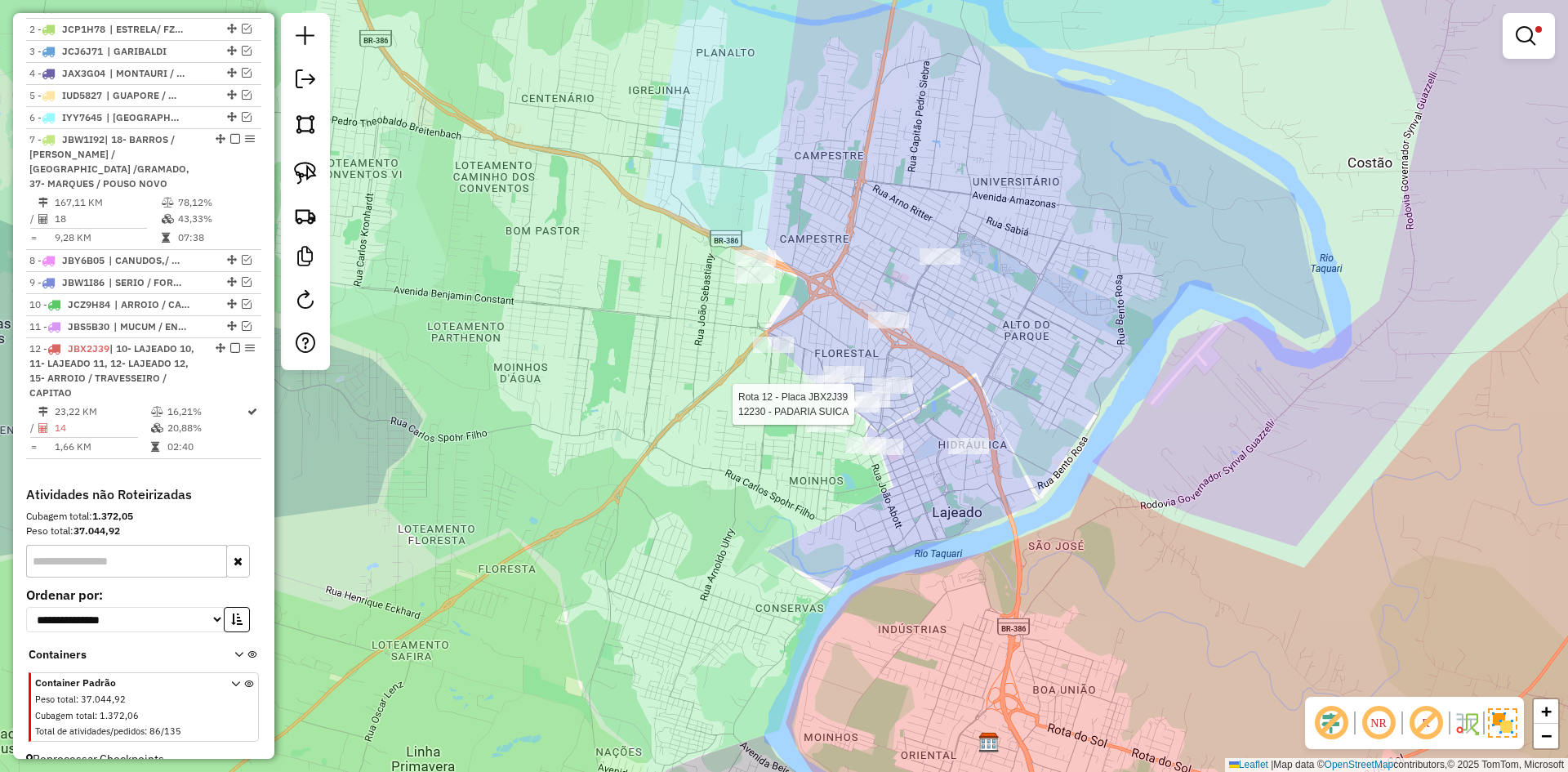
scroll to position [691, 0]
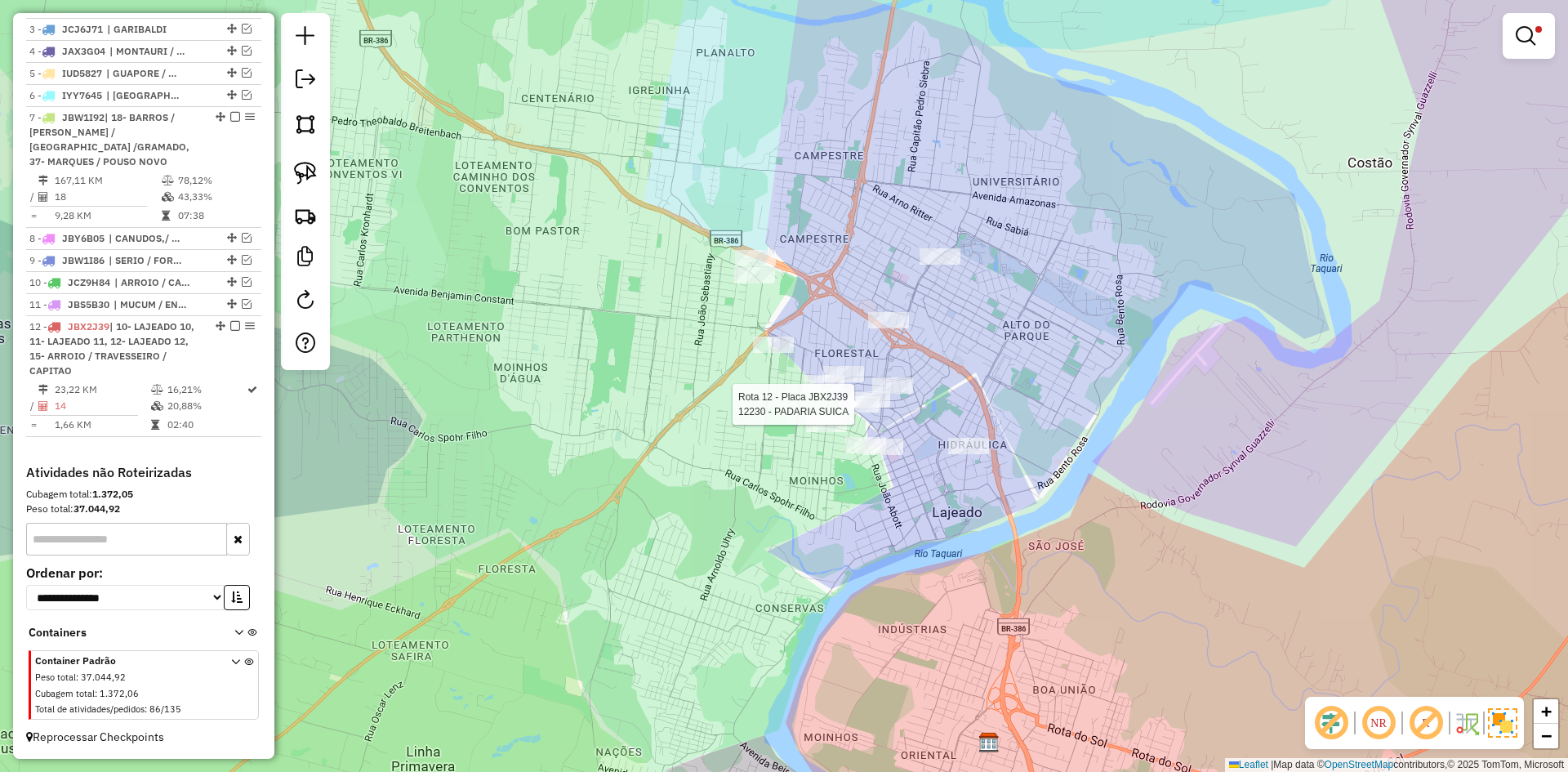
select select "*********"
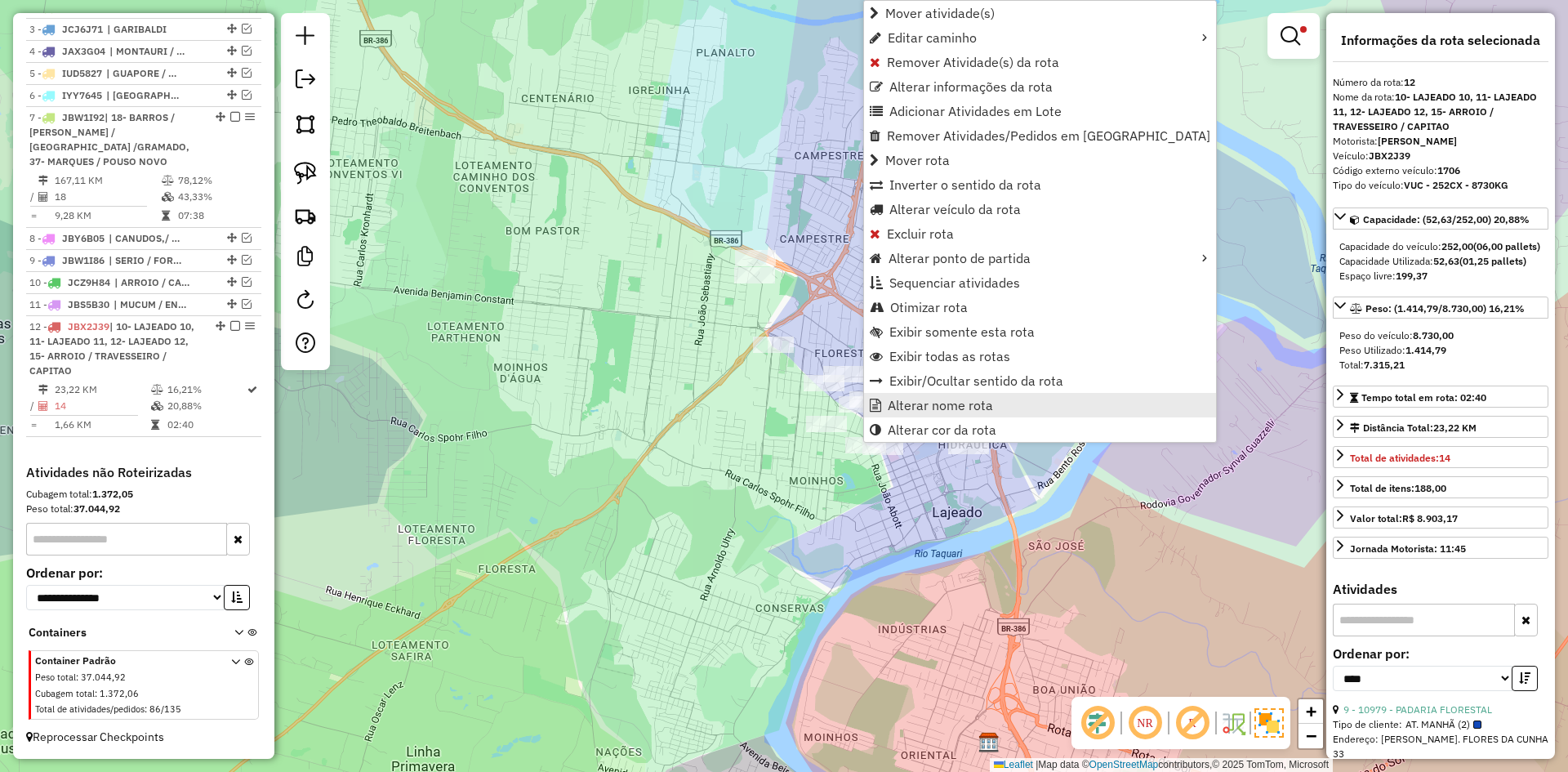
click at [916, 405] on span "Alterar nome rota" at bounding box center [941, 405] width 106 height 13
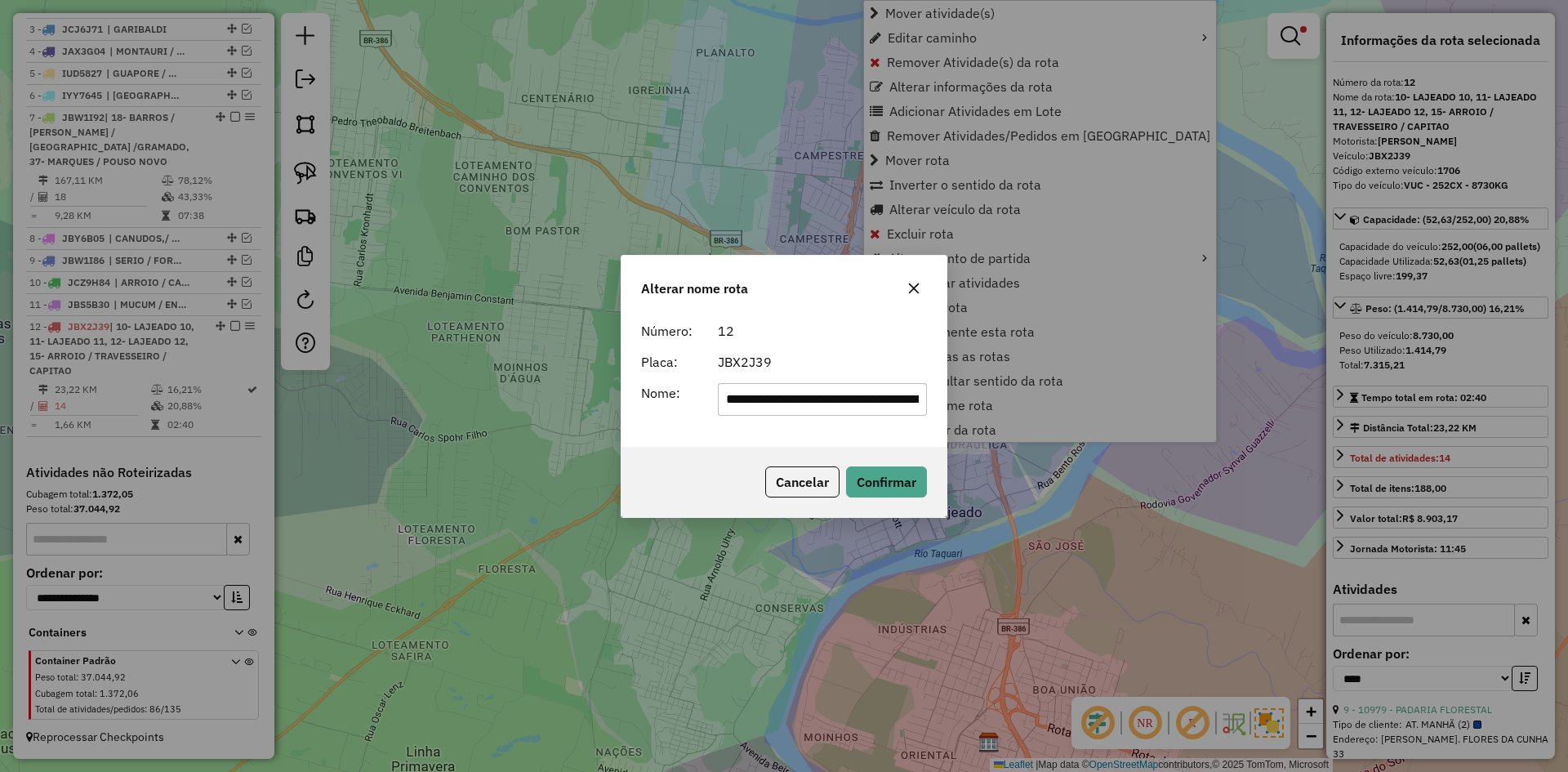
scroll to position [0, 356]
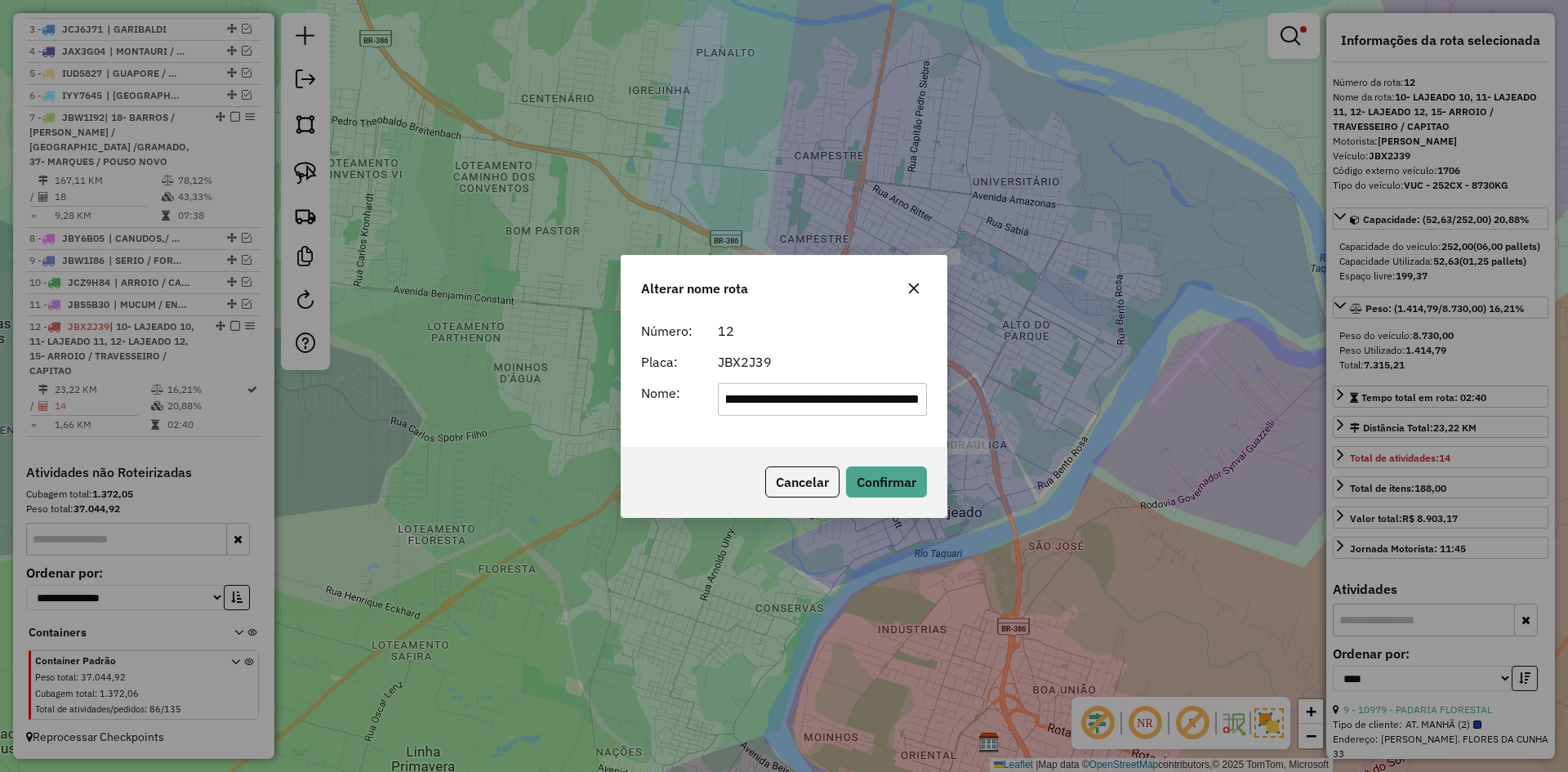
click at [761, 399] on input "**********" at bounding box center [823, 400] width 210 height 33
drag, startPoint x: 761, startPoint y: 399, endPoint x: 999, endPoint y: 411, distance: 238.3
click at [999, 411] on div "**********" at bounding box center [784, 386] width 1568 height 772
drag, startPoint x: 822, startPoint y: 401, endPoint x: 1080, endPoint y: 427, distance: 259.3
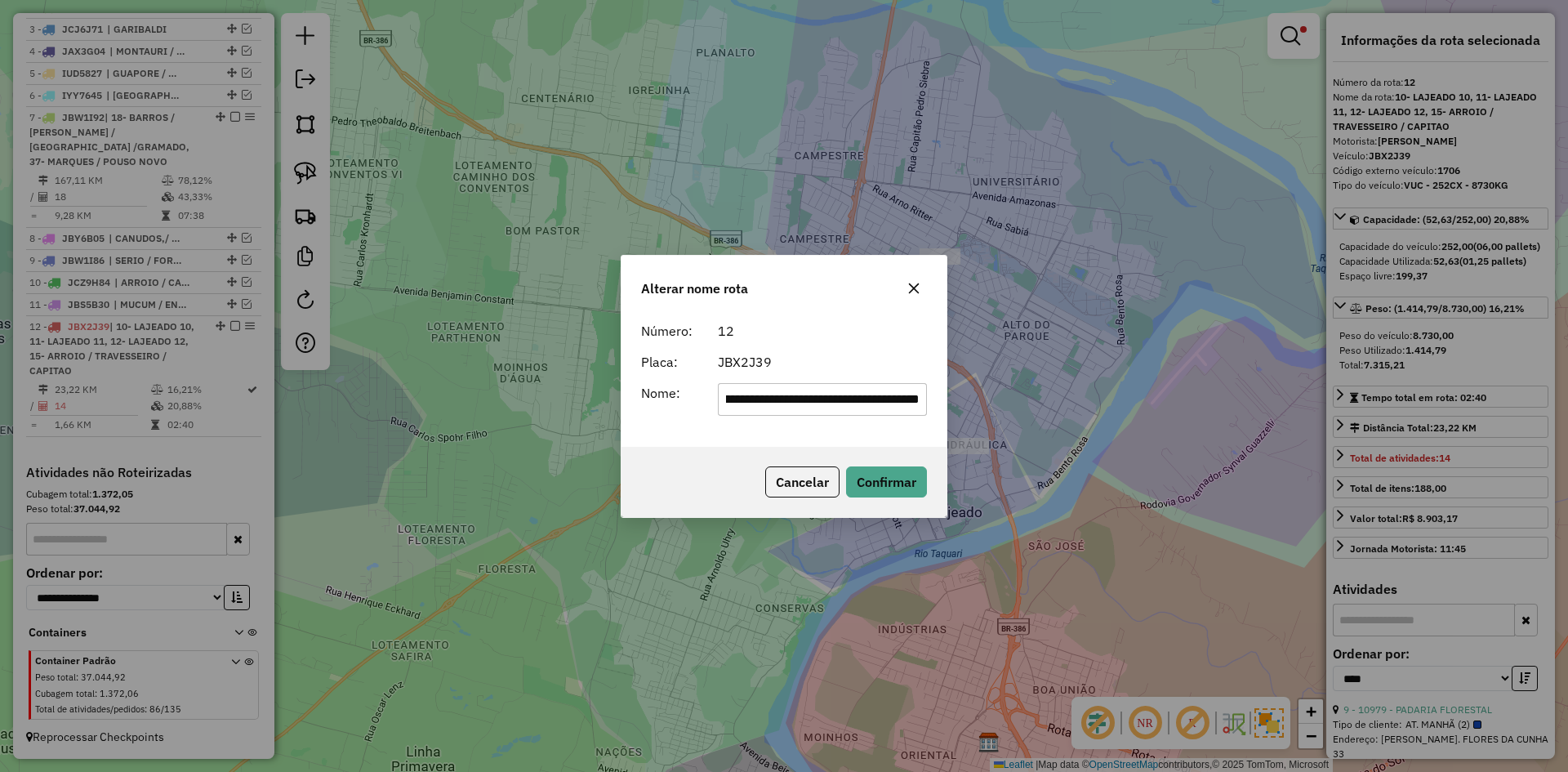
click at [1122, 415] on div "**********" at bounding box center [784, 386] width 1568 height 772
drag, startPoint x: 752, startPoint y: 402, endPoint x: 977, endPoint y: 411, distance: 225.2
click at [977, 411] on div "**********" at bounding box center [784, 386] width 1568 height 772
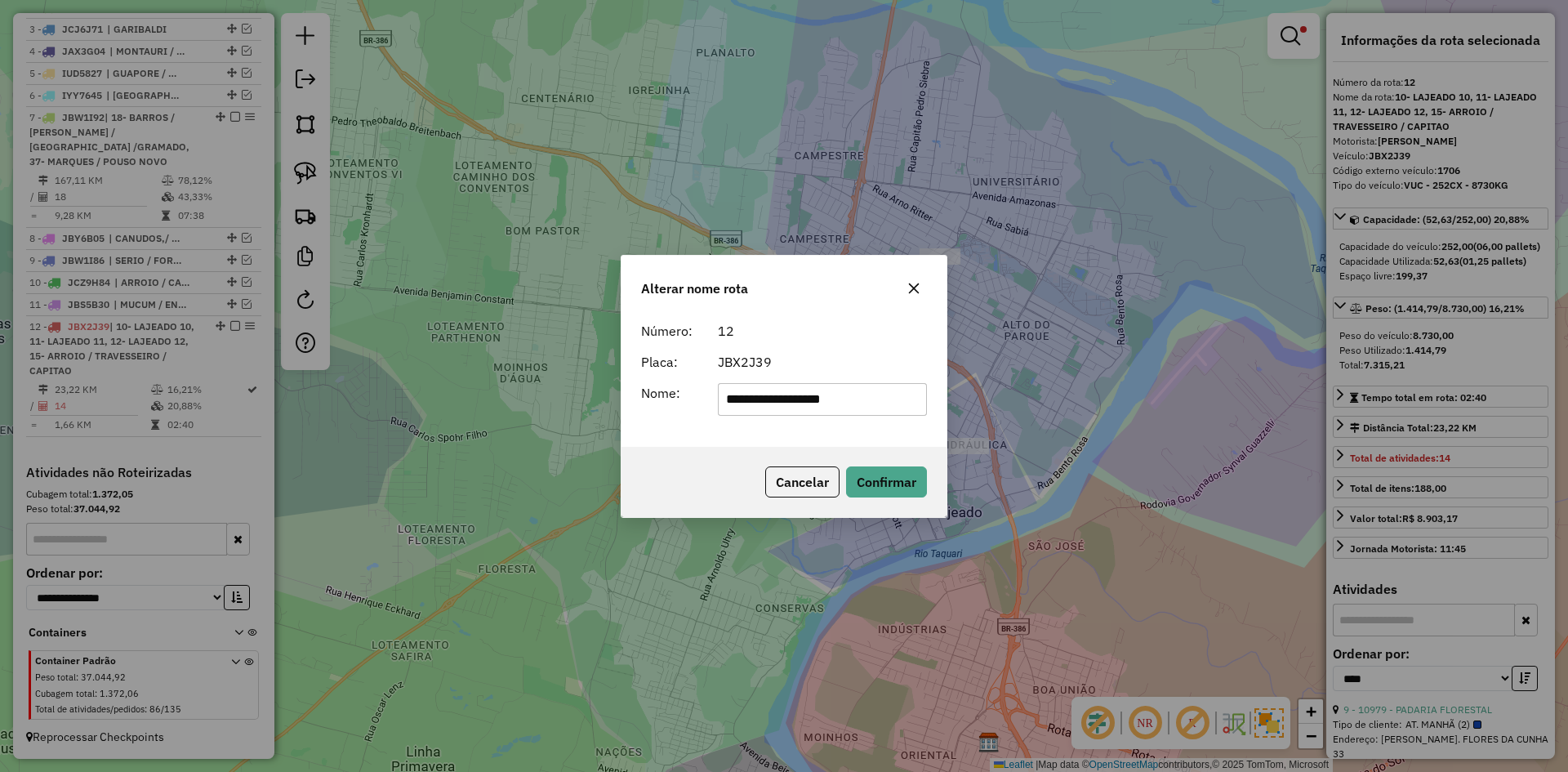
drag, startPoint x: 809, startPoint y: 396, endPoint x: 890, endPoint y: 421, distance: 84.8
click at [890, 421] on div "**********" at bounding box center [784, 380] width 325 height 132
drag, startPoint x: 746, startPoint y: 401, endPoint x: 667, endPoint y: 429, distance: 83.8
click at [667, 429] on div "**********" at bounding box center [784, 380] width 325 height 132
click at [807, 399] on input "*******" at bounding box center [823, 400] width 210 height 33
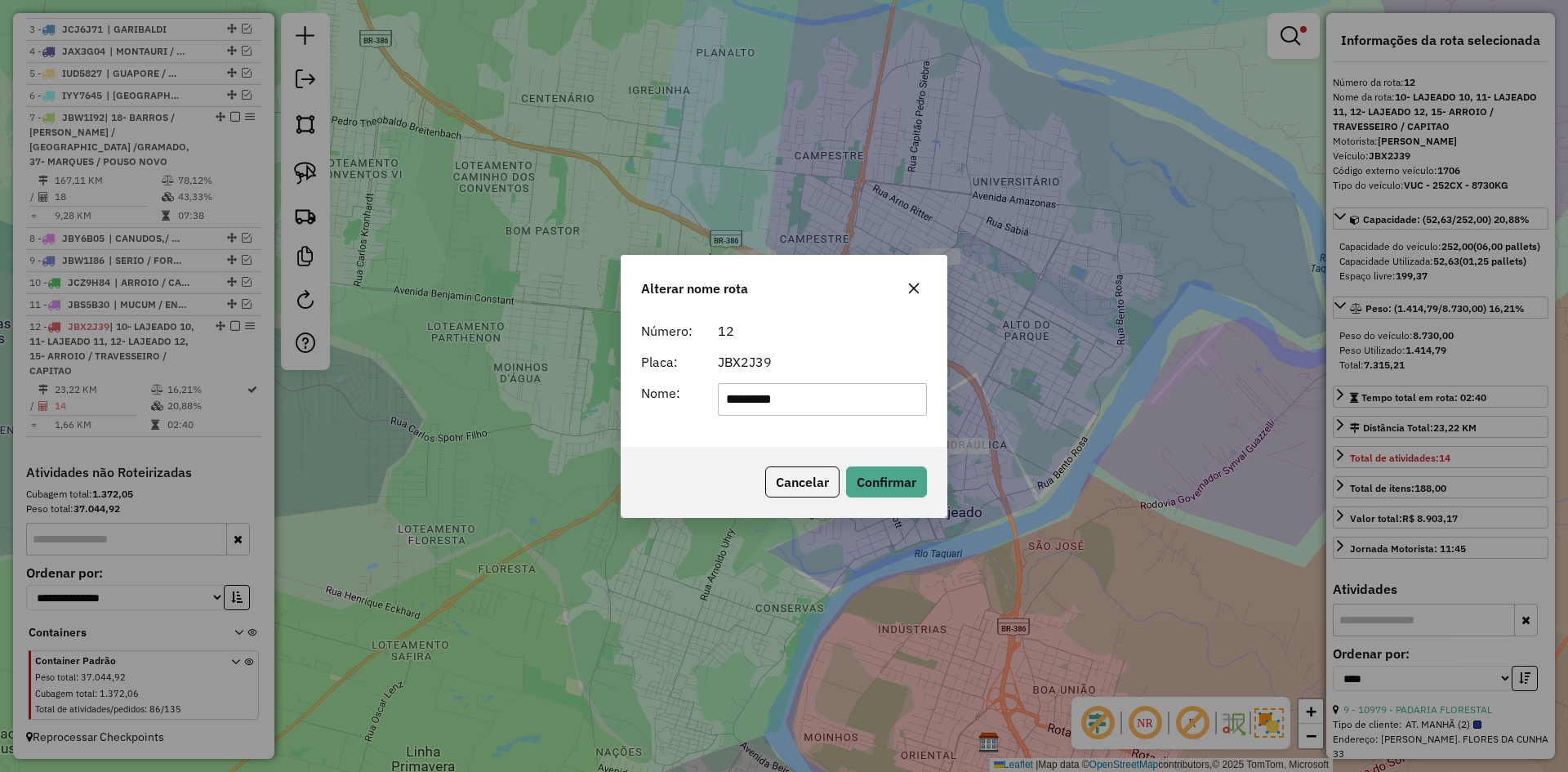
type input "**********"
click at [893, 472] on button "Confirmar" at bounding box center [886, 482] width 80 height 31
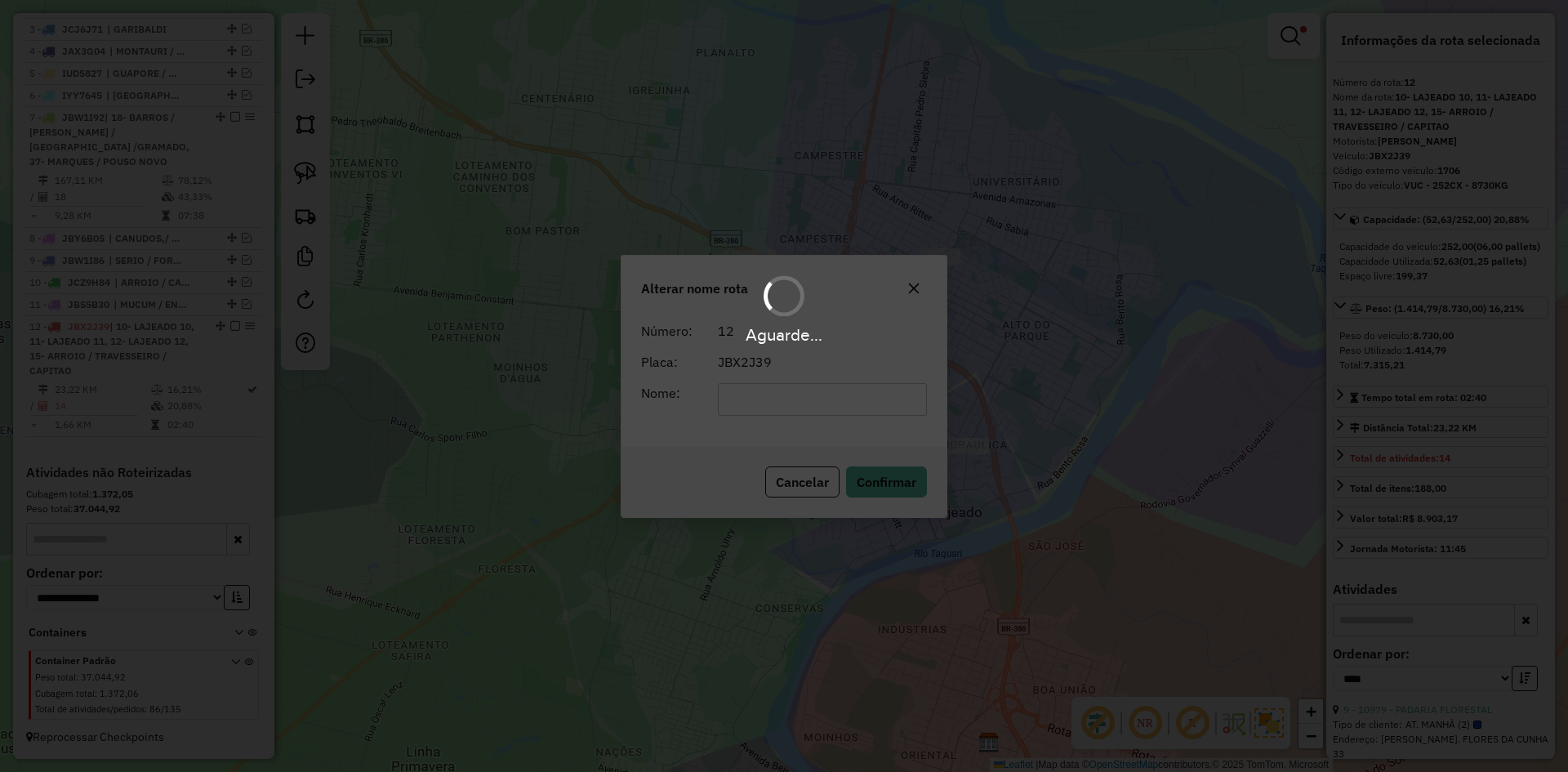
scroll to position [662, 0]
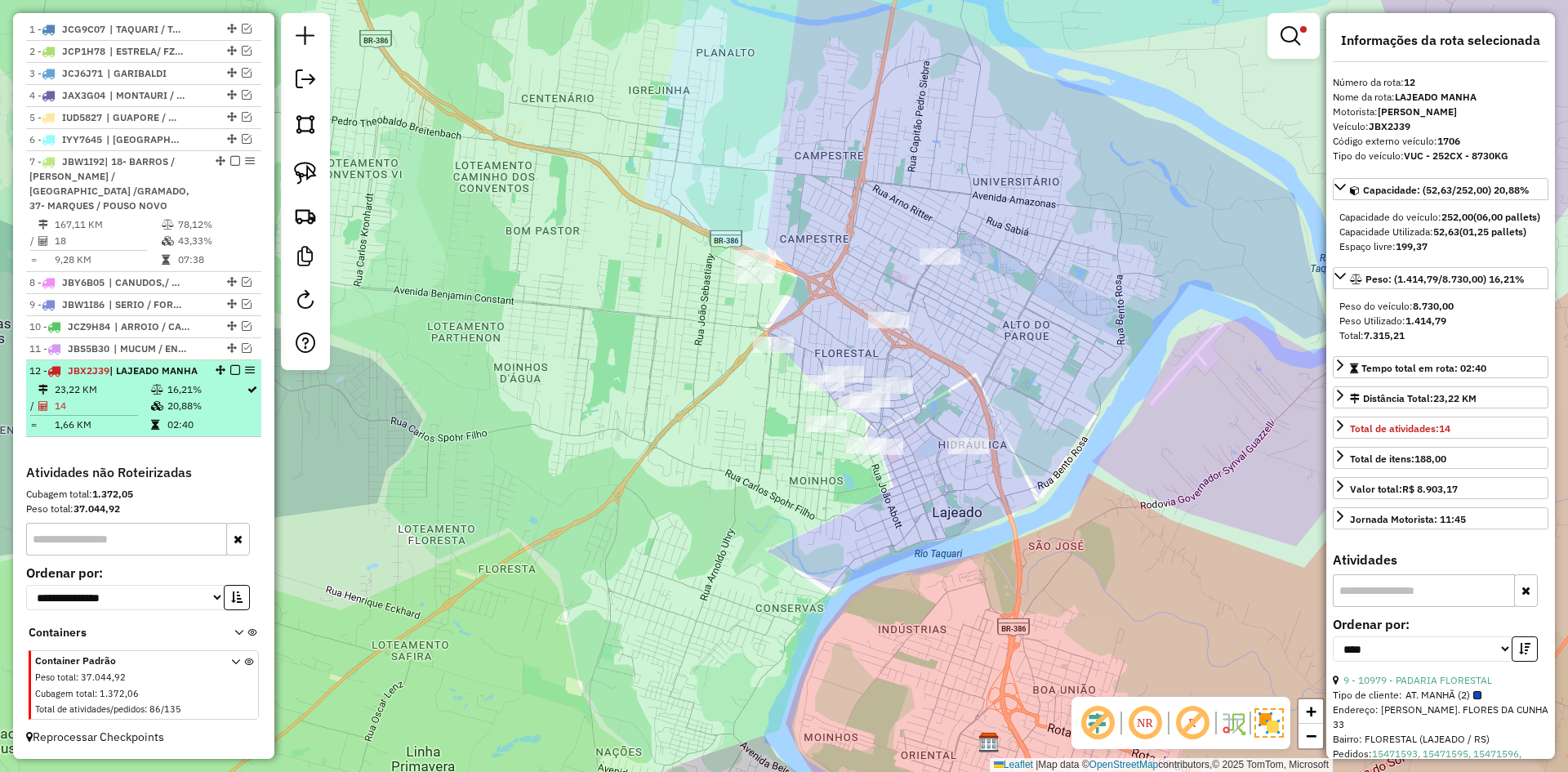
click at [233, 365] on em at bounding box center [235, 370] width 10 height 10
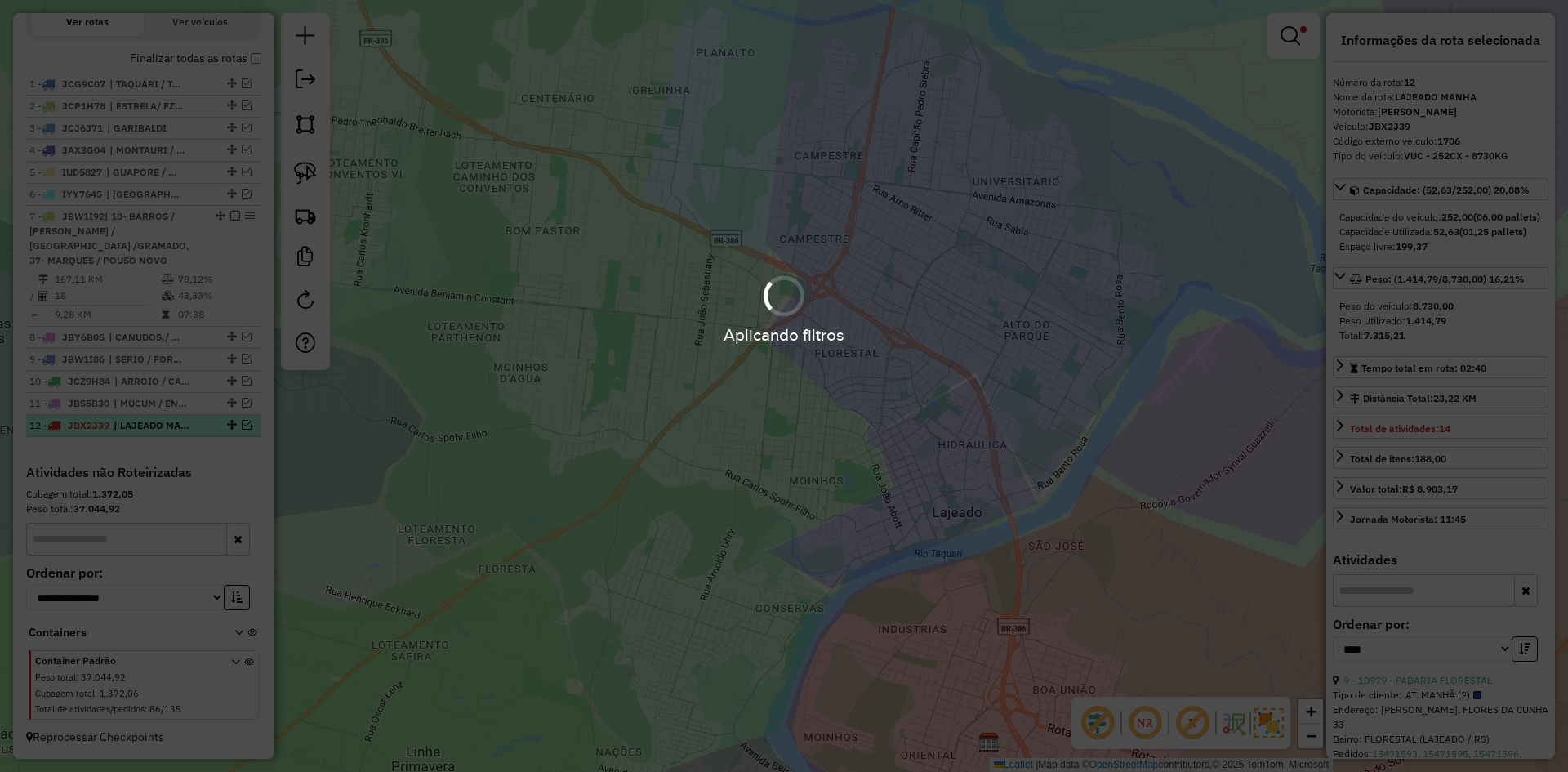
scroll to position [592, 0]
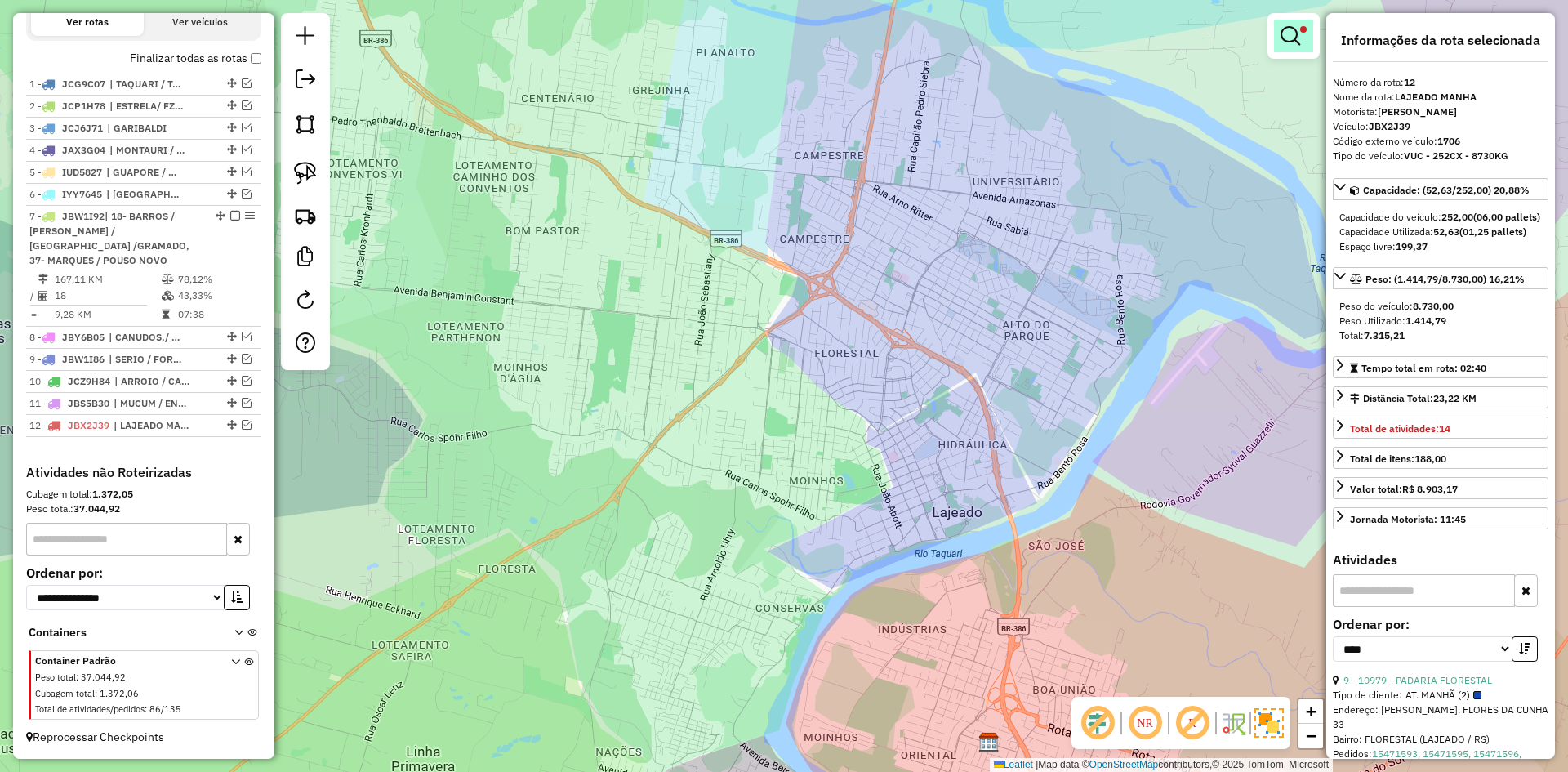
click at [1300, 50] on link at bounding box center [1293, 36] width 39 height 33
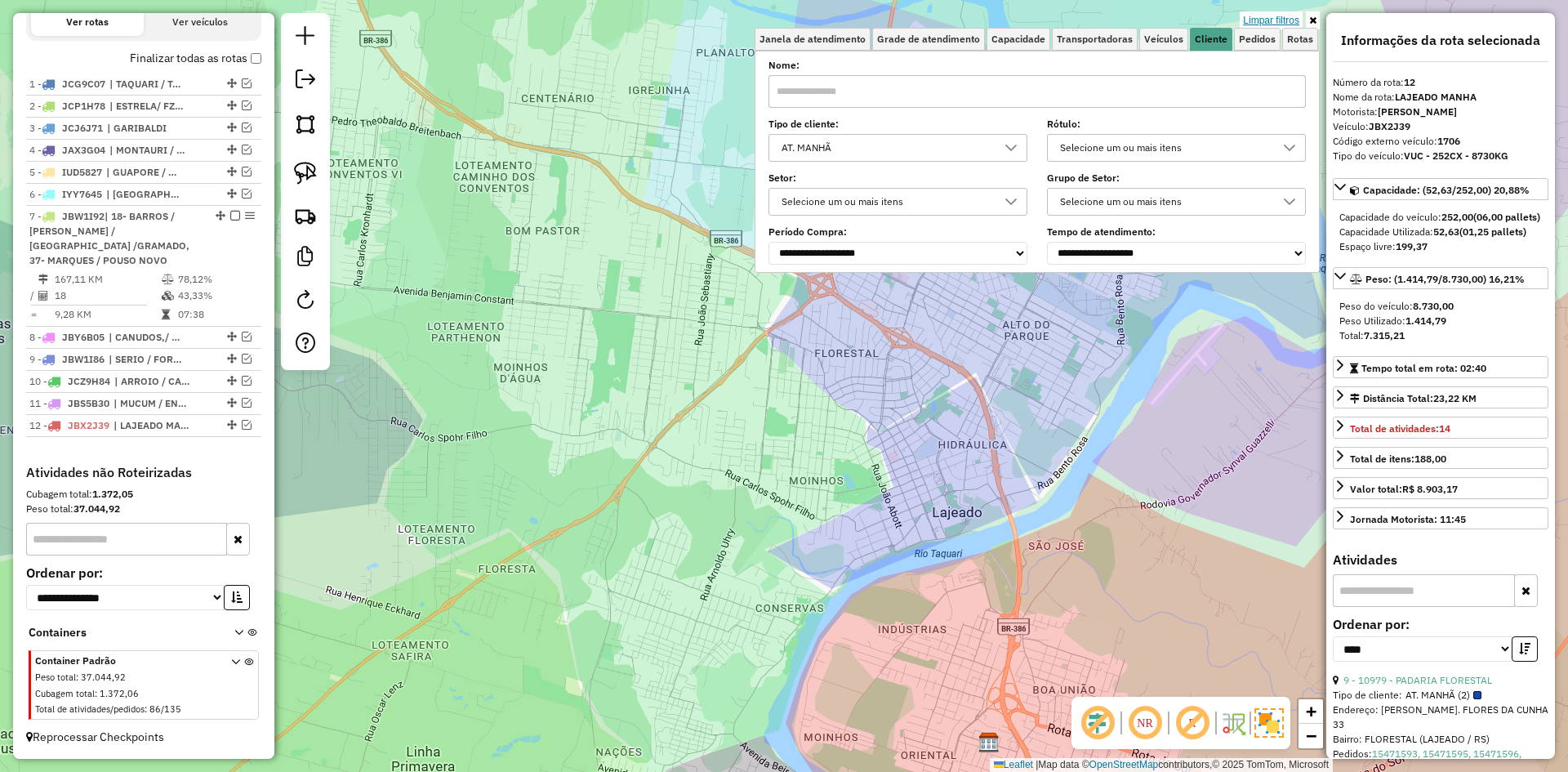
click at [1275, 22] on link "Limpar filtros" at bounding box center [1271, 20] width 63 height 18
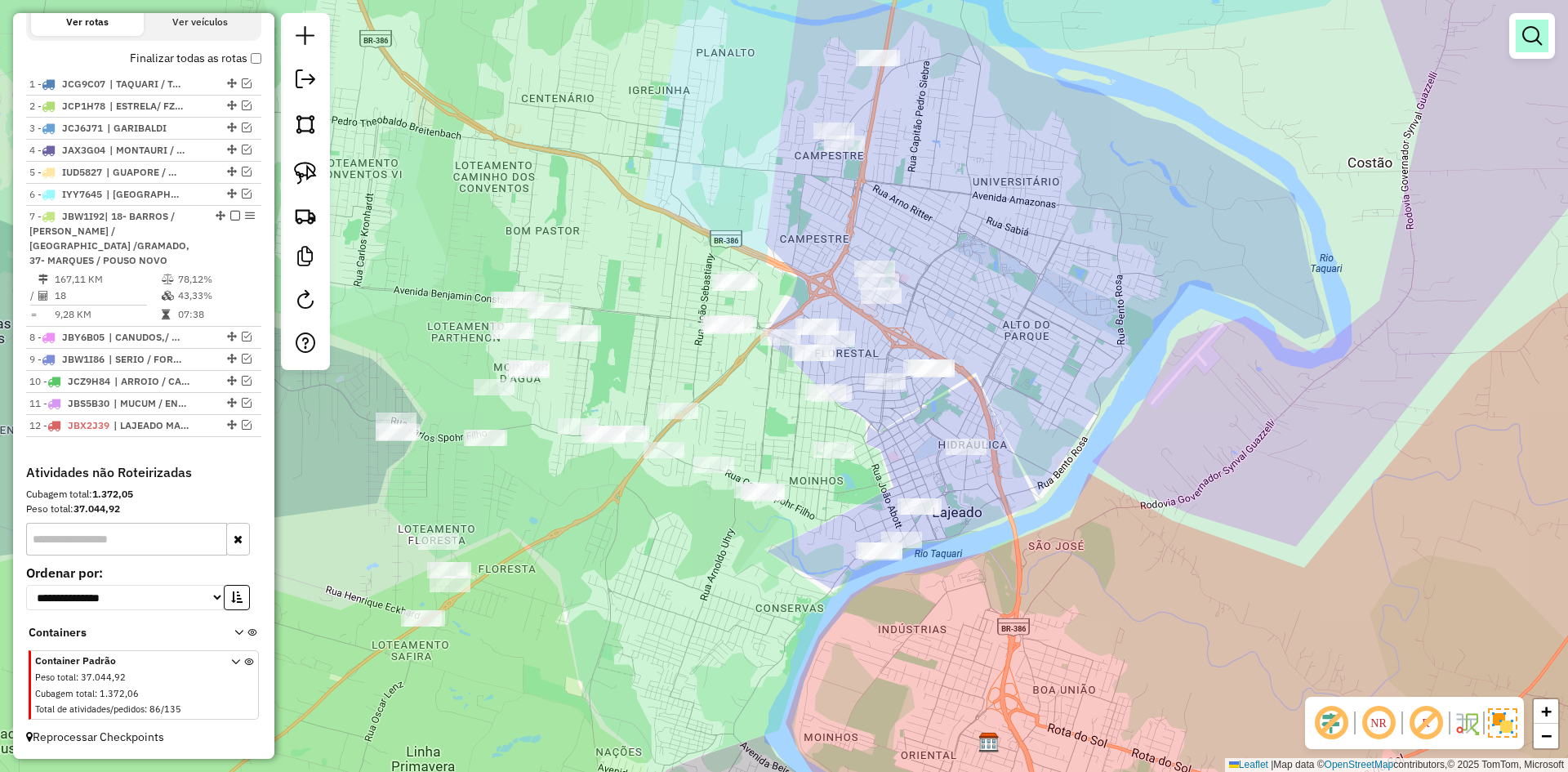
click at [1542, 45] on link at bounding box center [1533, 36] width 33 height 33
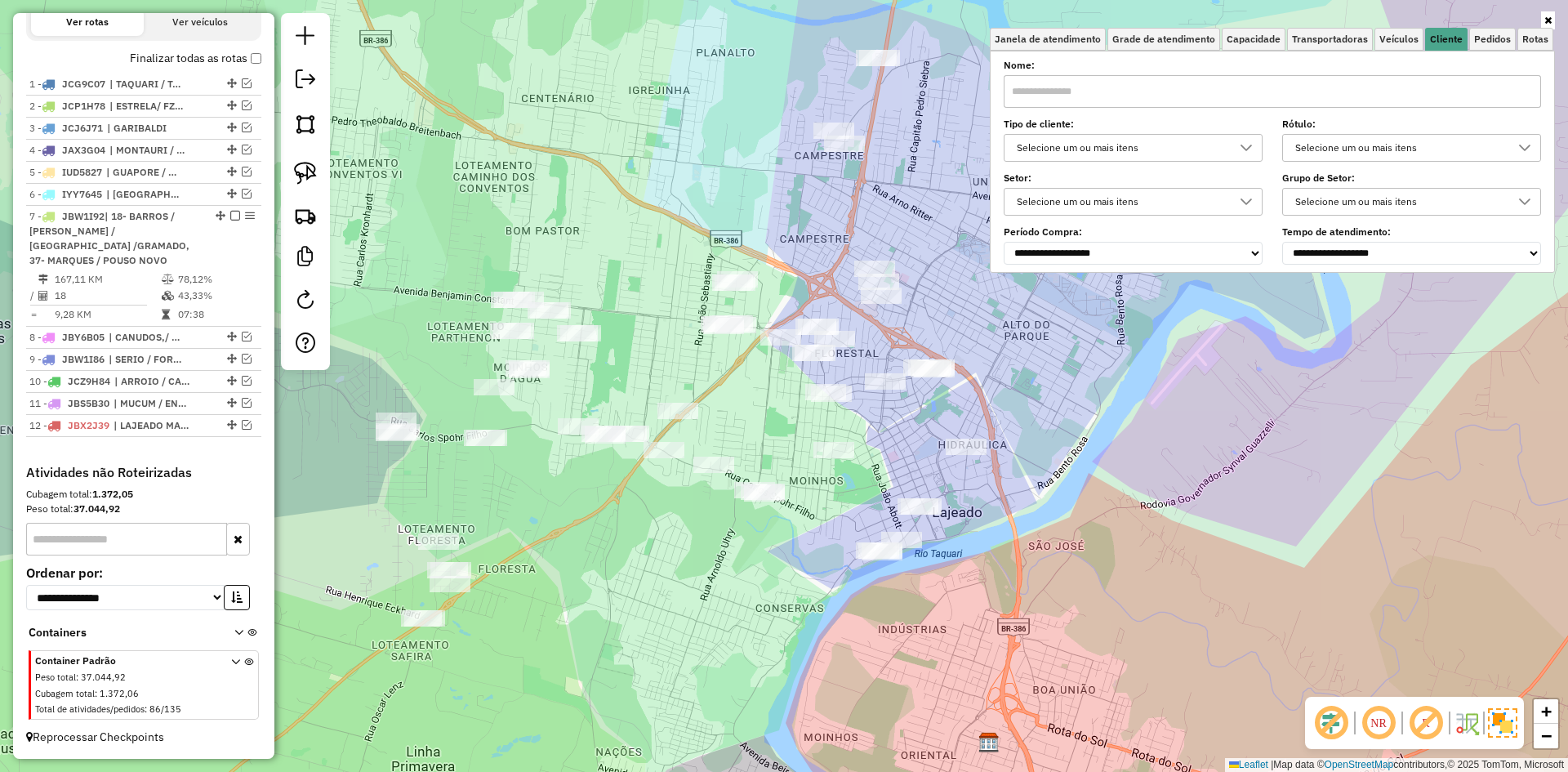
click at [1253, 149] on icon at bounding box center [1246, 147] width 13 height 13
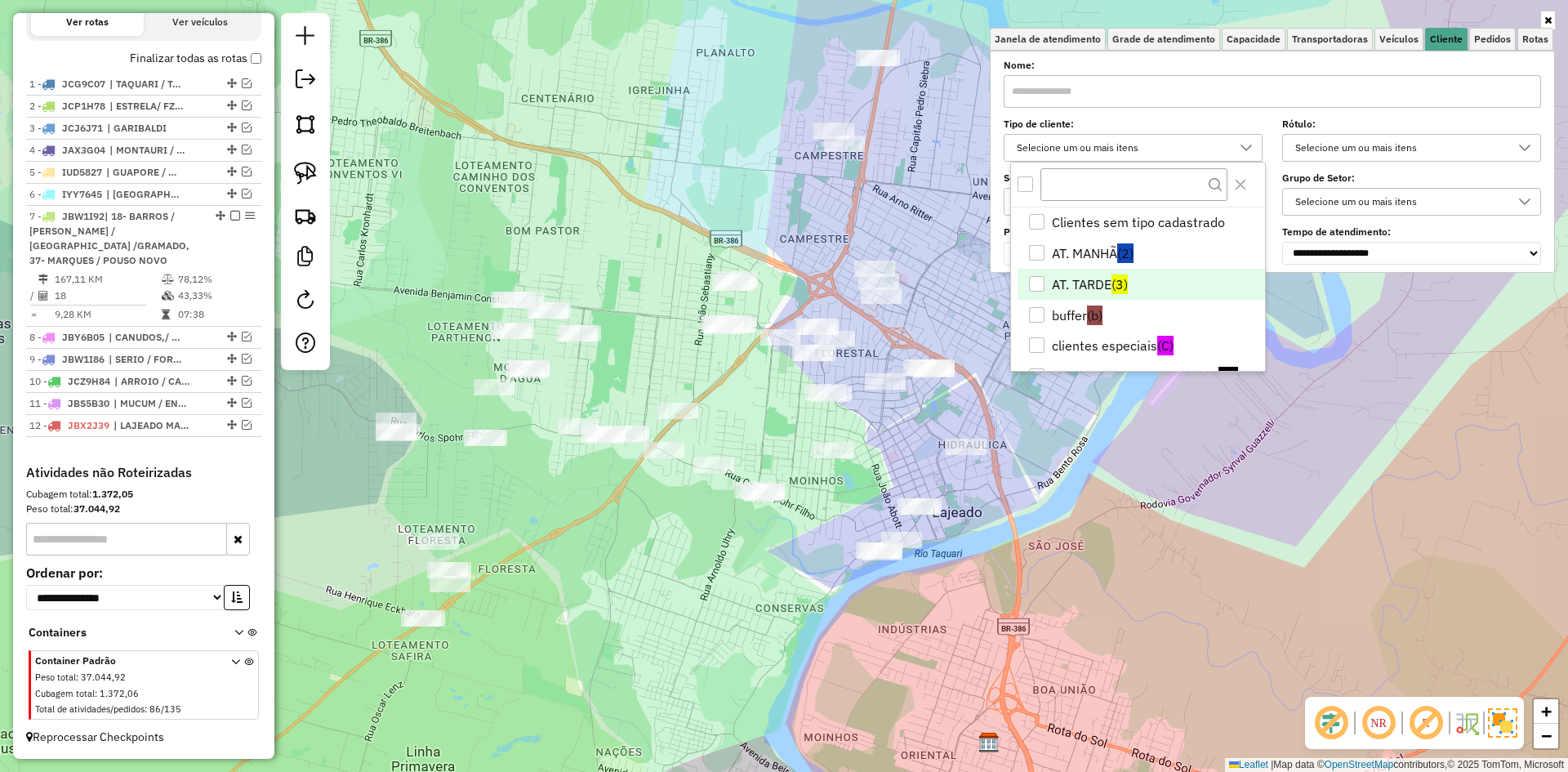
click at [1076, 278] on li "AT. TARDE (3)" at bounding box center [1141, 285] width 247 height 31
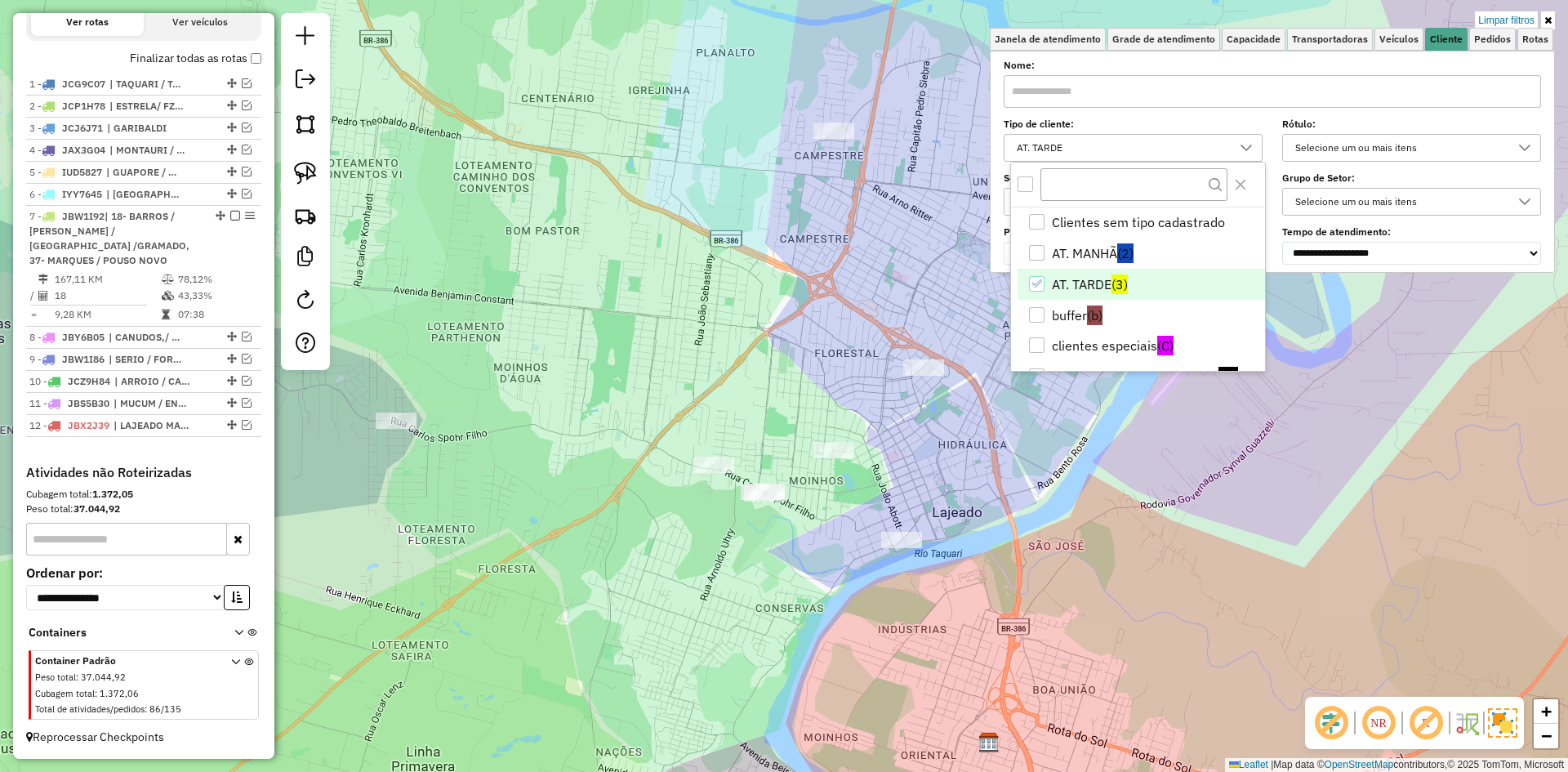
click at [961, 477] on div "Limpar filtros Janela de atendimento Grade de atendimento Capacidade Transporta…" at bounding box center [784, 386] width 1568 height 772
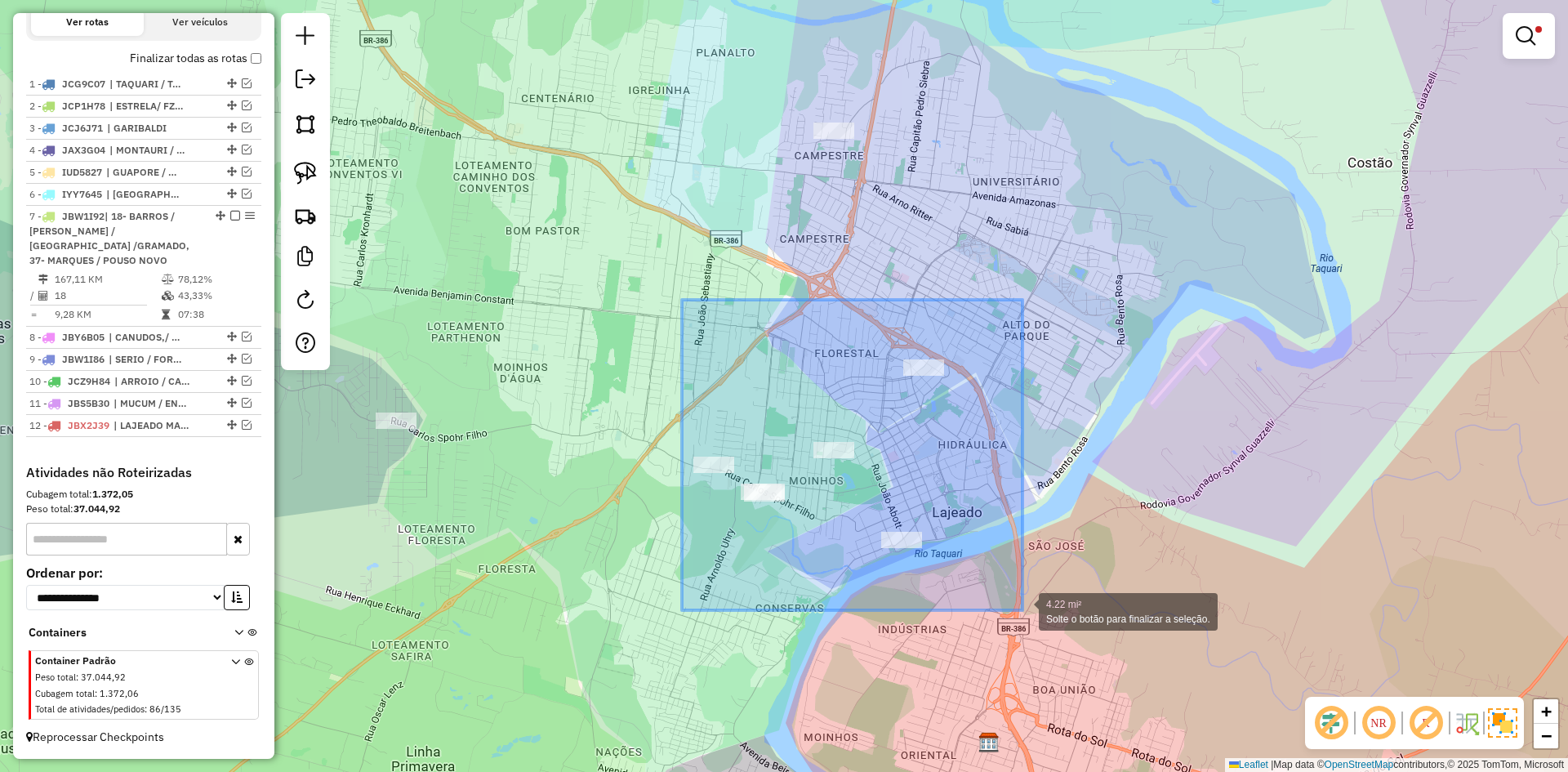
drag, startPoint x: 678, startPoint y: 345, endPoint x: 1025, endPoint y: 609, distance: 436.0
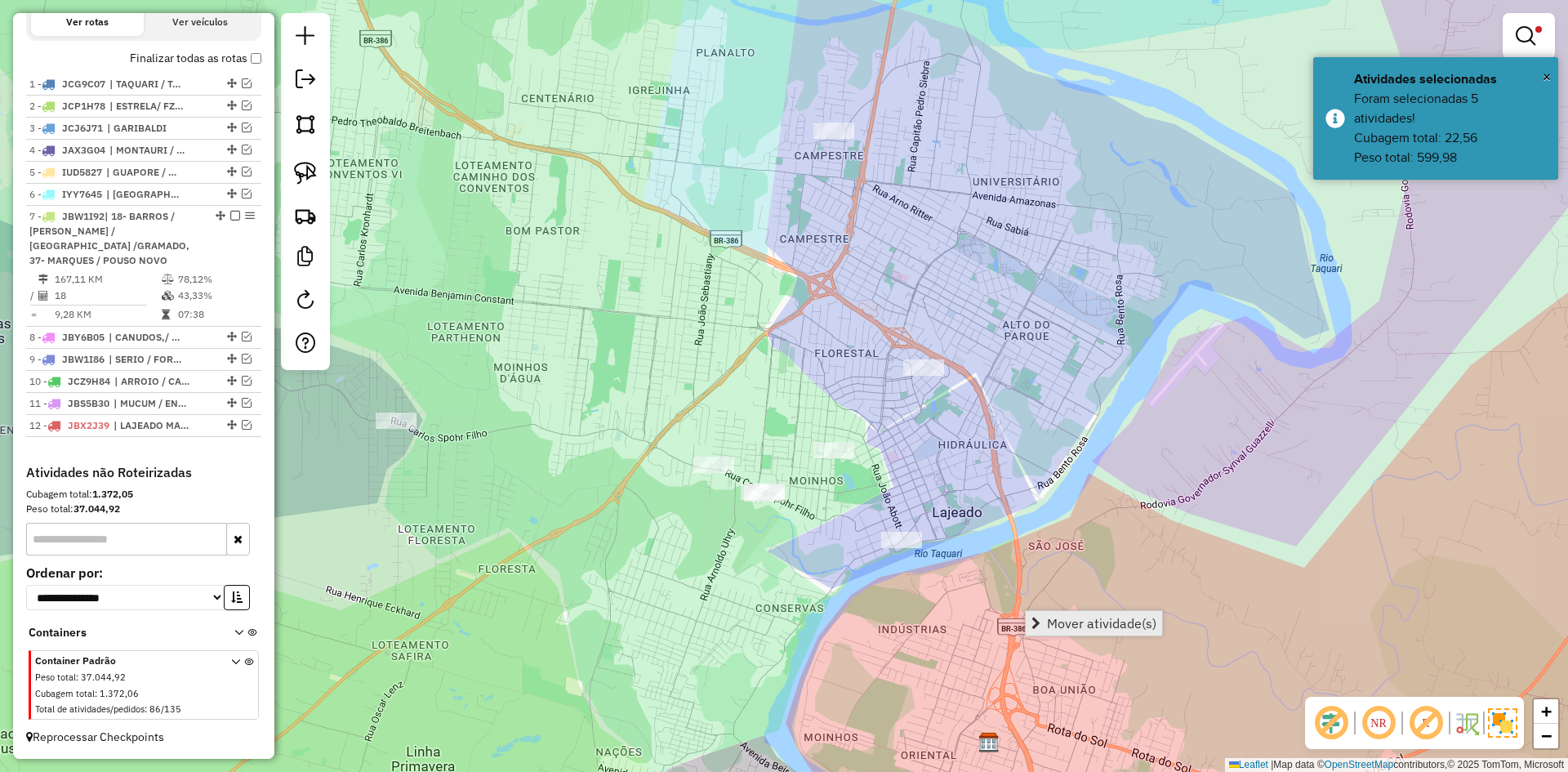
click at [1071, 622] on span "Mover atividade(s)" at bounding box center [1102, 623] width 109 height 13
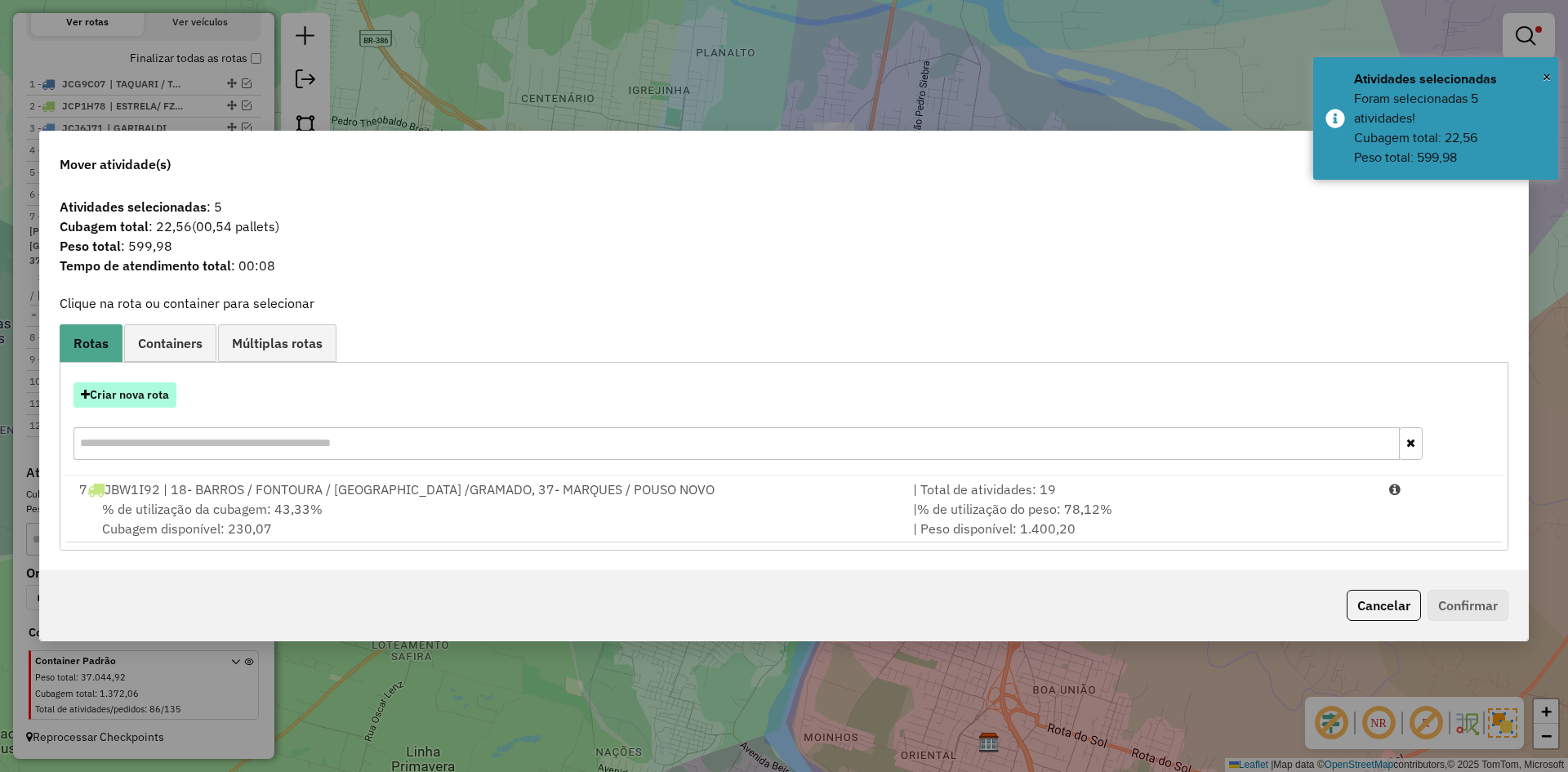
click at [145, 400] on button "Criar nova rota" at bounding box center [125, 395] width 103 height 25
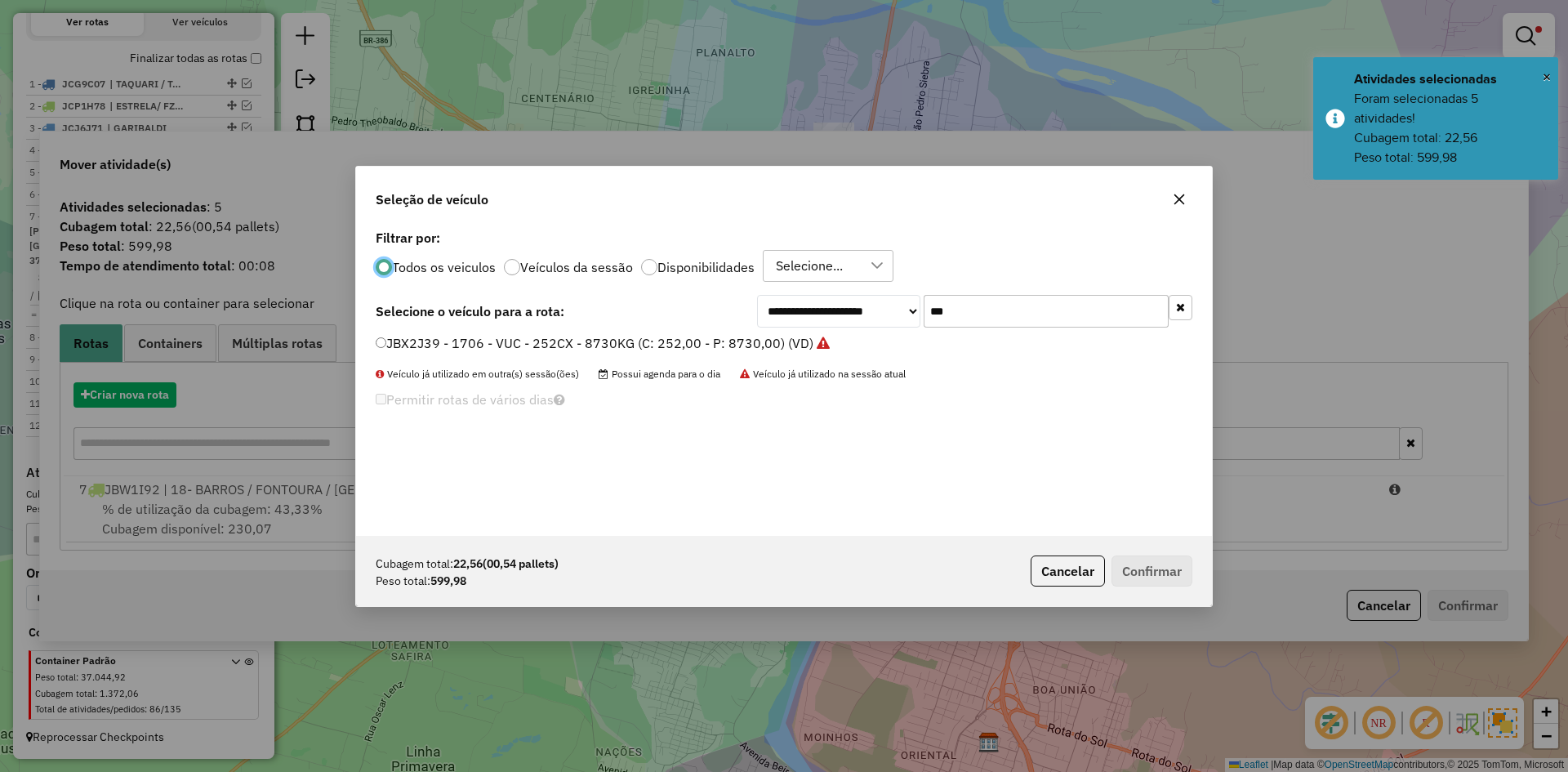
scroll to position [9, 5]
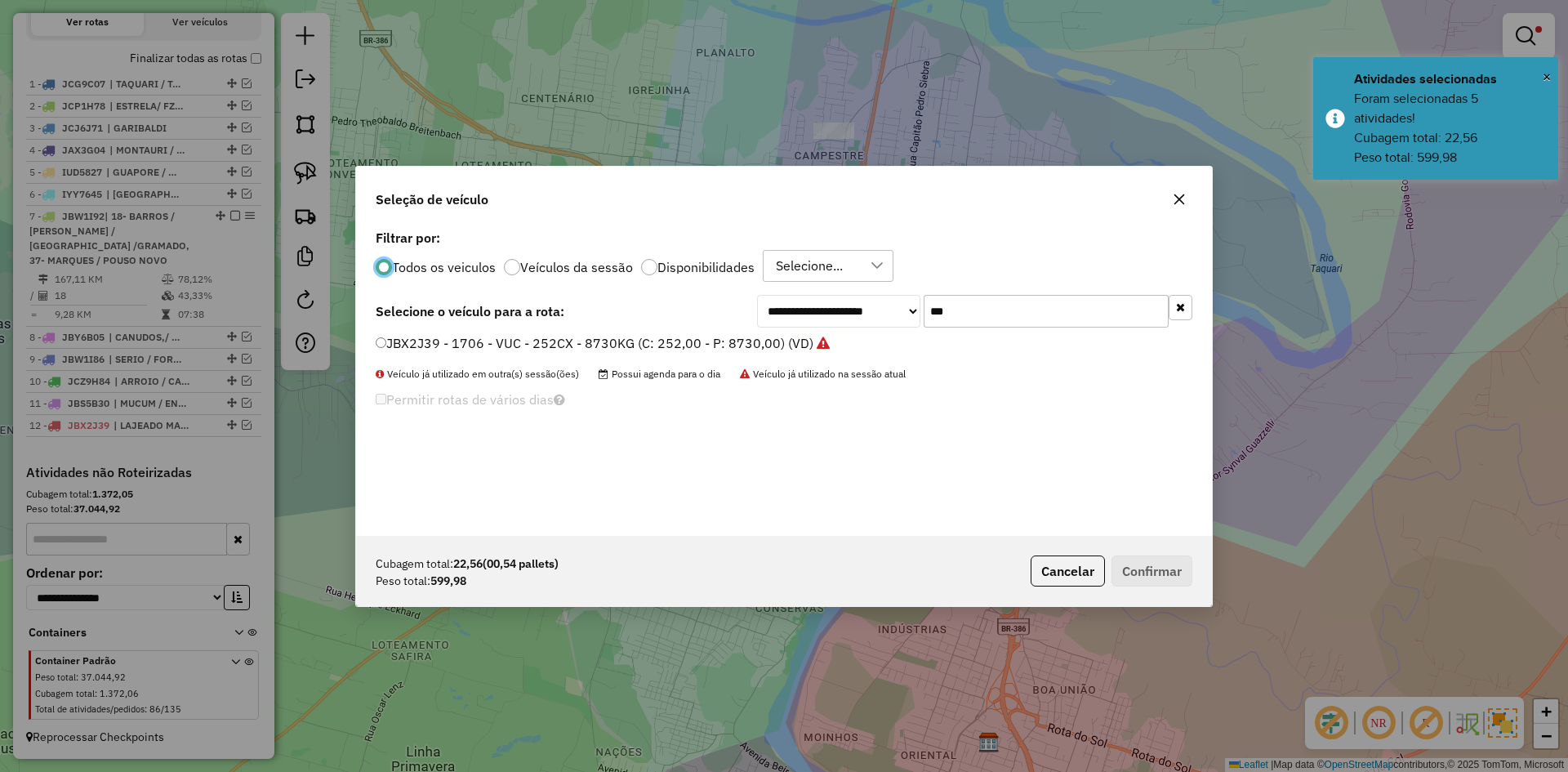
click at [954, 314] on input "***" at bounding box center [1045, 312] width 245 height 33
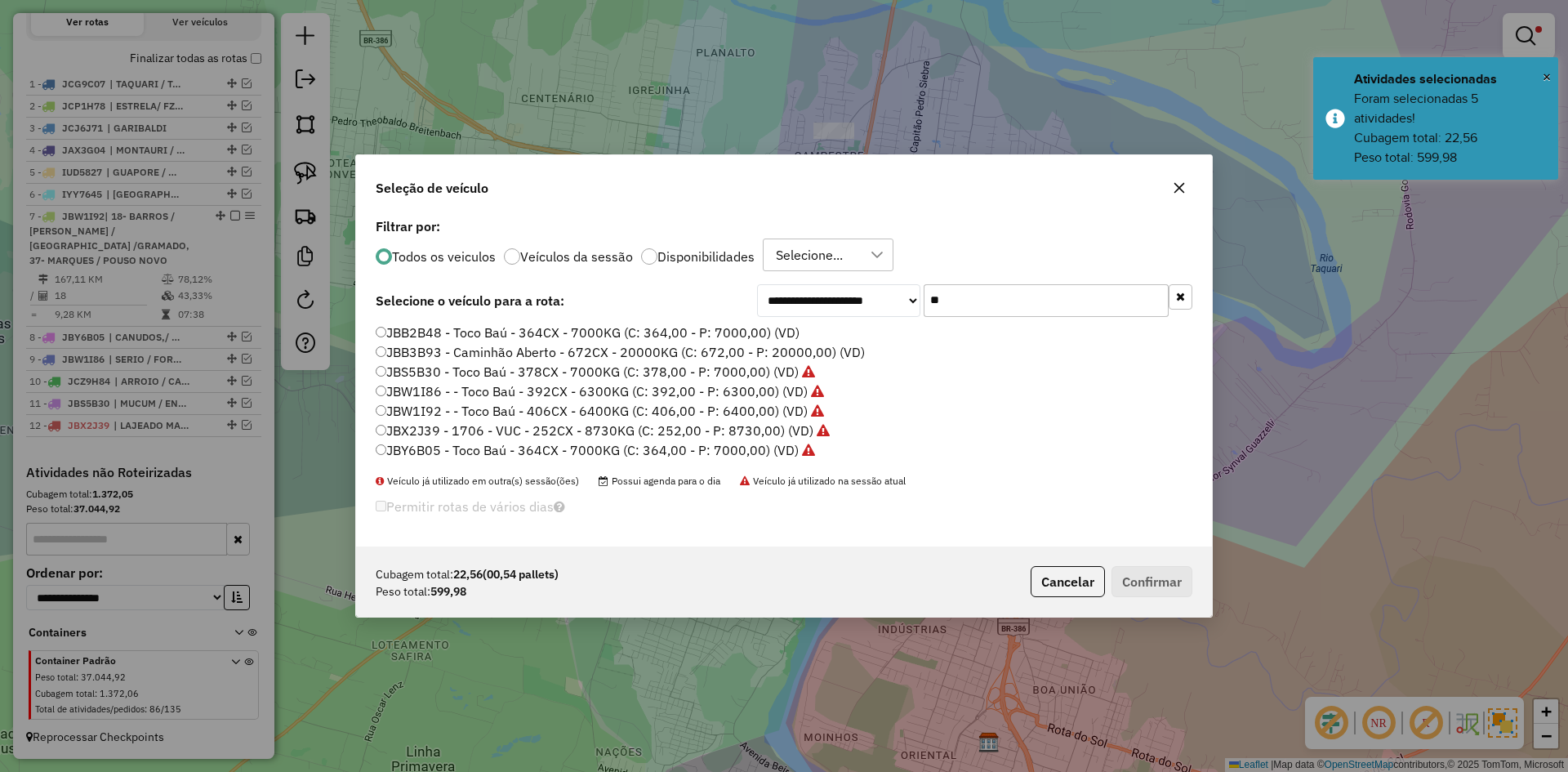
type input "*"
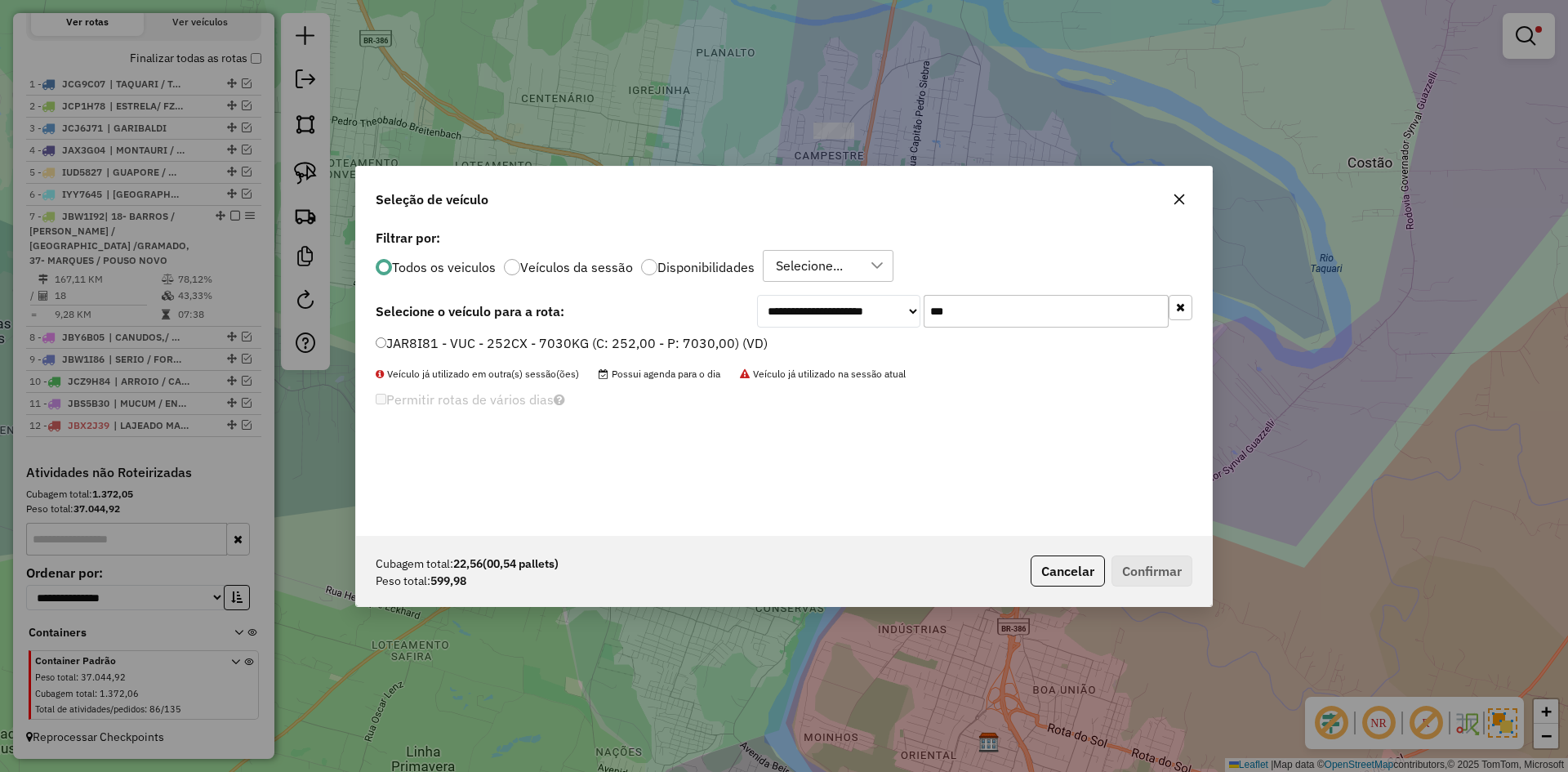
type input "***"
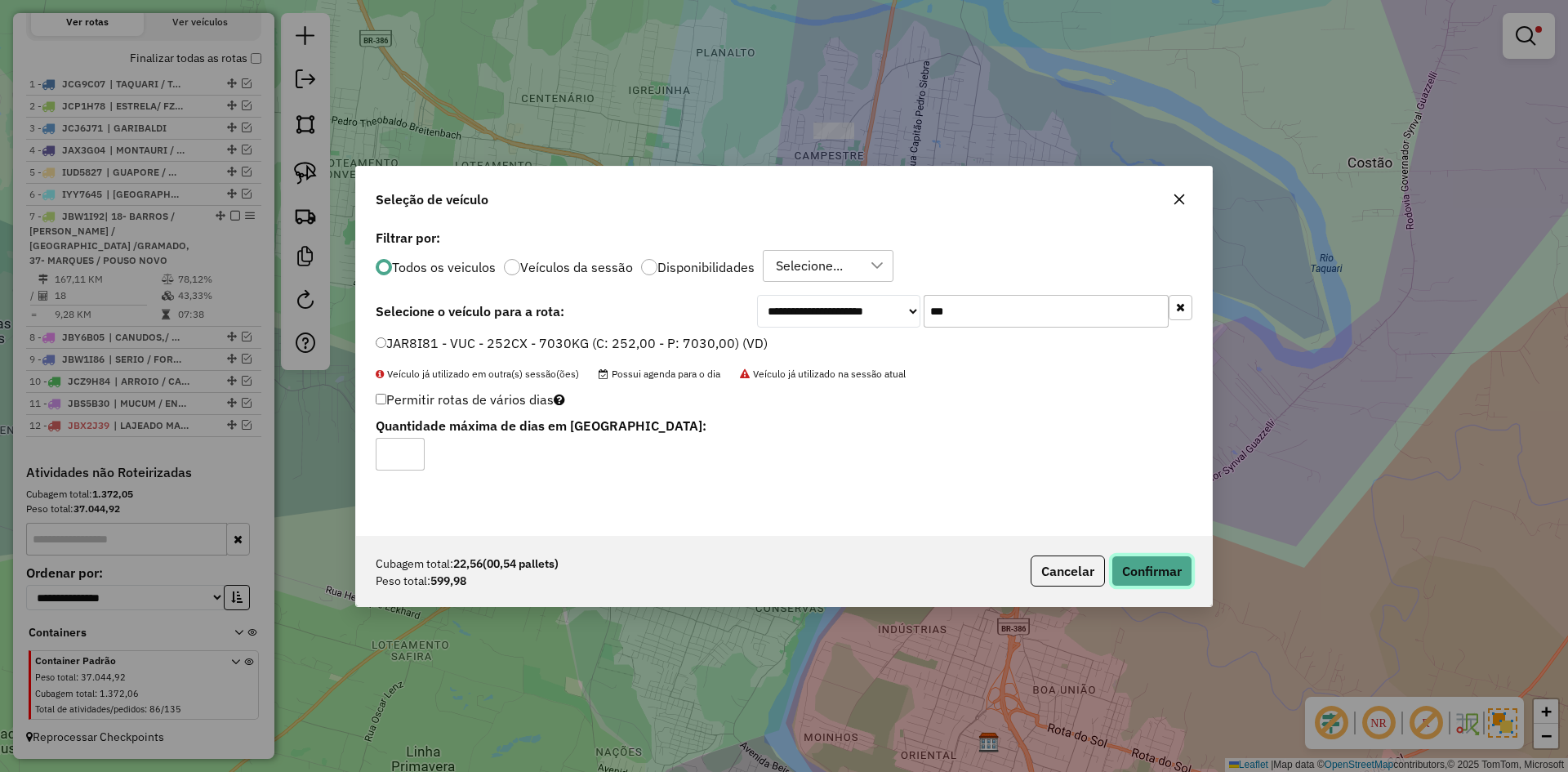
click at [1135, 560] on button "Confirmar" at bounding box center [1152, 571] width 80 height 31
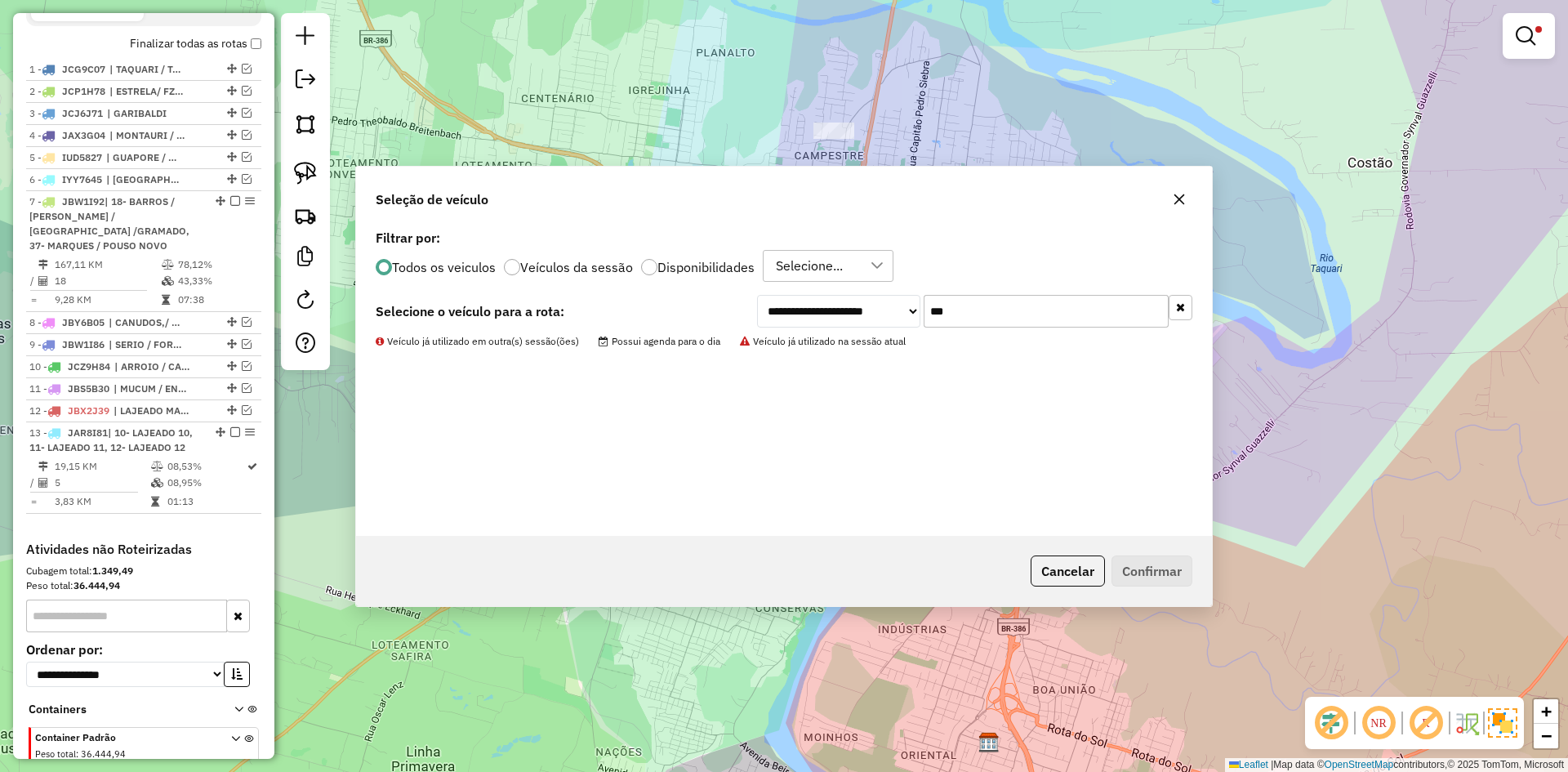
scroll to position [684, 0]
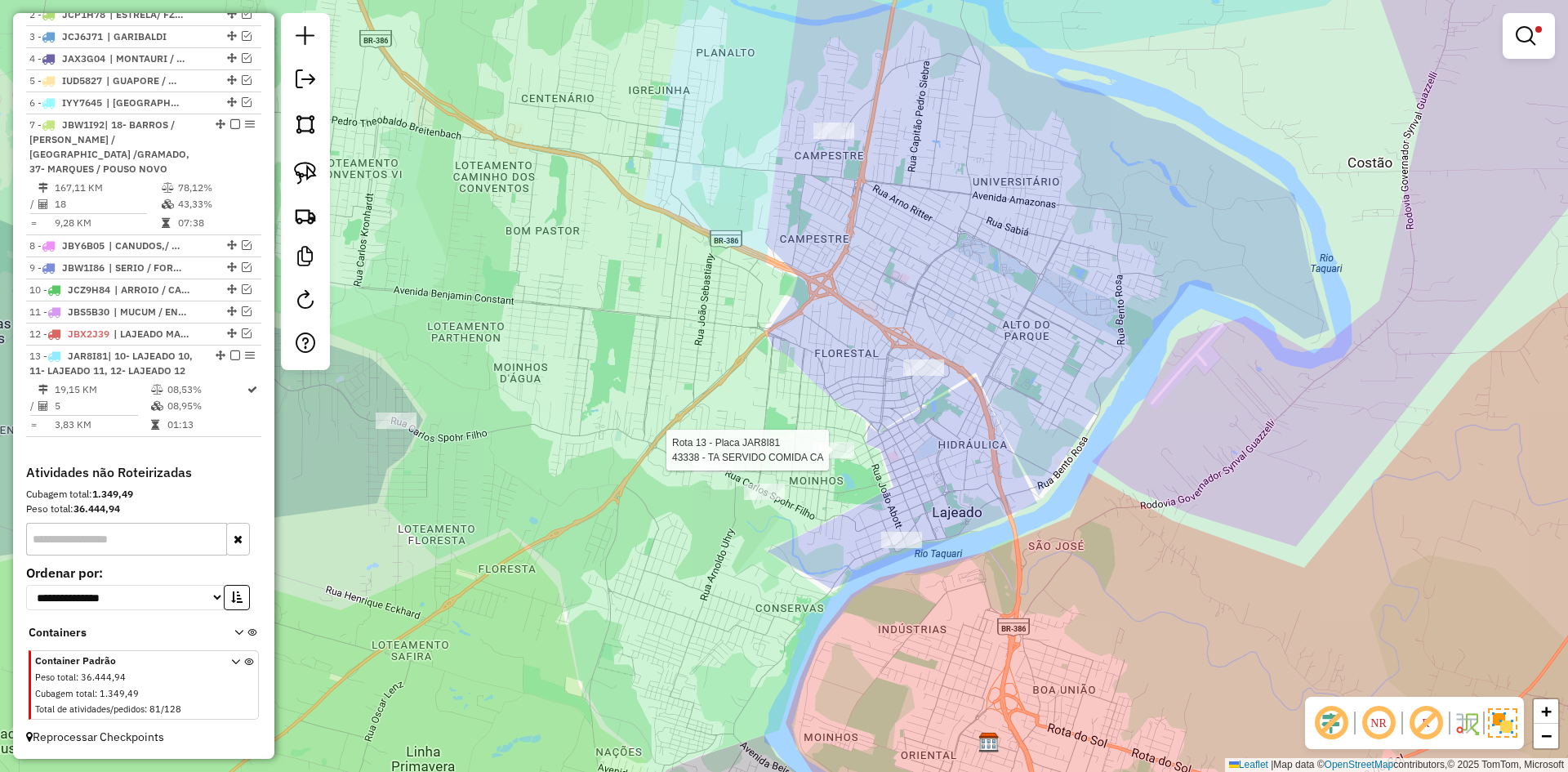
select select "*********"
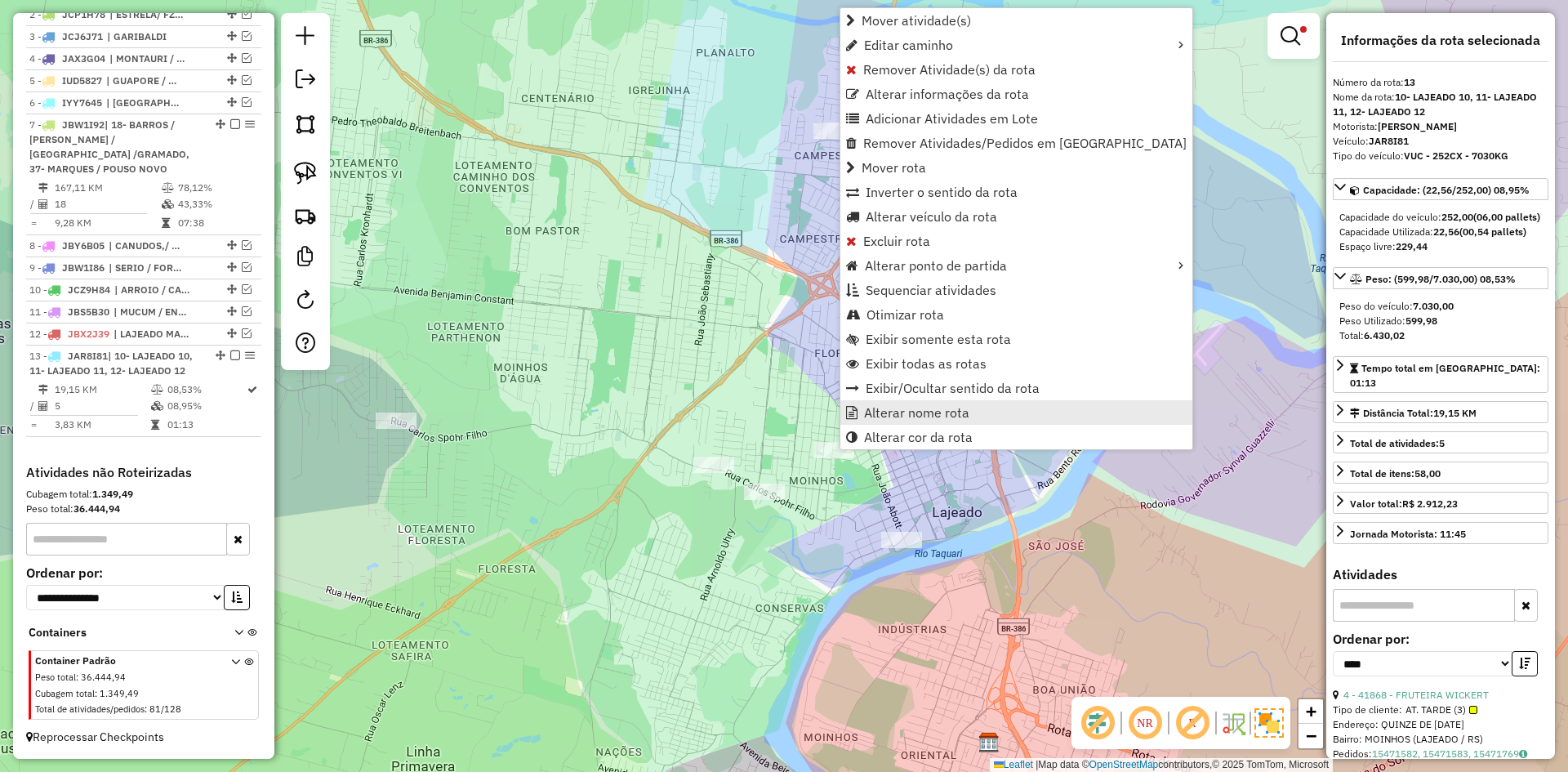
click at [898, 416] on span "Alterar nome rota" at bounding box center [917, 412] width 106 height 13
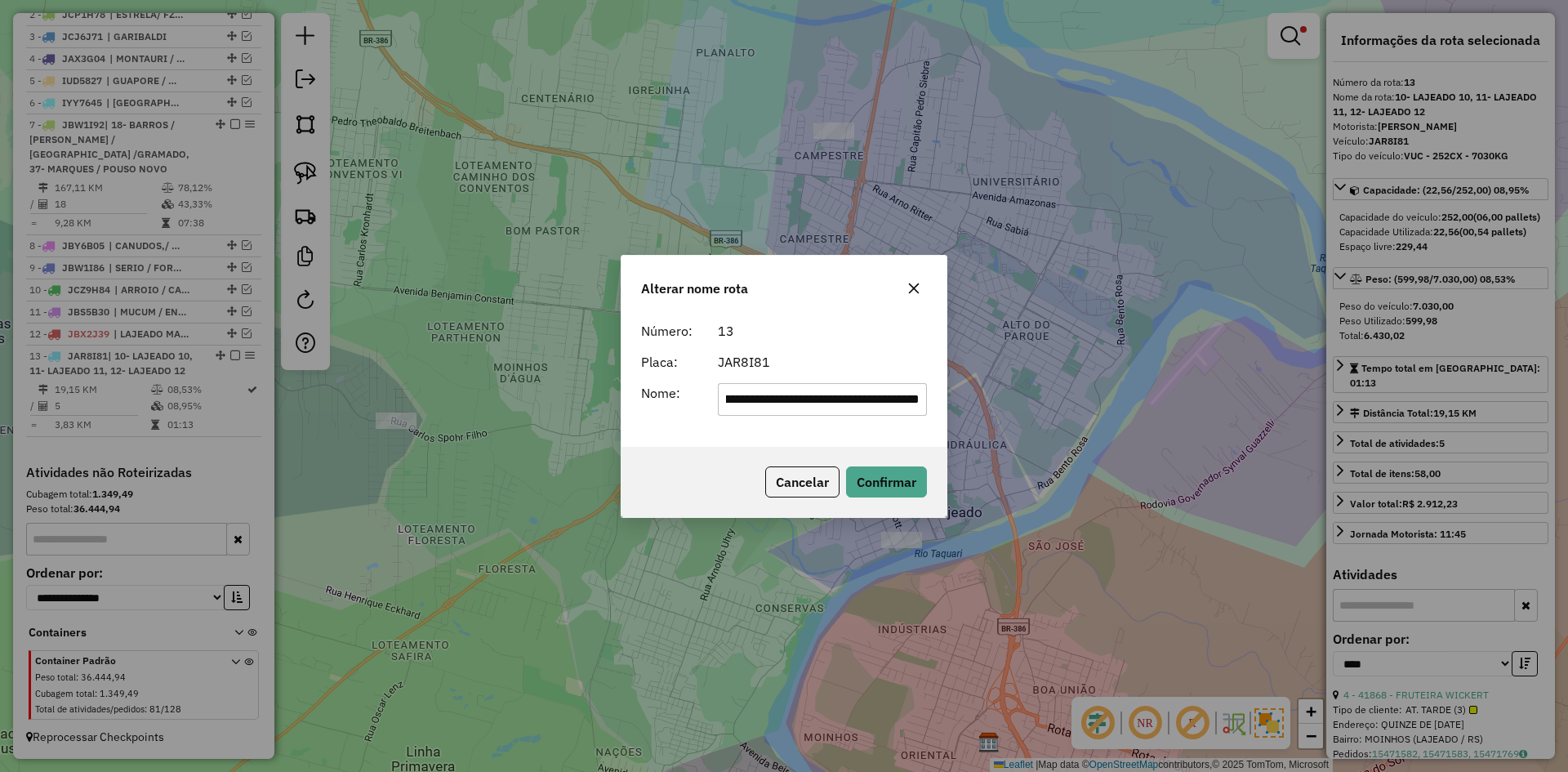
scroll to position [0, 0]
drag, startPoint x: 920, startPoint y: 396, endPoint x: 806, endPoint y: 415, distance: 115.6
click at [806, 415] on input "**********" at bounding box center [823, 400] width 210 height 33
drag, startPoint x: 744, startPoint y: 402, endPoint x: 604, endPoint y: 428, distance: 142.4
click at [604, 428] on div "**********" at bounding box center [784, 386] width 1568 height 772
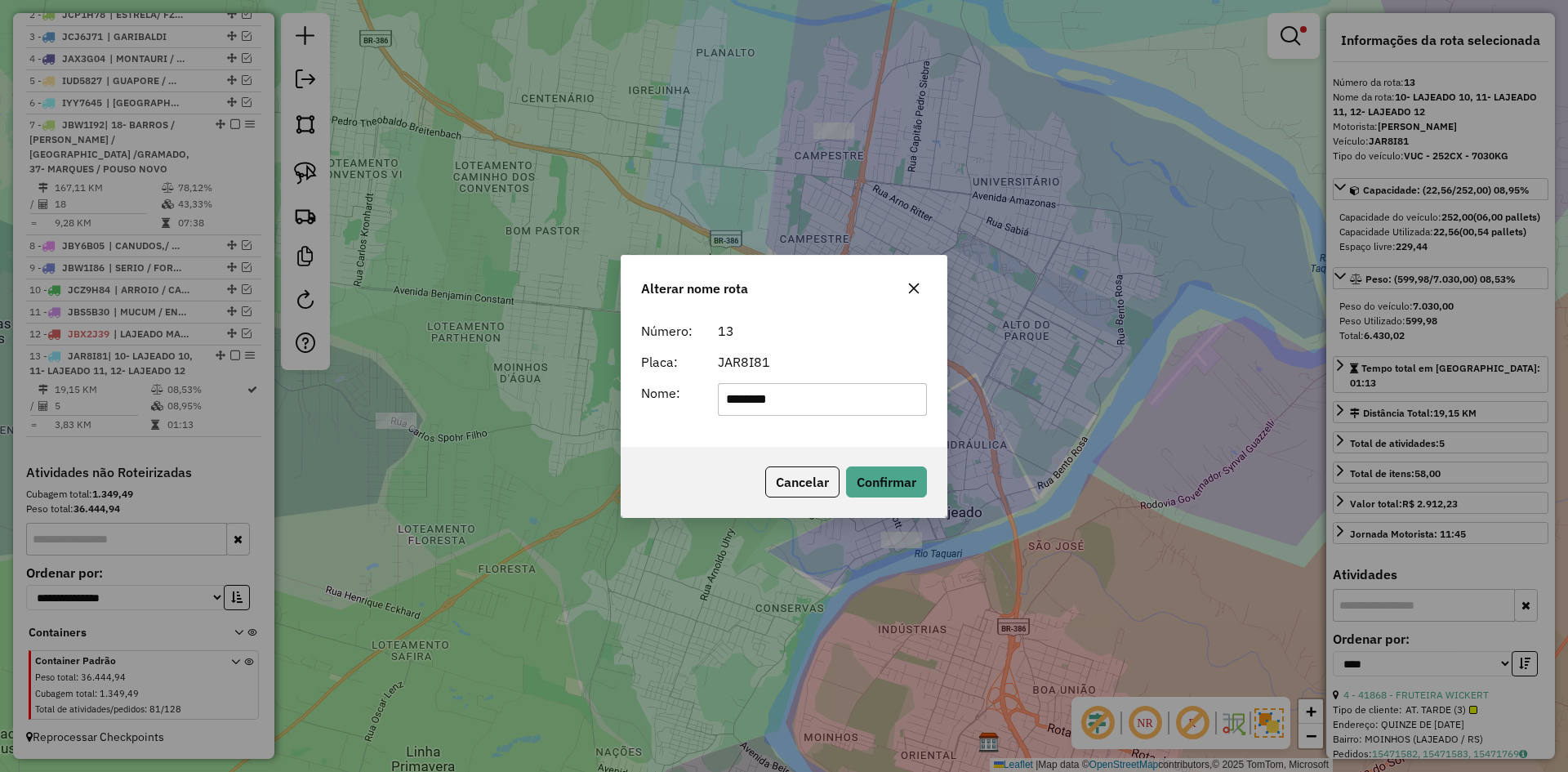
type input "*******"
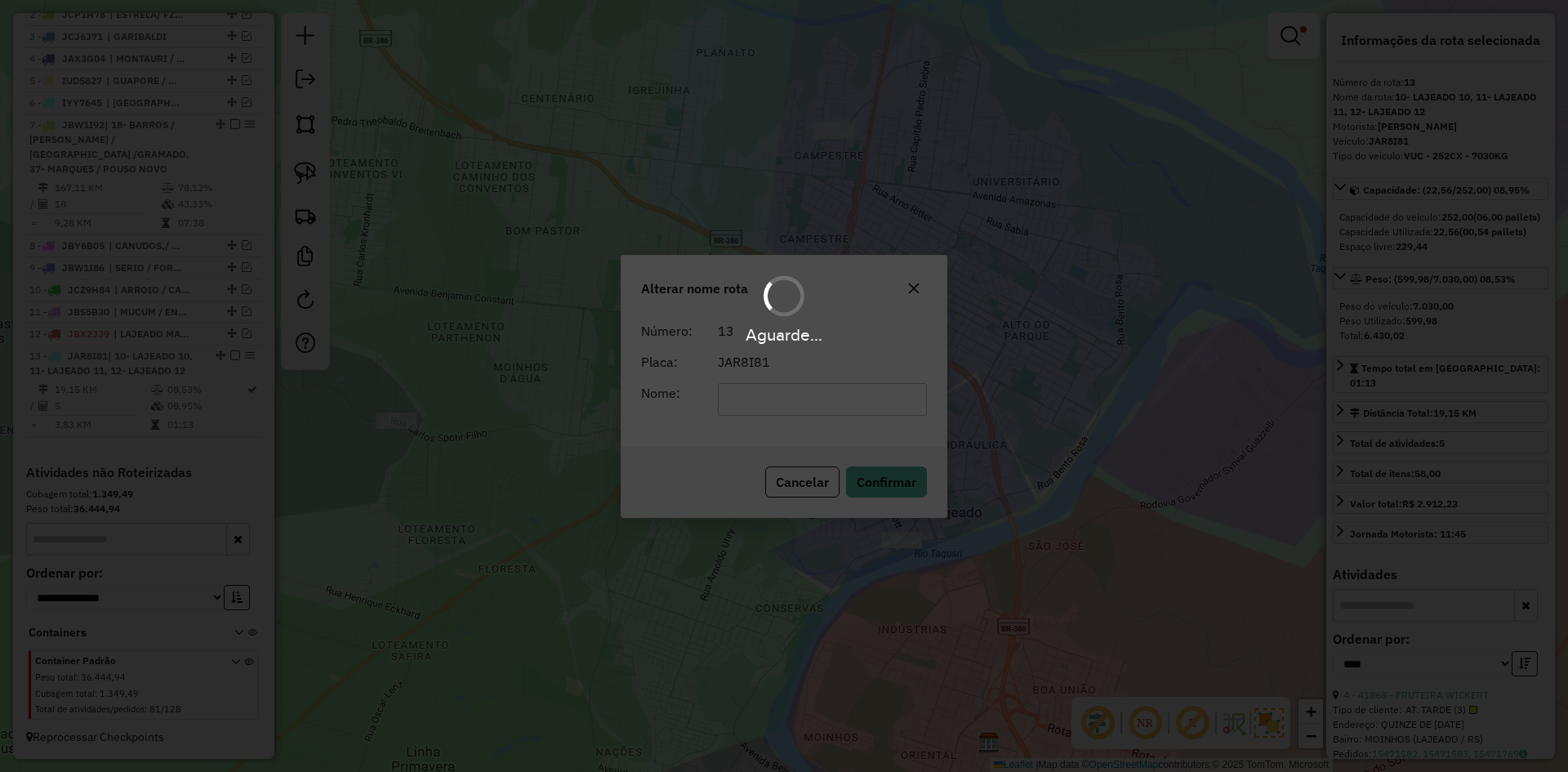
scroll to position [669, 0]
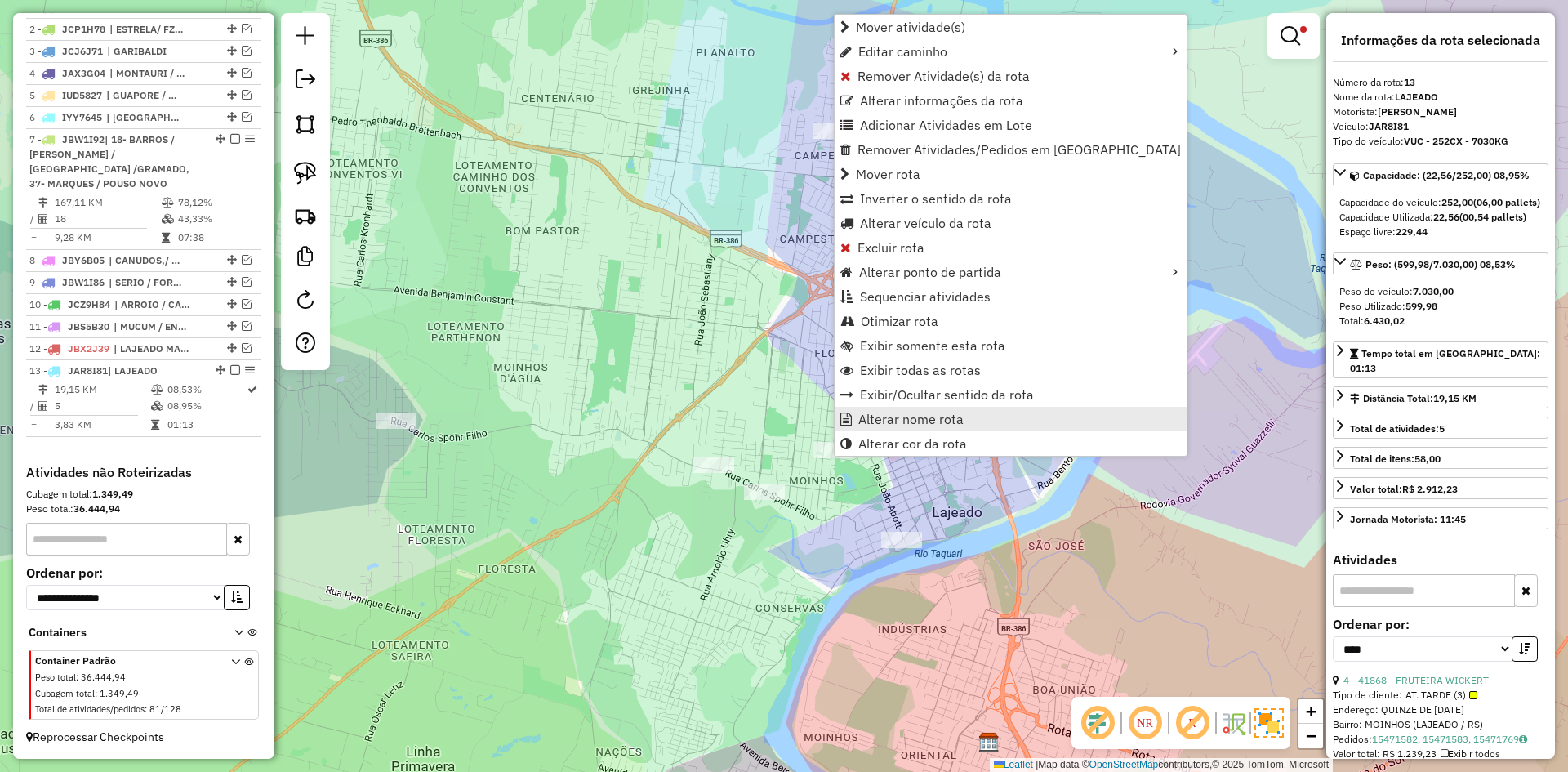
click at [937, 428] on link "Alterar nome rota" at bounding box center [1011, 419] width 352 height 24
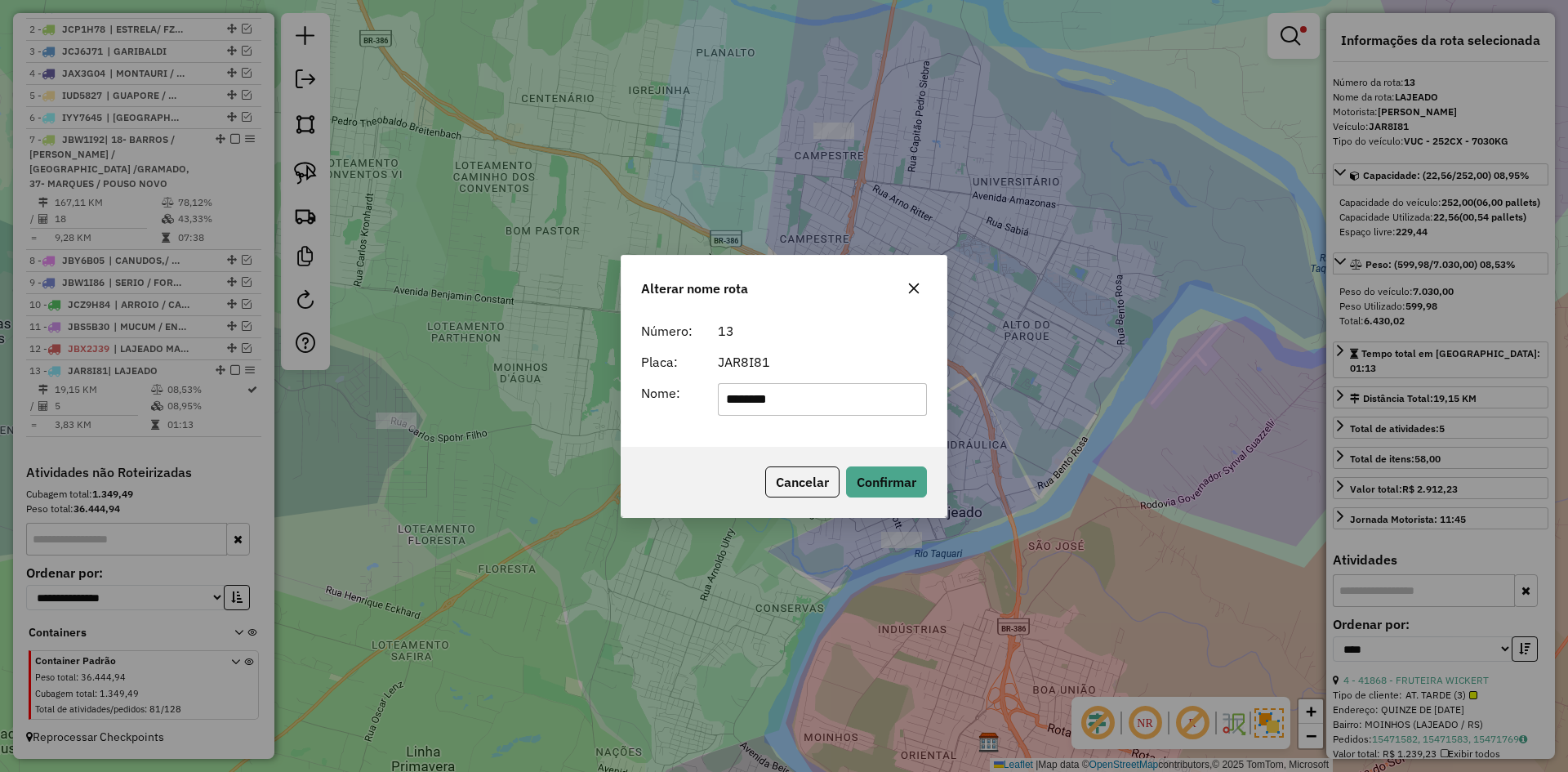
click at [788, 402] on input "*******" at bounding box center [823, 400] width 210 height 33
type input "**********"
click at [911, 483] on button "Confirmar" at bounding box center [886, 482] width 80 height 31
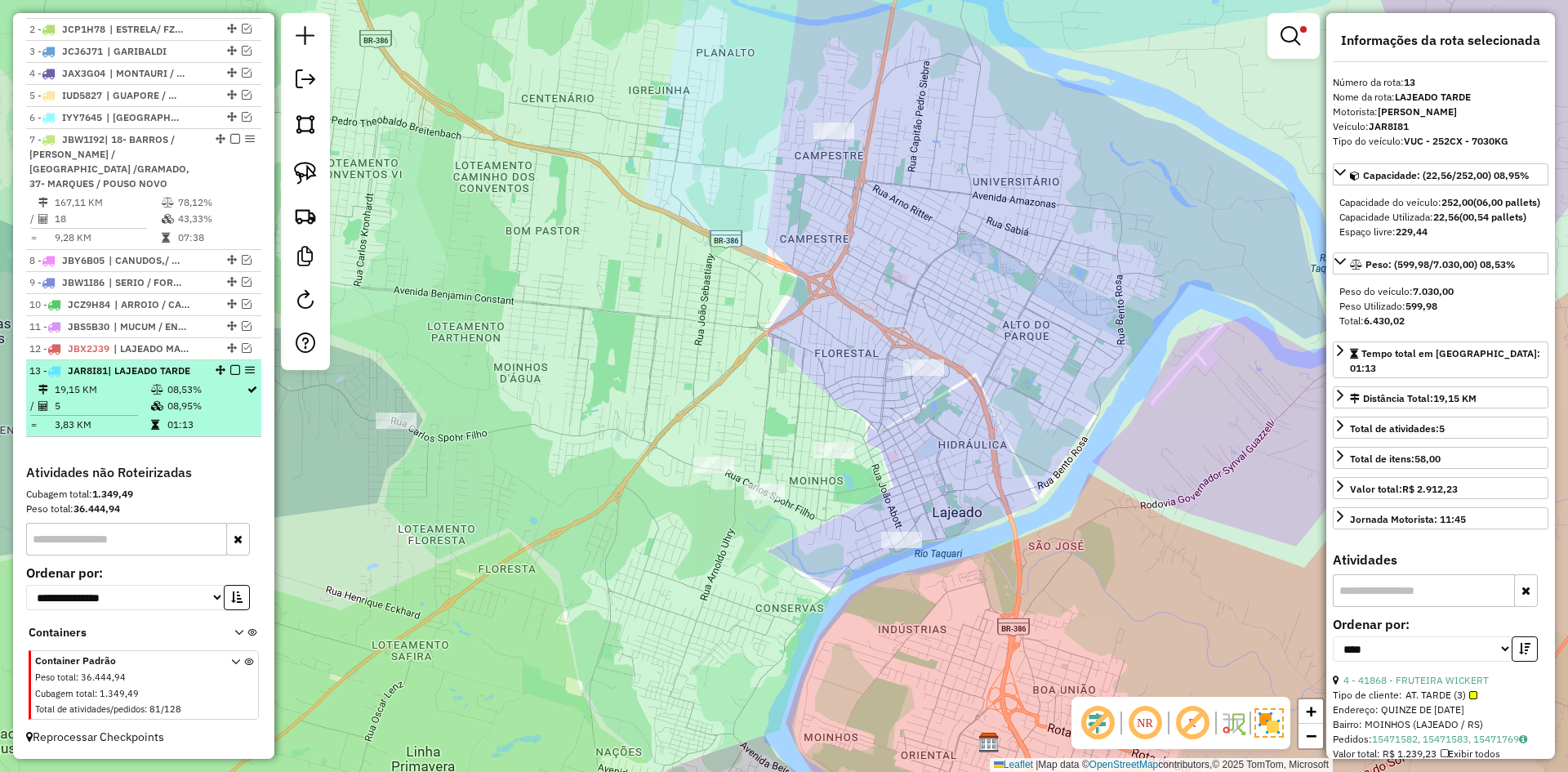
click at [230, 370] on em at bounding box center [235, 370] width 10 height 10
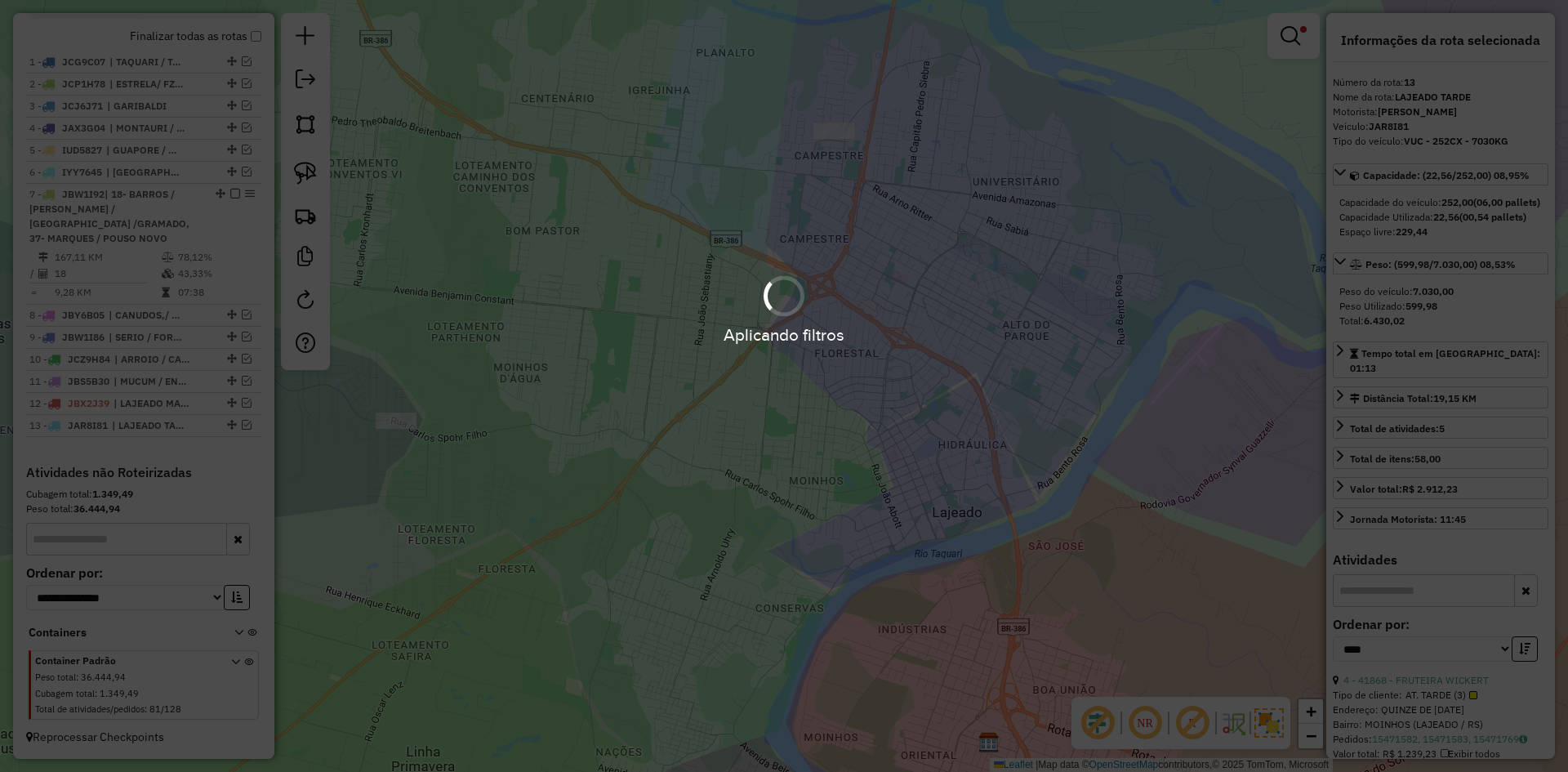
scroll to position [614, 0]
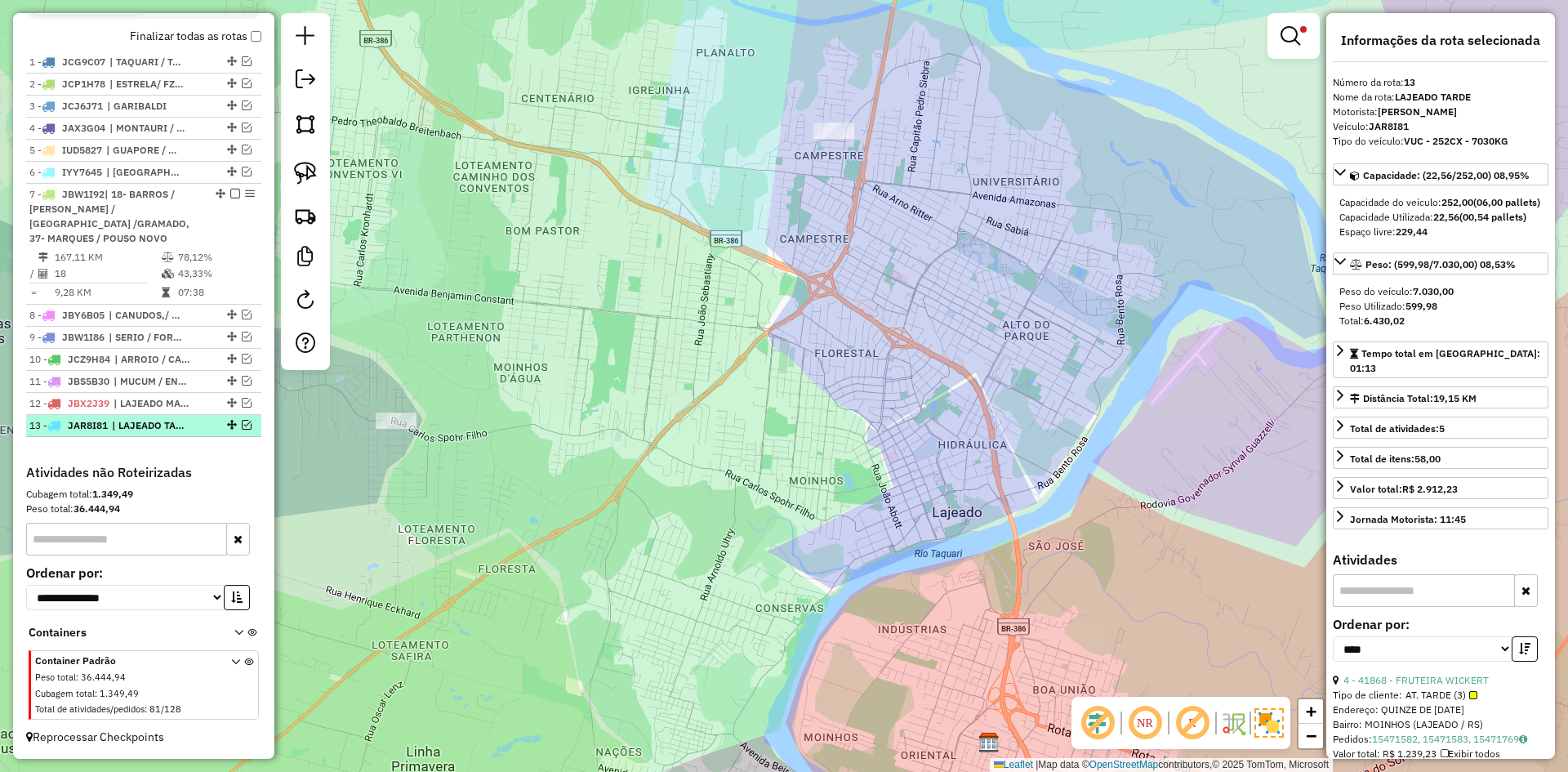
click at [241, 425] on em at bounding box center [246, 424] width 10 height 10
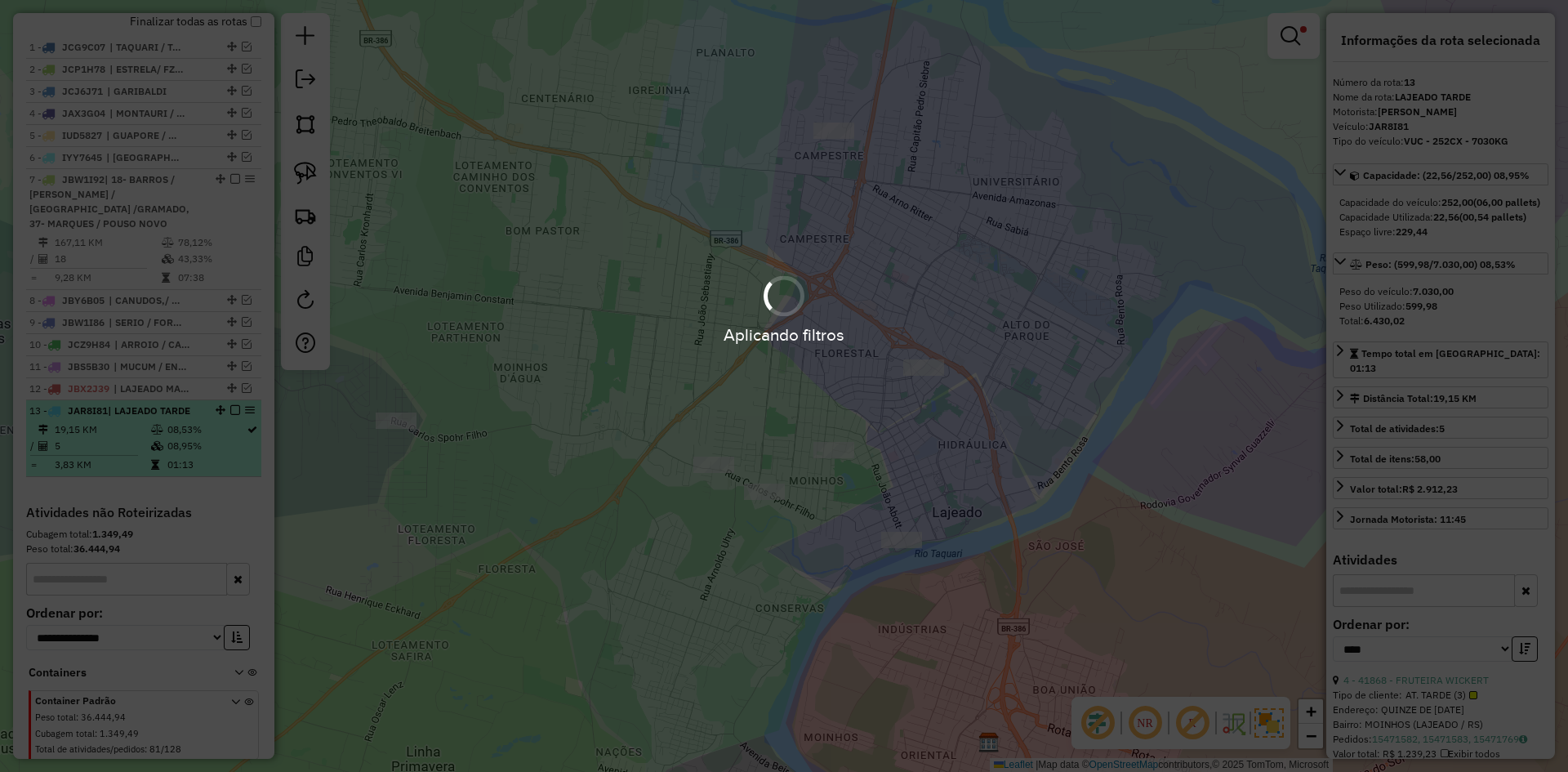
scroll to position [669, 0]
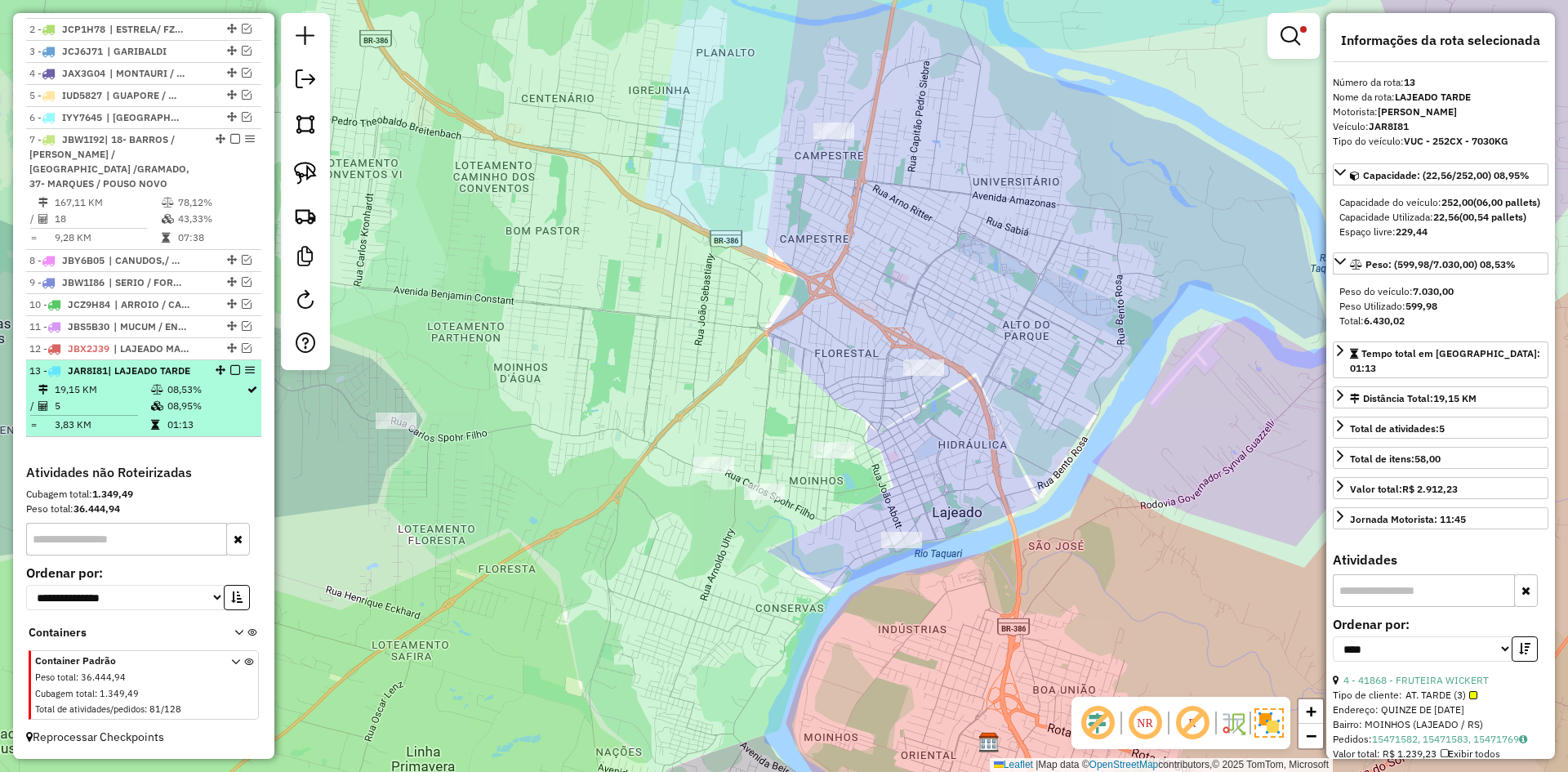
click at [230, 367] on em at bounding box center [235, 370] width 10 height 10
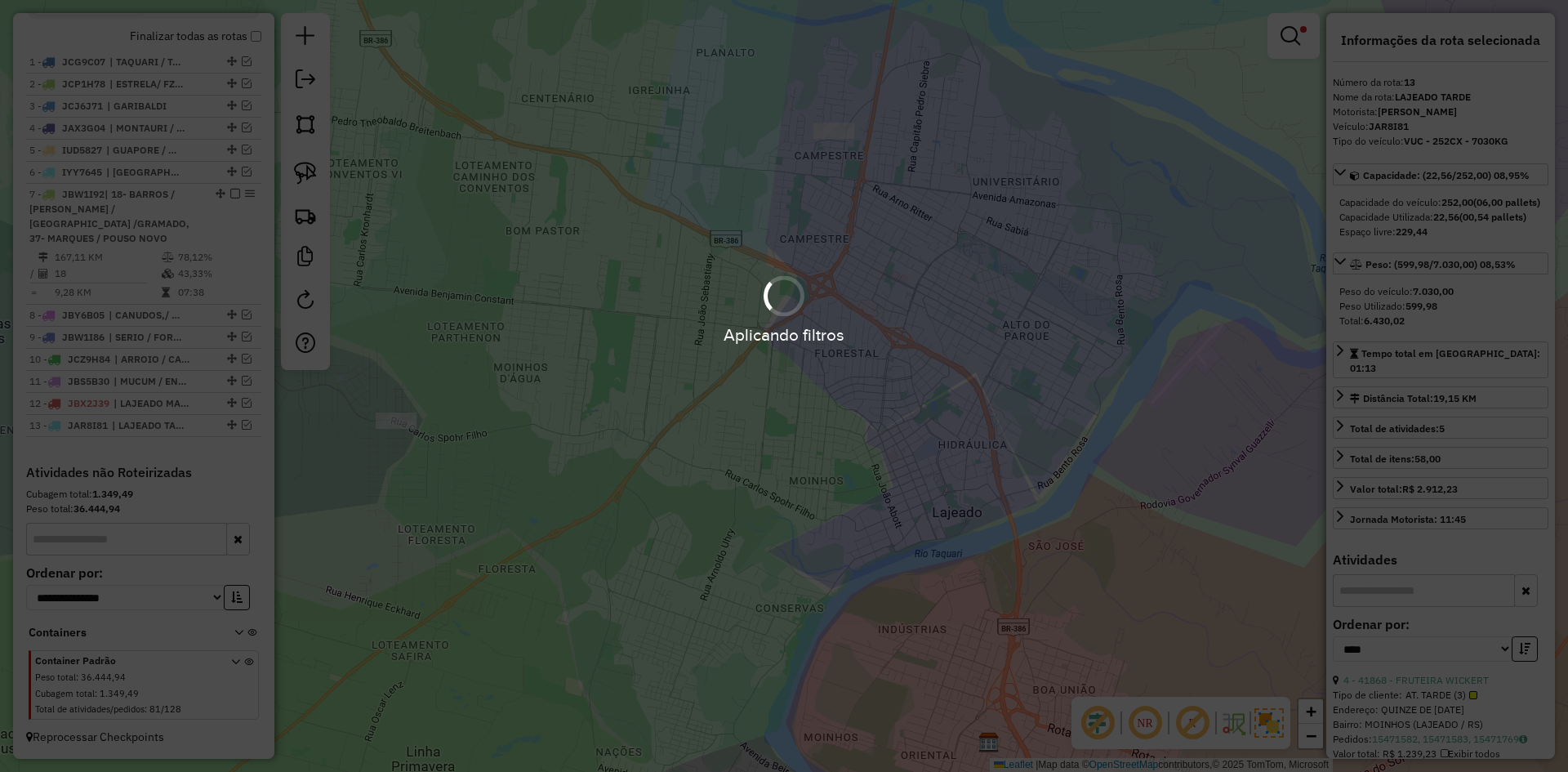
scroll to position [614, 0]
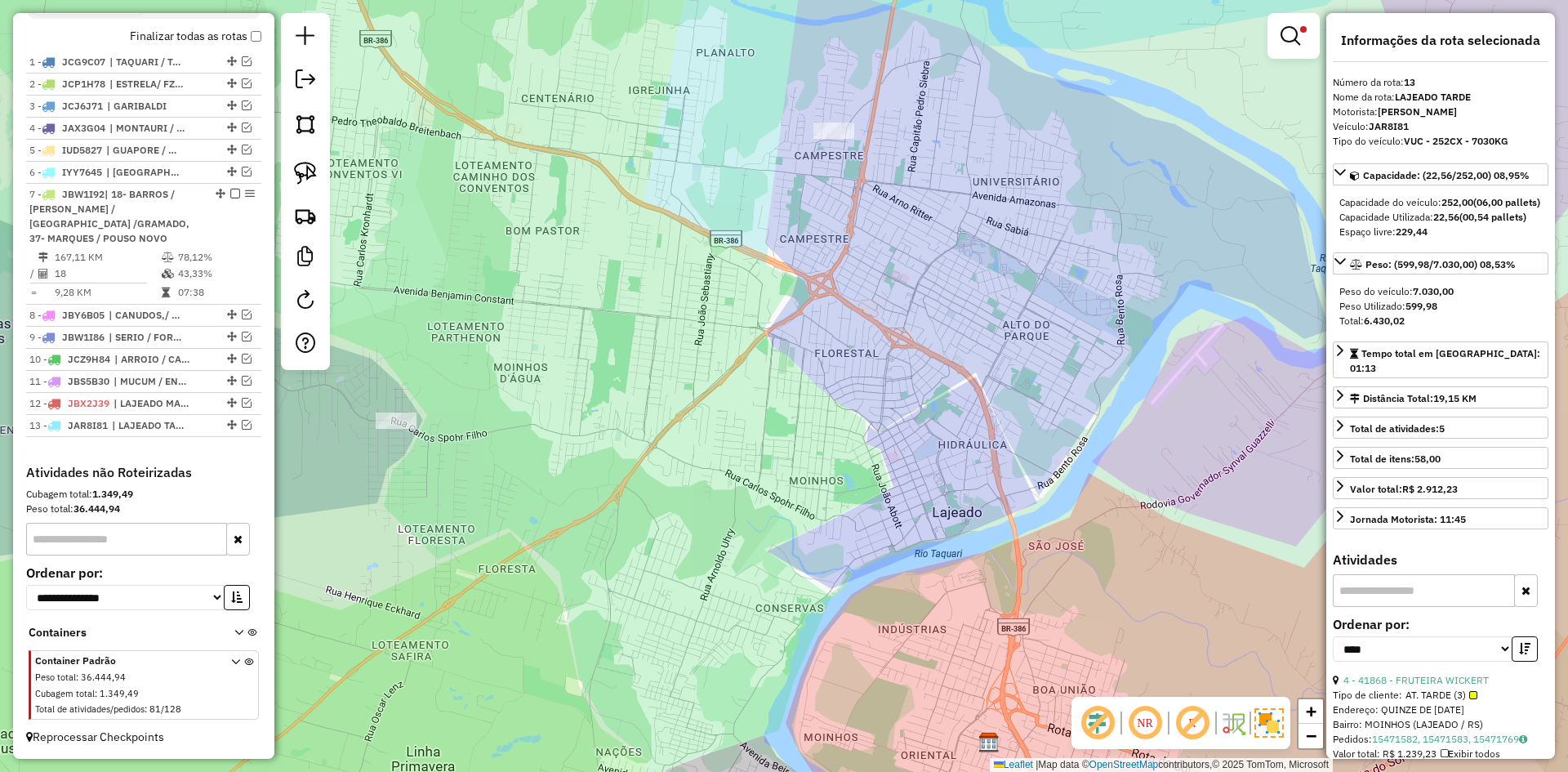
click at [241, 400] on em at bounding box center [246, 402] width 10 height 10
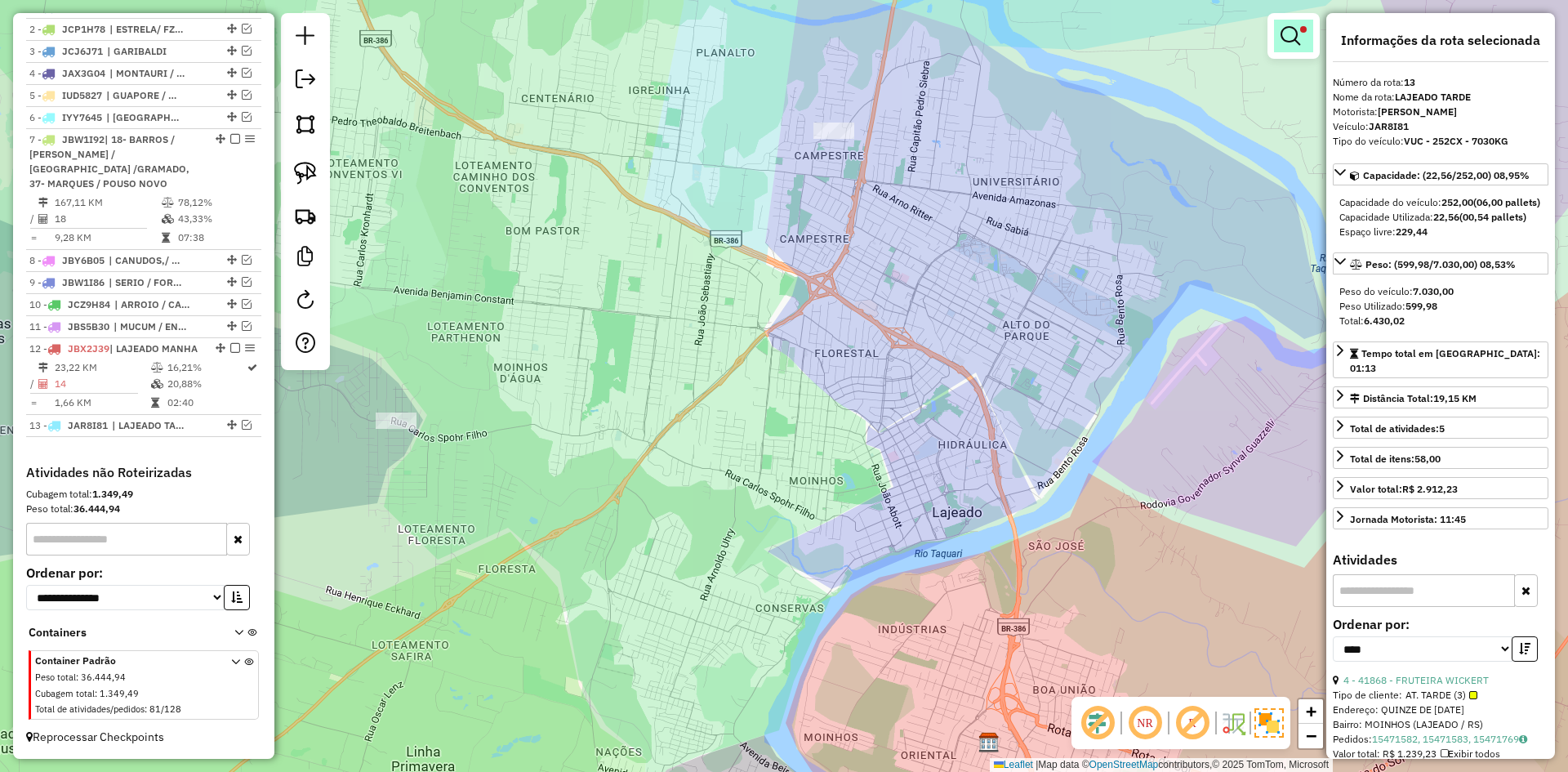
click at [1306, 30] on span at bounding box center [1304, 29] width 7 height 7
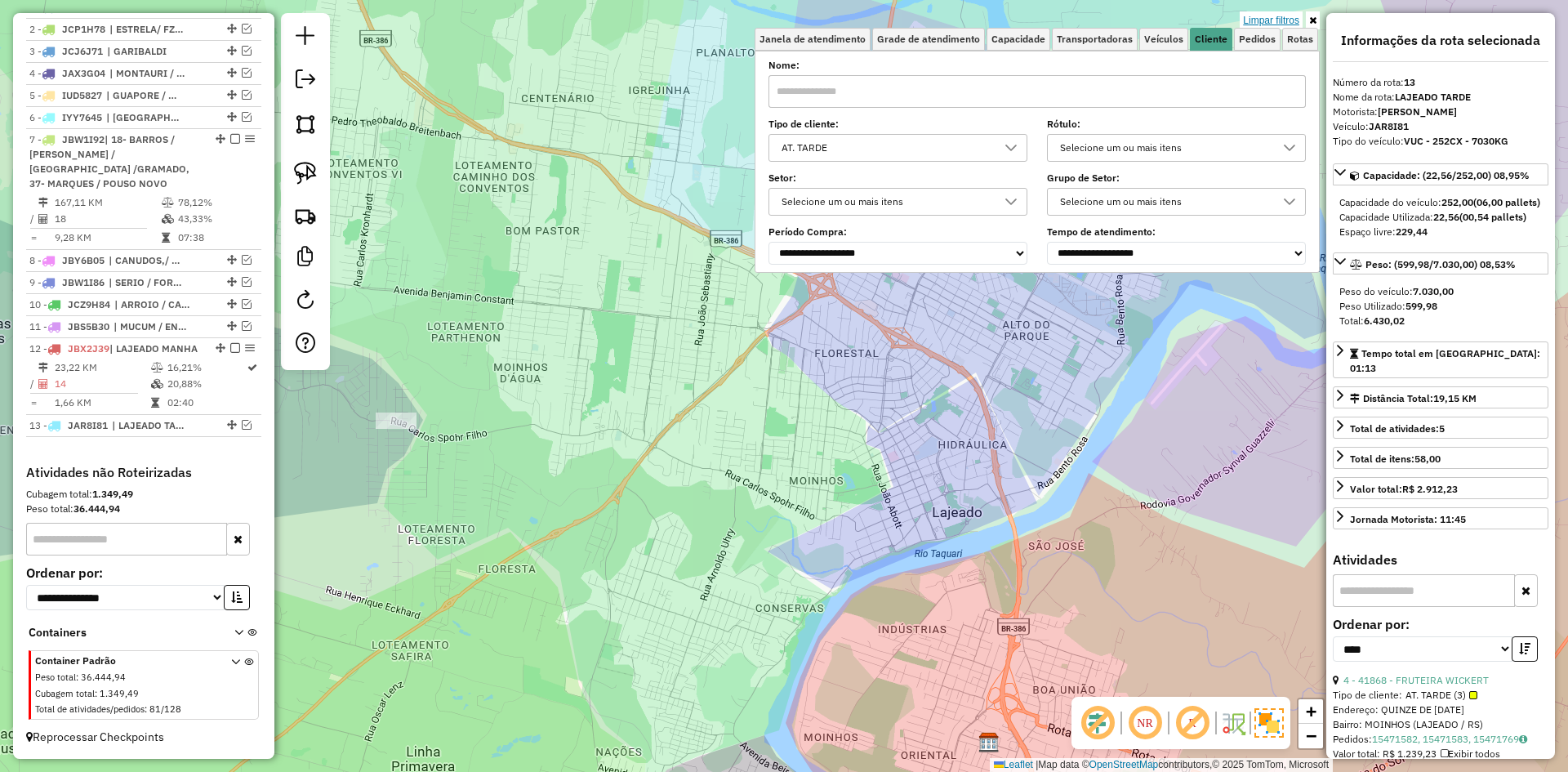
click at [1285, 22] on link "Limpar filtros" at bounding box center [1271, 20] width 63 height 18
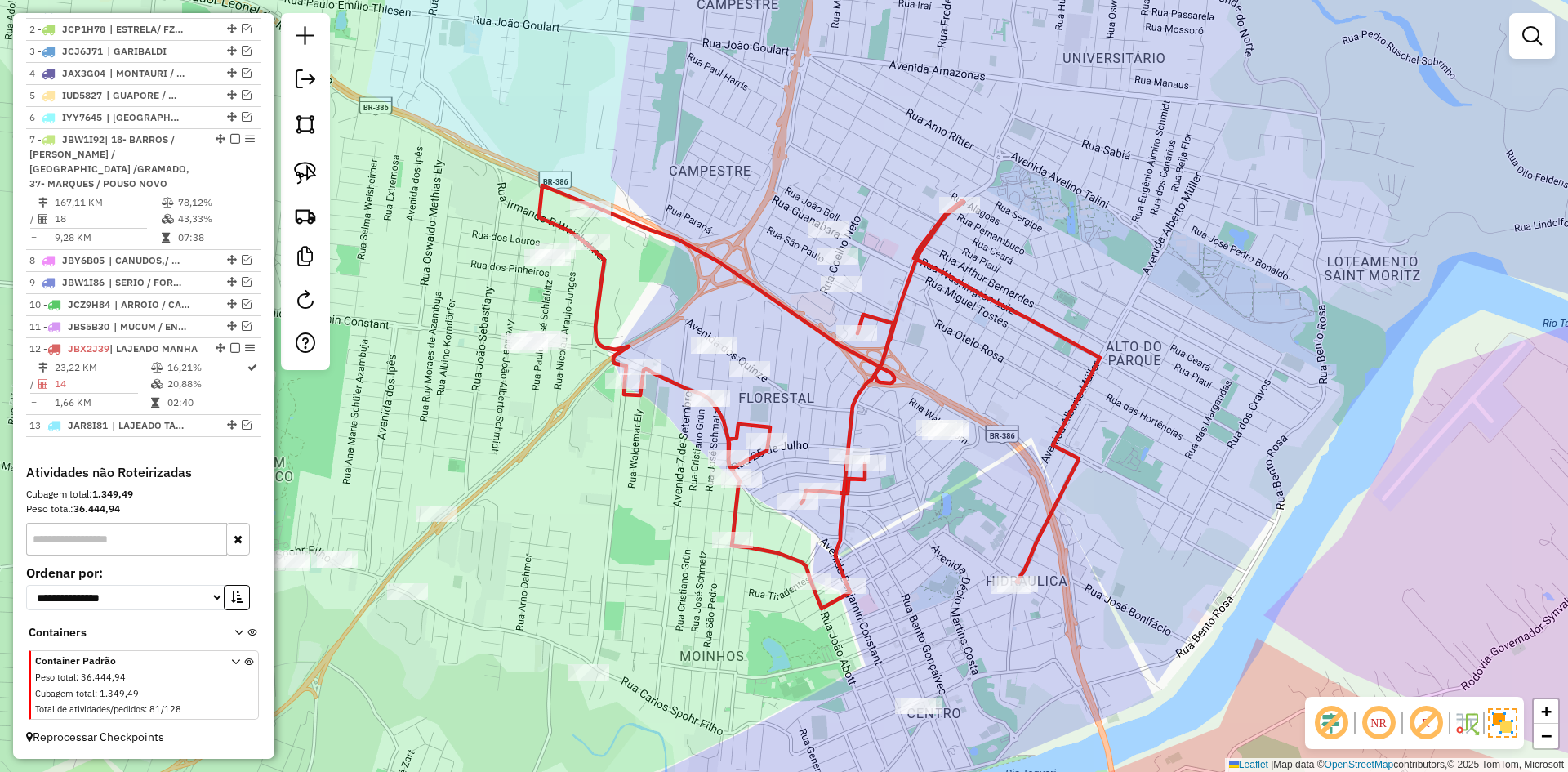
click at [559, 225] on icon at bounding box center [819, 396] width 561 height 423
select select "*********"
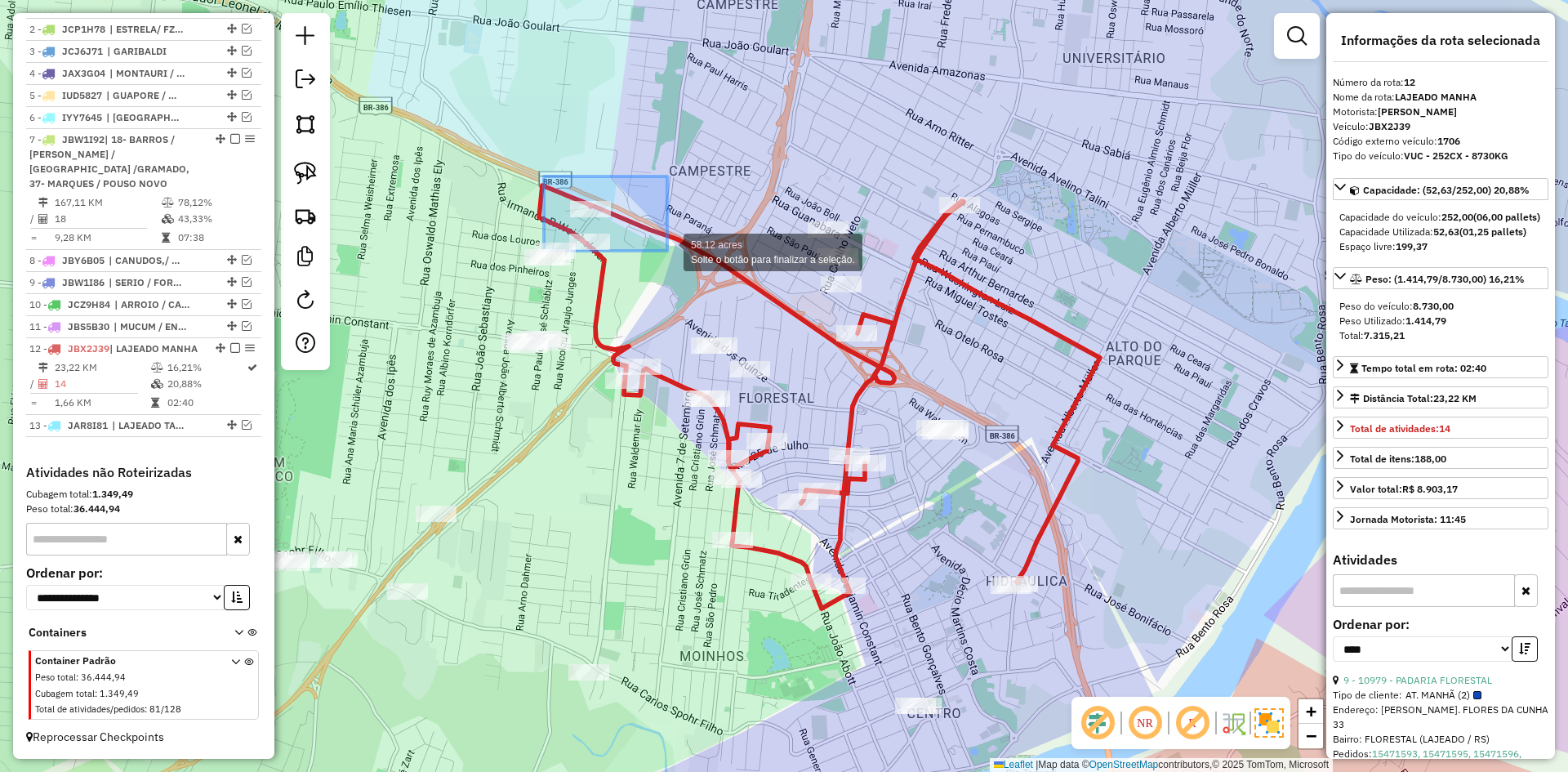
drag, startPoint x: 544, startPoint y: 177, endPoint x: 667, endPoint y: 251, distance: 143.5
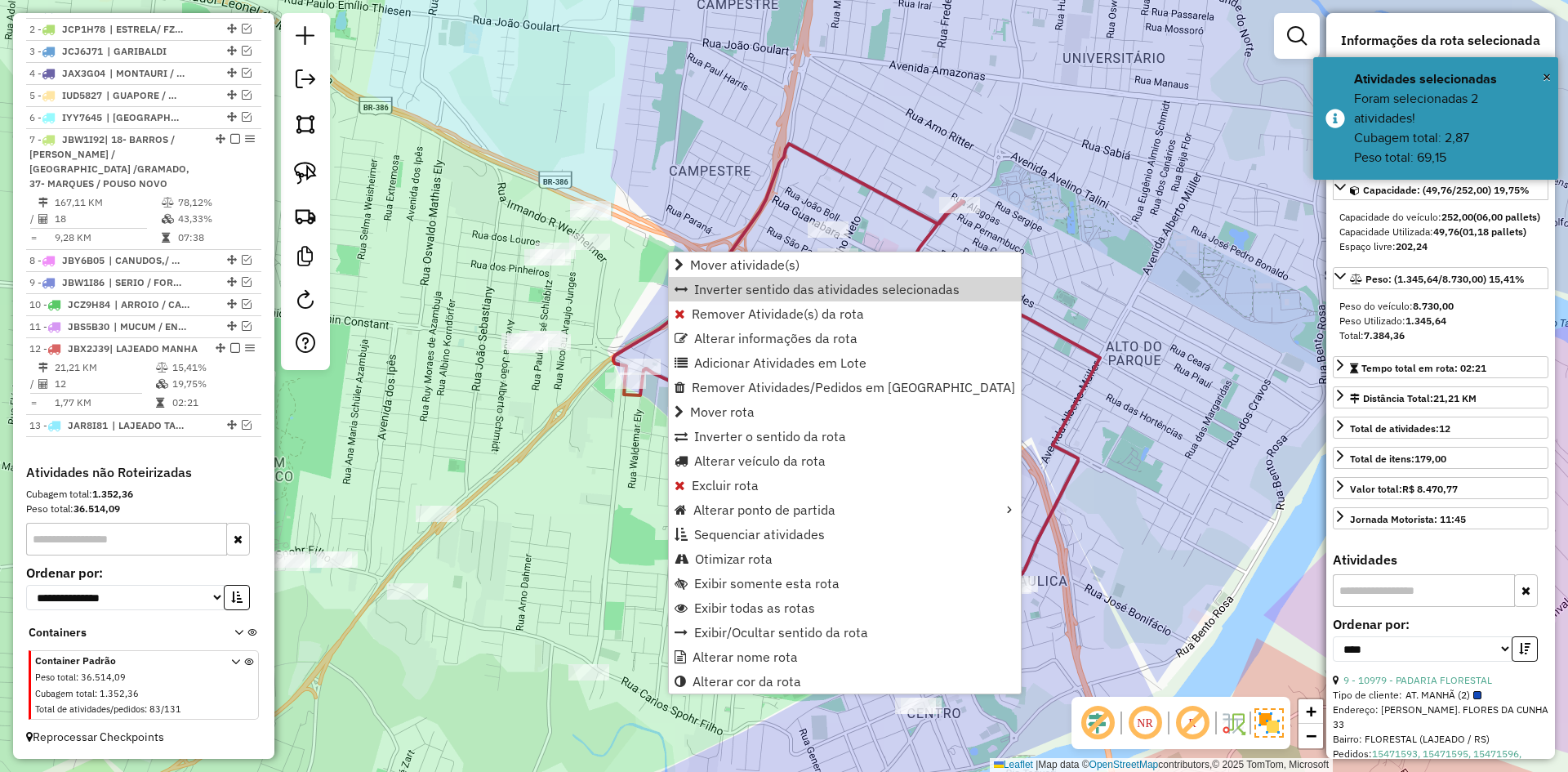
click at [606, 344] on div "Janela de atendimento Grade de atendimento Capacidade Transportadoras Veículos …" at bounding box center [784, 386] width 1568 height 772
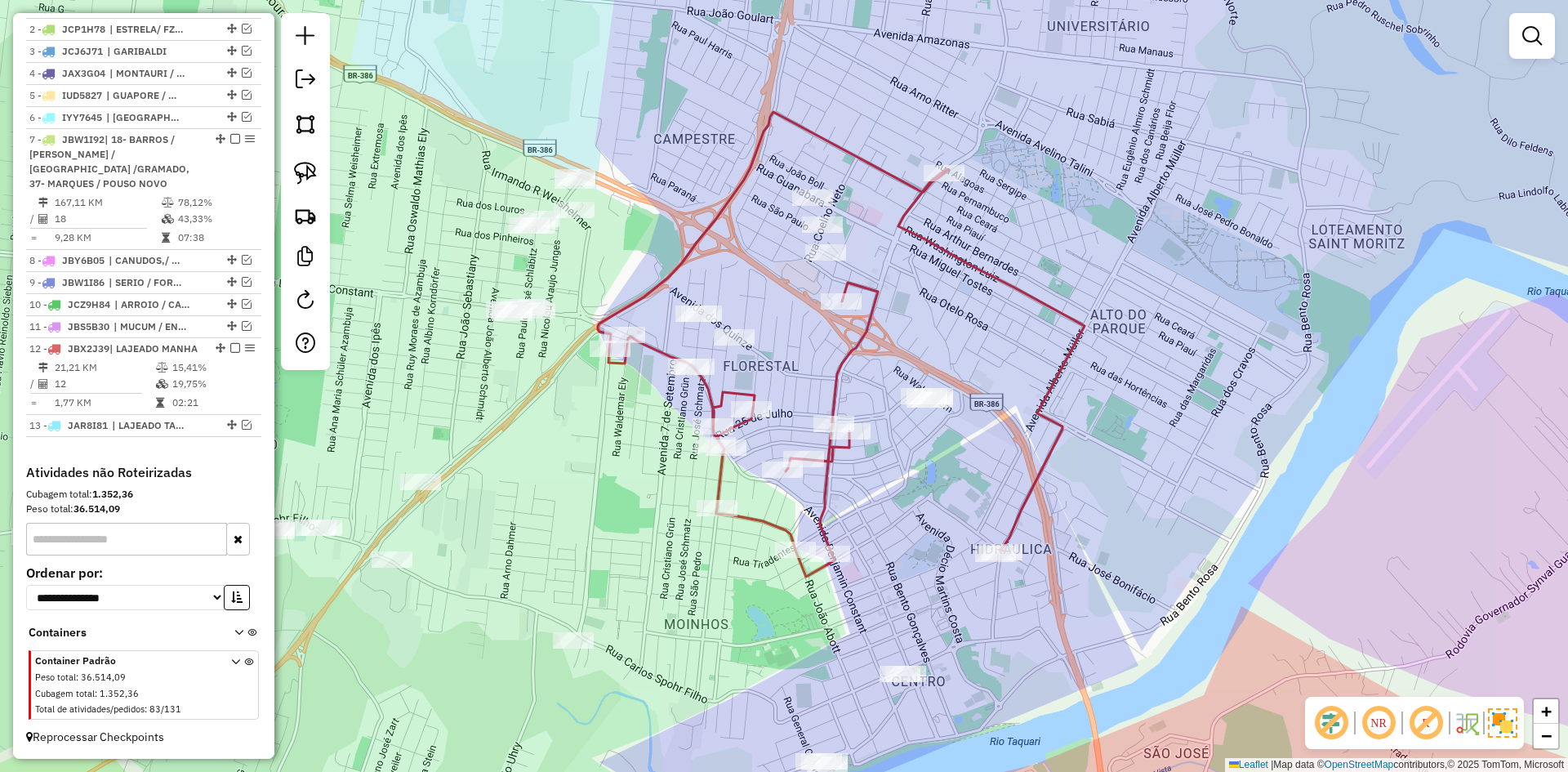
drag, startPoint x: 804, startPoint y: 331, endPoint x: 788, endPoint y: 299, distance: 35.8
click at [788, 299] on div "Janela de atendimento Grade de atendimento Capacidade Transportadoras Veículos …" at bounding box center [784, 386] width 1568 height 772
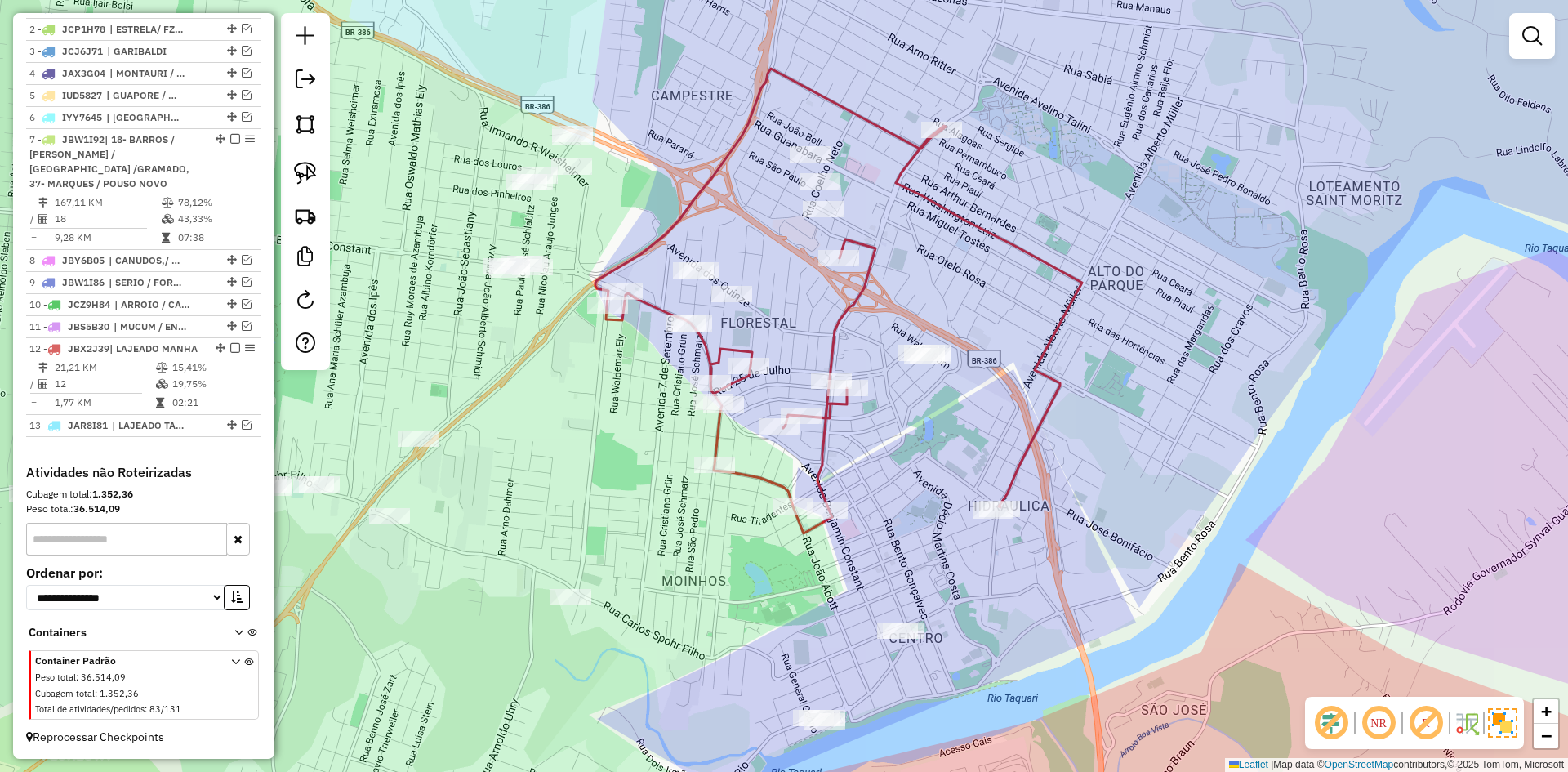
drag, startPoint x: 803, startPoint y: 343, endPoint x: 800, endPoint y: 299, distance: 44.1
click at [800, 299] on div "Janela de atendimento Grade de atendimento Capacidade Transportadoras Veículos …" at bounding box center [784, 386] width 1568 height 772
click at [719, 421] on icon at bounding box center [839, 299] width 487 height 465
select select "*********"
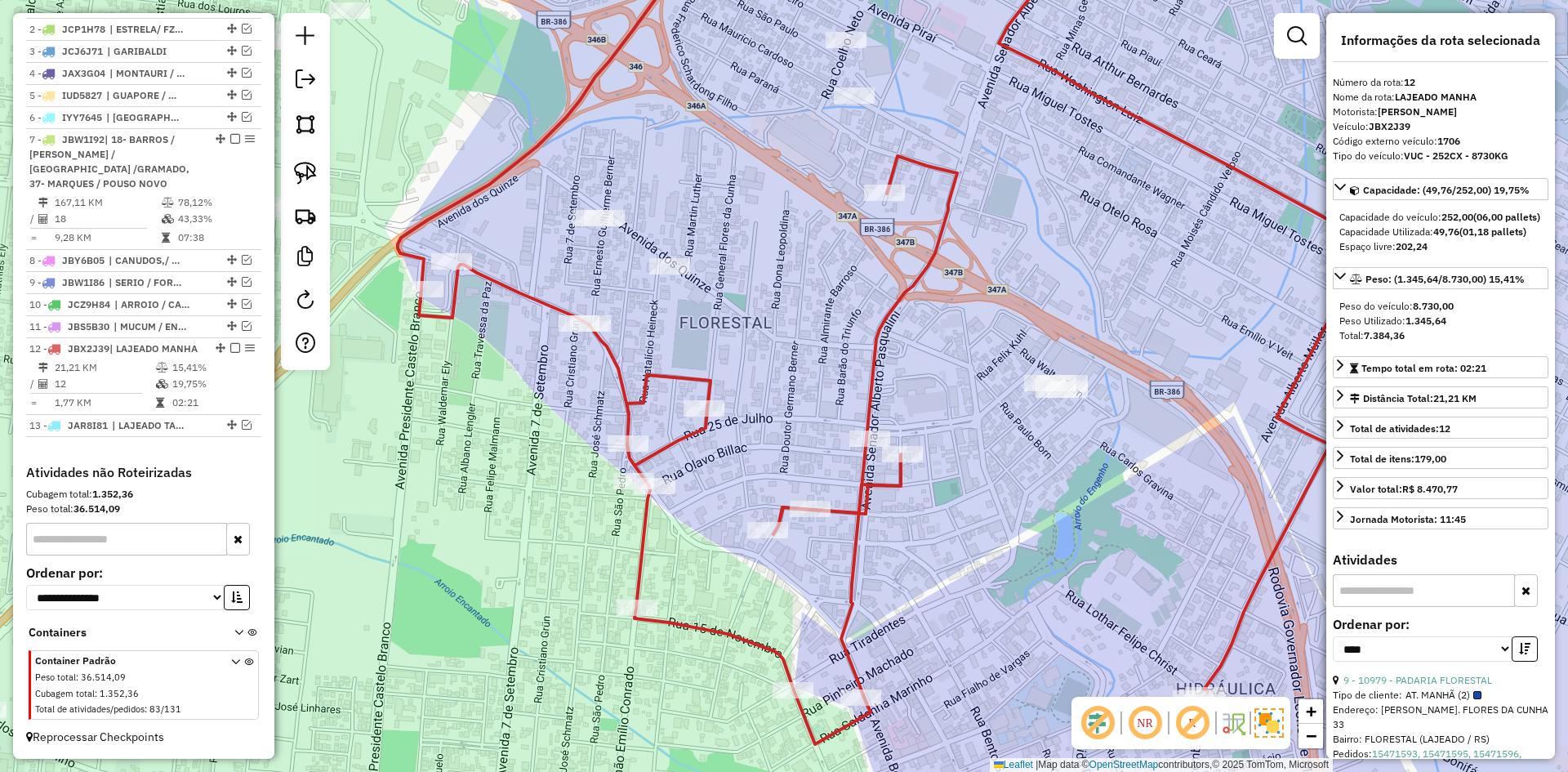
drag, startPoint x: 702, startPoint y: 313, endPoint x: 738, endPoint y: 308, distance: 36.3
click at [740, 312] on div "Janela de atendimento Grade de atendimento Capacidade Transportadoras Veículos …" at bounding box center [784, 386] width 1568 height 772
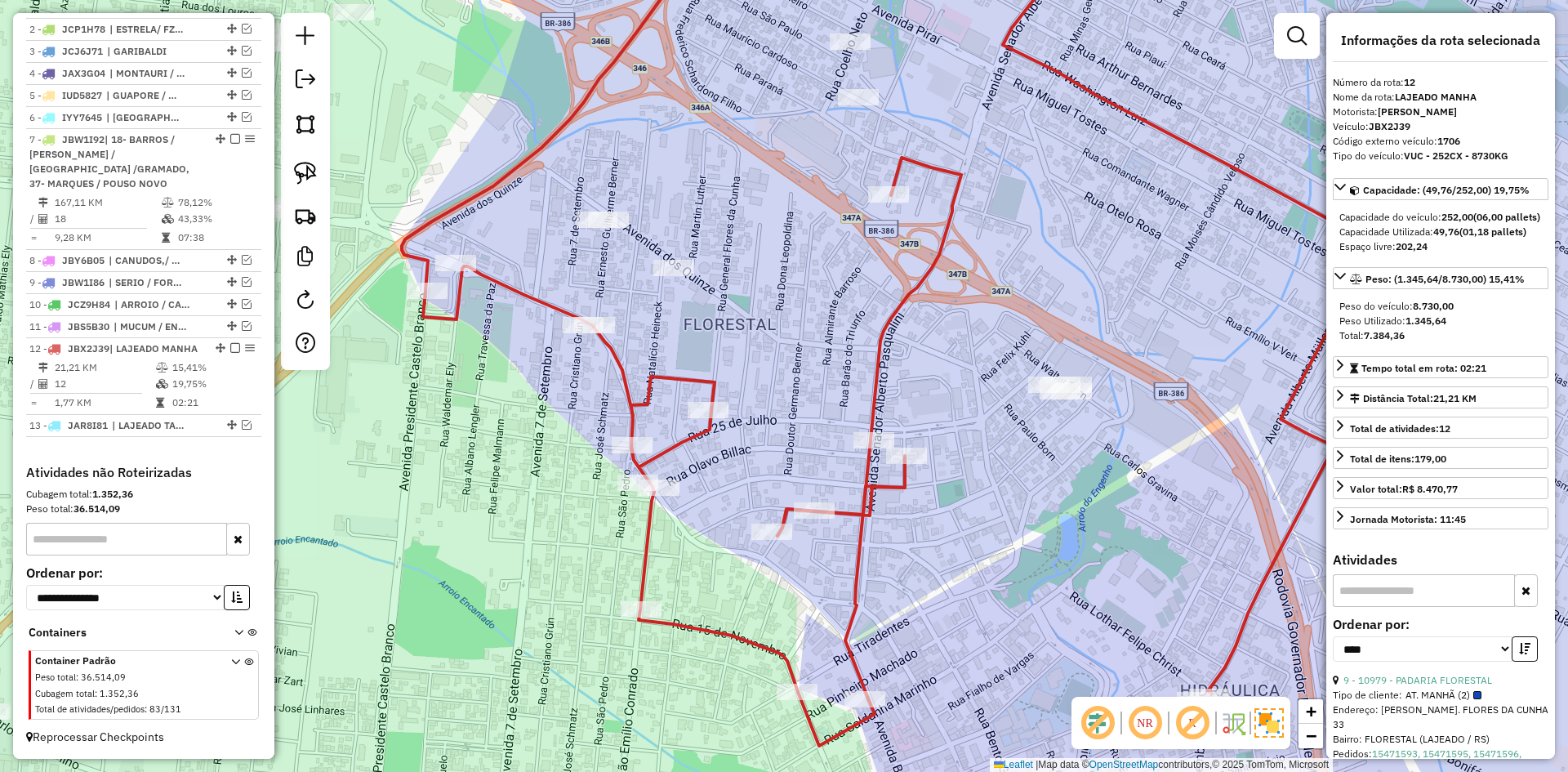
click at [623, 370] on icon at bounding box center [888, 334] width 973 height 822
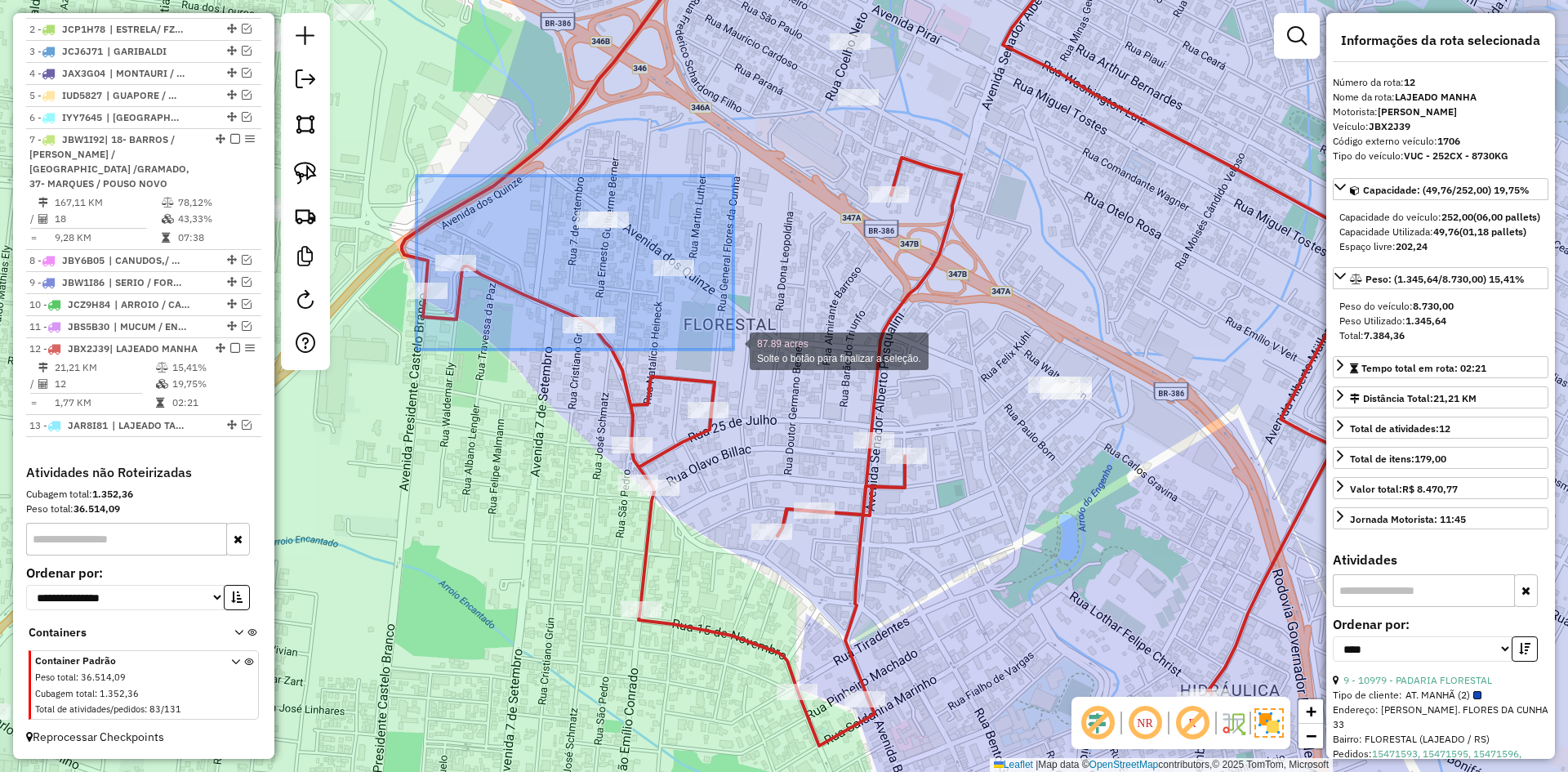
drag, startPoint x: 584, startPoint y: 286, endPoint x: 734, endPoint y: 350, distance: 163.1
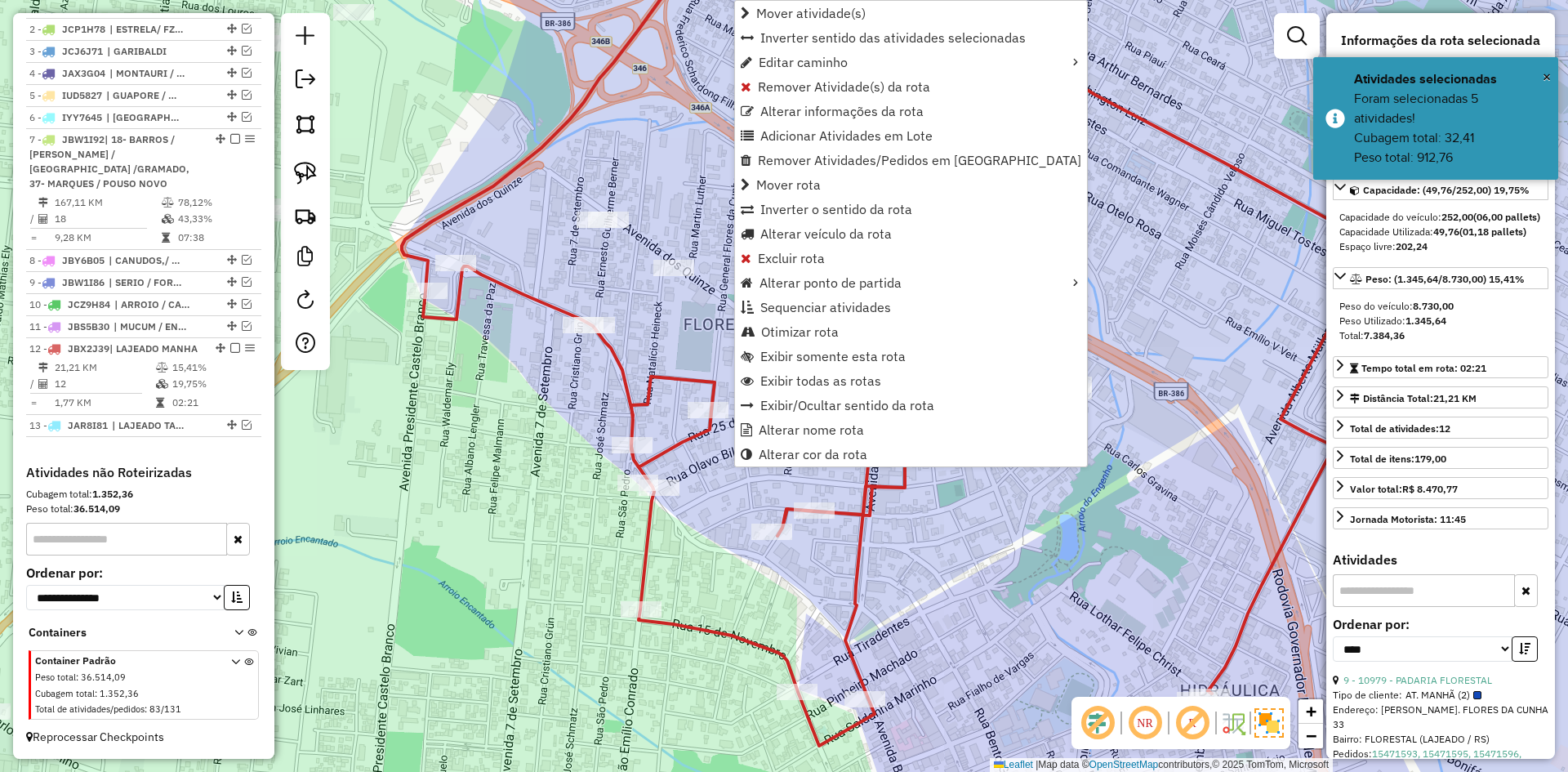
click at [598, 290] on div "Janela de atendimento Grade de atendimento Capacidade Transportadoras Veículos …" at bounding box center [784, 386] width 1568 height 772
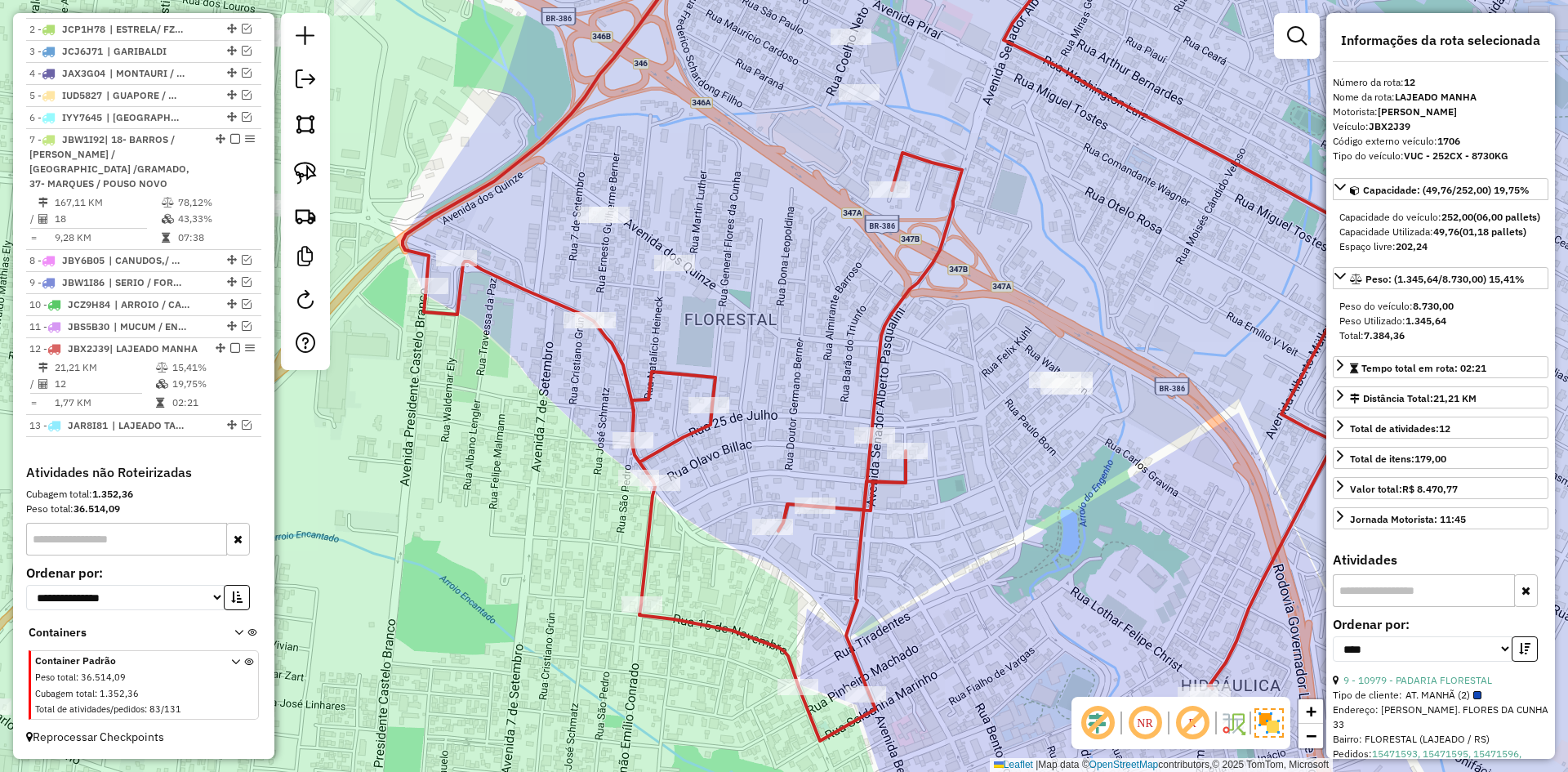
click at [499, 280] on icon at bounding box center [889, 331] width 973 height 818
click at [498, 277] on icon at bounding box center [889, 331] width 973 height 818
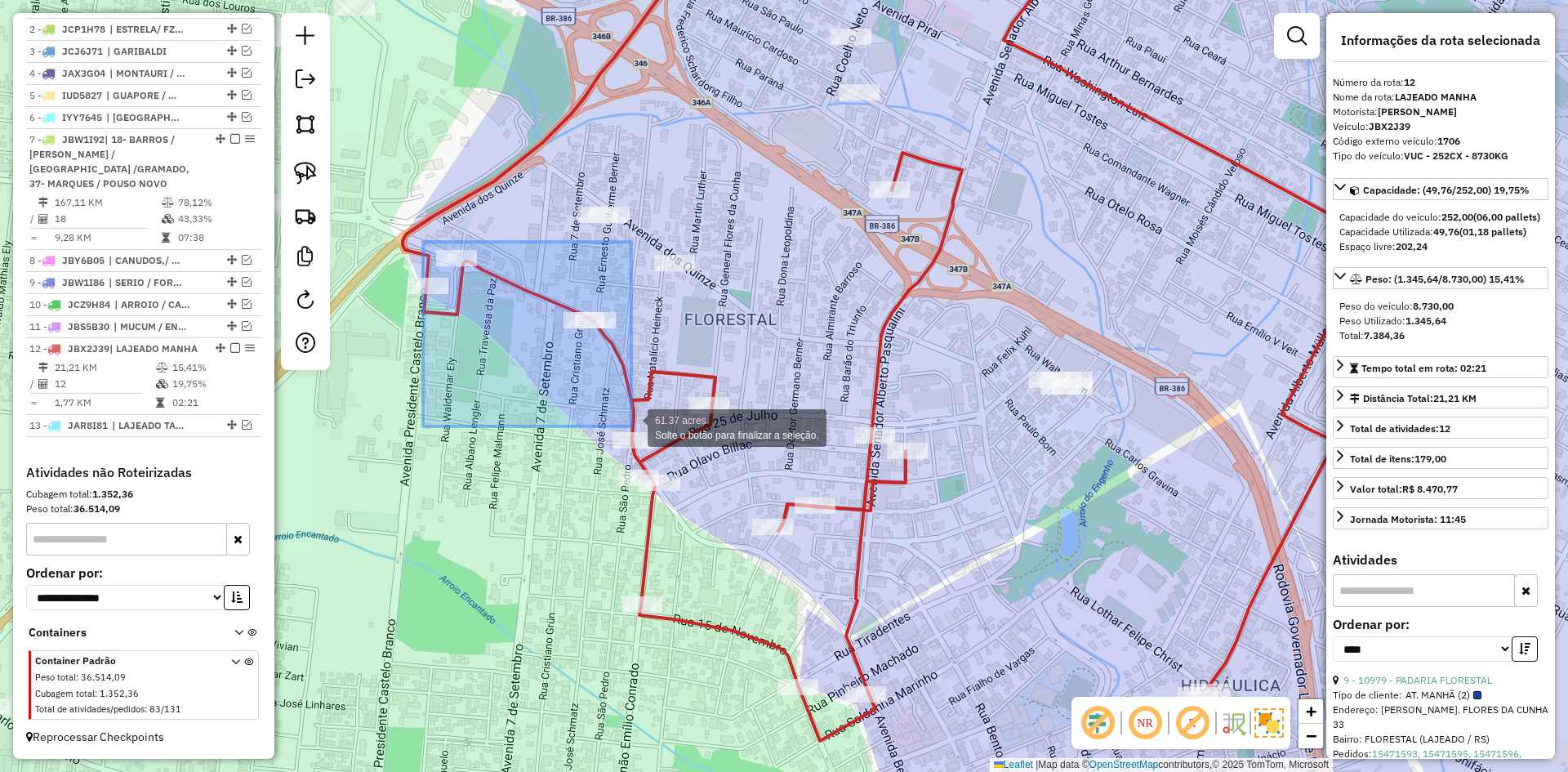
drag, startPoint x: 423, startPoint y: 241, endPoint x: 632, endPoint y: 427, distance: 279.8
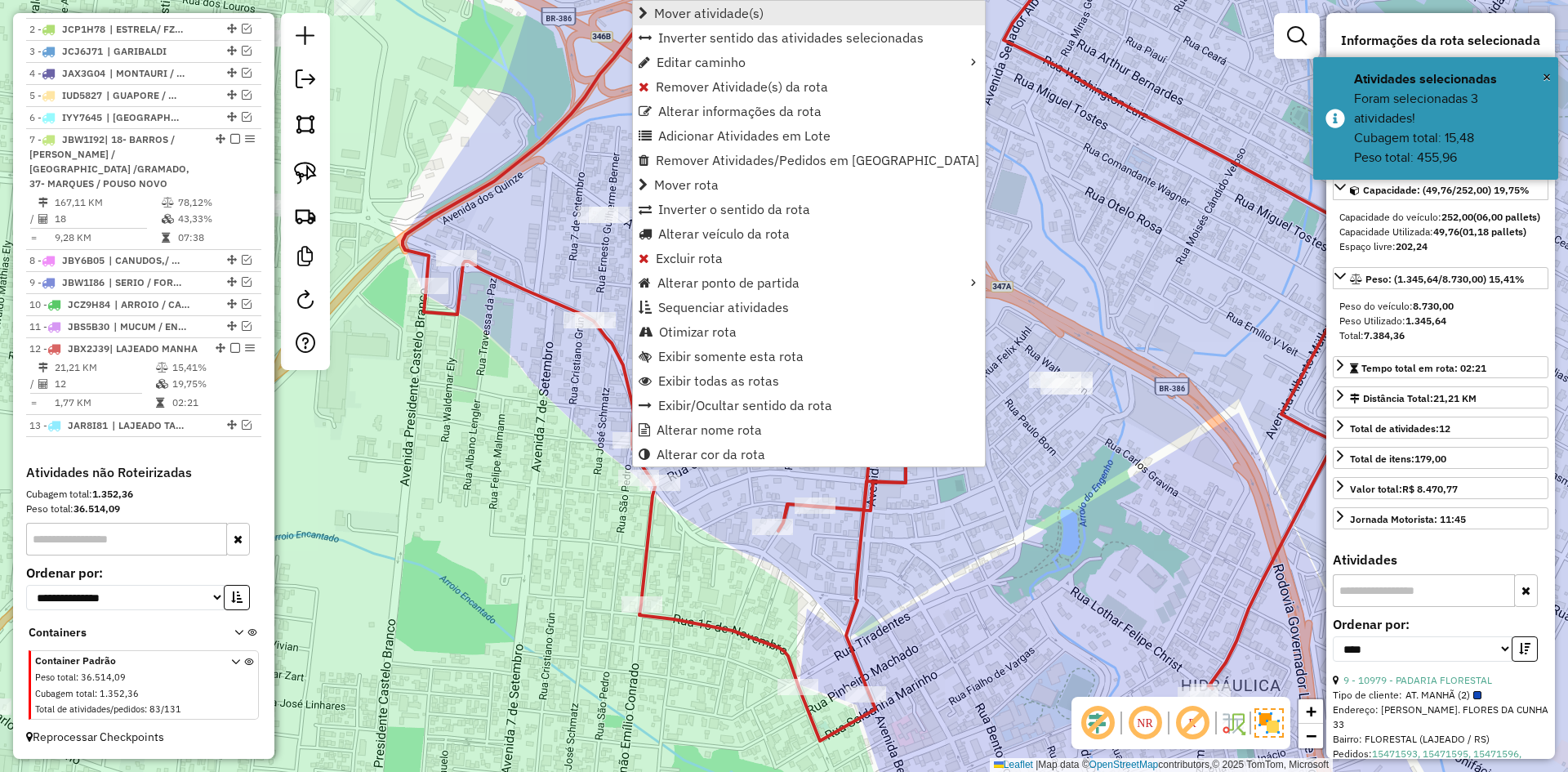
click at [742, 8] on span "Mover atividade(s)" at bounding box center [709, 13] width 109 height 13
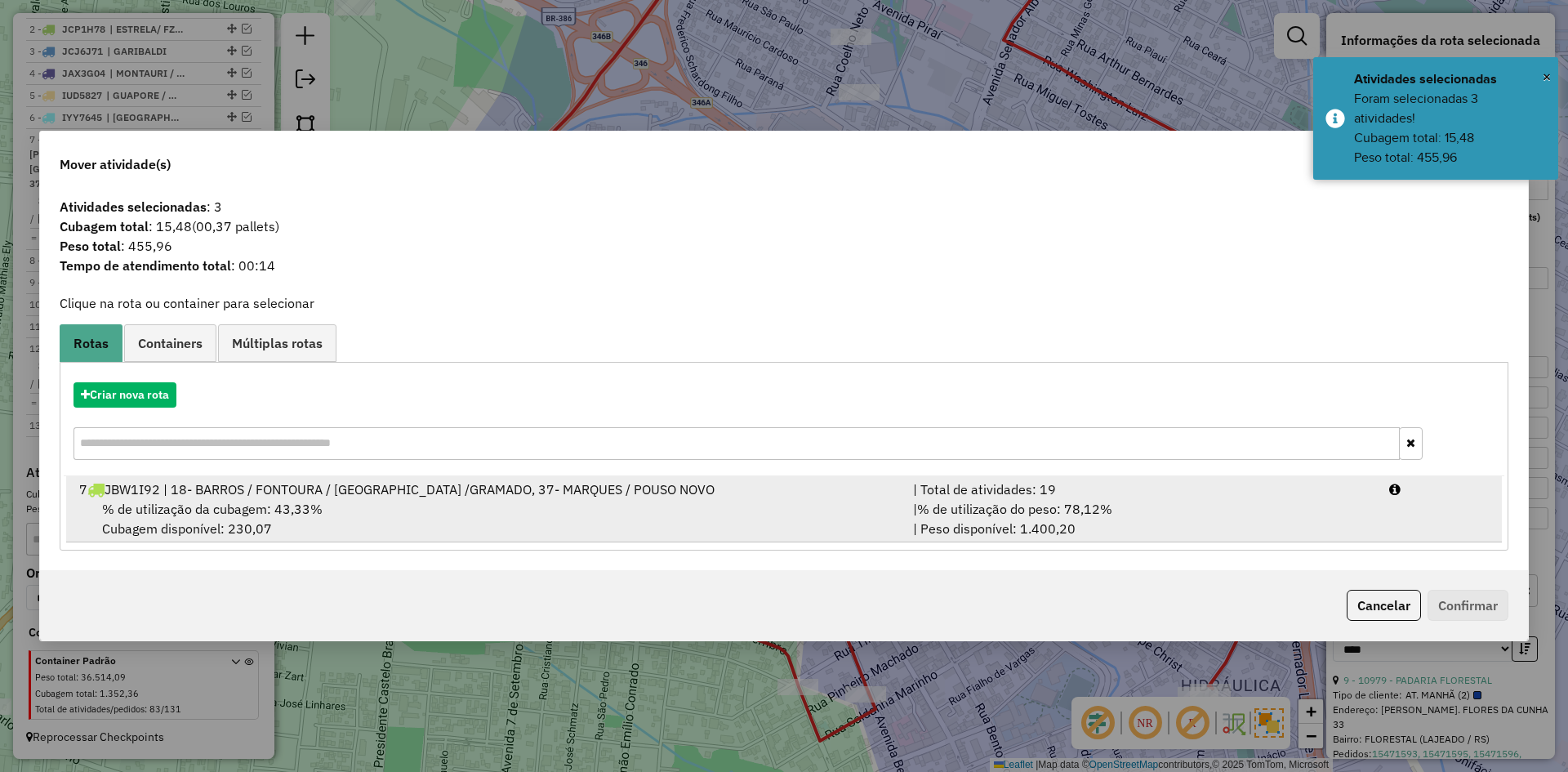
click at [302, 516] on span "% de utilização da cubagem: 43,33%" at bounding box center [212, 509] width 221 height 16
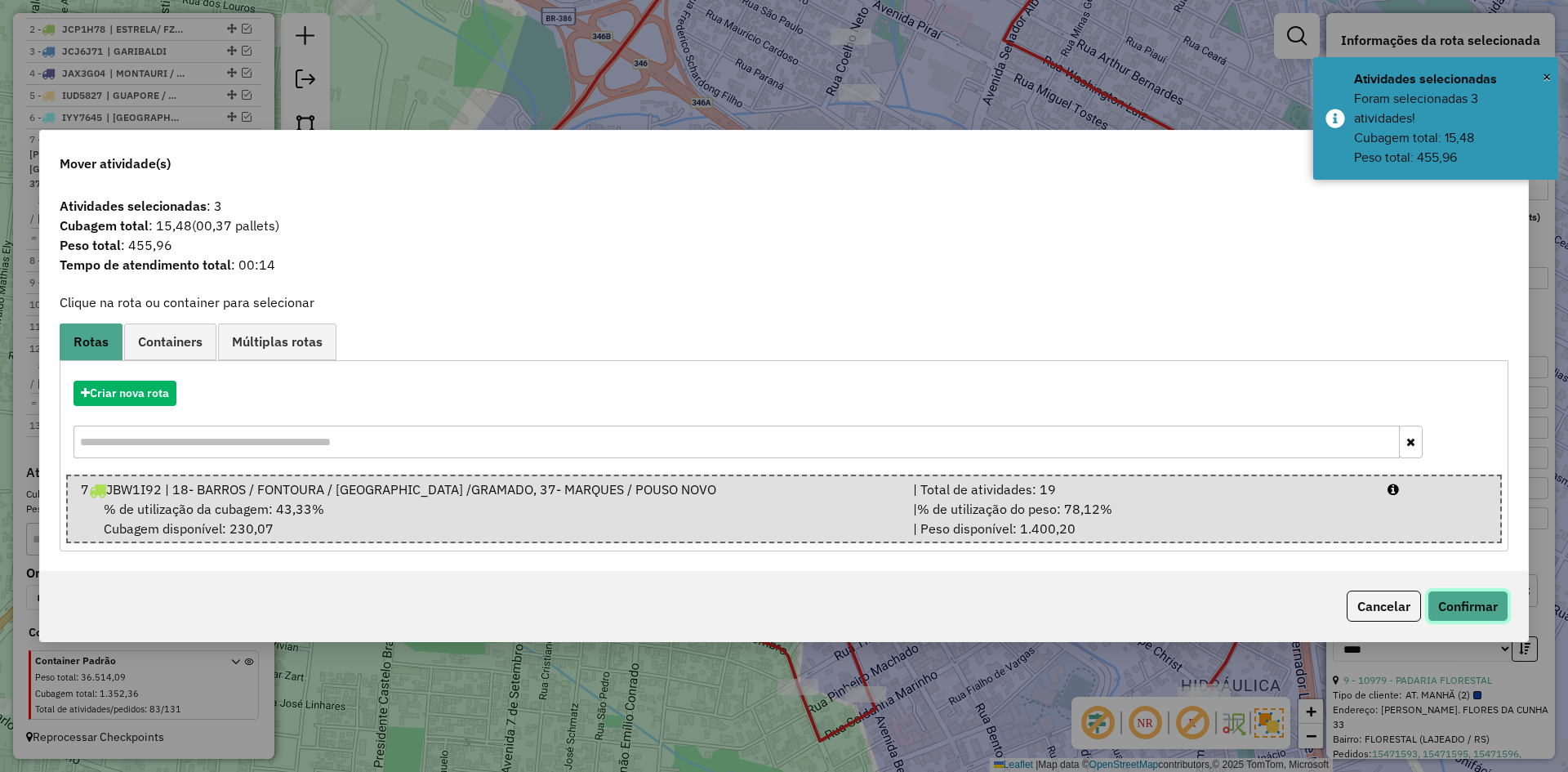
click at [1468, 601] on button "Confirmar" at bounding box center [1468, 606] width 80 height 31
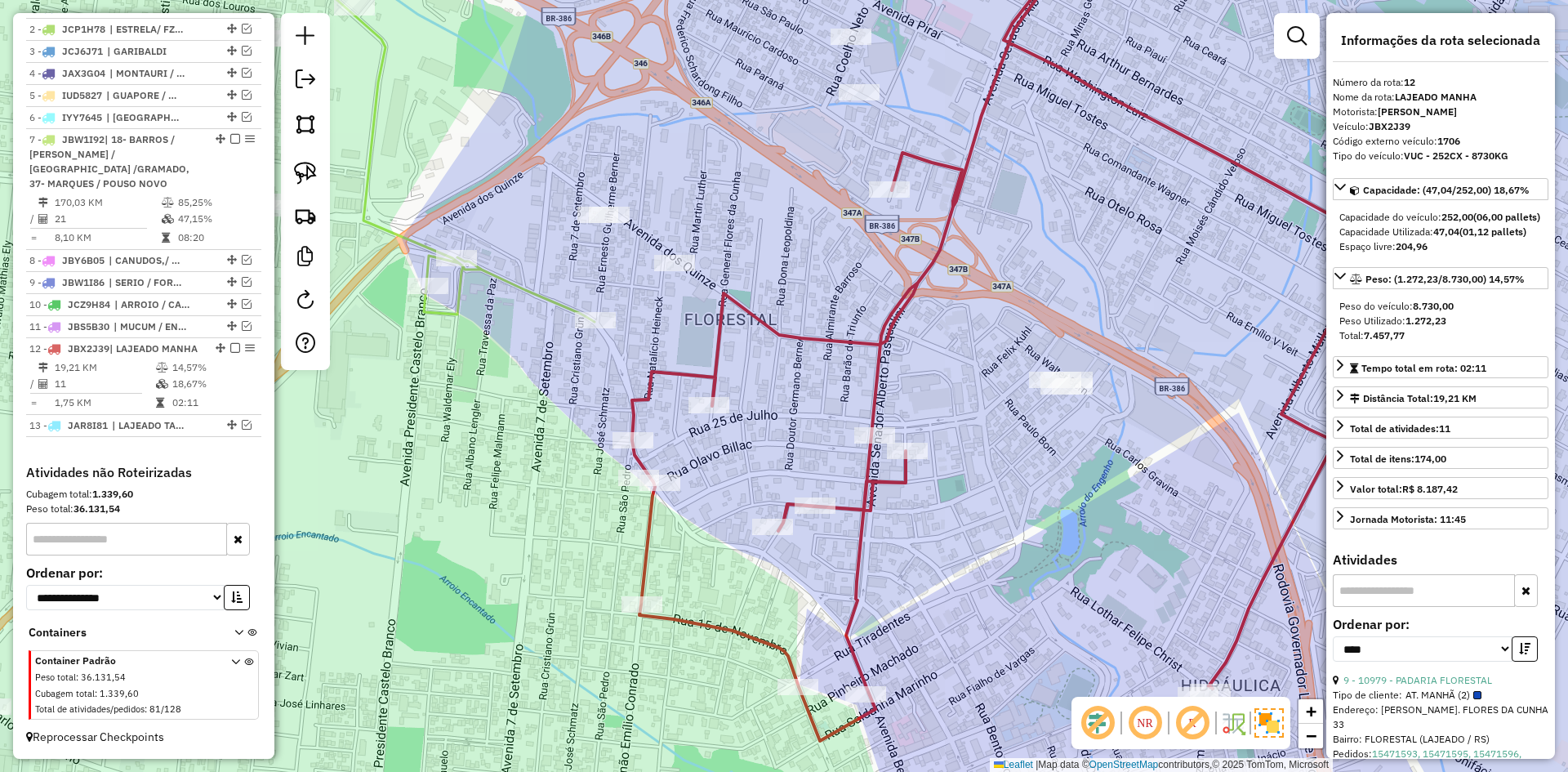
click at [787, 335] on icon at bounding box center [1004, 333] width 743 height 814
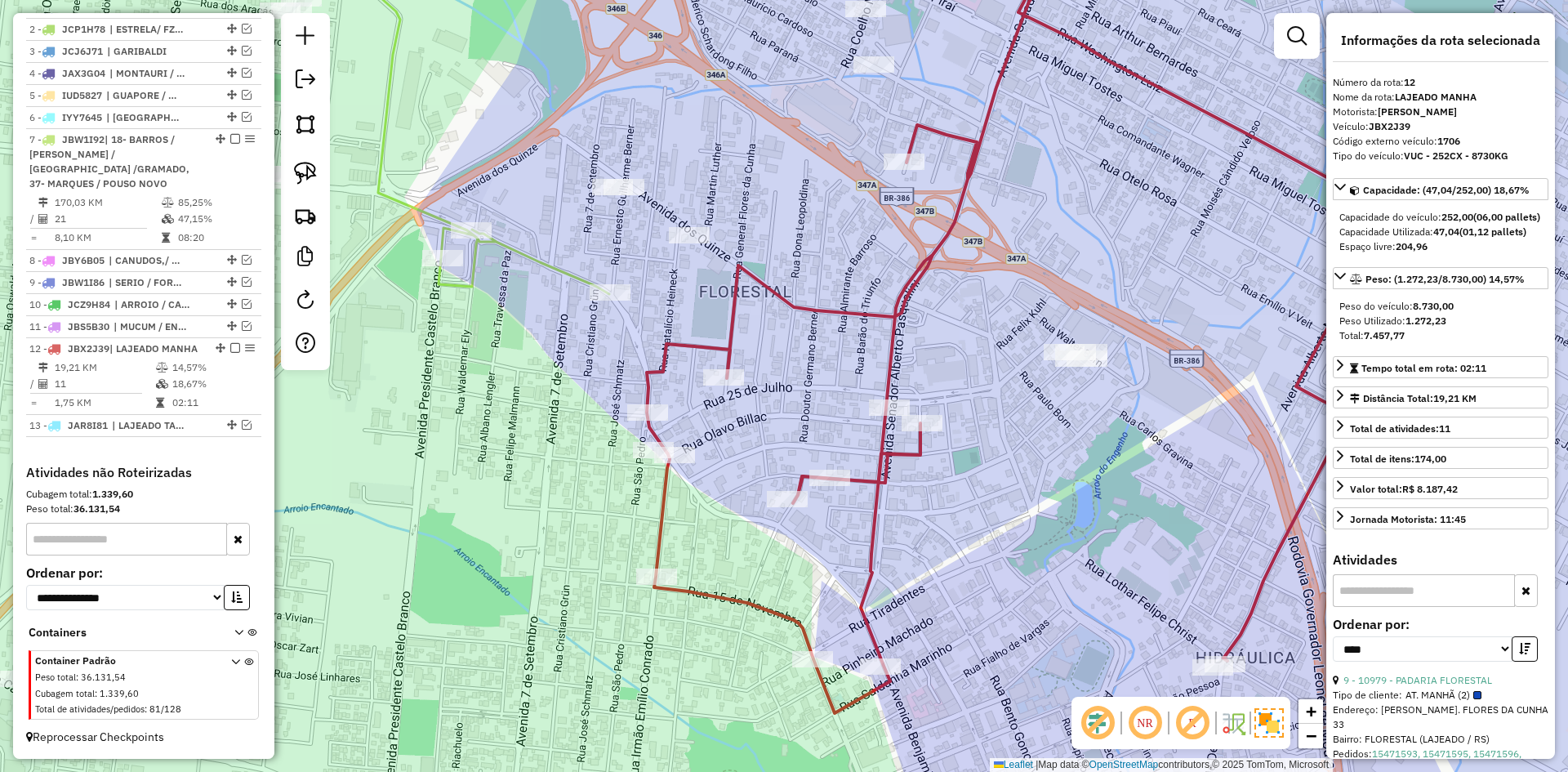
drag, startPoint x: 774, startPoint y: 397, endPoint x: 778, endPoint y: 378, distance: 19.4
click at [778, 378] on div "Janela de atendimento Grade de atendimento Capacidade Transportadoras Veículos …" at bounding box center [784, 386] width 1568 height 772
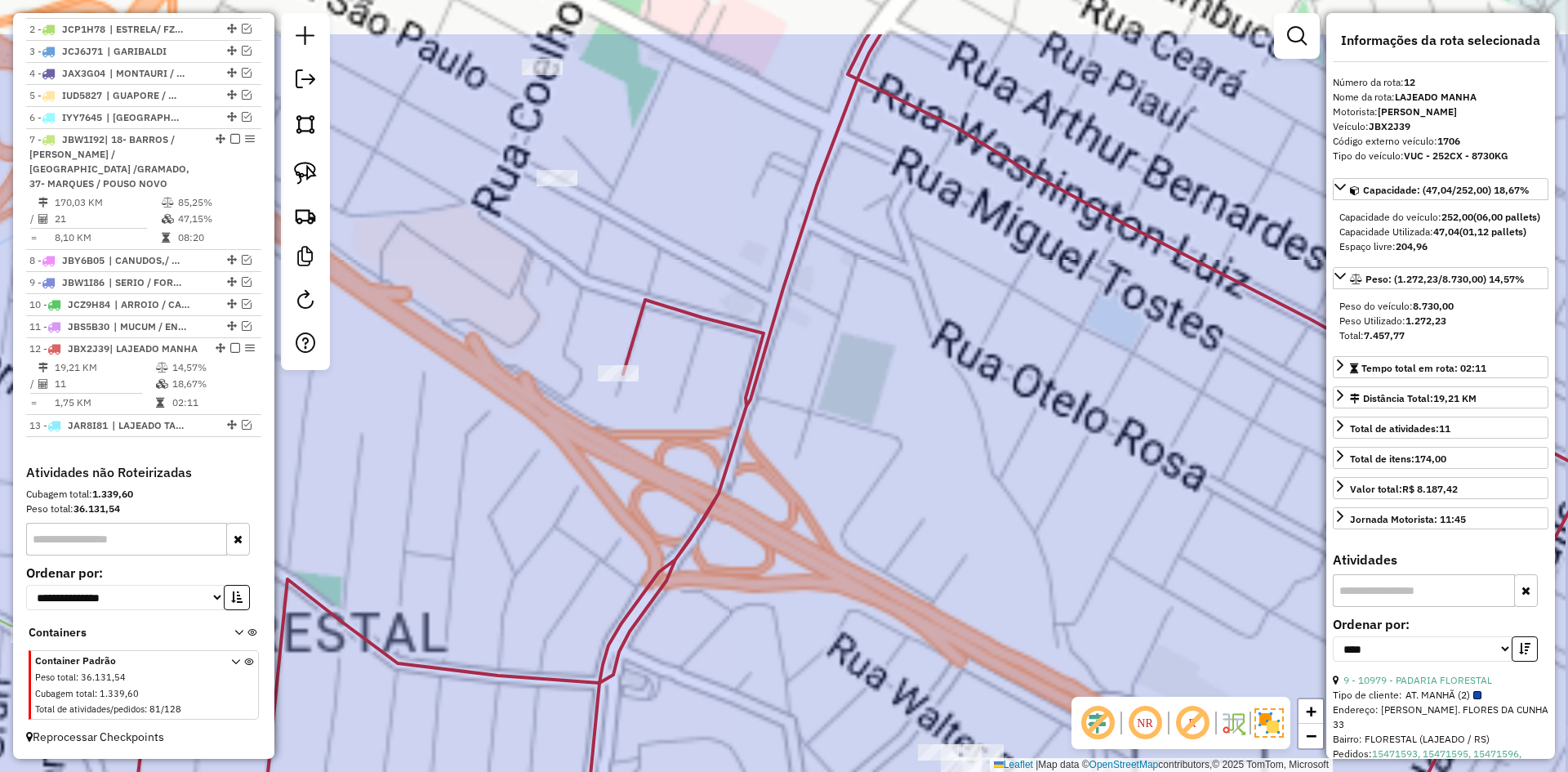
drag, startPoint x: 1004, startPoint y: 103, endPoint x: 965, endPoint y: 488, distance: 387.0
click at [965, 488] on div "Janela de atendimento Grade de atendimento Capacidade Transportadoras Veículos …" at bounding box center [784, 386] width 1568 height 772
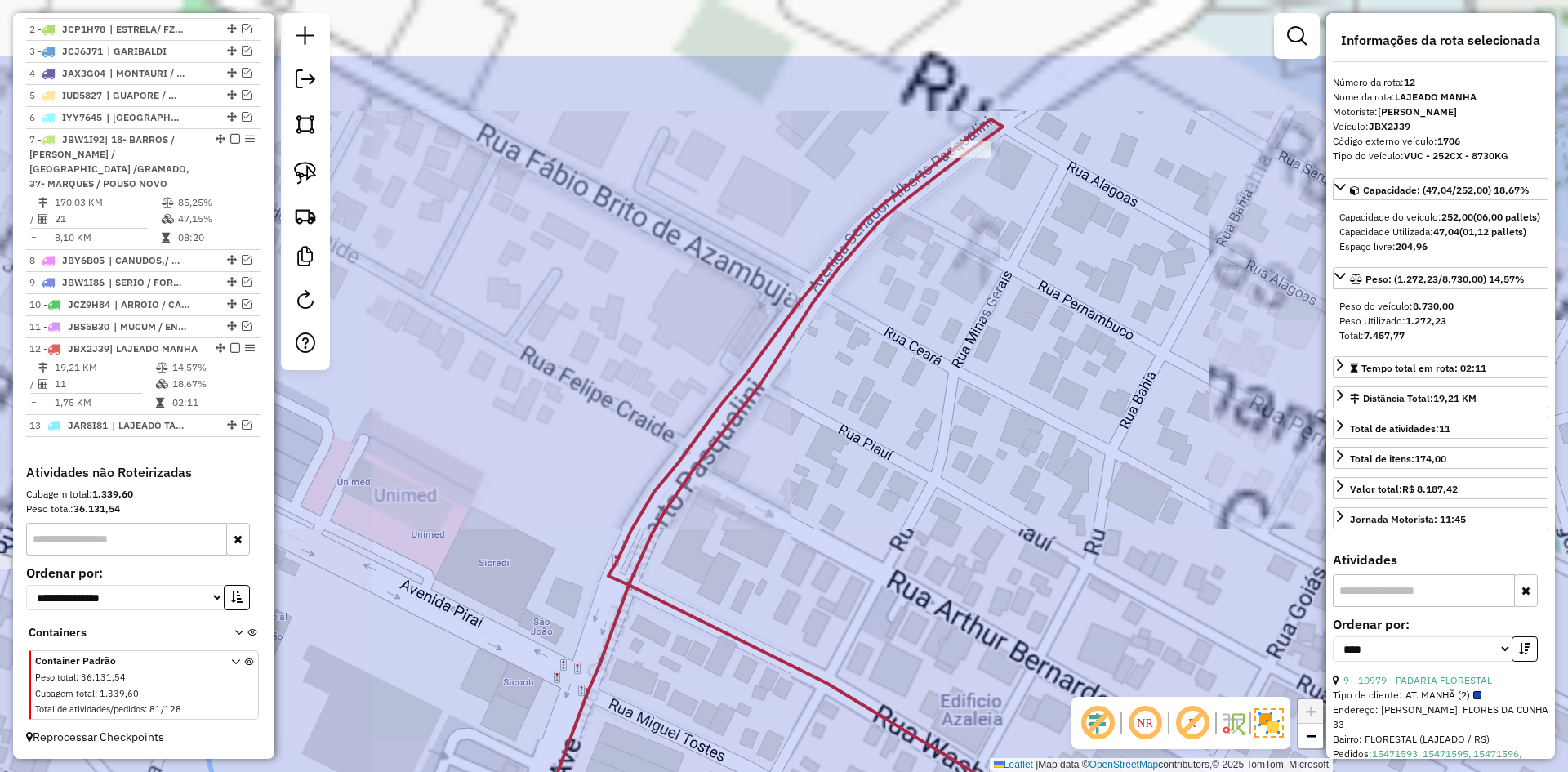
drag, startPoint x: 1013, startPoint y: 136, endPoint x: 999, endPoint y: 426, distance: 290.3
click at [999, 426] on div "Janela de atendimento Grade de atendimento Capacidade Transportadoras Veículos …" at bounding box center [784, 386] width 1568 height 772
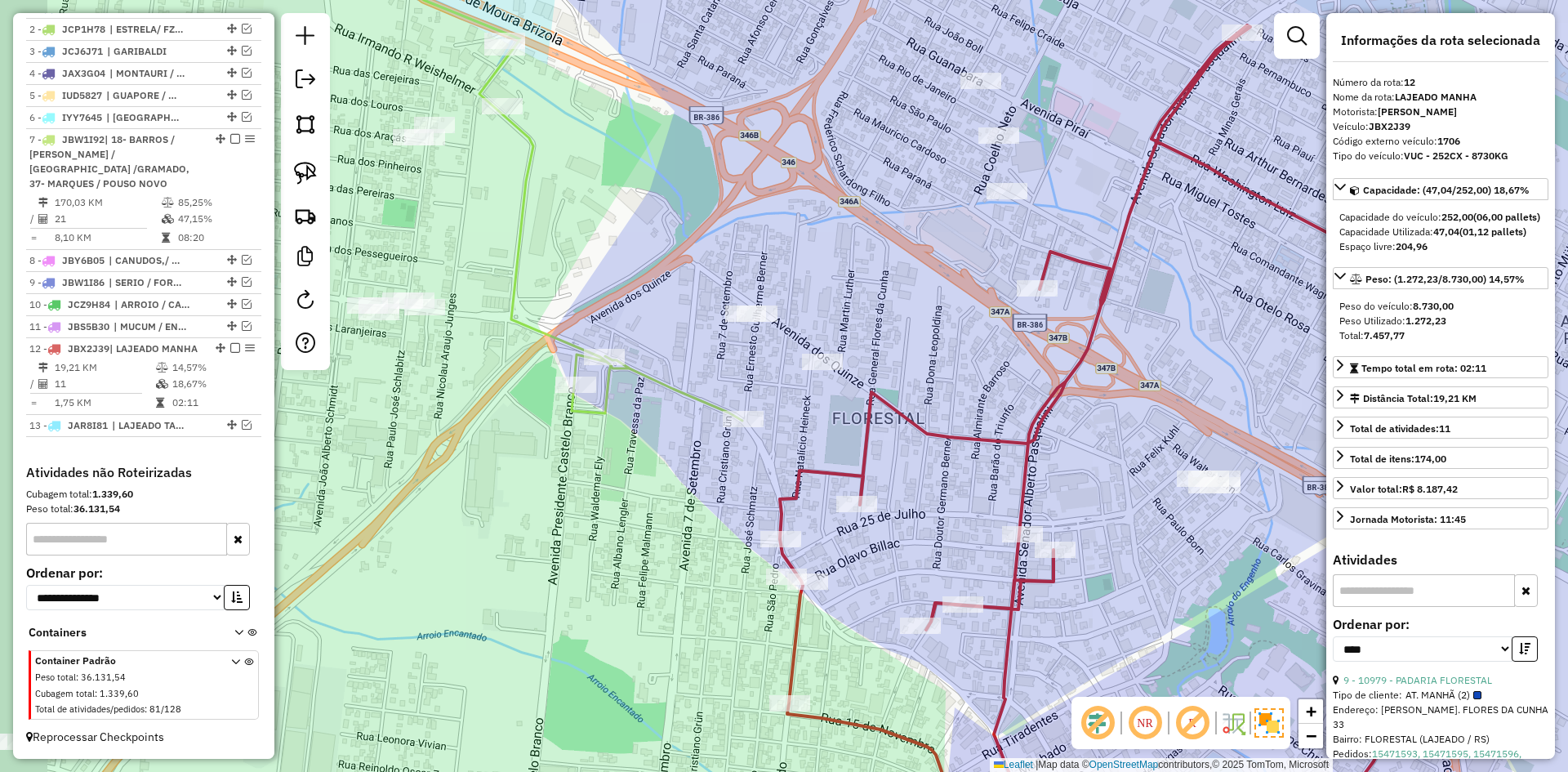
drag, startPoint x: 839, startPoint y: 432, endPoint x: 922, endPoint y: 372, distance: 102.4
click at [922, 373] on div "Janela de atendimento Grade de atendimento Capacidade Transportadoras Veículos …" at bounding box center [784, 386] width 1568 height 772
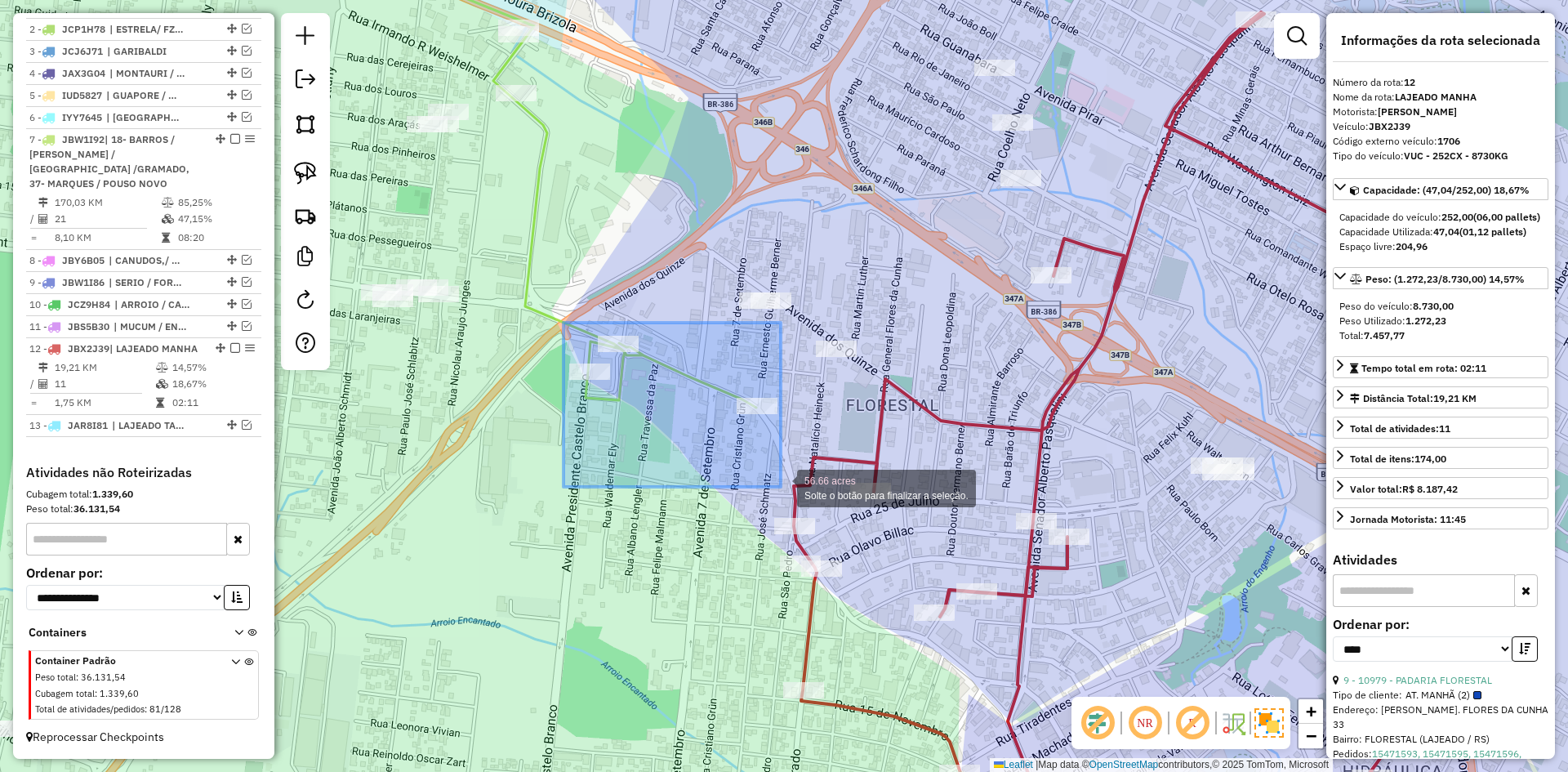
drag, startPoint x: 563, startPoint y: 323, endPoint x: 781, endPoint y: 487, distance: 272.8
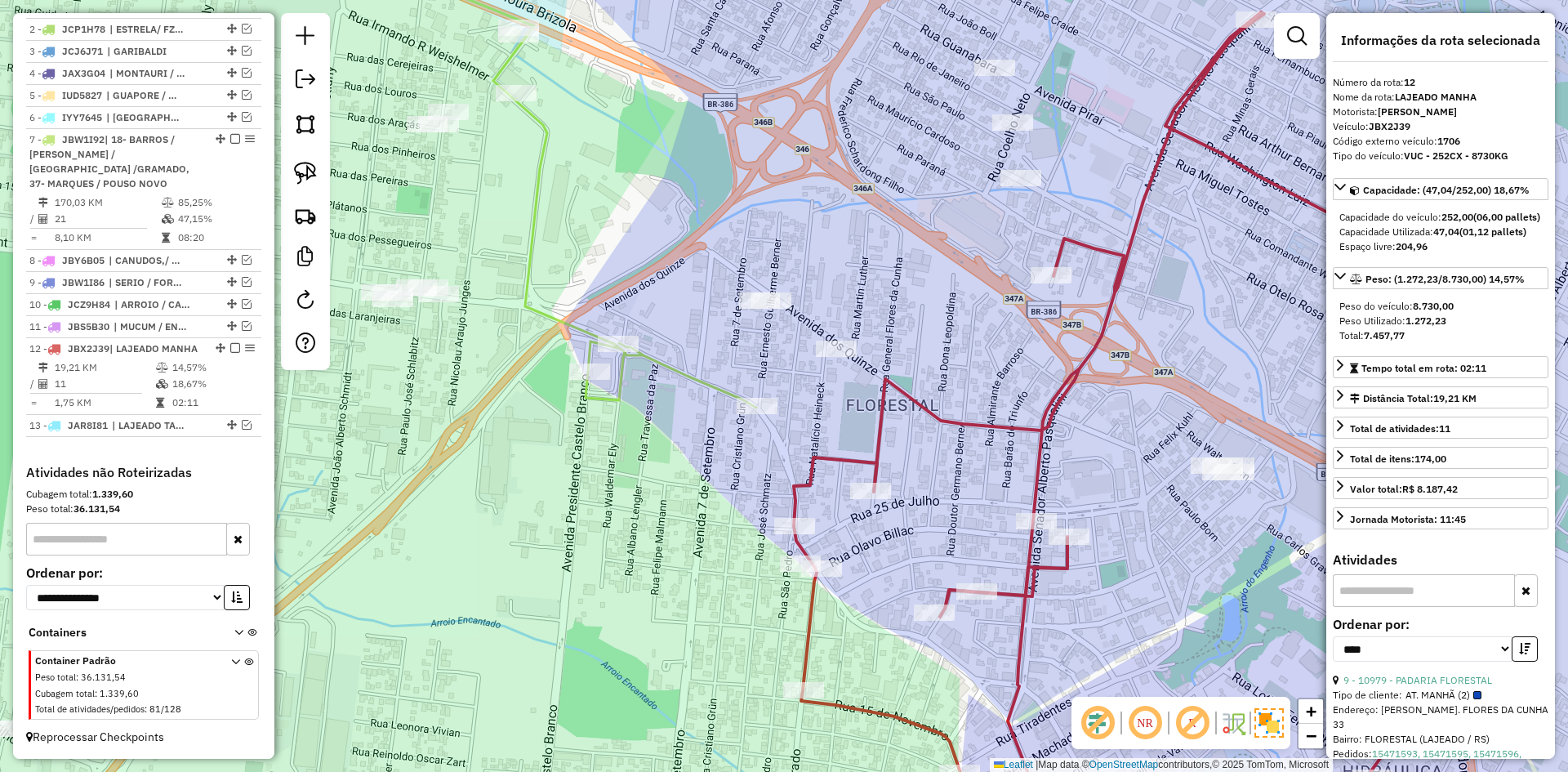
click at [708, 392] on icon at bounding box center [531, 165] width 450 height 485
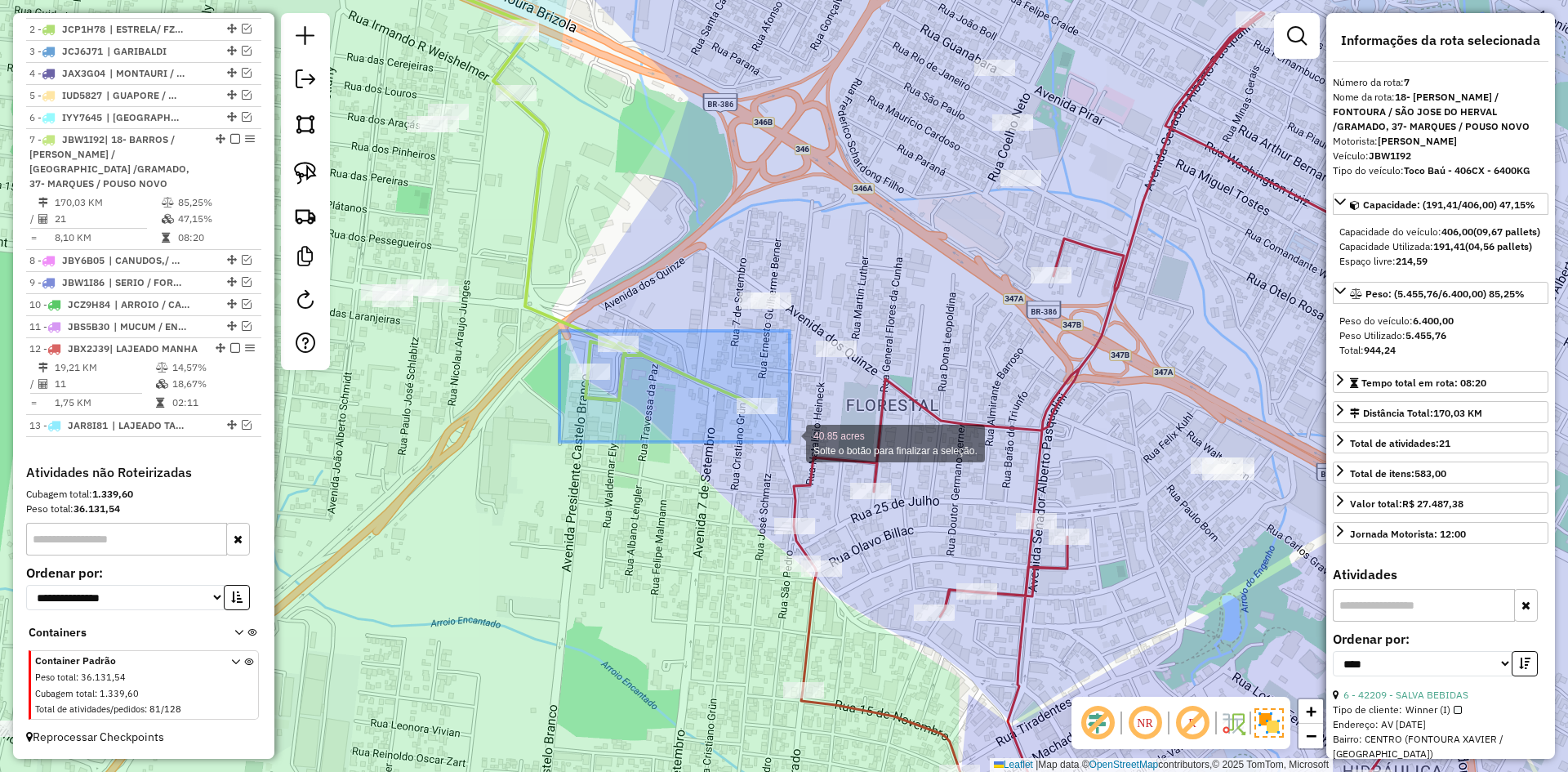
drag, startPoint x: 560, startPoint y: 331, endPoint x: 790, endPoint y: 442, distance: 255.4
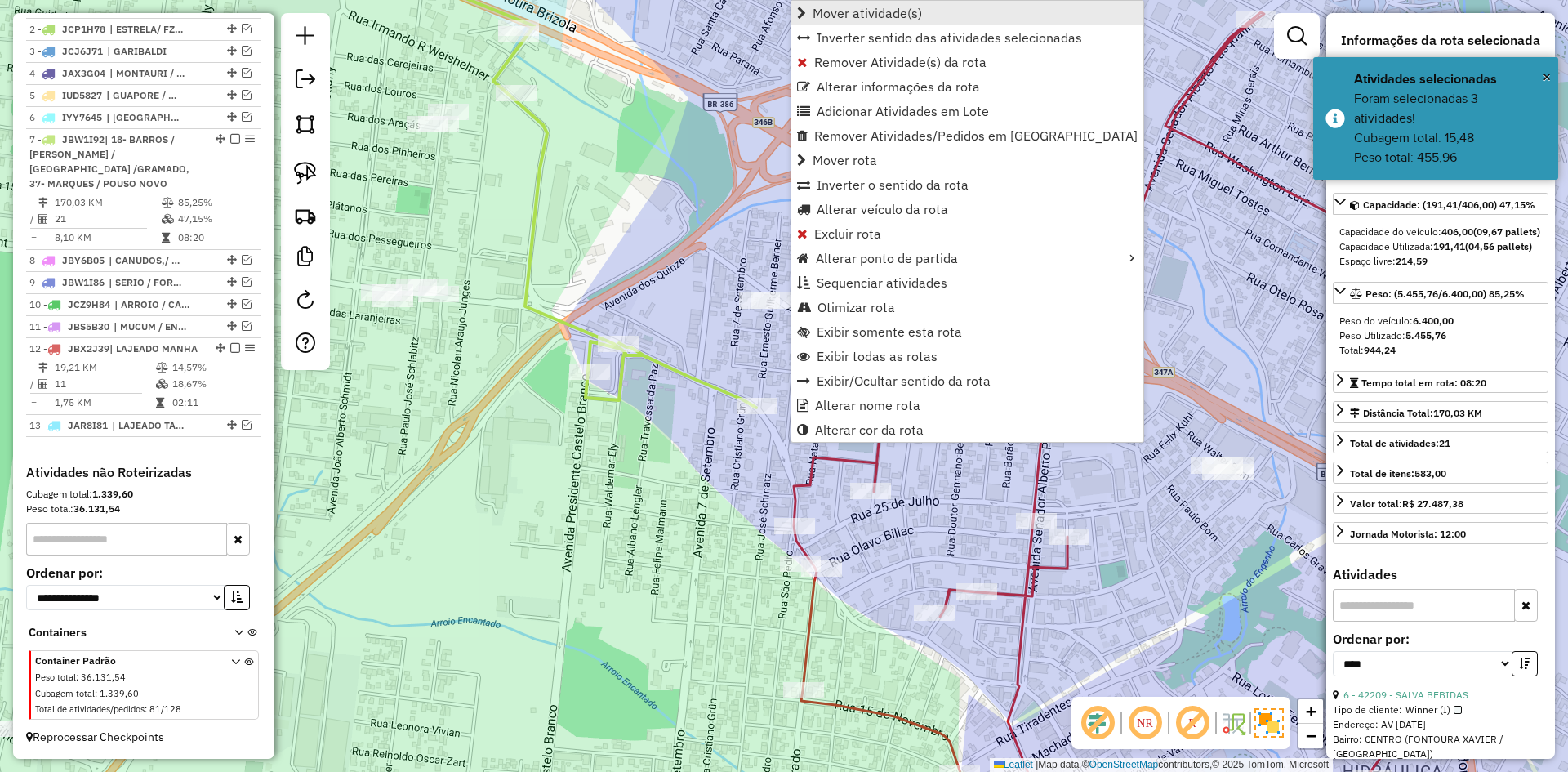
click at [875, 14] on span "Mover atividade(s)" at bounding box center [867, 13] width 109 height 13
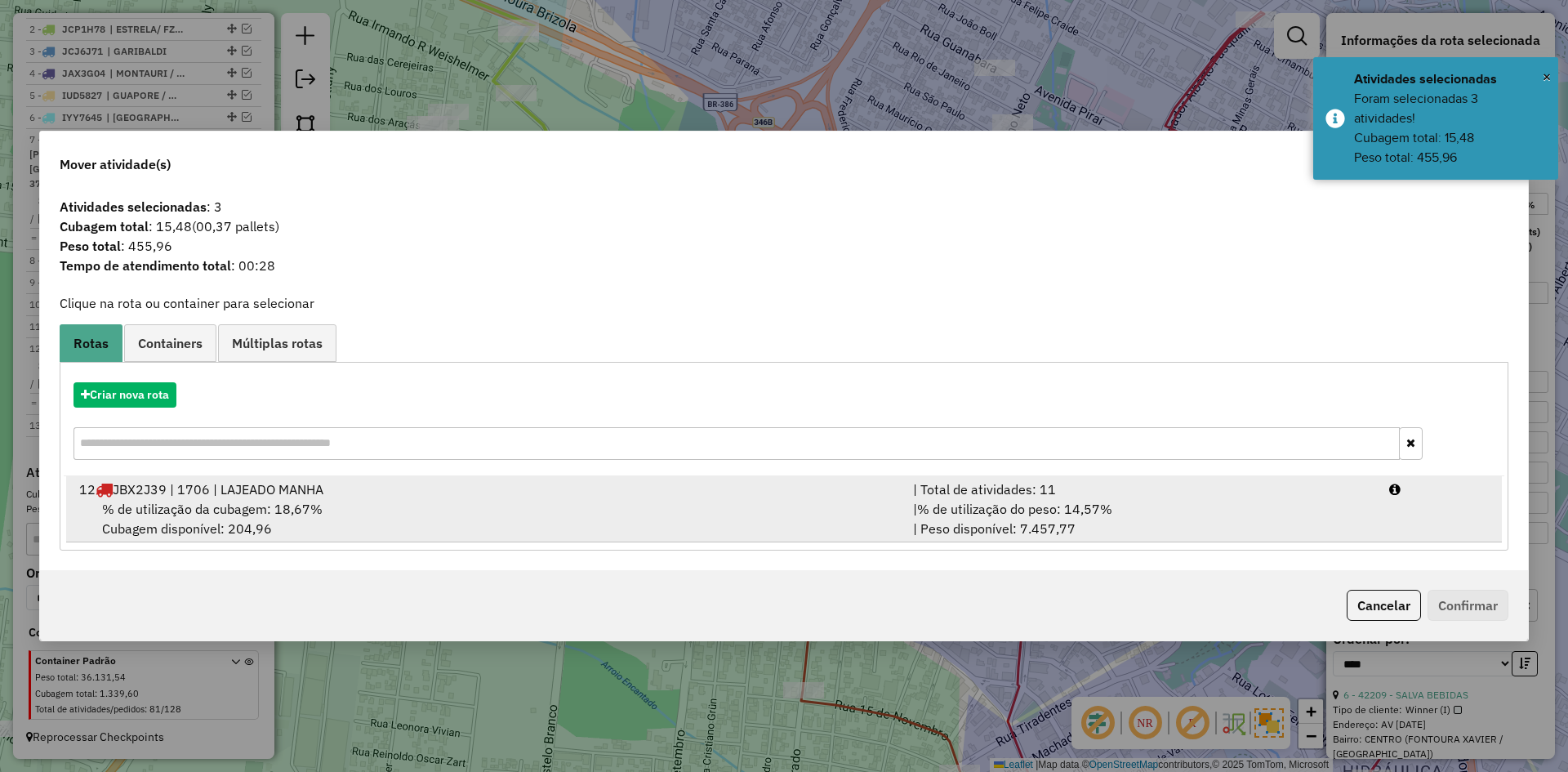
drag, startPoint x: 241, startPoint y: 508, endPoint x: 304, endPoint y: 528, distance: 66.1
click at [242, 508] on span "% de utilização da cubagem: 18,67%" at bounding box center [212, 509] width 221 height 16
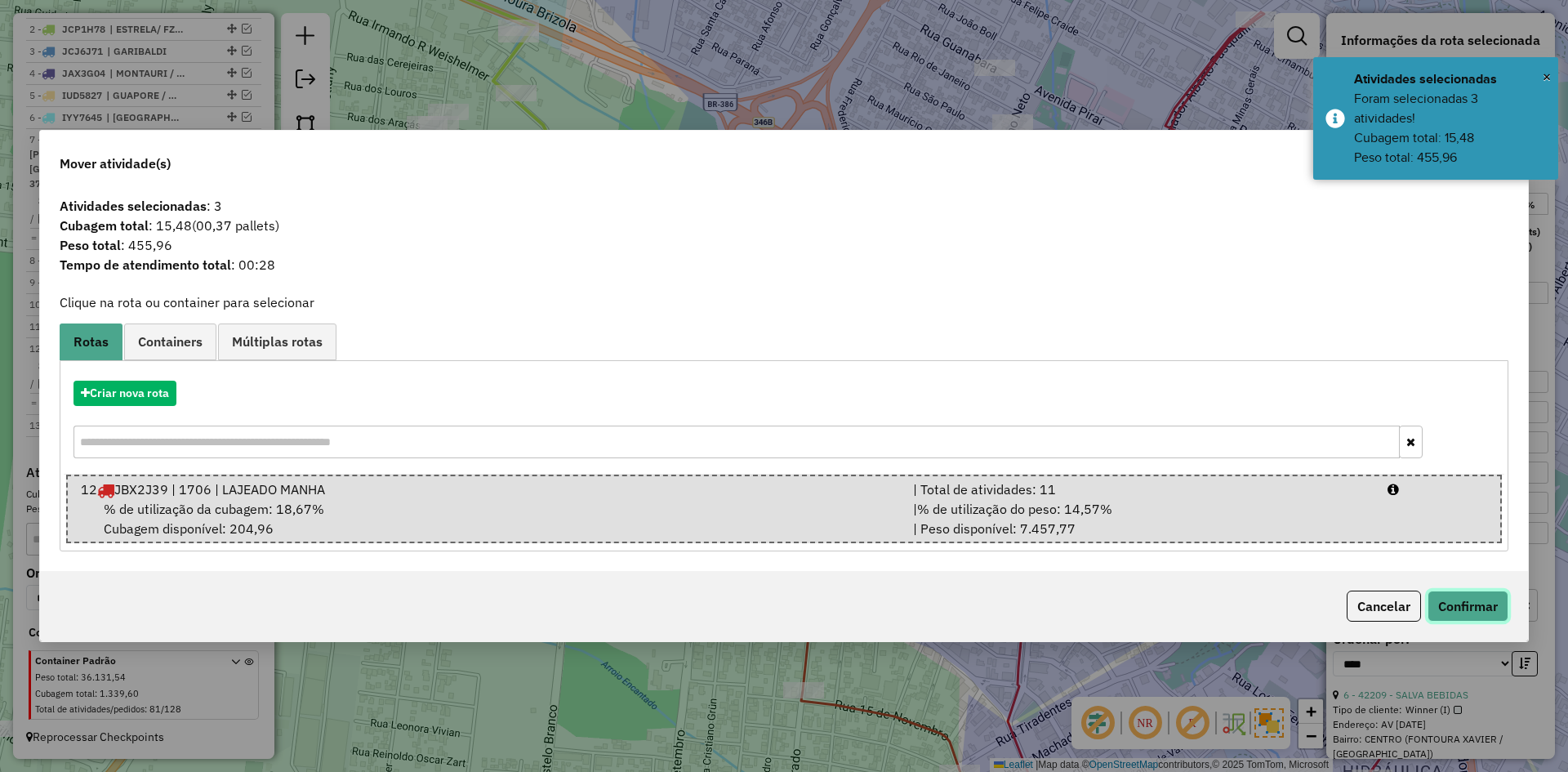
click at [1458, 609] on button "Confirmar" at bounding box center [1468, 606] width 80 height 31
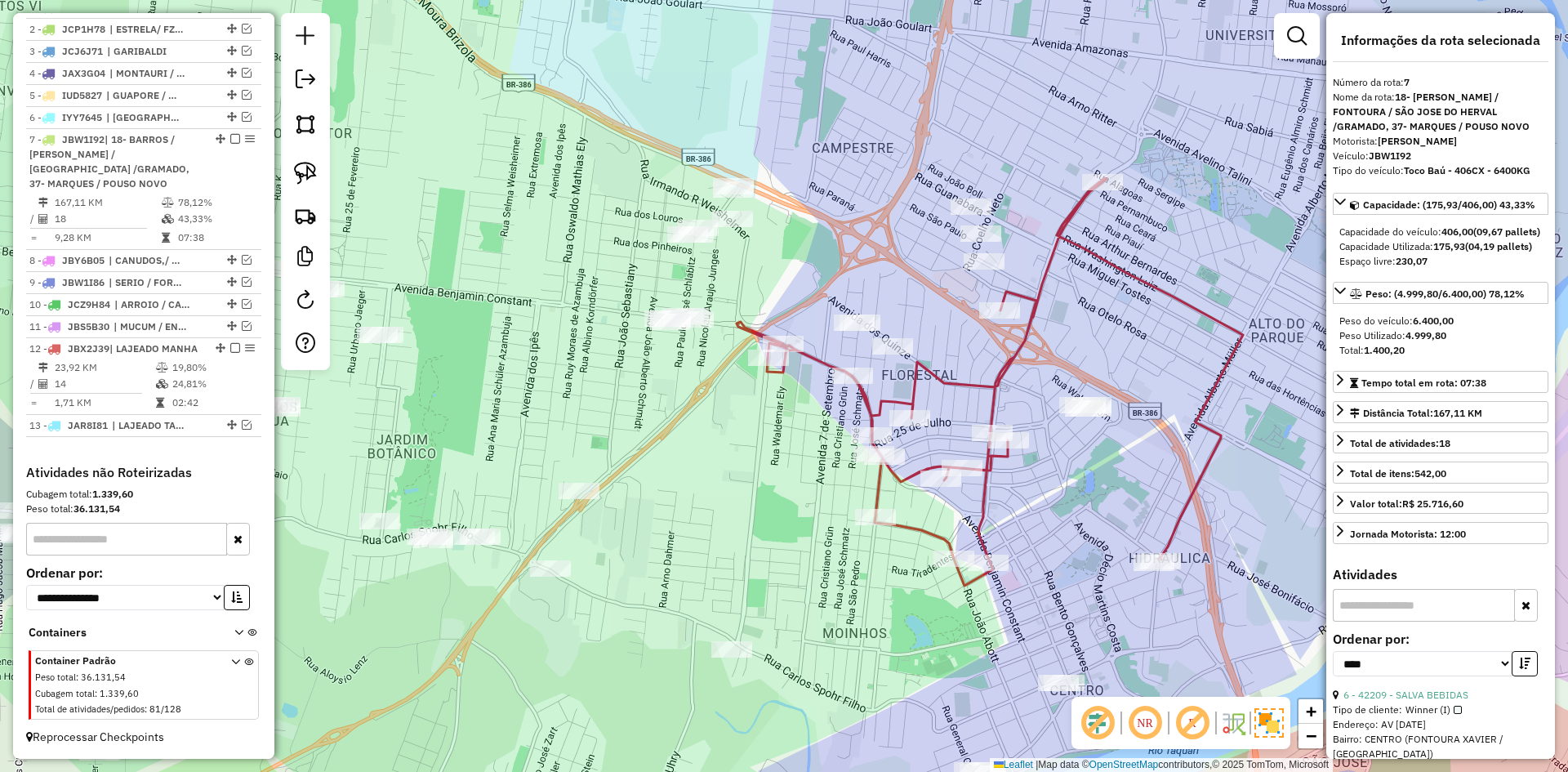
click at [1035, 298] on icon at bounding box center [989, 382] width 506 height 408
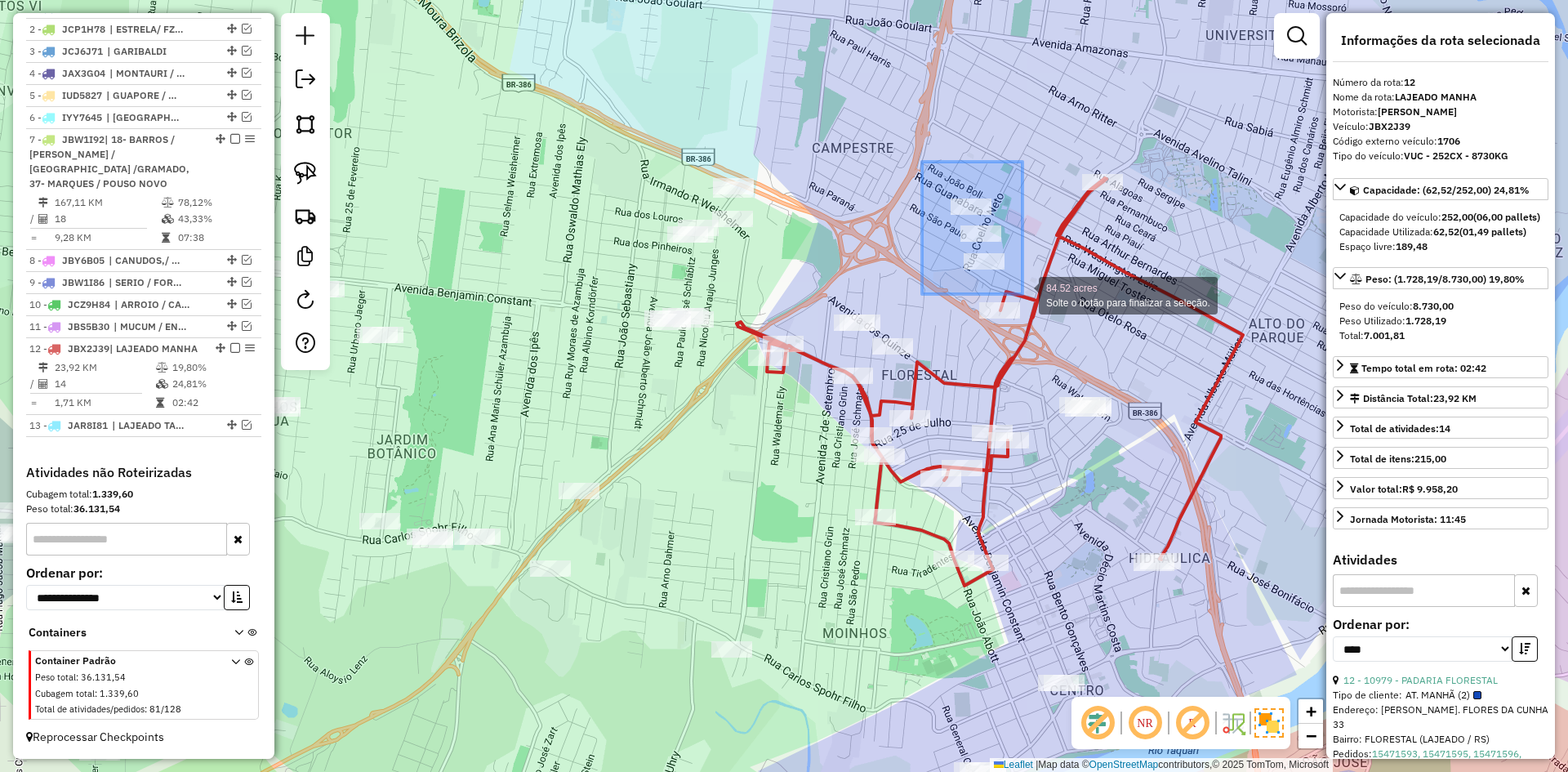
drag, startPoint x: 922, startPoint y: 162, endPoint x: 1023, endPoint y: 292, distance: 164.6
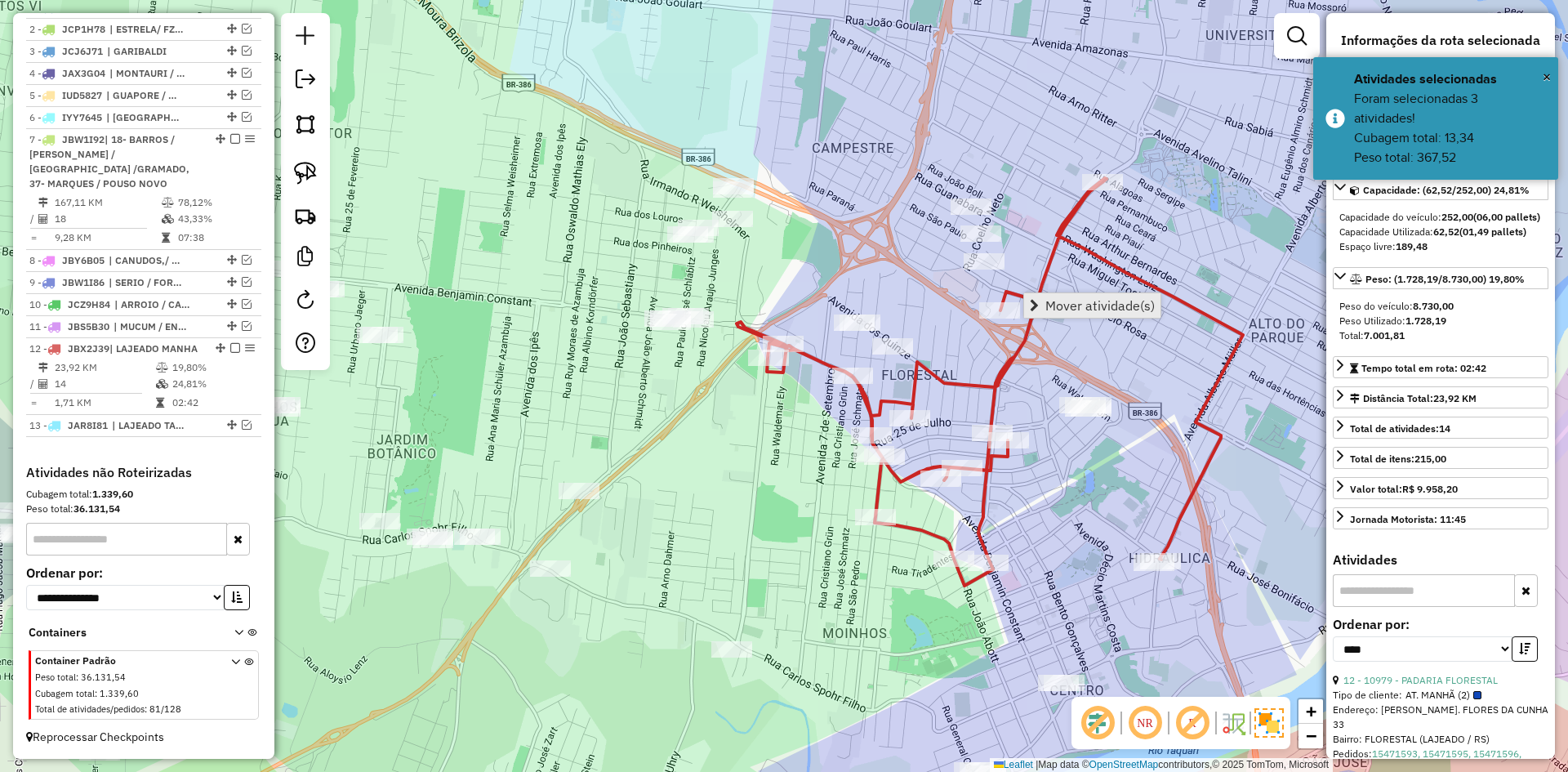
click at [1065, 306] on span "Mover atividade(s)" at bounding box center [1100, 305] width 109 height 13
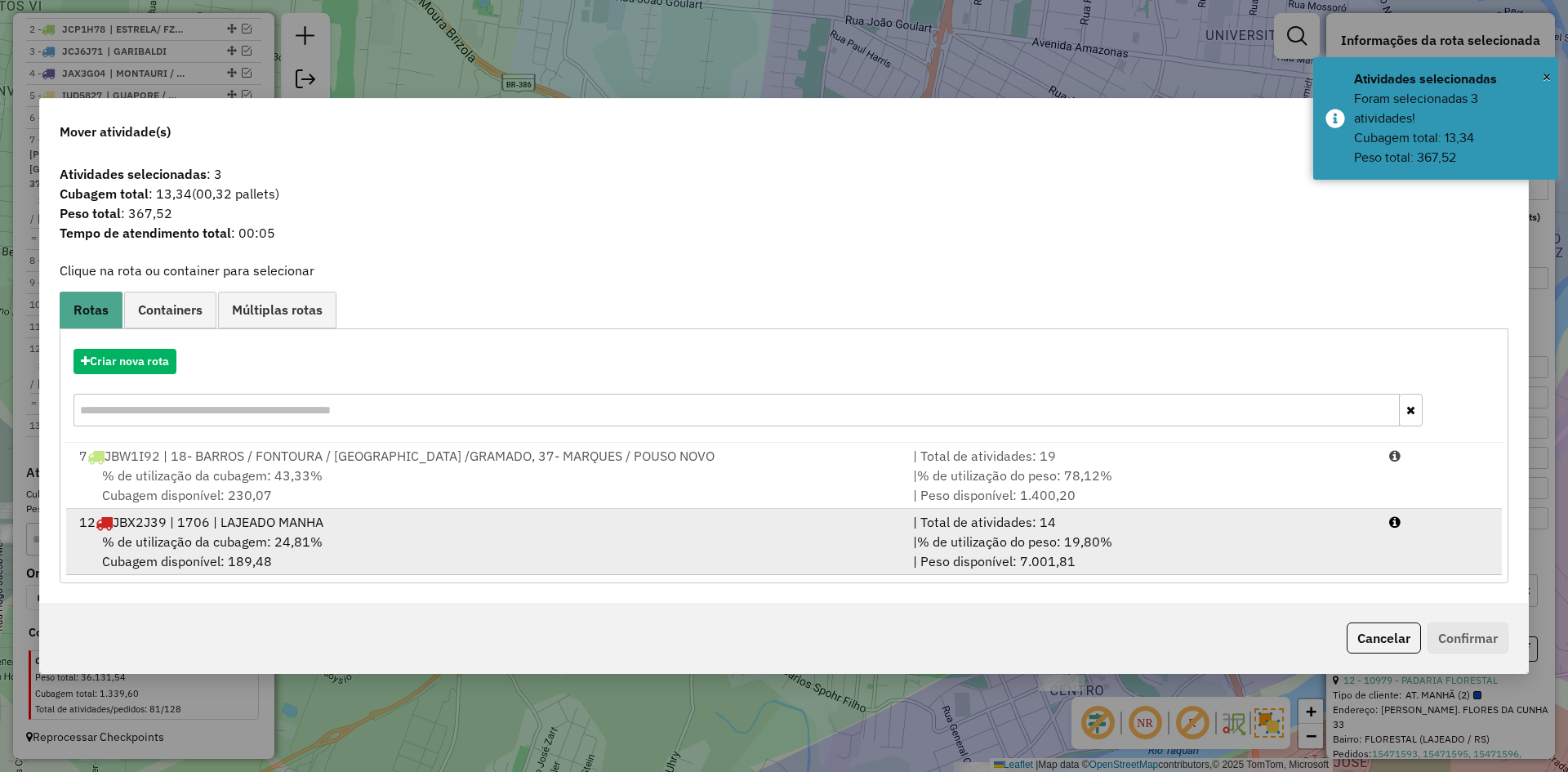
click at [231, 548] on span "% de utilização da cubagem: 24,81%" at bounding box center [212, 541] width 221 height 16
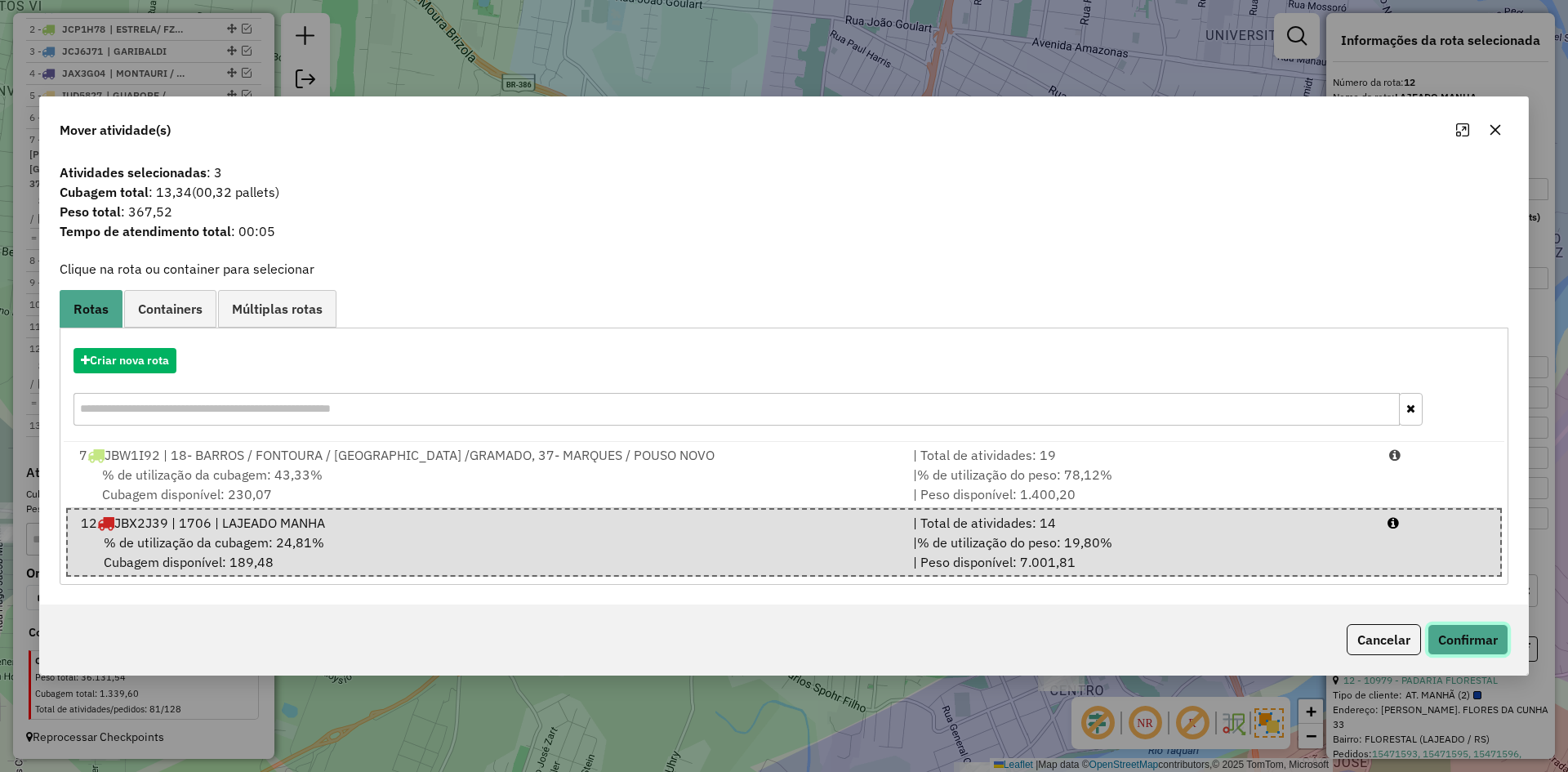
click at [1482, 637] on button "Confirmar" at bounding box center [1468, 640] width 80 height 31
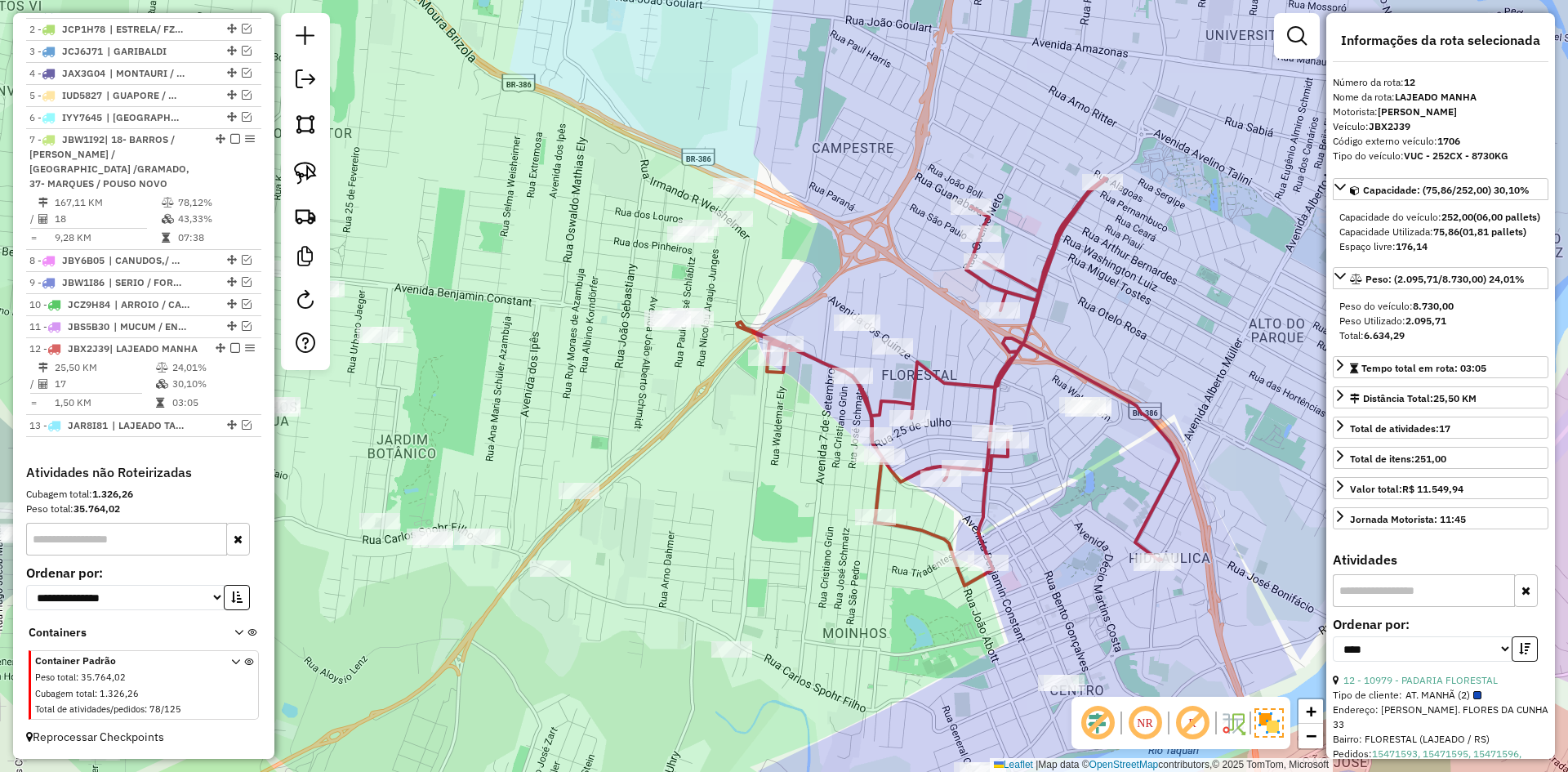
click at [1033, 296] on icon at bounding box center [957, 382] width 442 height 408
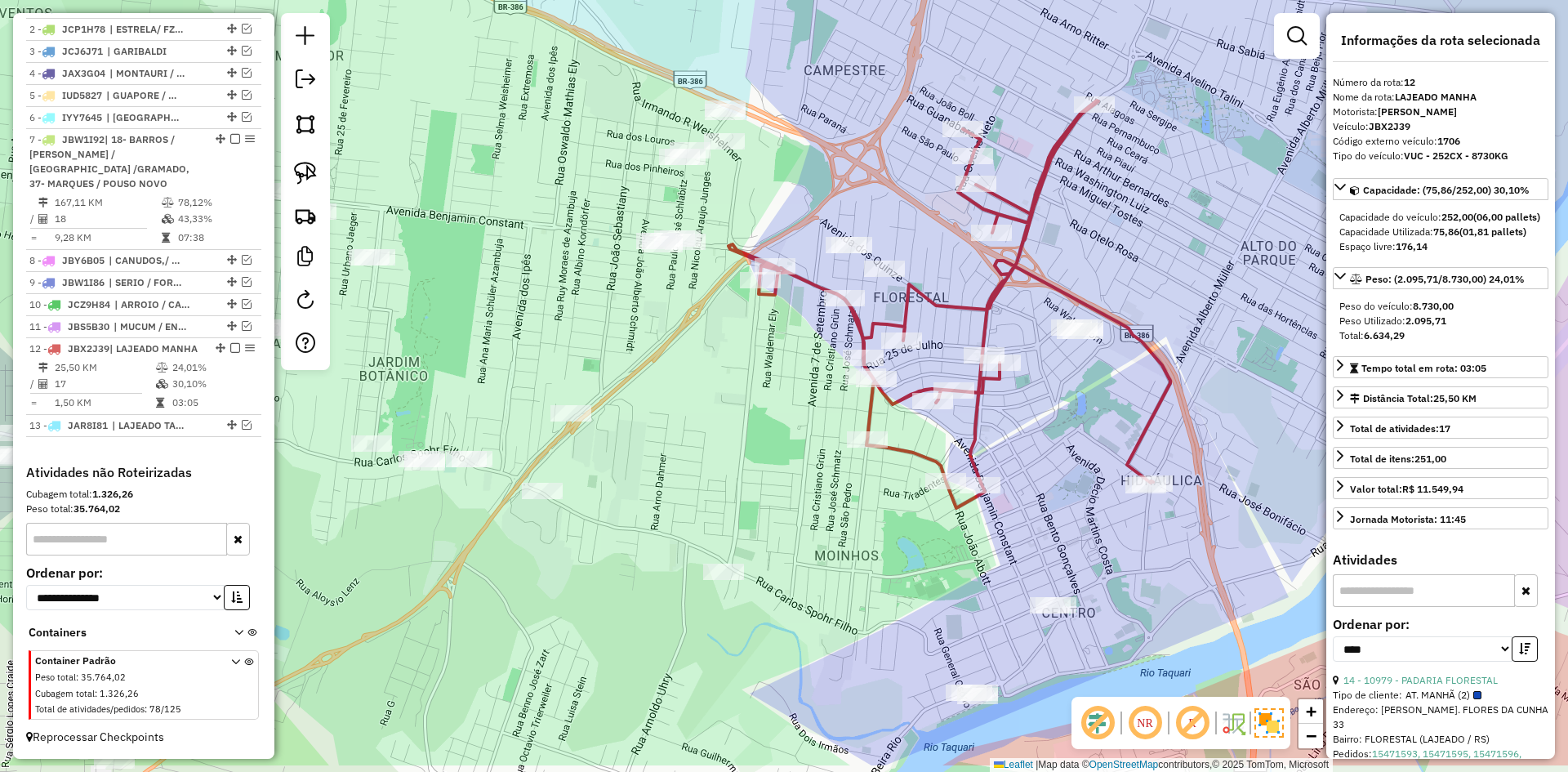
drag, startPoint x: 927, startPoint y: 335, endPoint x: 916, endPoint y: 210, distance: 125.5
click at [918, 211] on div "Janela de atendimento Grade de atendimento Capacidade Transportadoras Veículos …" at bounding box center [784, 386] width 1568 height 772
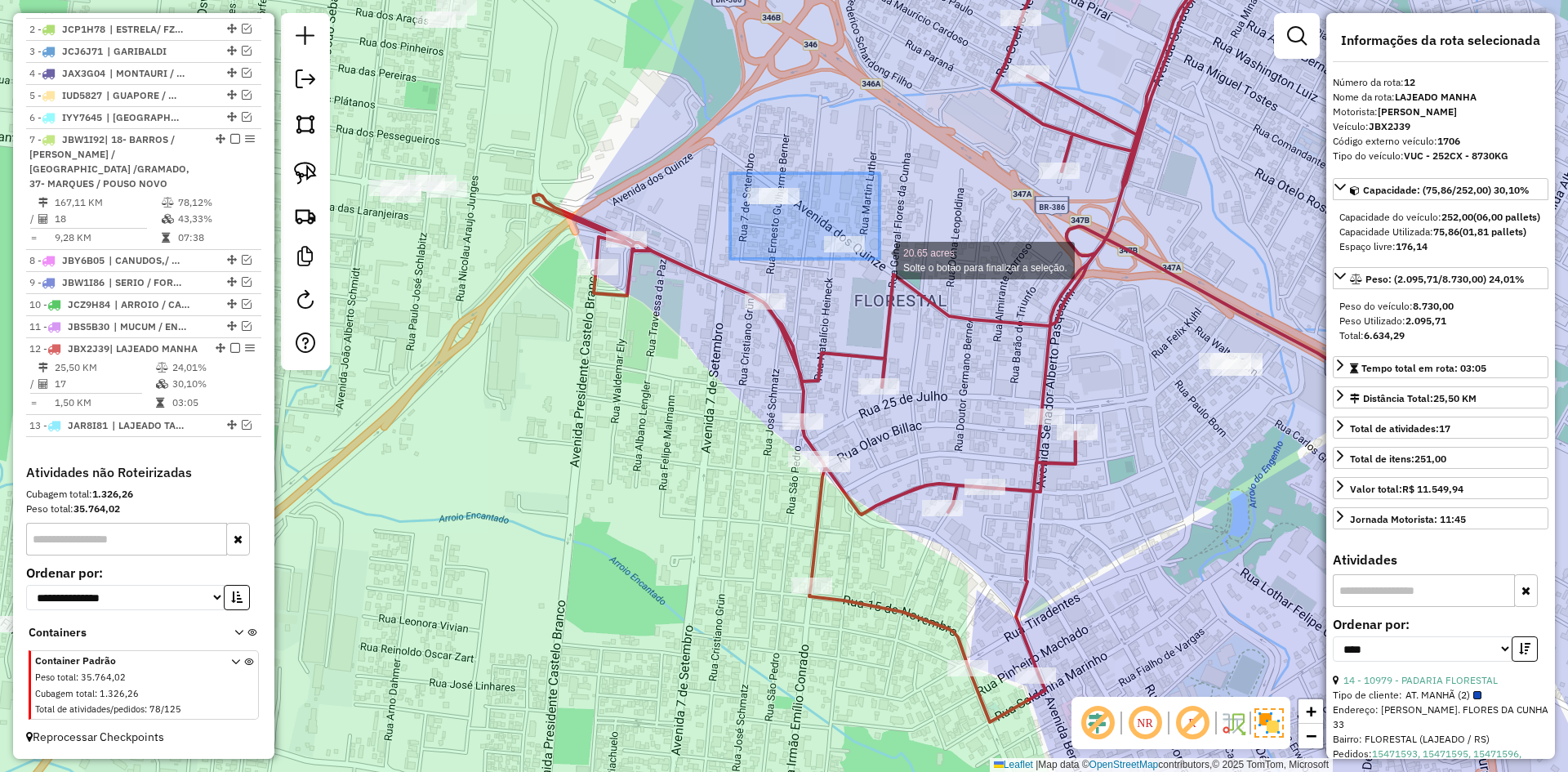
drag, startPoint x: 731, startPoint y: 173, endPoint x: 880, endPoint y: 259, distance: 172.0
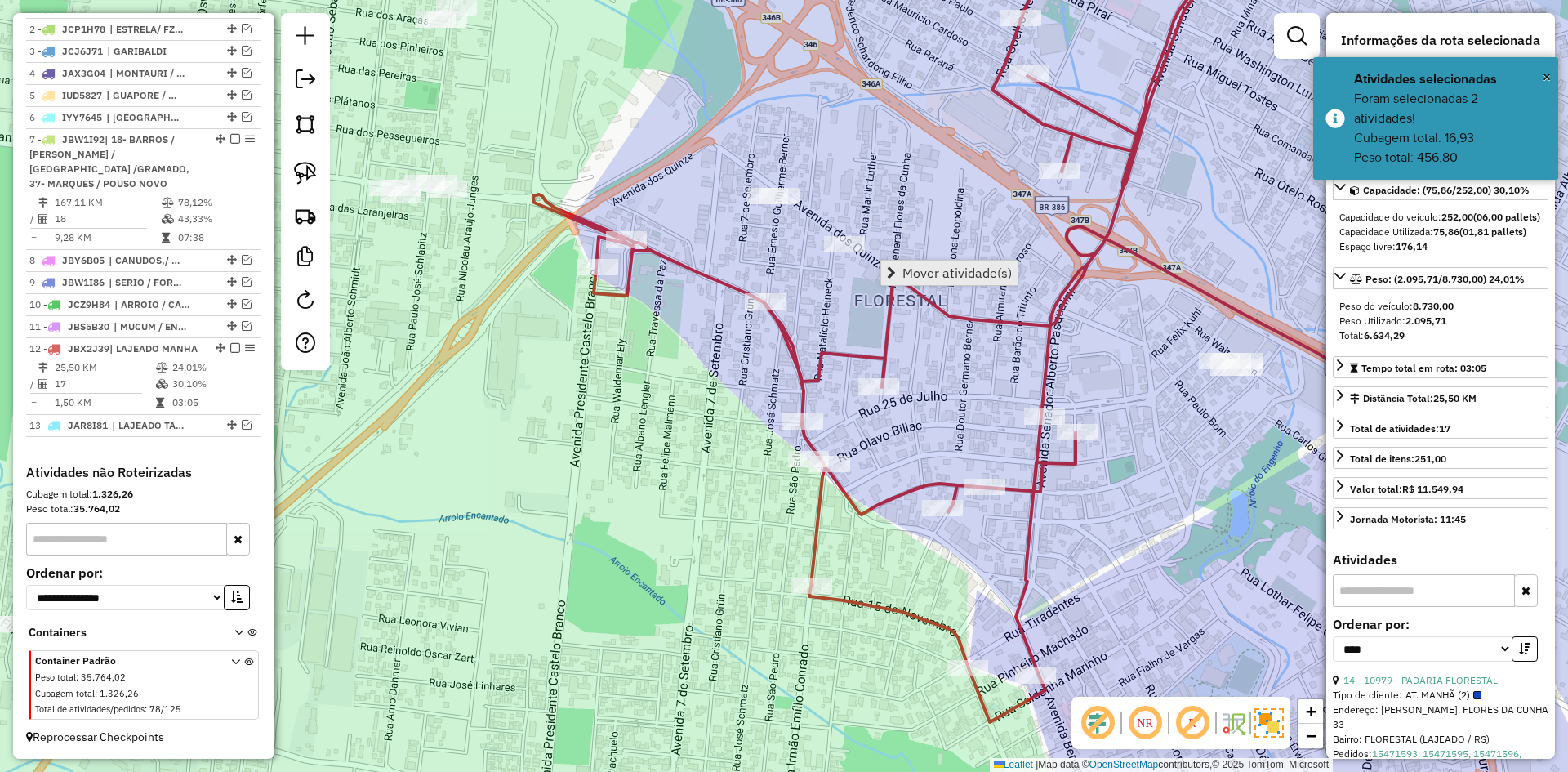
click at [978, 267] on span "Mover atividade(s)" at bounding box center [957, 273] width 109 height 13
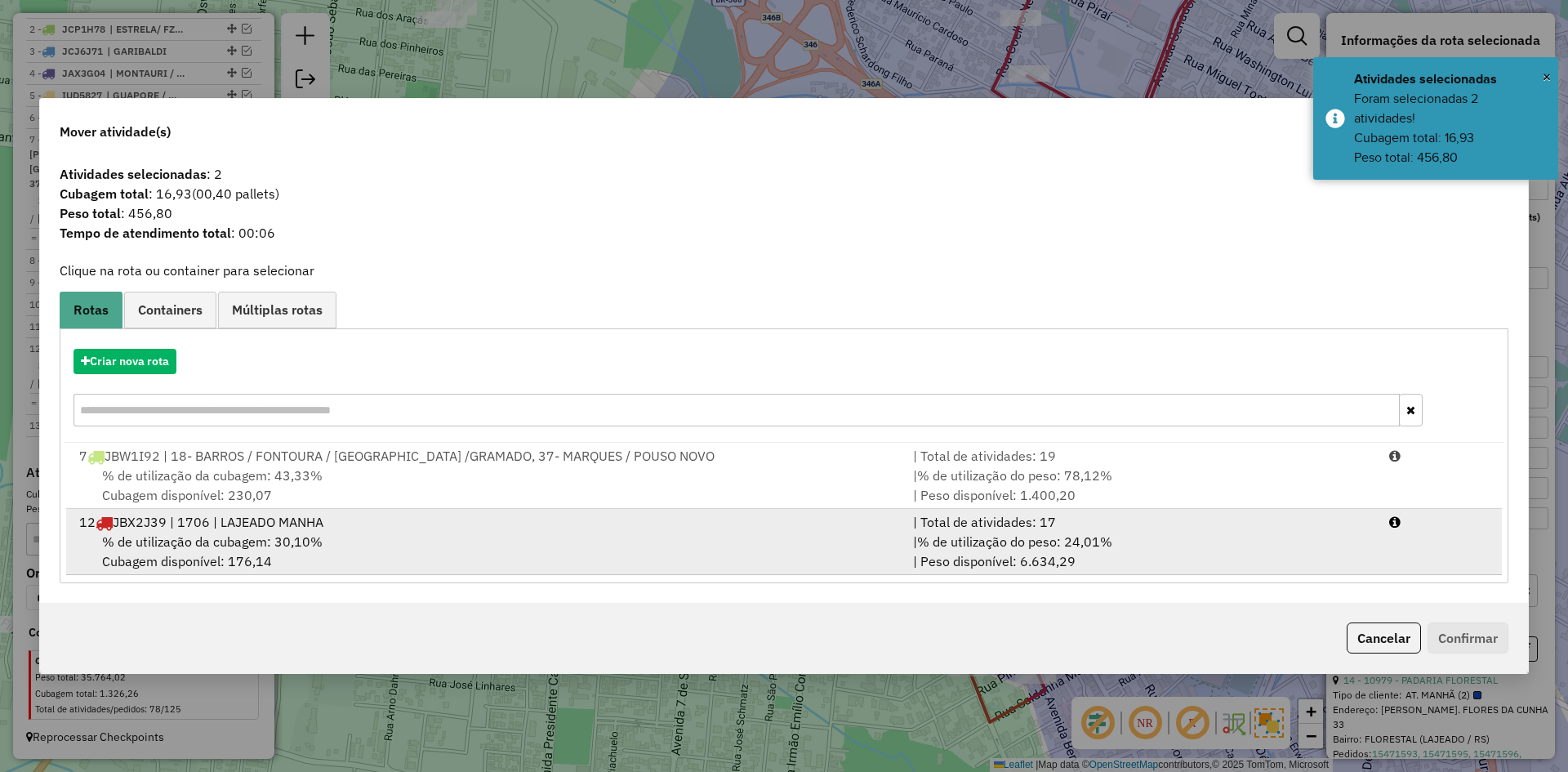
click at [226, 550] on div "% de utilização da cubagem: 30,10% Cubagem disponível: 176,14" at bounding box center [486, 550] width 834 height 39
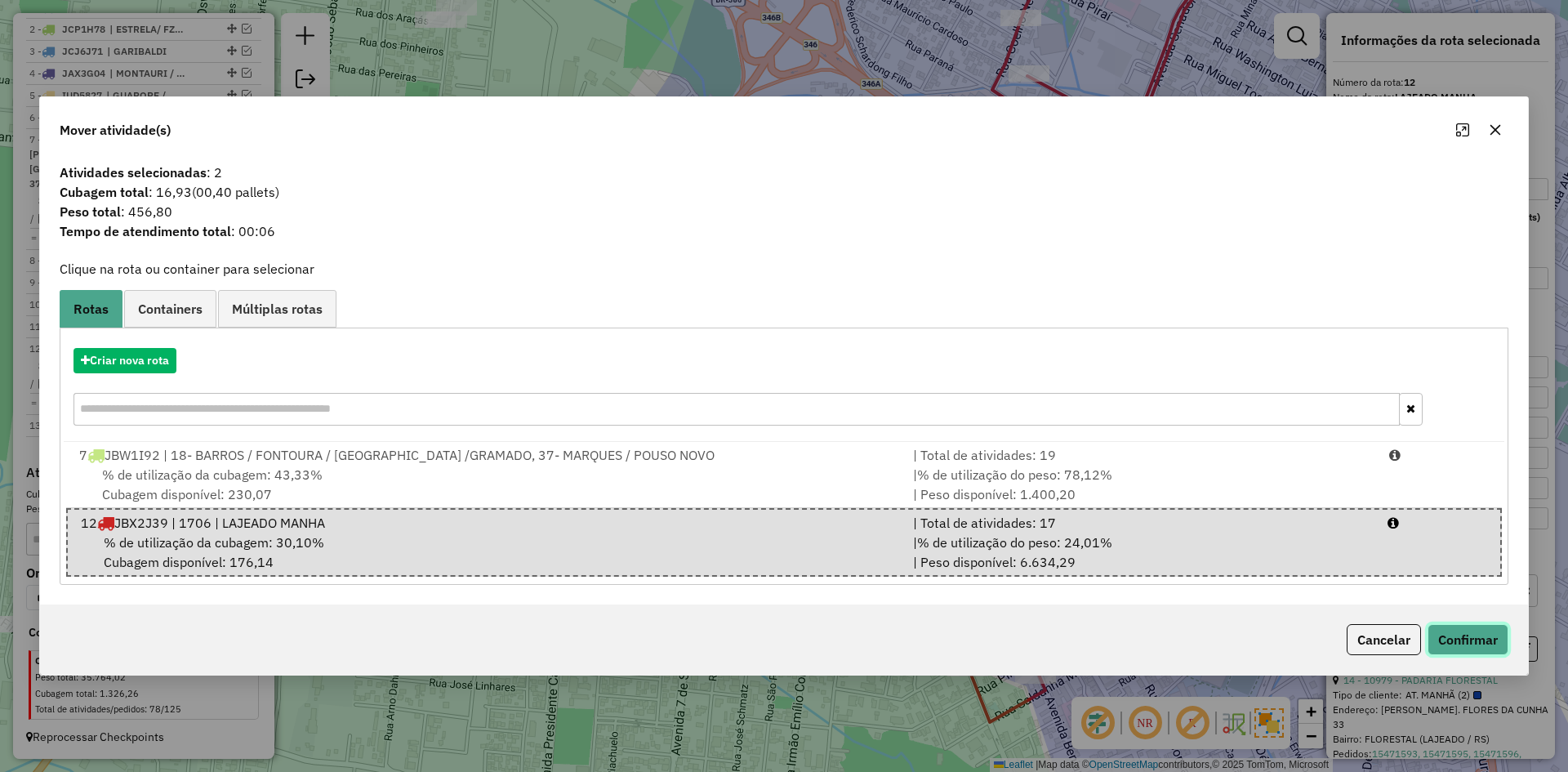
click at [1462, 638] on button "Confirmar" at bounding box center [1468, 640] width 80 height 31
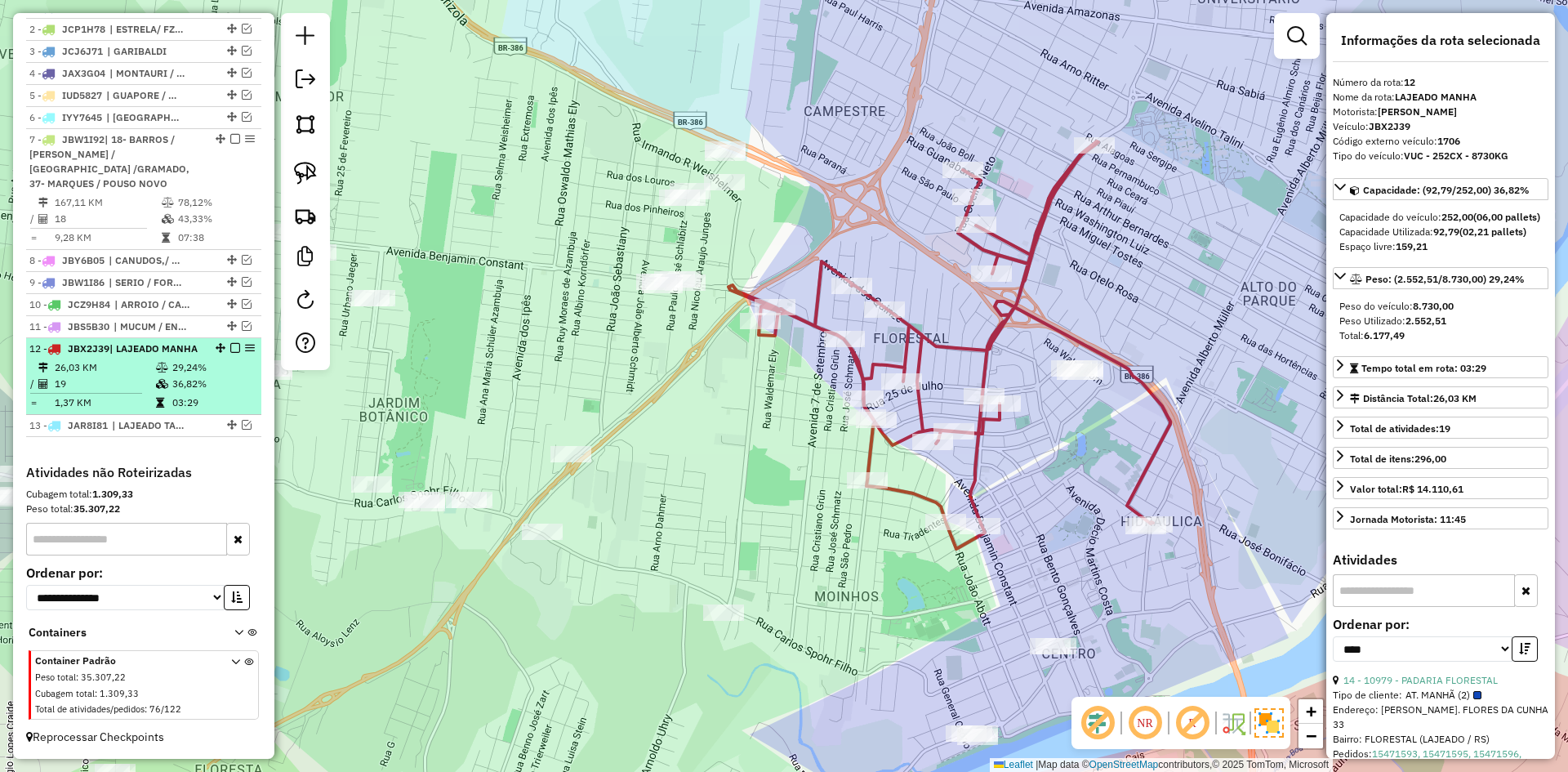
click at [230, 343] on em at bounding box center [235, 347] width 10 height 10
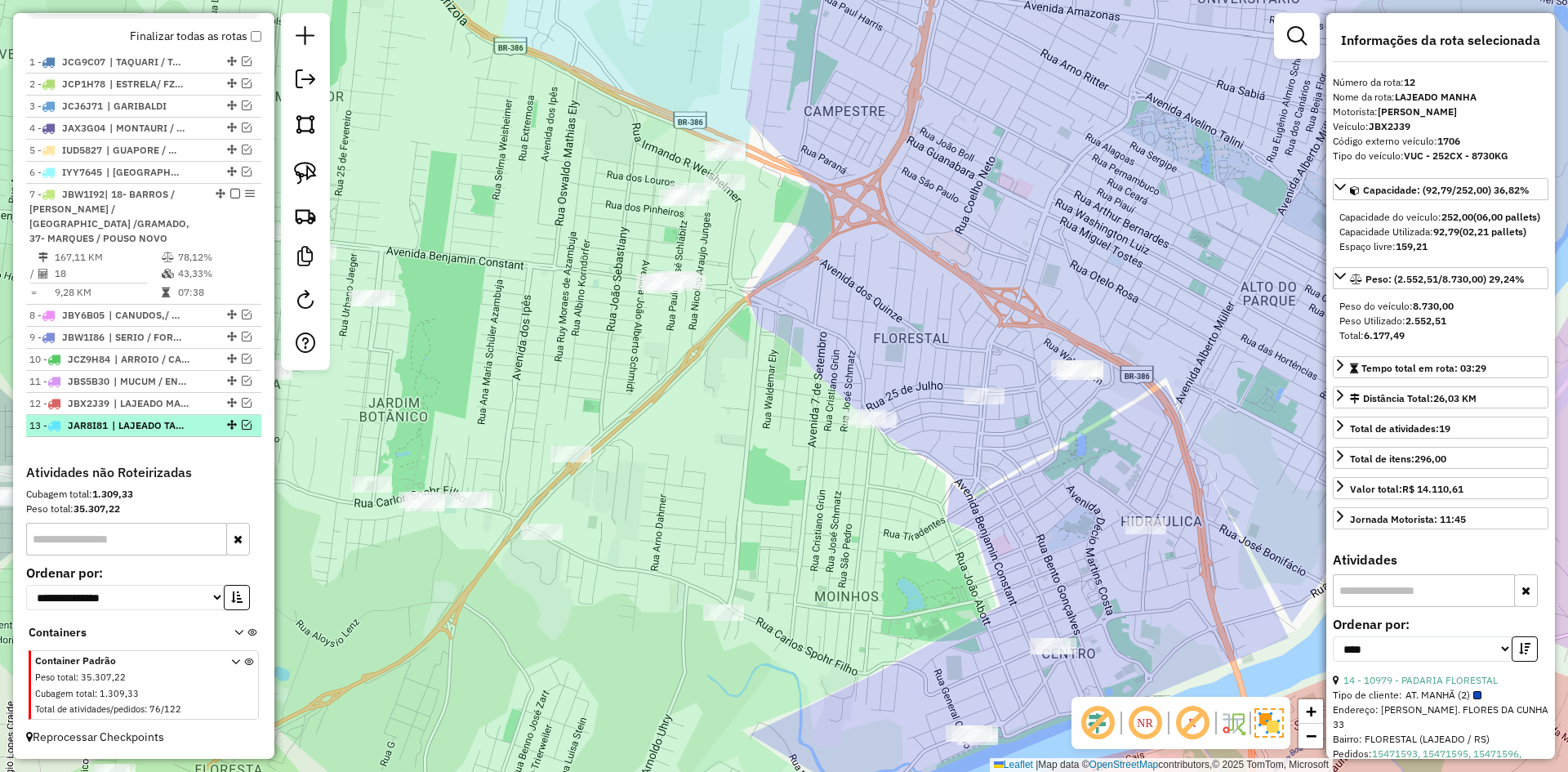
click at [243, 424] on em at bounding box center [246, 424] width 10 height 10
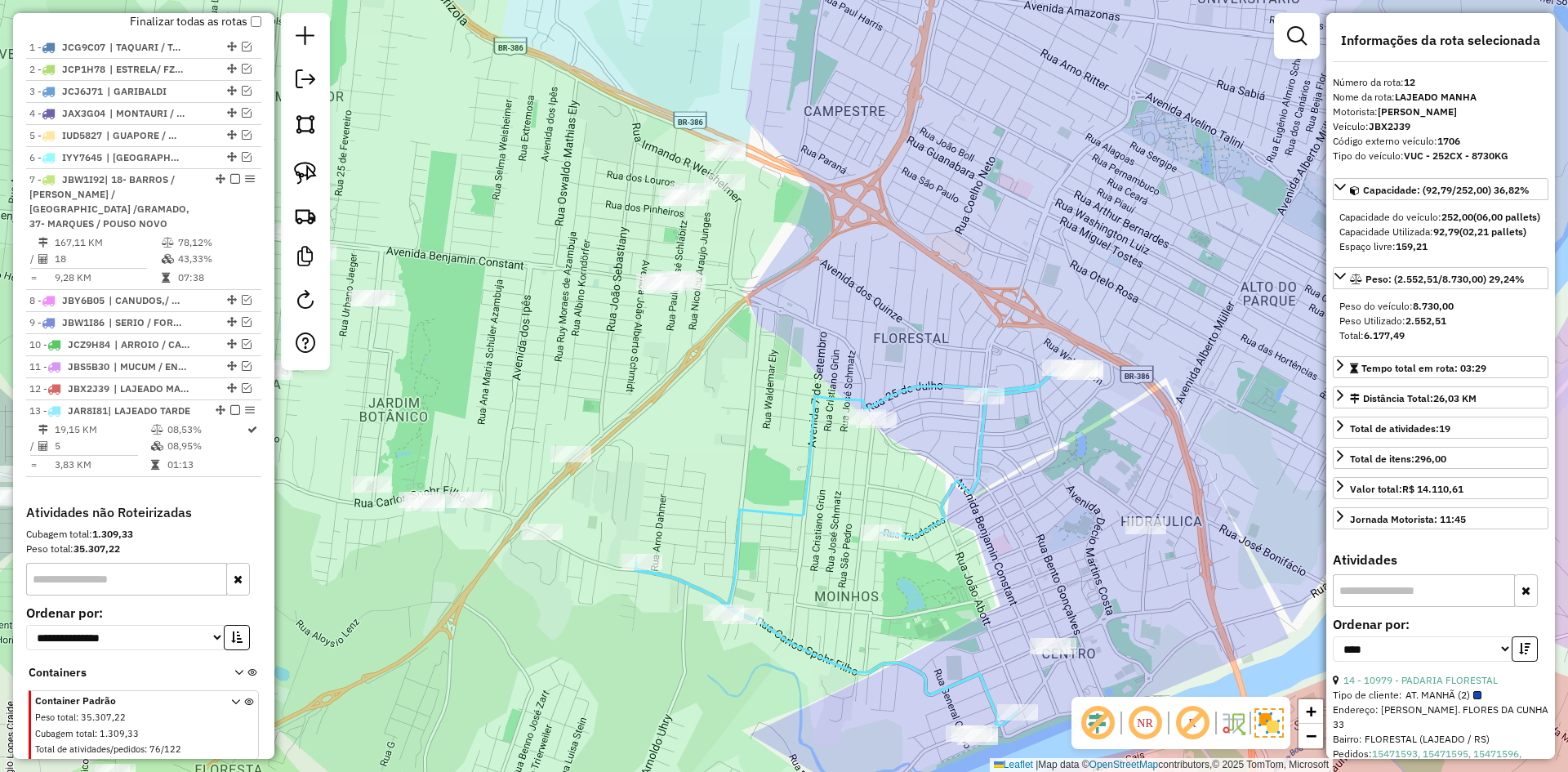
scroll to position [669, 0]
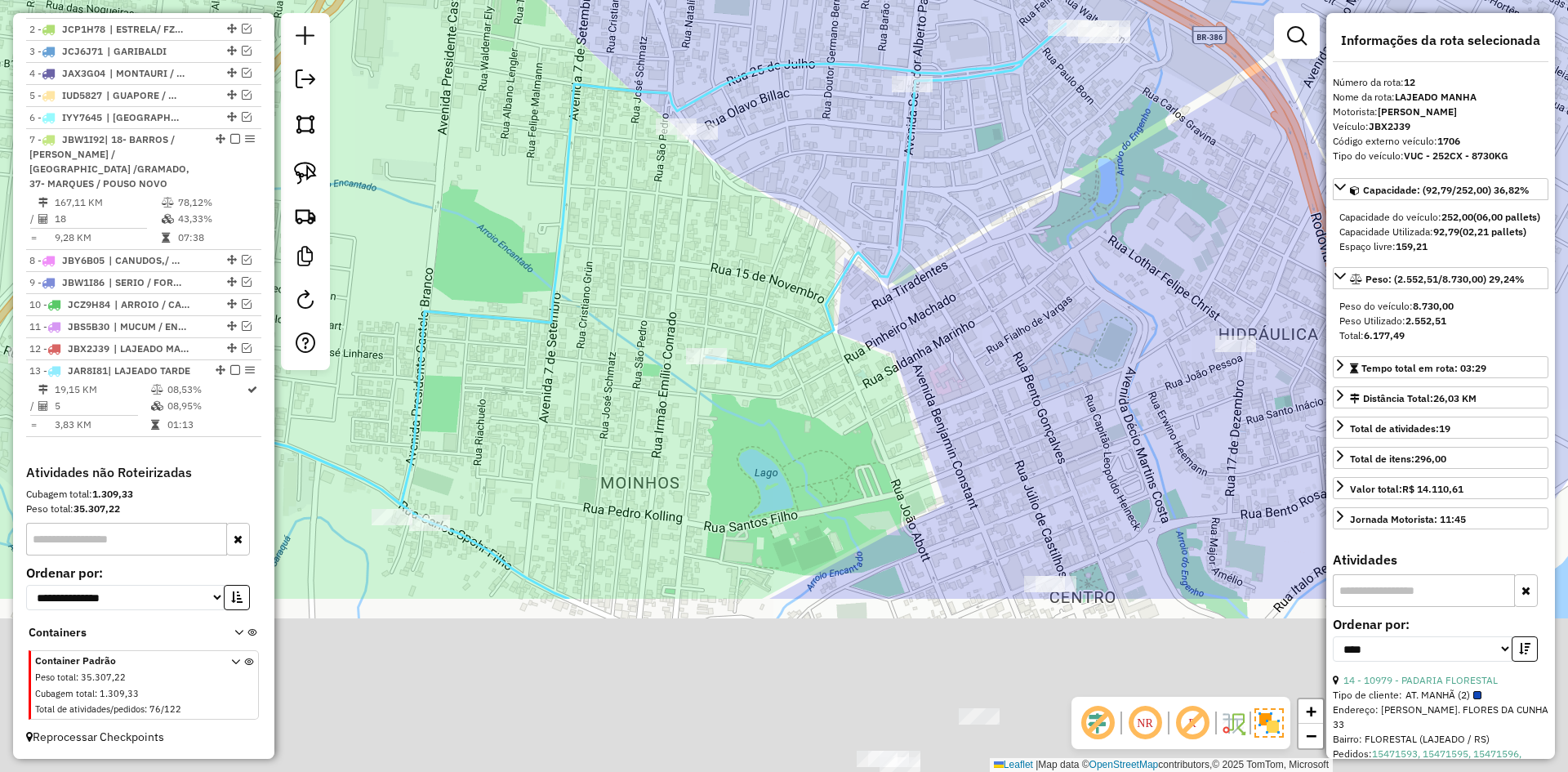
drag, startPoint x: 1023, startPoint y: 463, endPoint x: 998, endPoint y: 138, distance: 326.0
click at [998, 119] on div "Janela de atendimento Grade de atendimento Capacidade Transportadoras Veículos …" at bounding box center [784, 386] width 1568 height 772
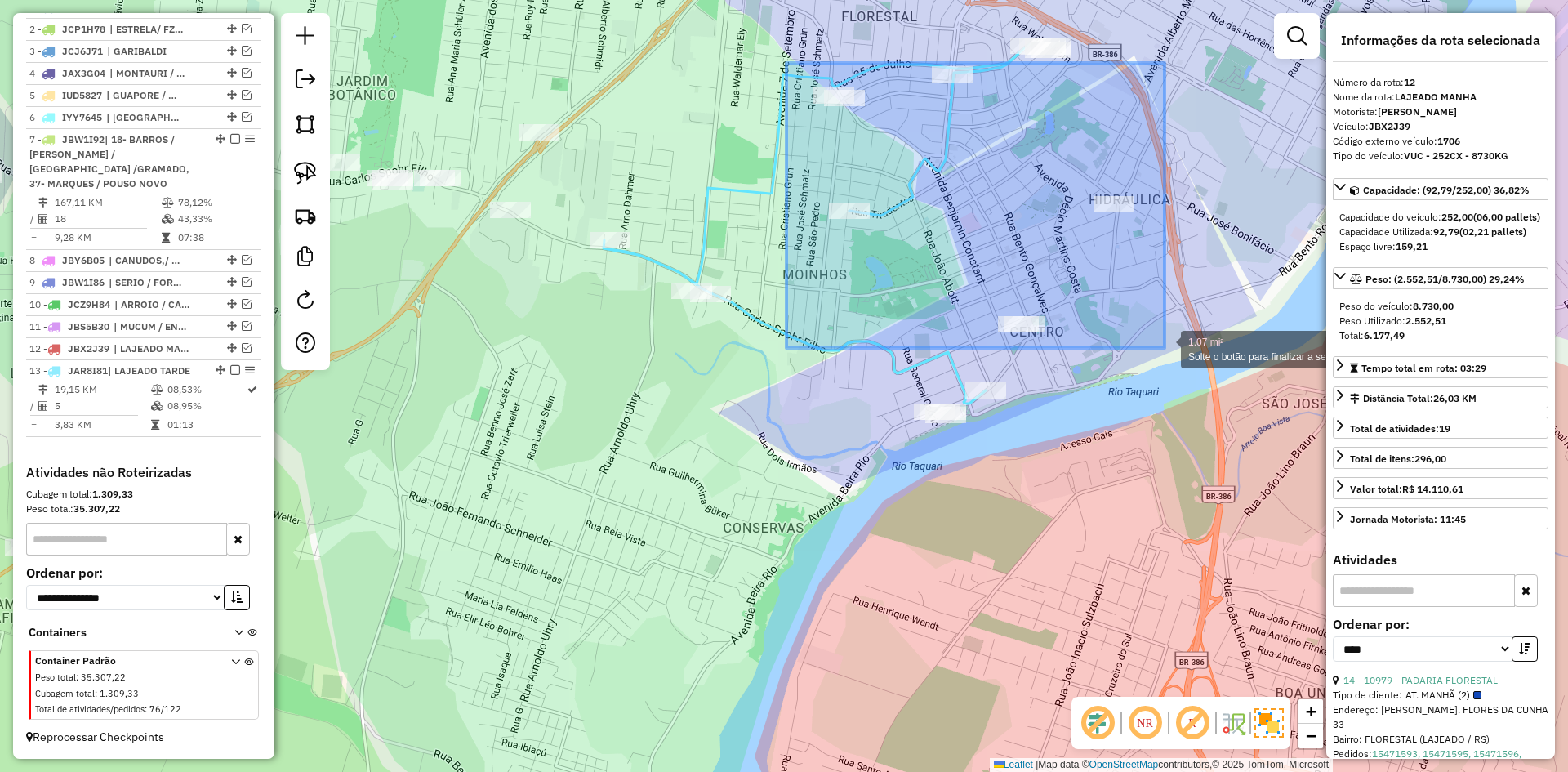
drag, startPoint x: 796, startPoint y: 80, endPoint x: 1165, endPoint y: 348, distance: 456.1
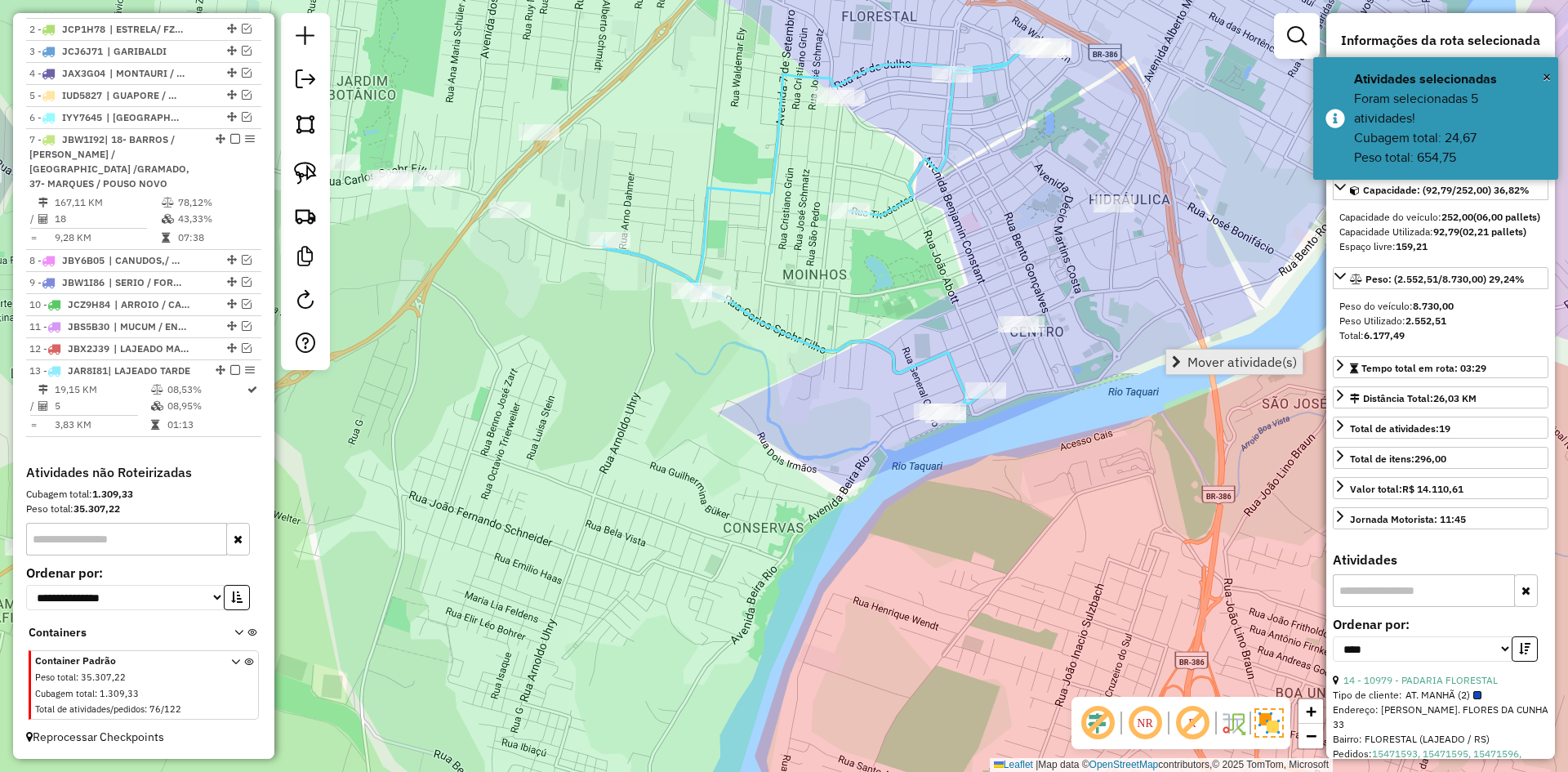
click at [1248, 356] on span "Mover atividade(s)" at bounding box center [1242, 362] width 109 height 13
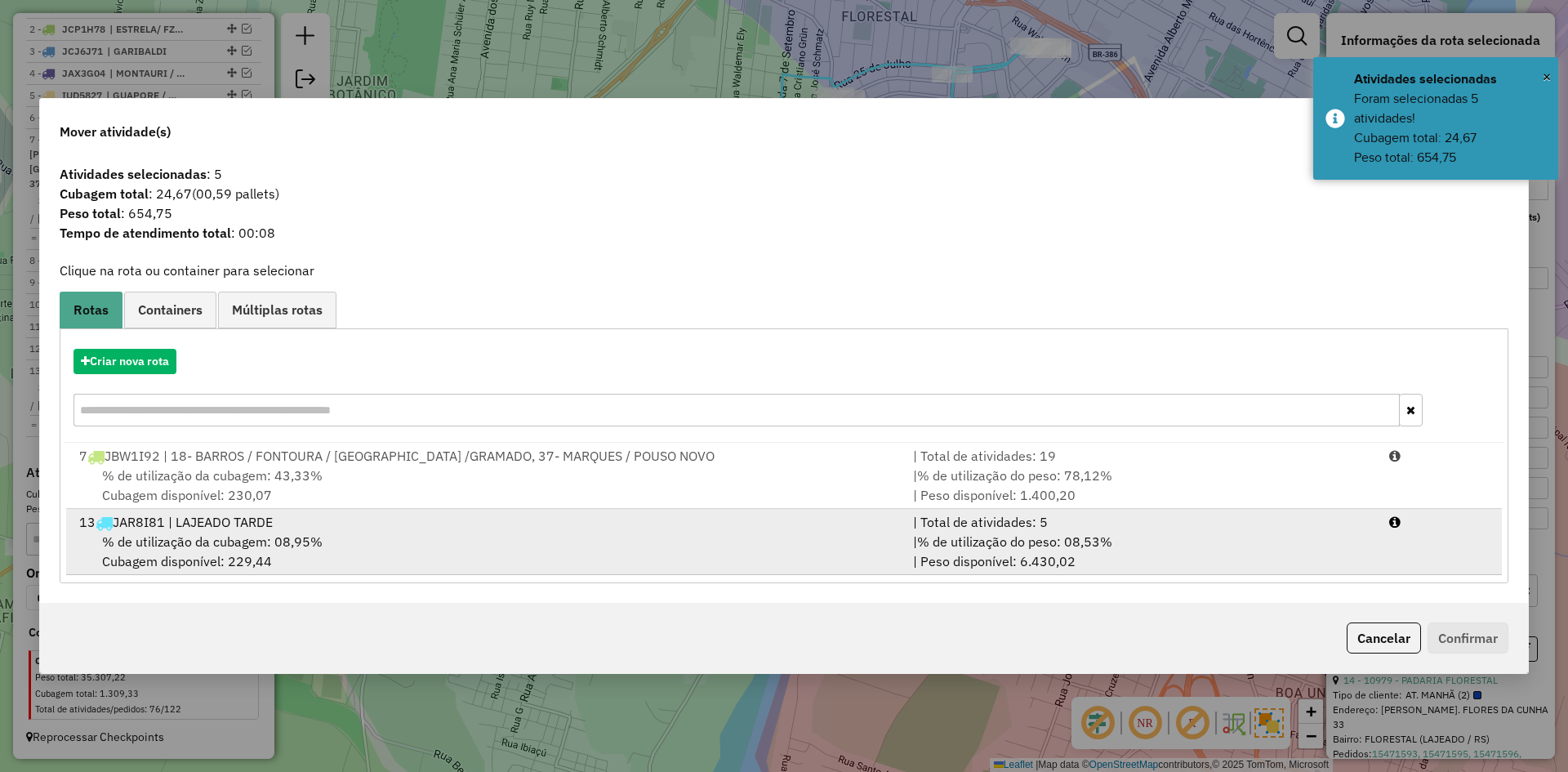
click at [264, 538] on span "% de utilização da cubagem: 08,95%" at bounding box center [212, 541] width 221 height 16
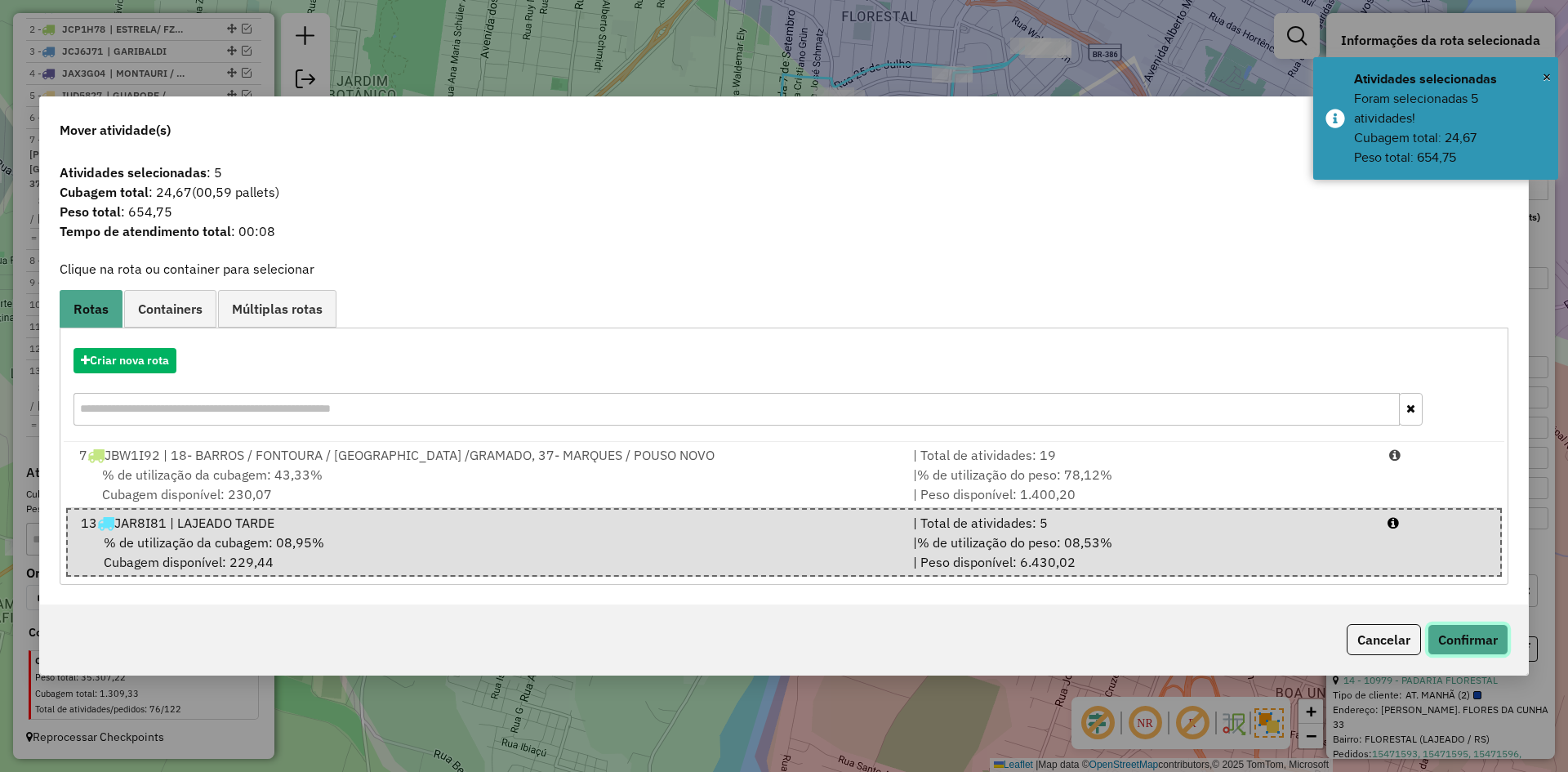
click at [1455, 632] on button "Confirmar" at bounding box center [1468, 640] width 80 height 31
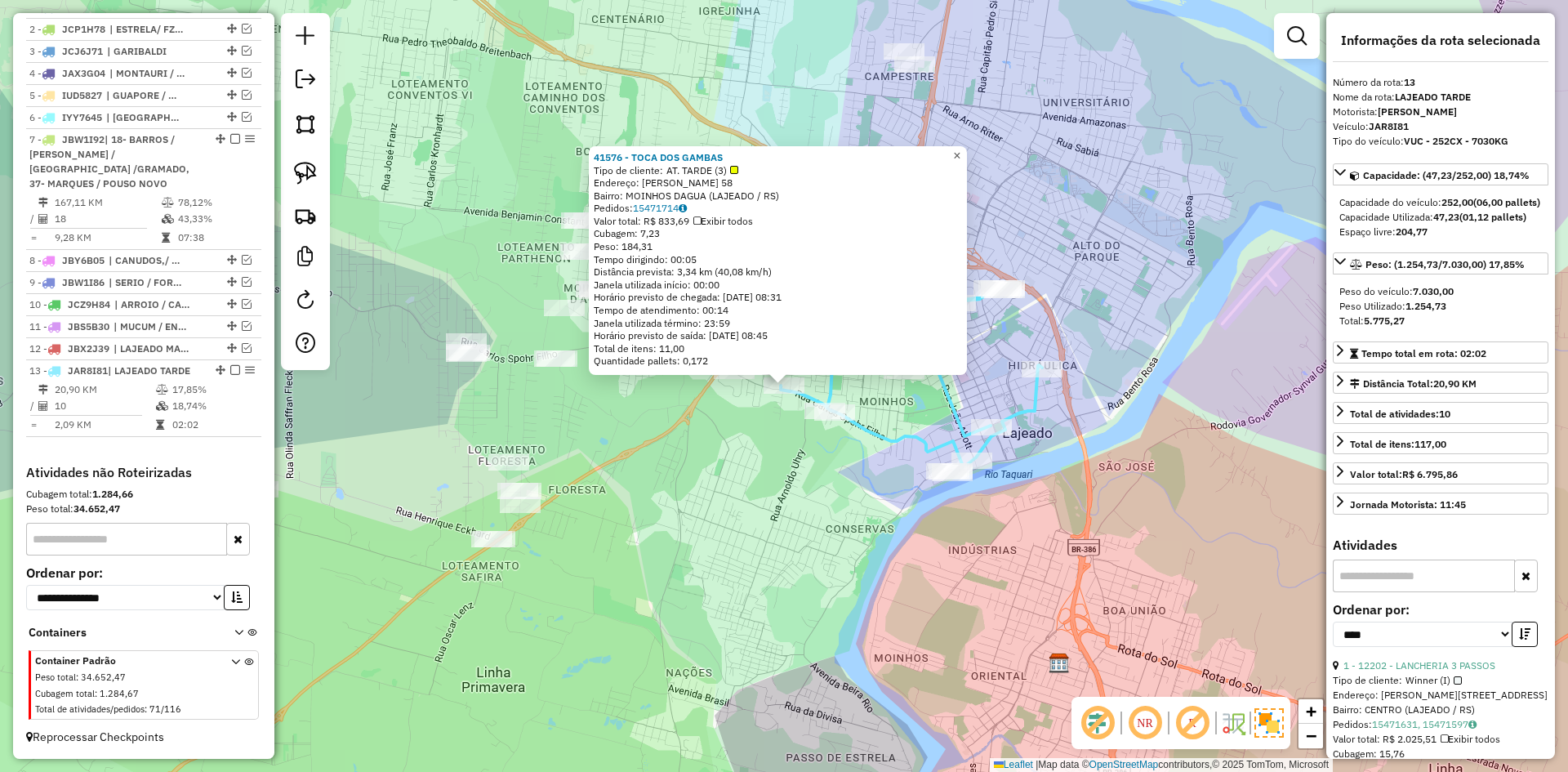
click at [961, 149] on span "×" at bounding box center [956, 156] width 7 height 14
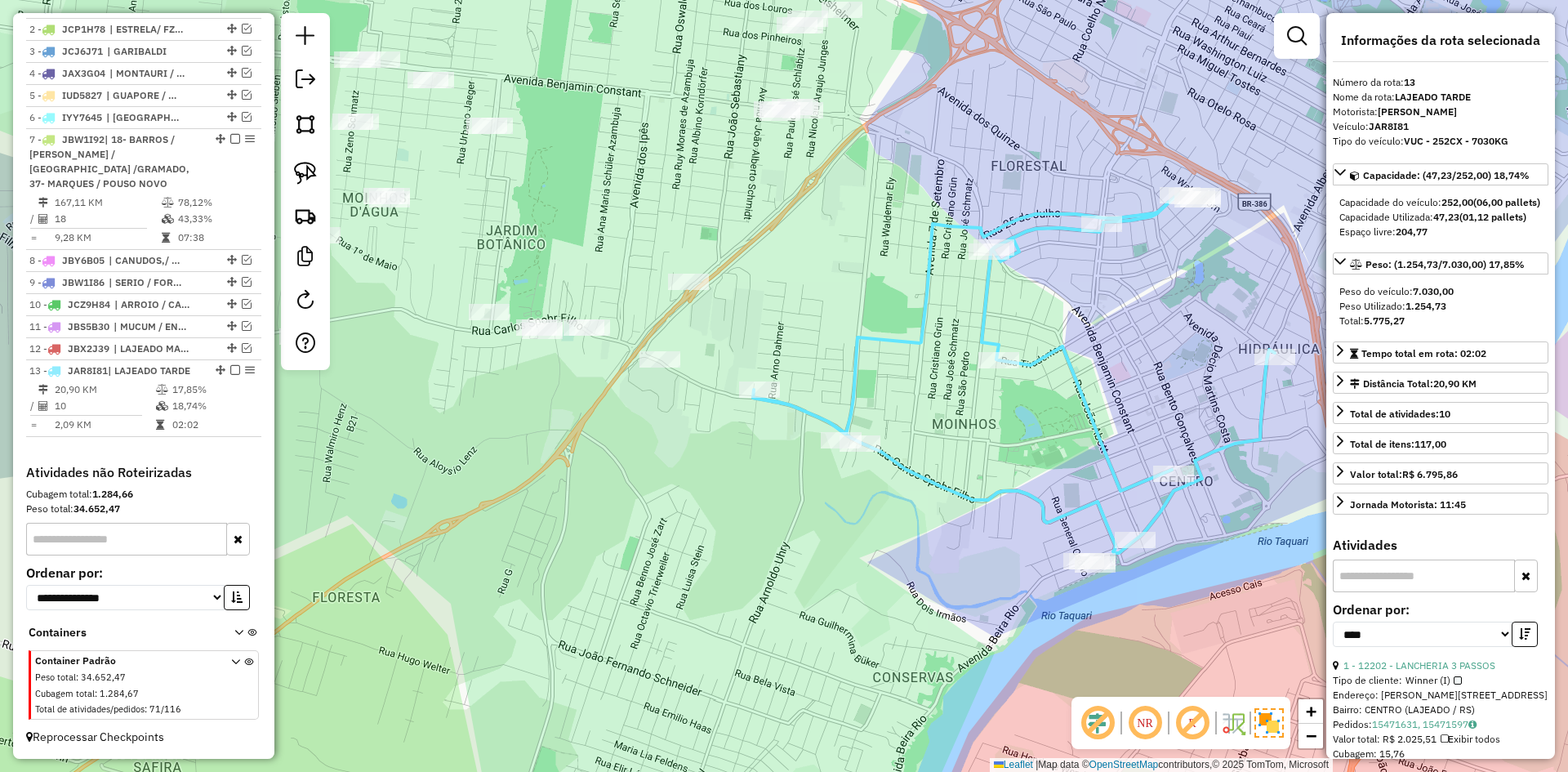
drag, startPoint x: 813, startPoint y: 342, endPoint x: 821, endPoint y: 335, distance: 10.6
click at [821, 335] on div "Janela de atendimento Grade de atendimento Capacidade Transportadoras Veículos …" at bounding box center [784, 386] width 1568 height 772
click at [792, 402] on icon at bounding box center [1014, 372] width 522 height 359
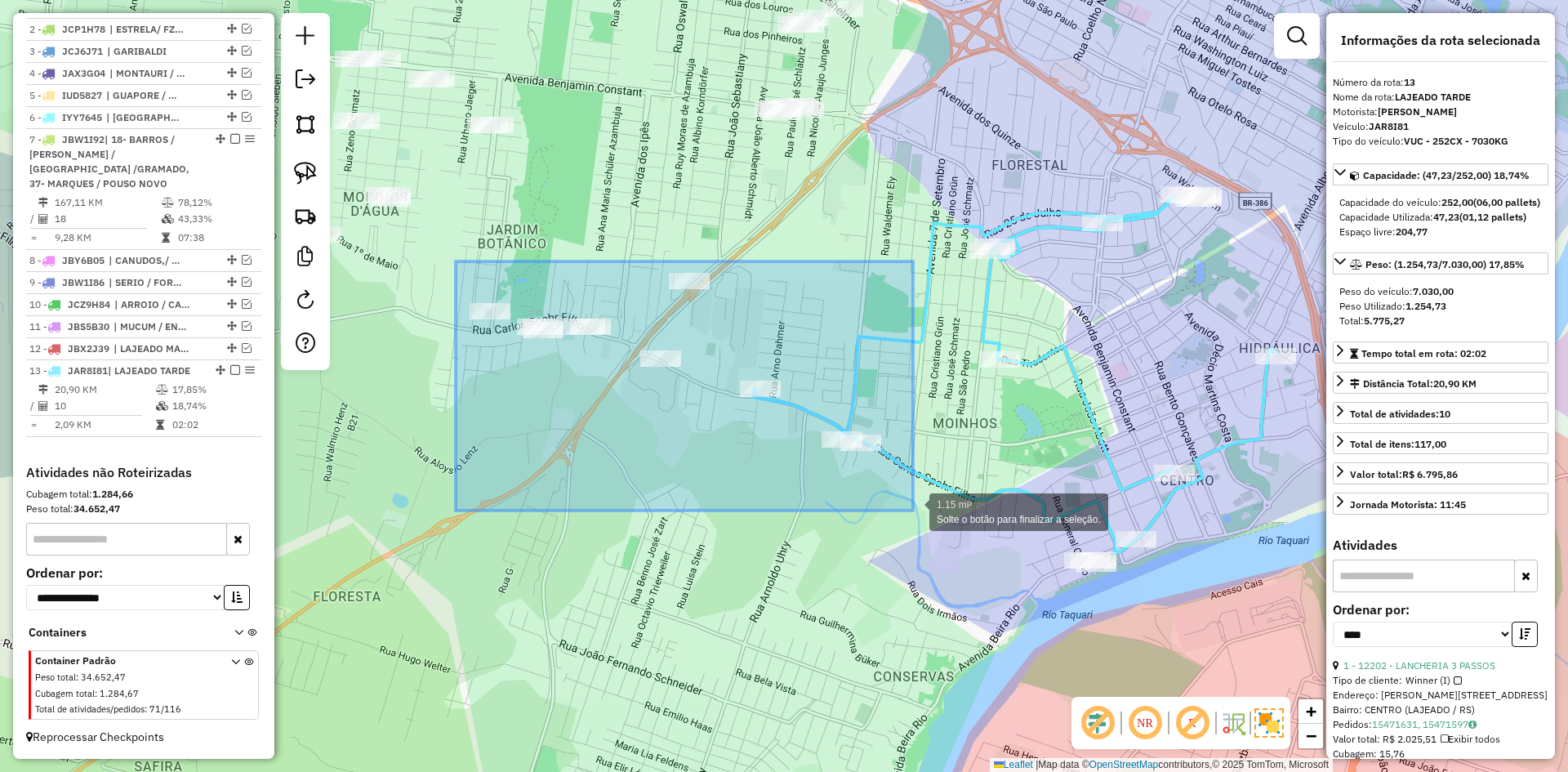
drag, startPoint x: 456, startPoint y: 261, endPoint x: 913, endPoint y: 511, distance: 520.9
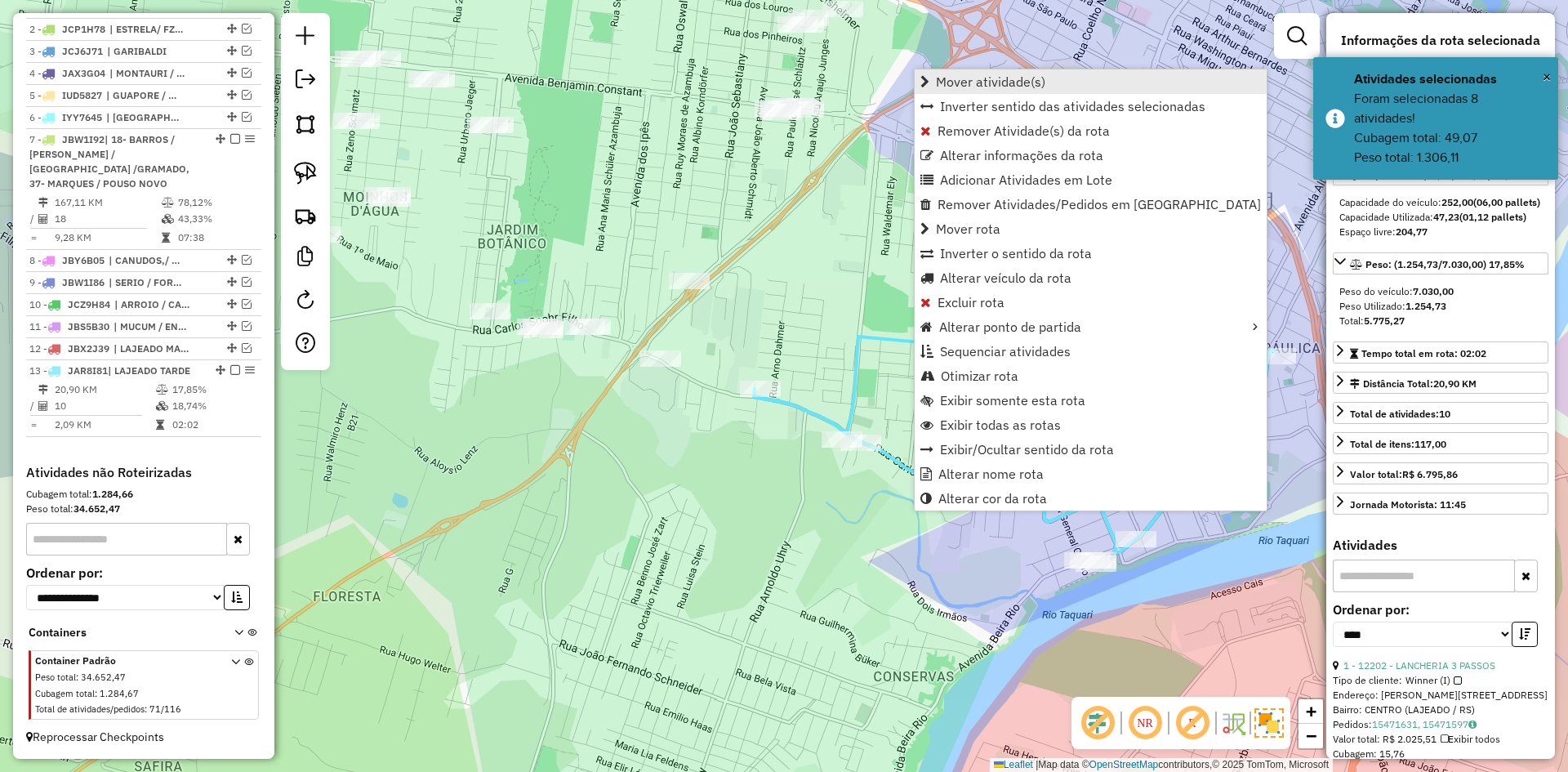
click at [994, 83] on span "Mover atividade(s)" at bounding box center [991, 81] width 109 height 13
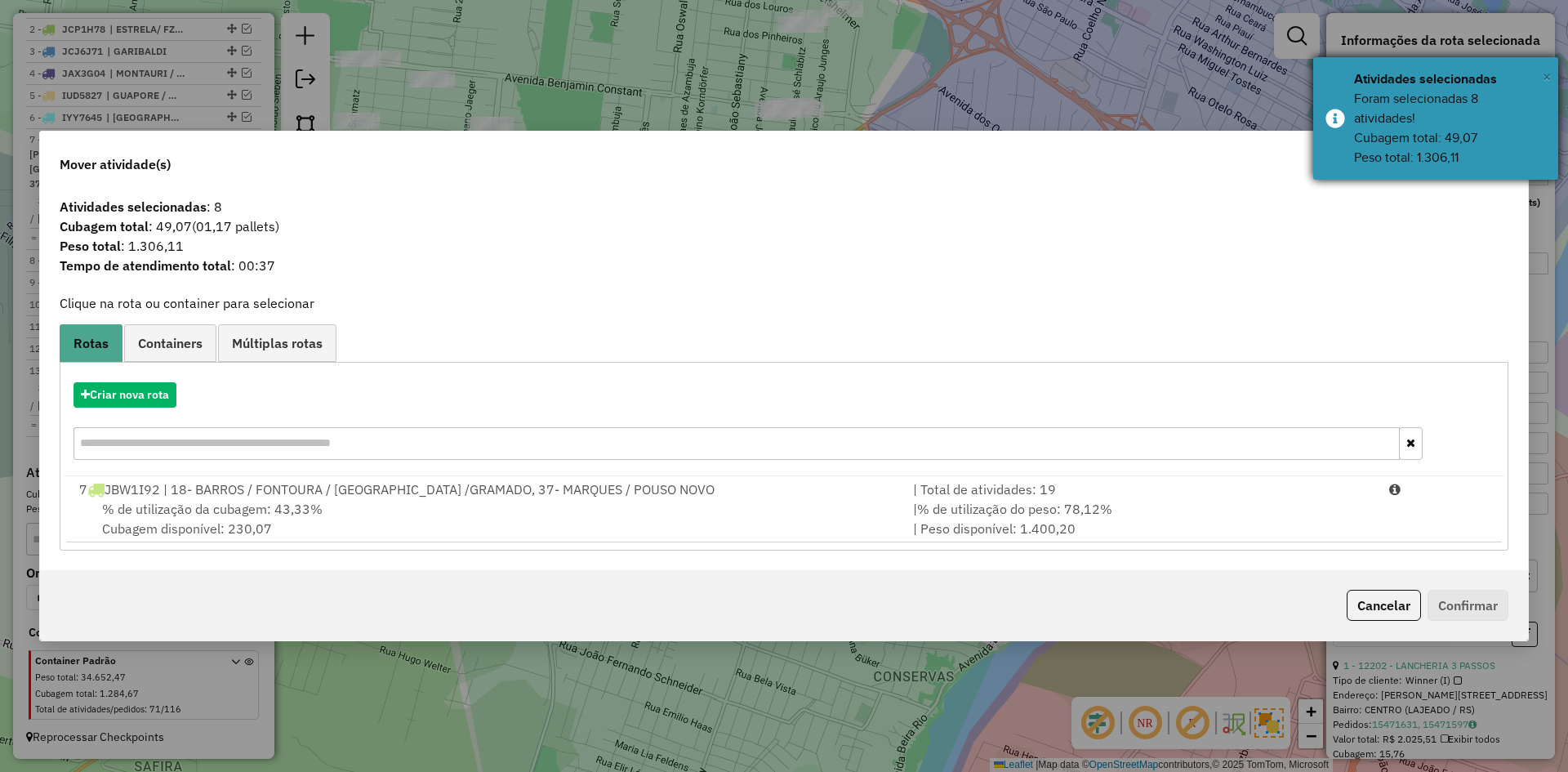
click at [1548, 70] on span "×" at bounding box center [1546, 76] width 8 height 18
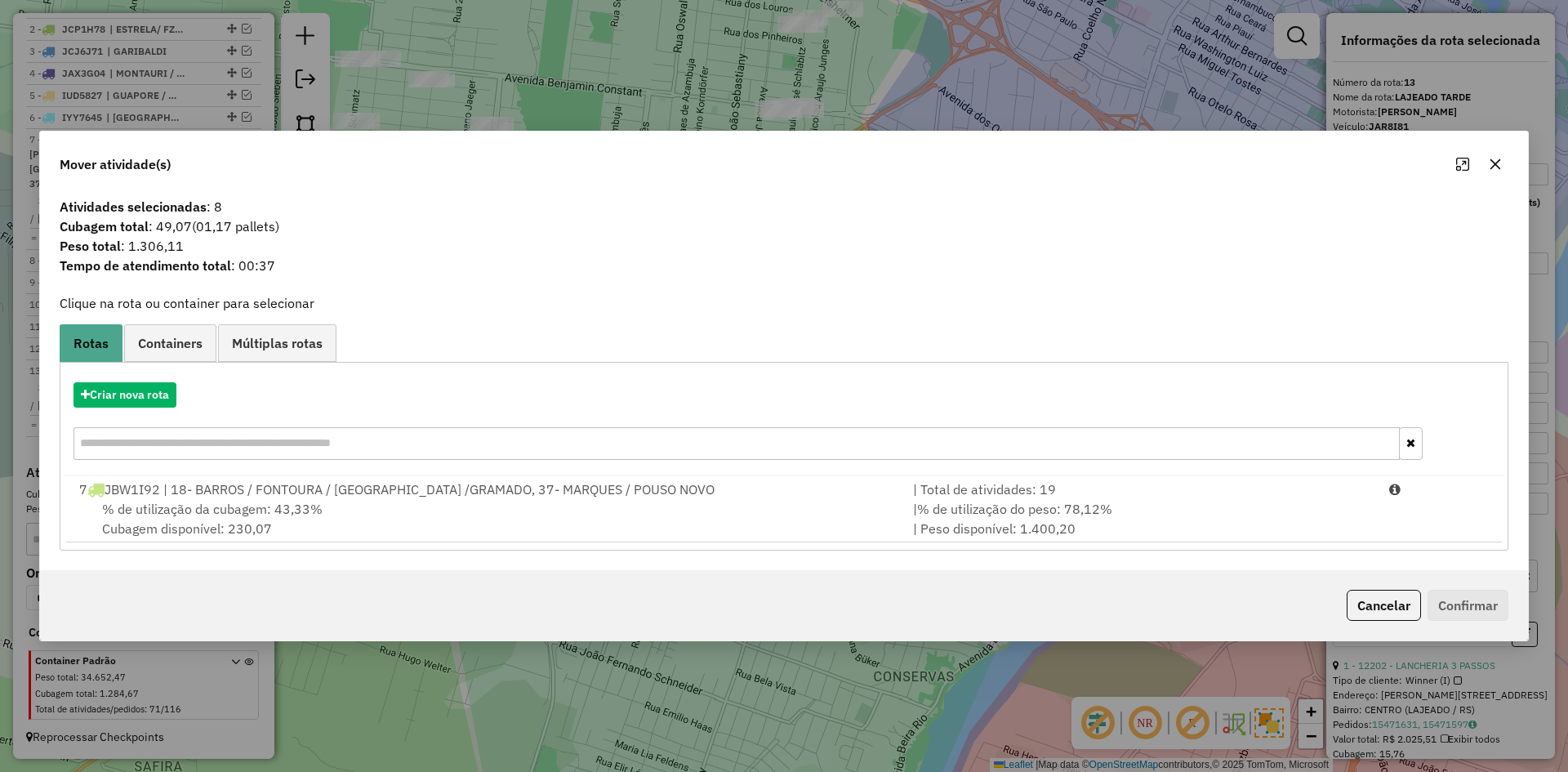
click at [1492, 167] on icon "button" at bounding box center [1496, 164] width 10 height 10
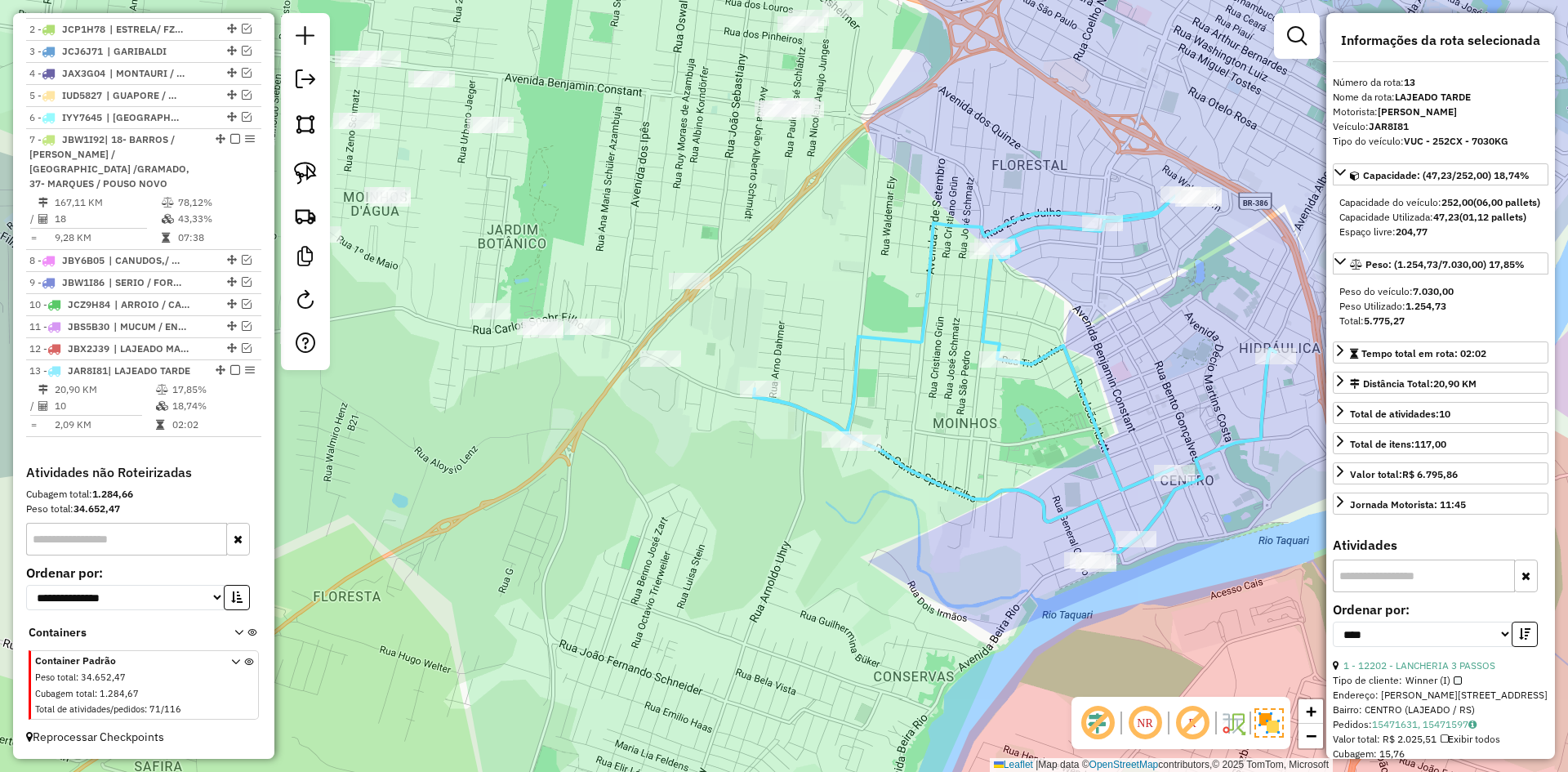
click at [668, 493] on div "Janela de atendimento Grade de atendimento Capacidade Transportadoras Veículos …" at bounding box center [784, 386] width 1568 height 772
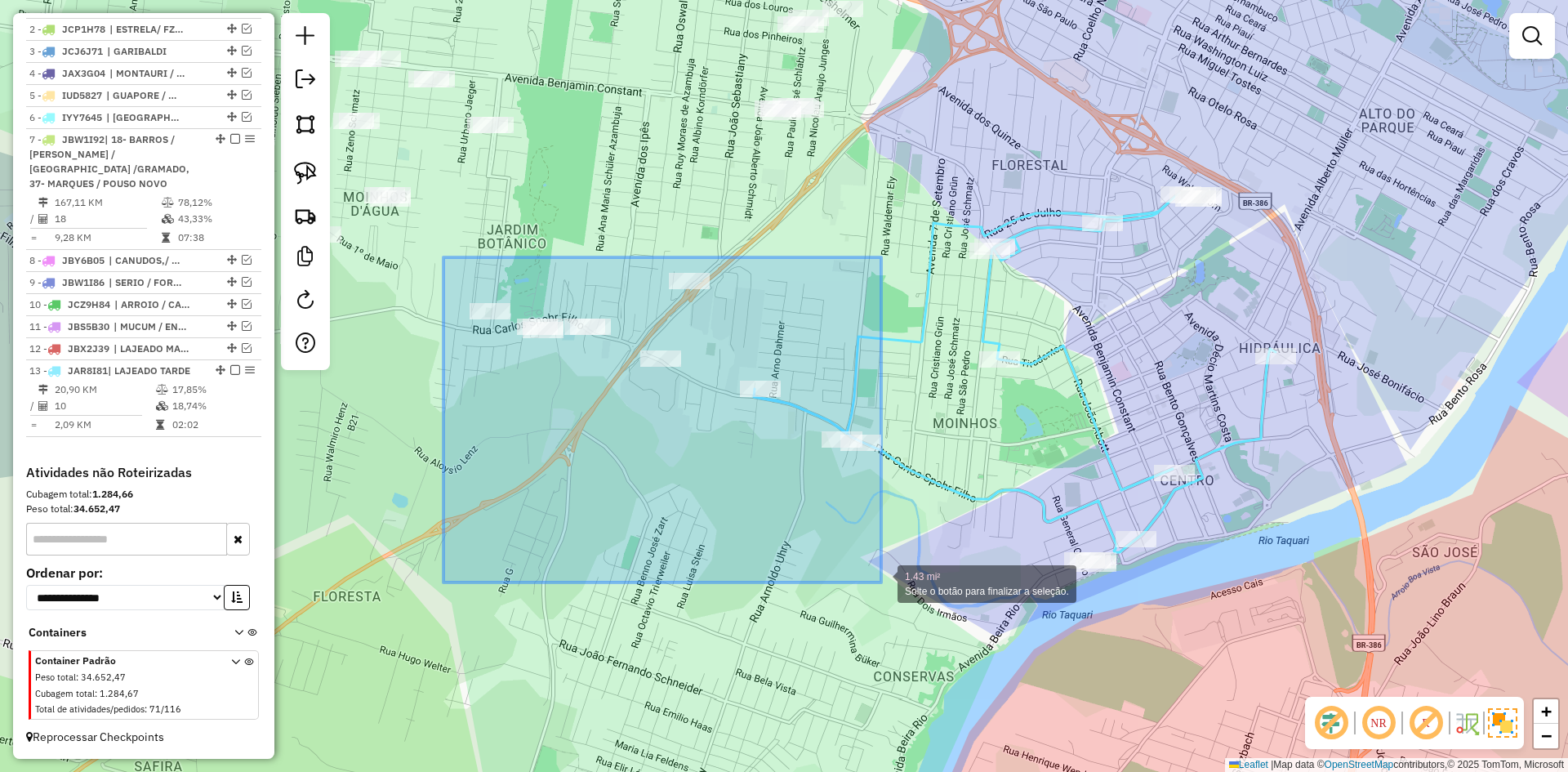
drag, startPoint x: 481, startPoint y: 279, endPoint x: 881, endPoint y: 582, distance: 501.8
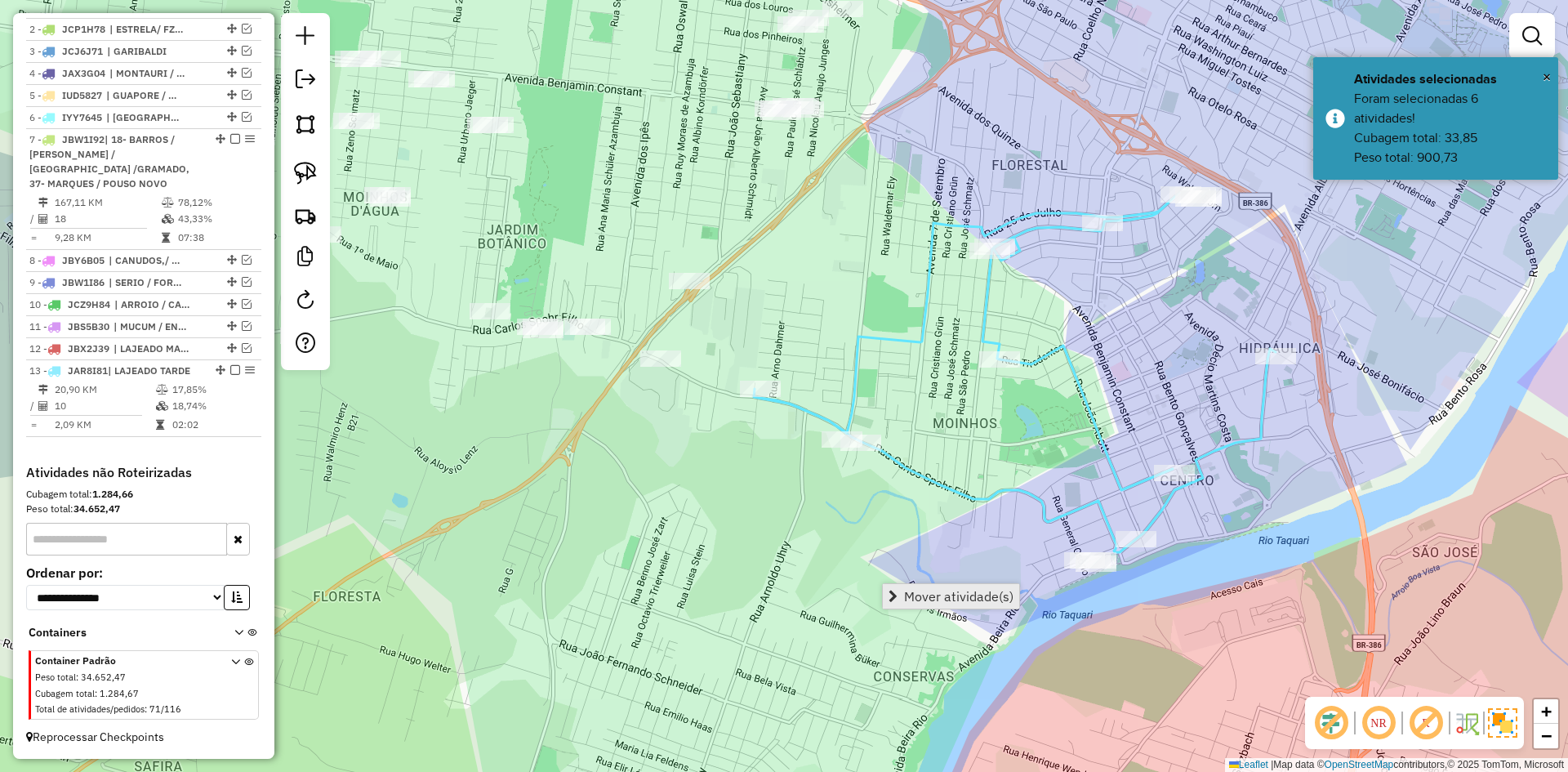
drag, startPoint x: 993, startPoint y: 595, endPoint x: 979, endPoint y: 598, distance: 14.3
click at [991, 595] on span "Mover atividade(s)" at bounding box center [959, 595] width 109 height 13
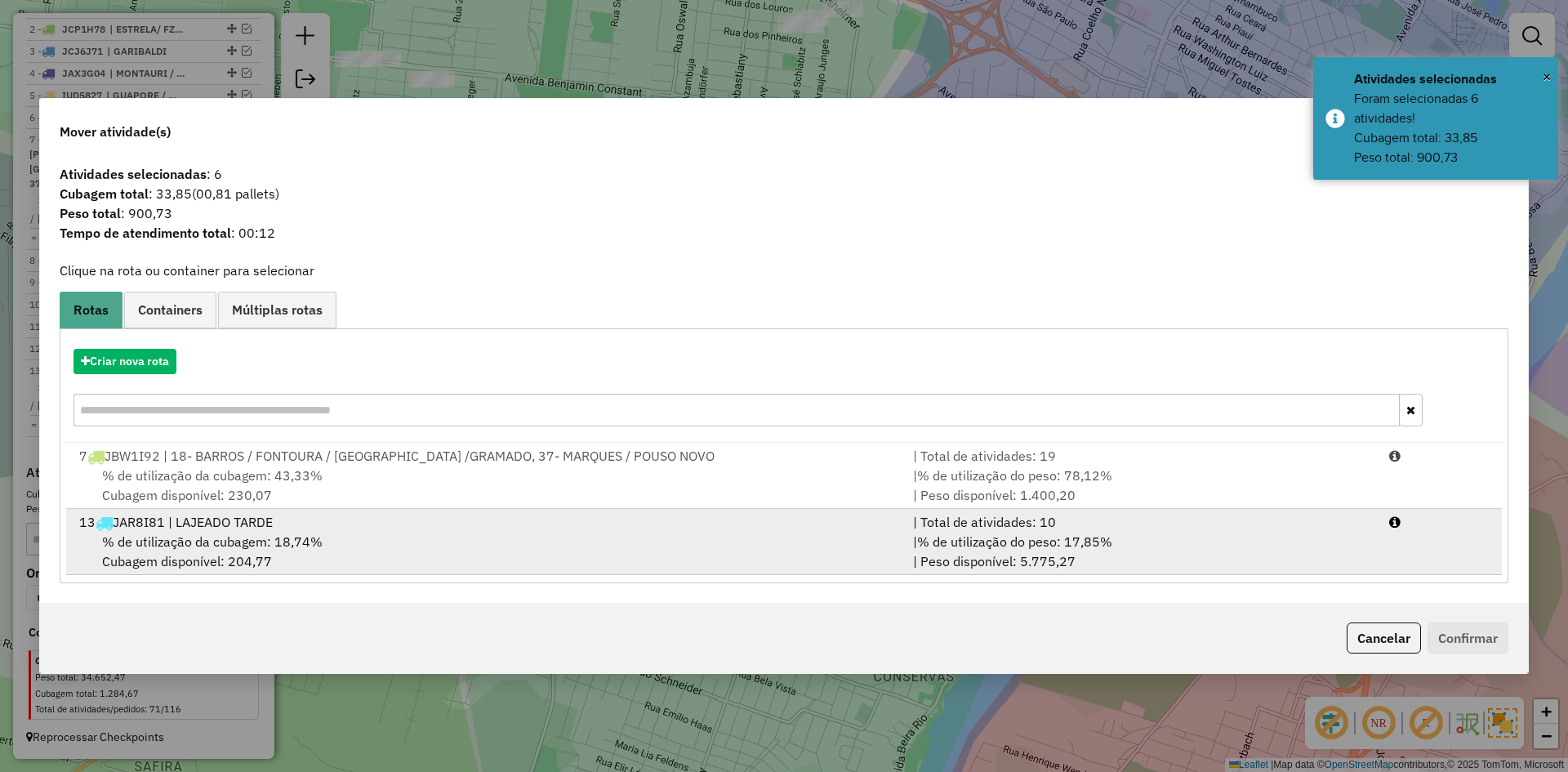
click at [290, 535] on span "% de utilização da cubagem: 18,74%" at bounding box center [212, 541] width 221 height 16
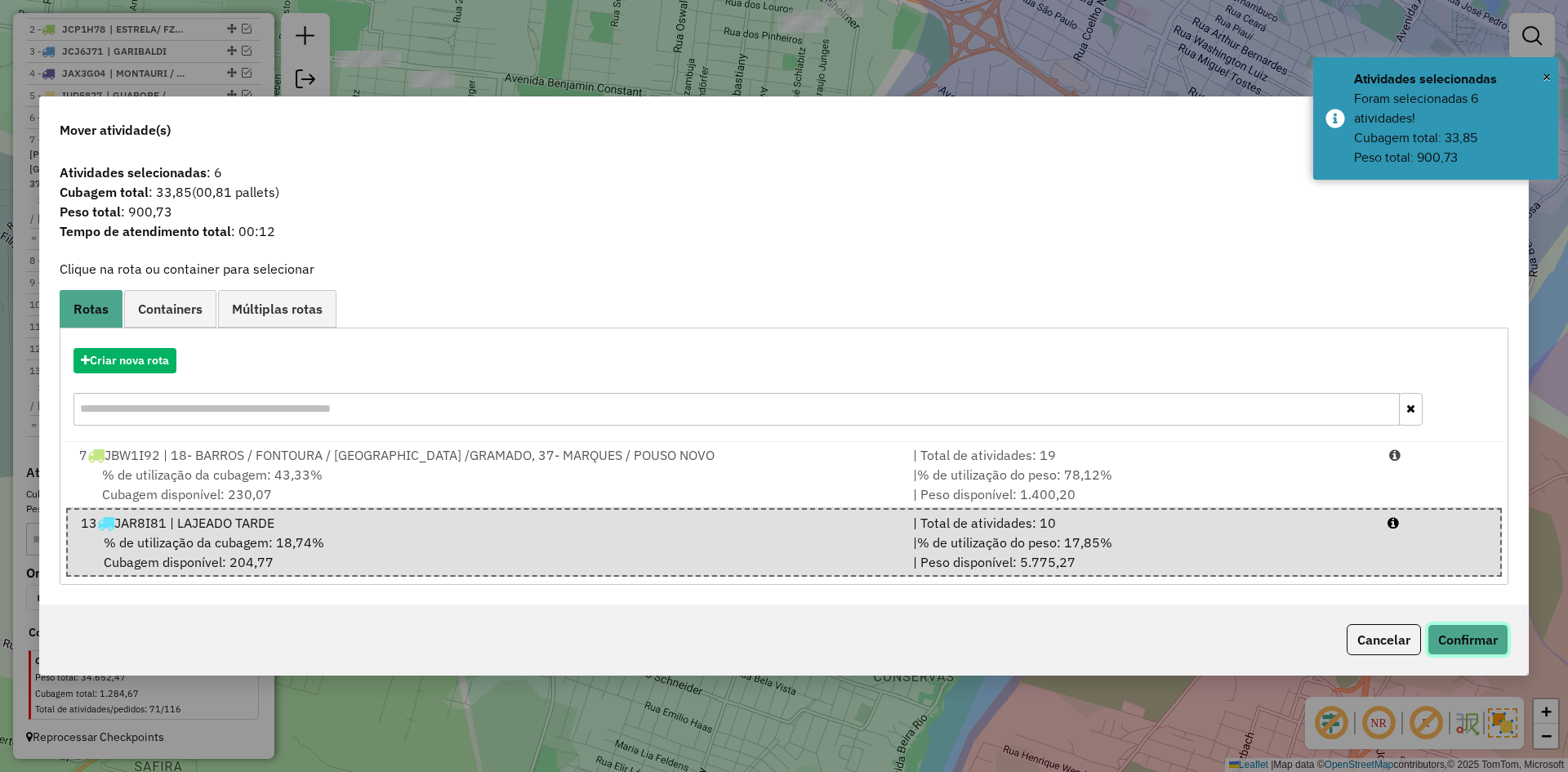
click at [1476, 640] on button "Confirmar" at bounding box center [1468, 640] width 80 height 31
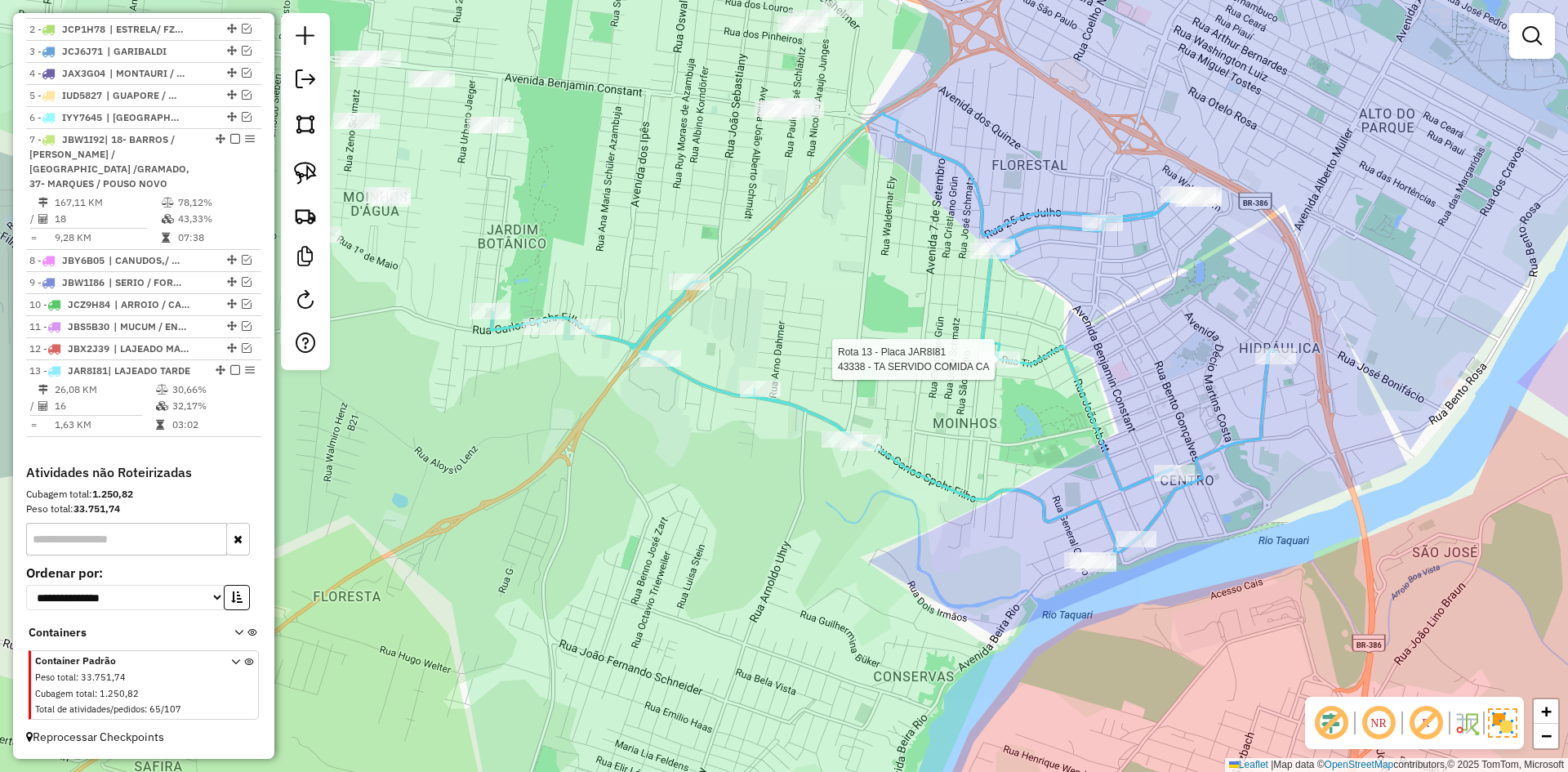
select select "*********"
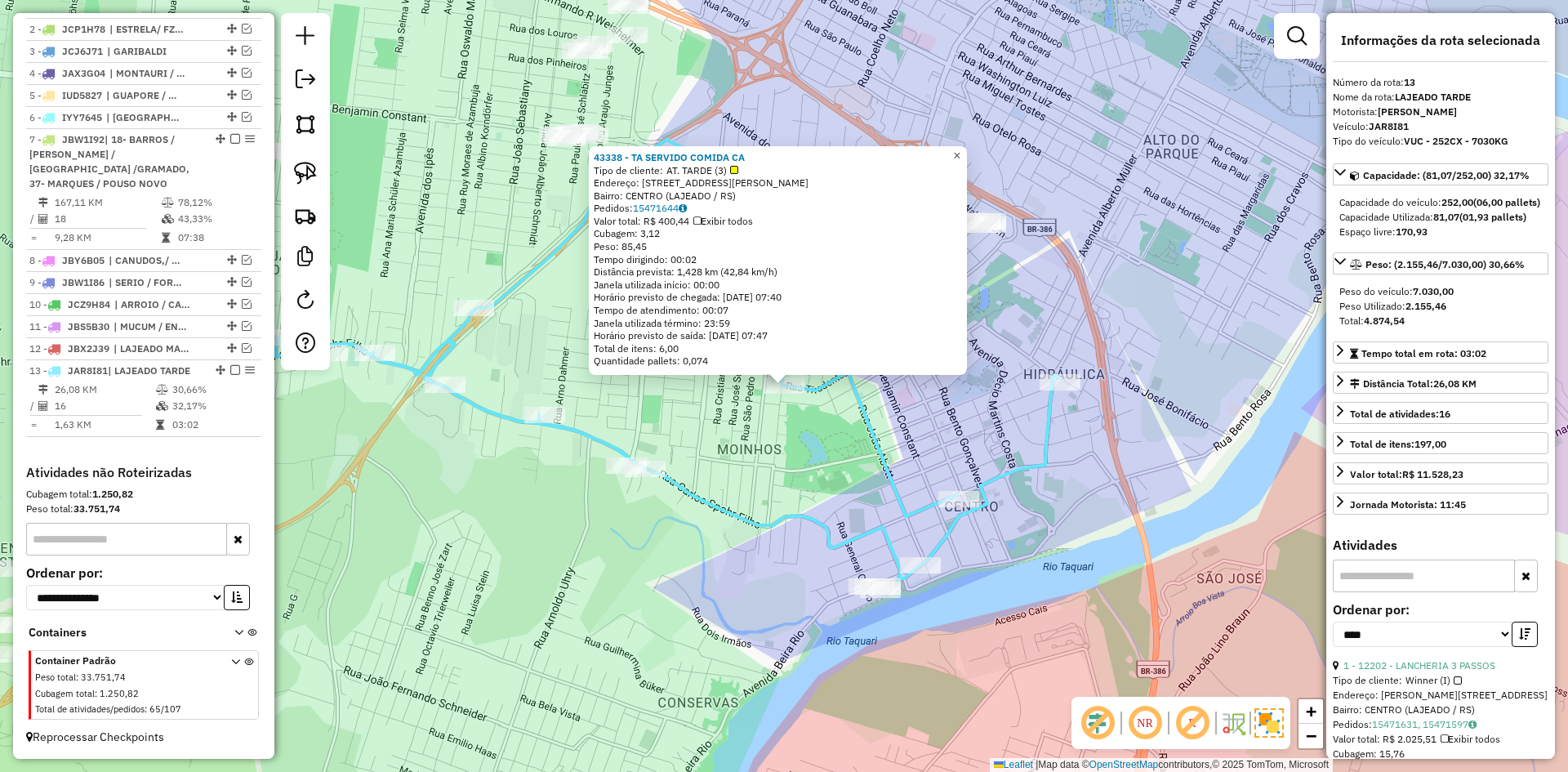
click at [967, 150] on link "×" at bounding box center [957, 156] width 20 height 20
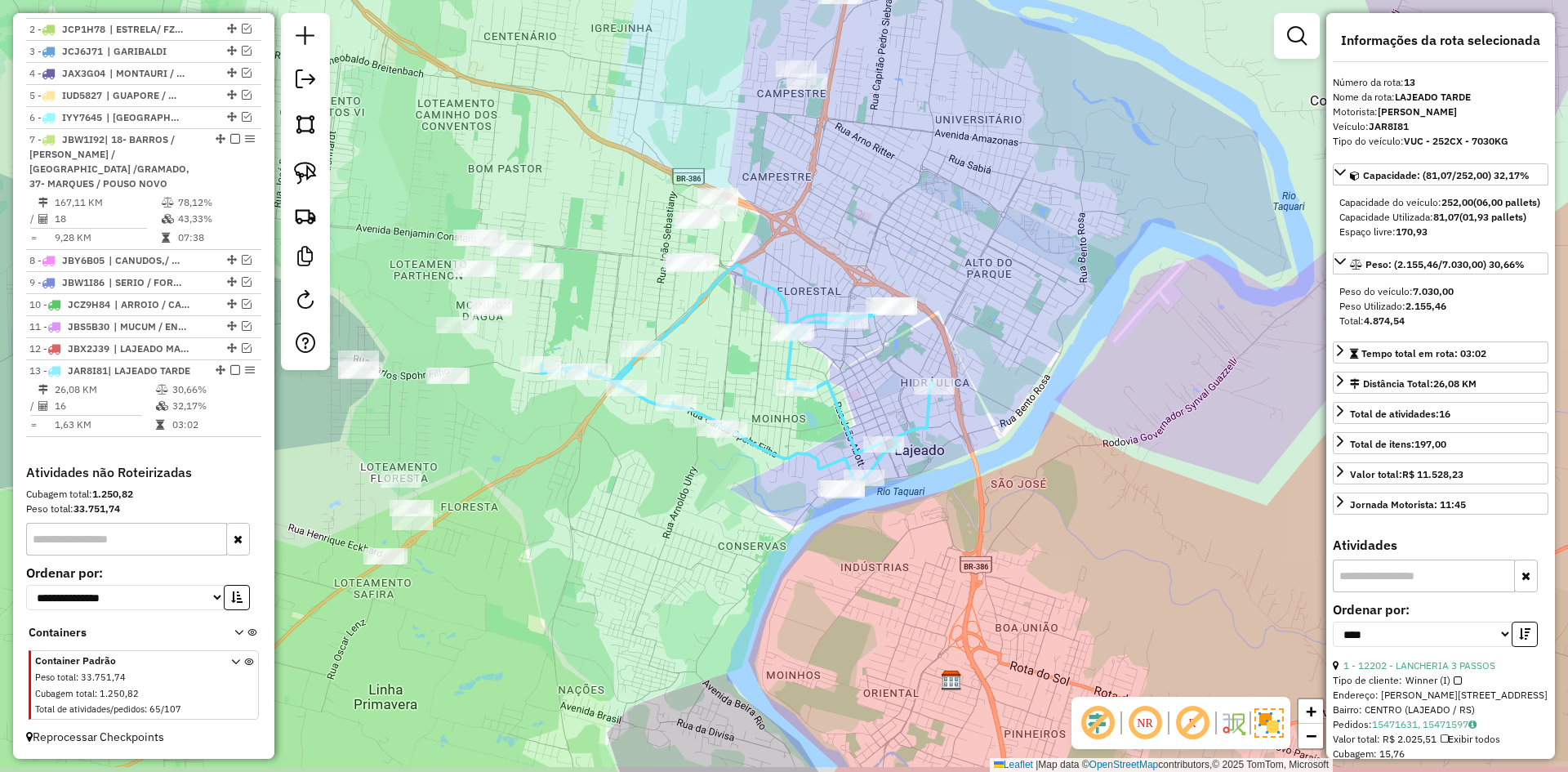
drag, startPoint x: 641, startPoint y: 309, endPoint x: 677, endPoint y: 302, distance: 36.7
click at [677, 302] on div "Janela de atendimento Grade de atendimento Capacidade Transportadoras Veículos …" at bounding box center [784, 386] width 1568 height 772
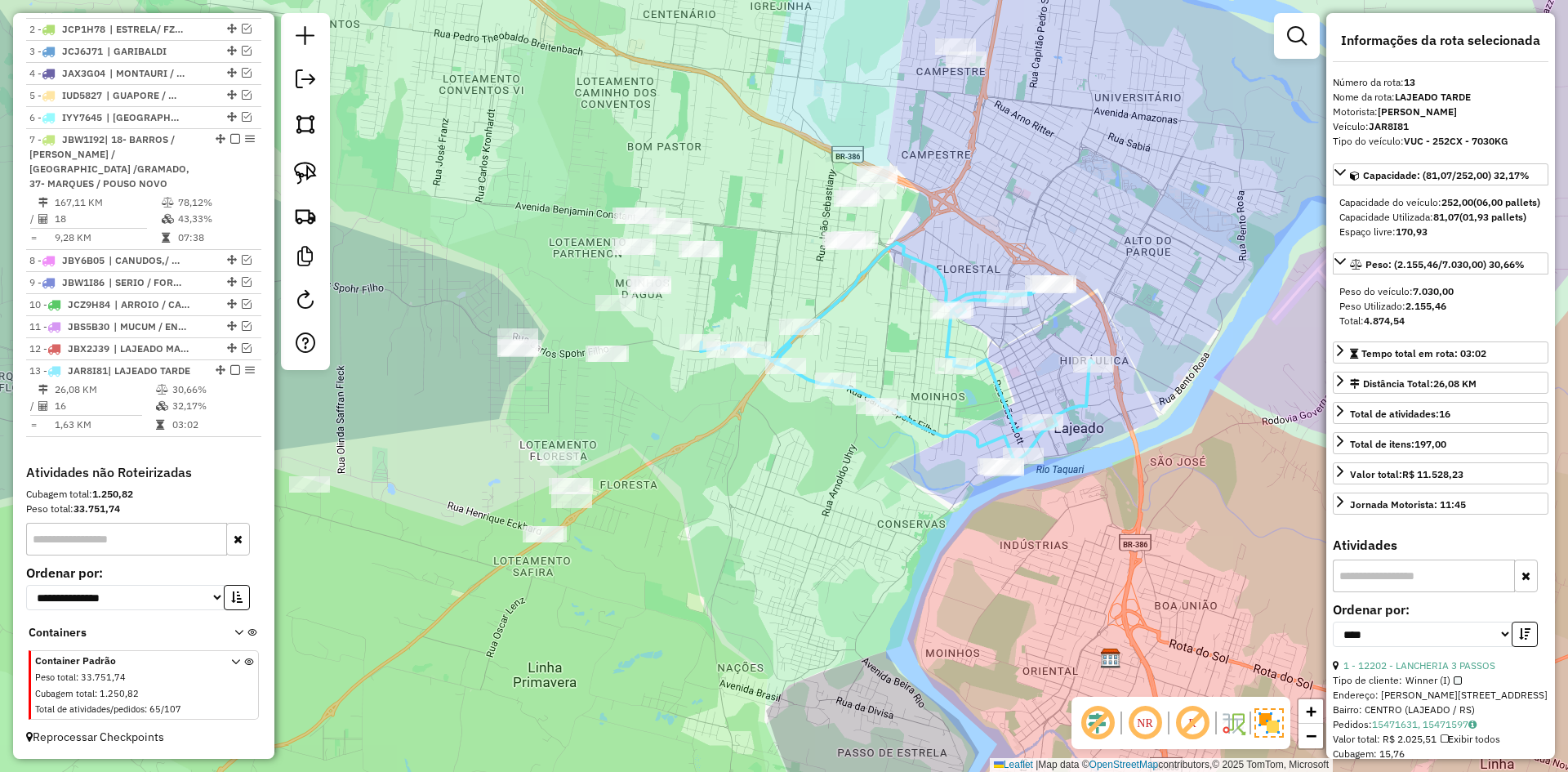
drag, startPoint x: 414, startPoint y: 366, endPoint x: 585, endPoint y: 342, distance: 172.7
click at [582, 343] on div "Janela de atendimento Grade de atendimento Capacidade Transportadoras Veículos …" at bounding box center [784, 386] width 1568 height 772
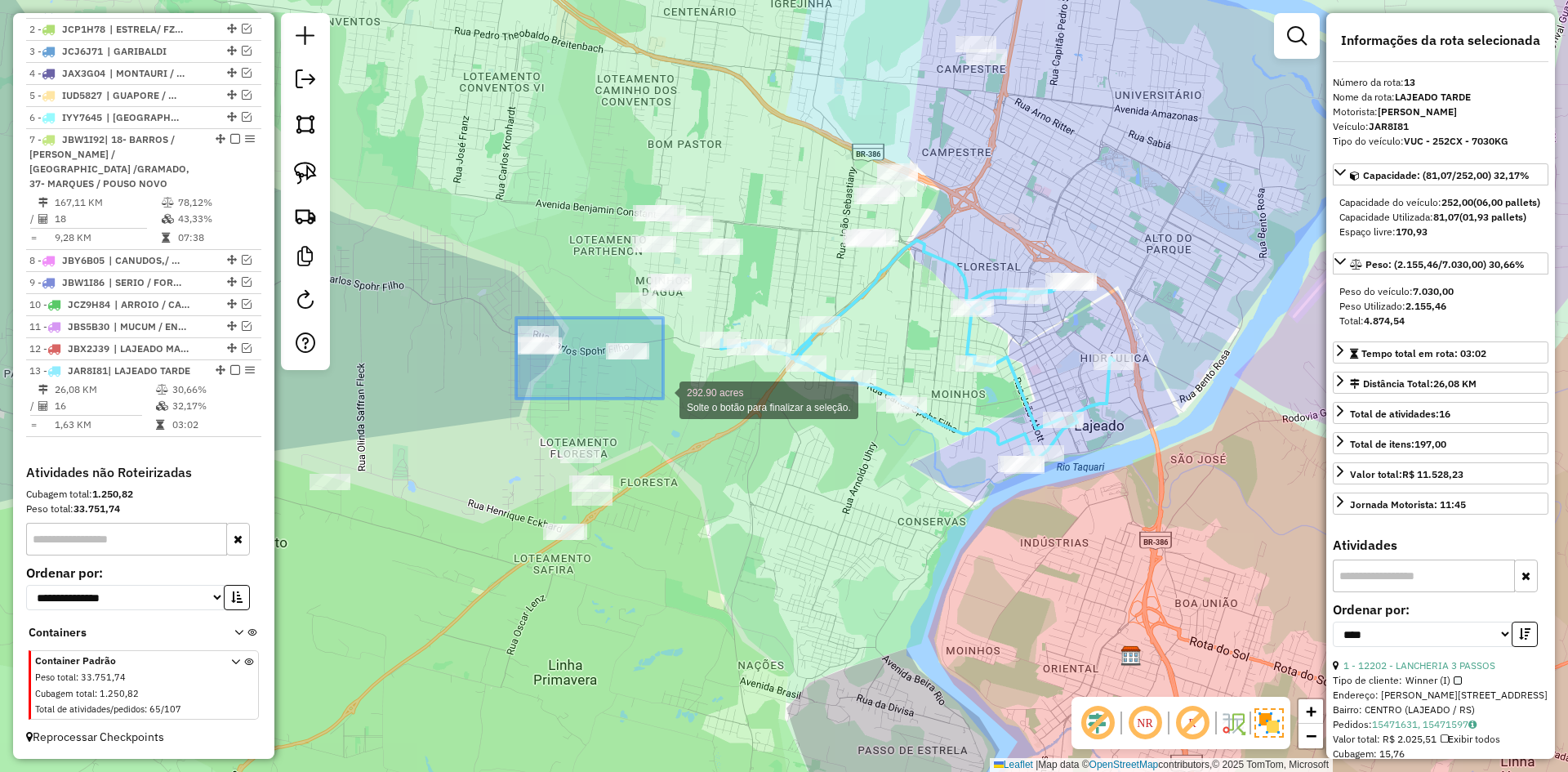
drag, startPoint x: 517, startPoint y: 318, endPoint x: 677, endPoint y: 400, distance: 179.8
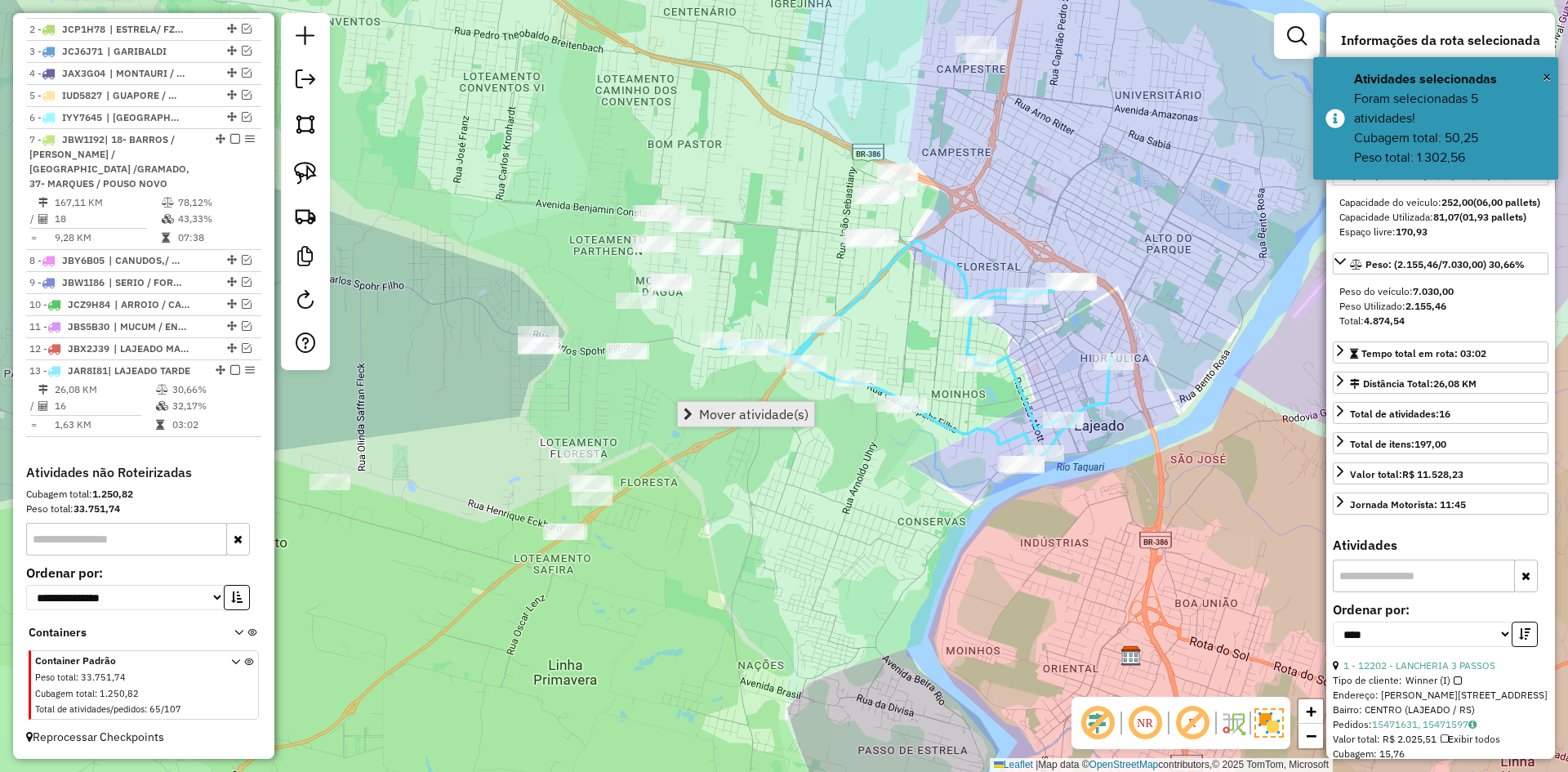
click at [763, 411] on span "Mover atividade(s)" at bounding box center [754, 414] width 109 height 13
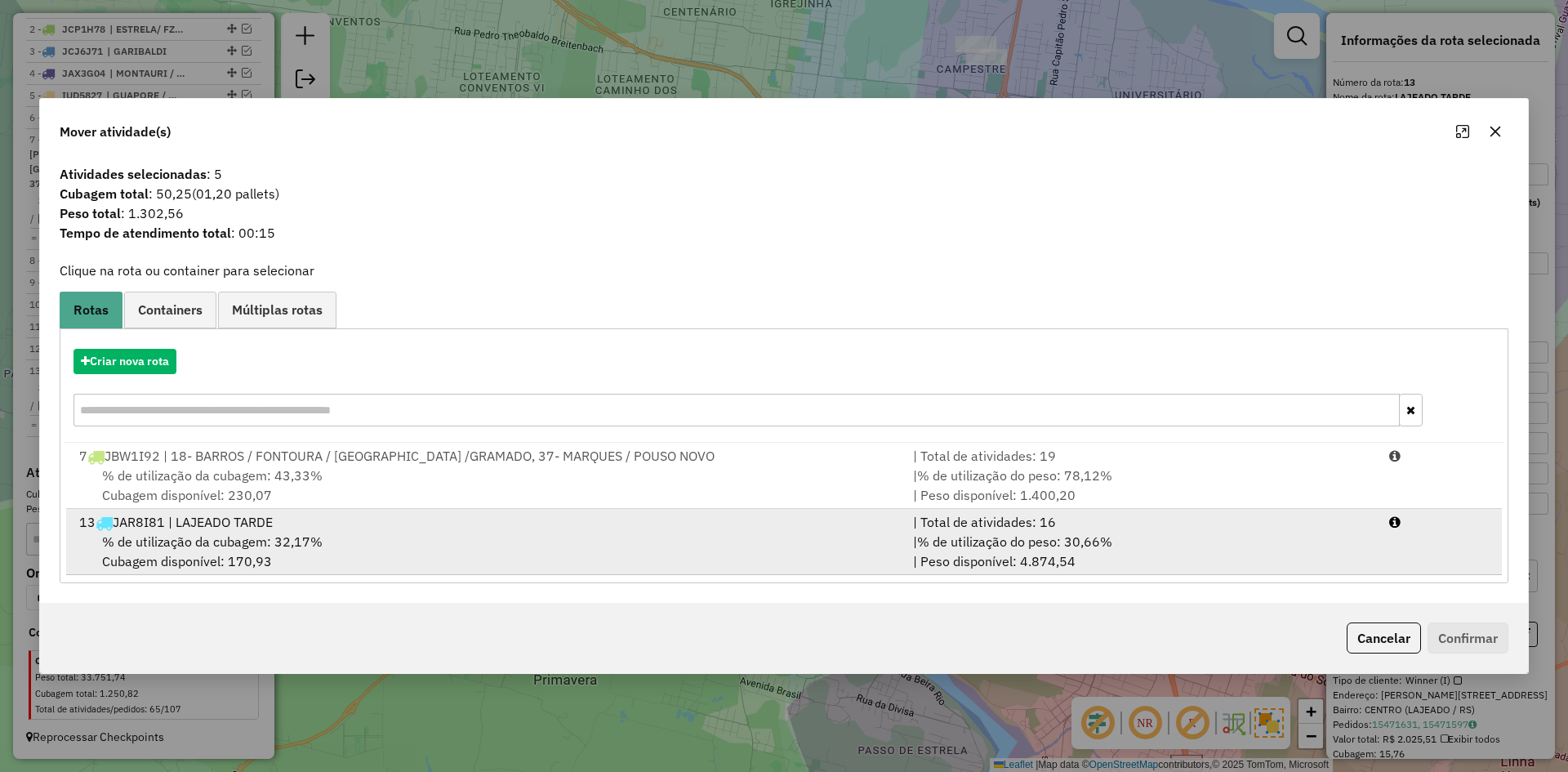
drag, startPoint x: 277, startPoint y: 530, endPoint x: 290, endPoint y: 537, distance: 14.8
click at [278, 530] on div "13 JAR8I81 | LAJEADO TARDE" at bounding box center [486, 522] width 834 height 20
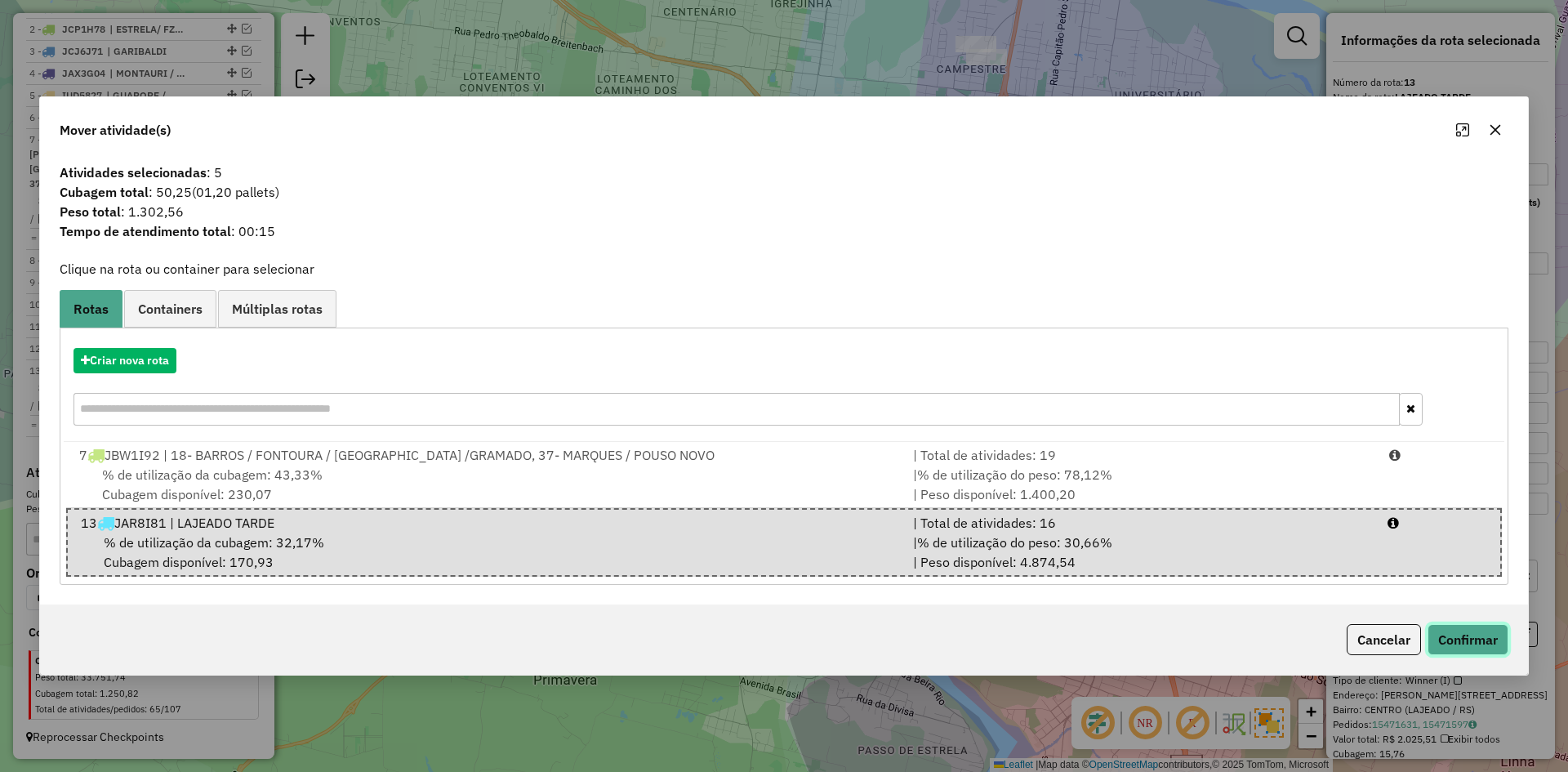
click at [1455, 641] on button "Confirmar" at bounding box center [1468, 640] width 80 height 31
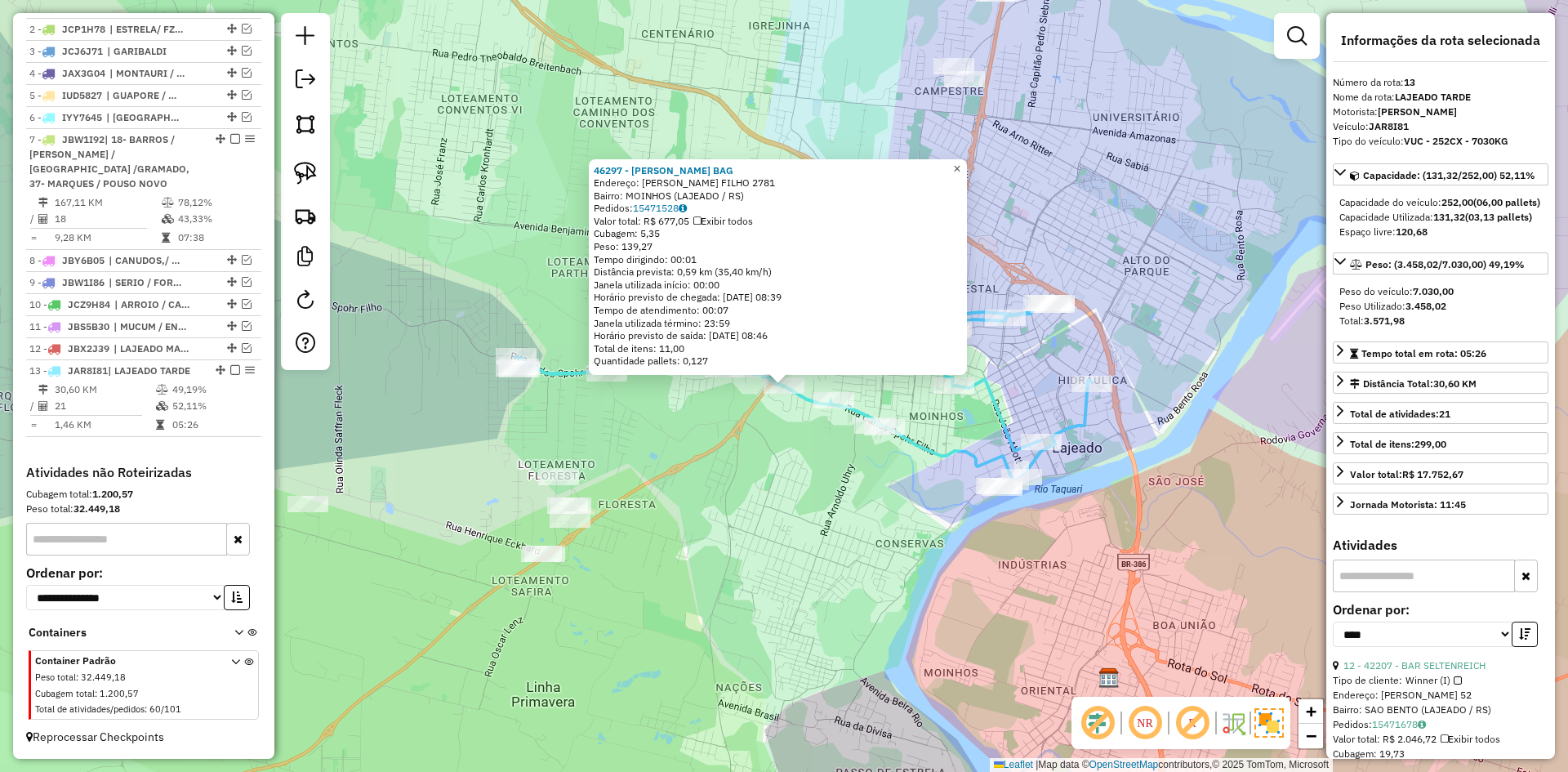
click at [961, 162] on span "×" at bounding box center [956, 169] width 7 height 14
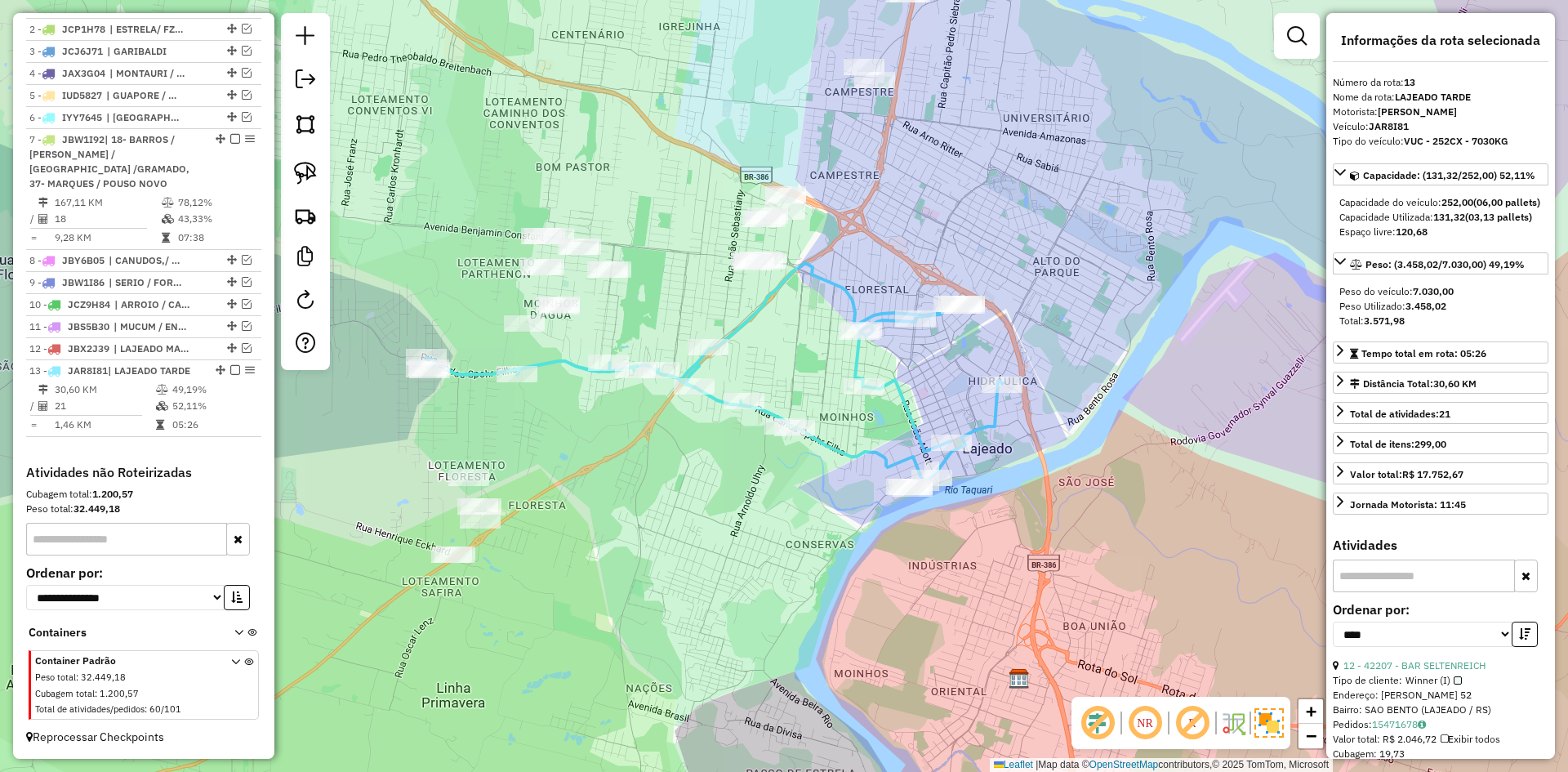
click at [479, 372] on icon at bounding box center [714, 373] width 576 height 220
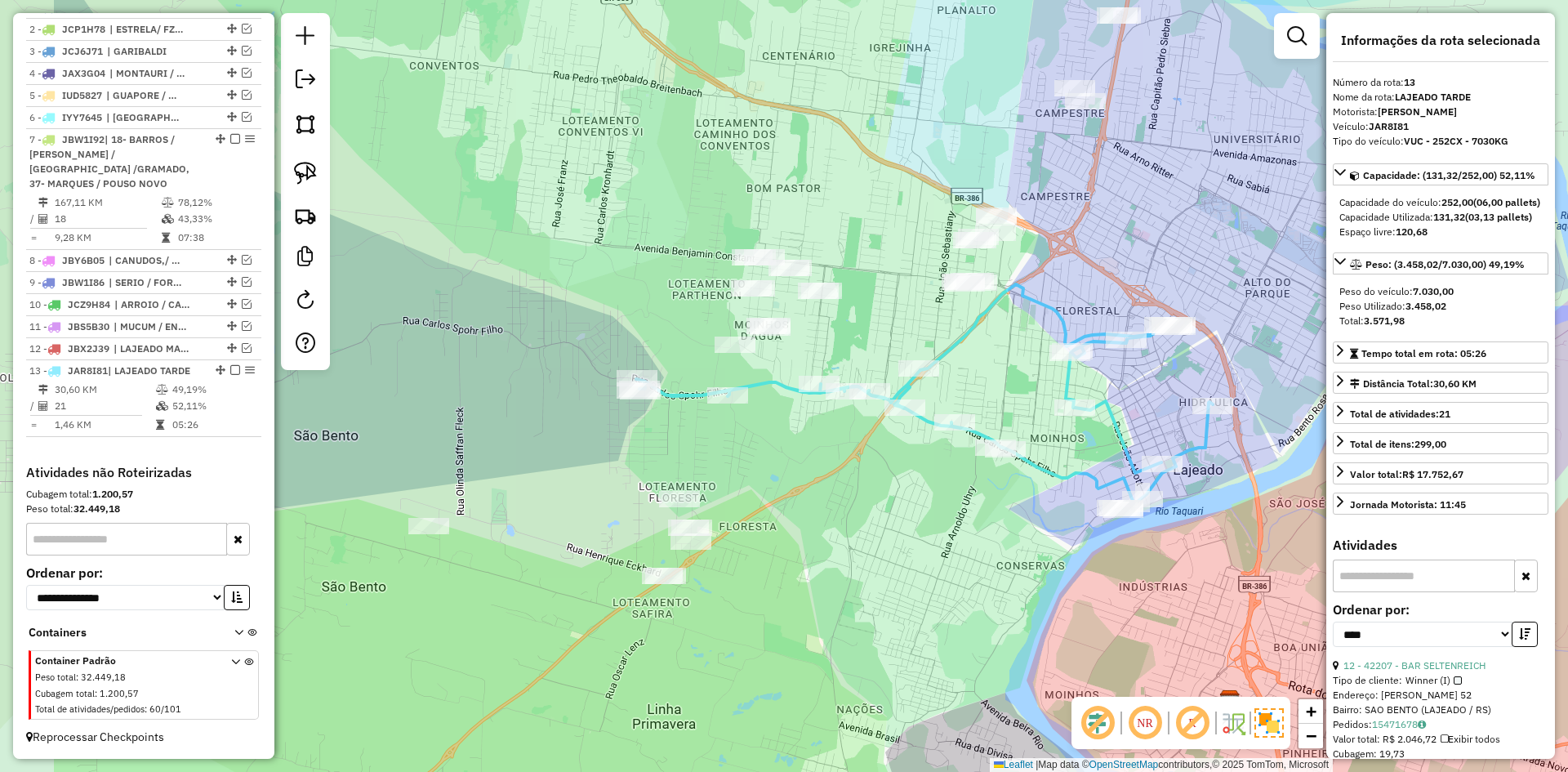
drag, startPoint x: 511, startPoint y: 375, endPoint x: 720, endPoint y: 396, distance: 210.1
click at [720, 396] on icon at bounding box center [924, 394] width 576 height 220
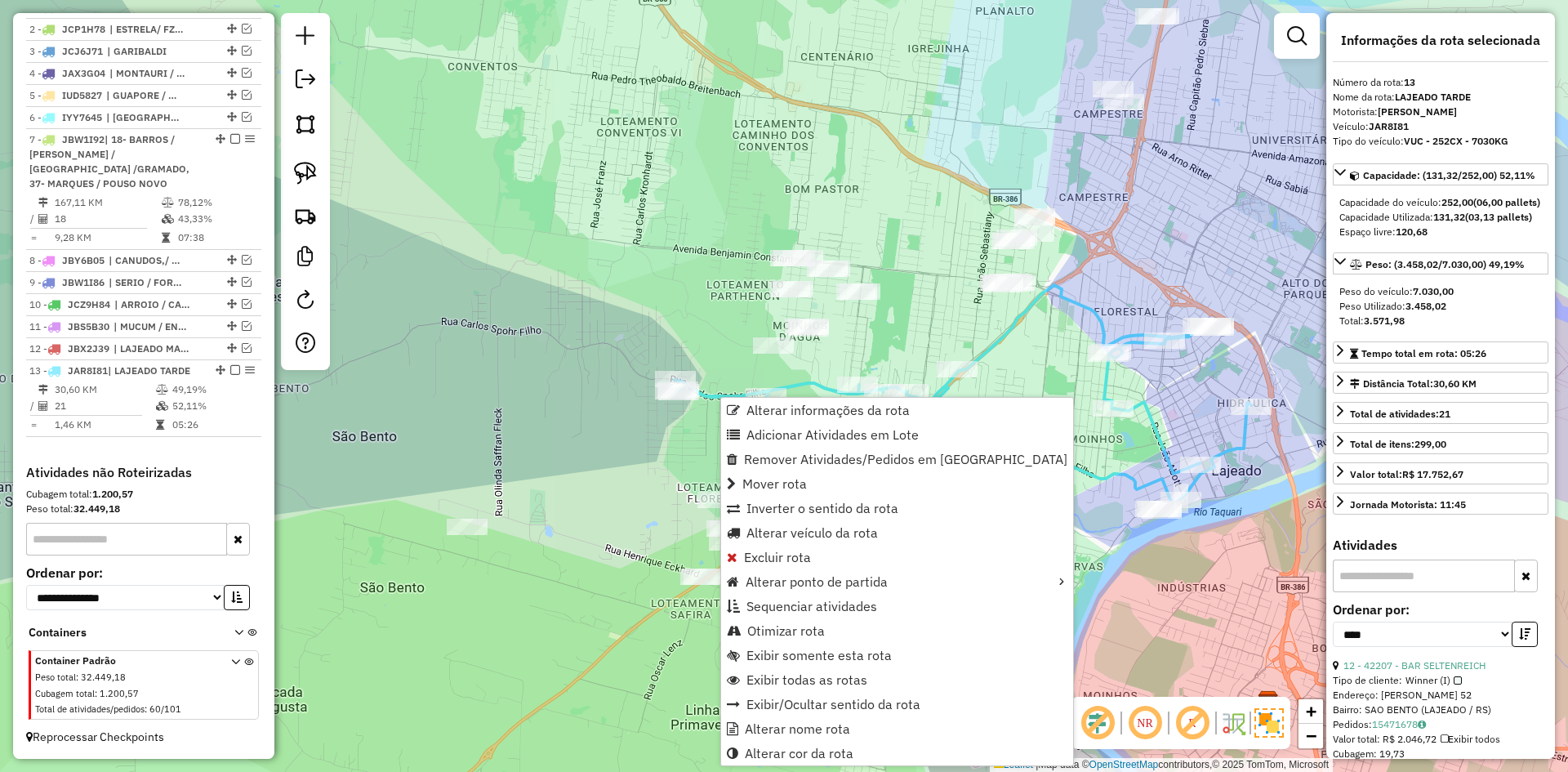
click at [694, 426] on div "Janela de atendimento Grade de atendimento Capacidade Transportadoras Veículos …" at bounding box center [784, 386] width 1568 height 772
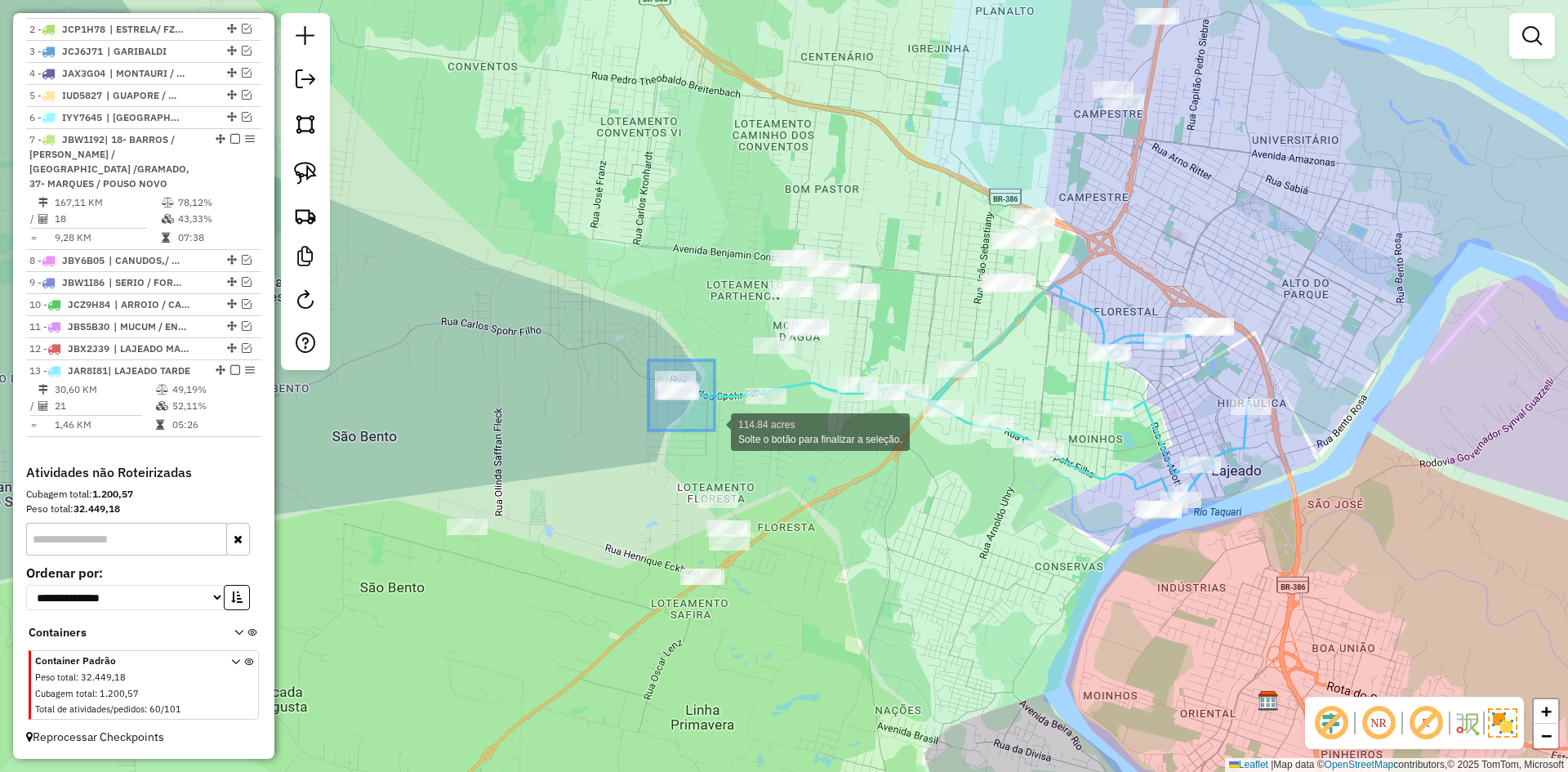
drag, startPoint x: 648, startPoint y: 360, endPoint x: 715, endPoint y: 430, distance: 96.9
click at [730, 396] on icon at bounding box center [963, 395] width 576 height 220
select select "*********"
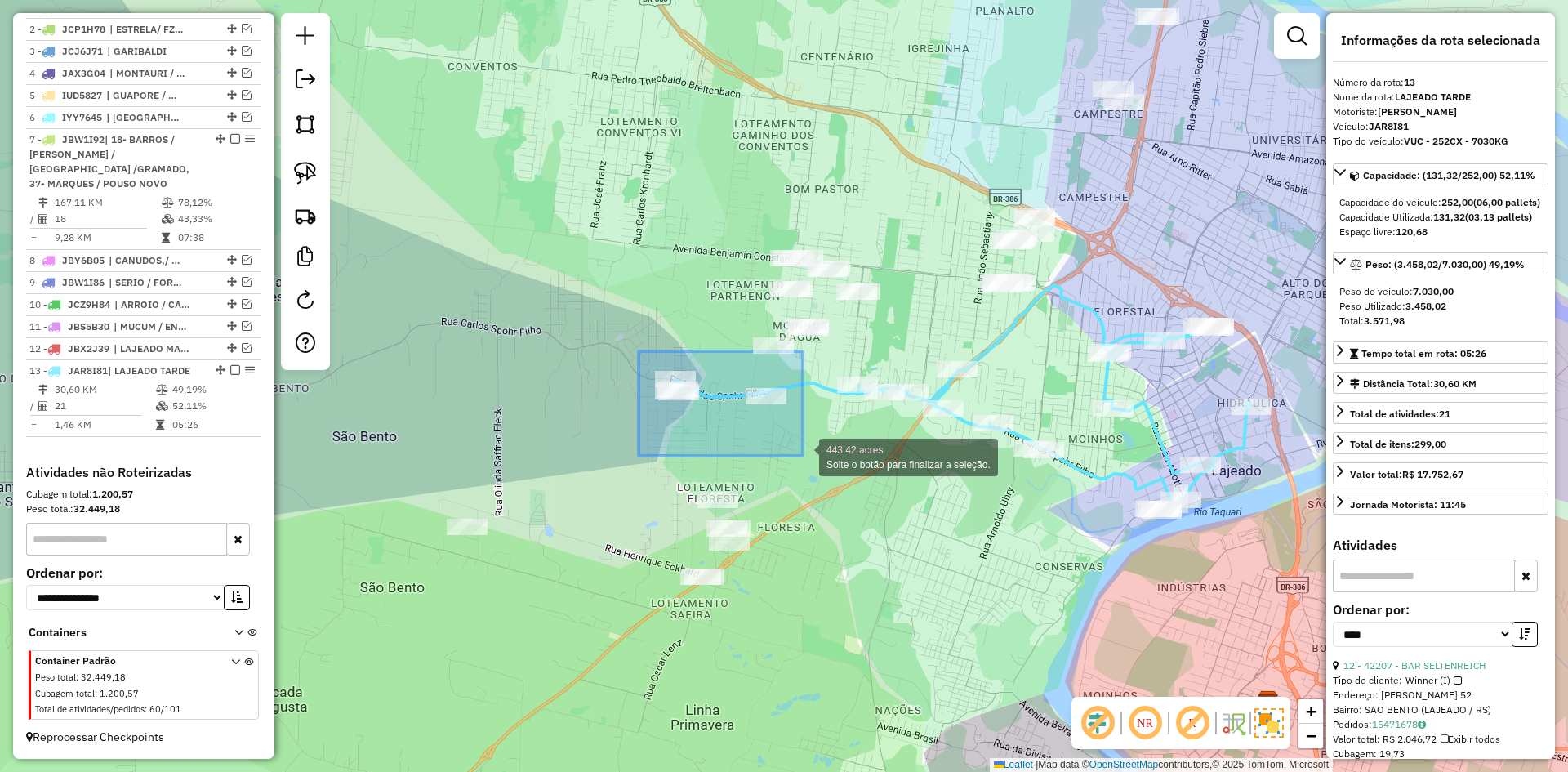
drag, startPoint x: 646, startPoint y: 359, endPoint x: 803, endPoint y: 456, distance: 184.5
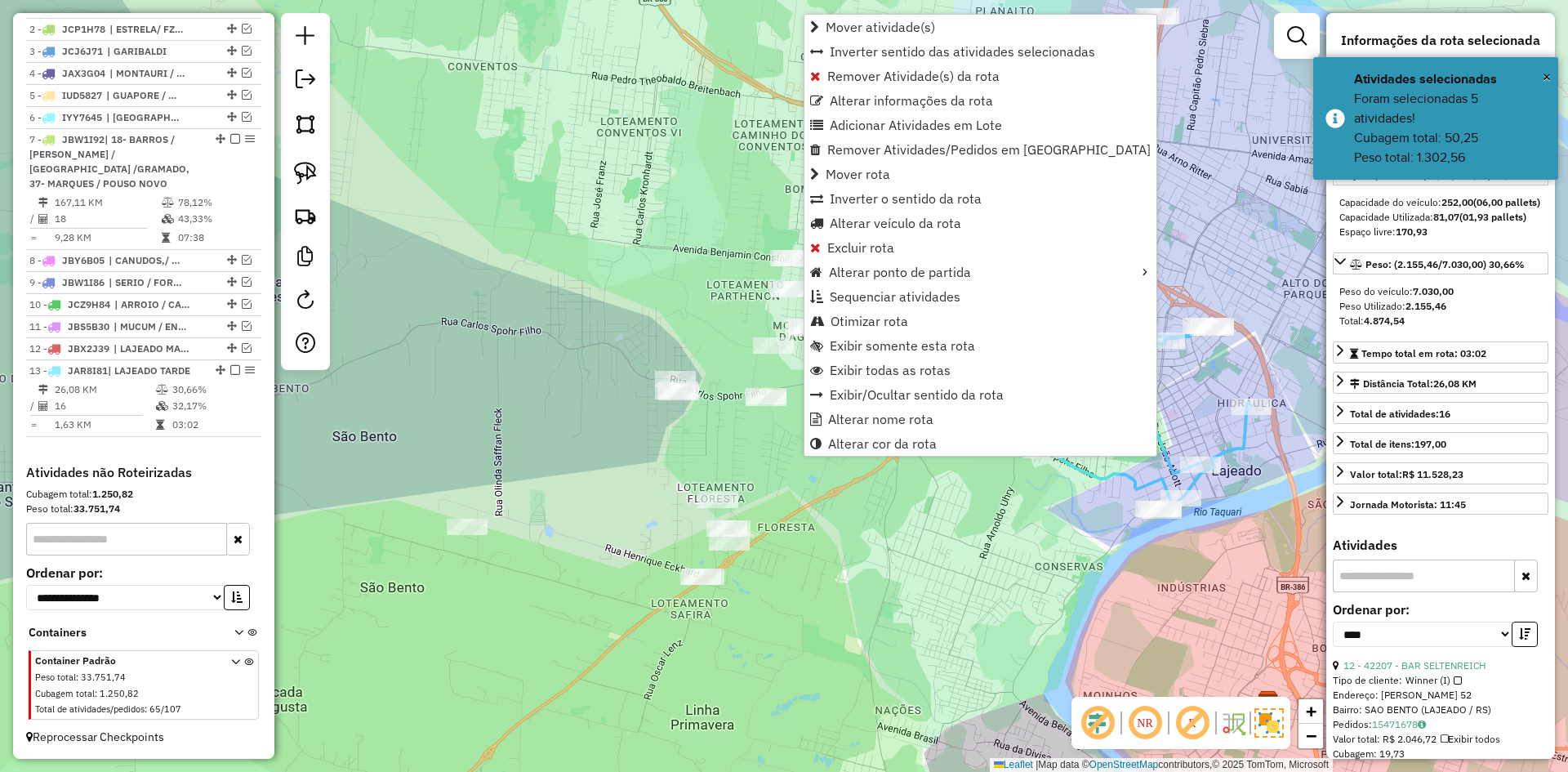
click at [1151, 248] on div "Janela de atendimento Grade de atendimento Capacidade Transportadoras Veículos …" at bounding box center [784, 386] width 1568 height 772
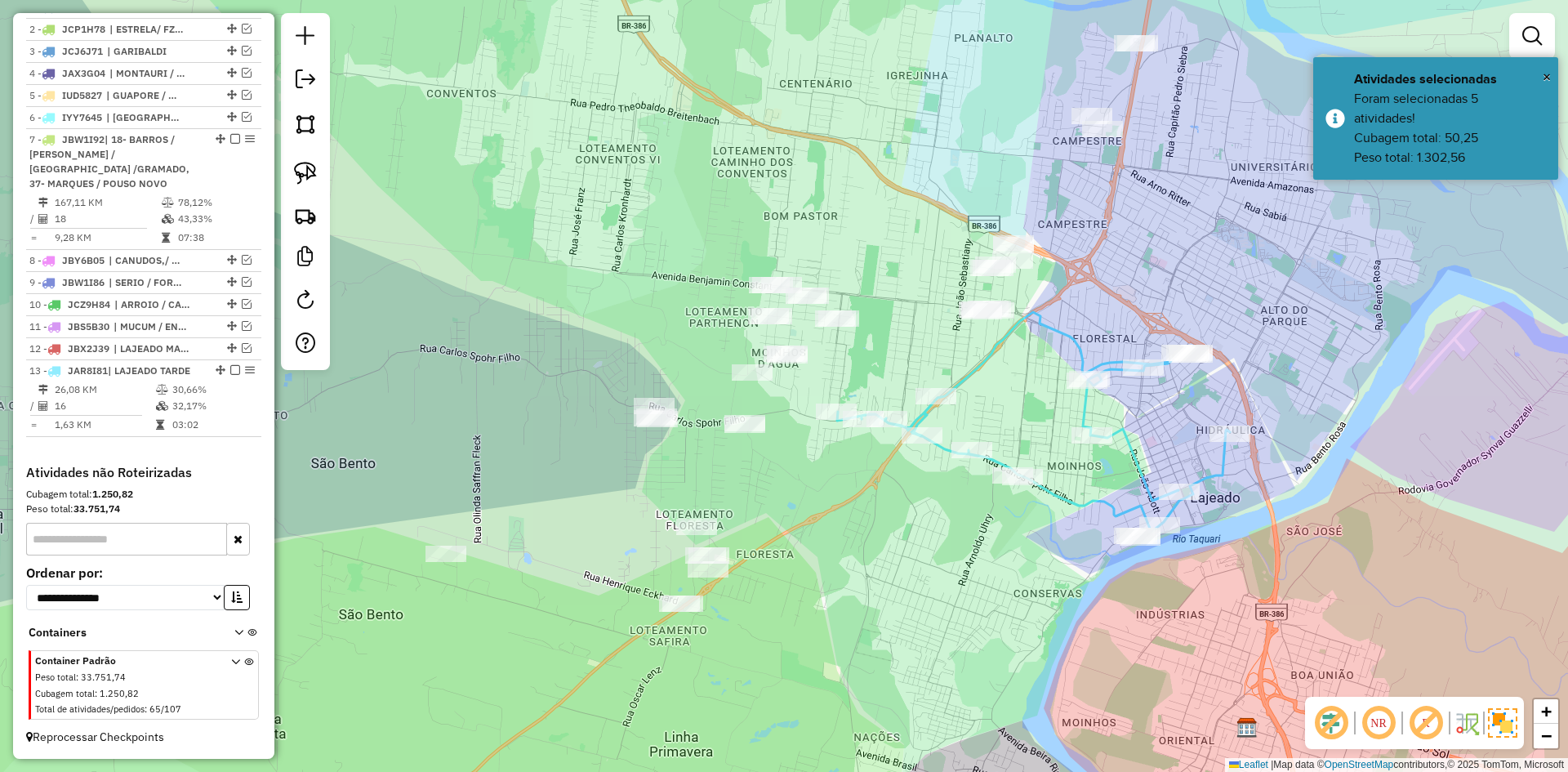
drag, startPoint x: 1055, startPoint y: 330, endPoint x: 1038, endPoint y: 356, distance: 31.1
click at [1038, 356] on div "Janela de atendimento Grade de atendimento Capacidade Transportadoras Veículos …" at bounding box center [784, 386] width 1568 height 772
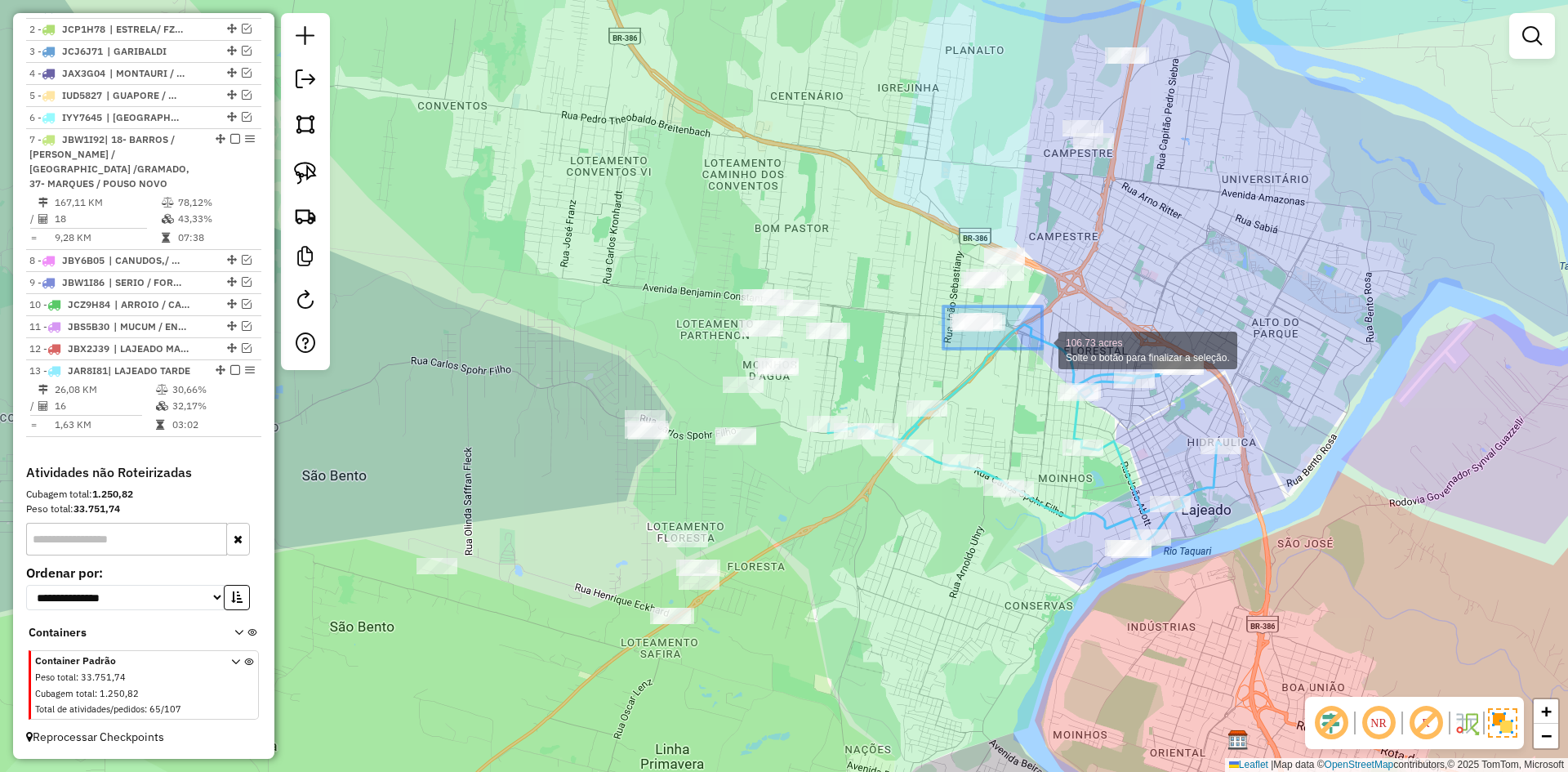
drag, startPoint x: 943, startPoint y: 306, endPoint x: 1041, endPoint y: 349, distance: 107.0
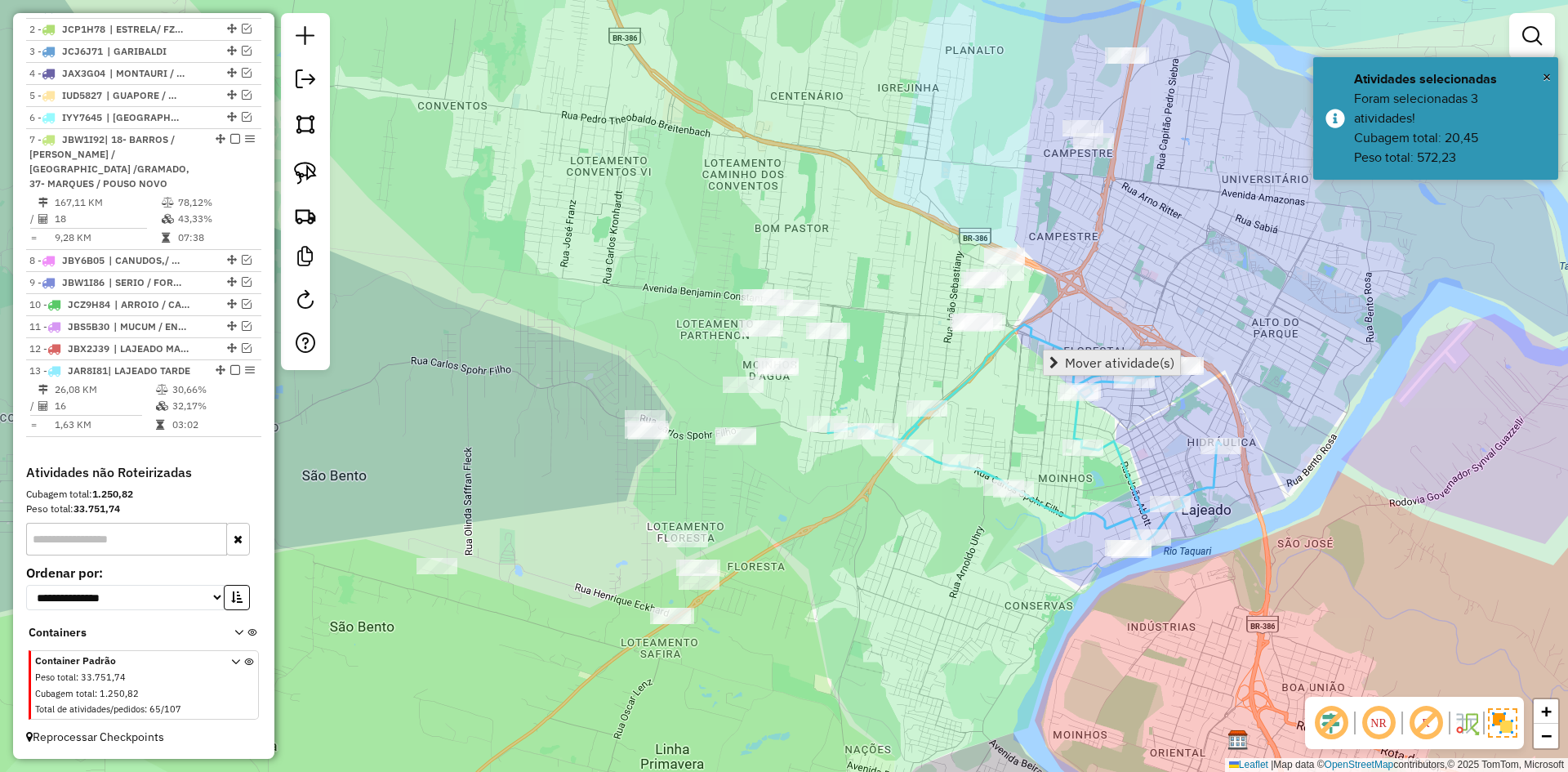
click at [1108, 360] on span "Mover atividade(s)" at bounding box center [1120, 363] width 109 height 13
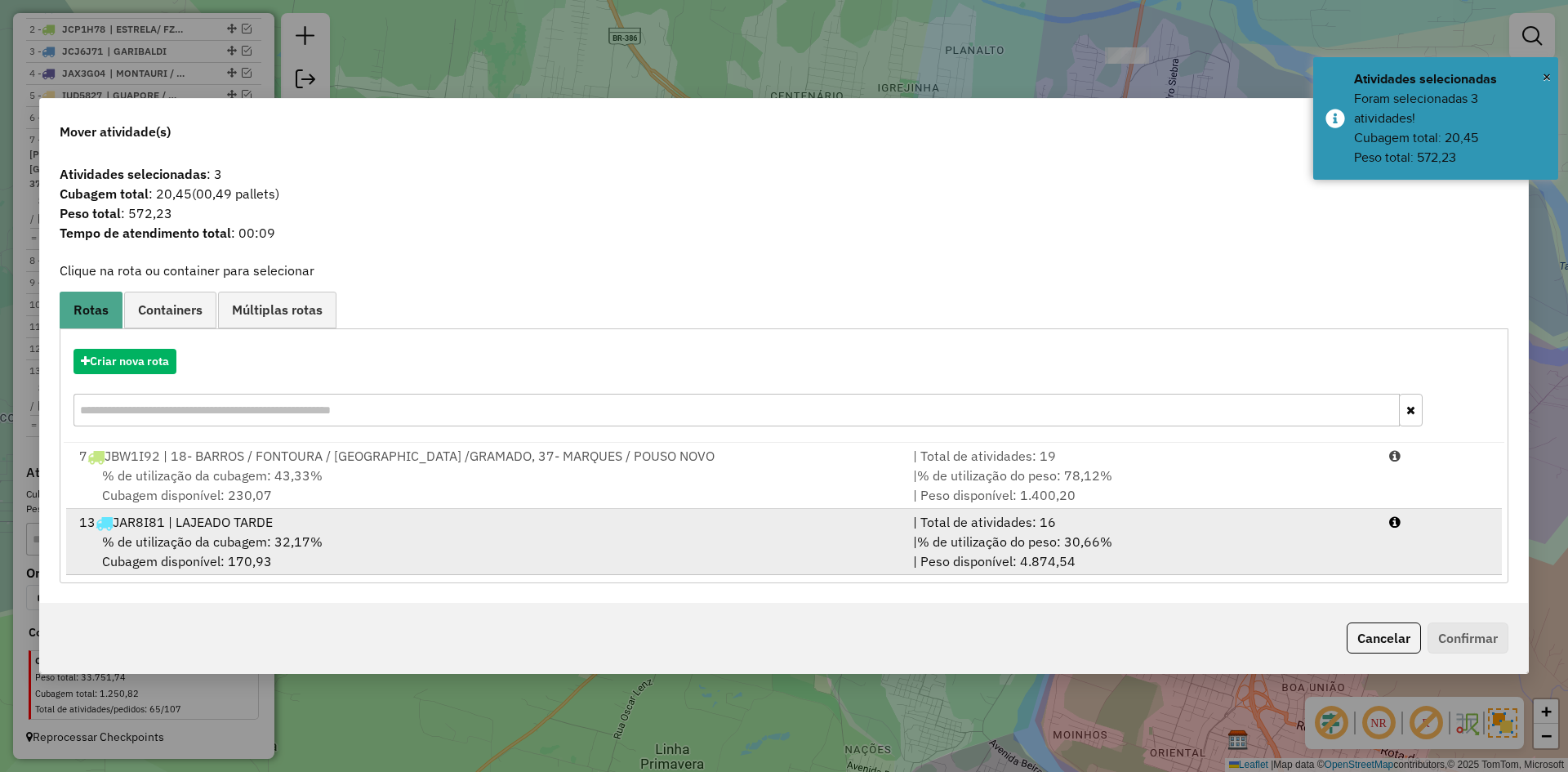
click at [281, 531] on div "% de utilização da cubagem: 32,17% Cubagem disponível: 170,93" at bounding box center [486, 550] width 834 height 39
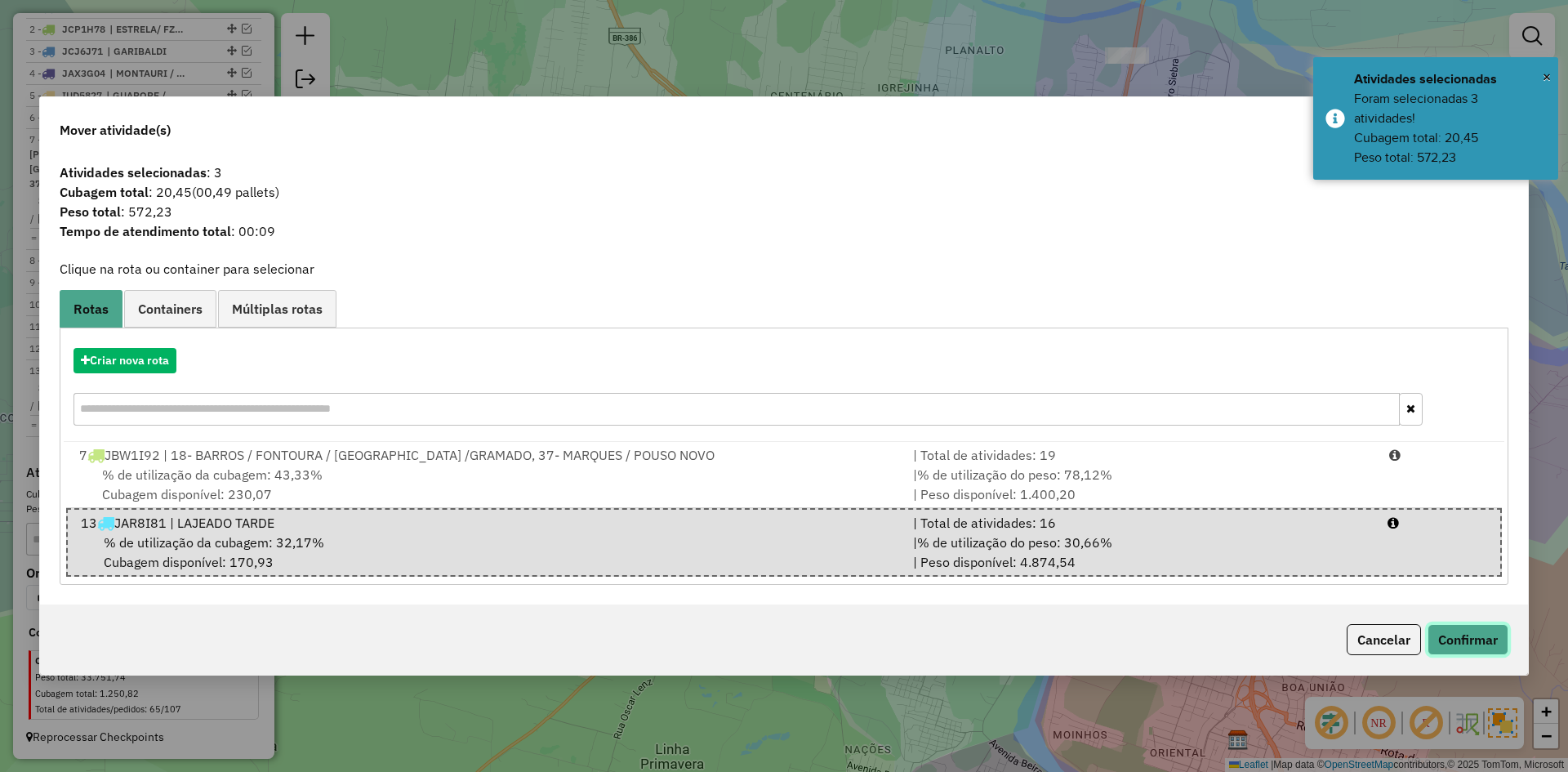
click at [1449, 627] on button "Confirmar" at bounding box center [1468, 640] width 80 height 31
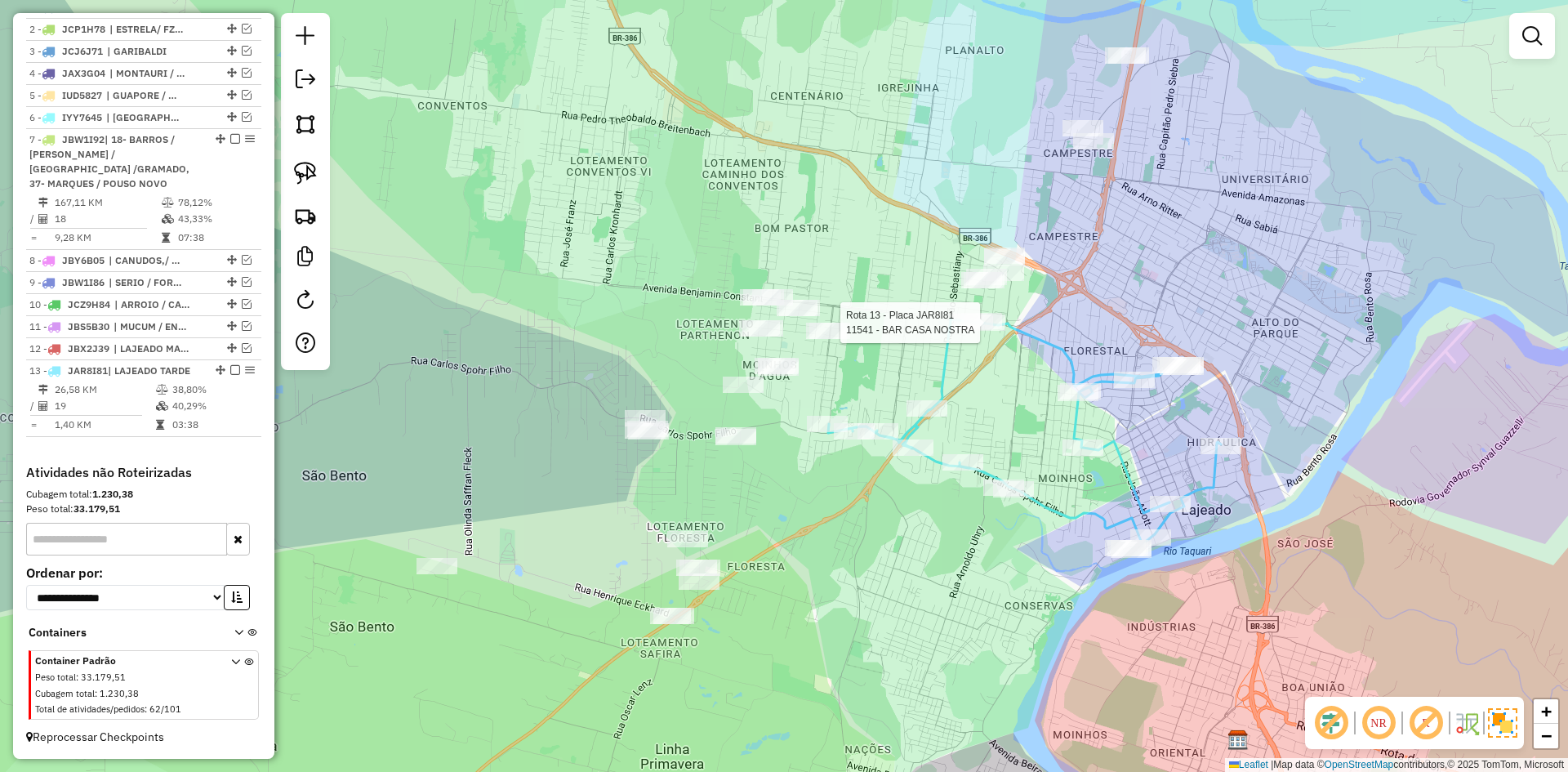
select select "*********"
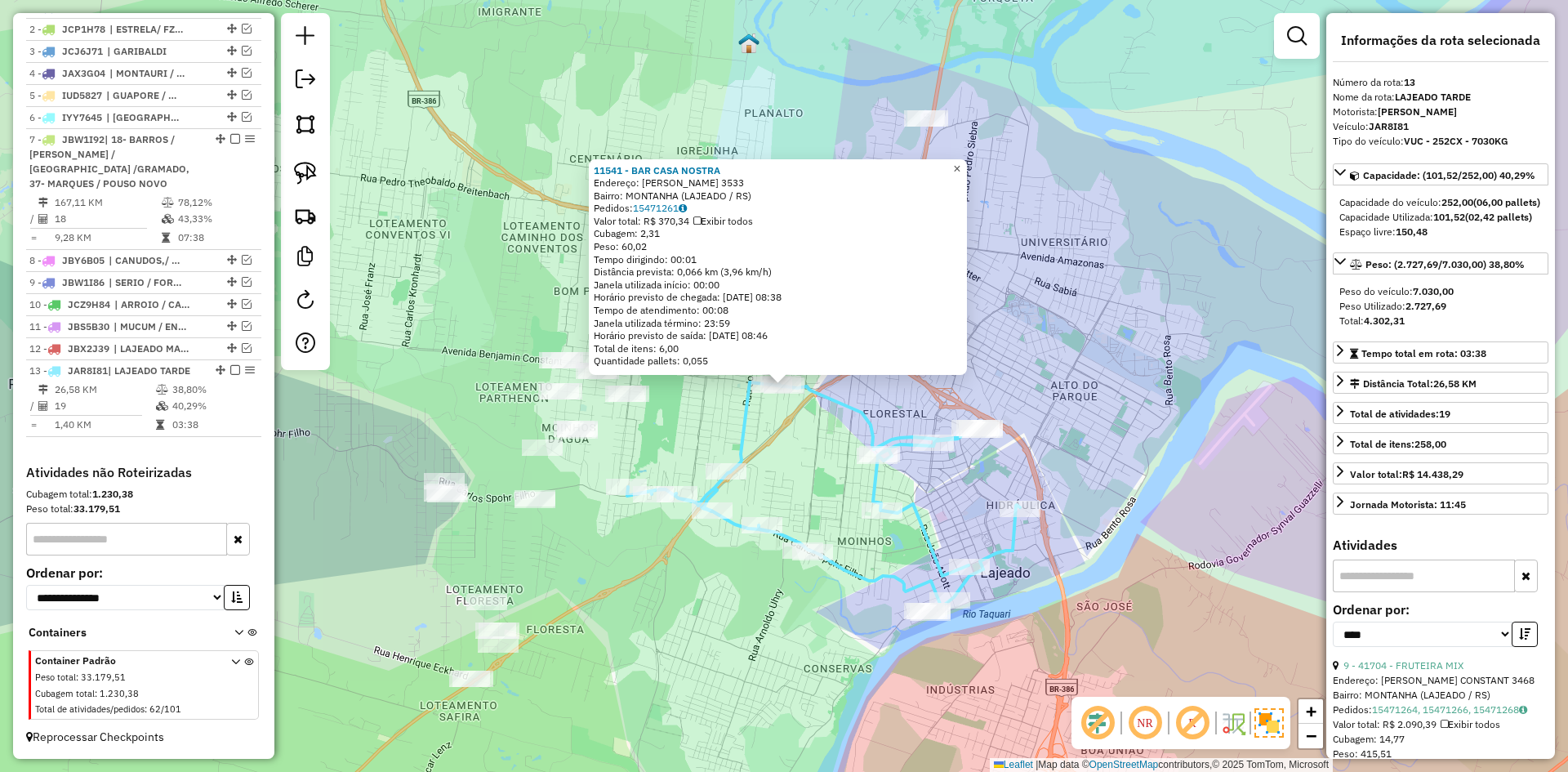
click at [961, 164] on span "×" at bounding box center [956, 169] width 7 height 14
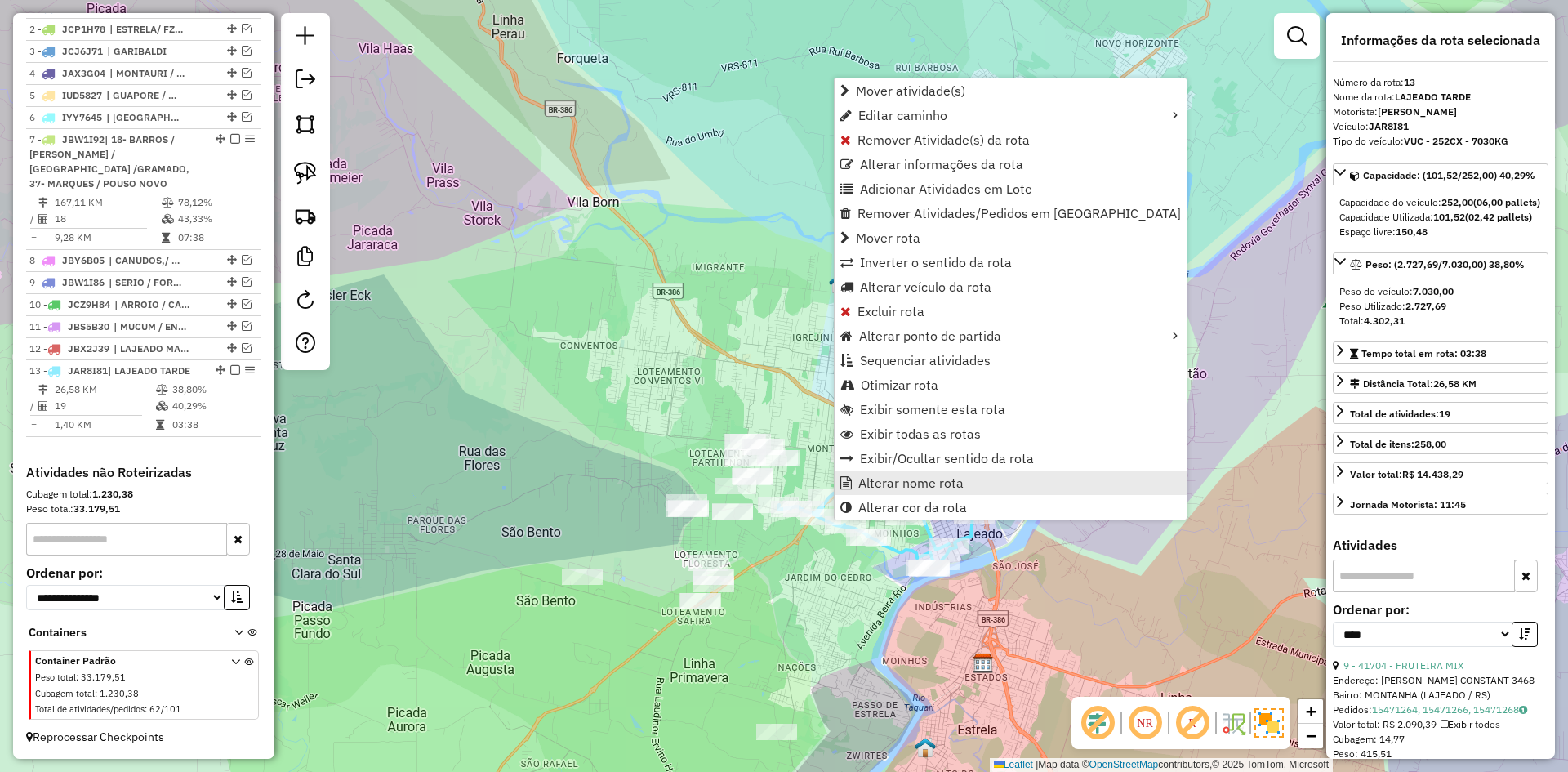
click at [906, 484] on span "Alterar nome rota" at bounding box center [911, 482] width 106 height 13
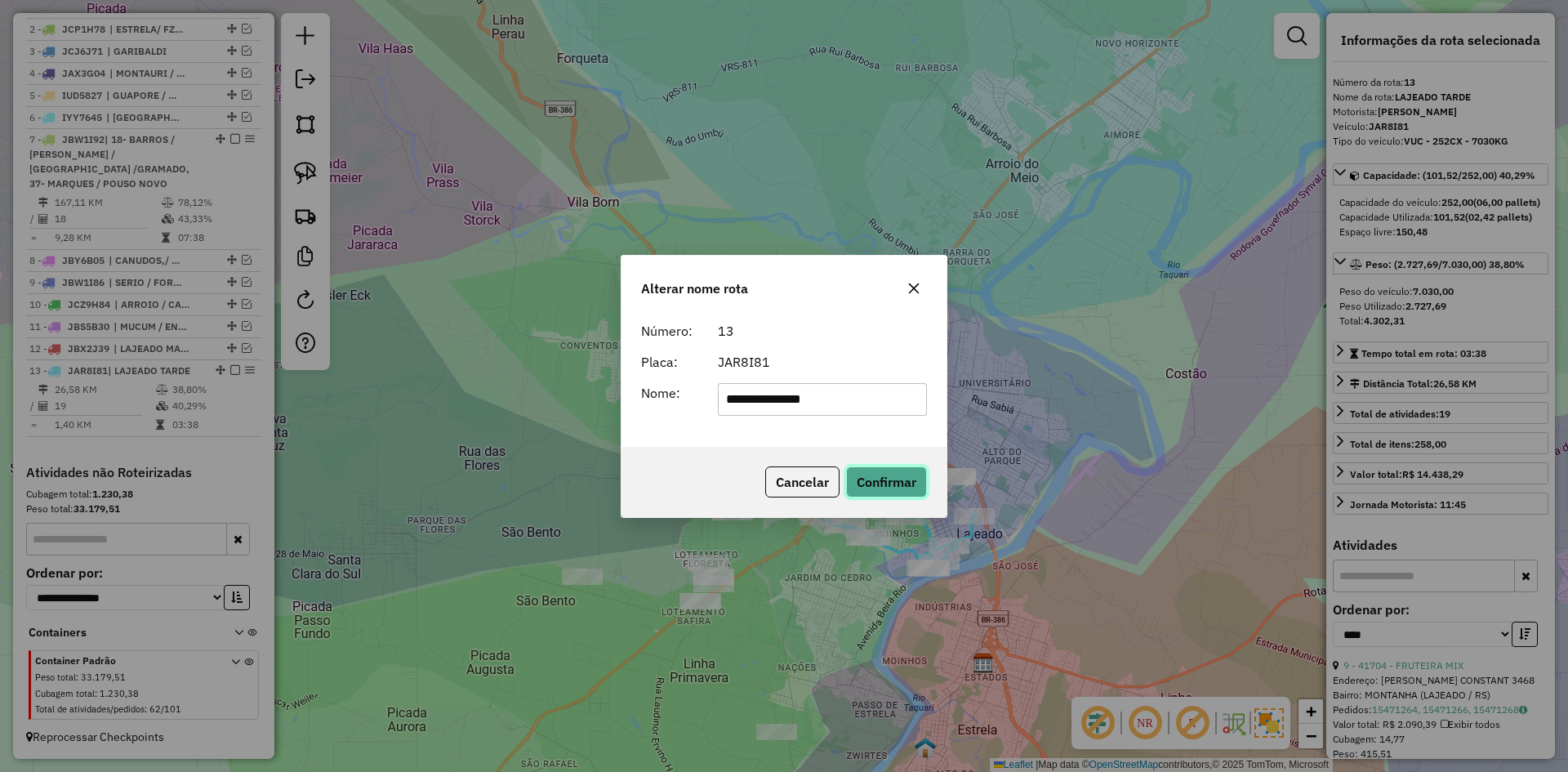
click at [895, 481] on button "Confirmar" at bounding box center [886, 482] width 80 height 31
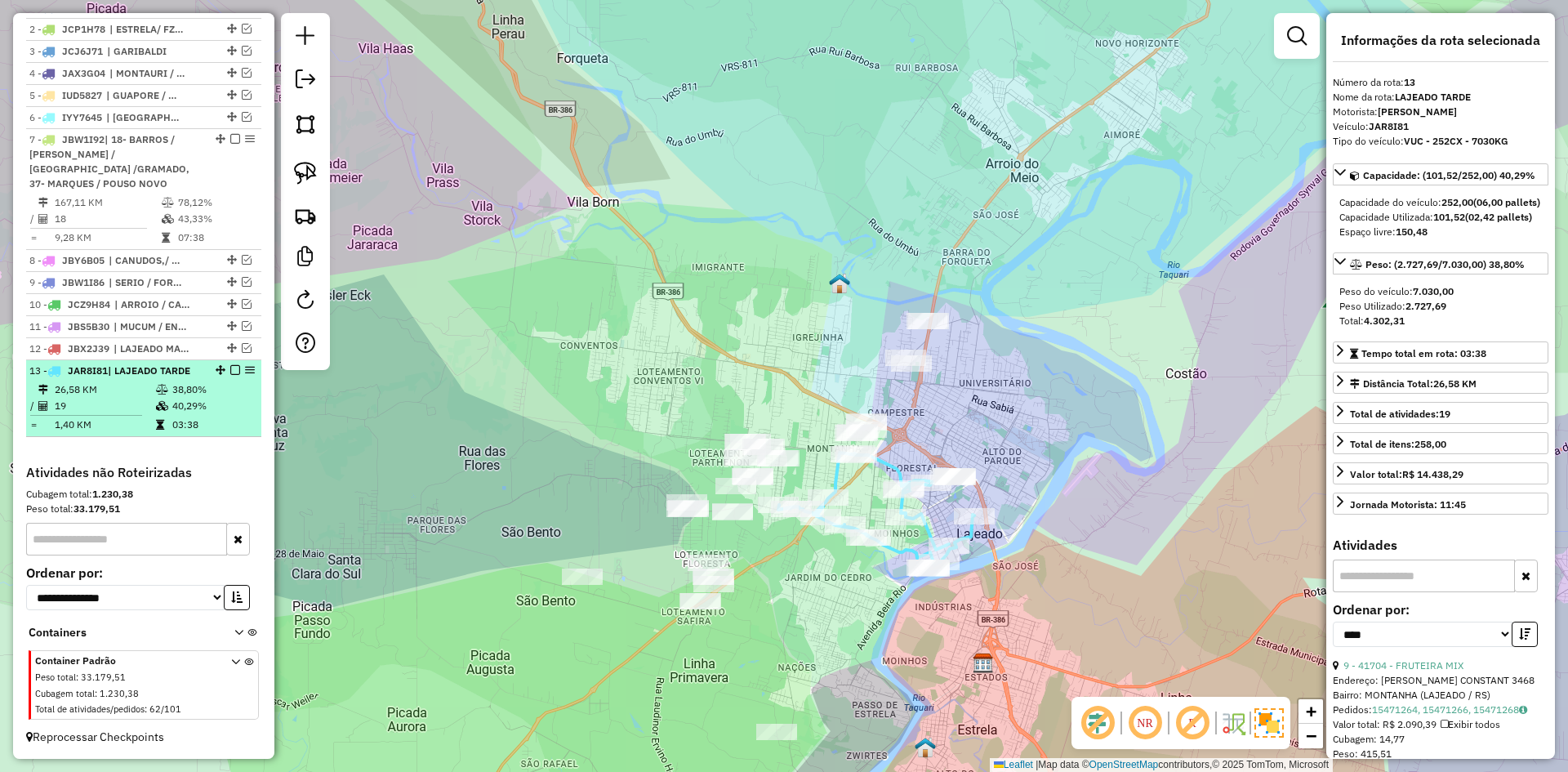
click at [232, 371] on em at bounding box center [235, 370] width 10 height 10
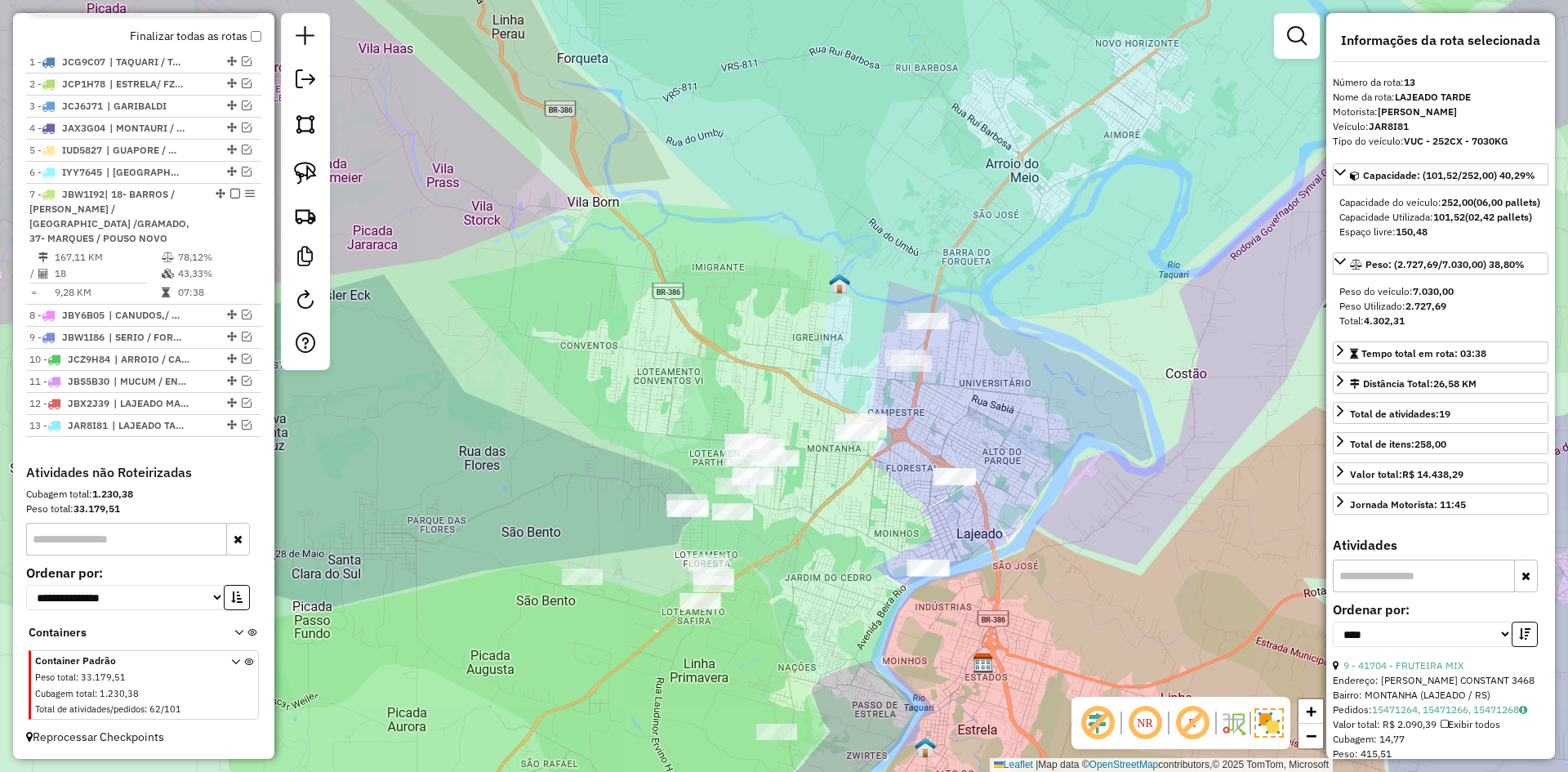
scroll to position [614, 0]
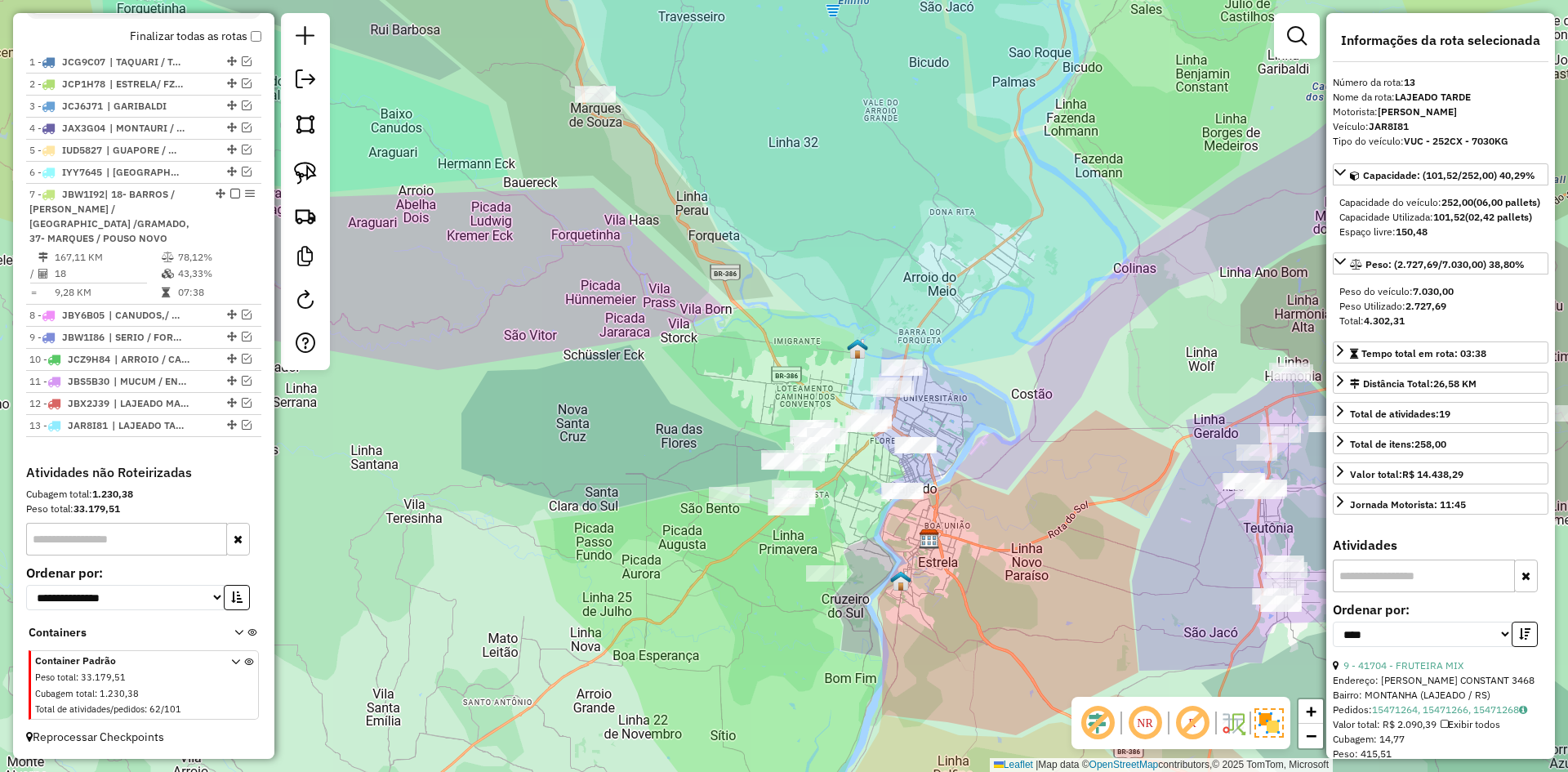
drag, startPoint x: 865, startPoint y: 564, endPoint x: 846, endPoint y: 507, distance: 60.1
click at [848, 510] on div "Janela de atendimento Grade de atendimento Capacidade Transportadoras Veículos …" at bounding box center [784, 386] width 1568 height 772
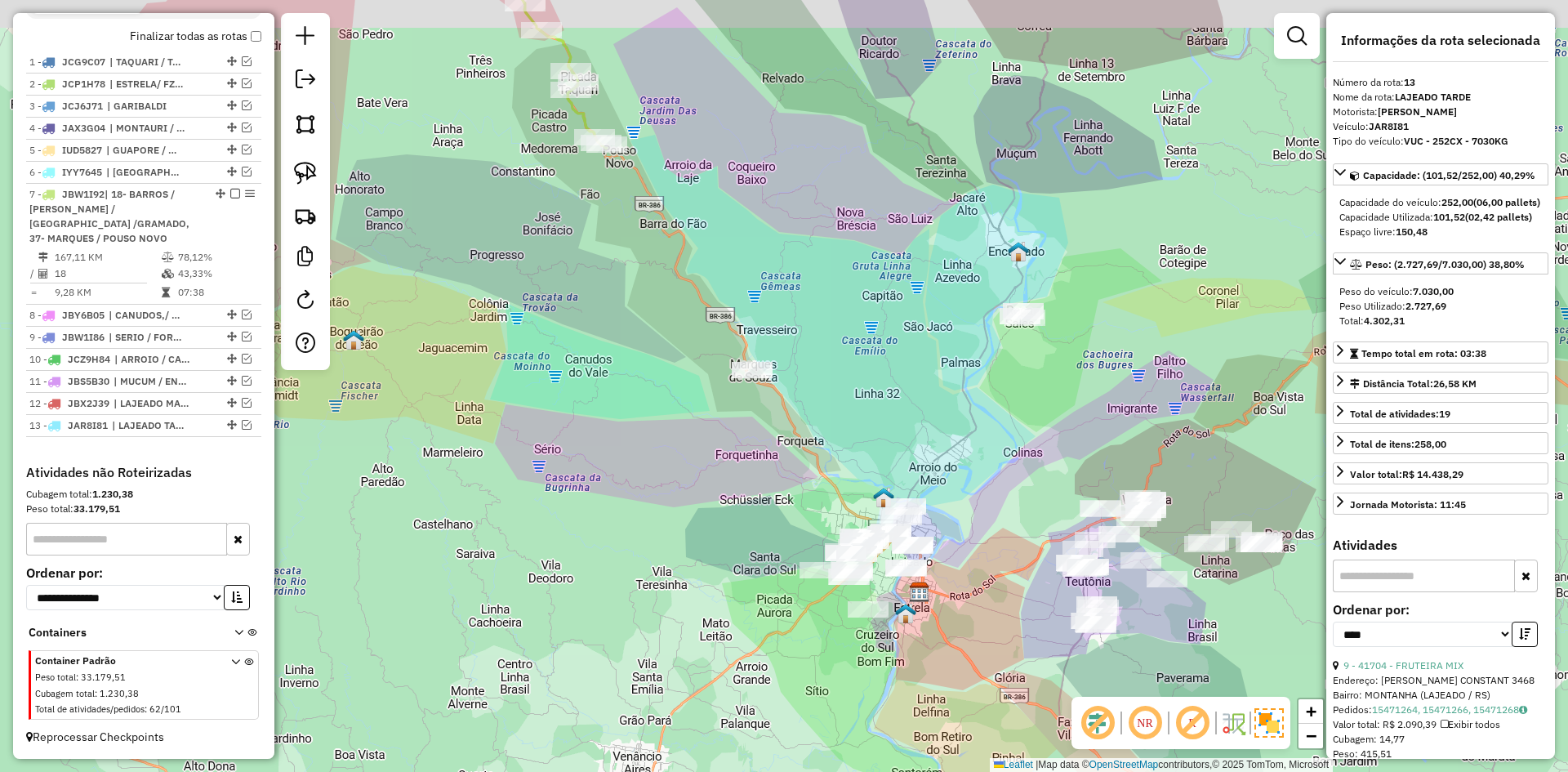
drag, startPoint x: 1040, startPoint y: 509, endPoint x: 993, endPoint y: 581, distance: 86.0
click at [993, 581] on div "Janela de atendimento Grade de atendimento Capacidade Transportadoras Veículos …" at bounding box center [784, 386] width 1568 height 772
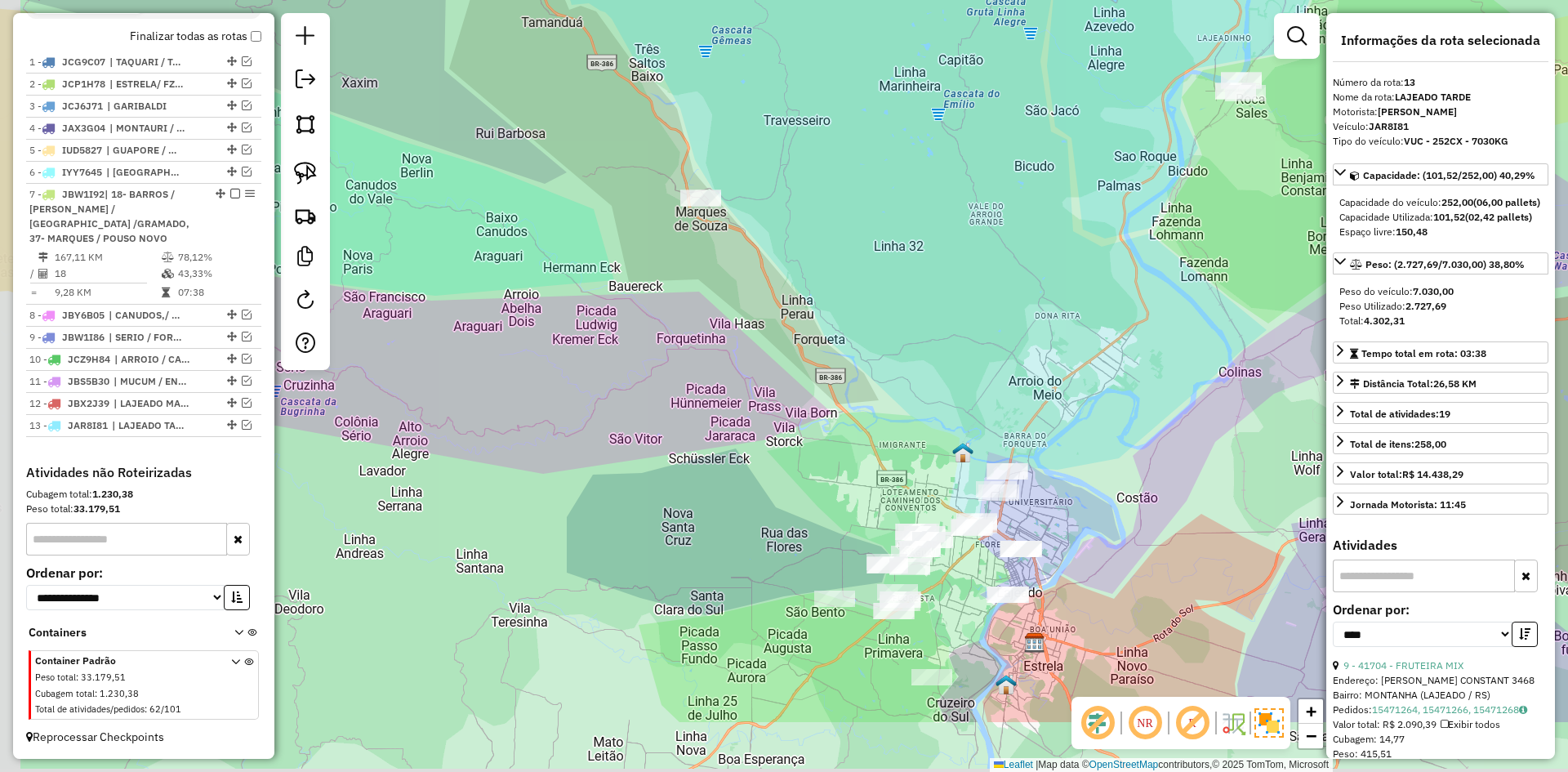
drag, startPoint x: 755, startPoint y: 502, endPoint x: 829, endPoint y: 367, distance: 154.0
click at [829, 367] on div "Janela de atendimento Grade de atendimento Capacidade Transportadoras Veículos …" at bounding box center [784, 386] width 1568 height 772
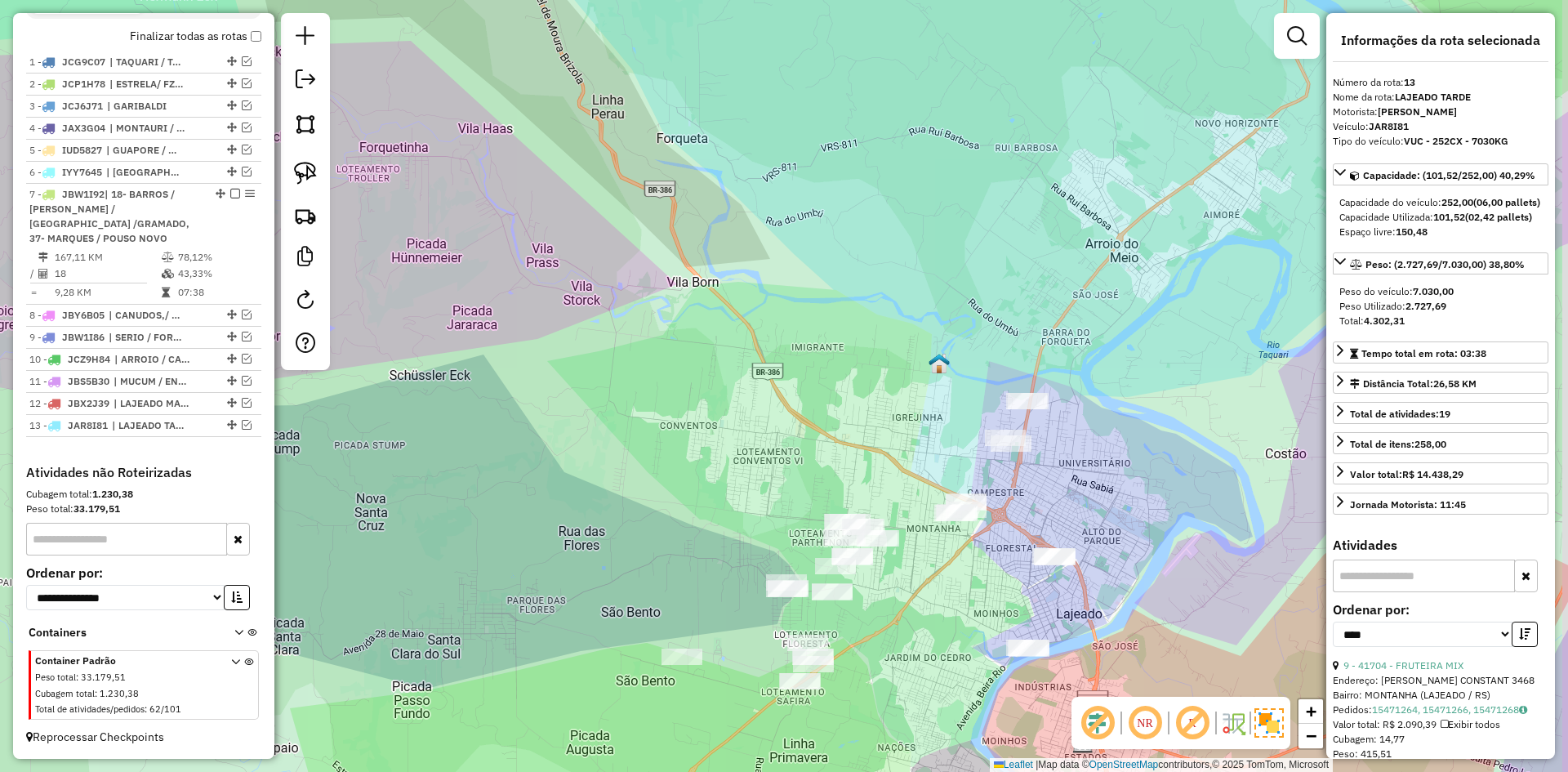
drag, startPoint x: 990, startPoint y: 473, endPoint x: 935, endPoint y: 393, distance: 97.1
click at [940, 399] on div "Janela de atendimento Grade de atendimento Capacidade Transportadoras Veículos …" at bounding box center [784, 386] width 1568 height 772
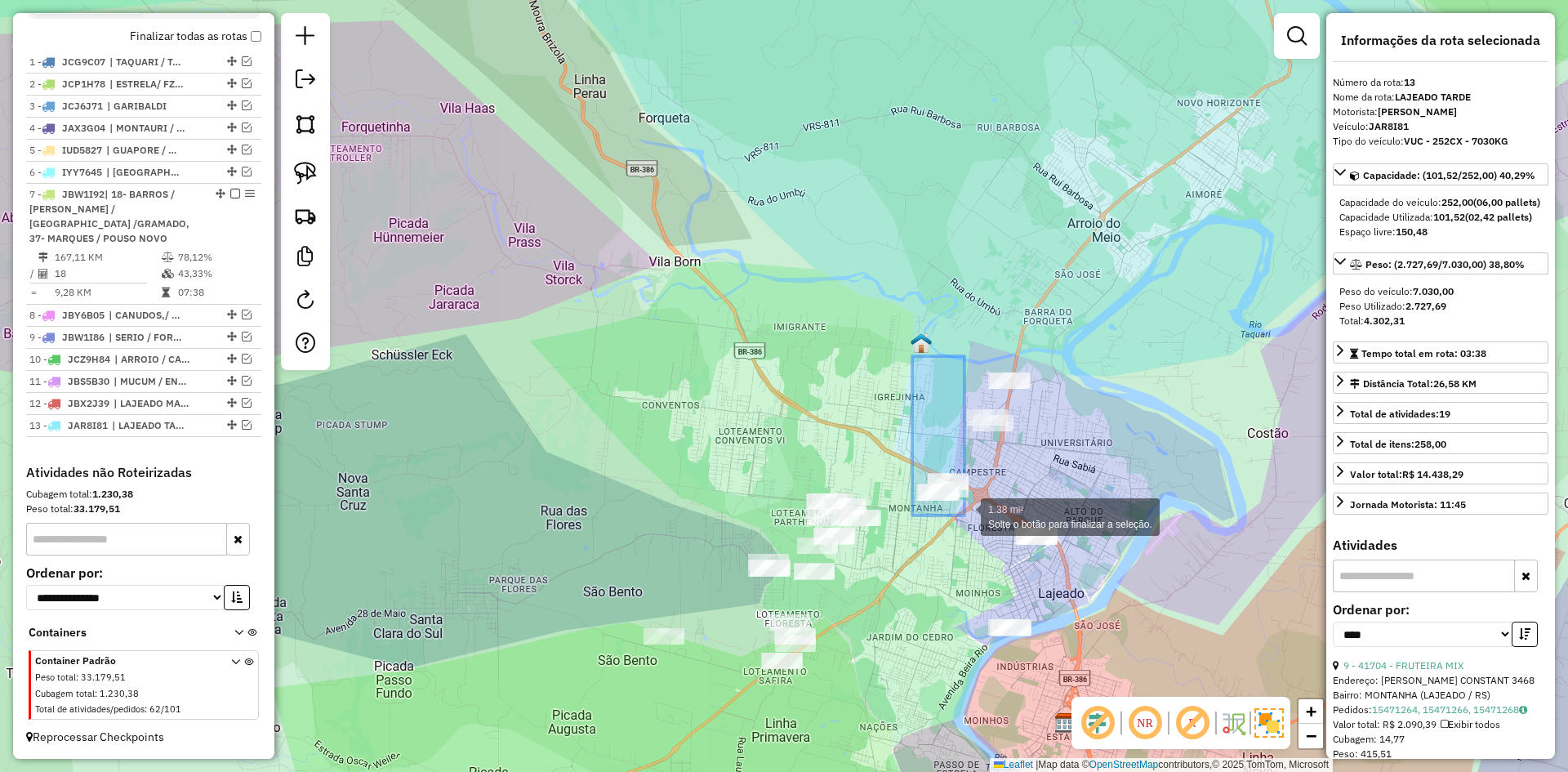
drag, startPoint x: 912, startPoint y: 357, endPoint x: 965, endPoint y: 516, distance: 167.6
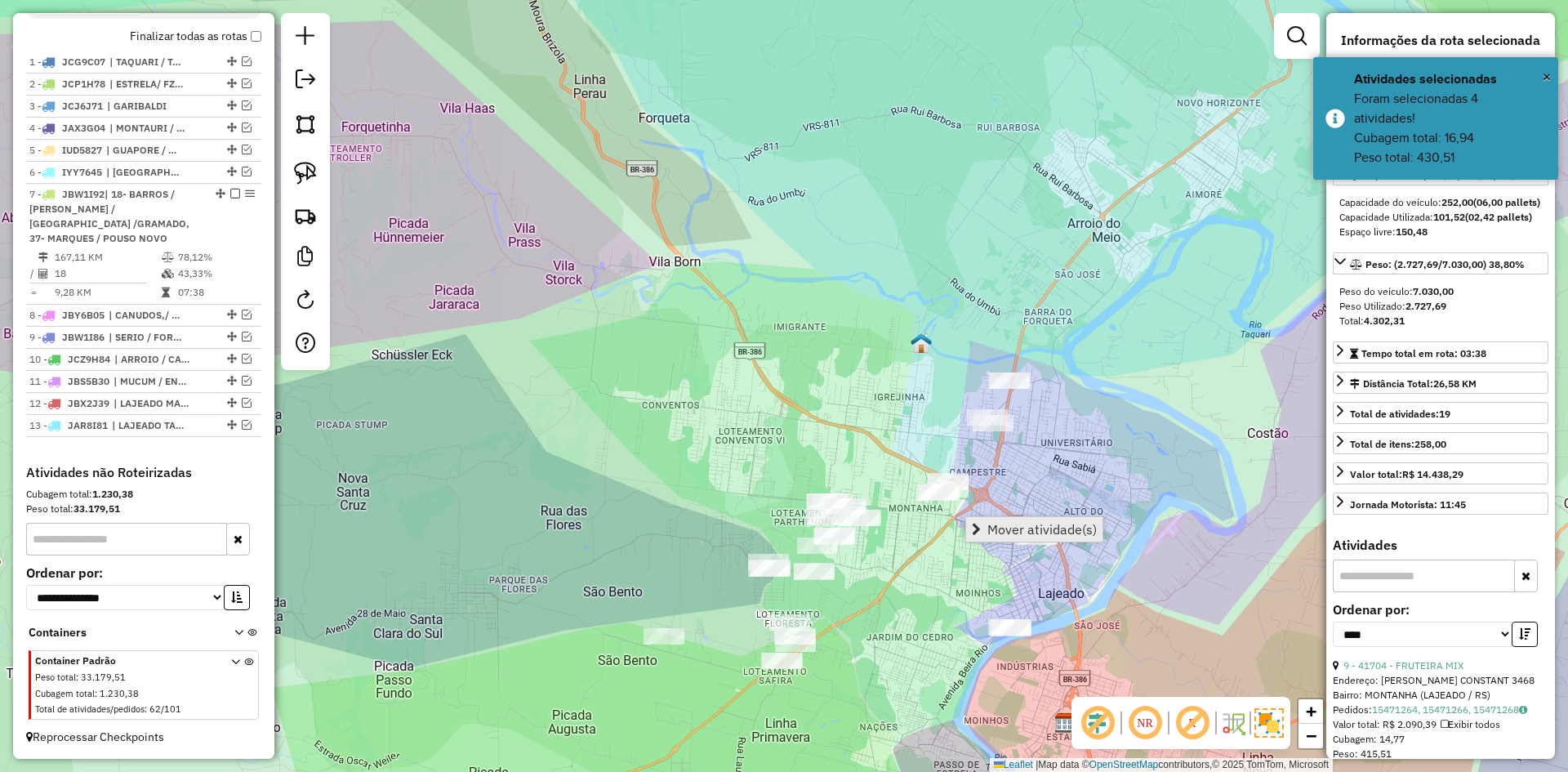
click at [1018, 525] on span "Mover atividade(s)" at bounding box center [1042, 529] width 109 height 13
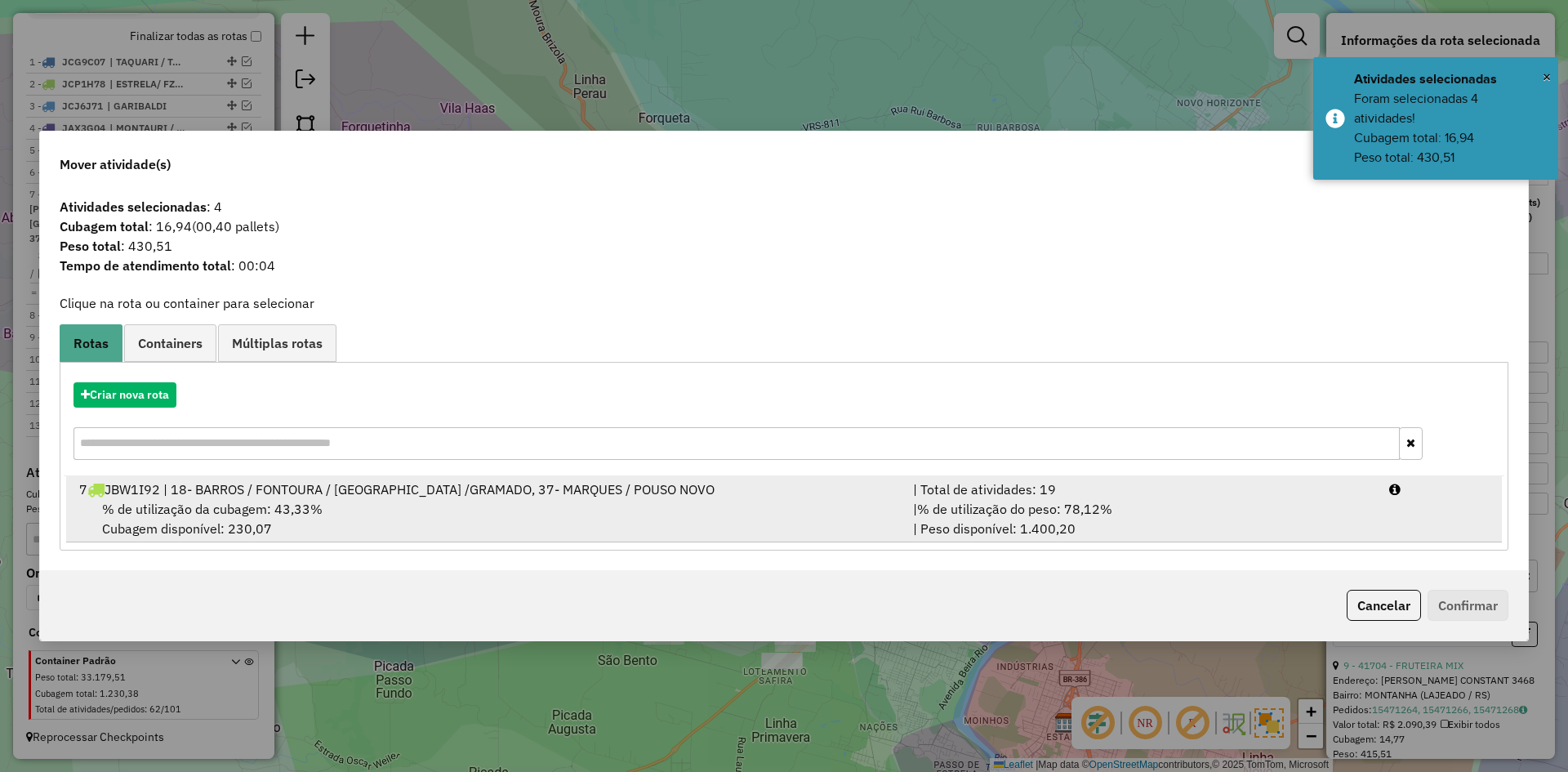
click at [249, 510] on span "% de utilização da cubagem: 43,33%" at bounding box center [212, 509] width 221 height 16
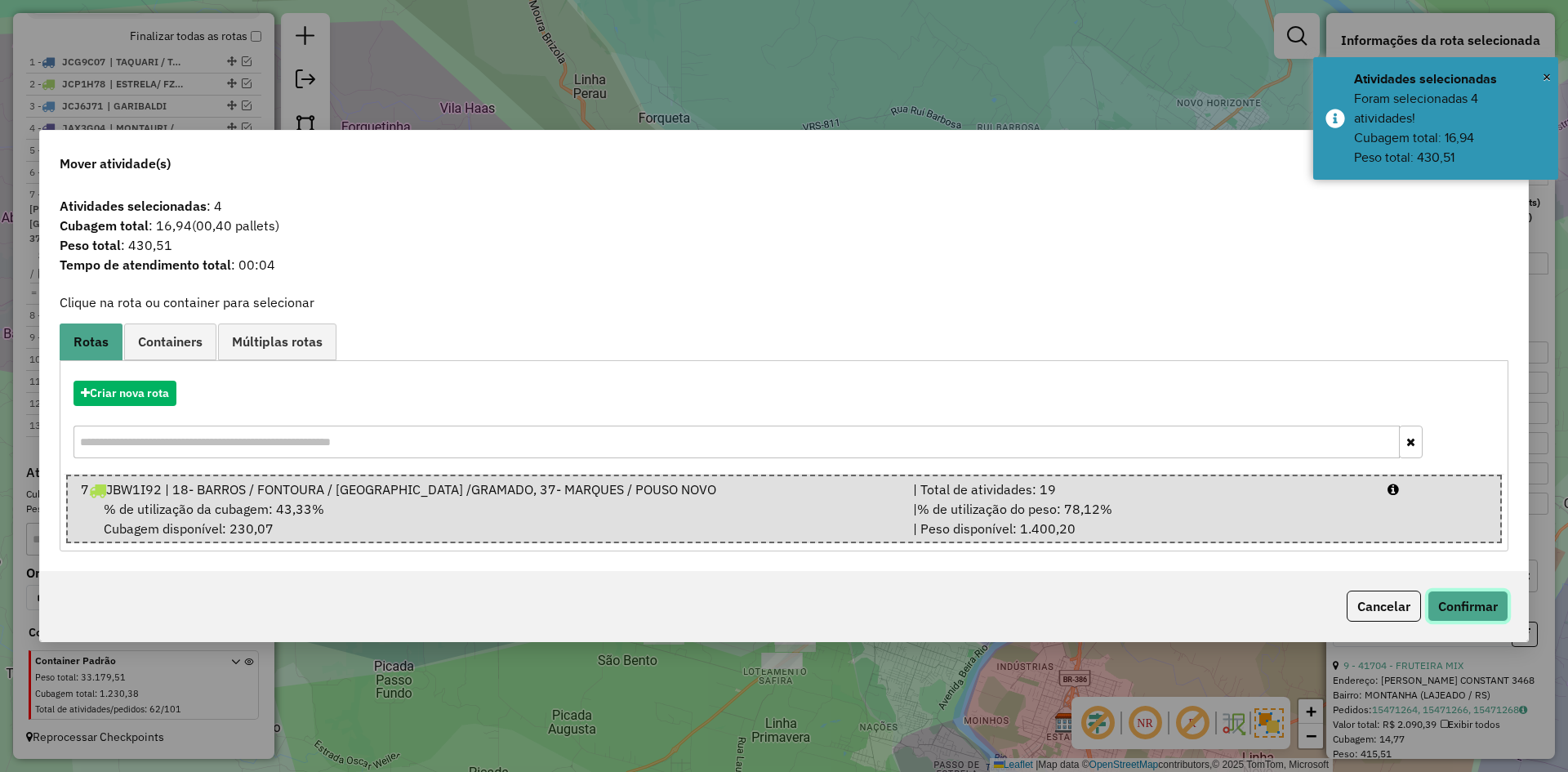
click at [1460, 613] on button "Confirmar" at bounding box center [1468, 606] width 80 height 31
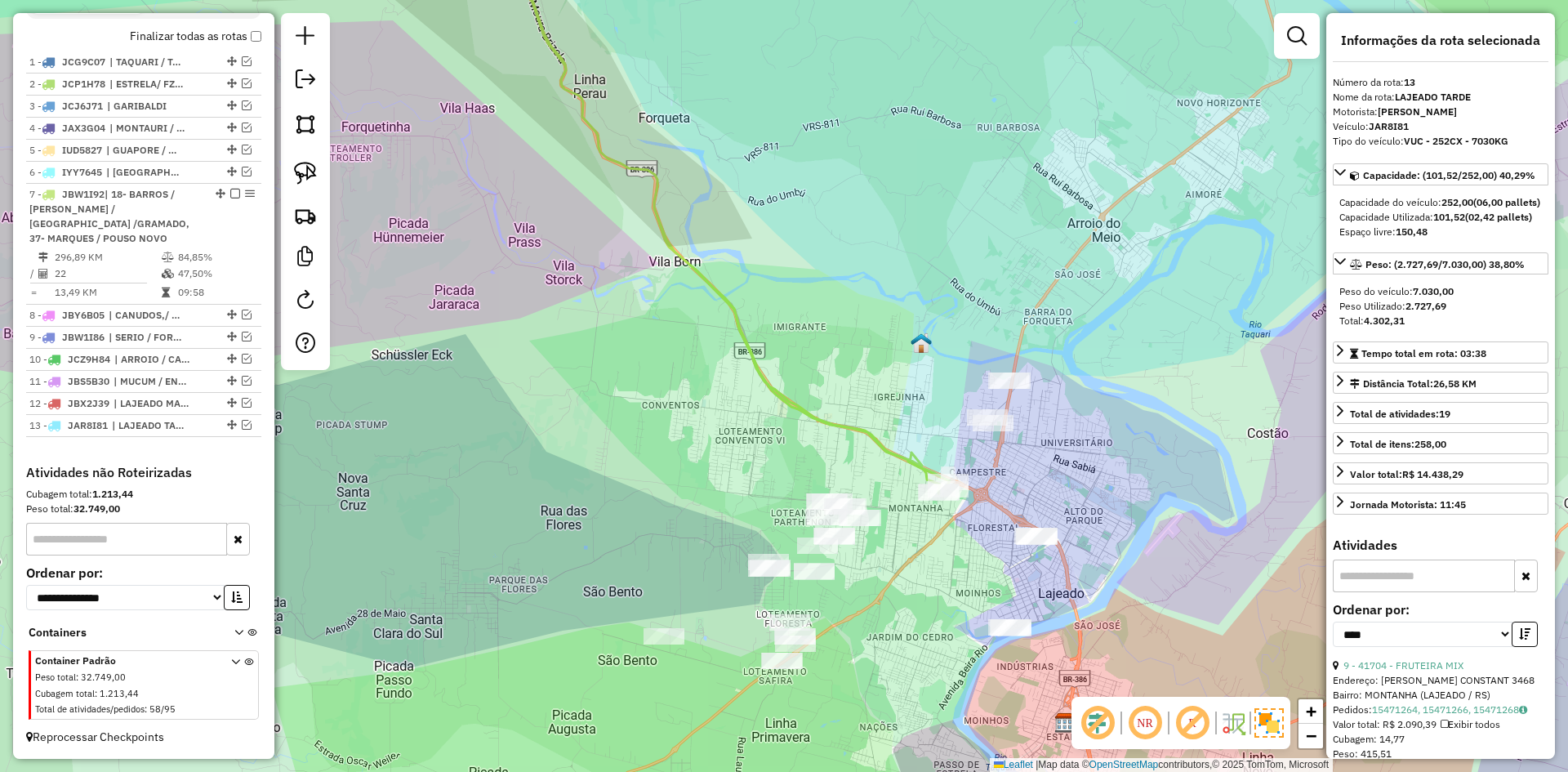
click at [891, 454] on icon at bounding box center [723, 208] width 453 height 570
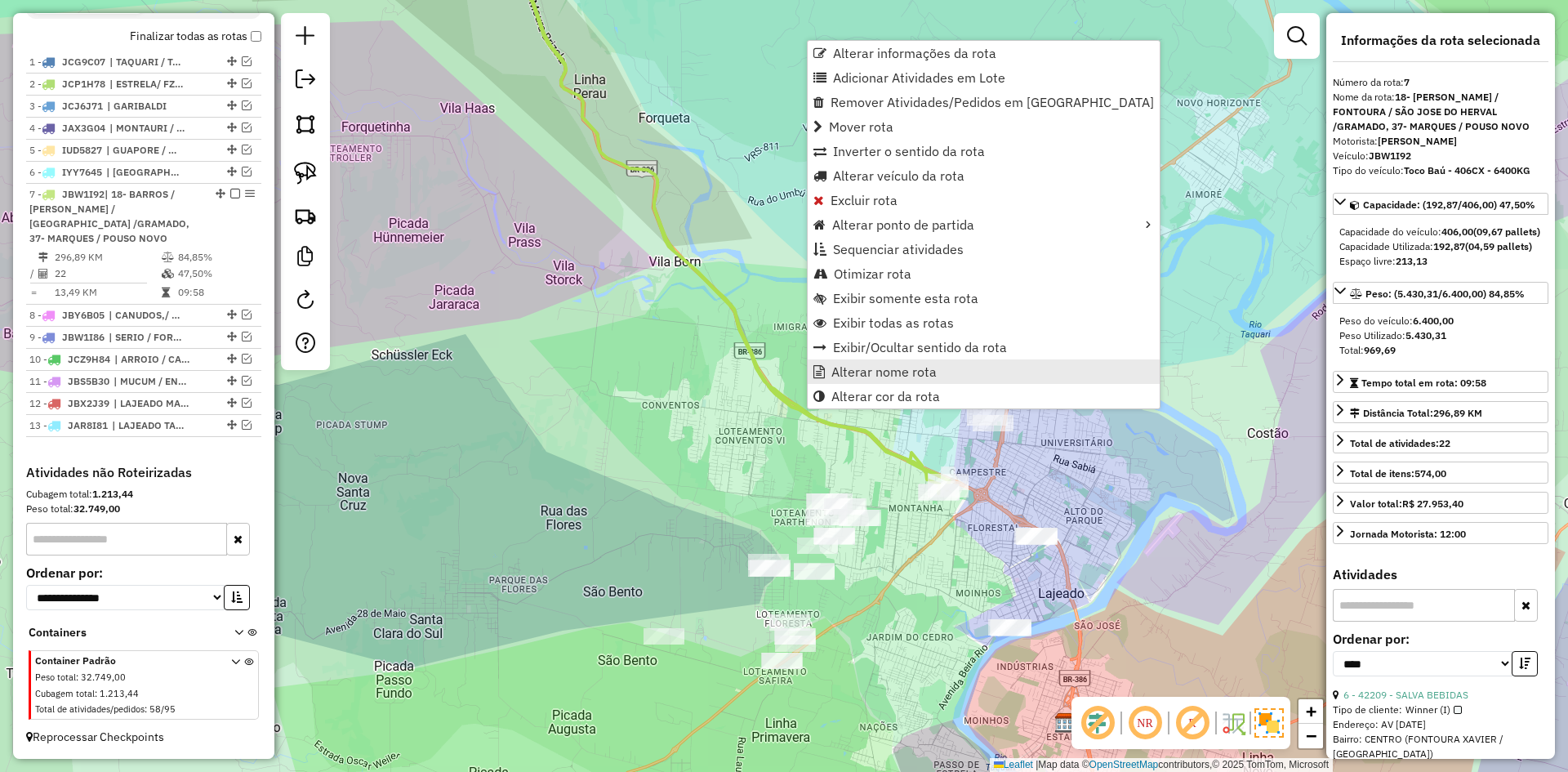
click at [877, 376] on span "Alterar nome rota" at bounding box center [884, 371] width 106 height 13
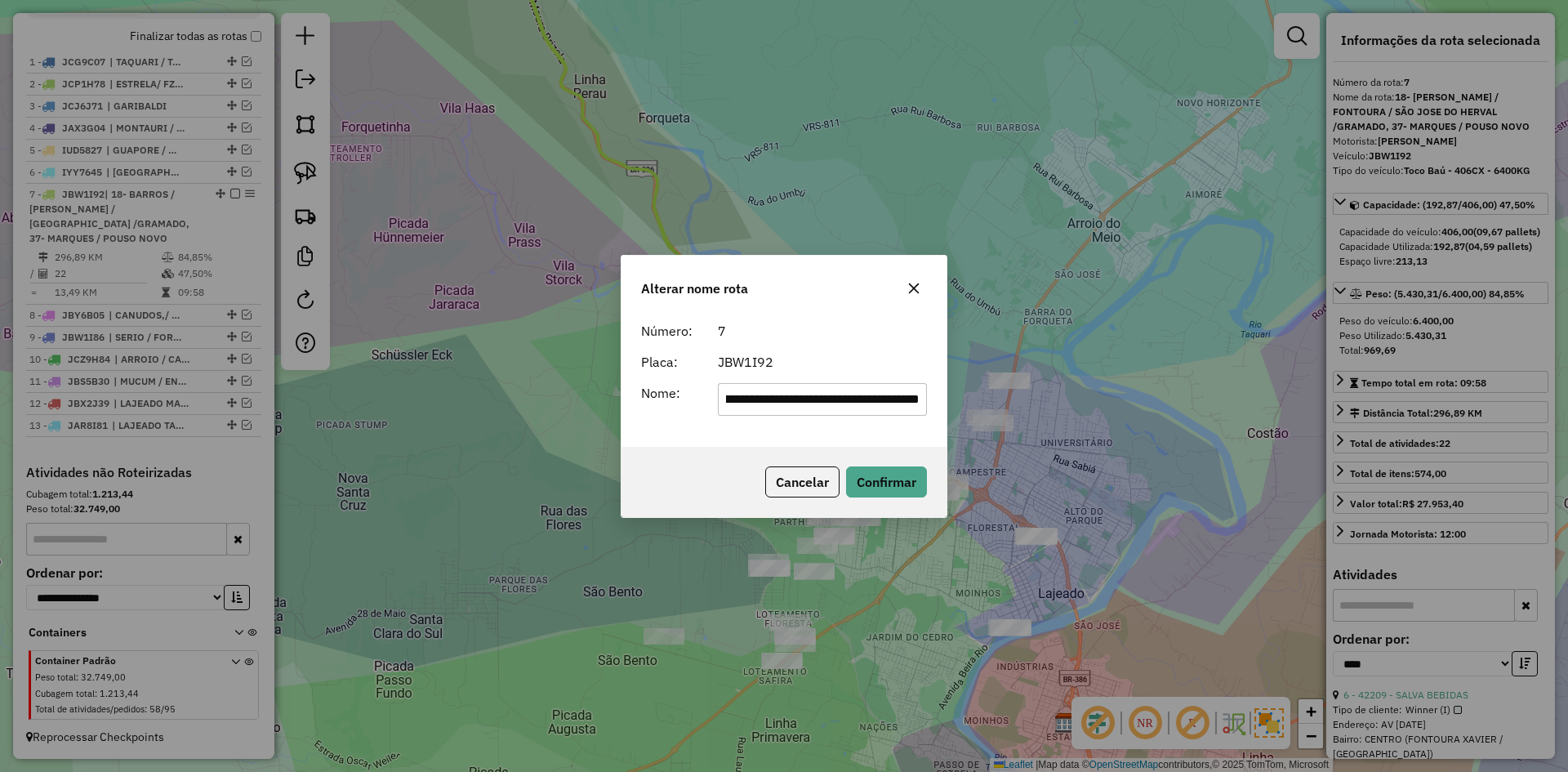
scroll to position [0, 0]
drag, startPoint x: 755, startPoint y: 404, endPoint x: 671, endPoint y: 455, distance: 98.3
click at [672, 454] on div "**********" at bounding box center [784, 386] width 327 height 263
drag, startPoint x: 719, startPoint y: 407, endPoint x: 714, endPoint y: 415, distance: 9.4
click at [714, 415] on div "**********" at bounding box center [822, 400] width 229 height 33
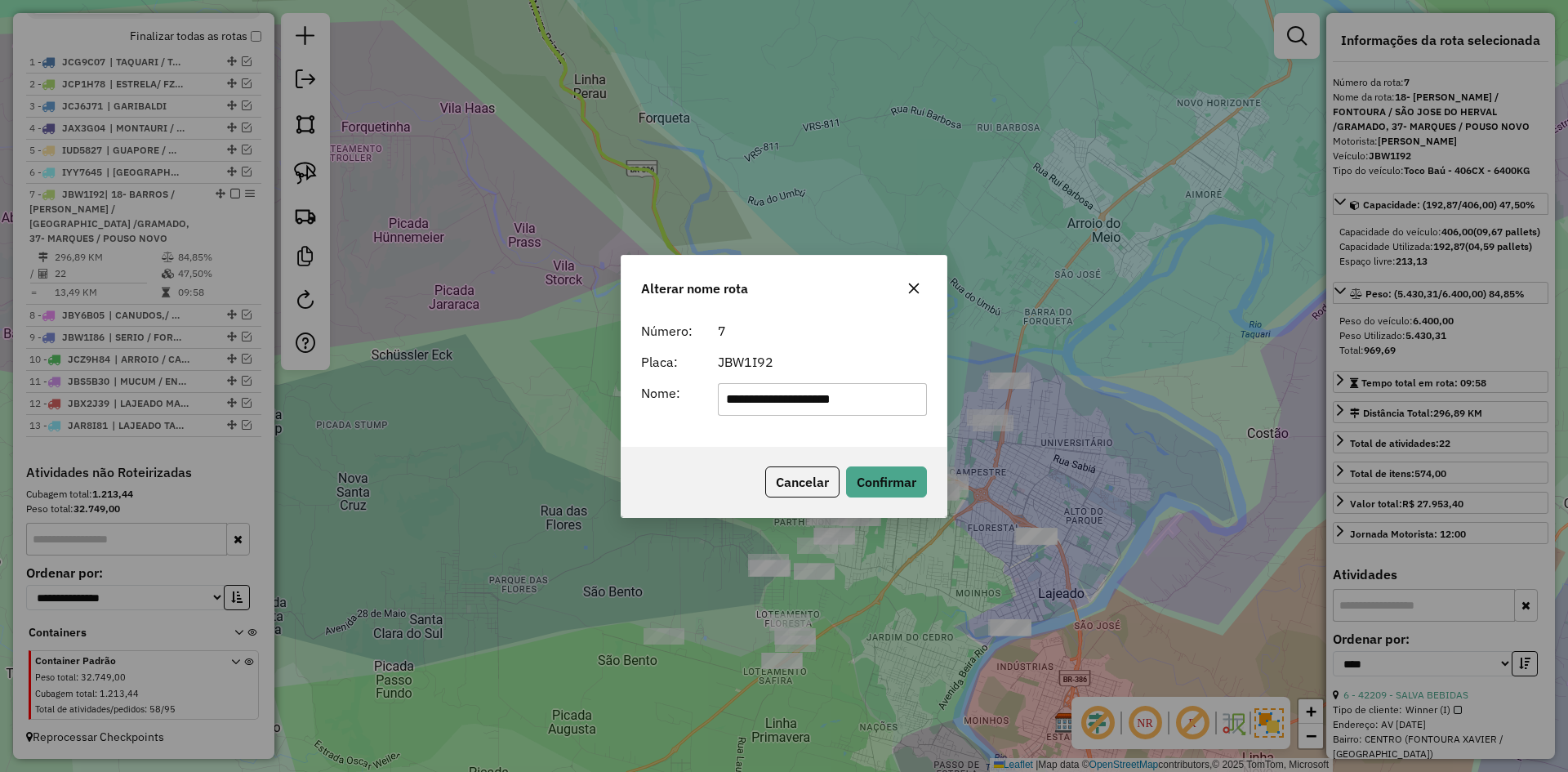
type input "**********"
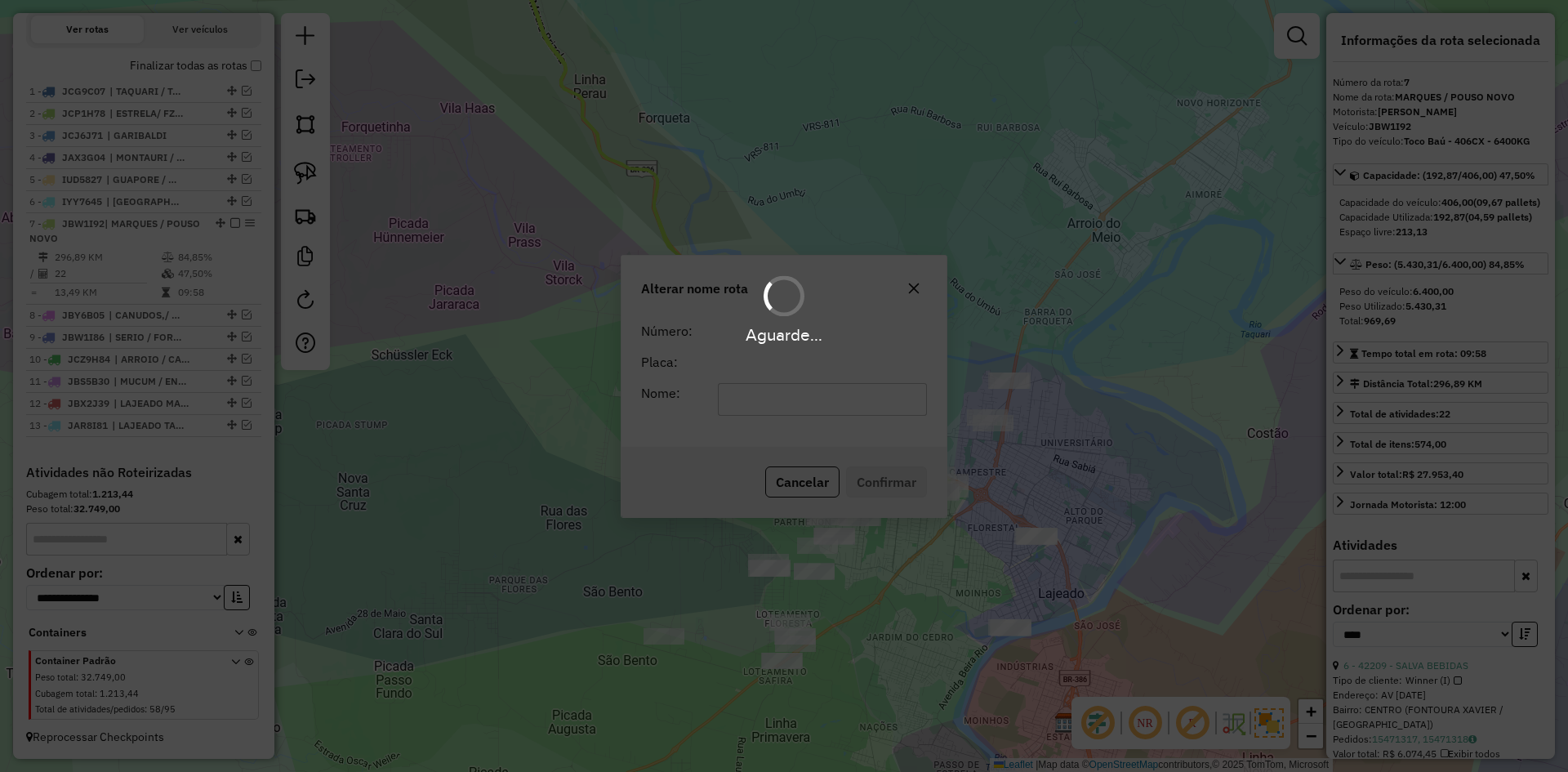
scroll to position [585, 0]
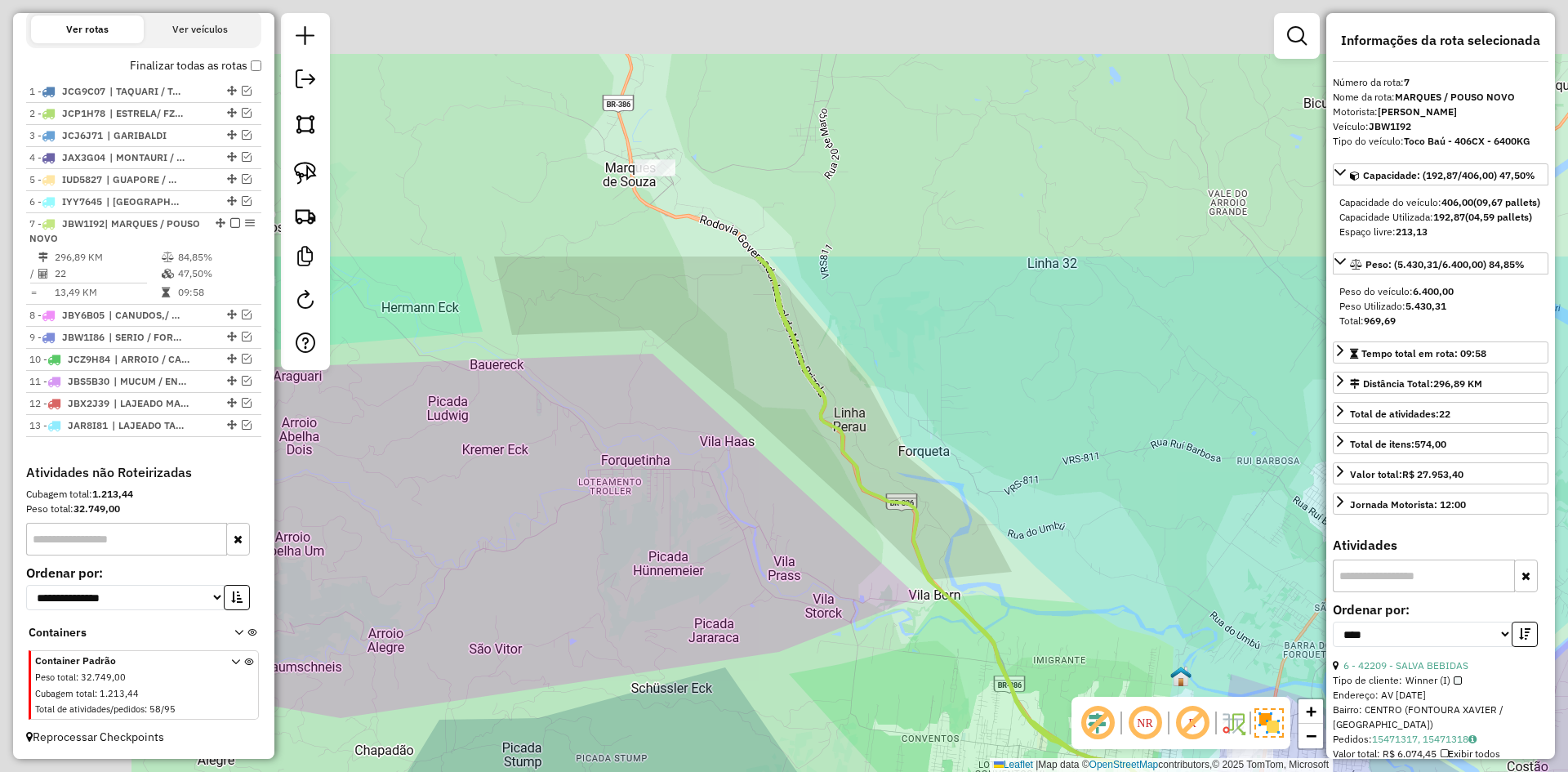
drag, startPoint x: 492, startPoint y: 267, endPoint x: 763, endPoint y: 550, distance: 391.8
click at [764, 609] on div "Janela de atendimento Grade de atendimento Capacidade Transportadoras Veículos …" at bounding box center [784, 386] width 1568 height 772
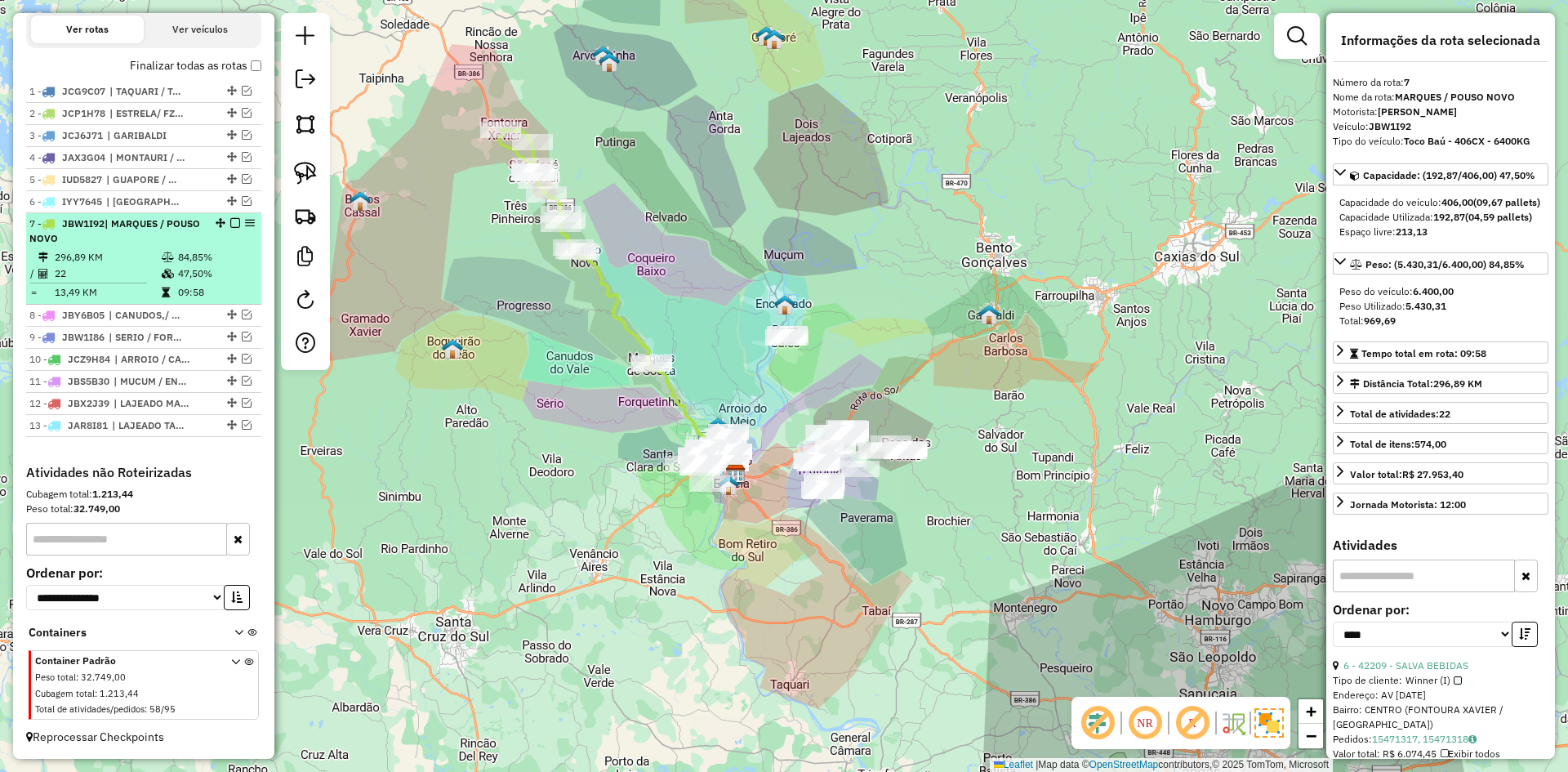
click at [230, 222] on em at bounding box center [235, 222] width 10 height 10
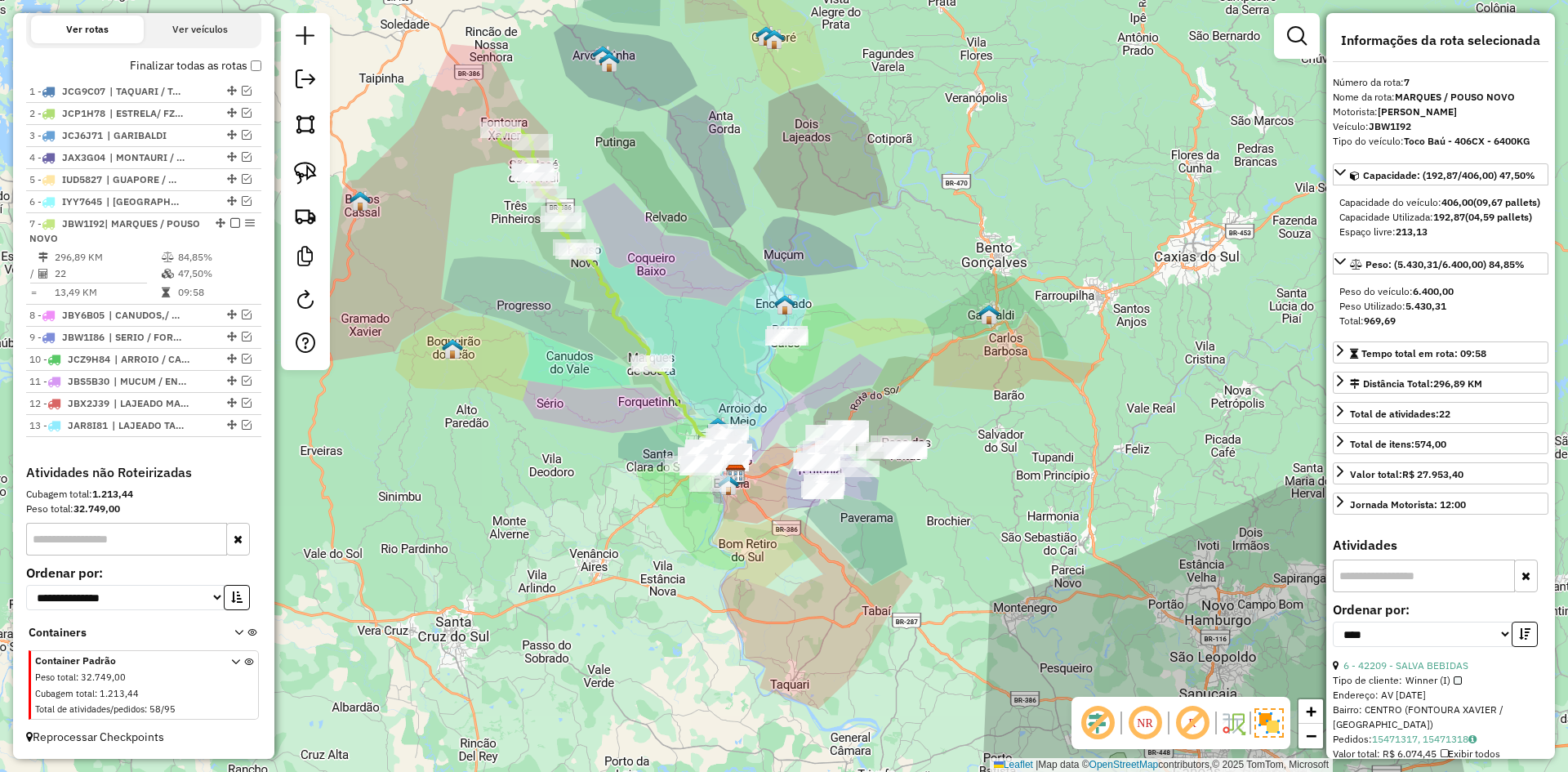
scroll to position [516, 0]
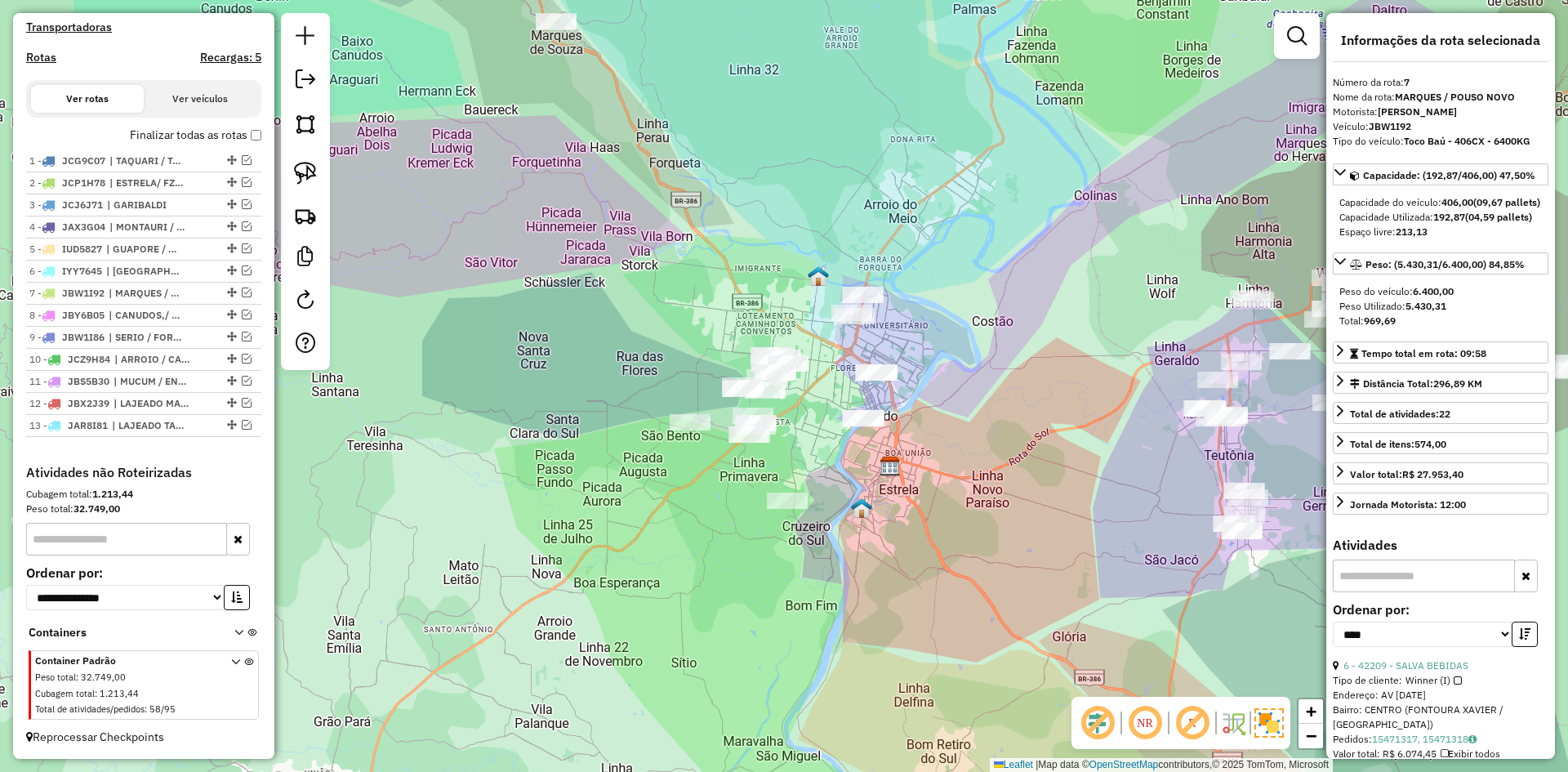
drag, startPoint x: 714, startPoint y: 486, endPoint x: 909, endPoint y: 499, distance: 195.4
click at [909, 499] on div "Janela de atendimento Grade de atendimento Capacidade Transportadoras Veículos …" at bounding box center [784, 386] width 1568 height 772
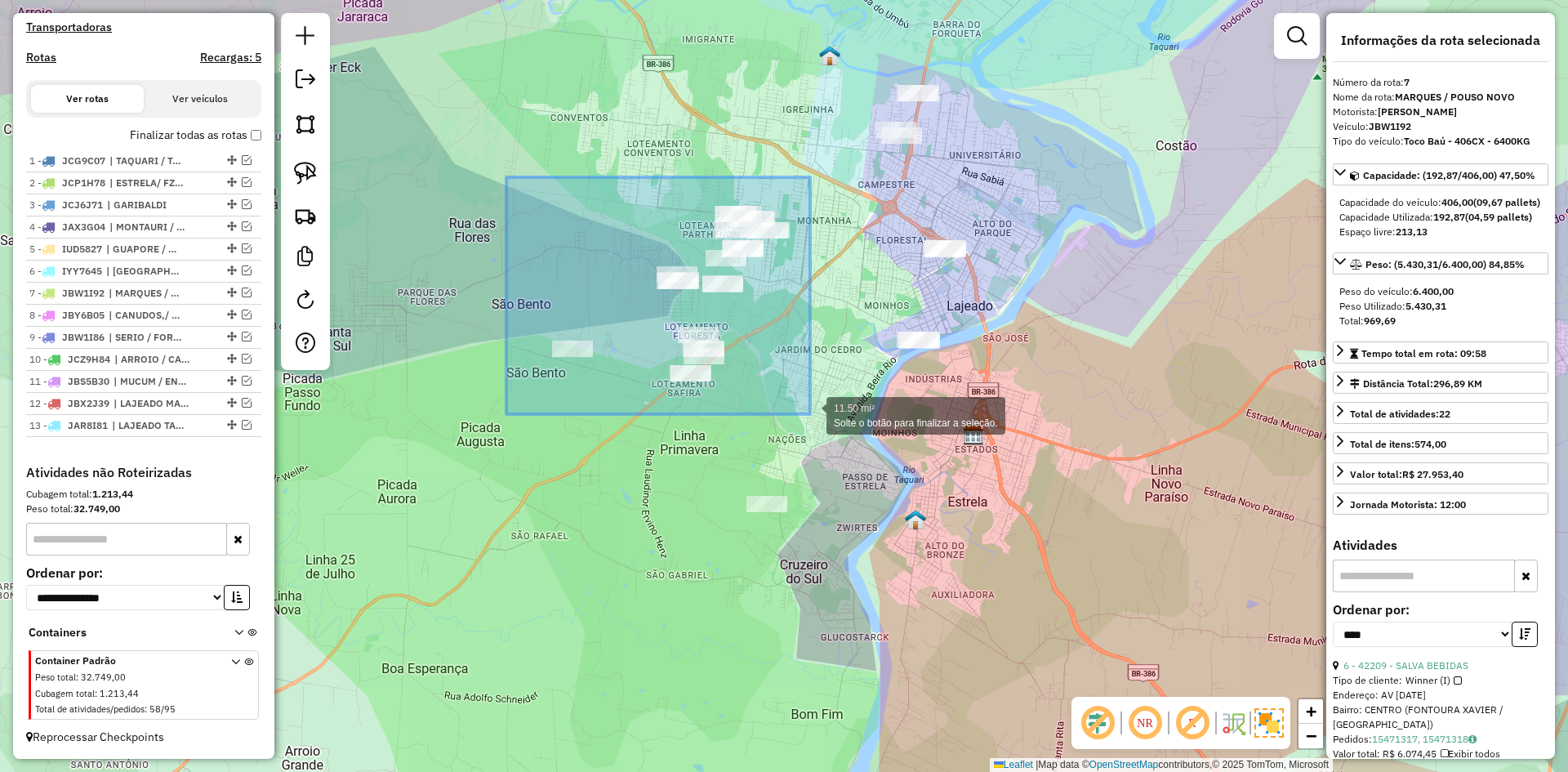
drag, startPoint x: 544, startPoint y: 287, endPoint x: 810, endPoint y: 415, distance: 295.2
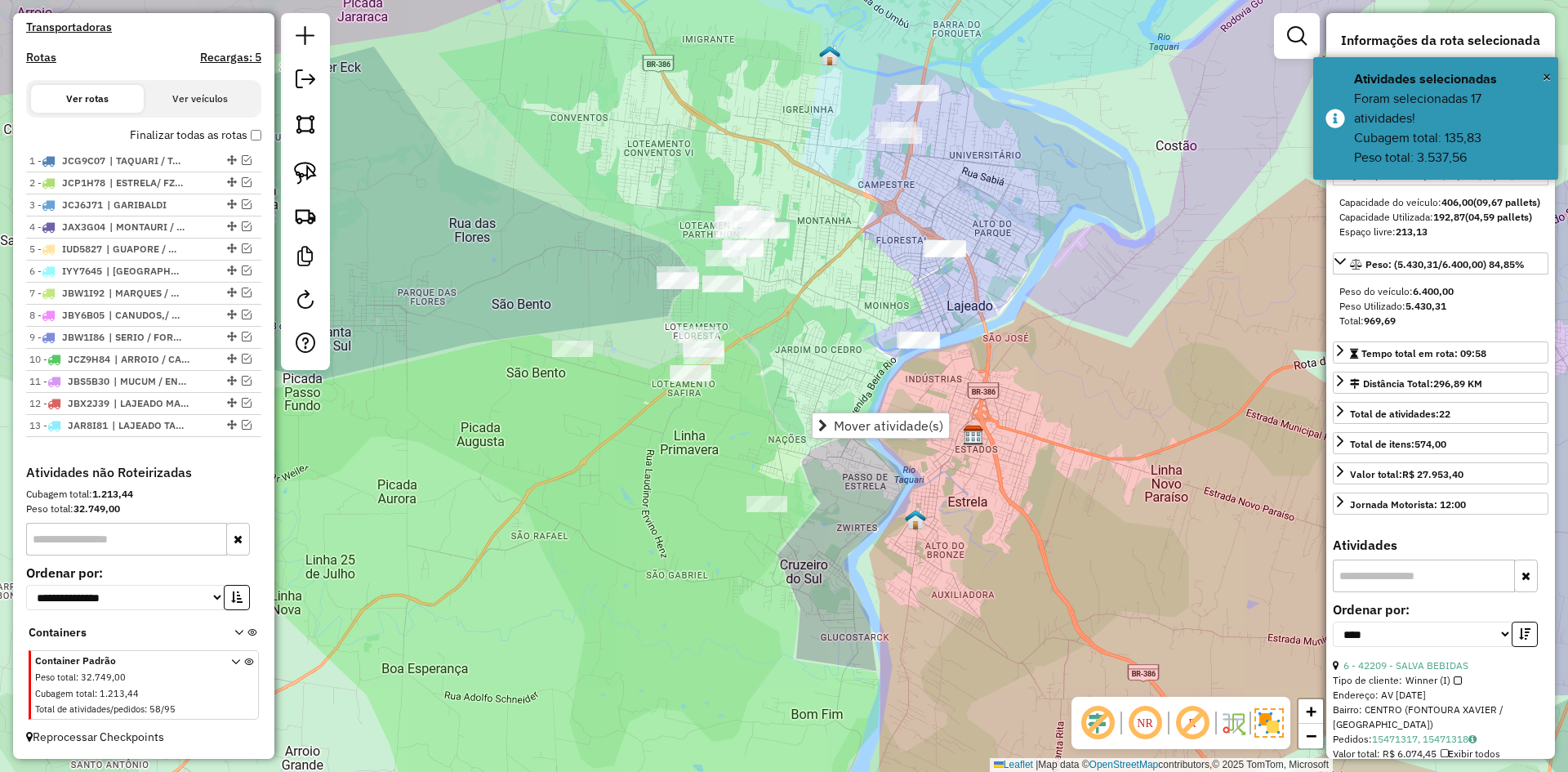
click at [873, 422] on span "Mover atividade(s)" at bounding box center [889, 425] width 109 height 13
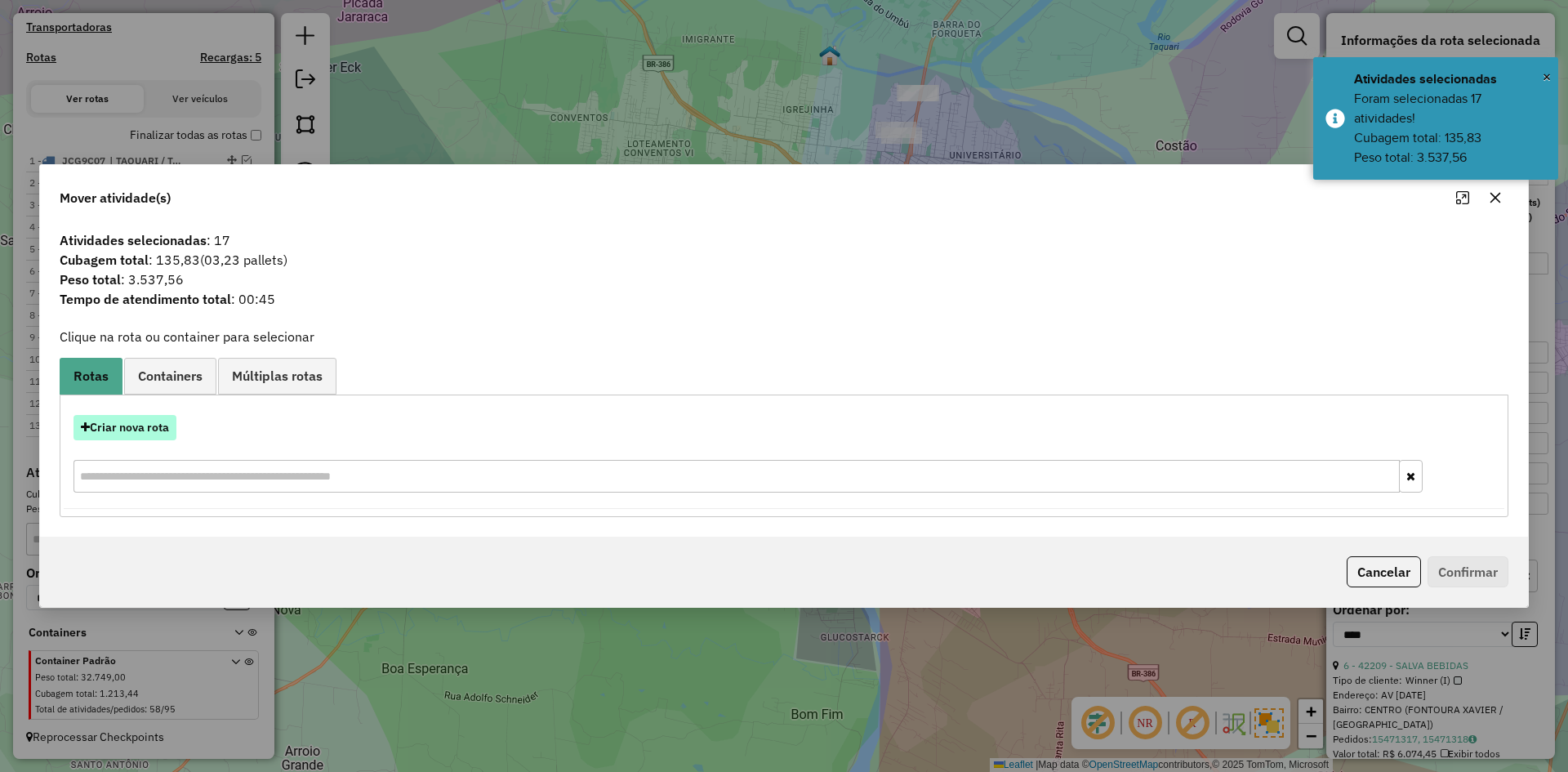
click at [155, 432] on button "Criar nova rota" at bounding box center [125, 427] width 103 height 25
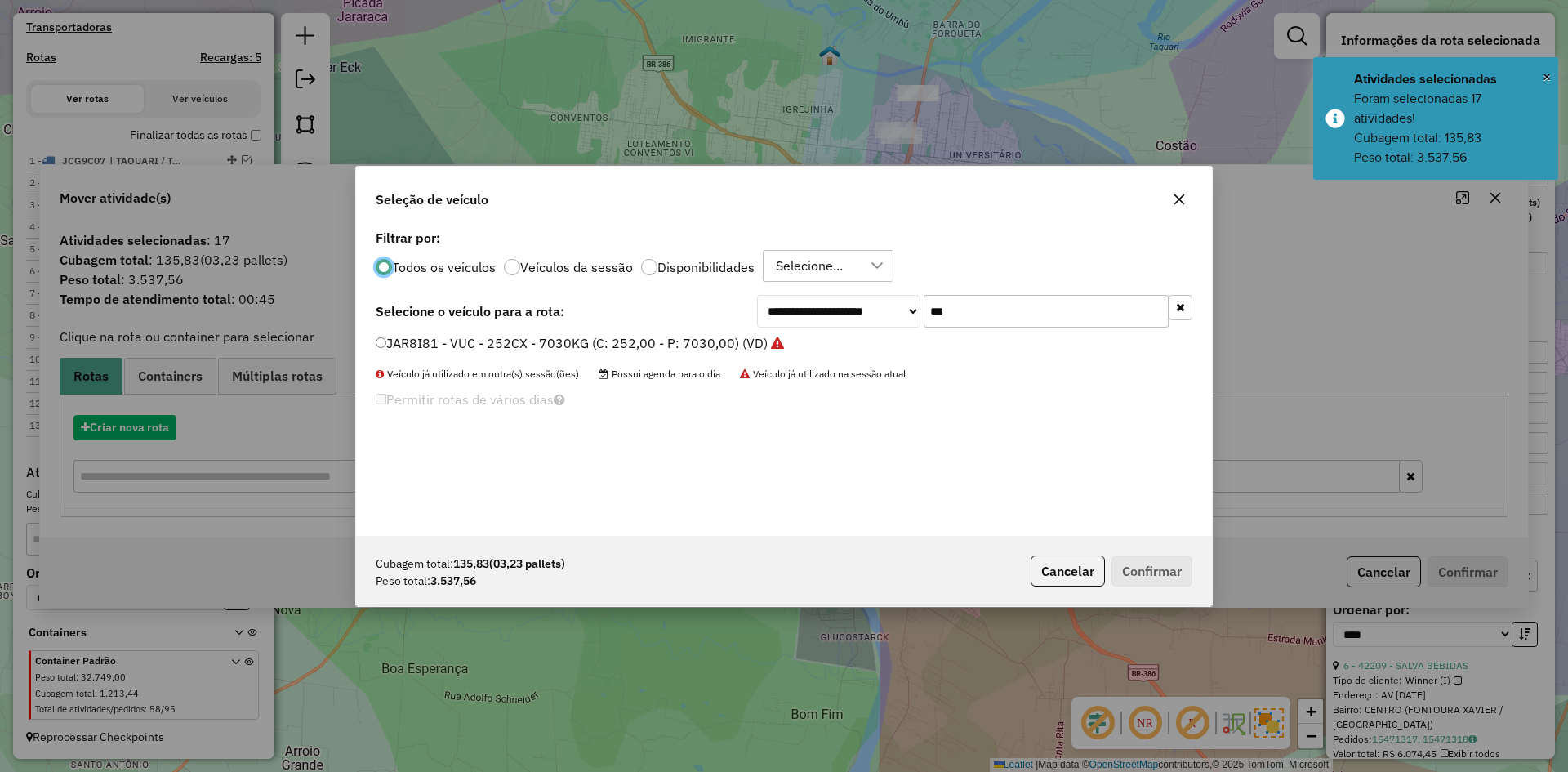
scroll to position [9, 5]
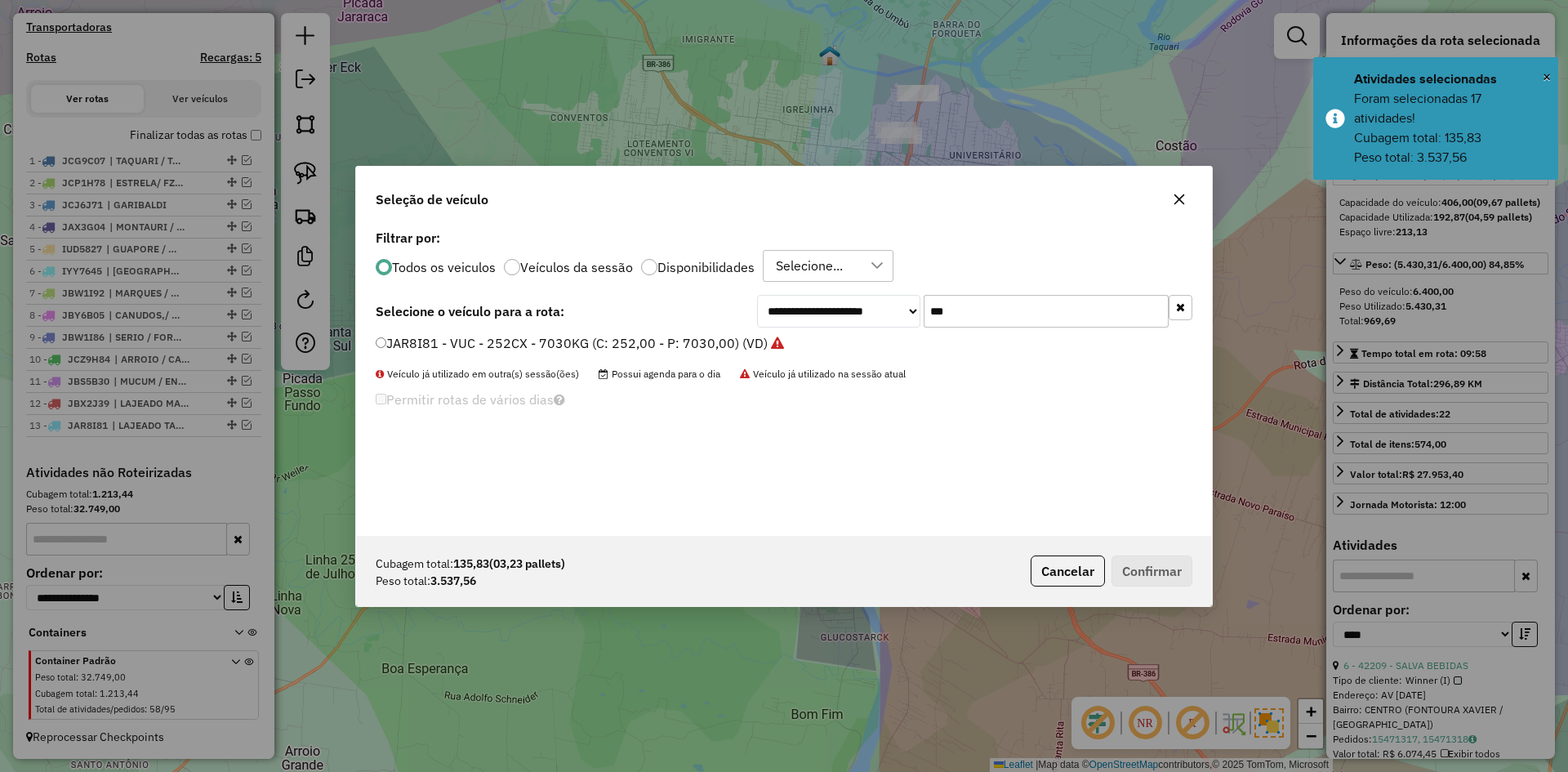
drag, startPoint x: 959, startPoint y: 308, endPoint x: 892, endPoint y: 347, distance: 77.5
click at [892, 347] on div "**********" at bounding box center [784, 381] width 856 height 311
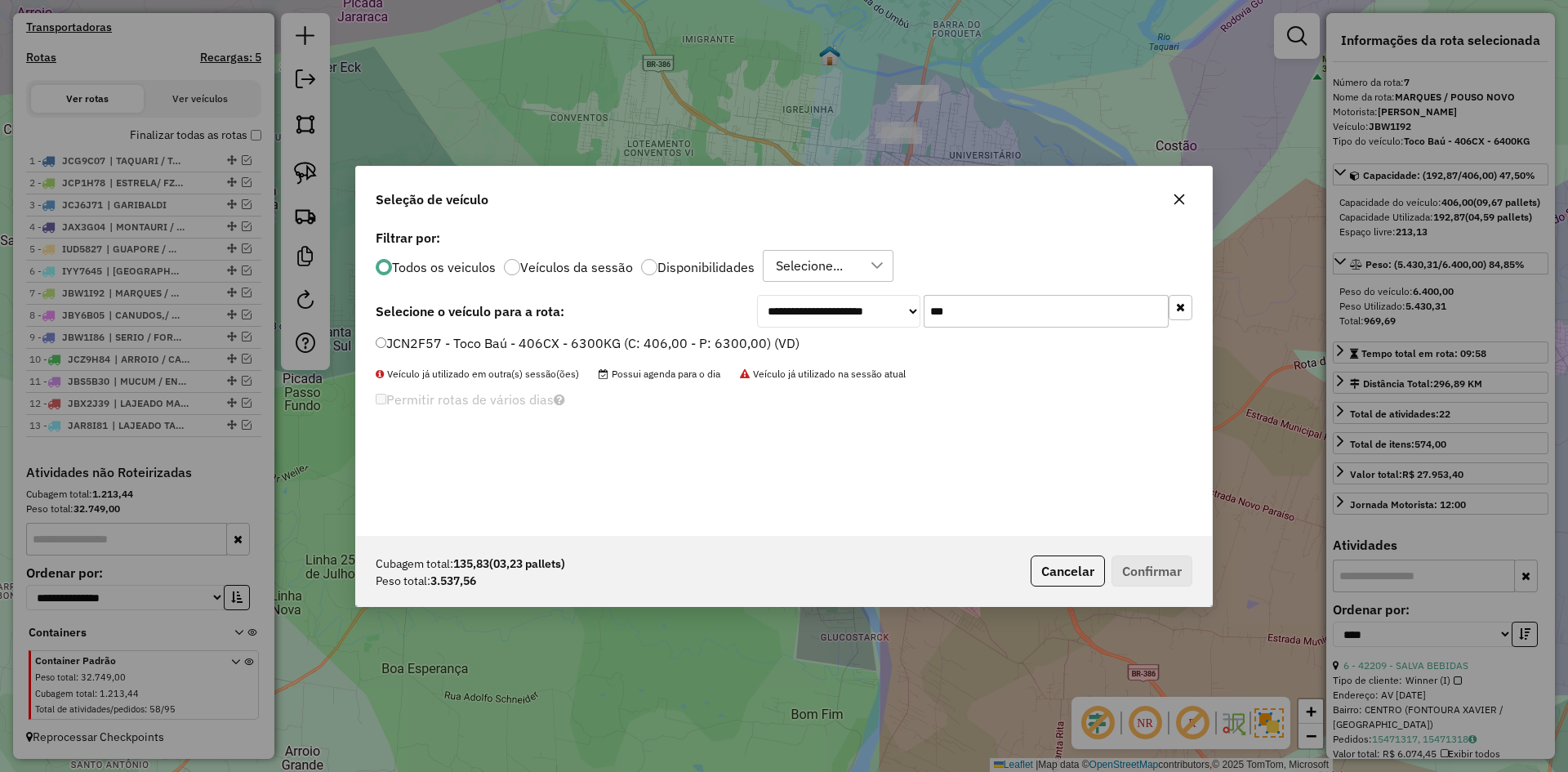
type input "***"
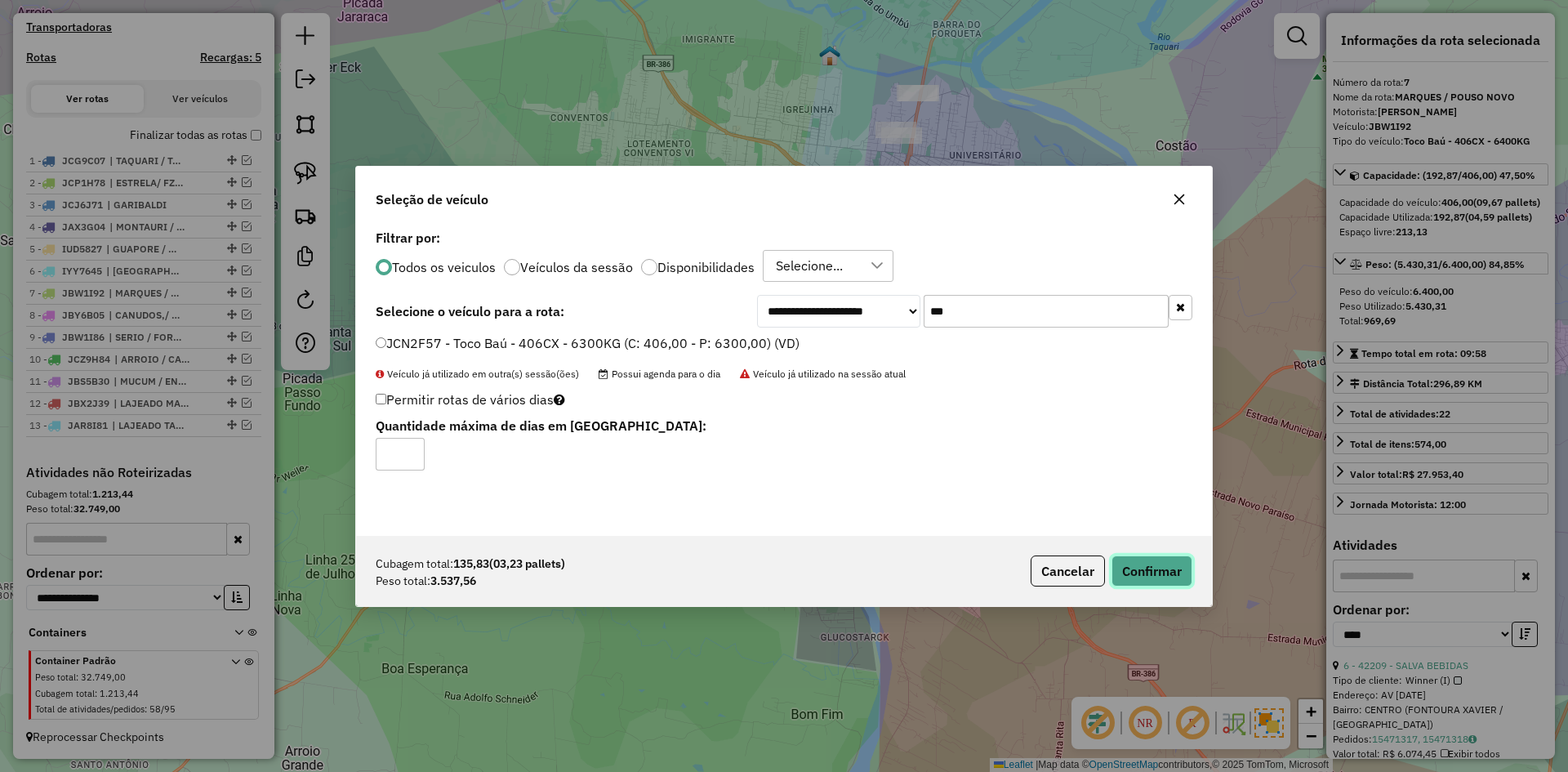
click at [1154, 569] on button "Confirmar" at bounding box center [1152, 571] width 80 height 31
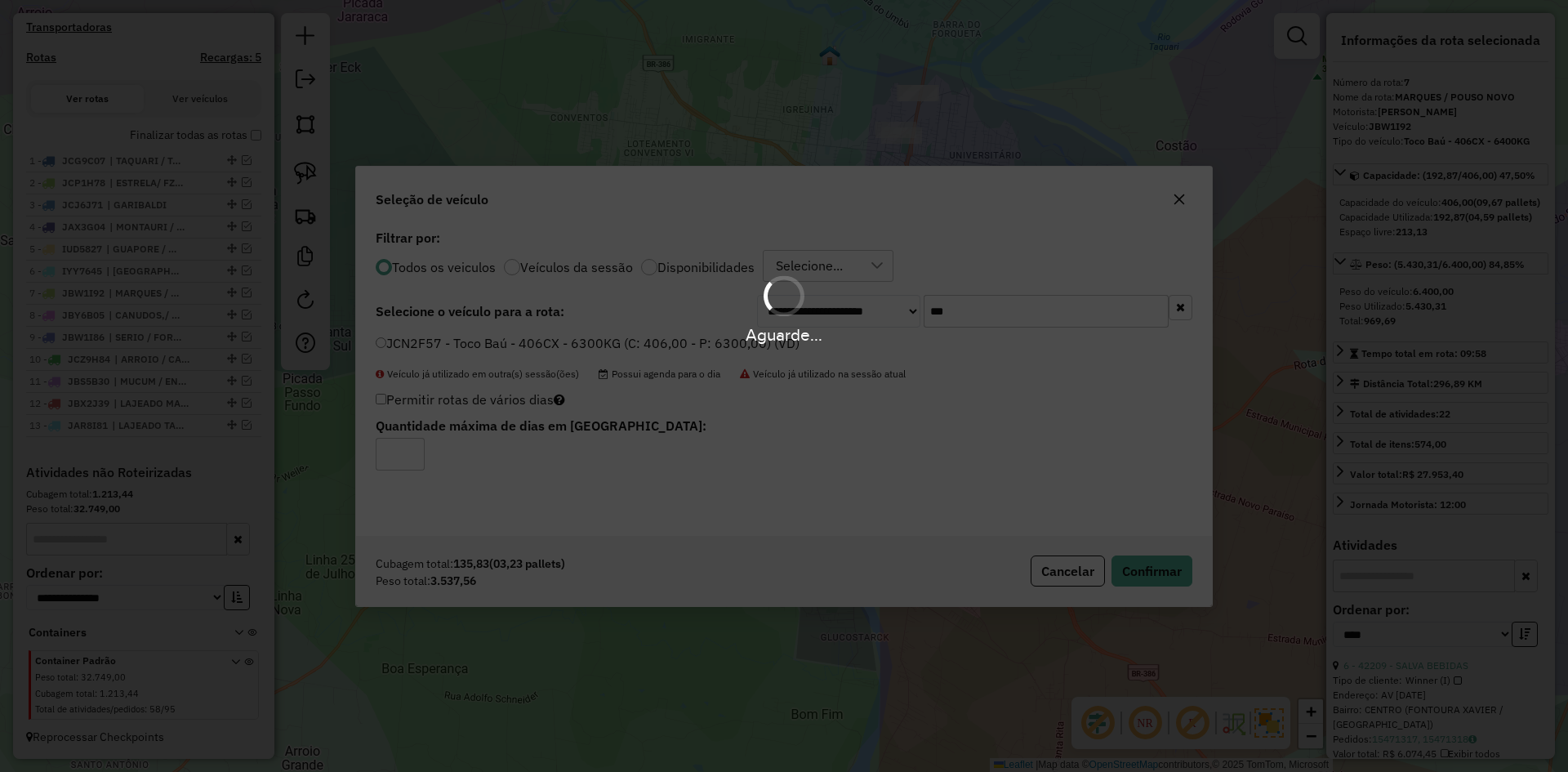
scroll to position [621, 0]
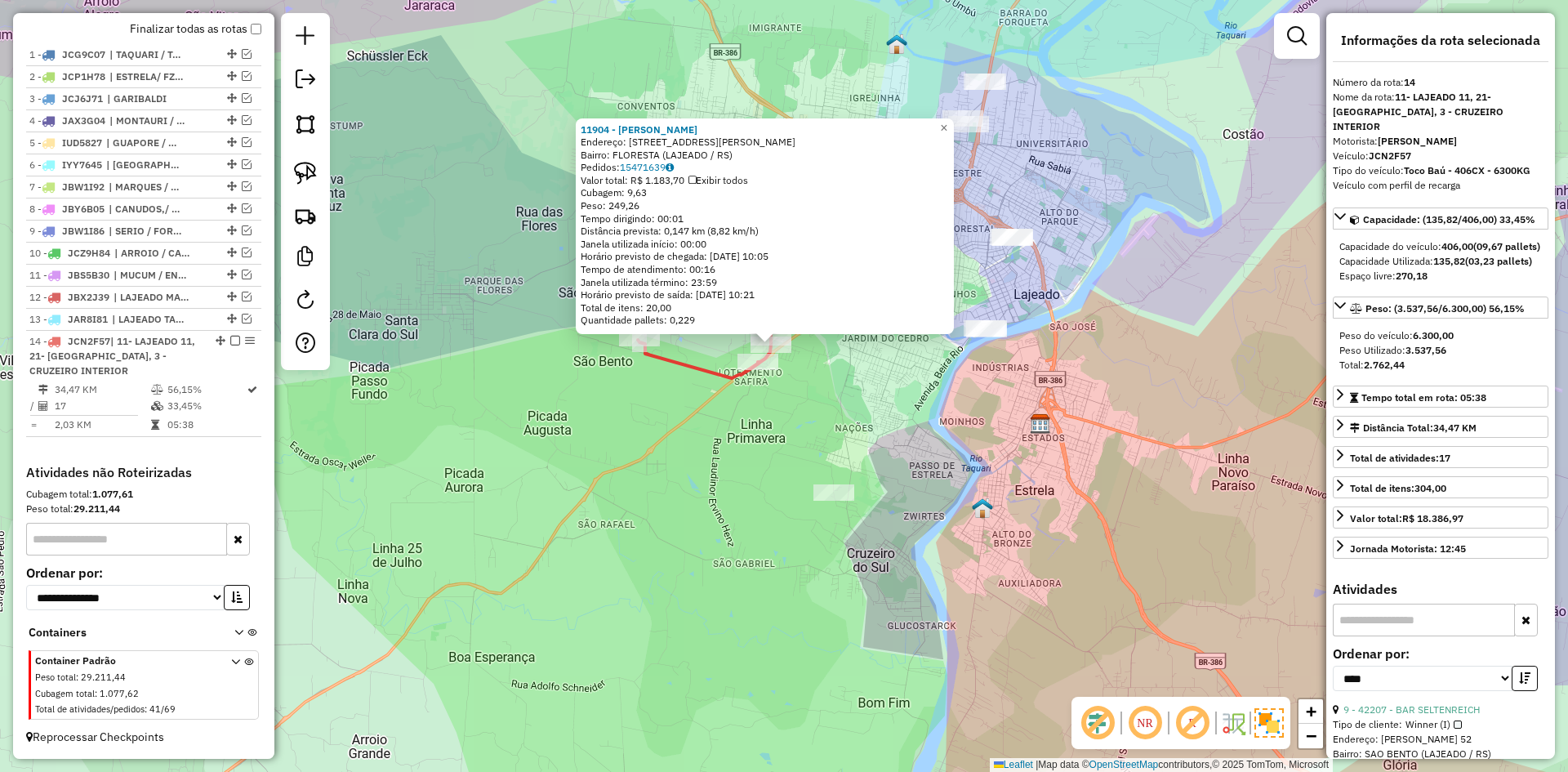
drag, startPoint x: 831, startPoint y: 483, endPoint x: 810, endPoint y: 418, distance: 68.3
click at [810, 419] on div "11904 - TIRA PASSOS Endereço: R JACOB AUGUSTO PURPER 175 Bairro: FLORESTA (LAJE…" at bounding box center [784, 386] width 1568 height 772
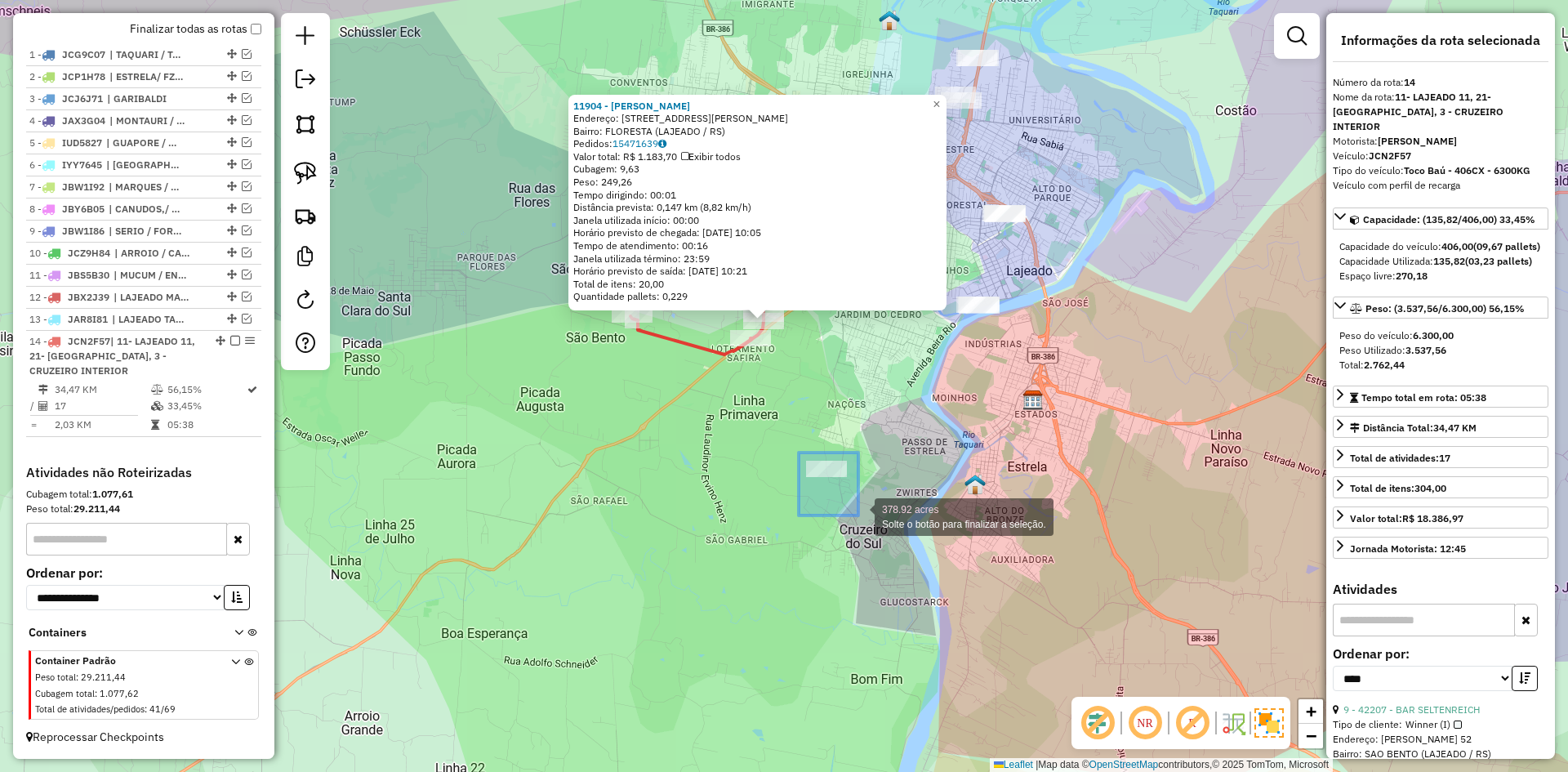
drag, startPoint x: 799, startPoint y: 453, endPoint x: 859, endPoint y: 516, distance: 87.0
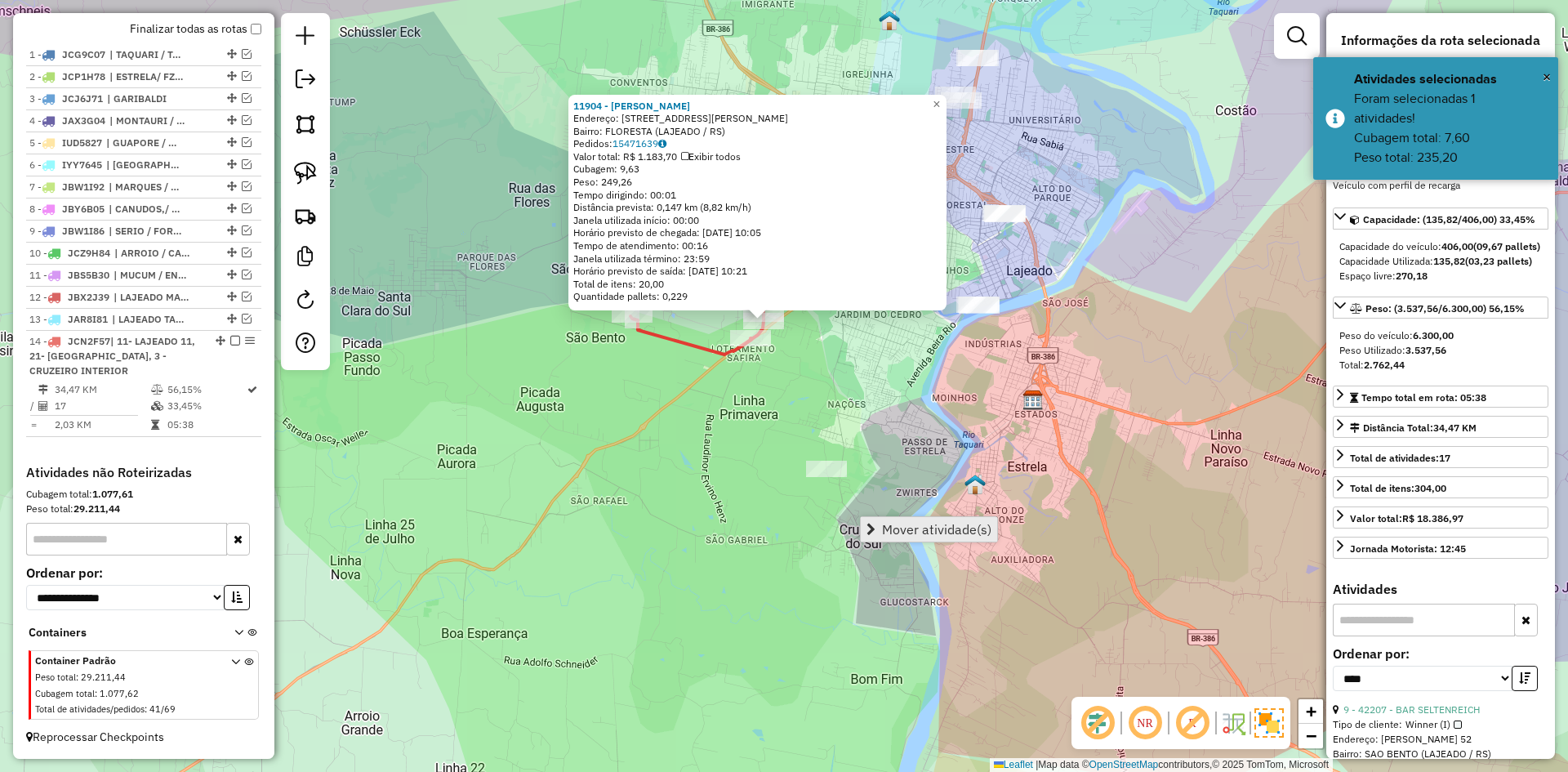
click at [902, 526] on span "Mover atividade(s)" at bounding box center [936, 529] width 109 height 13
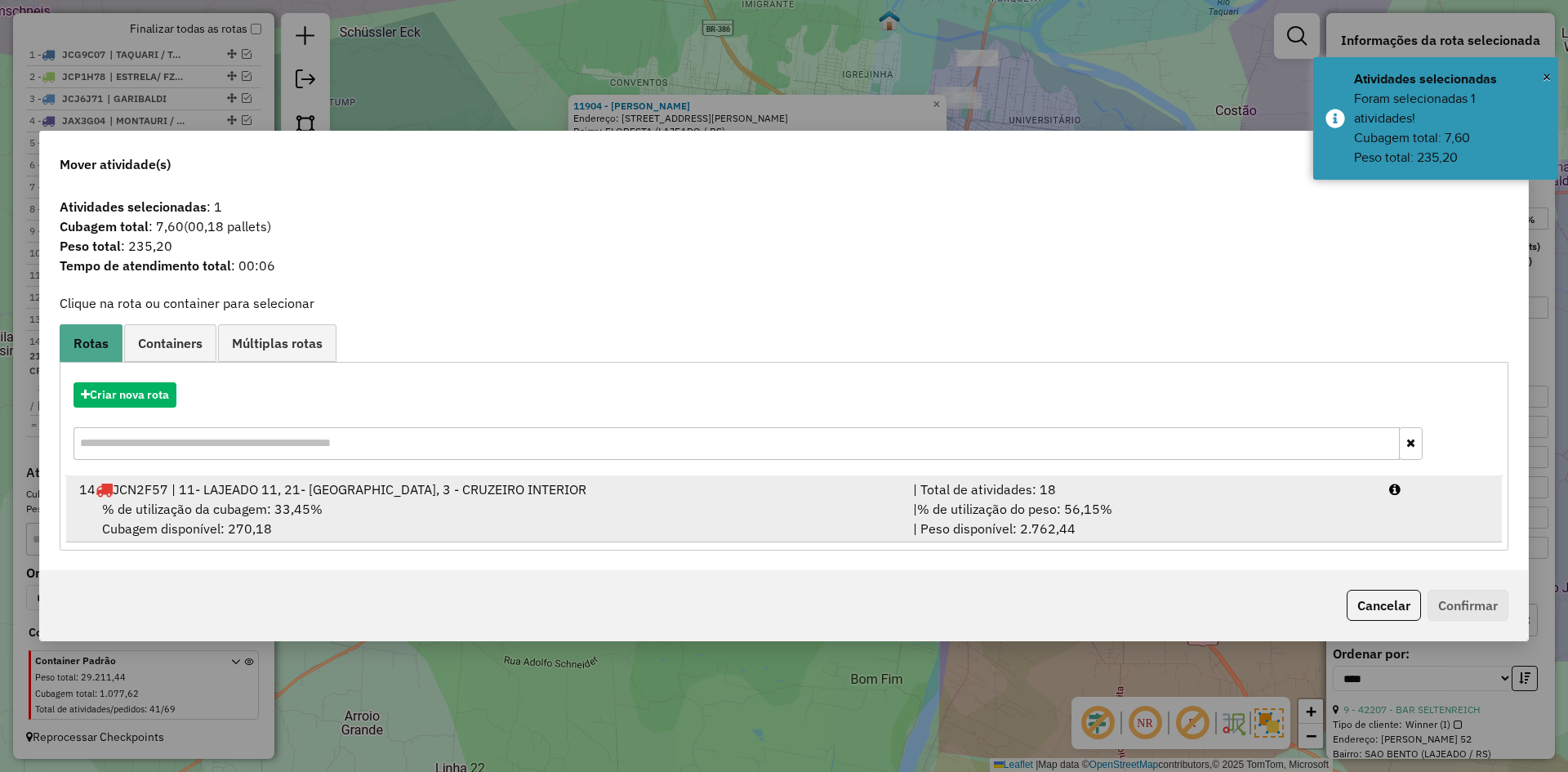
click at [254, 498] on div "14 JCN2F57 | 11- LAJEADO 11, 21- SANTA CLARA, 3 - CRUZEIRO INTERIOR" at bounding box center [486, 489] width 834 height 20
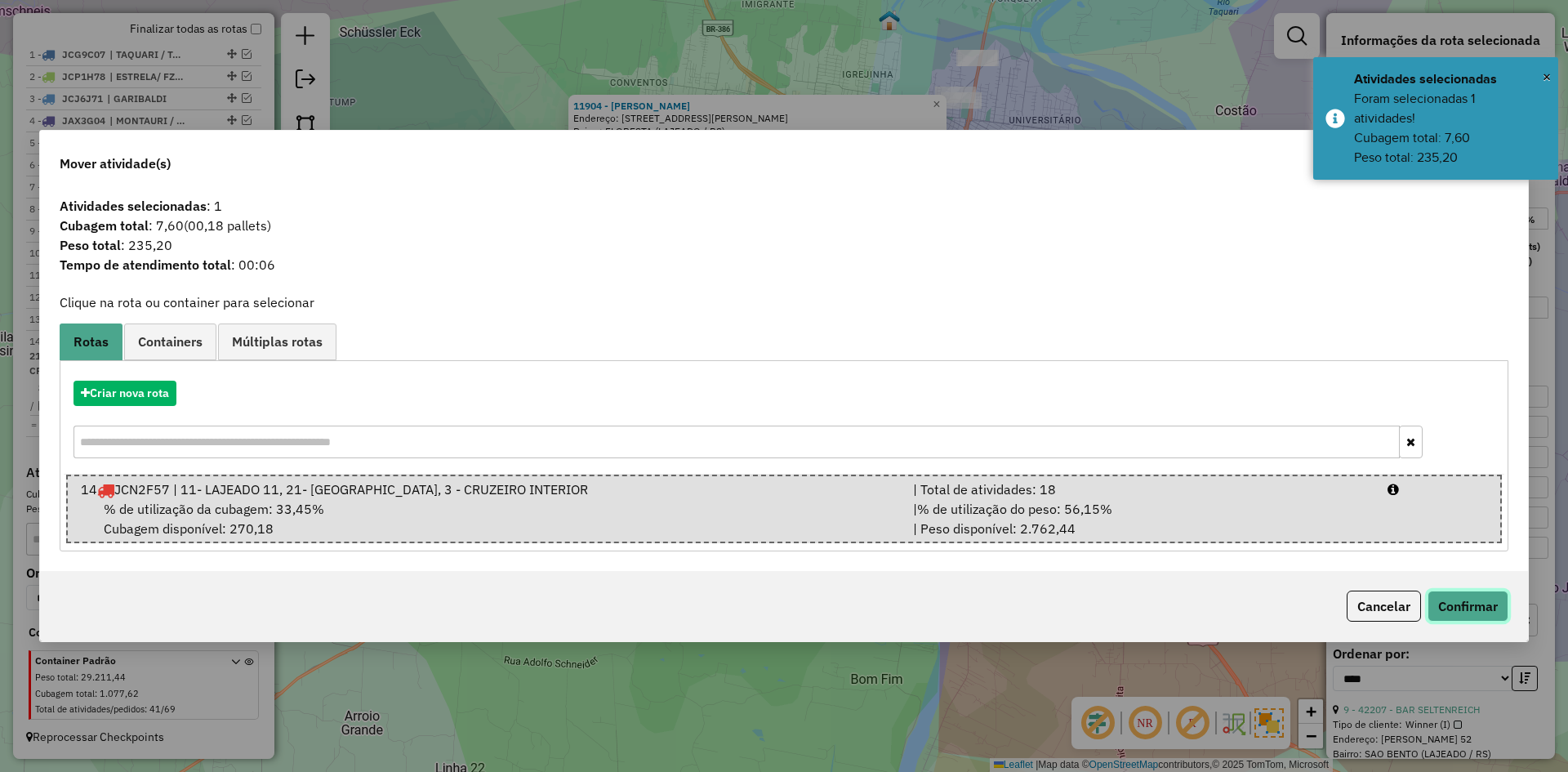
click at [1488, 600] on button "Confirmar" at bounding box center [1468, 606] width 80 height 31
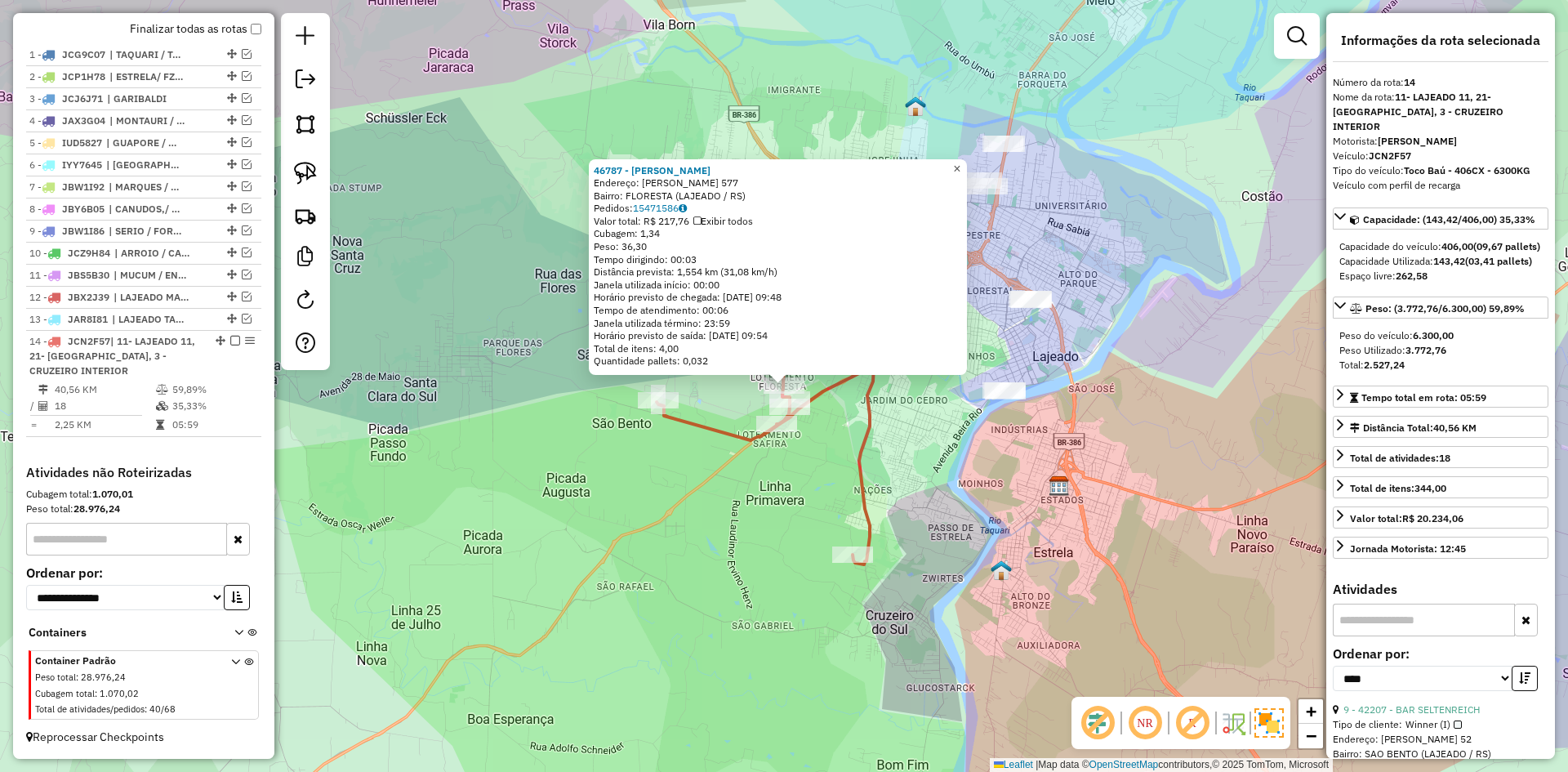
click at [961, 162] on span "×" at bounding box center [956, 169] width 7 height 14
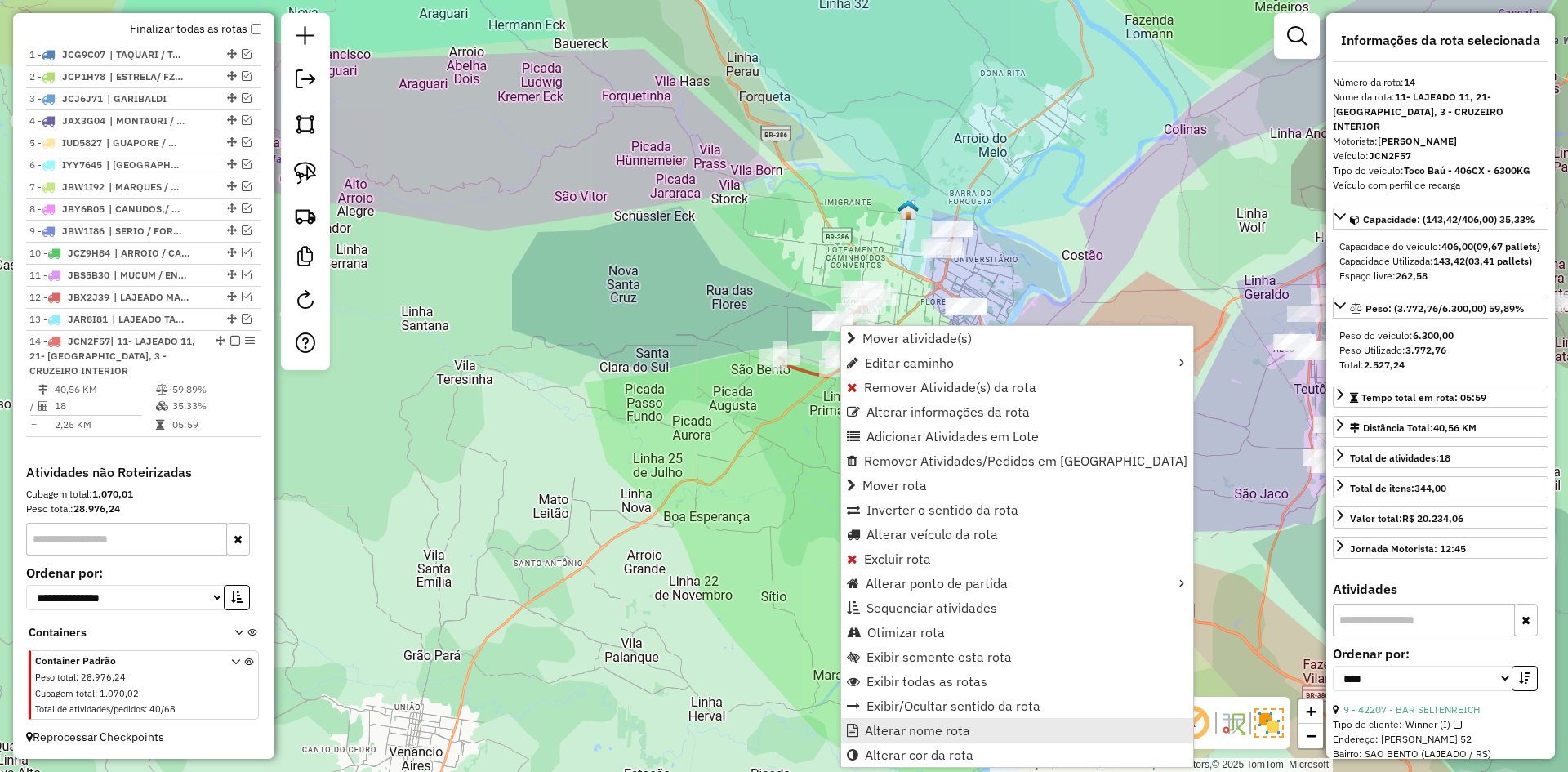
click at [922, 732] on span "Alterar nome rota" at bounding box center [918, 730] width 106 height 13
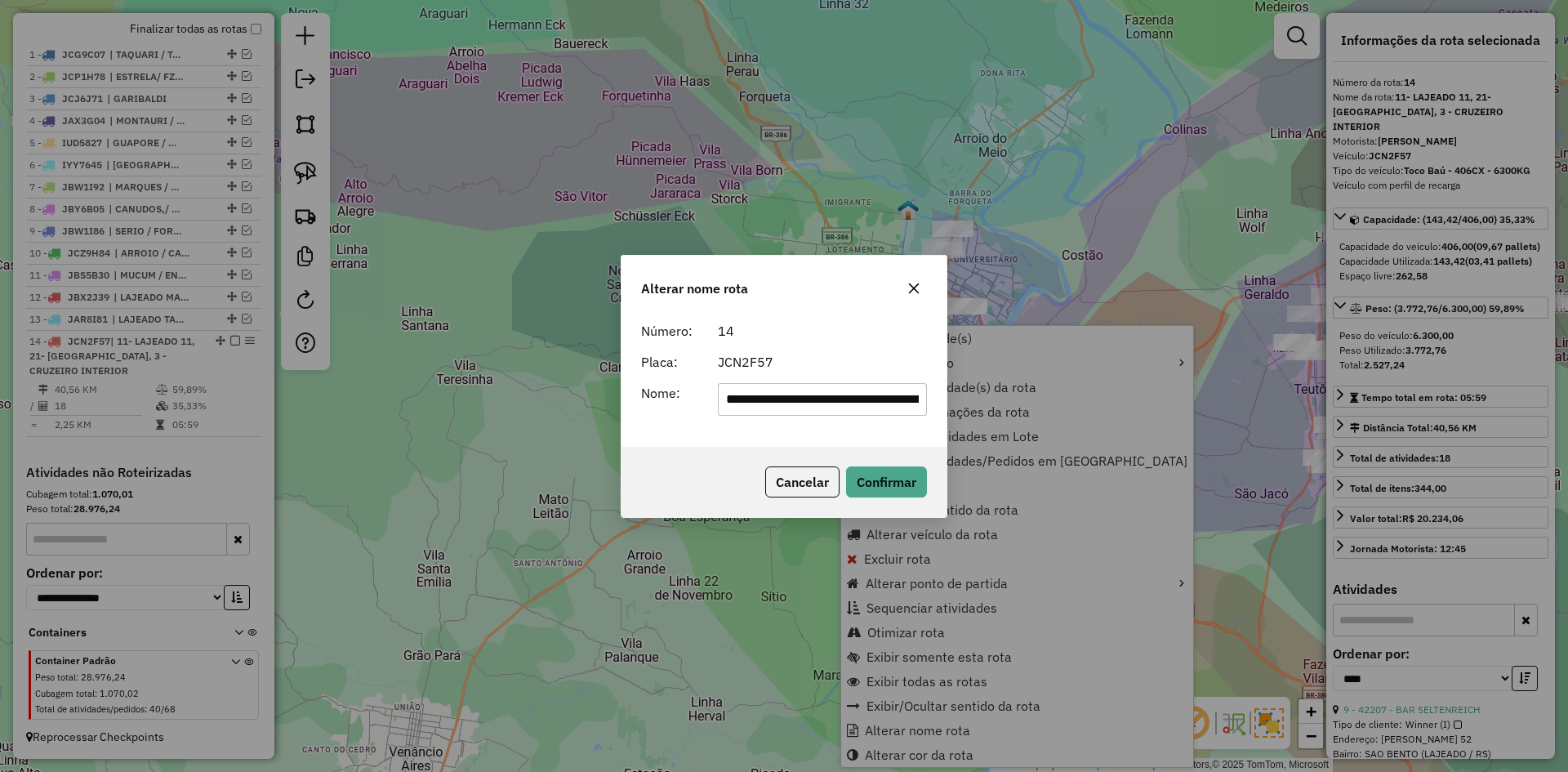
scroll to position [0, 172]
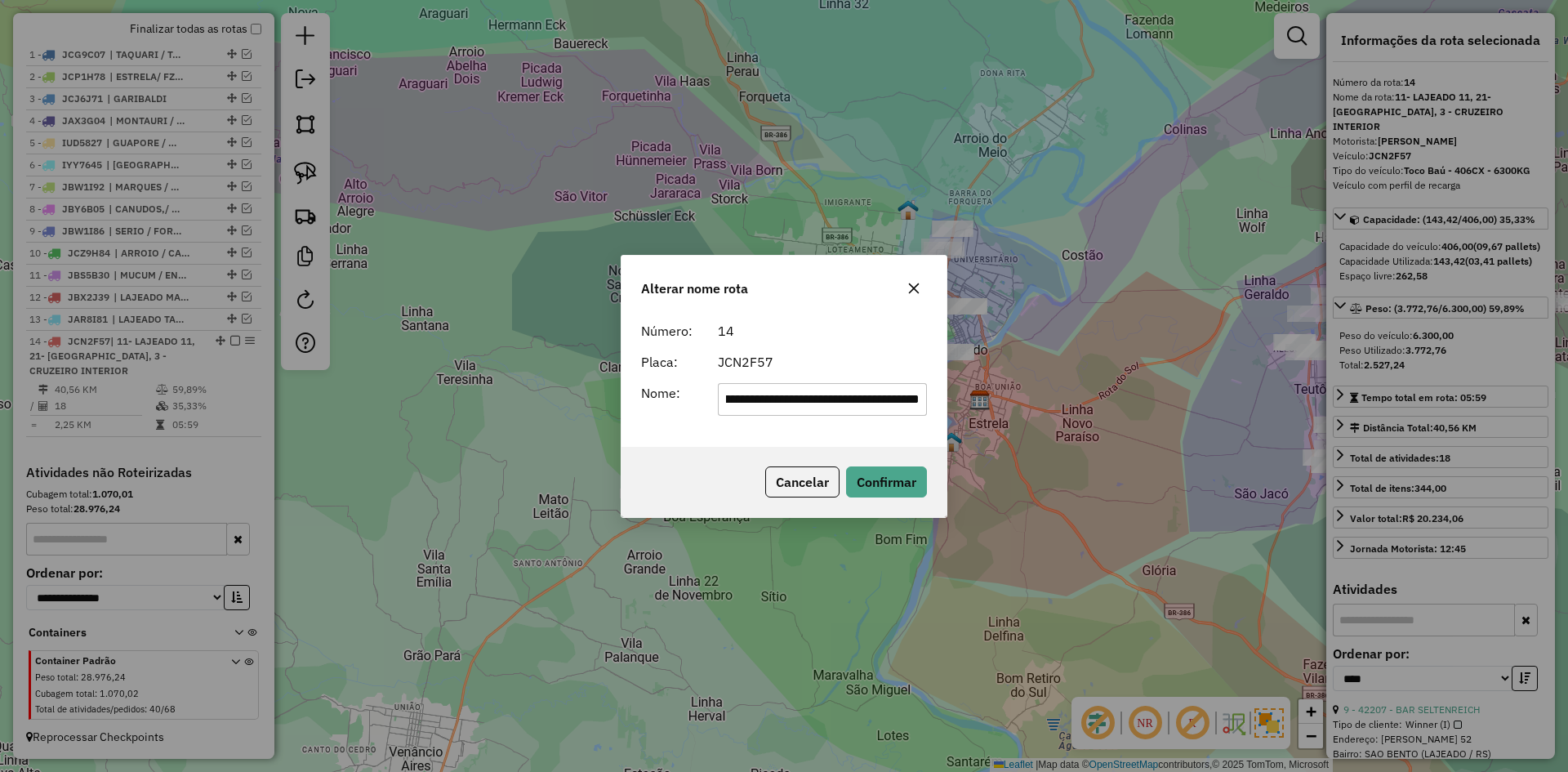
drag, startPoint x: 784, startPoint y: 399, endPoint x: 997, endPoint y: 424, distance: 214.5
click at [997, 424] on div "**********" at bounding box center [784, 386] width 1568 height 772
click at [810, 400] on input "**********" at bounding box center [823, 400] width 210 height 33
drag, startPoint x: 768, startPoint y: 402, endPoint x: 1046, endPoint y: 403, distance: 278.0
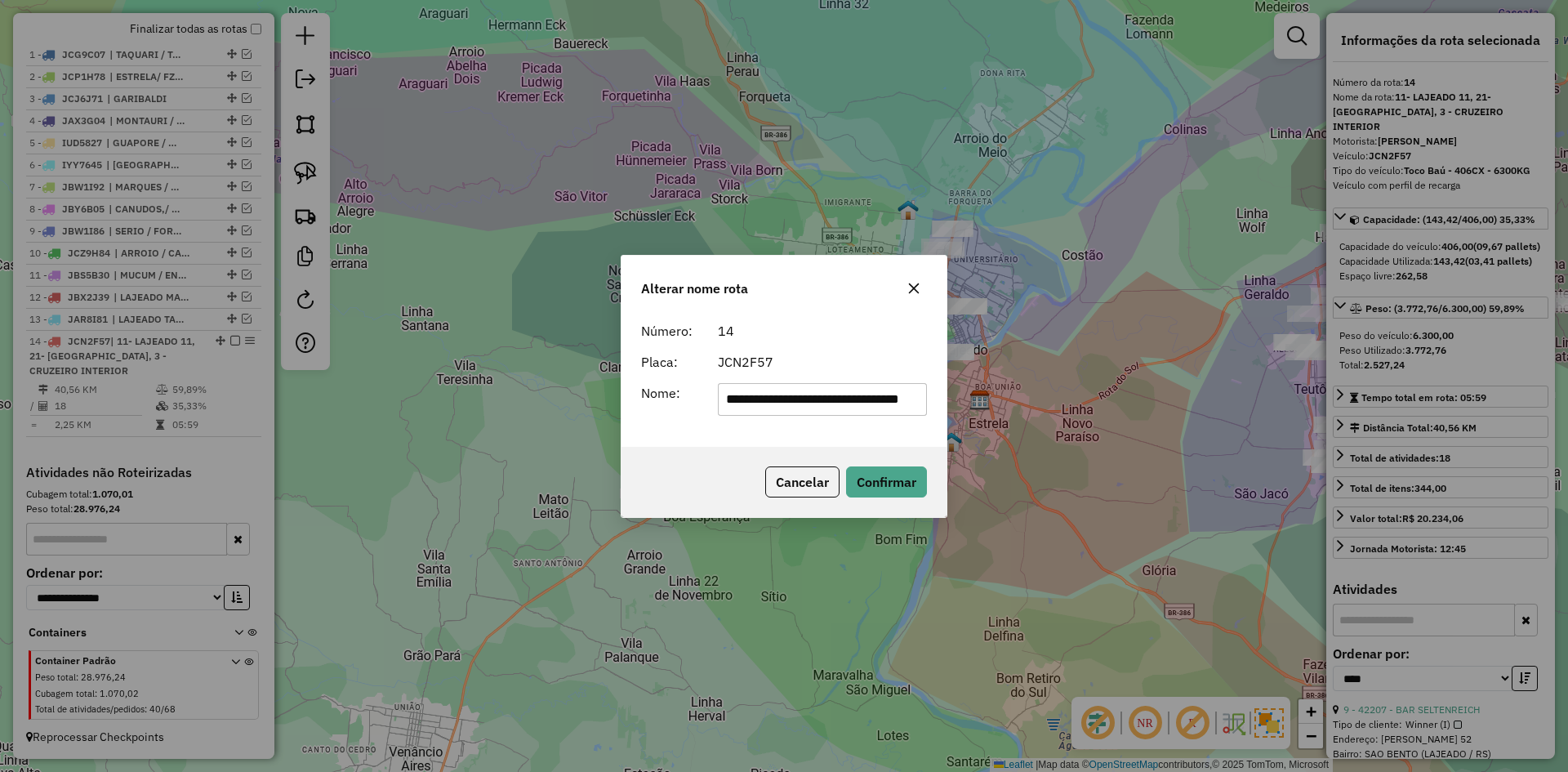
click at [1046, 403] on div "**********" at bounding box center [784, 386] width 1568 height 772
drag, startPoint x: 742, startPoint y: 397, endPoint x: 706, endPoint y: 424, distance: 45.0
click at [706, 424] on div "**********" at bounding box center [784, 380] width 325 height 132
drag, startPoint x: 731, startPoint y: 401, endPoint x: 702, endPoint y: 427, distance: 38.9
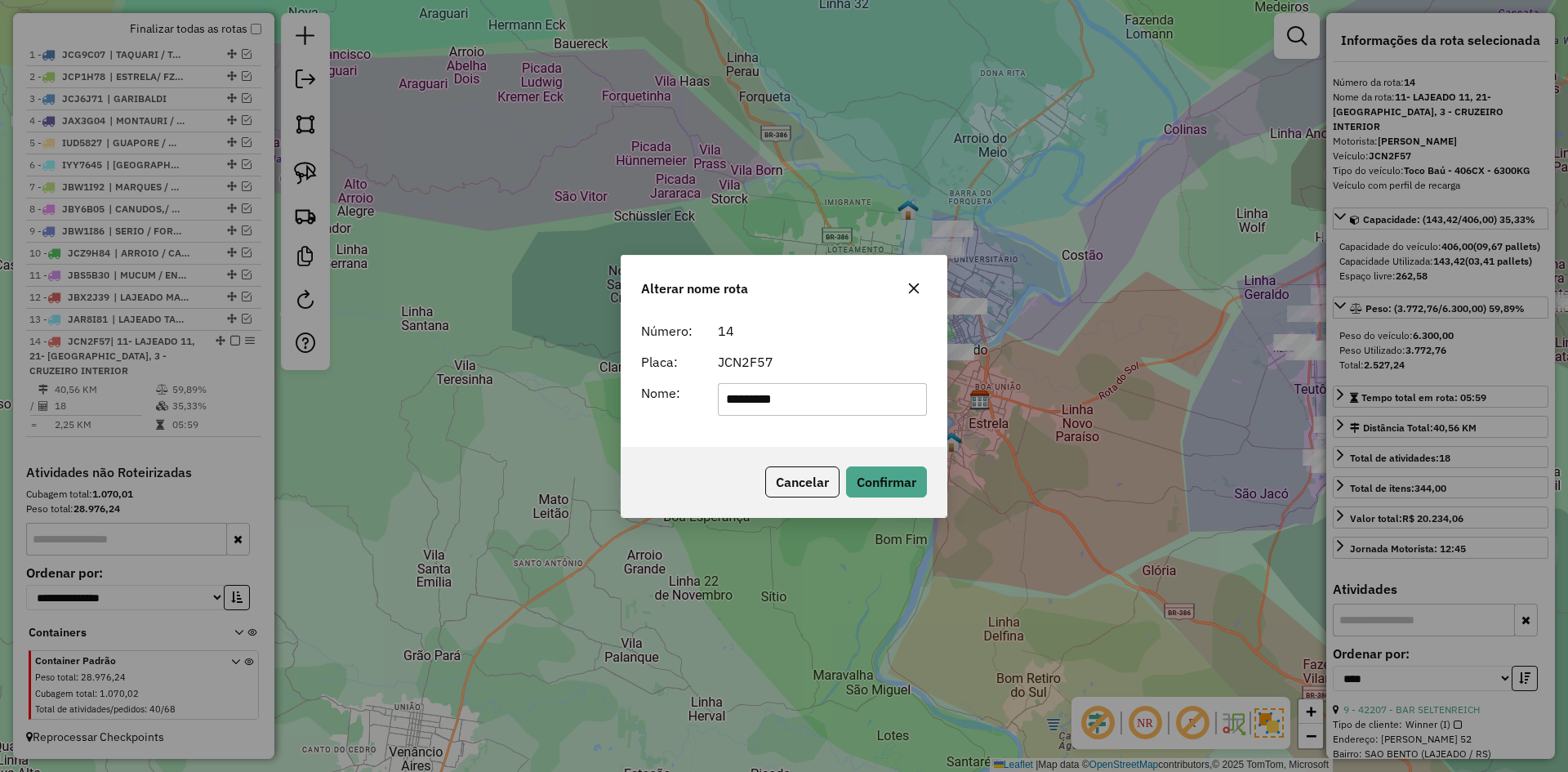
click at [702, 427] on div "Número: 14 Placa: JCN2F57 Nome: *********" at bounding box center [784, 380] width 325 height 132
type input "*******"
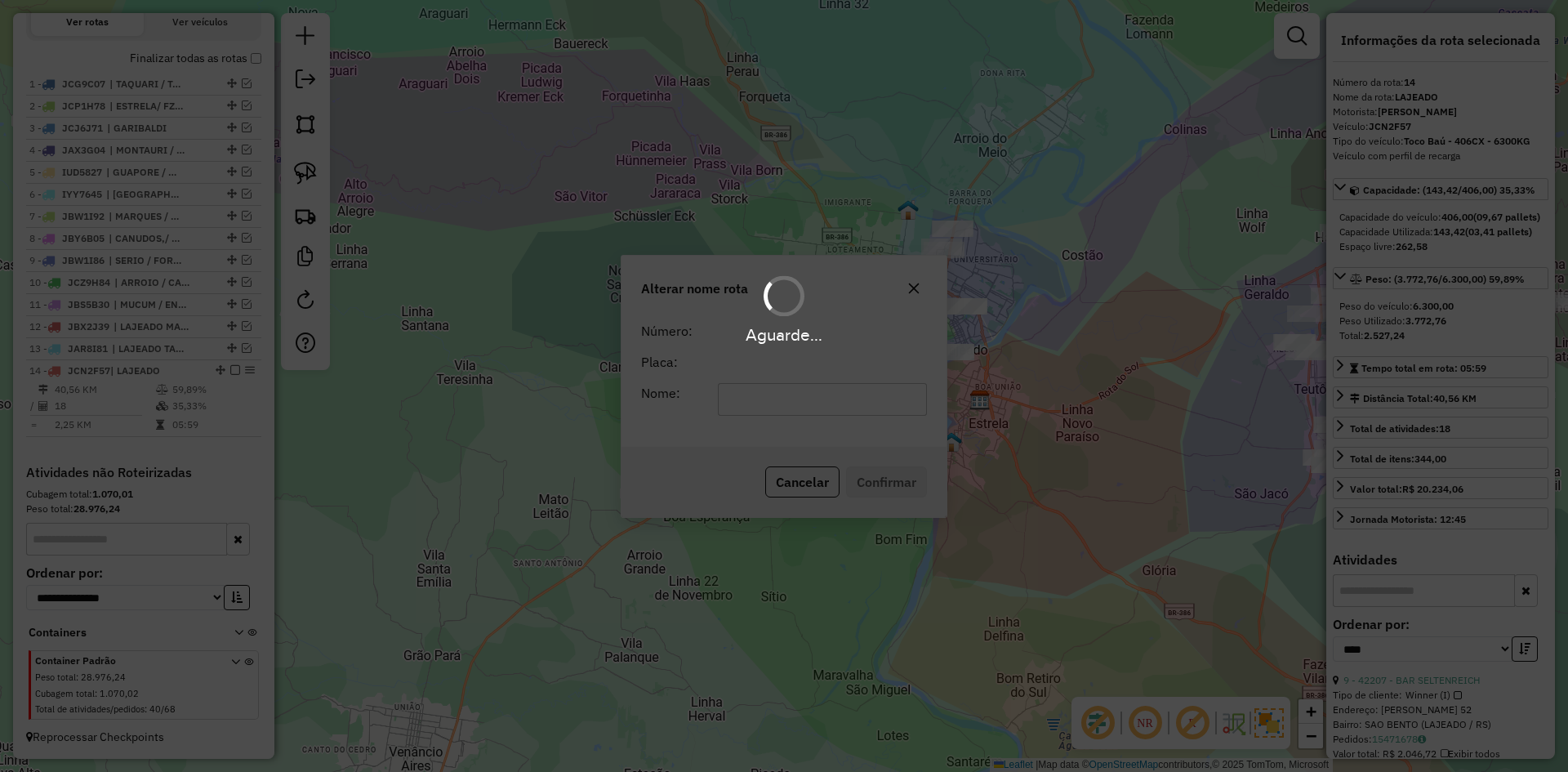
scroll to position [592, 0]
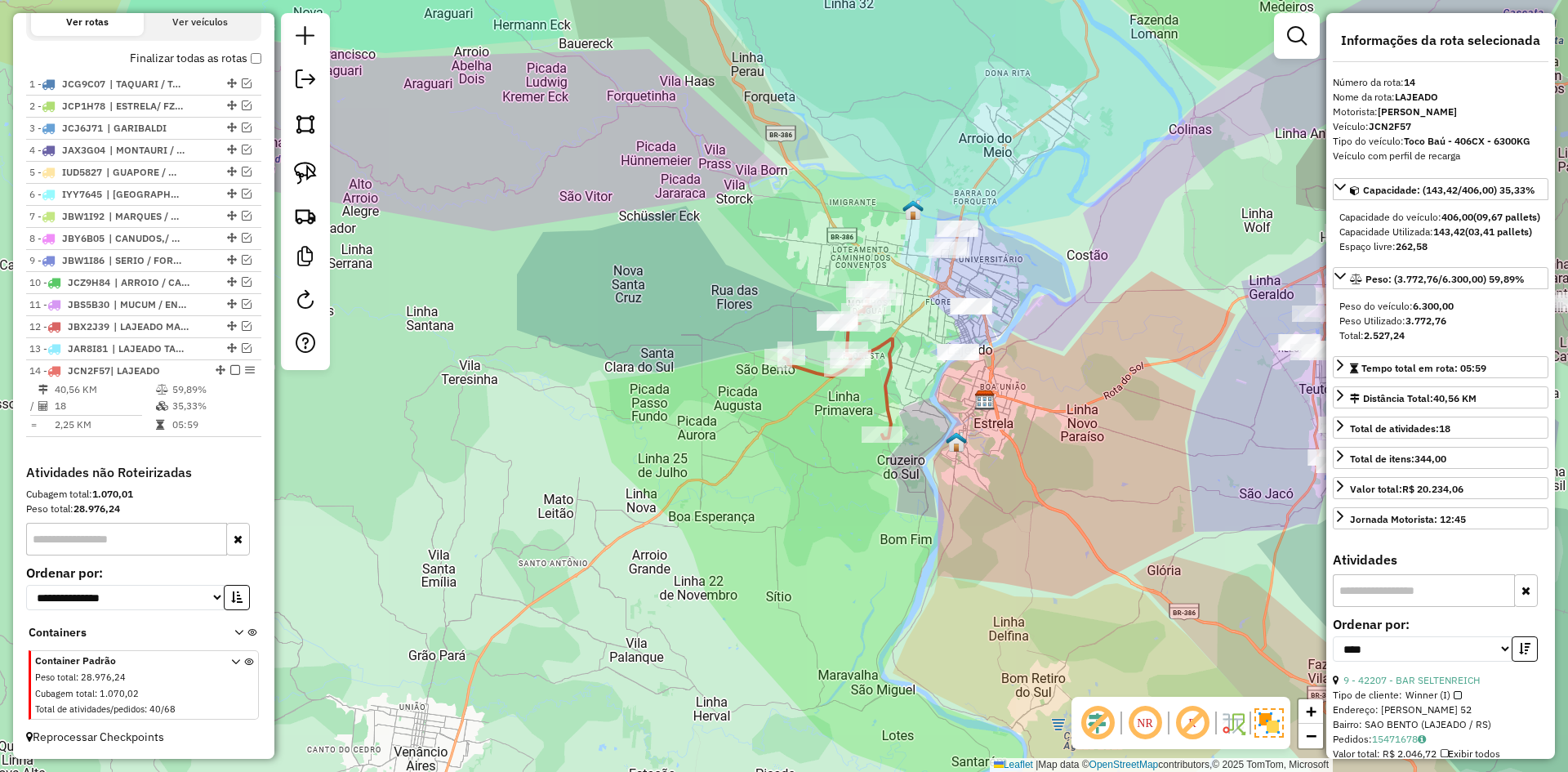
drag, startPoint x: 227, startPoint y: 371, endPoint x: 295, endPoint y: 377, distance: 68.3
click at [230, 371] on em at bounding box center [235, 370] width 10 height 10
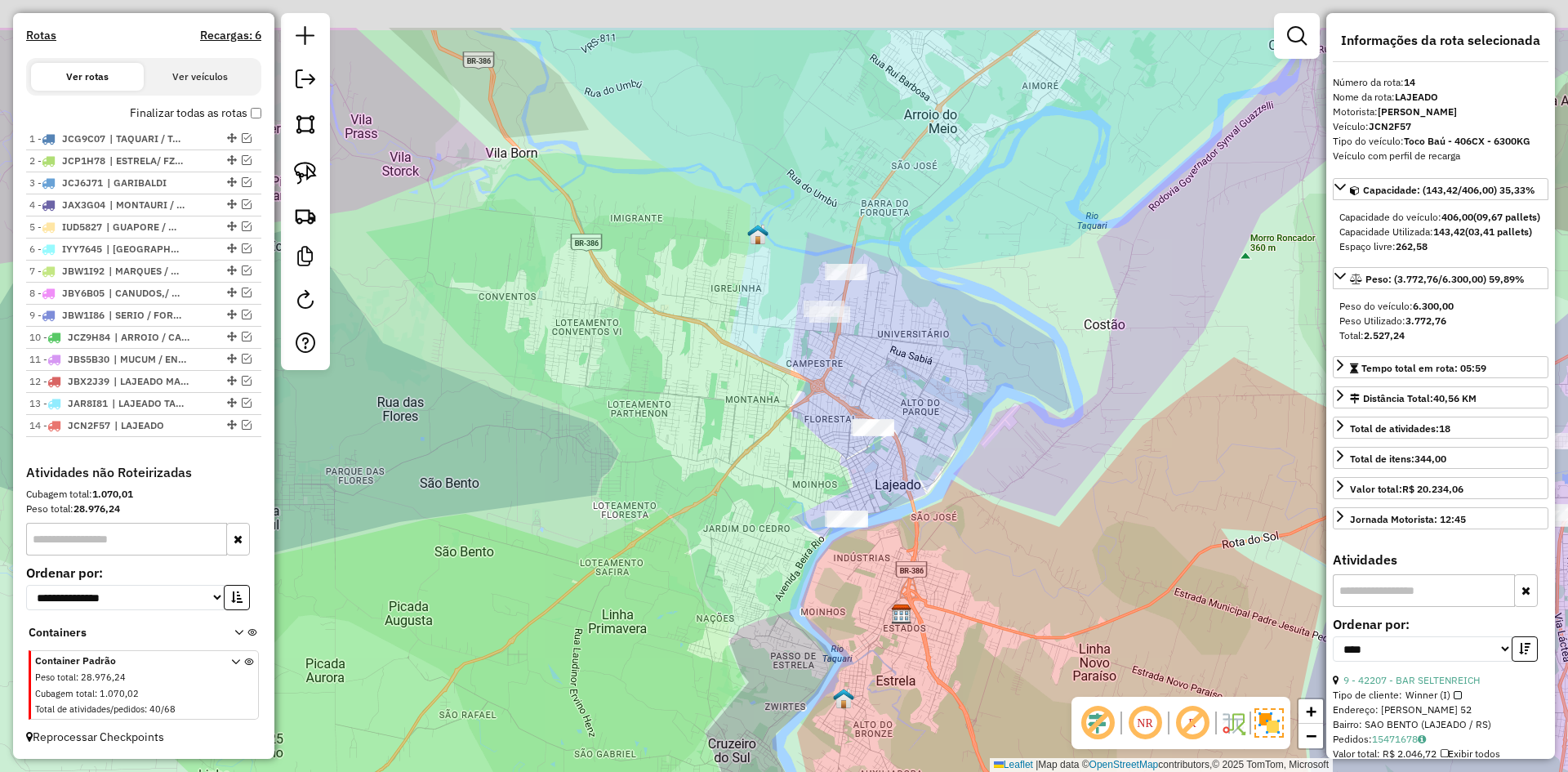
drag, startPoint x: 930, startPoint y: 214, endPoint x: 839, endPoint y: 383, distance: 191.9
click at [840, 391] on div "Janela de atendimento Grade de atendimento Capacidade Transportadoras Veículos …" at bounding box center [784, 386] width 1568 height 772
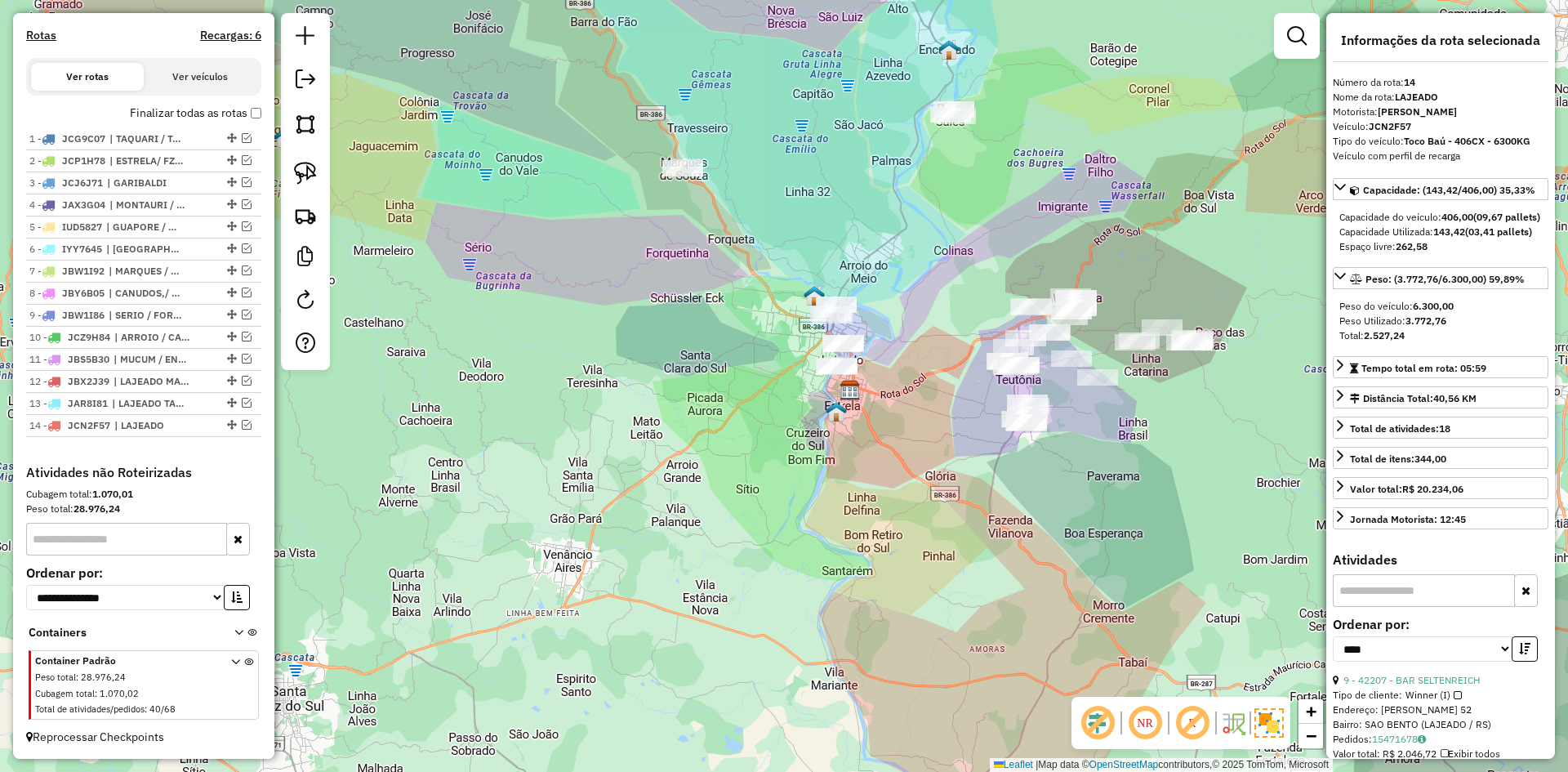
click at [860, 197] on div "Janela de atendimento Grade de atendimento Capacidade Transportadoras Veículos …" at bounding box center [784, 386] width 1568 height 772
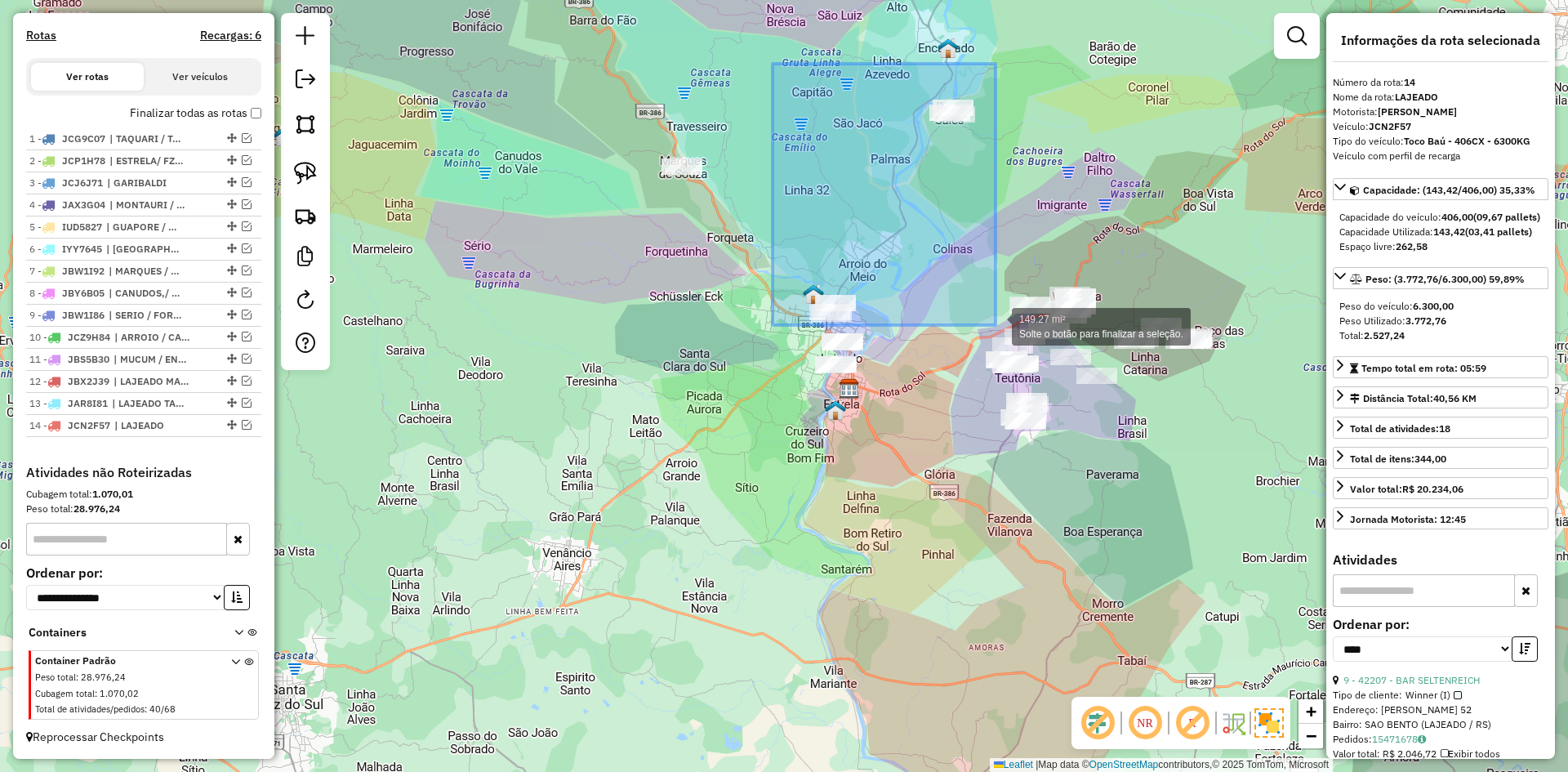
drag, startPoint x: 773, startPoint y: 64, endPoint x: 996, endPoint y: 325, distance: 343.3
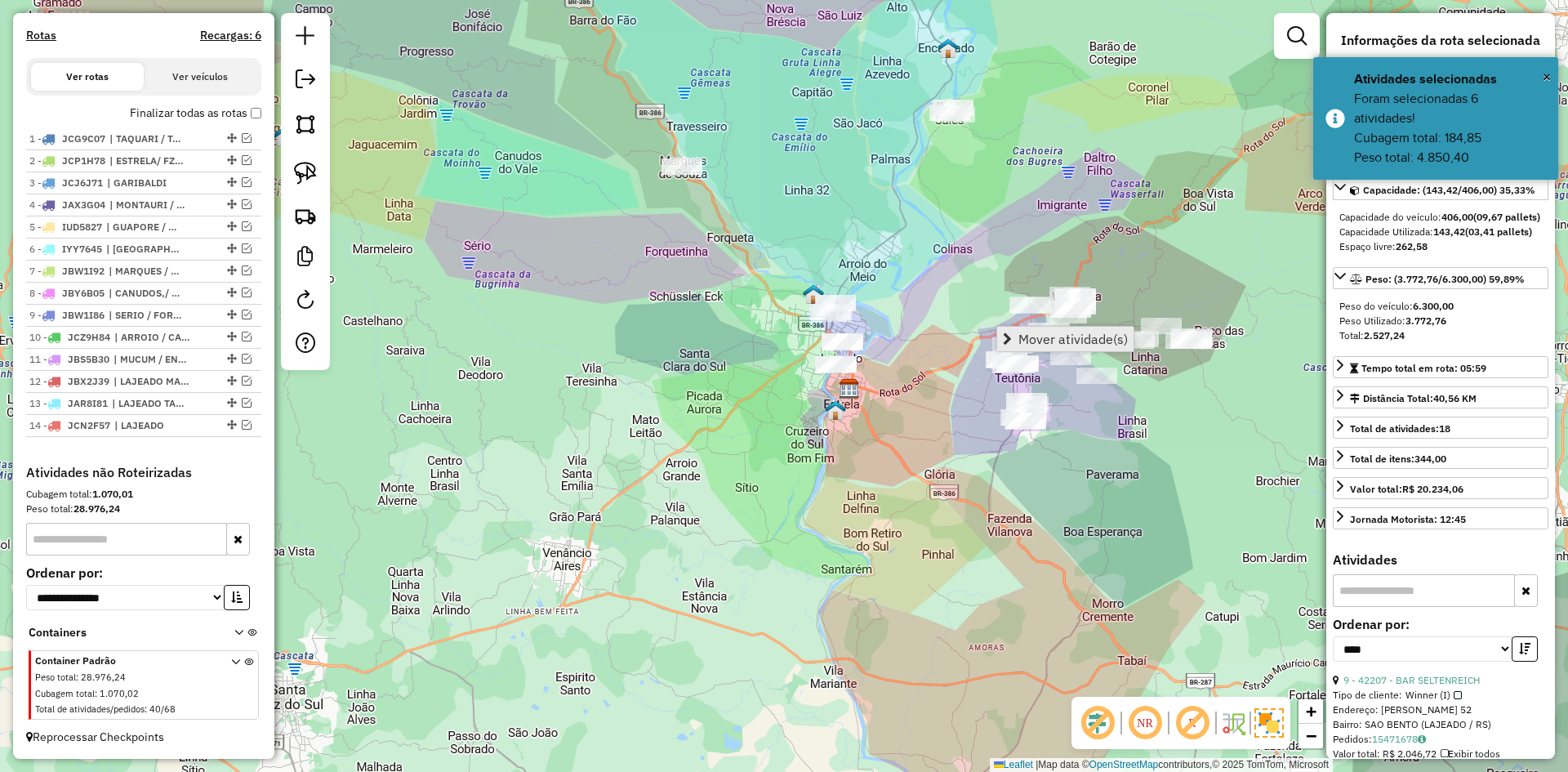
click at [1064, 334] on span "Mover atividade(s)" at bounding box center [1073, 338] width 109 height 13
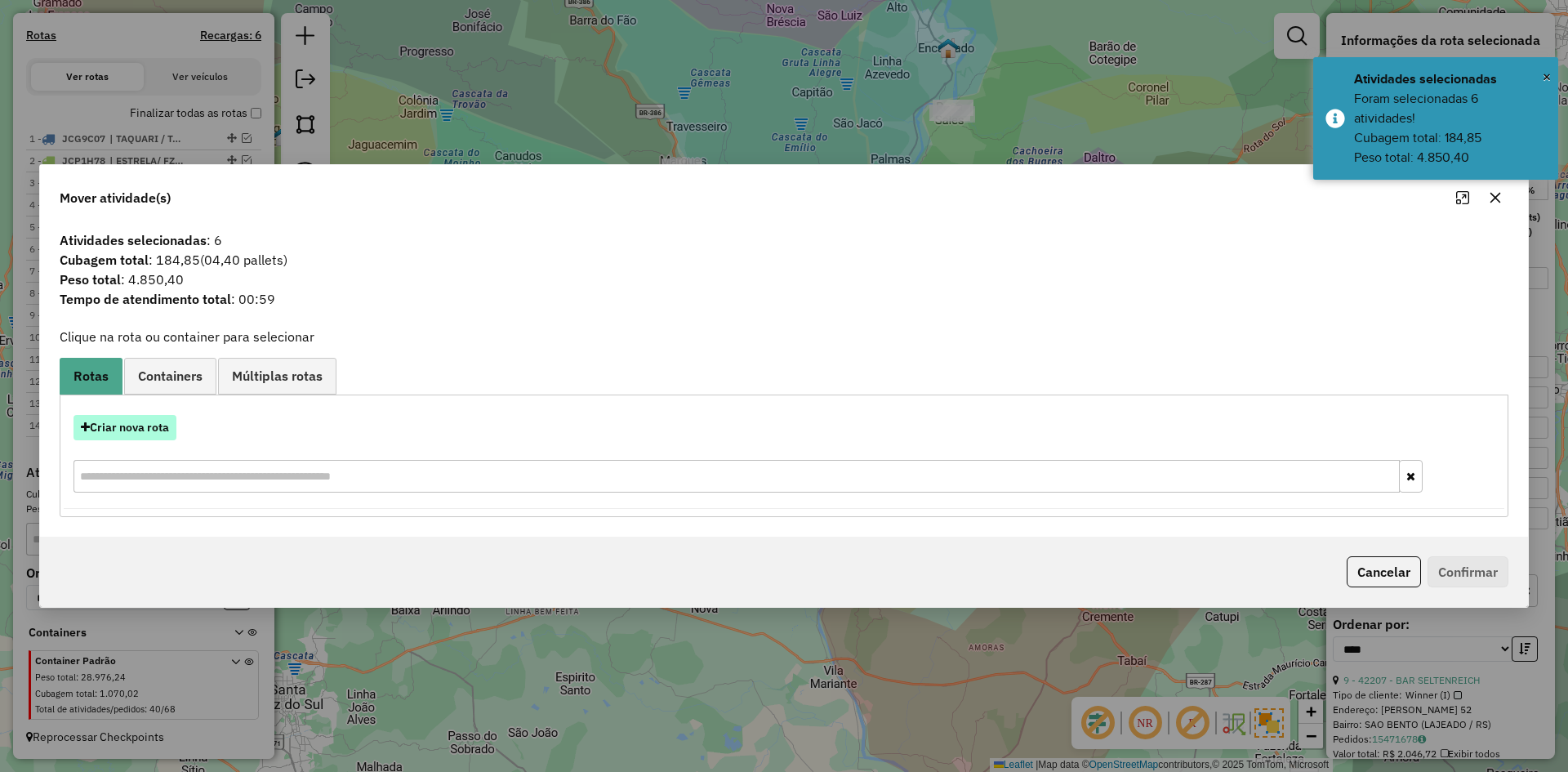
click at [157, 431] on button "Criar nova rota" at bounding box center [125, 427] width 103 height 25
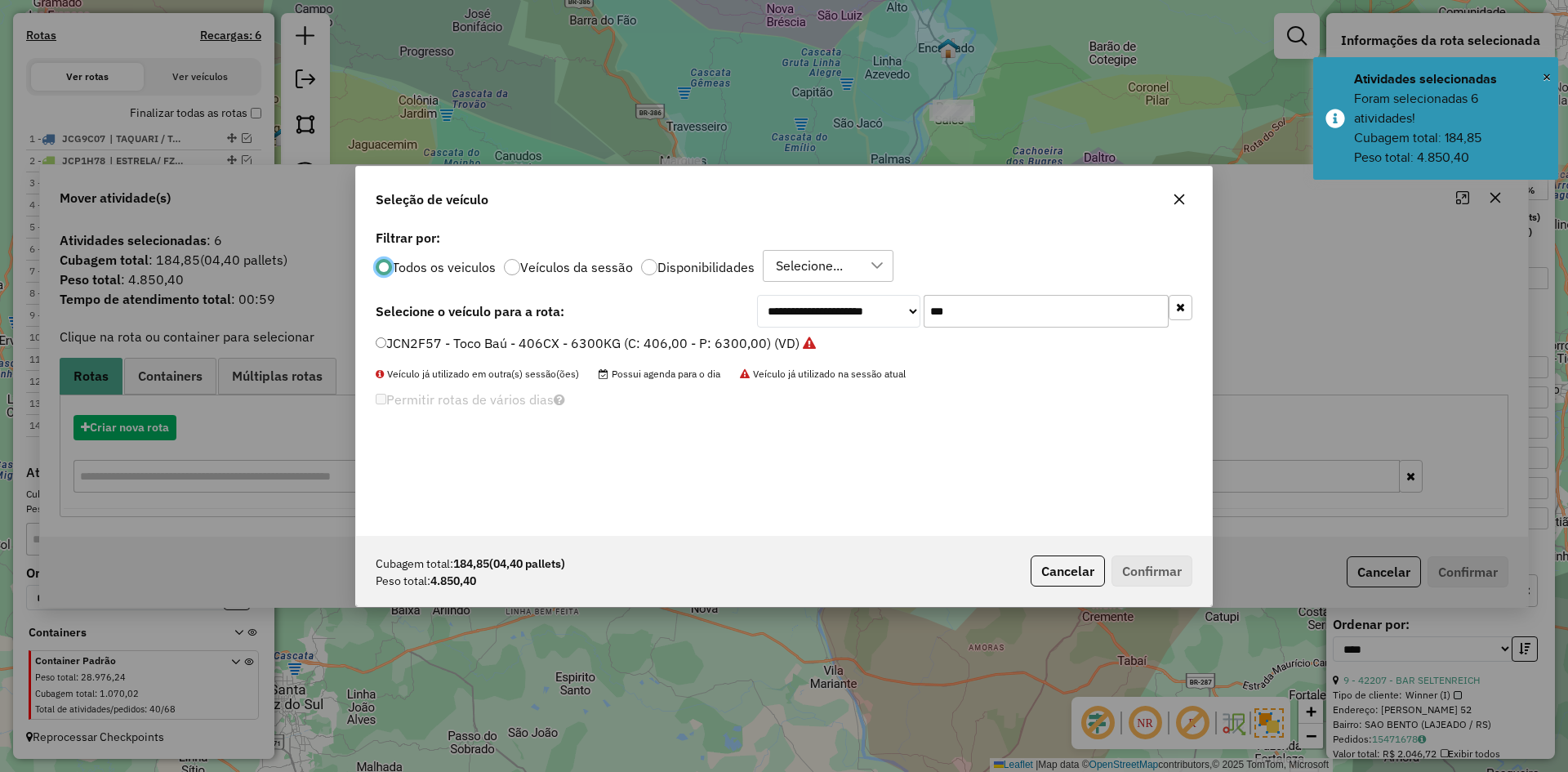
scroll to position [9, 5]
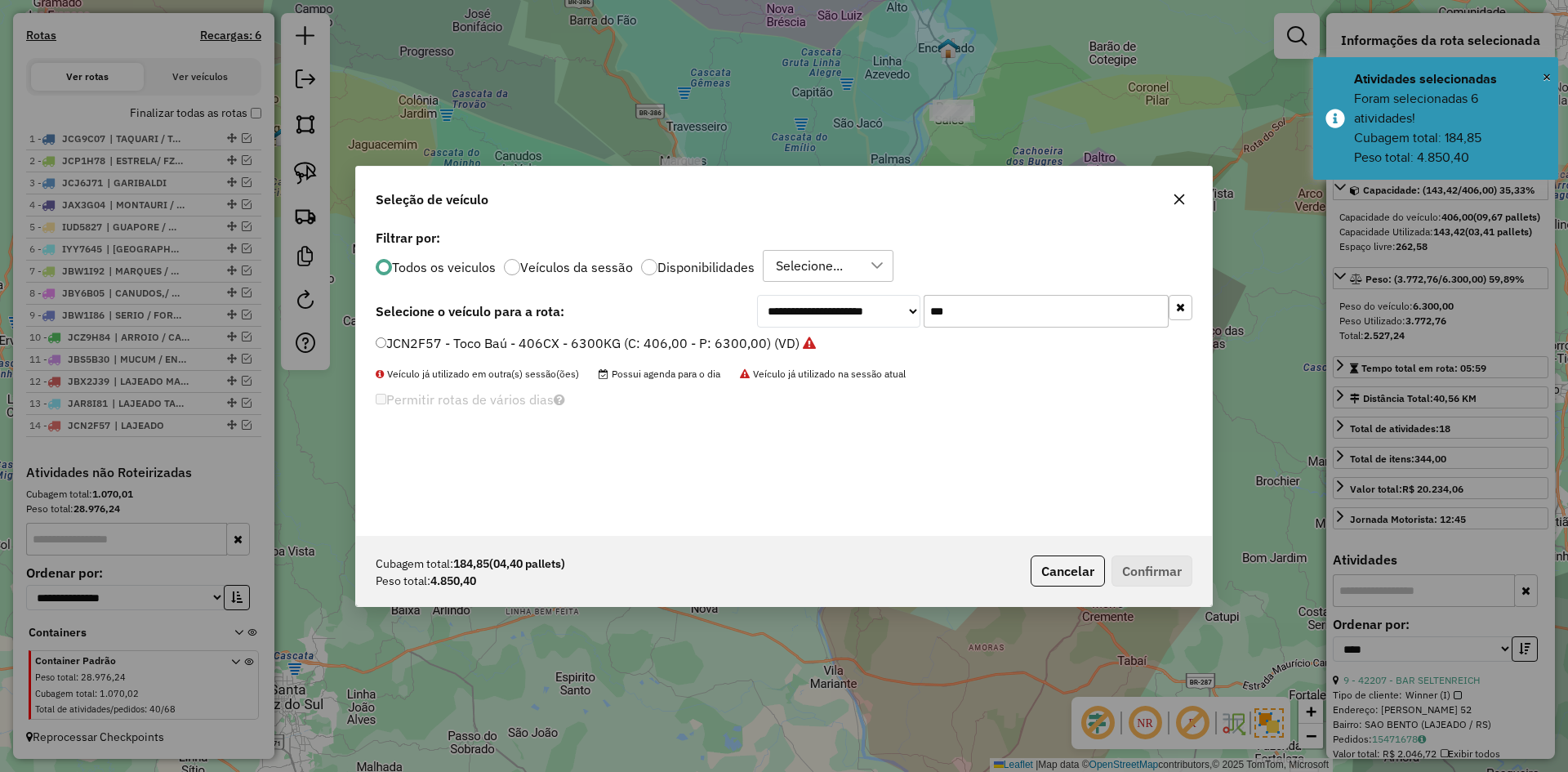
click at [957, 313] on input "***" at bounding box center [1045, 312] width 245 height 33
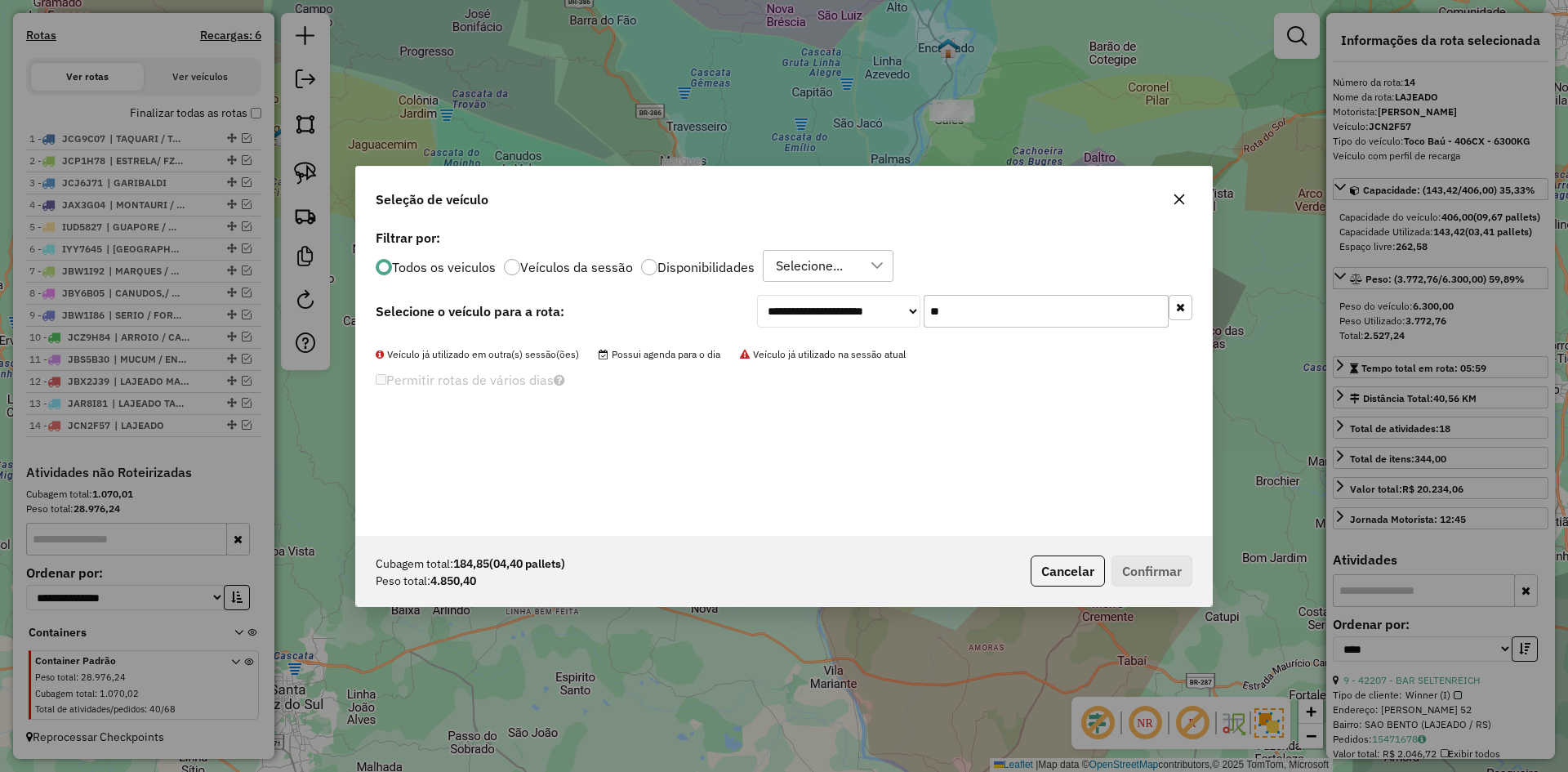
type input "*"
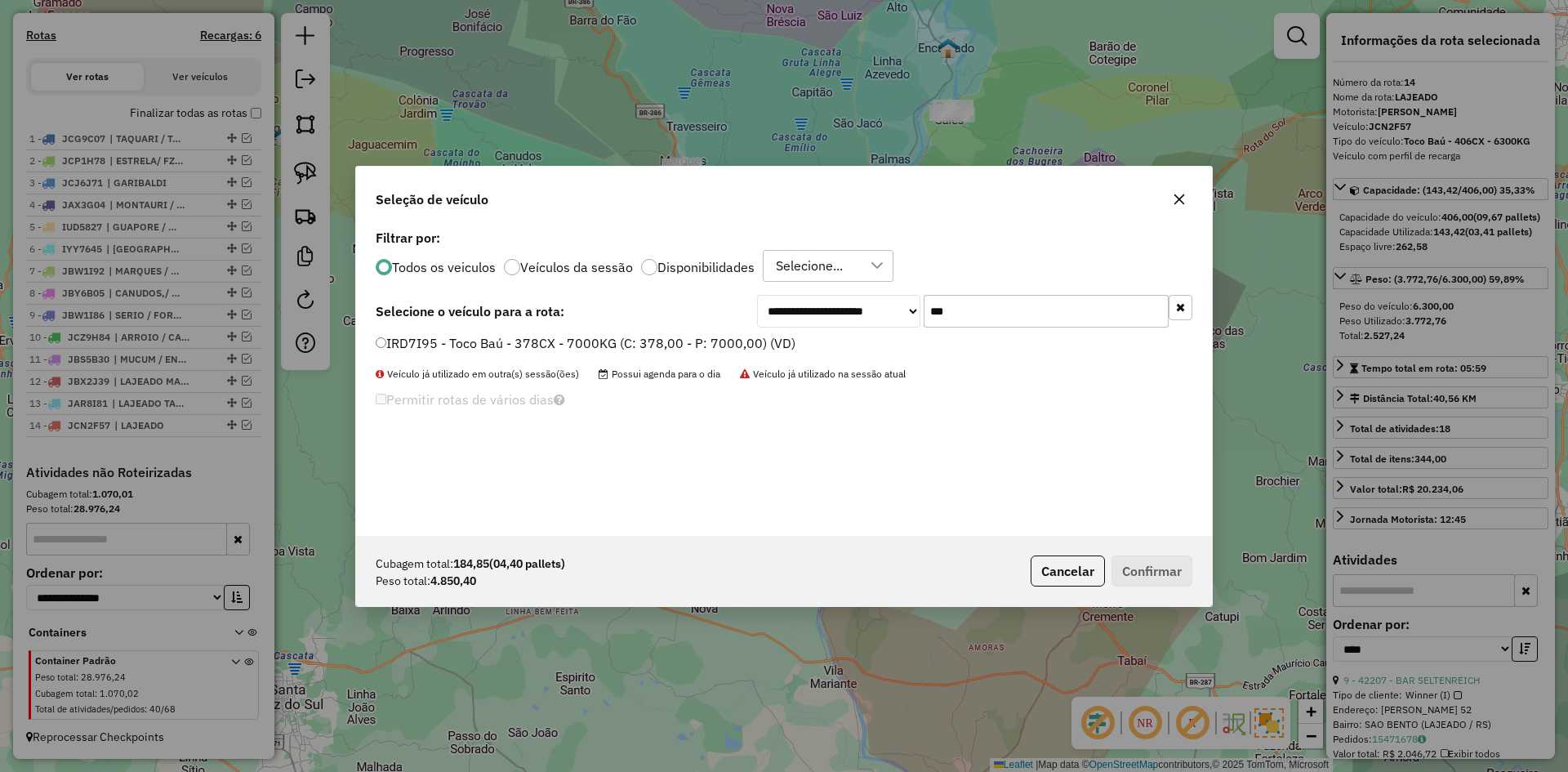
type input "***"
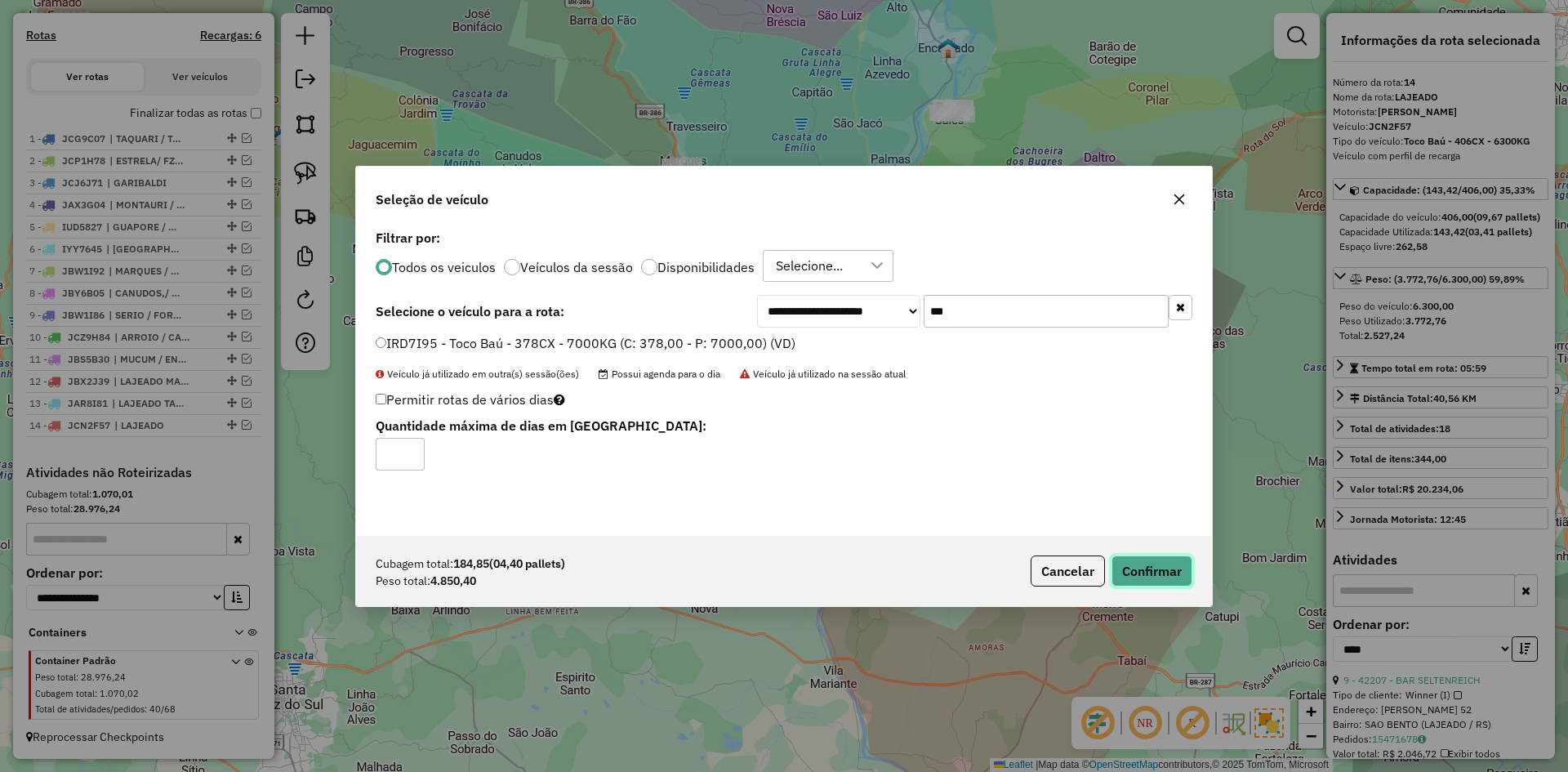
click at [1163, 577] on button "Confirmar" at bounding box center [1152, 571] width 80 height 31
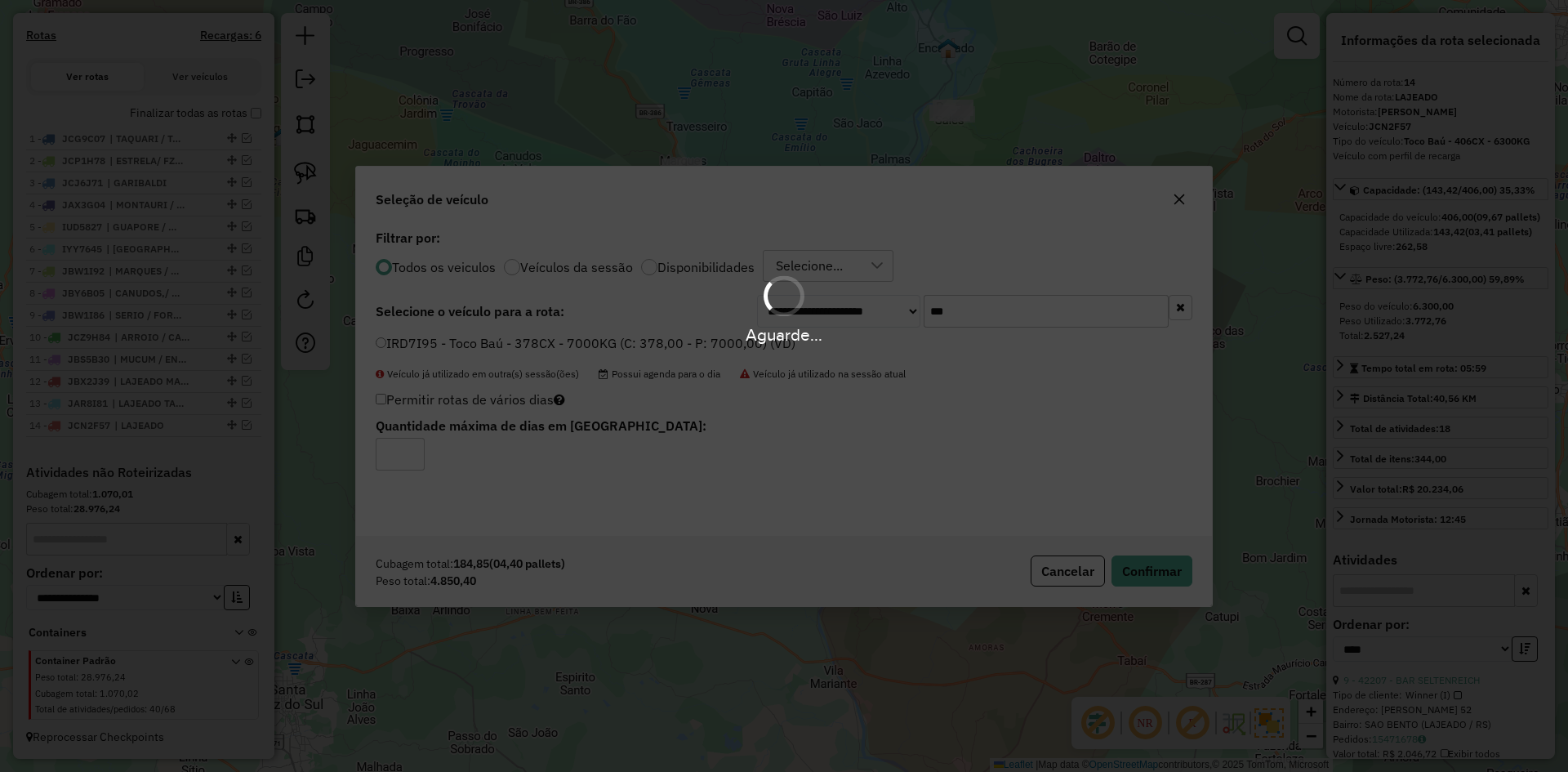
scroll to position [629, 0]
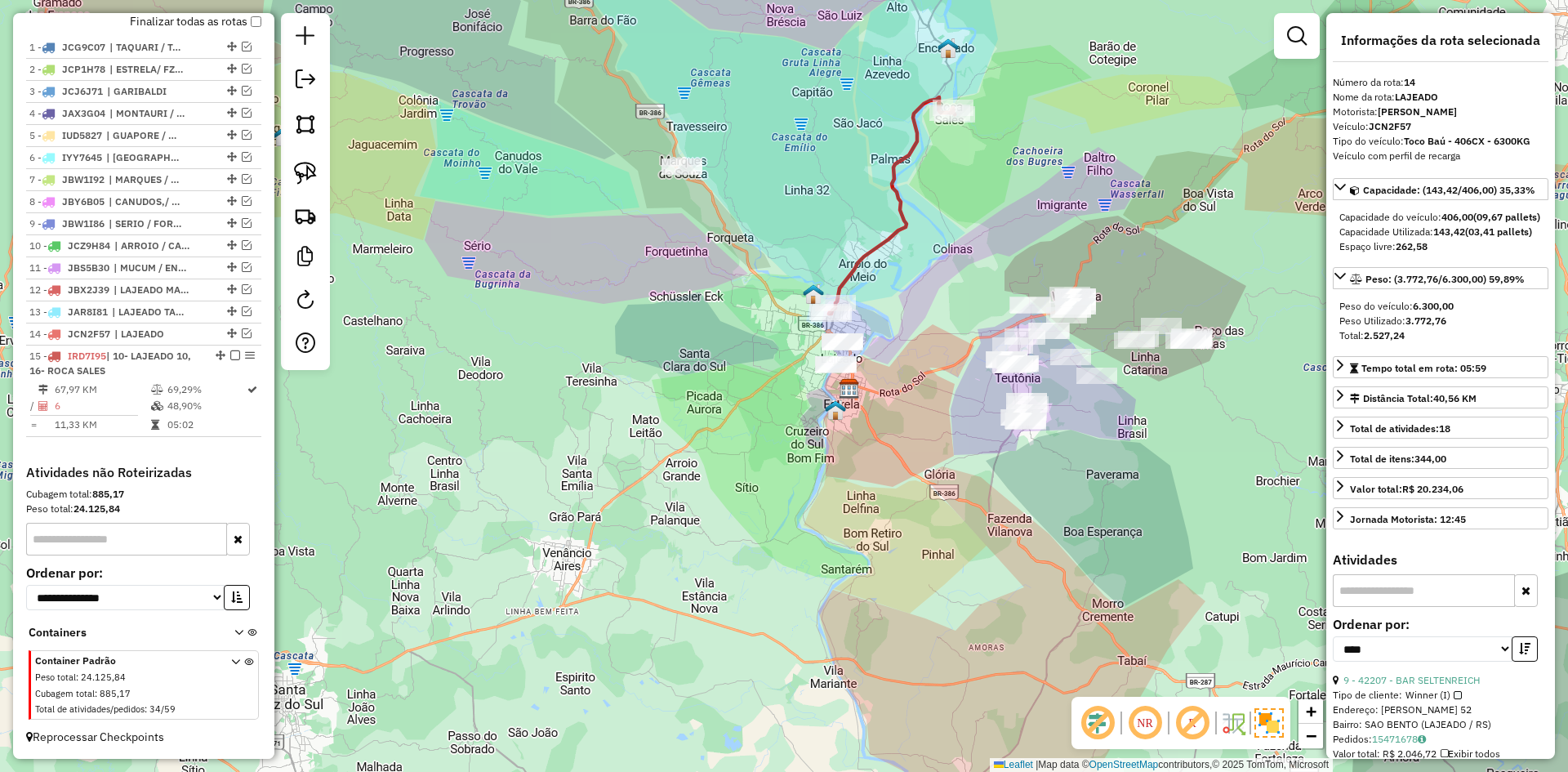
click at [887, 236] on icon at bounding box center [891, 205] width 125 height 216
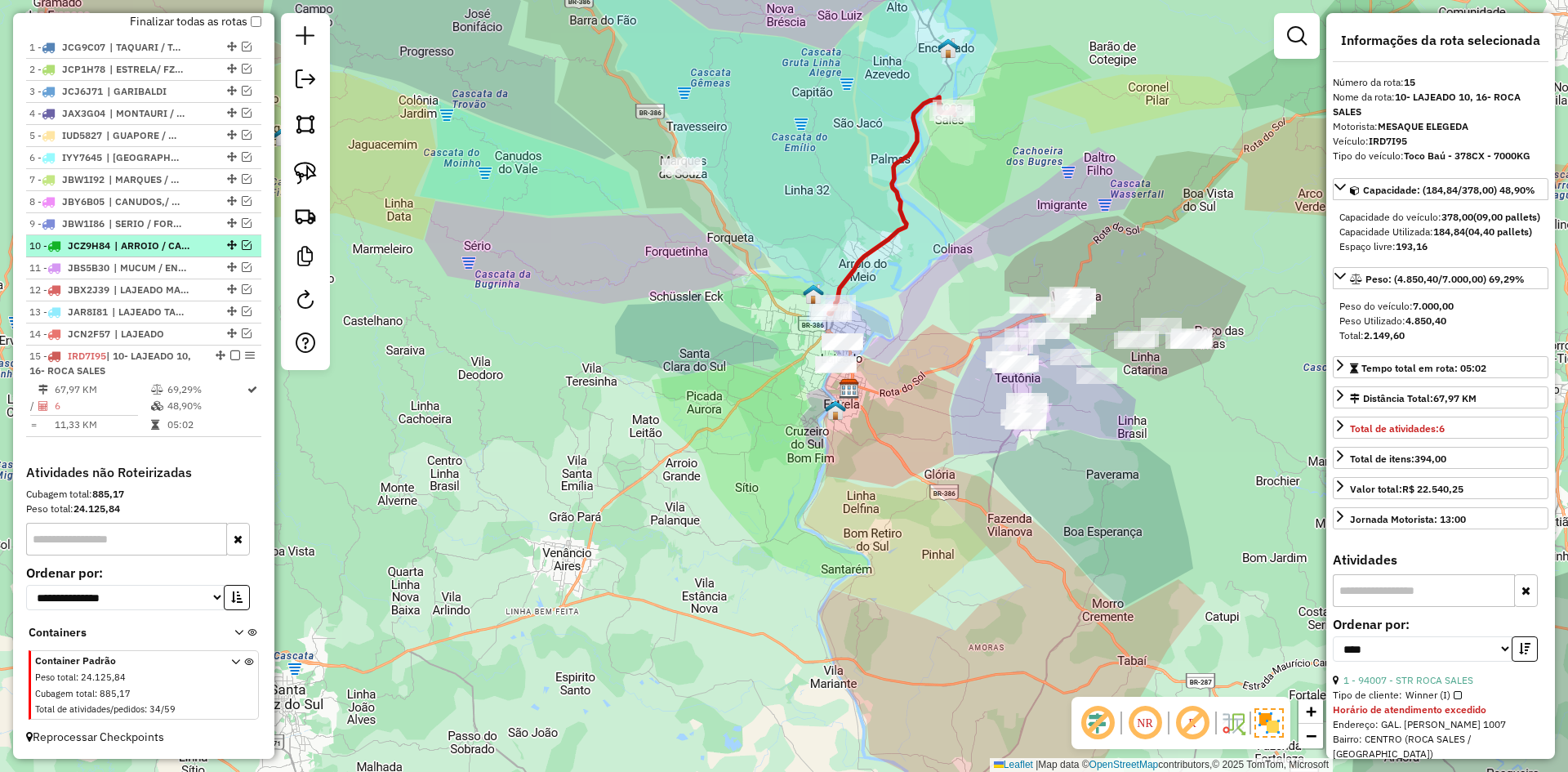
click at [241, 245] on em at bounding box center [246, 244] width 10 height 10
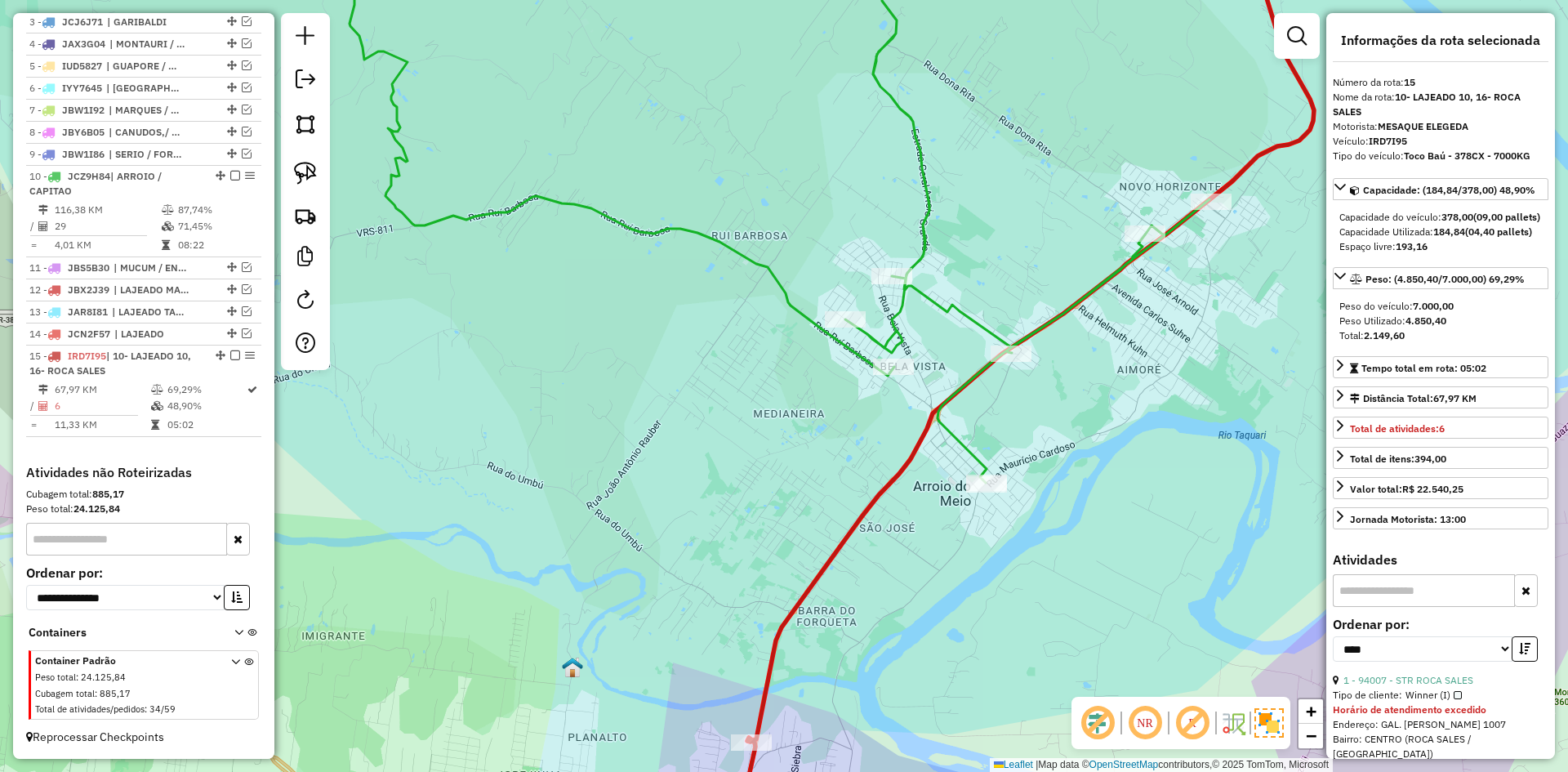
click at [961, 311] on icon at bounding box center [760, 203] width 899 height 560
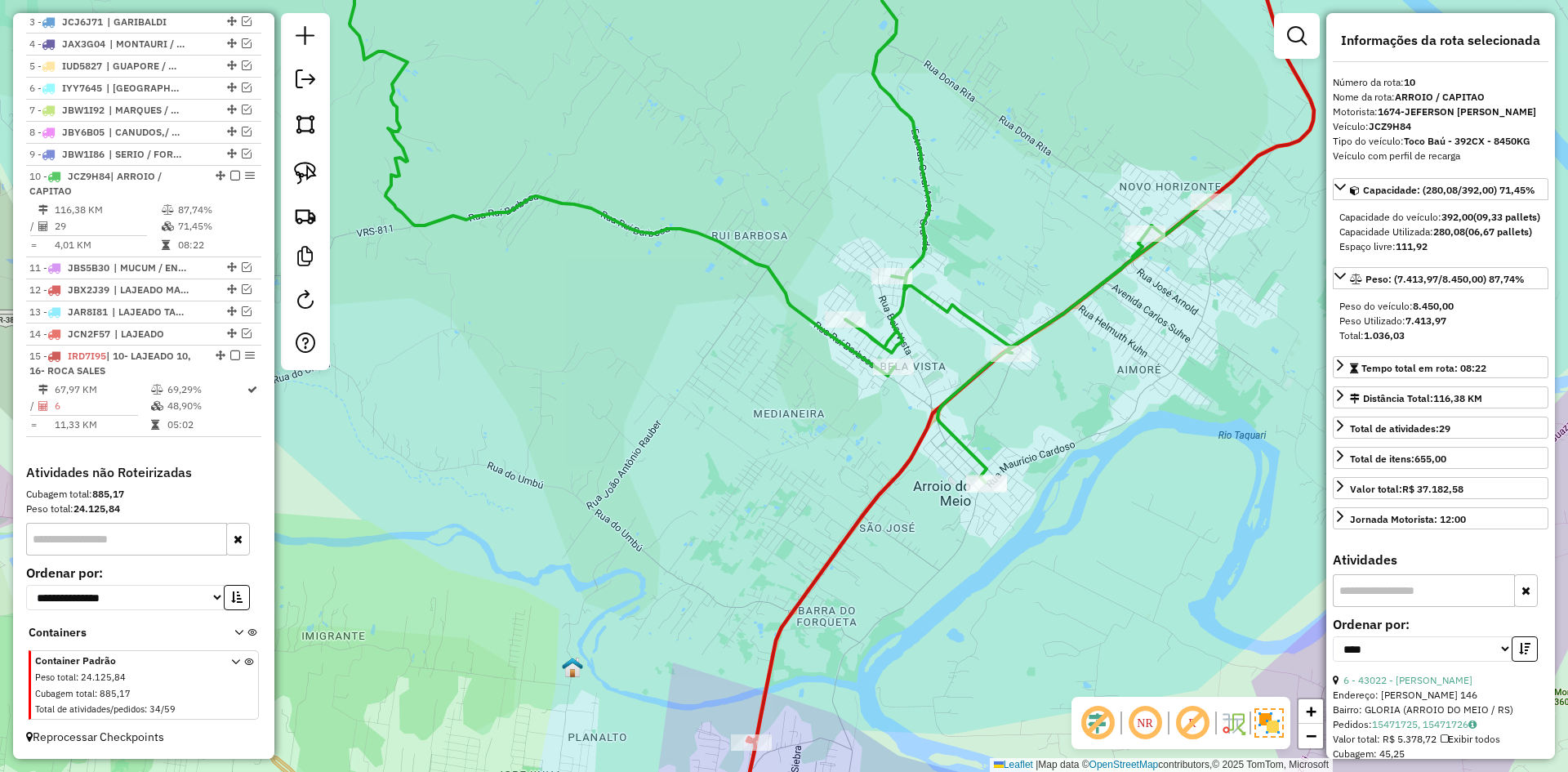
click at [912, 459] on icon at bounding box center [1006, 376] width 615 height 905
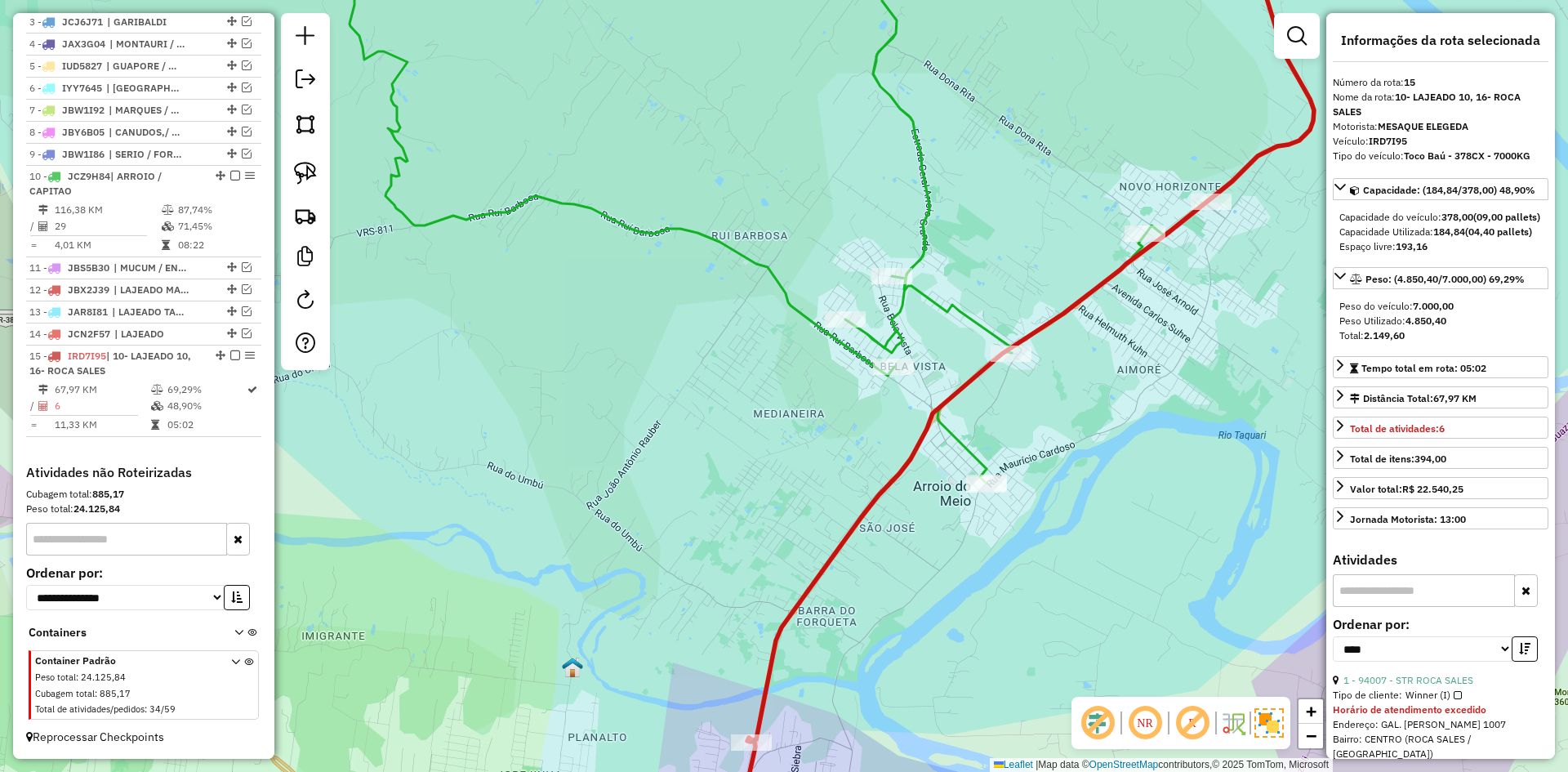
click at [970, 318] on icon at bounding box center [760, 203] width 899 height 560
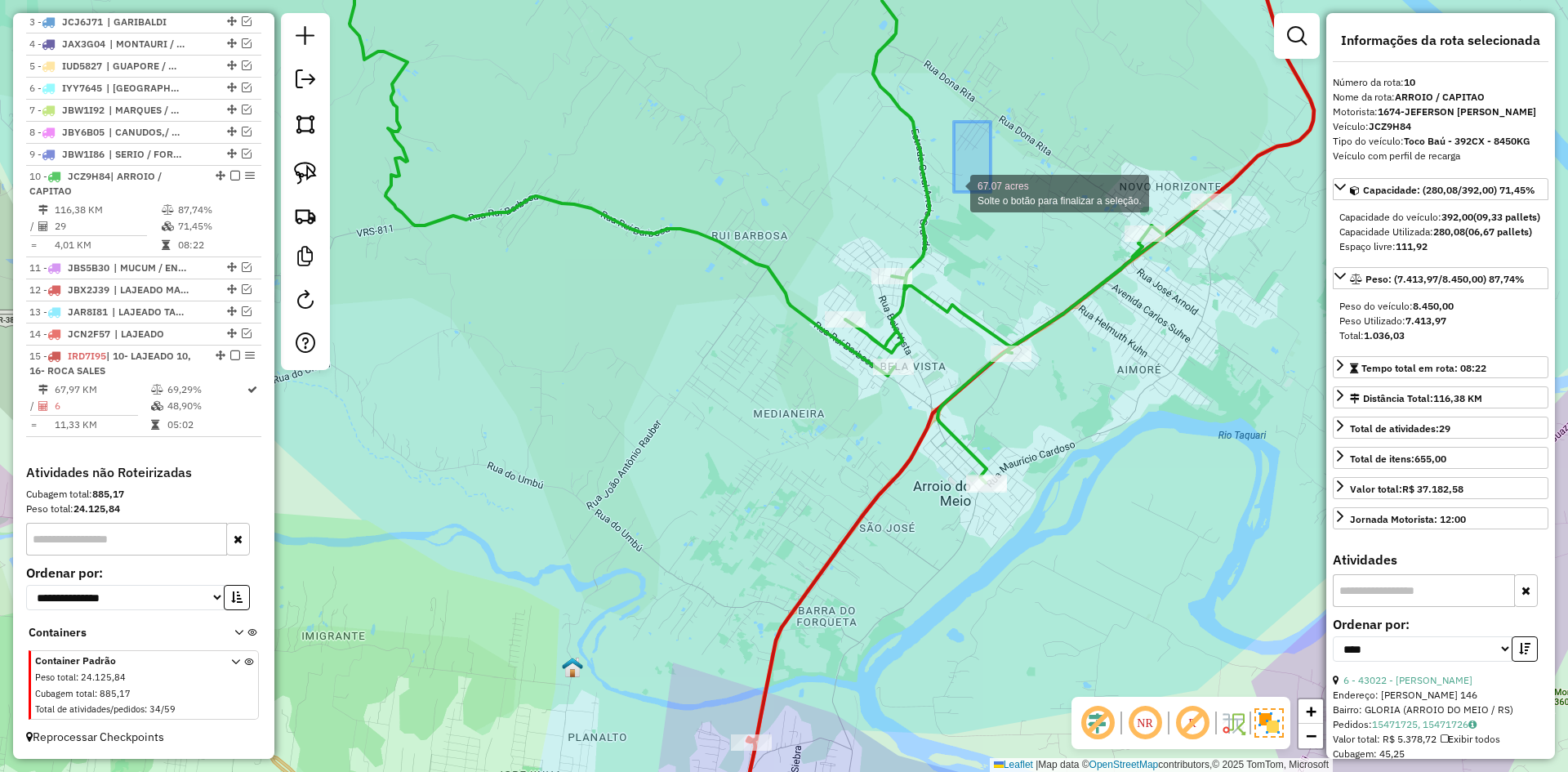
drag, startPoint x: 991, startPoint y: 122, endPoint x: 954, endPoint y: 192, distance: 79.2
click at [938, 306] on icon at bounding box center [760, 203] width 899 height 560
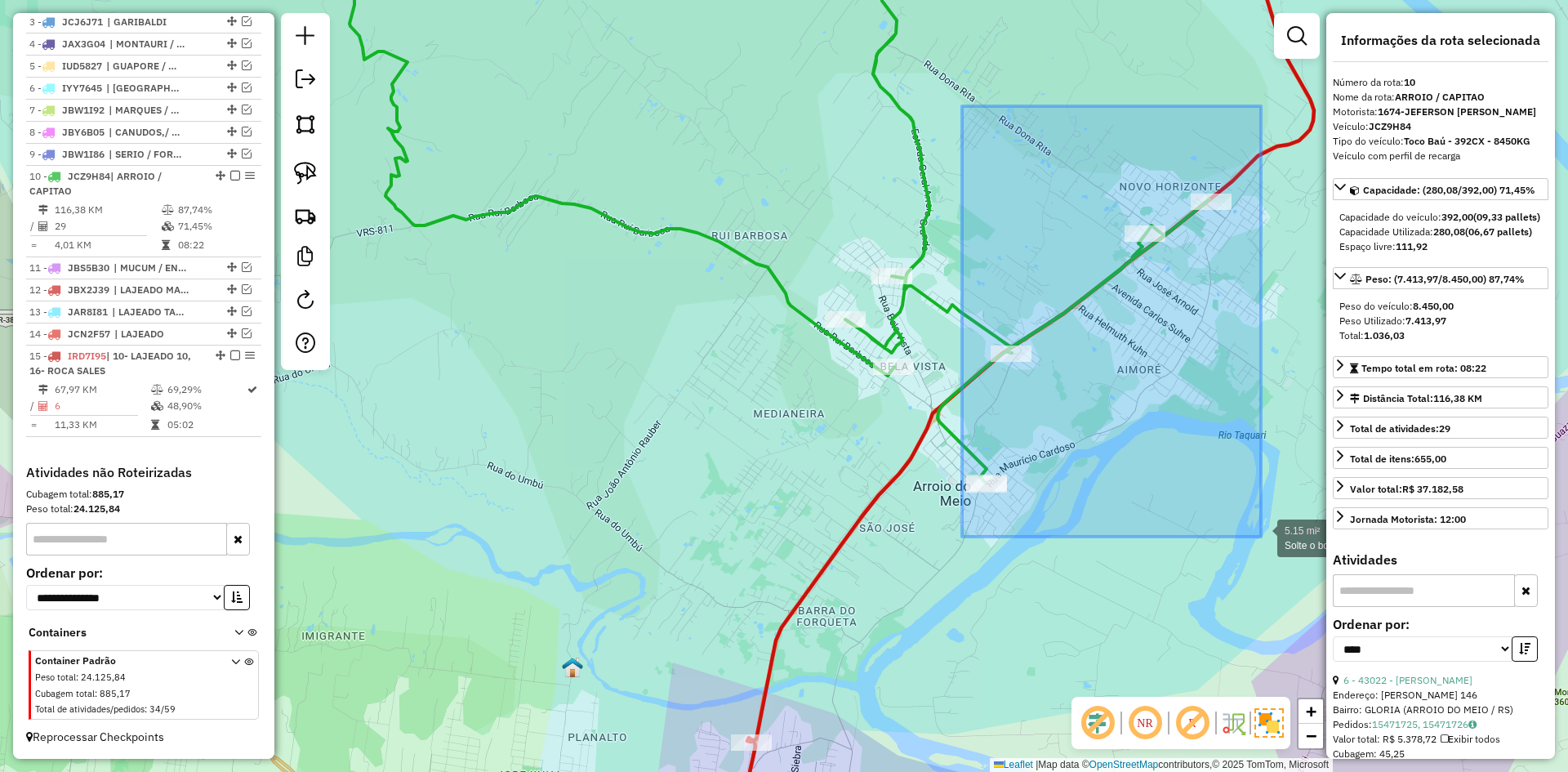
drag, startPoint x: 1011, startPoint y: 424, endPoint x: 1261, endPoint y: 537, distance: 274.4
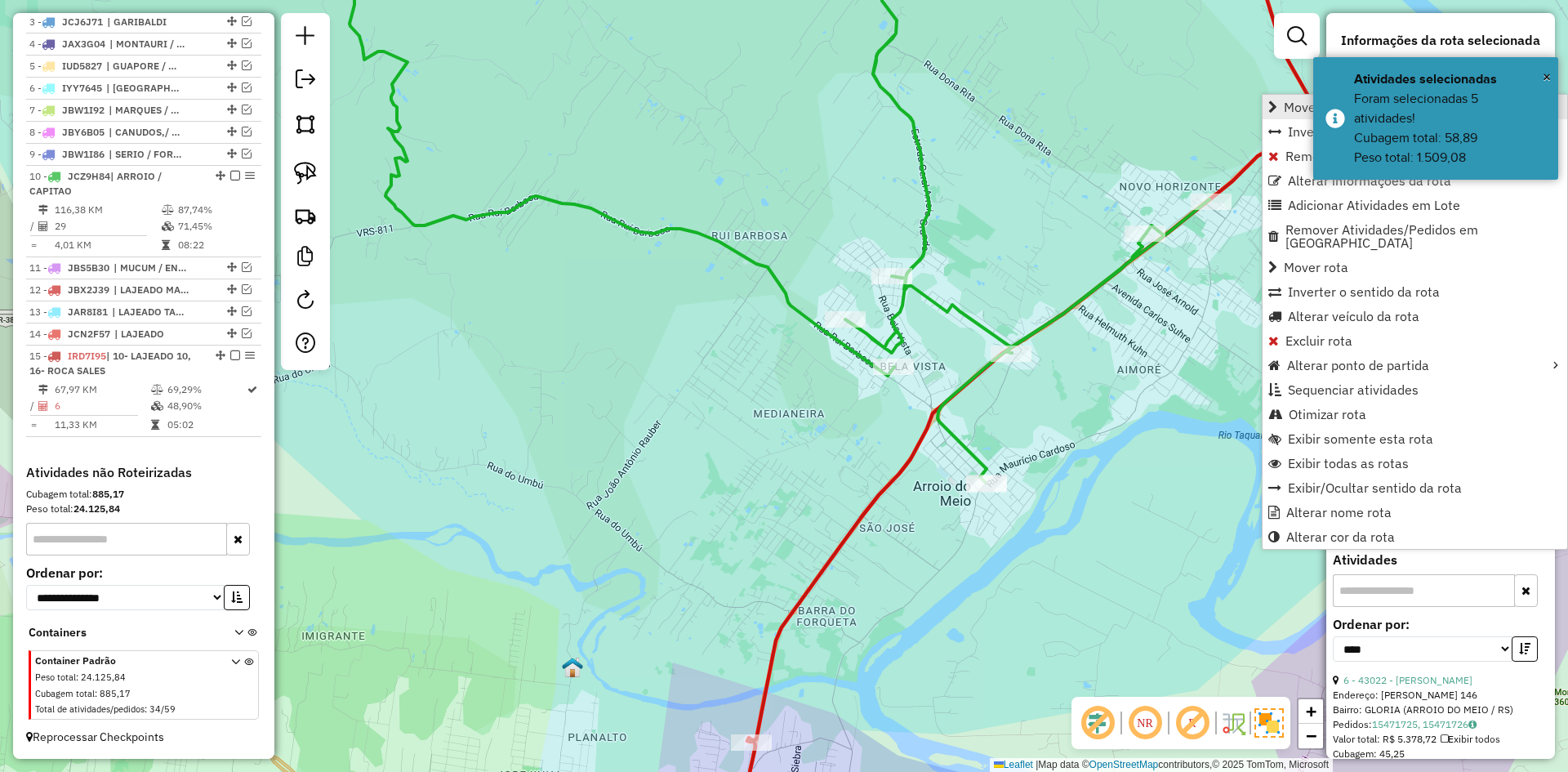
click at [1287, 102] on span "Mover atividade(s)" at bounding box center [1339, 106] width 109 height 13
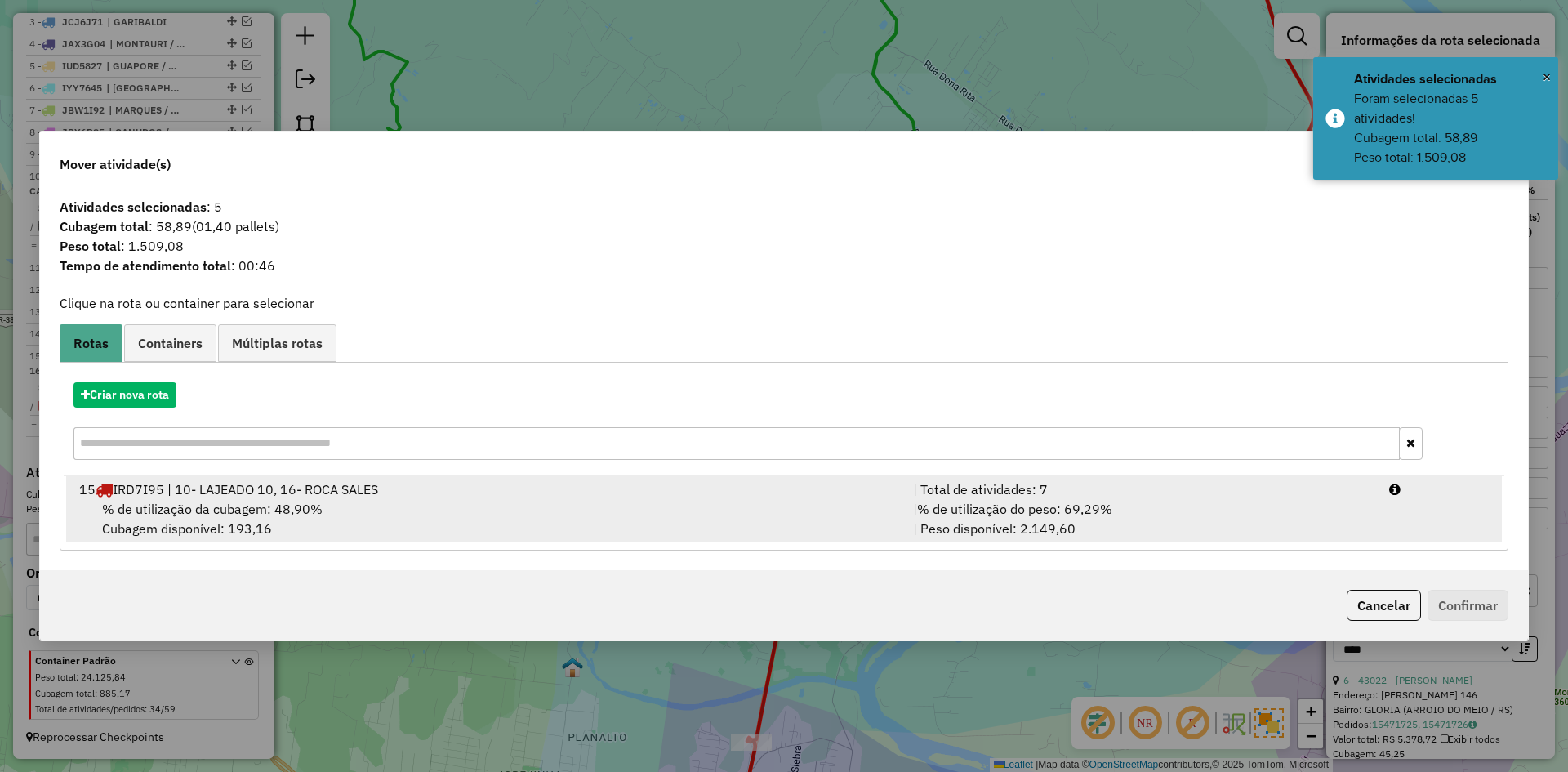
click at [260, 506] on span "% de utilização da cubagem: 48,90%" at bounding box center [212, 509] width 221 height 16
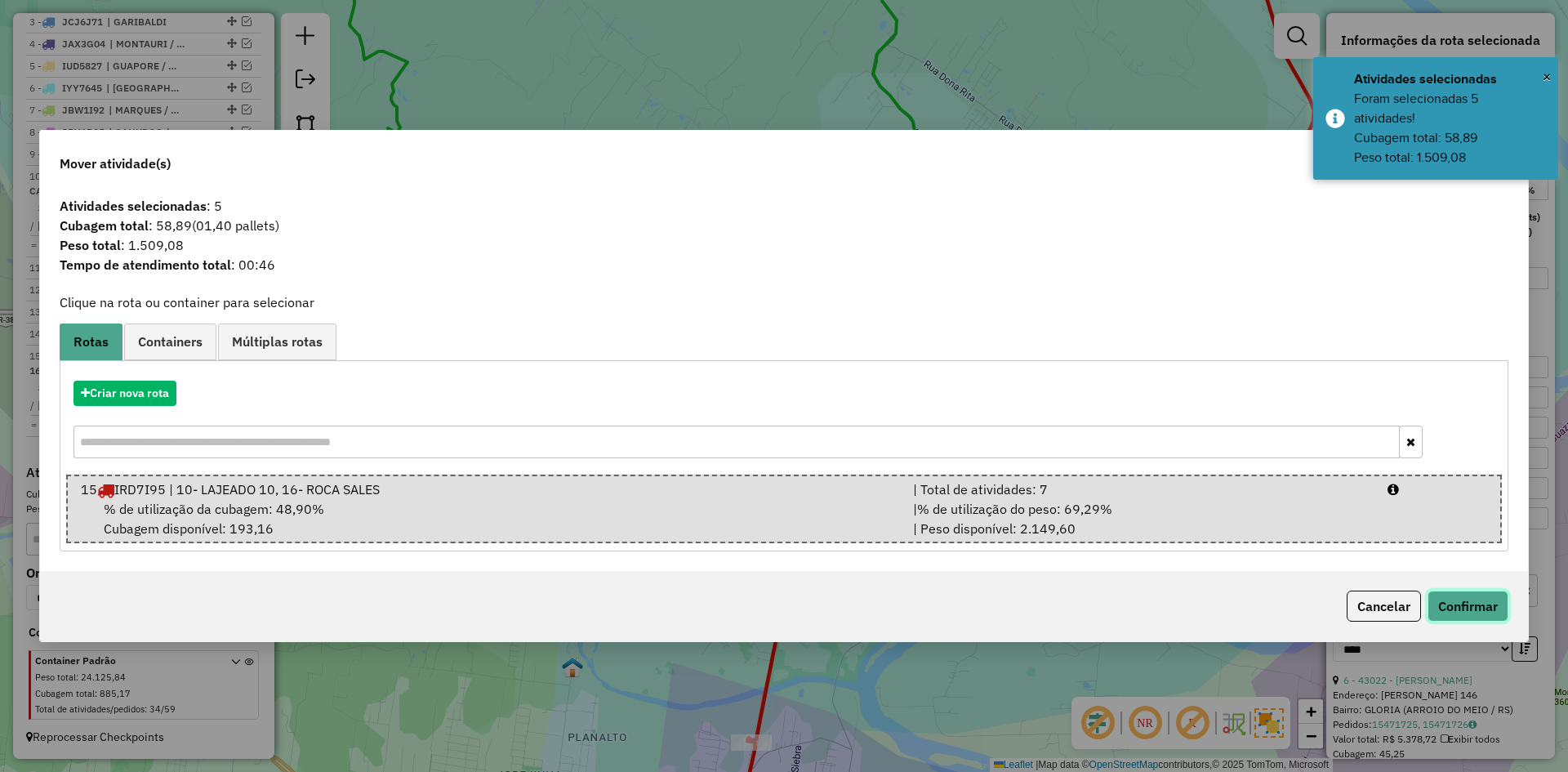
click at [1459, 603] on button "Confirmar" at bounding box center [1468, 606] width 80 height 31
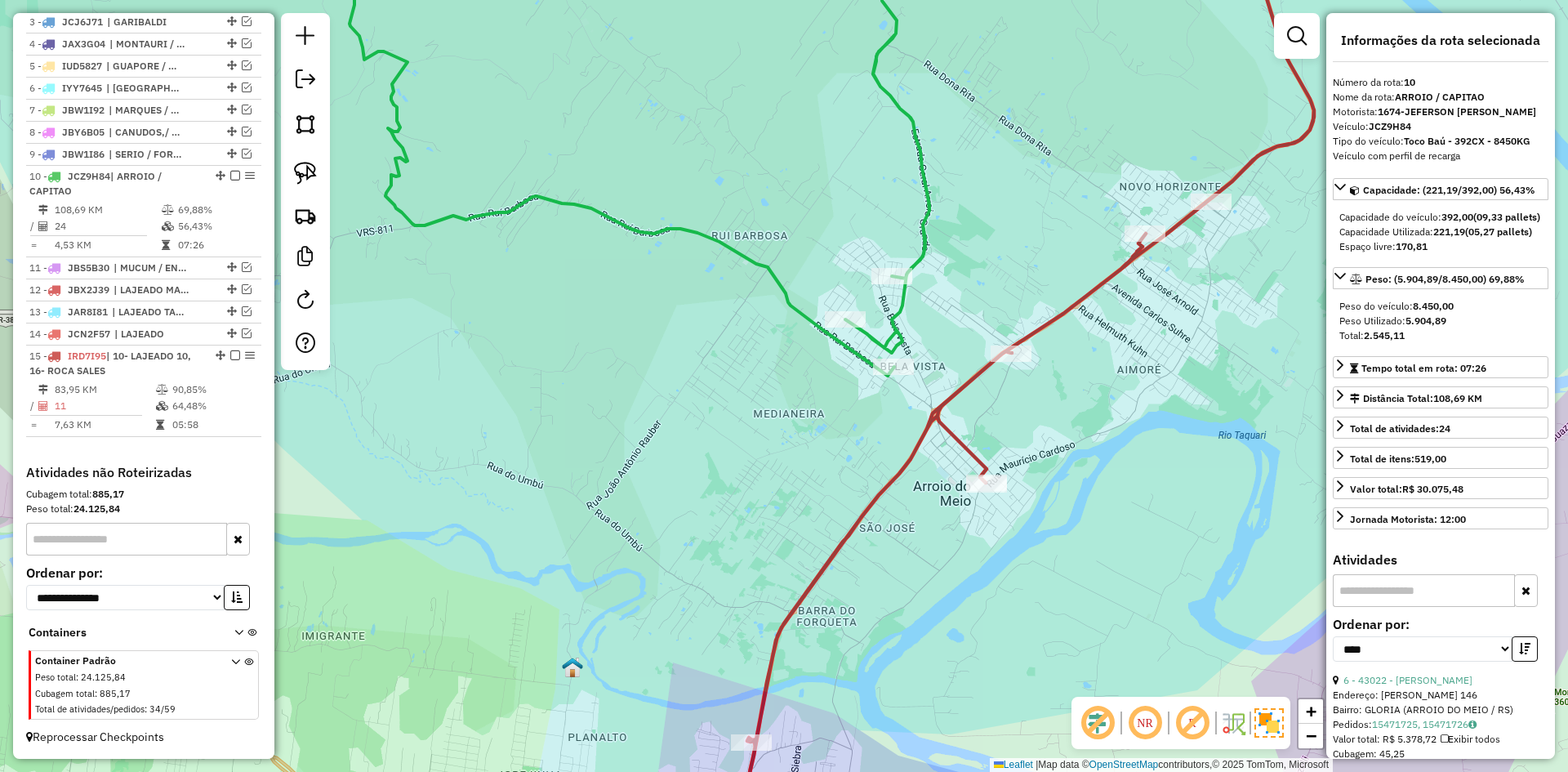
click at [1040, 330] on icon at bounding box center [1006, 376] width 615 height 905
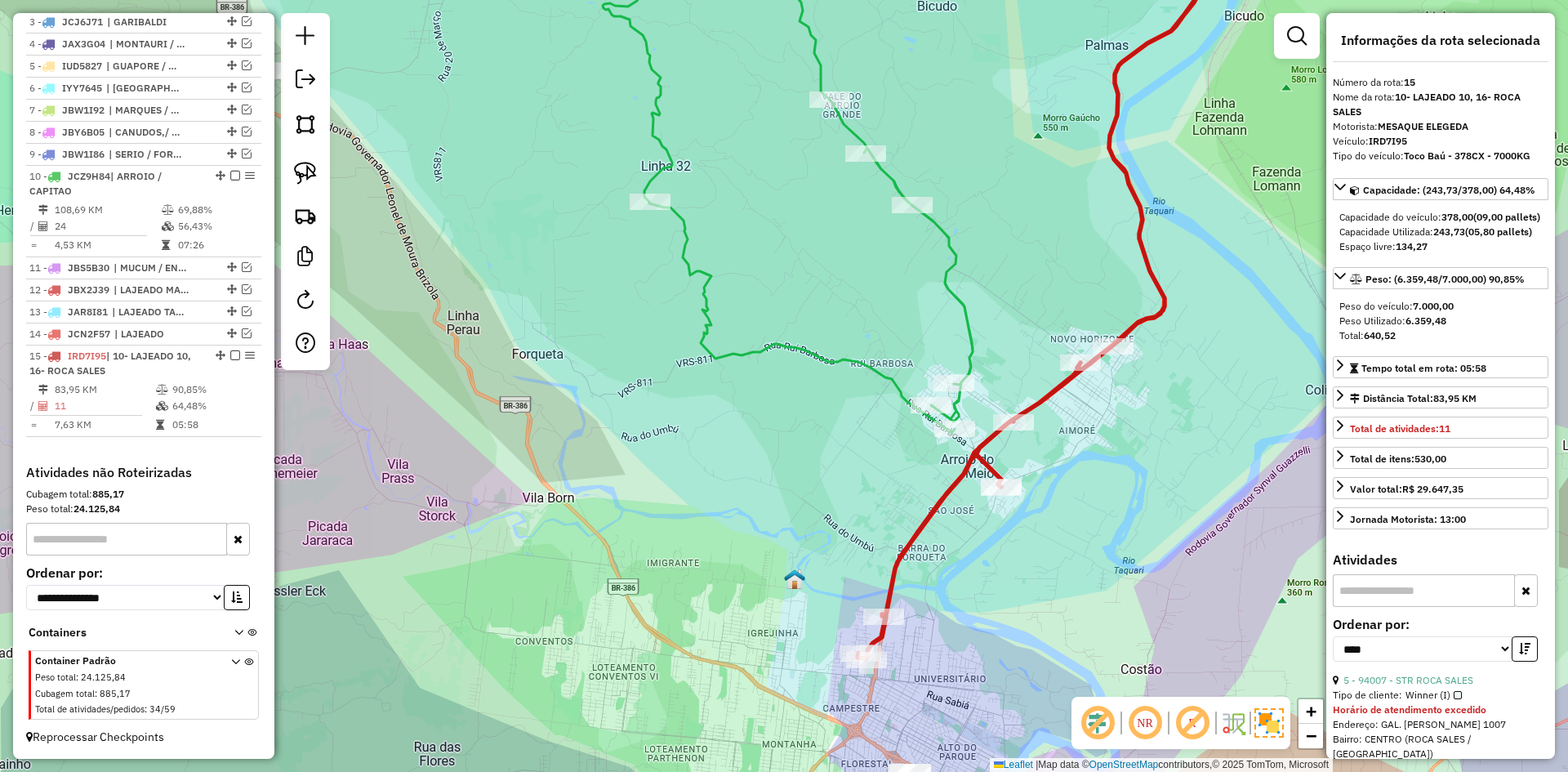
click at [970, 327] on icon at bounding box center [788, 177] width 370 height 510
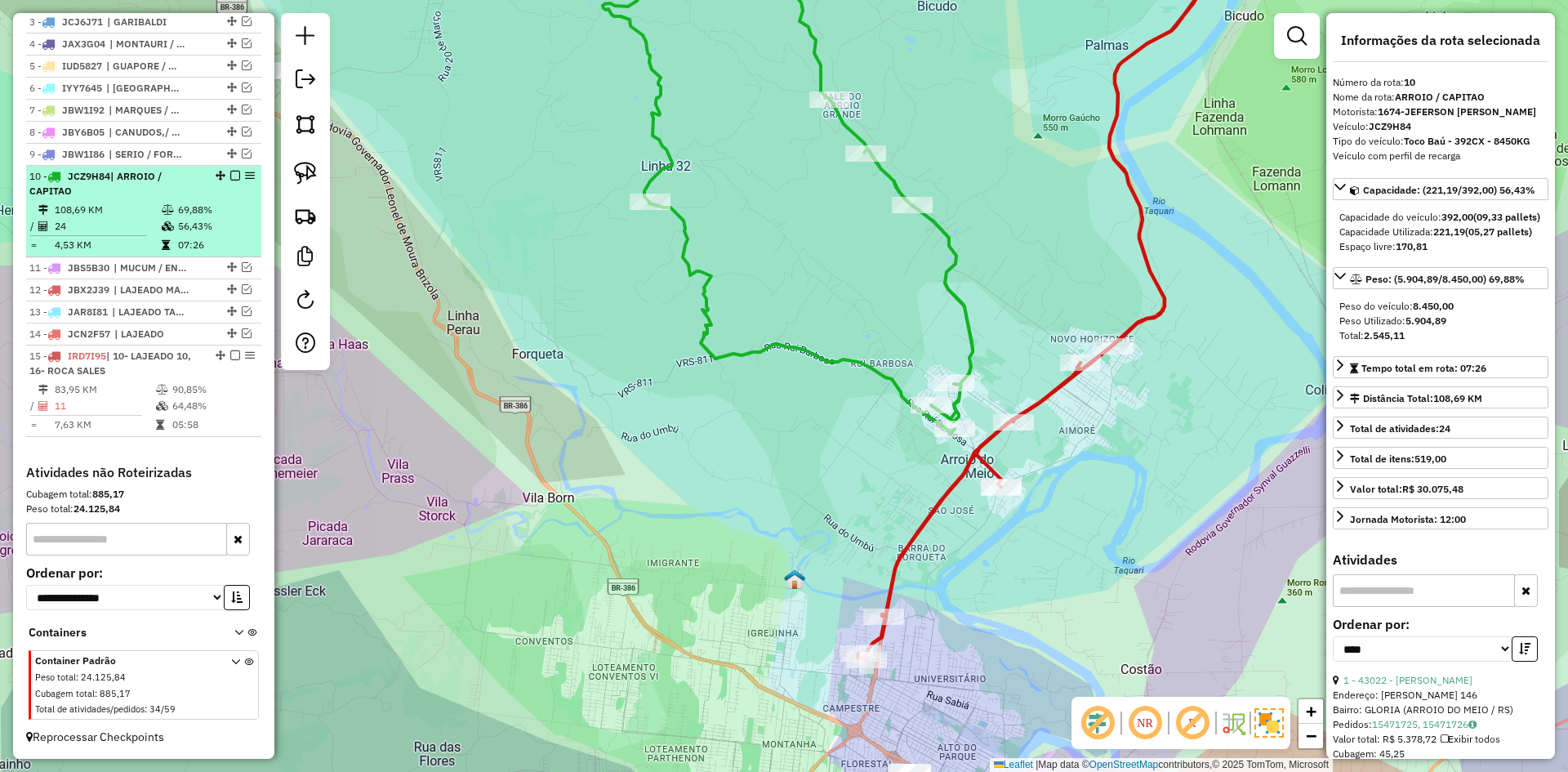
click at [233, 172] on em at bounding box center [235, 175] width 10 height 10
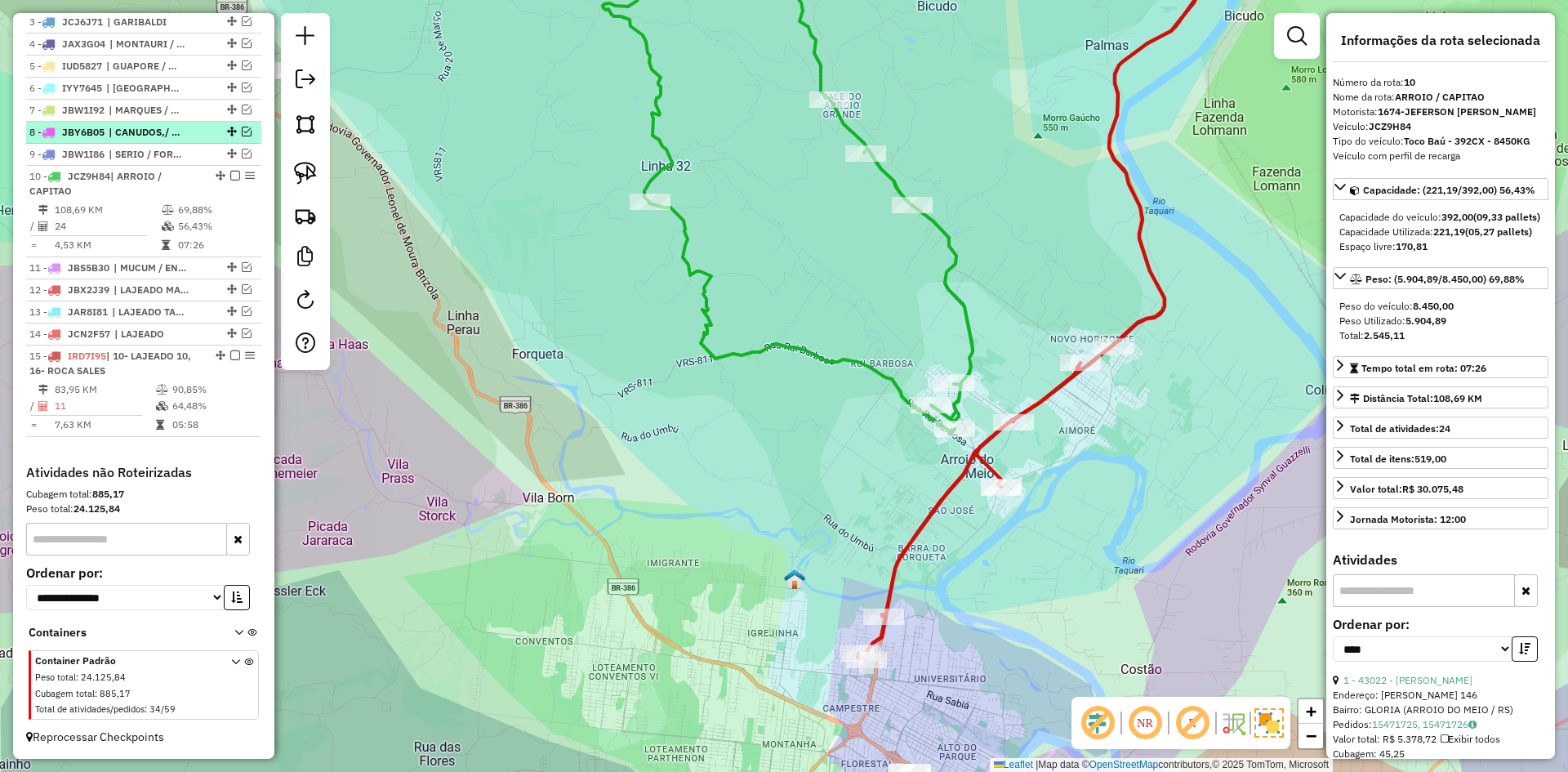
scroll to position [629, 0]
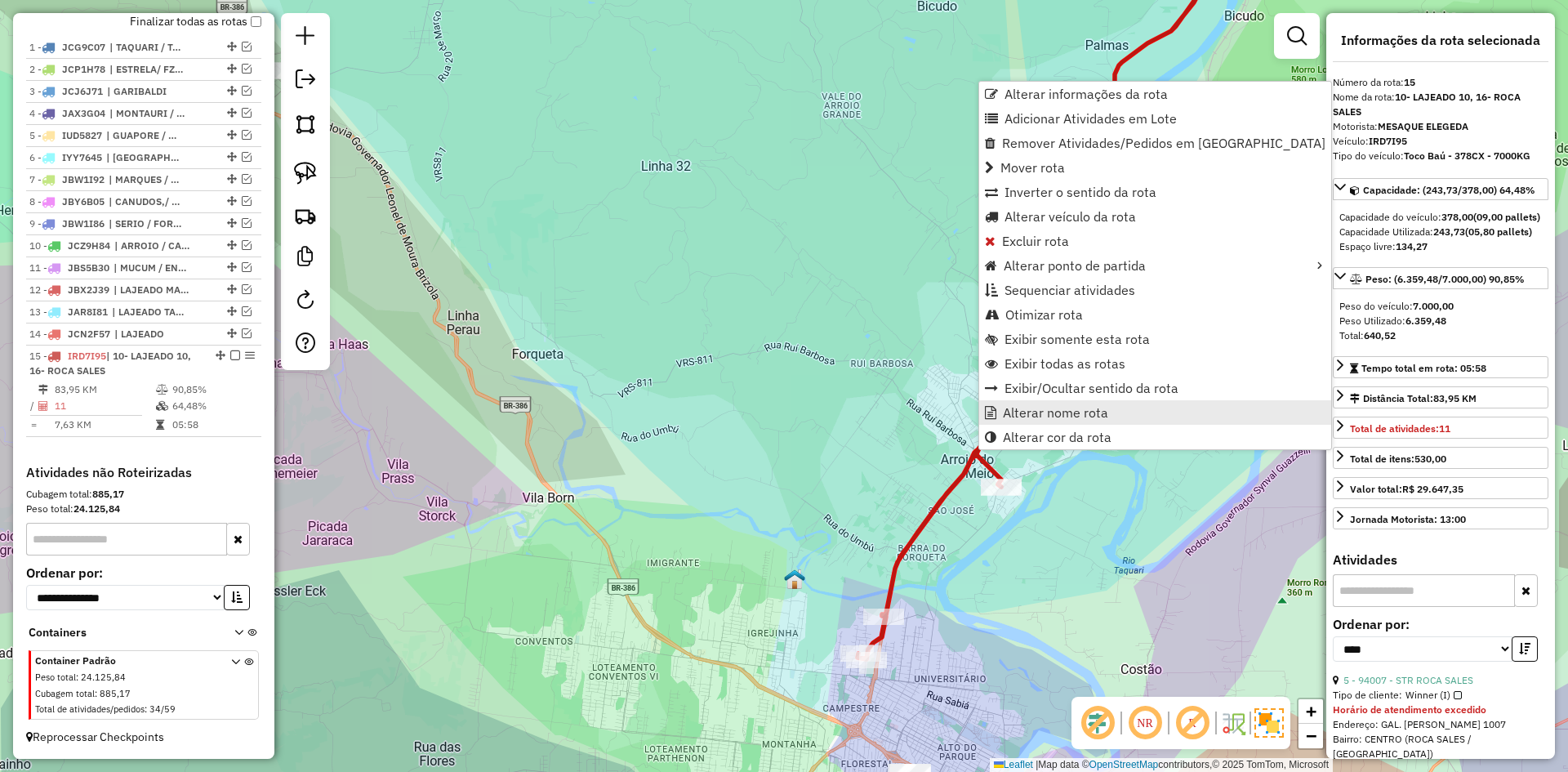
click at [1027, 410] on span "Alterar nome rota" at bounding box center [1056, 412] width 106 height 13
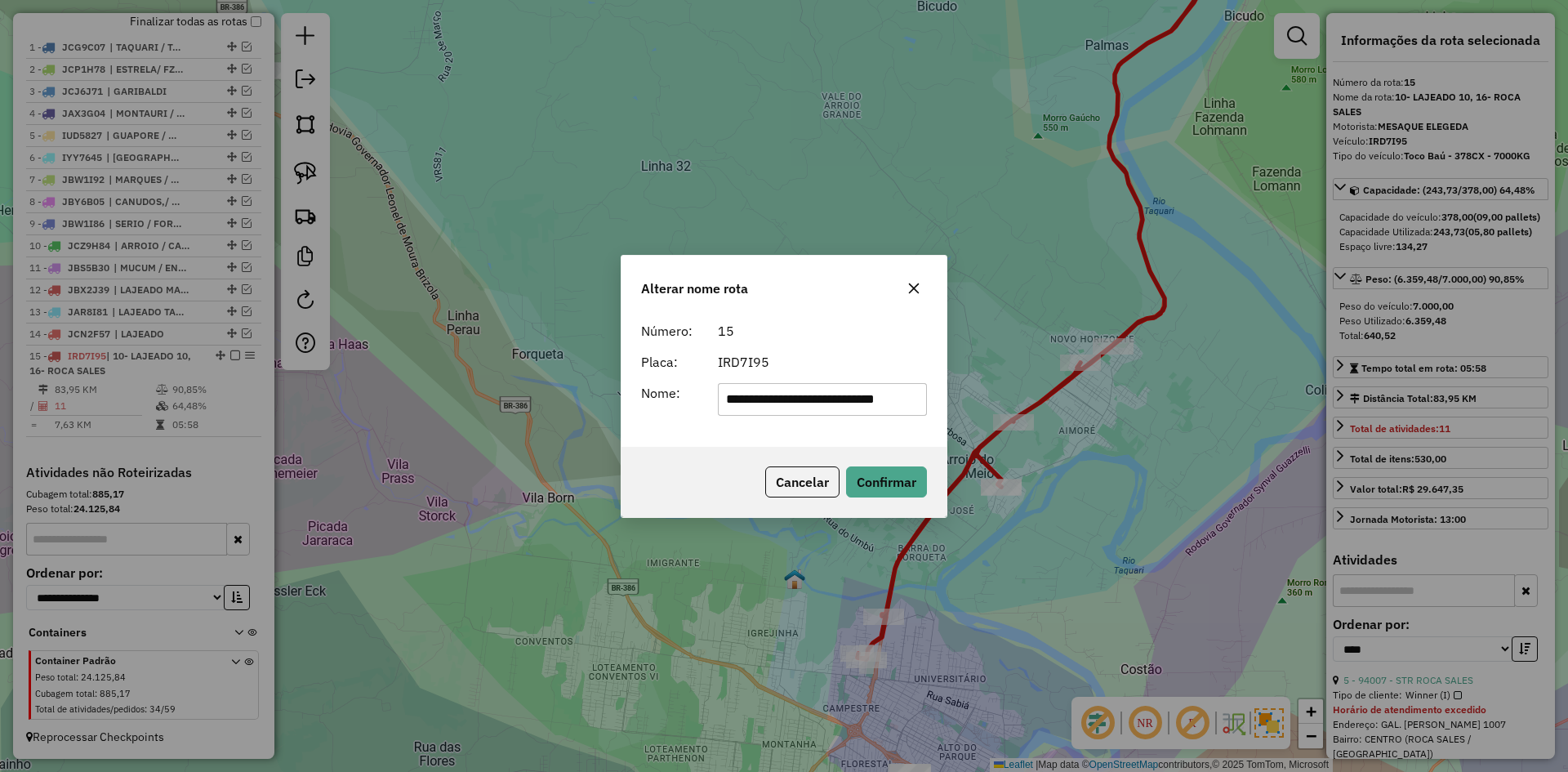
scroll to position [0, 0]
drag, startPoint x: 840, startPoint y: 400, endPoint x: 674, endPoint y: 451, distance: 173.7
click at [674, 451] on div "**********" at bounding box center [784, 386] width 327 height 263
click at [813, 400] on input "**********" at bounding box center [823, 400] width 210 height 33
type input "**********"
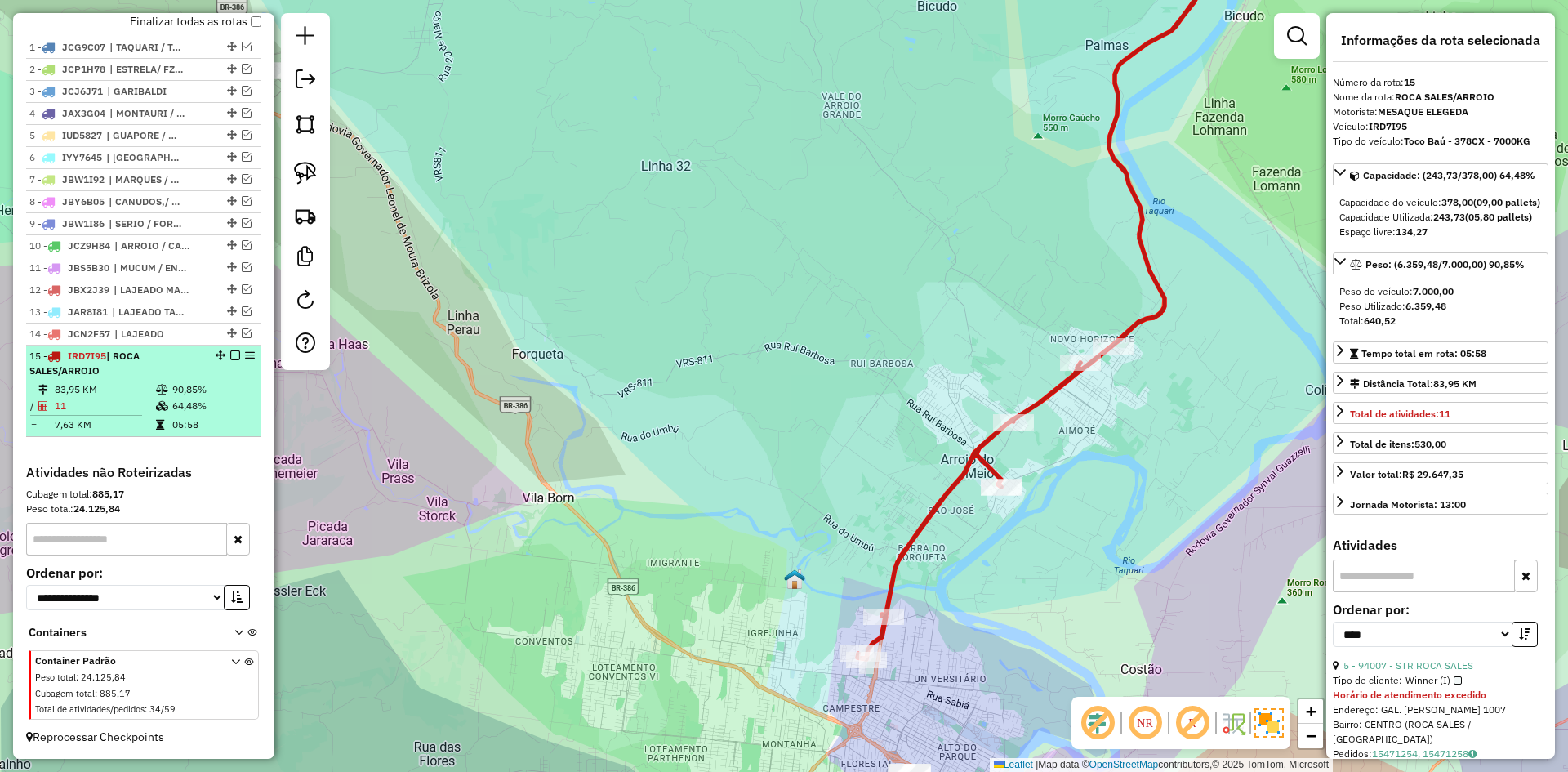
click at [231, 357] on em at bounding box center [235, 355] width 10 height 10
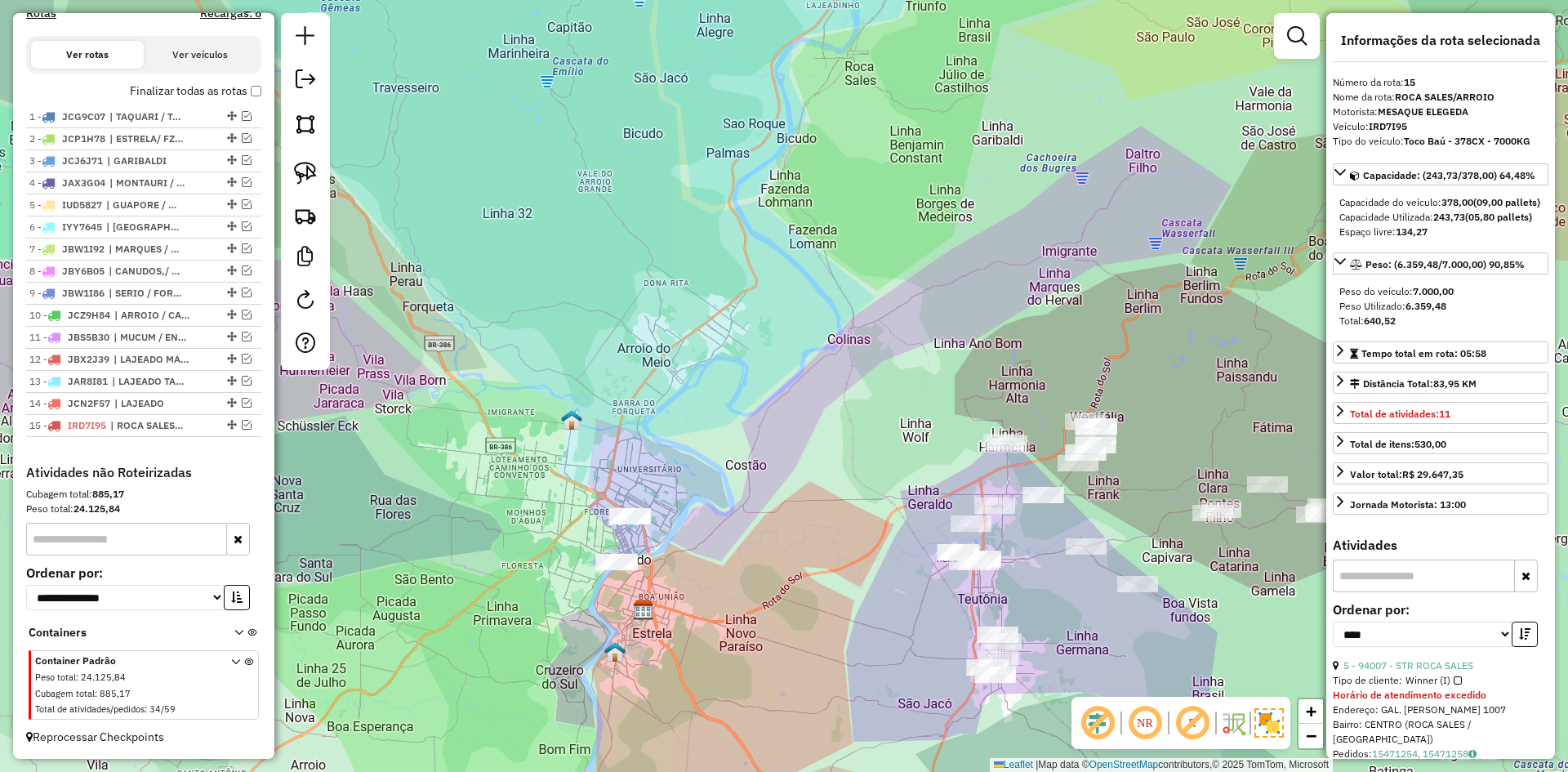
drag, startPoint x: 800, startPoint y: 481, endPoint x: 671, endPoint y: 357, distance: 178.9
click at [671, 357] on div "Janela de atendimento Grade de atendimento Capacidade Transportadoras Veículos …" at bounding box center [784, 386] width 1568 height 772
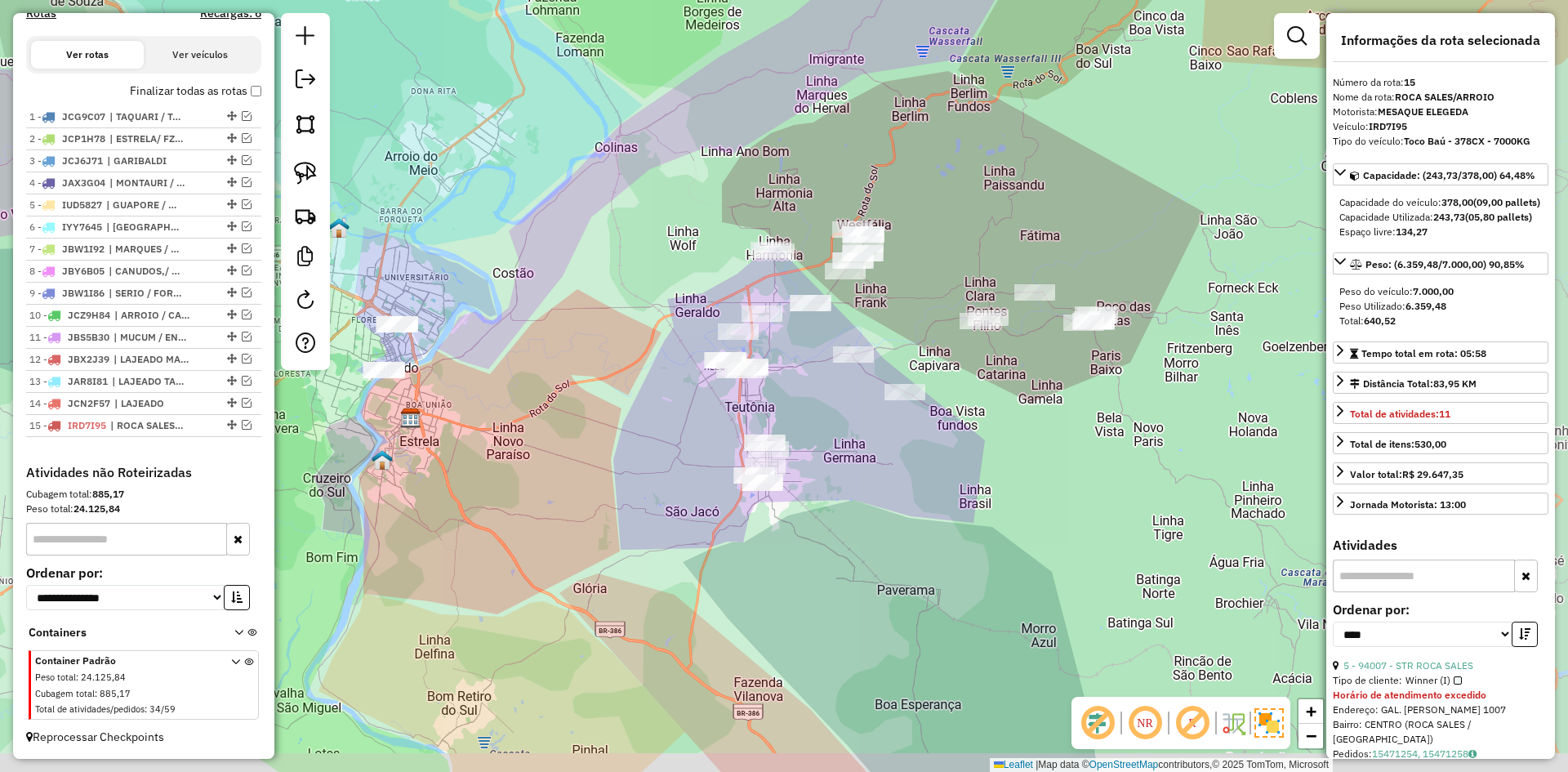
drag, startPoint x: 903, startPoint y: 497, endPoint x: 692, endPoint y: 402, distance: 231.4
click at [695, 402] on div "Janela de atendimento Grade de atendimento Capacidade Transportadoras Veículos …" at bounding box center [784, 386] width 1568 height 772
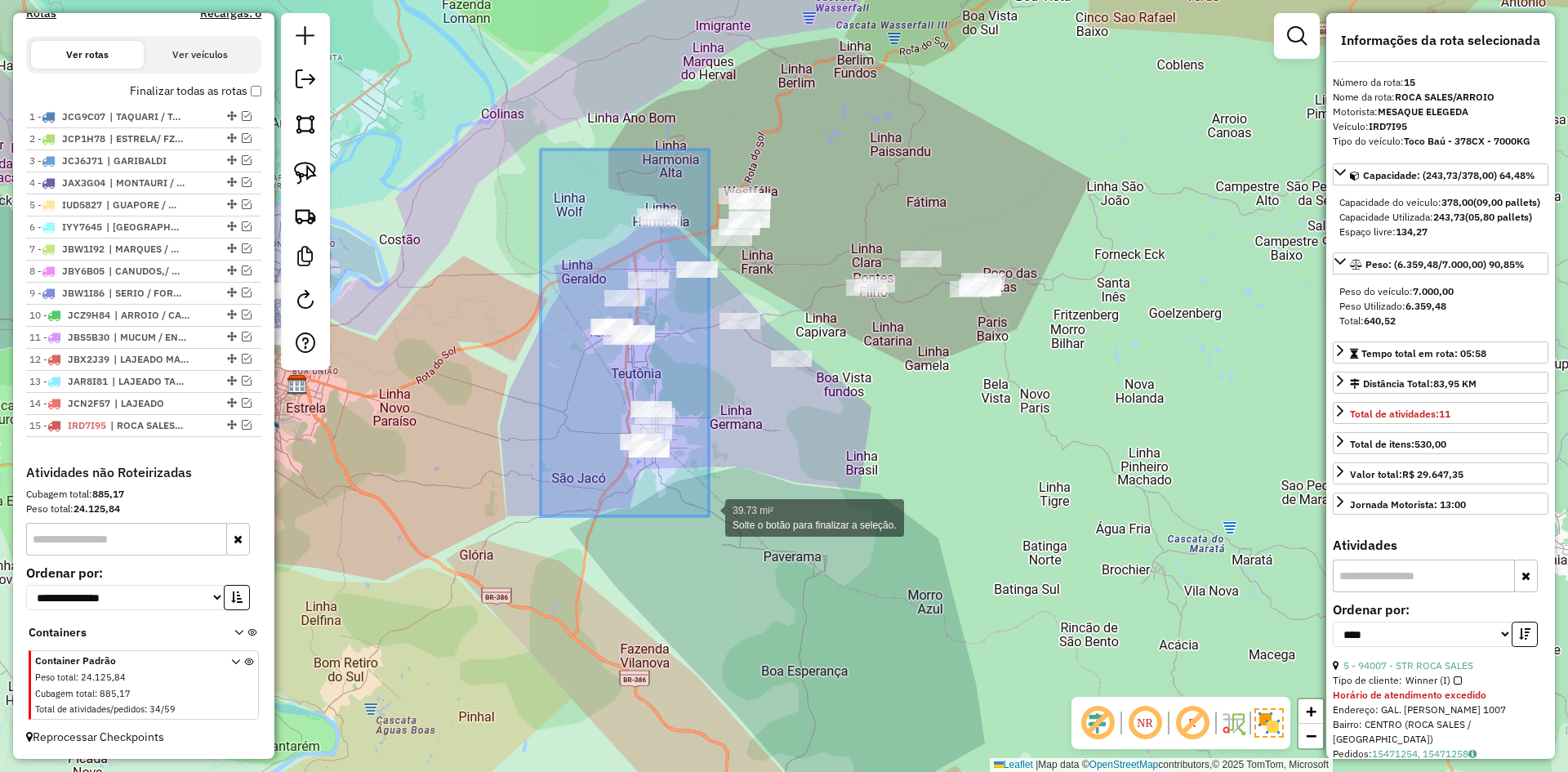
drag, startPoint x: 541, startPoint y: 150, endPoint x: 709, endPoint y: 517, distance: 403.6
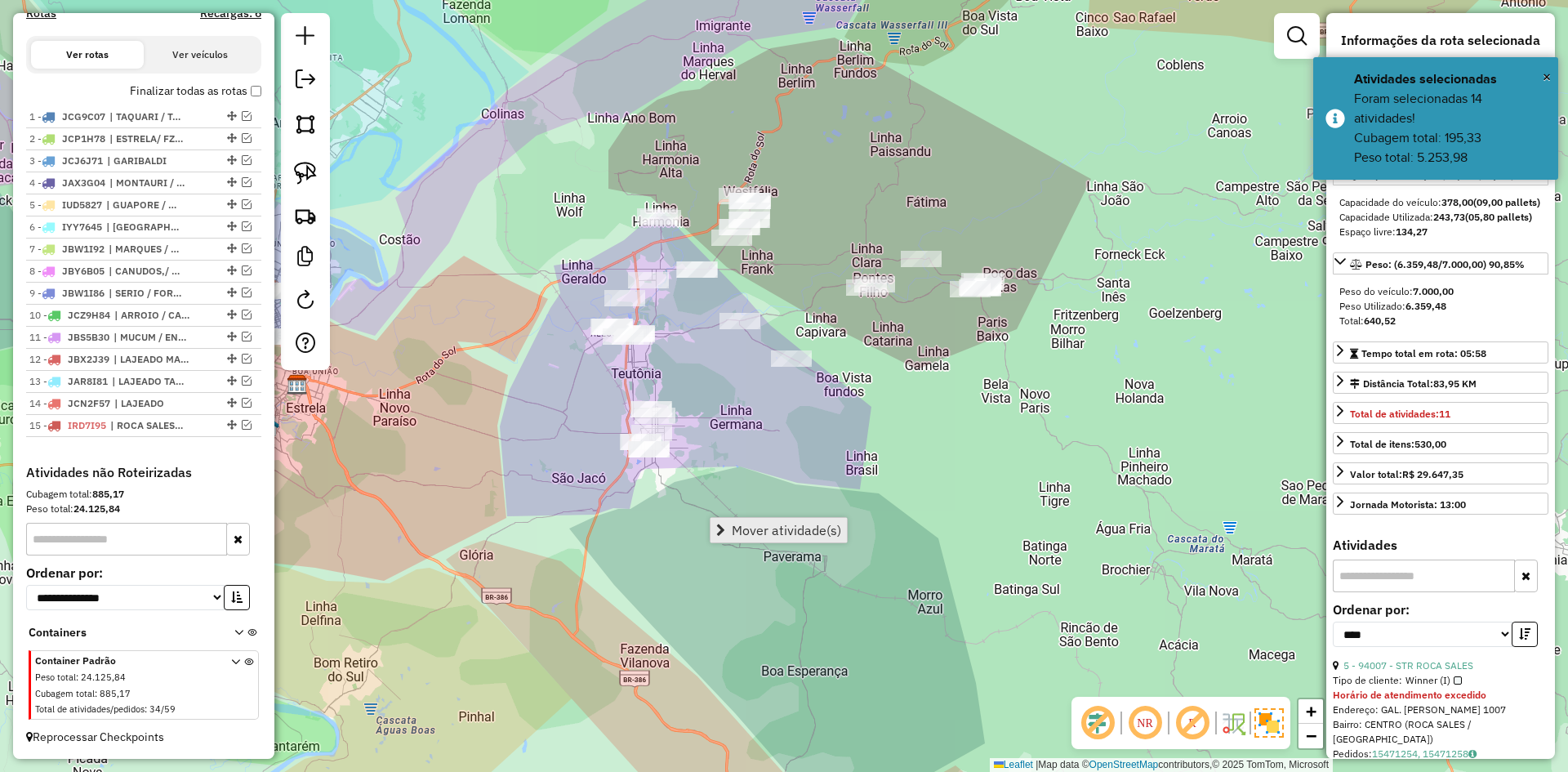
click at [789, 528] on span "Mover atividade(s)" at bounding box center [787, 530] width 109 height 13
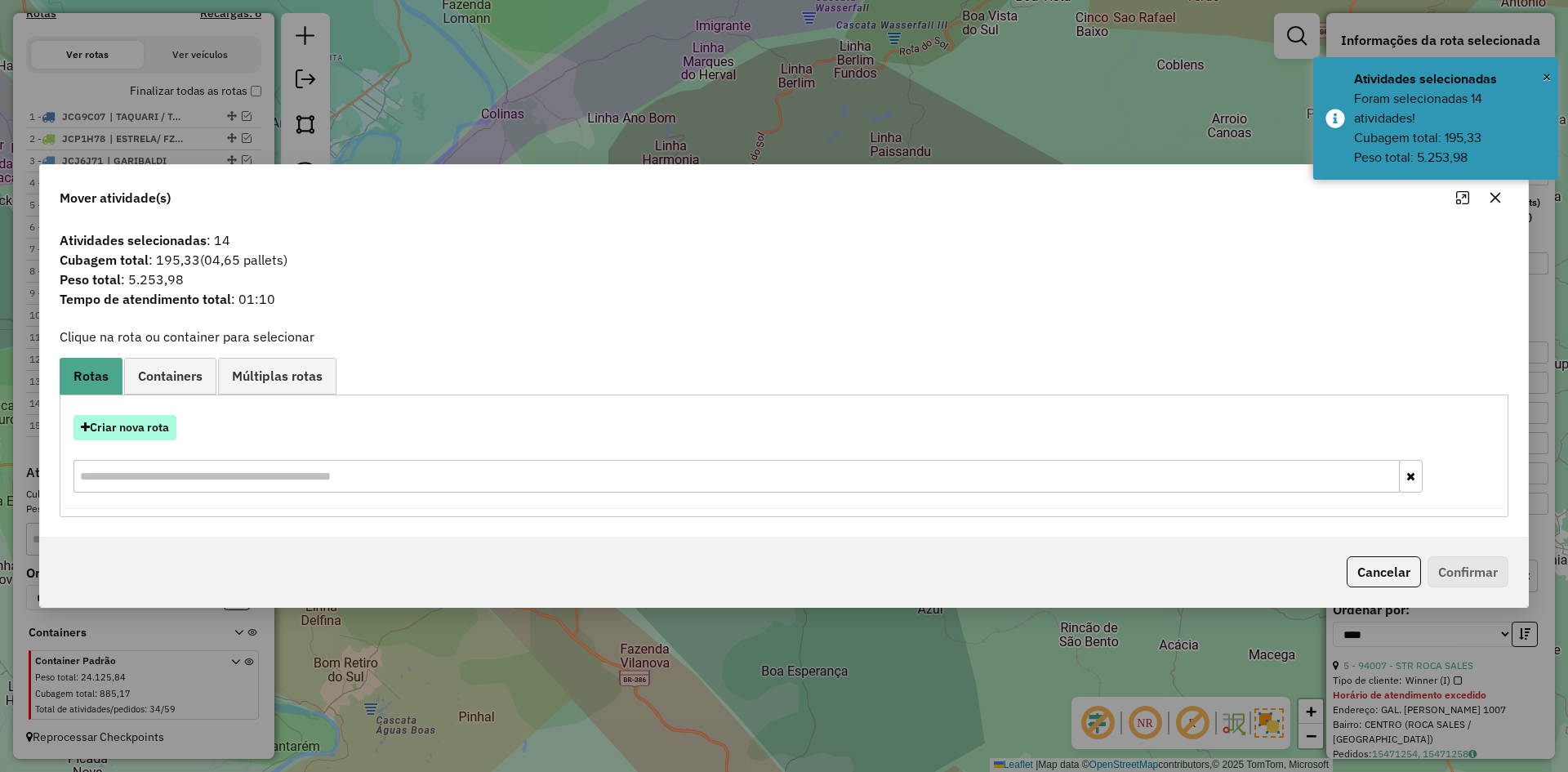
click at [116, 423] on button "Criar nova rota" at bounding box center [125, 427] width 103 height 25
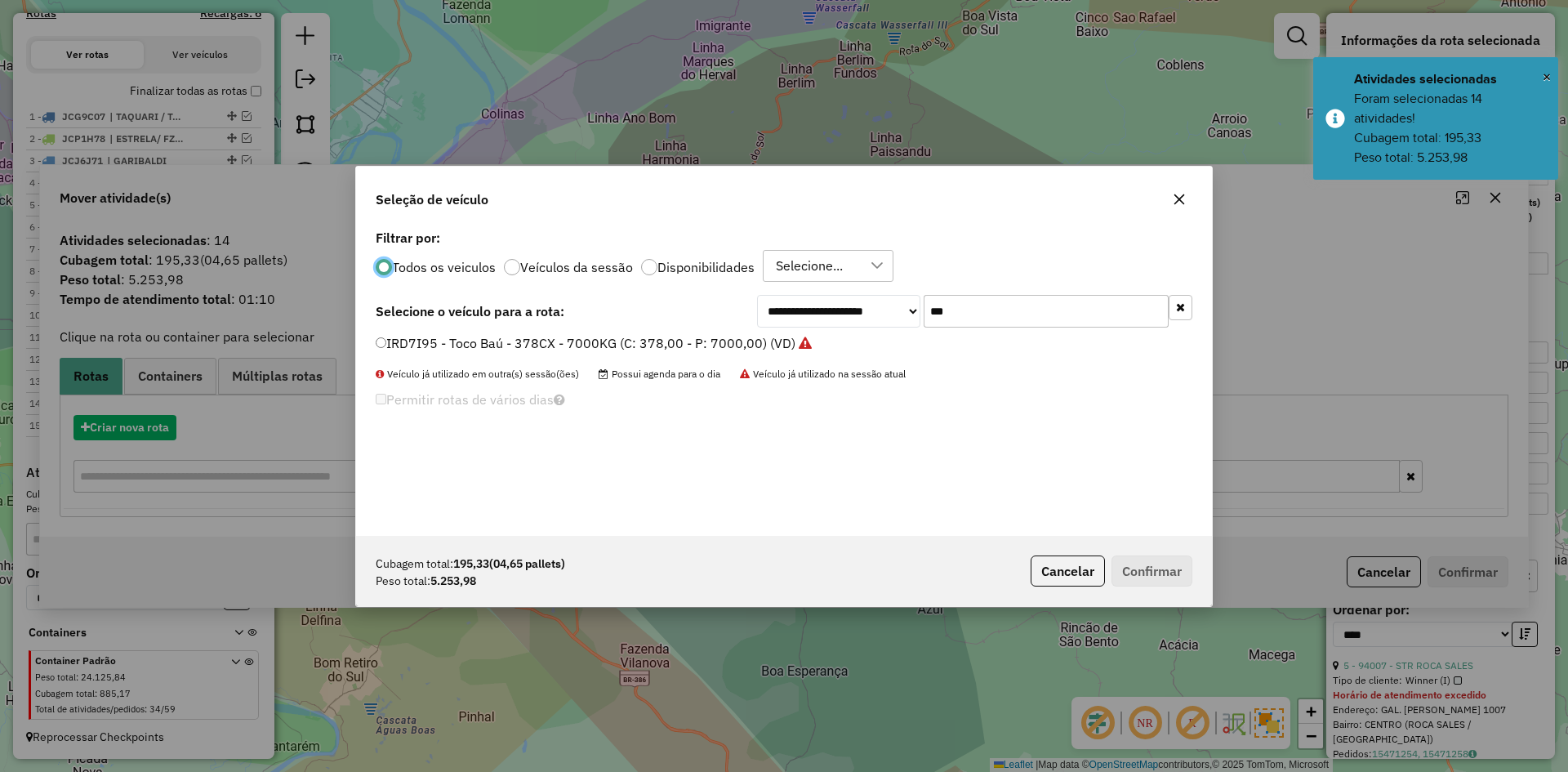
scroll to position [9, 5]
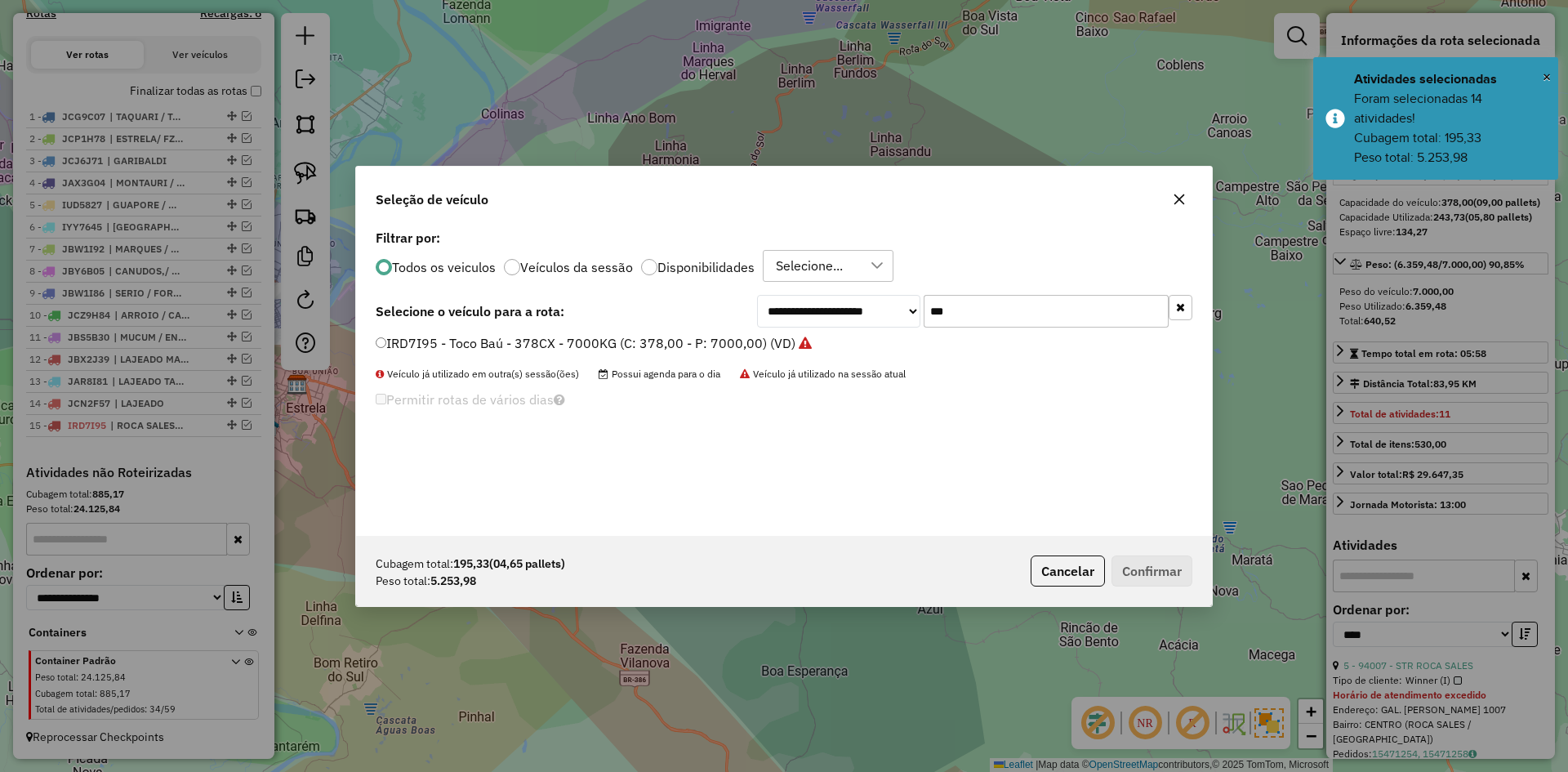
drag, startPoint x: 961, startPoint y: 306, endPoint x: 916, endPoint y: 341, distance: 57.0
click at [916, 341] on div "**********" at bounding box center [784, 381] width 856 height 311
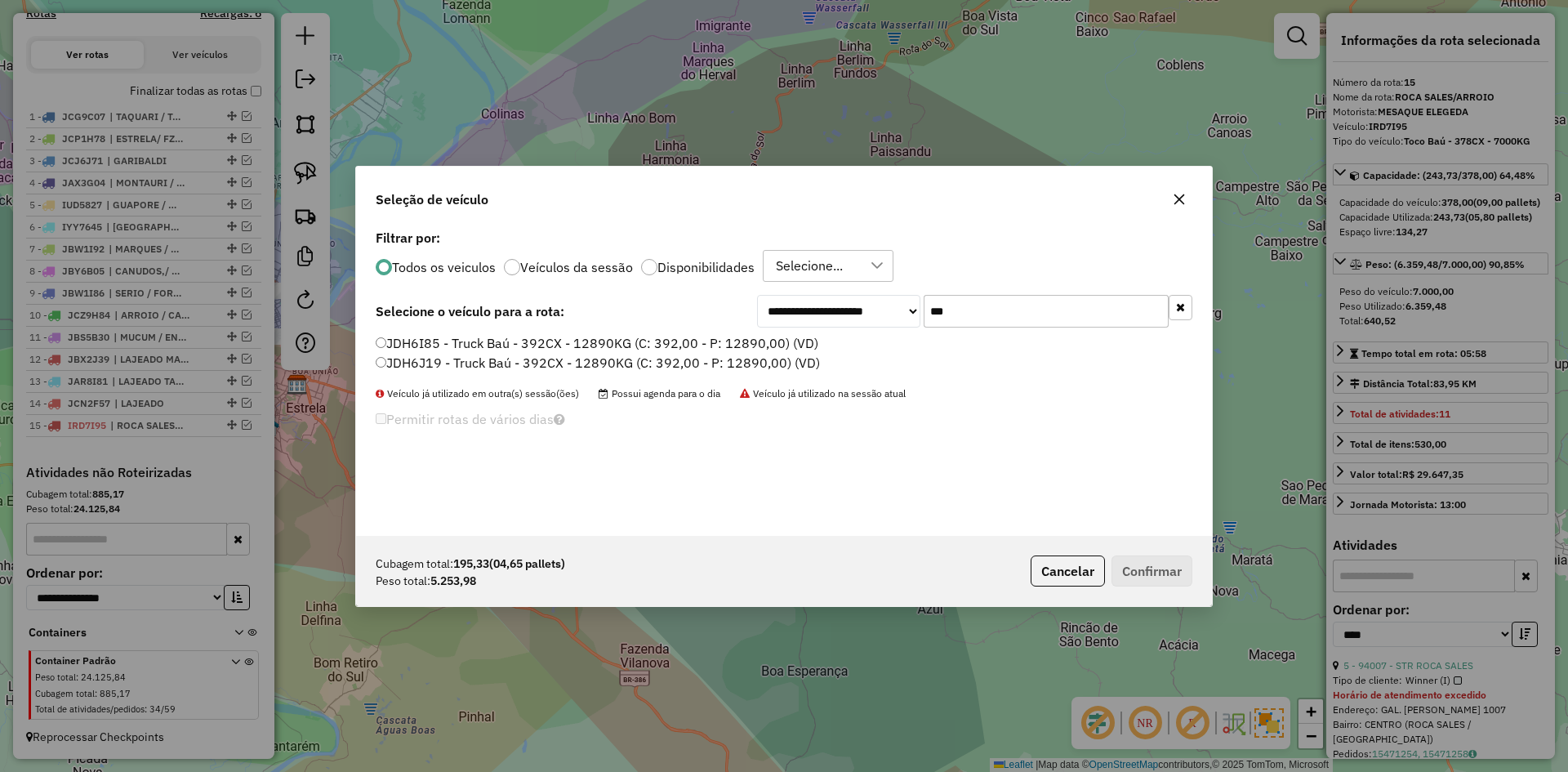
type input "***"
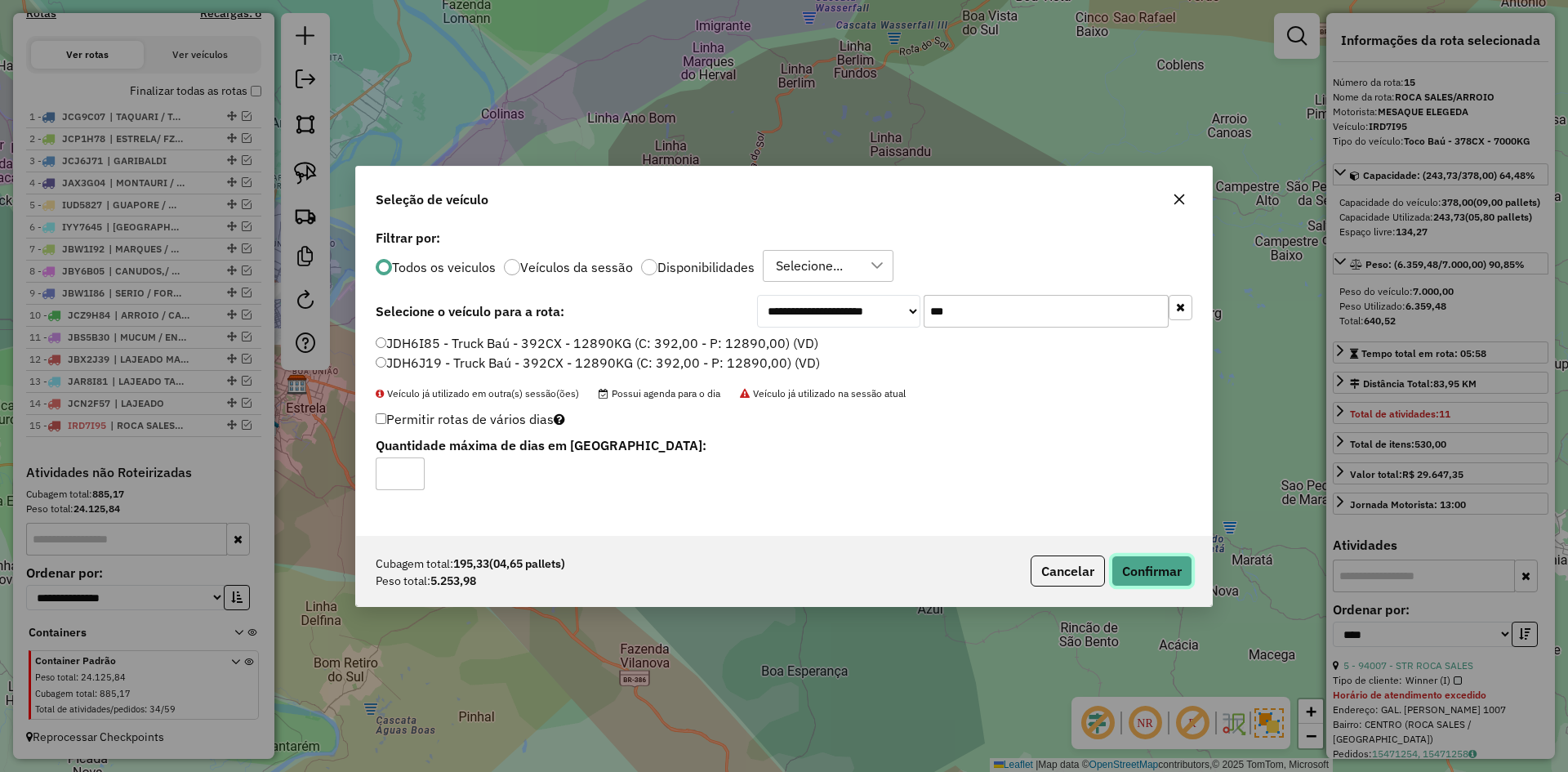
click at [1141, 568] on button "Confirmar" at bounding box center [1152, 571] width 80 height 31
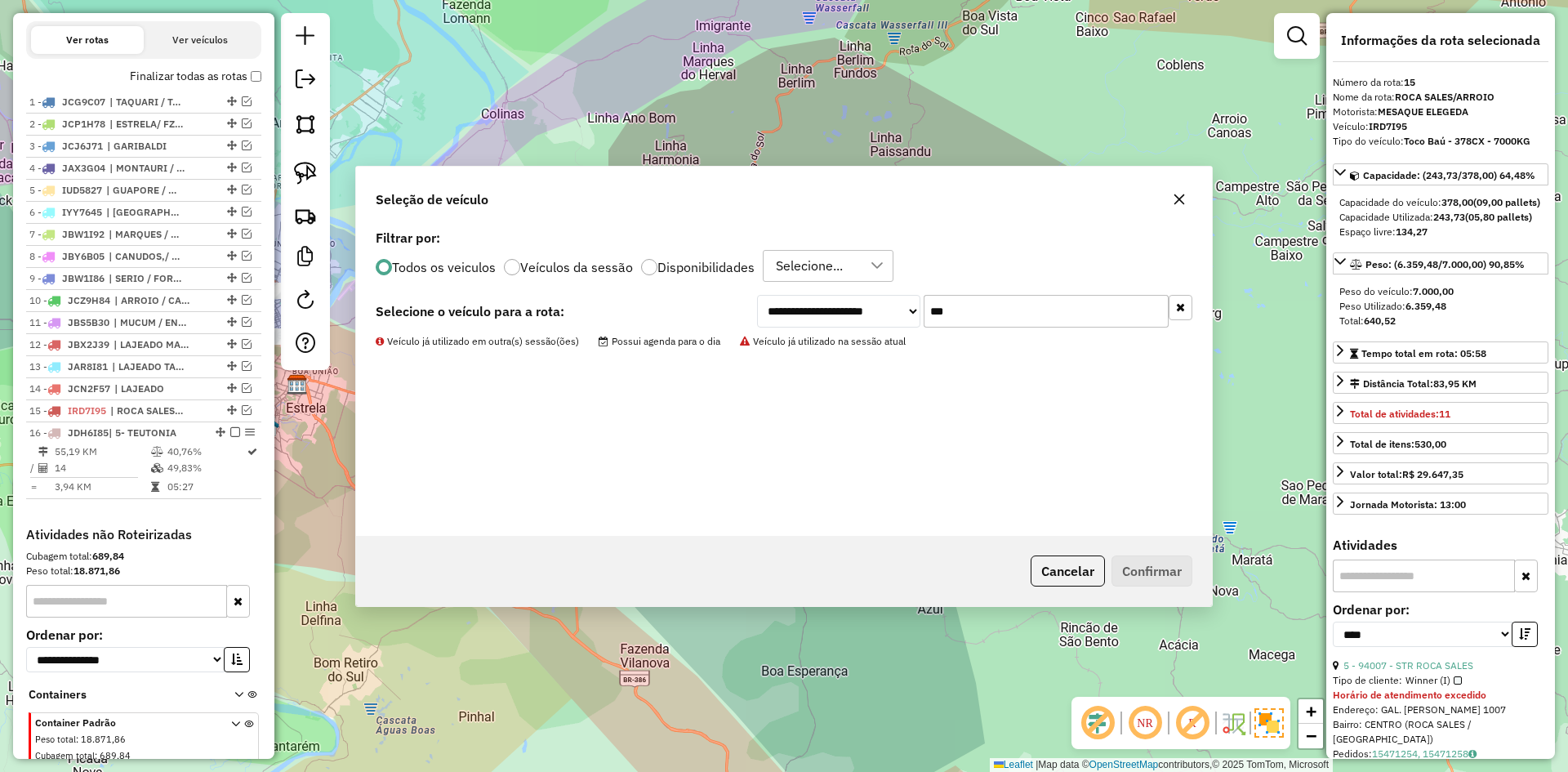
scroll to position [636, 0]
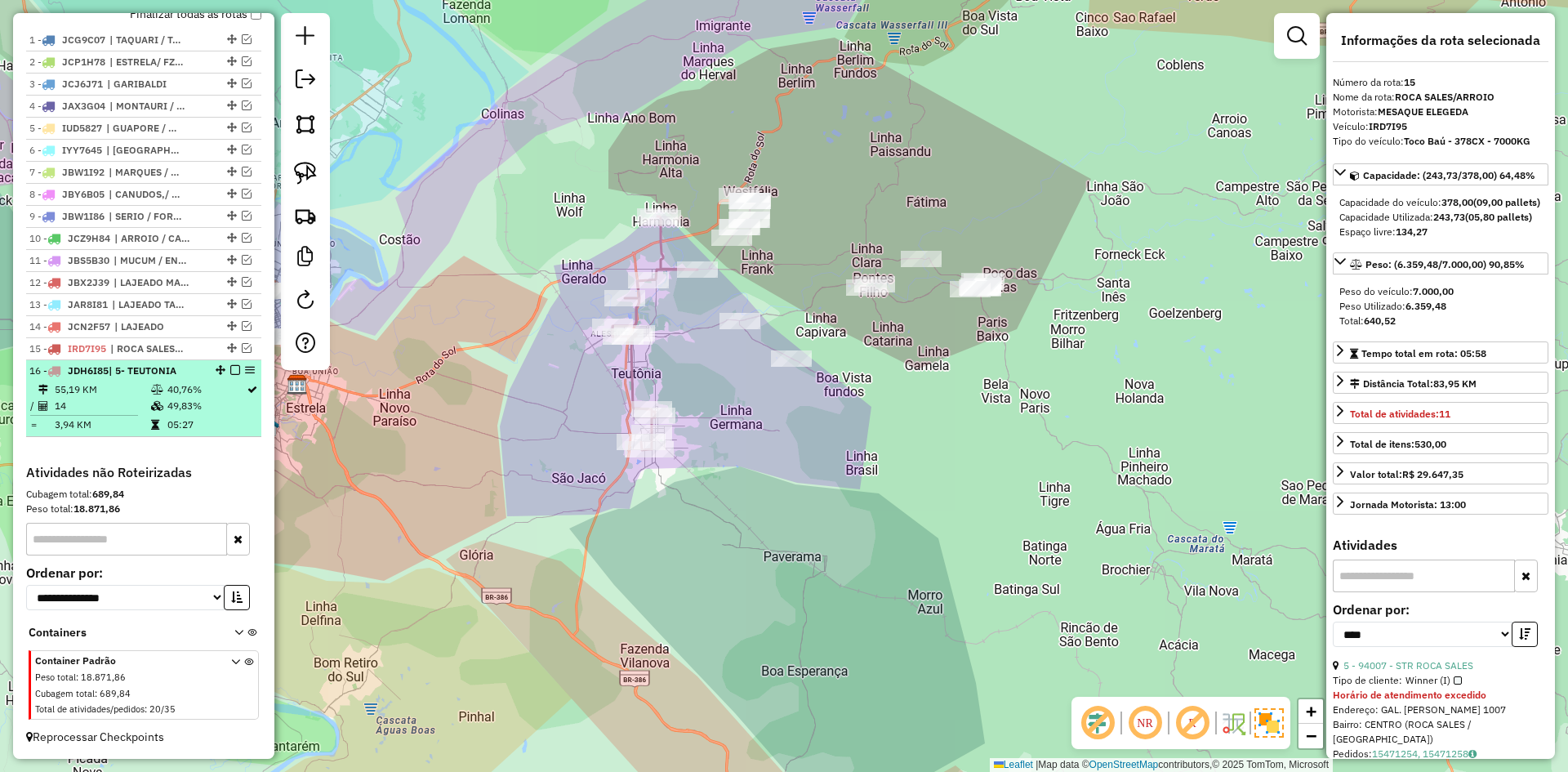
click at [230, 371] on em at bounding box center [235, 370] width 10 height 10
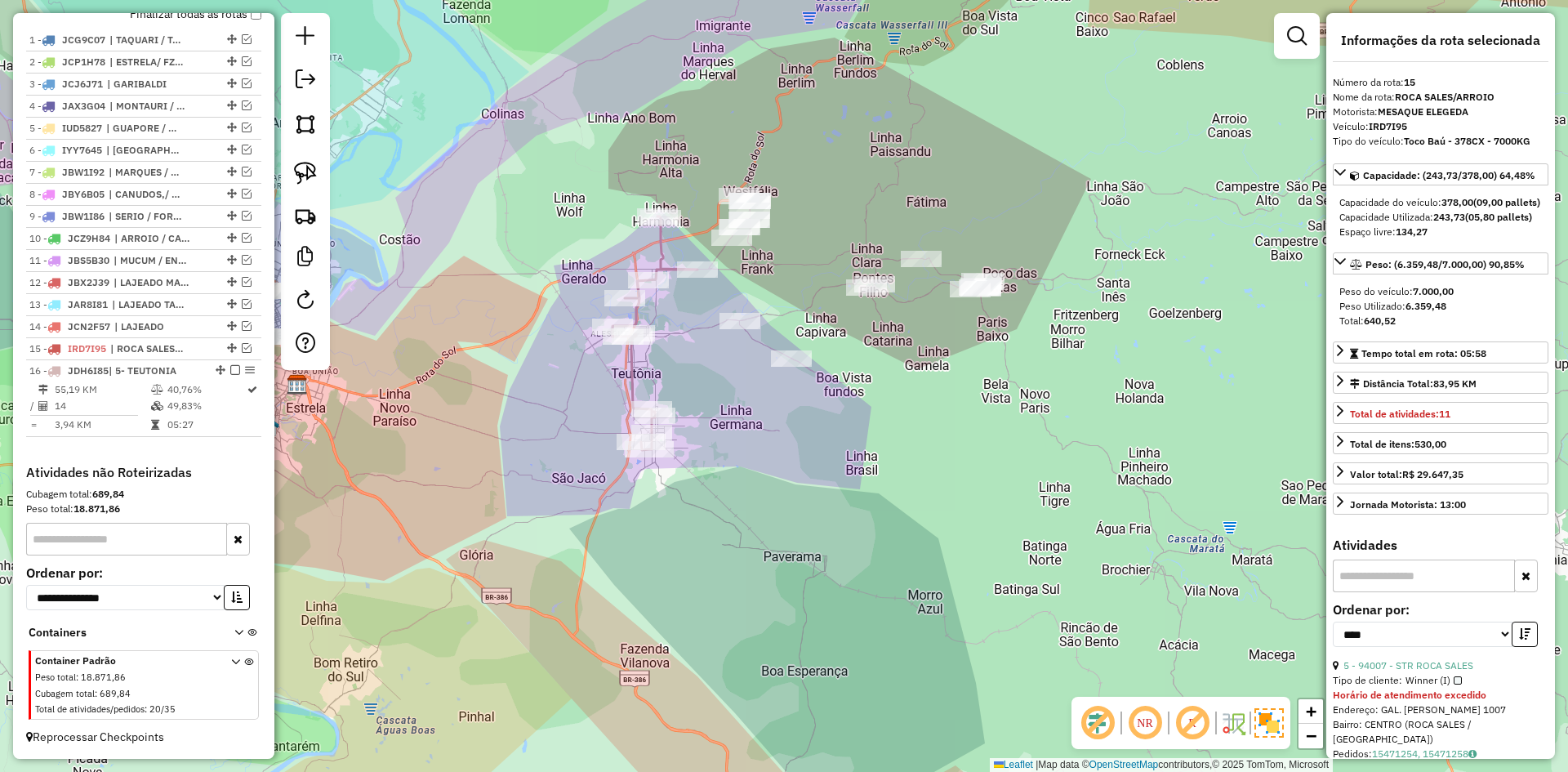
scroll to position [582, 0]
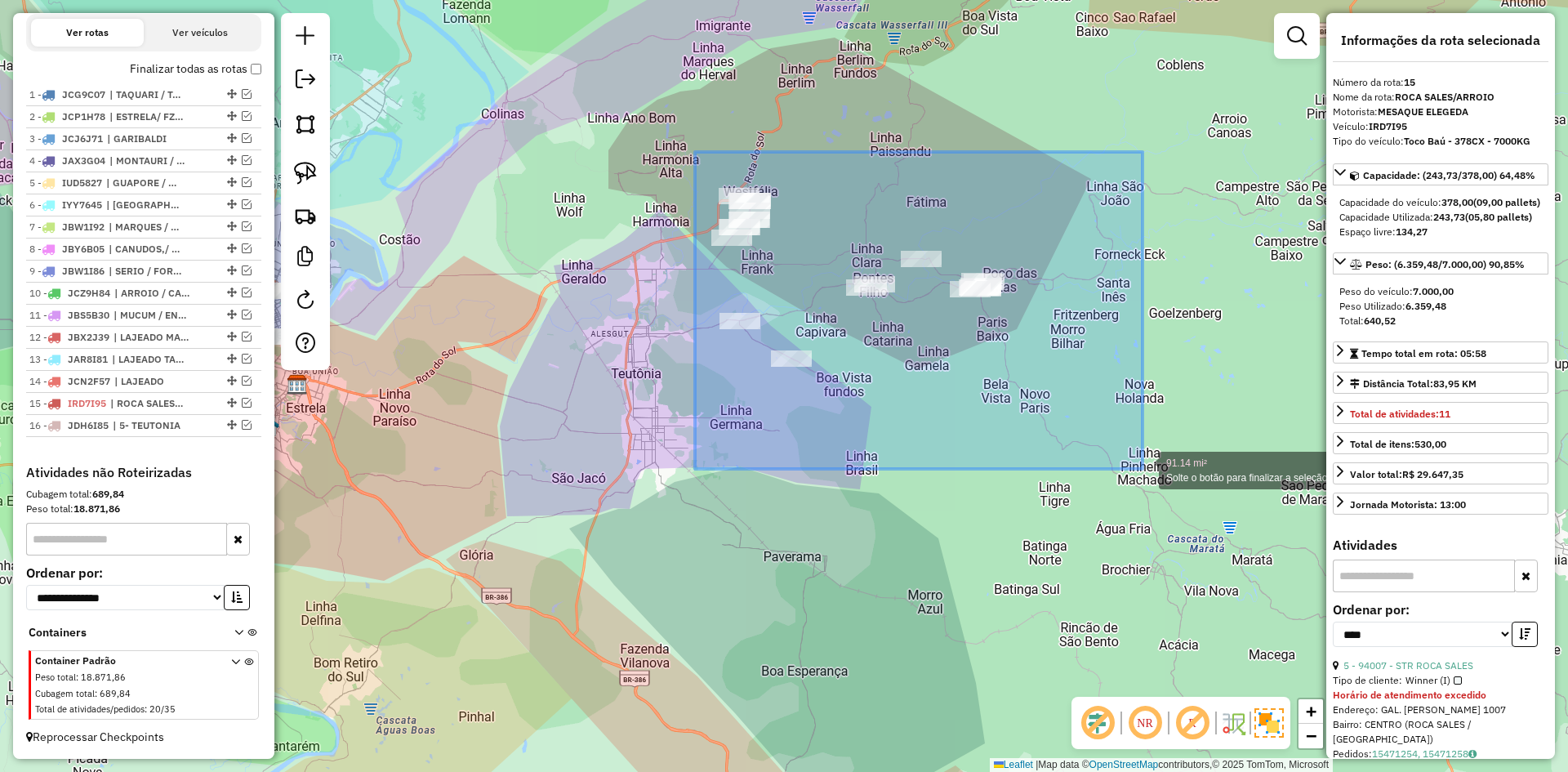
drag, startPoint x: 699, startPoint y: 160, endPoint x: 1141, endPoint y: 466, distance: 537.6
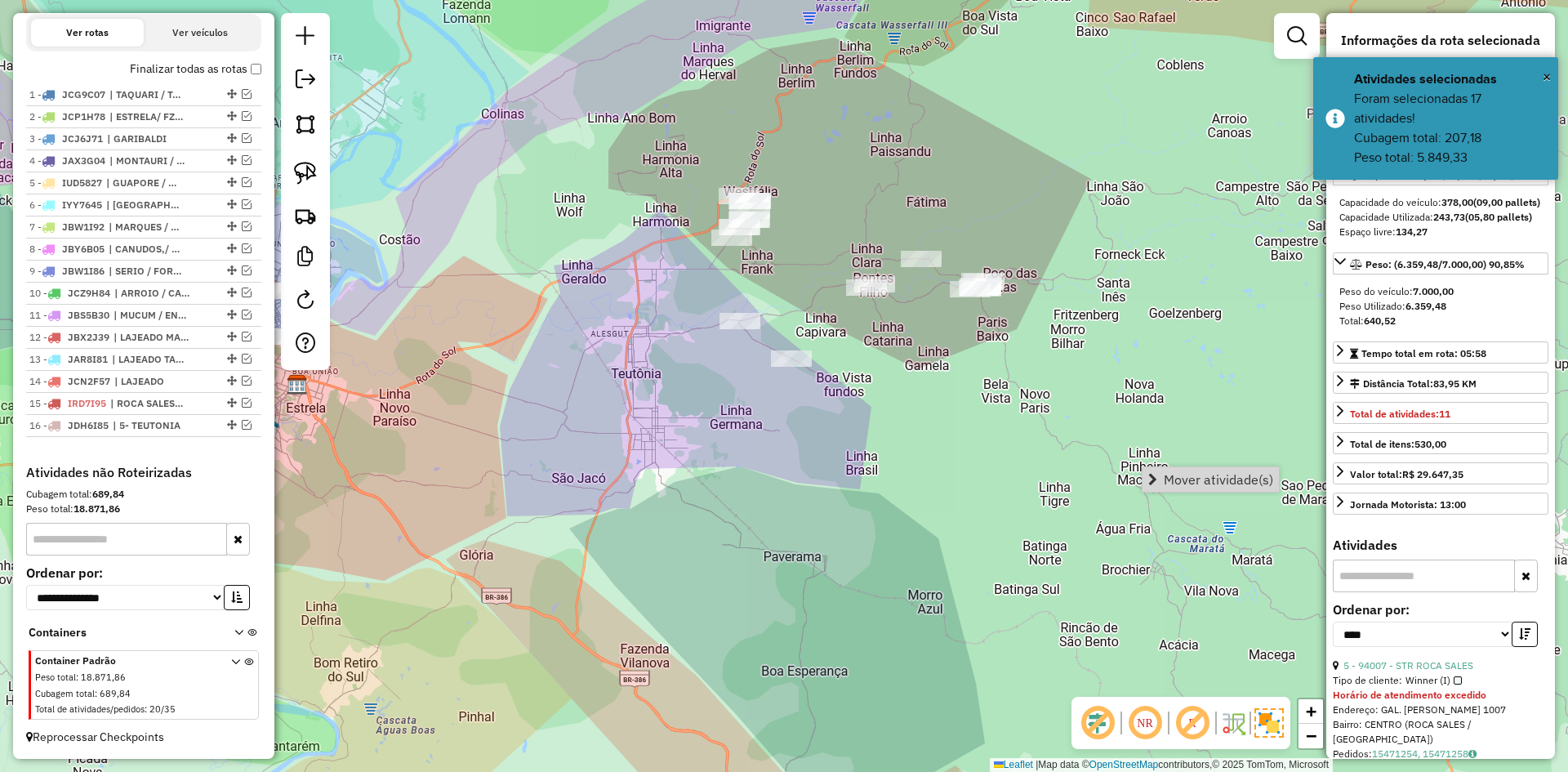
click at [1191, 478] on span "Mover atividade(s)" at bounding box center [1218, 479] width 109 height 13
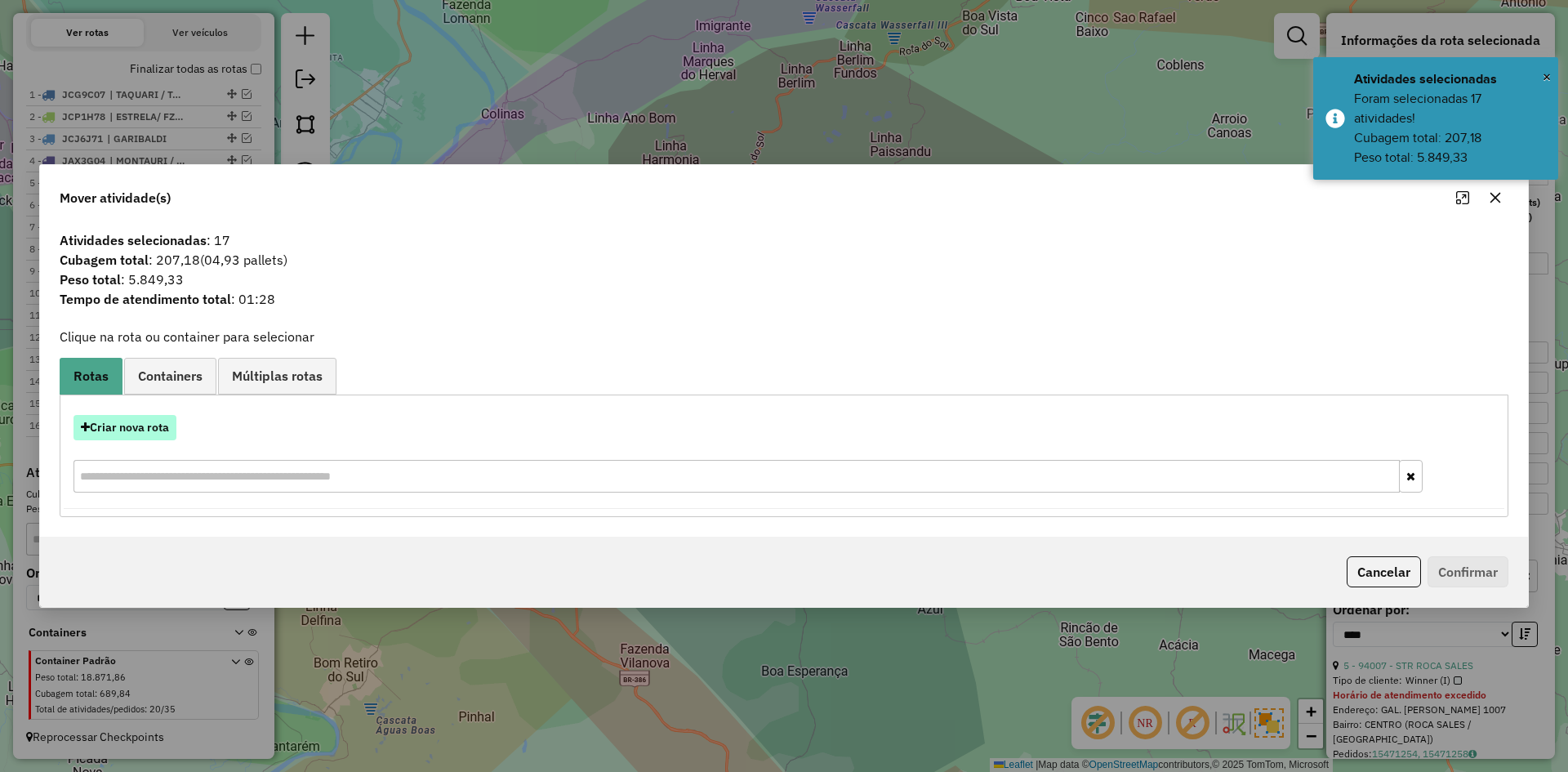
click at [153, 434] on button "Criar nova rota" at bounding box center [125, 427] width 103 height 25
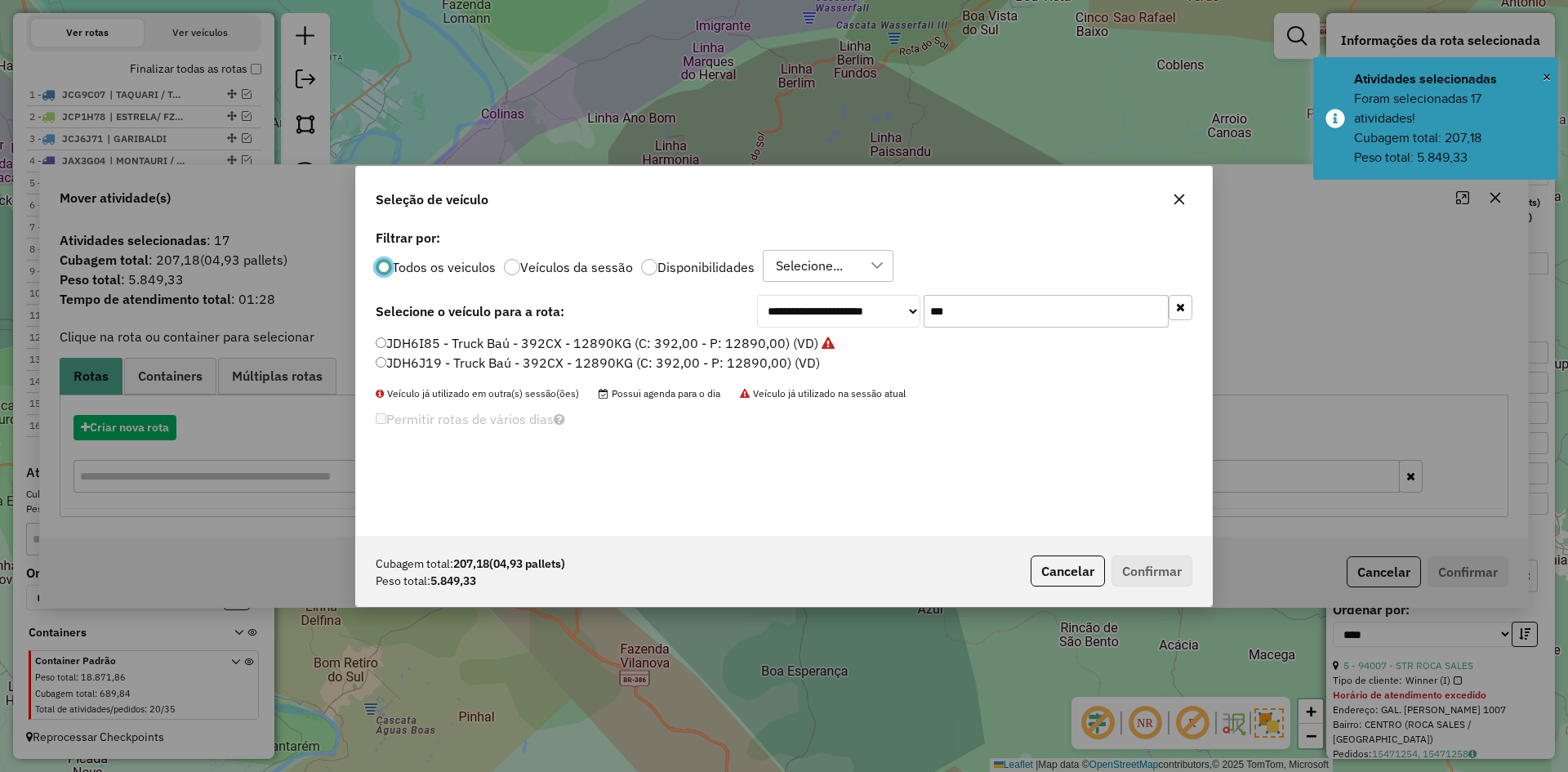
scroll to position [9, 5]
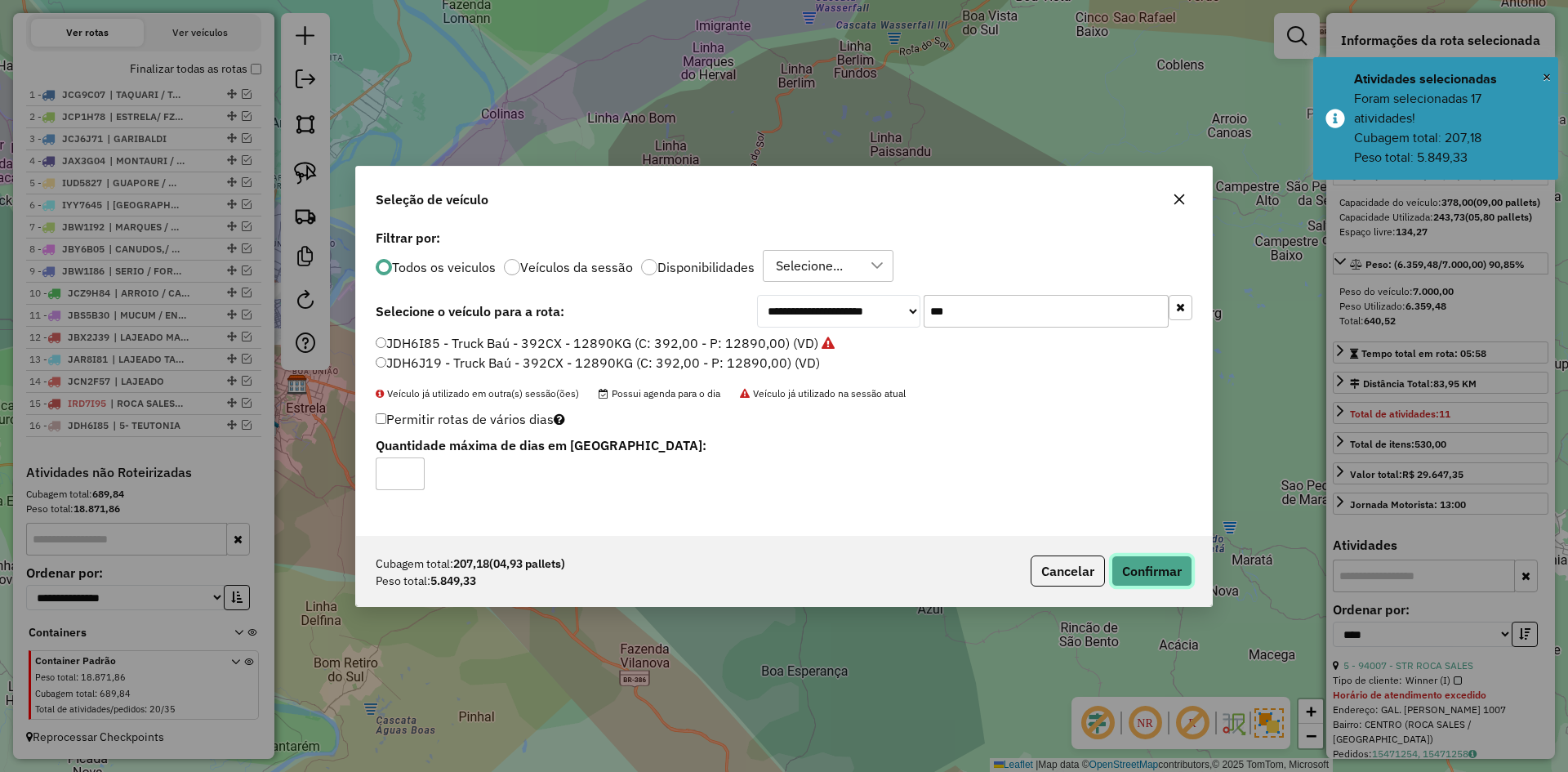
click at [1146, 574] on button "Confirmar" at bounding box center [1152, 571] width 80 height 31
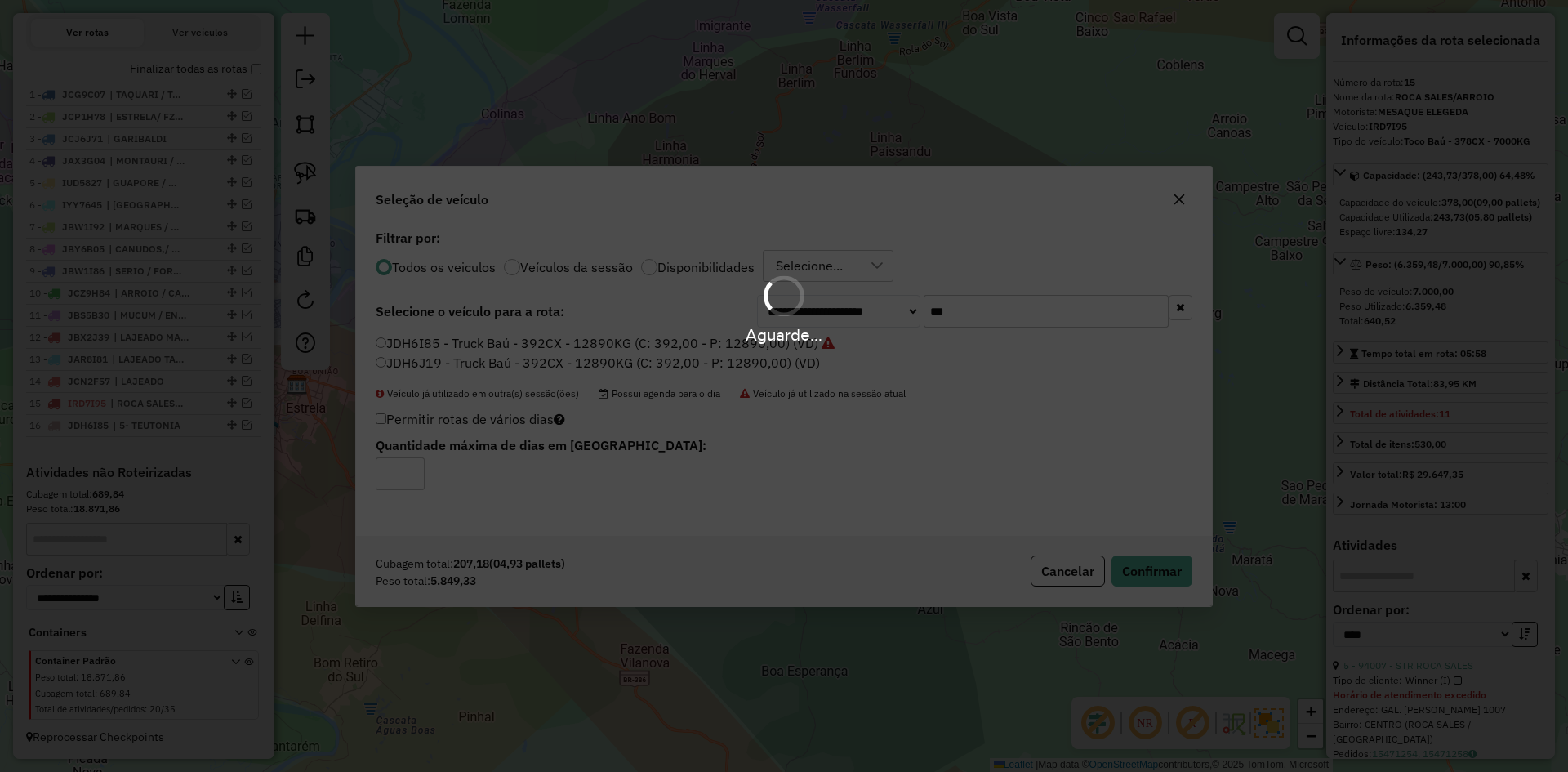
scroll to position [673, 0]
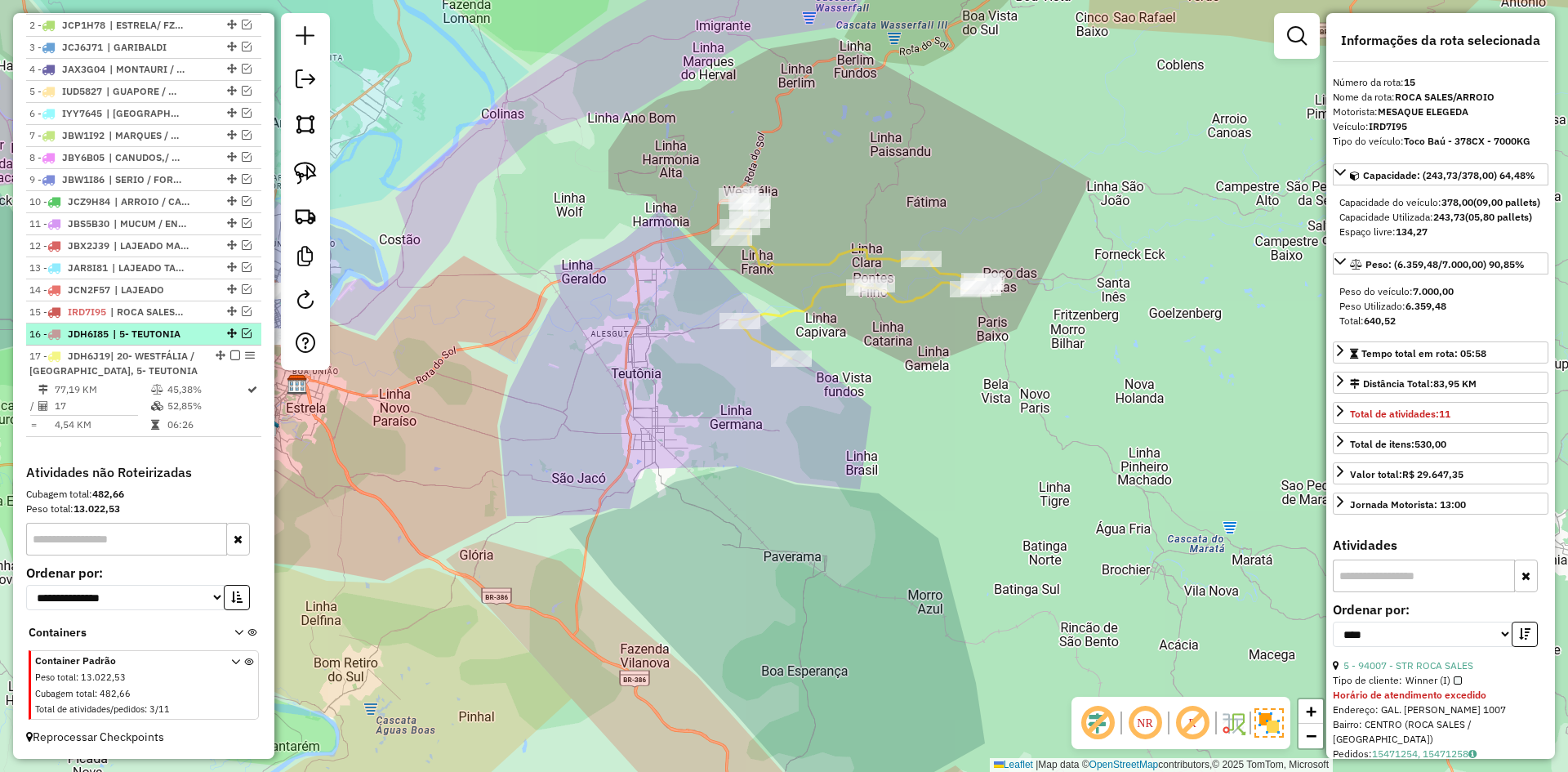
click at [241, 333] on em at bounding box center [246, 332] width 10 height 10
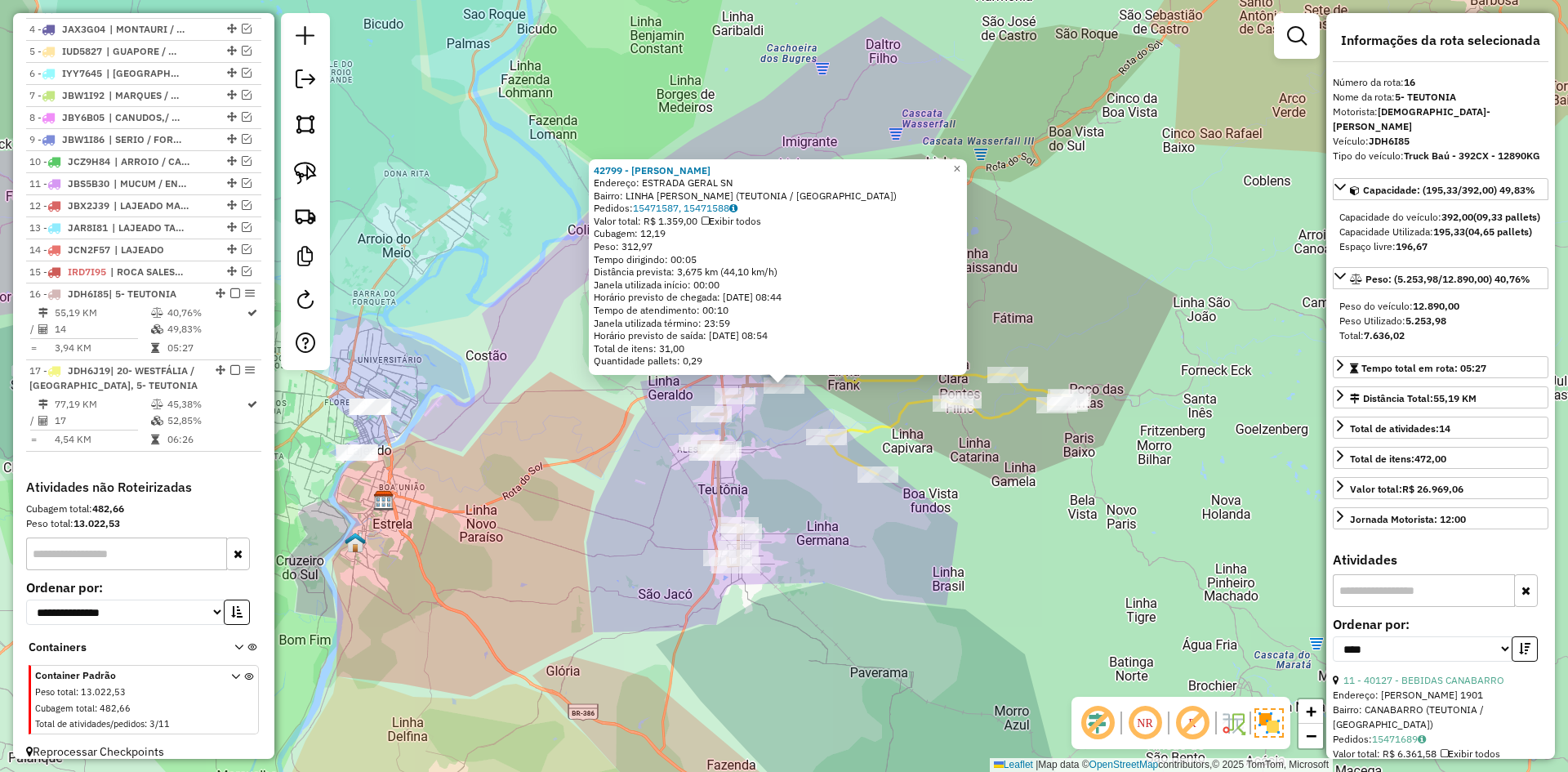
scroll to position [728, 0]
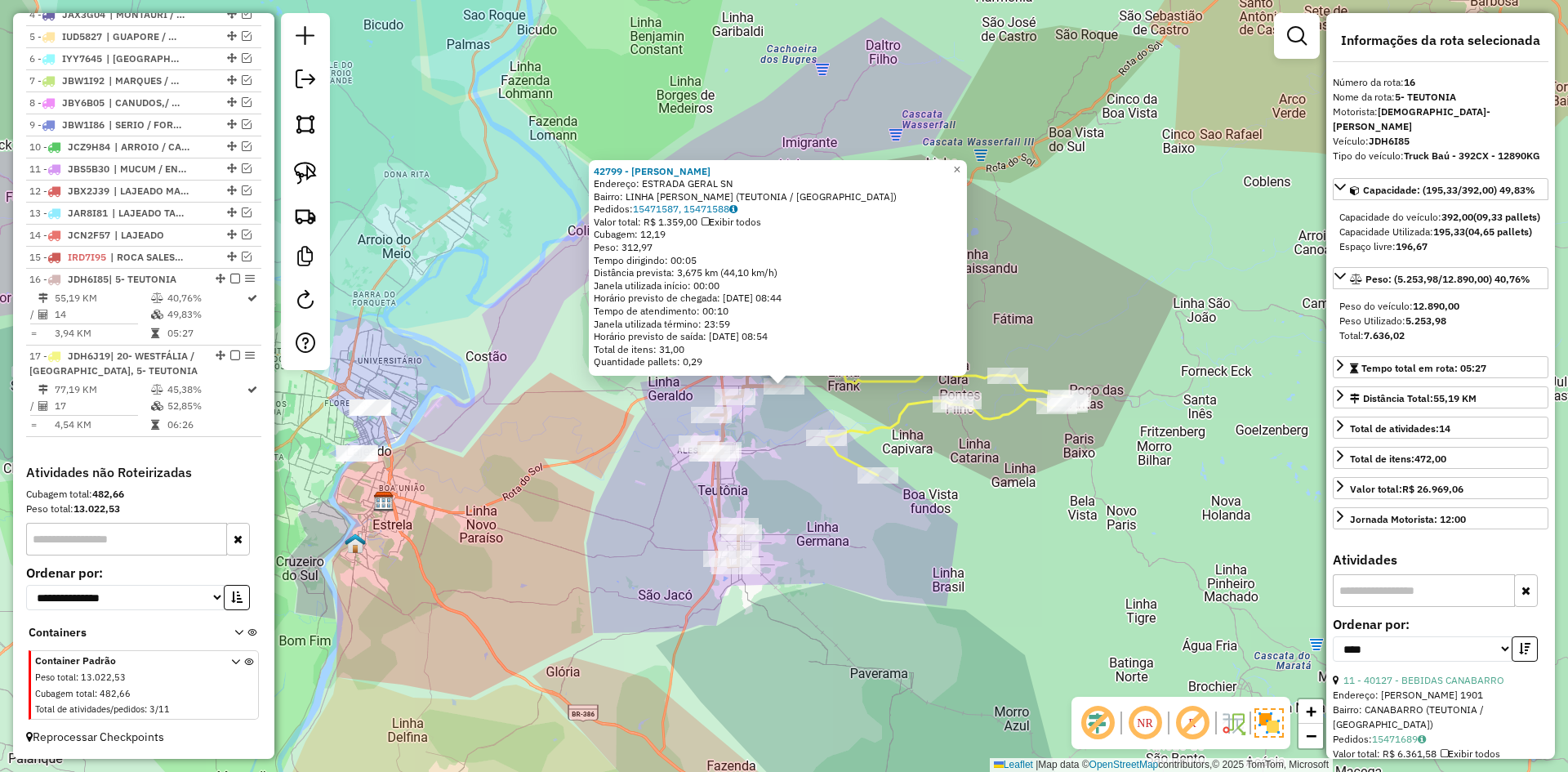
click at [878, 428] on icon at bounding box center [945, 394] width 254 height 164
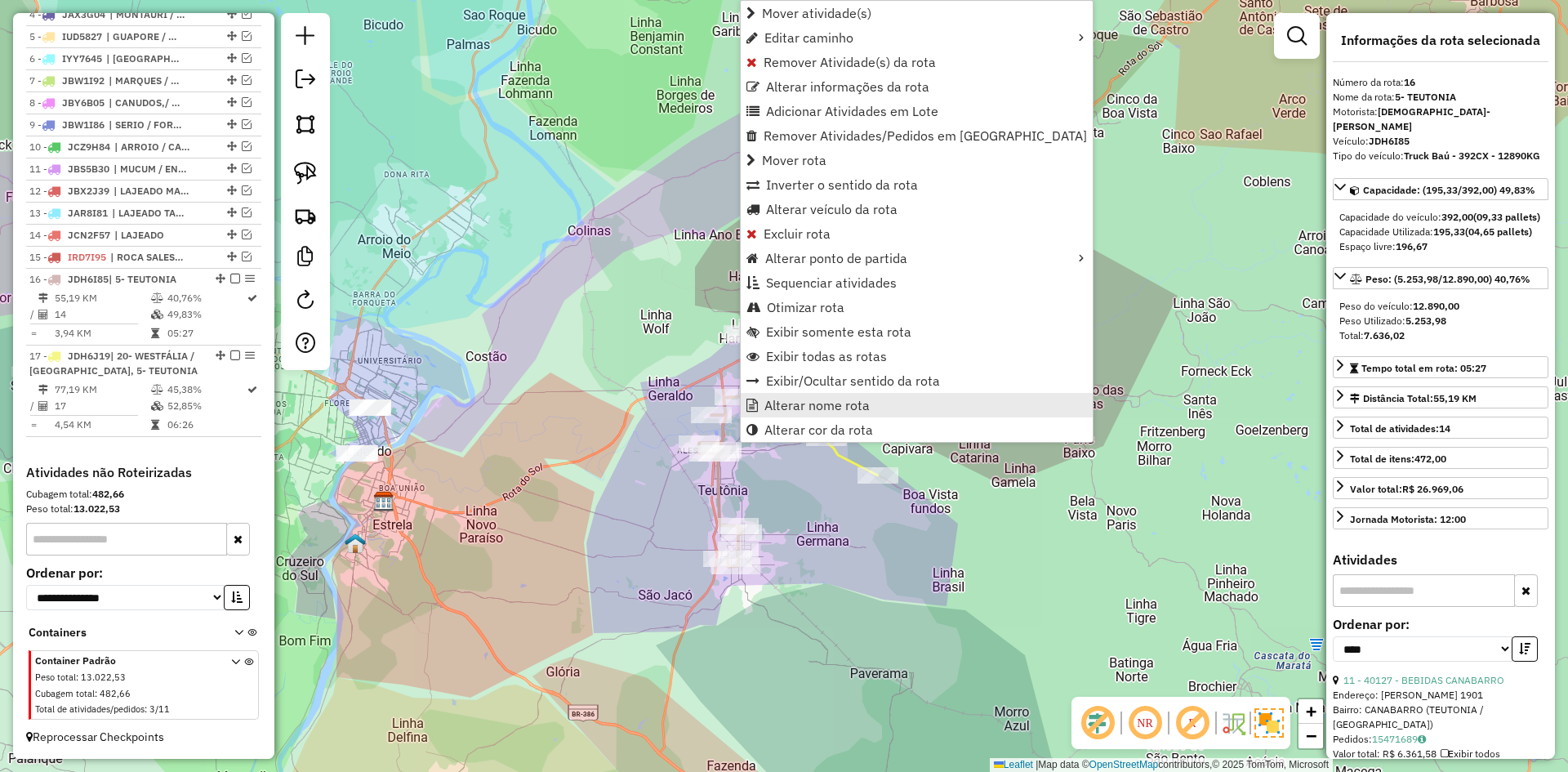
click at [781, 409] on span "Alterar nome rota" at bounding box center [817, 405] width 106 height 13
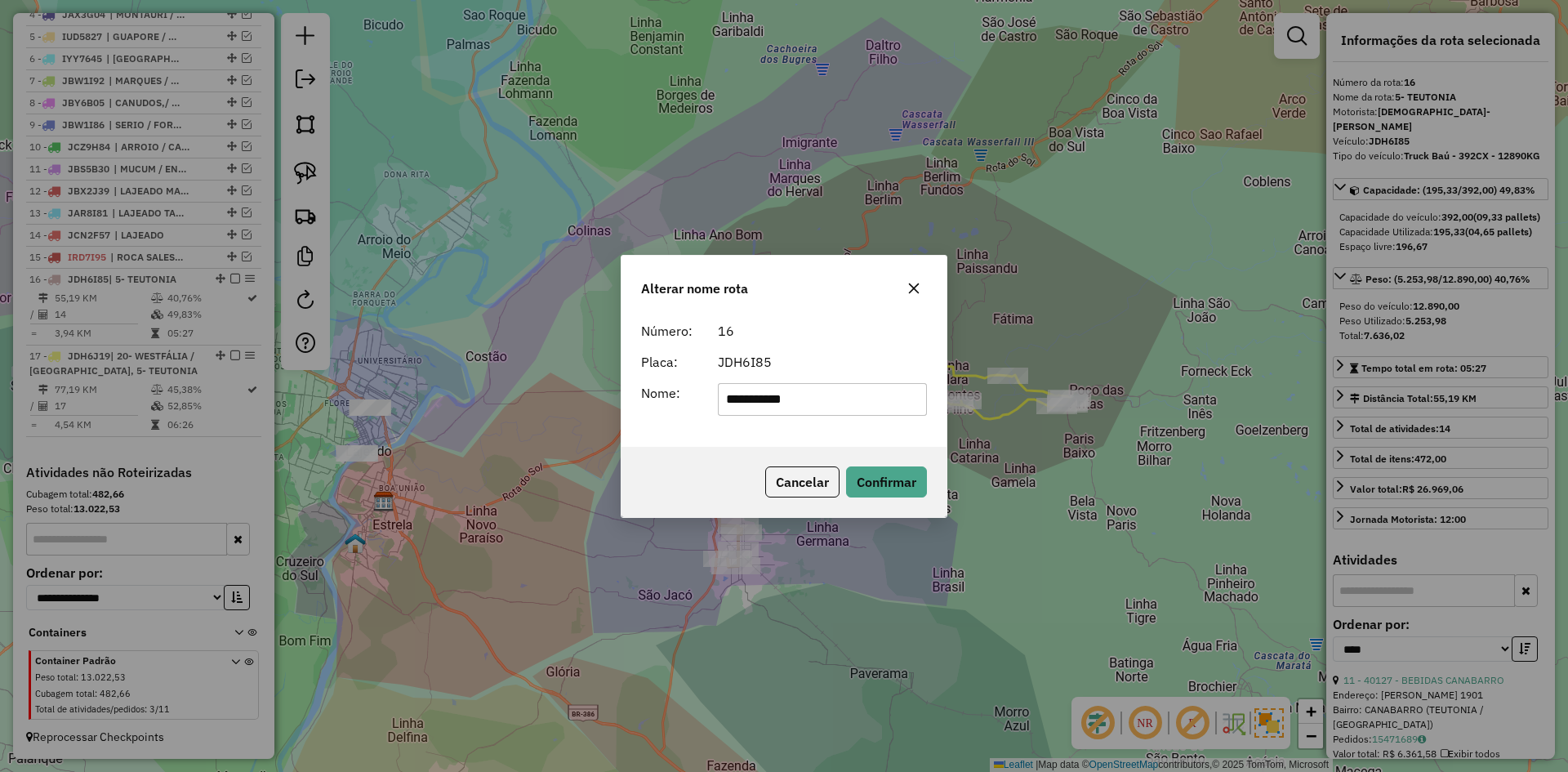
drag, startPoint x: 738, startPoint y: 402, endPoint x: 684, endPoint y: 415, distance: 55.5
click at [684, 415] on div "**********" at bounding box center [784, 400] width 305 height 33
type input "********"
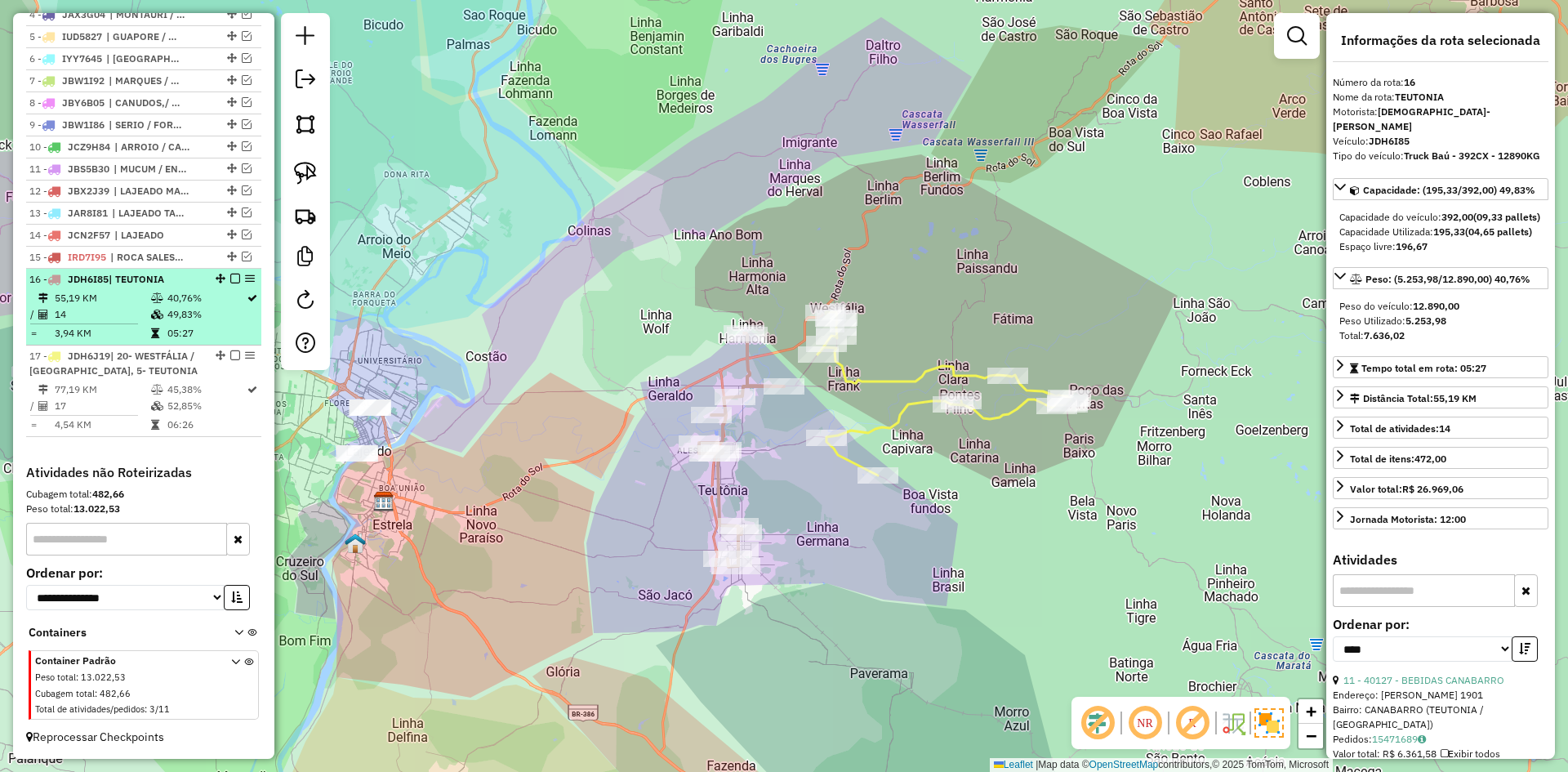
click at [230, 280] on em at bounding box center [235, 278] width 10 height 10
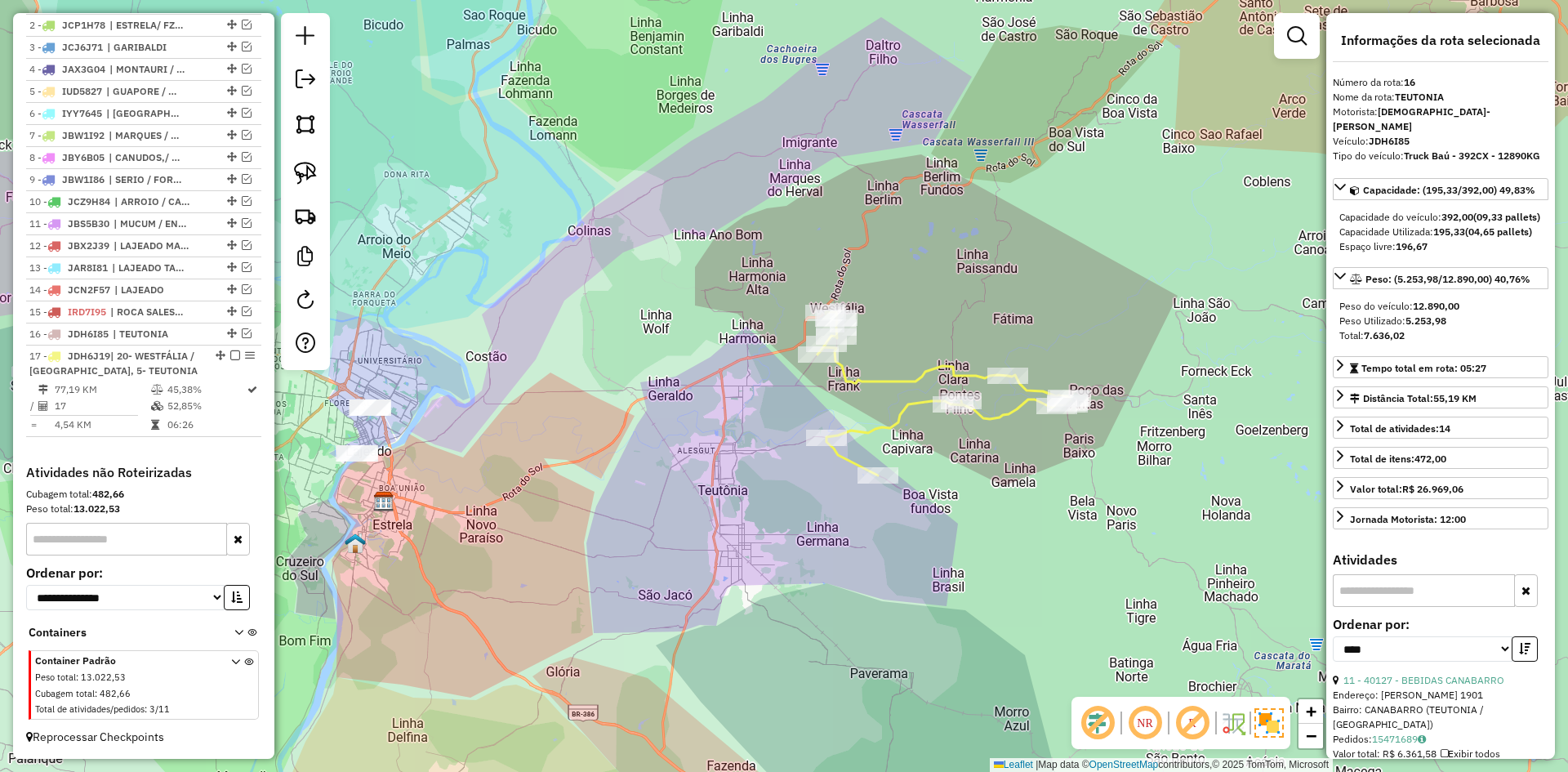
scroll to position [673, 0]
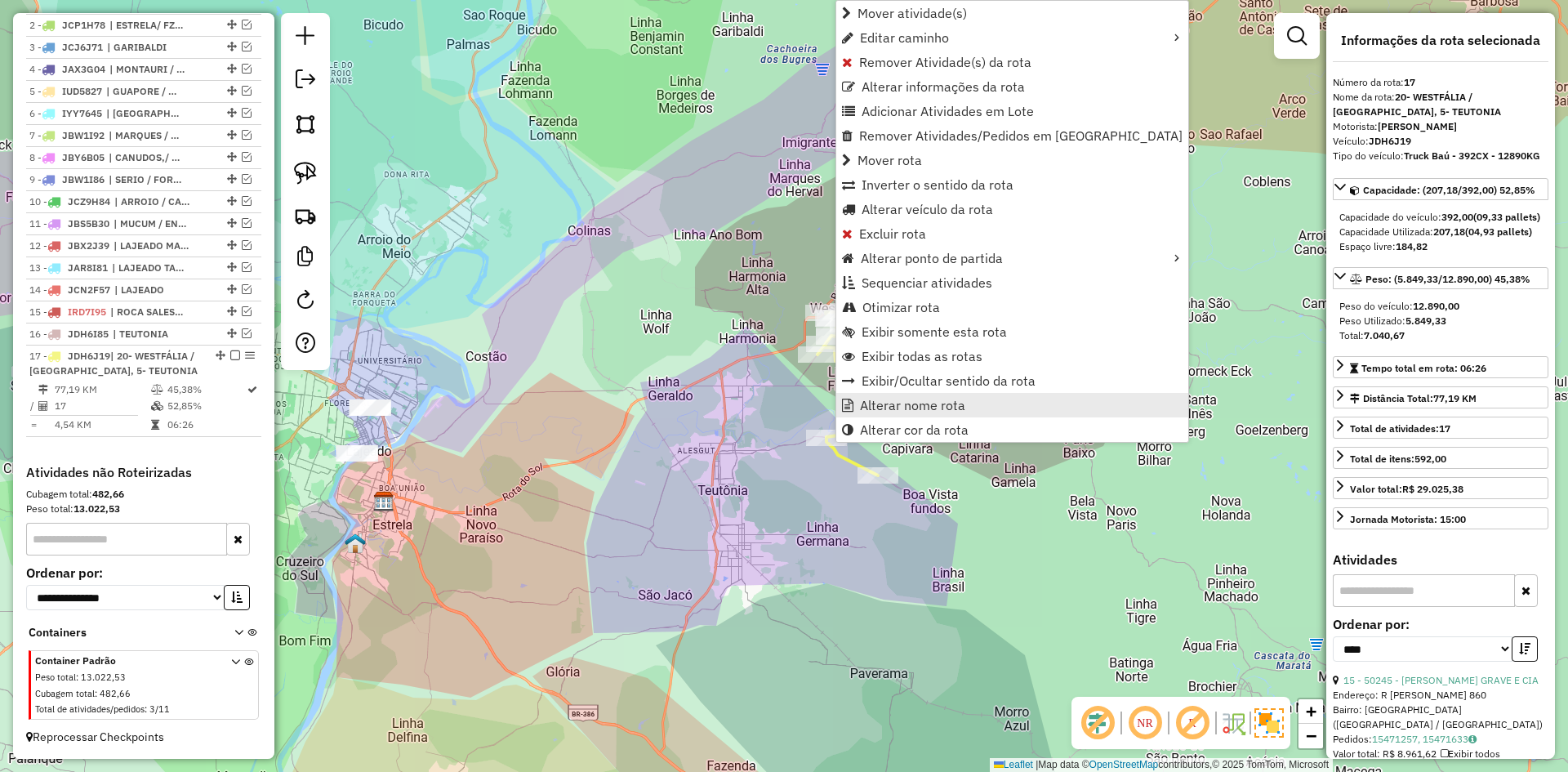
click at [891, 406] on span "Alterar nome rota" at bounding box center [913, 405] width 106 height 13
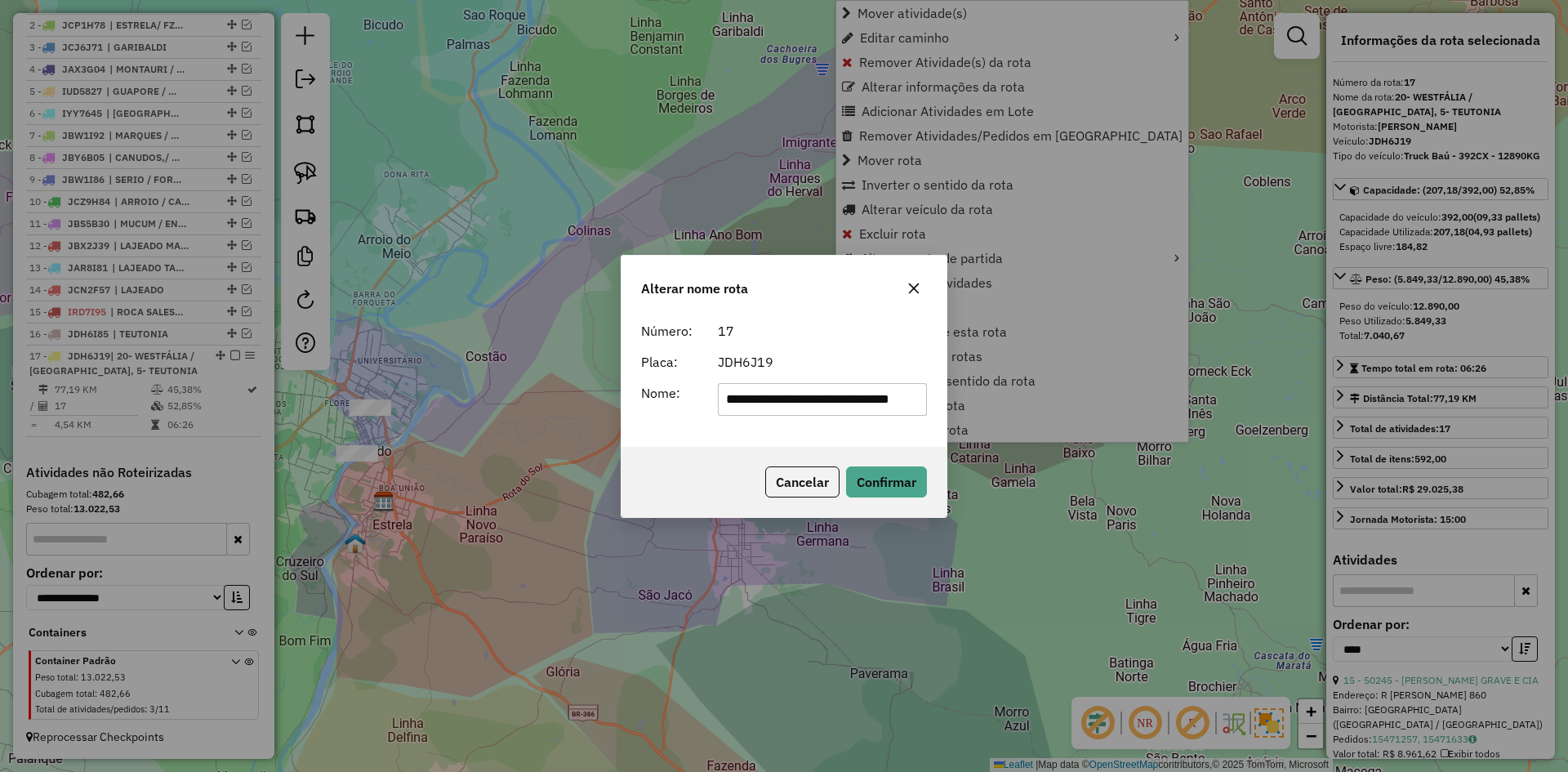
scroll to position [0, 31]
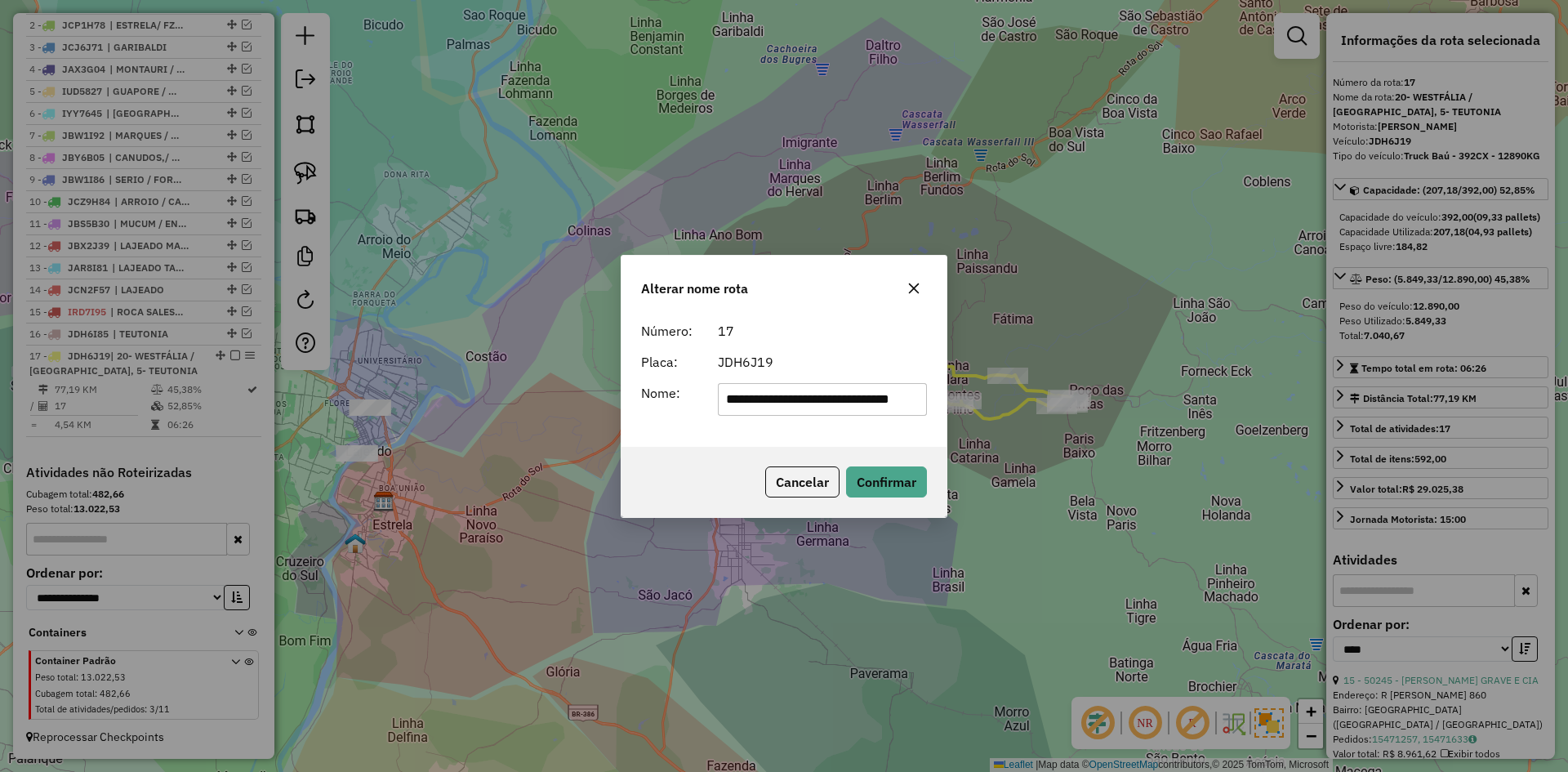
drag, startPoint x: 833, startPoint y: 402, endPoint x: 986, endPoint y: 390, distance: 153.5
click at [986, 390] on div "**********" at bounding box center [784, 386] width 1568 height 772
drag, startPoint x: 723, startPoint y: 414, endPoint x: 696, endPoint y: 433, distance: 33.0
click at [721, 414] on input "**********" at bounding box center [823, 400] width 210 height 33
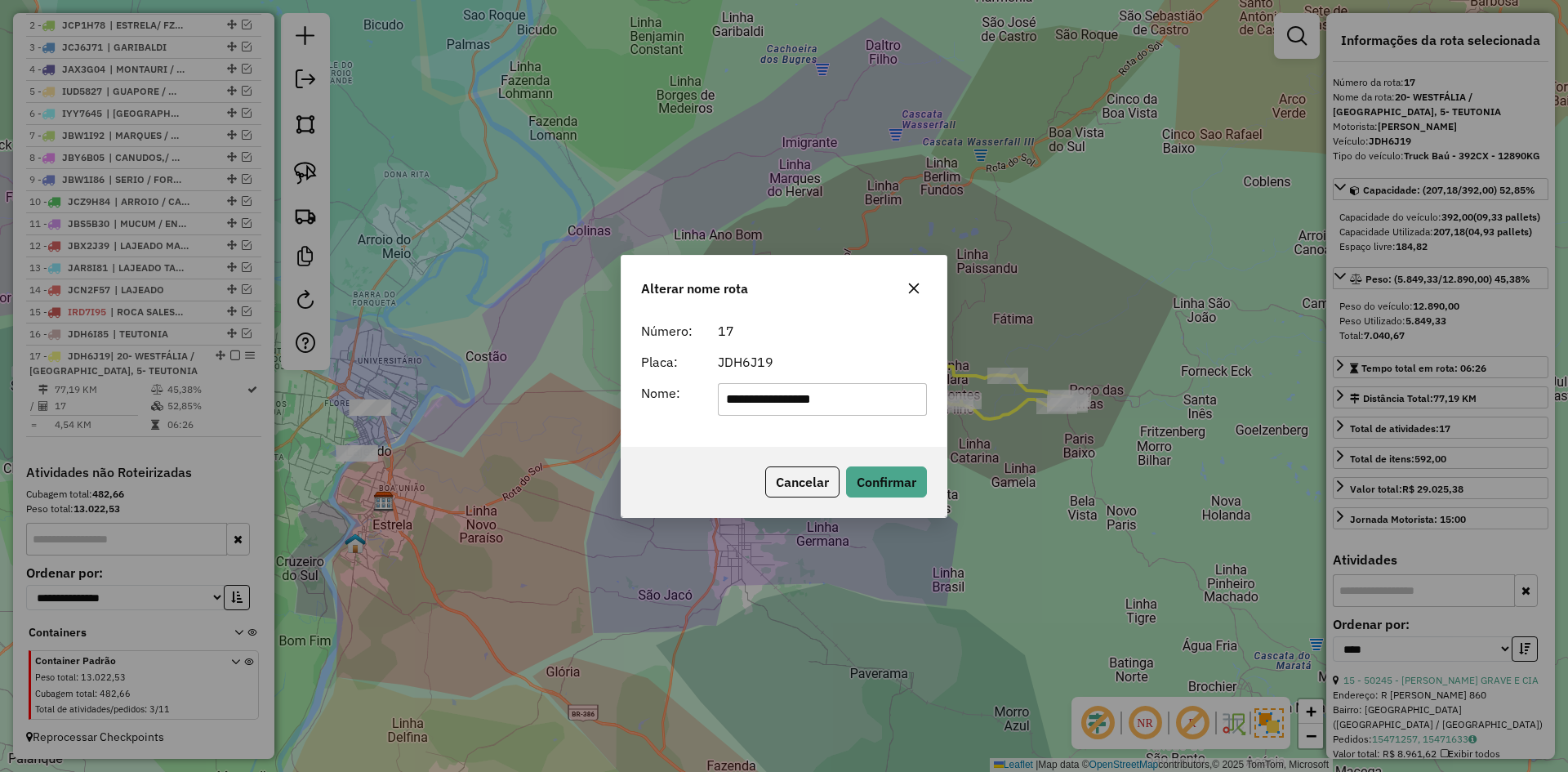
type input "**********"
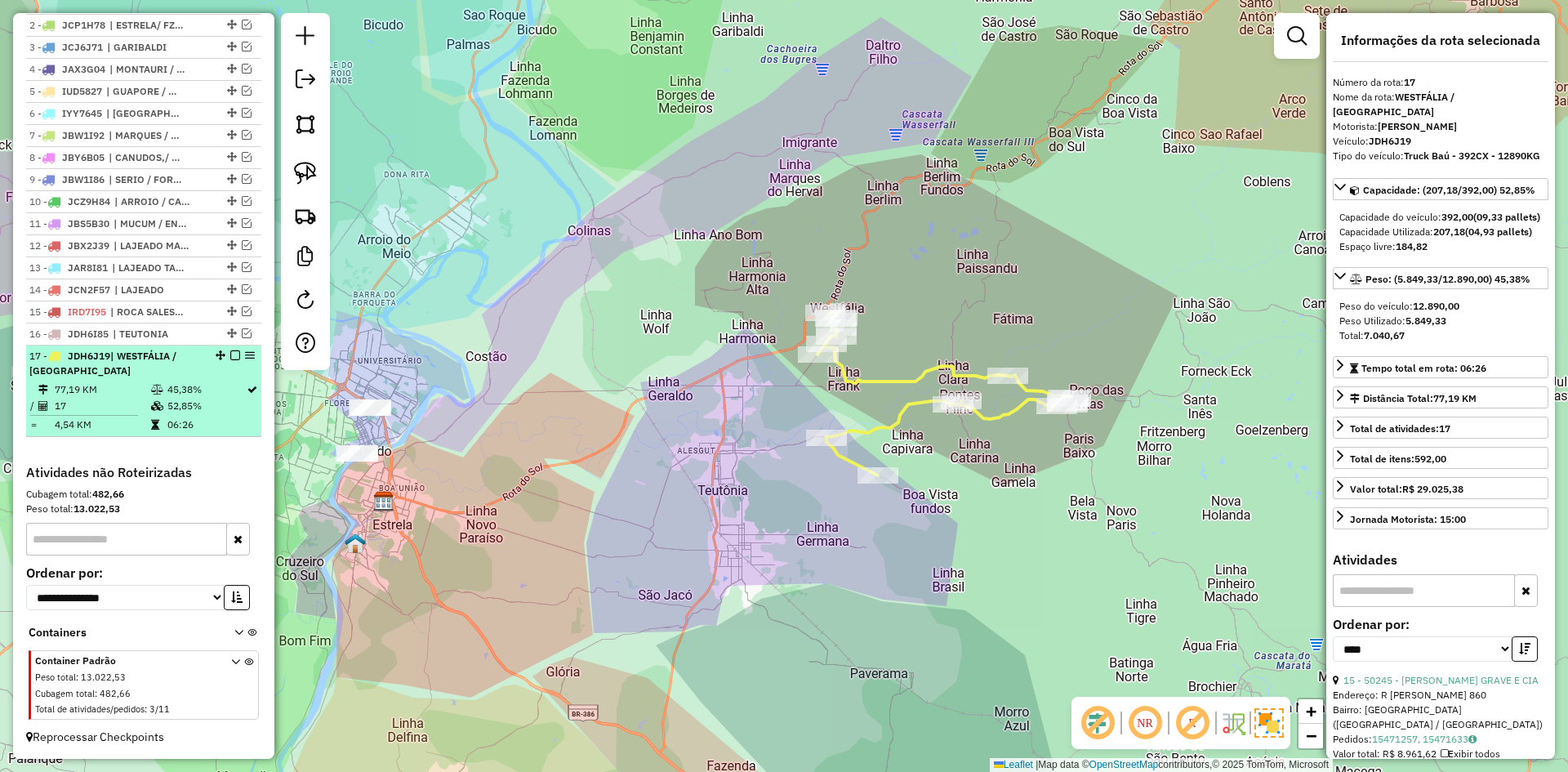
click at [230, 352] on em at bounding box center [235, 355] width 10 height 10
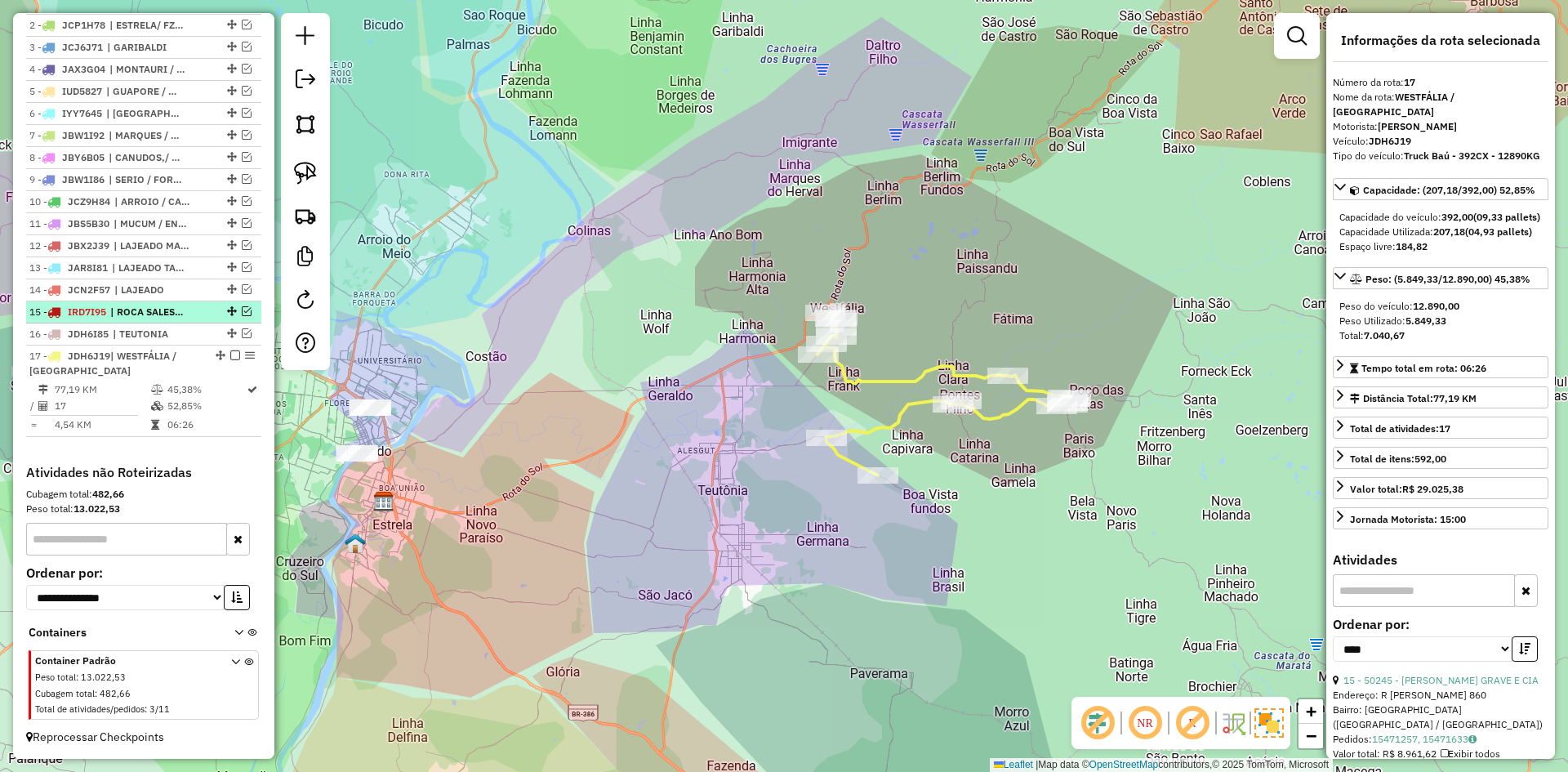
scroll to position [604, 0]
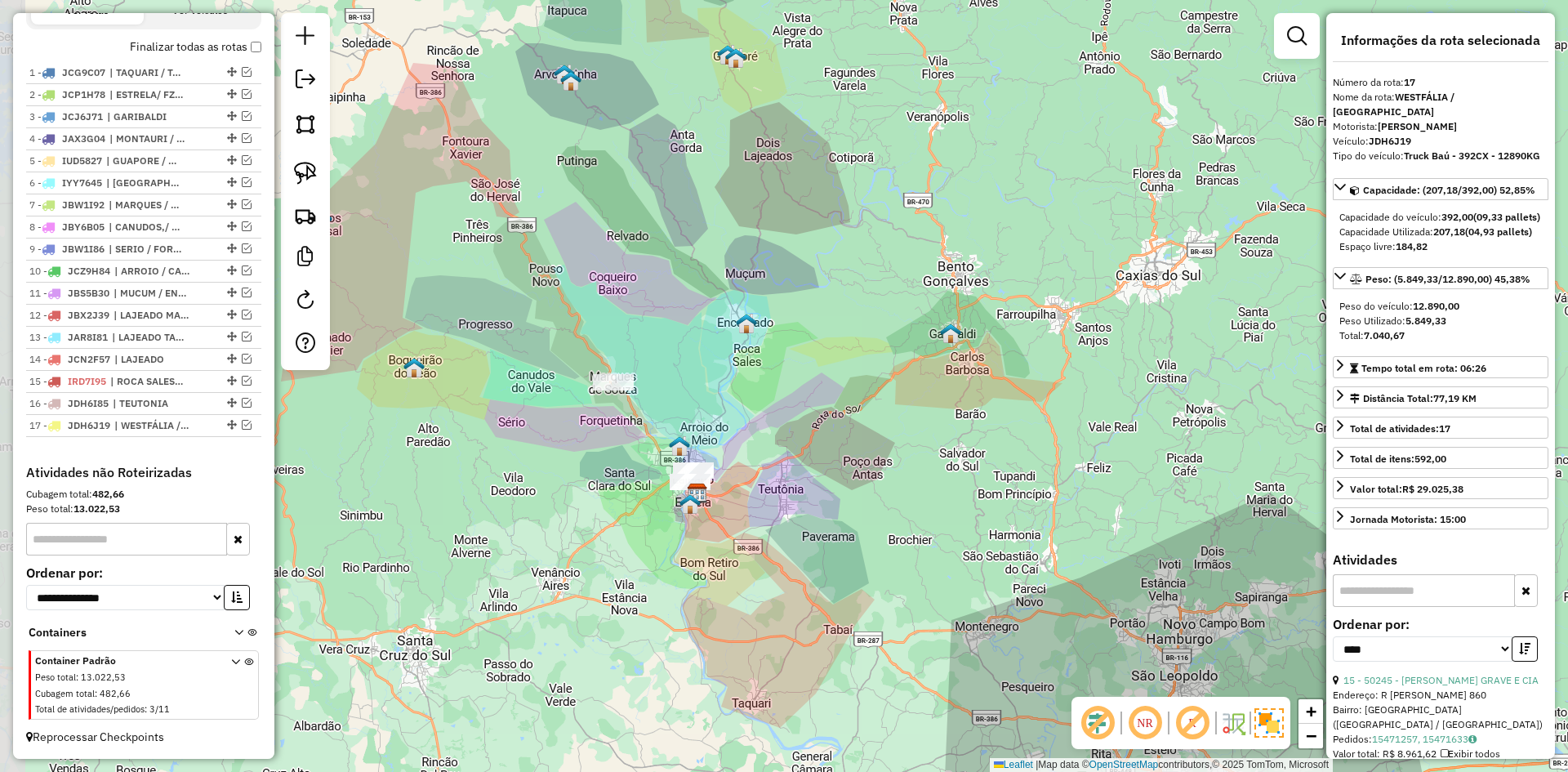
drag, startPoint x: 581, startPoint y: 331, endPoint x: 682, endPoint y: 396, distance: 120.1
click at [680, 396] on div "Janela de atendimento Grade de atendimento Capacidade Transportadoras Veículos …" at bounding box center [784, 386] width 1568 height 772
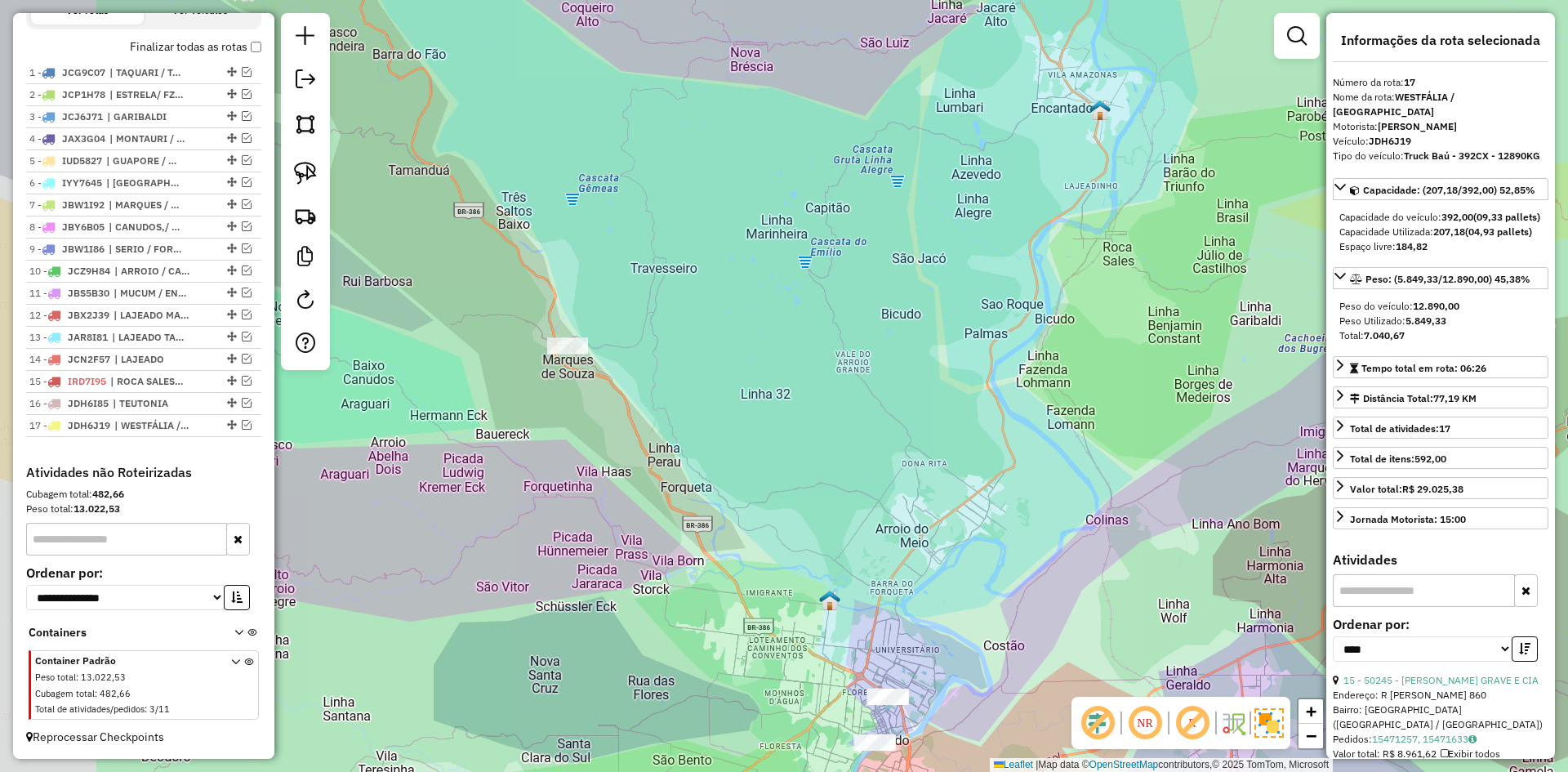
drag, startPoint x: 626, startPoint y: 402, endPoint x: 828, endPoint y: 425, distance: 203.3
click at [827, 425] on div "Janela de atendimento Grade de atendimento Capacidade Transportadoras Veículos …" at bounding box center [784, 386] width 1568 height 772
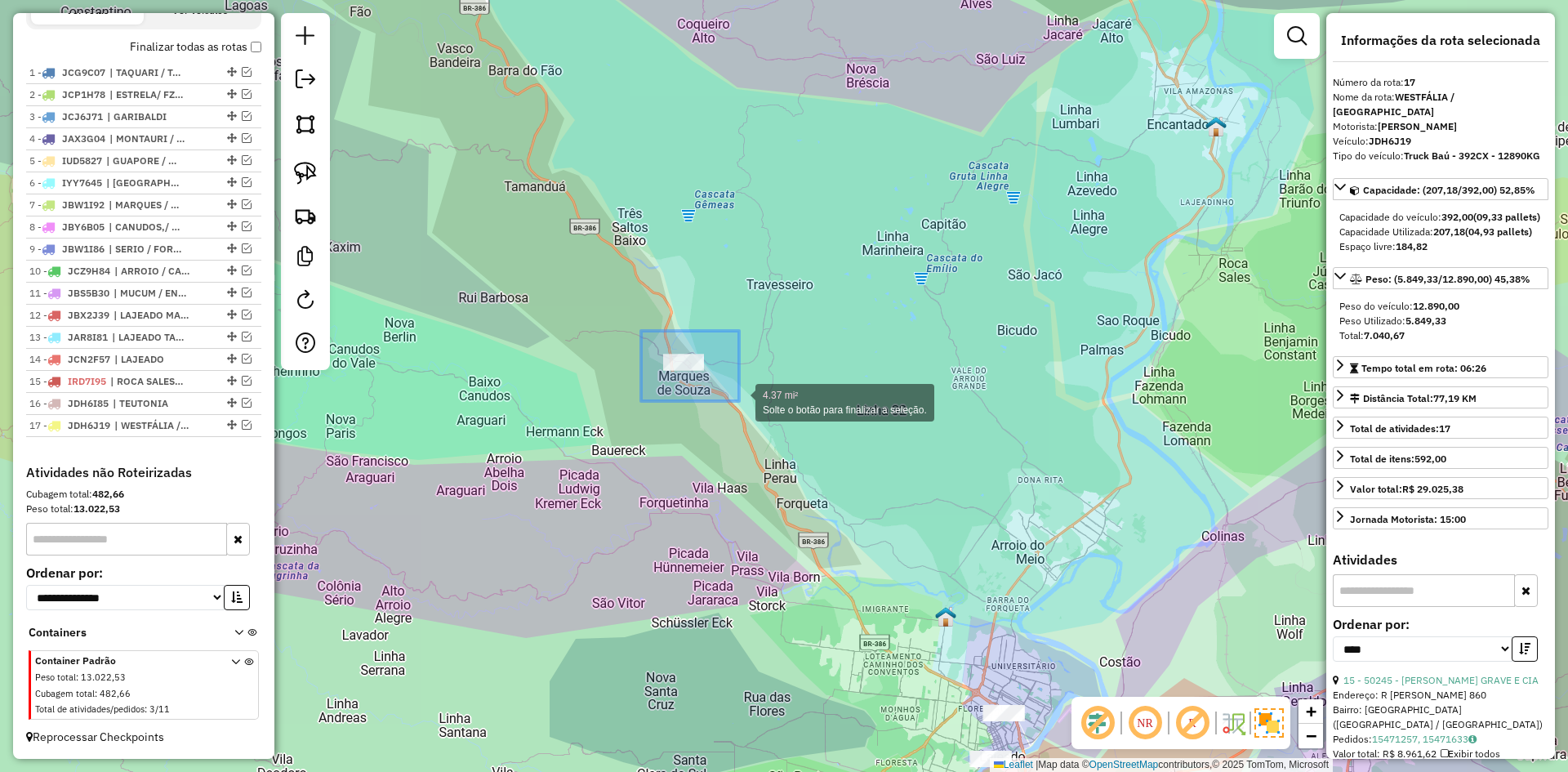
drag, startPoint x: 664, startPoint y: 343, endPoint x: 740, endPoint y: 402, distance: 96.2
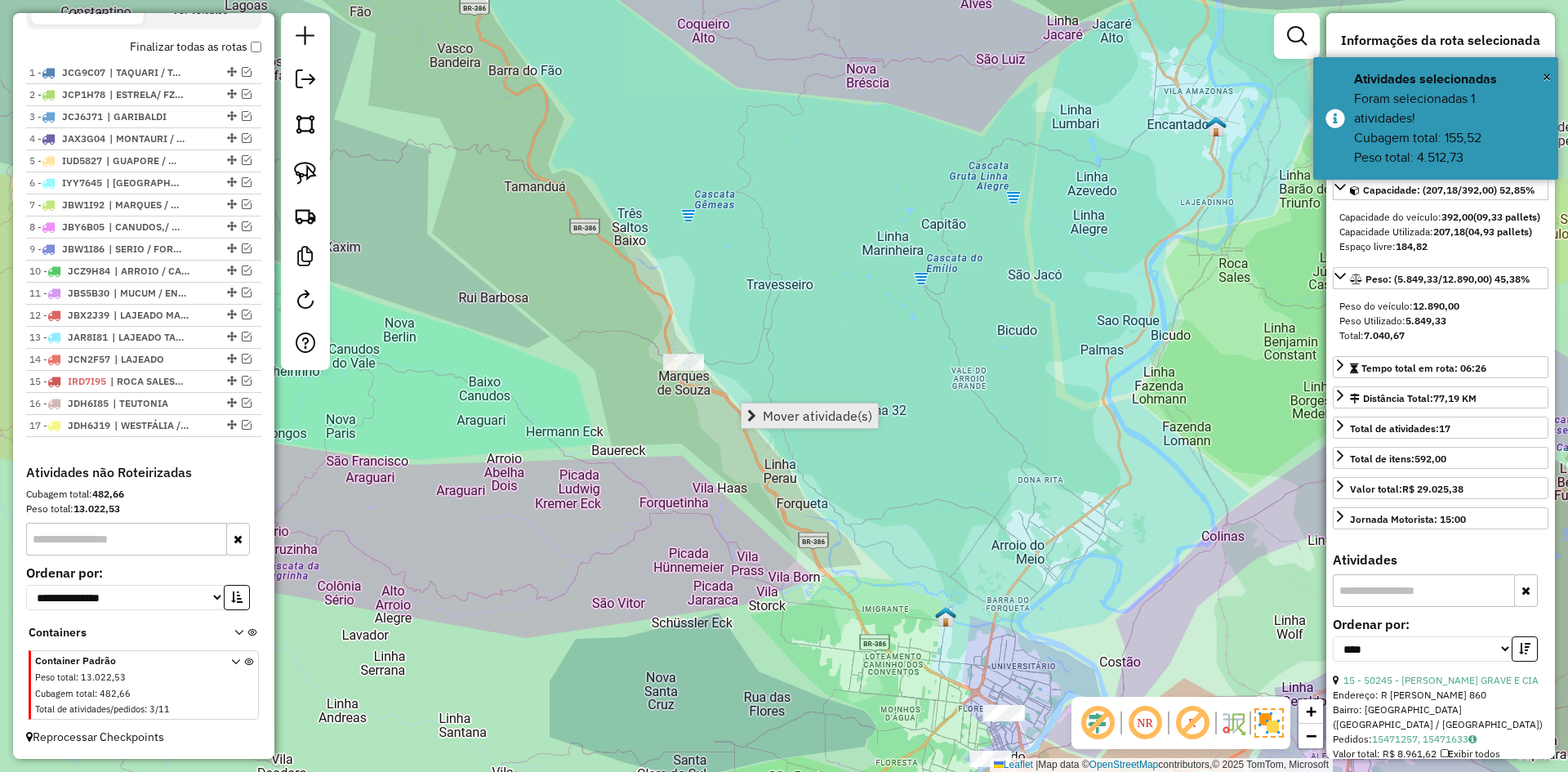
click at [794, 410] on span "Mover atividade(s)" at bounding box center [818, 415] width 109 height 13
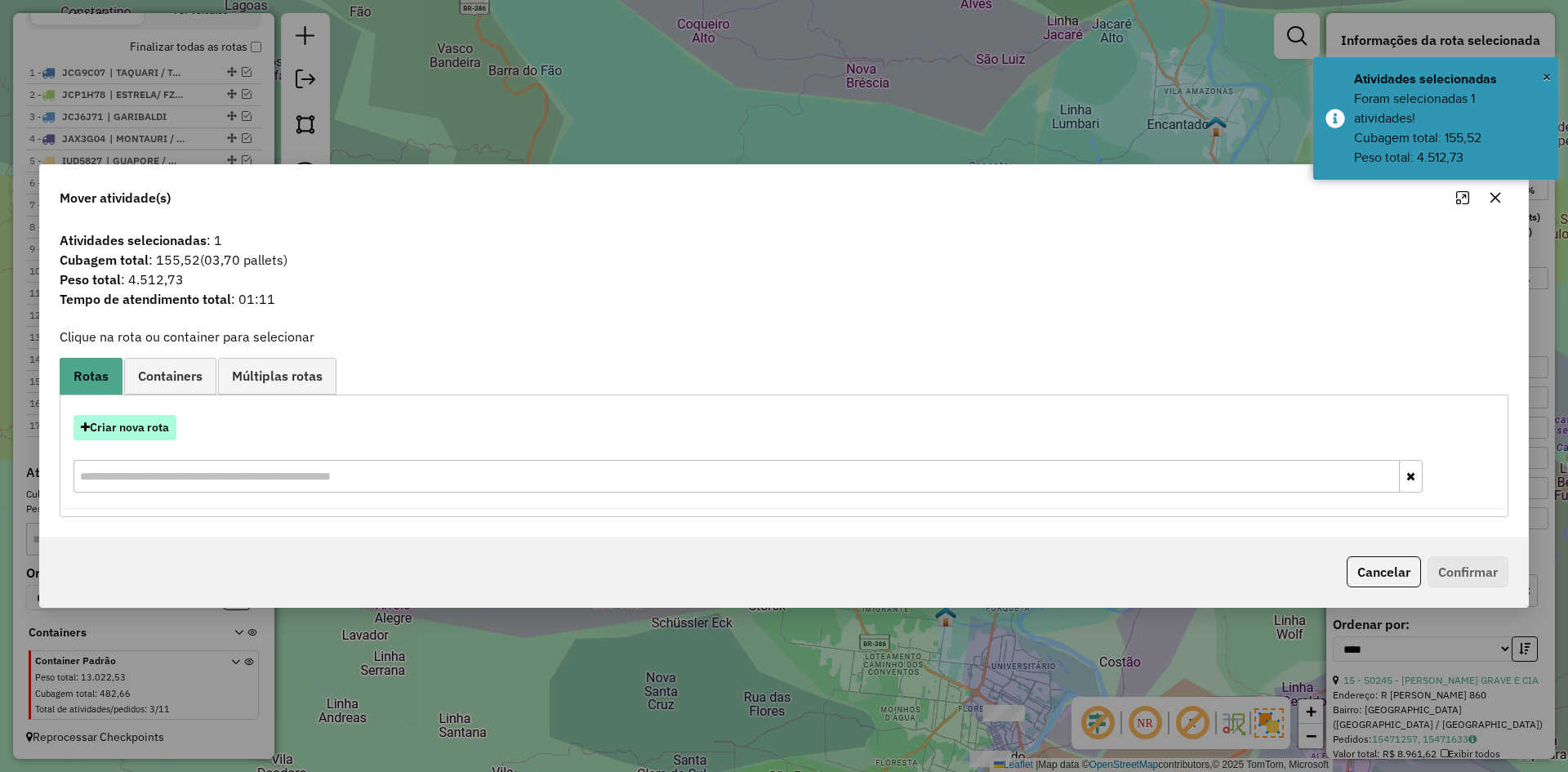
click at [160, 438] on button "Criar nova rota" at bounding box center [125, 427] width 103 height 25
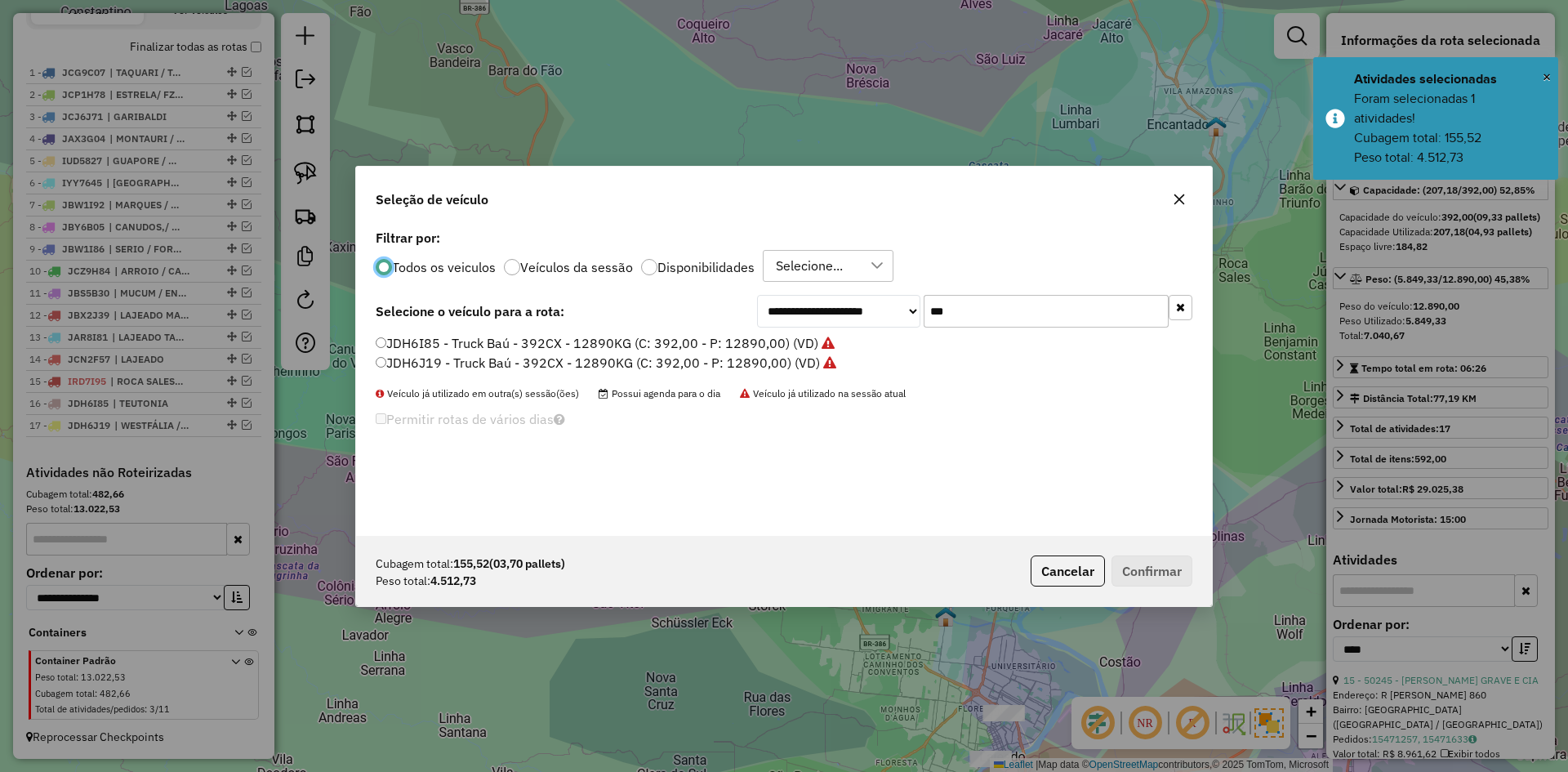
scroll to position [9, 5]
drag, startPoint x: 890, startPoint y: 347, endPoint x: 869, endPoint y: 357, distance: 23.3
click at [869, 357] on div "**********" at bounding box center [784, 381] width 856 height 311
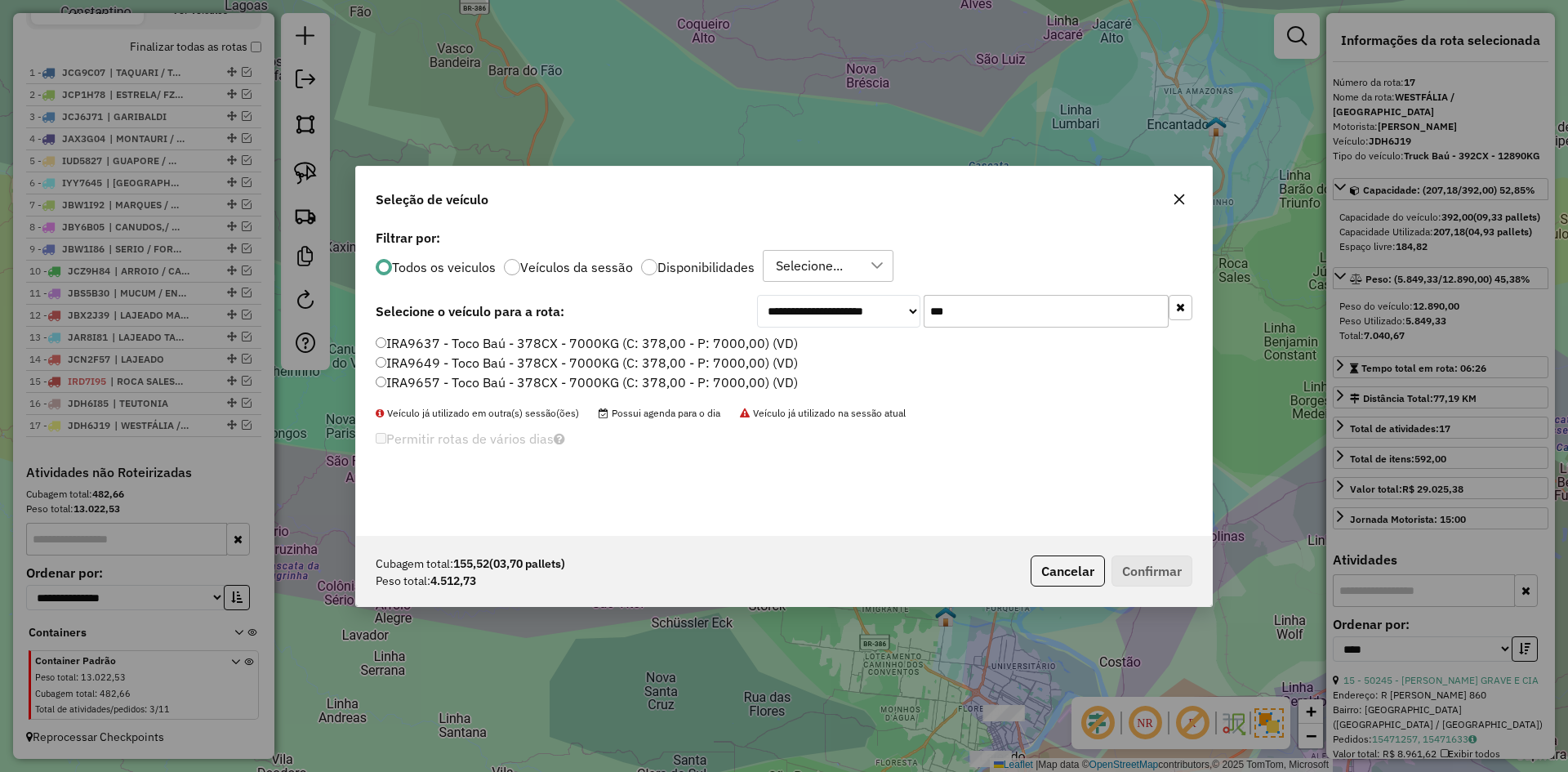
type input "***"
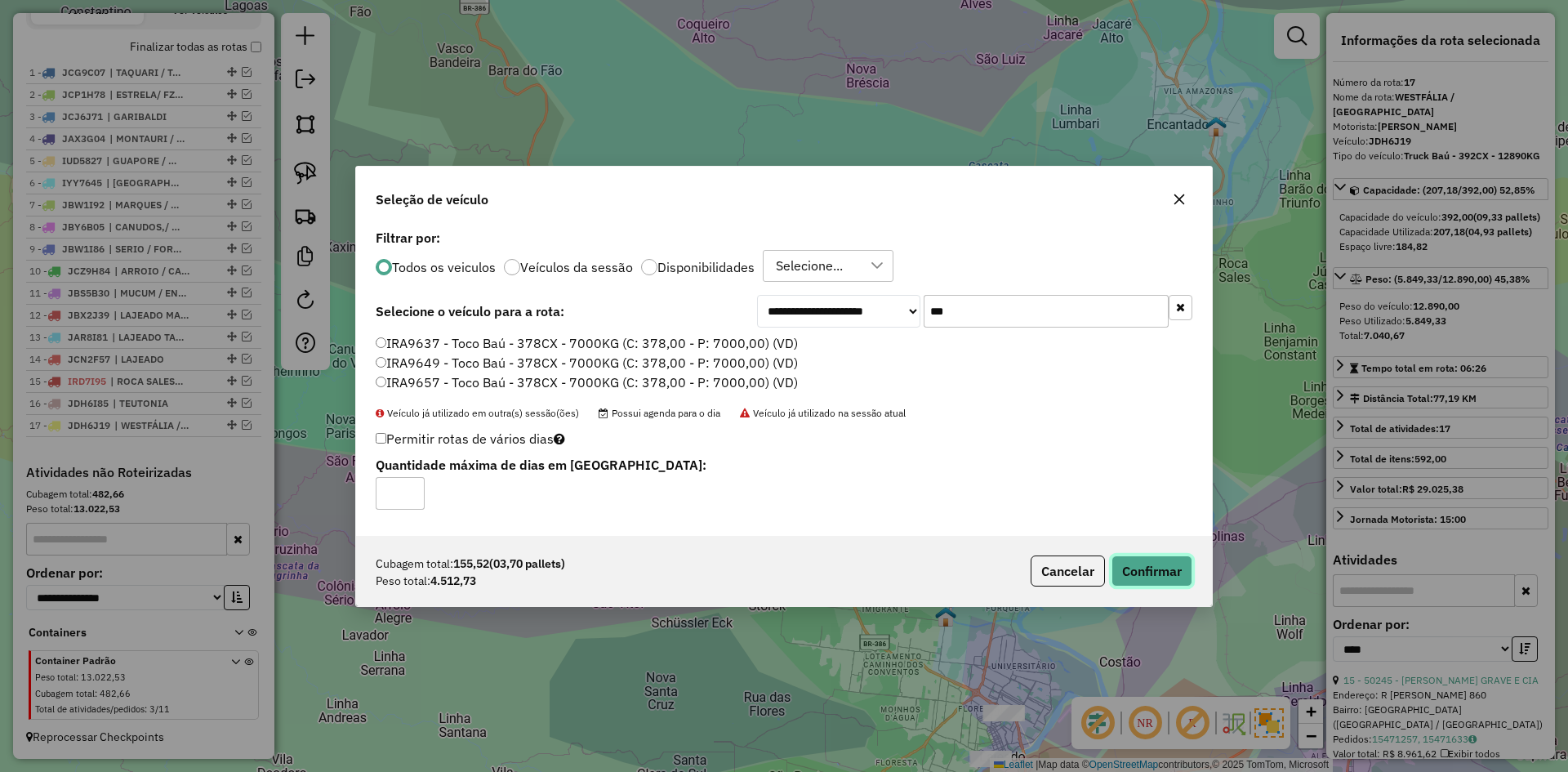
click at [1142, 576] on button "Confirmar" at bounding box center [1152, 571] width 80 height 31
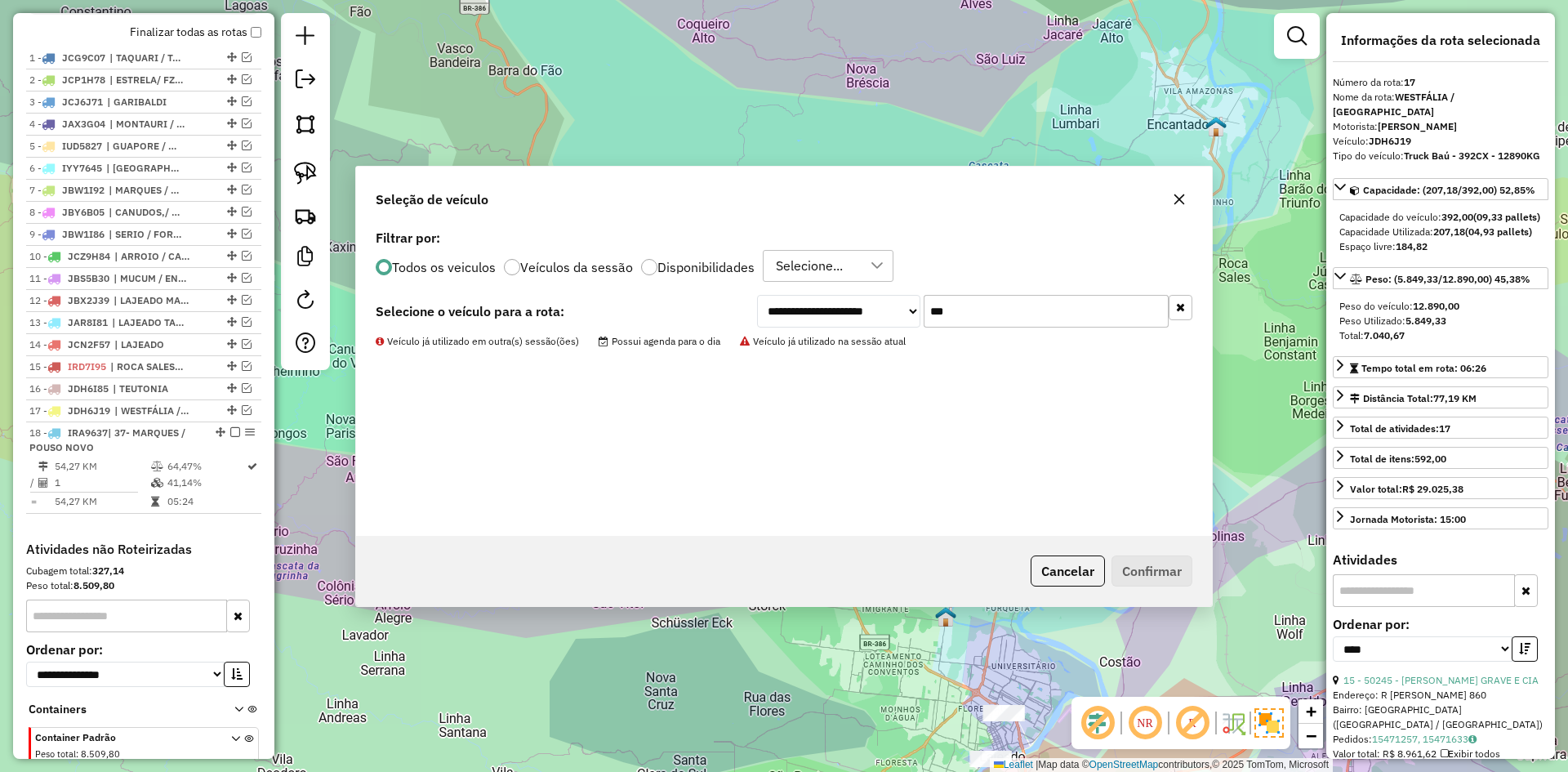
scroll to position [695, 0]
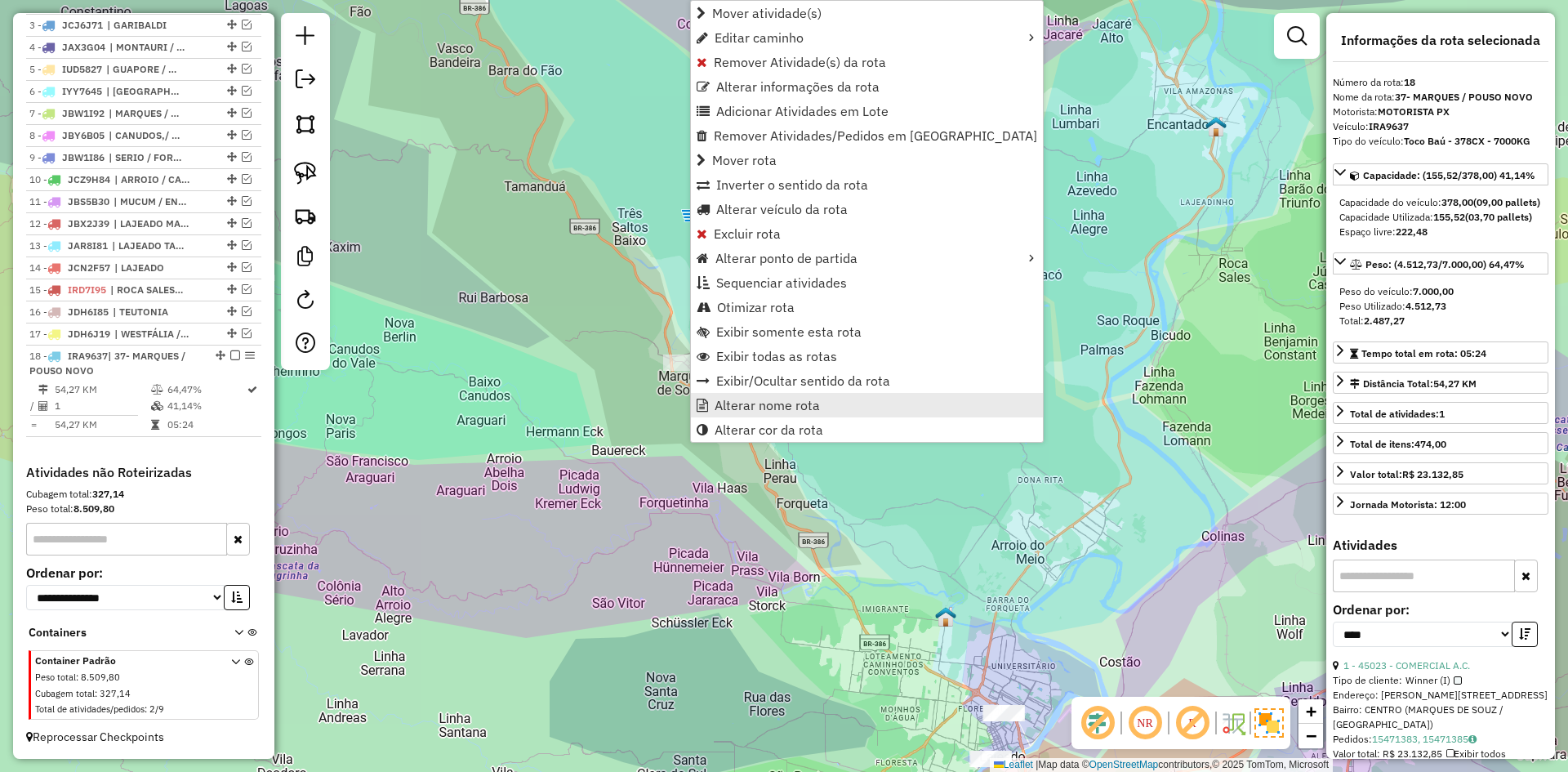
click at [770, 407] on span "Alterar nome rota" at bounding box center [768, 405] width 106 height 13
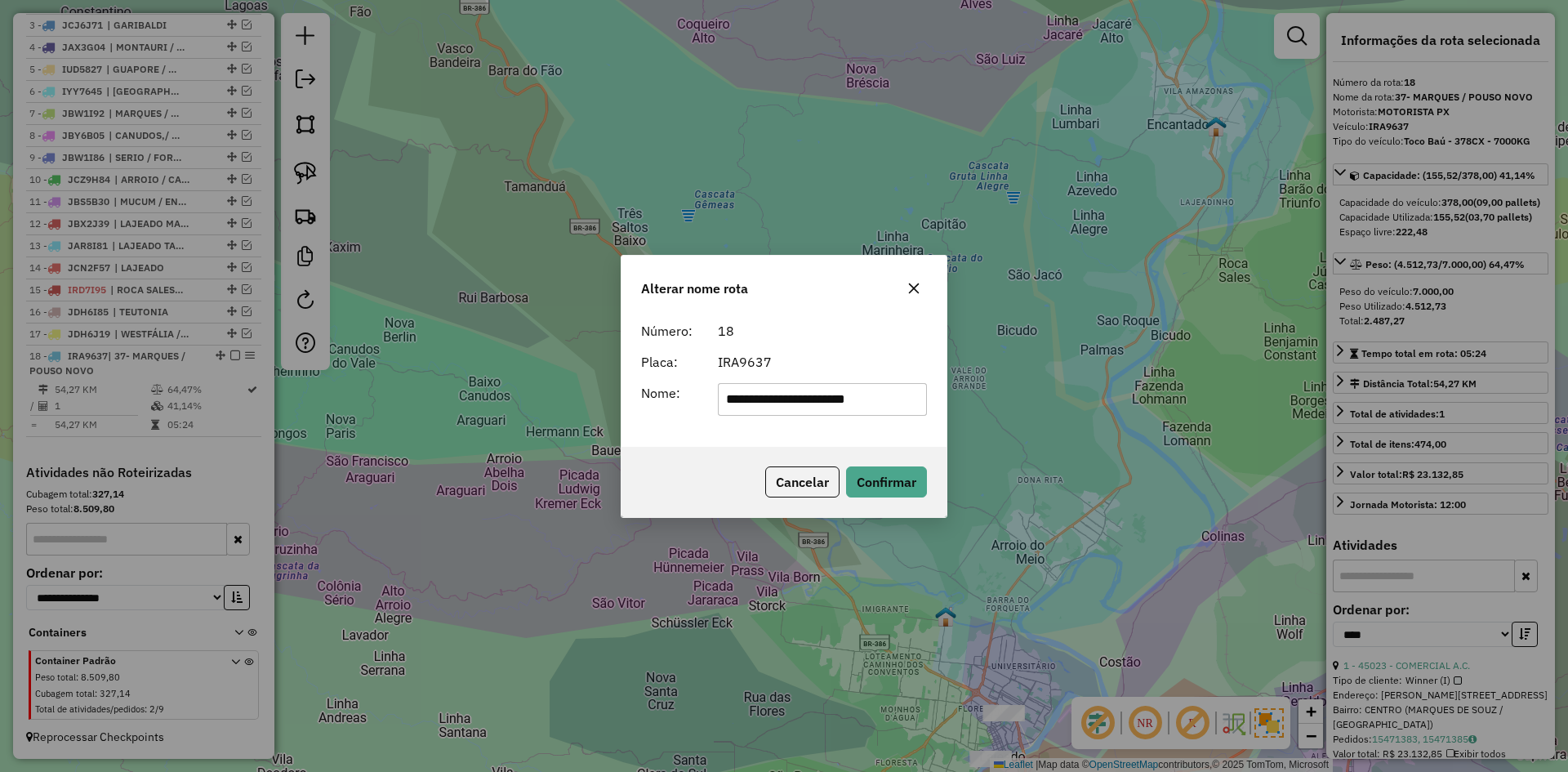
drag, startPoint x: 907, startPoint y: 402, endPoint x: 533, endPoint y: 426, distance: 374.8
click at [535, 423] on div "**********" at bounding box center [784, 386] width 1568 height 772
type input "**********"
click at [889, 478] on button "Confirmar" at bounding box center [886, 482] width 80 height 31
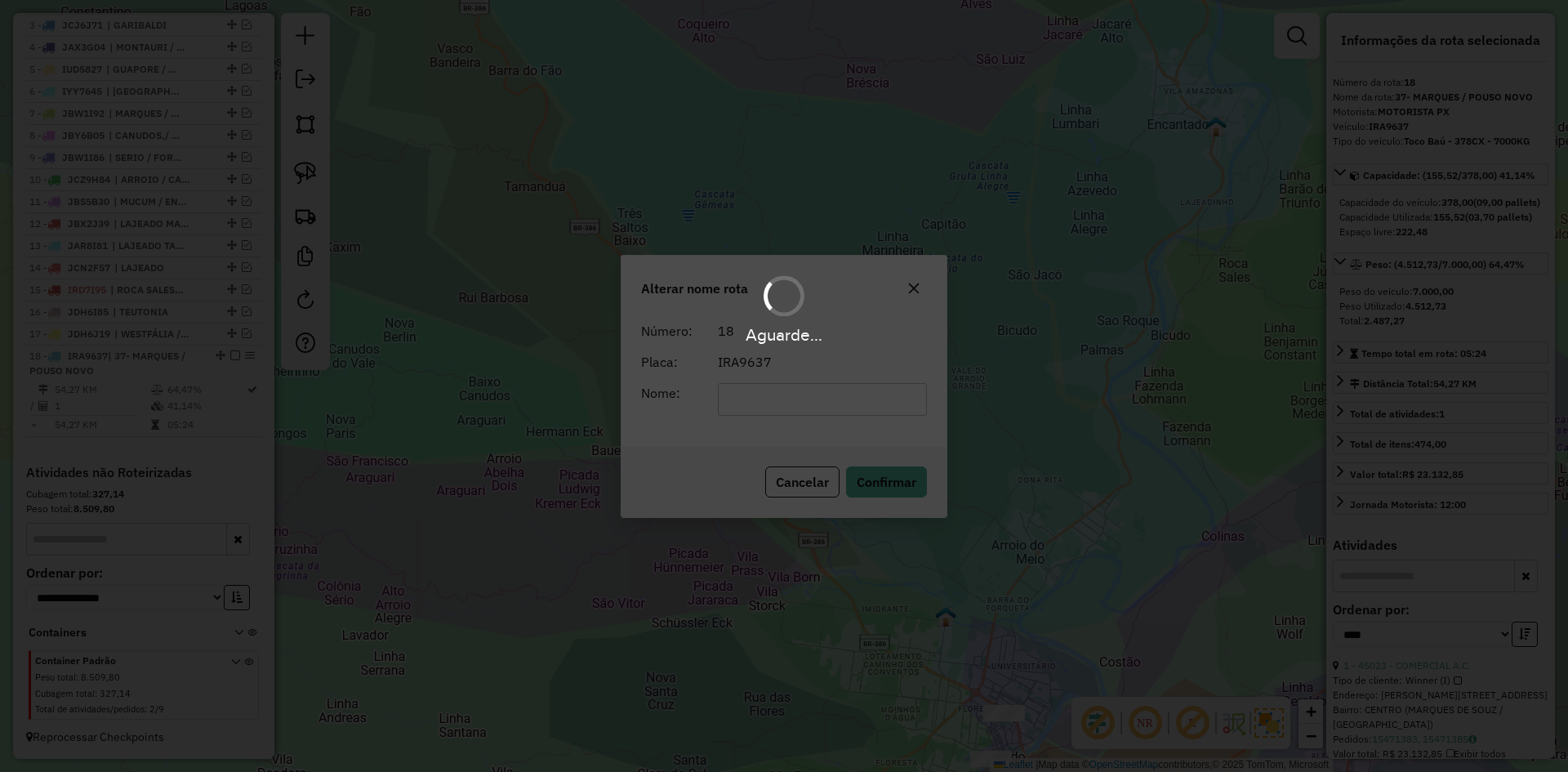
scroll to position [680, 0]
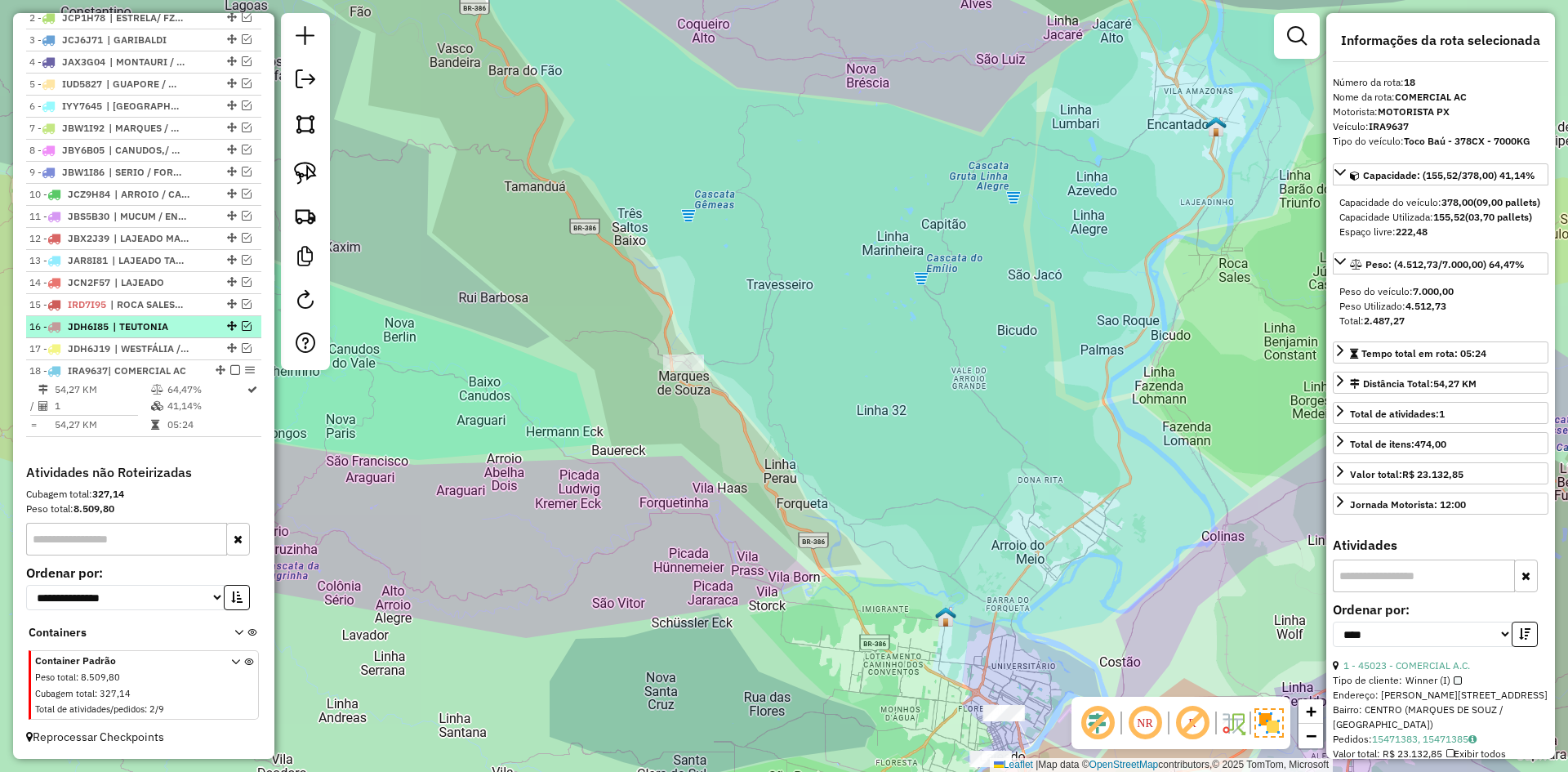
click at [230, 370] on em at bounding box center [235, 370] width 10 height 10
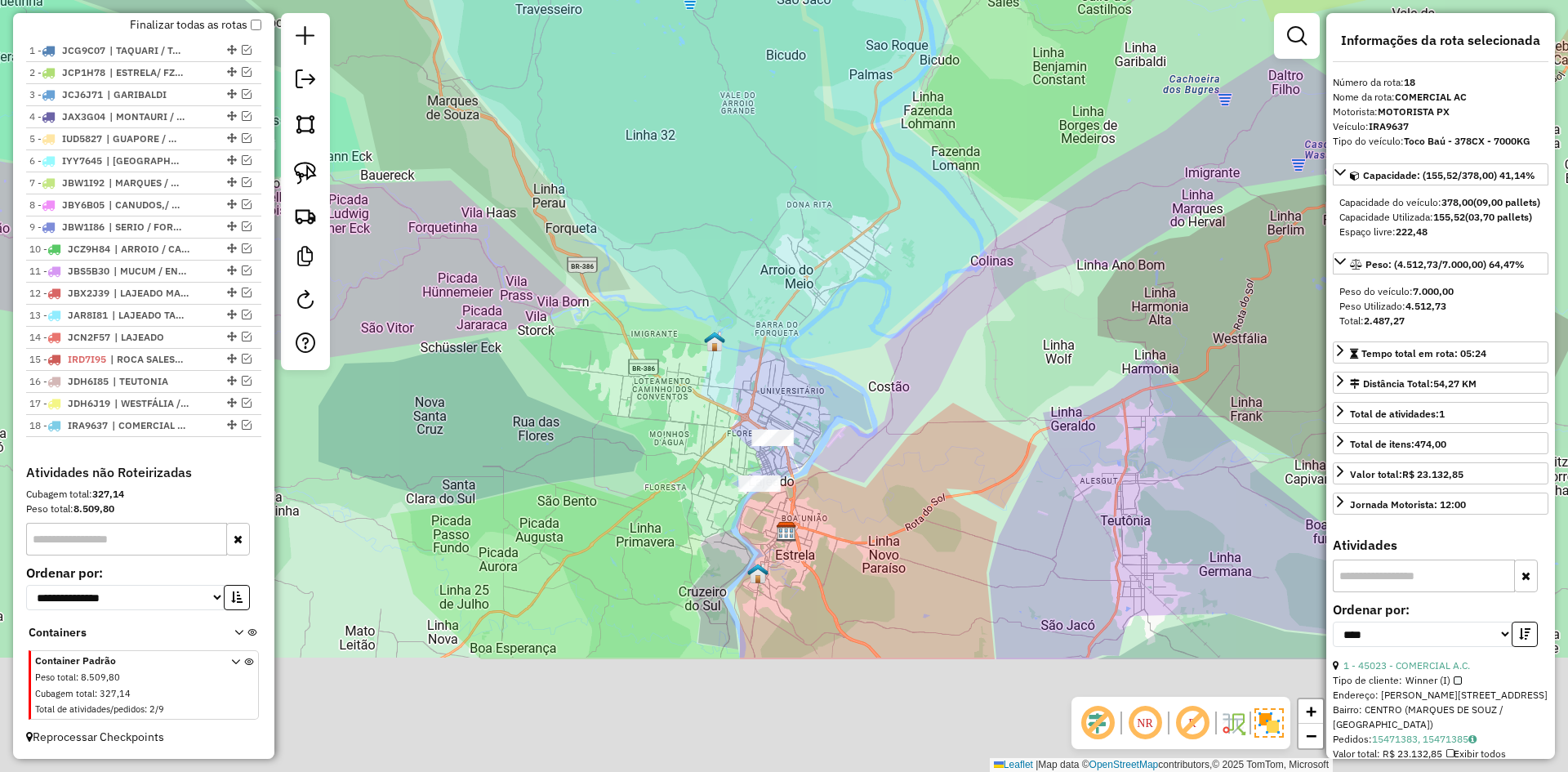
drag, startPoint x: 896, startPoint y: 576, endPoint x: 877, endPoint y: 346, distance: 230.8
click at [921, 366] on div "Janela de atendimento Grade de atendimento Capacidade Transportadoras Veículos …" at bounding box center [784, 386] width 1568 height 772
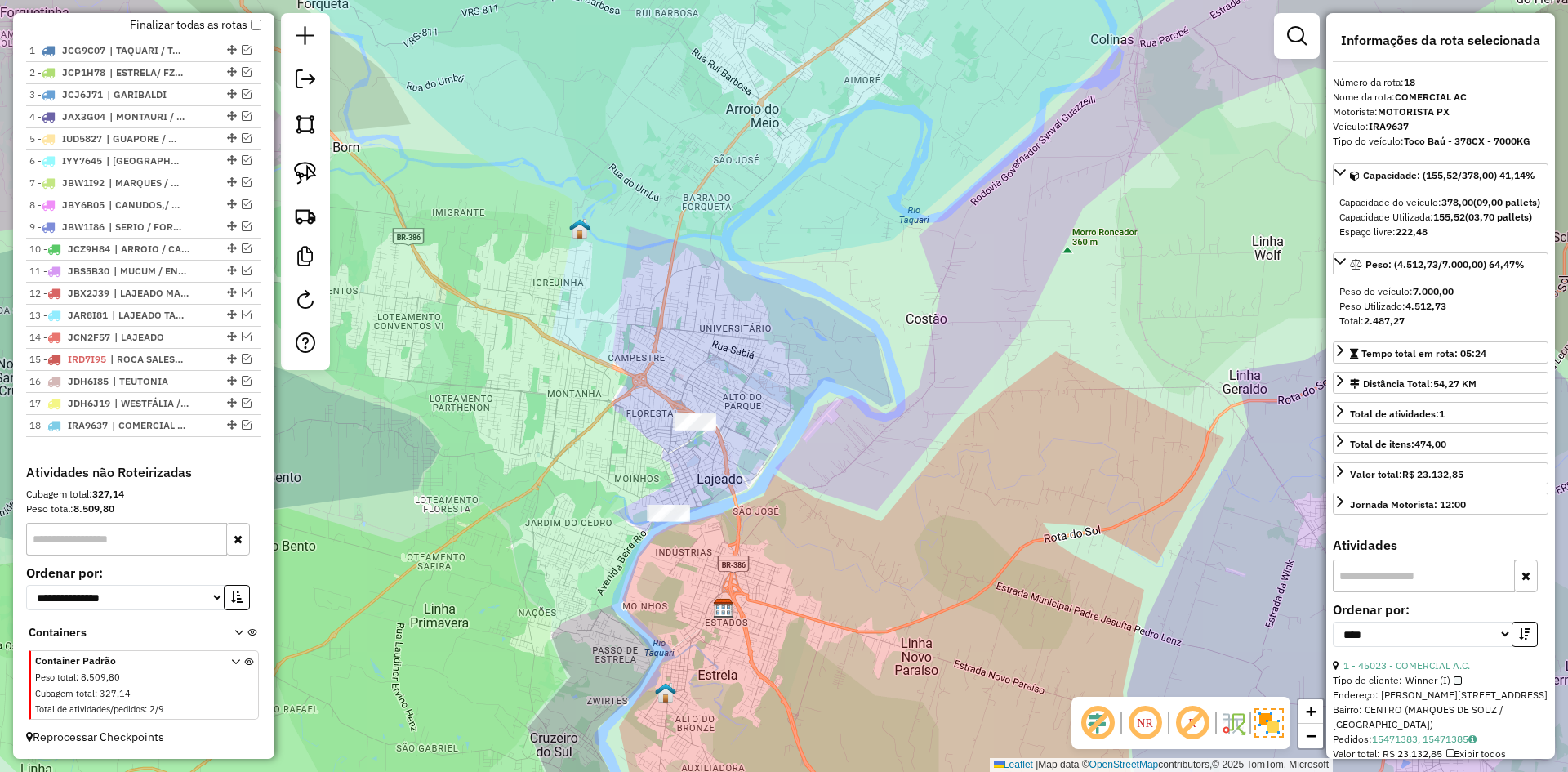
drag, startPoint x: 790, startPoint y: 424, endPoint x: 864, endPoint y: 307, distance: 138.4
click at [864, 309] on div "Janela de atendimento Grade de atendimento Capacidade Transportadoras Veículos …" at bounding box center [784, 386] width 1568 height 772
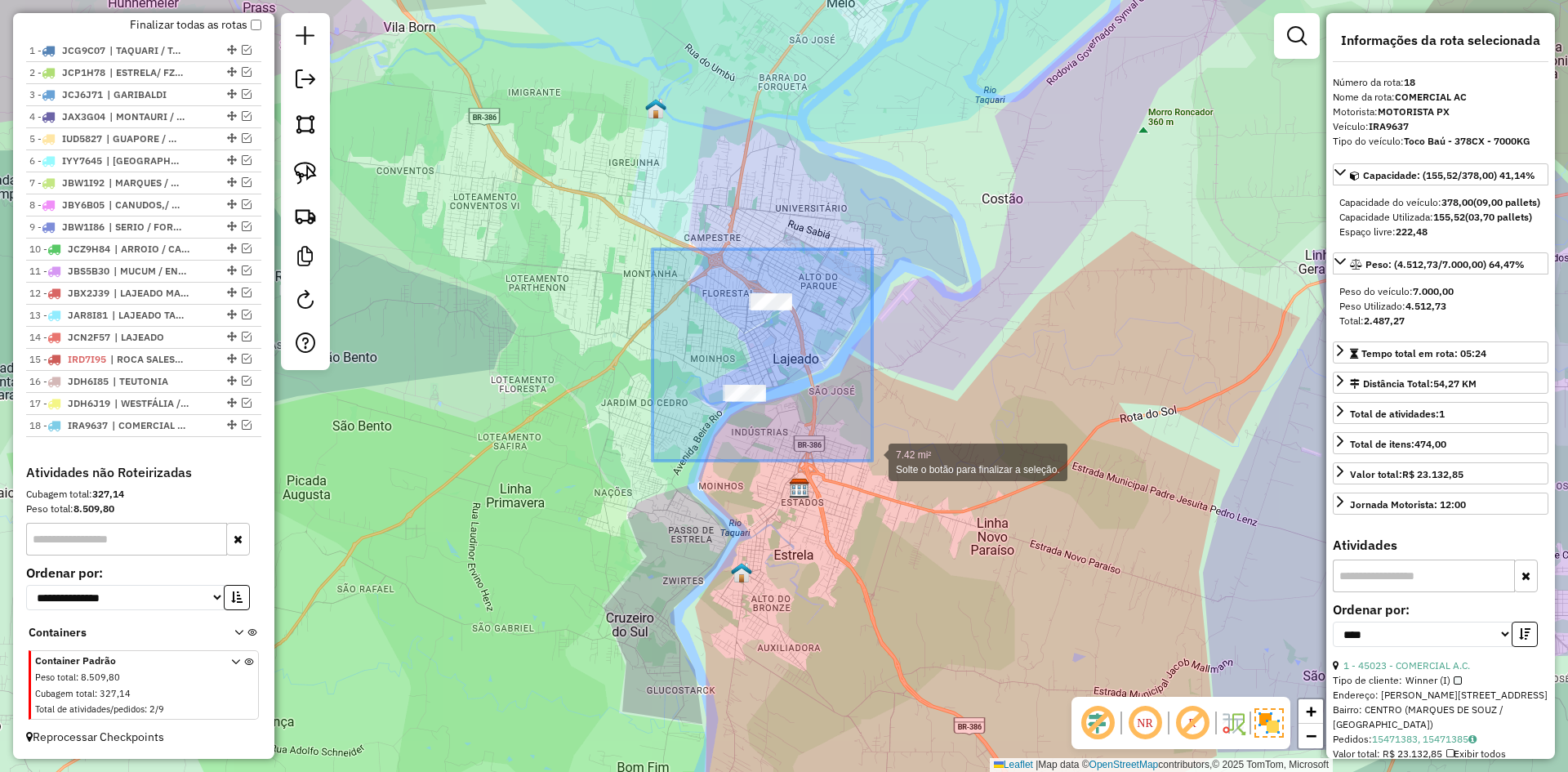
drag, startPoint x: 678, startPoint y: 273, endPoint x: 872, endPoint y: 457, distance: 267.4
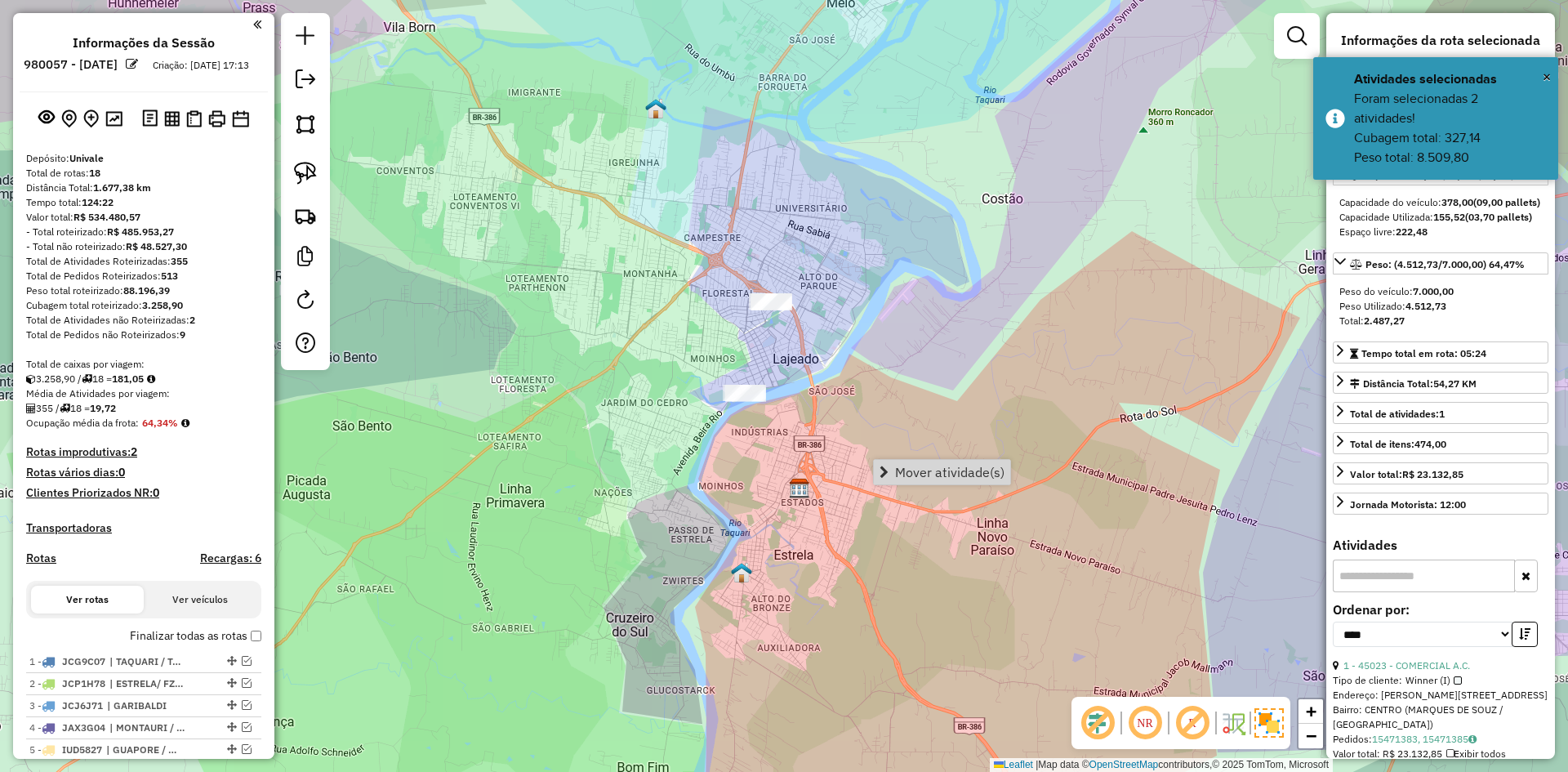
select select "*********"
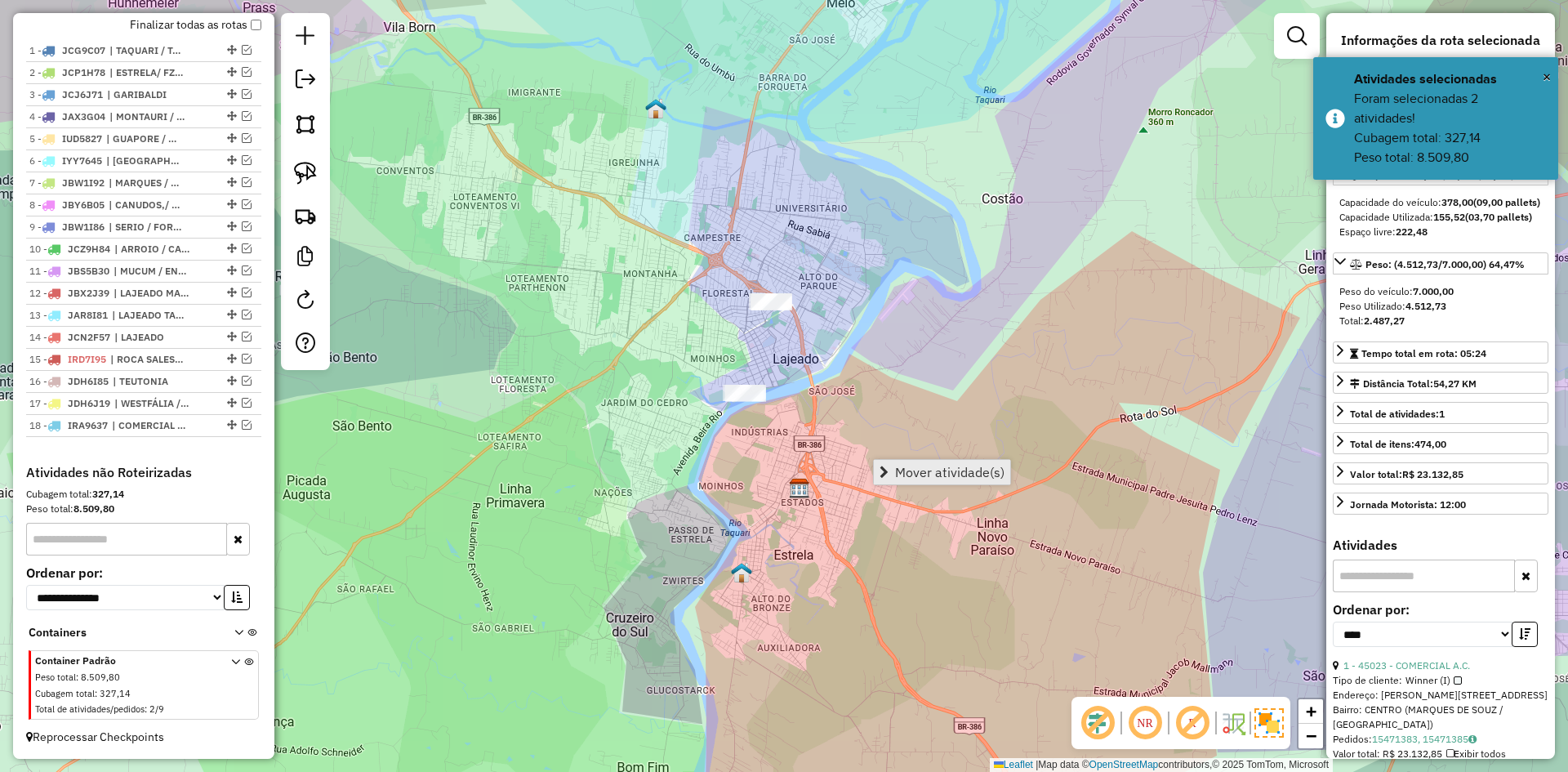
click at [918, 466] on span "Mover atividade(s)" at bounding box center [949, 472] width 109 height 13
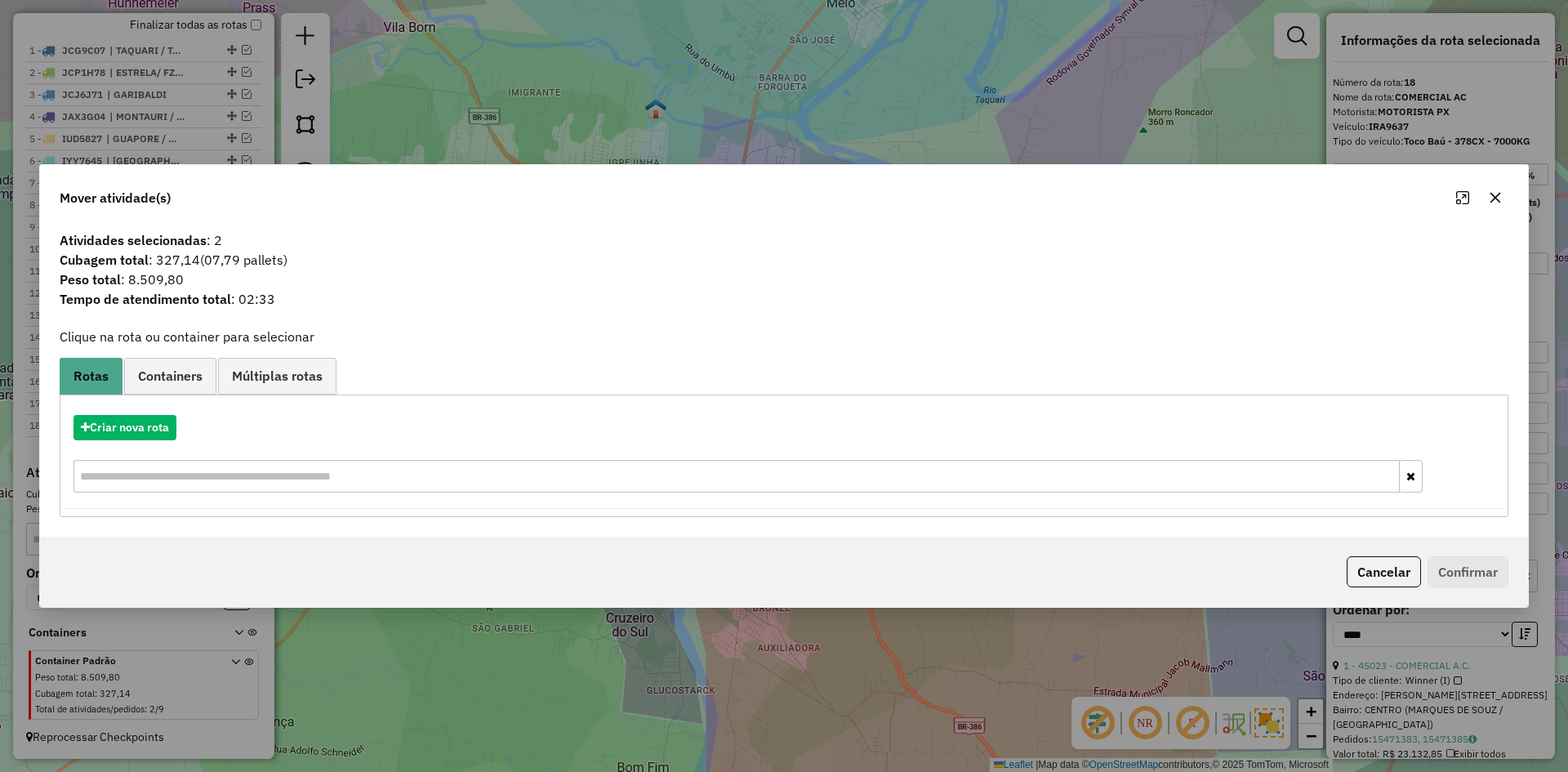
click at [1500, 203] on icon "button" at bounding box center [1495, 197] width 13 height 13
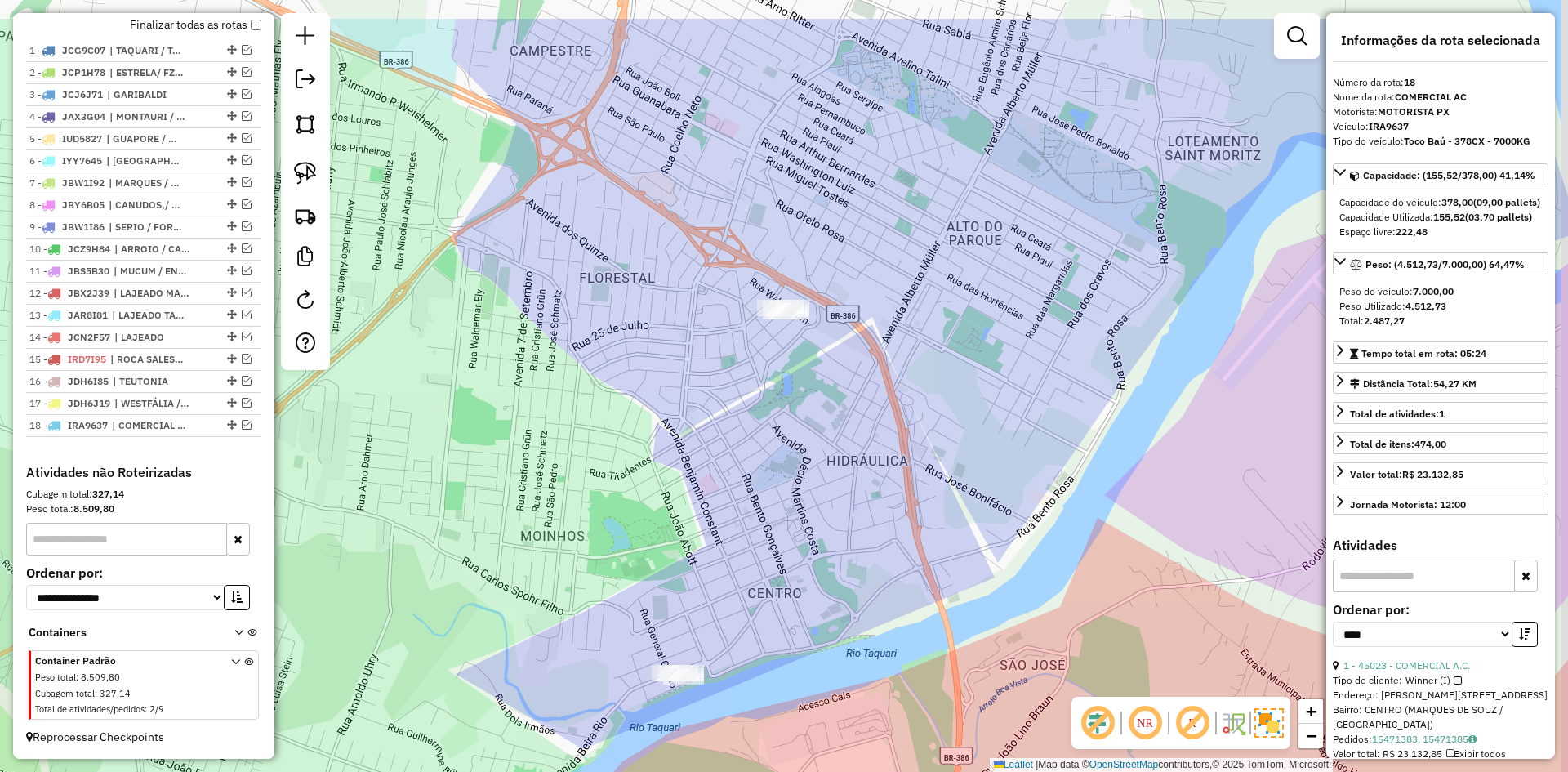
drag, startPoint x: 820, startPoint y: 268, endPoint x: 790, endPoint y: 327, distance: 66.2
click at [806, 365] on div "Janela de atendimento Grade de atendimento Capacidade Transportadoras Veículos …" at bounding box center [784, 386] width 1568 height 772
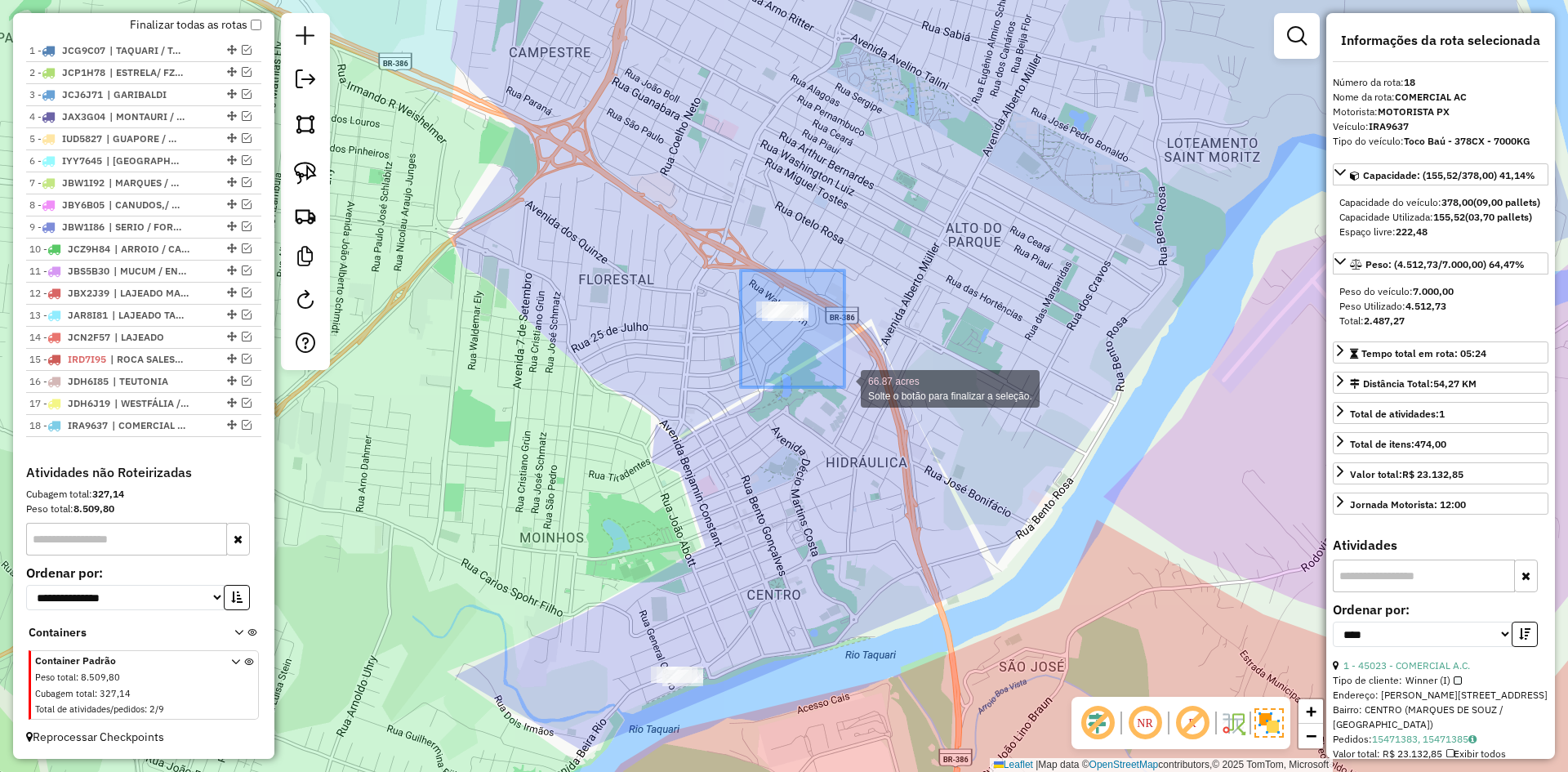
drag, startPoint x: 741, startPoint y: 270, endPoint x: 869, endPoint y: 395, distance: 178.9
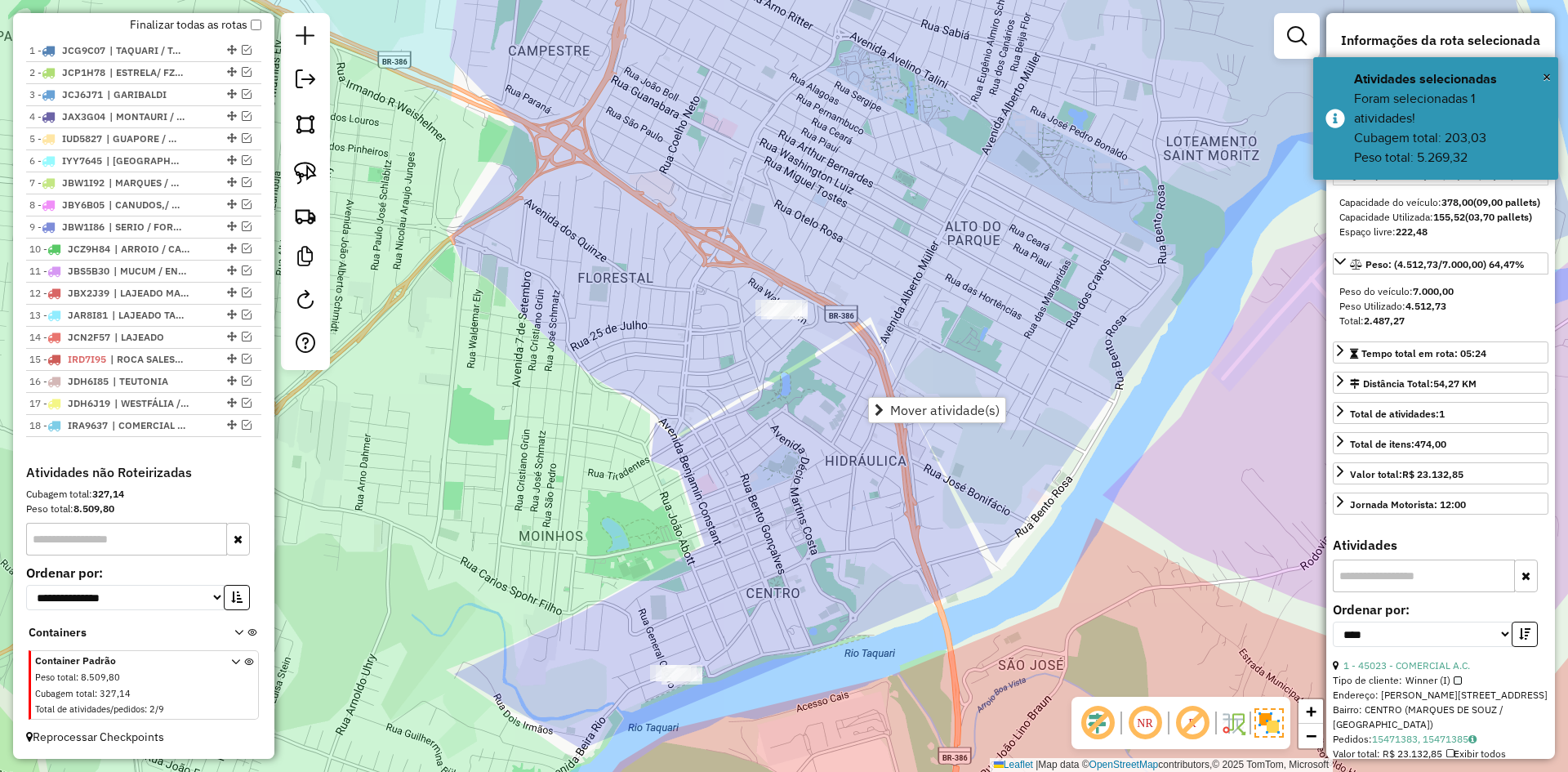
drag, startPoint x: 842, startPoint y: 502, endPoint x: 840, endPoint y: 489, distance: 13.2
click at [841, 498] on div "Janela de atendimento Grade de atendimento Capacidade Transportadoras Veículos …" at bounding box center [784, 386] width 1568 height 772
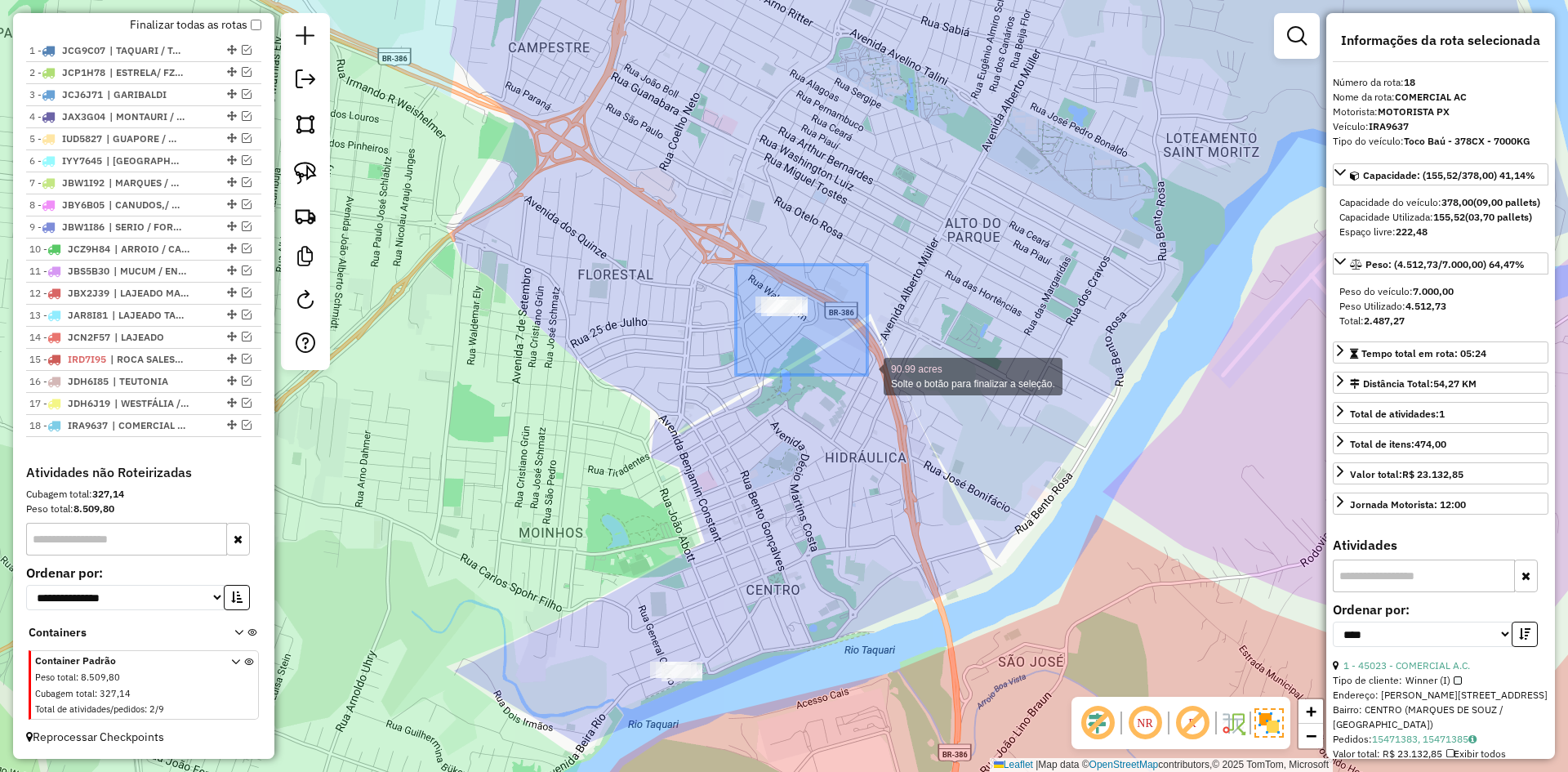
drag, startPoint x: 809, startPoint y: 316, endPoint x: 867, endPoint y: 375, distance: 82.7
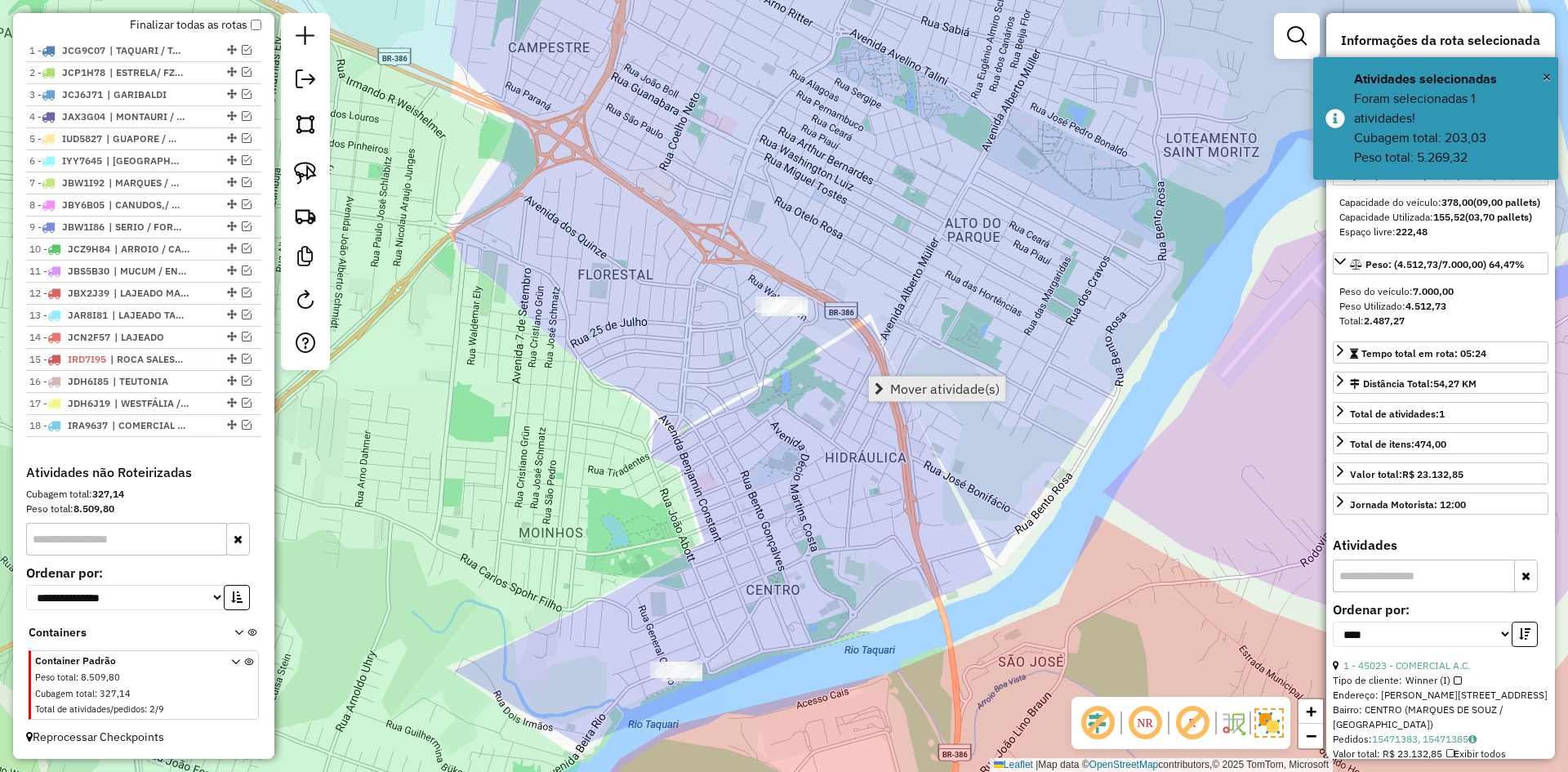
click at [917, 389] on span "Mover atividade(s)" at bounding box center [945, 389] width 109 height 13
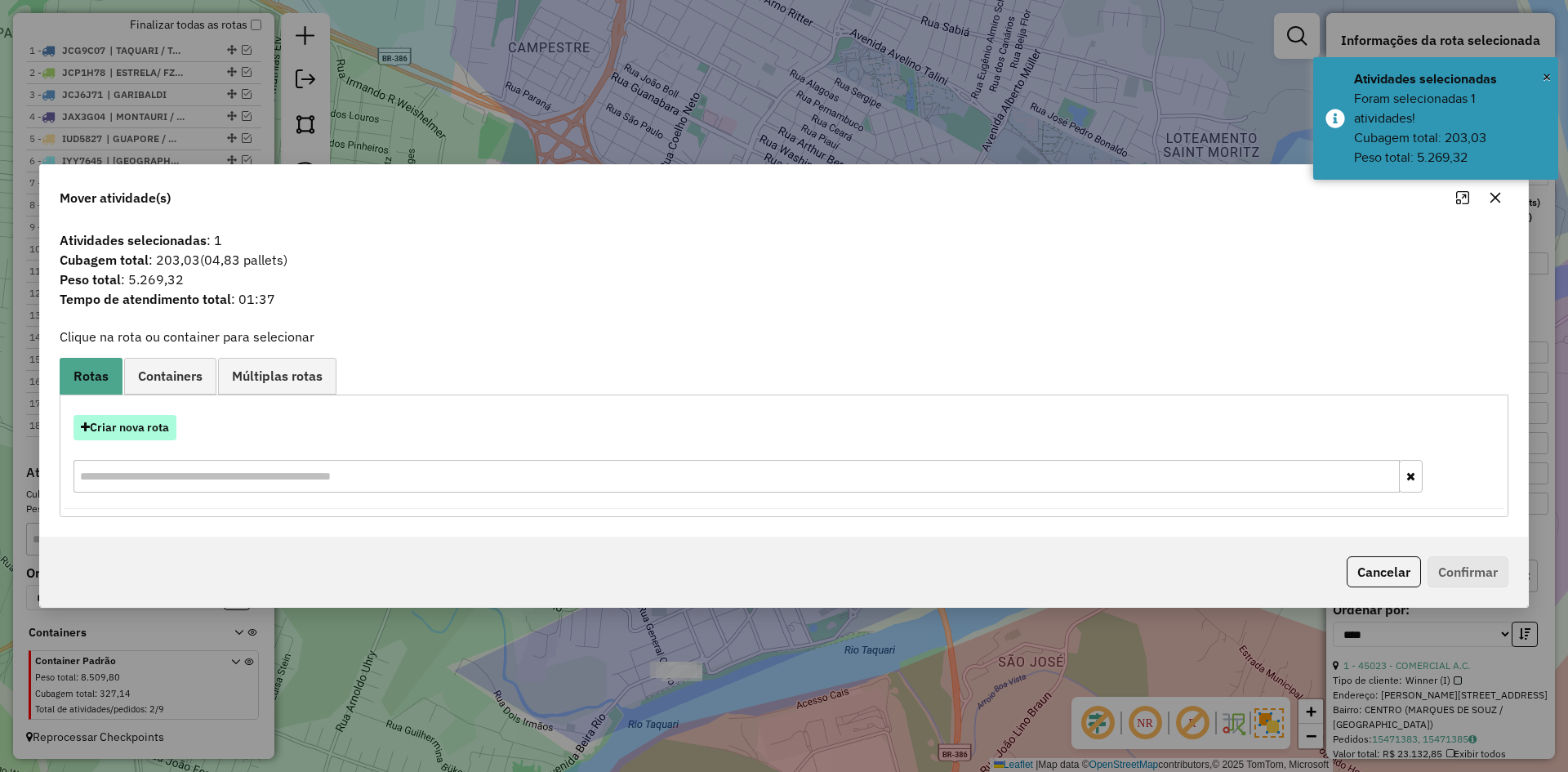
click at [136, 432] on button "Criar nova rota" at bounding box center [125, 427] width 103 height 25
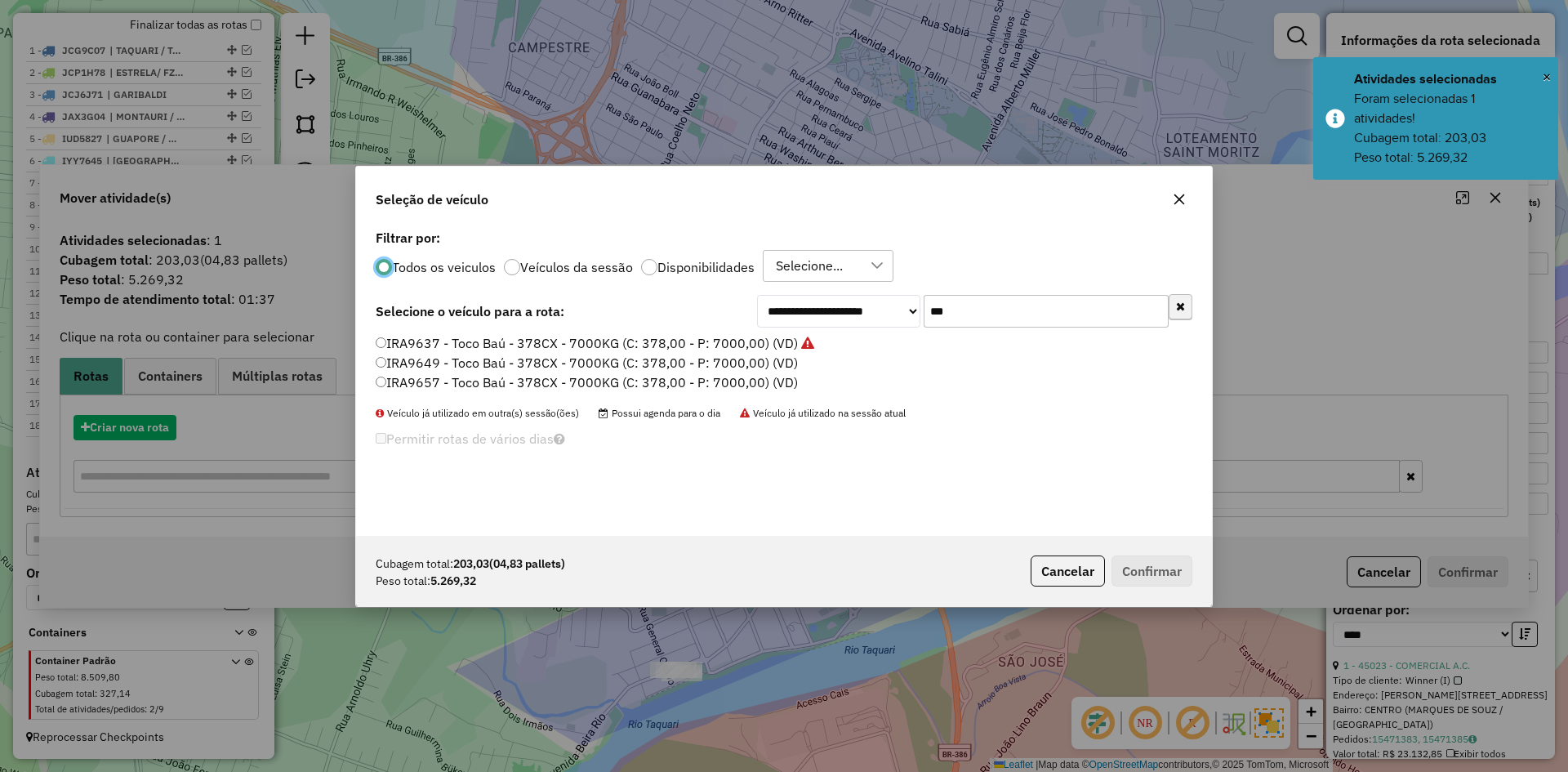
scroll to position [9, 5]
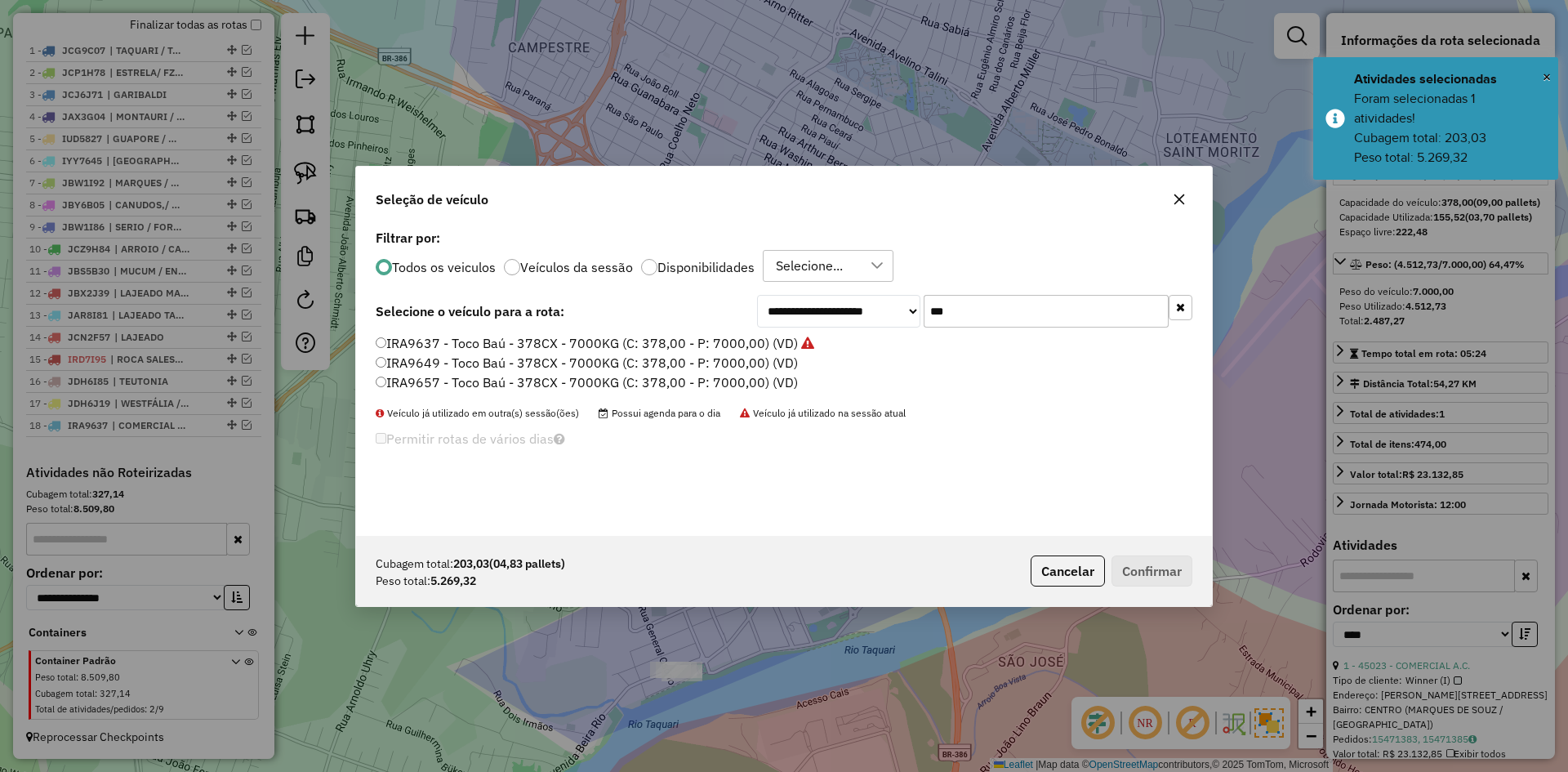
drag, startPoint x: 954, startPoint y: 312, endPoint x: 918, endPoint y: 342, distance: 46.9
click at [920, 341] on div "**********" at bounding box center [784, 381] width 856 height 311
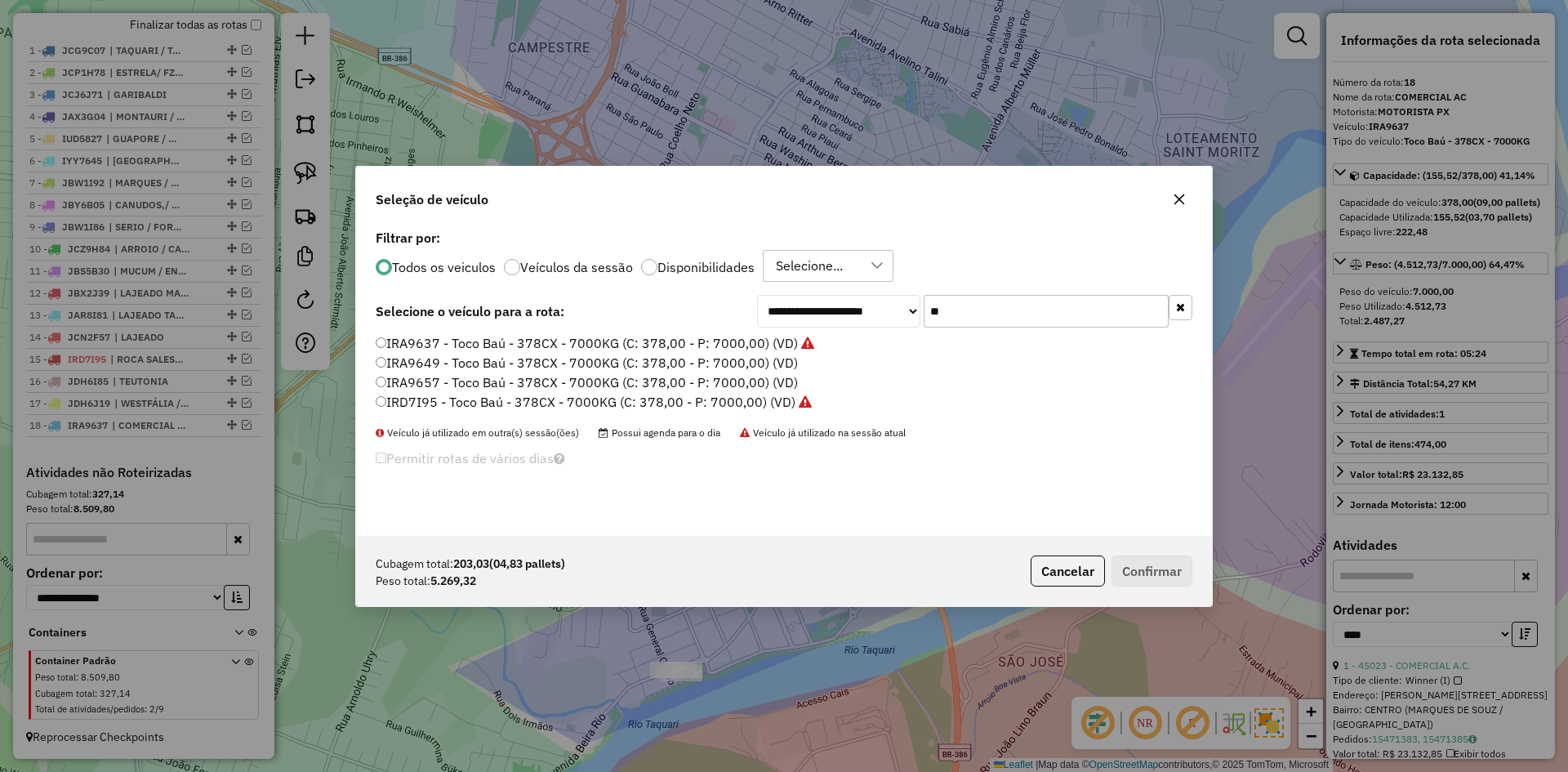
type input "*"
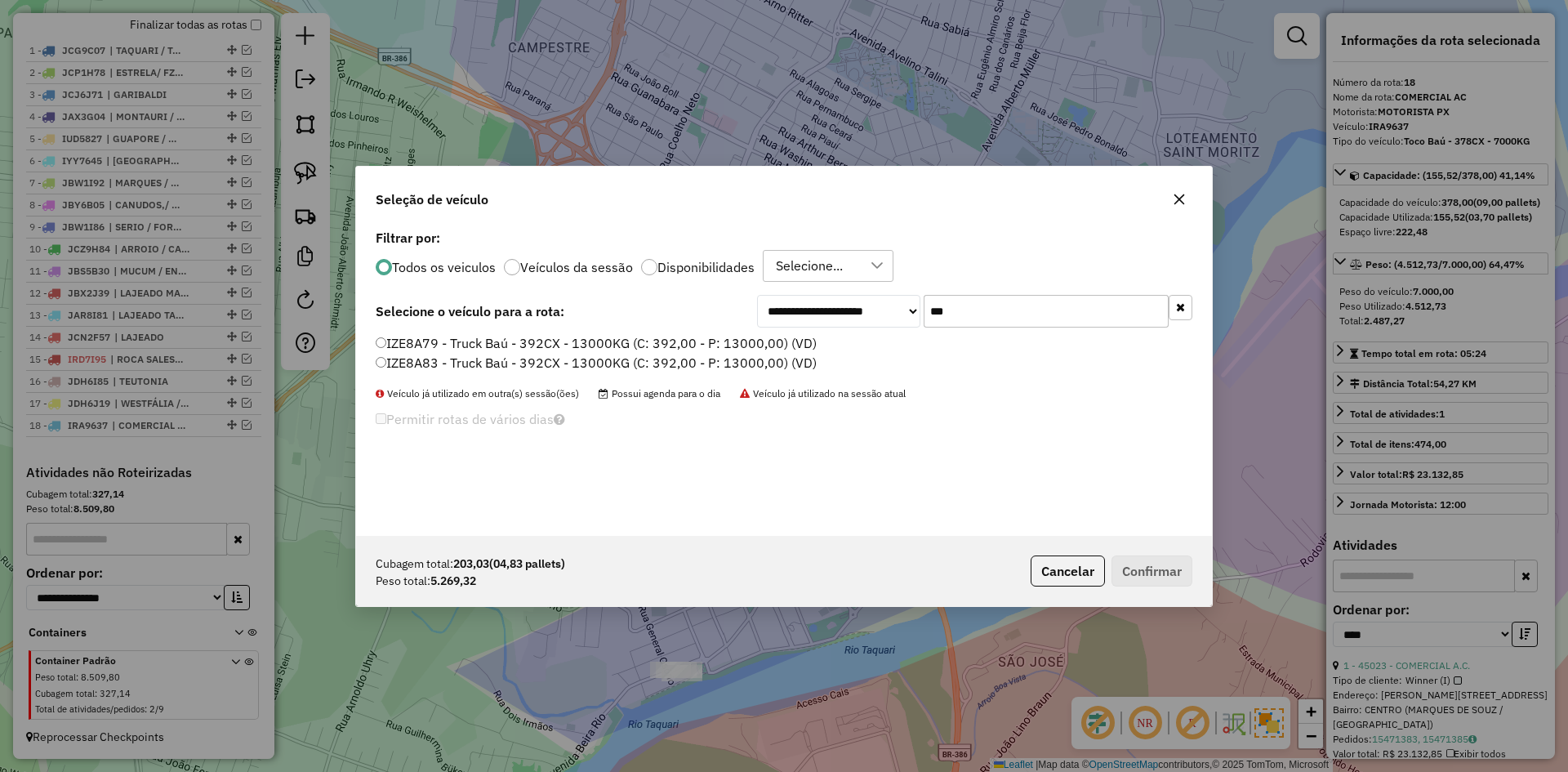
type input "***"
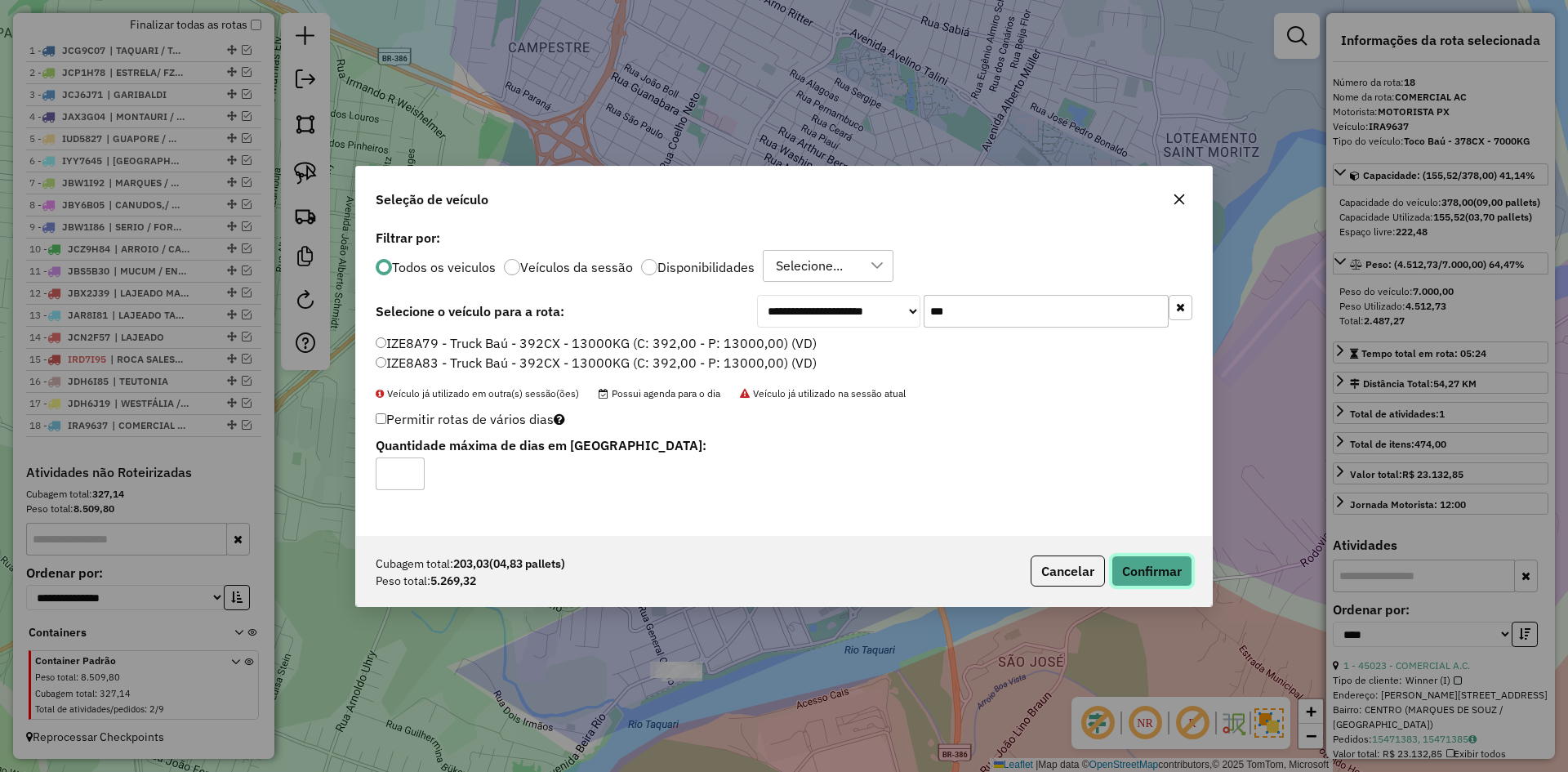
click at [1154, 570] on button "Confirmar" at bounding box center [1152, 571] width 80 height 31
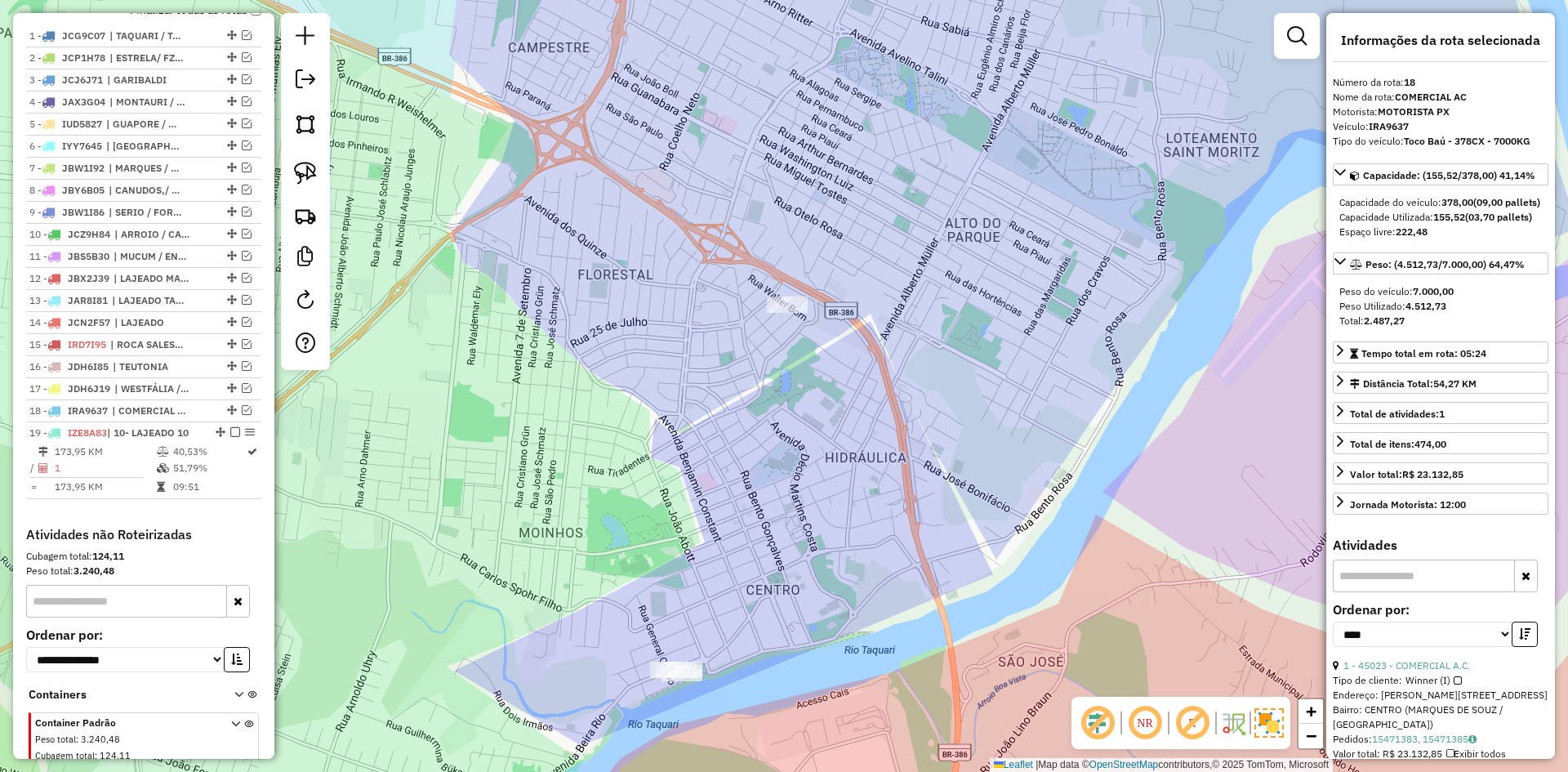
scroll to position [703, 0]
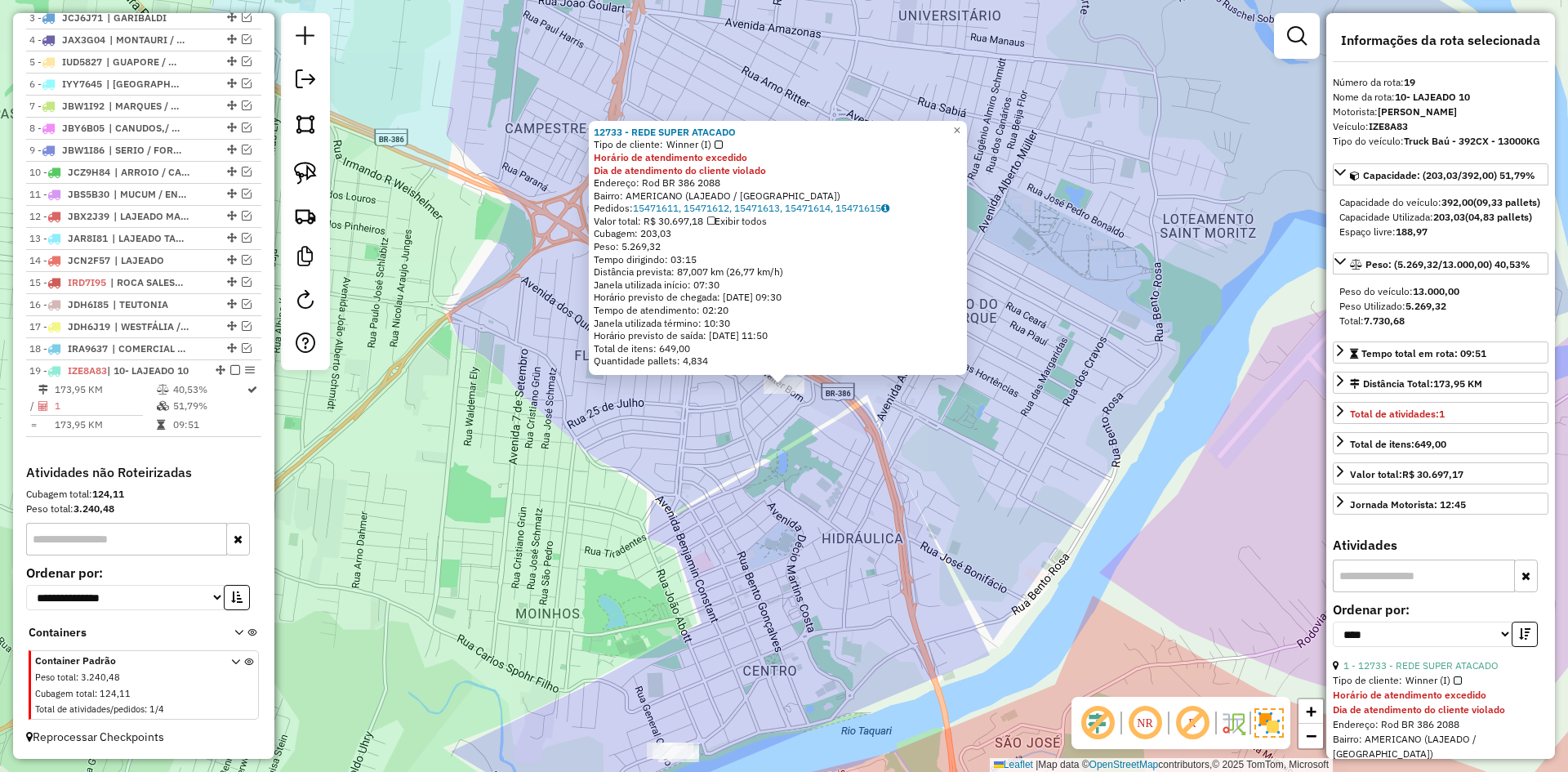
click at [802, 448] on div "12733 - REDE SUPER ATACADO Tipo de cliente: Winner (I) Horário de atendimento e…" at bounding box center [784, 386] width 1568 height 772
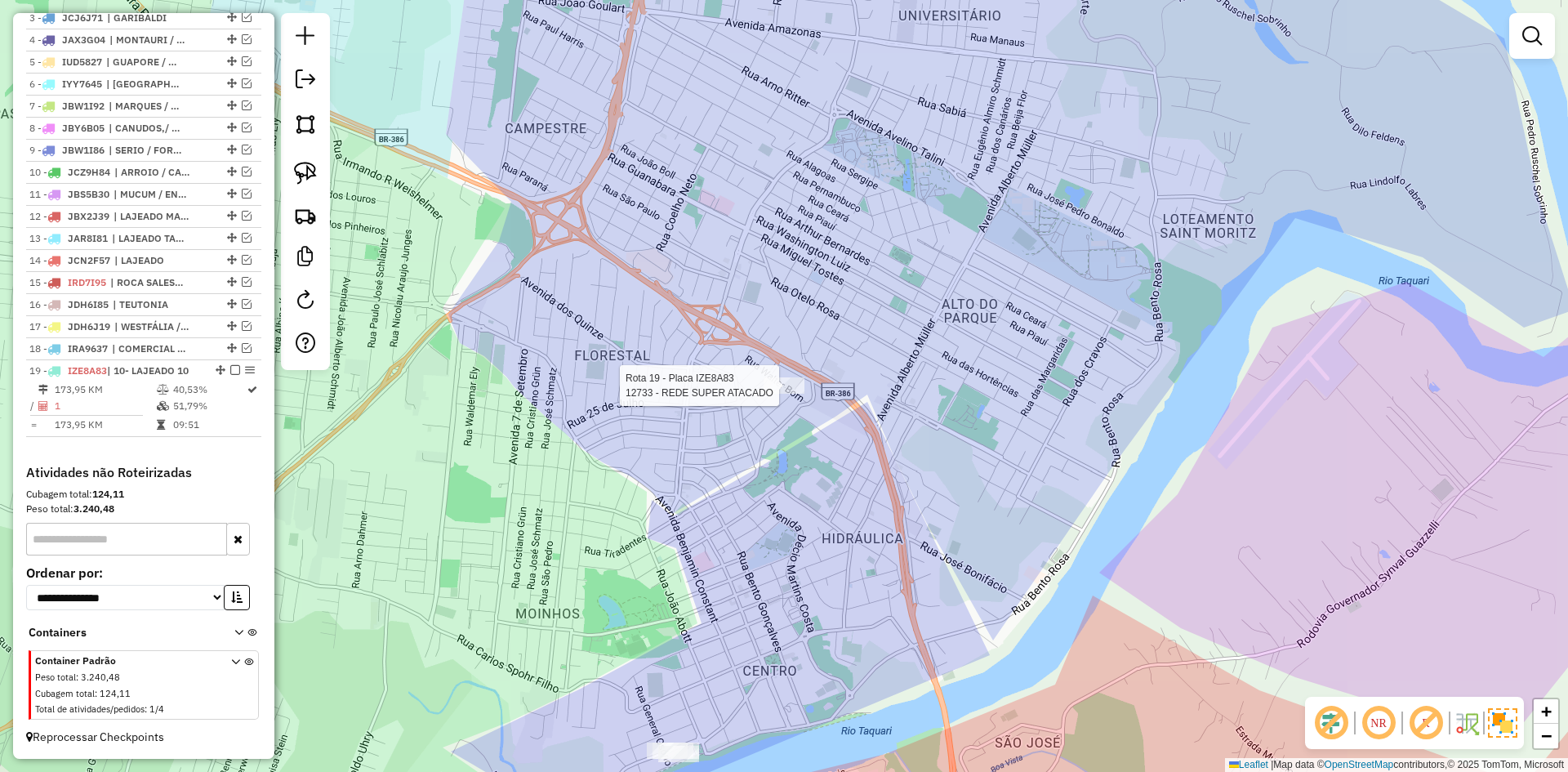
select select "*********"
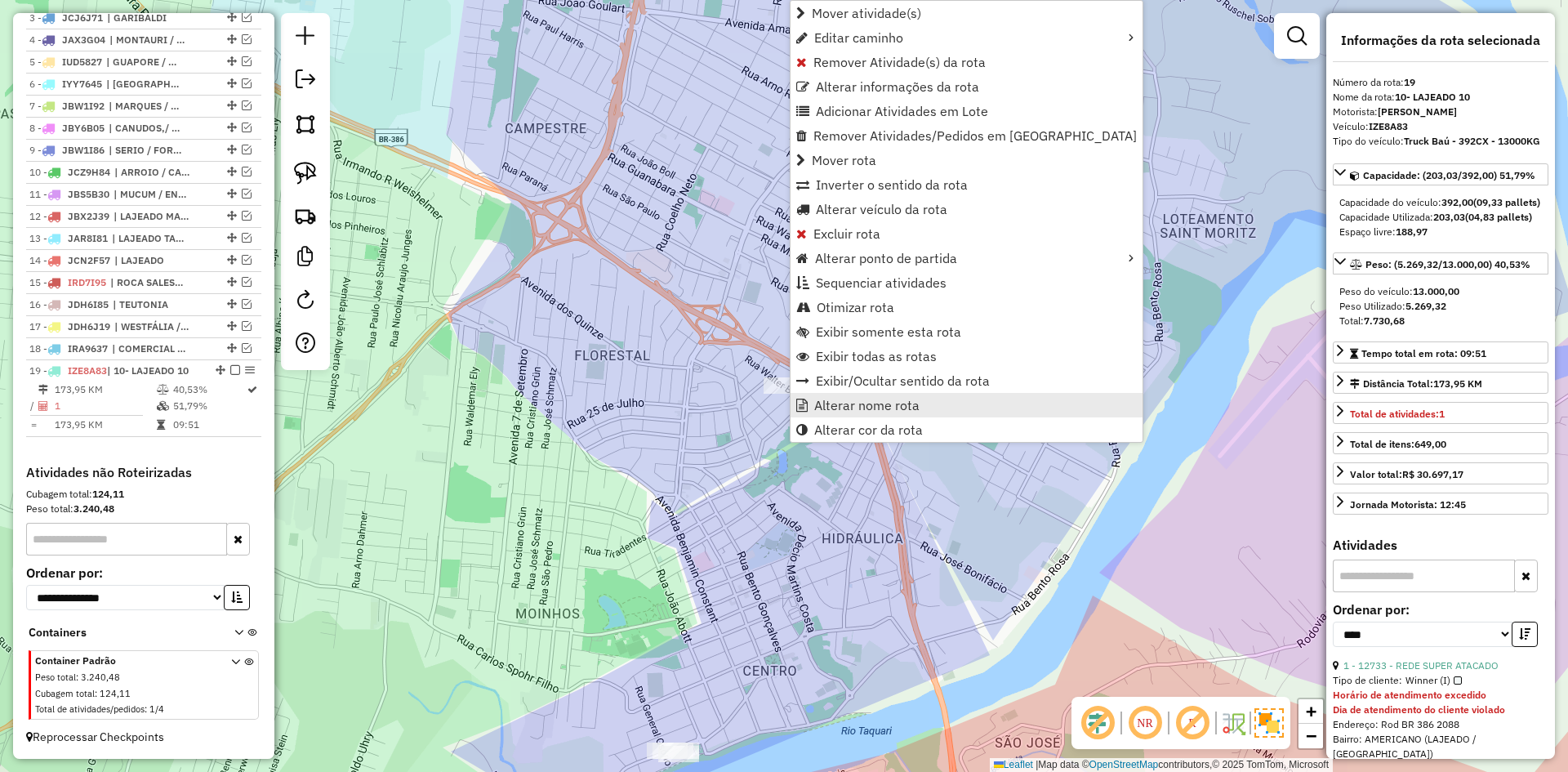
click at [872, 400] on span "Alterar nome rota" at bounding box center [867, 405] width 106 height 13
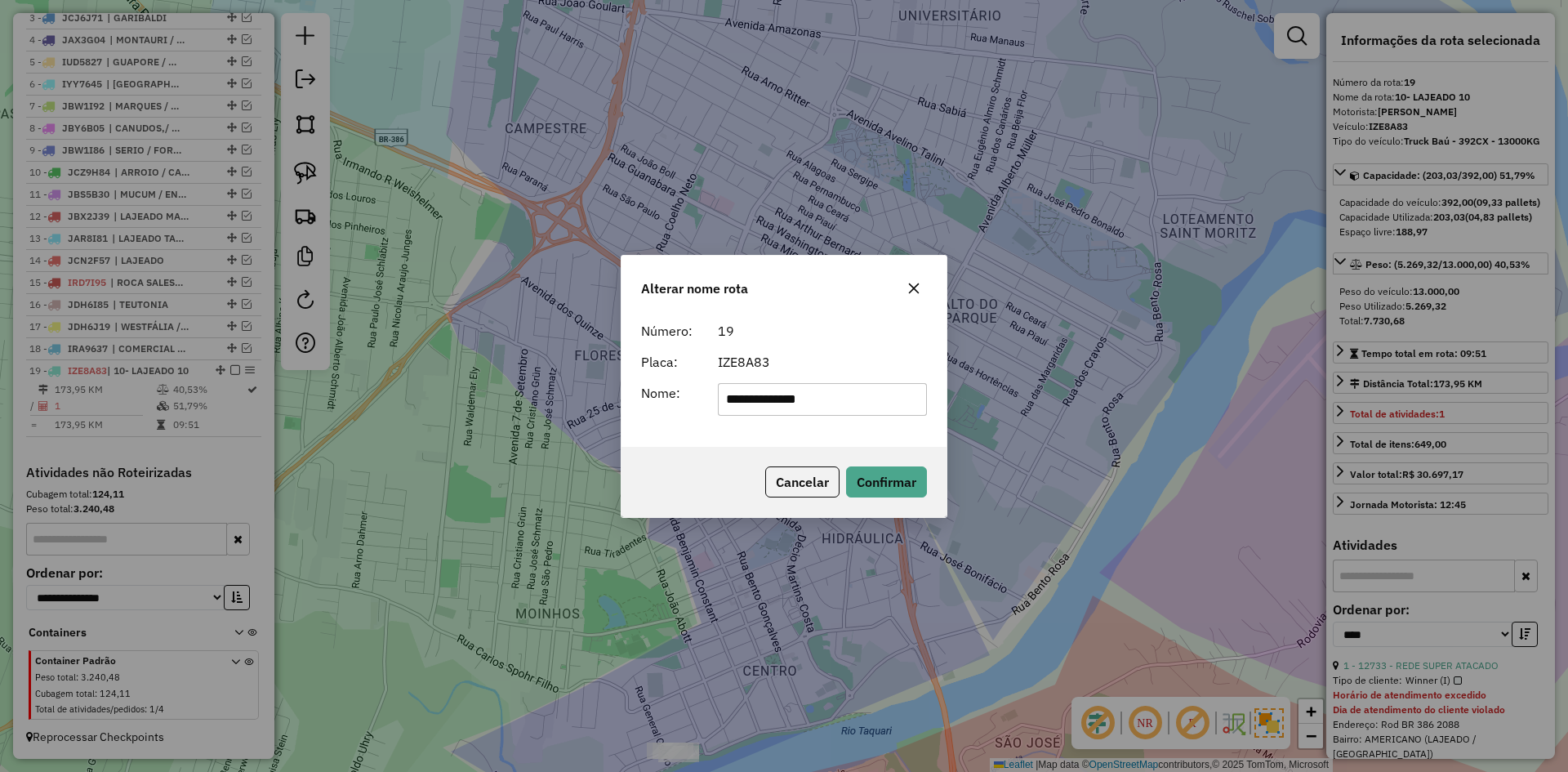
drag, startPoint x: 545, startPoint y: 441, endPoint x: 442, endPoint y: 466, distance: 106.0
click at [457, 465] on div "**********" at bounding box center [784, 386] width 1568 height 772
type input "**********"
click at [870, 487] on button "Confirmar" at bounding box center [886, 482] width 80 height 31
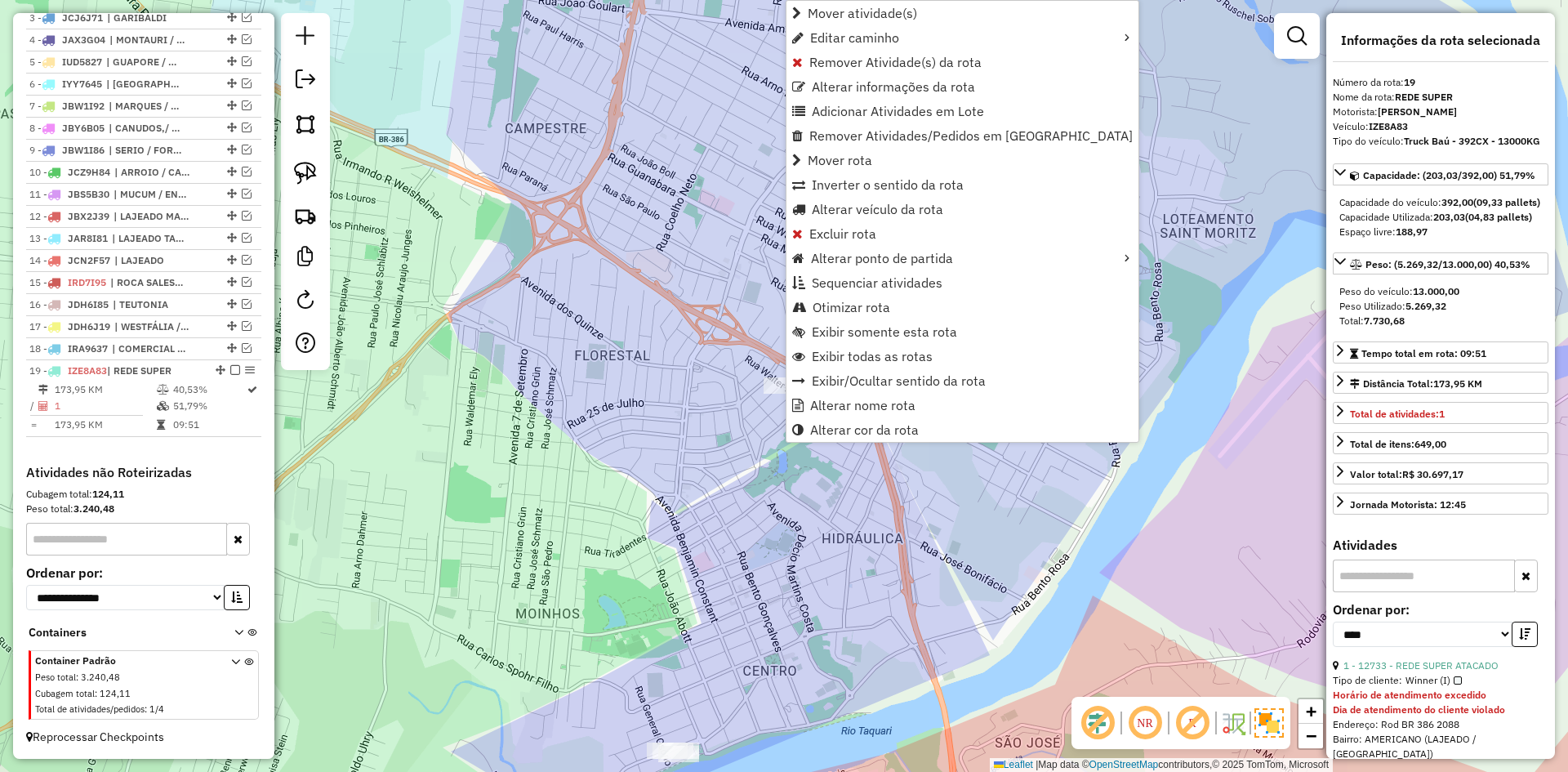
click at [851, 531] on div "Janela de atendimento Grade de atendimento Capacidade Transportadoras Veículos …" at bounding box center [784, 386] width 1568 height 772
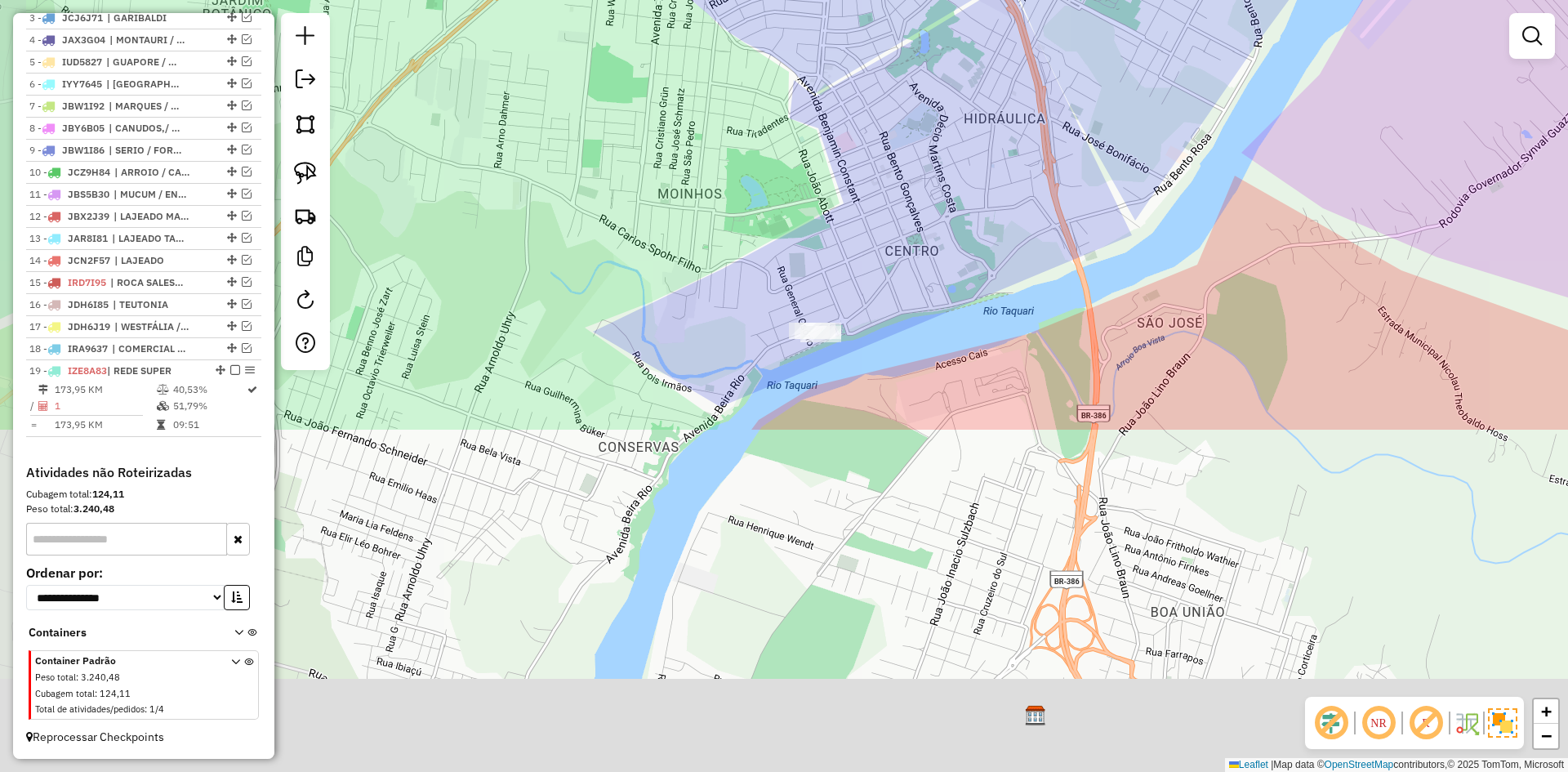
drag, startPoint x: 749, startPoint y: 564, endPoint x: 879, endPoint y: 159, distance: 425.4
click at [879, 159] on div "Janela de atendimento Grade de atendimento Capacidade Transportadoras Veículos …" at bounding box center [784, 386] width 1568 height 772
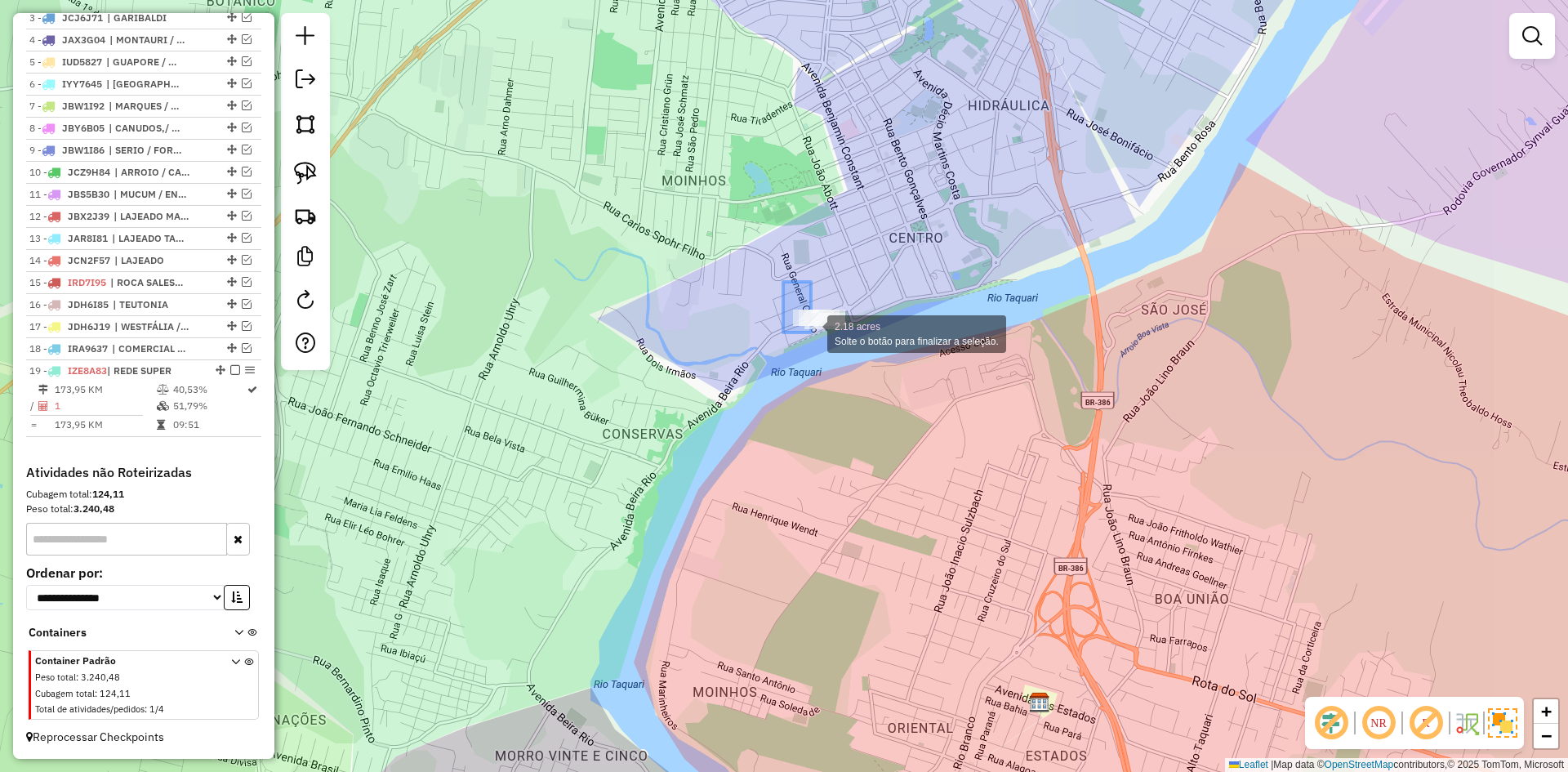
drag, startPoint x: 783, startPoint y: 282, endPoint x: 916, endPoint y: 431, distance: 199.7
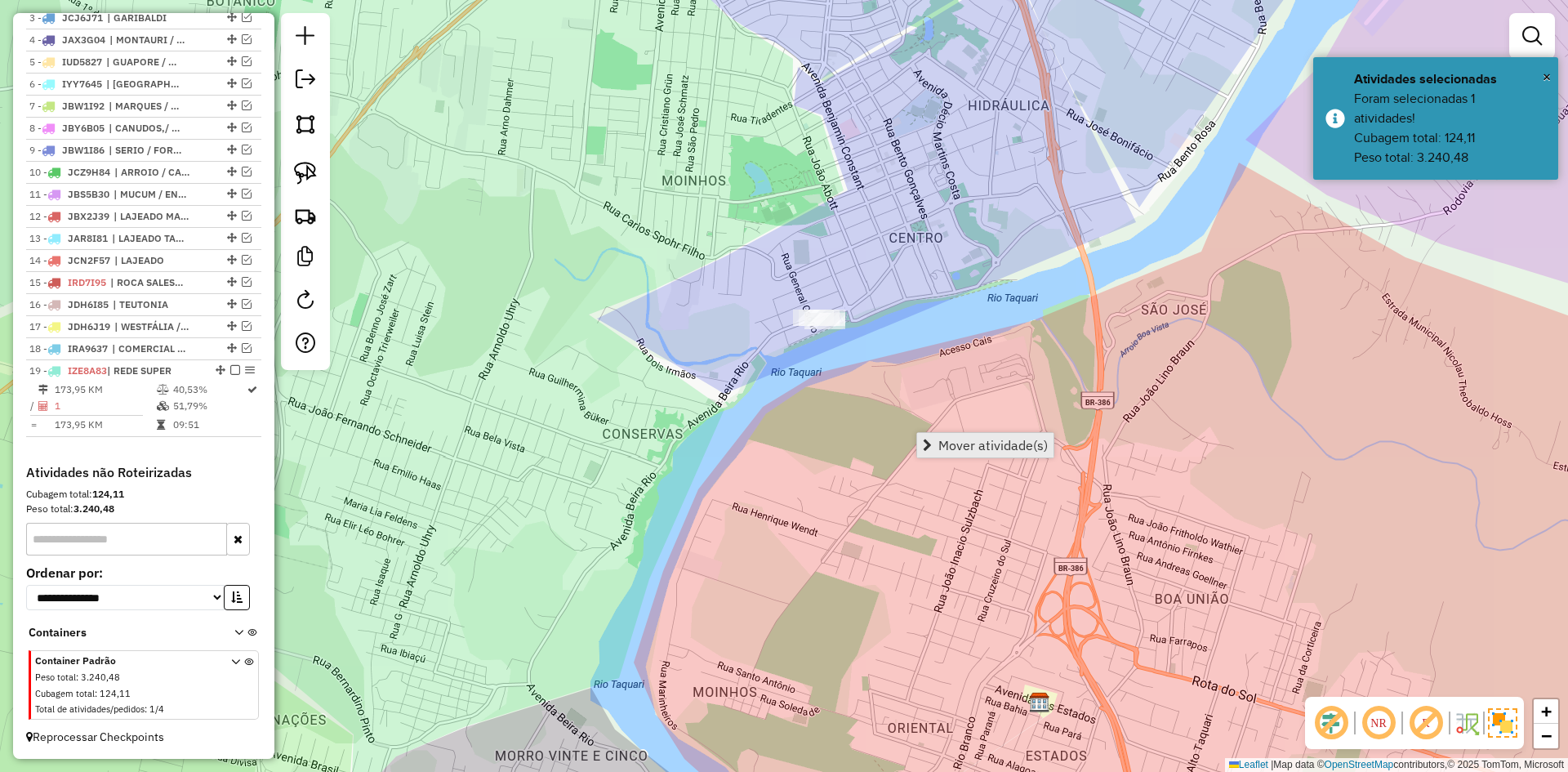
click at [997, 441] on span "Mover atividade(s)" at bounding box center [993, 445] width 109 height 13
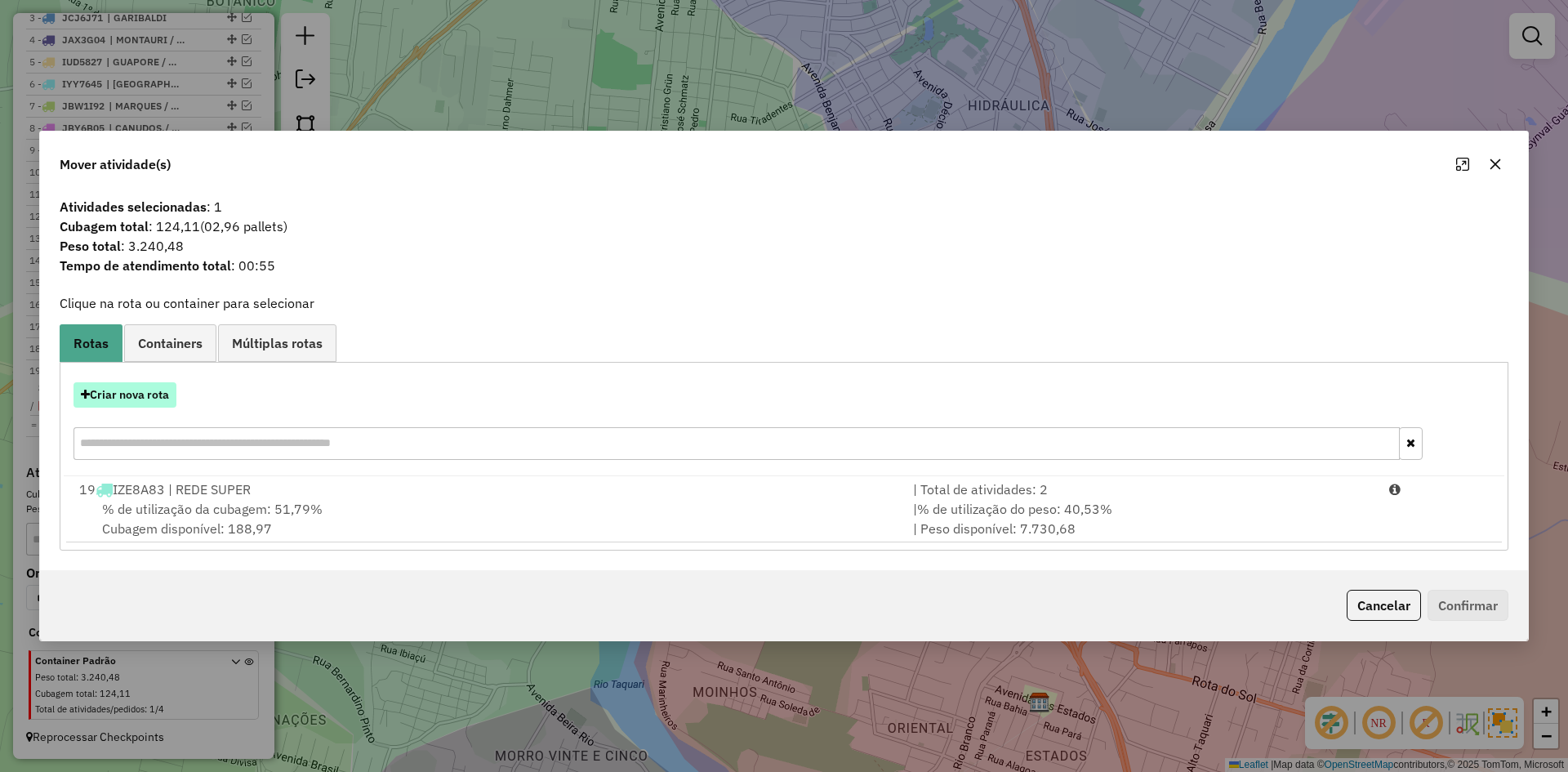
click at [150, 397] on button "Criar nova rota" at bounding box center [125, 395] width 103 height 25
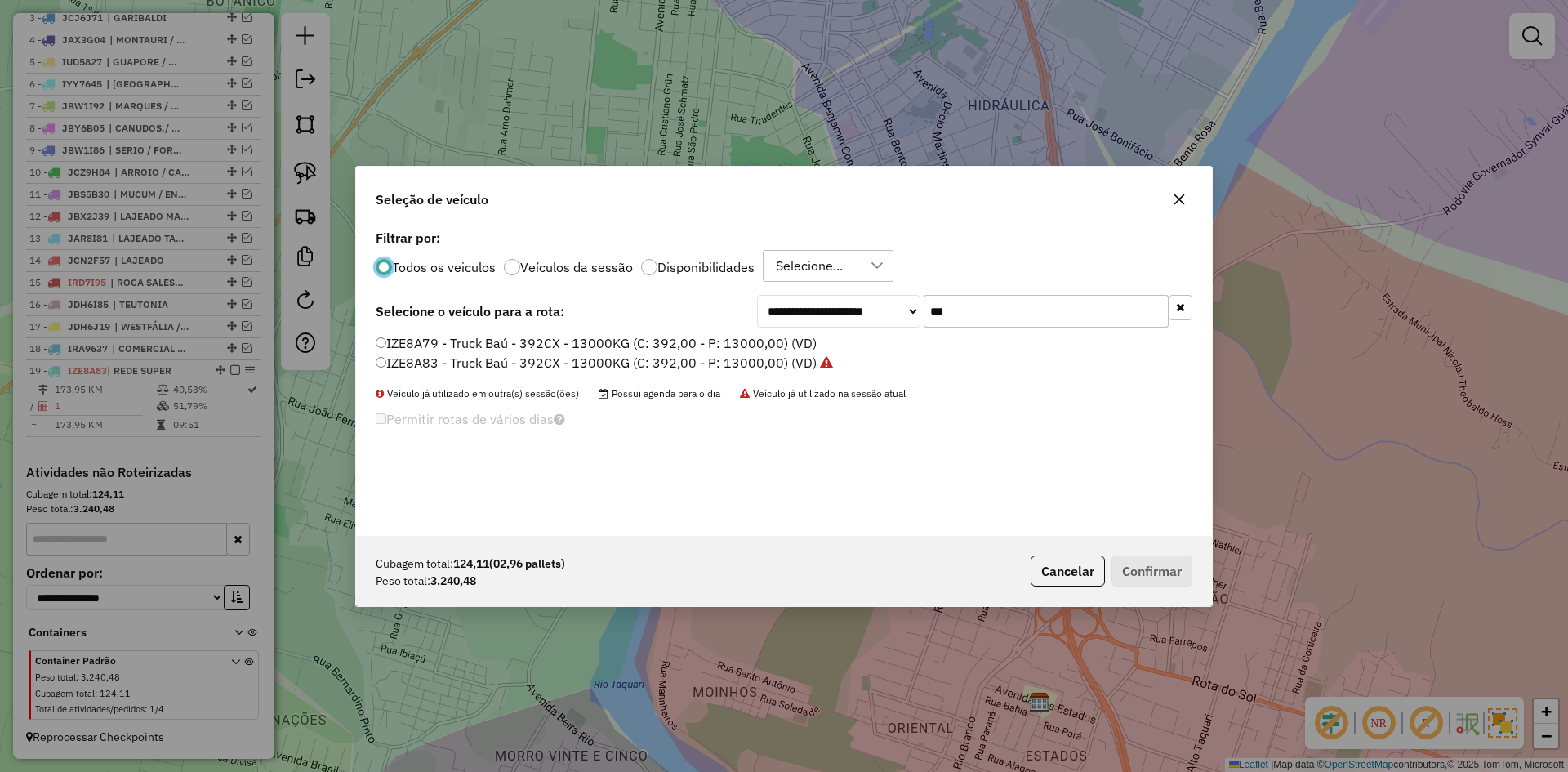
scroll to position [9, 5]
drag, startPoint x: 929, startPoint y: 330, endPoint x: 922, endPoint y: 336, distance: 9.2
click at [922, 336] on div "**********" at bounding box center [784, 381] width 856 height 311
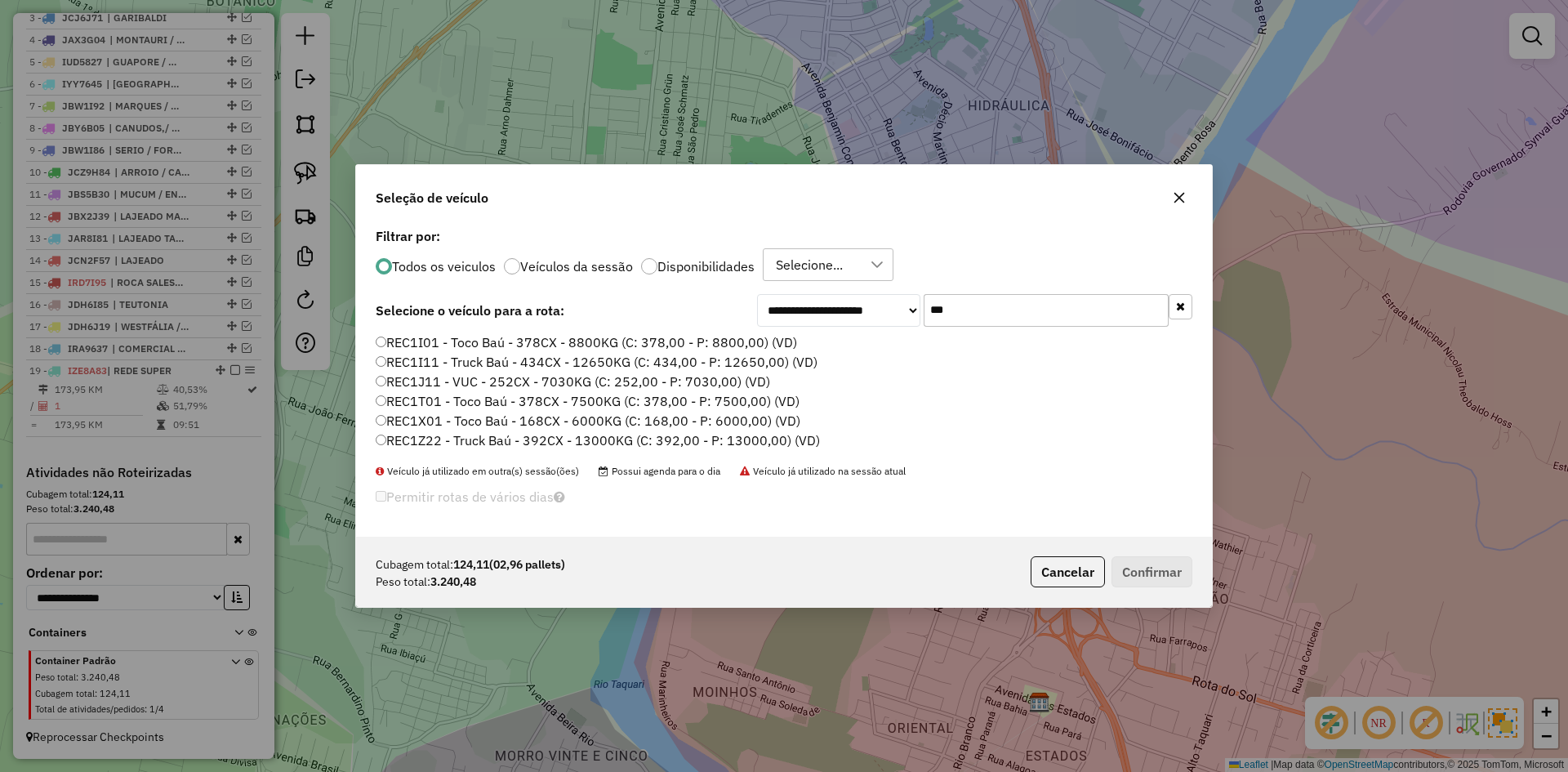
type input "***"
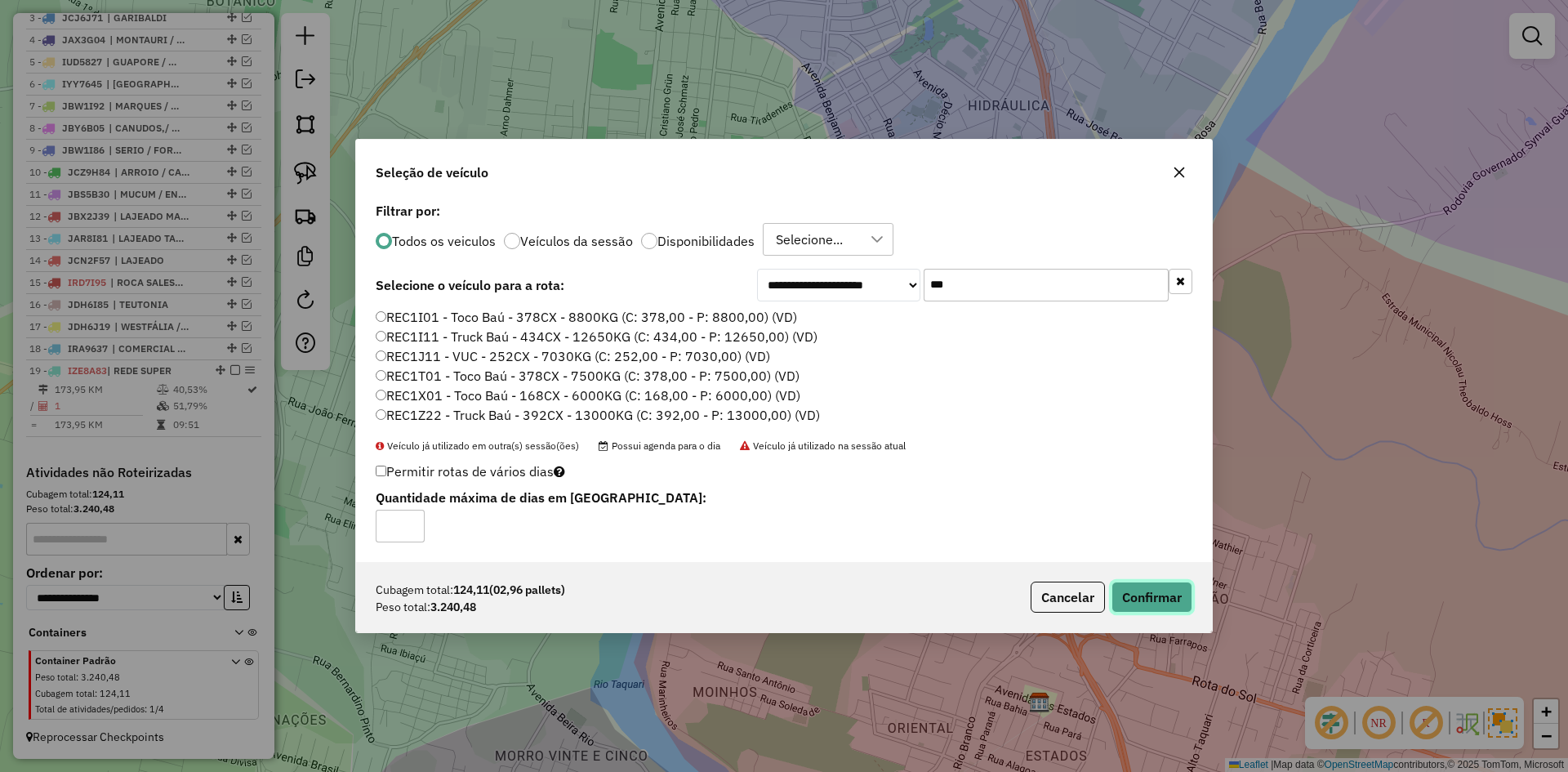
click at [1140, 592] on button "Confirmar" at bounding box center [1152, 597] width 80 height 31
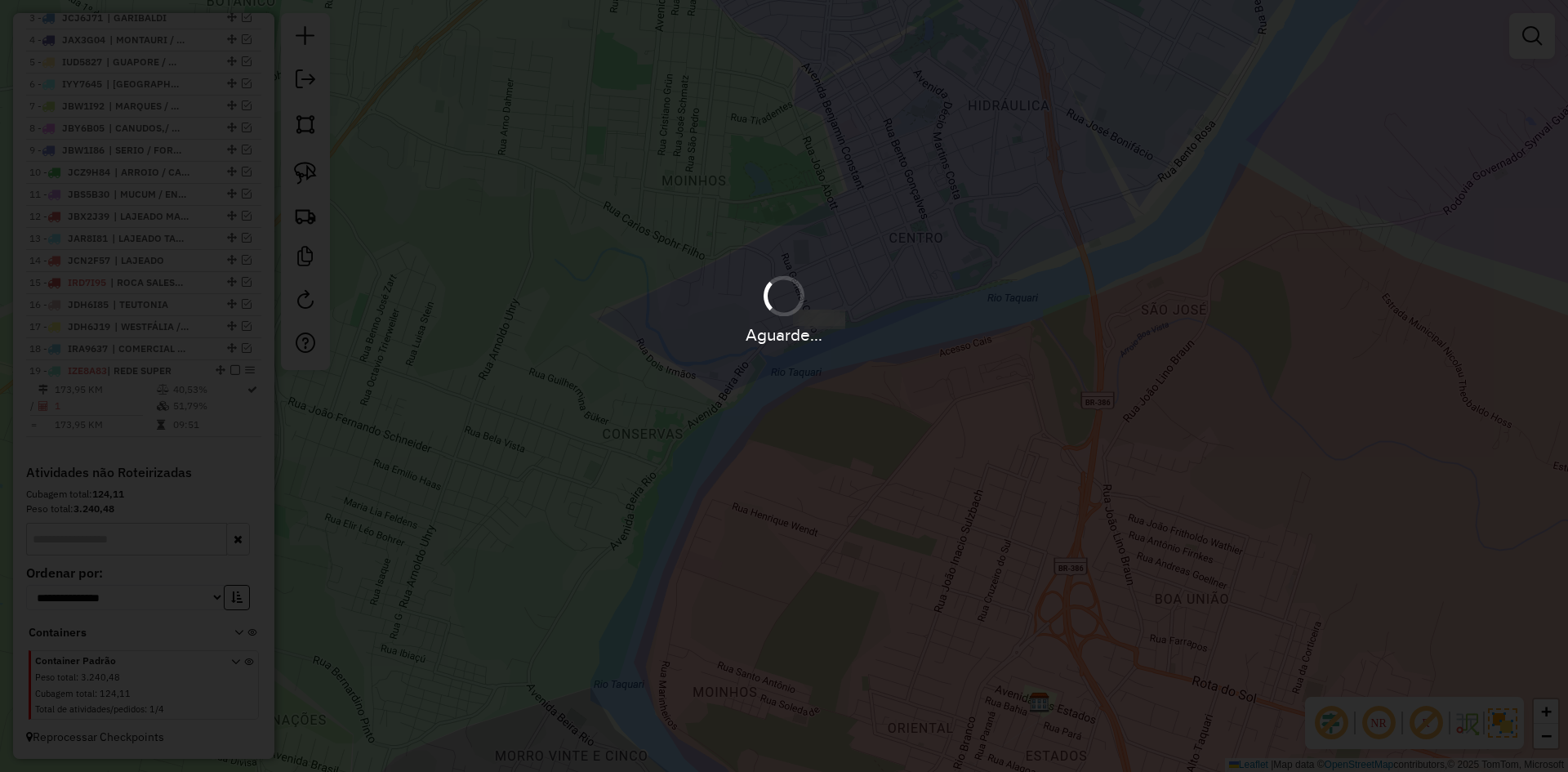
scroll to position [522, 0]
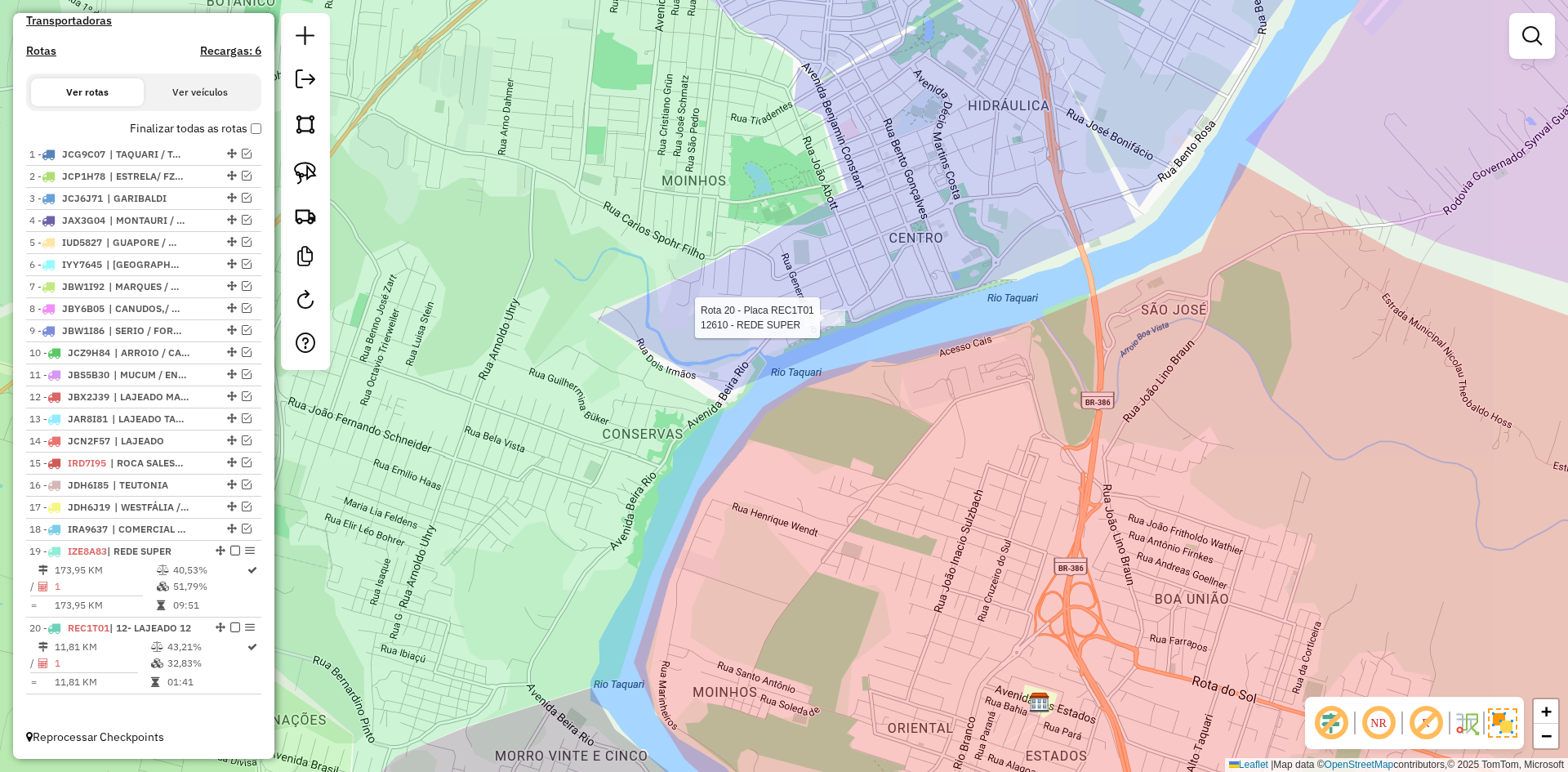
select select "*********"
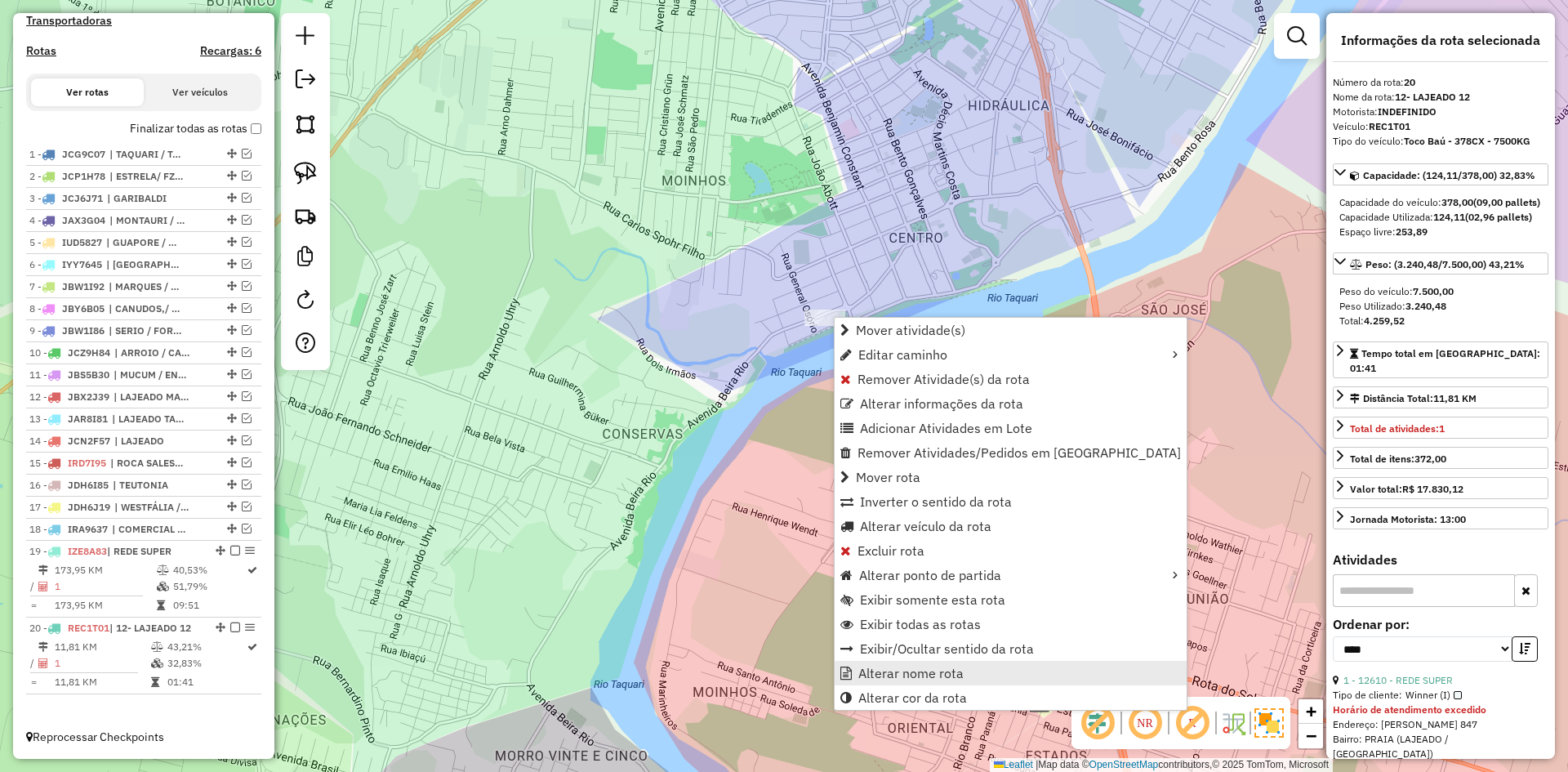
click at [938, 672] on span "Alterar nome rota" at bounding box center [911, 672] width 106 height 13
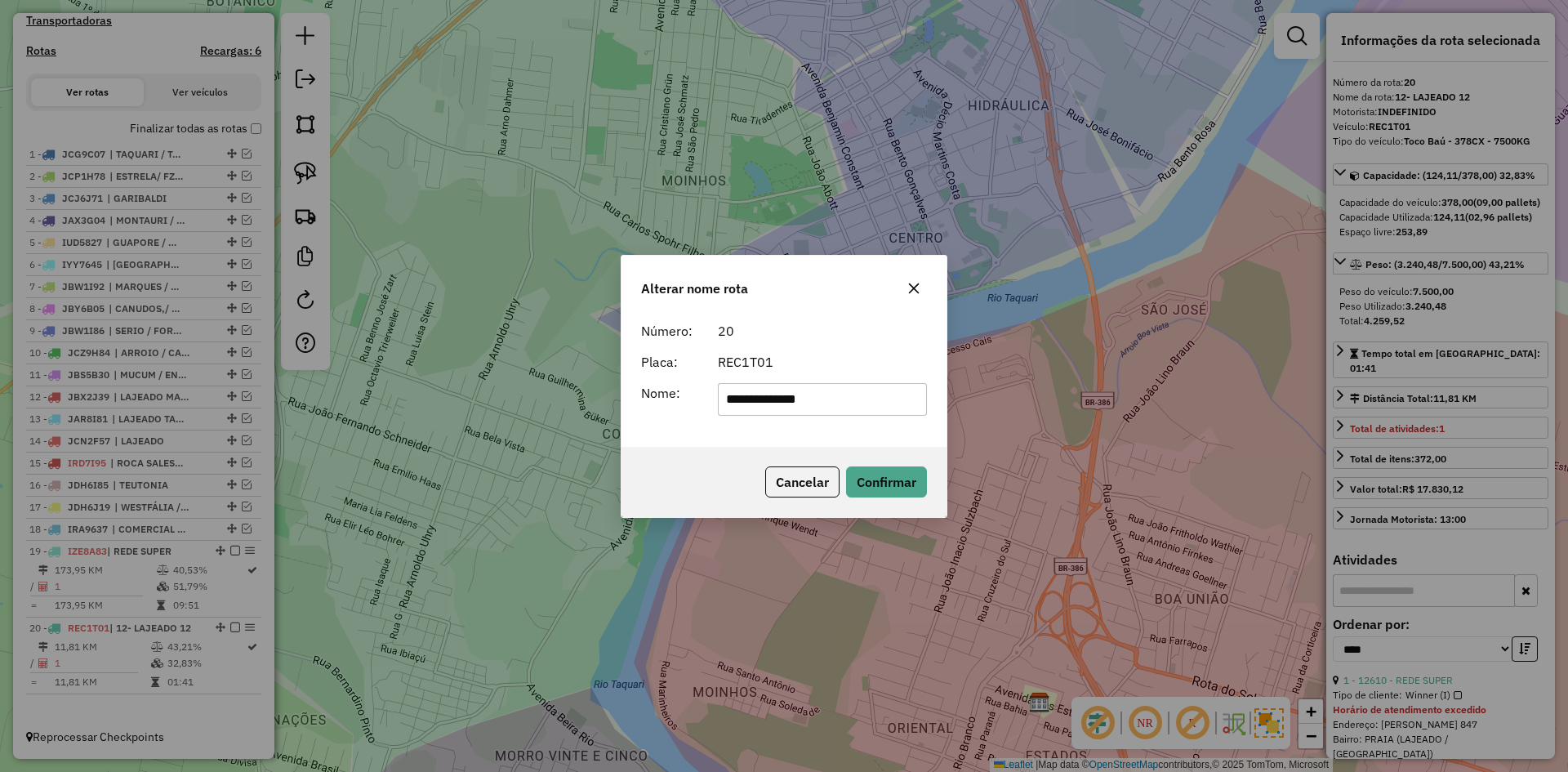
drag, startPoint x: 836, startPoint y: 405, endPoint x: 403, endPoint y: 472, distance: 438.2
click at [403, 472] on div "**********" at bounding box center [784, 386] width 1568 height 772
type input "**********"
click at [899, 494] on button "Confirmar" at bounding box center [886, 482] width 80 height 31
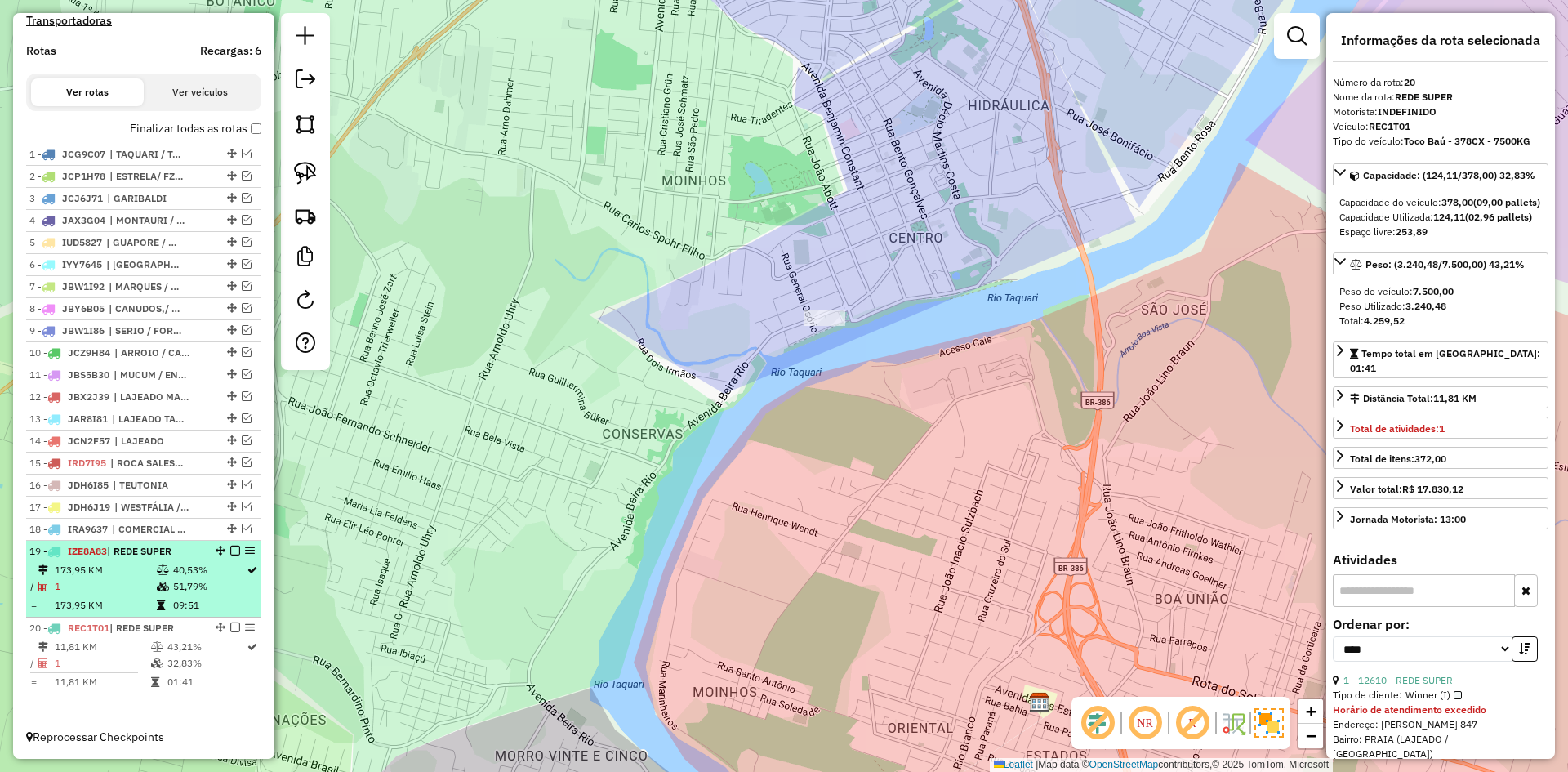
click at [230, 552] on em at bounding box center [235, 550] width 10 height 10
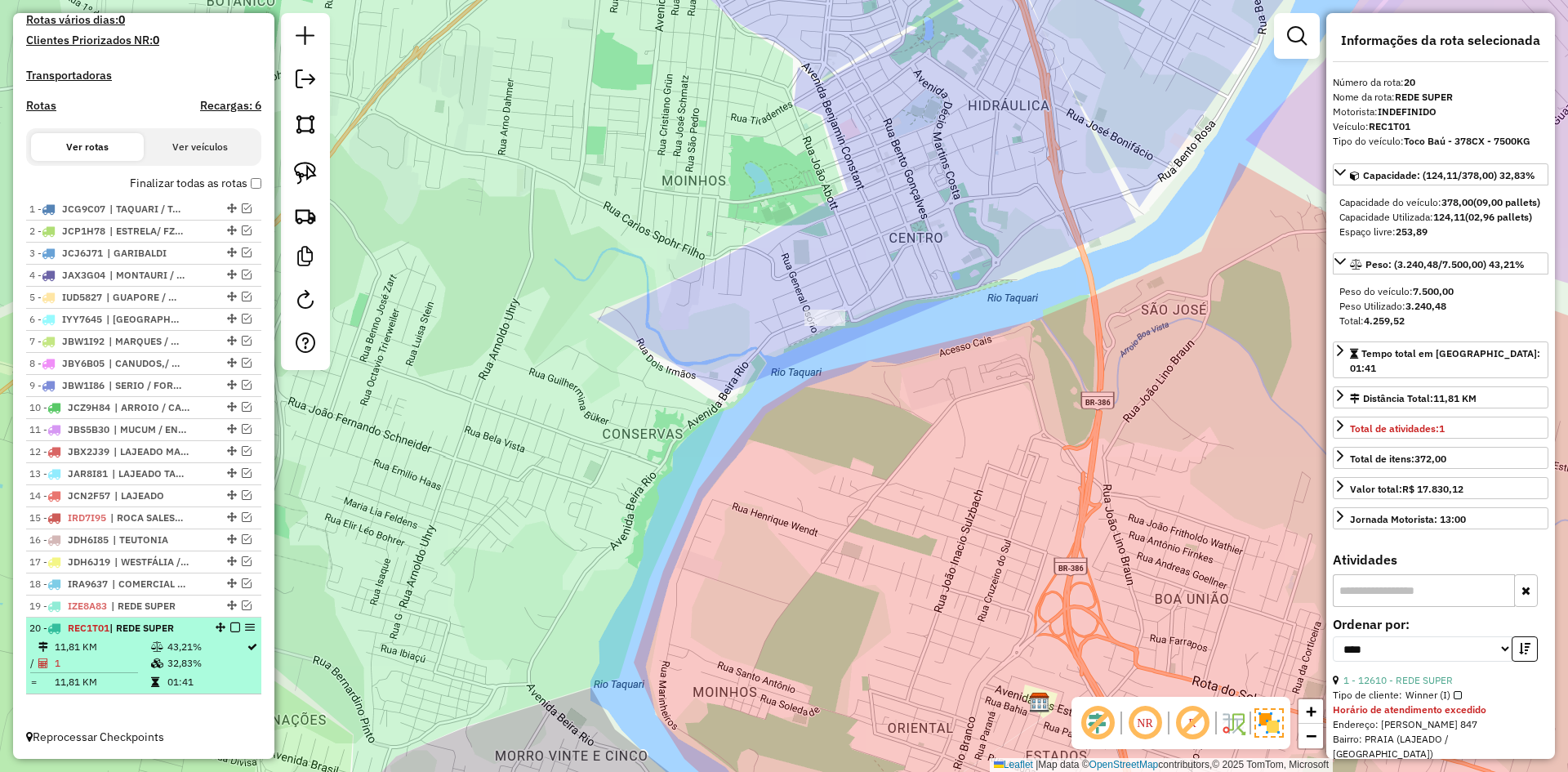
click at [232, 626] on em at bounding box center [235, 627] width 10 height 10
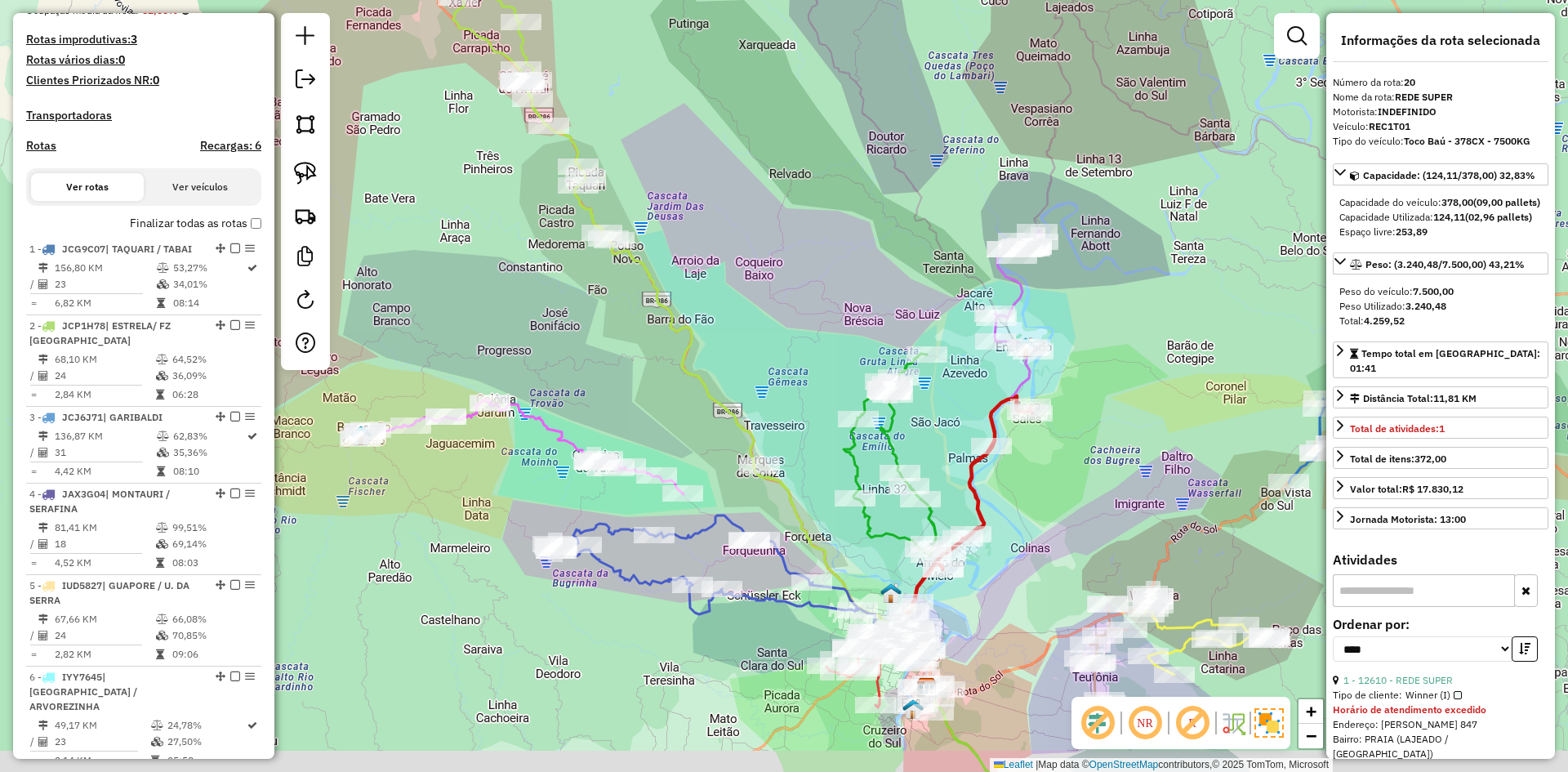
drag, startPoint x: 793, startPoint y: 440, endPoint x: 765, endPoint y: 283, distance: 159.5
click at [766, 288] on div "Janela de atendimento Grade de atendimento Capacidade Transportadoras Veículos …" at bounding box center [784, 386] width 1568 height 772
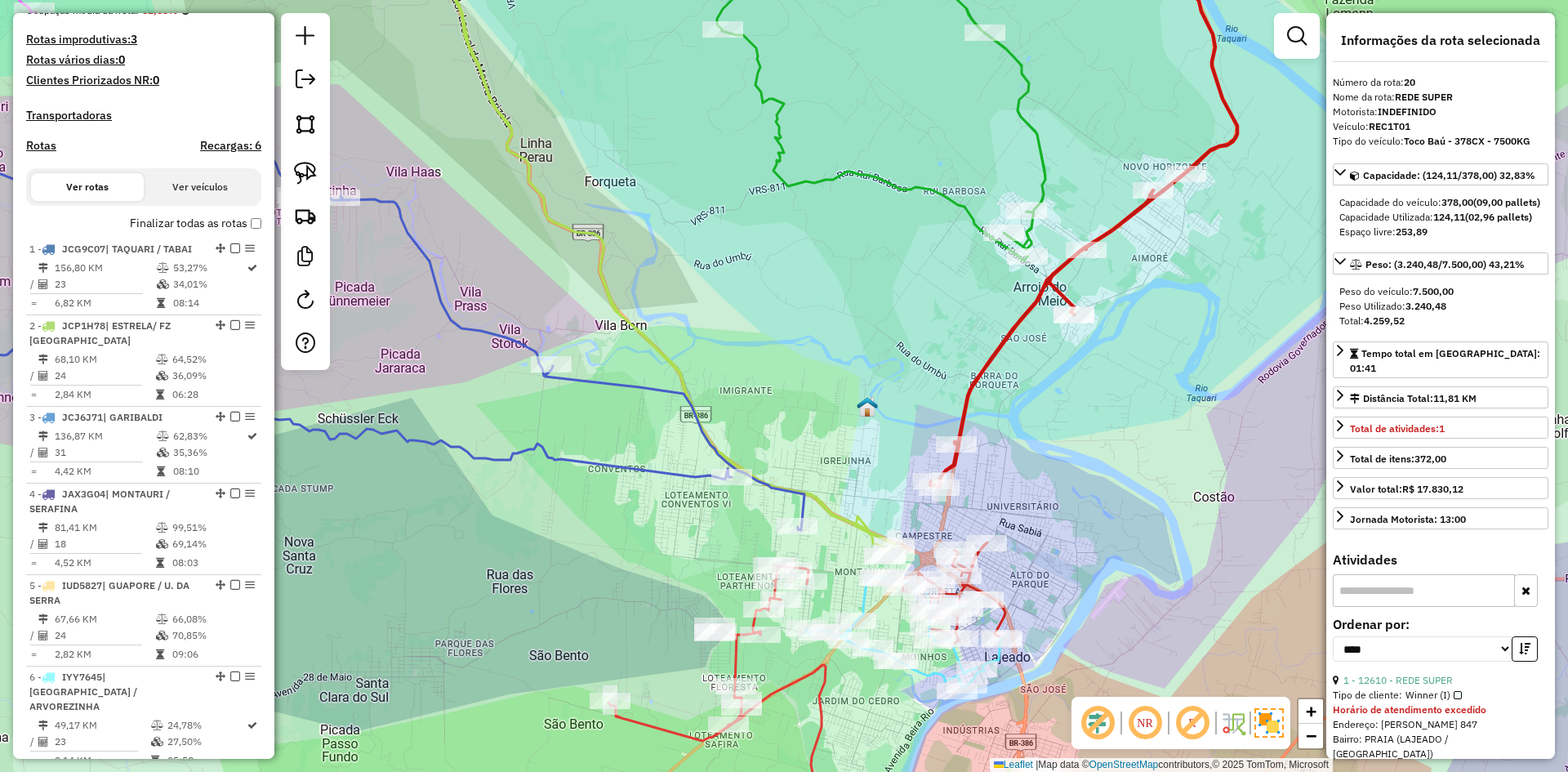
drag, startPoint x: 836, startPoint y: 412, endPoint x: 745, endPoint y: 256, distance: 180.6
click at [746, 259] on div "Janela de atendimento Grade de atendimento Capacidade Transportadoras Veículos …" at bounding box center [784, 386] width 1568 height 772
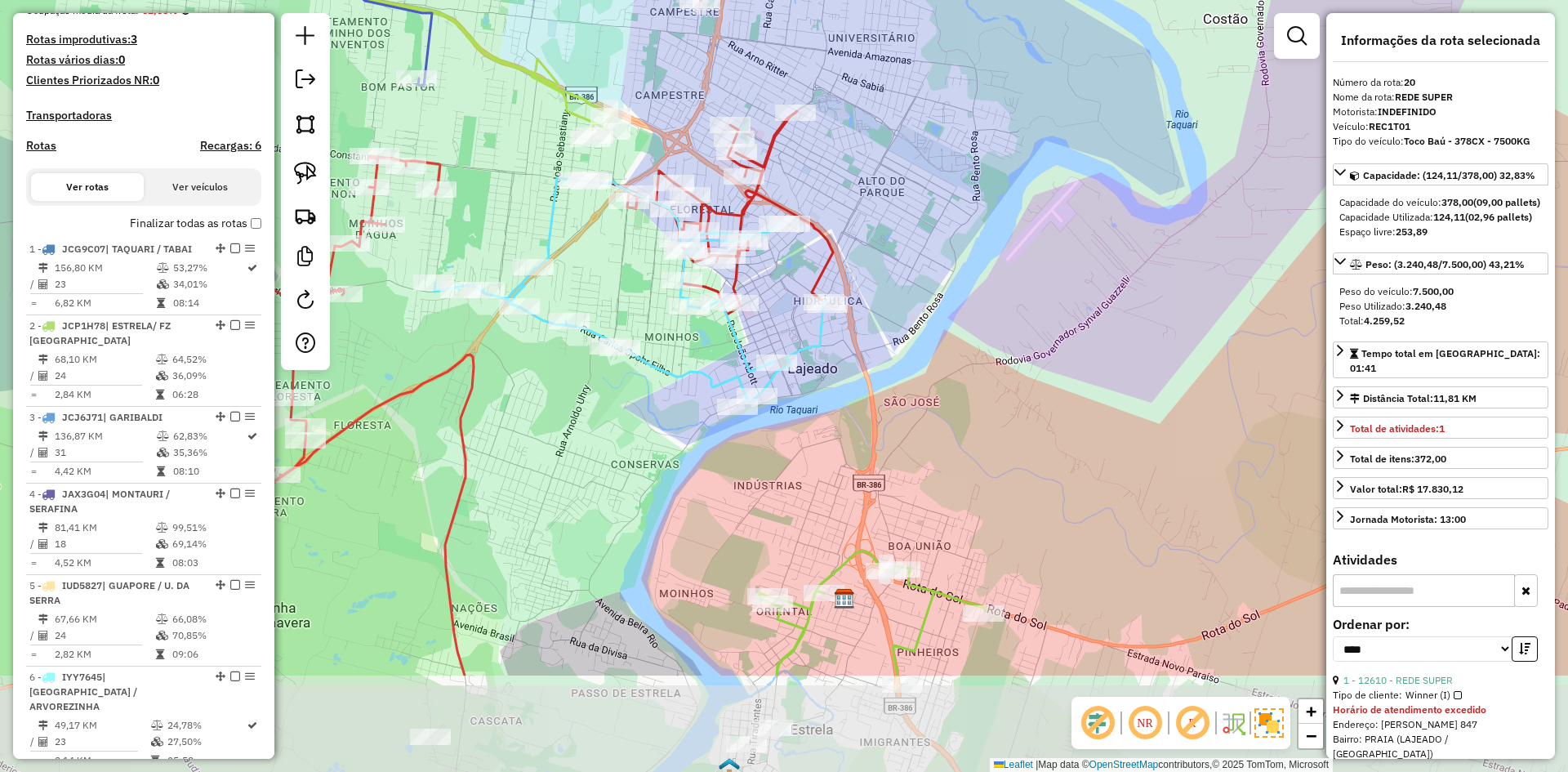
drag, startPoint x: 1007, startPoint y: 518, endPoint x: 1026, endPoint y: 264, distance: 254.7
click at [1026, 265] on div "Janela de atendimento Grade de atendimento Capacidade Transportadoras Veículos …" at bounding box center [784, 386] width 1568 height 772
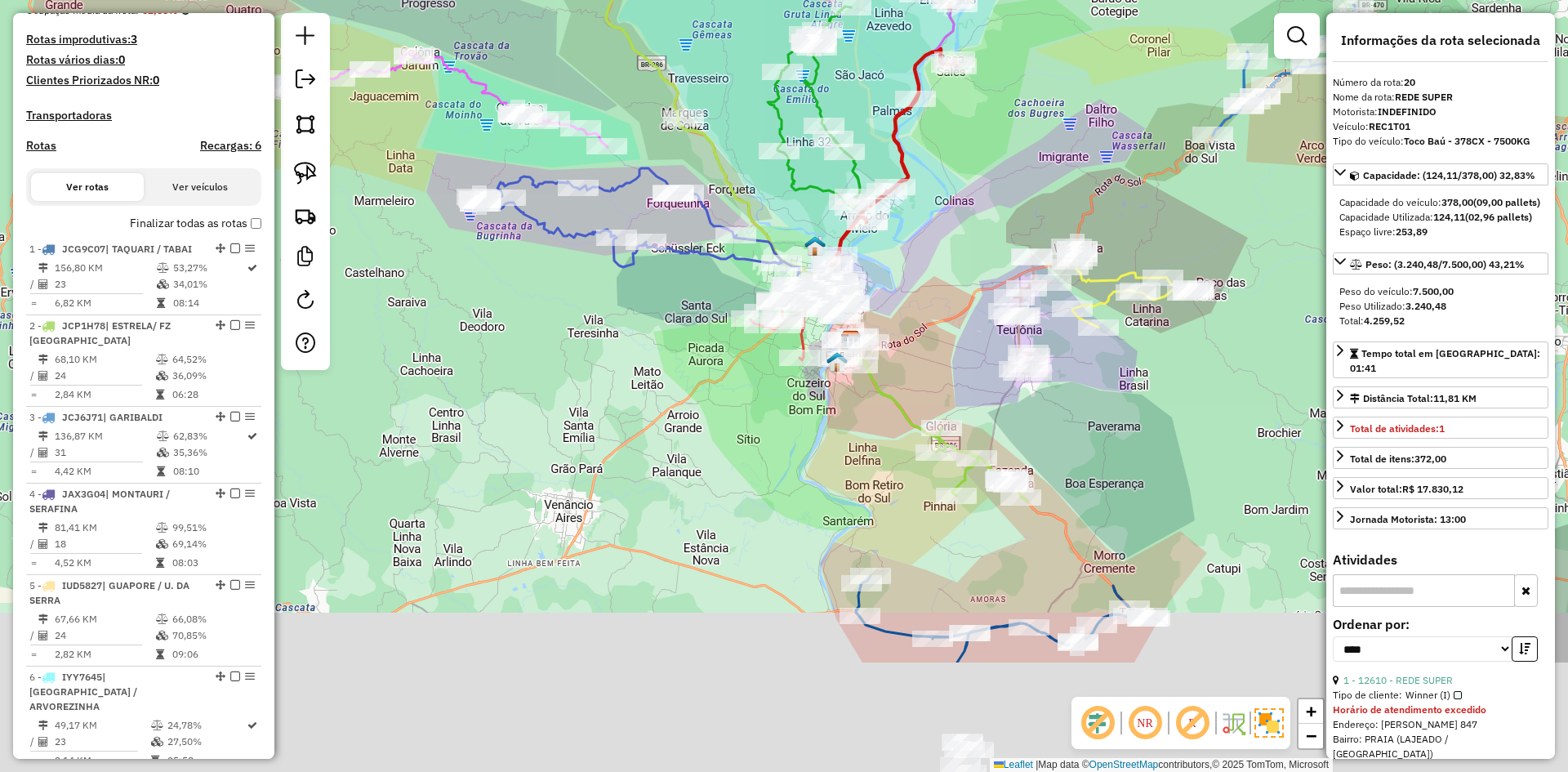
drag, startPoint x: 1114, startPoint y: 552, endPoint x: 940, endPoint y: 319, distance: 290.8
click at [943, 325] on div "Janela de atendimento Grade de atendimento Capacidade Transportadoras Veículos …" at bounding box center [784, 386] width 1568 height 772
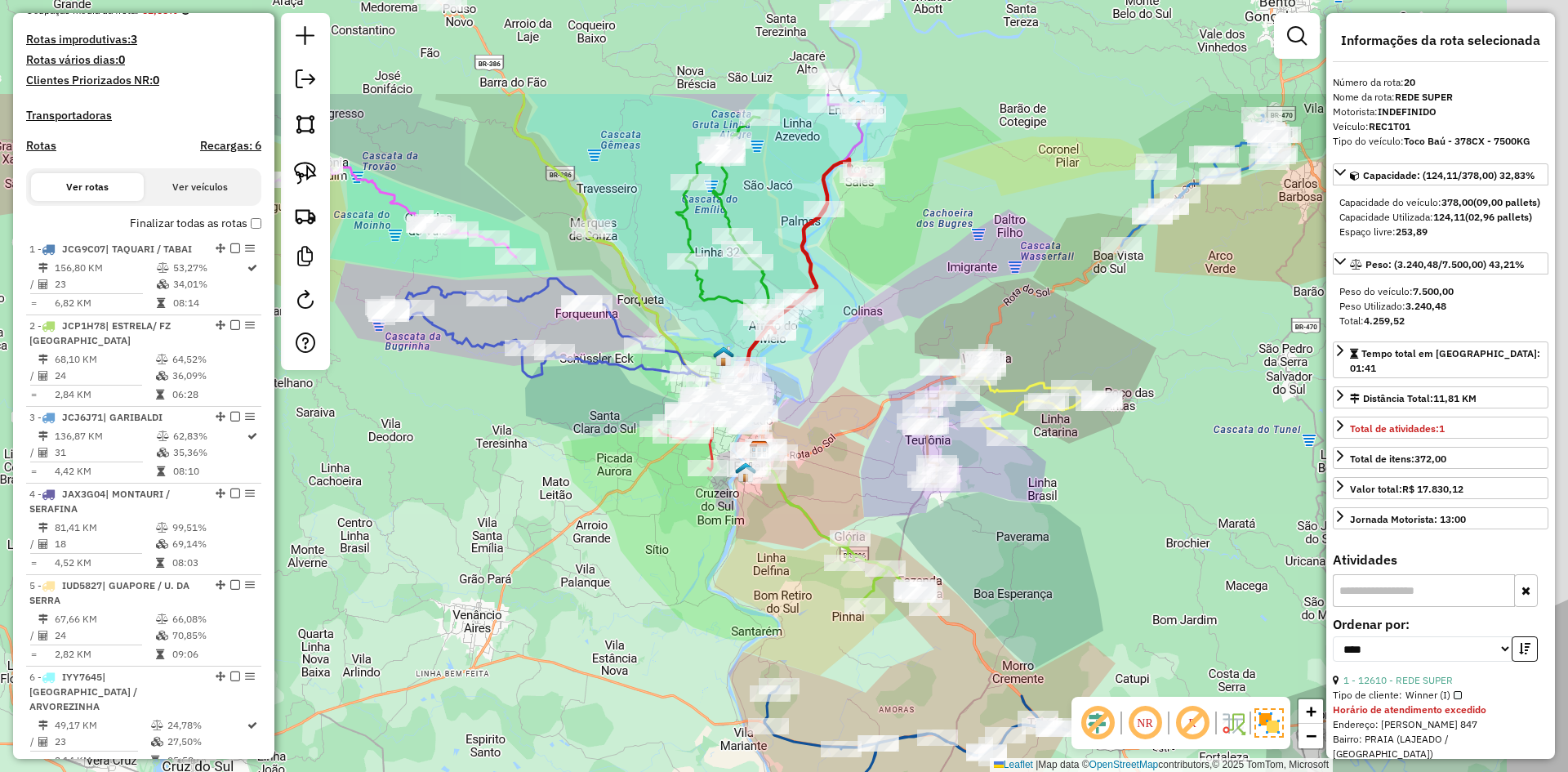
drag, startPoint x: 1113, startPoint y: 417, endPoint x: 969, endPoint y: 557, distance: 200.8
click at [1043, 566] on div "Janela de atendimento Grade de atendimento Capacidade Transportadoras Veículos …" at bounding box center [784, 386] width 1568 height 772
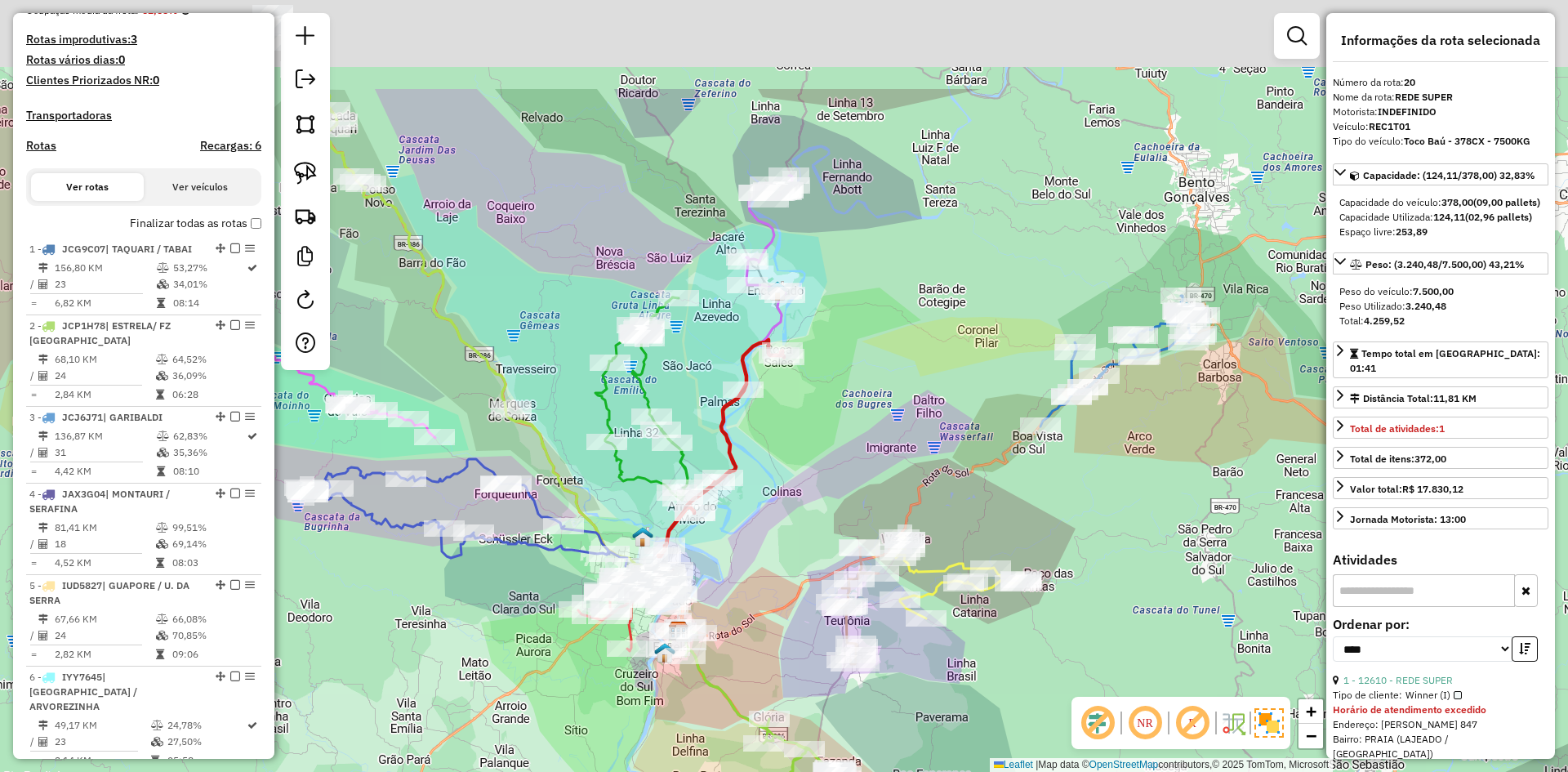
drag, startPoint x: 1182, startPoint y: 427, endPoint x: 1155, endPoint y: 493, distance: 71.3
click at [1155, 493] on div "Janela de atendimento Grade de atendimento Capacidade Transportadoras Veículos …" at bounding box center [784, 386] width 1568 height 772
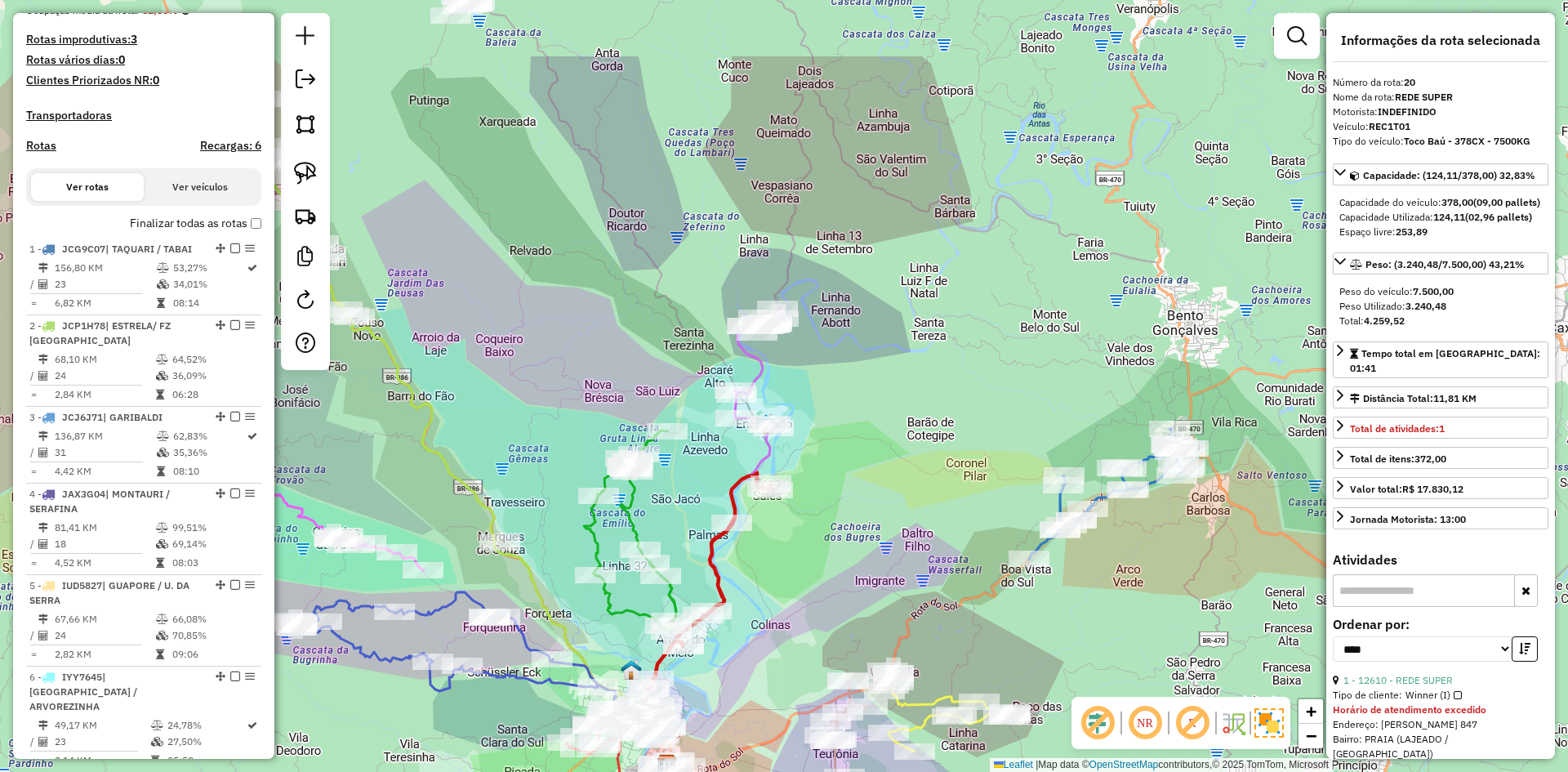
drag, startPoint x: 886, startPoint y: 337, endPoint x: 875, endPoint y: 459, distance: 122.5
click at [875, 459] on div "Janela de atendimento Grade de atendimento Capacidade Transportadoras Veículos …" at bounding box center [784, 386] width 1568 height 772
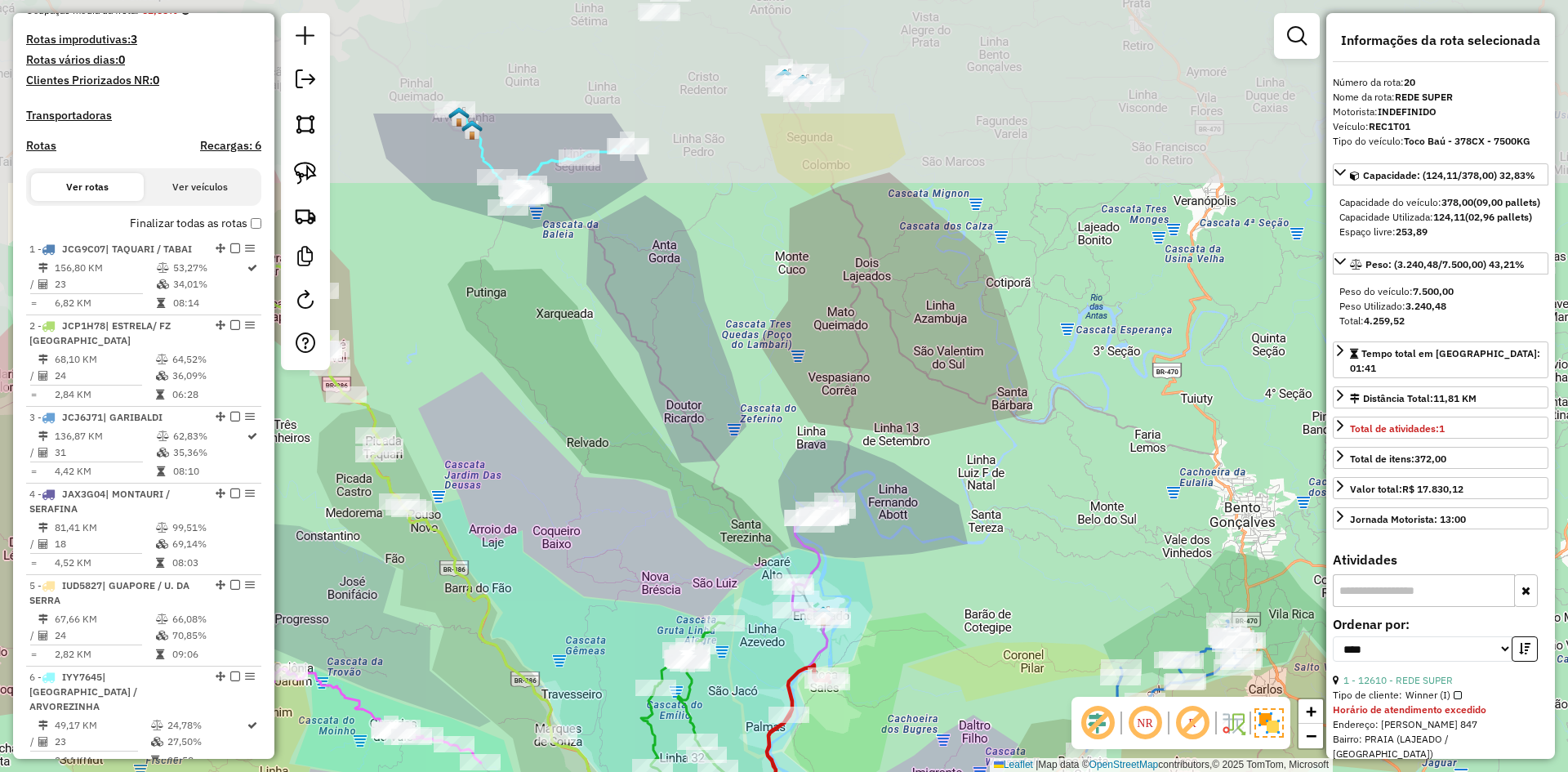
drag, startPoint x: 861, startPoint y: 363, endPoint x: 916, endPoint y: 549, distance: 194.0
click at [916, 549] on div "Janela de atendimento Grade de atendimento Capacidade Transportadoras Veículos …" at bounding box center [784, 386] width 1568 height 772
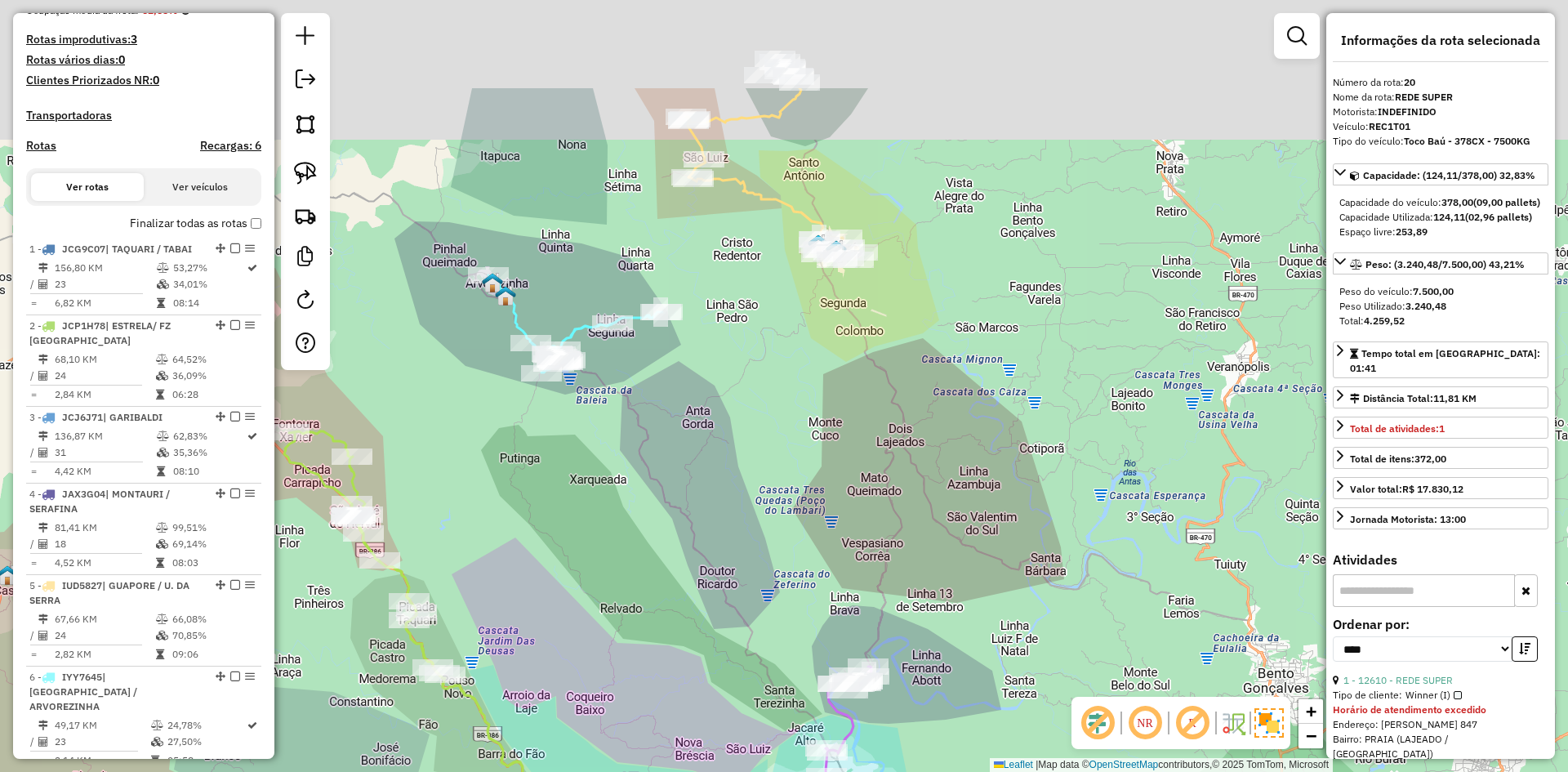
drag, startPoint x: 824, startPoint y: 404, endPoint x: 861, endPoint y: 516, distance: 118.0
click at [858, 518] on div "Janela de atendimento Grade de atendimento Capacidade Transportadoras Veículos …" at bounding box center [784, 386] width 1568 height 772
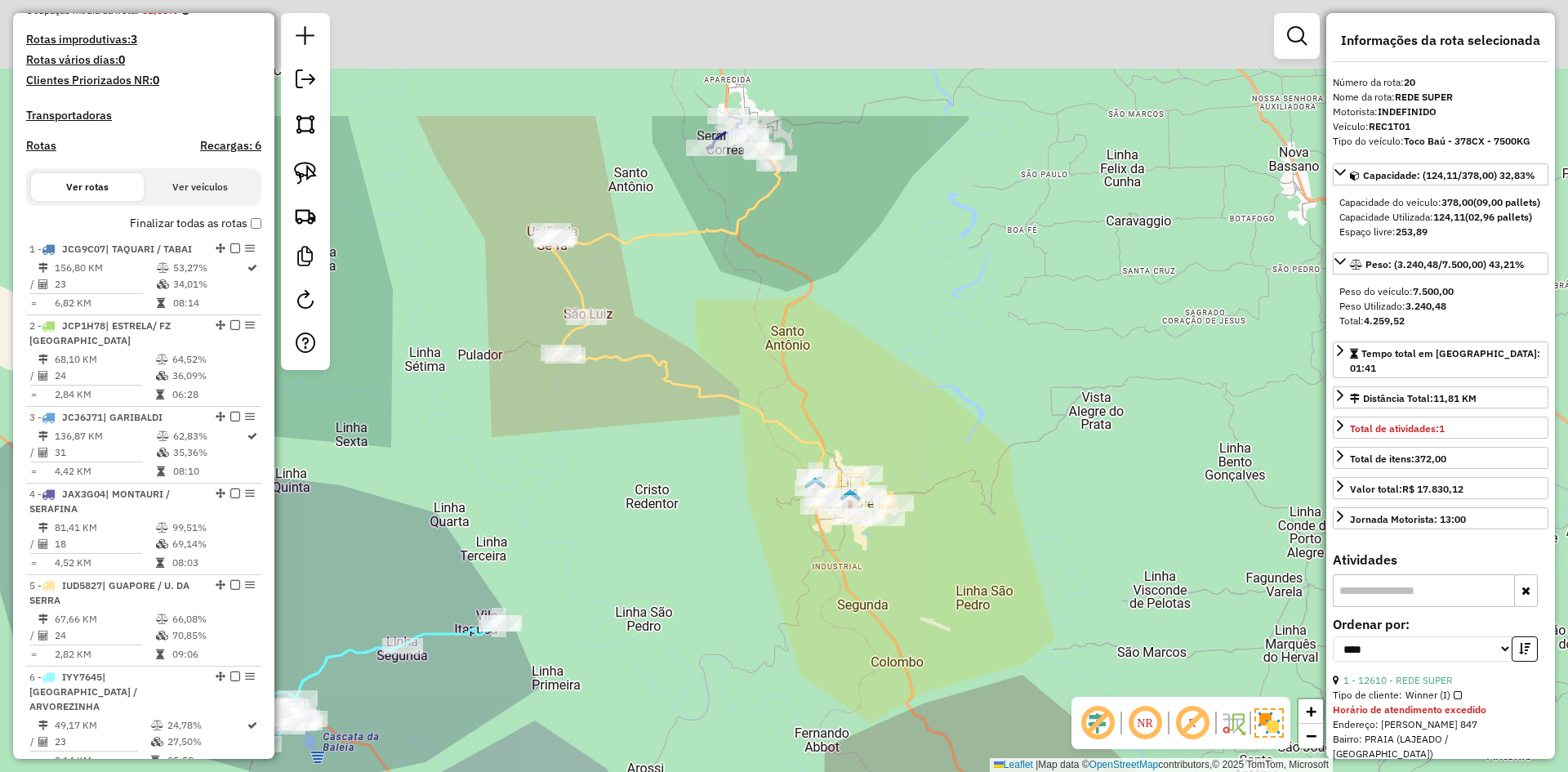
drag, startPoint x: 863, startPoint y: 169, endPoint x: 932, endPoint y: 424, distance: 264.2
click at [932, 424] on div "Janela de atendimento Grade de atendimento Capacidade Transportadoras Veículos …" at bounding box center [784, 386] width 1568 height 772
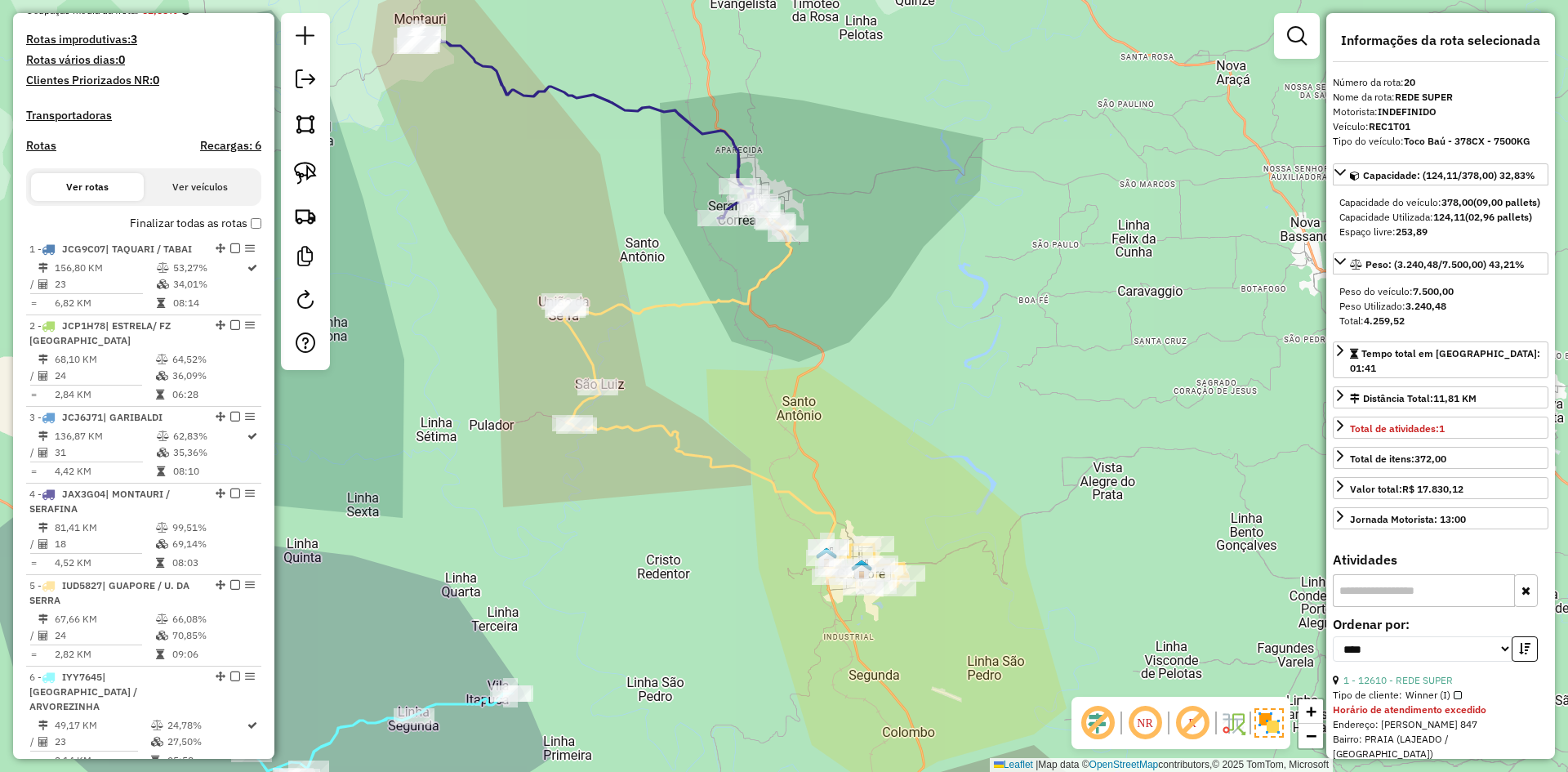
click at [737, 156] on icon at bounding box center [588, 125] width 348 height 185
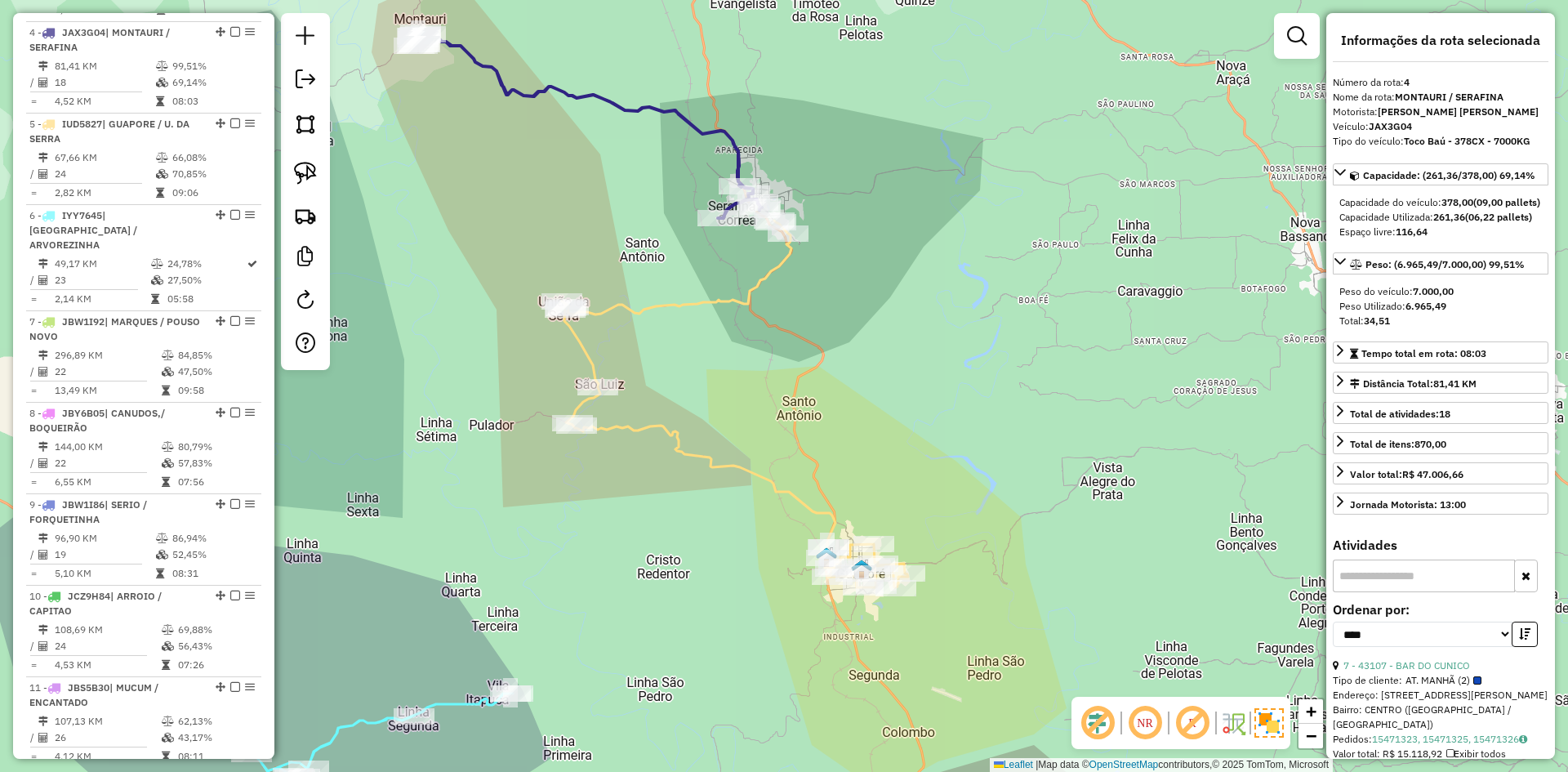
scroll to position [897, 0]
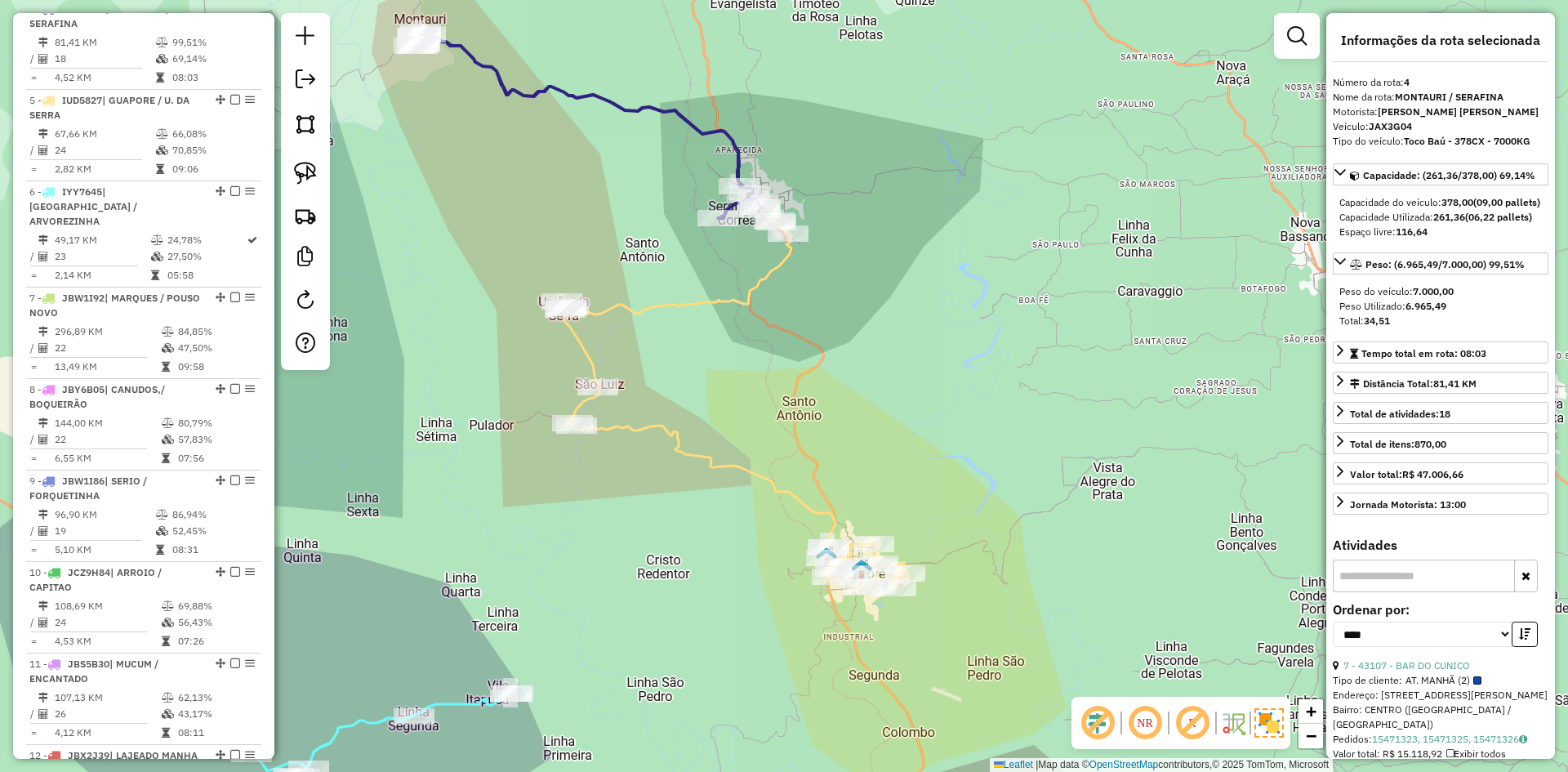
click at [759, 279] on icon at bounding box center [735, 404] width 346 height 367
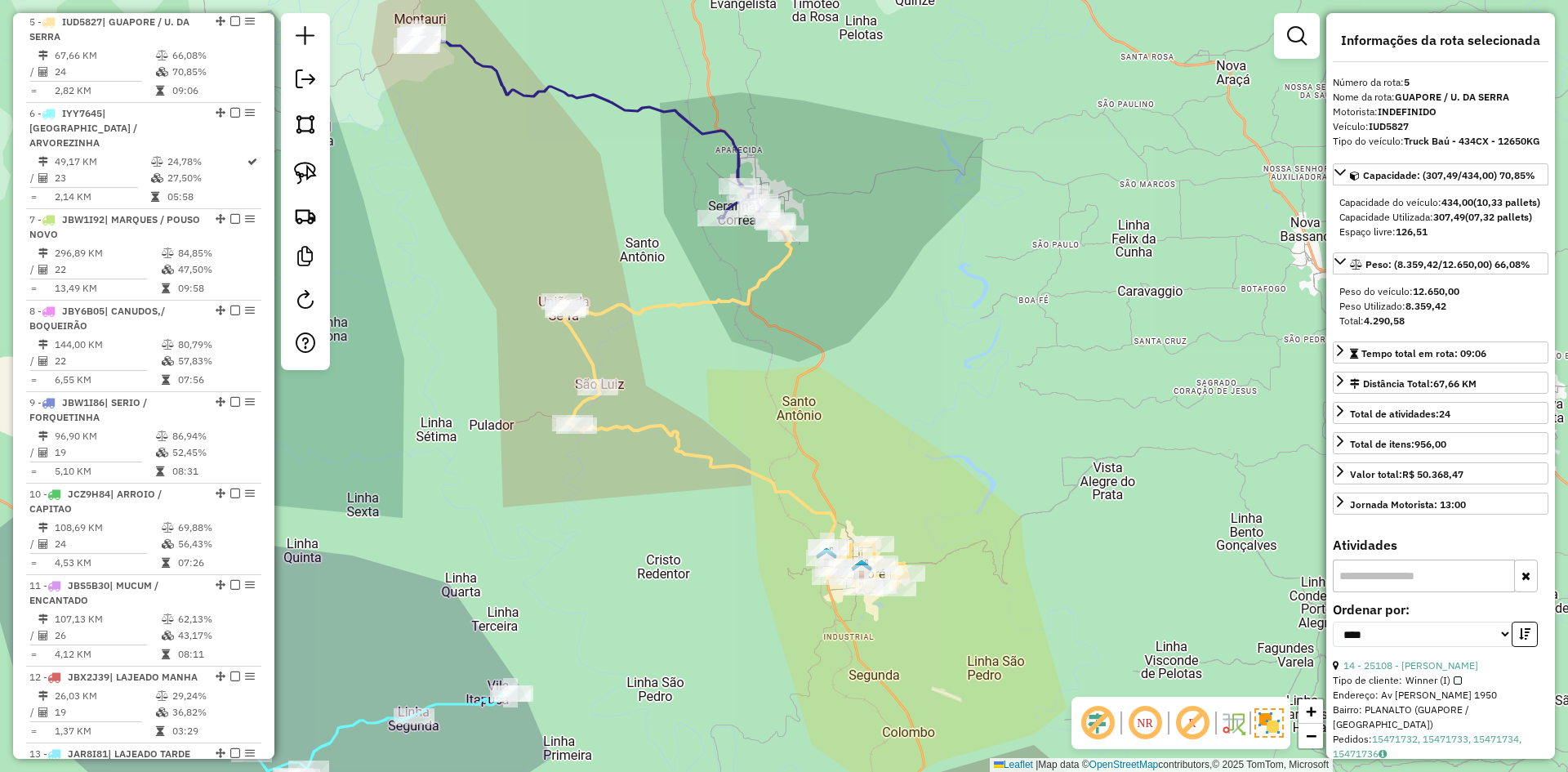
scroll to position [989, 0]
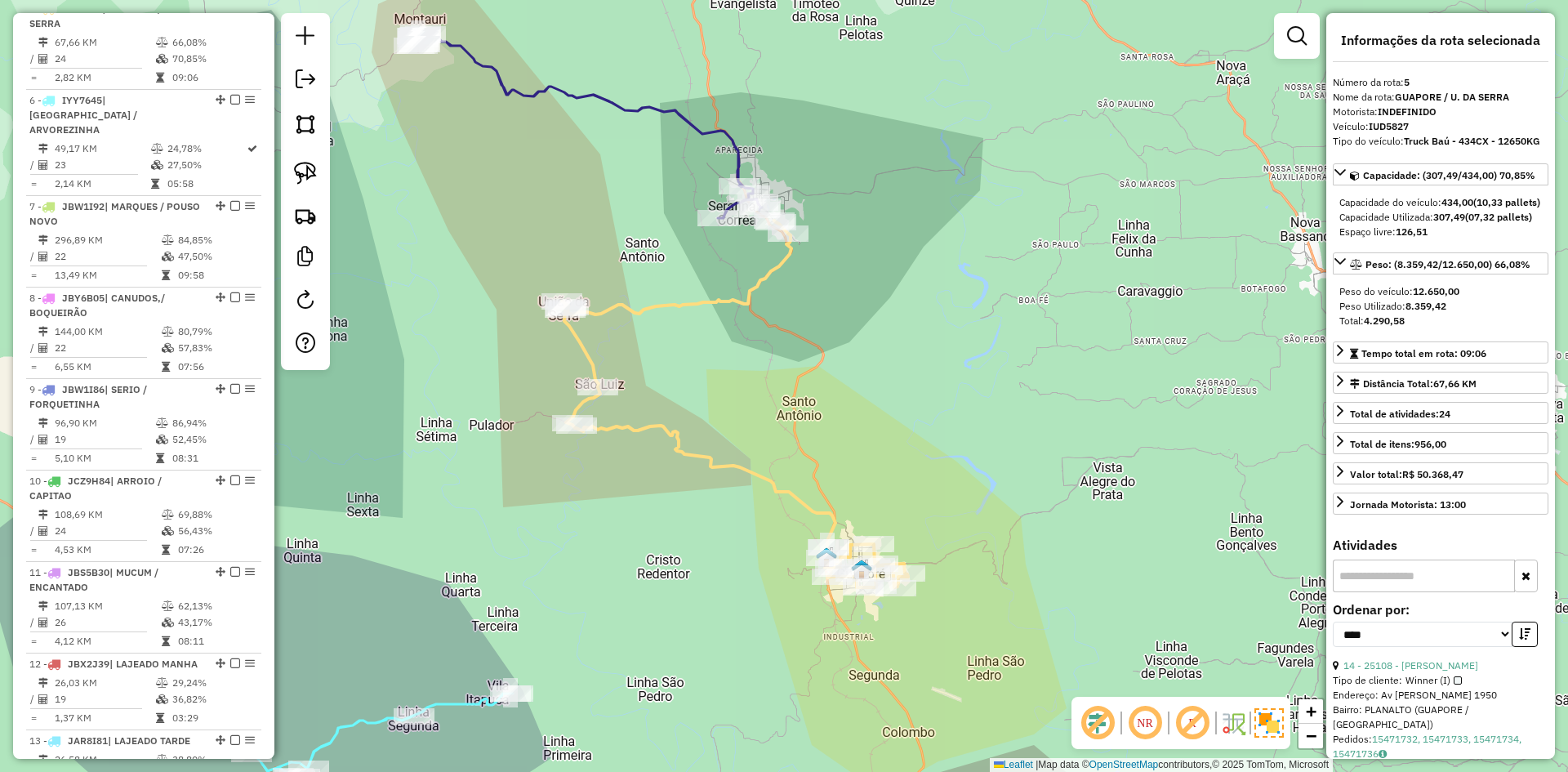
click at [736, 177] on icon at bounding box center [588, 125] width 348 height 185
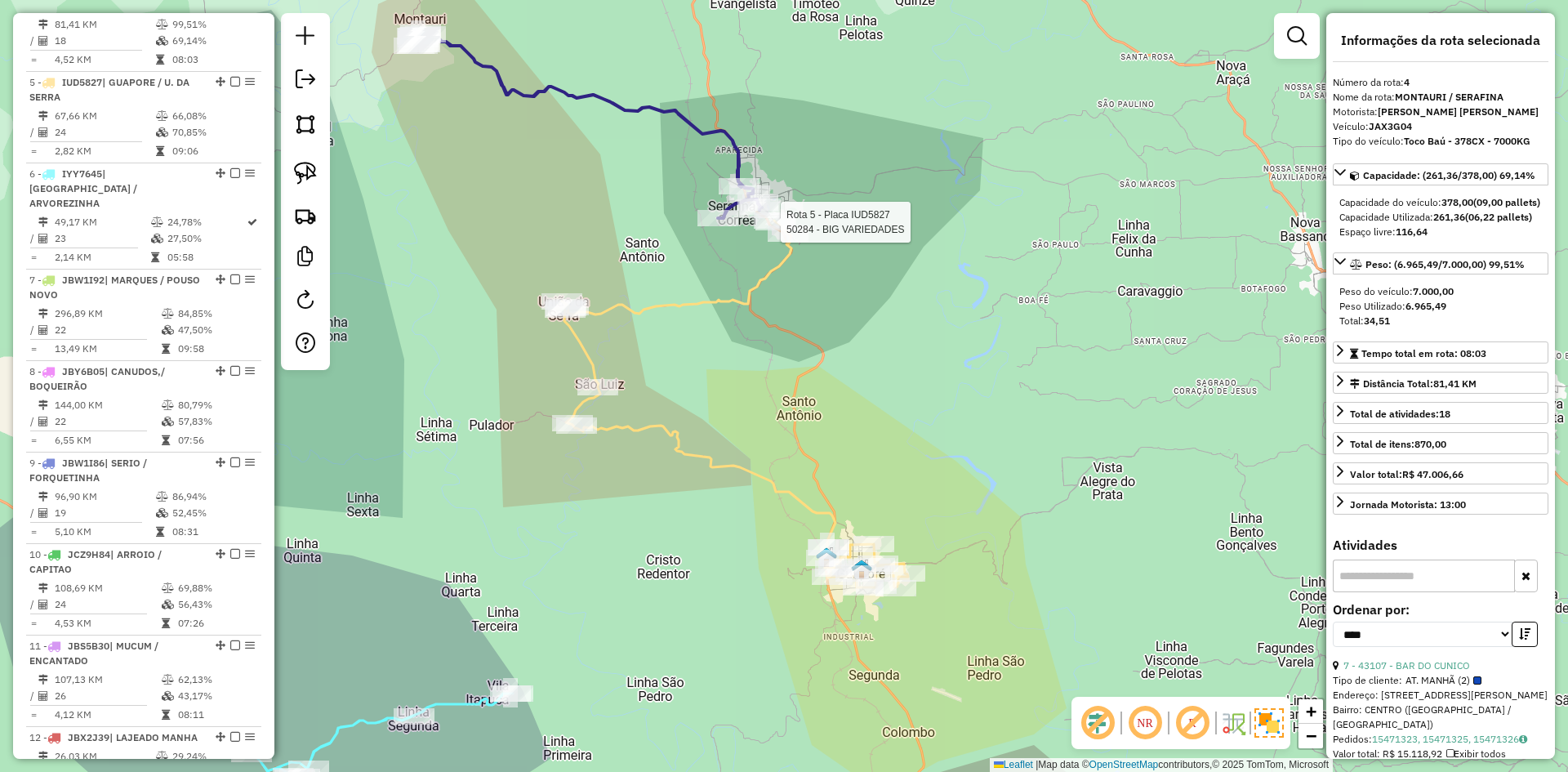
scroll to position [897, 0]
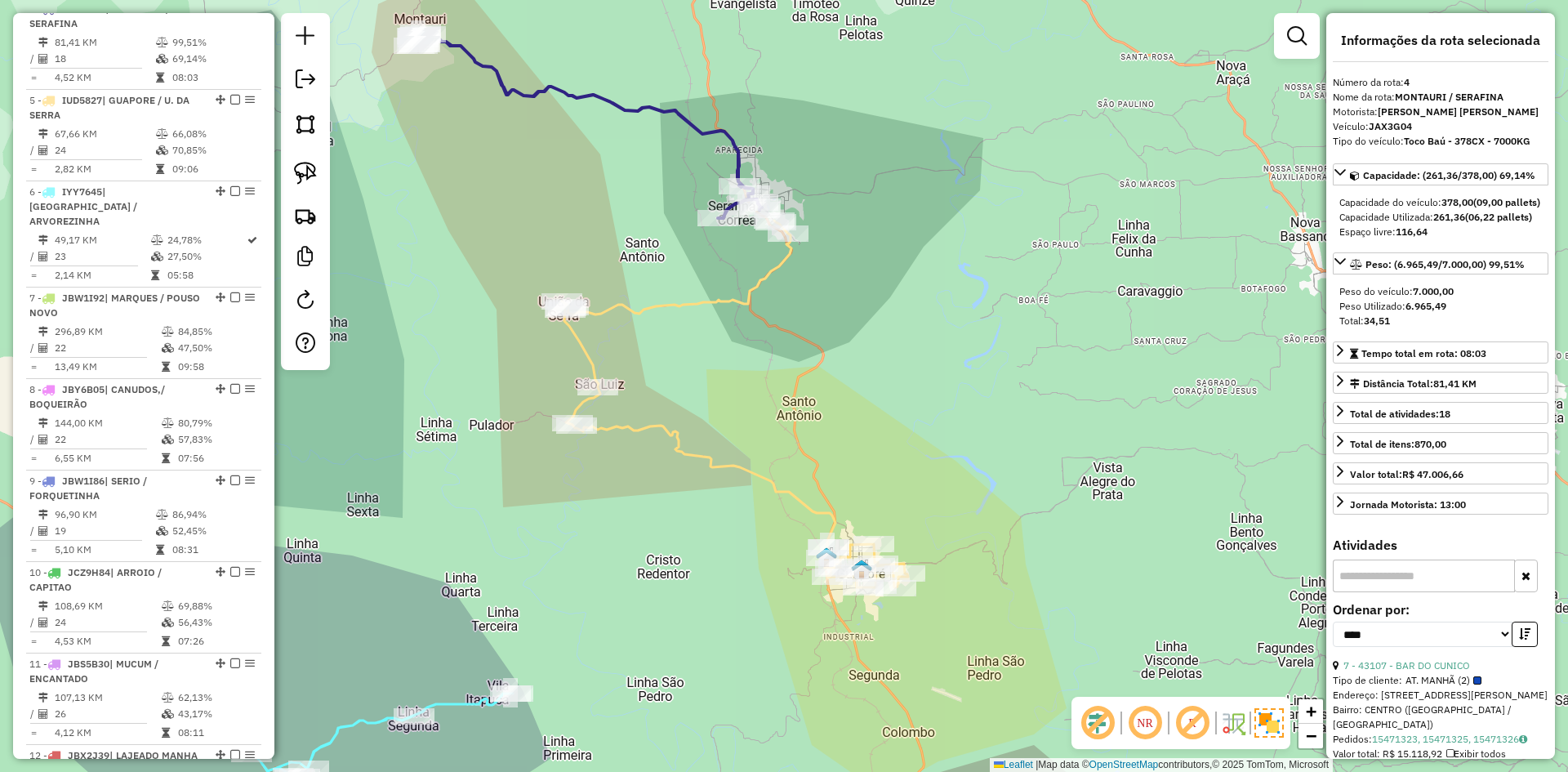
click at [789, 252] on icon at bounding box center [735, 404] width 346 height 367
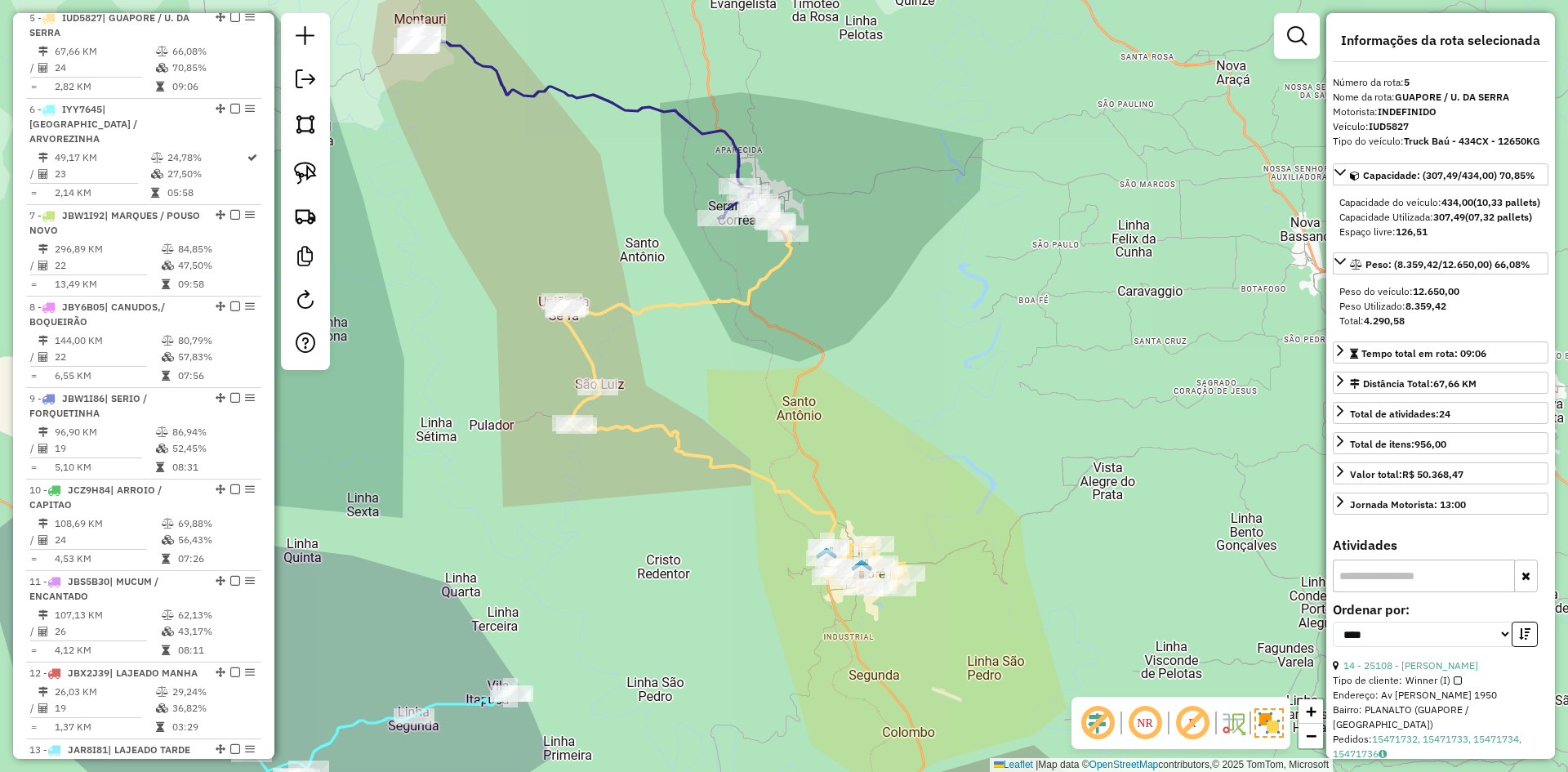
scroll to position [989, 0]
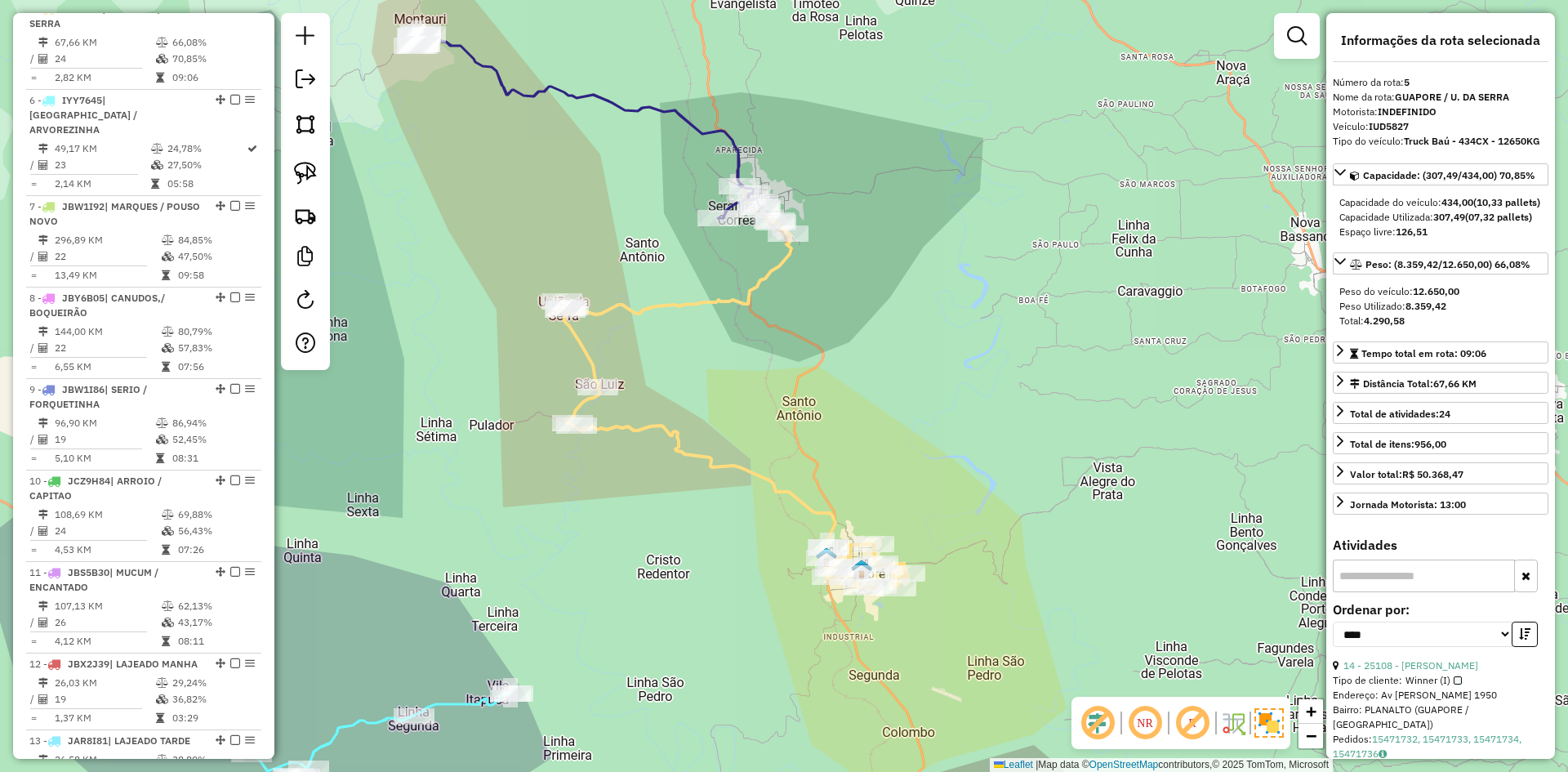
click at [736, 161] on icon at bounding box center [588, 125] width 348 height 185
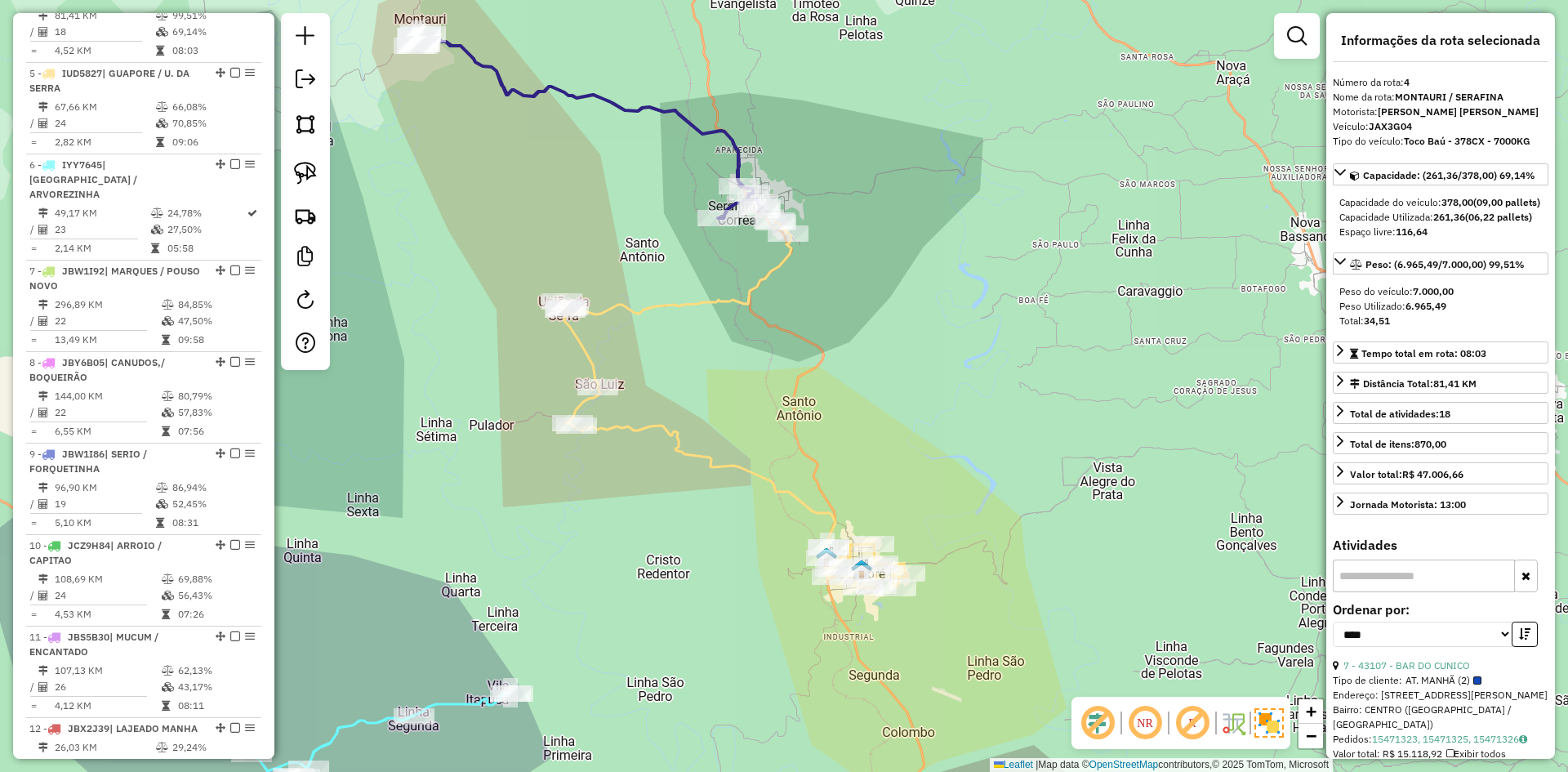
scroll to position [897, 0]
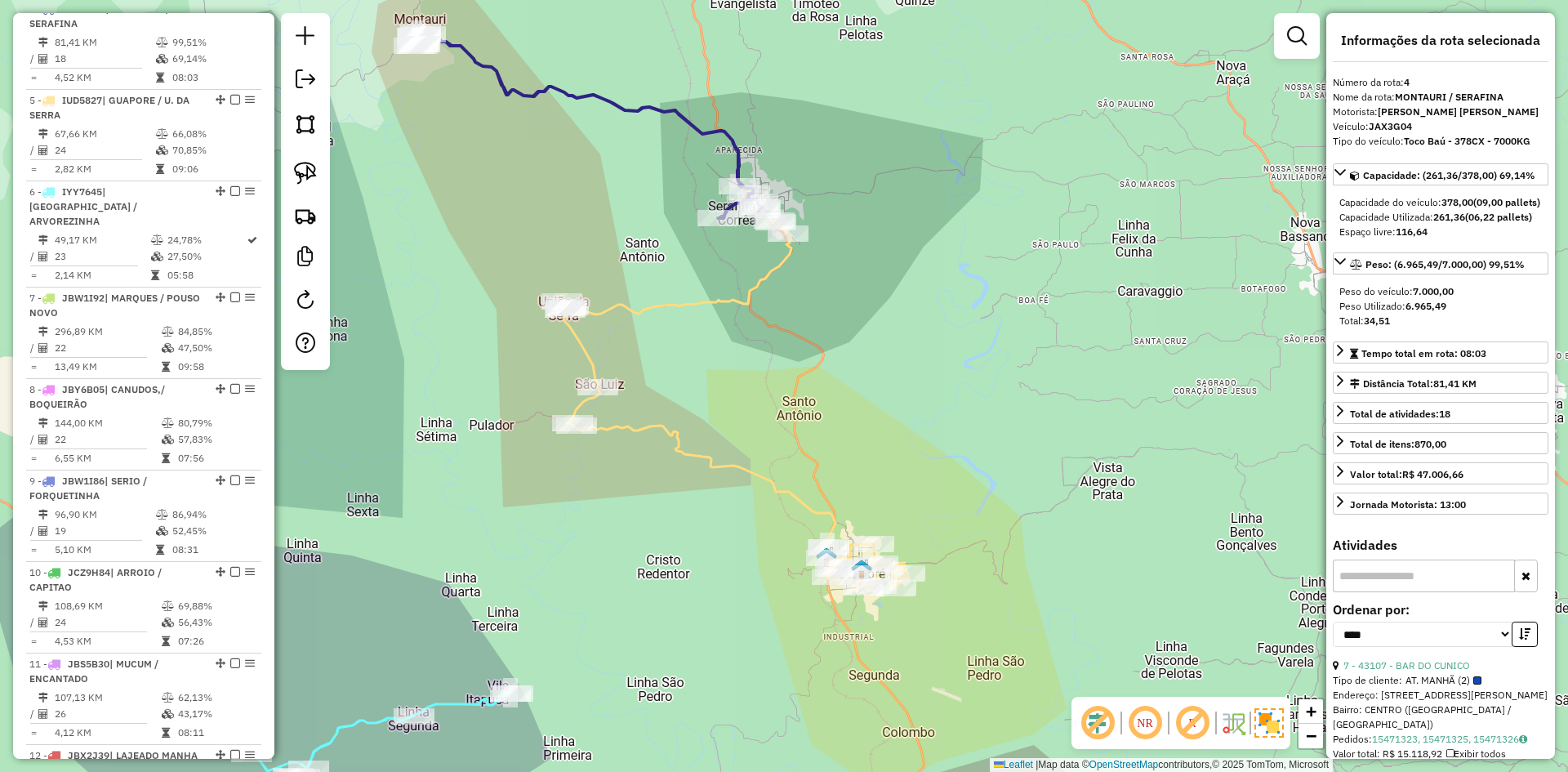
click at [743, 299] on icon at bounding box center [735, 404] width 346 height 367
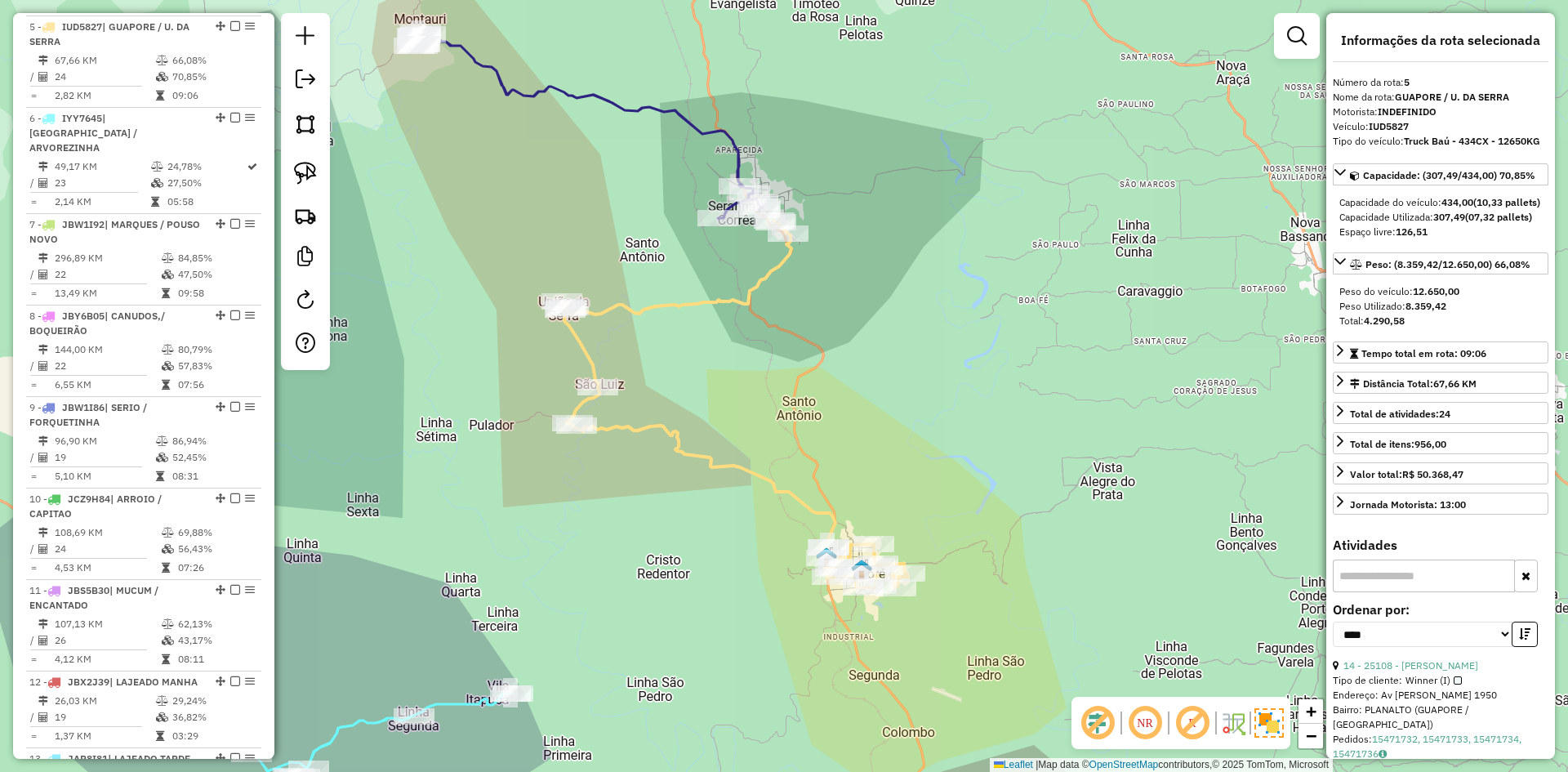
scroll to position [989, 0]
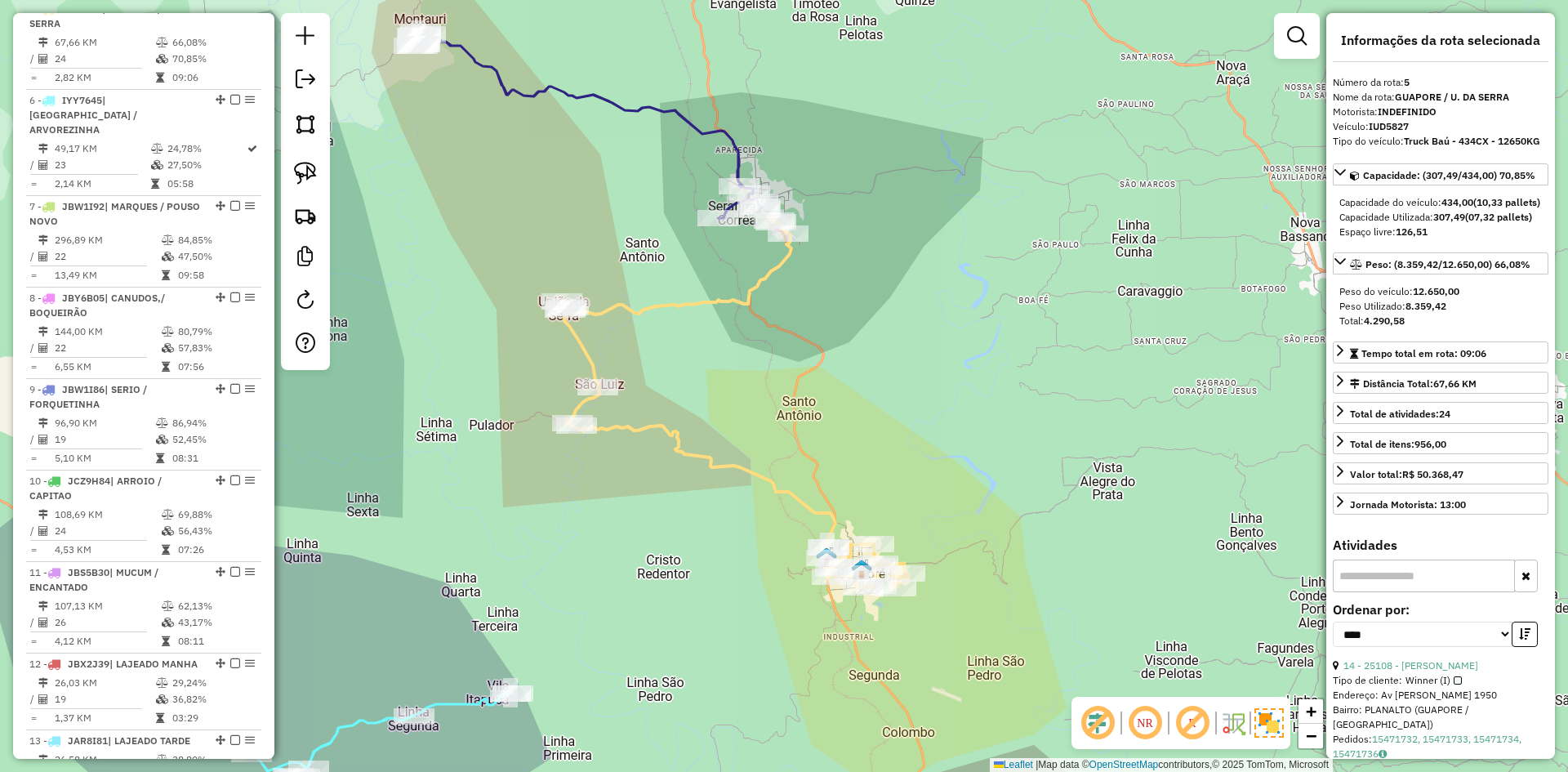
click at [736, 154] on icon at bounding box center [588, 125] width 348 height 185
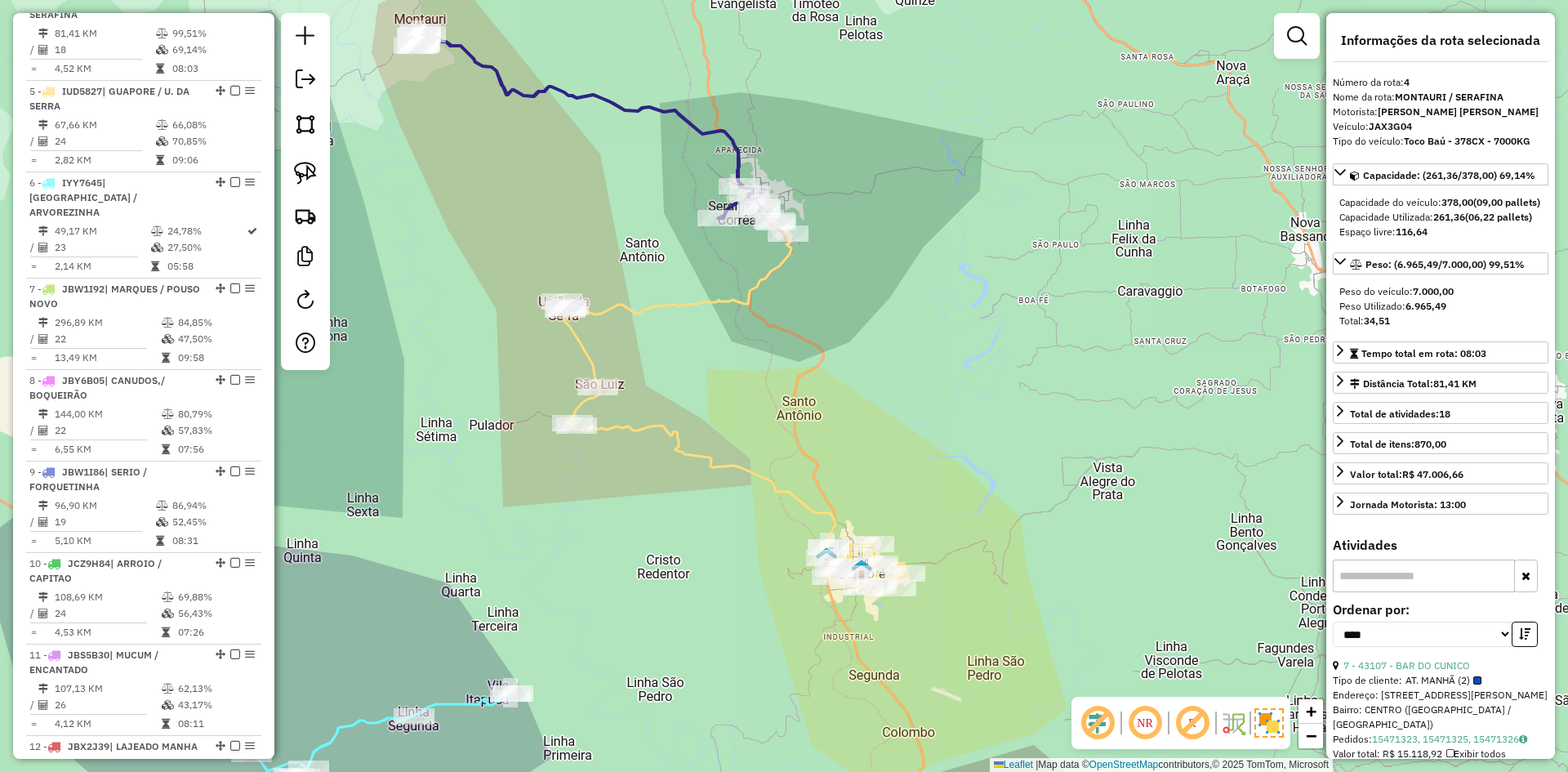
scroll to position [897, 0]
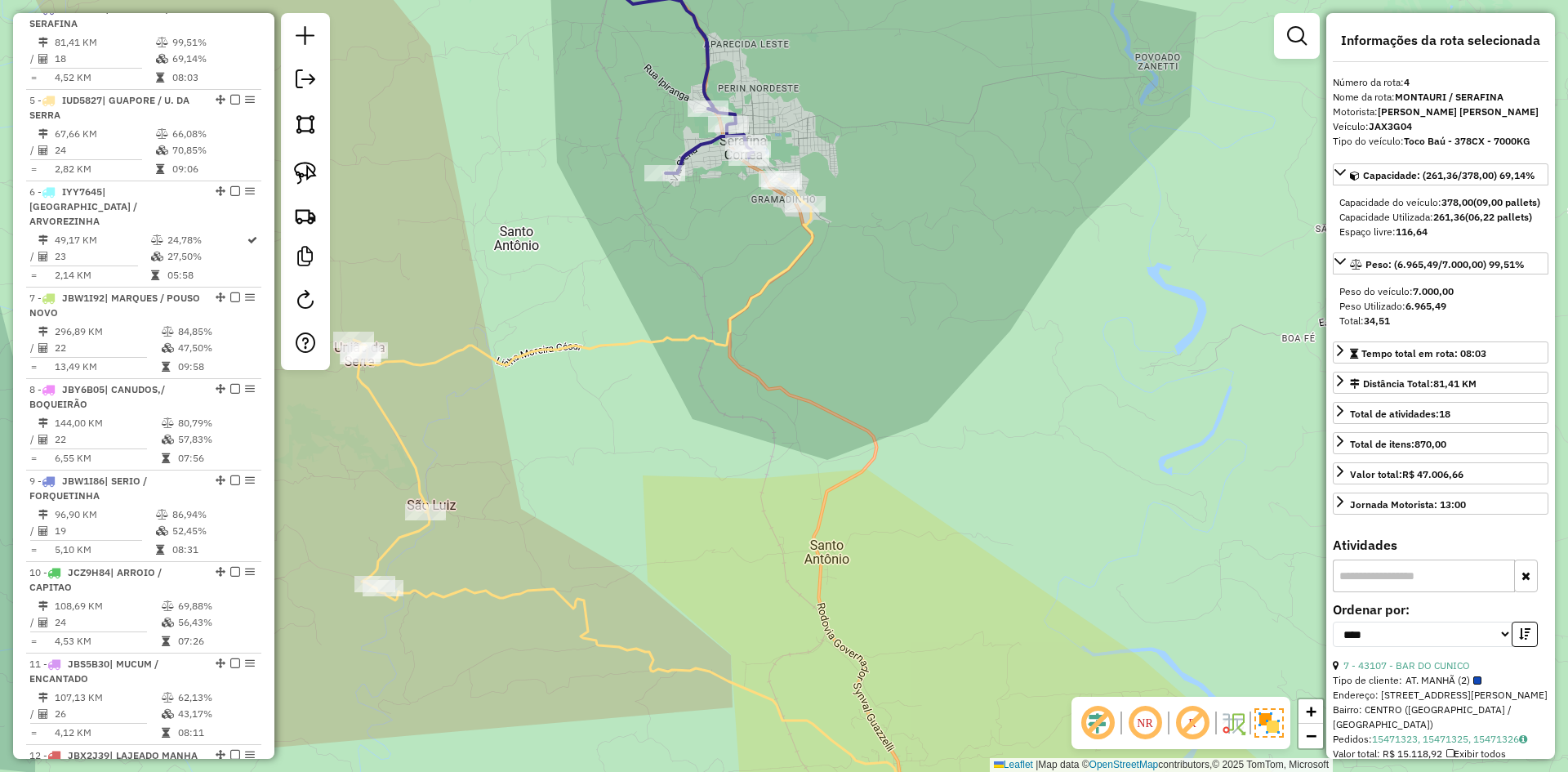
click at [705, 90] on icon at bounding box center [498, 48] width 511 height 250
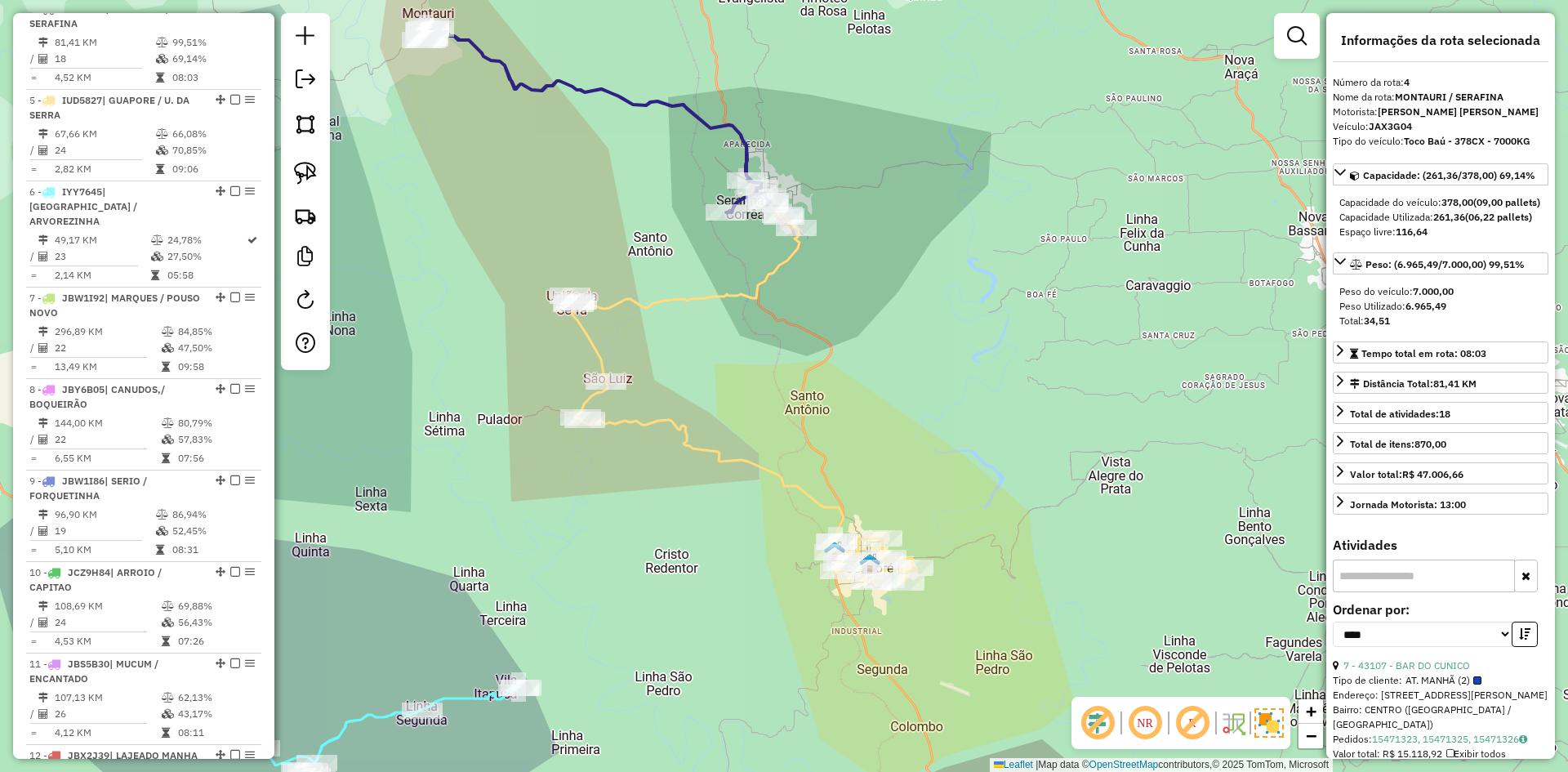
click at [780, 483] on icon at bounding box center [743, 398] width 346 height 367
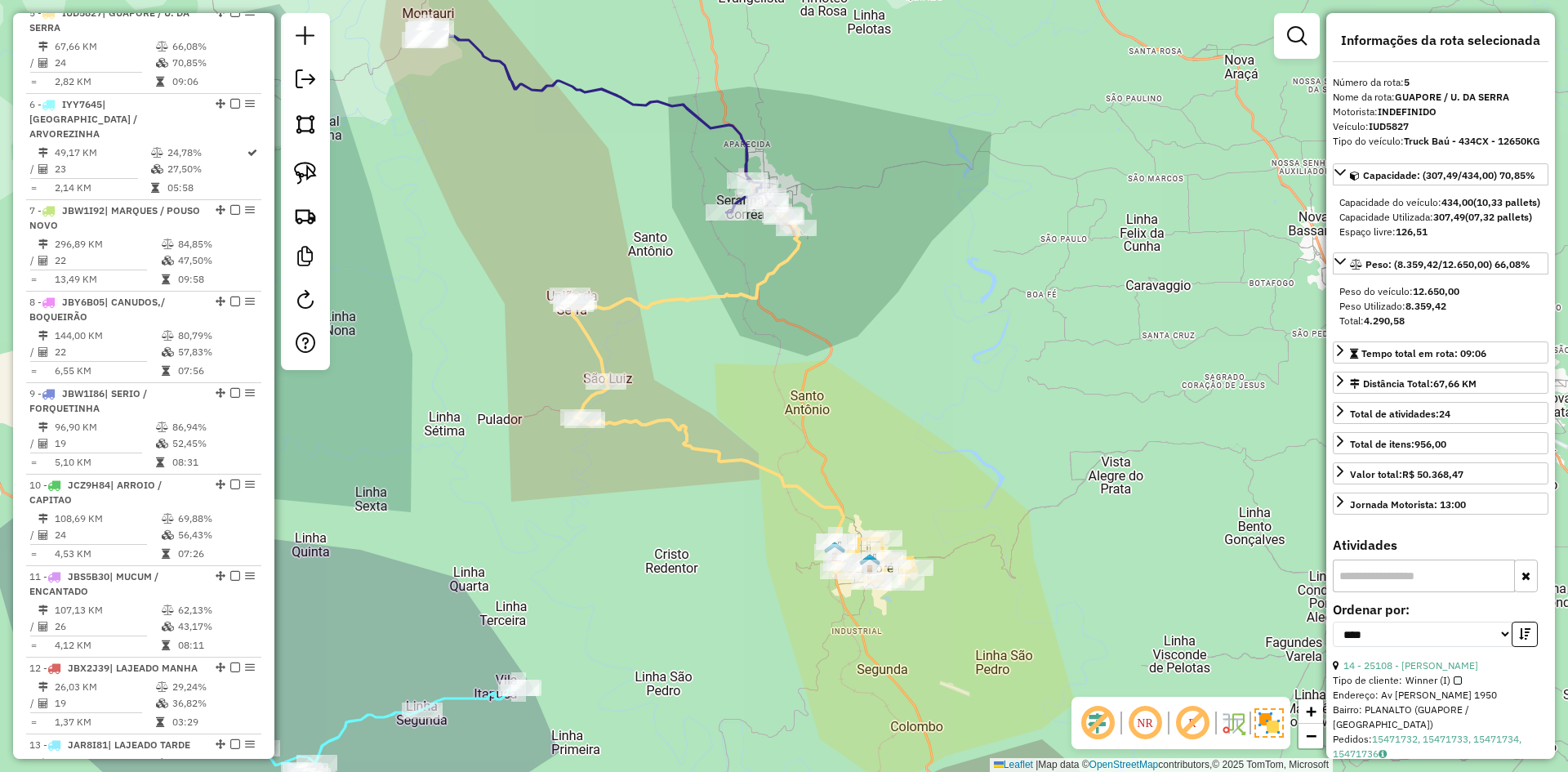
scroll to position [989, 0]
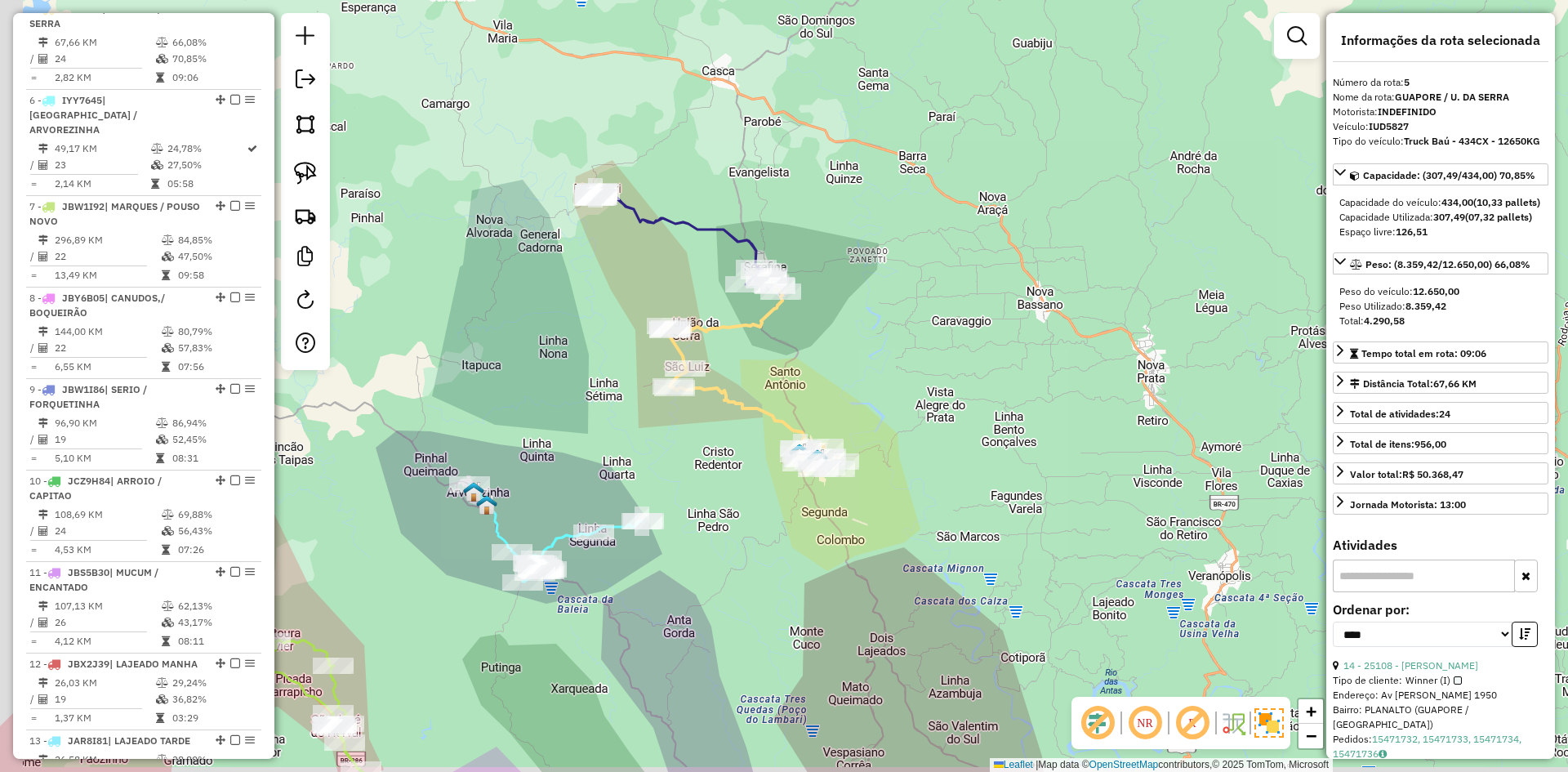
drag, startPoint x: 491, startPoint y: 412, endPoint x: 647, endPoint y: 384, distance: 158.5
click at [641, 387] on div "Janela de atendimento Grade de atendimento Capacidade Transportadoras Veículos …" at bounding box center [784, 386] width 1568 height 772
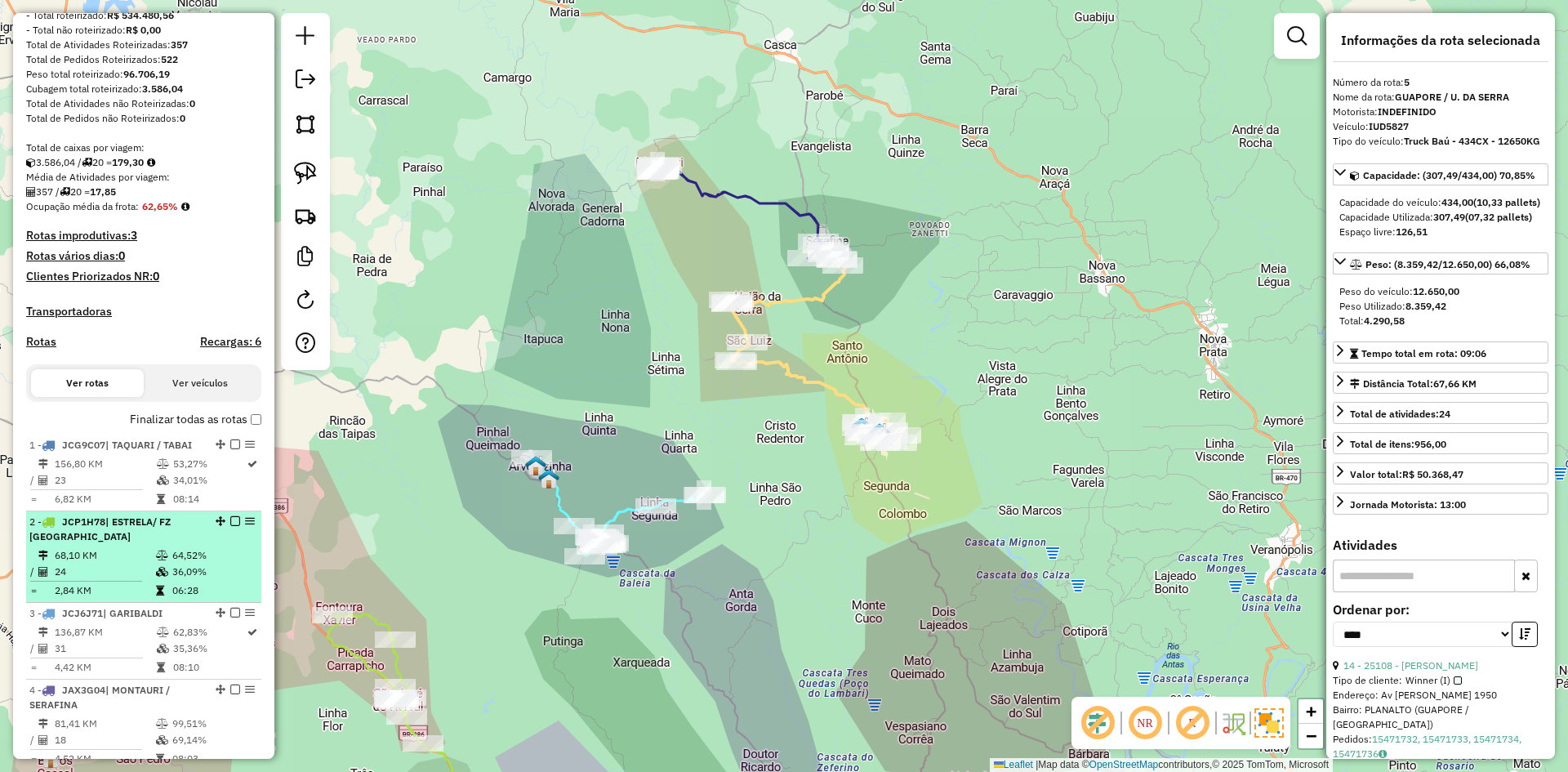
scroll to position [0, 0]
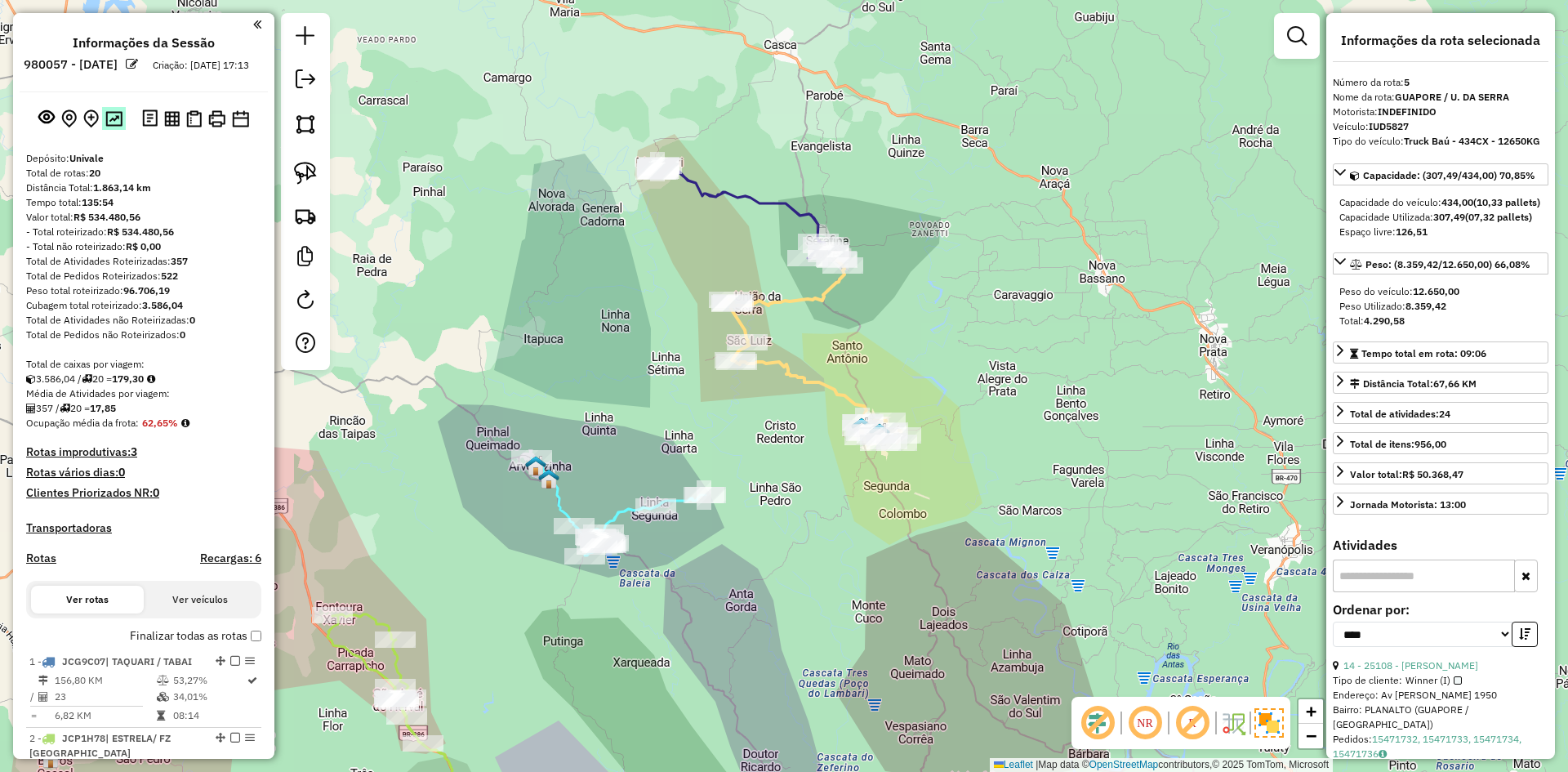
click at [116, 126] on img at bounding box center [114, 119] width 17 height 16
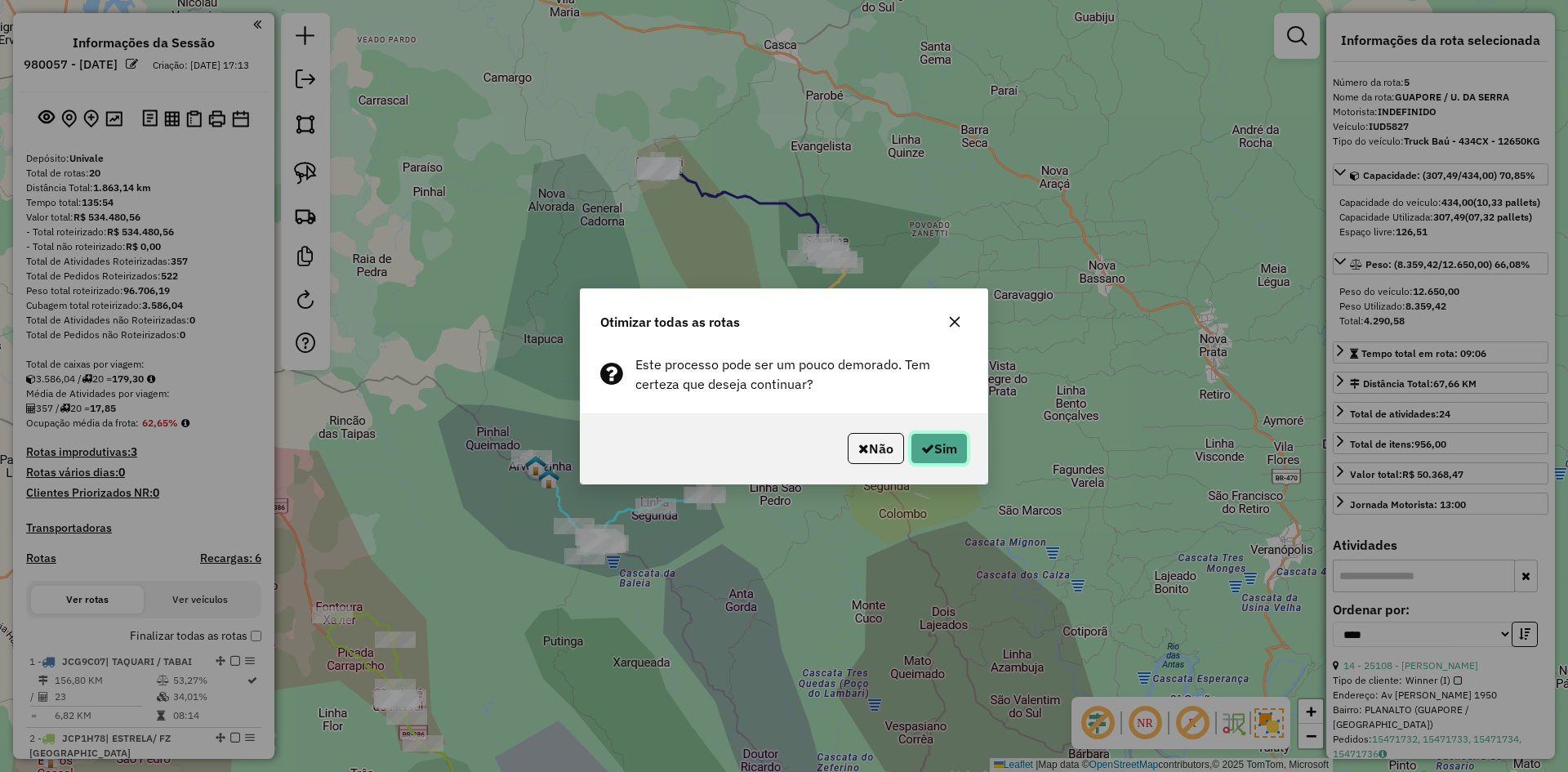
click at [927, 454] on icon "button" at bounding box center [928, 448] width 13 height 13
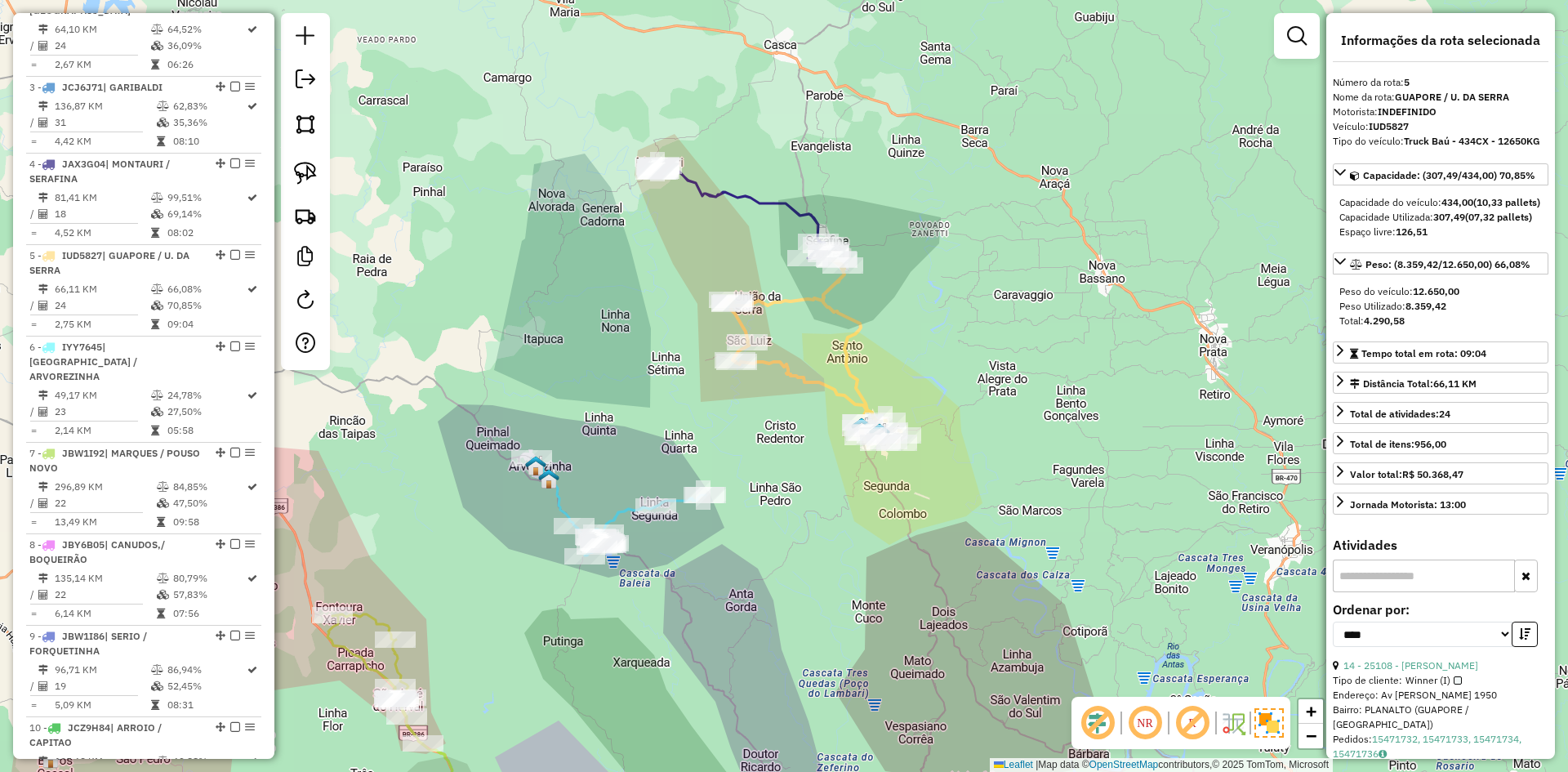
scroll to position [989, 0]
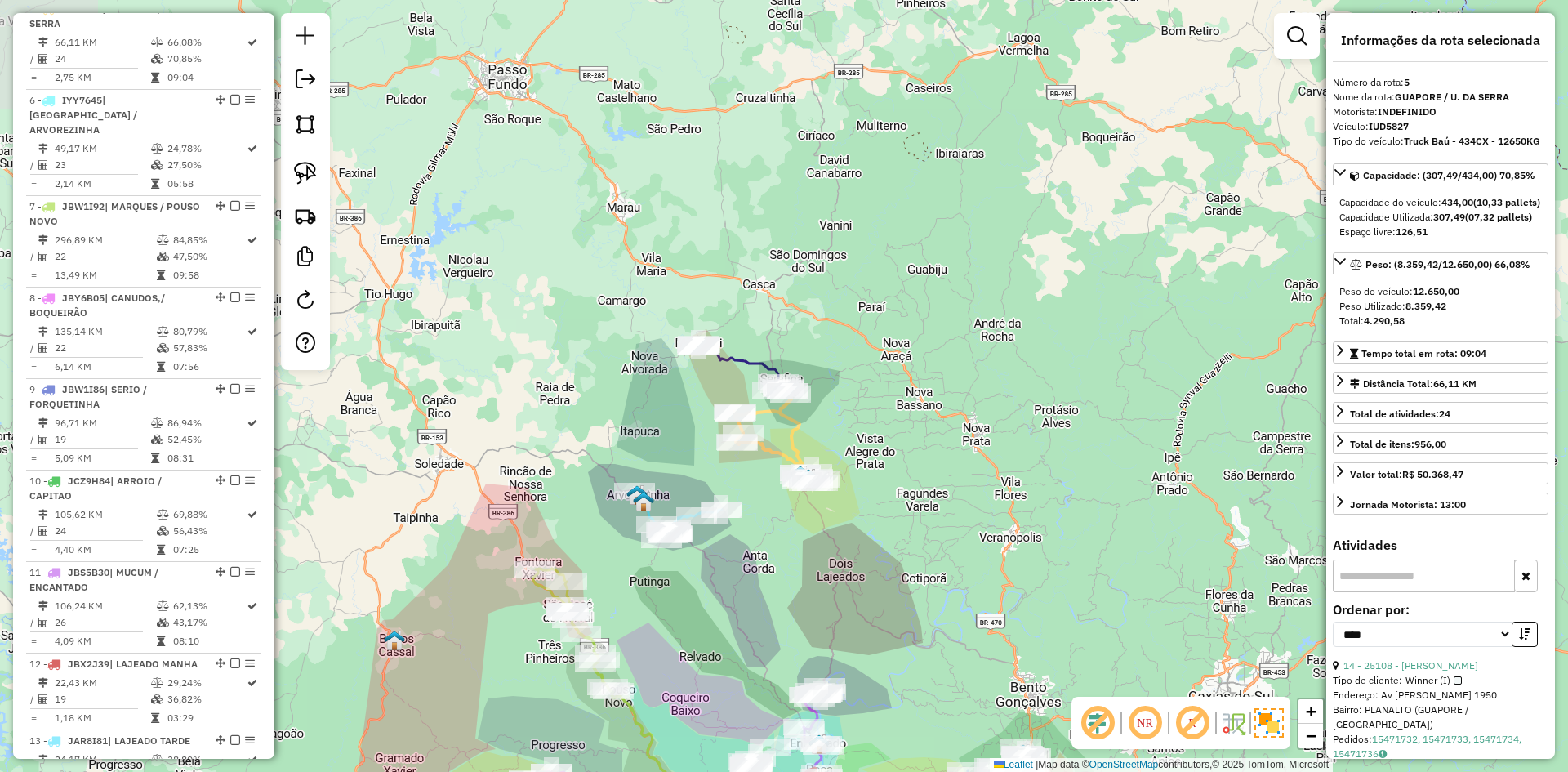
drag, startPoint x: 714, startPoint y: 617, endPoint x: 690, endPoint y: 415, distance: 203.4
click at [690, 424] on div "Janela de atendimento Grade de atendimento Capacidade Transportadoras Veículos …" at bounding box center [784, 386] width 1568 height 772
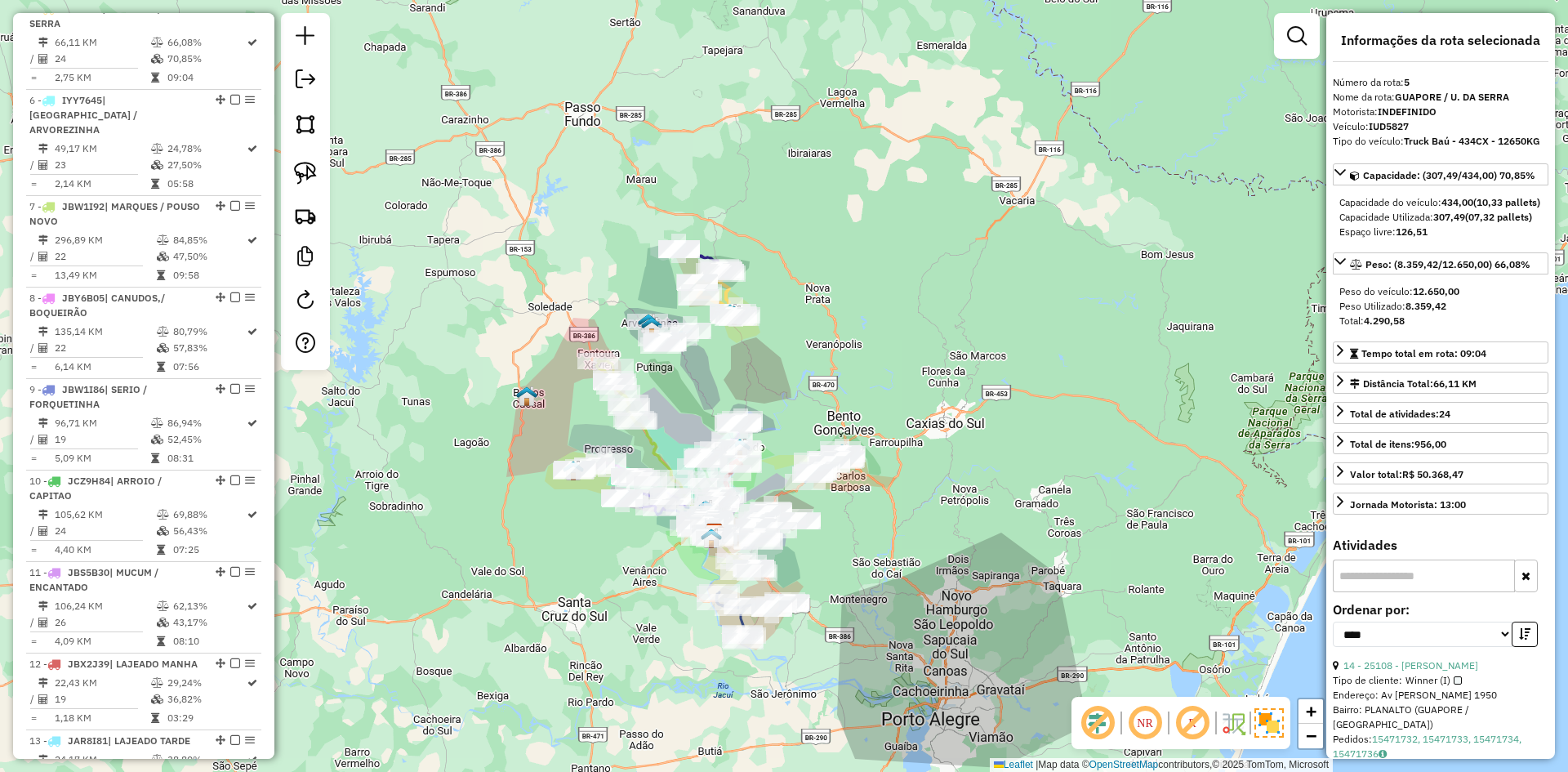
drag, startPoint x: 684, startPoint y: 414, endPoint x: 642, endPoint y: 243, distance: 176.1
click at [644, 251] on div "Janela de atendimento Grade de atendimento Capacidade Transportadoras Veículos …" at bounding box center [784, 386] width 1568 height 772
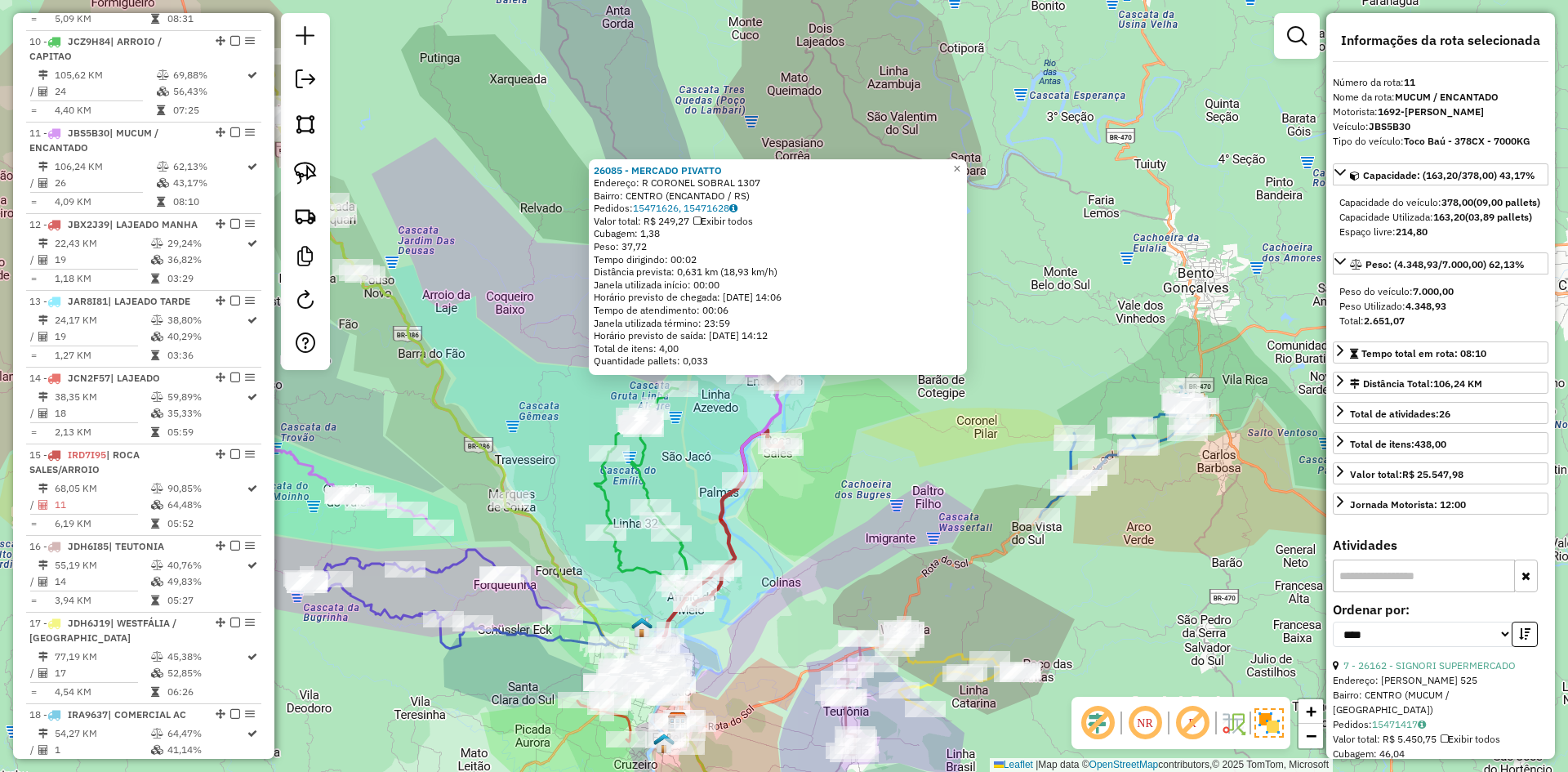
scroll to position [1538, 0]
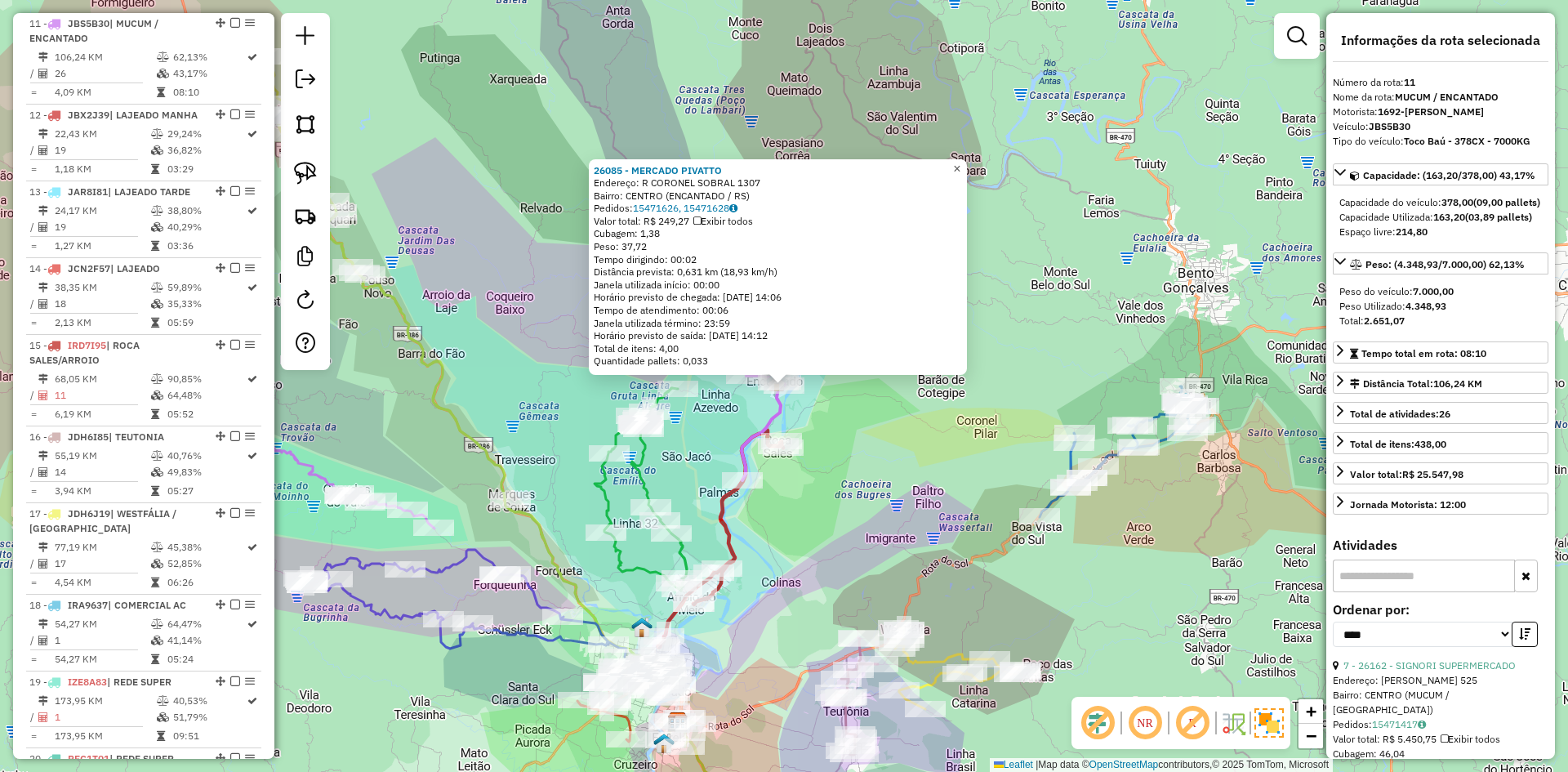
click at [961, 166] on span "×" at bounding box center [956, 169] width 7 height 14
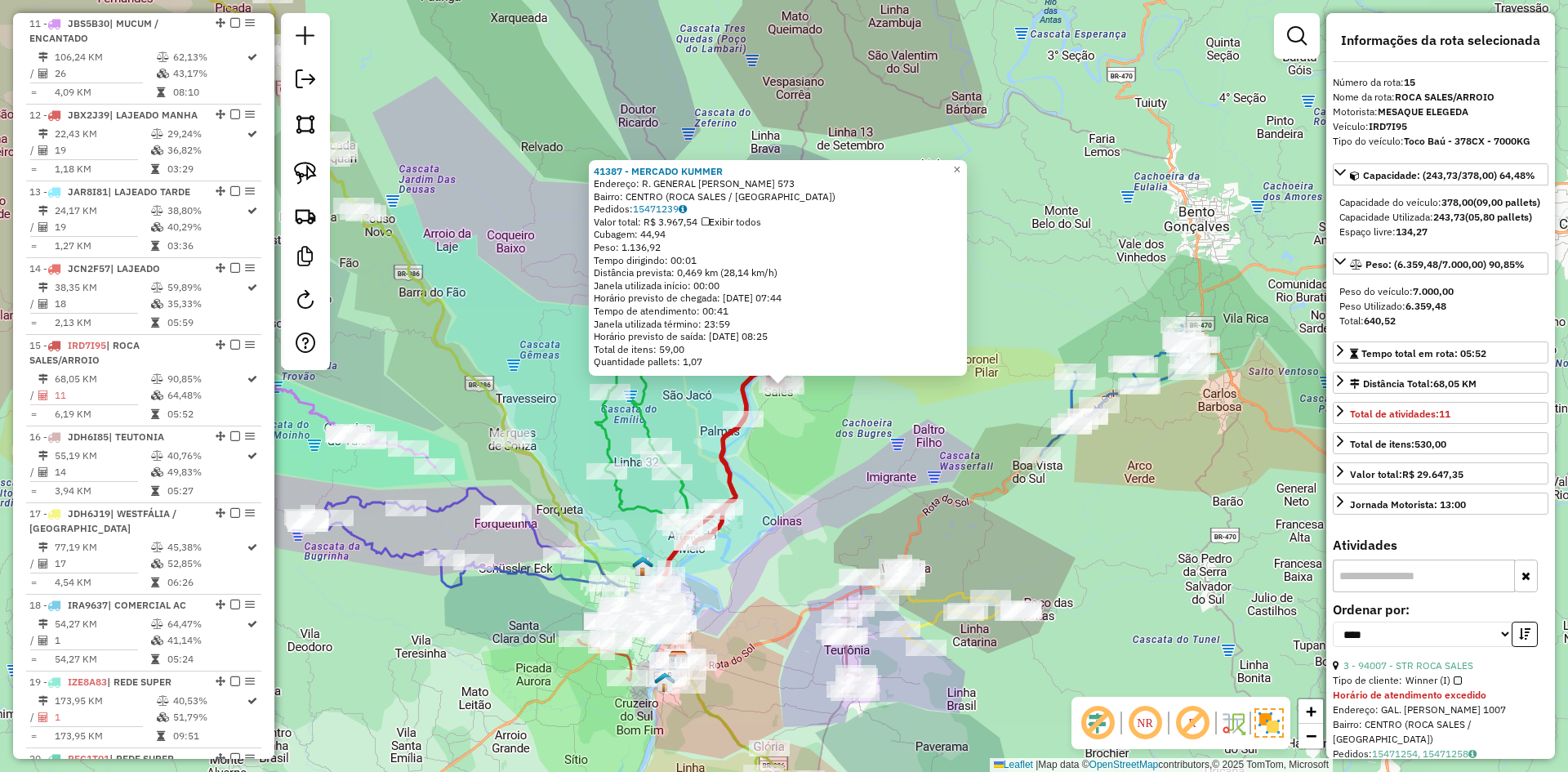
scroll to position [1683, 0]
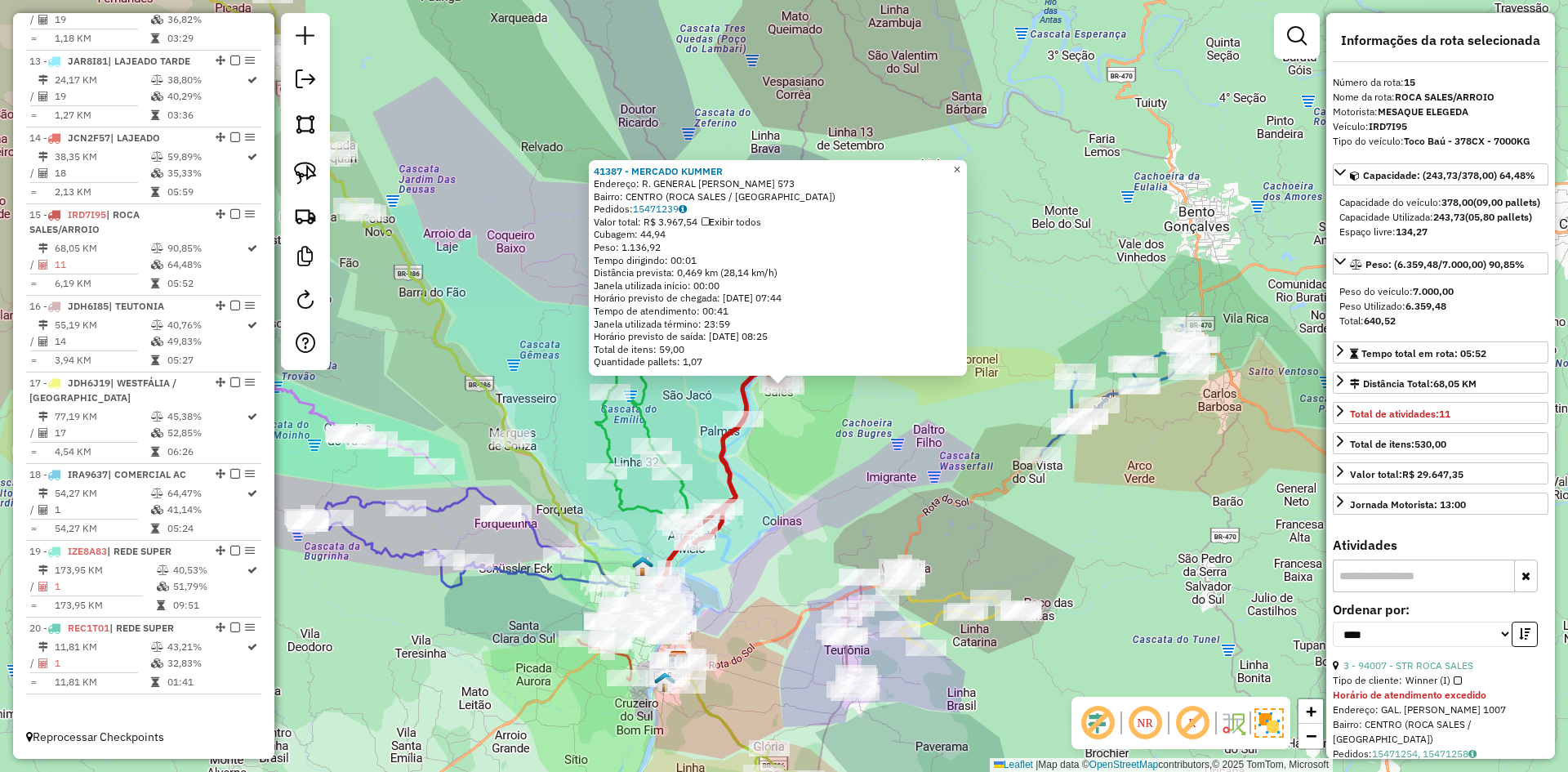
click at [961, 164] on span "×" at bounding box center [956, 170] width 7 height 14
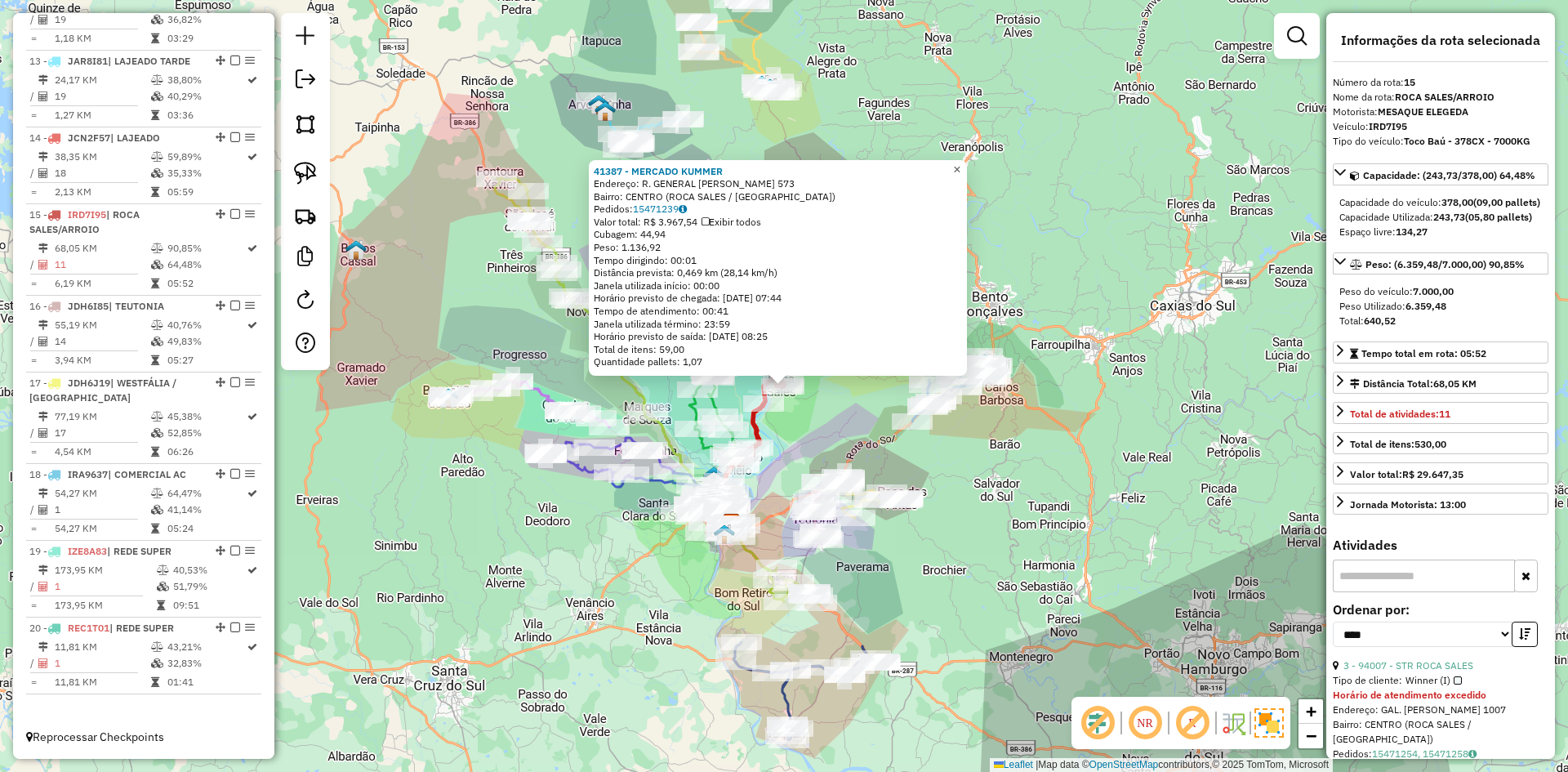
click at [961, 165] on span "×" at bounding box center [956, 170] width 7 height 14
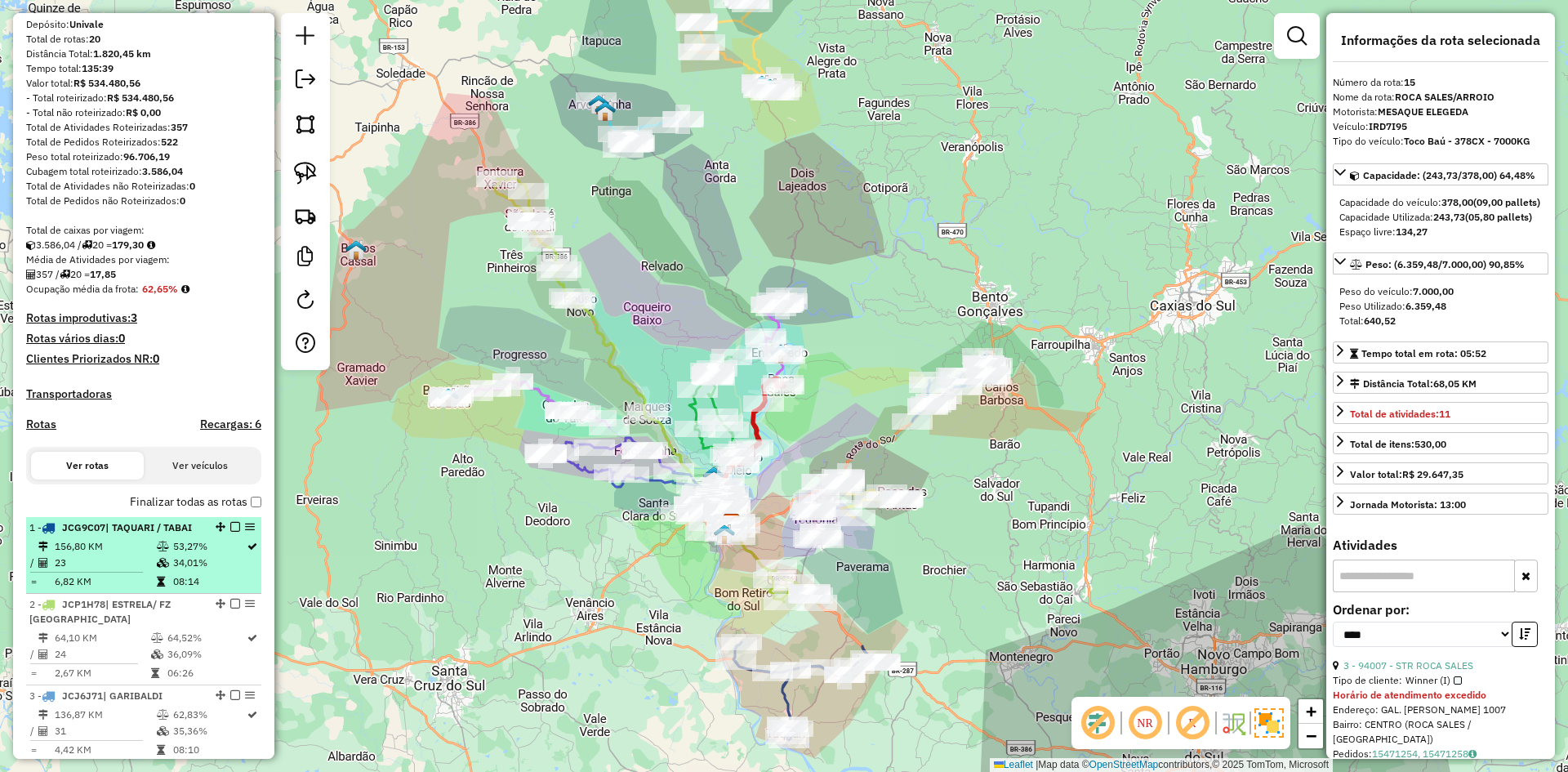
scroll to position [132, 0]
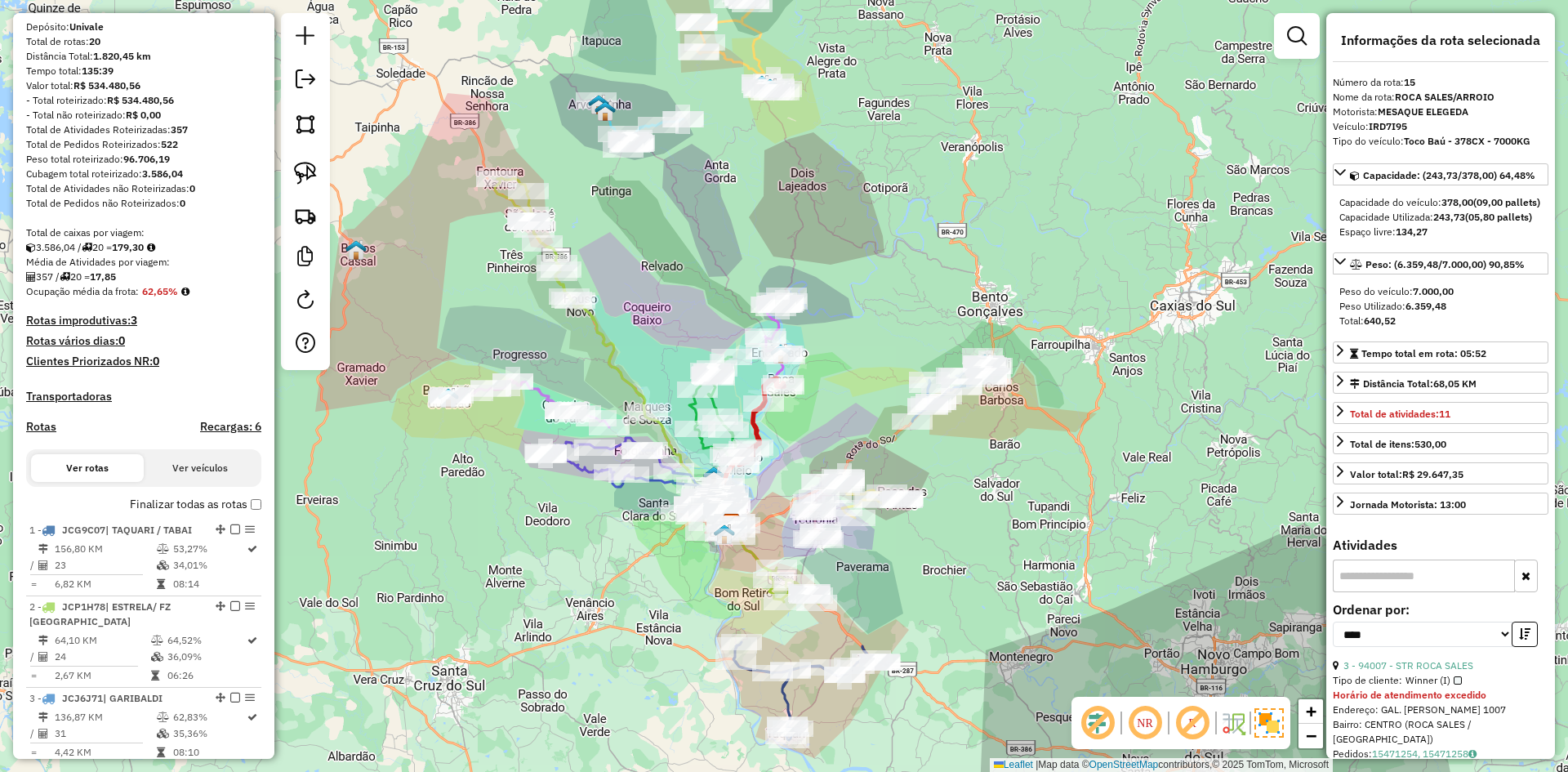
click at [43, 434] on h4 "Rotas" at bounding box center [41, 427] width 30 height 14
select select "*"
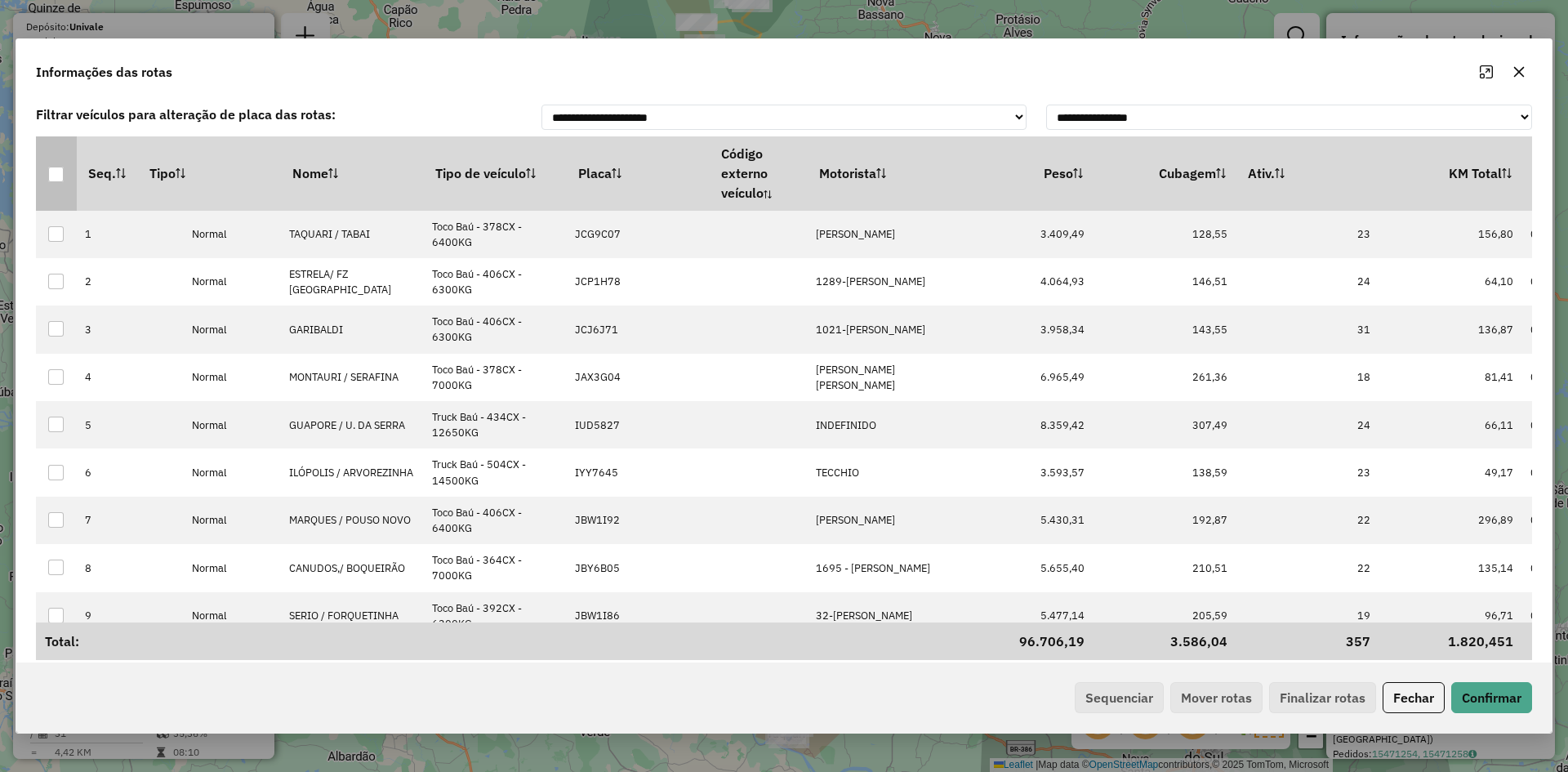
click at [59, 177] on div at bounding box center [56, 175] width 16 height 16
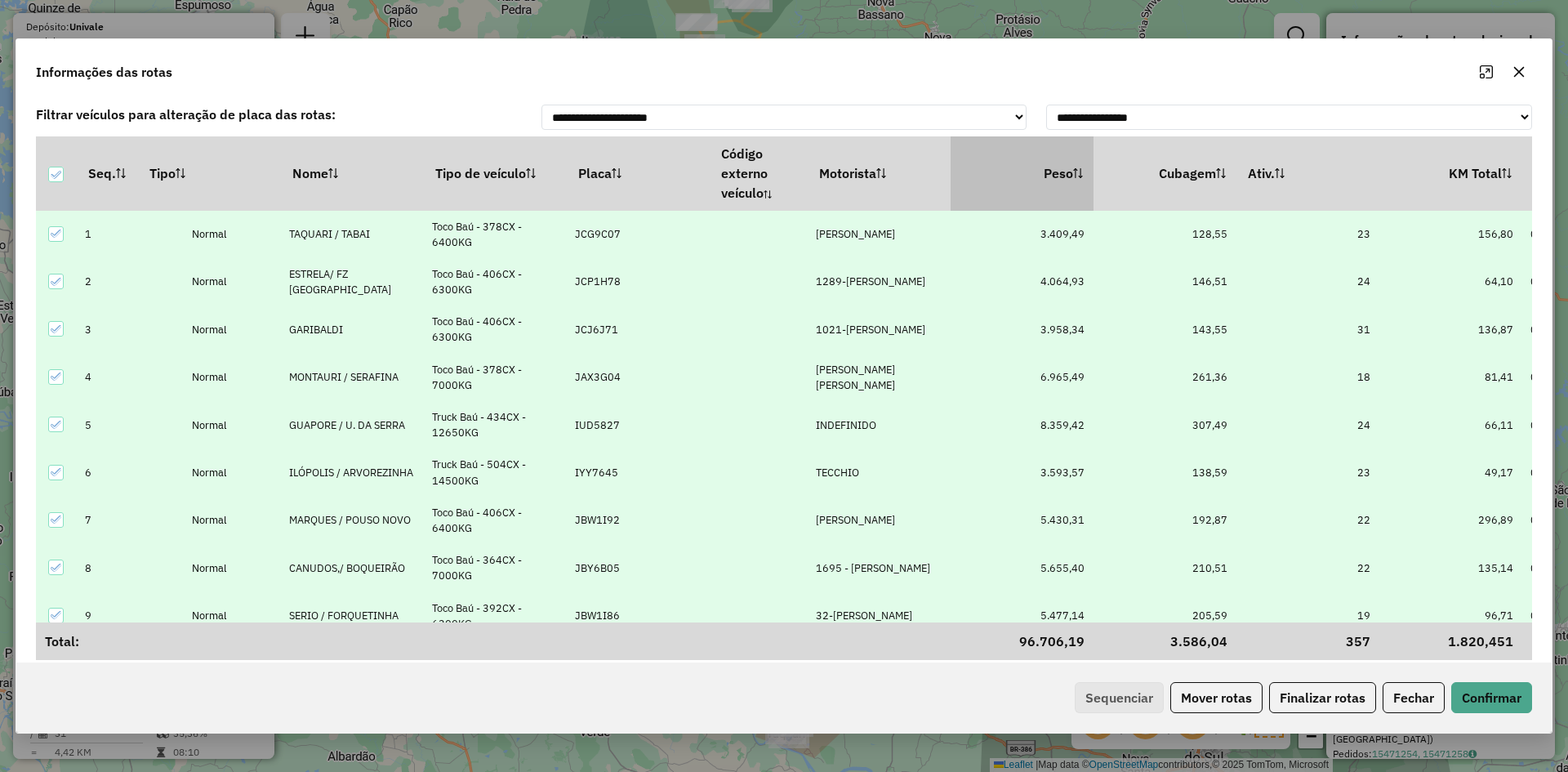
click at [1070, 158] on th "Peso" at bounding box center [1022, 173] width 143 height 74
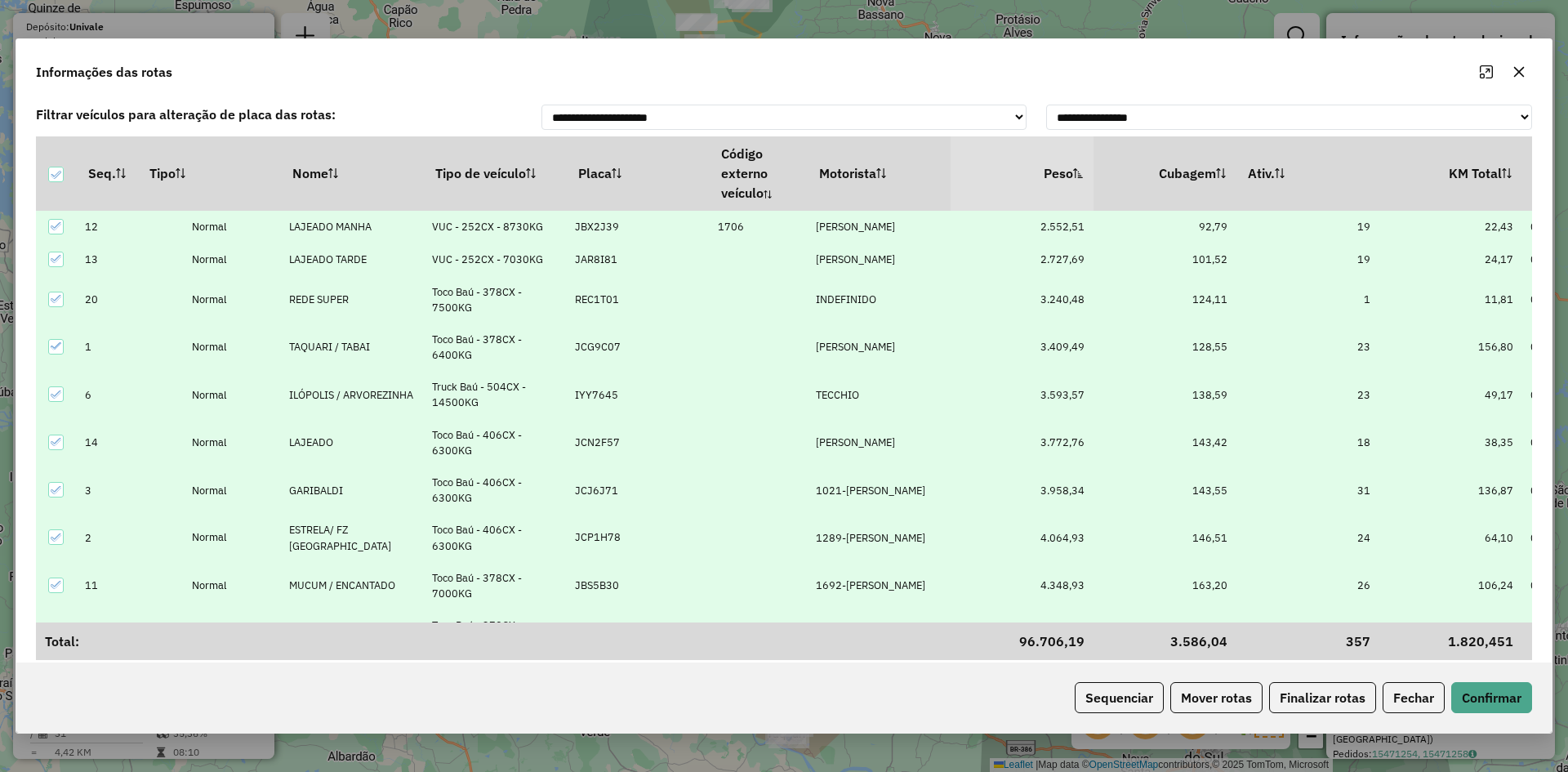
click at [1070, 158] on th "Peso" at bounding box center [1022, 173] width 143 height 74
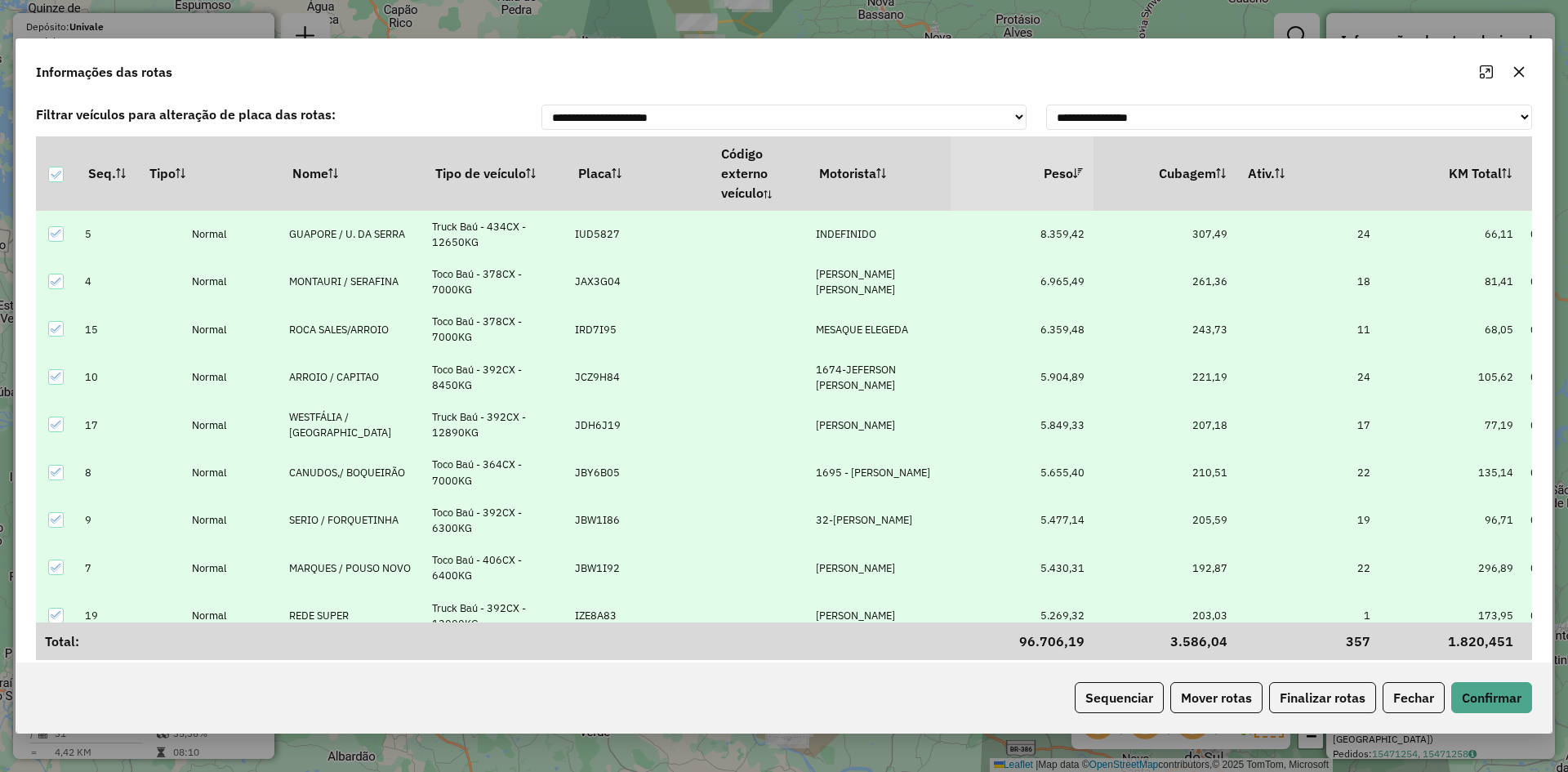
click at [860, 234] on p-celleditor "INDEFINIDO" at bounding box center [846, 234] width 61 height 14
type input "*****"
click at [865, 288] on span "1652-JOCIMAR MIRANDA" at bounding box center [887, 282] width 129 height 14
click at [859, 329] on p-celleditor "MESAQUE ELEGEDA" at bounding box center [862, 330] width 93 height 14
type input "***"
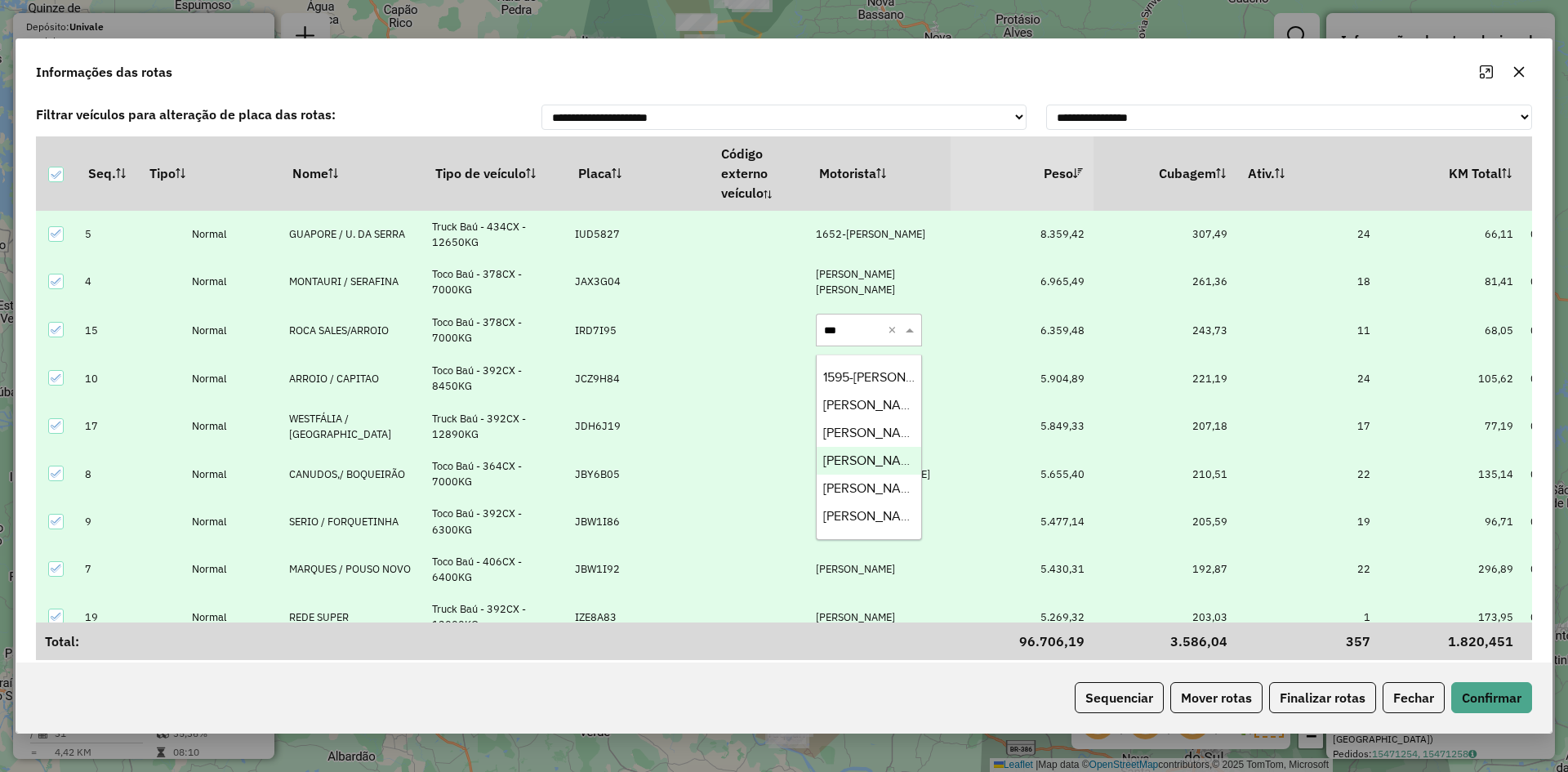
click at [868, 461] on span "NATHAN GAUDENCIO DOS SANTOS" at bounding box center [872, 460] width 99 height 14
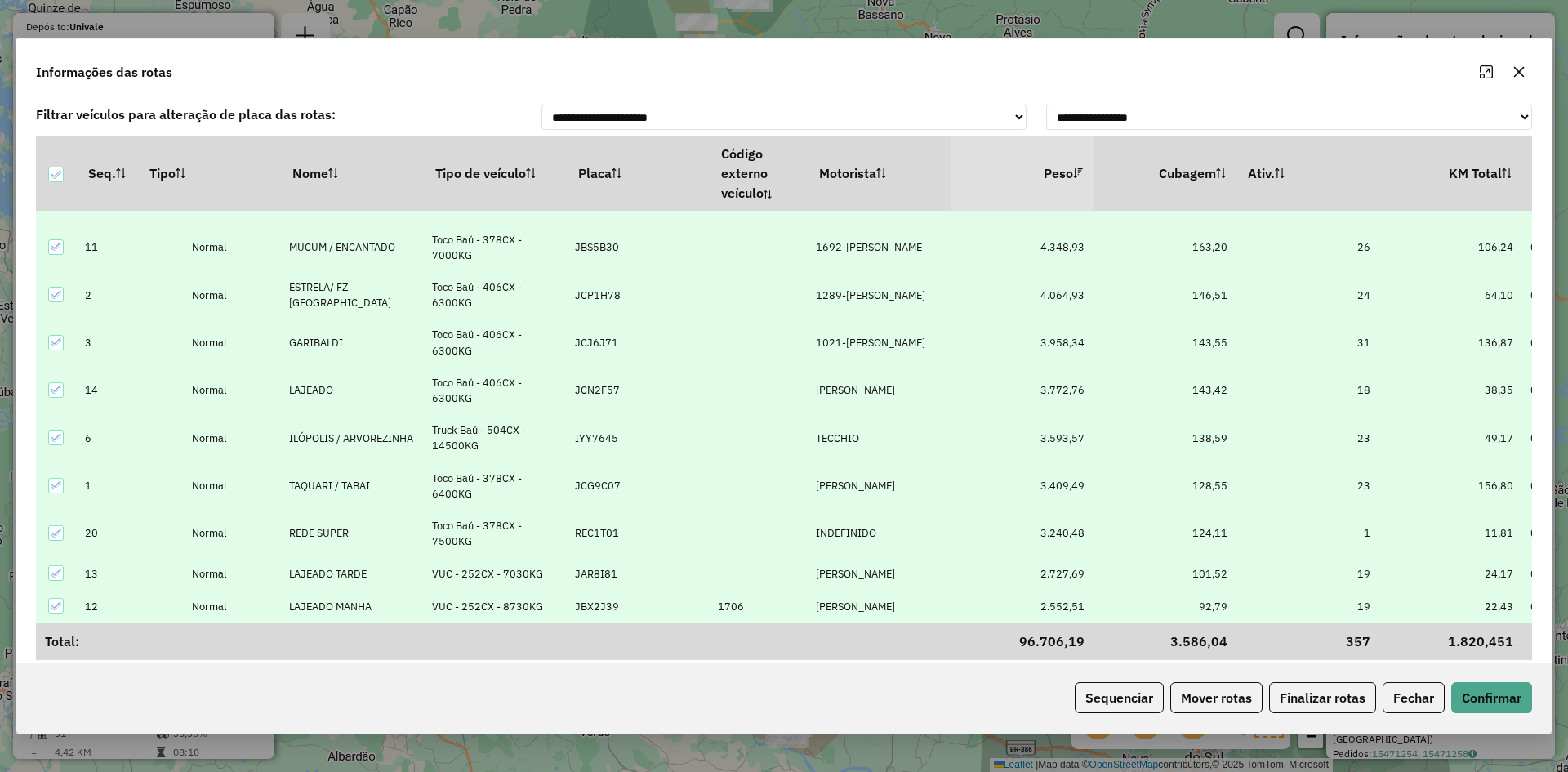
scroll to position [33, 0]
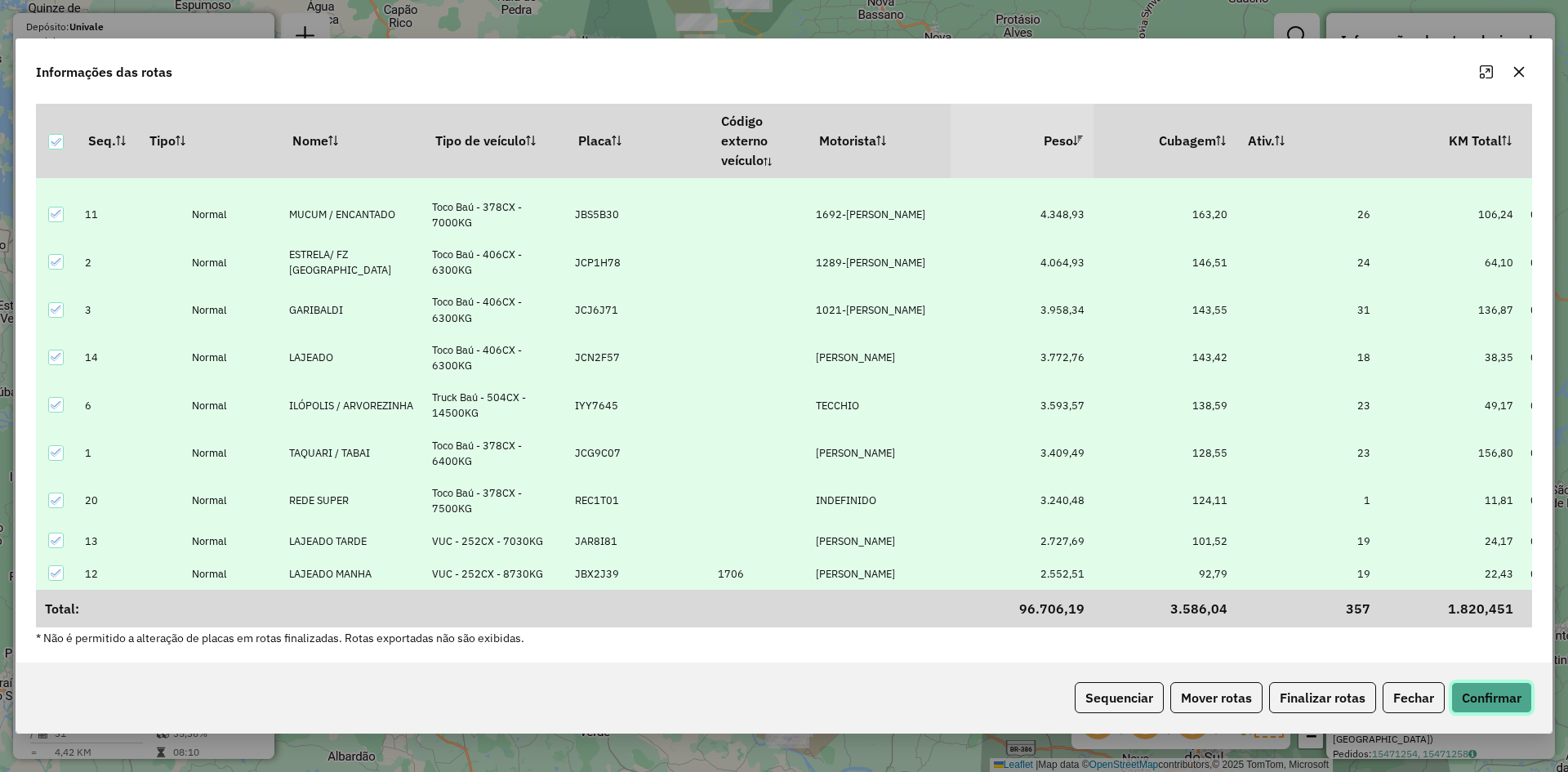
click at [1502, 695] on button "Confirmar" at bounding box center [1491, 698] width 80 height 31
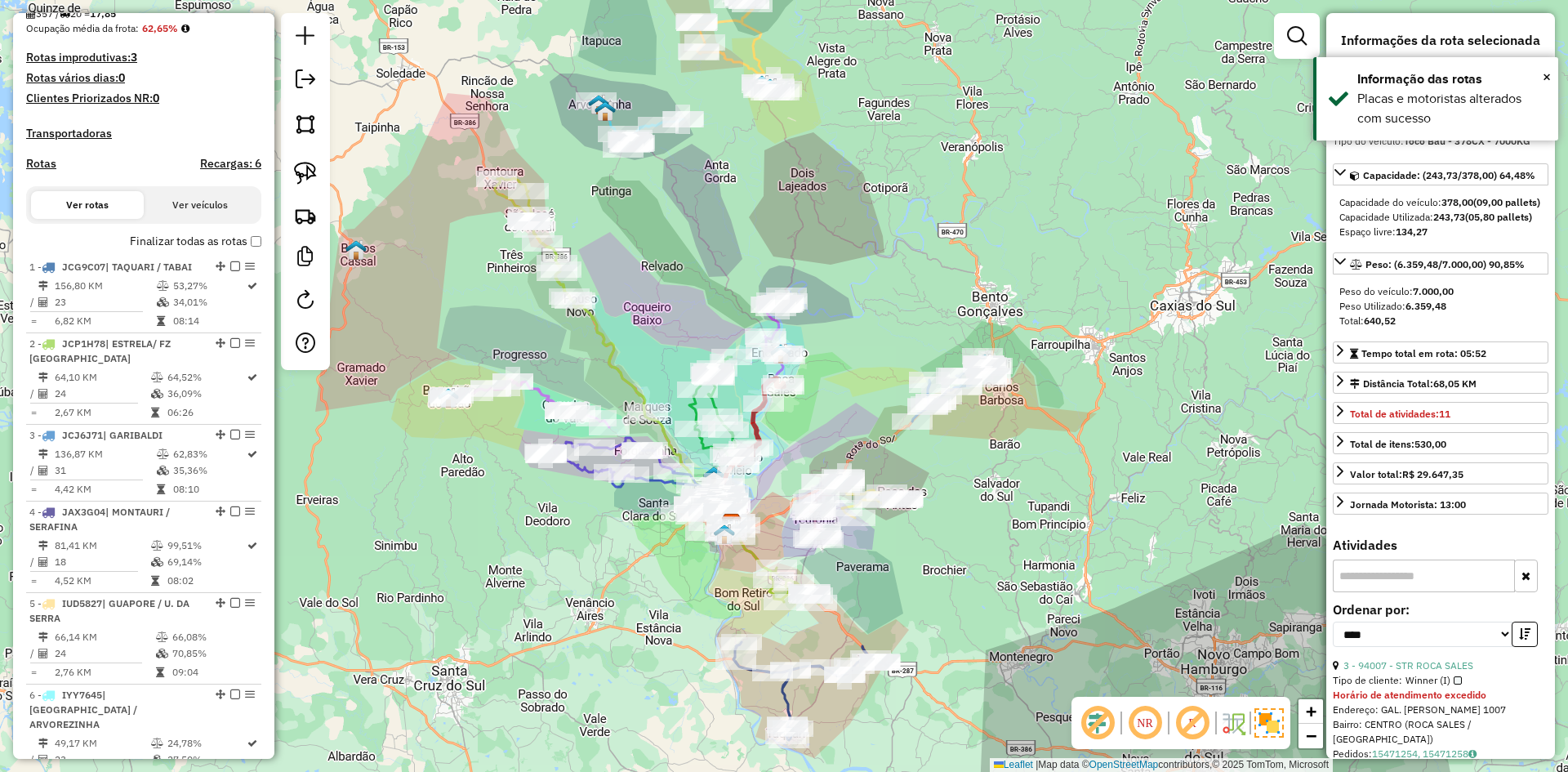
scroll to position [376, 0]
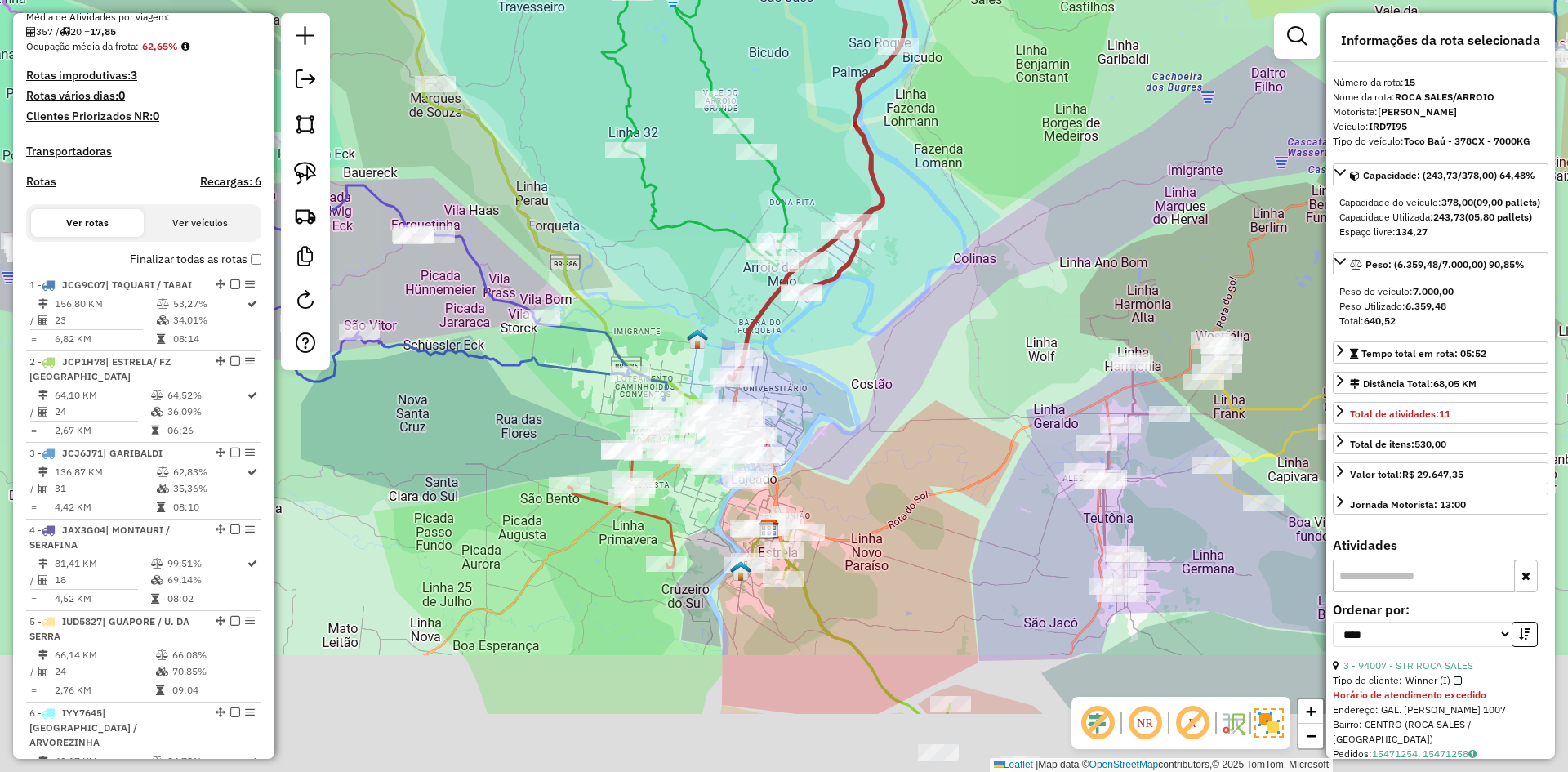
drag, startPoint x: 677, startPoint y: 374, endPoint x: 671, endPoint y: 273, distance: 101.2
click at [675, 283] on div "Janela de atendimento Grade de atendimento Capacidade Transportadoras Veículos …" at bounding box center [784, 386] width 1568 height 772
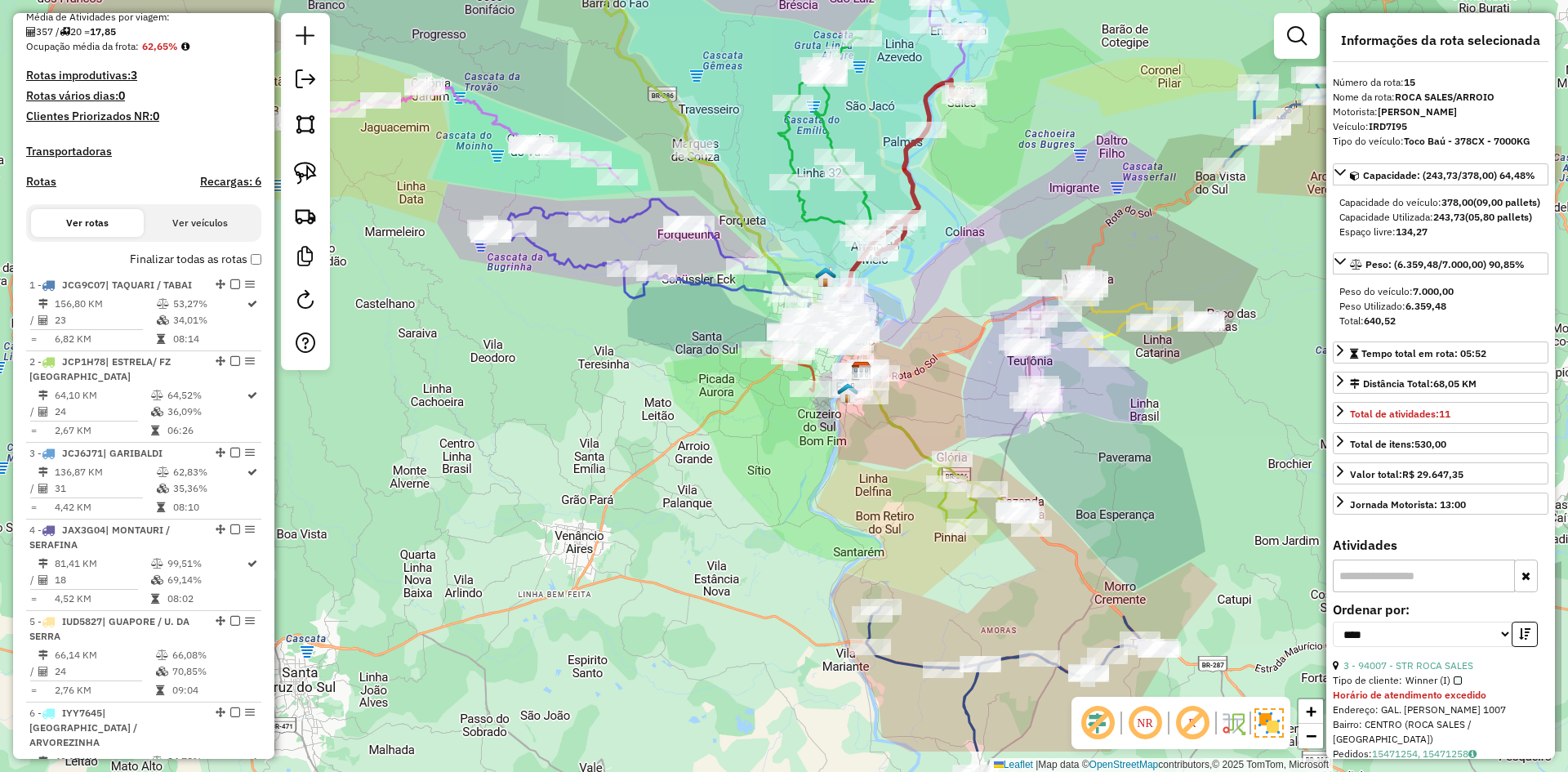
drag, startPoint x: 1113, startPoint y: 446, endPoint x: 934, endPoint y: 336, distance: 210.1
click at [935, 337] on div "Janela de atendimento Grade de atendimento Capacidade Transportadoras Veículos …" at bounding box center [784, 386] width 1568 height 772
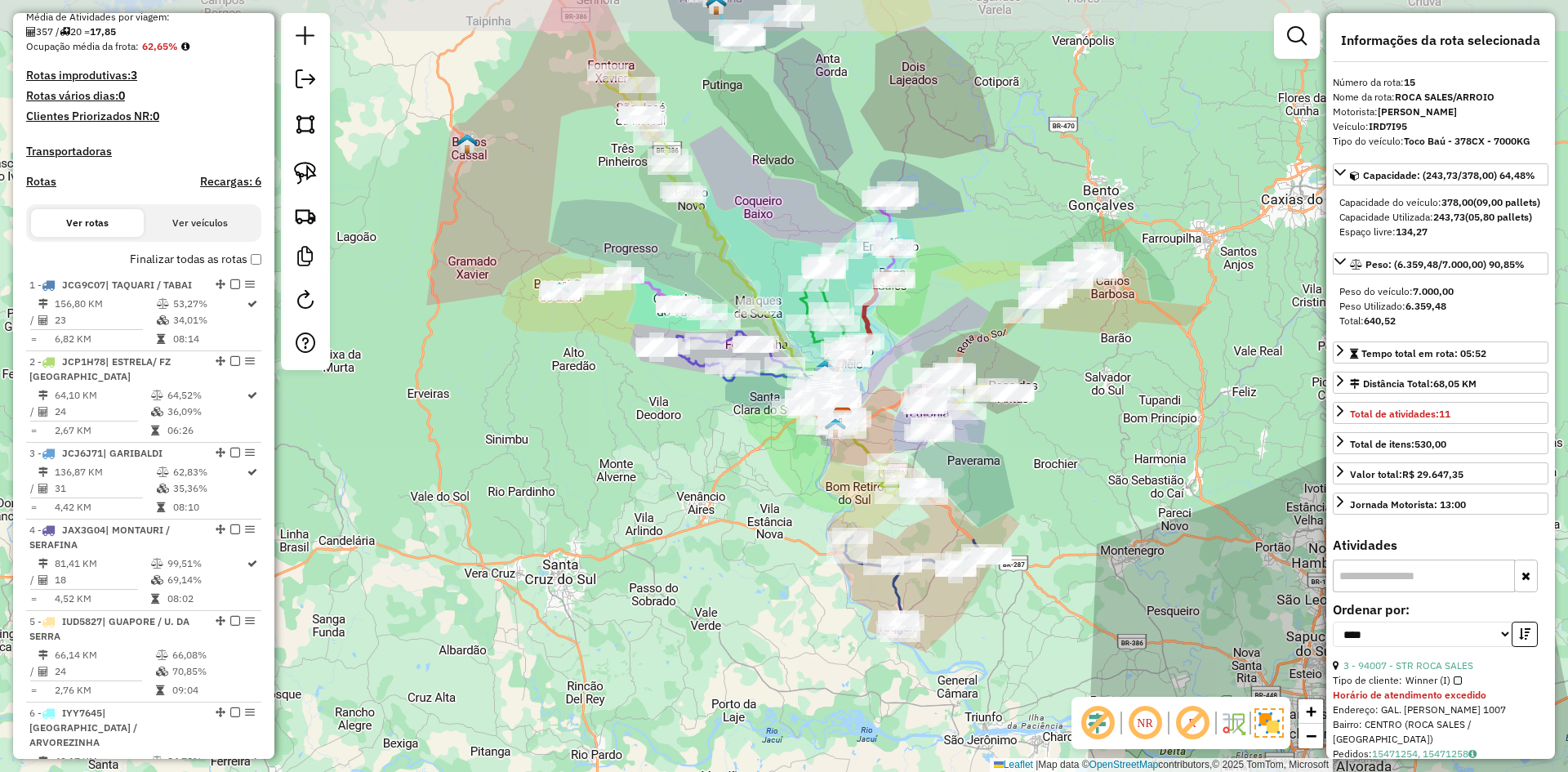
drag, startPoint x: 1070, startPoint y: 433, endPoint x: 1015, endPoint y: 479, distance: 71.7
click at [1015, 479] on div "Janela de atendimento Grade de atendimento Capacidade Transportadoras Veículos …" at bounding box center [784, 386] width 1568 height 772
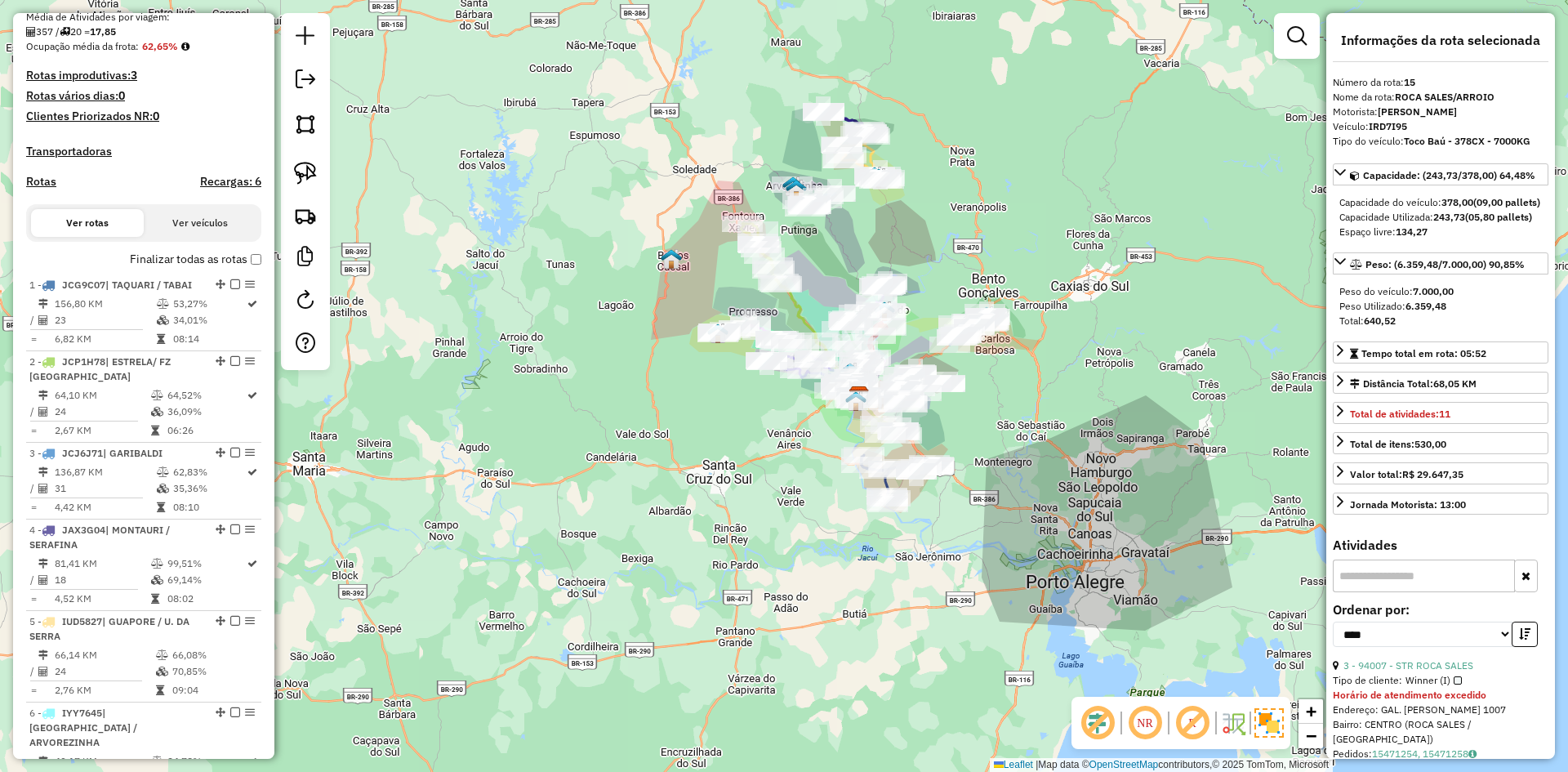
drag, startPoint x: 763, startPoint y: 389, endPoint x: 728, endPoint y: 411, distance: 41.3
click at [729, 411] on div "Janela de atendimento Grade de atendimento Capacidade Transportadoras Veículos …" at bounding box center [784, 386] width 1568 height 772
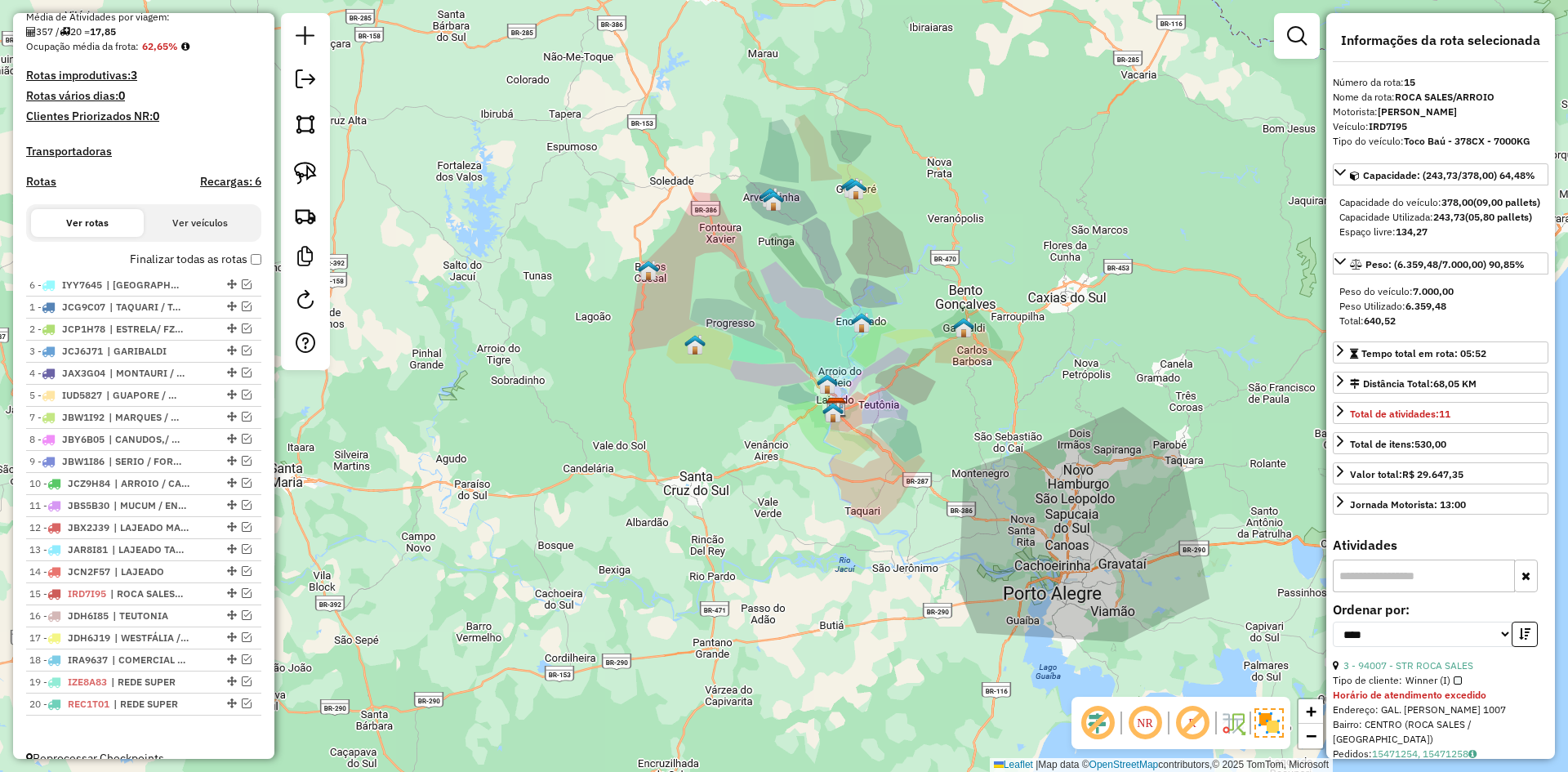
drag, startPoint x: 228, startPoint y: 410, endPoint x: 228, endPoint y: 297, distance: 113.0
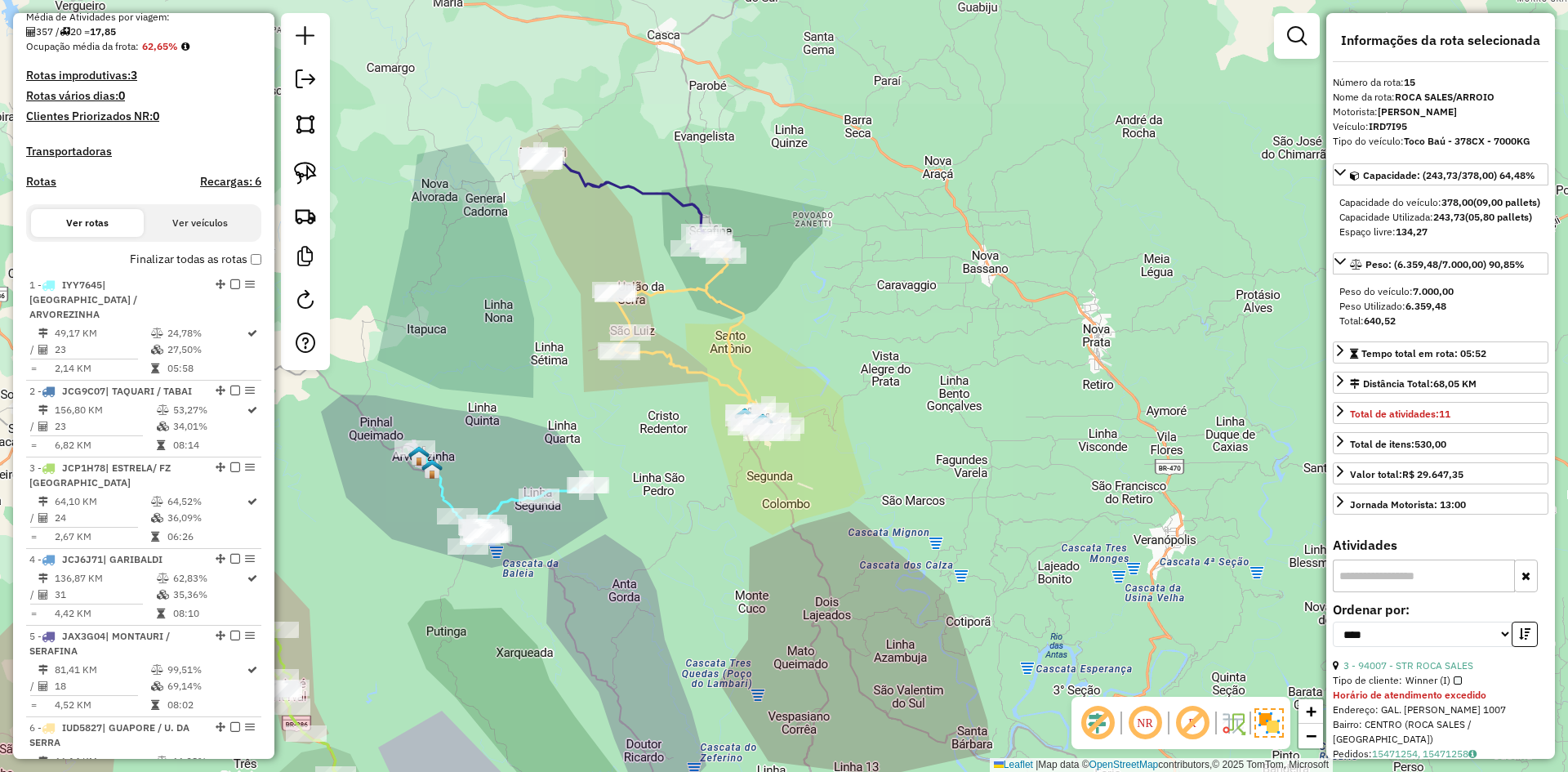
drag, startPoint x: 655, startPoint y: 247, endPoint x: 661, endPoint y: 420, distance: 173.1
click at [661, 420] on div "Janela de atendimento Grade de atendimento Capacidade Transportadoras Veículos …" at bounding box center [784, 386] width 1568 height 772
click at [726, 299] on icon at bounding box center [699, 341] width 174 height 183
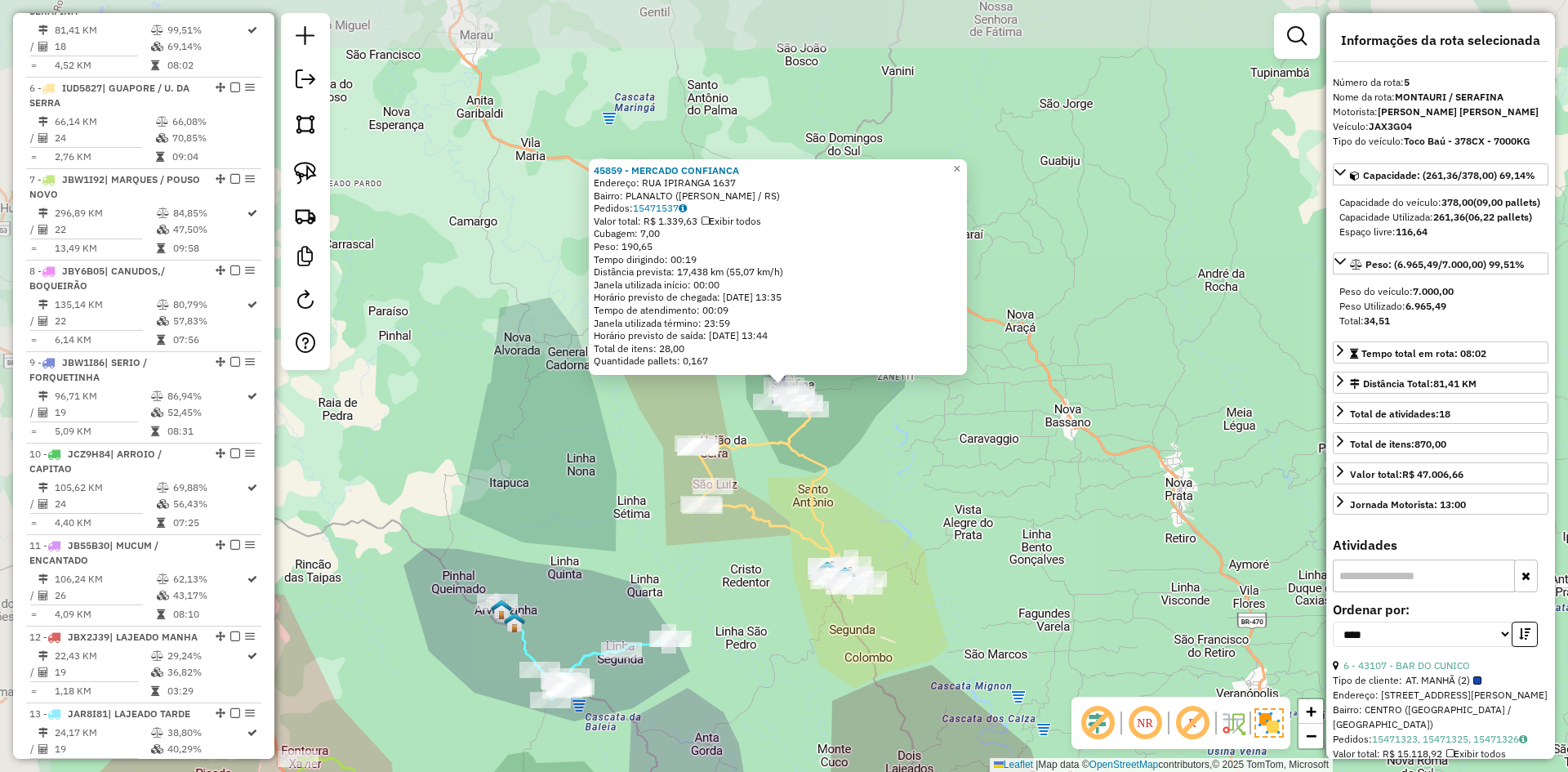
scroll to position [989, 0]
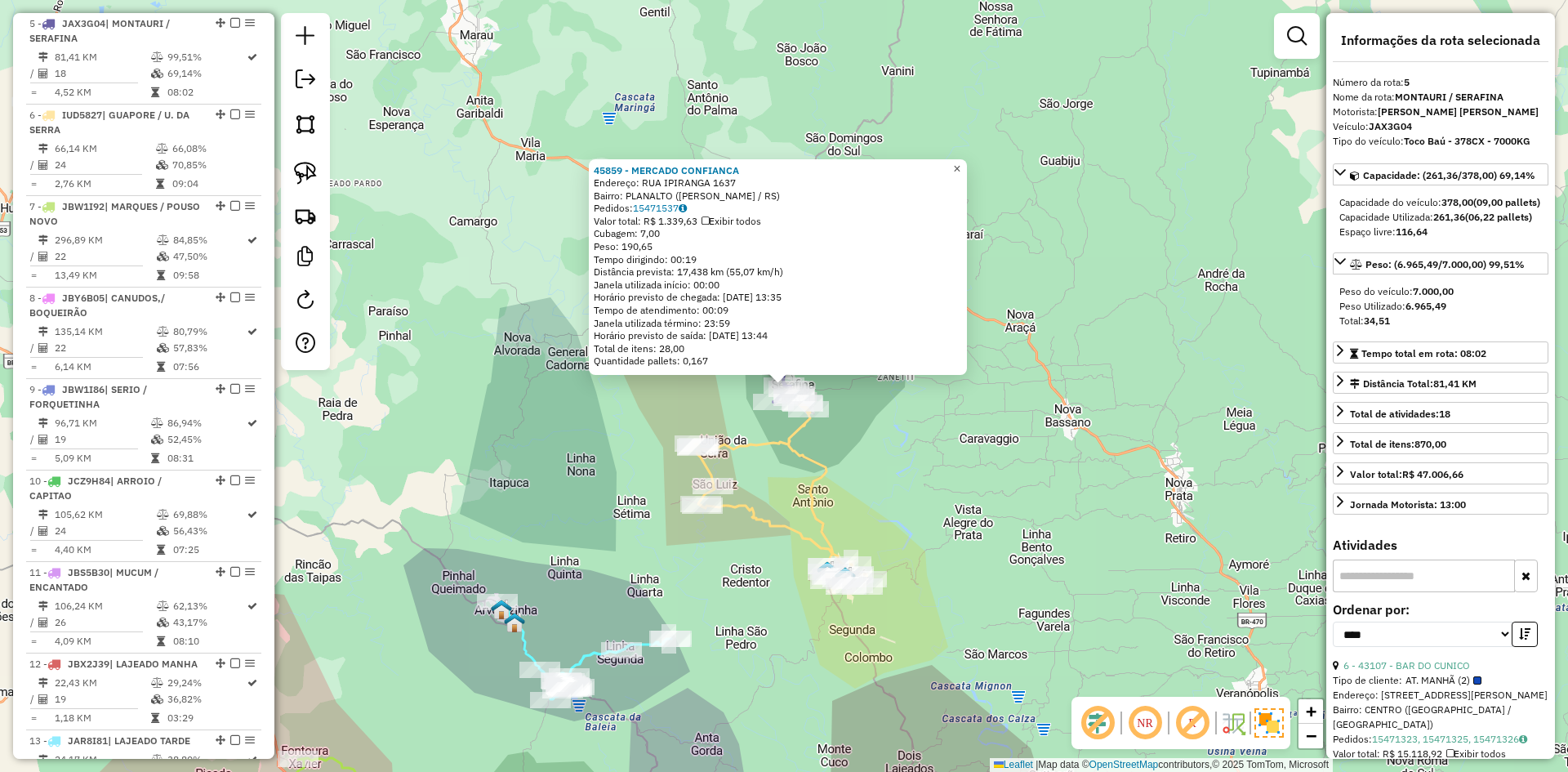
drag, startPoint x: 974, startPoint y: 161, endPoint x: 937, endPoint y: 226, distance: 74.8
click at [967, 162] on link "×" at bounding box center [957, 169] width 20 height 20
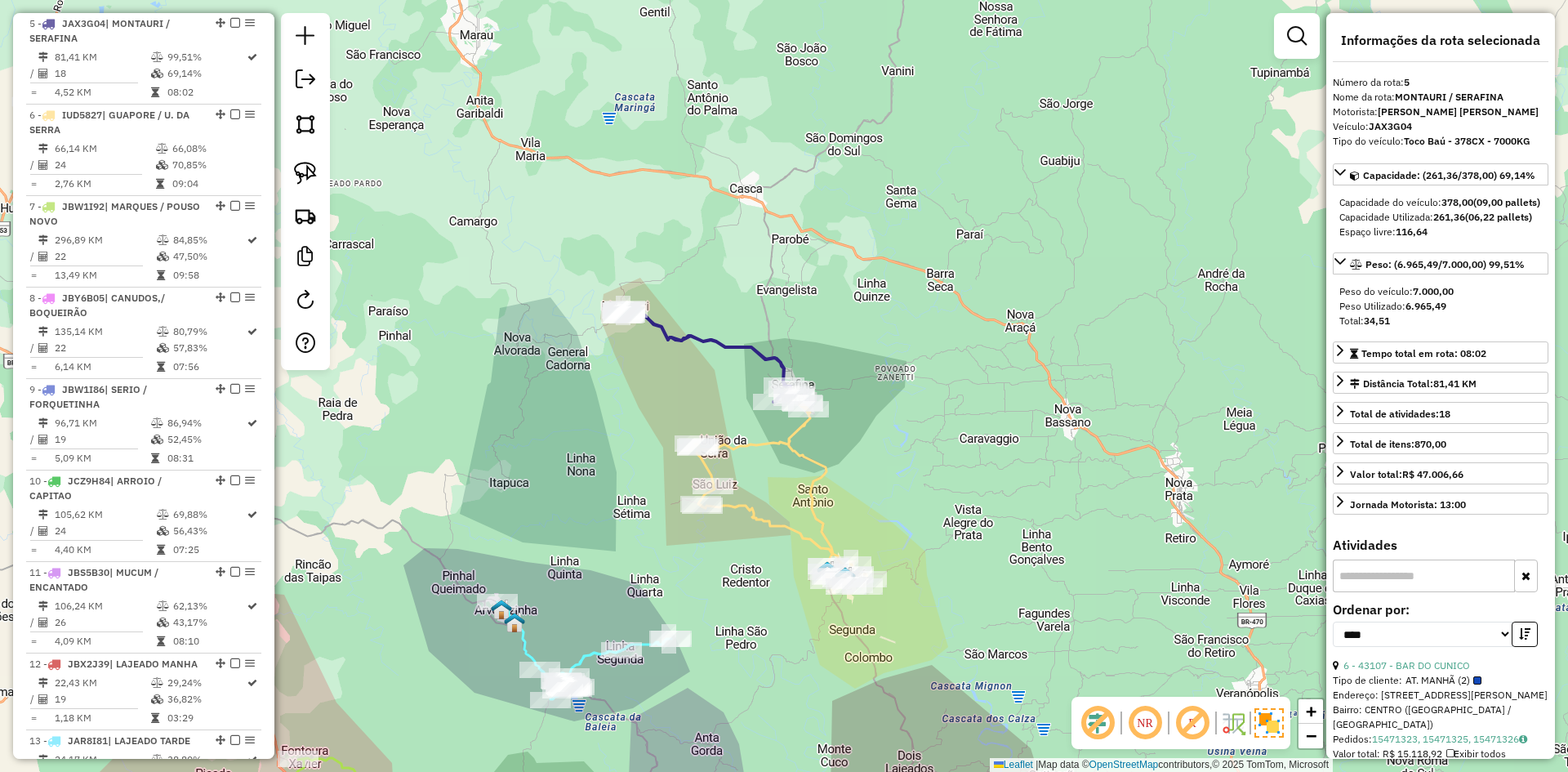
click at [739, 444] on icon at bounding box center [781, 494] width 174 height 183
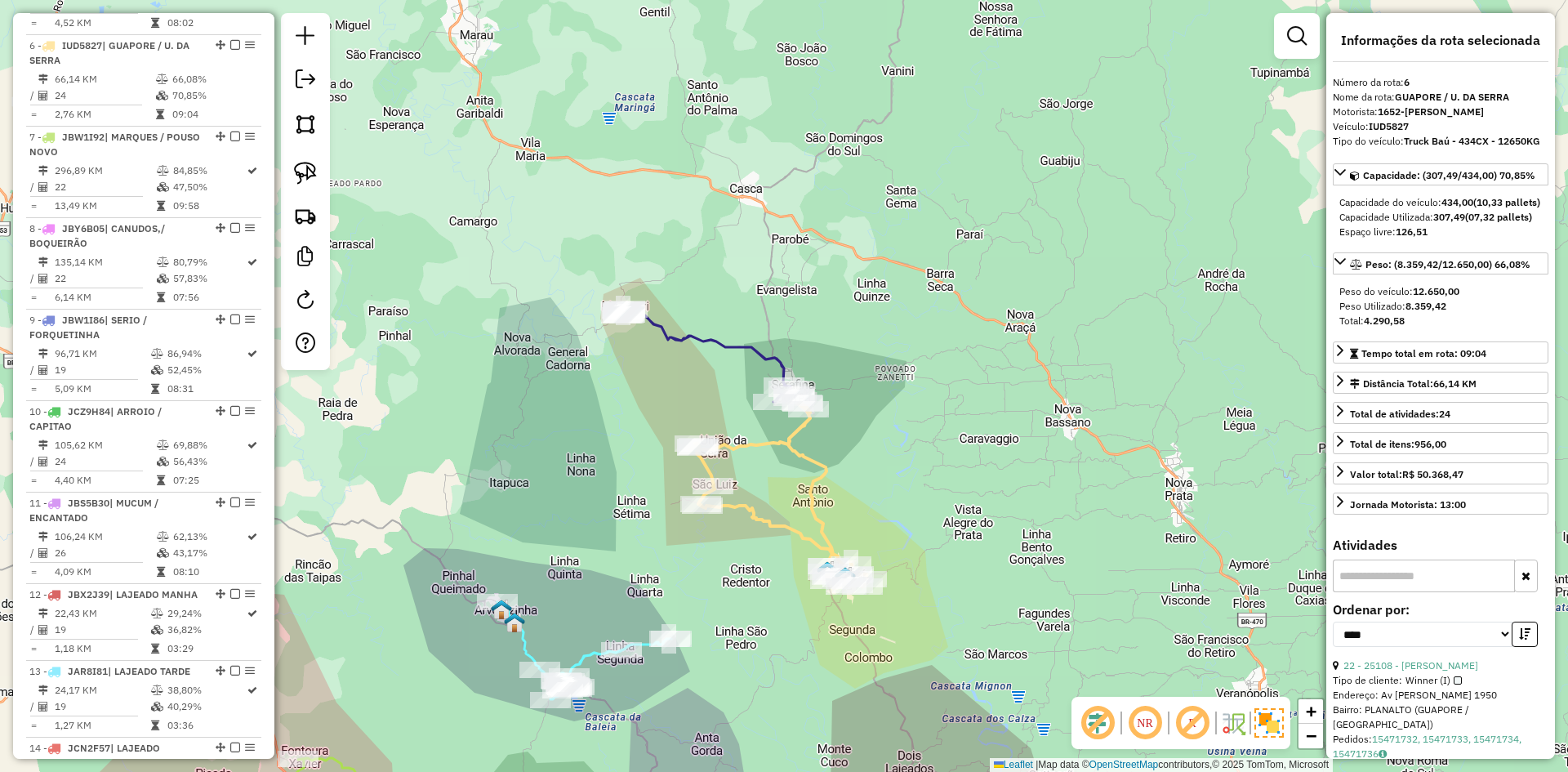
scroll to position [1081, 0]
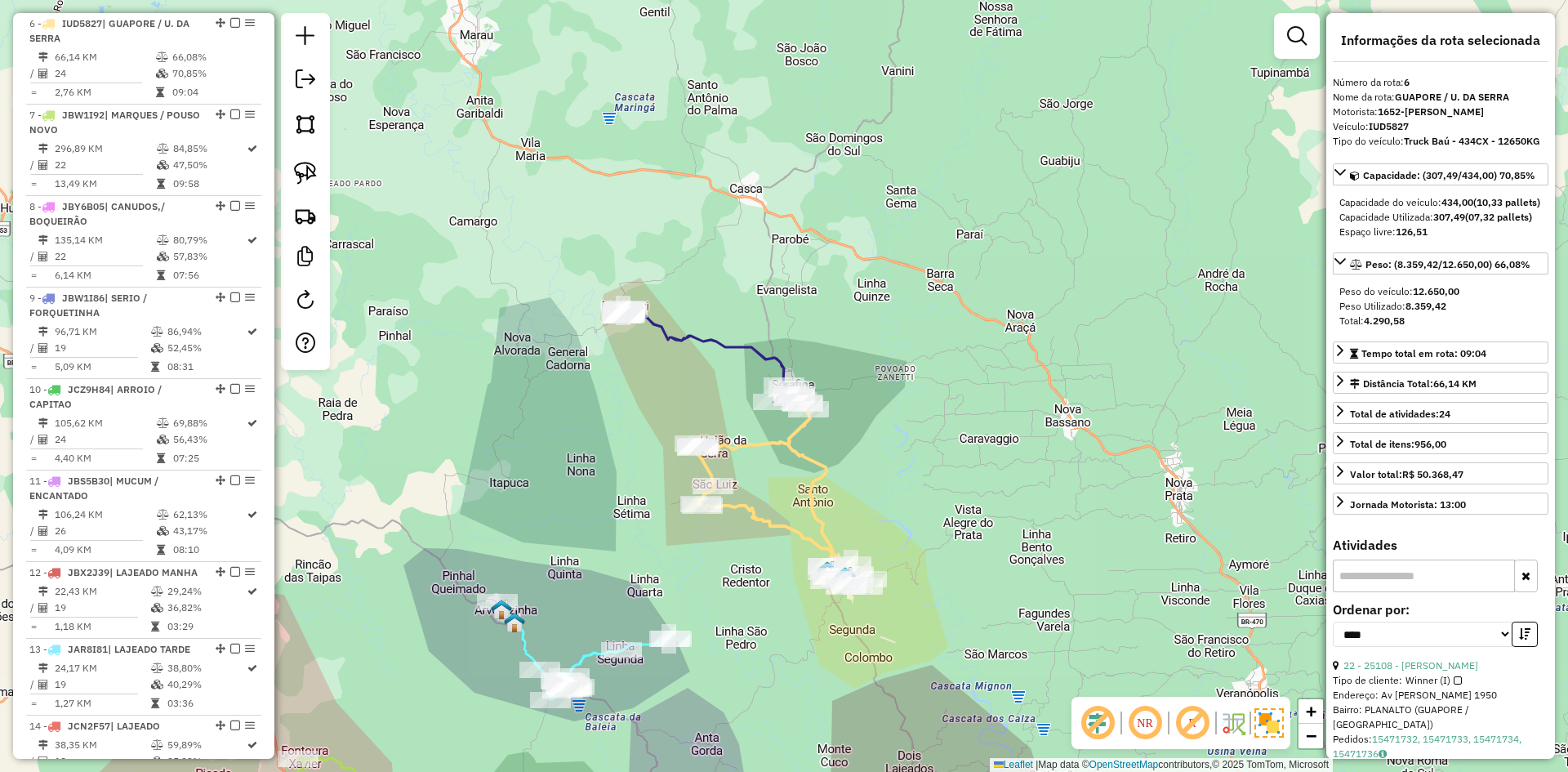
click at [736, 502] on icon at bounding box center [781, 494] width 174 height 183
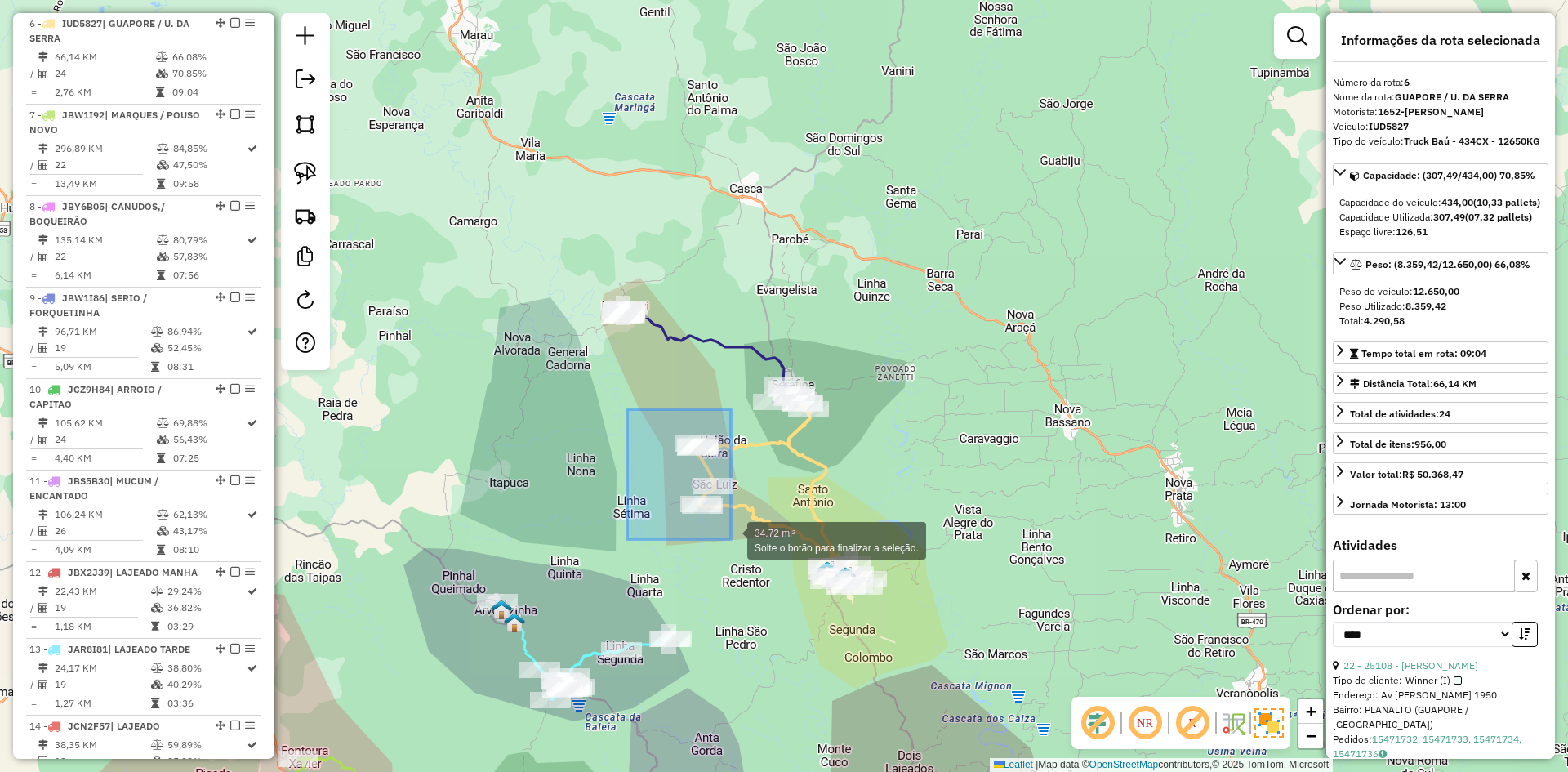
drag, startPoint x: 639, startPoint y: 415, endPoint x: 731, endPoint y: 539, distance: 154.4
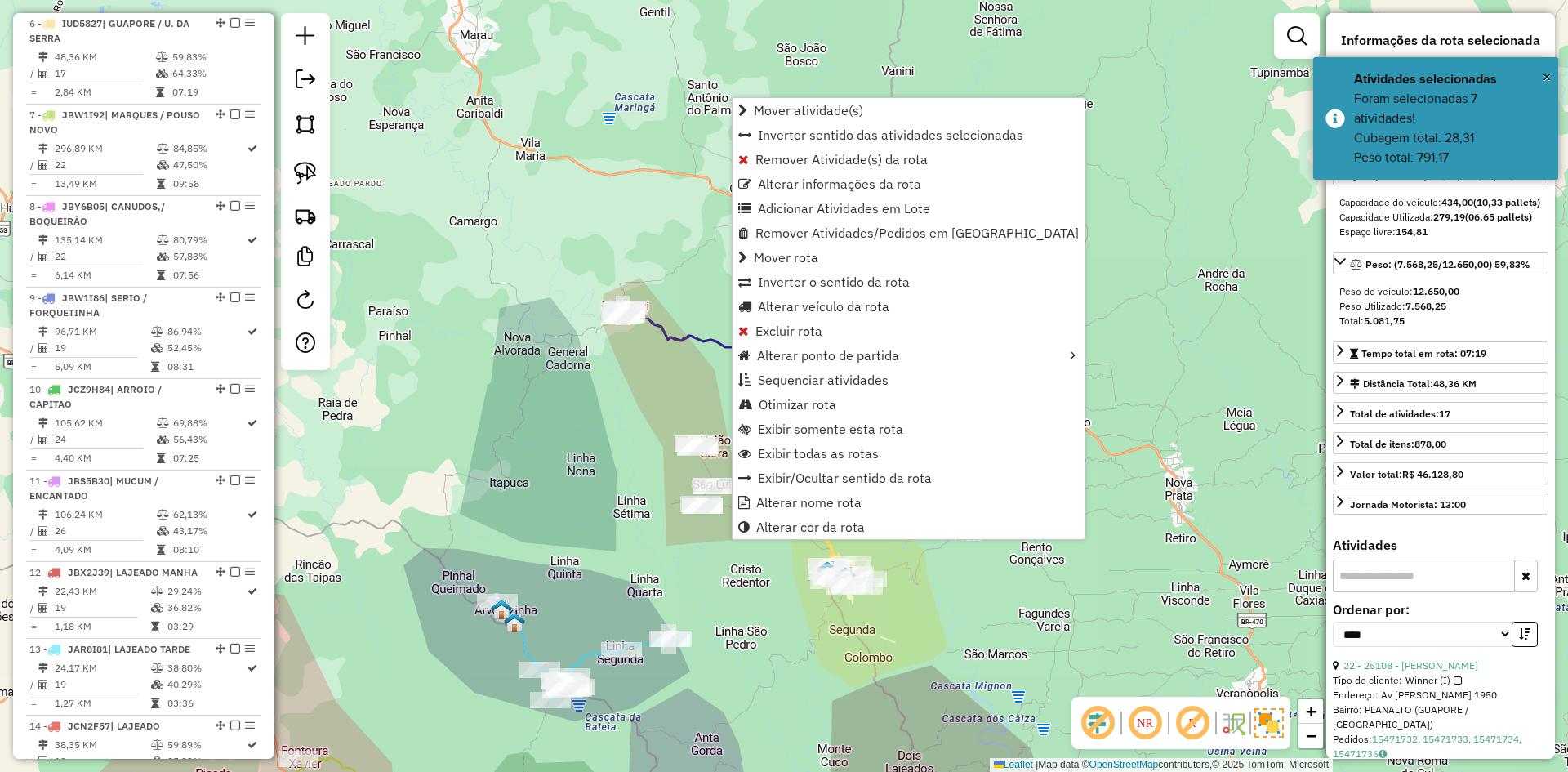
click at [668, 338] on icon at bounding box center [708, 356] width 174 height 93
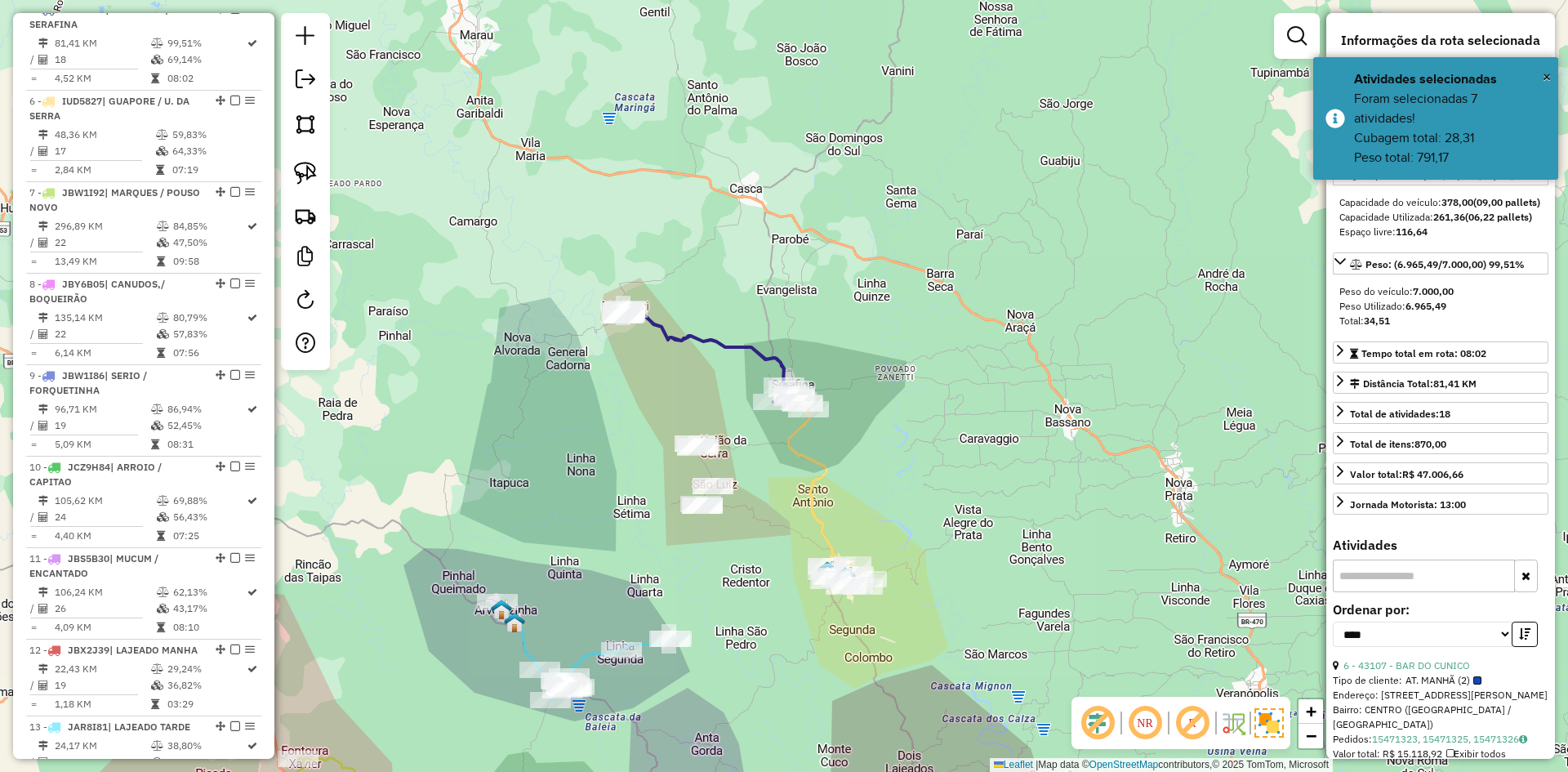
scroll to position [989, 0]
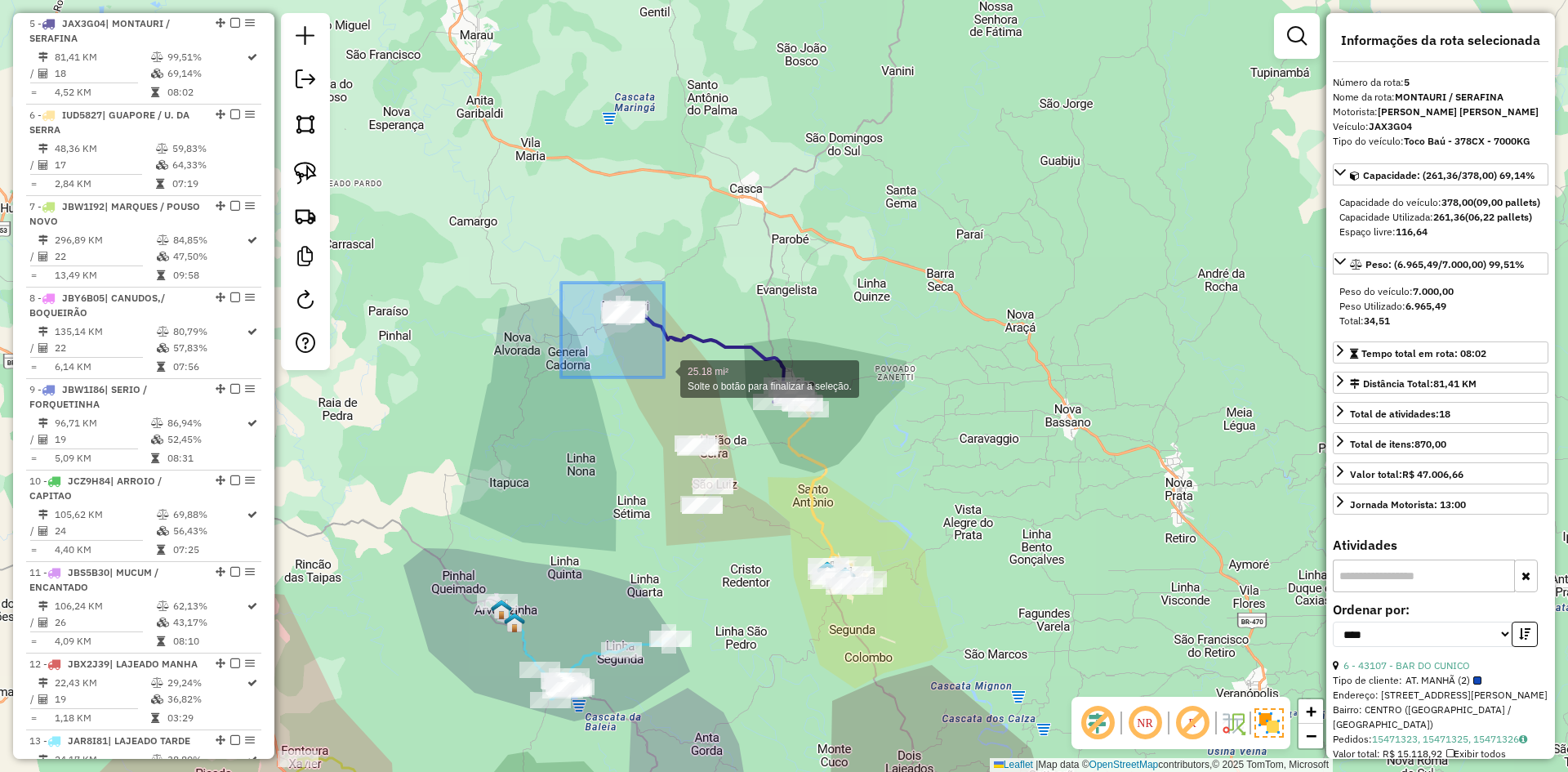
drag, startPoint x: 639, startPoint y: 350, endPoint x: 664, endPoint y: 377, distance: 36.8
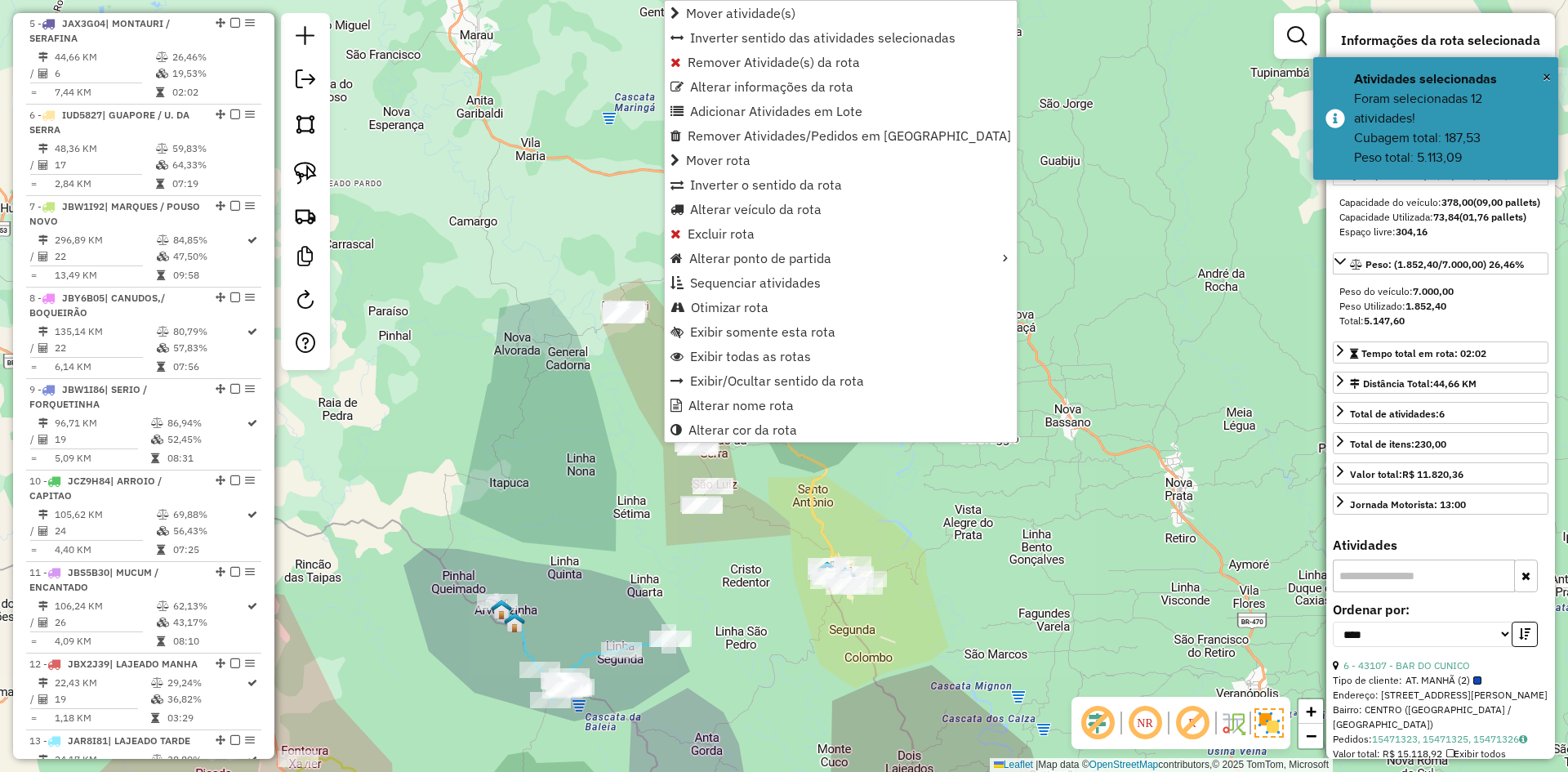
click at [786, 502] on div "Janela de atendimento Grade de atendimento Capacidade Transportadoras Veículos …" at bounding box center [784, 386] width 1568 height 772
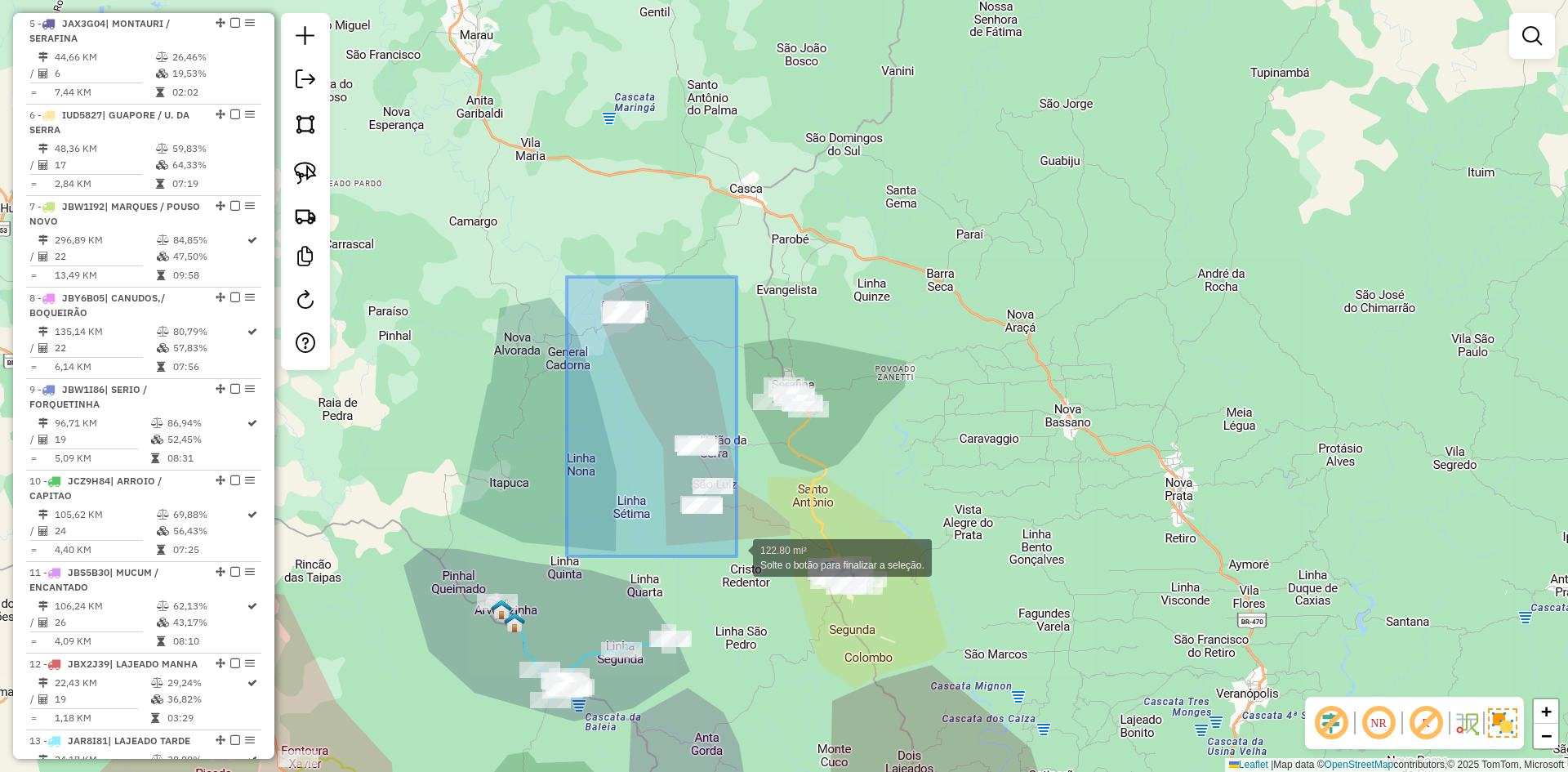
drag, startPoint x: 681, startPoint y: 477, endPoint x: 729, endPoint y: 555, distance: 91.6
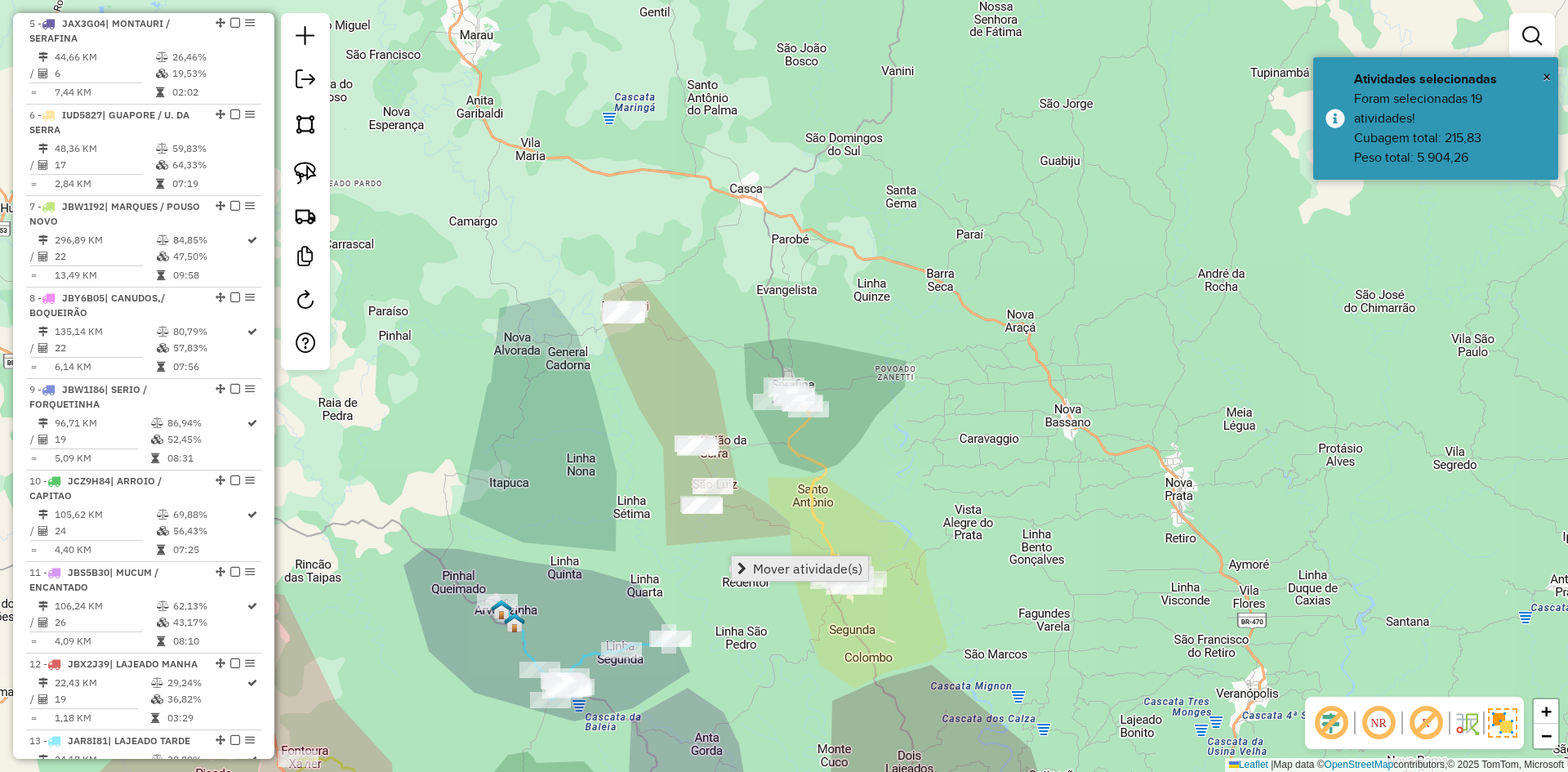
click at [781, 571] on span "Mover atividade(s)" at bounding box center [807, 568] width 109 height 13
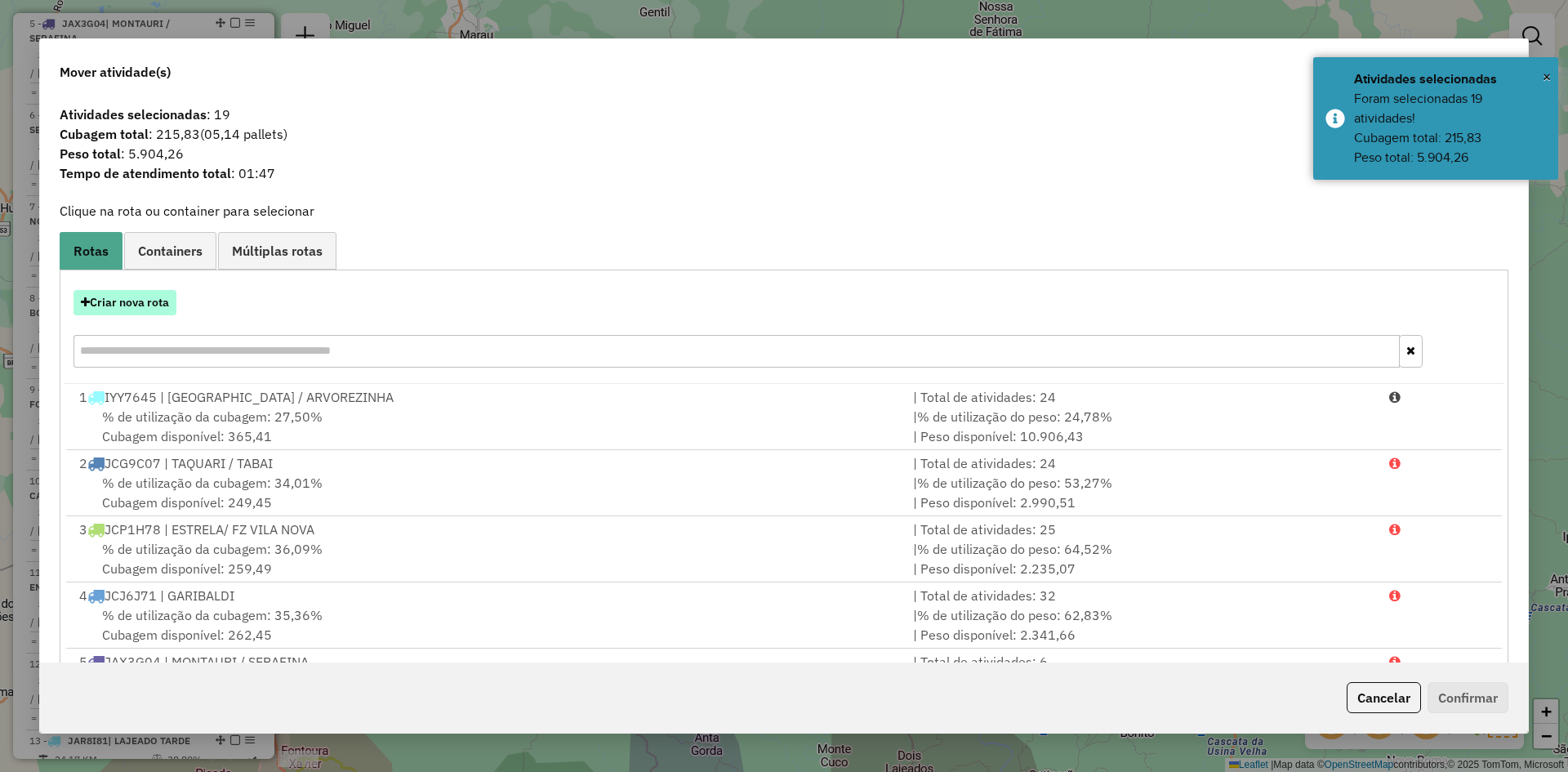
click at [153, 305] on button "Criar nova rota" at bounding box center [125, 302] width 103 height 25
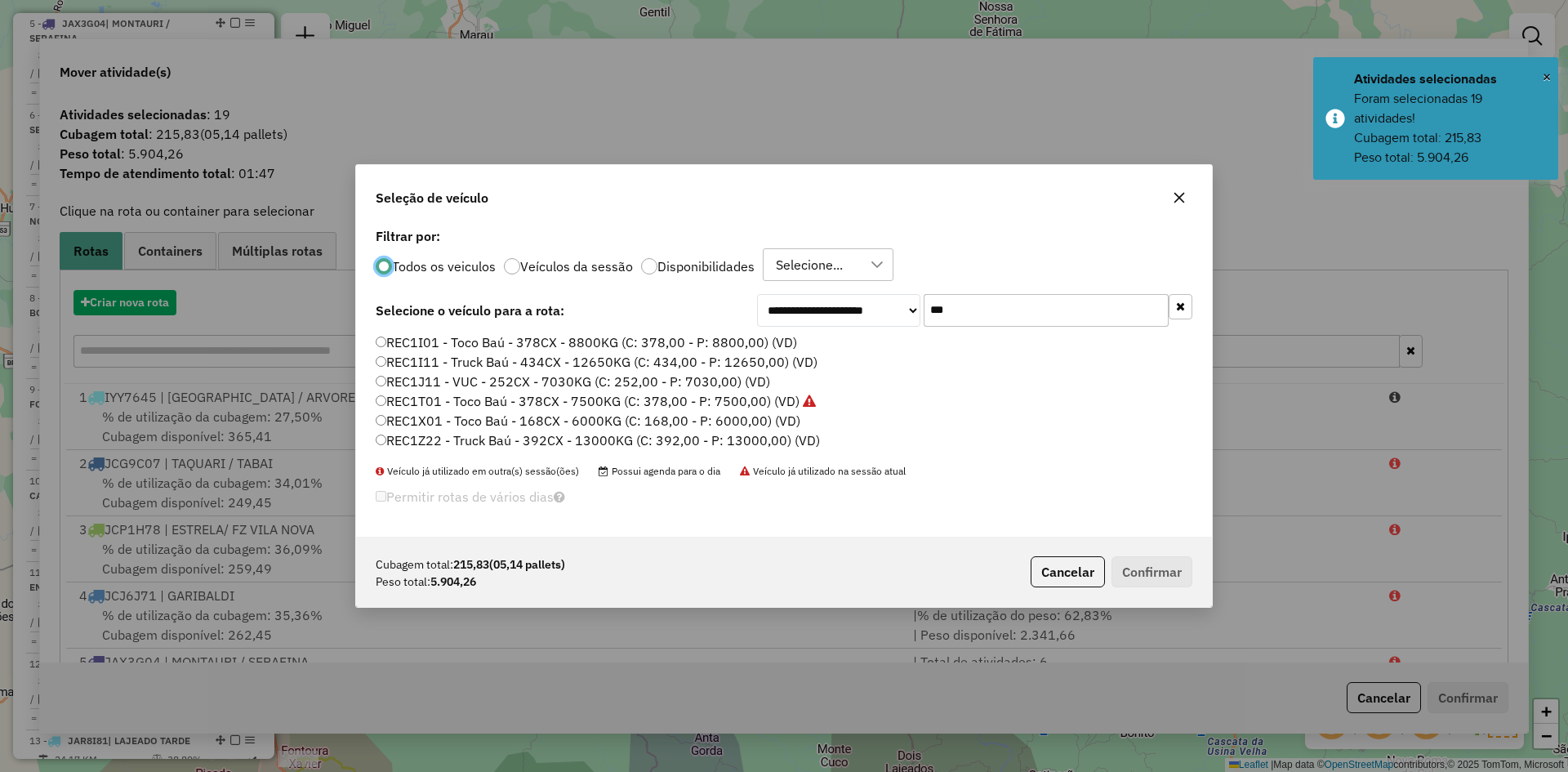
scroll to position [9, 5]
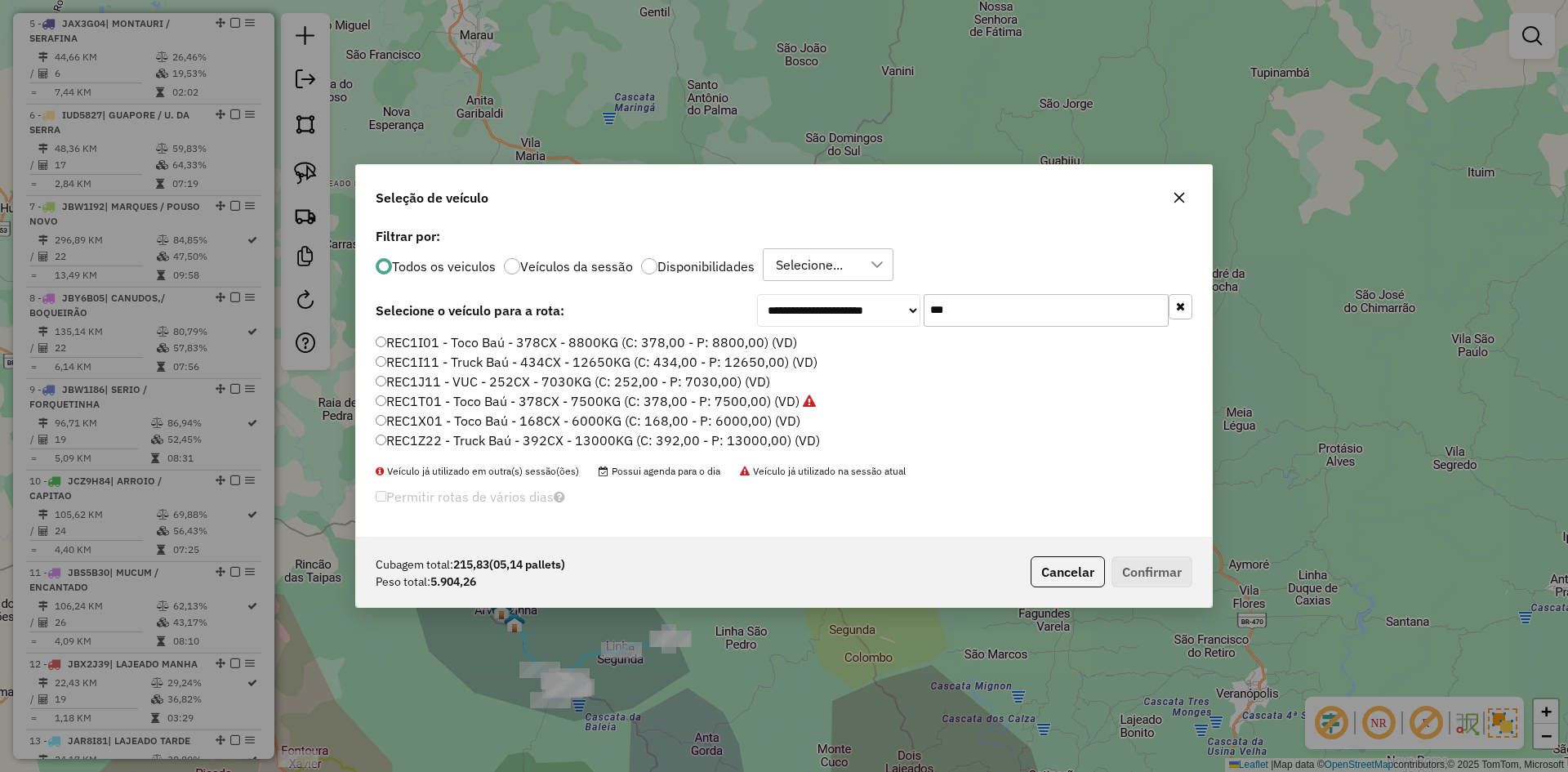
drag, startPoint x: 958, startPoint y: 310, endPoint x: 930, endPoint y: 341, distance: 41.8
click at [930, 340] on div "**********" at bounding box center [784, 380] width 856 height 312
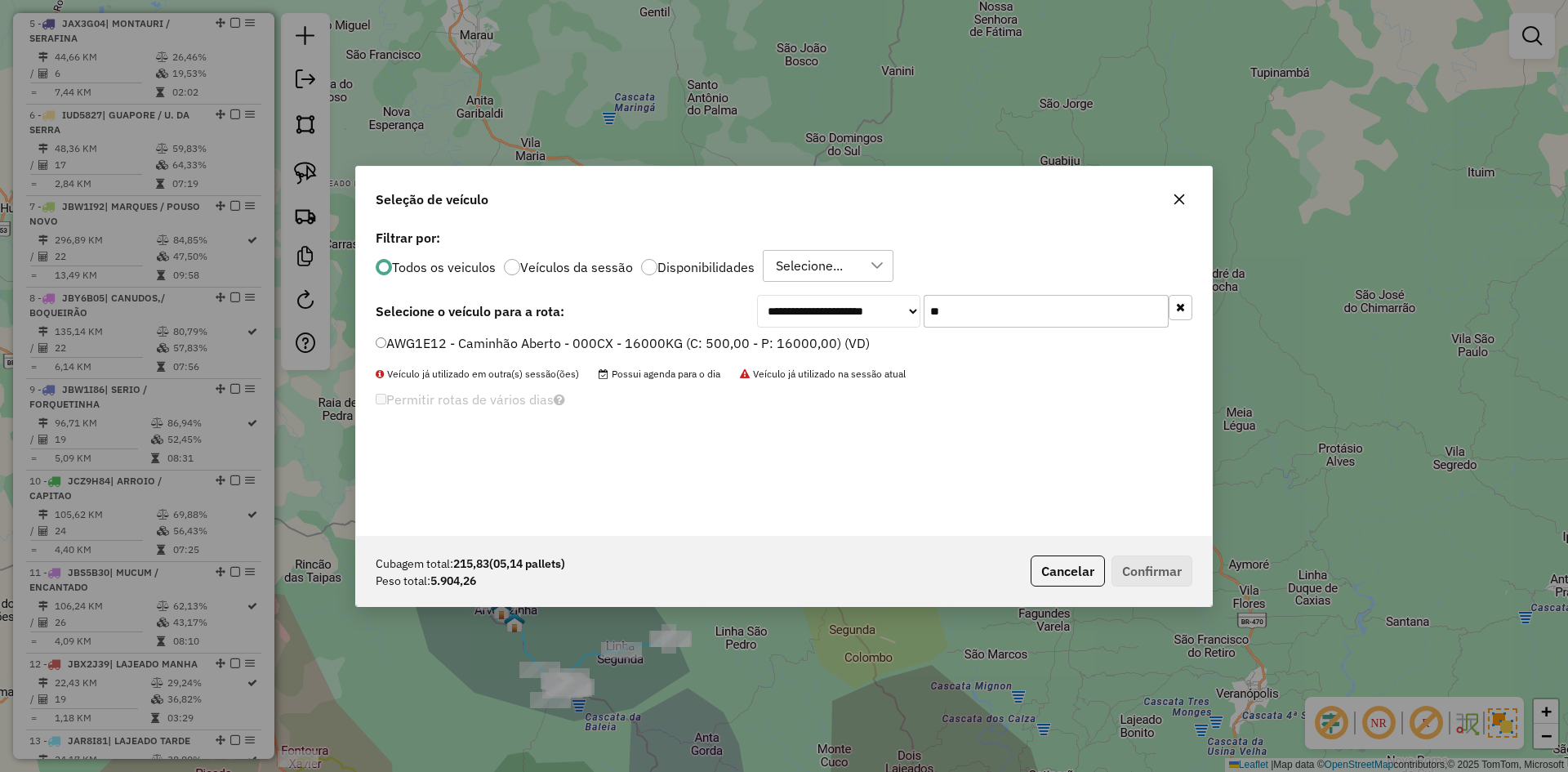
type input "**"
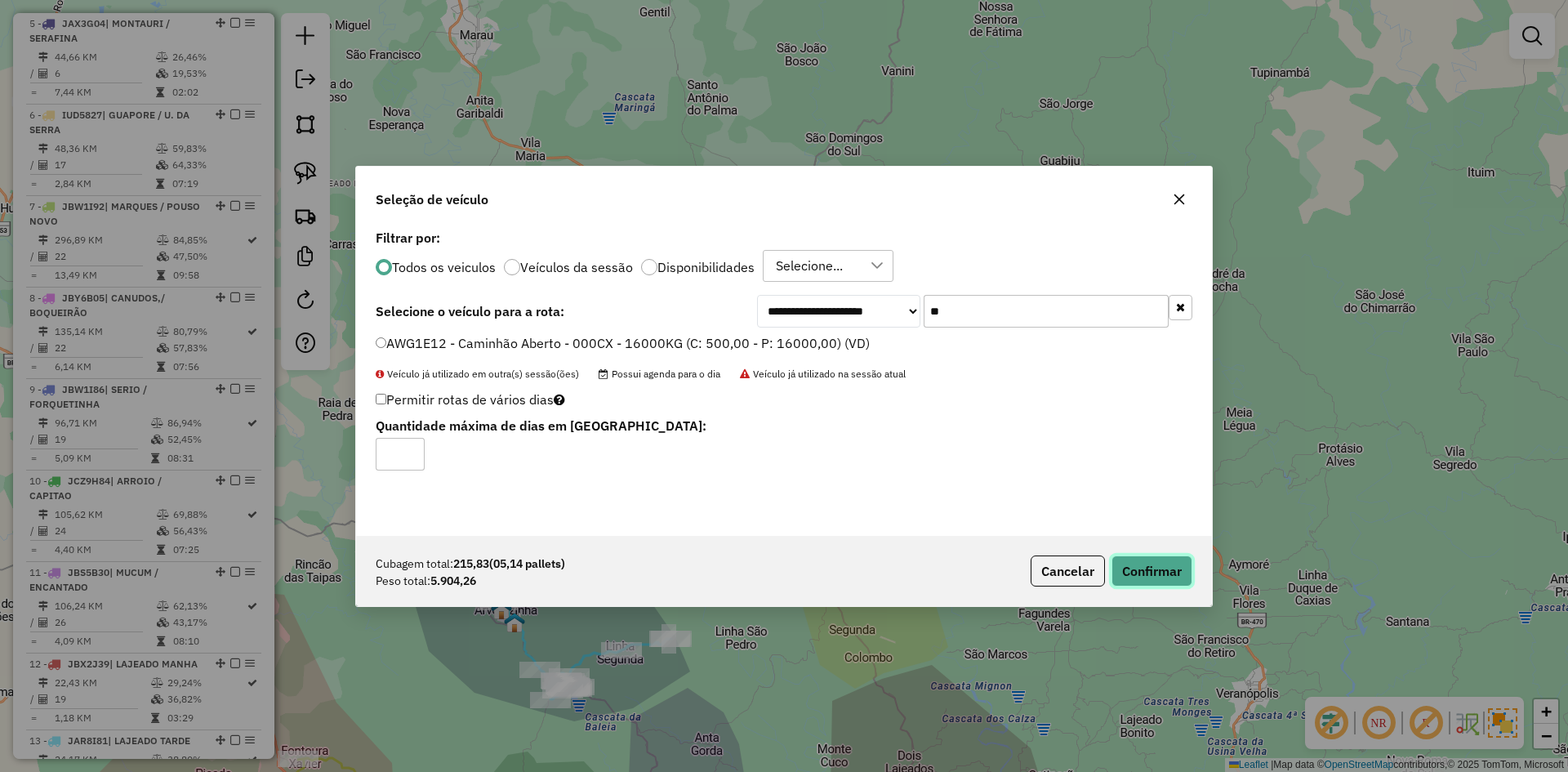
click at [1152, 568] on button "Confirmar" at bounding box center [1152, 571] width 80 height 31
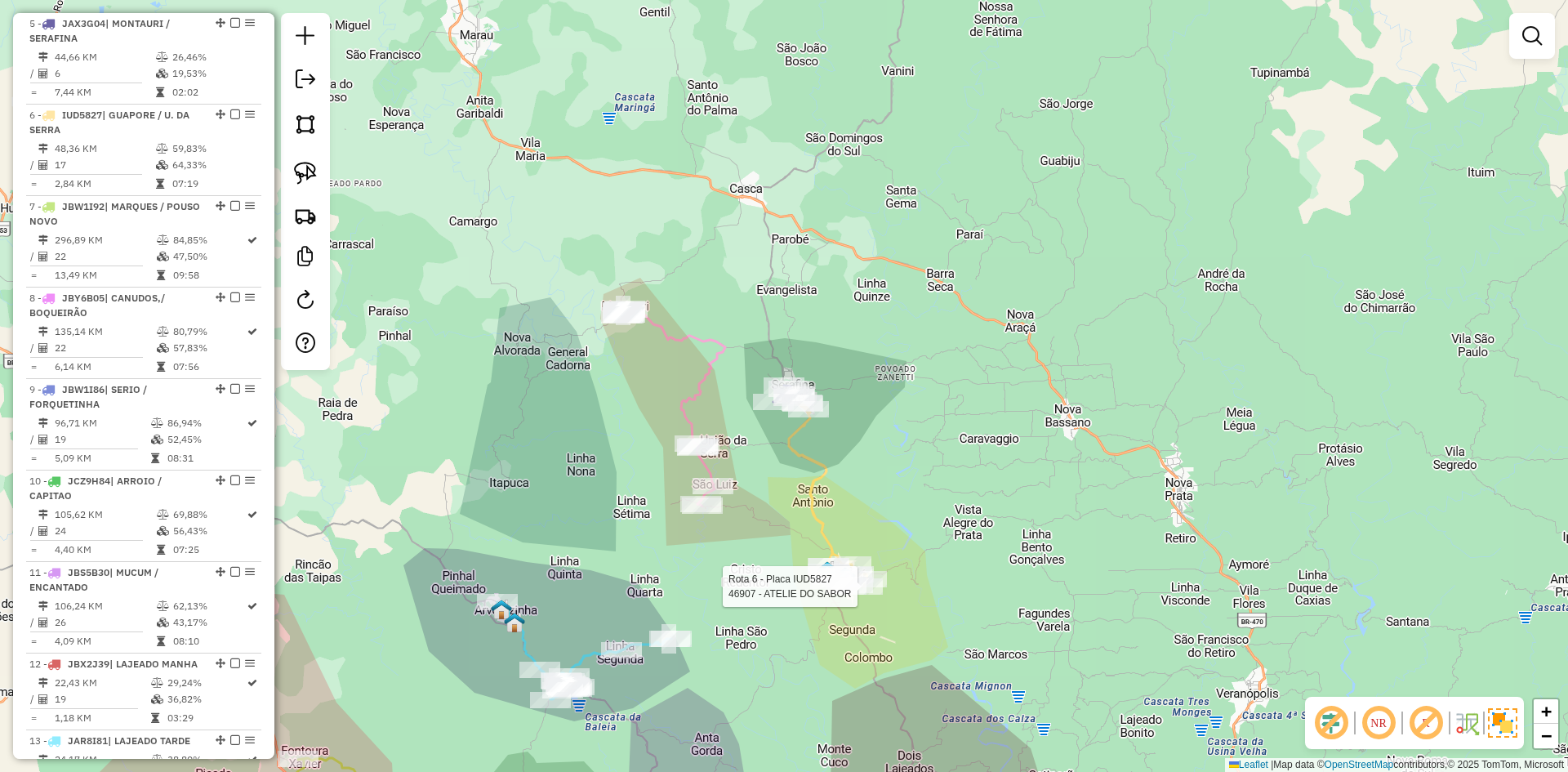
select select "*********"
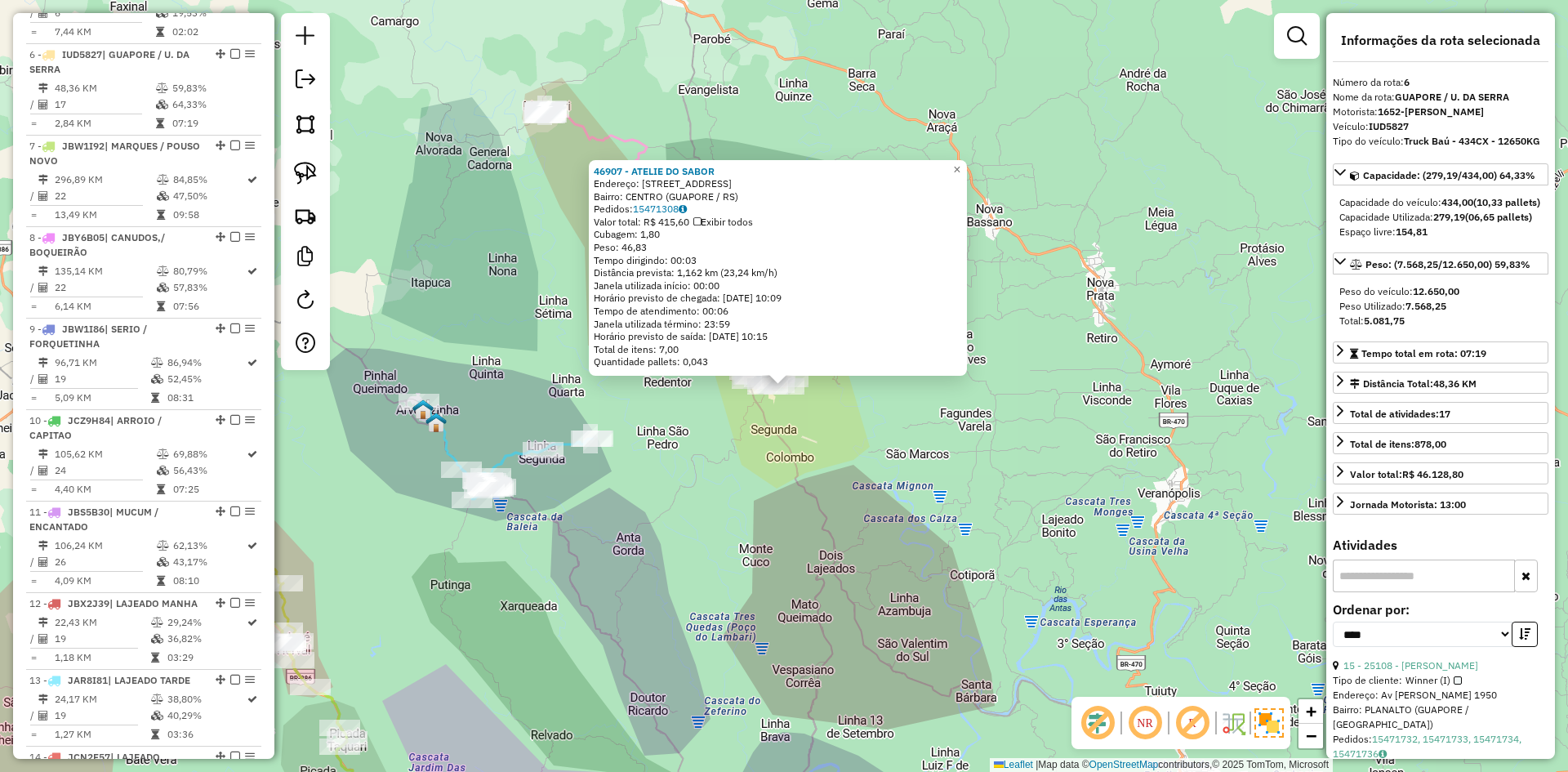
scroll to position [1081, 0]
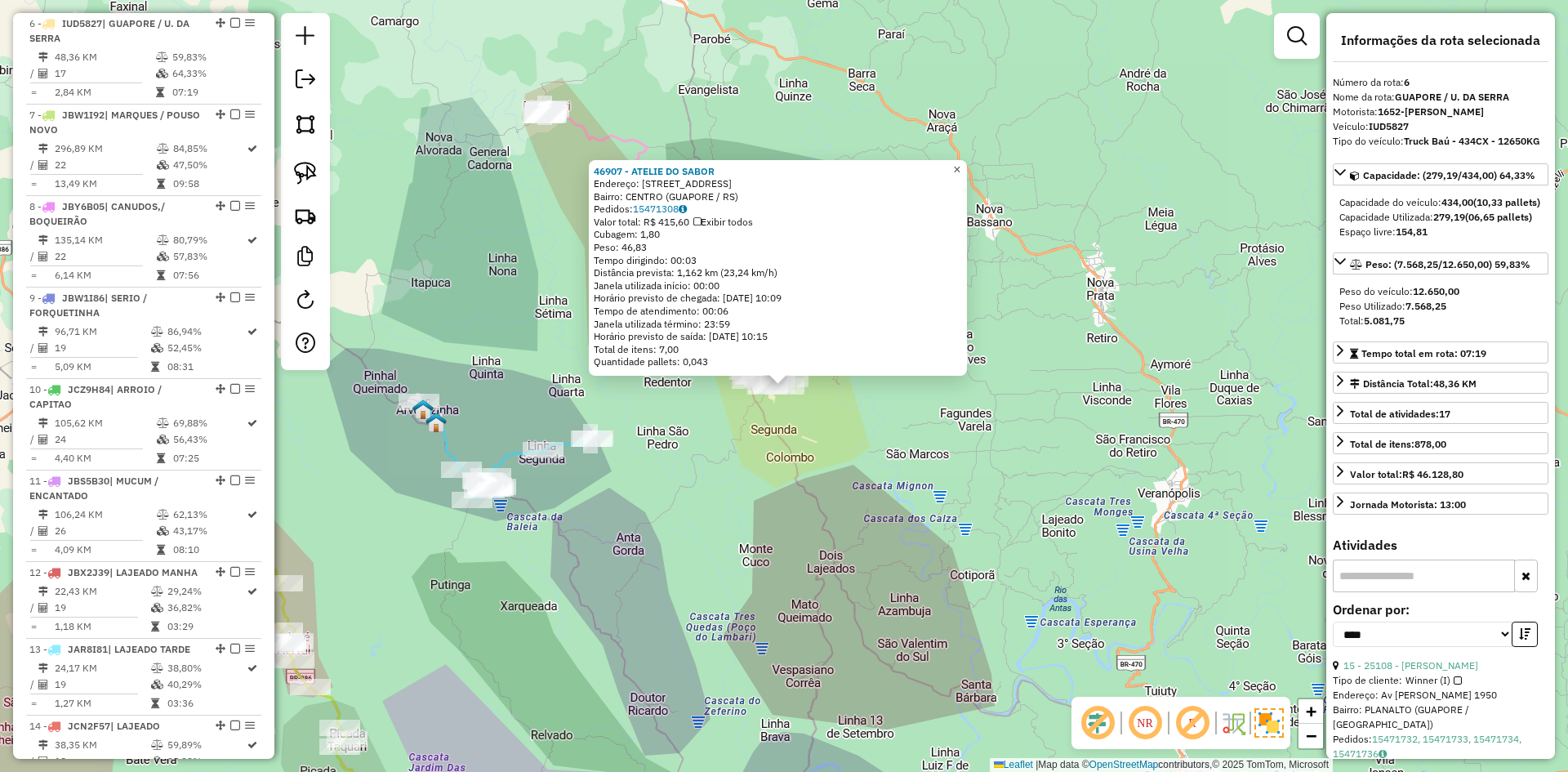
click at [961, 163] on span "×" at bounding box center [956, 170] width 7 height 14
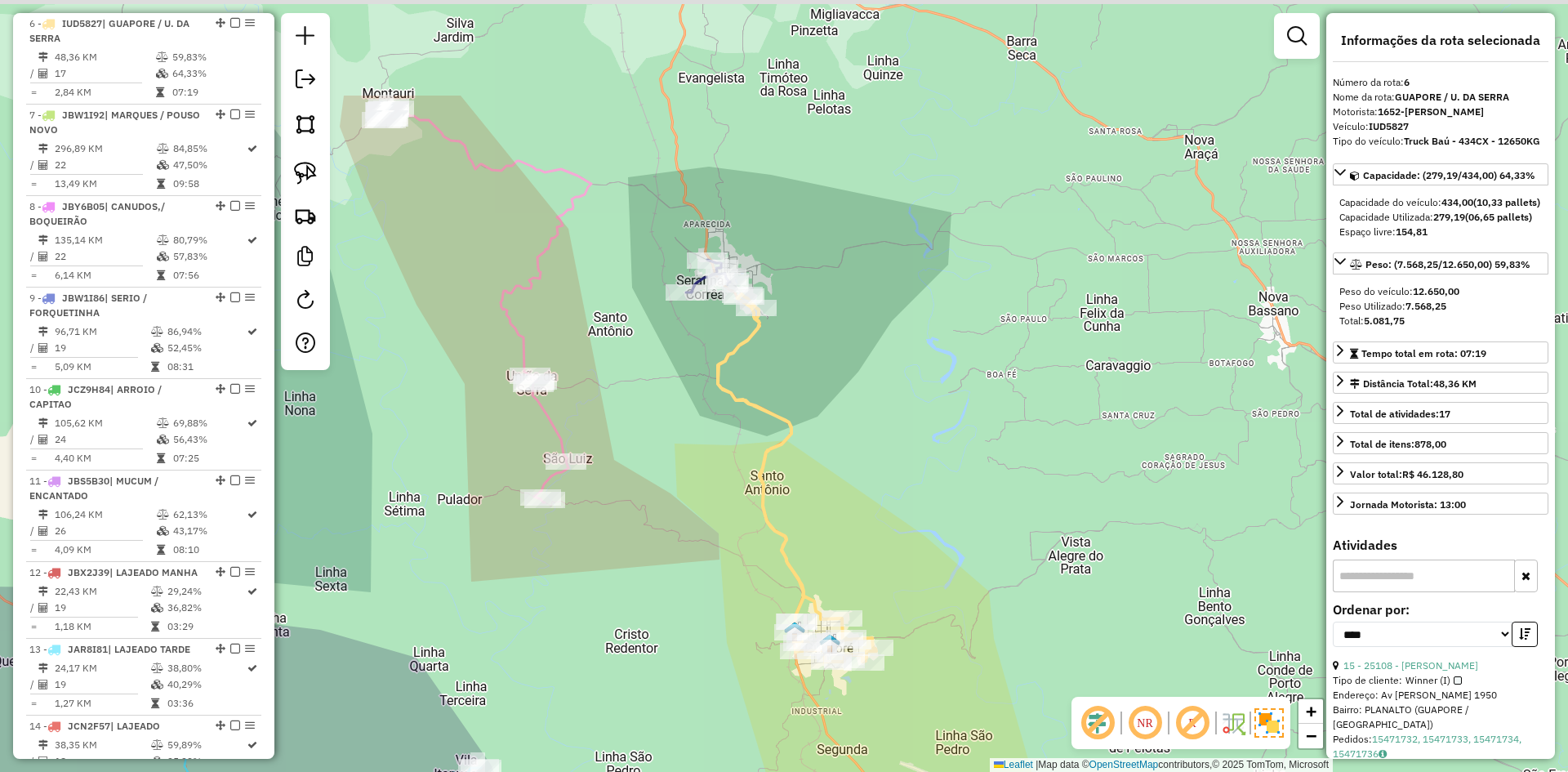
drag, startPoint x: 834, startPoint y: 172, endPoint x: 841, endPoint y: 357, distance: 185.1
click at [841, 357] on div "Janela de atendimento Grade de atendimento Capacidade Transportadoras Veículos …" at bounding box center [784, 386] width 1568 height 772
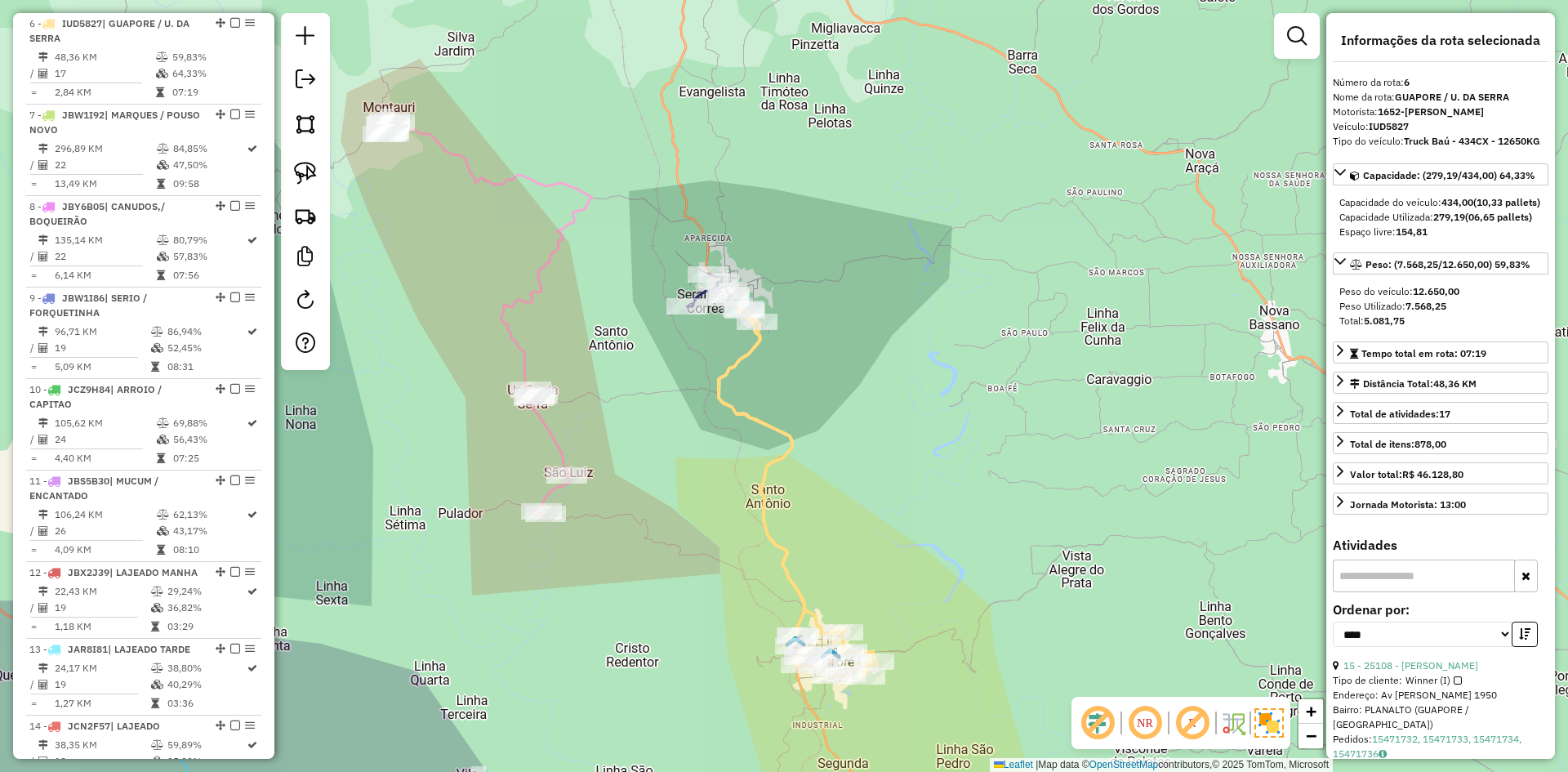
click at [755, 346] on icon at bounding box center [798, 492] width 158 height 368
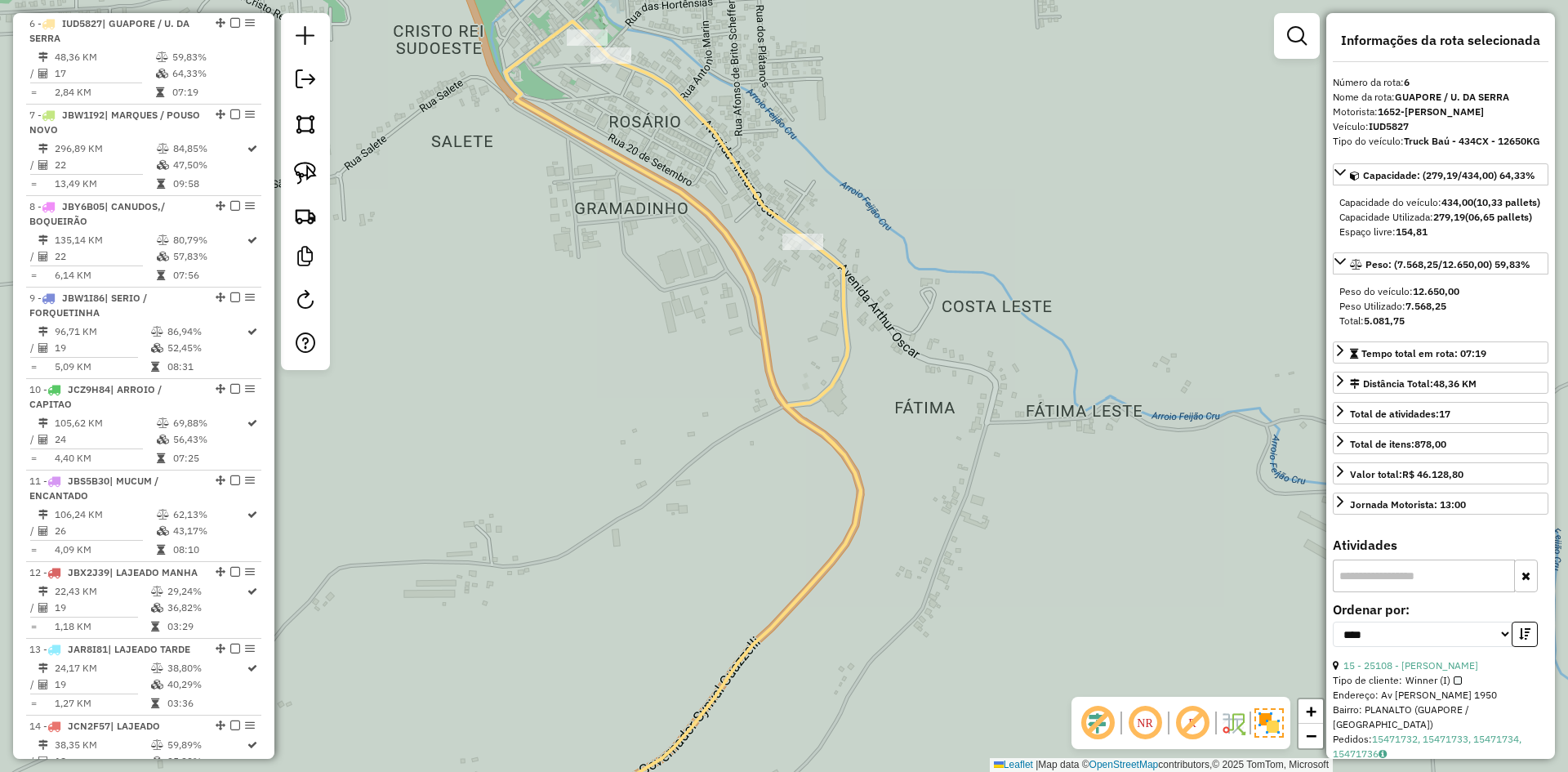
click at [722, 230] on icon at bounding box center [683, 435] width 356 height 828
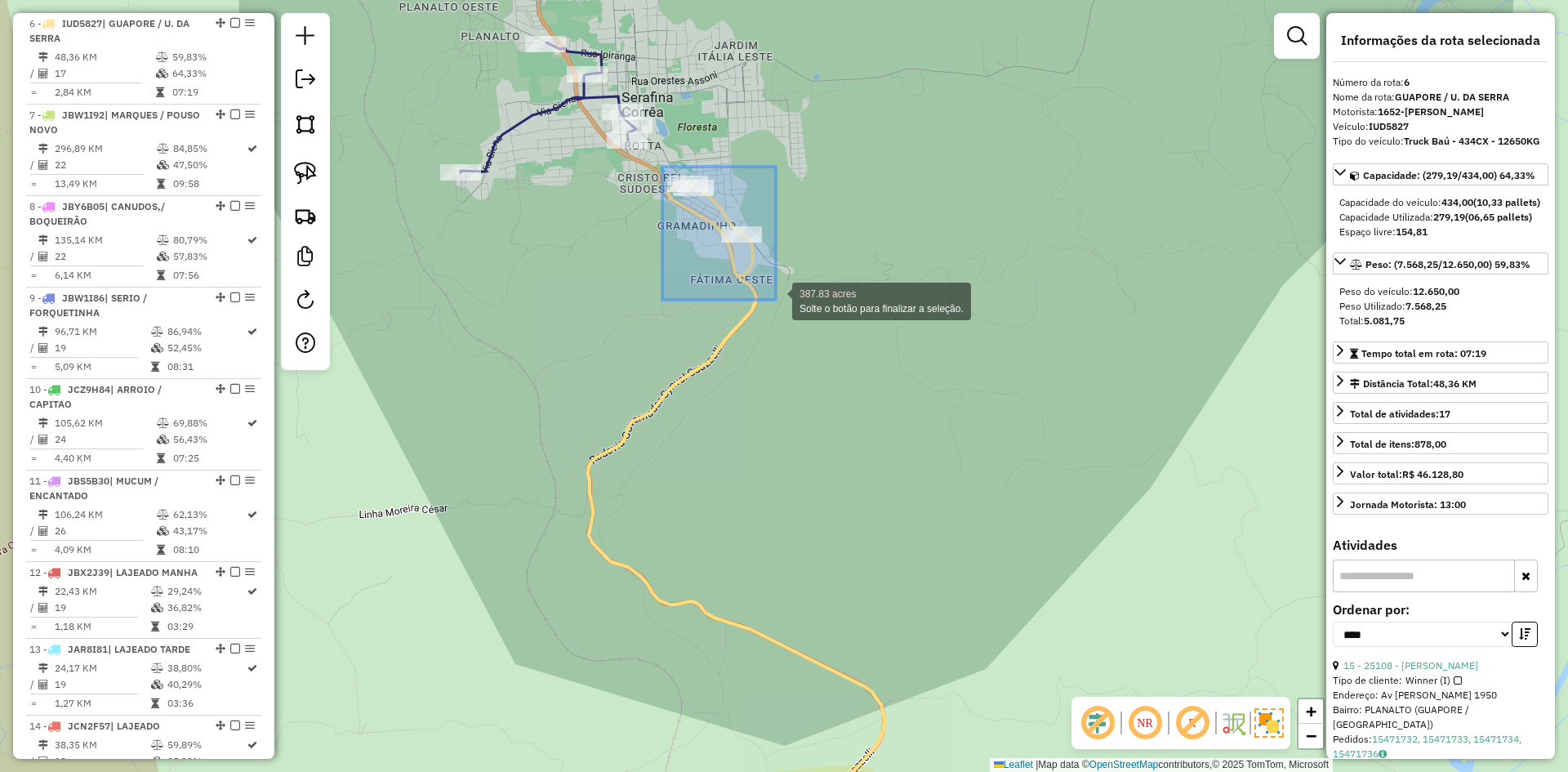
drag, startPoint x: 692, startPoint y: 226, endPoint x: 778, endPoint y: 295, distance: 110.3
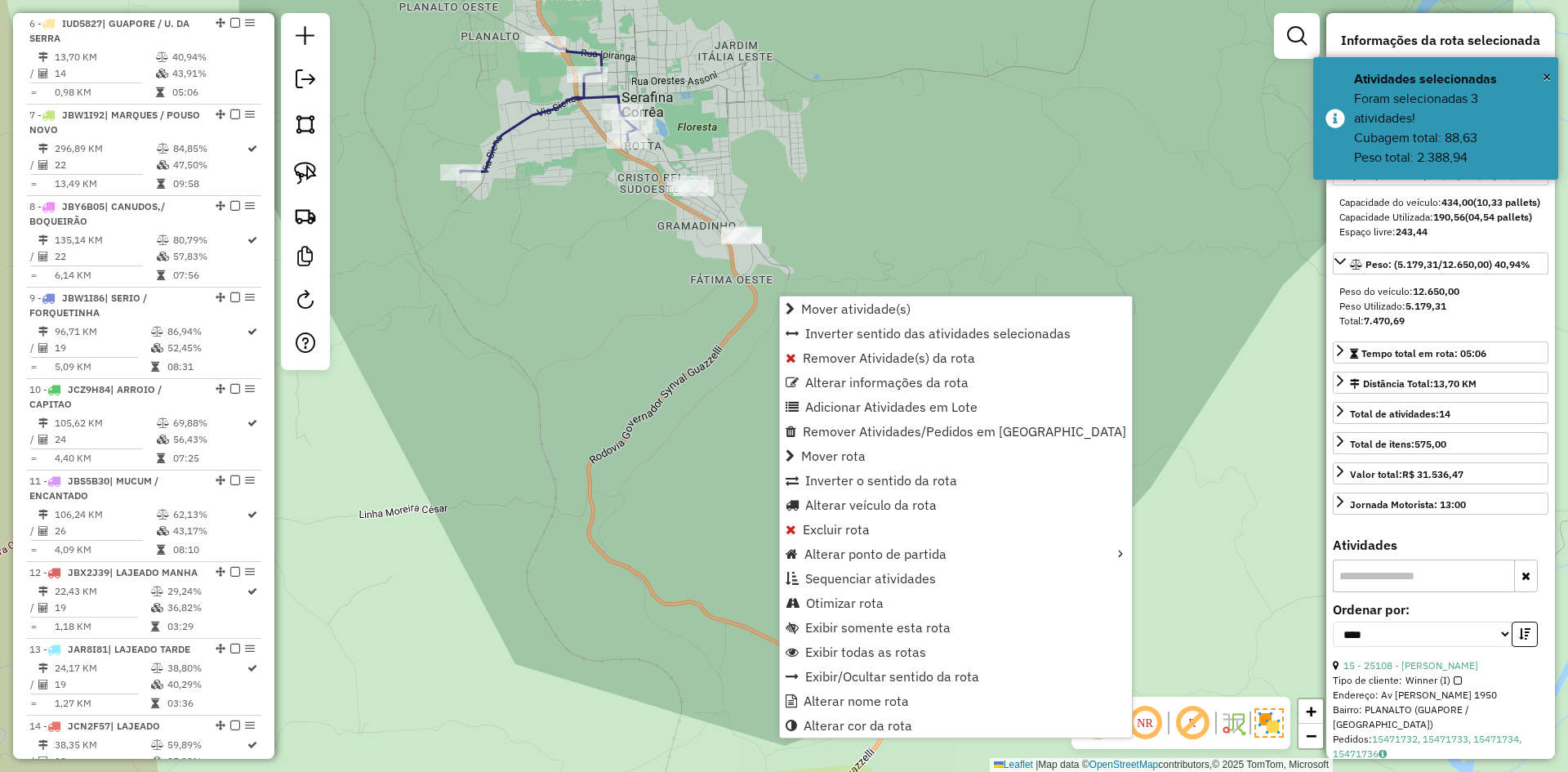
click at [621, 103] on icon at bounding box center [548, 107] width 176 height 130
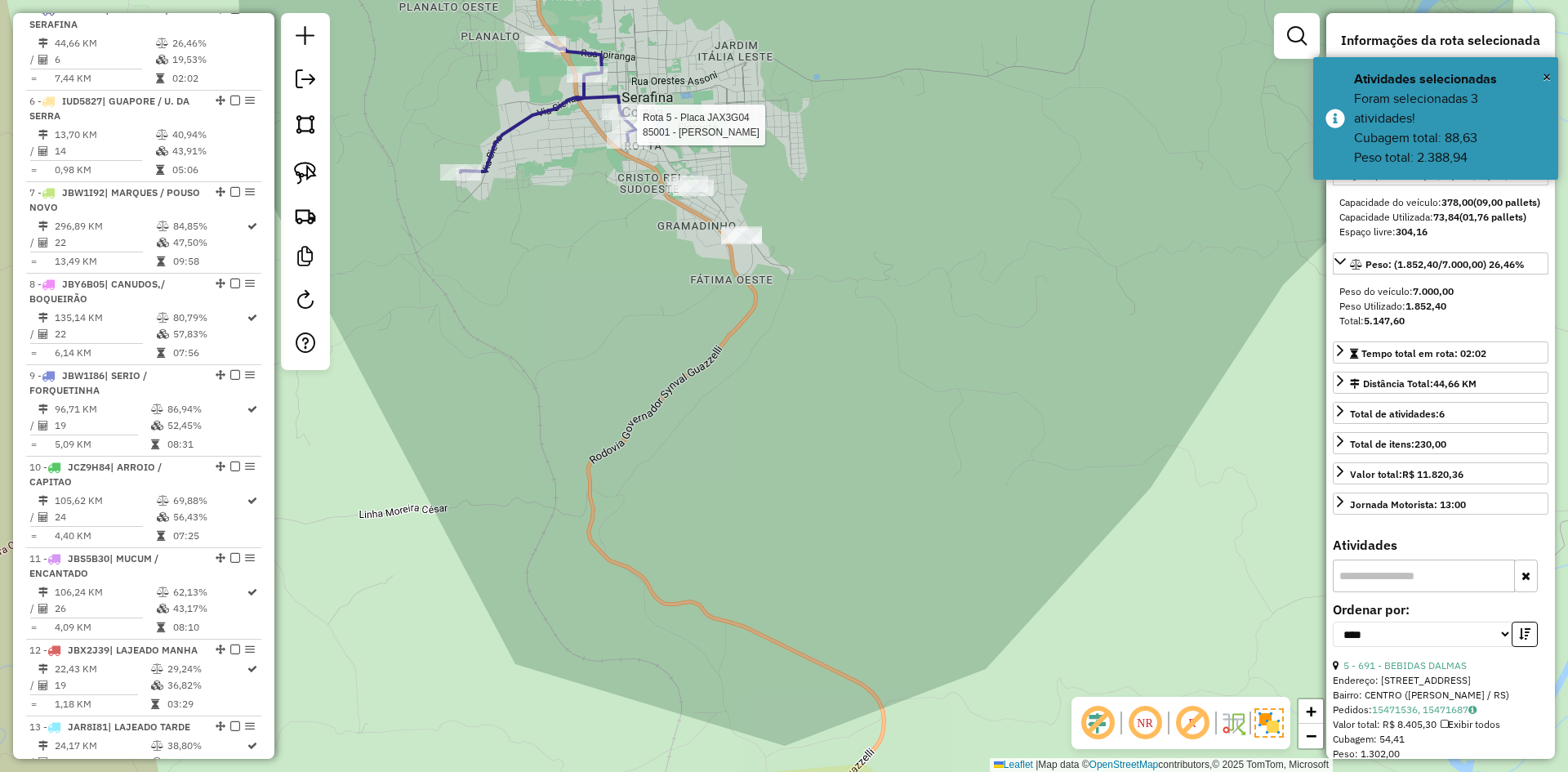
scroll to position [989, 0]
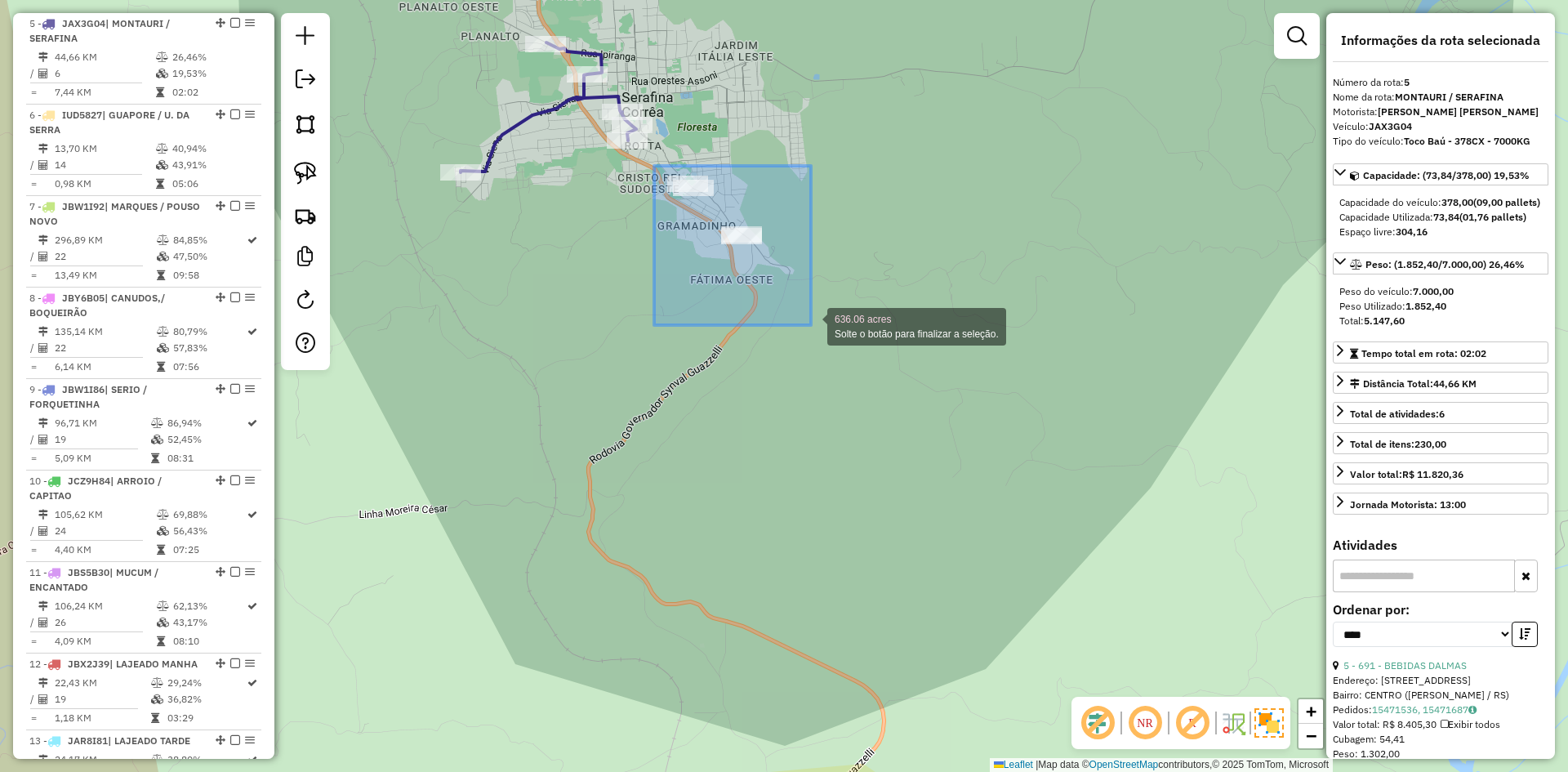
drag, startPoint x: 654, startPoint y: 166, endPoint x: 811, endPoint y: 325, distance: 223.5
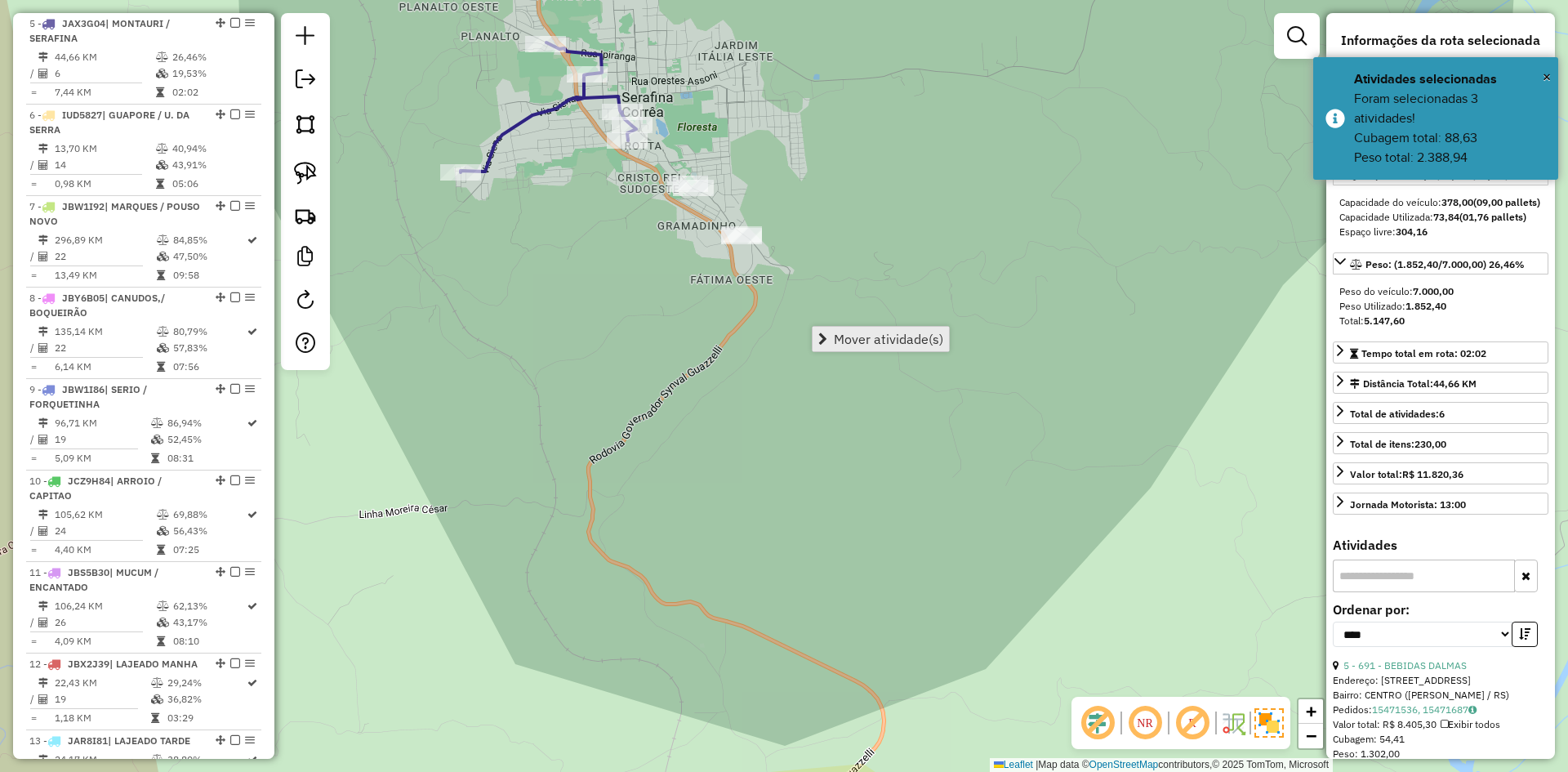
click at [874, 330] on link "Mover atividade(s)" at bounding box center [881, 339] width 137 height 24
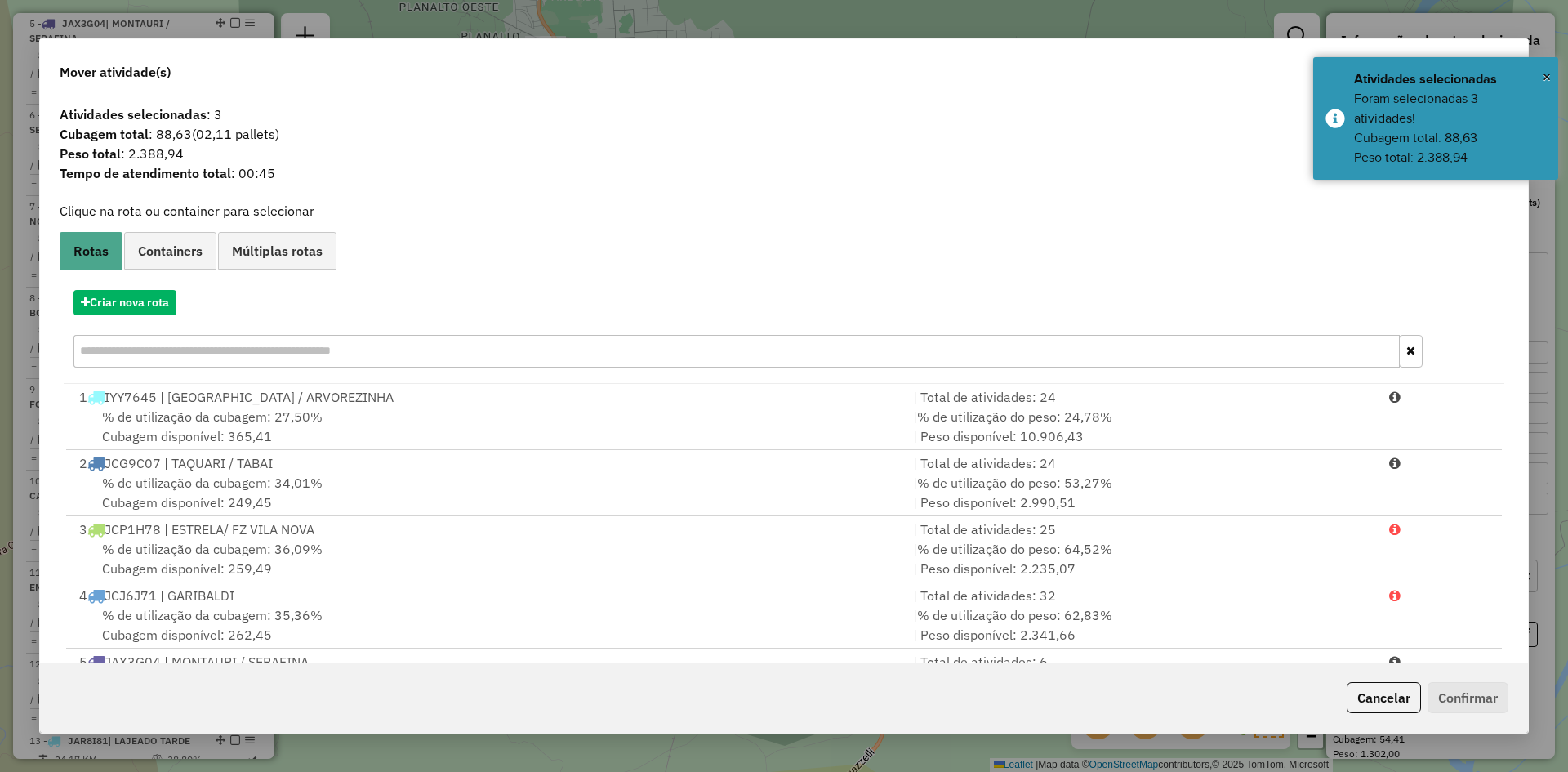
click at [228, 347] on input "text" at bounding box center [736, 351] width 1327 height 33
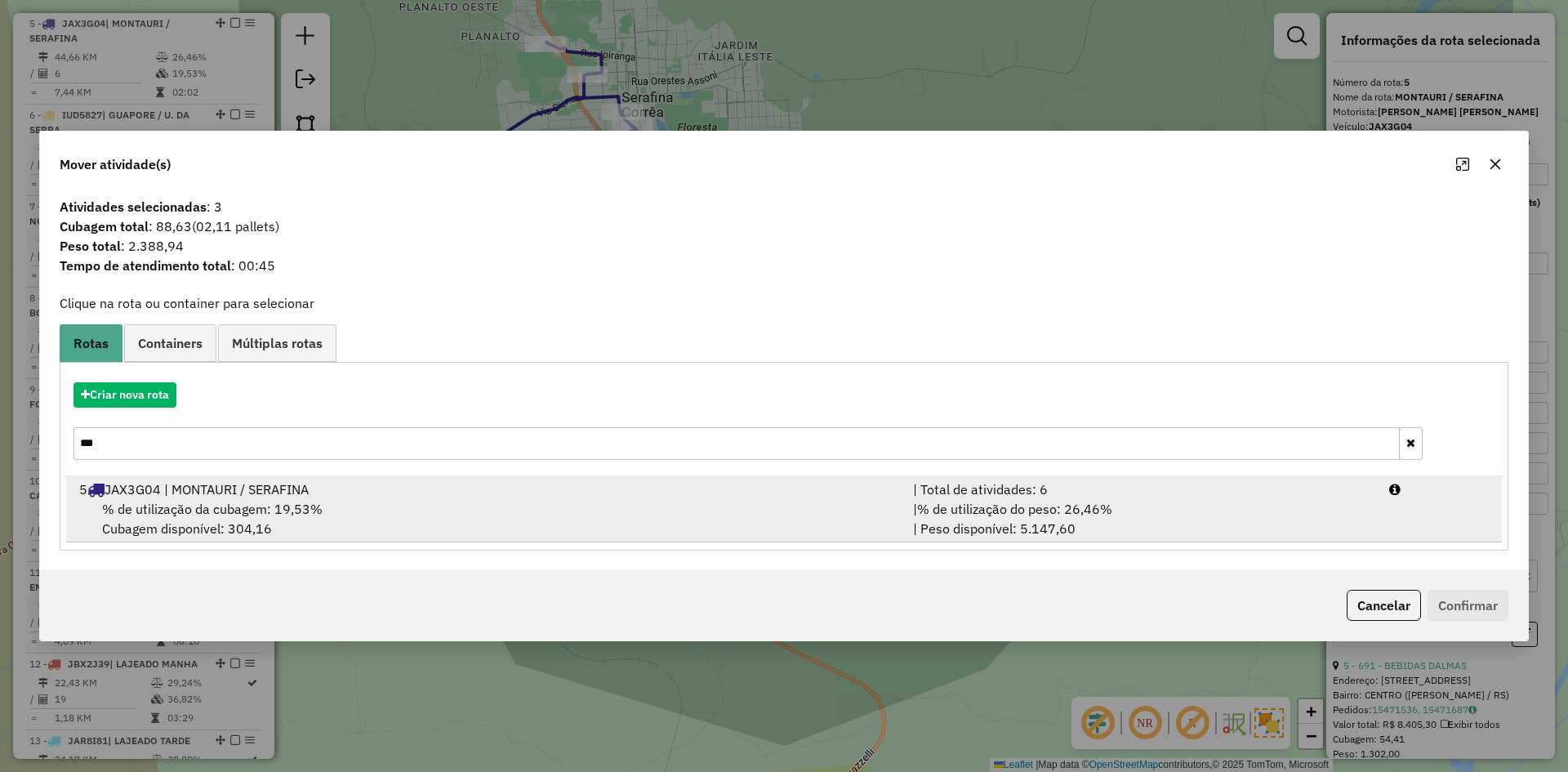
type input "***"
drag, startPoint x: 172, startPoint y: 499, endPoint x: 198, endPoint y: 502, distance: 26.2
click at [173, 499] on div "% de utilização da cubagem: 19,53% Cubagem disponível: 304,16" at bounding box center [486, 518] width 834 height 39
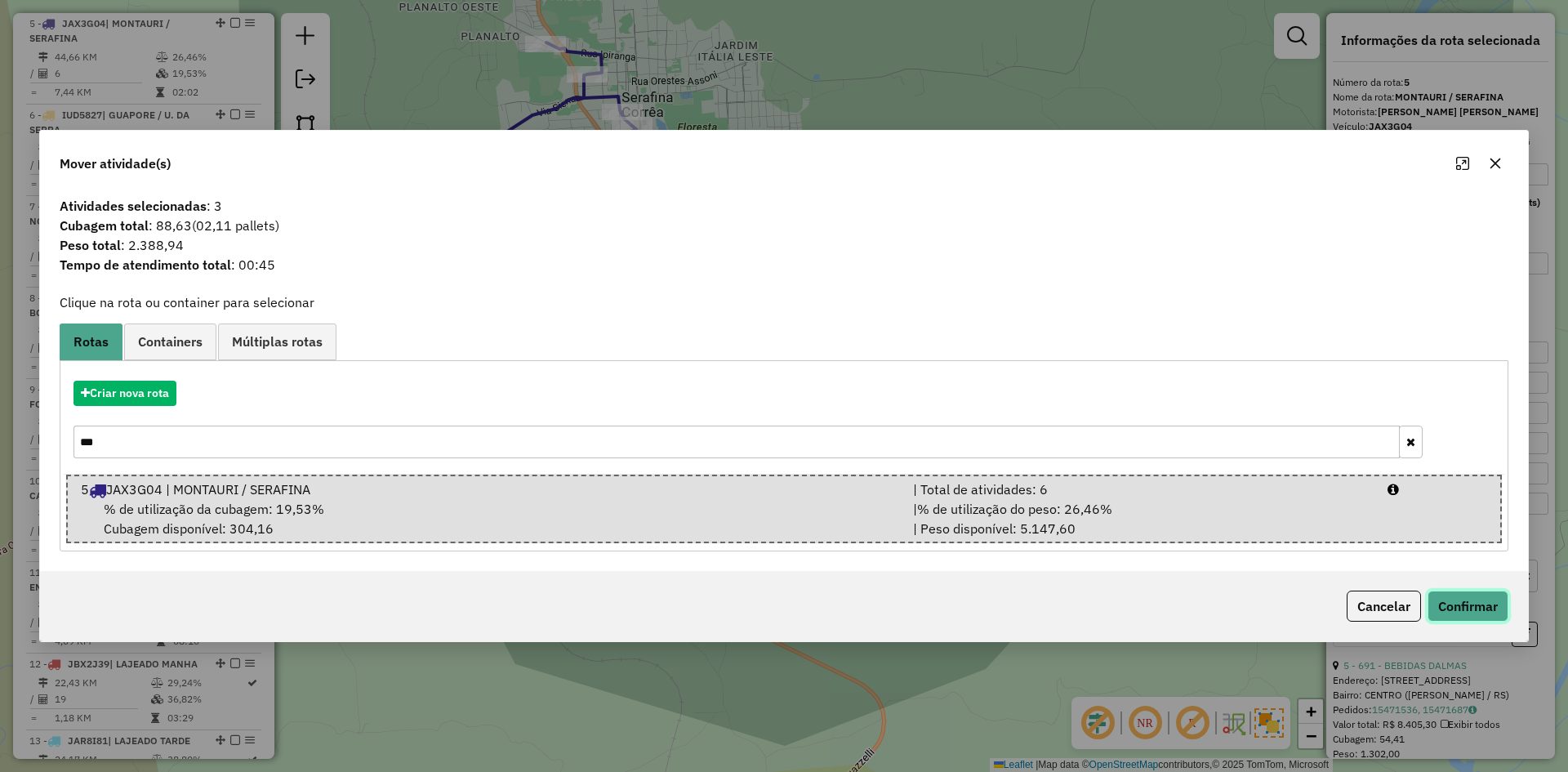
click at [1471, 614] on button "Confirmar" at bounding box center [1468, 606] width 80 height 31
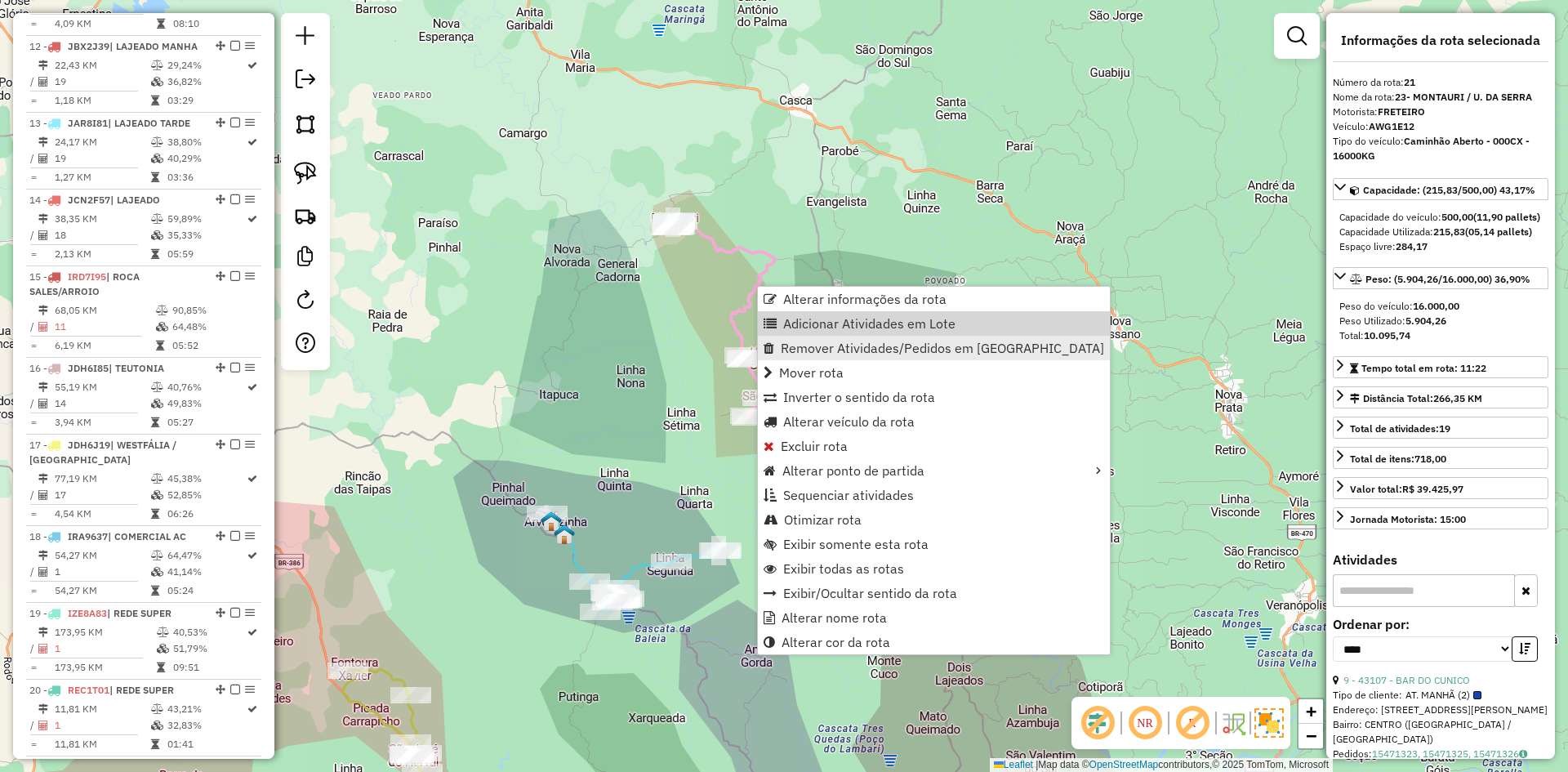
scroll to position [1775, 0]
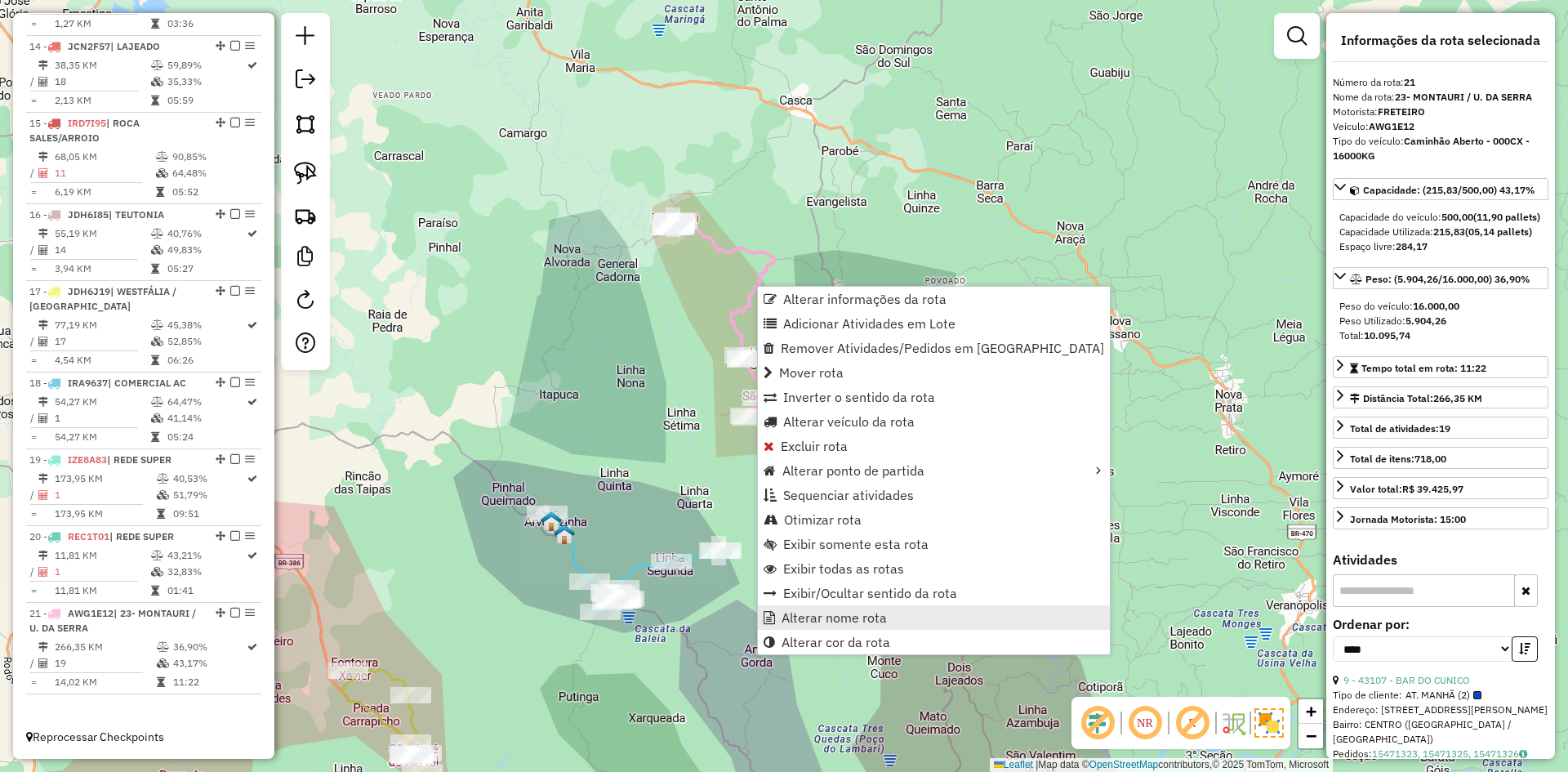
click at [820, 619] on span "Alterar nome rota" at bounding box center [834, 617] width 106 height 13
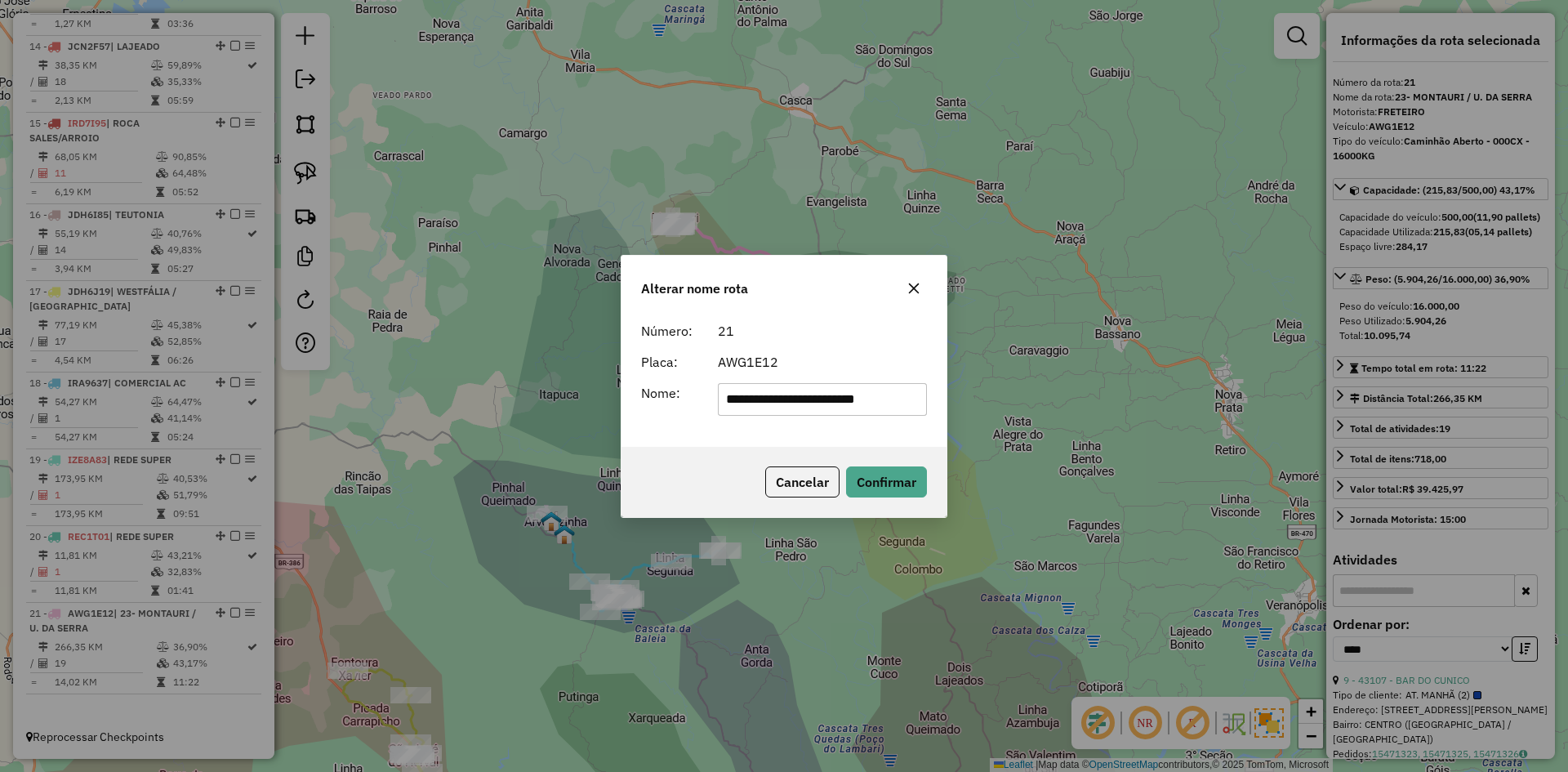
drag, startPoint x: 745, startPoint y: 402, endPoint x: 676, endPoint y: 454, distance: 86.4
click at [676, 454] on div "**********" at bounding box center [784, 386] width 327 height 263
type input "**********"
click at [897, 487] on button "Confirmar" at bounding box center [886, 482] width 80 height 31
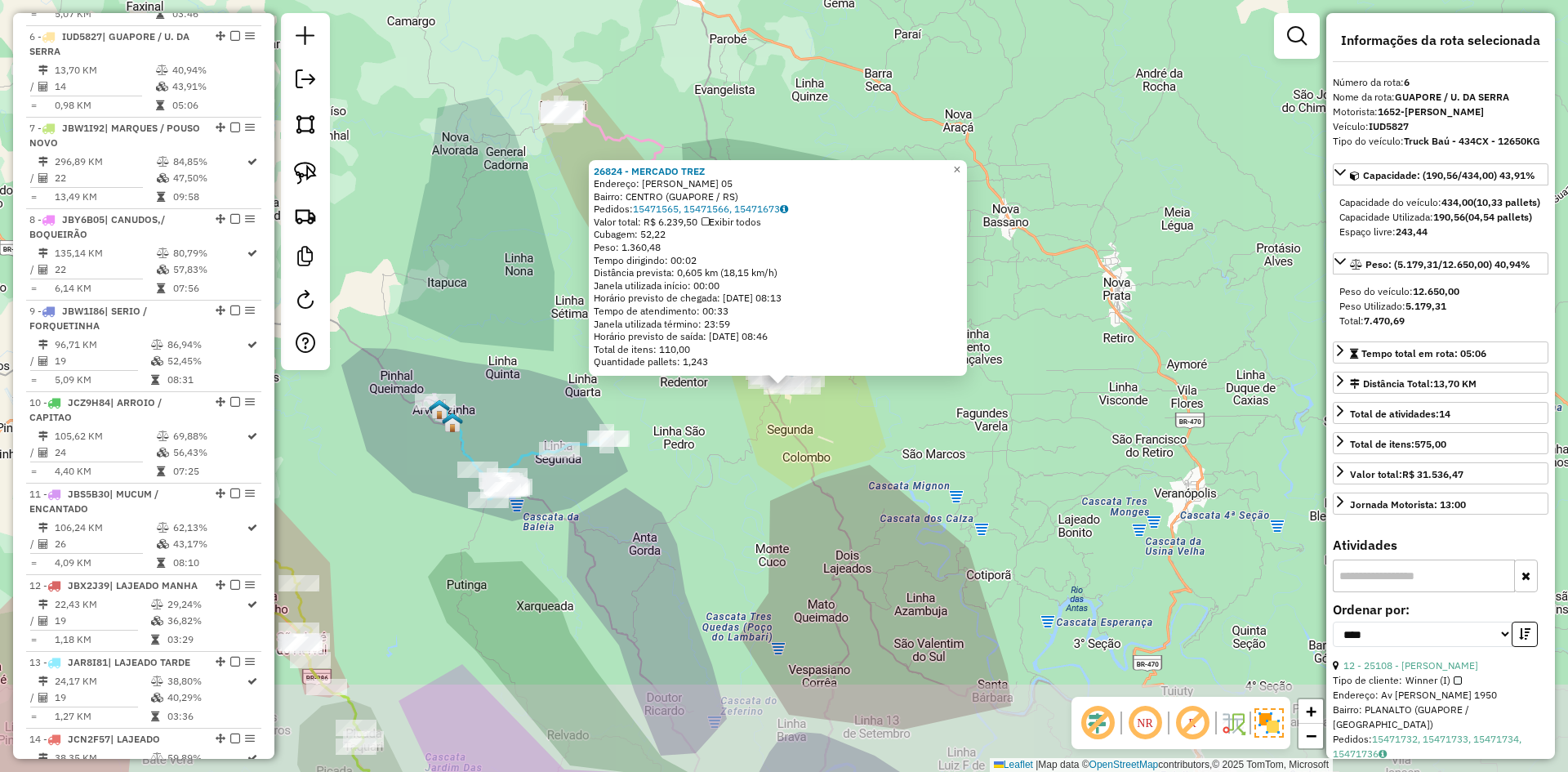
scroll to position [1081, 0]
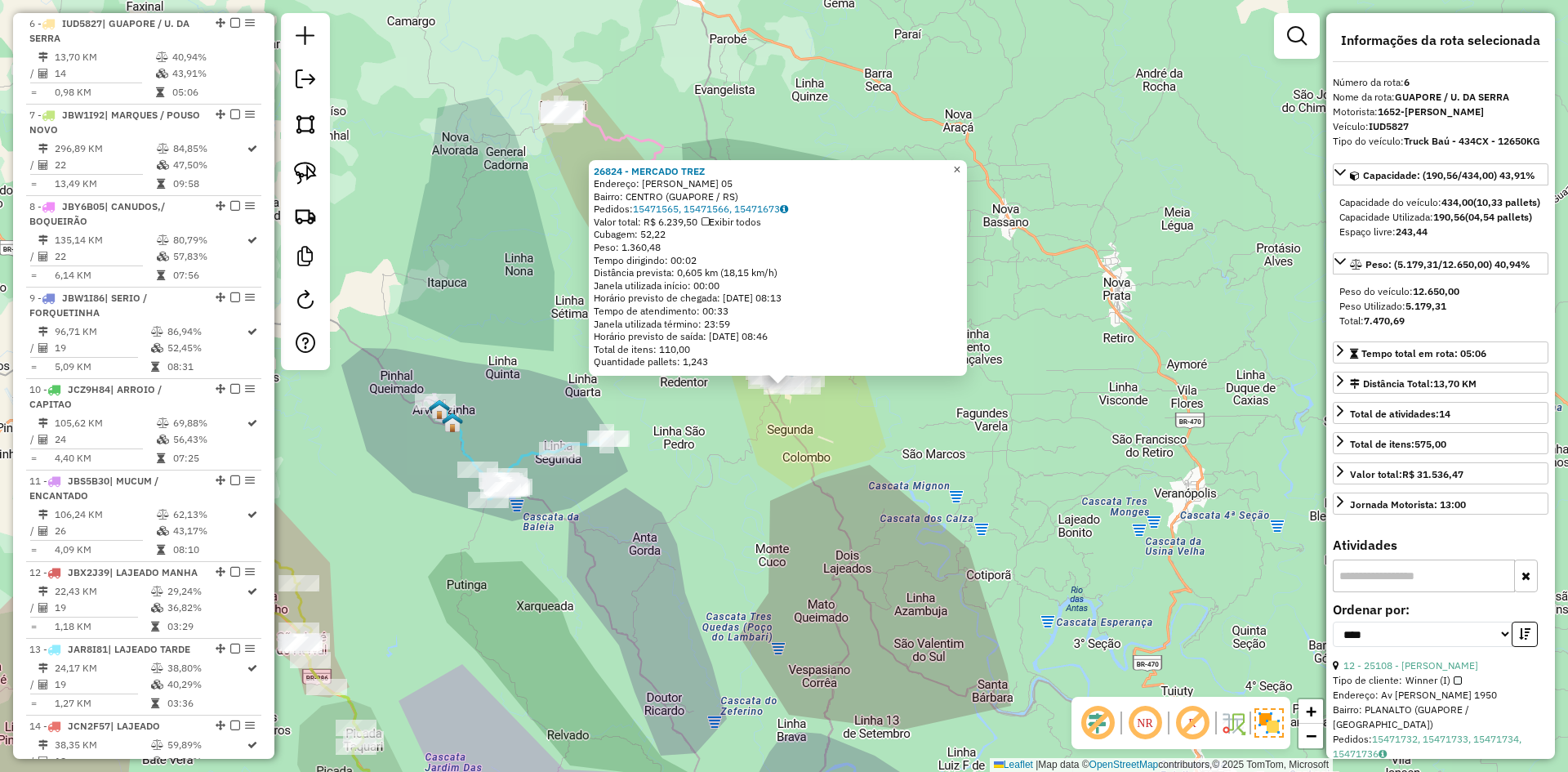
click at [961, 166] on span "×" at bounding box center [956, 170] width 7 height 14
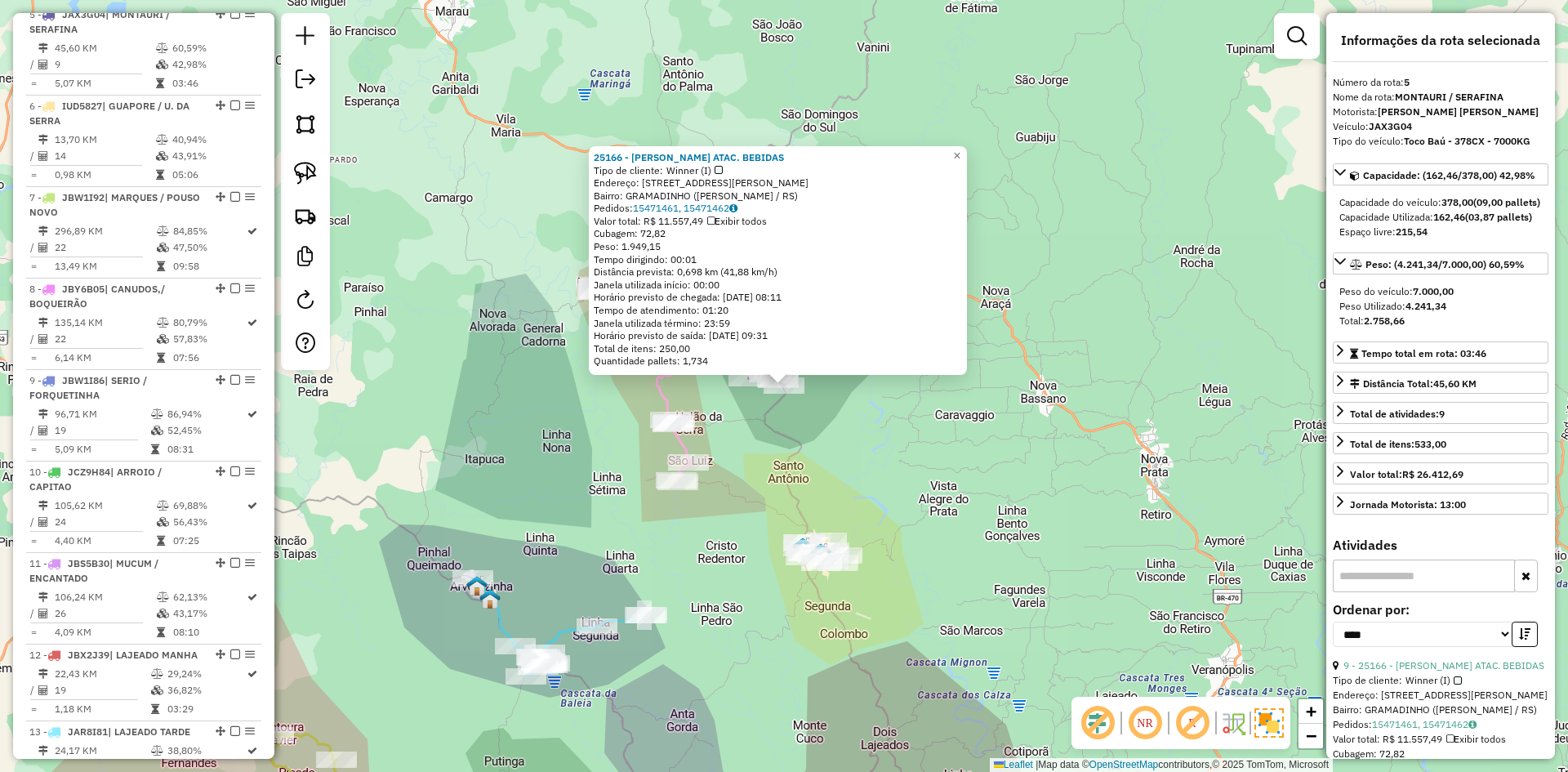
scroll to position [989, 0]
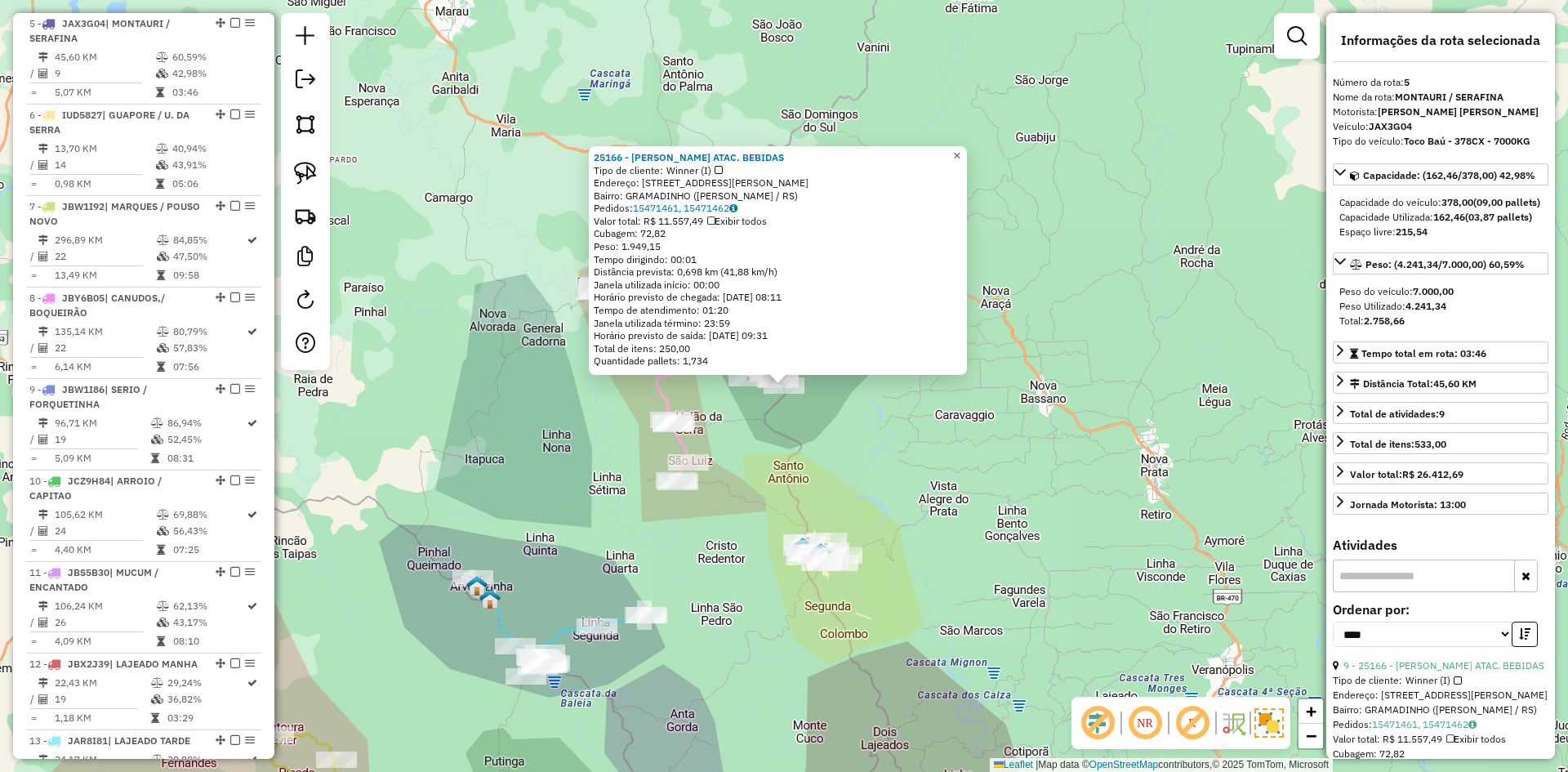
click at [961, 151] on span "×" at bounding box center [956, 156] width 7 height 14
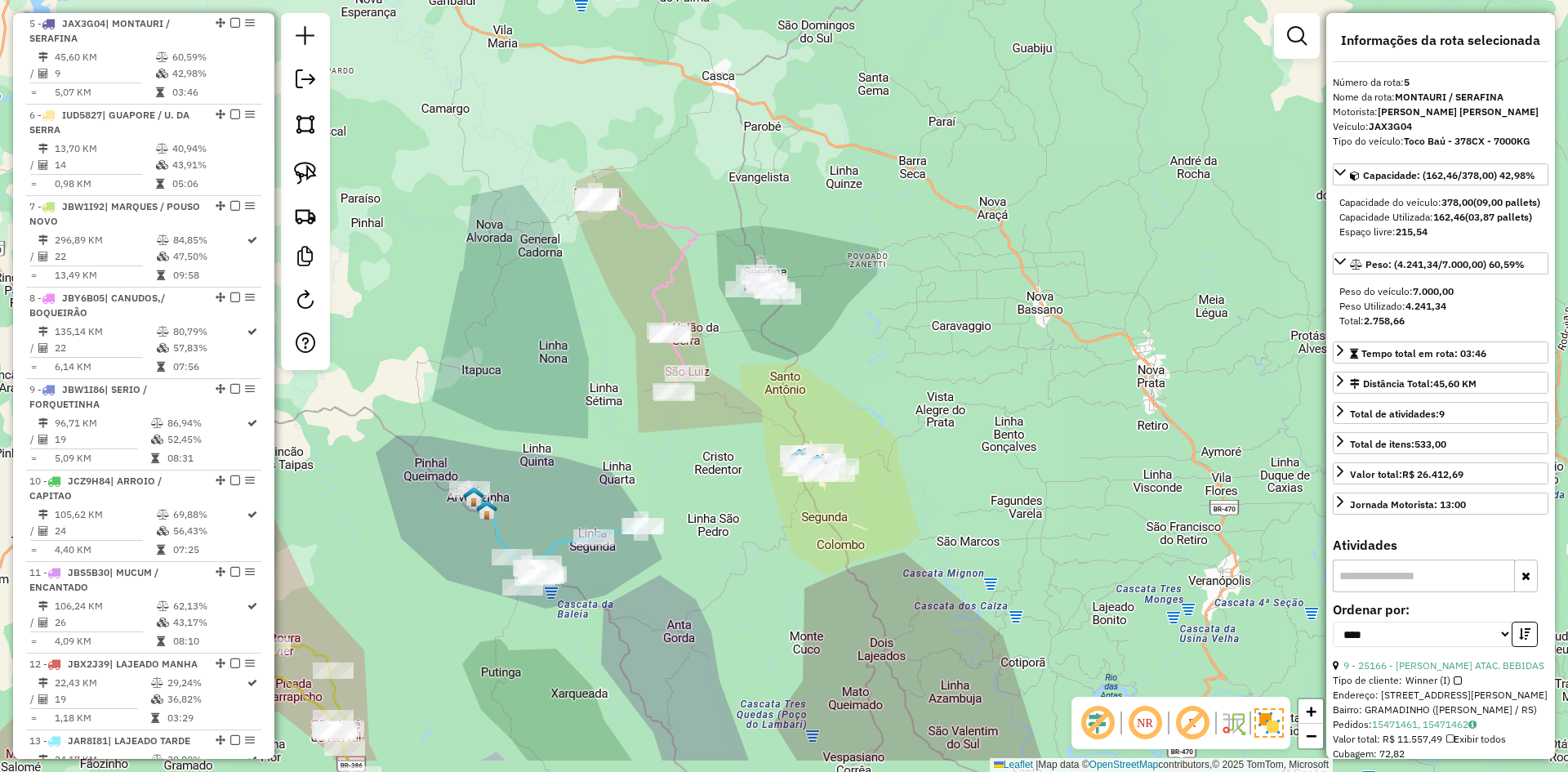
drag, startPoint x: 859, startPoint y: 422, endPoint x: 856, endPoint y: 344, distance: 78.1
click at [856, 344] on div "Janela de atendimento Grade de atendimento Capacidade Transportadoras Veículos …" at bounding box center [784, 386] width 1568 height 772
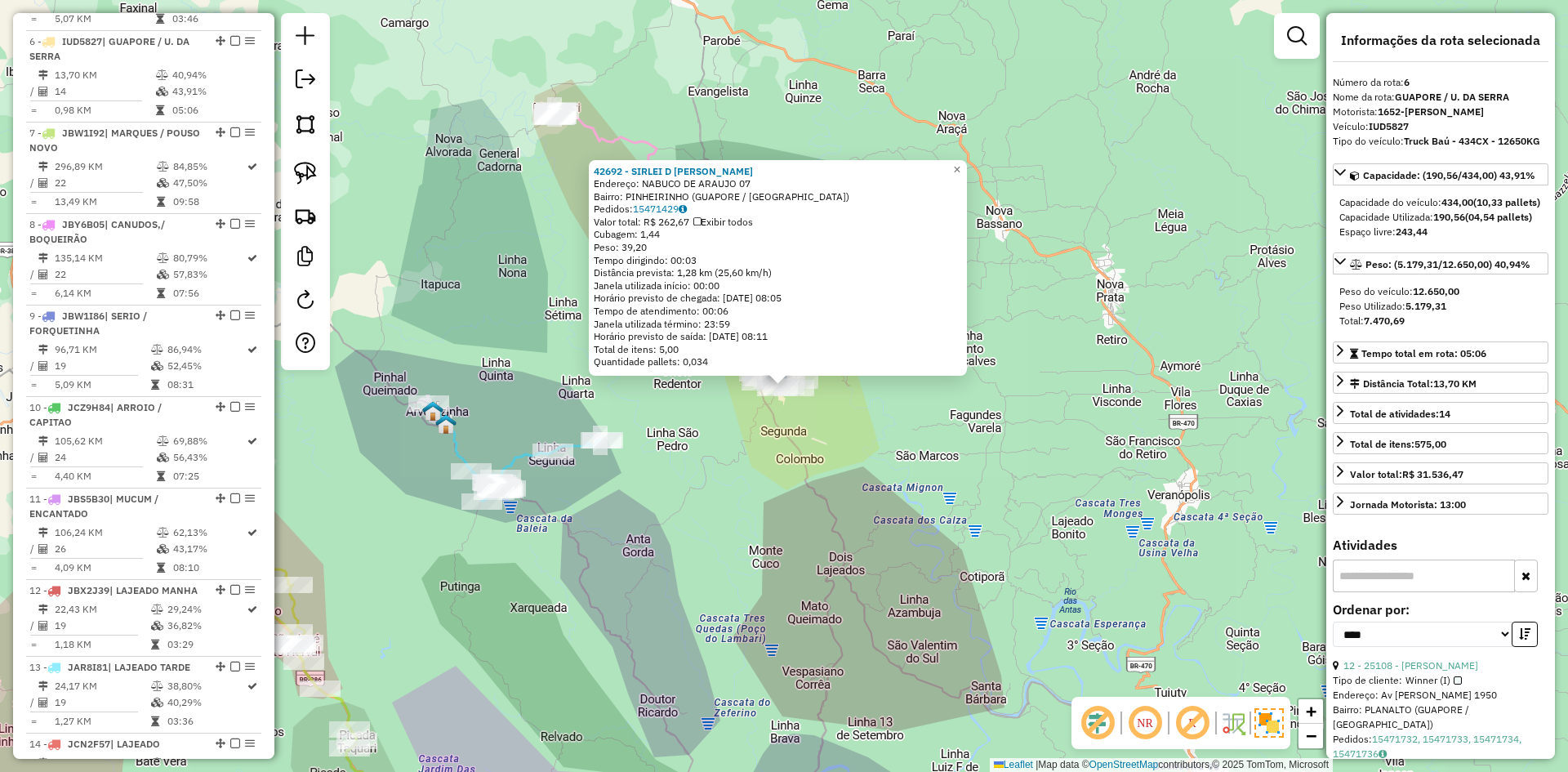
scroll to position [1081, 0]
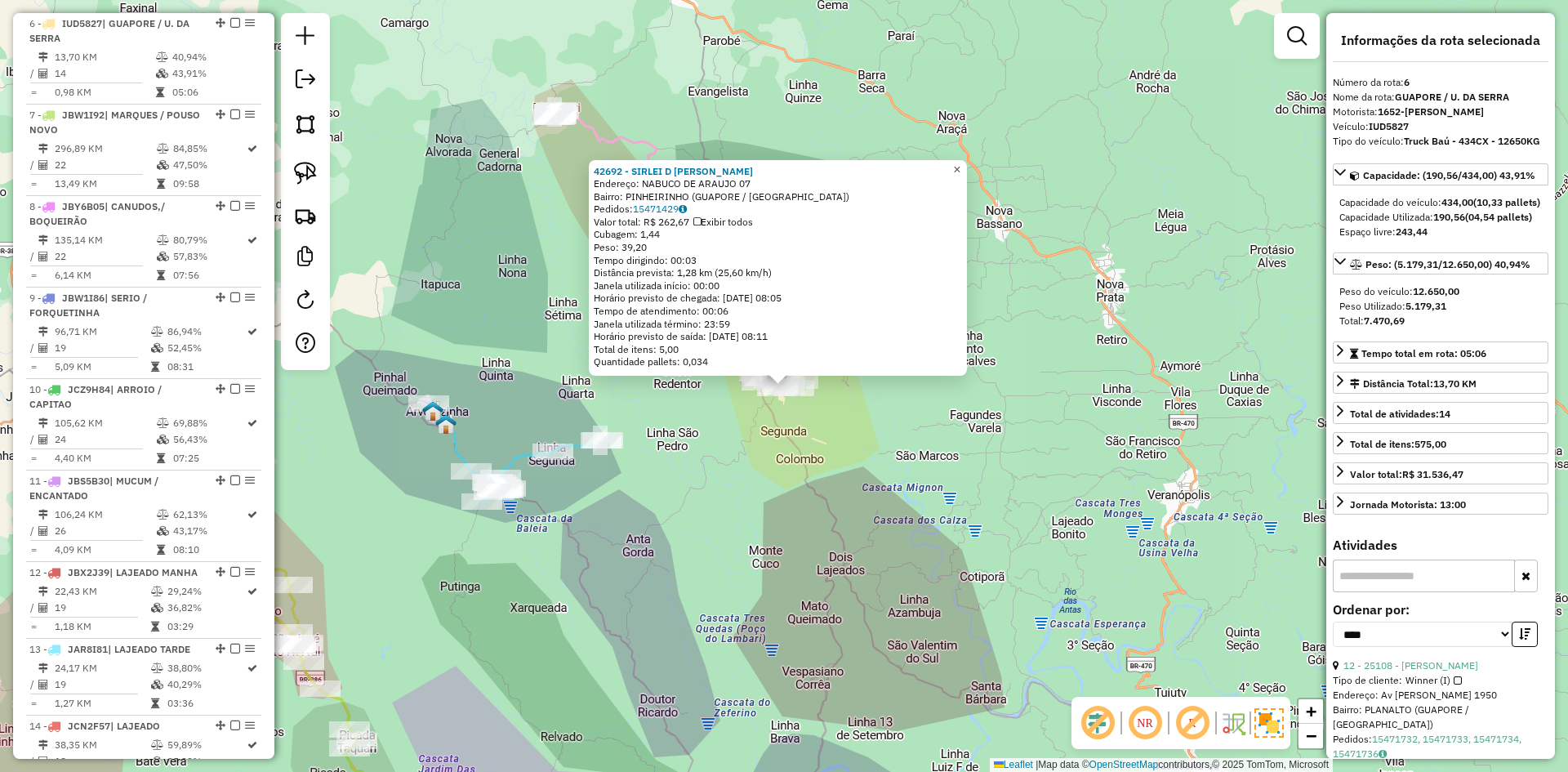
click at [961, 163] on span "×" at bounding box center [956, 170] width 7 height 14
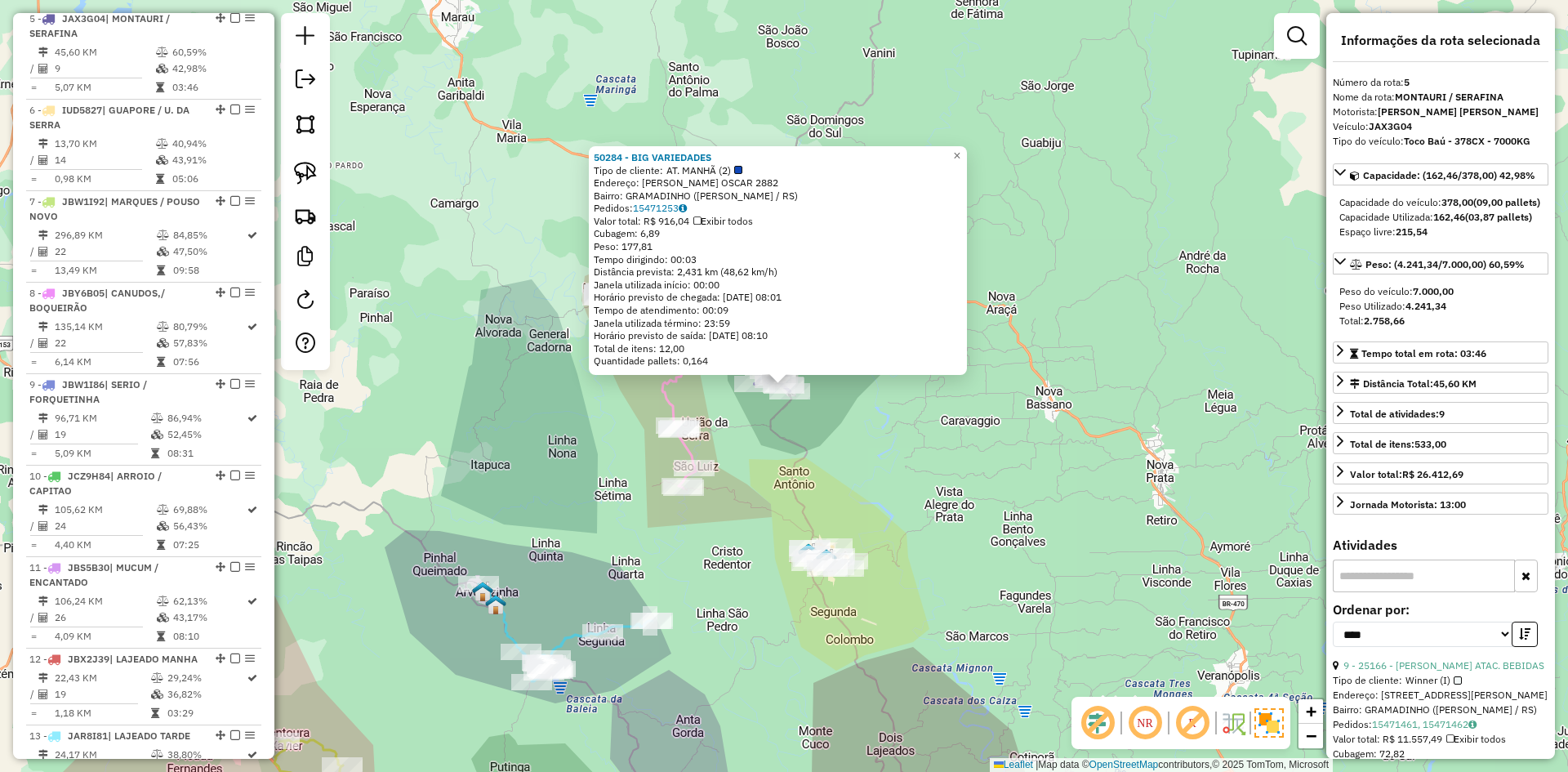
scroll to position [989, 0]
click at [961, 149] on span "×" at bounding box center [956, 156] width 7 height 14
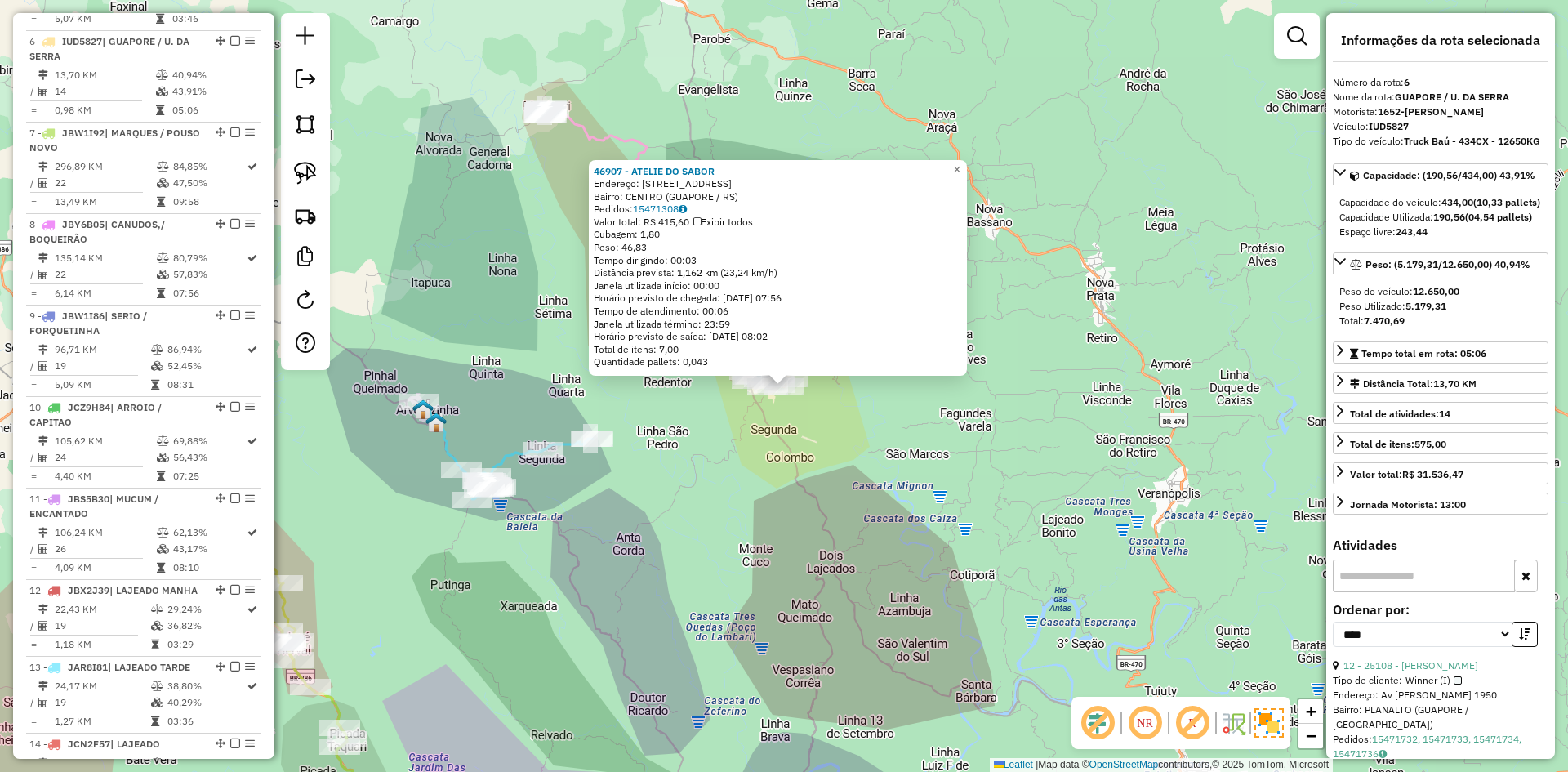
scroll to position [1081, 0]
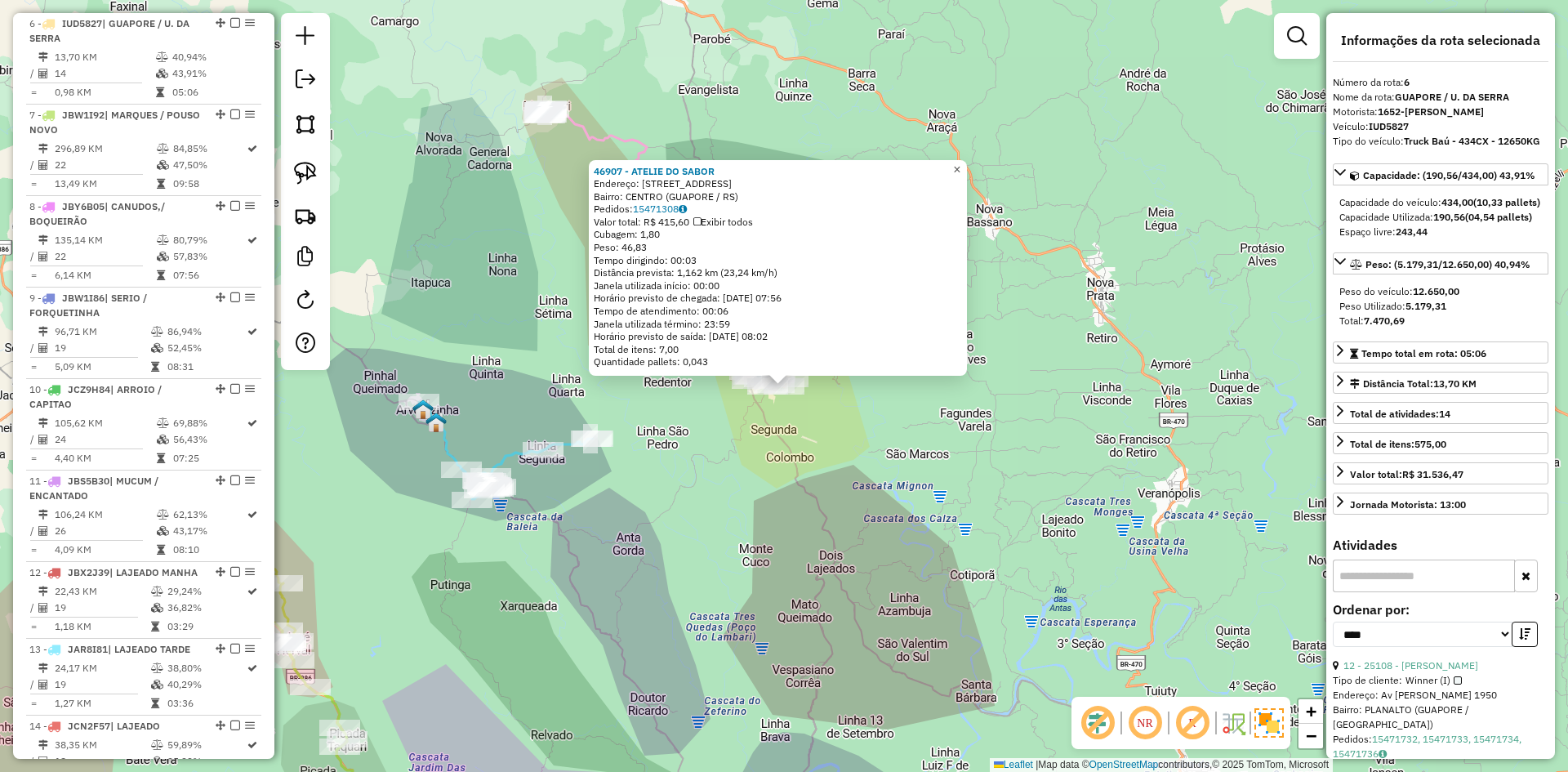
click at [961, 165] on span "×" at bounding box center [956, 170] width 7 height 14
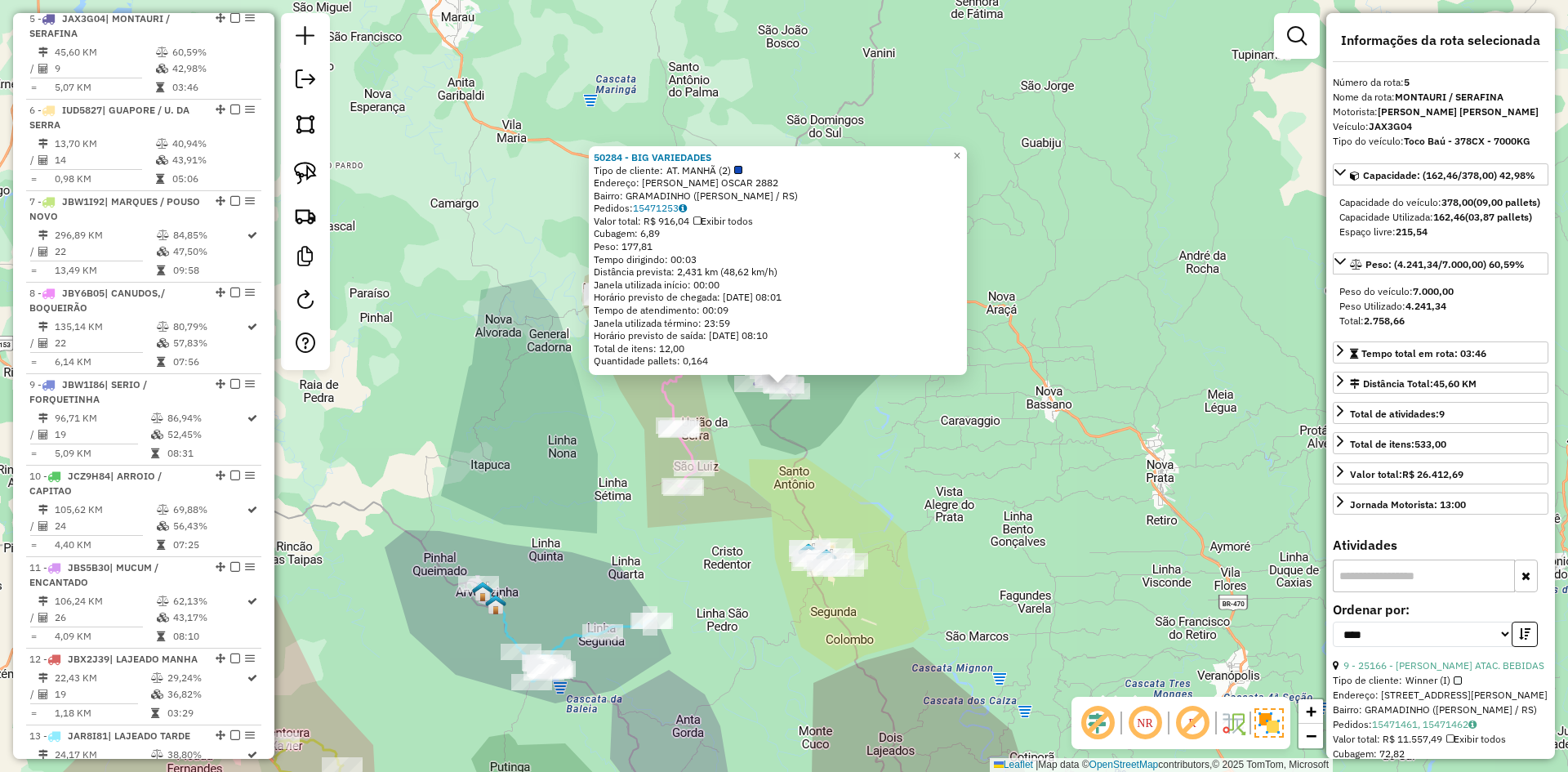
scroll to position [989, 0]
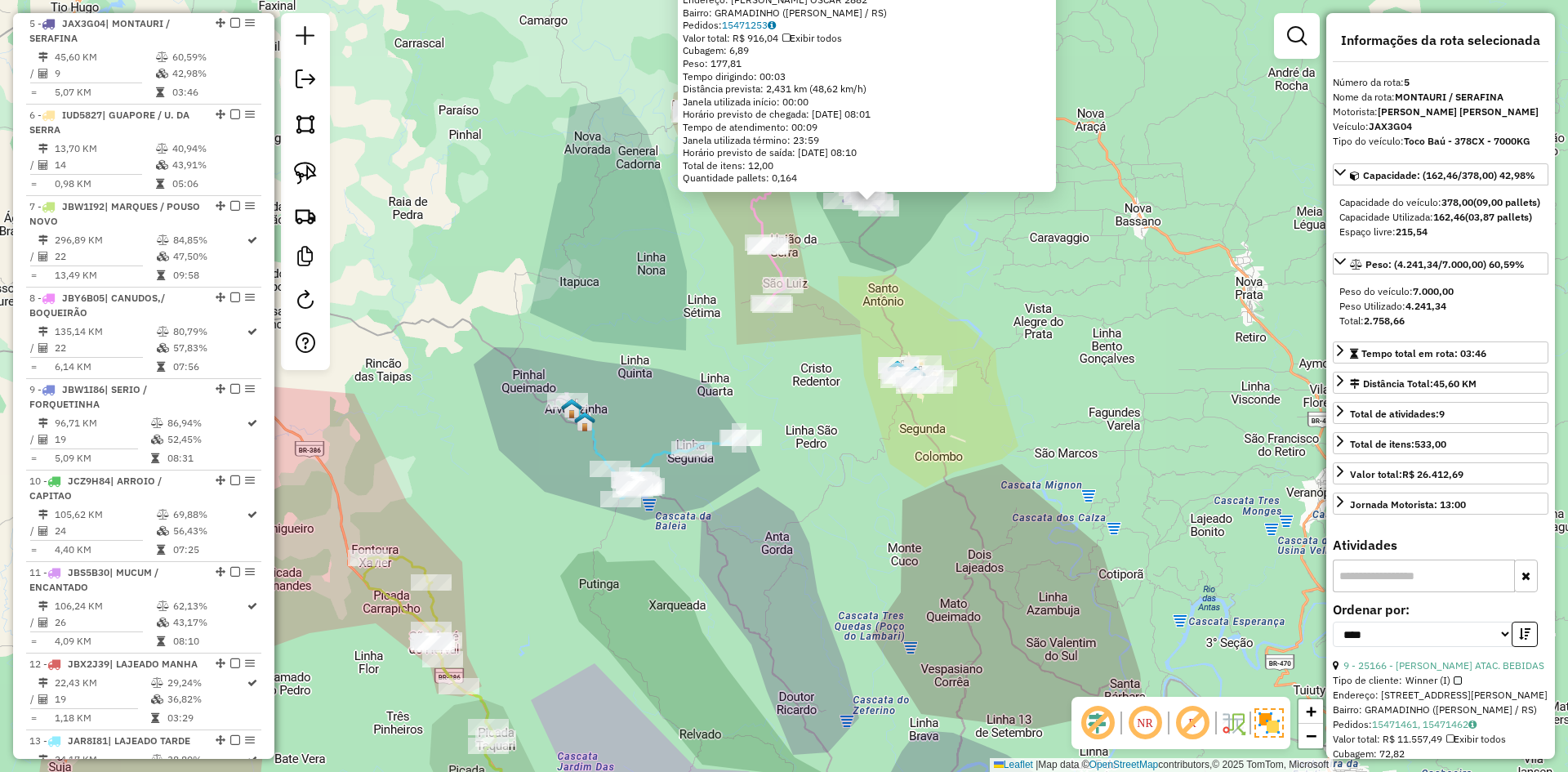
click at [986, 322] on div "50284 - BIG VARIEDADES Tipo de cliente: AT. MANHÃ (2) Endereço: ARTHUR OSCAR 28…" at bounding box center [784, 386] width 1568 height 772
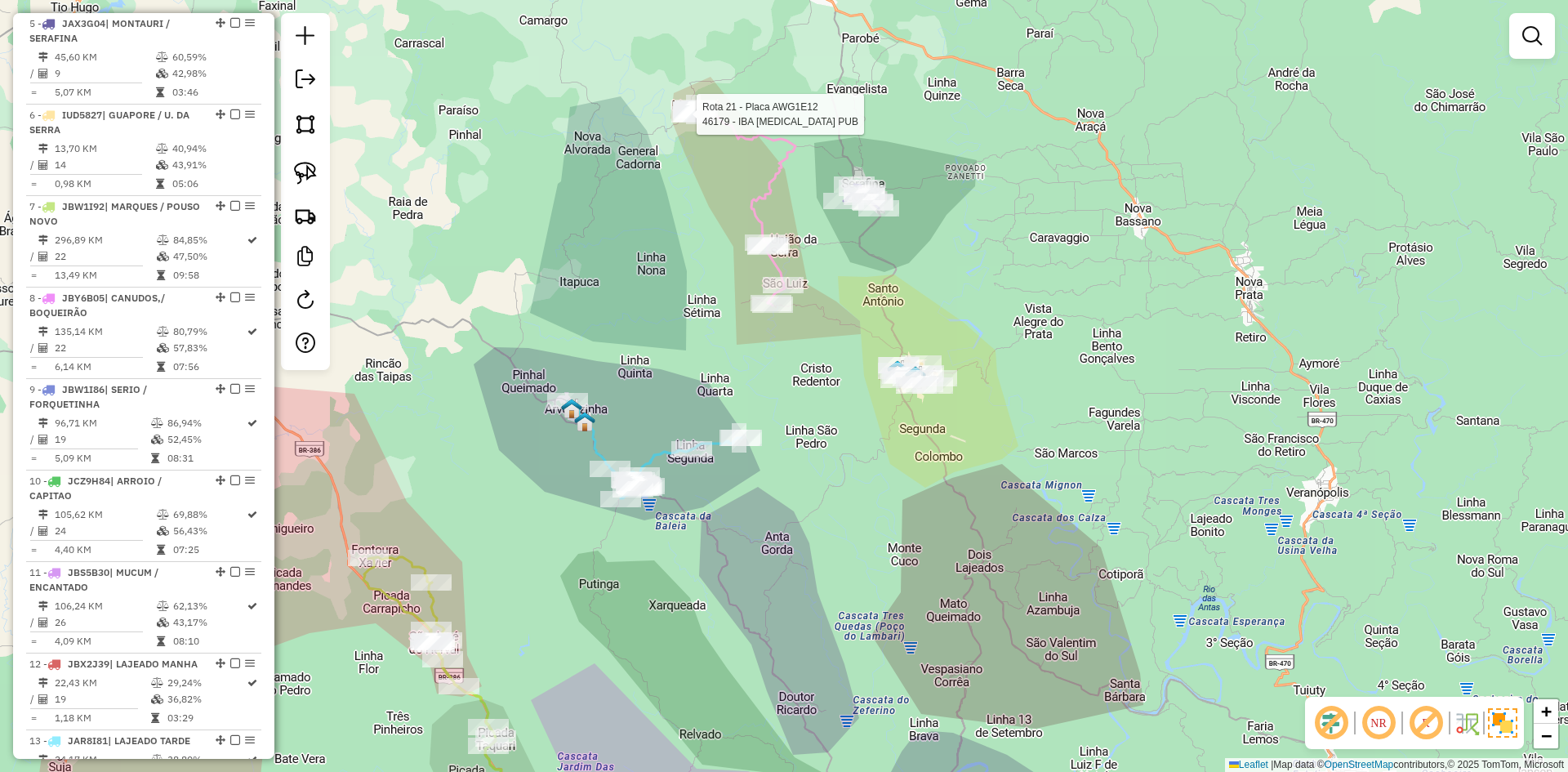
select select "*********"
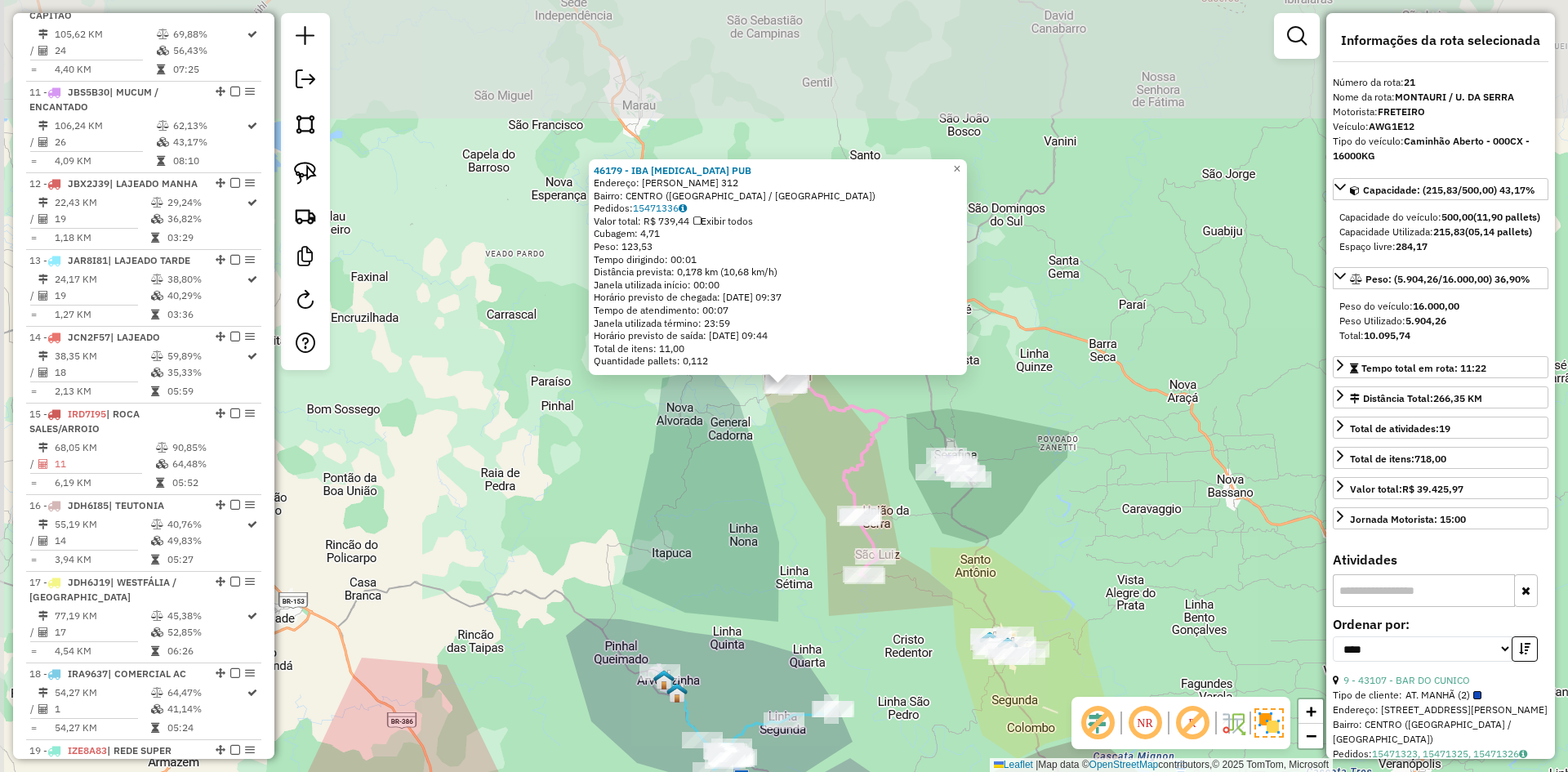
scroll to position [1775, 0]
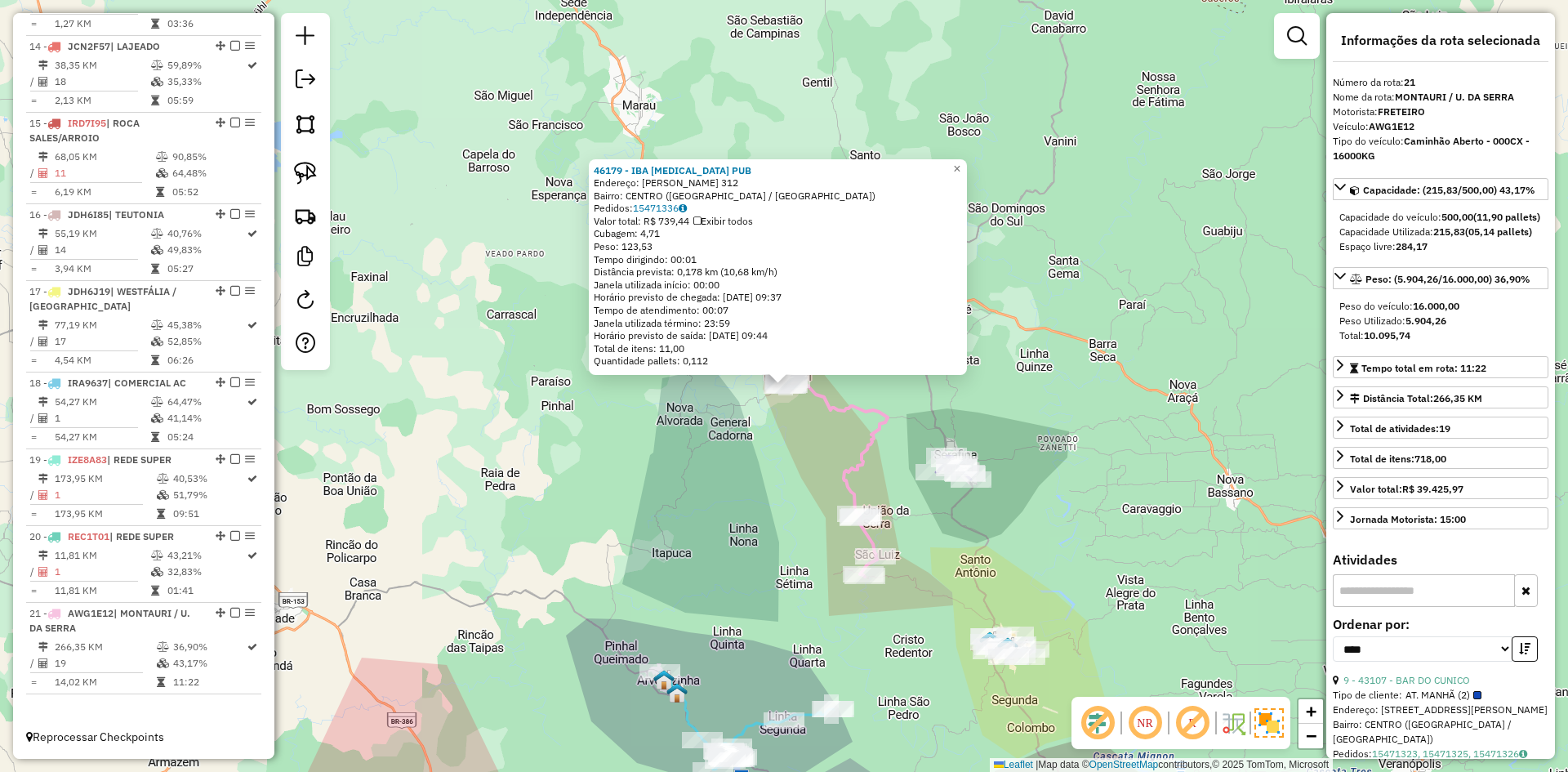
click at [881, 428] on icon at bounding box center [836, 478] width 104 height 197
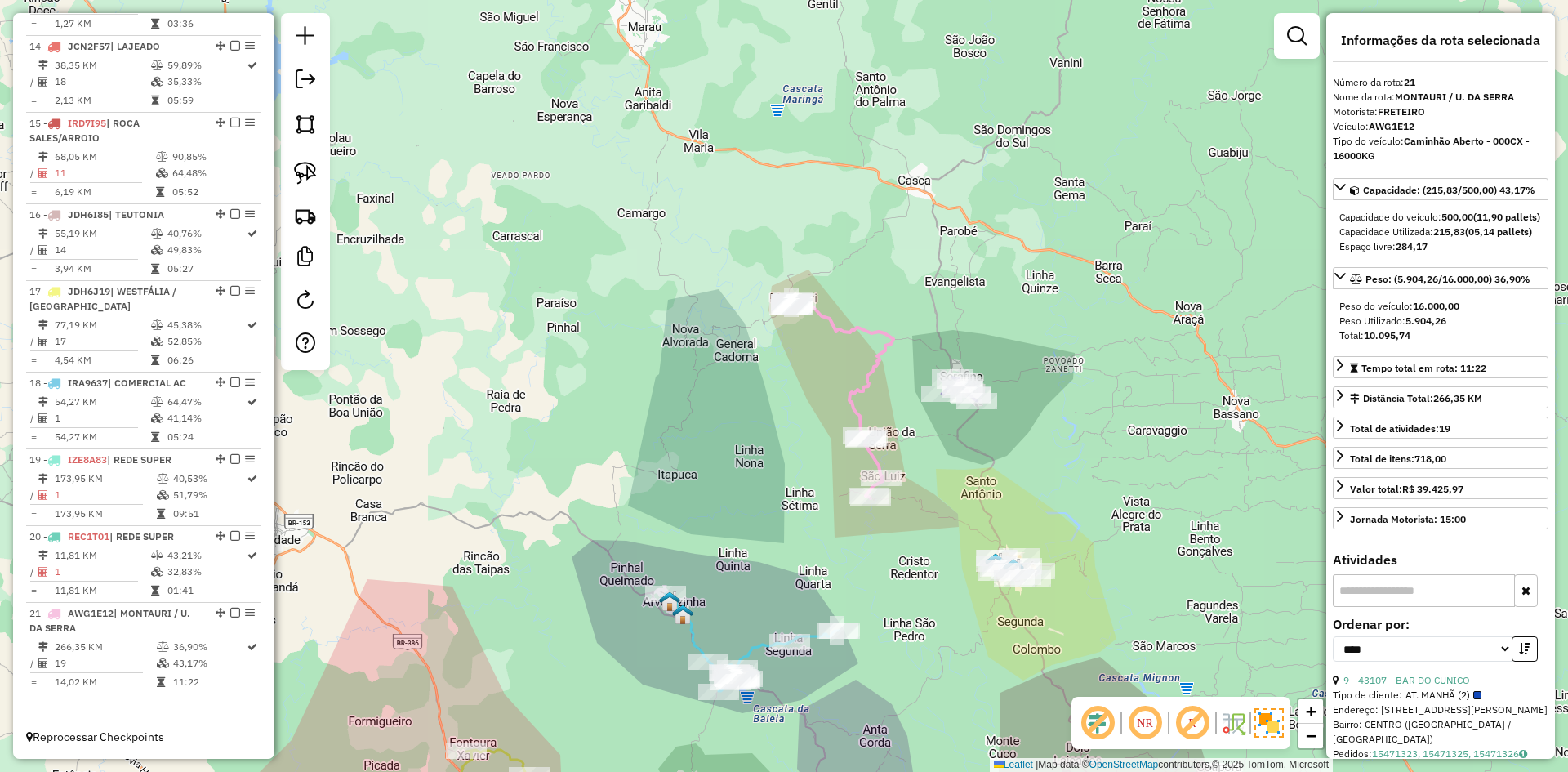
drag, startPoint x: 896, startPoint y: 482, endPoint x: 905, endPoint y: 375, distance: 107.4
click at [904, 377] on div "Janela de atendimento Grade de atendimento Capacidade Transportadoras Veículos …" at bounding box center [784, 386] width 1568 height 772
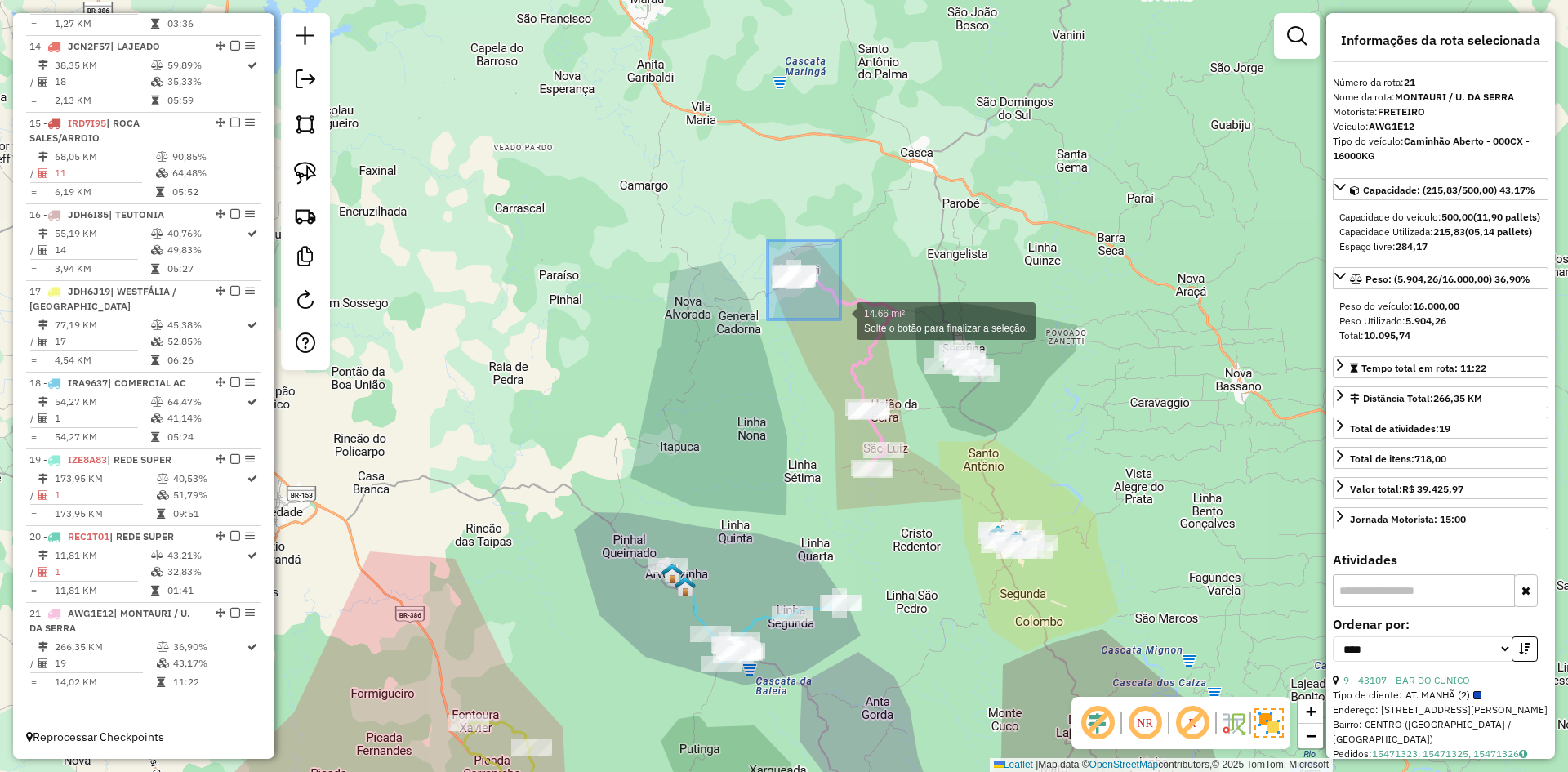
drag, startPoint x: 768, startPoint y: 240, endPoint x: 840, endPoint y: 319, distance: 106.9
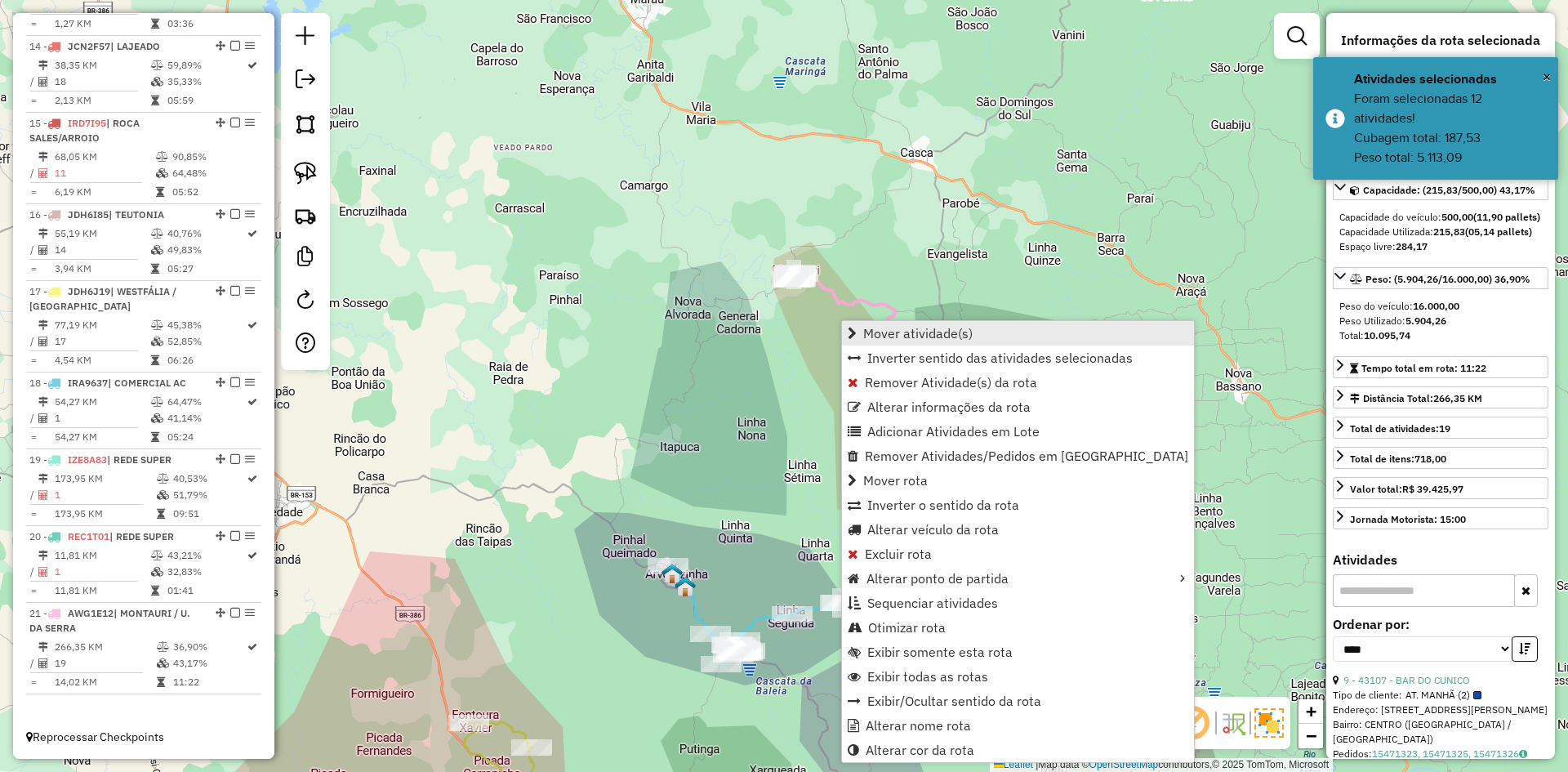
click at [933, 337] on span "Mover atividade(s)" at bounding box center [918, 333] width 109 height 13
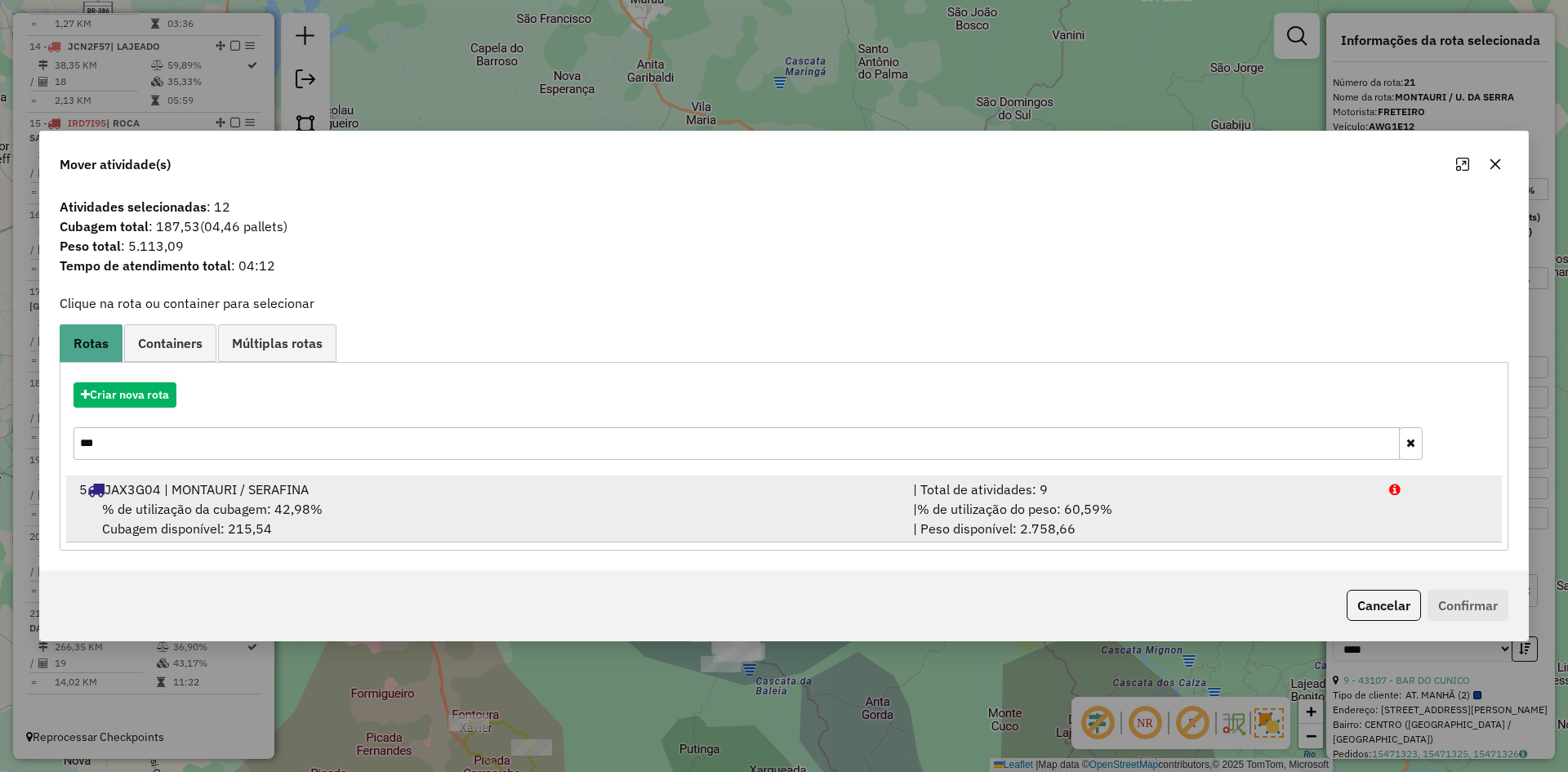
click at [318, 513] on span "% de utilização da cubagem: 42,98%" at bounding box center [212, 509] width 221 height 16
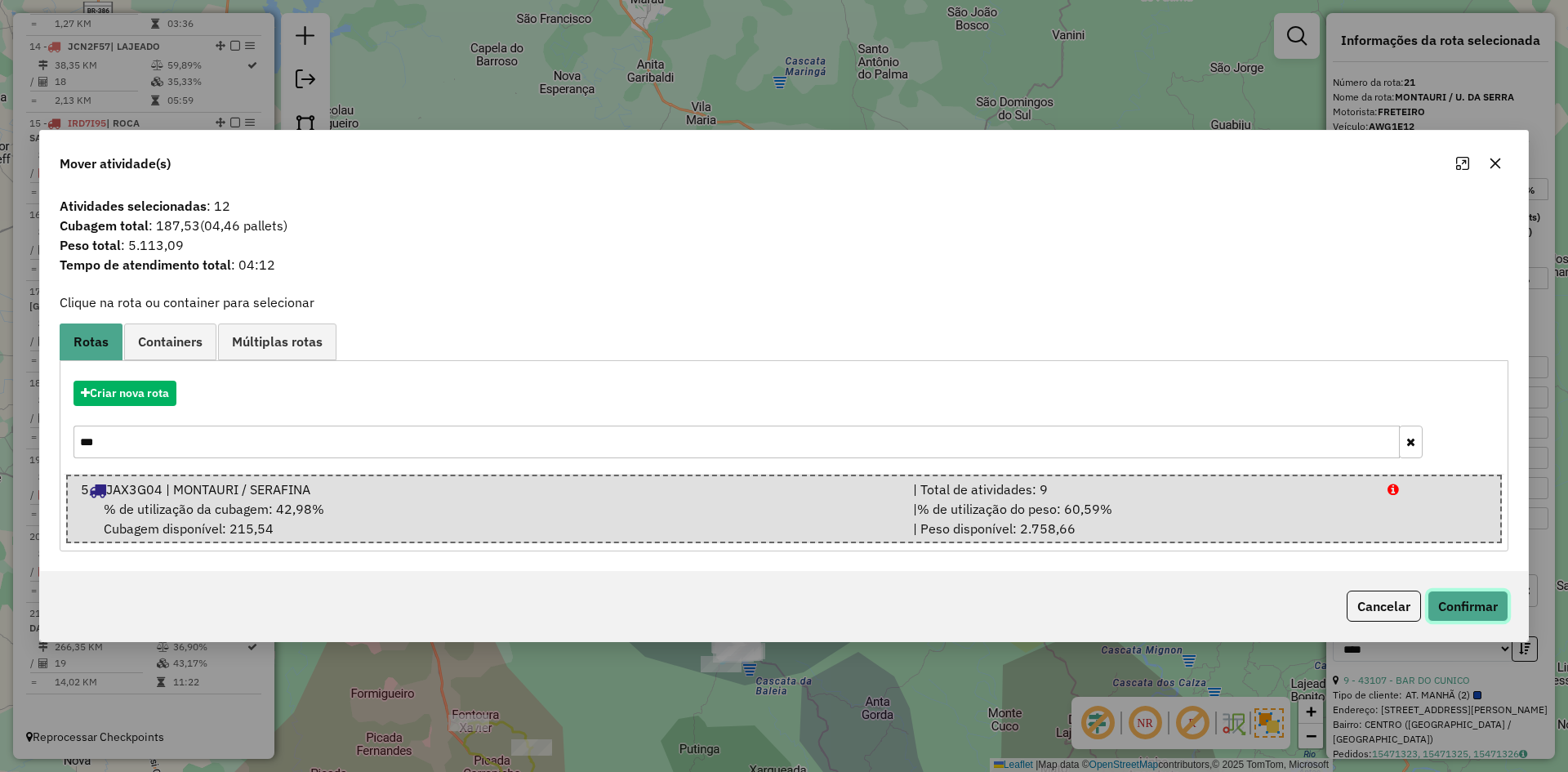
click at [1471, 601] on button "Confirmar" at bounding box center [1468, 606] width 80 height 31
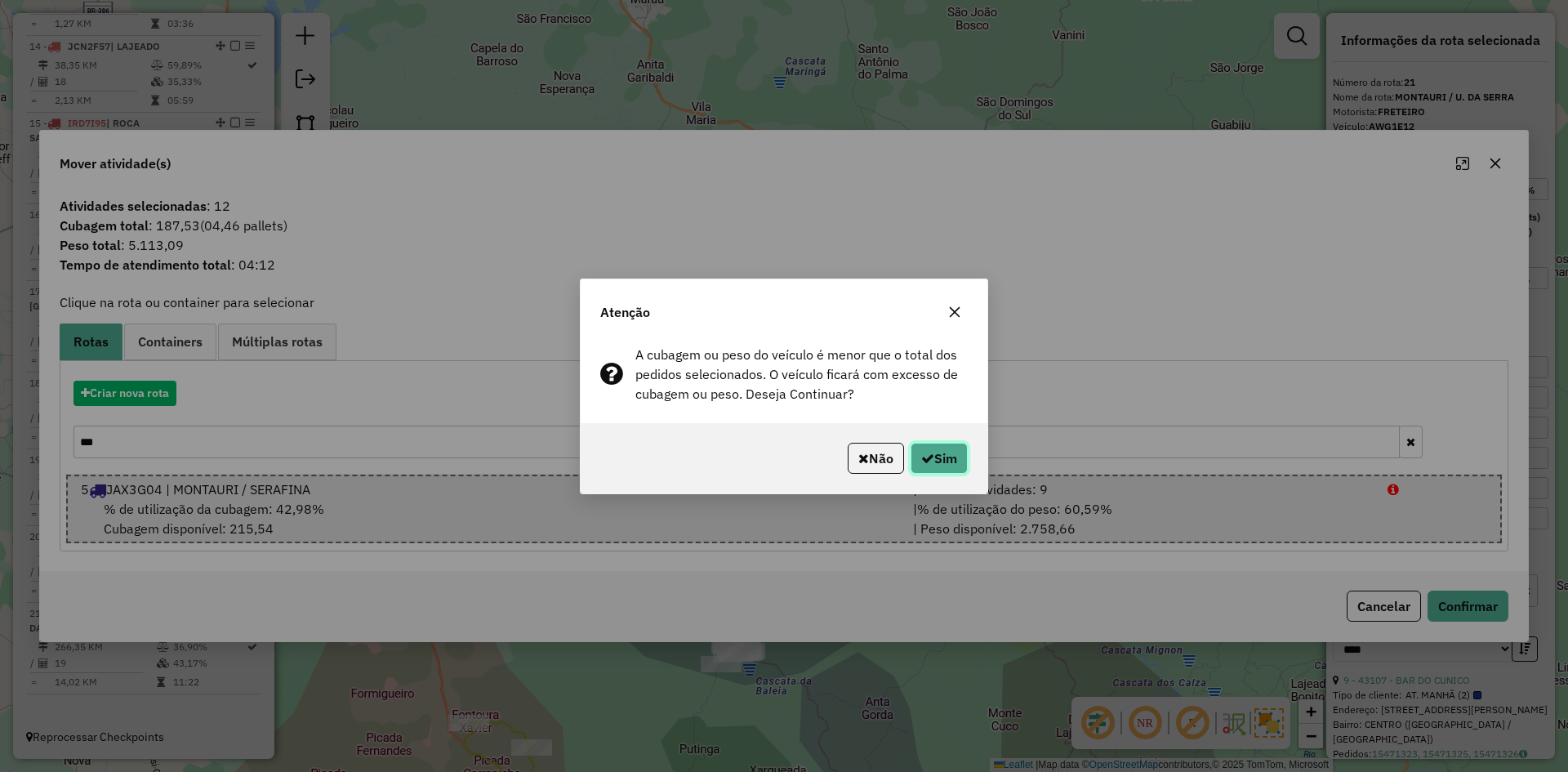
click at [946, 466] on button "Sim" at bounding box center [939, 459] width 57 height 31
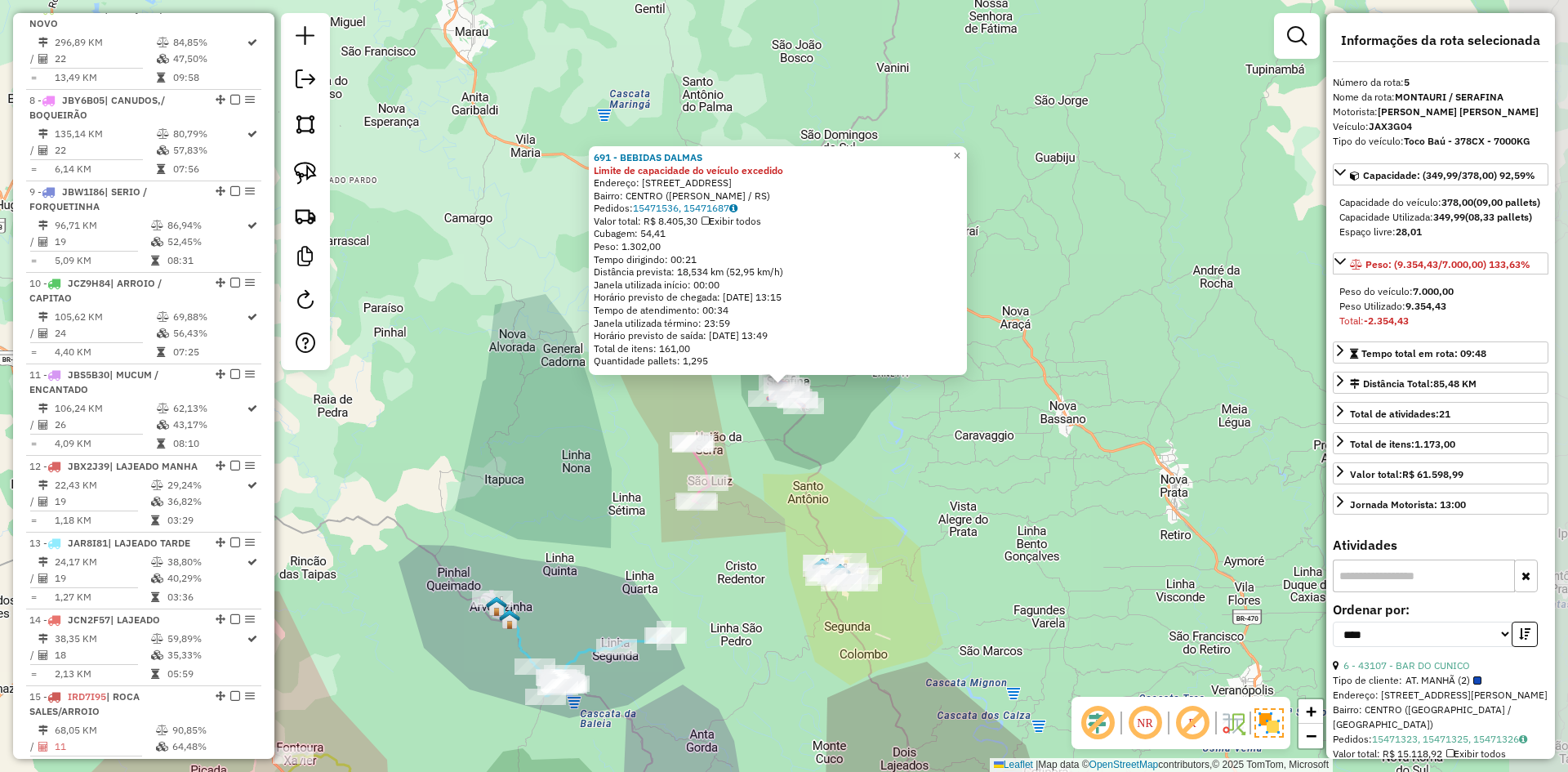
scroll to position [989, 0]
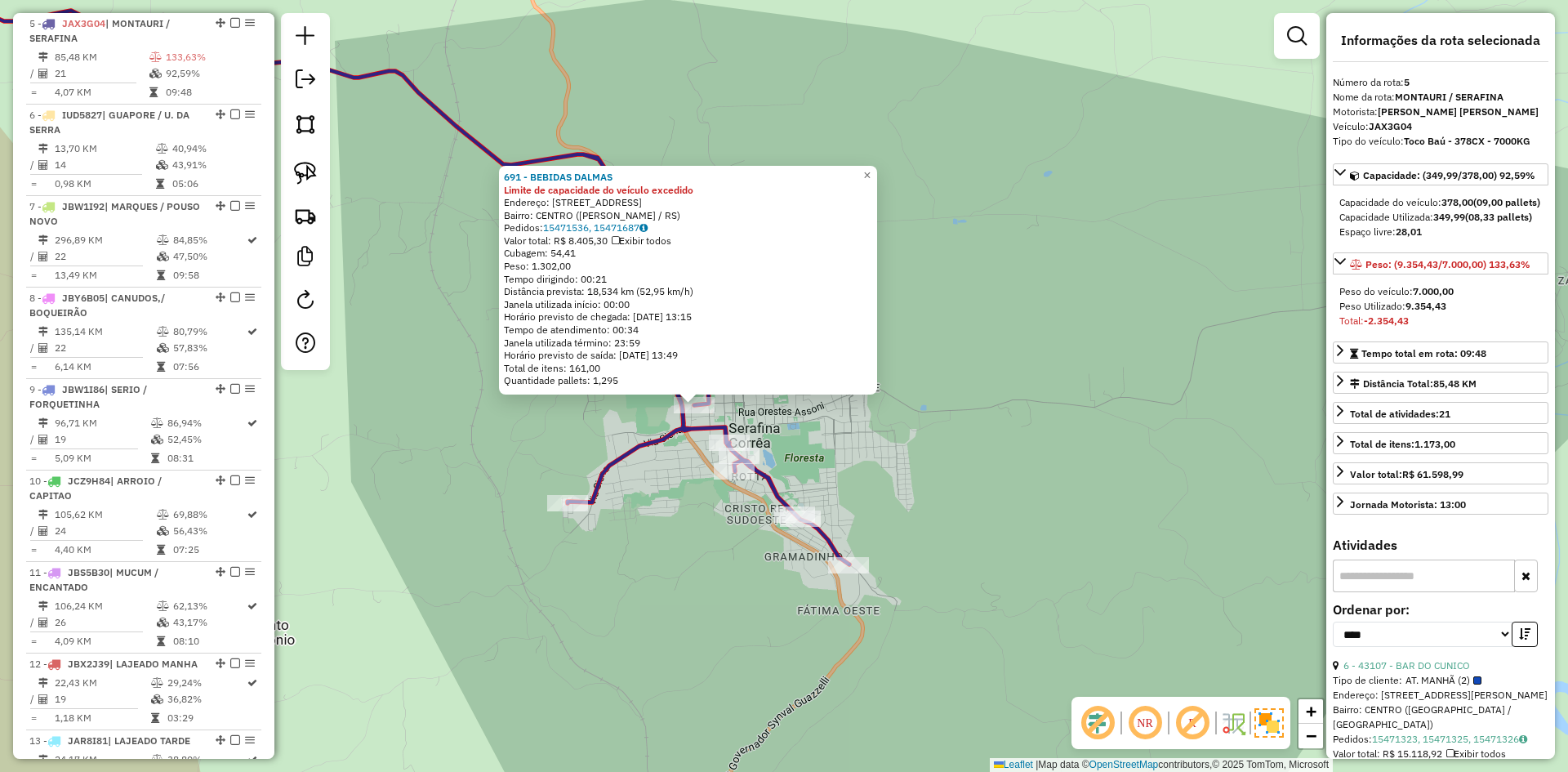
drag, startPoint x: 853, startPoint y: 483, endPoint x: 848, endPoint y: 460, distance: 23.5
click at [848, 461] on div "691 - BEBIDAS DALMAS Limite de capacidade do veículo excedido Endereço: R CASTE…" at bounding box center [784, 386] width 1568 height 772
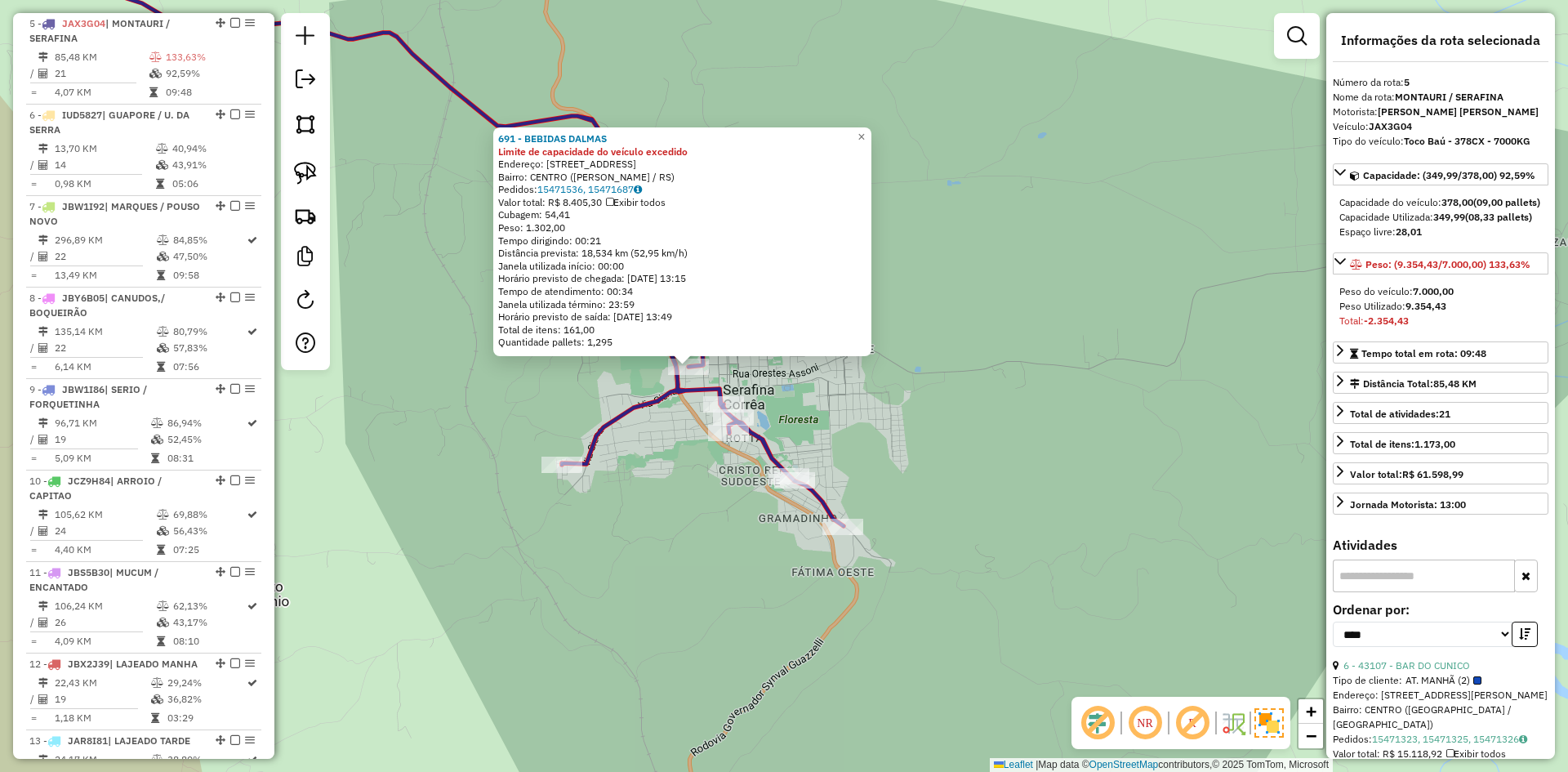
click at [761, 439] on icon at bounding box center [344, 233] width 1000 height 587
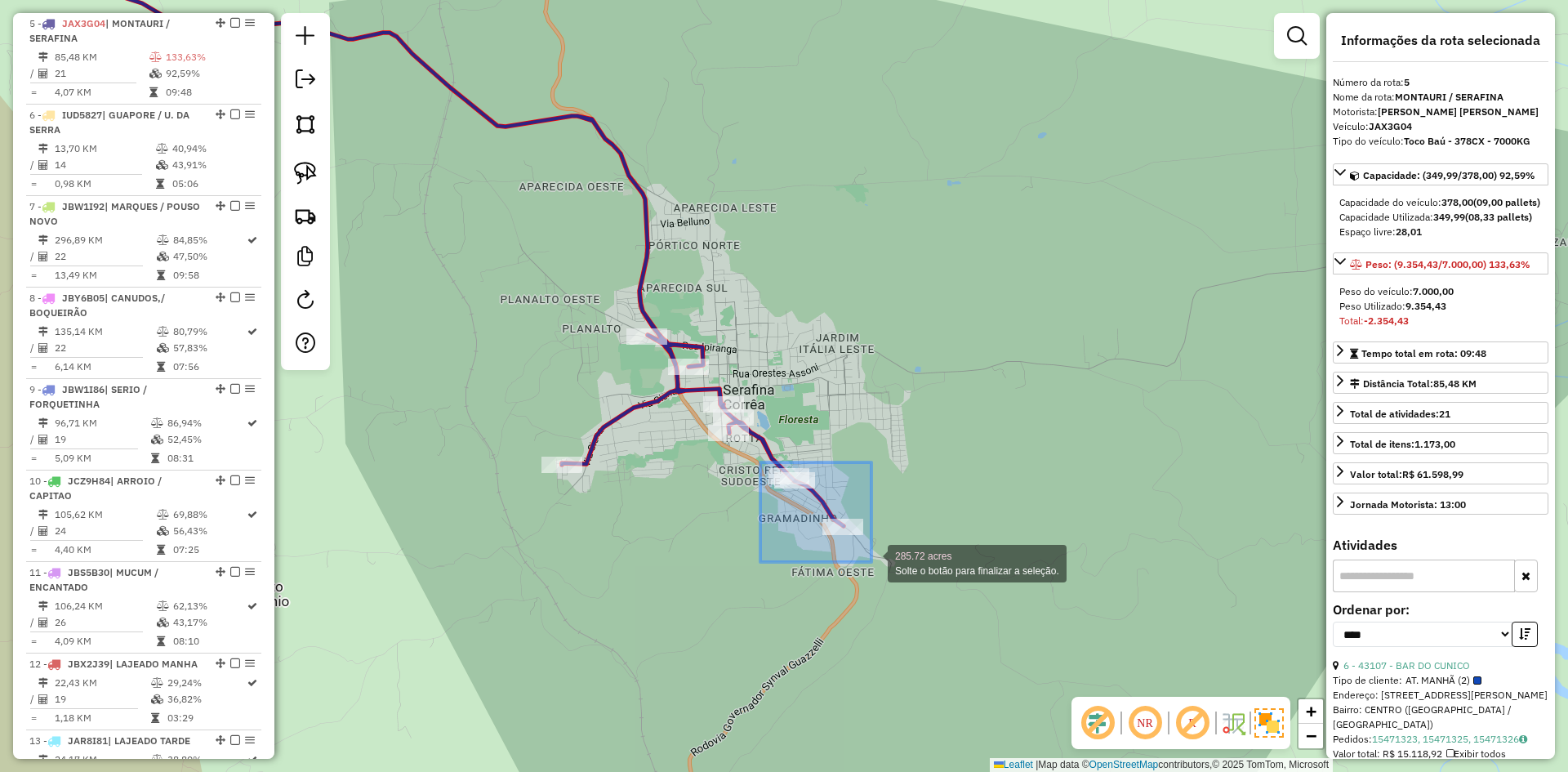
drag, startPoint x: 761, startPoint y: 462, endPoint x: 871, endPoint y: 562, distance: 148.7
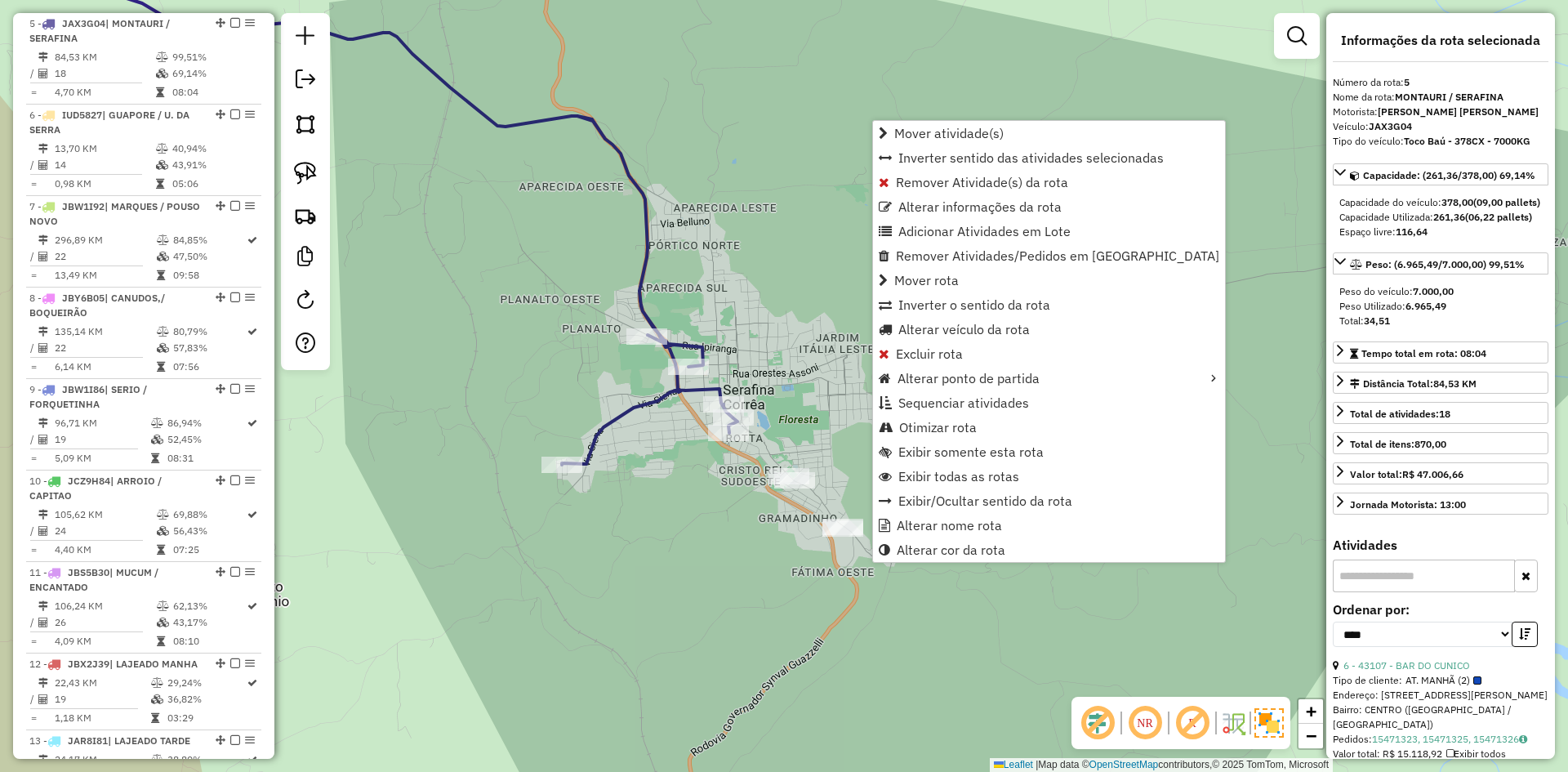
click at [767, 454] on div "Janela de atendimento Grade de atendimento Capacidade Transportadoras Veículos …" at bounding box center [784, 386] width 1568 height 772
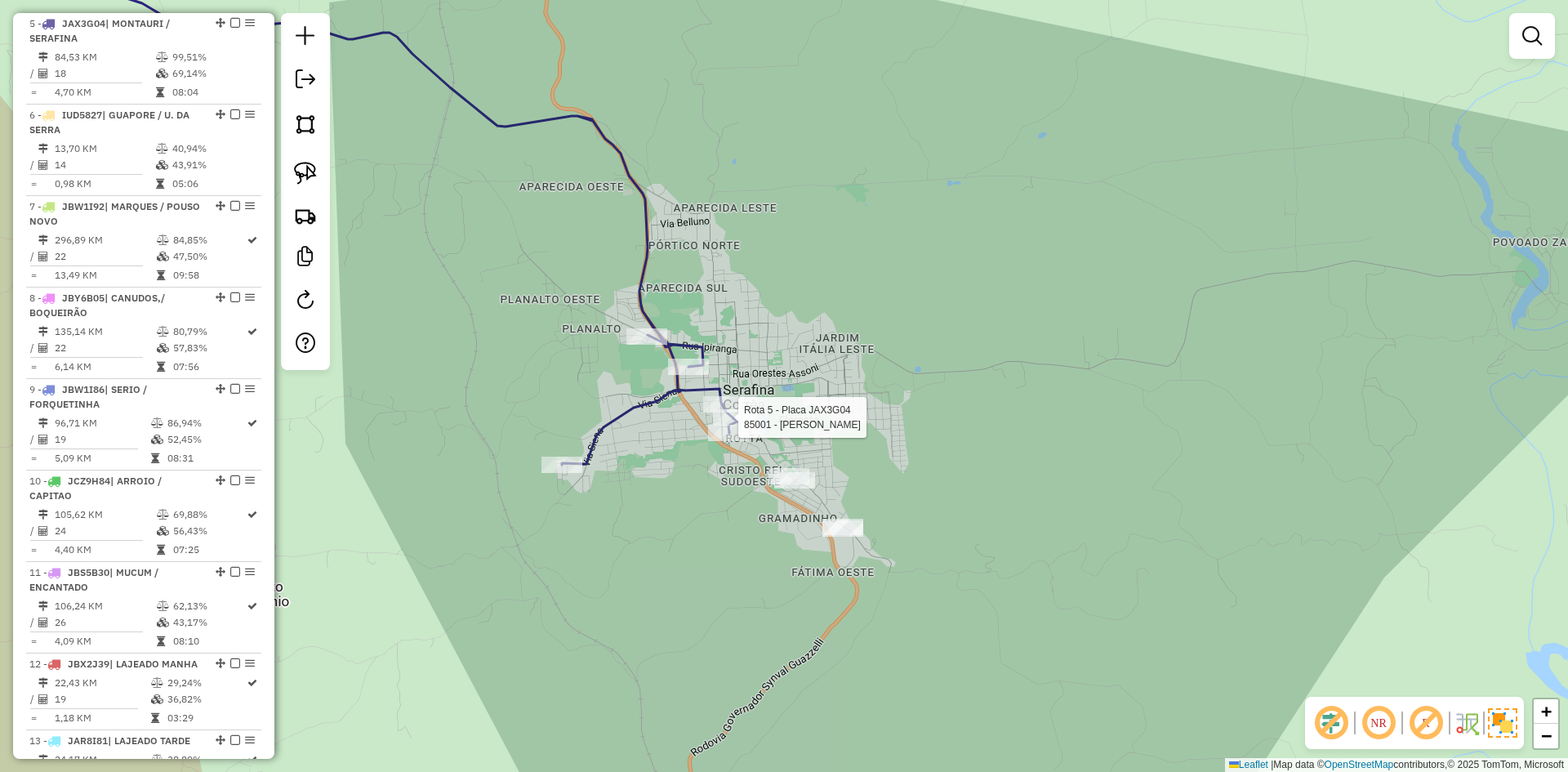
select select "*********"
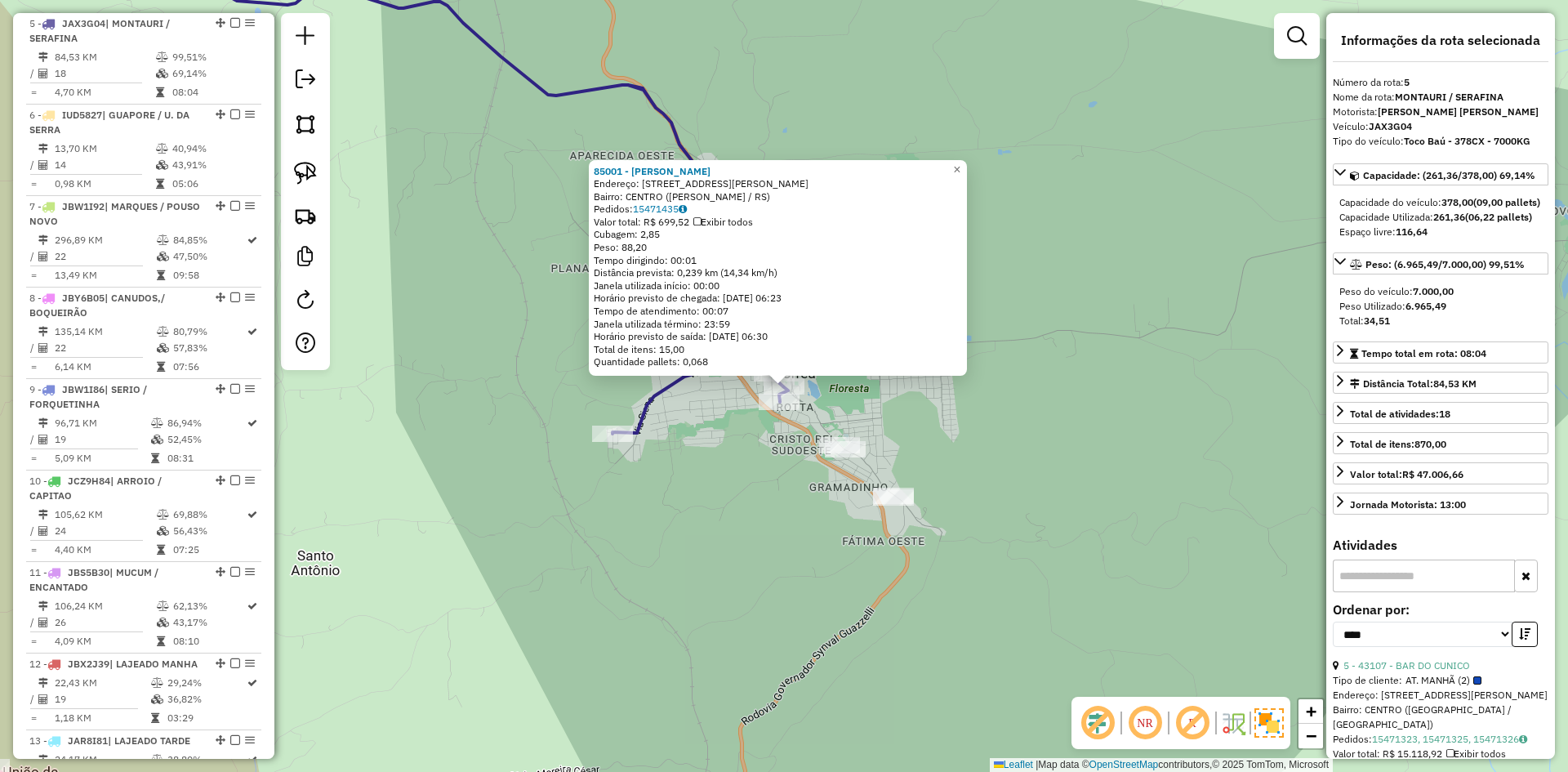
click at [723, 530] on div "85001 - JOVANA TRICHES Endereço: R TOBIAS BARRETO 180 Bairro: CENTRO (SERAFINA …" at bounding box center [784, 386] width 1568 height 772
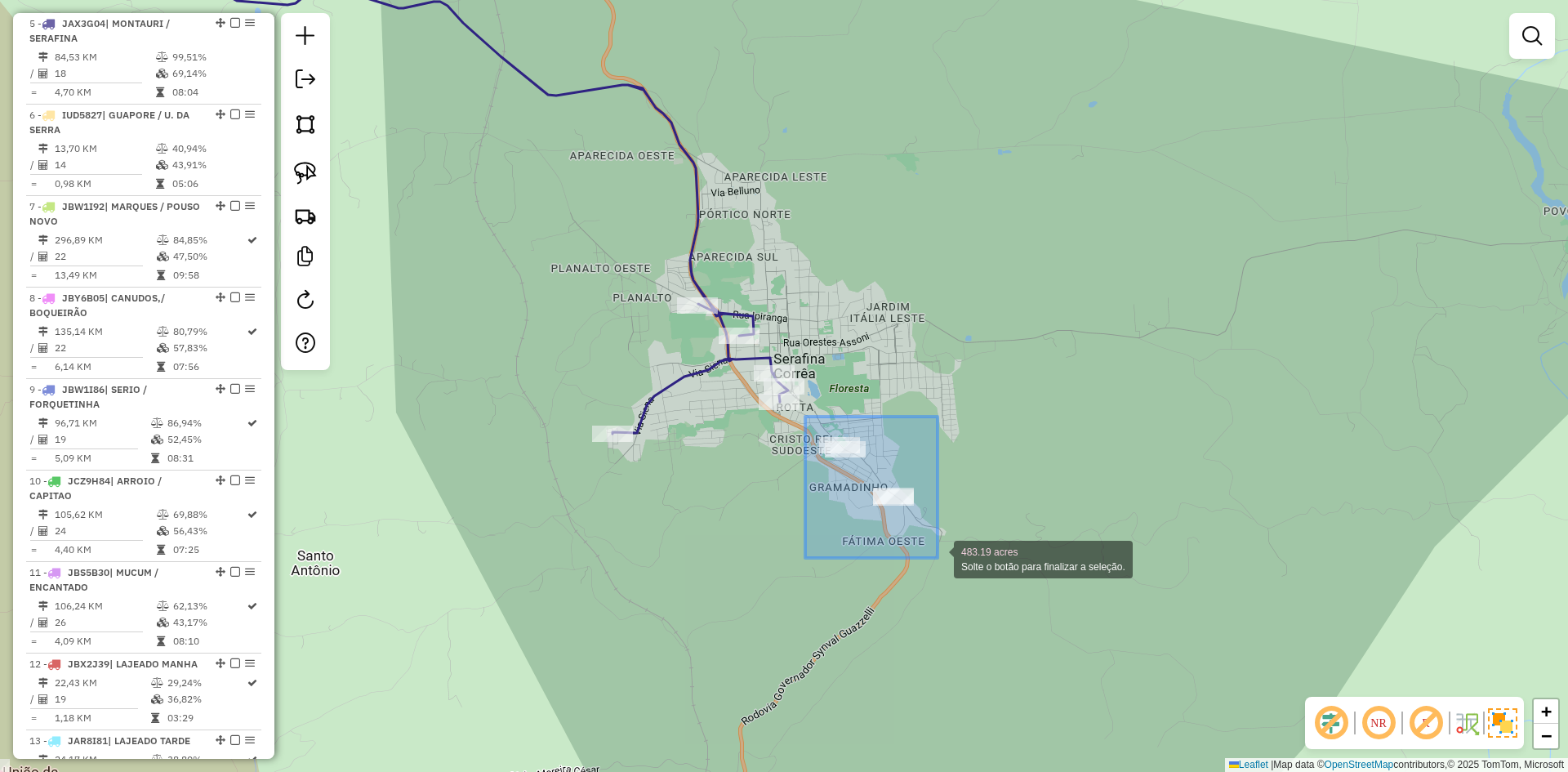
drag, startPoint x: 806, startPoint y: 416, endPoint x: 938, endPoint y: 558, distance: 193.9
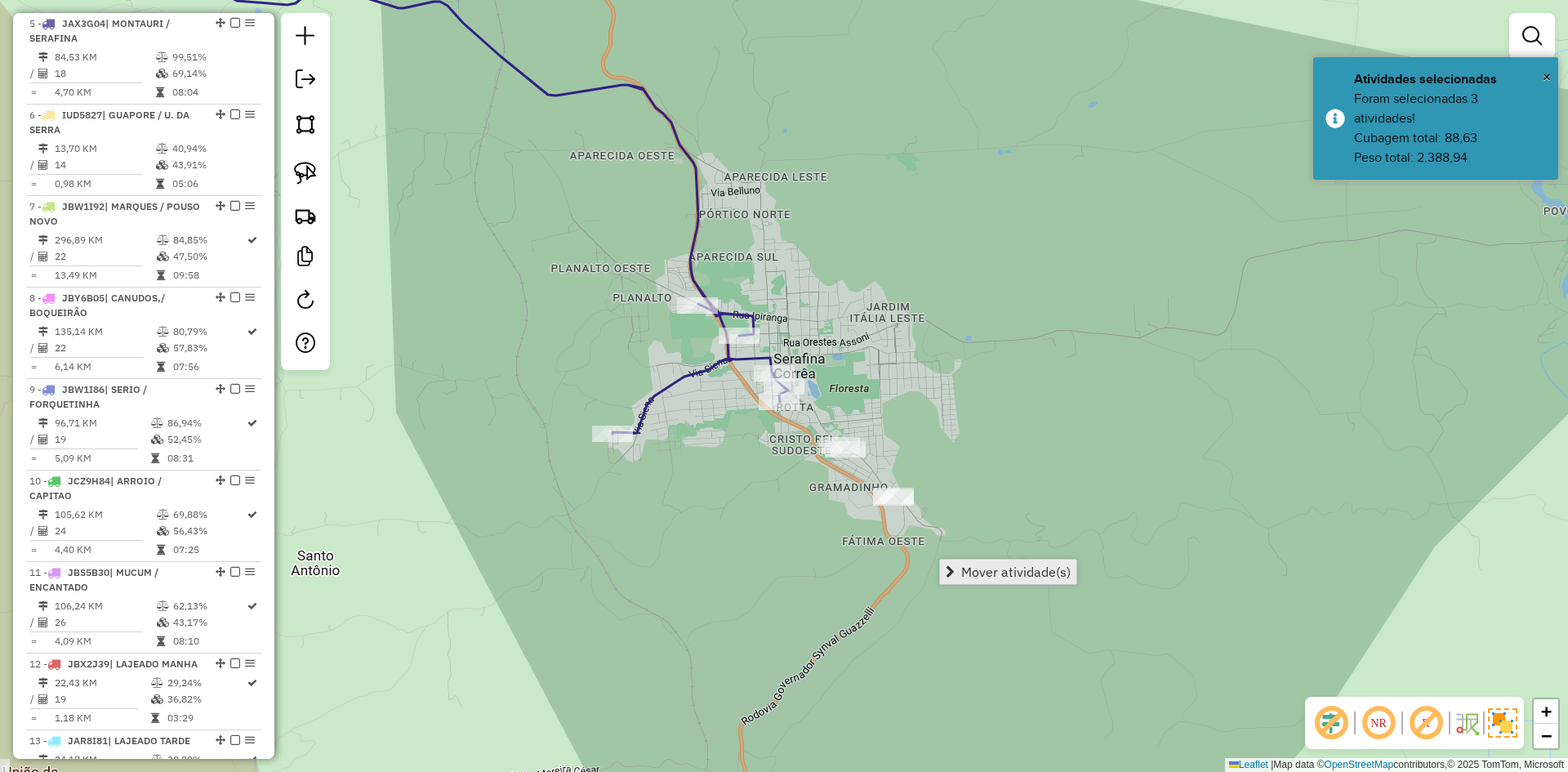
click at [992, 570] on span "Mover atividade(s)" at bounding box center [1016, 571] width 109 height 13
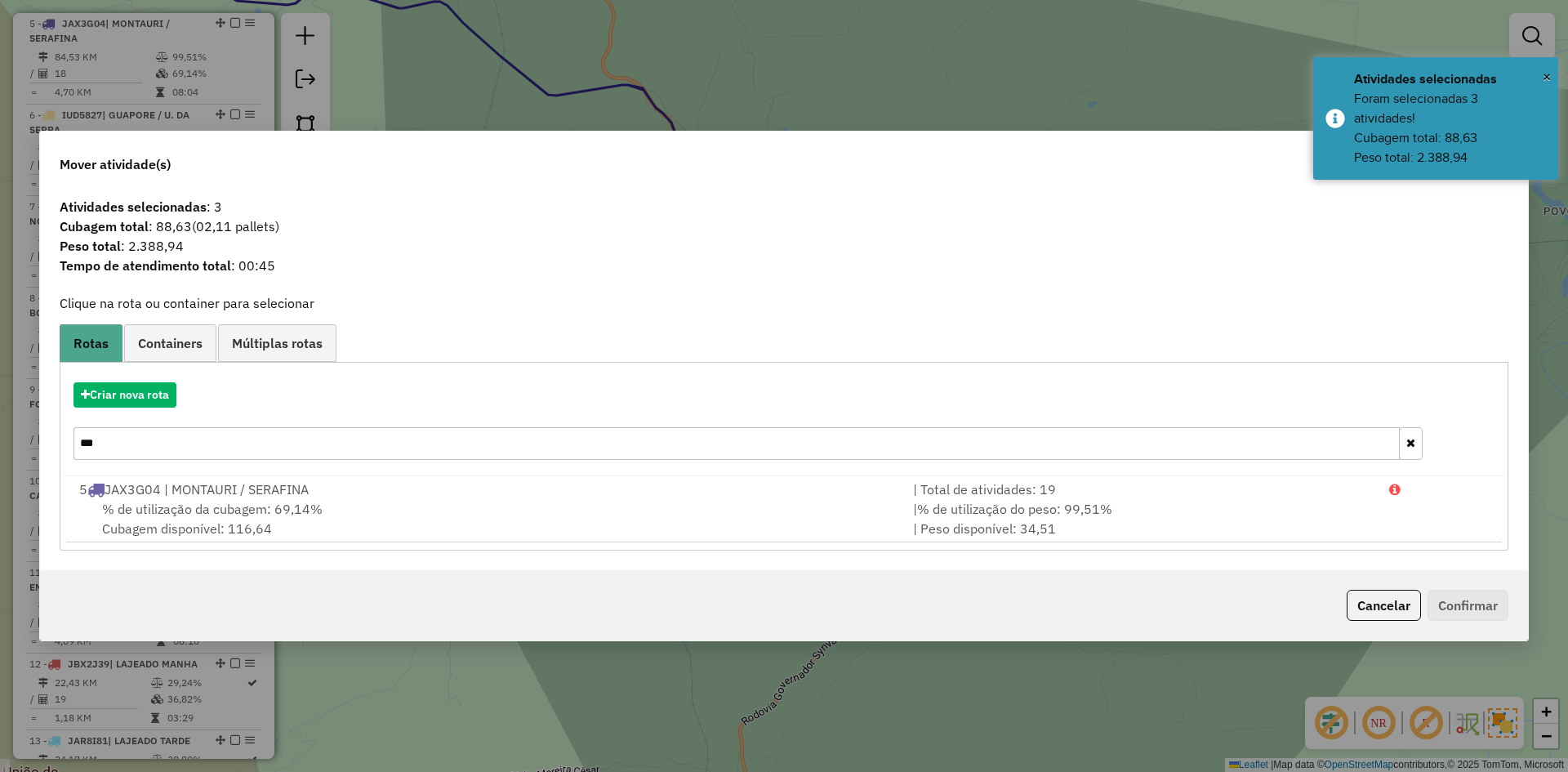
drag, startPoint x: 109, startPoint y: 443, endPoint x: 51, endPoint y: 447, distance: 58.1
click at [55, 445] on div "Atividades selecionadas : 3 Cubagem total : 88,63 (02,11 pallets) Peso total : …" at bounding box center [784, 380] width 1488 height 380
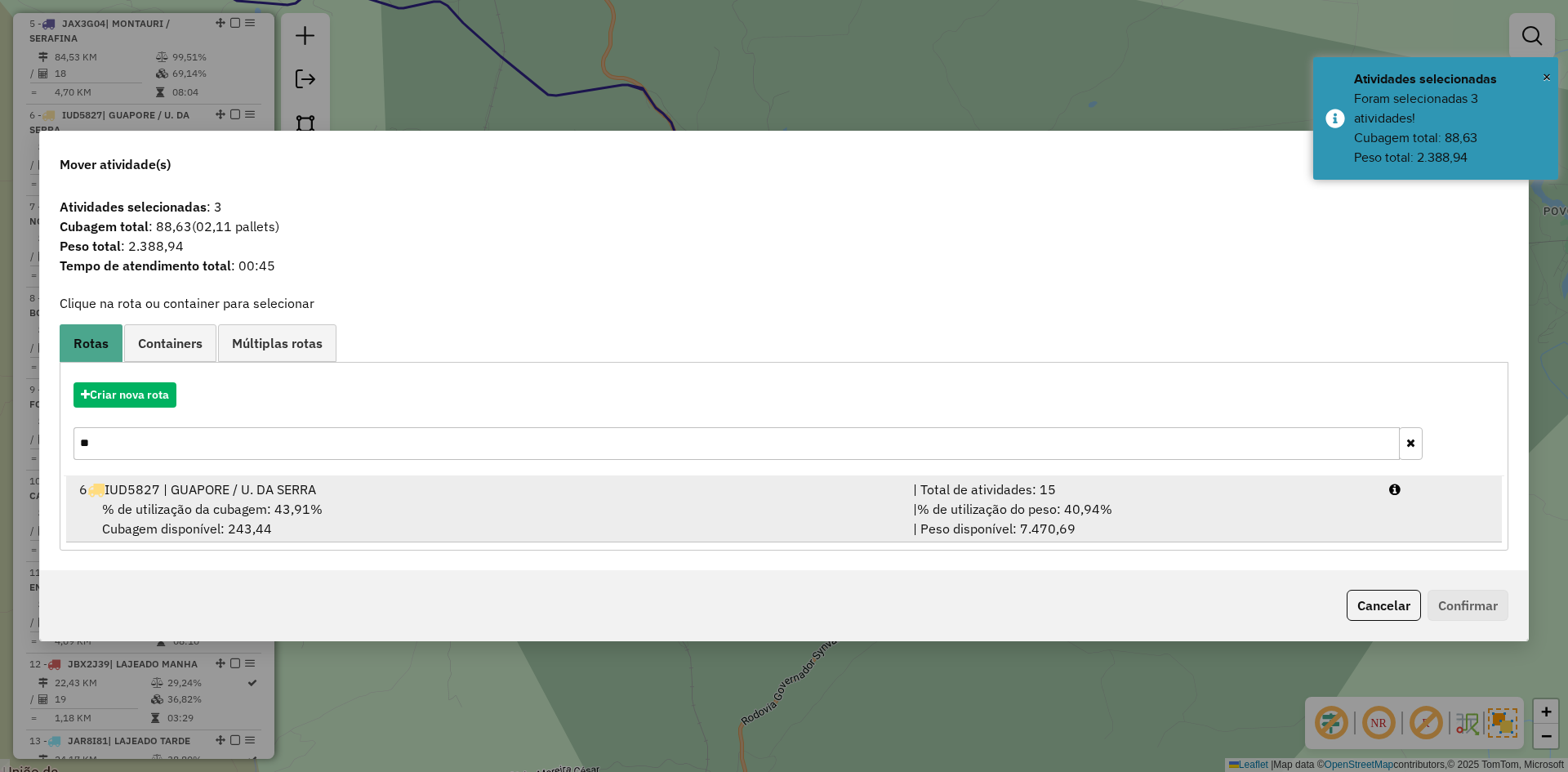
type input "**"
drag, startPoint x: 296, startPoint y: 486, endPoint x: 321, endPoint y: 532, distance: 52.4
click at [296, 486] on div "6 IUD5827 | GUAPORE / U. DA SERRA" at bounding box center [486, 489] width 834 height 20
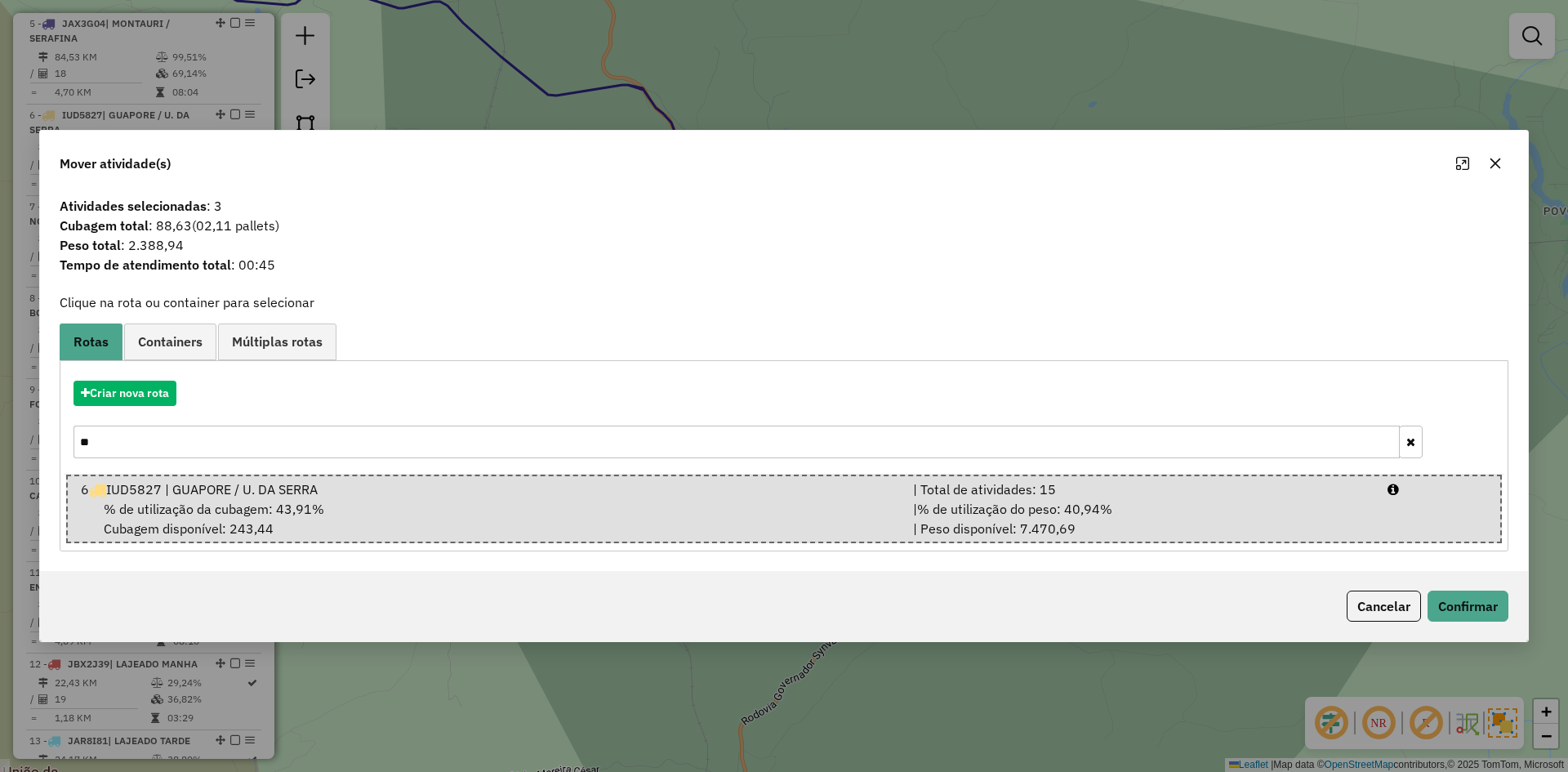
click at [1487, 589] on div "Cancelar Confirmar" at bounding box center [784, 606] width 1488 height 70
click at [1489, 609] on button "Confirmar" at bounding box center [1468, 606] width 80 height 31
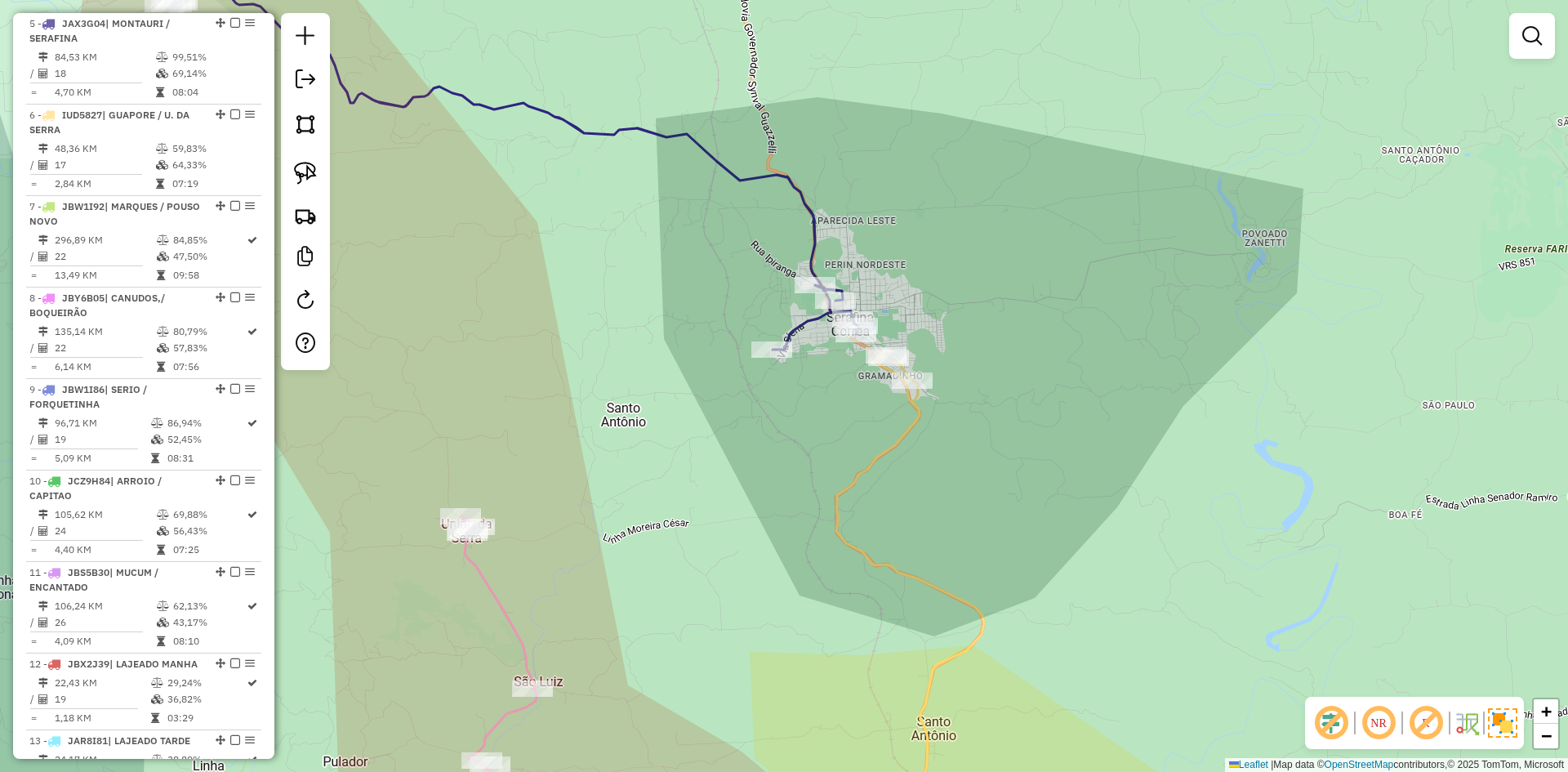
drag, startPoint x: 748, startPoint y: 473, endPoint x: 832, endPoint y: 216, distance: 270.4
click at [828, 237] on div "Janela de atendimento Grade de atendimento Capacidade Transportadoras Veículos …" at bounding box center [784, 386] width 1568 height 772
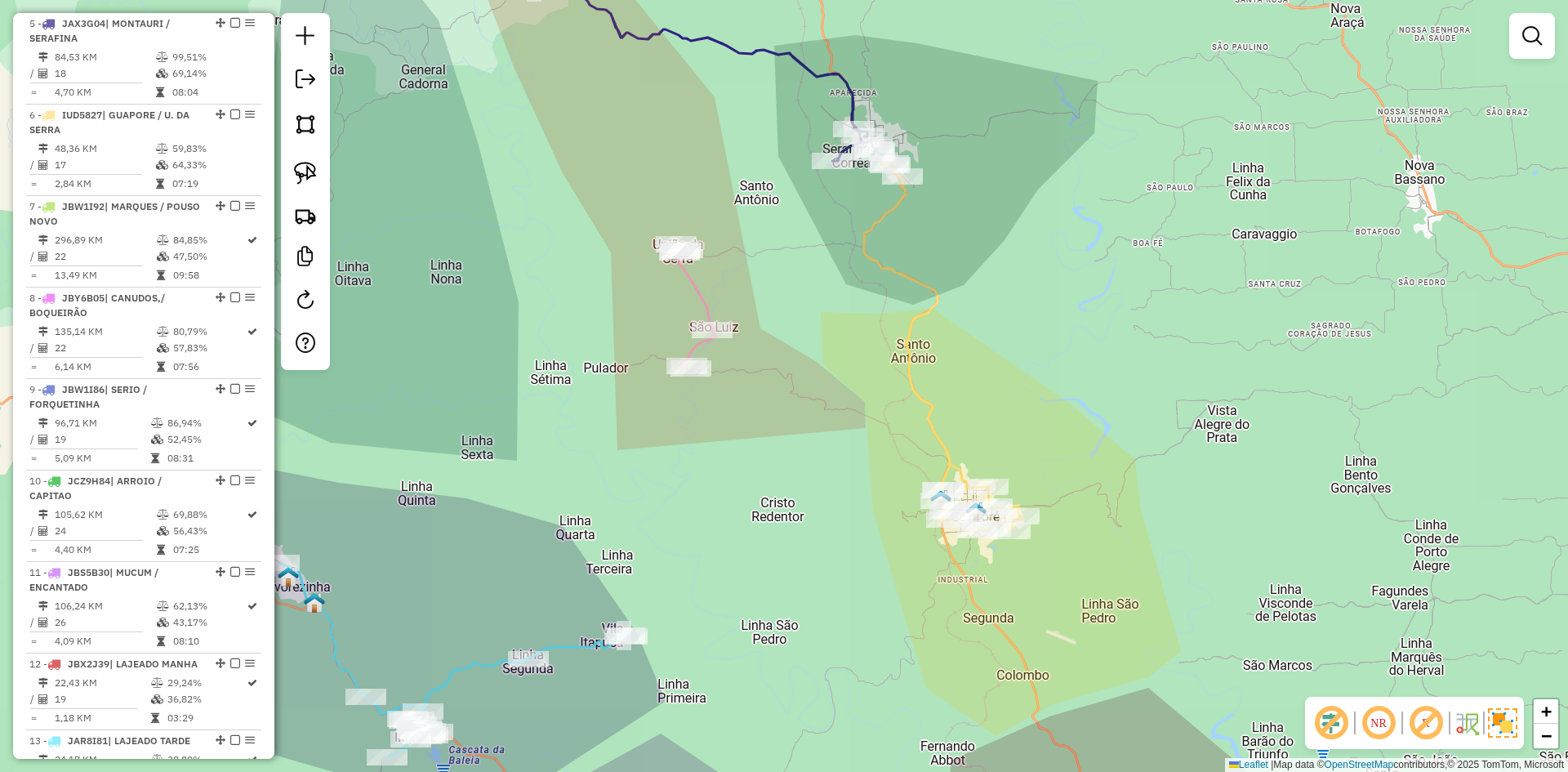
click at [928, 286] on icon at bounding box center [943, 346] width 158 height 368
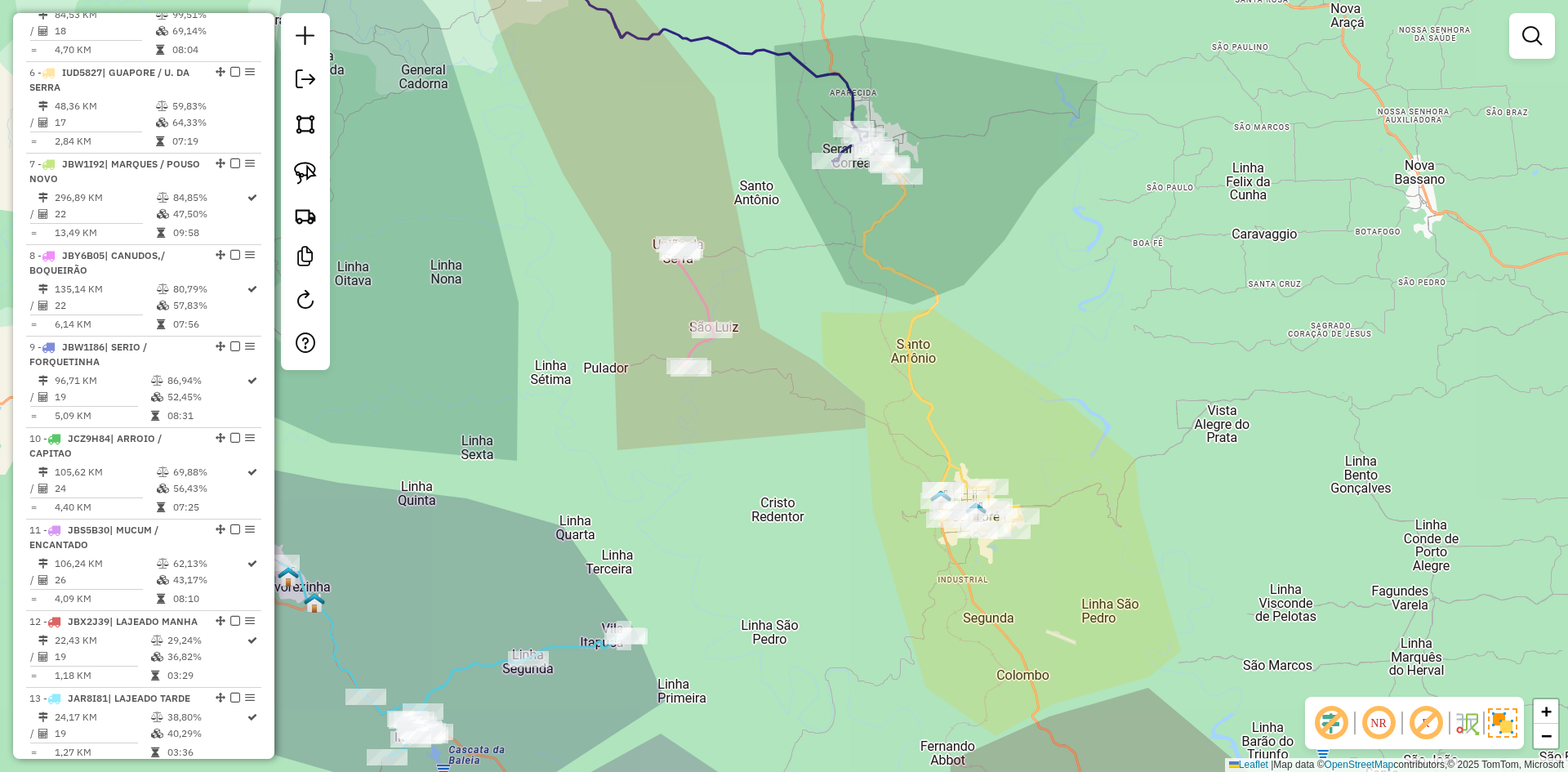
select select "*********"
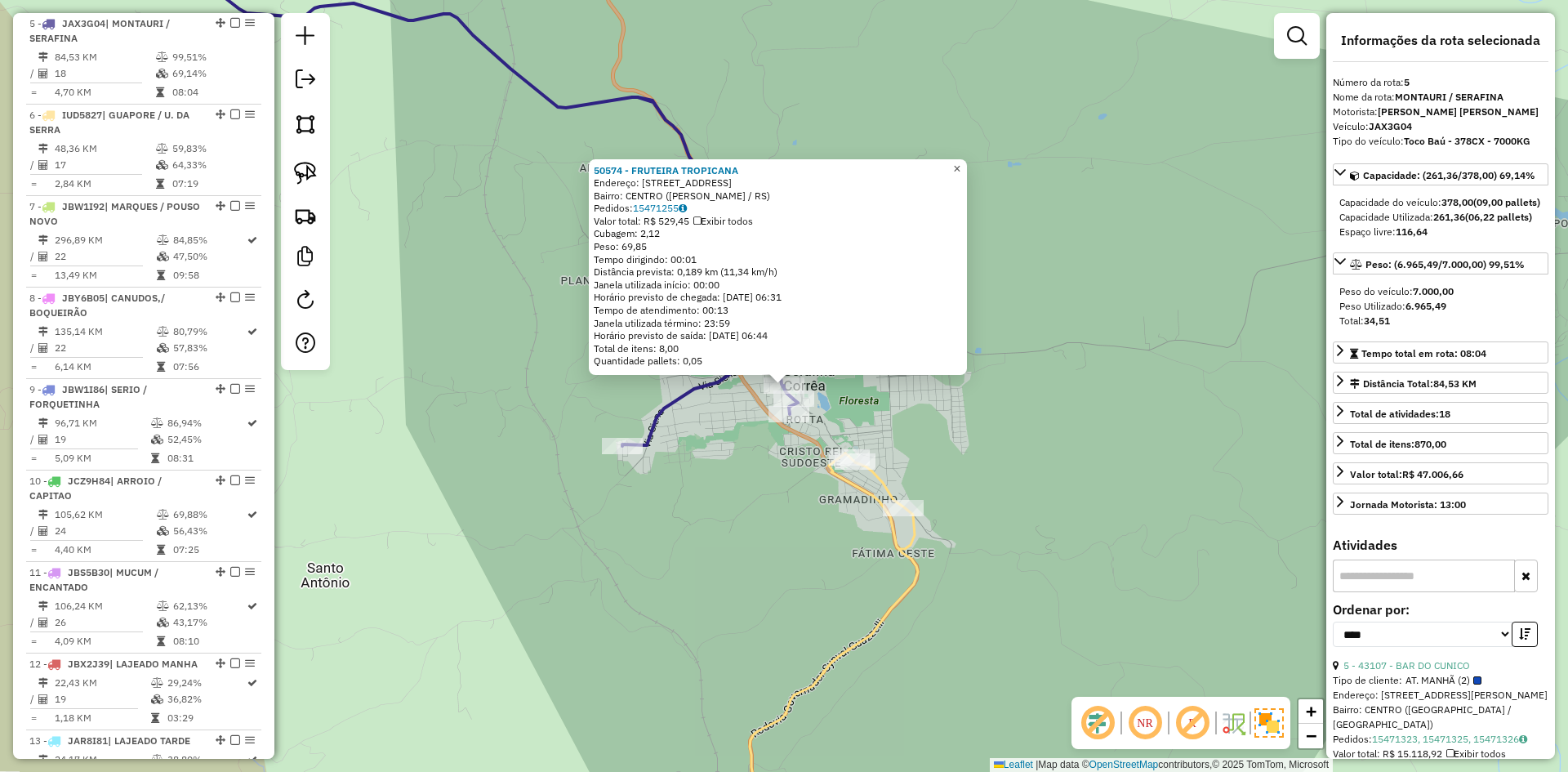
click at [961, 163] on span "×" at bounding box center [956, 169] width 7 height 14
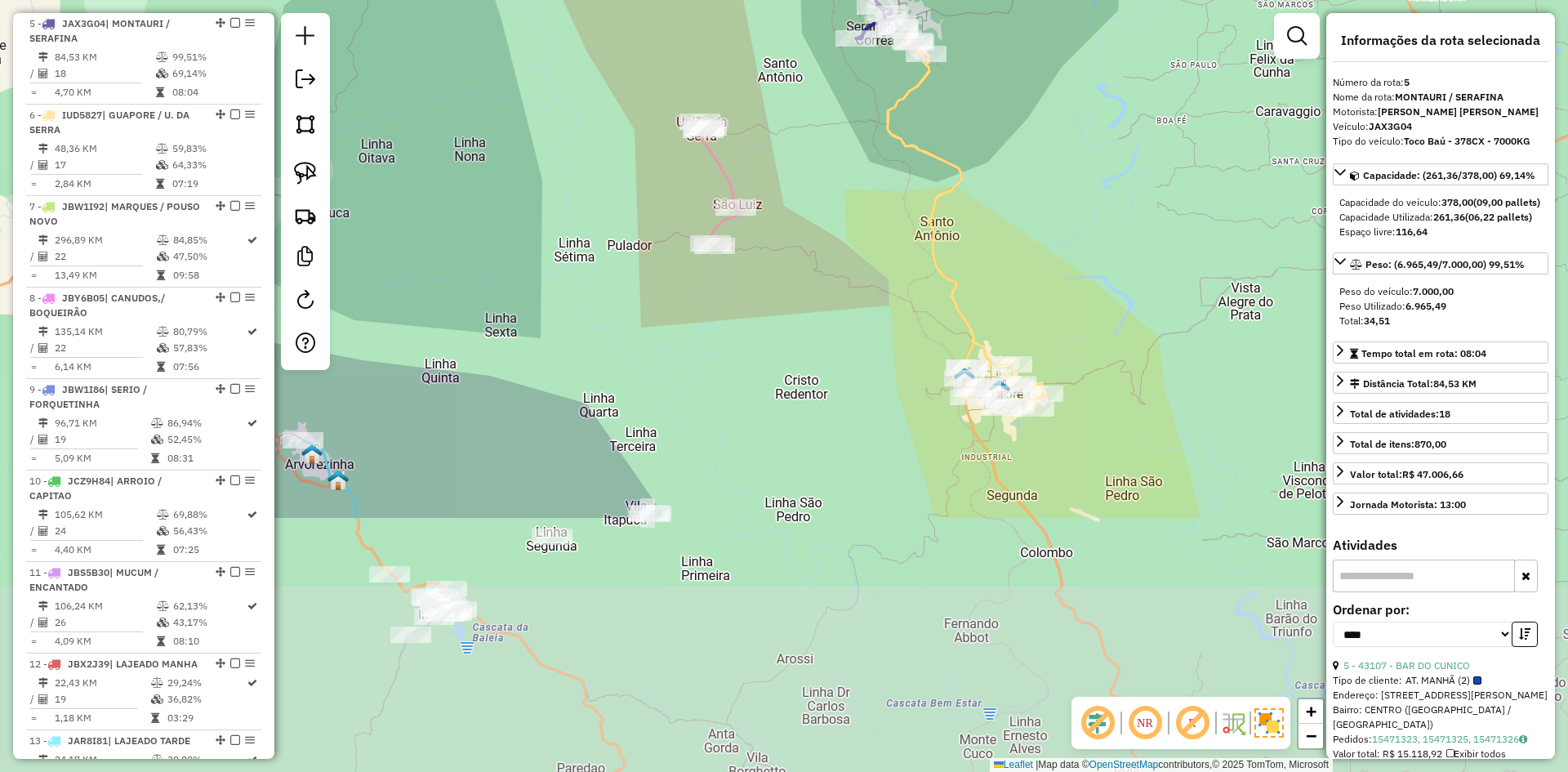
drag, startPoint x: 992, startPoint y: 486, endPoint x: 954, endPoint y: 144, distance: 344.1
click at [954, 145] on div "Janela de atendimento Grade de atendimento Capacidade Transportadoras Veículos …" at bounding box center [784, 386] width 1568 height 772
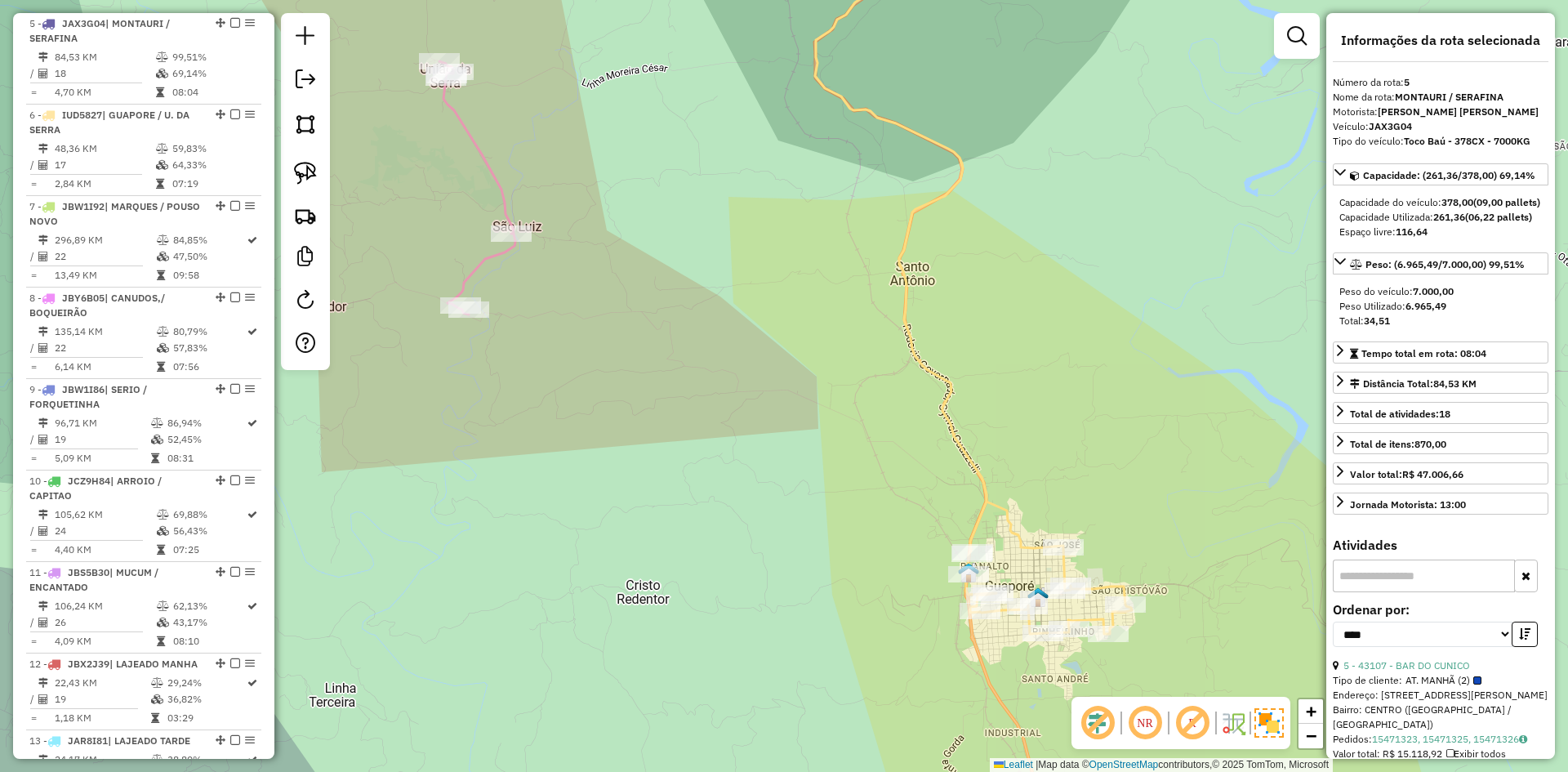
click at [947, 144] on icon at bounding box center [974, 278] width 317 height 711
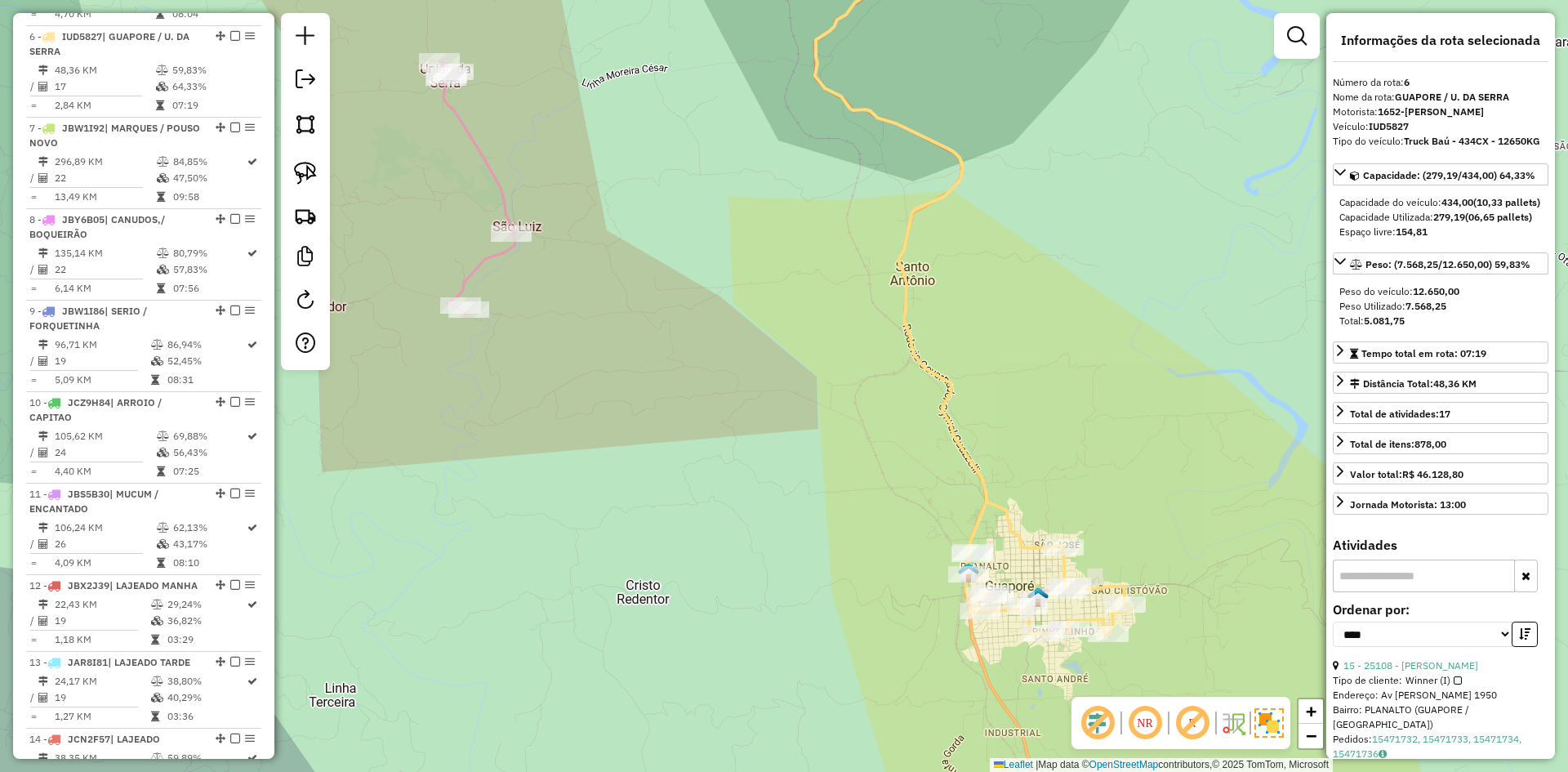
scroll to position [1081, 0]
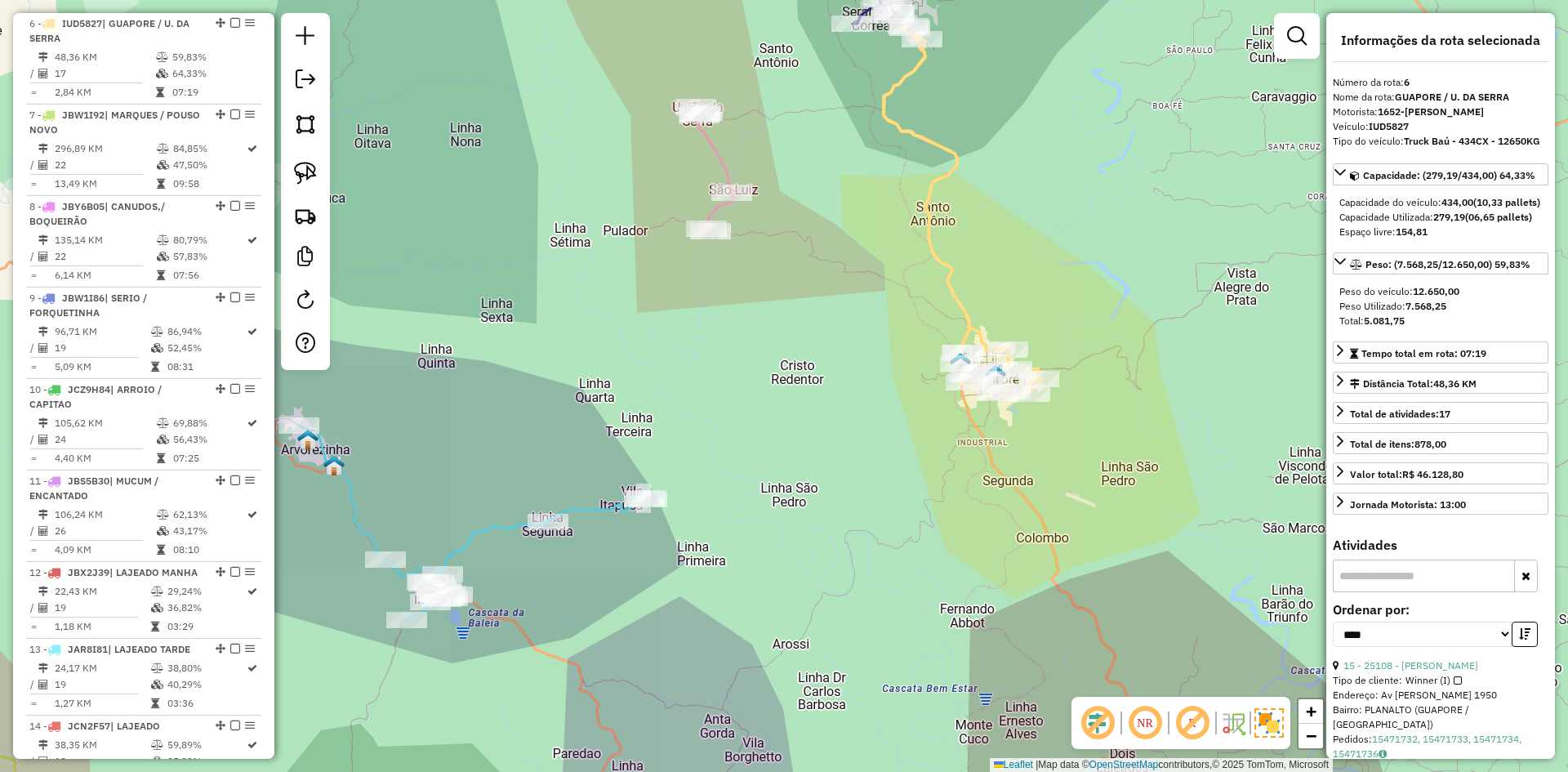
click at [704, 135] on icon at bounding box center [715, 170] width 38 height 126
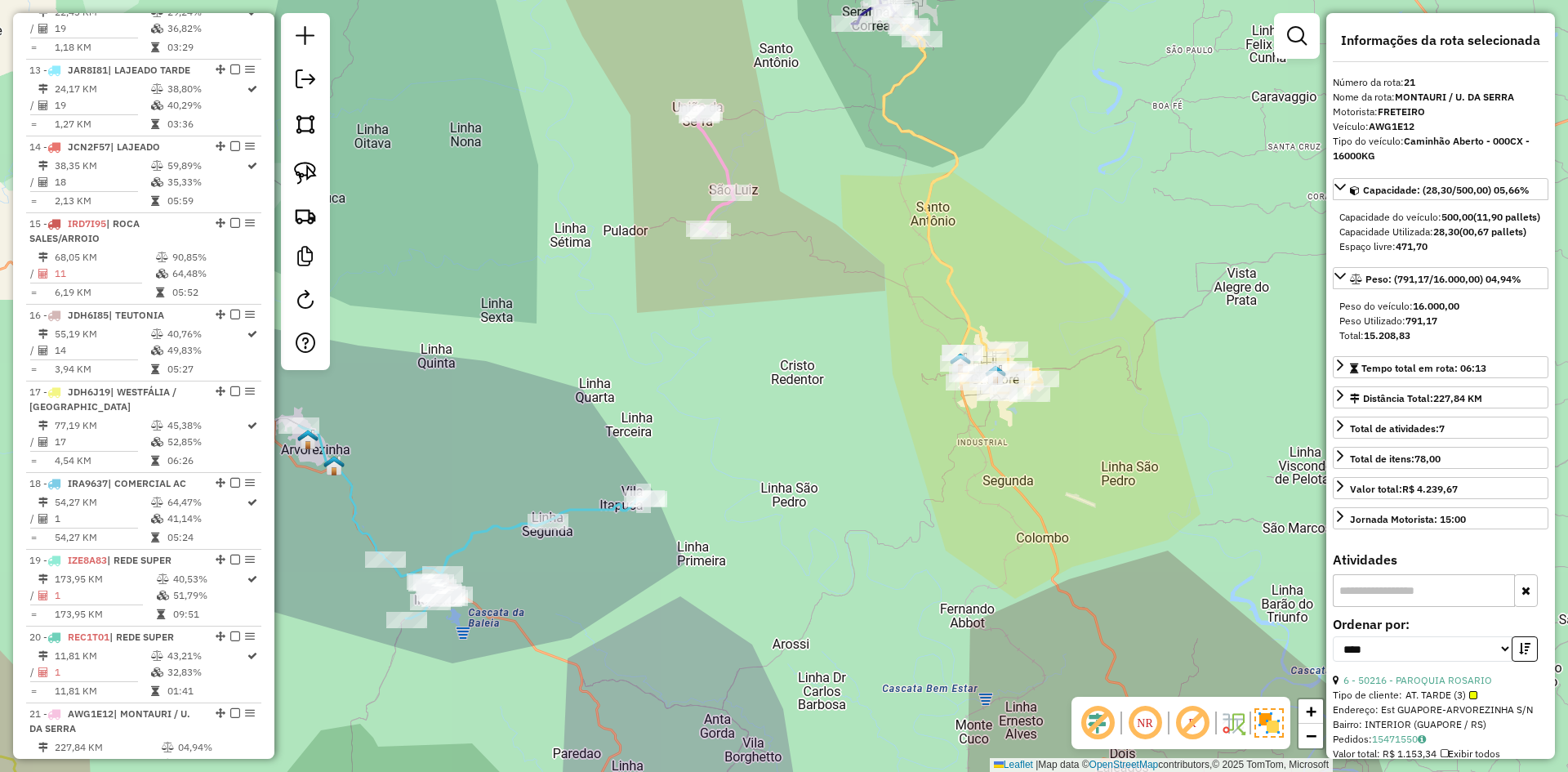
scroll to position [1775, 0]
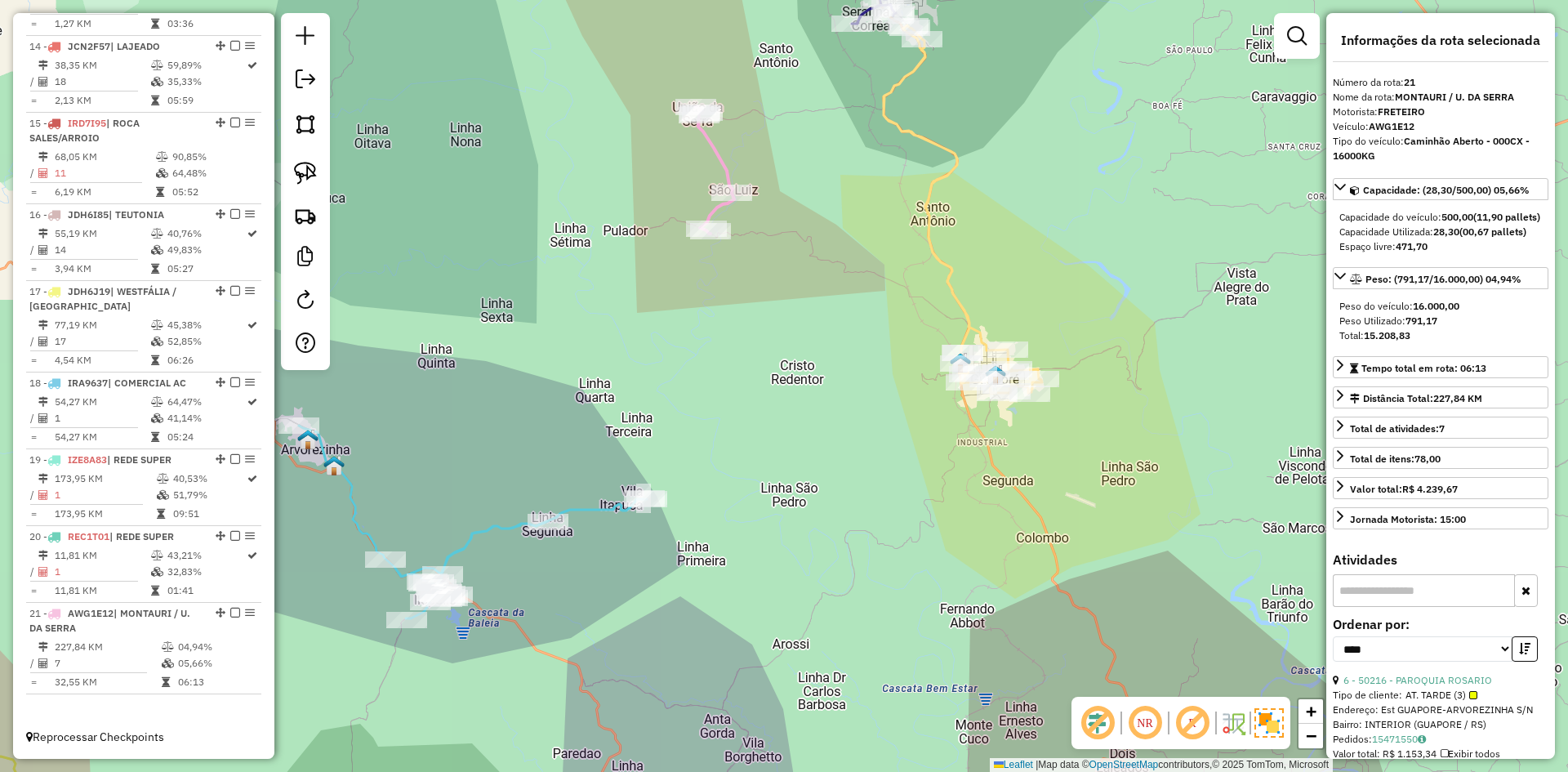
click at [721, 158] on icon at bounding box center [715, 170] width 38 height 126
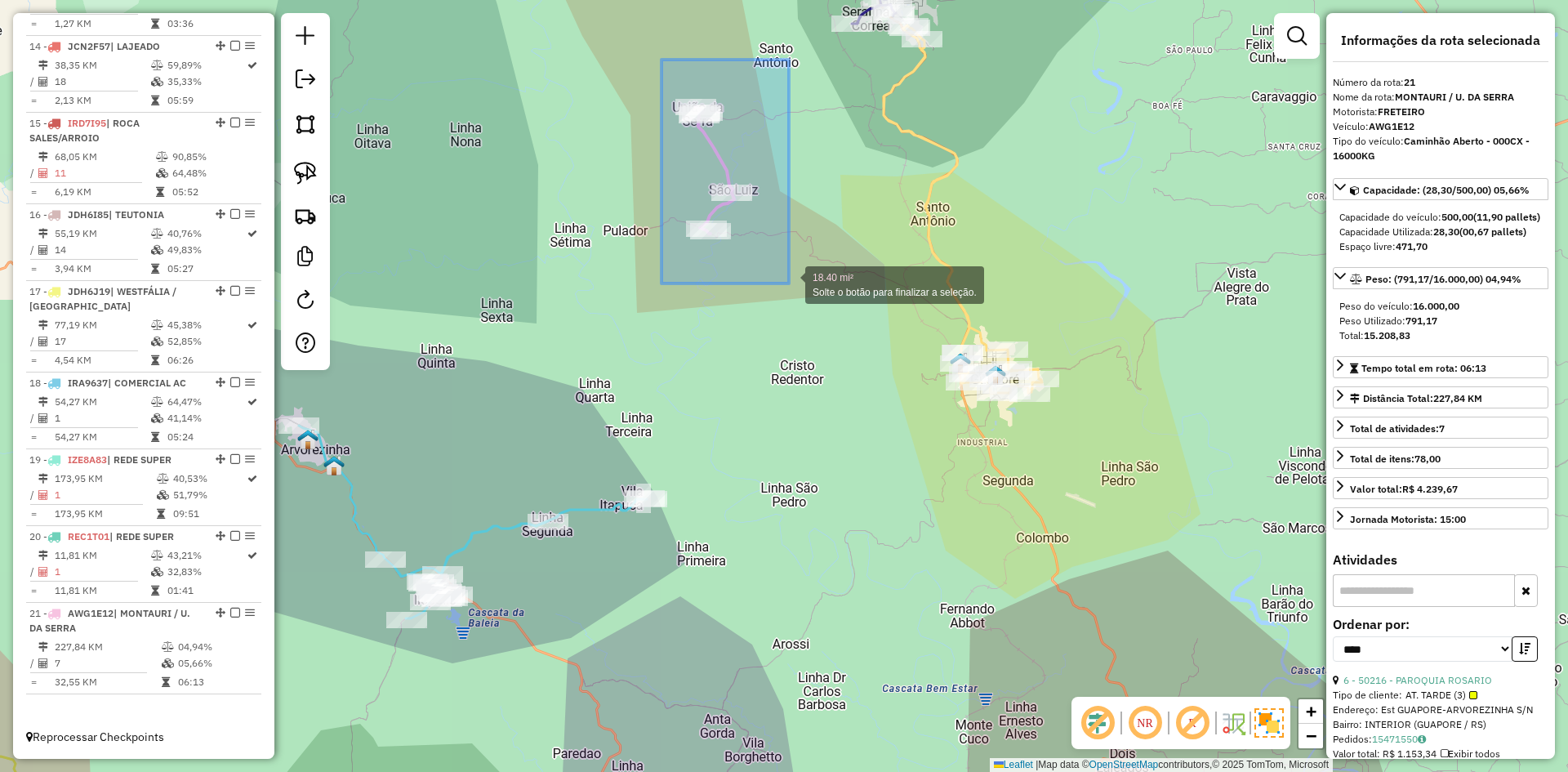
drag, startPoint x: 663, startPoint y: 61, endPoint x: 790, endPoint y: 282, distance: 254.9
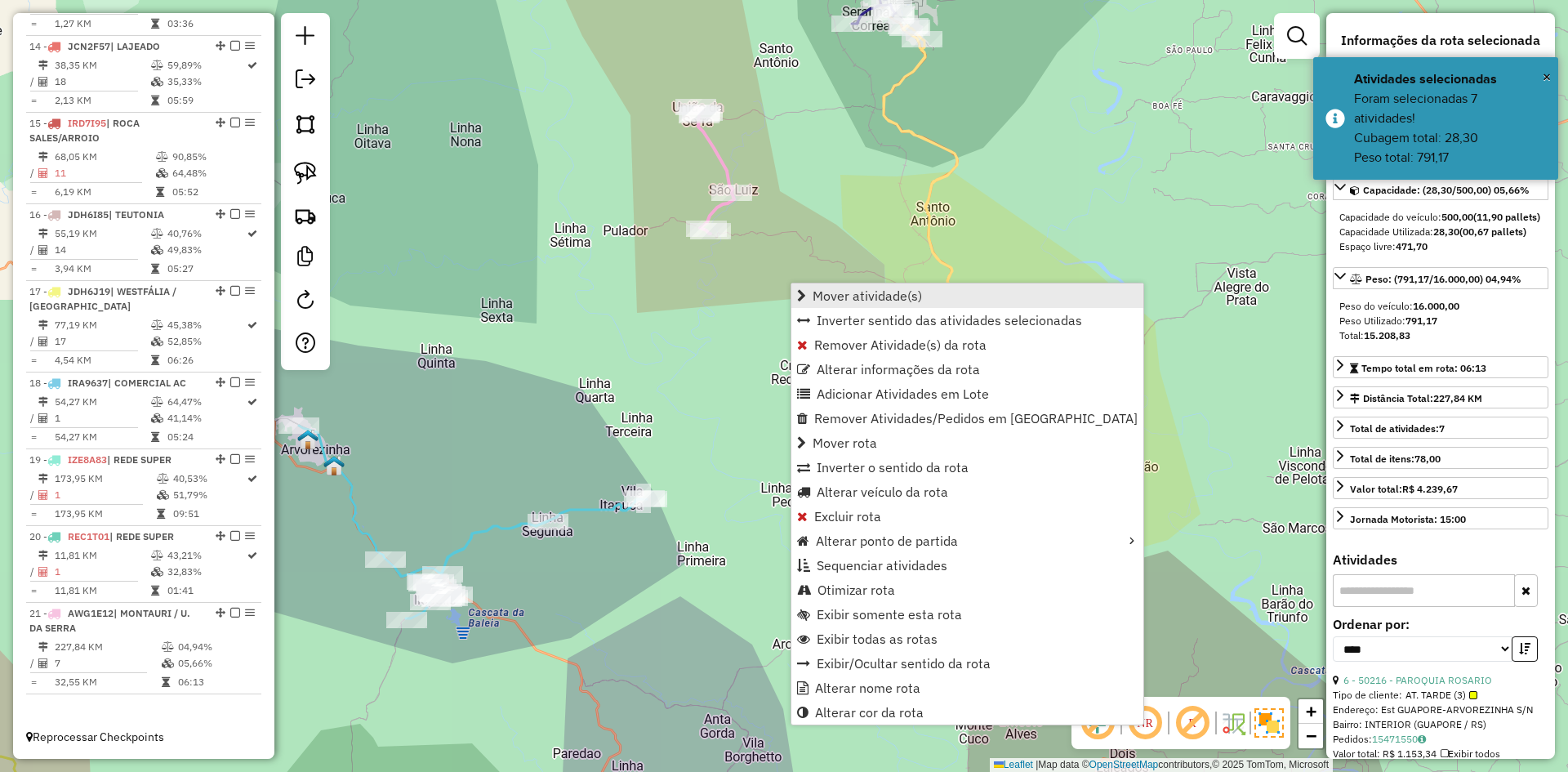
click at [898, 298] on span "Mover atividade(s)" at bounding box center [867, 295] width 109 height 13
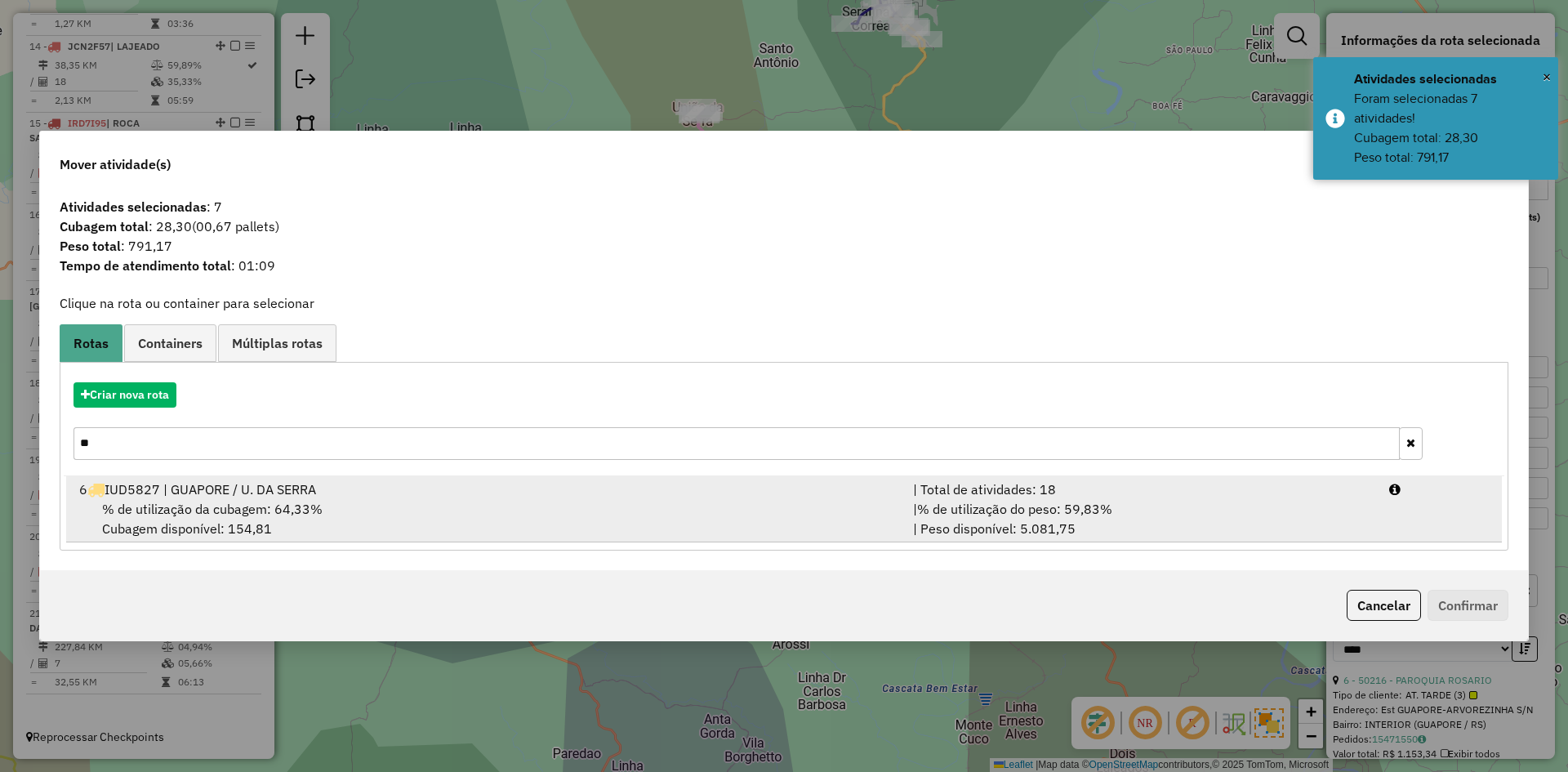
click at [346, 502] on div "% de utilização da cubagem: 64,33% Cubagem disponível: 154,81" at bounding box center [486, 518] width 834 height 39
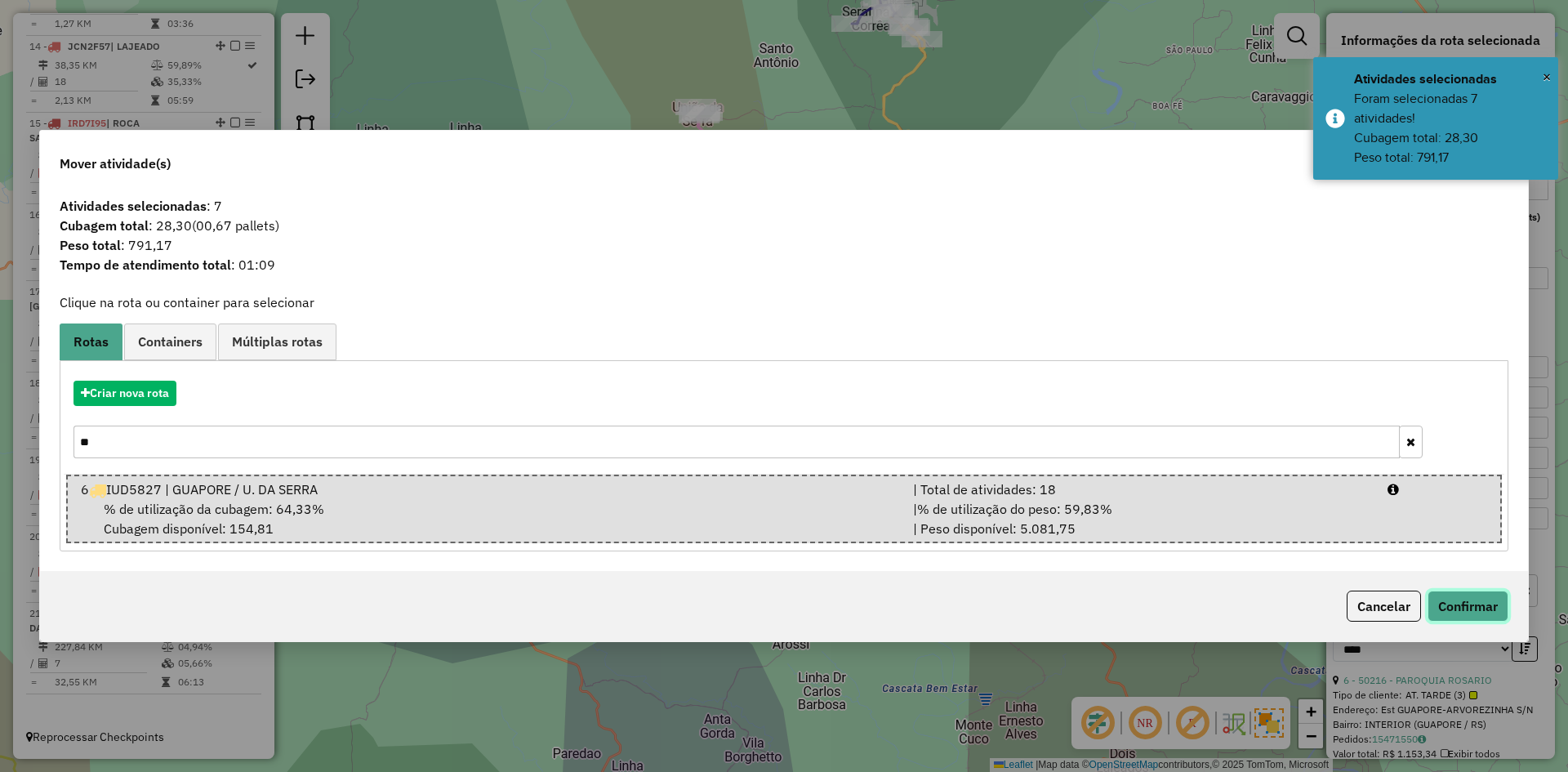
click at [1463, 610] on button "Confirmar" at bounding box center [1468, 606] width 80 height 31
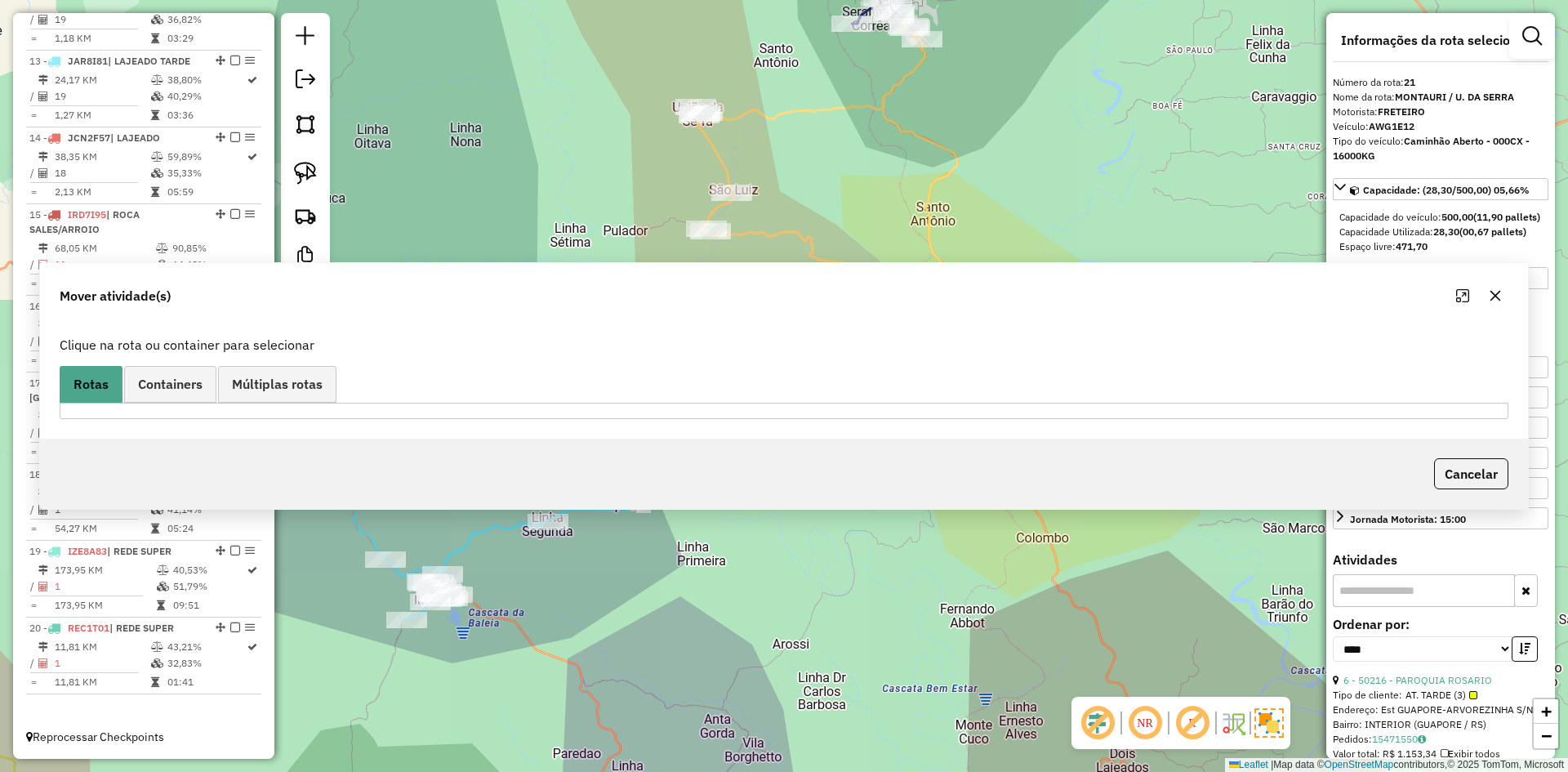
scroll to position [1683, 0]
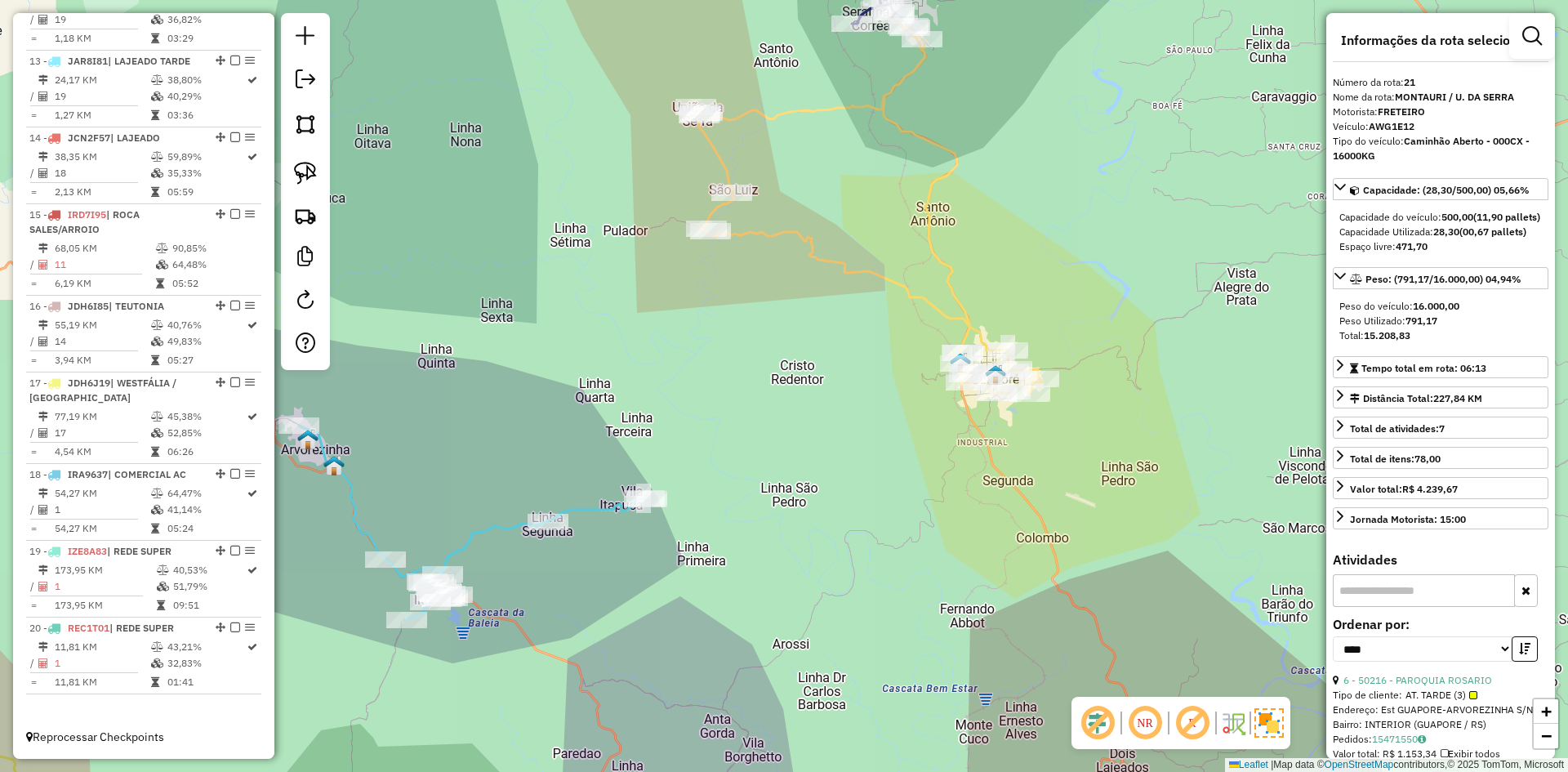
click at [939, 145] on icon at bounding box center [869, 209] width 346 height 368
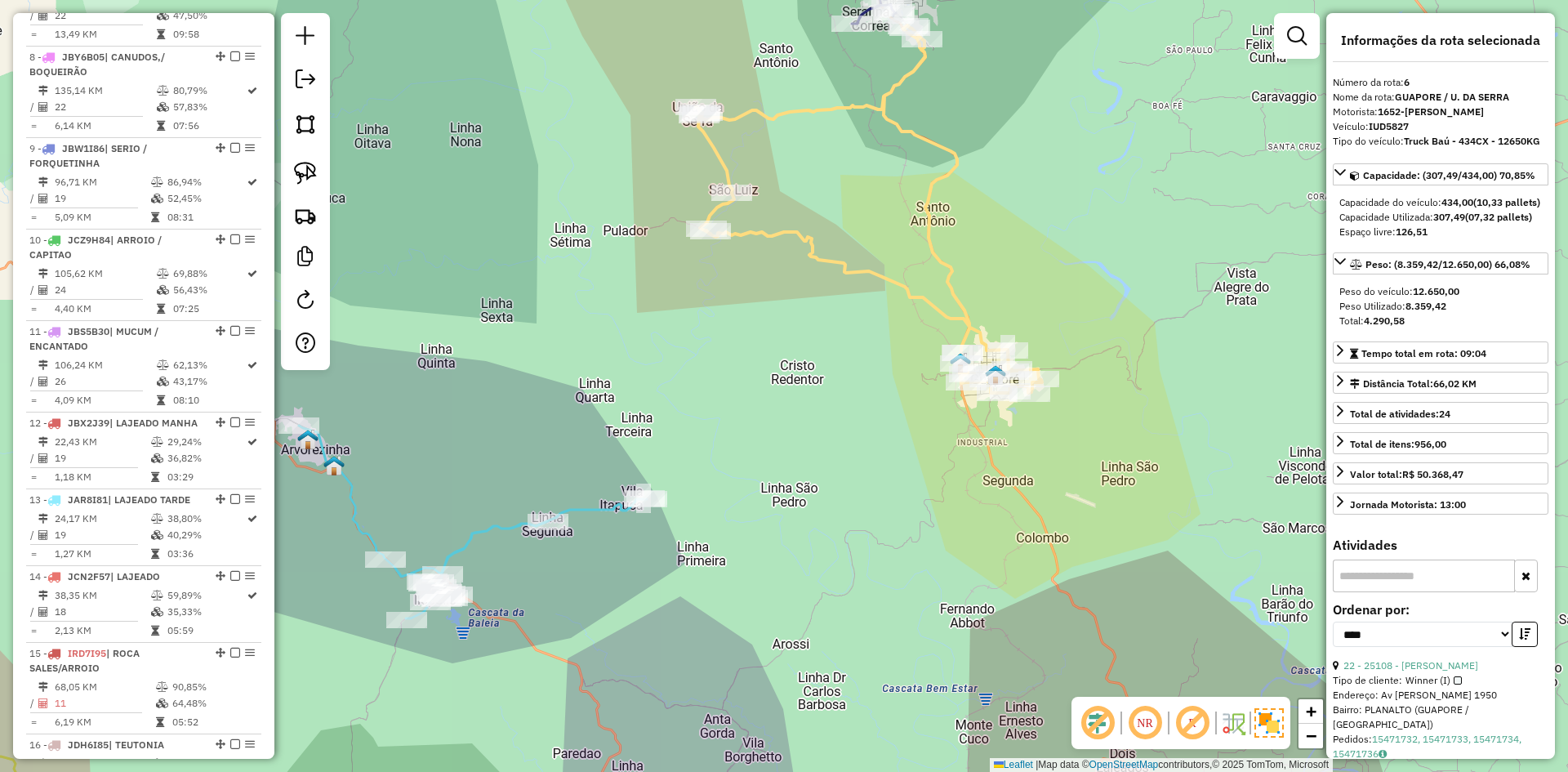
scroll to position [1081, 0]
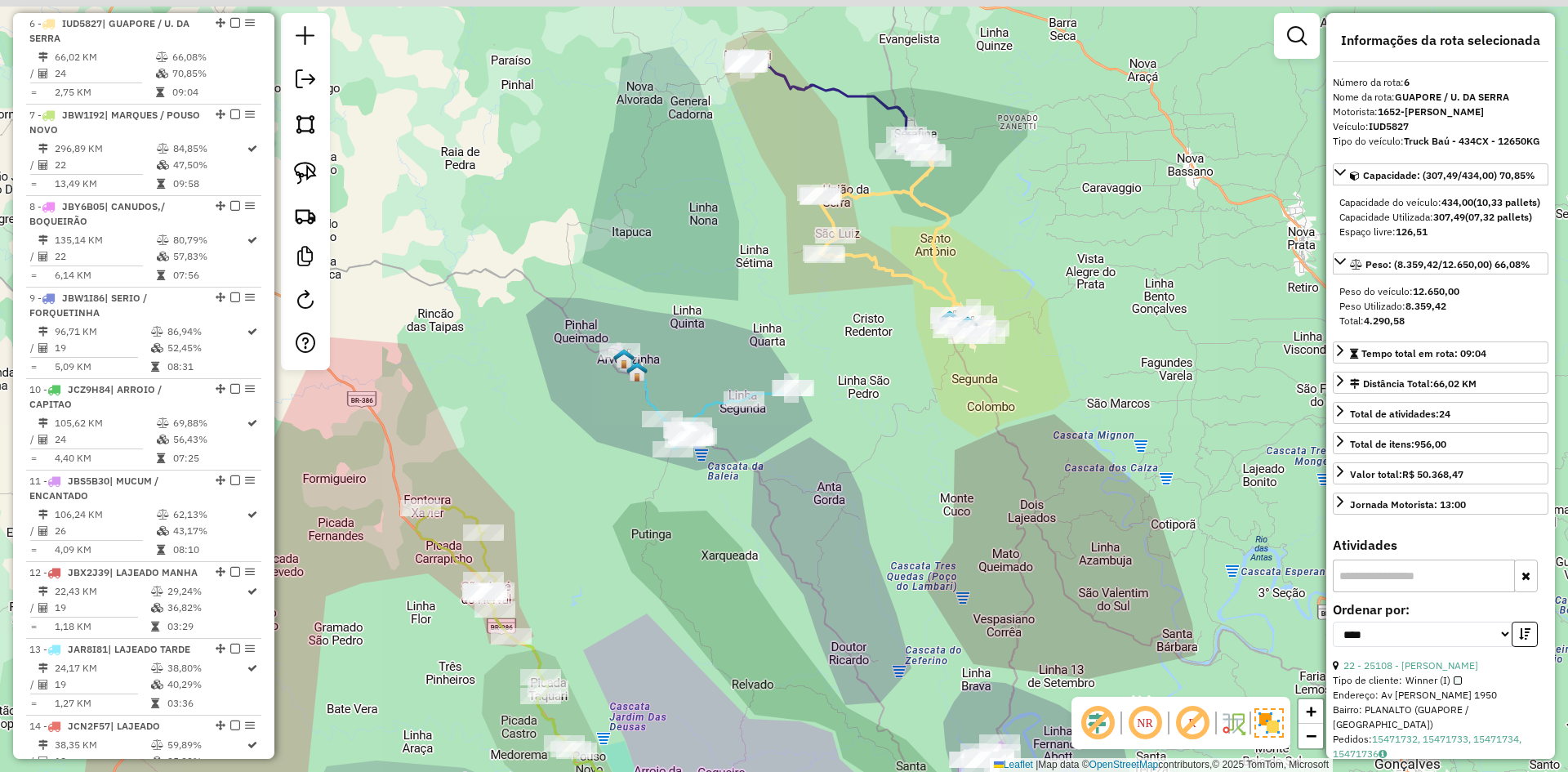
drag, startPoint x: 1012, startPoint y: 121, endPoint x: 993, endPoint y: 241, distance: 121.5
click at [993, 240] on div "Janela de atendimento Grade de atendimento Capacidade Transportadoras Veículos …" at bounding box center [784, 386] width 1568 height 772
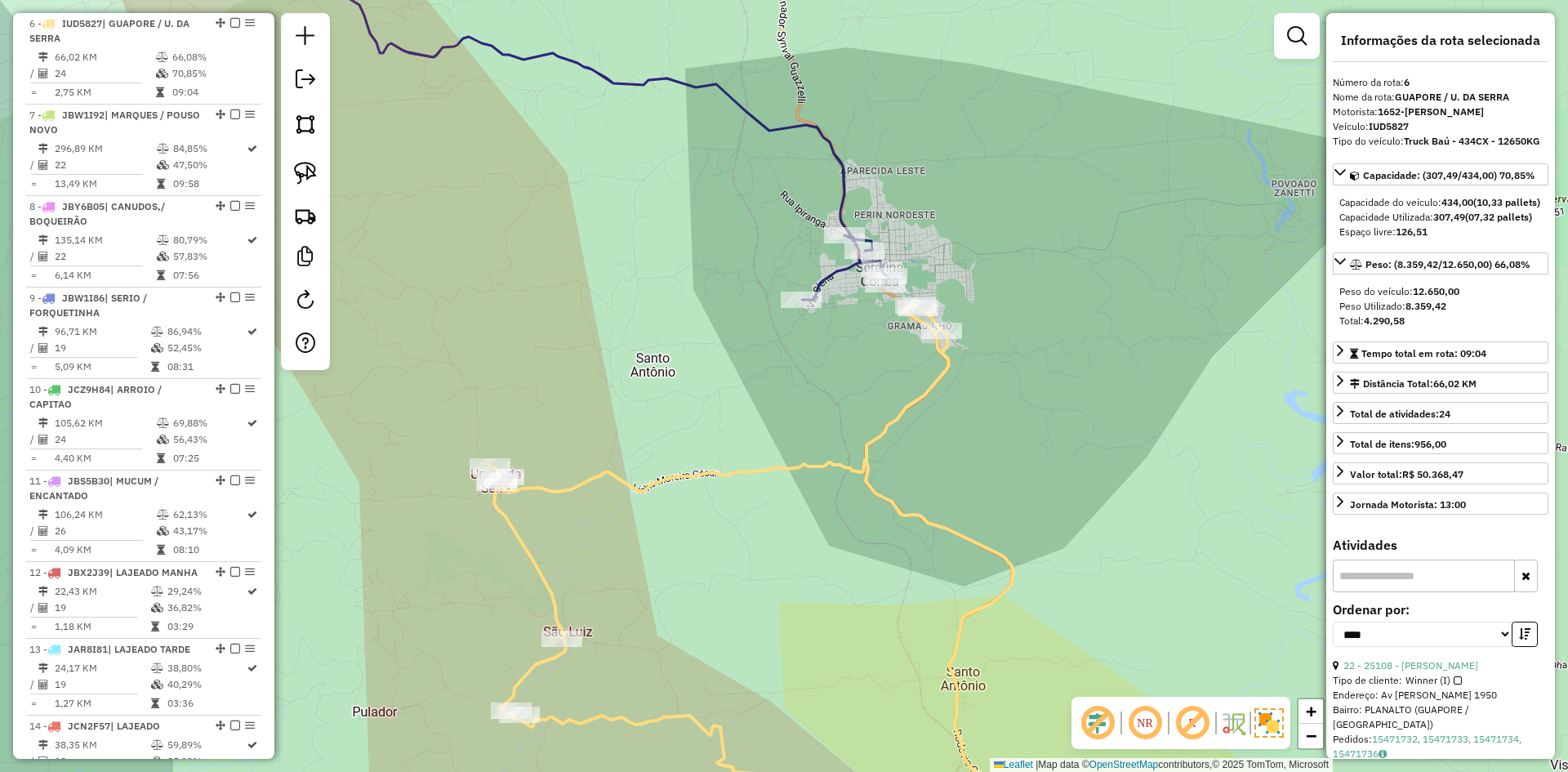
drag, startPoint x: 947, startPoint y: 220, endPoint x: 945, endPoint y: 177, distance: 43.0
click at [945, 177] on div "Janela de atendimento Grade de atendimento Capacidade Transportadoras Veículos …" at bounding box center [784, 386] width 1568 height 772
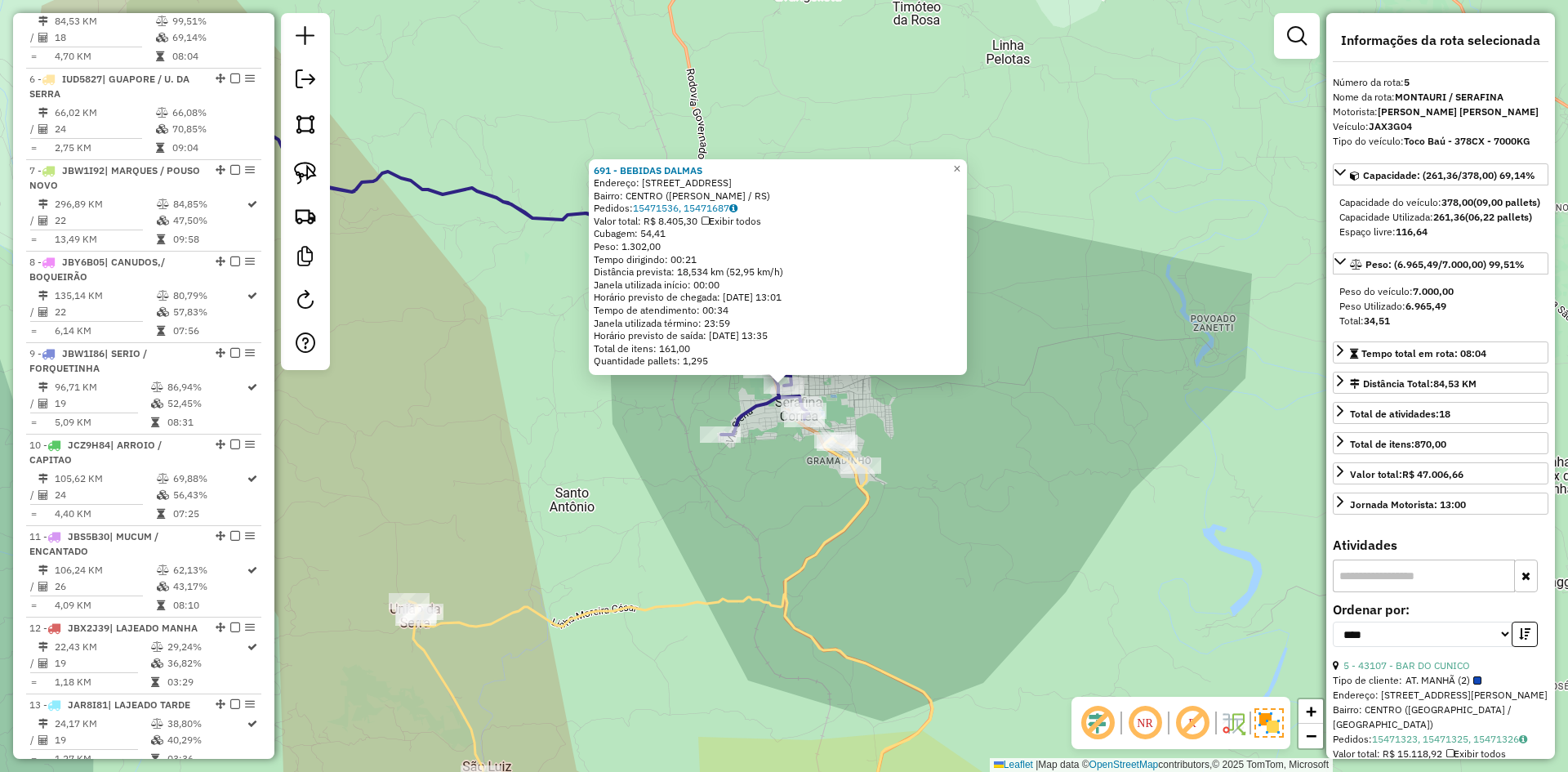
scroll to position [989, 0]
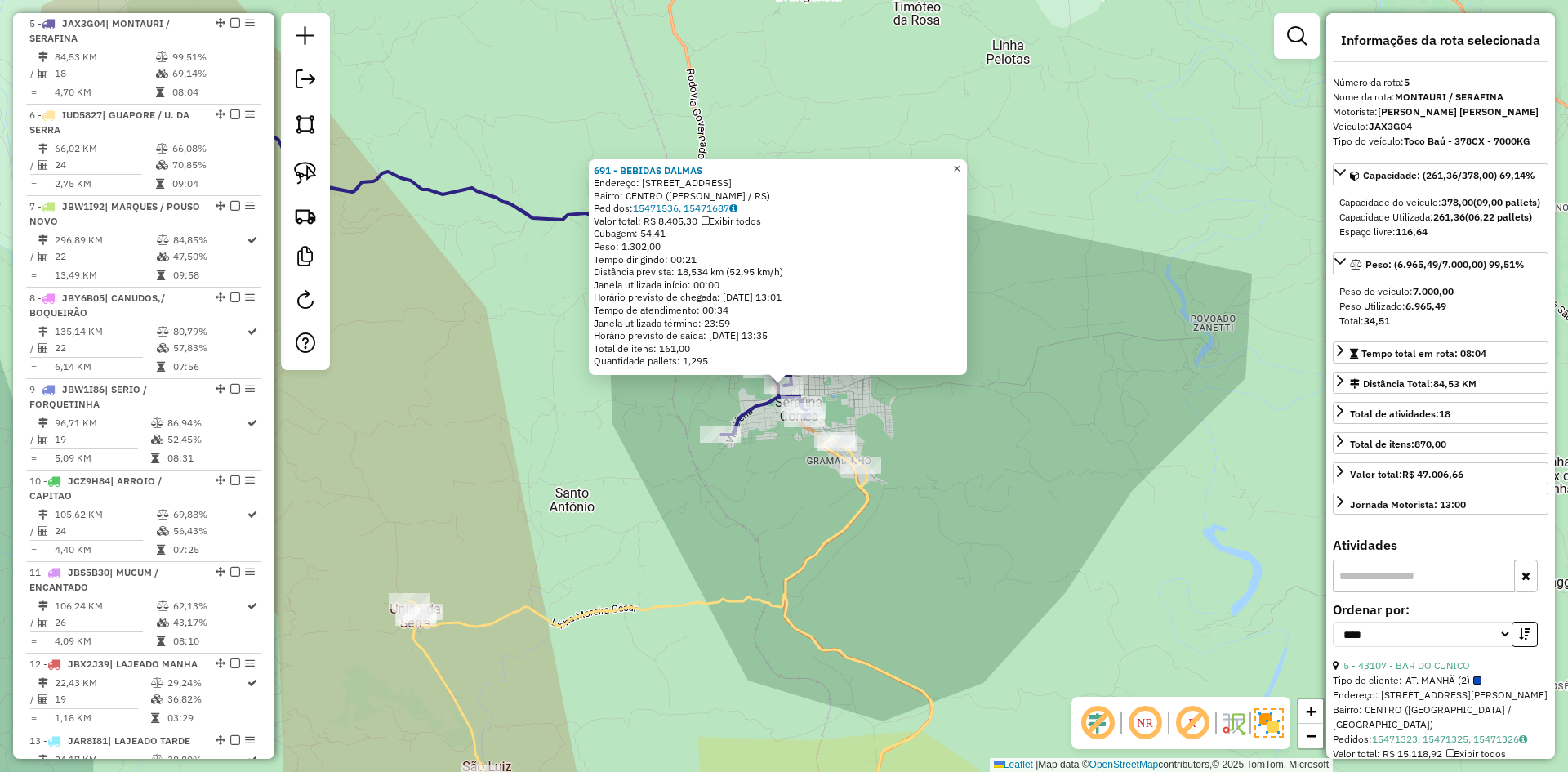
click at [967, 166] on link "×" at bounding box center [957, 169] width 20 height 20
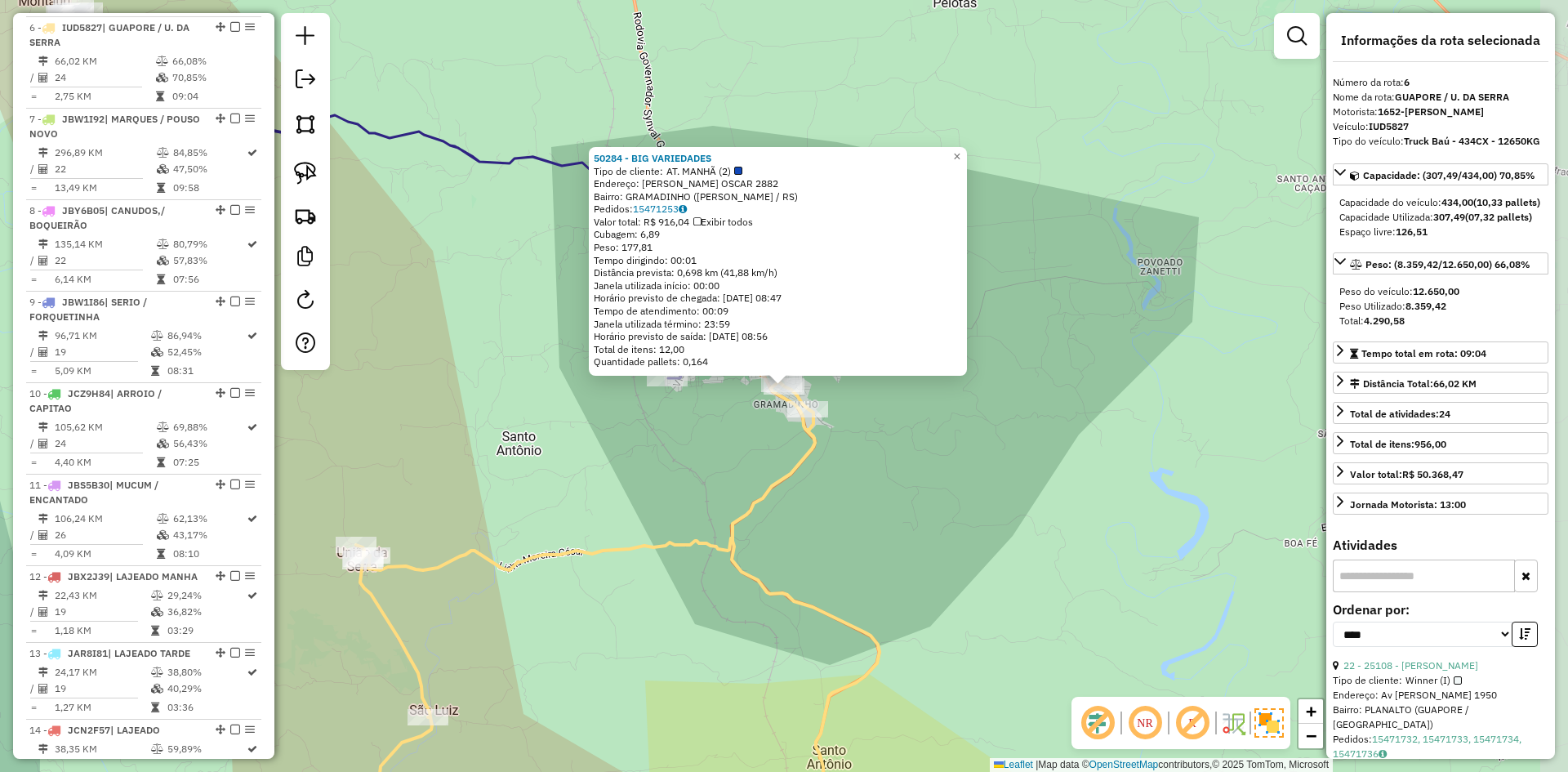
scroll to position [1081, 0]
click at [961, 155] on span "×" at bounding box center [956, 157] width 7 height 14
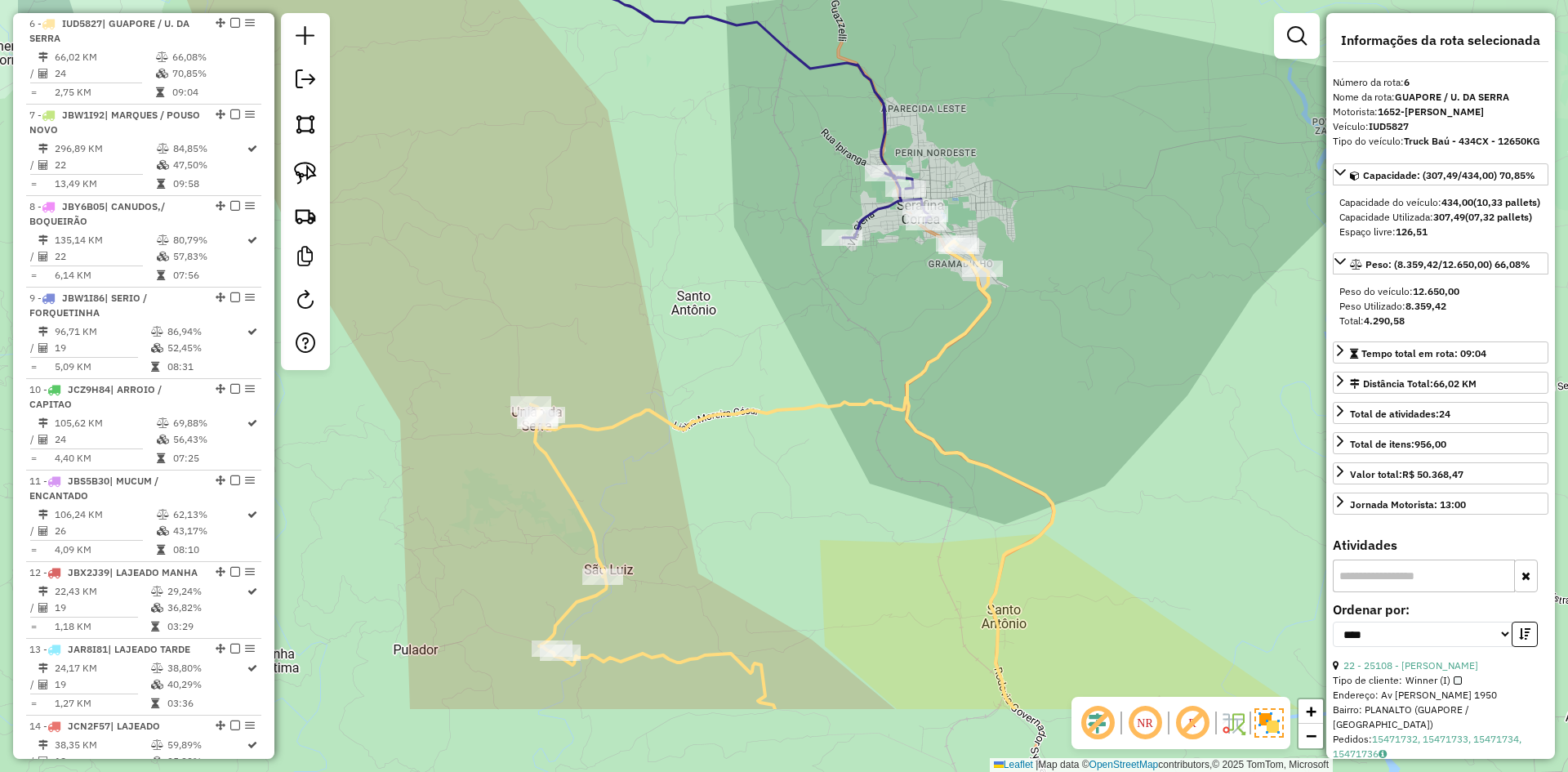
drag, startPoint x: 671, startPoint y: 429, endPoint x: 813, endPoint y: 324, distance: 176.6
click at [811, 324] on div "Janela de atendimento Grade de atendimento Capacidade Transportadoras Veículos …" at bounding box center [784, 386] width 1568 height 772
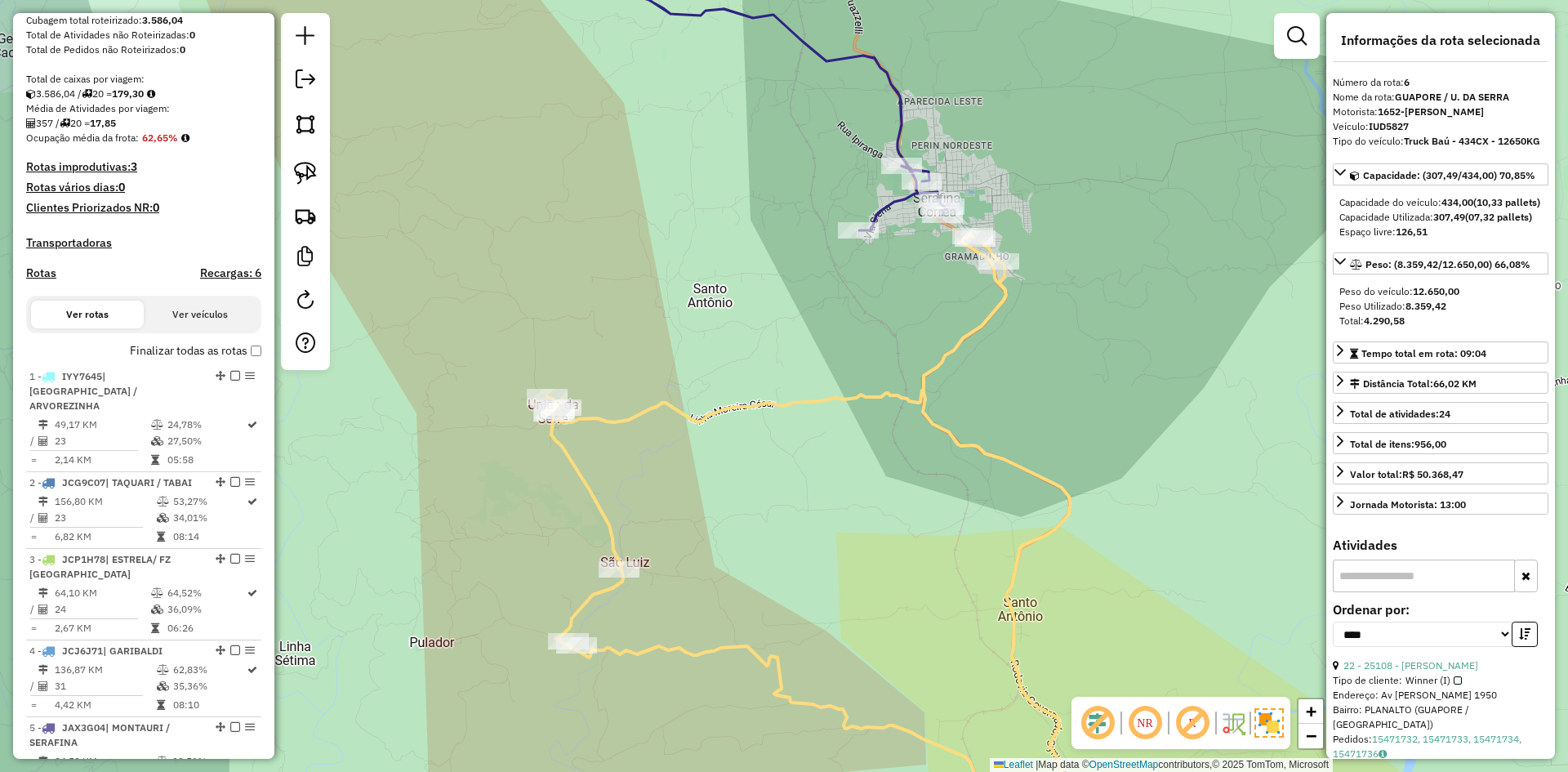
scroll to position [264, 0]
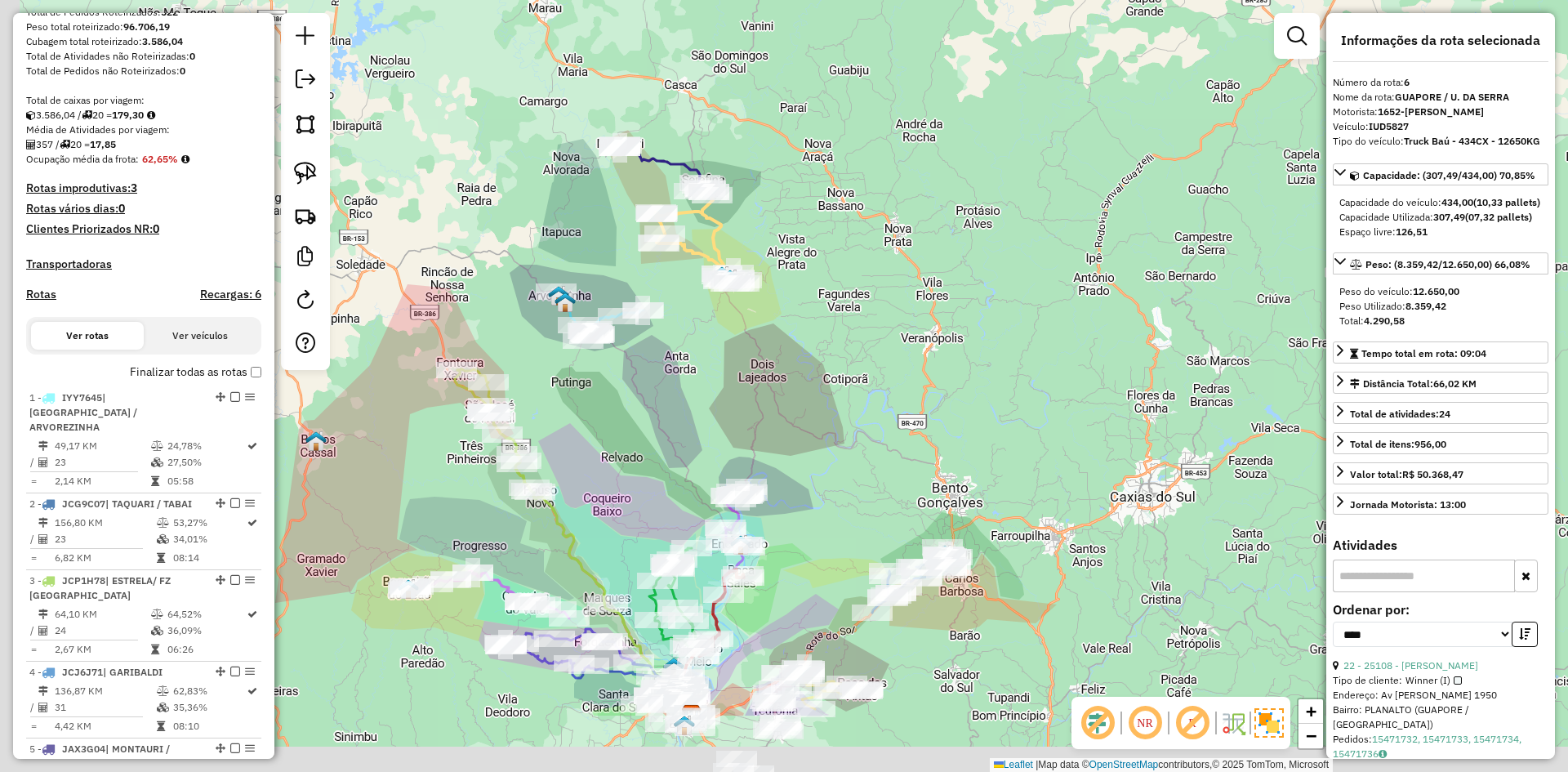
drag, startPoint x: 601, startPoint y: 478, endPoint x: 744, endPoint y: 275, distance: 248.3
click at [742, 277] on div "Janela de atendimento Grade de atendimento Capacidade Transportadoras Veículos …" at bounding box center [784, 386] width 1568 height 772
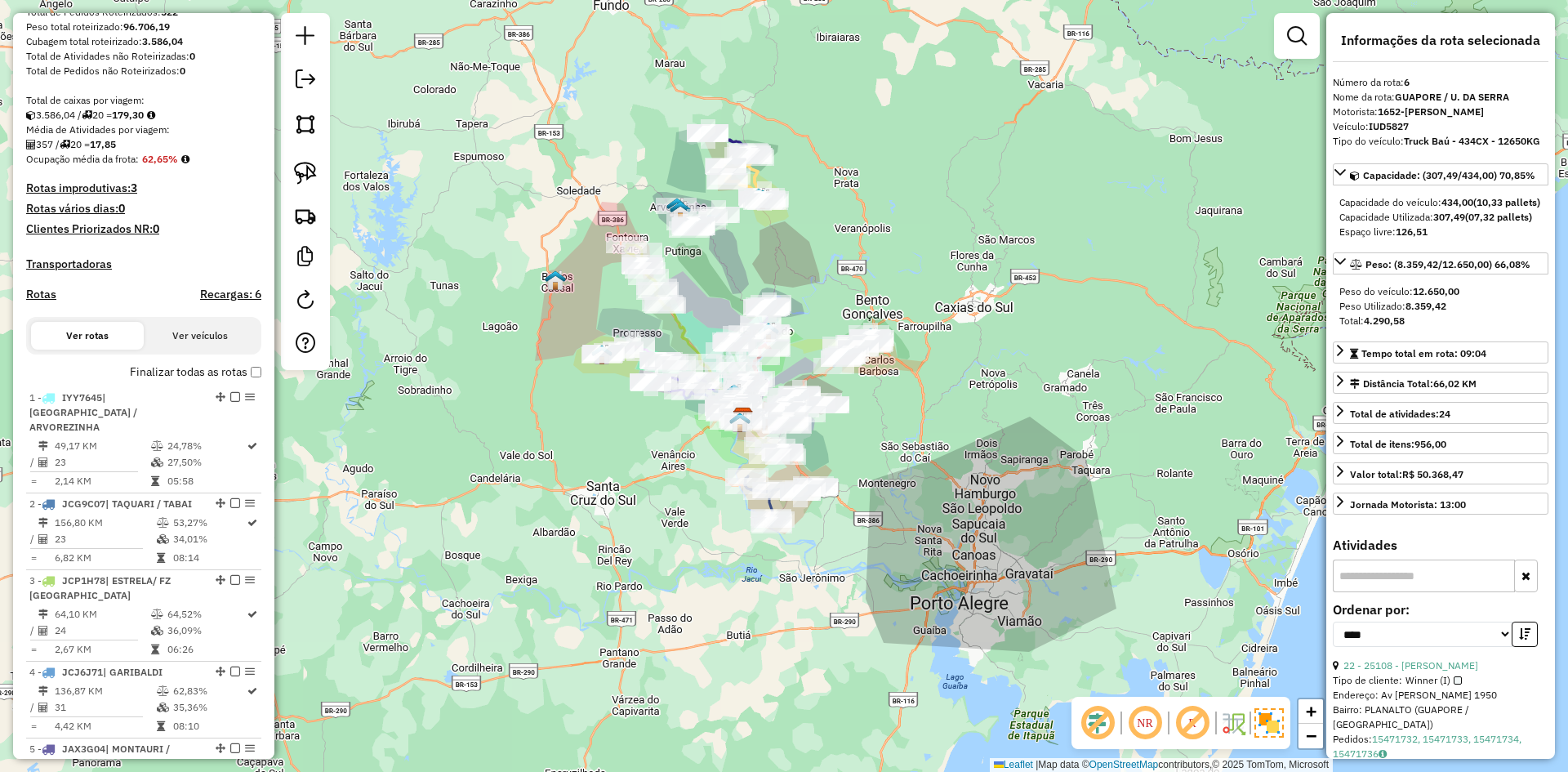
drag, startPoint x: 639, startPoint y: 508, endPoint x: 626, endPoint y: 442, distance: 67.3
click at [627, 444] on div "Janela de atendimento Grade de atendimento Capacidade Transportadoras Veículos …" at bounding box center [784, 386] width 1568 height 772
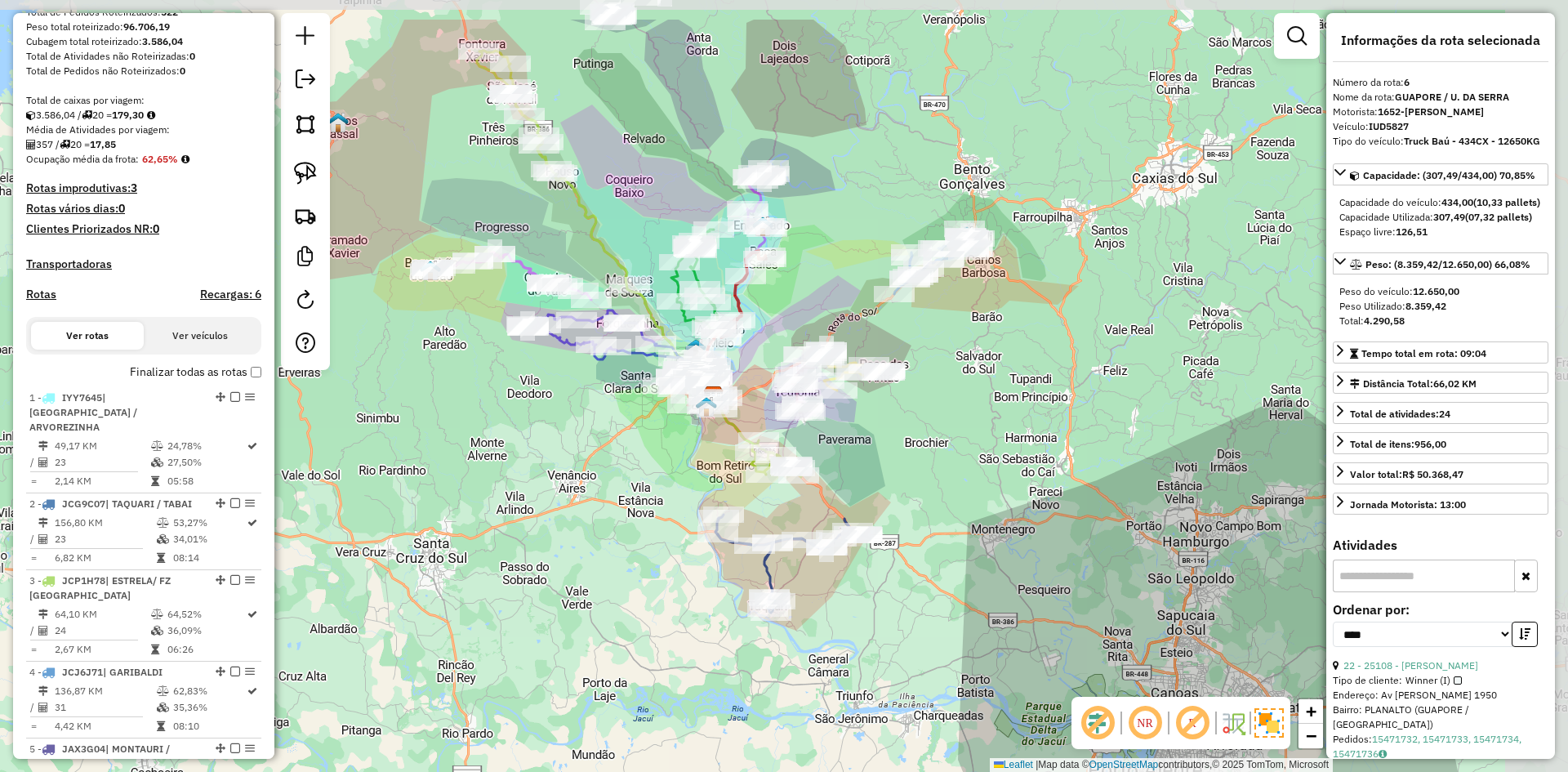
drag, startPoint x: 648, startPoint y: 372, endPoint x: 569, endPoint y: 463, distance: 120.5
click at [569, 463] on div "Janela de atendimento Grade de atendimento Capacidade Transportadoras Veículos …" at bounding box center [784, 386] width 1568 height 772
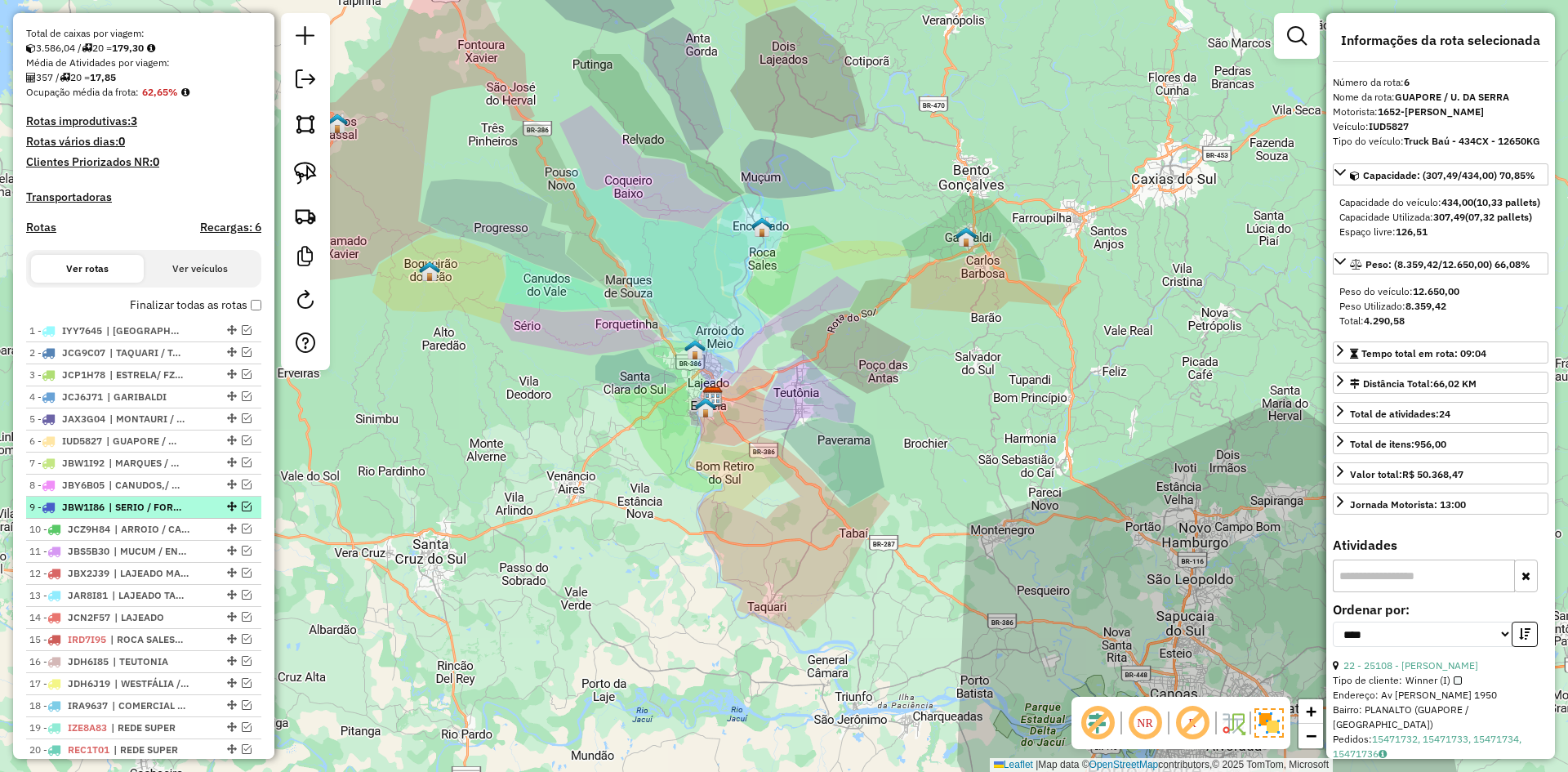
scroll to position [413, 0]
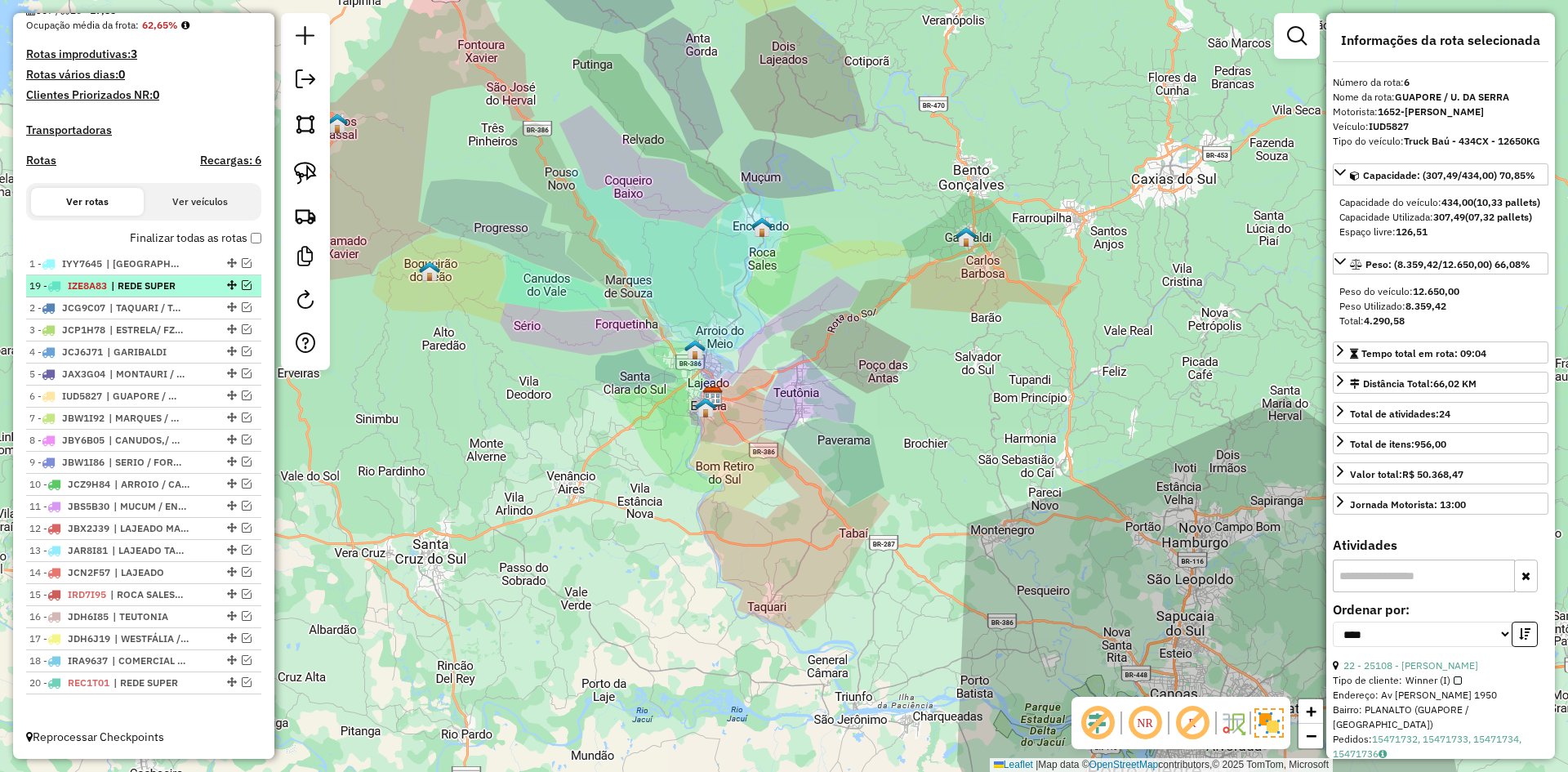
drag, startPoint x: 228, startPoint y: 659, endPoint x: 215, endPoint y: 279, distance: 380.2
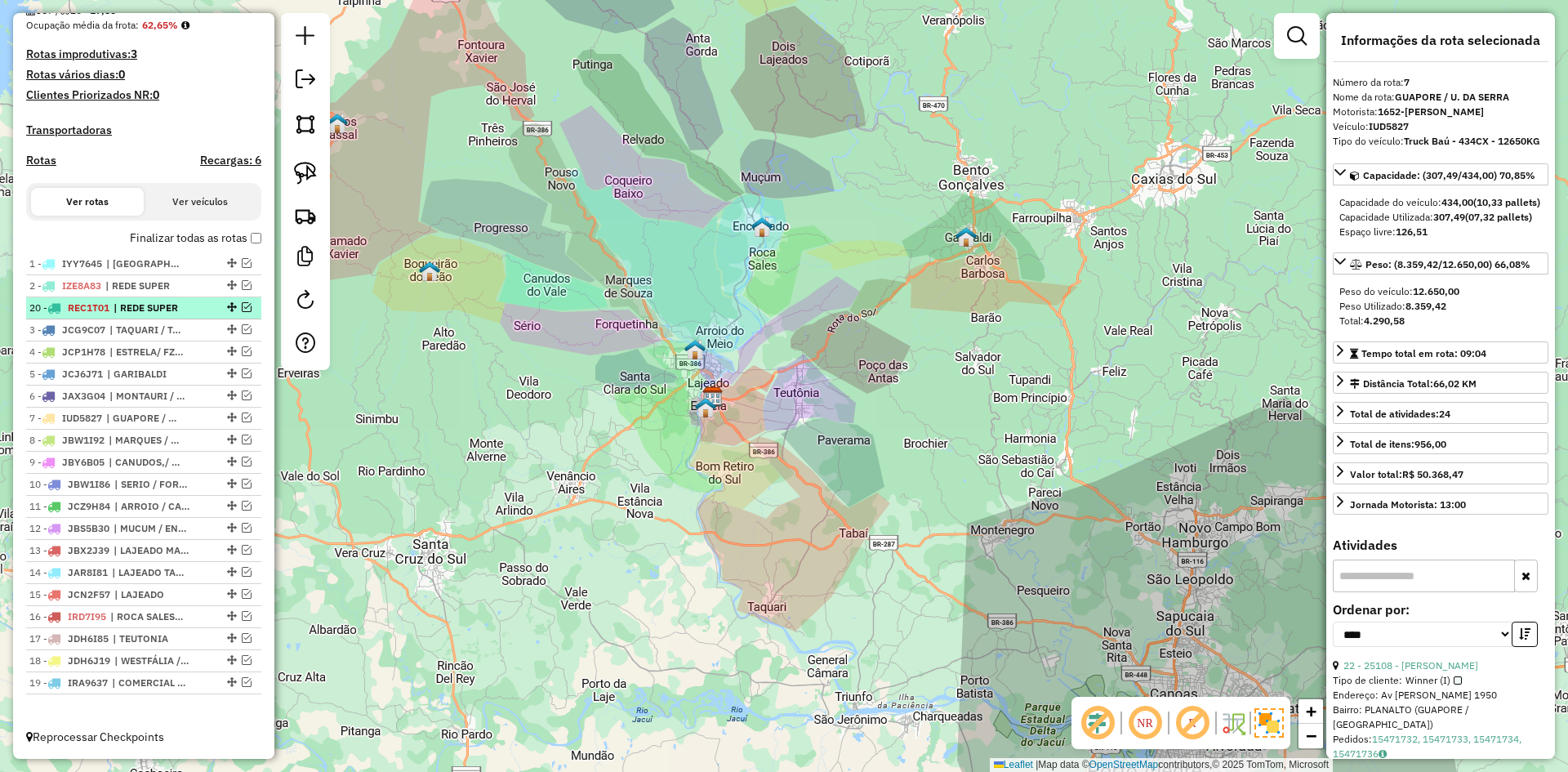
drag, startPoint x: 226, startPoint y: 681, endPoint x: 212, endPoint y: 304, distance: 377.3
drag, startPoint x: 226, startPoint y: 572, endPoint x: 222, endPoint y: 698, distance: 126.1
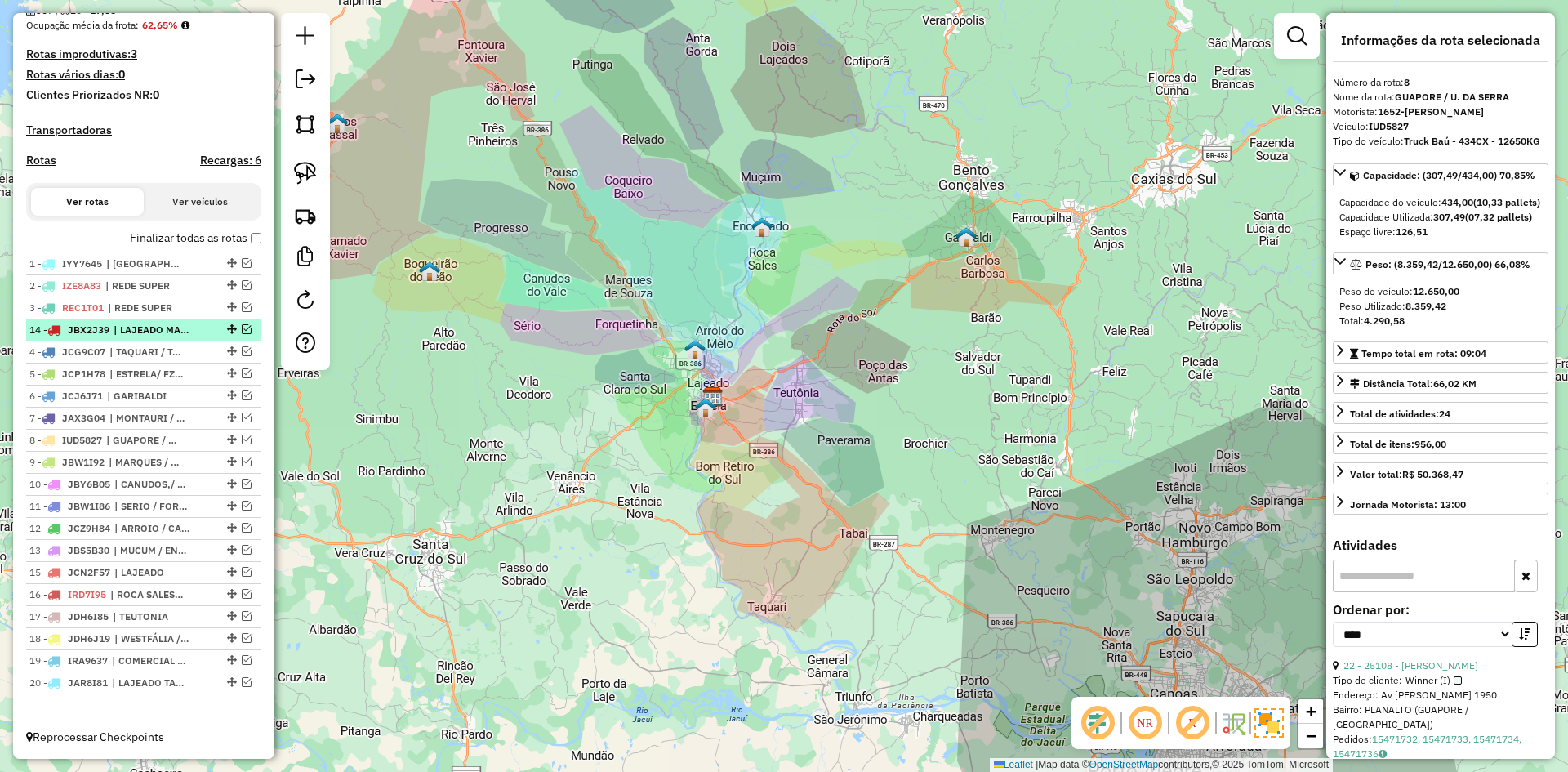
drag, startPoint x: 226, startPoint y: 550, endPoint x: 215, endPoint y: 323, distance: 227.3
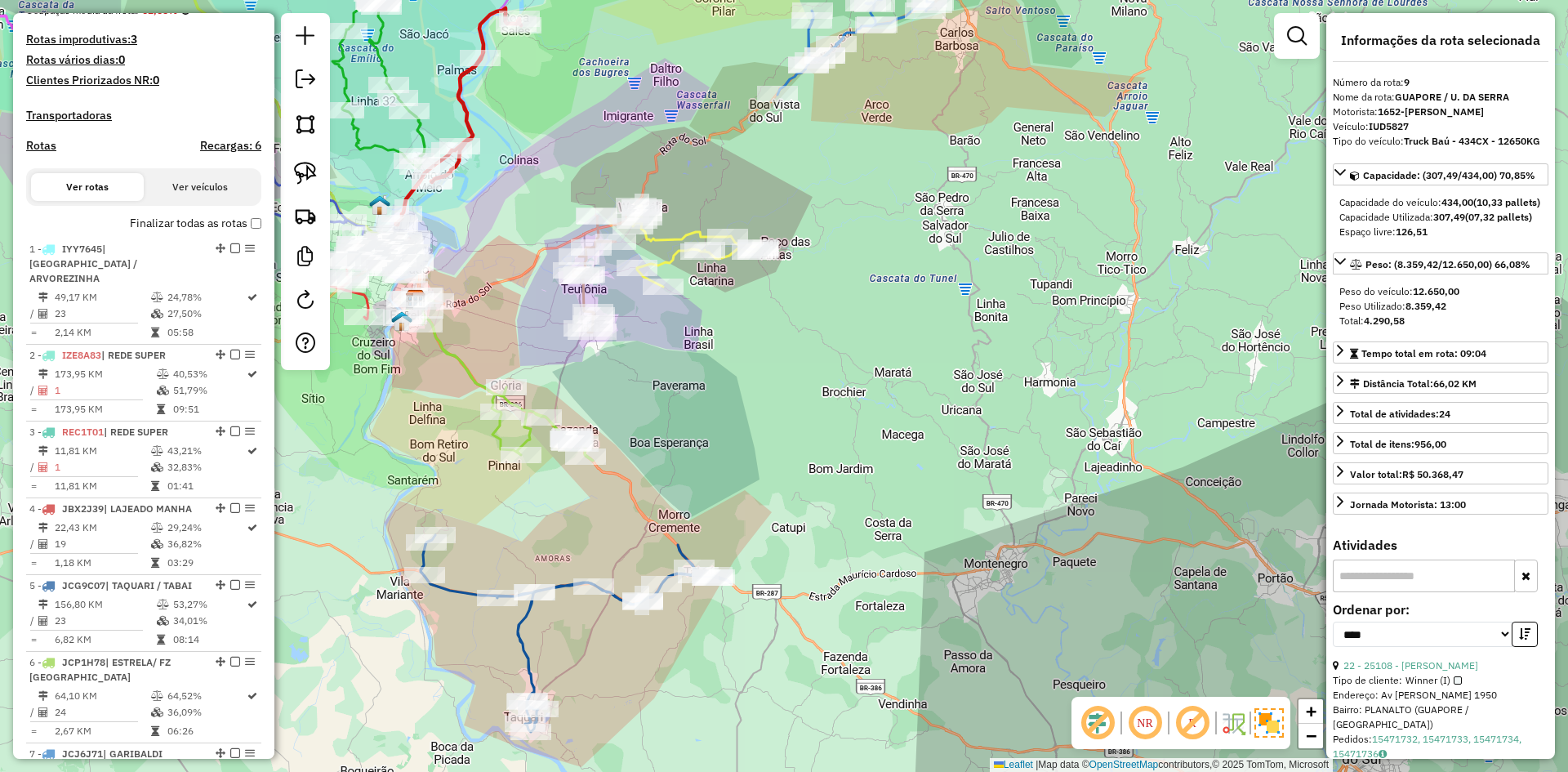
drag, startPoint x: 637, startPoint y: 383, endPoint x: 752, endPoint y: 419, distance: 120.5
click at [747, 416] on div "Janela de atendimento Grade de atendimento Capacidade Transportadoras Veículos …" at bounding box center [784, 386] width 1568 height 772
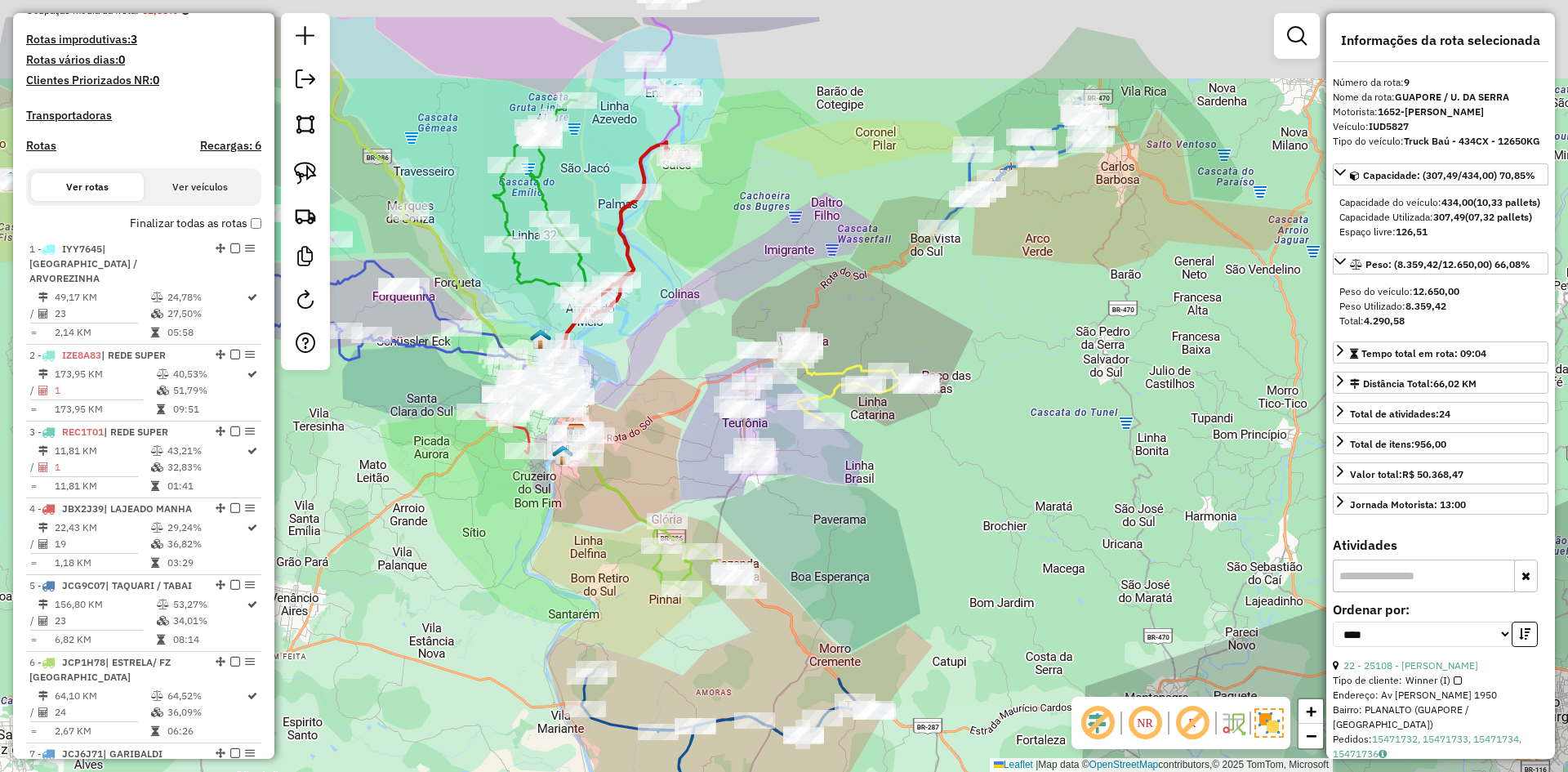
drag, startPoint x: 633, startPoint y: 310, endPoint x: 711, endPoint y: 429, distance: 142.3
click at [711, 429] on div "Janela de atendimento Grade de atendimento Capacidade Transportadoras Veículos …" at bounding box center [784, 386] width 1568 height 772
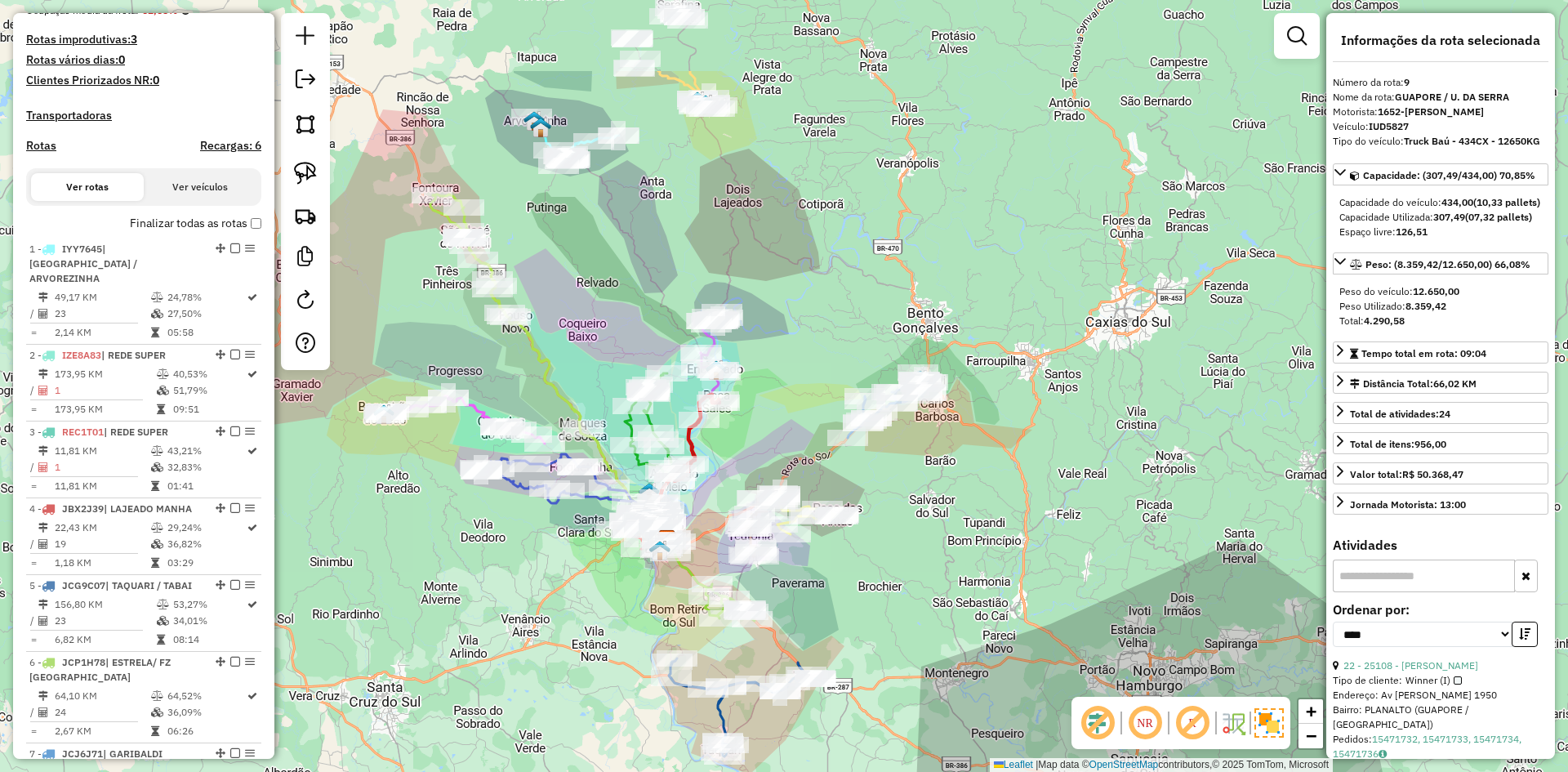
drag, startPoint x: 508, startPoint y: 217, endPoint x: 613, endPoint y: 376, distance: 190.5
click at [612, 376] on div "Janela de atendimento Grade de atendimento Capacidade Transportadoras Veículos …" at bounding box center [784, 386] width 1568 height 772
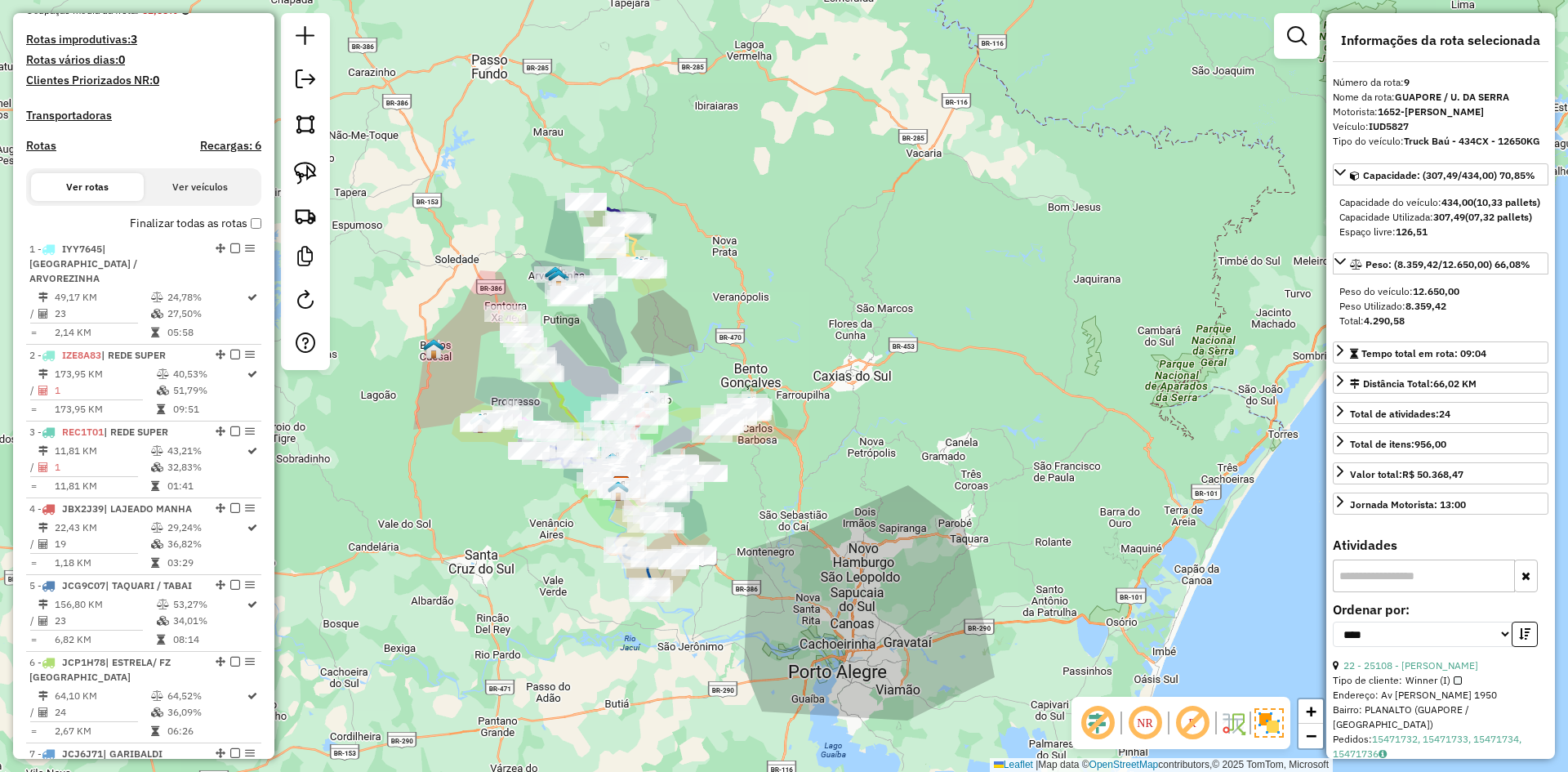
drag, startPoint x: 620, startPoint y: 318, endPoint x: 583, endPoint y: 372, distance: 65.5
click at [583, 372] on div "Janela de atendimento Grade de atendimento Capacidade Transportadoras Veículos …" at bounding box center [784, 386] width 1568 height 772
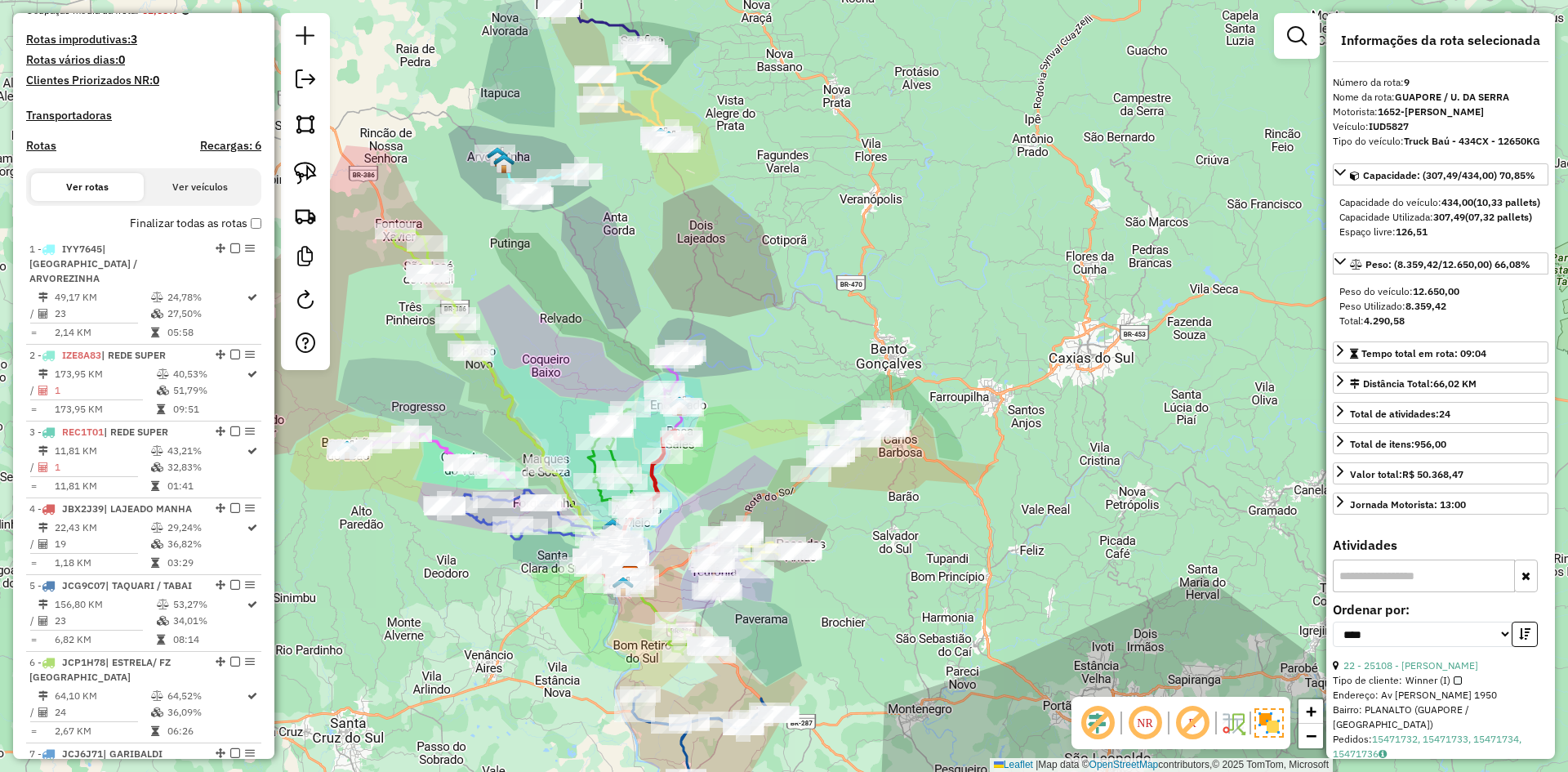
drag, startPoint x: 556, startPoint y: 448, endPoint x: 559, endPoint y: 385, distance: 63.1
click at [559, 385] on div "Janela de atendimento Grade de atendimento Capacidade Transportadoras Veículos …" at bounding box center [784, 386] width 1568 height 772
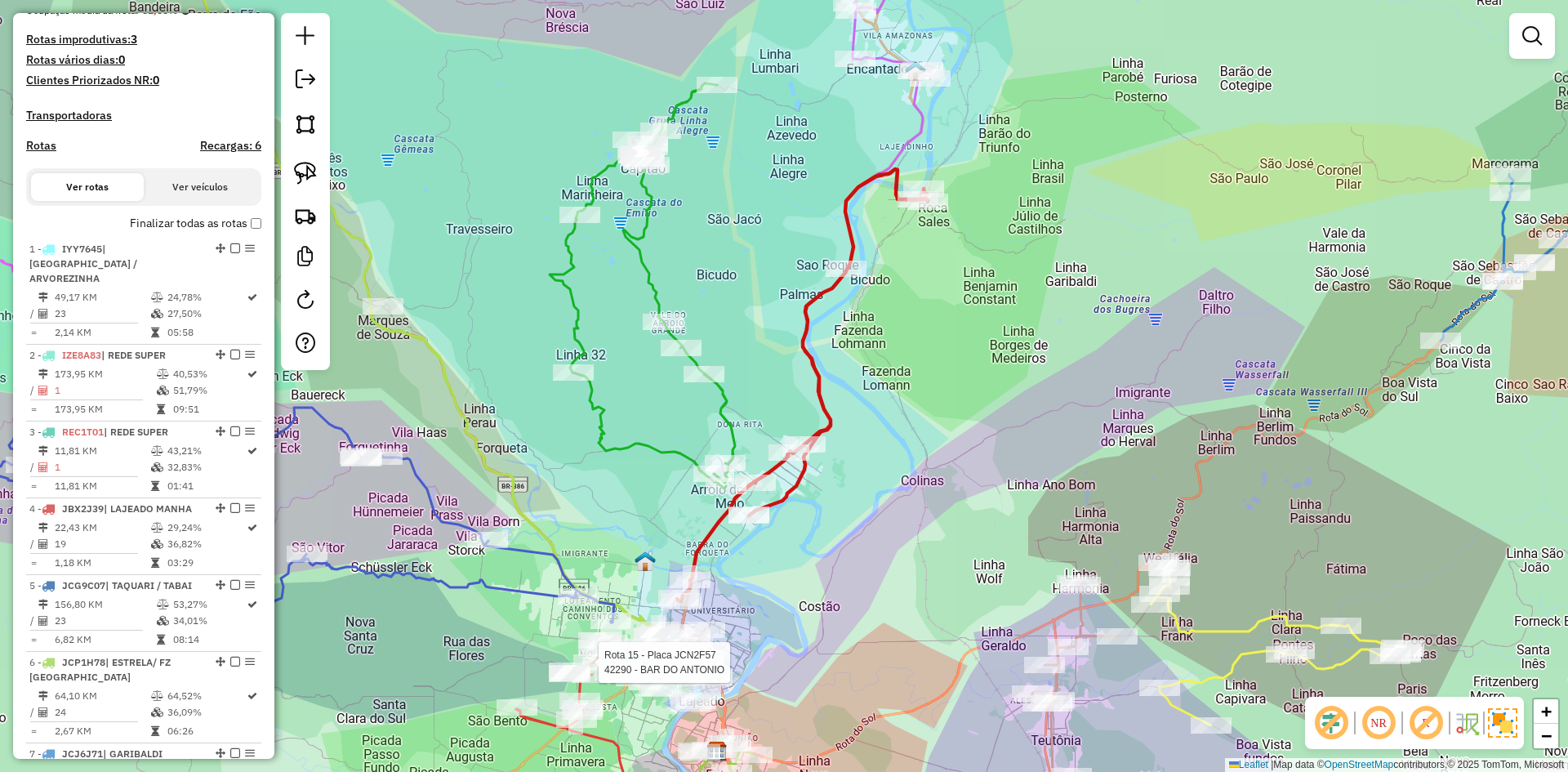
select select "*********"
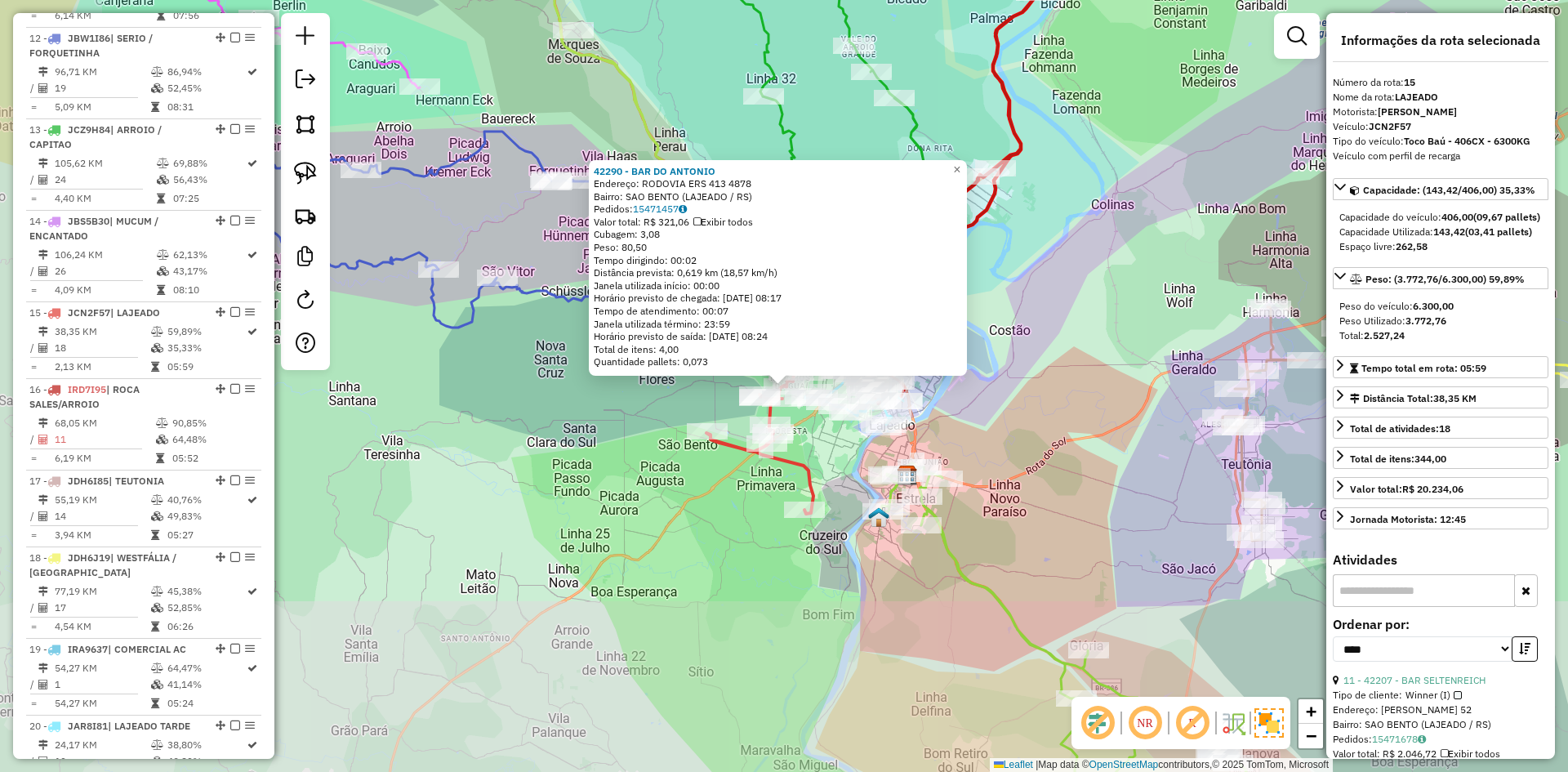
scroll to position [1669, 0]
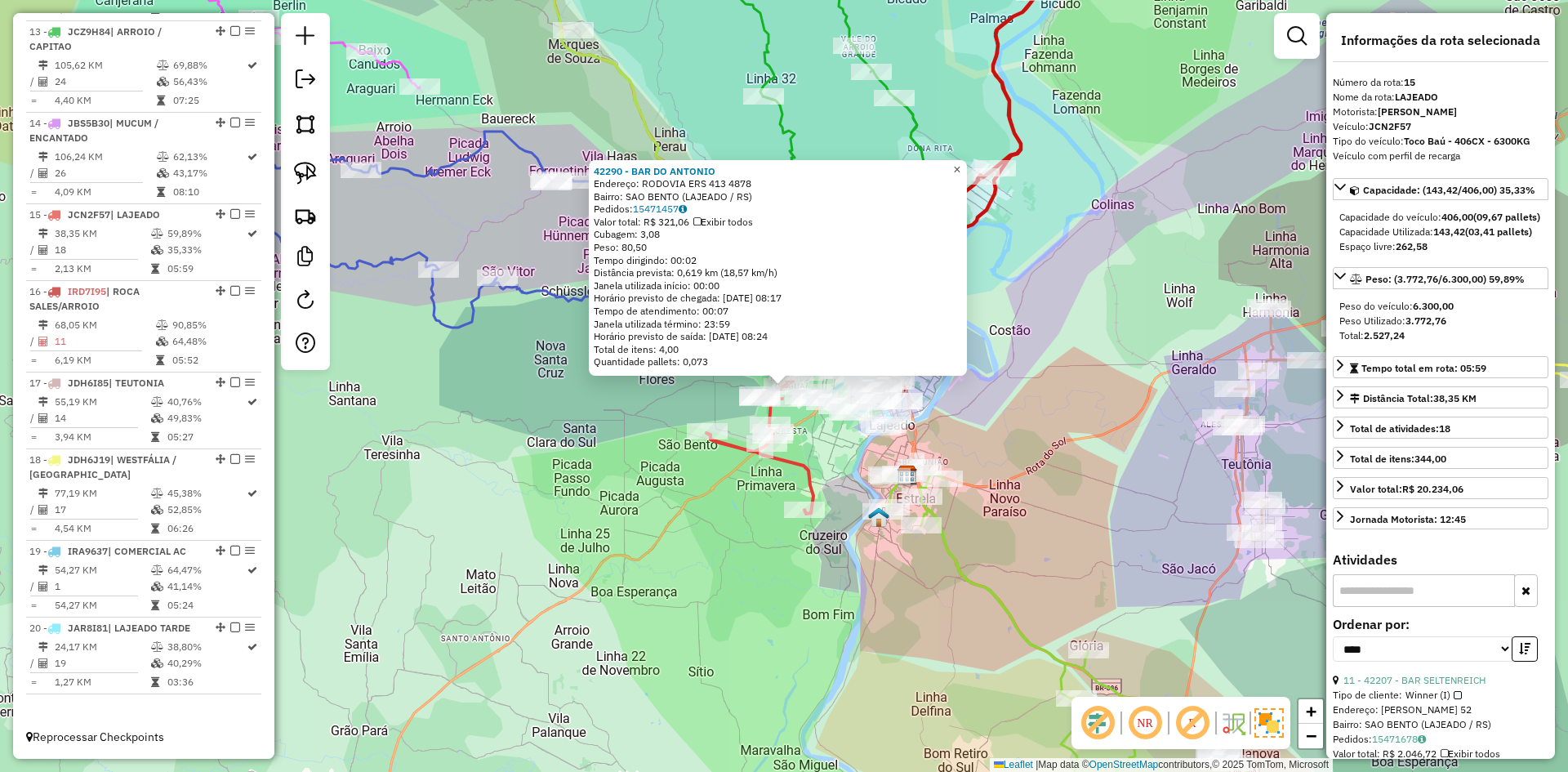
click at [961, 166] on span "×" at bounding box center [956, 170] width 7 height 14
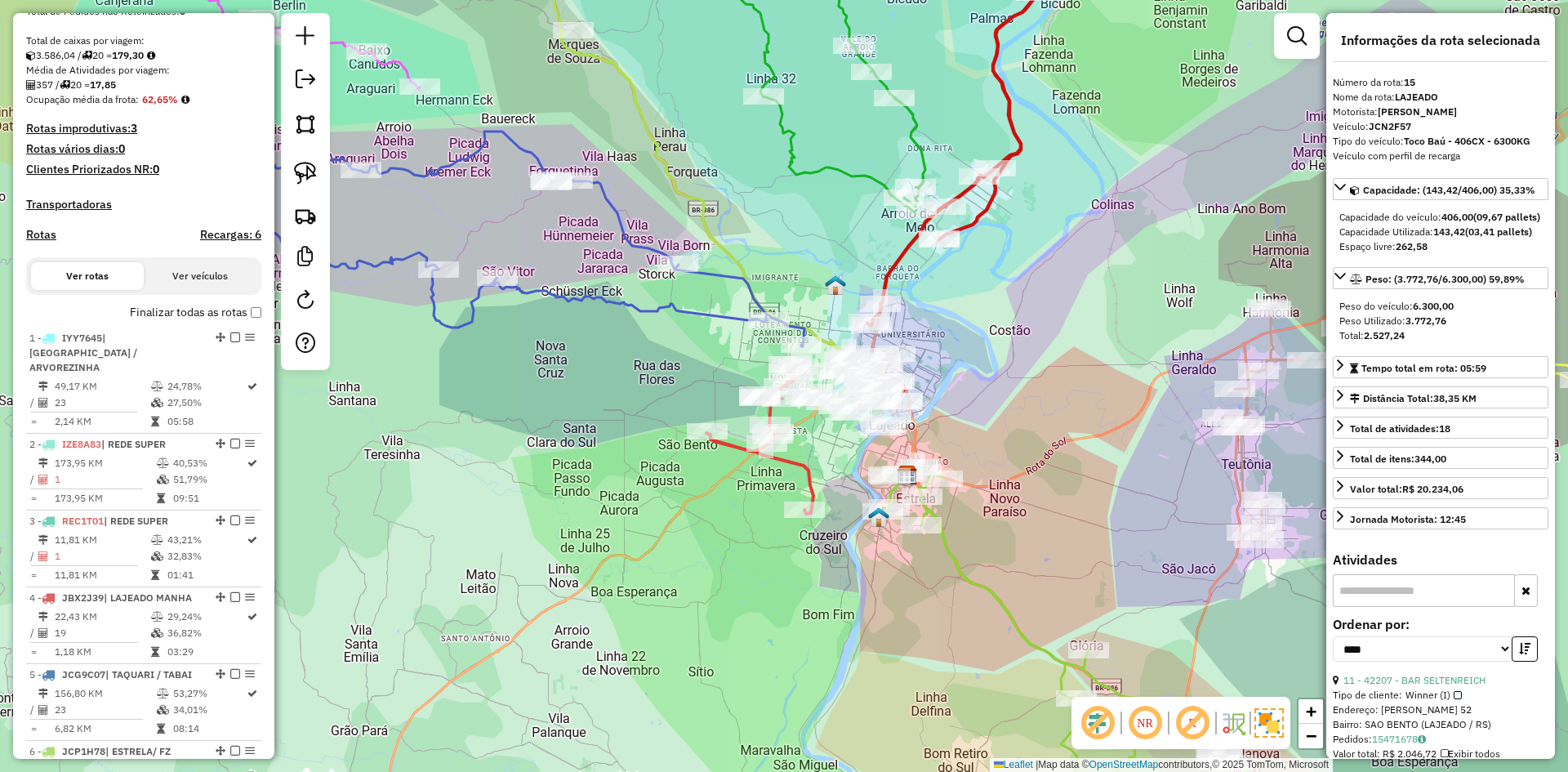
scroll to position [280, 0]
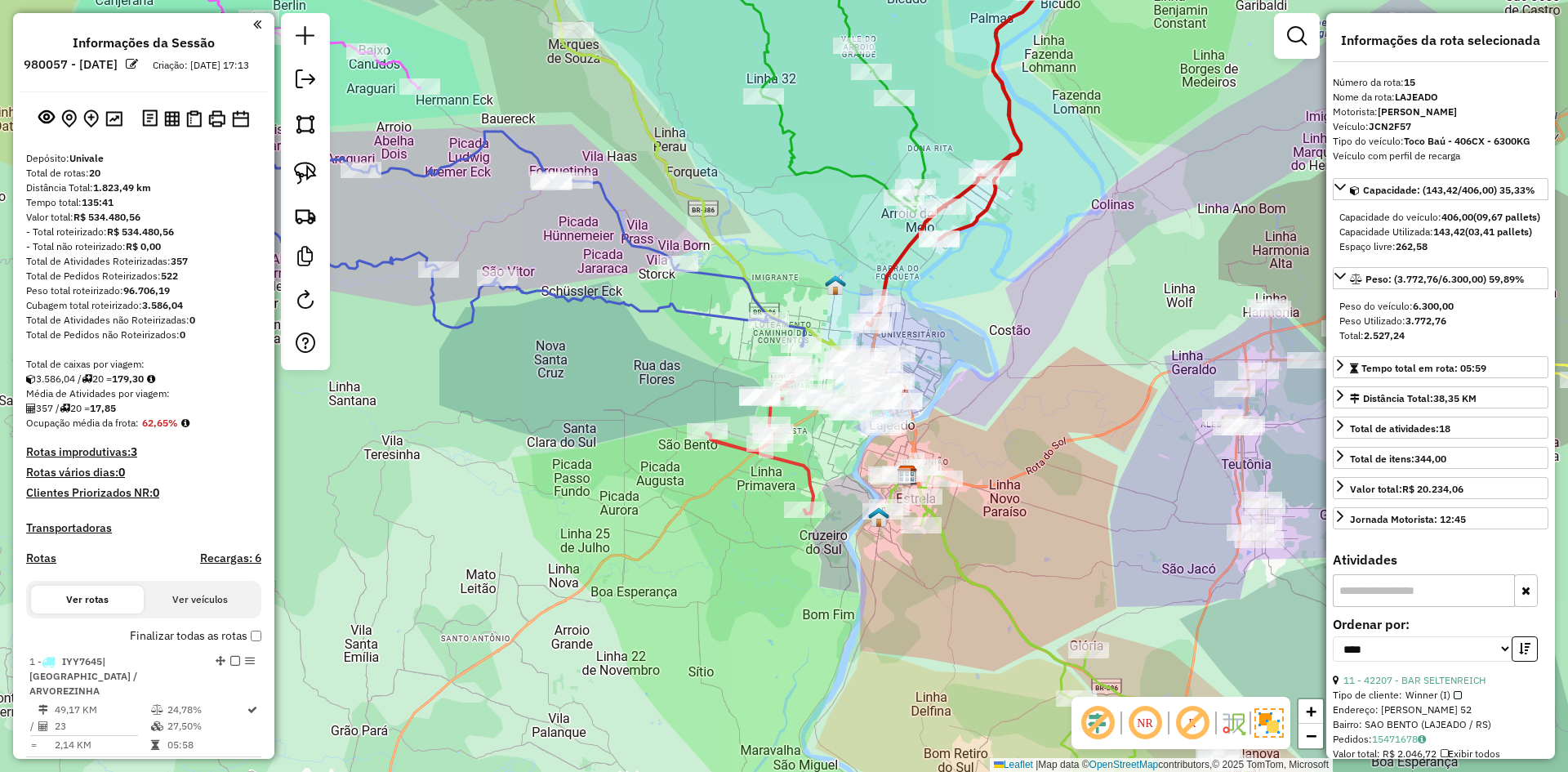
select select "*********"
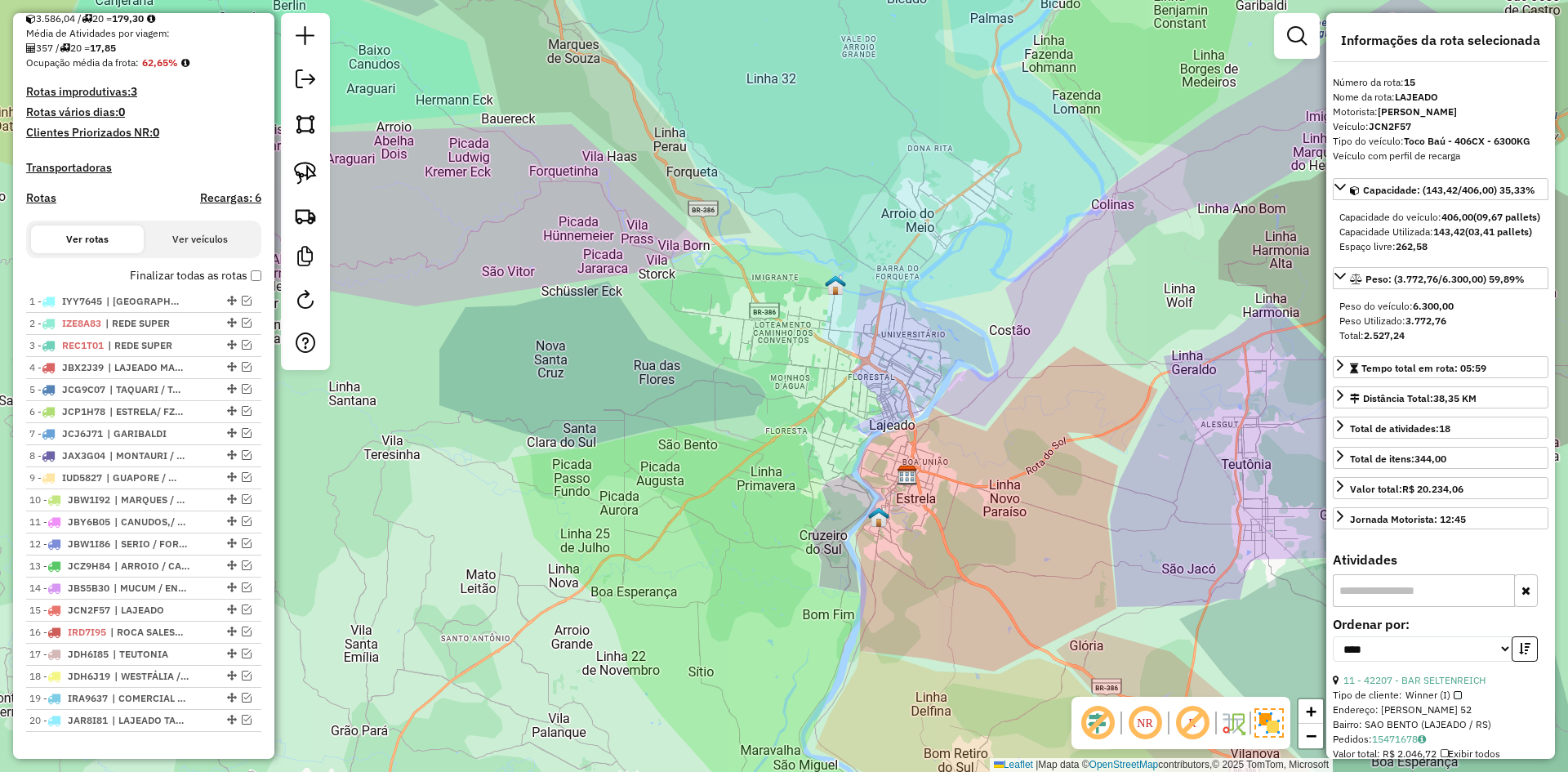
scroll to position [362, 0]
click at [303, 74] on em at bounding box center [305, 79] width 20 height 20
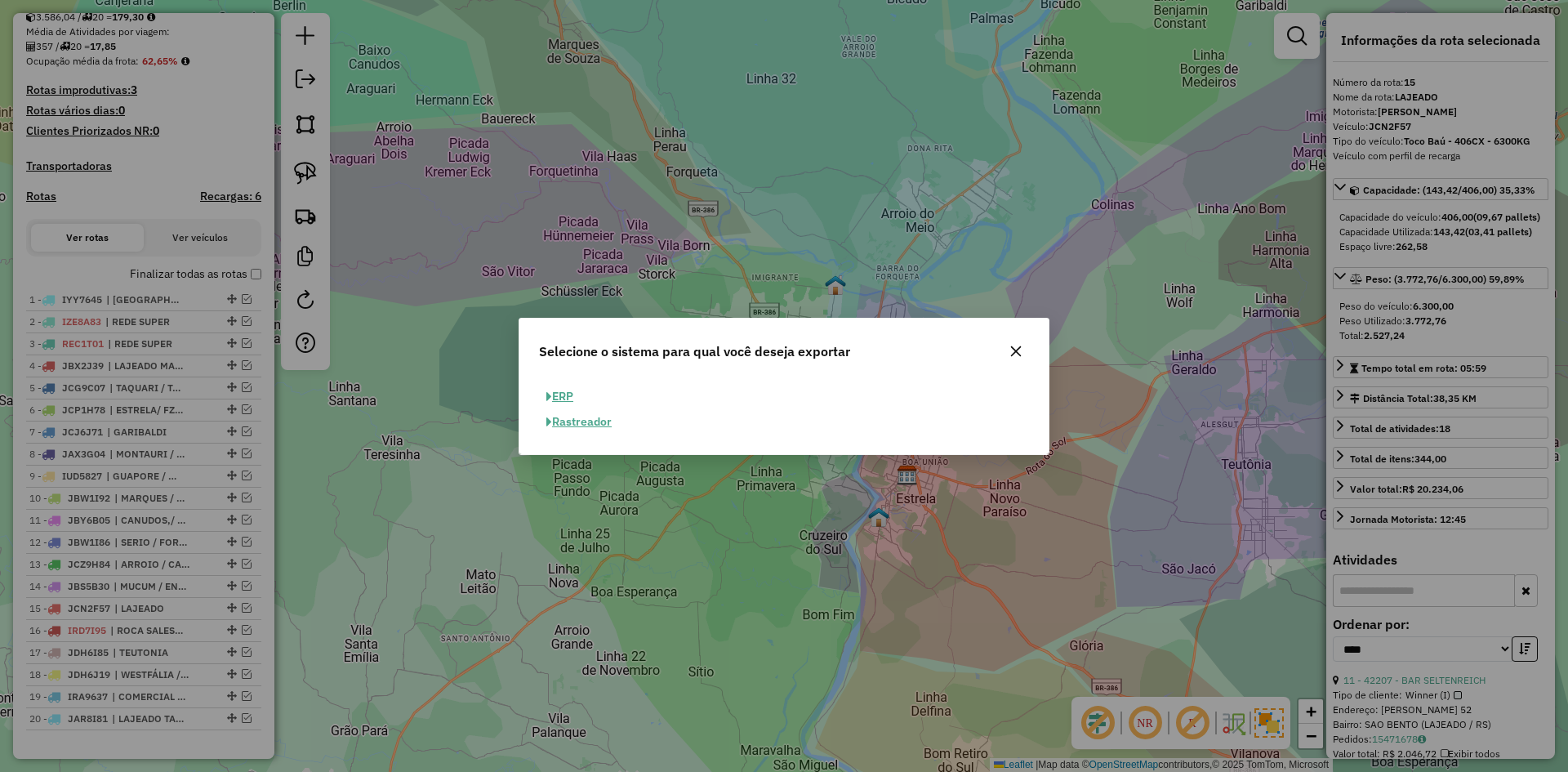
click at [566, 394] on button "ERP" at bounding box center [560, 396] width 42 height 25
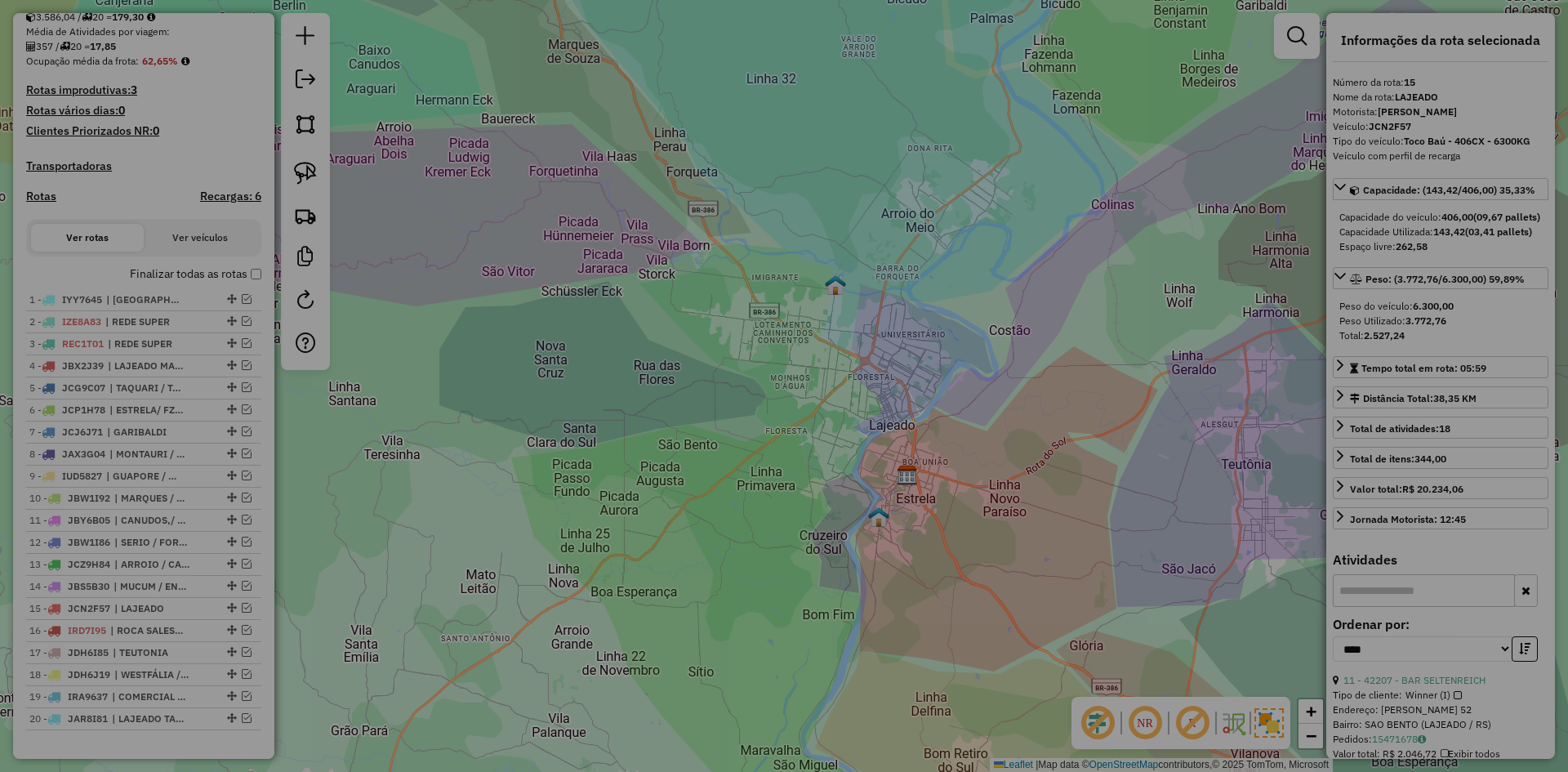
select select "**"
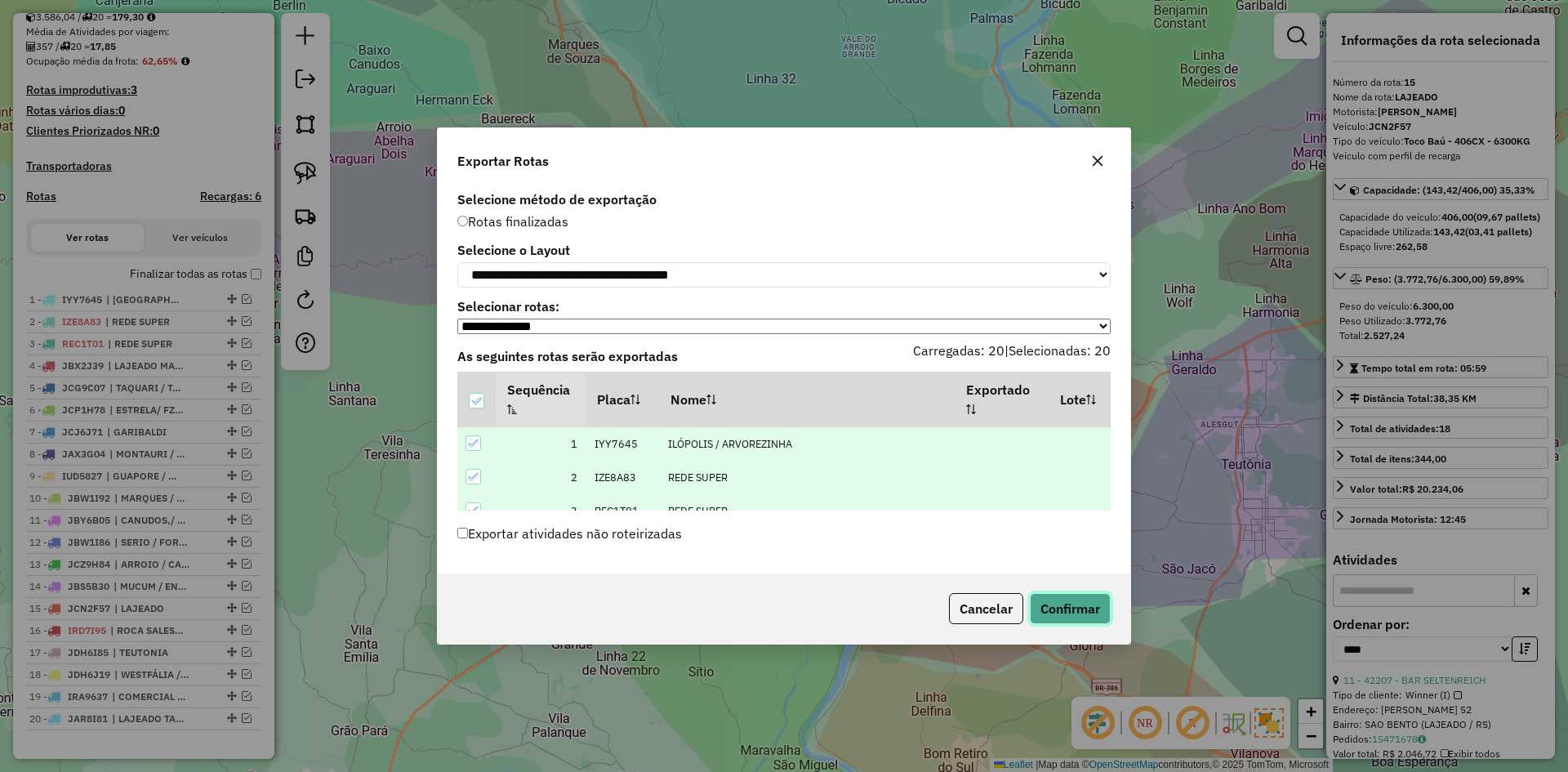
click at [1088, 615] on button "Confirmar" at bounding box center [1070, 608] width 80 height 31
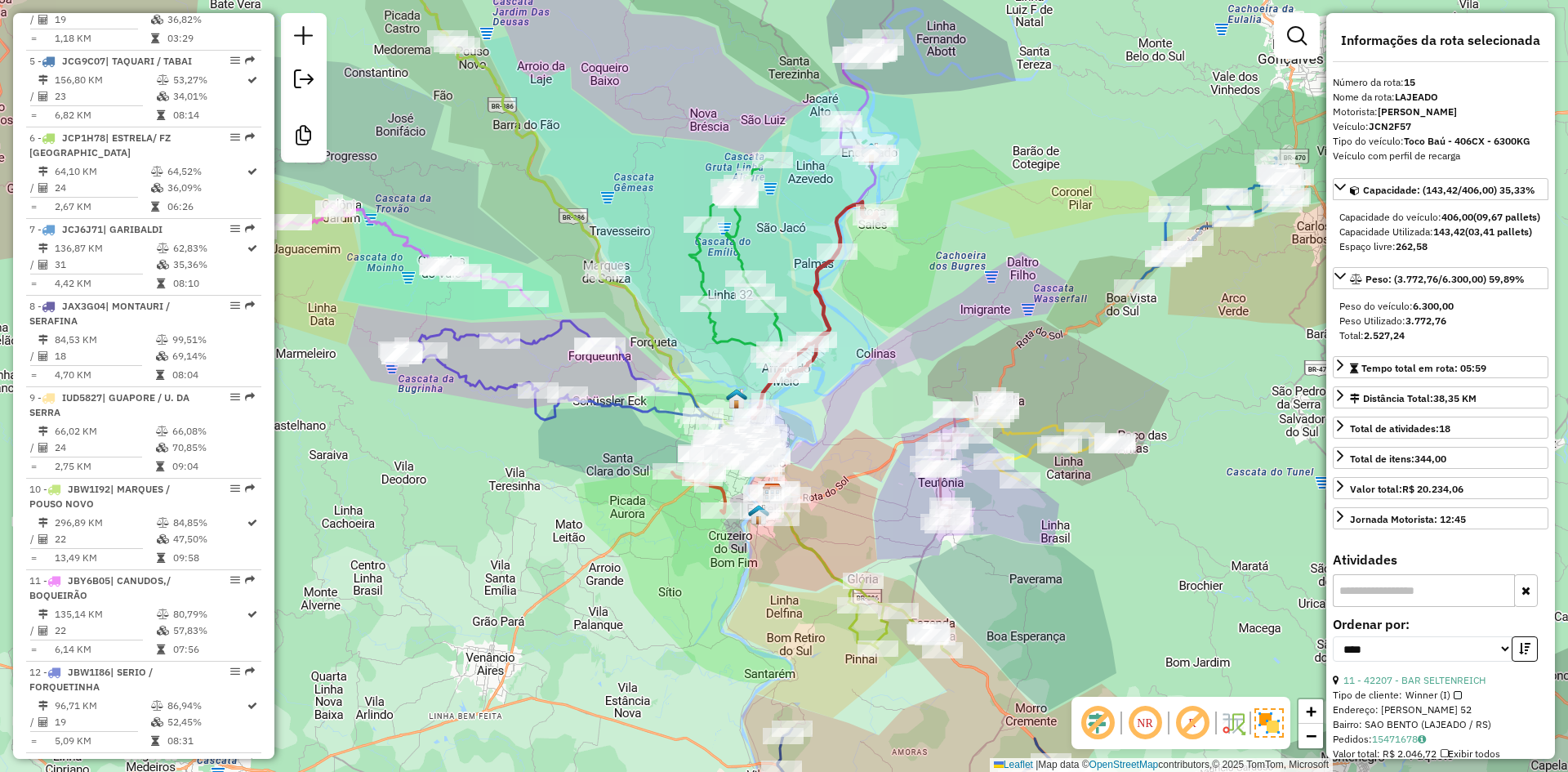
scroll to position [745, 0]
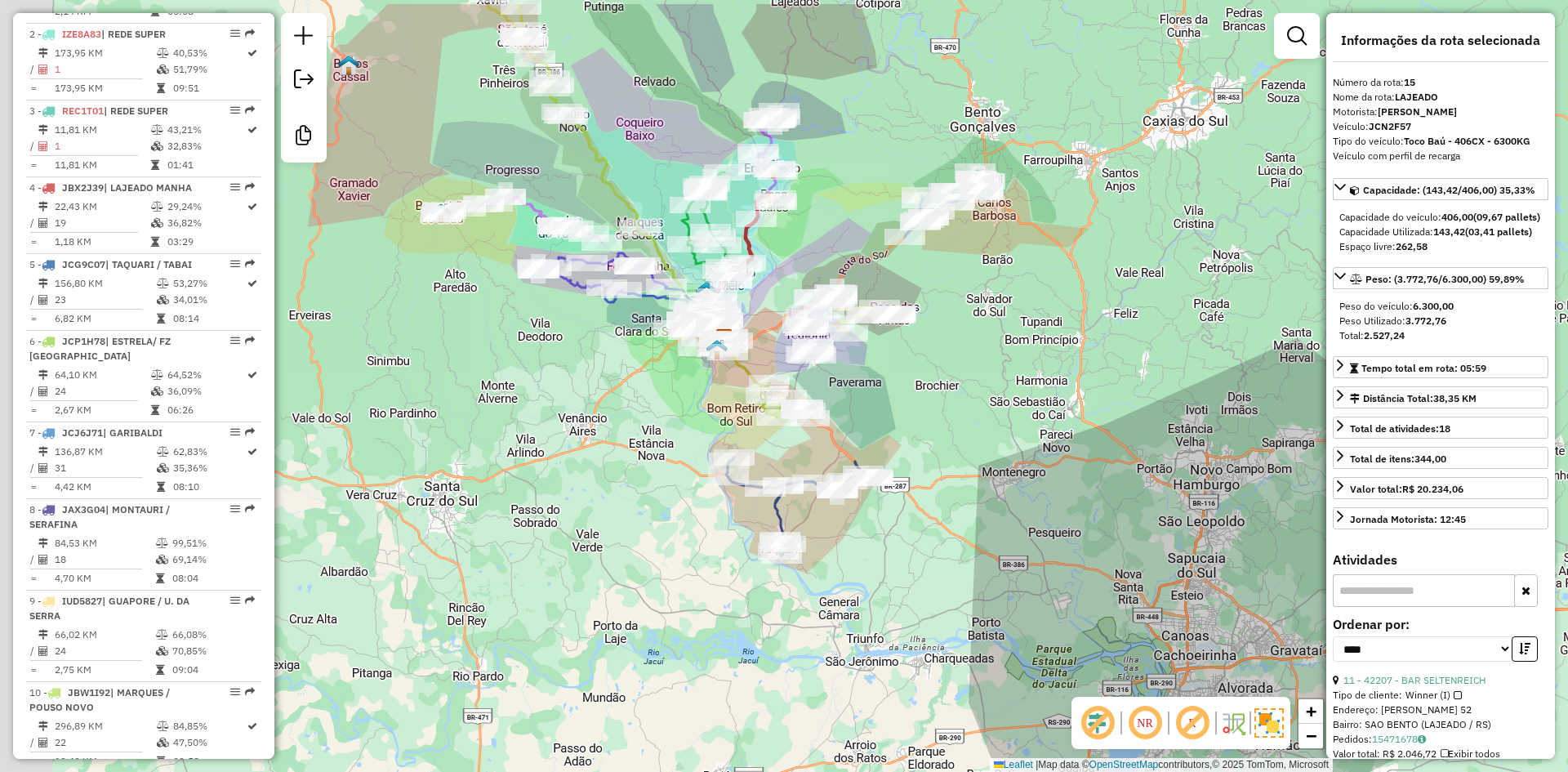
drag, startPoint x: 532, startPoint y: 476, endPoint x: 577, endPoint y: 520, distance: 62.9
click at [573, 518] on div "Janela de atendimento Grade de atendimento Capacidade Transportadoras Veículos …" at bounding box center [784, 386] width 1568 height 772
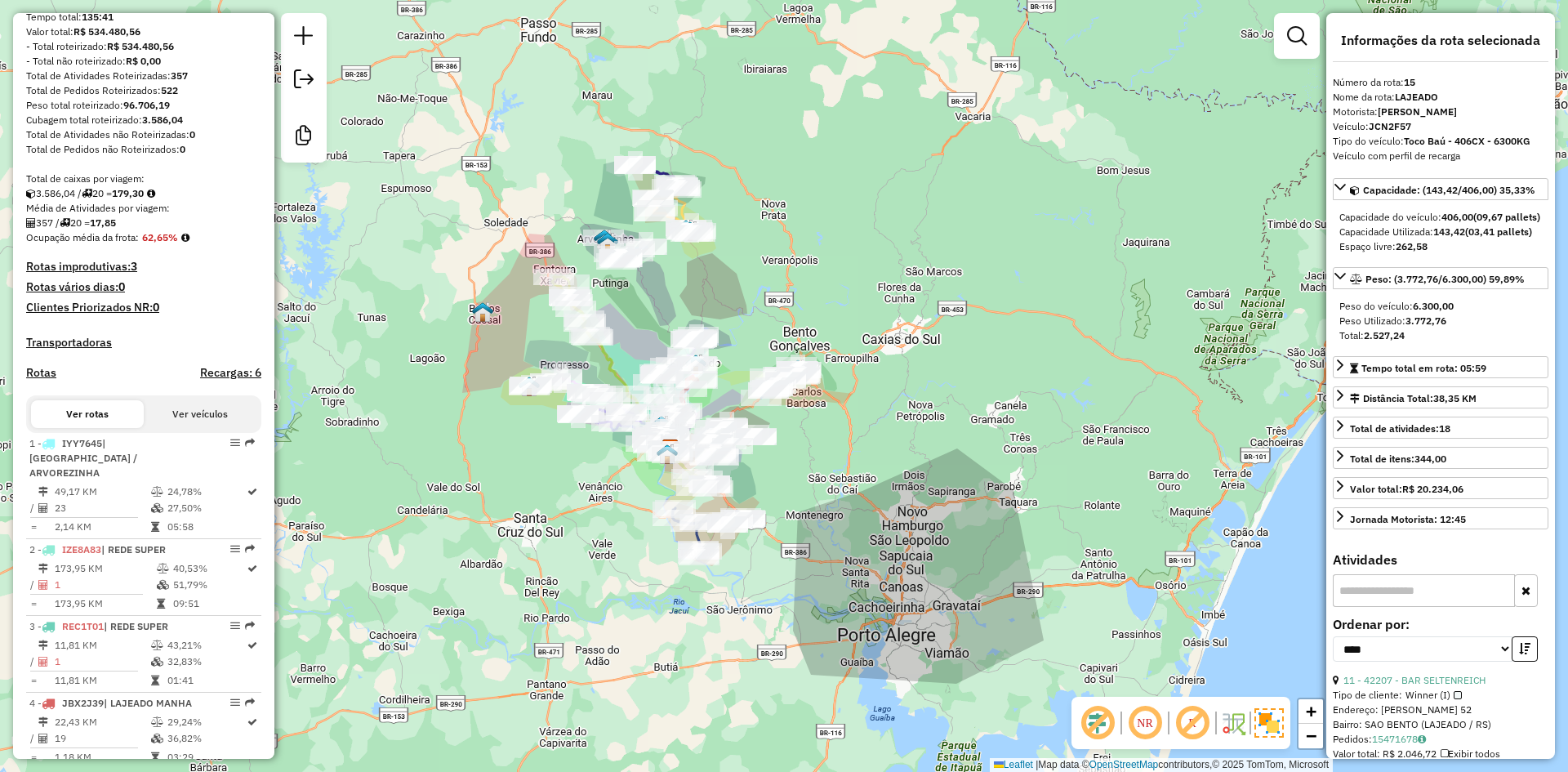
scroll to position [0, 0]
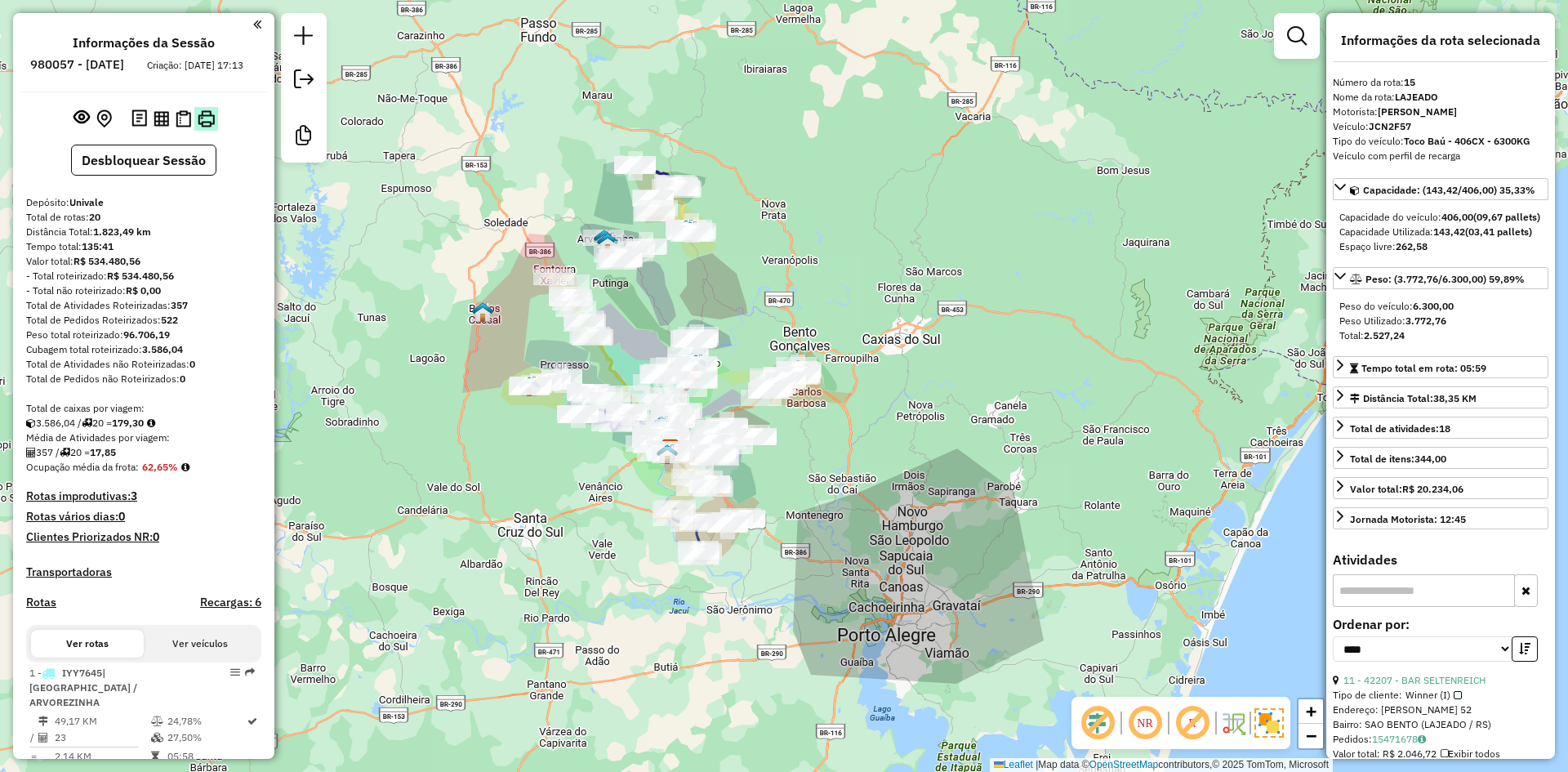
click at [204, 127] on img at bounding box center [206, 119] width 17 height 17
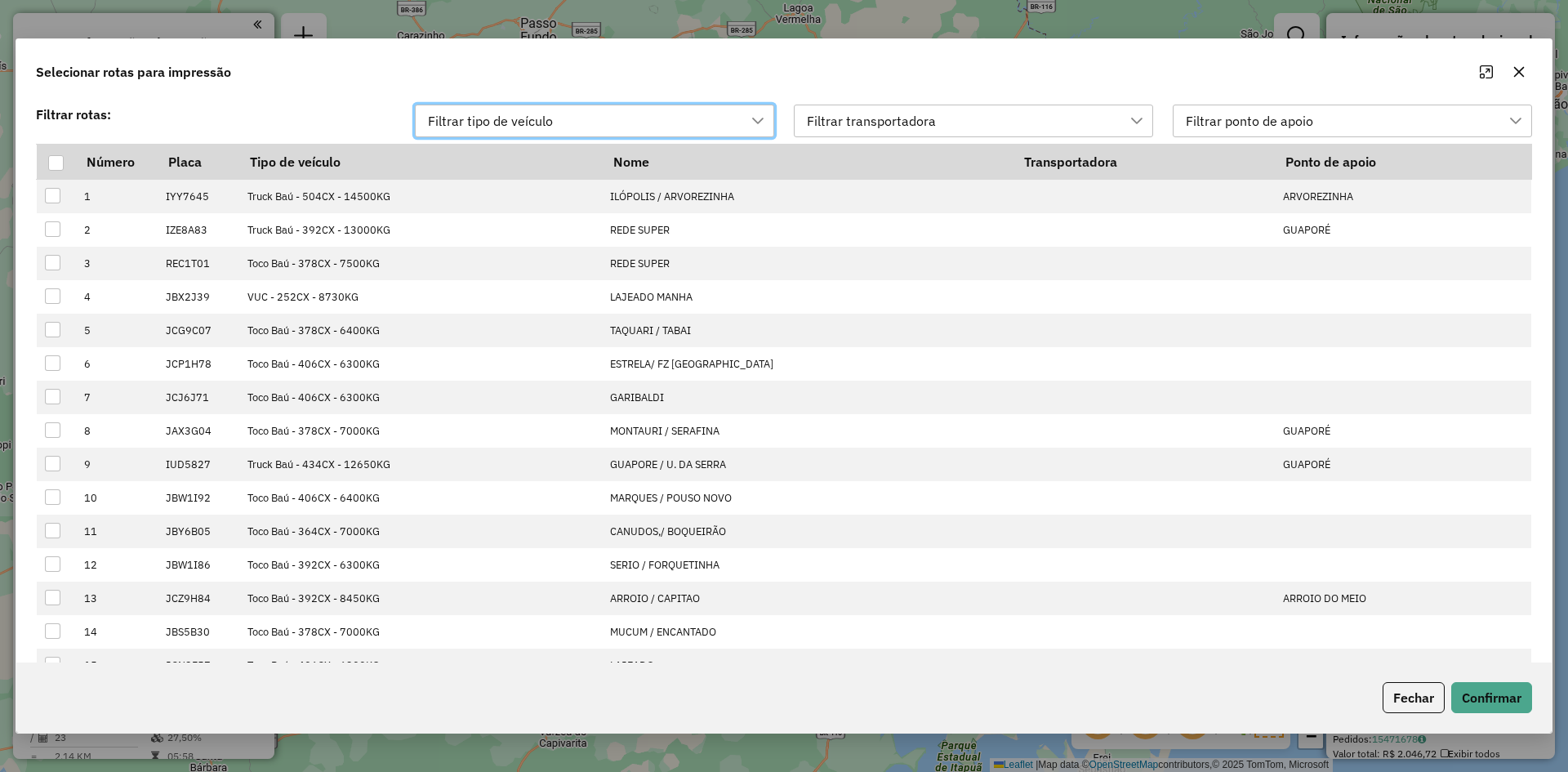
scroll to position [12, 74]
click at [58, 166] on div at bounding box center [56, 163] width 16 height 16
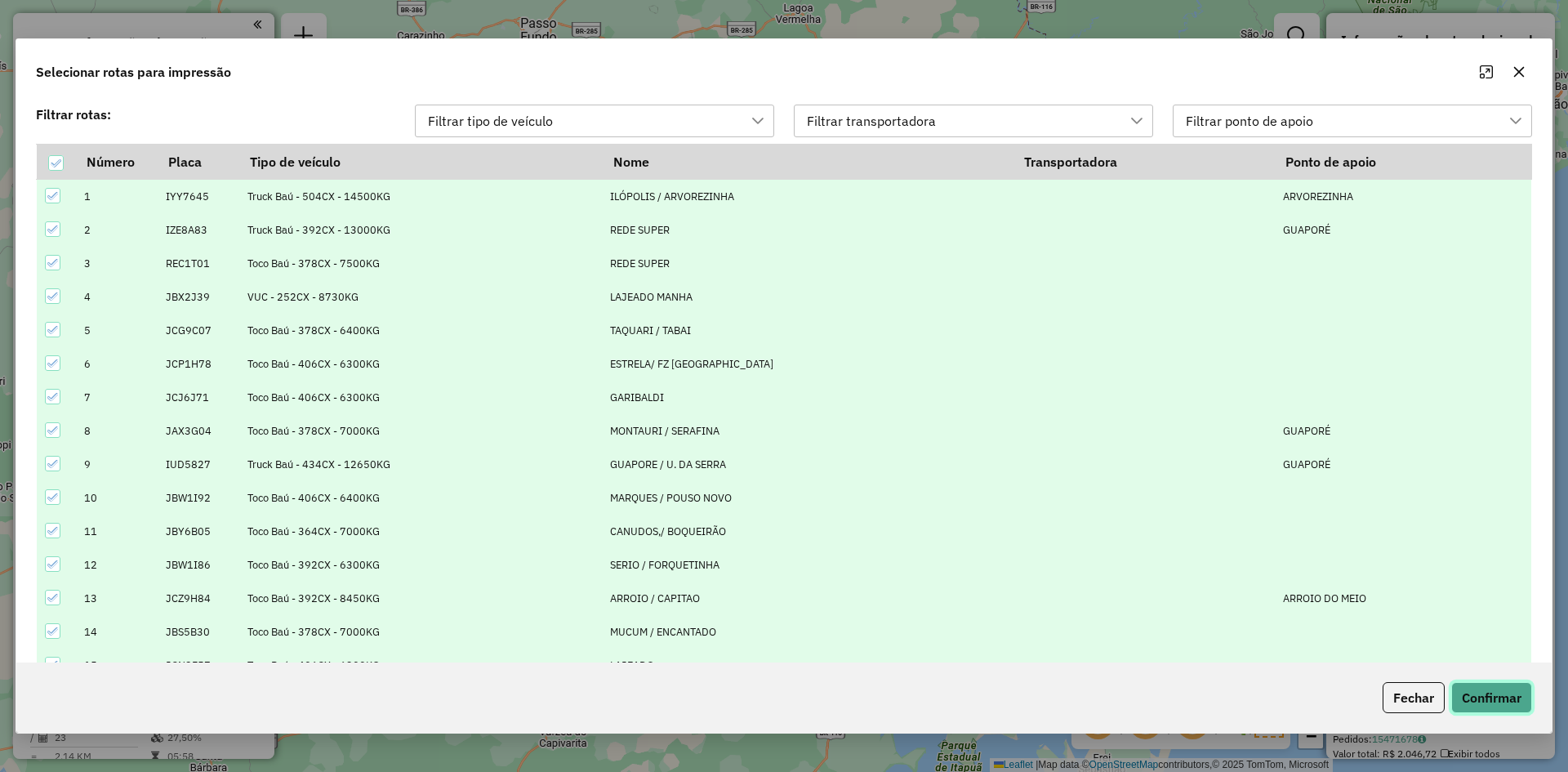
click at [1512, 698] on button "Confirmar" at bounding box center [1491, 698] width 80 height 31
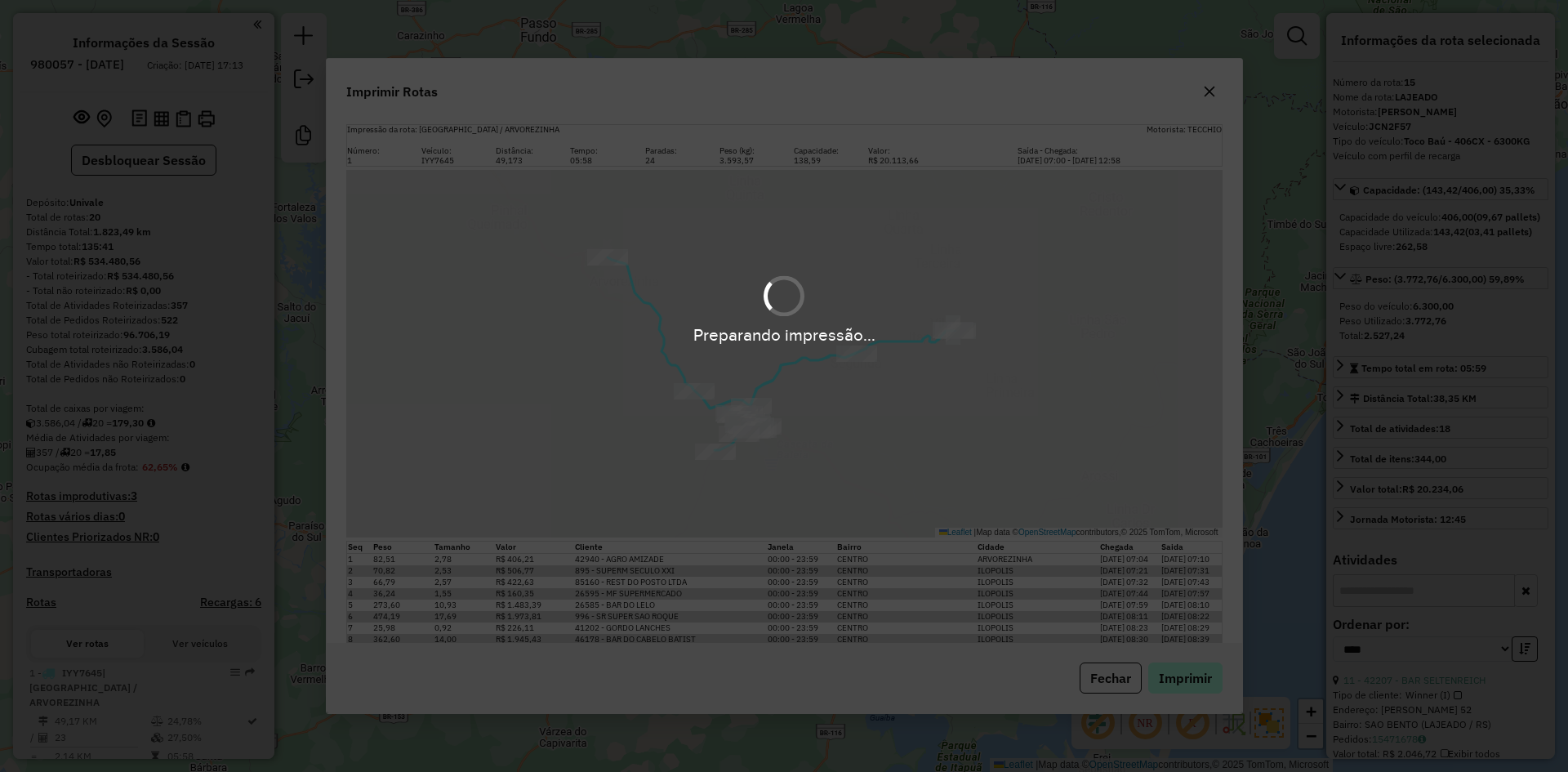
click at [1195, 683] on div "Preparando impressão..." at bounding box center [784, 386] width 1568 height 772
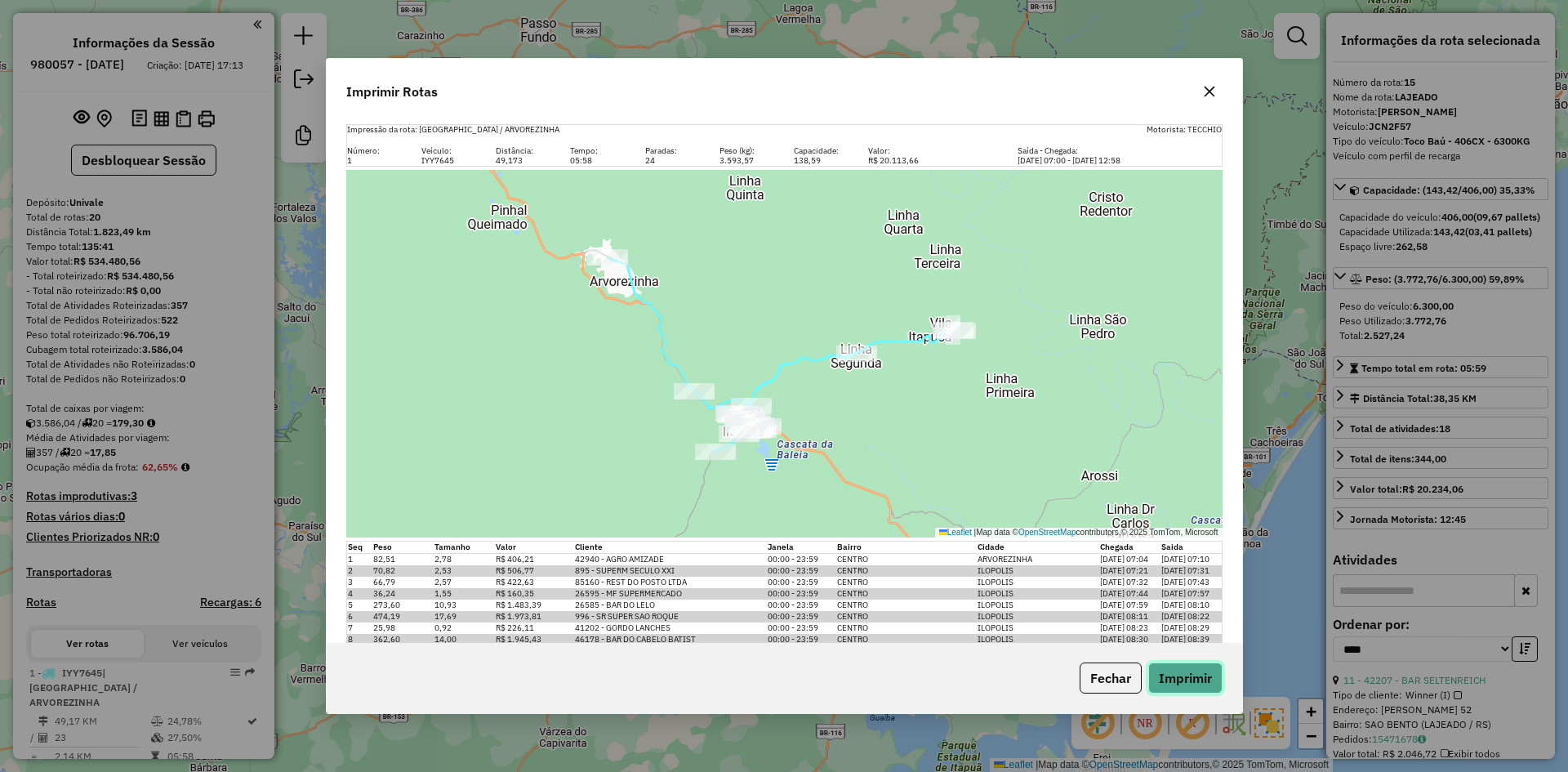
click at [1202, 680] on button "Imprimir" at bounding box center [1186, 678] width 74 height 31
click at [1181, 696] on div "Fechar Imprimir" at bounding box center [785, 678] width 916 height 70
click at [1190, 685] on button "Imprimir" at bounding box center [1186, 678] width 74 height 31
click at [1219, 92] on button "button" at bounding box center [1210, 92] width 26 height 26
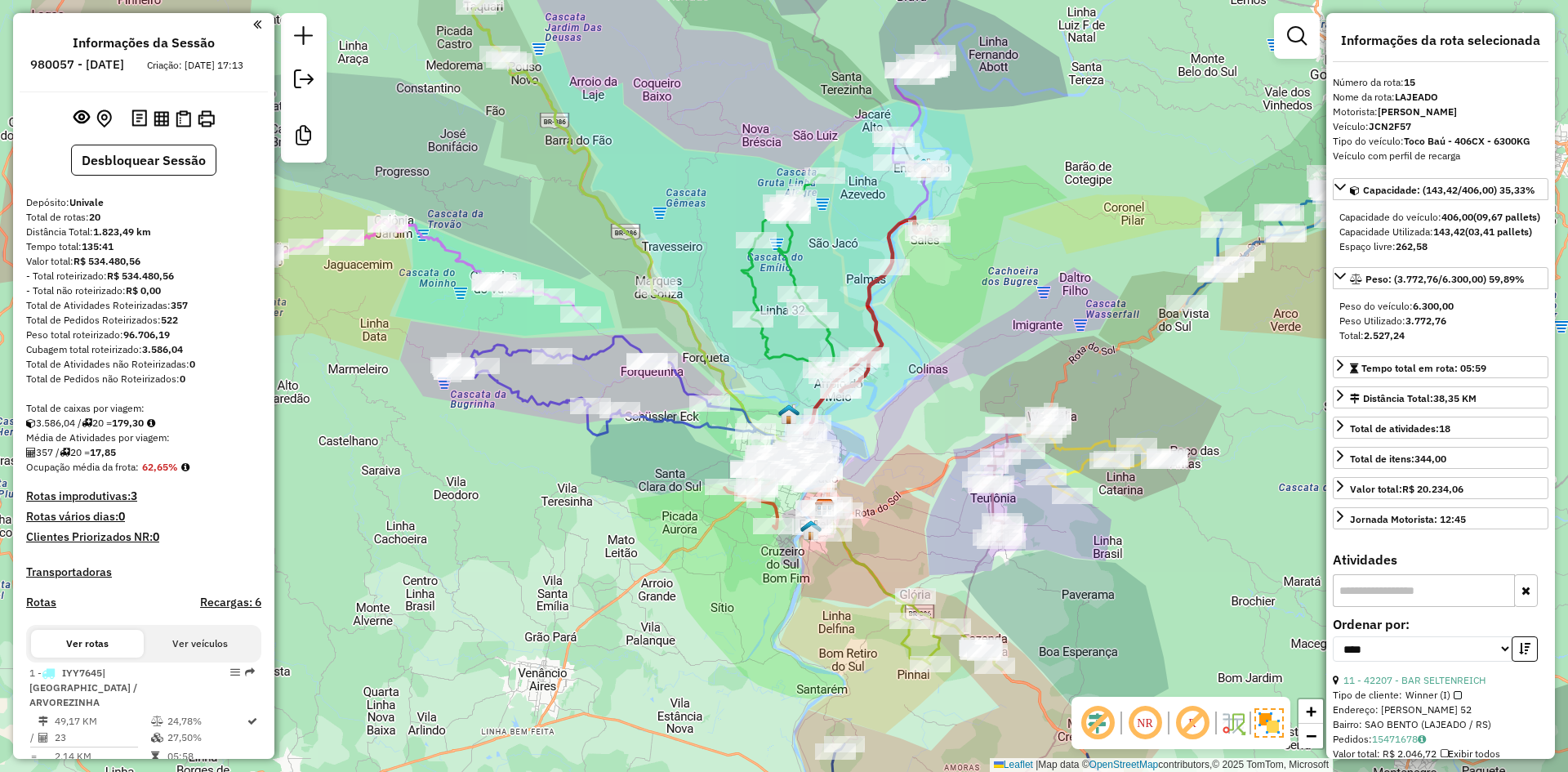
drag, startPoint x: 651, startPoint y: 470, endPoint x: 731, endPoint y: 500, distance: 85.4
click at [731, 500] on div "Janela de atendimento Grade de atendimento Capacidade Transportadoras Veículos …" at bounding box center [784, 386] width 1568 height 772
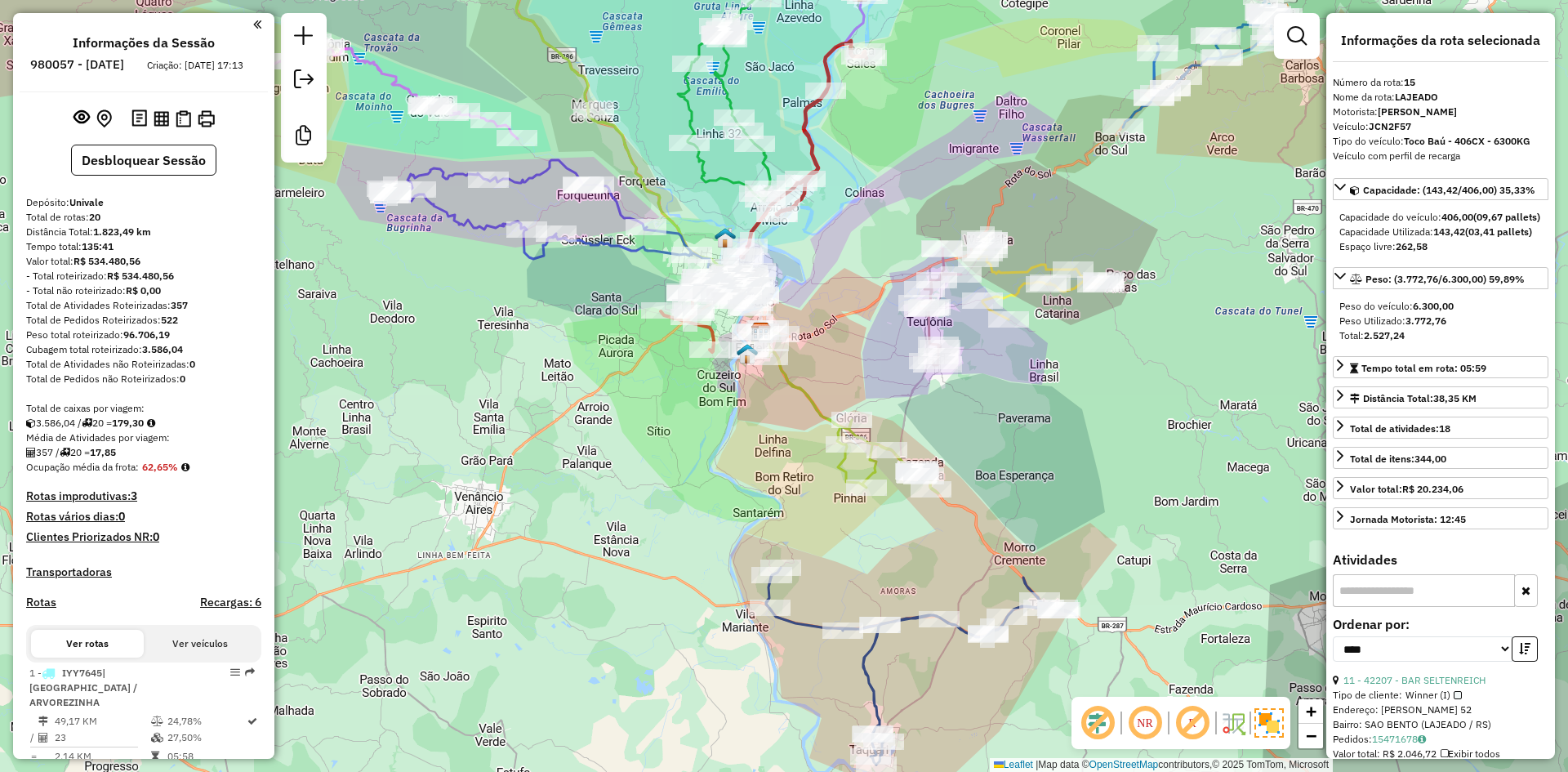
drag, startPoint x: 884, startPoint y: 396, endPoint x: 807, endPoint y: 229, distance: 183.9
click at [807, 230] on div "Janela de atendimento Grade de atendimento Capacidade Transportadoras Veículos …" at bounding box center [784, 386] width 1568 height 772
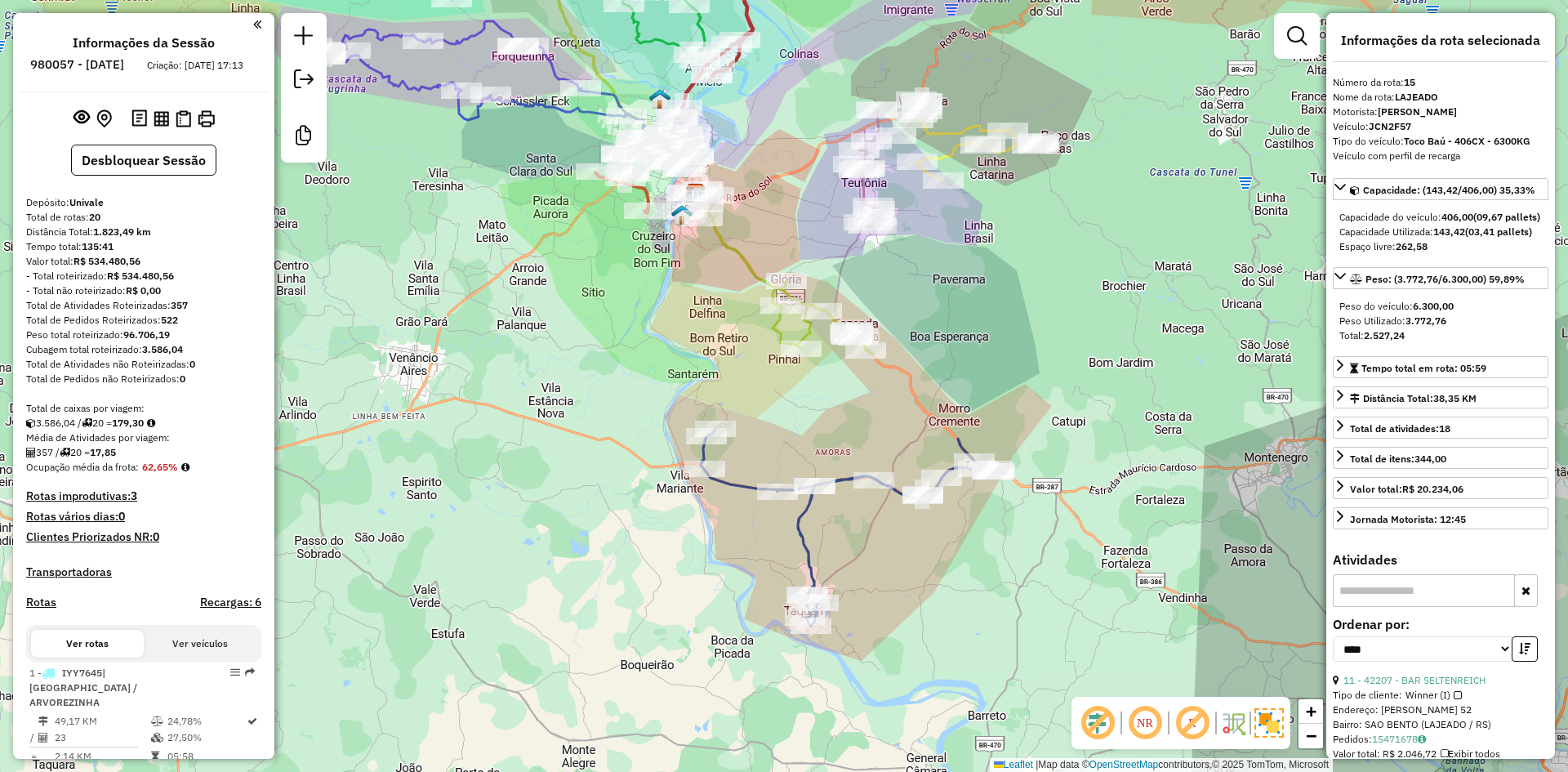
drag, startPoint x: 1130, startPoint y: 325, endPoint x: 1117, endPoint y: 325, distance: 13.0
click at [1130, 325] on div "Janela de atendimento Grade de atendimento Capacidade Transportadoras Veículos …" at bounding box center [784, 386] width 1568 height 772
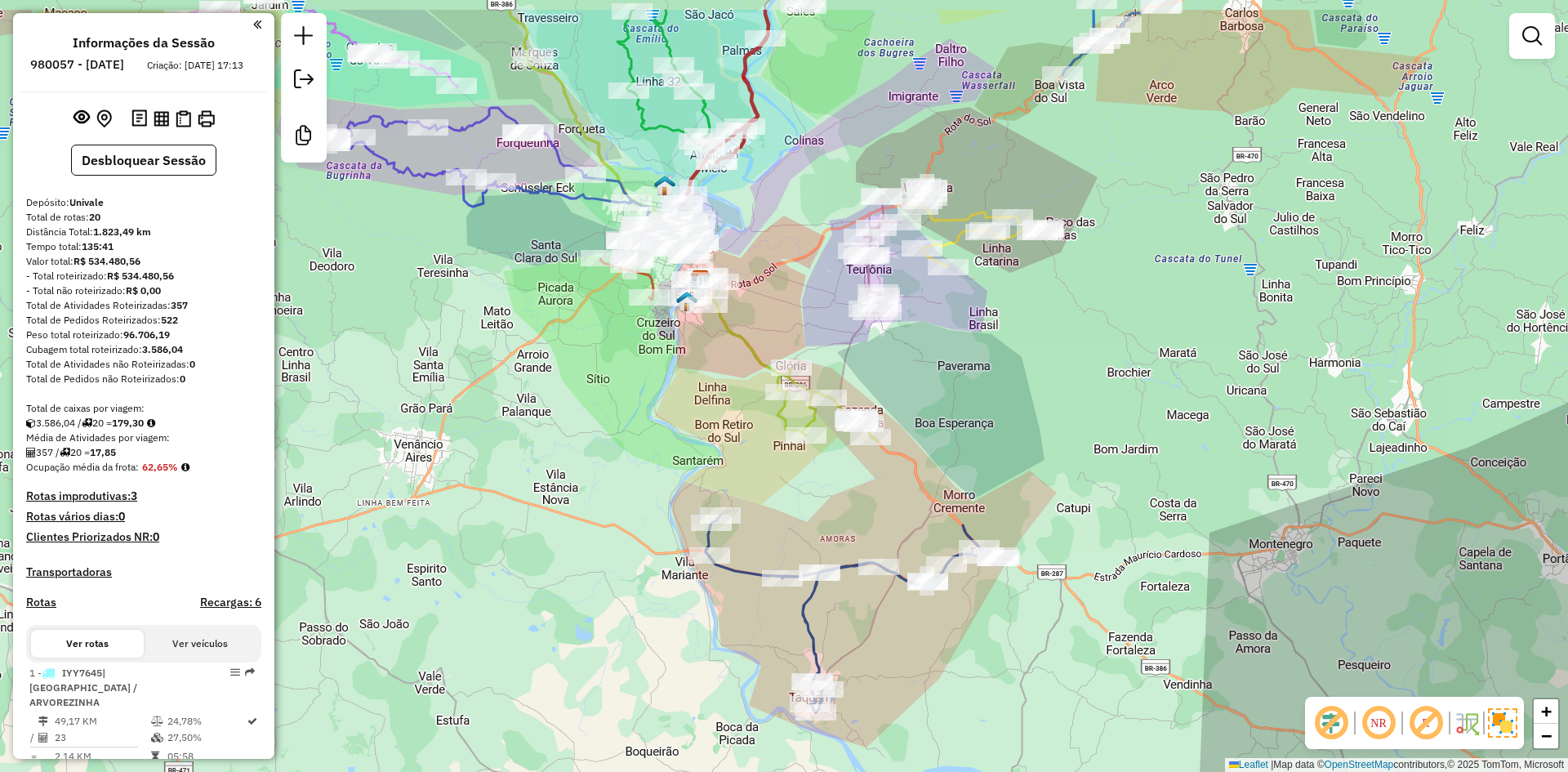
drag, startPoint x: 643, startPoint y: 332, endPoint x: 645, endPoint y: 383, distance: 51.0
click at [644, 382] on div "Janela de atendimento Grade de atendimento Capacidade Transportadoras Veículos …" at bounding box center [784, 386] width 1568 height 772
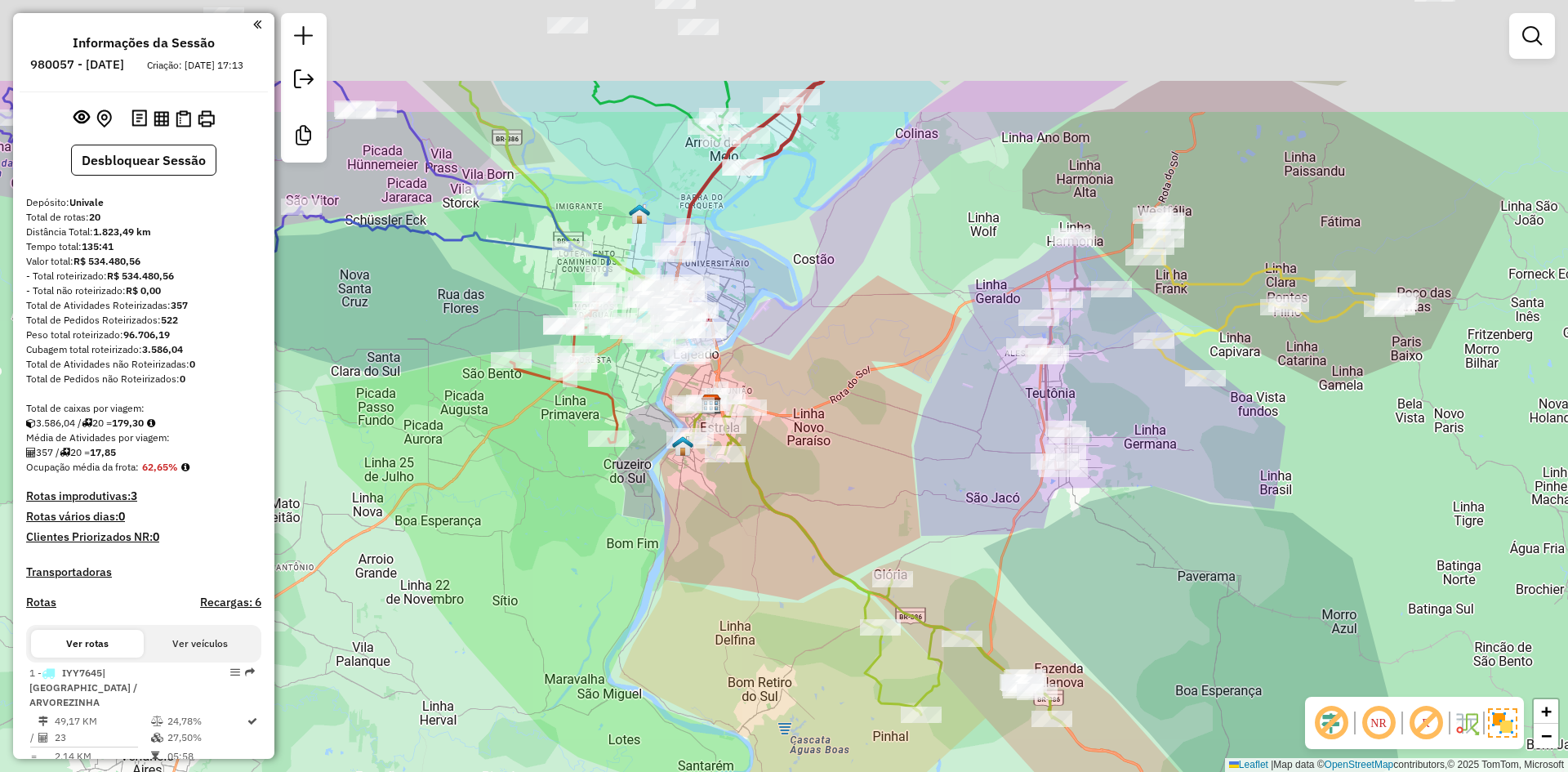
drag, startPoint x: 674, startPoint y: 226, endPoint x: 666, endPoint y: 395, distance: 169.2
click at [666, 400] on div "Janela de atendimento Grade de atendimento Capacidade Transportadoras Veículos …" at bounding box center [784, 386] width 1568 height 772
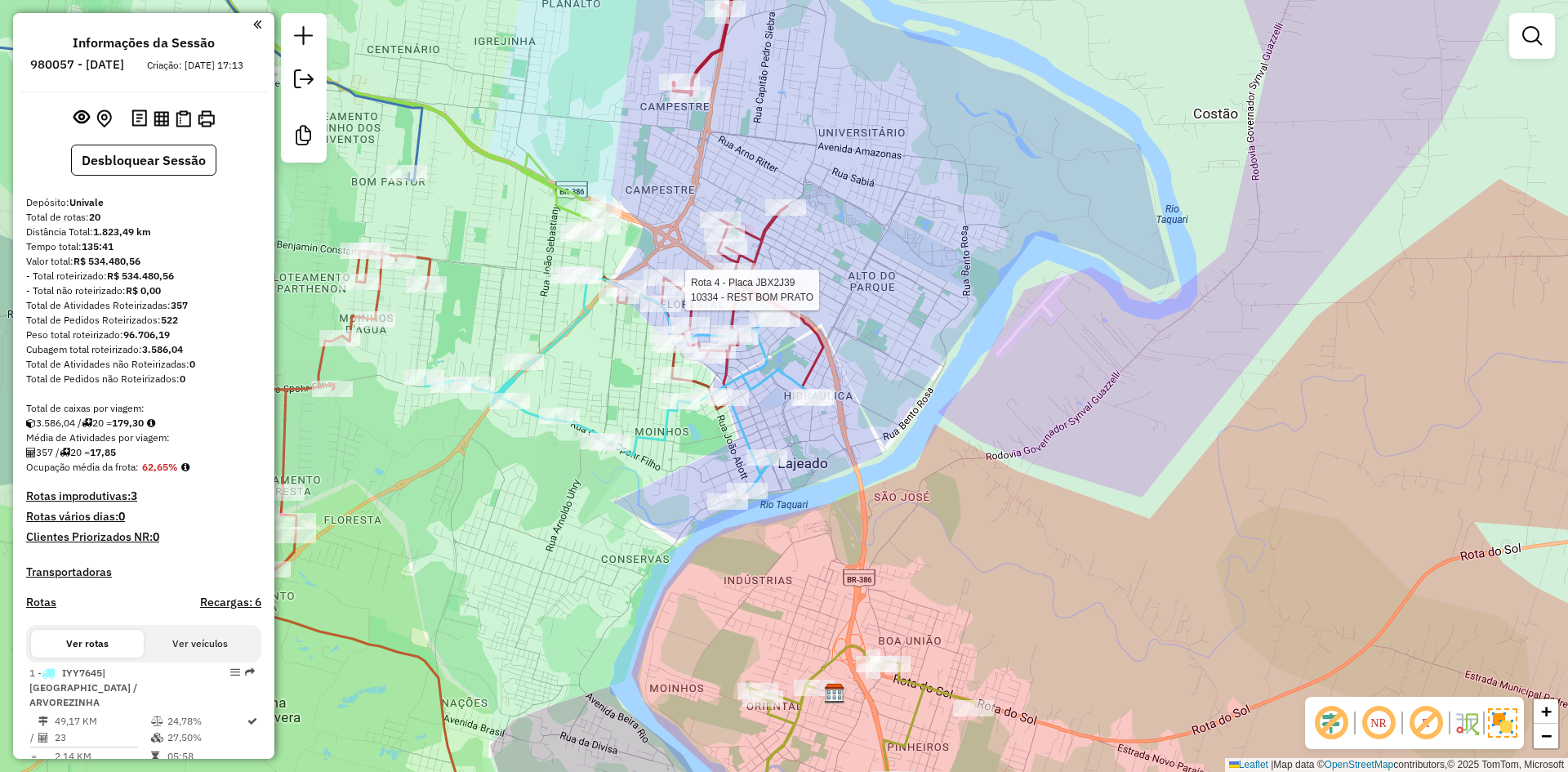
select select "*********"
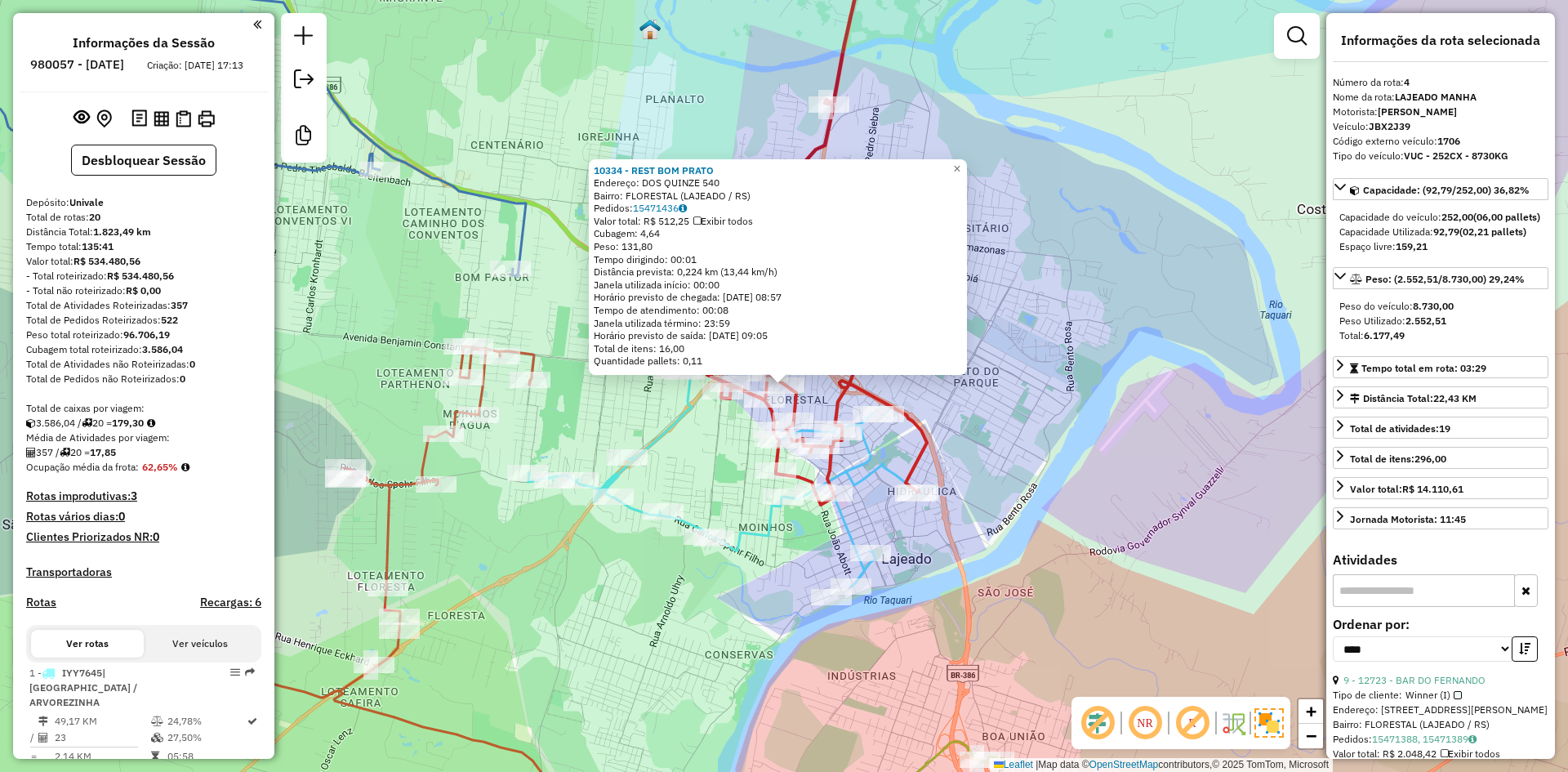
click at [1212, 395] on div "10334 - REST BOM PRATO Endereço: DOS QUINZE 540 Bairro: FLORESTAL (LAJEADO / RS…" at bounding box center [784, 386] width 1568 height 772
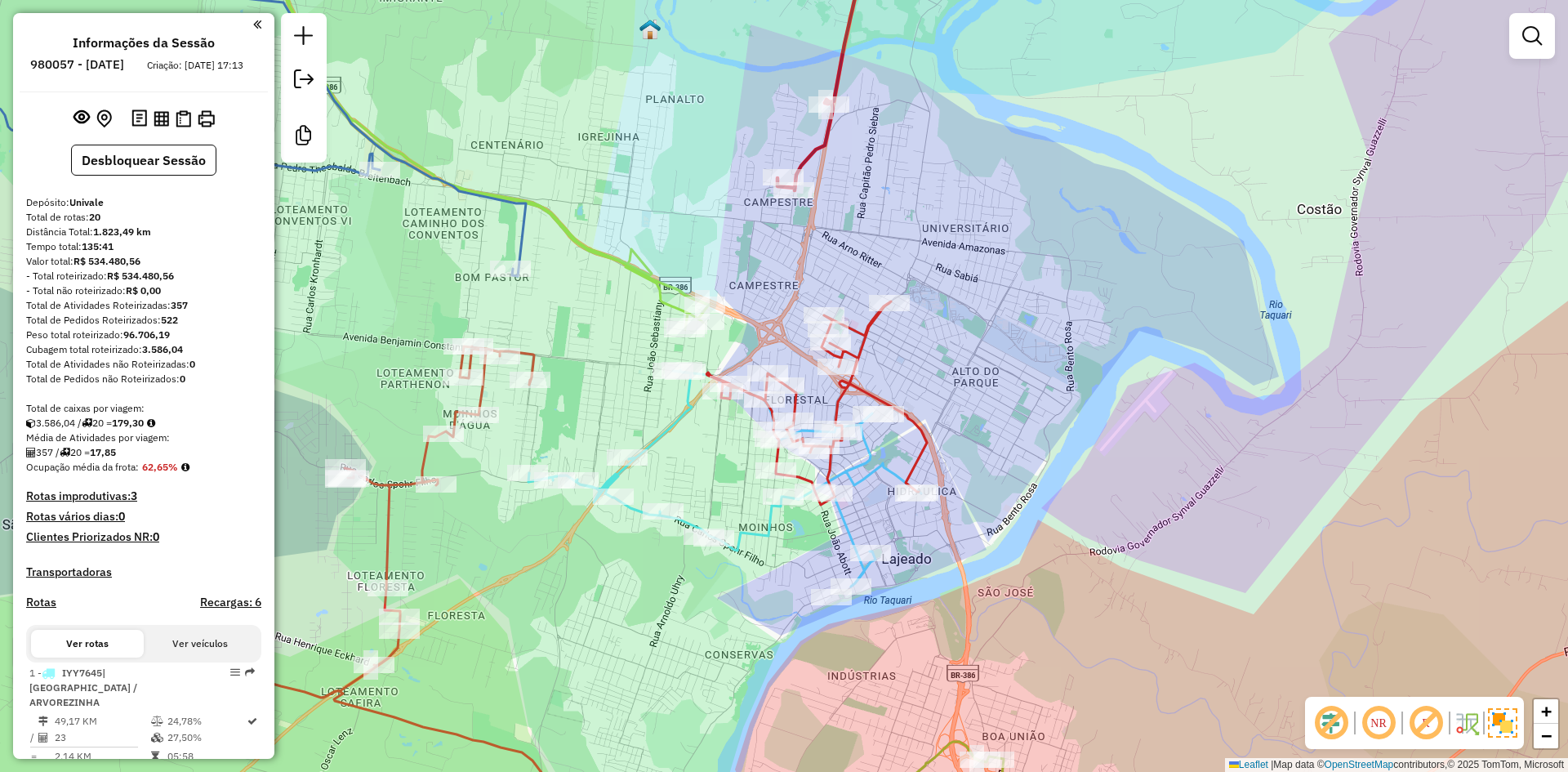
click at [1227, 286] on div "Janela de atendimento Grade de atendimento Capacidade Transportadoras Veículos …" at bounding box center [784, 386] width 1568 height 772
drag, startPoint x: 747, startPoint y: 394, endPoint x: 633, endPoint y: 381, distance: 114.7
click at [696, 389] on div "Janela de atendimento Grade de atendimento Capacidade Transportadoras Veículos …" at bounding box center [784, 386] width 1568 height 772
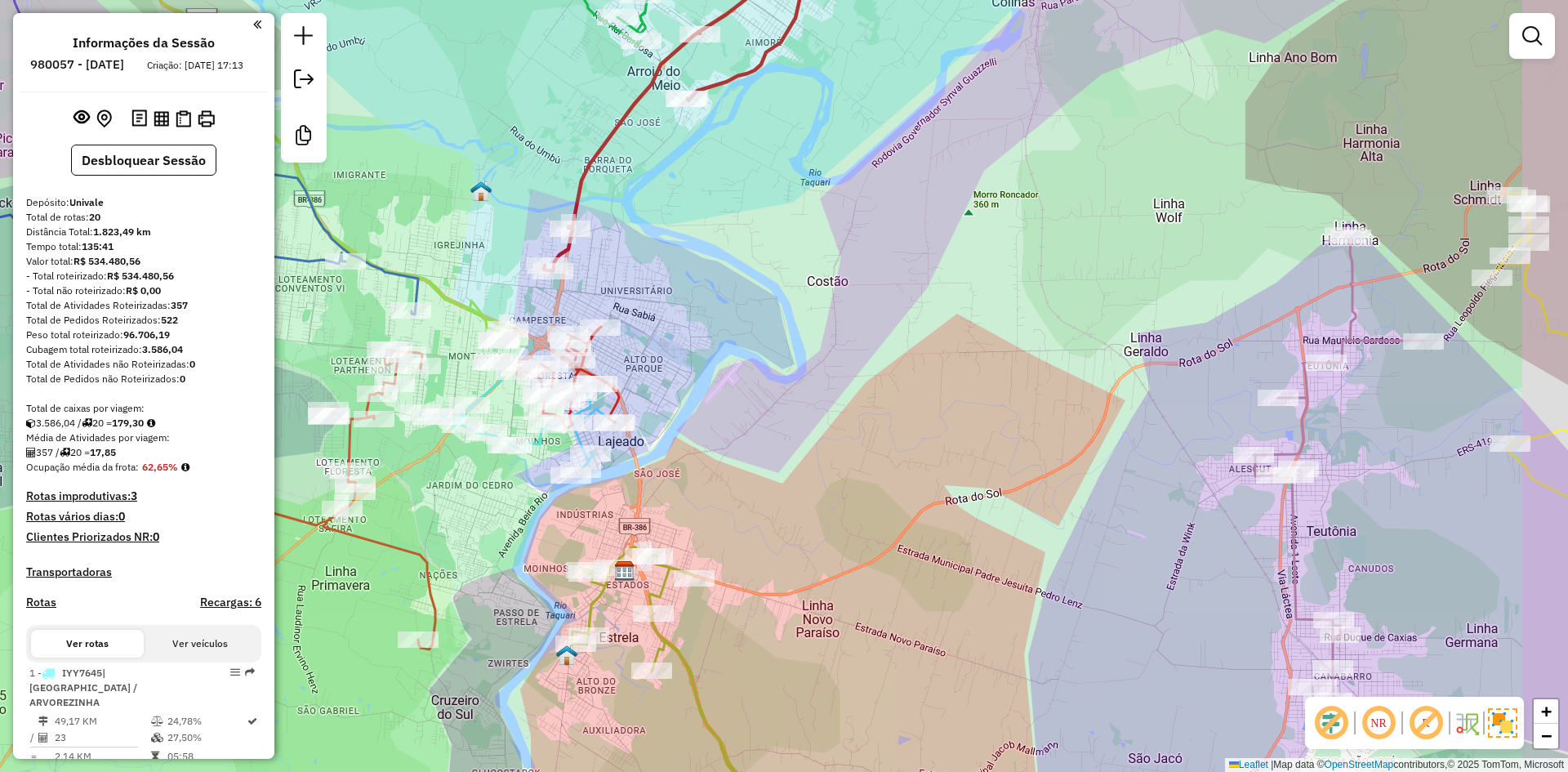
drag, startPoint x: 1154, startPoint y: 357, endPoint x: 465, endPoint y: 404, distance: 690.6
click at [519, 412] on div "Janela de atendimento Grade de atendimento Capacidade Transportadoras Veículos …" at bounding box center [784, 386] width 1568 height 772
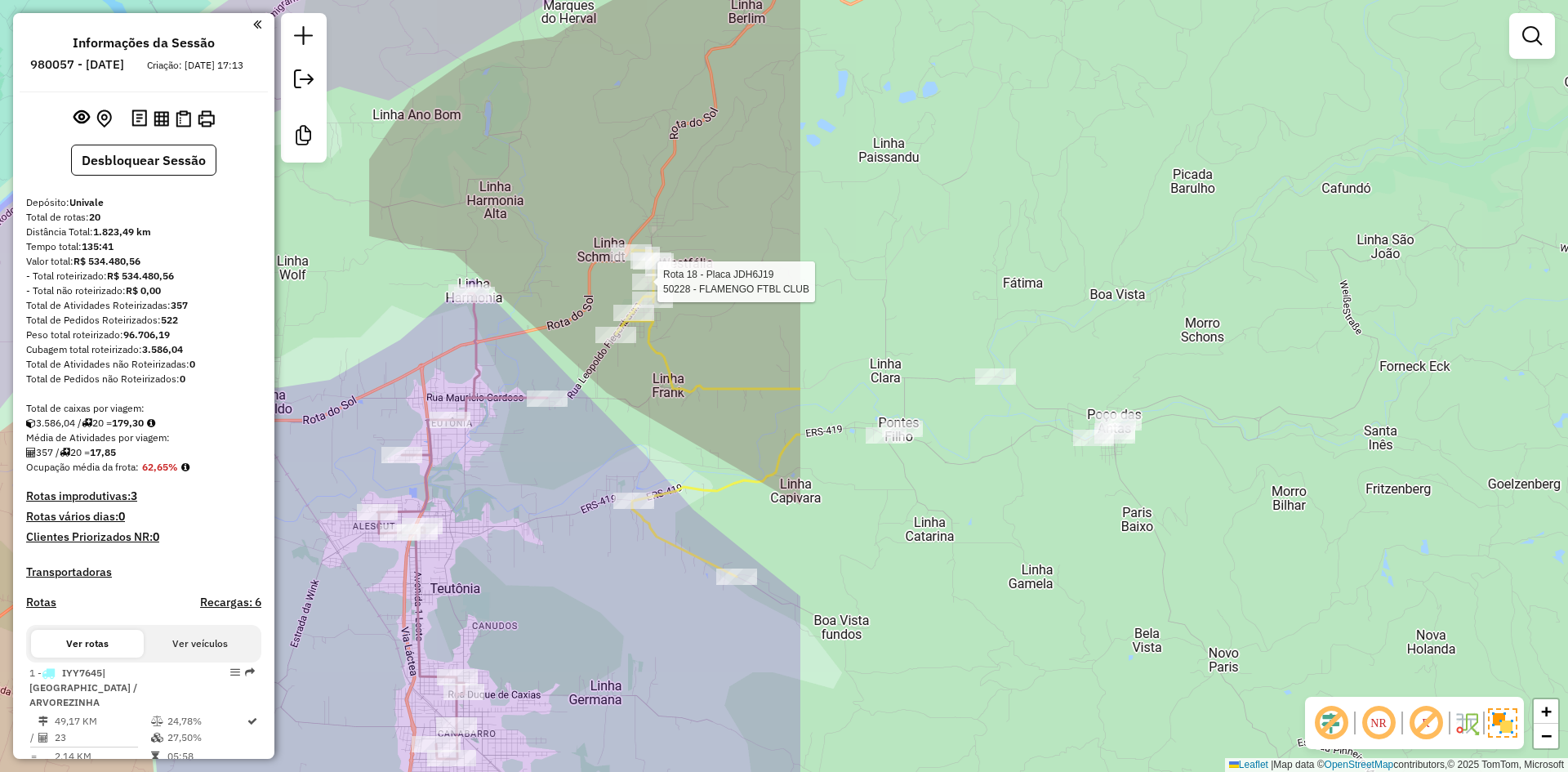
select select "*********"
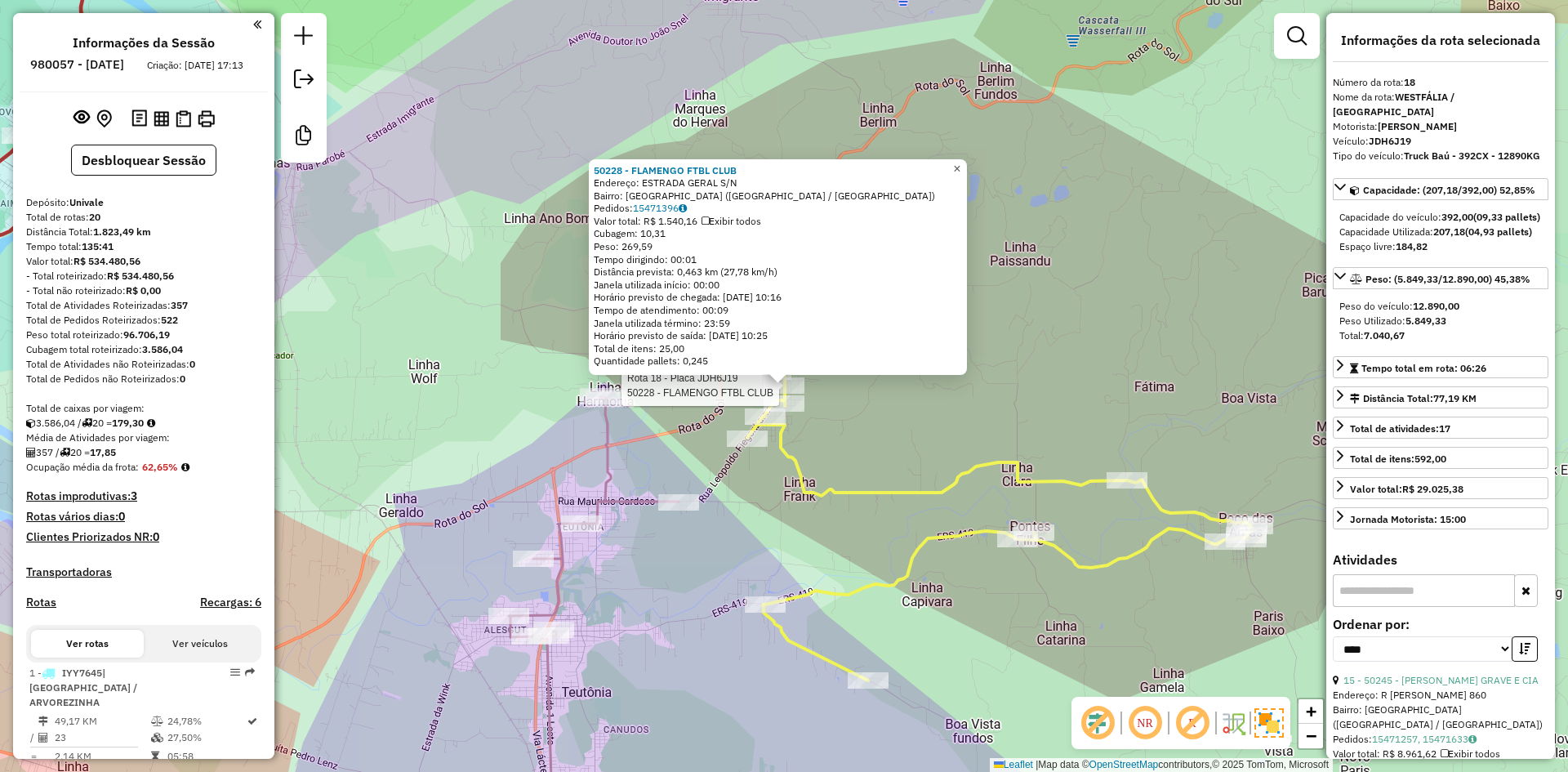
click at [967, 164] on link "×" at bounding box center [957, 169] width 20 height 20
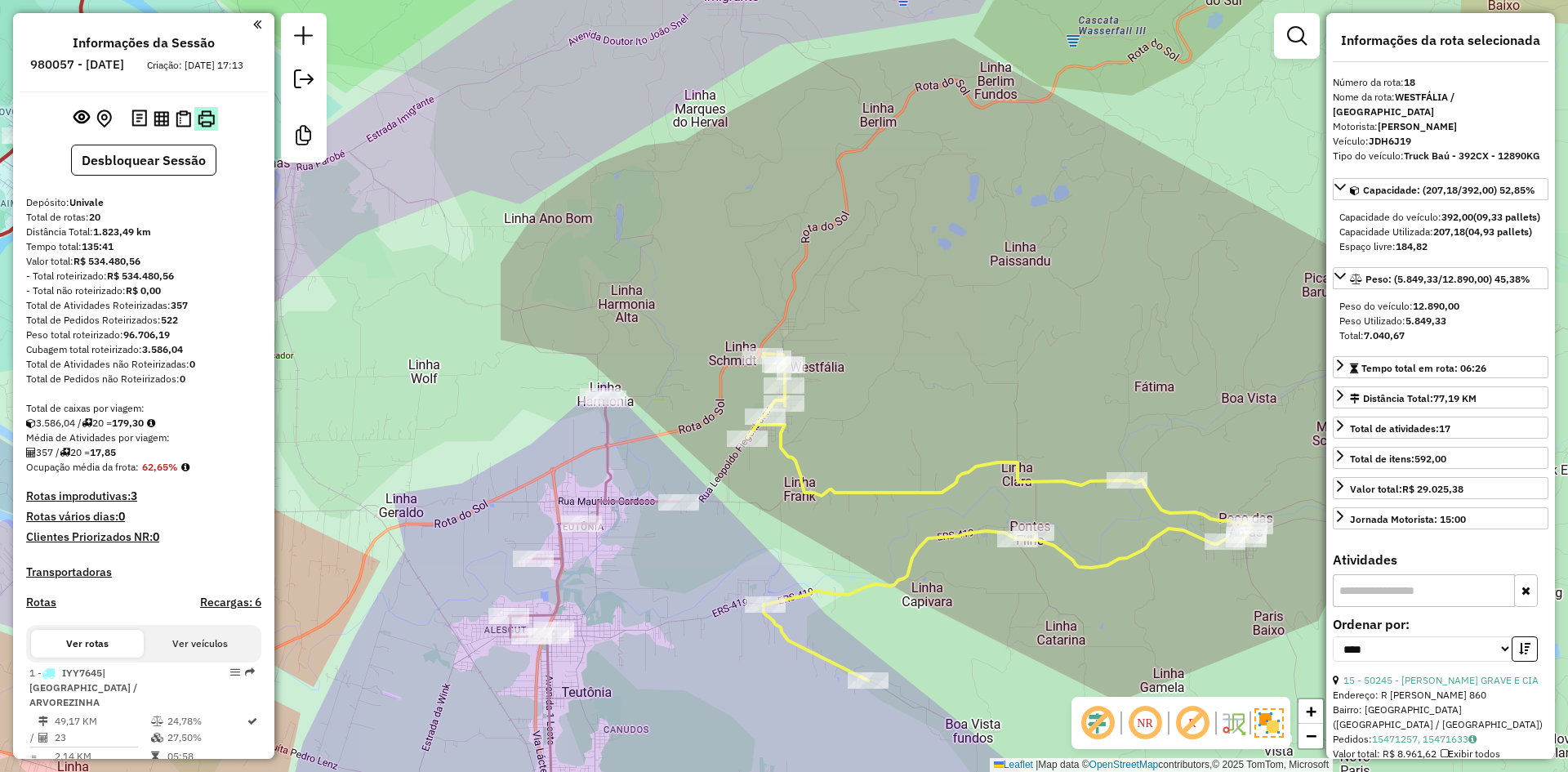
click at [204, 110] on img at bounding box center [206, 119] width 17 height 17
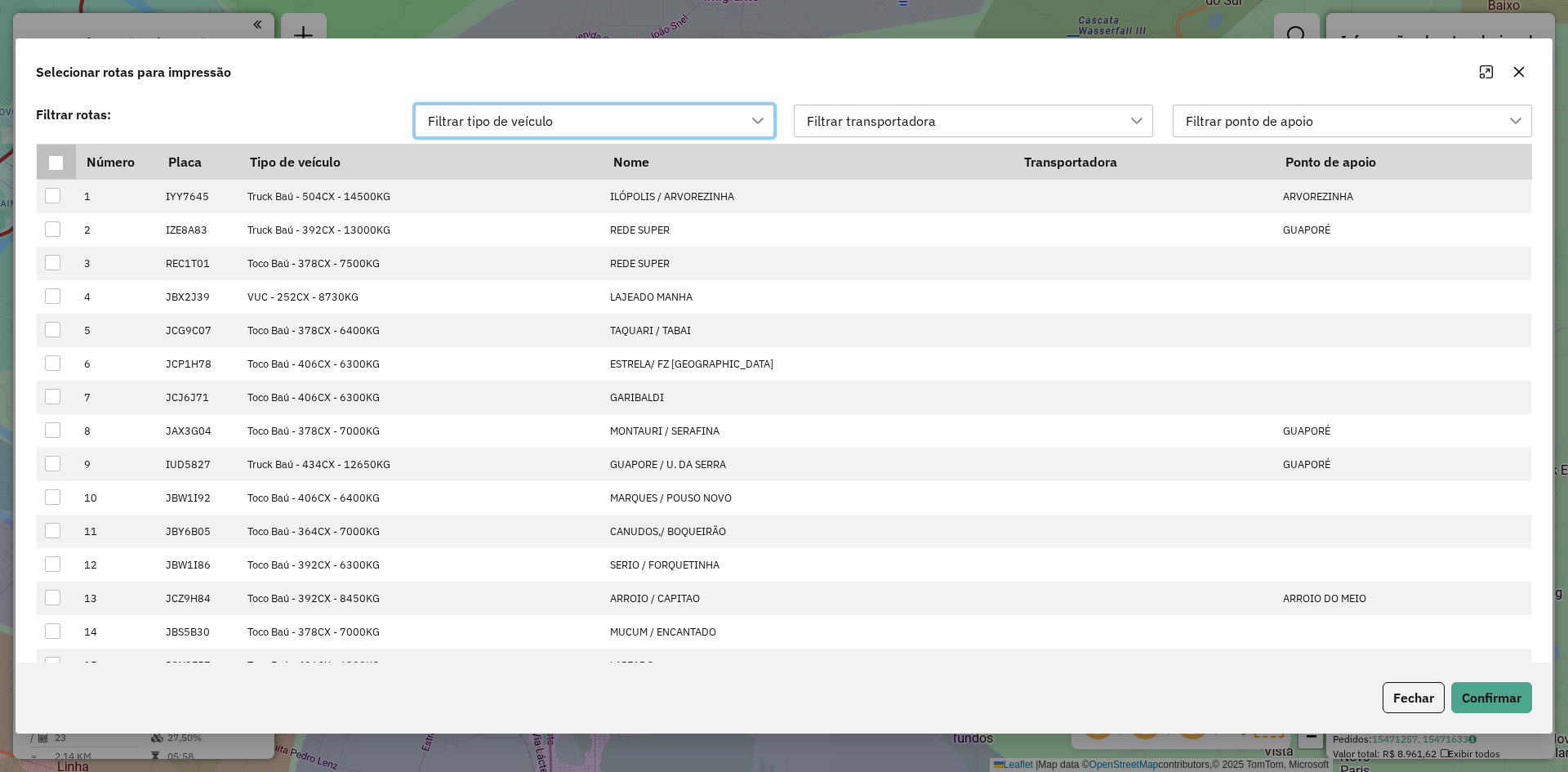
click at [58, 167] on div at bounding box center [56, 163] width 16 height 16
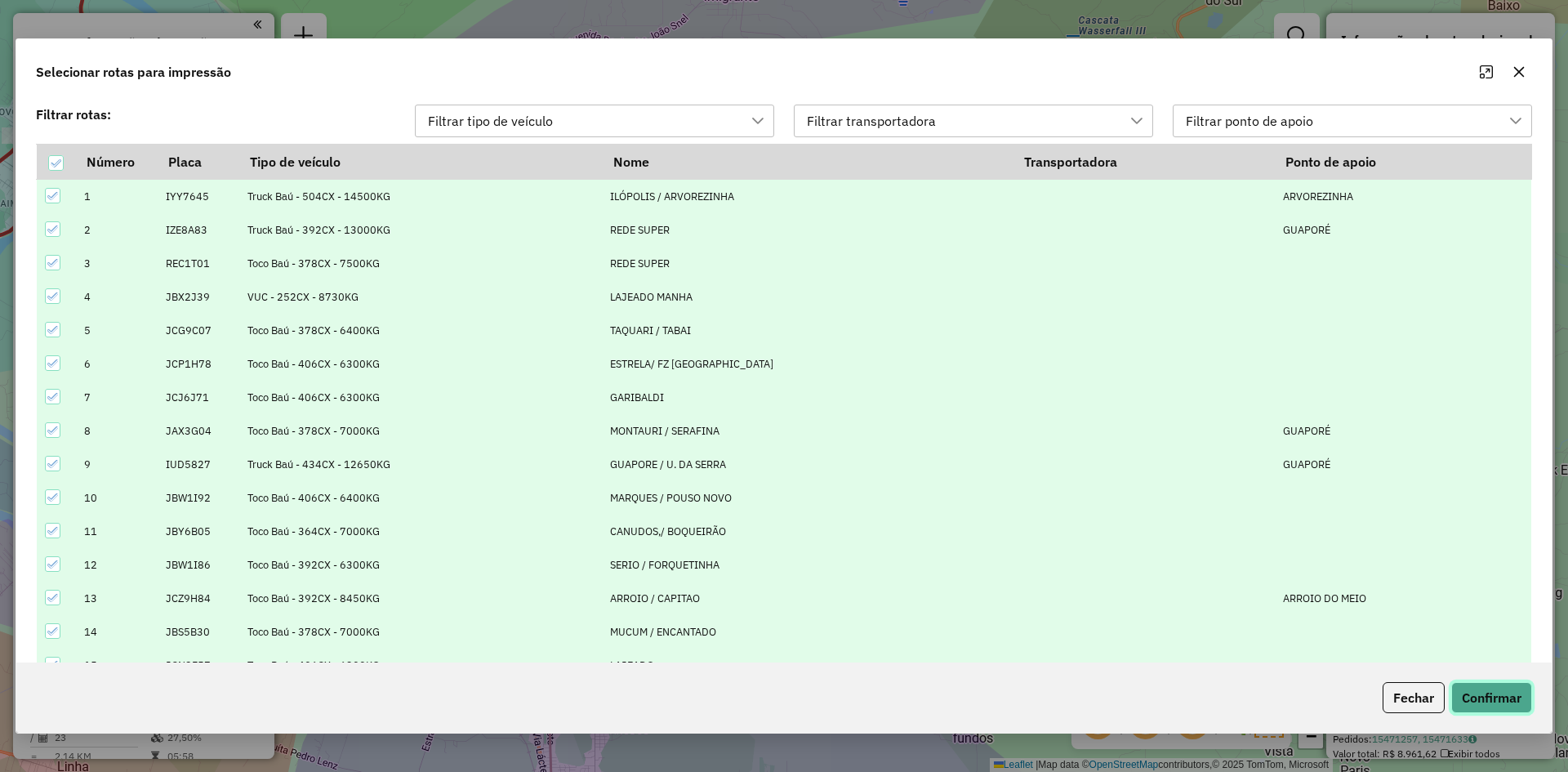
click at [1506, 702] on button "Confirmar" at bounding box center [1491, 698] width 80 height 31
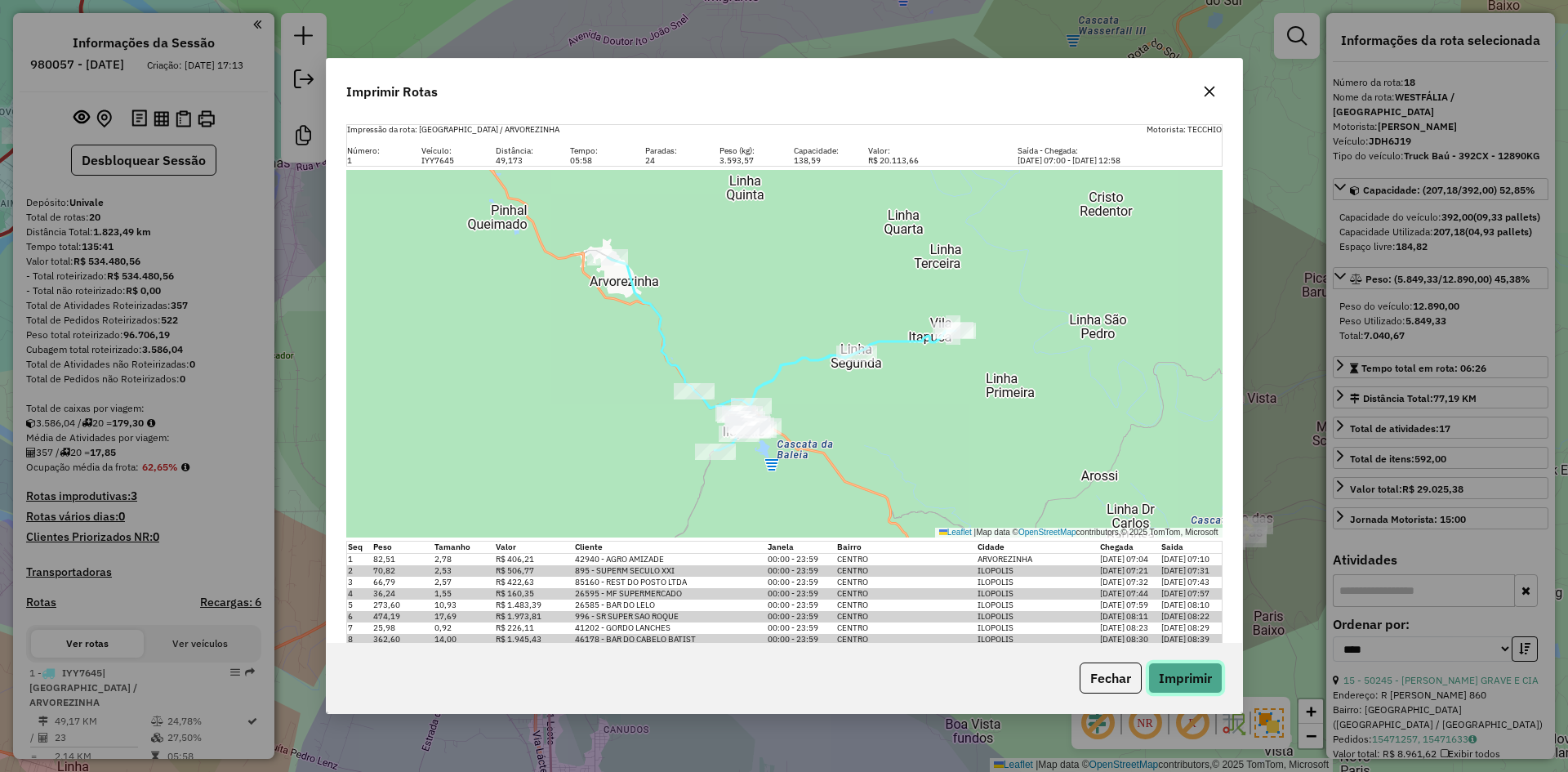
click at [1193, 684] on button "Imprimir" at bounding box center [1186, 678] width 74 height 31
click at [1212, 93] on icon "button" at bounding box center [1209, 91] width 13 height 13
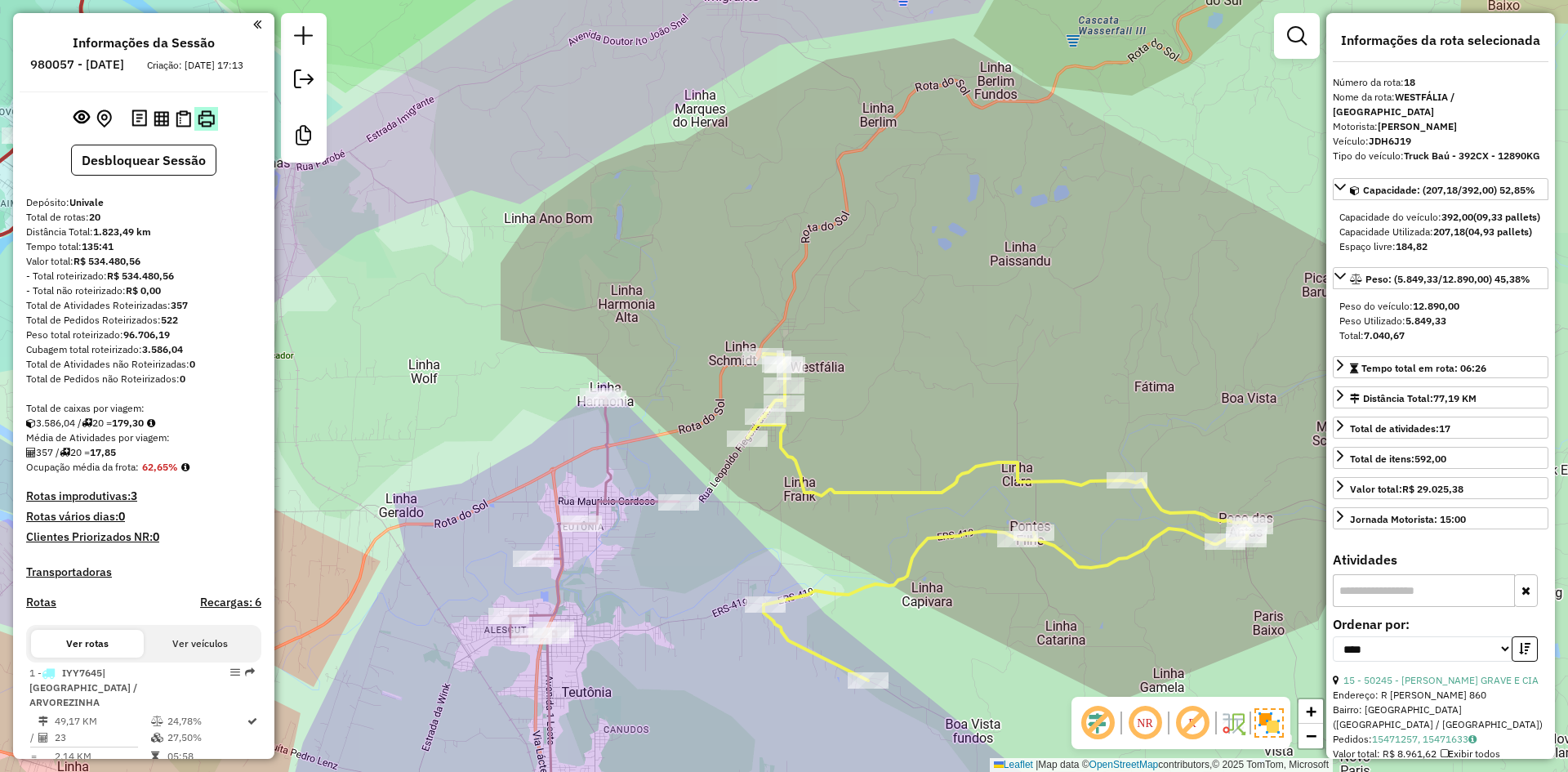
click at [205, 110] on img at bounding box center [206, 119] width 17 height 17
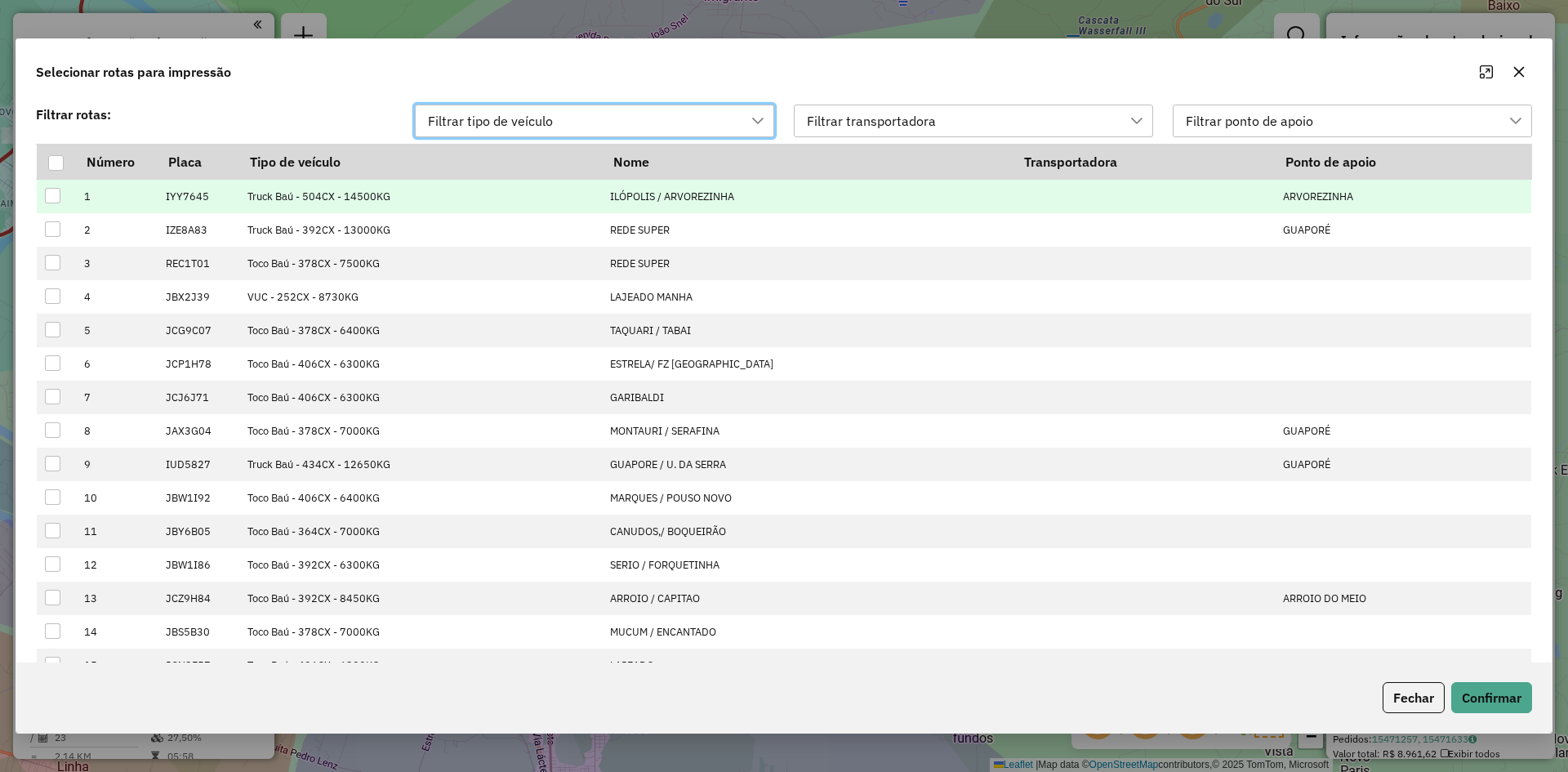
click at [52, 196] on div at bounding box center [53, 196] width 16 height 16
click at [1487, 693] on button "Confirmar" at bounding box center [1491, 698] width 80 height 31
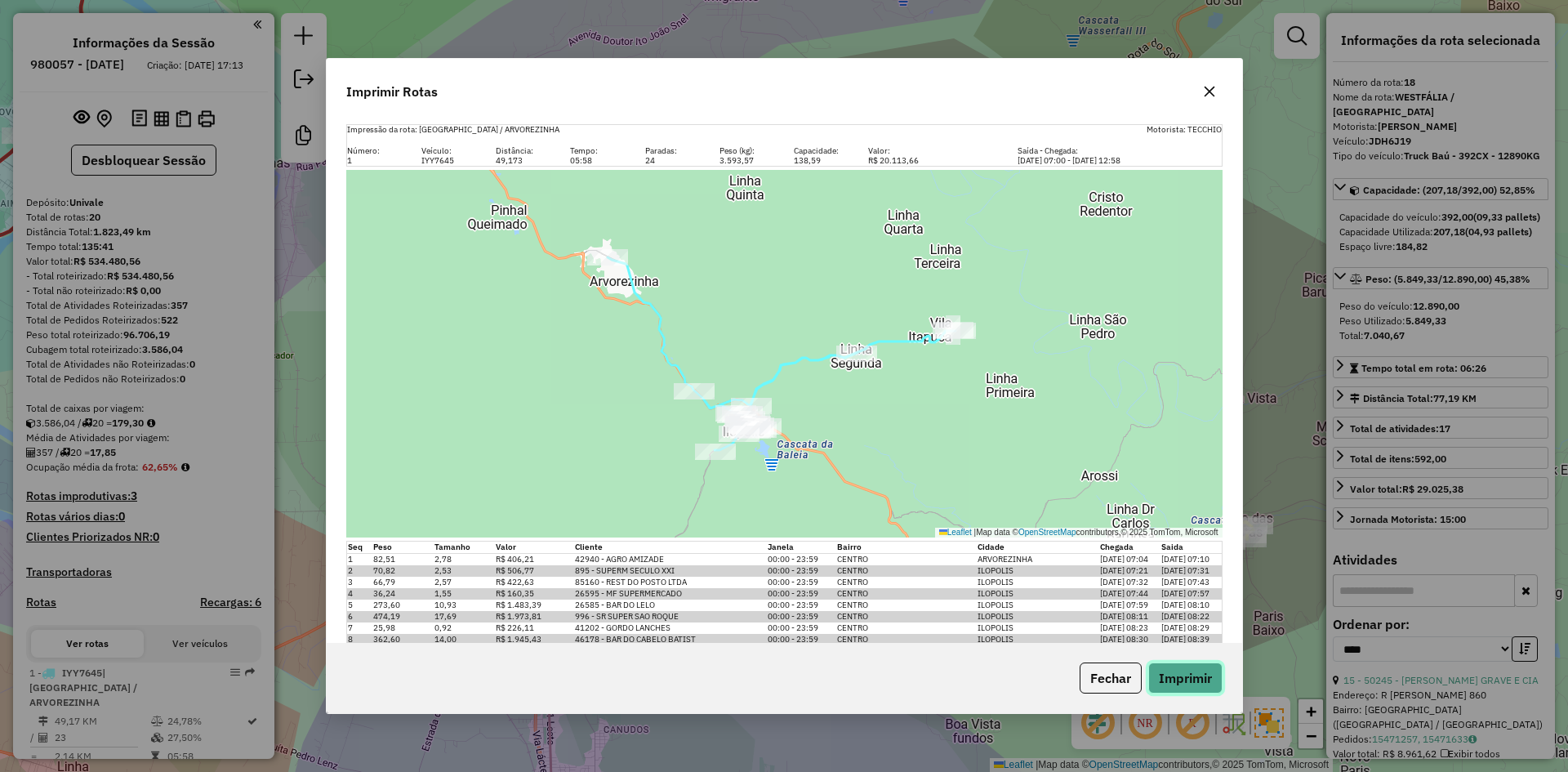
click at [1191, 679] on button "Imprimir" at bounding box center [1186, 678] width 74 height 31
click at [1207, 90] on icon "button" at bounding box center [1209, 92] width 10 height 10
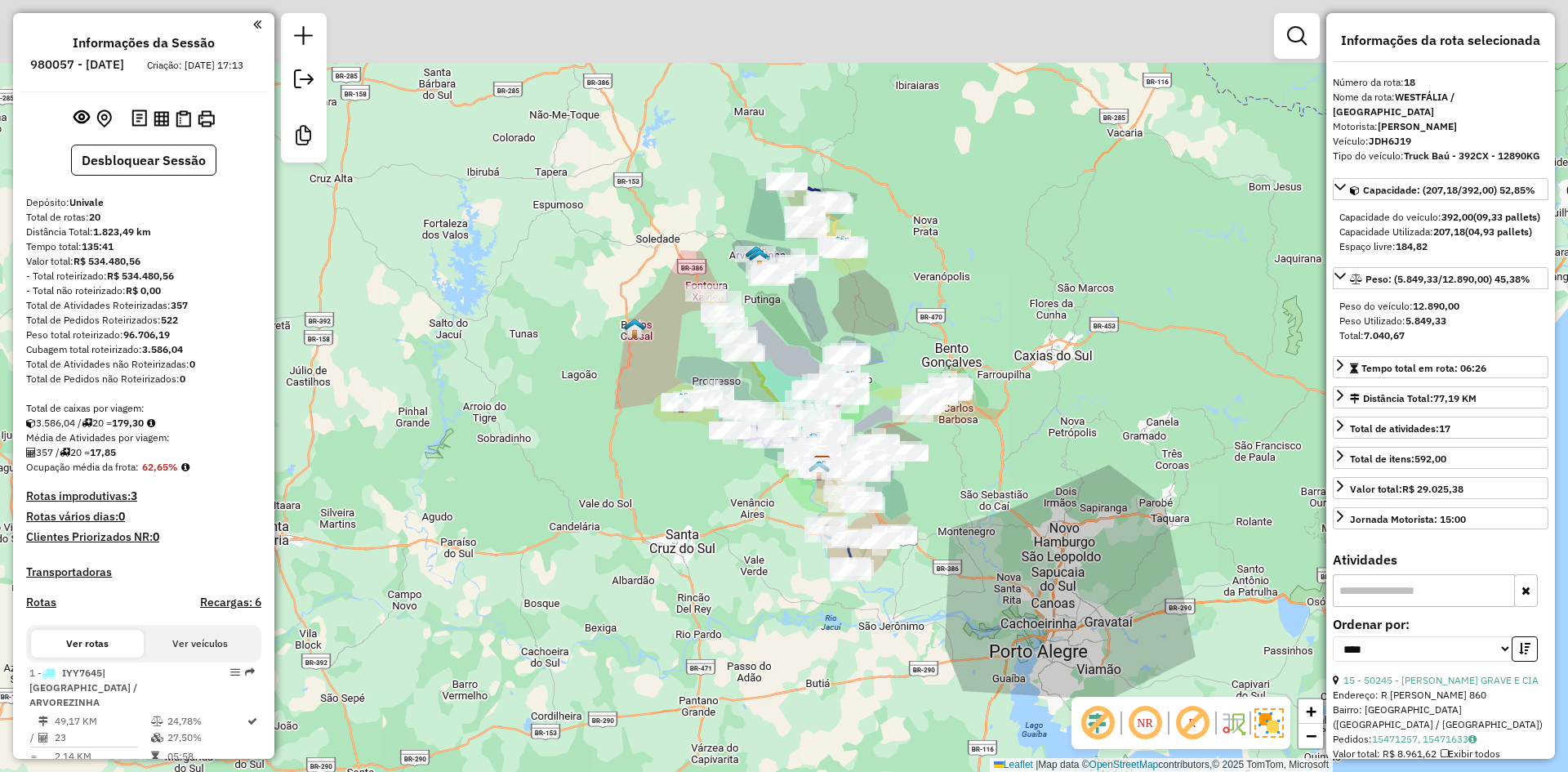
drag, startPoint x: 838, startPoint y: 241, endPoint x: 793, endPoint y: 340, distance: 108.7
click at [793, 340] on div "Janela de atendimento Grade de atendimento Capacidade Transportadoras Veículos …" at bounding box center [784, 386] width 1568 height 772
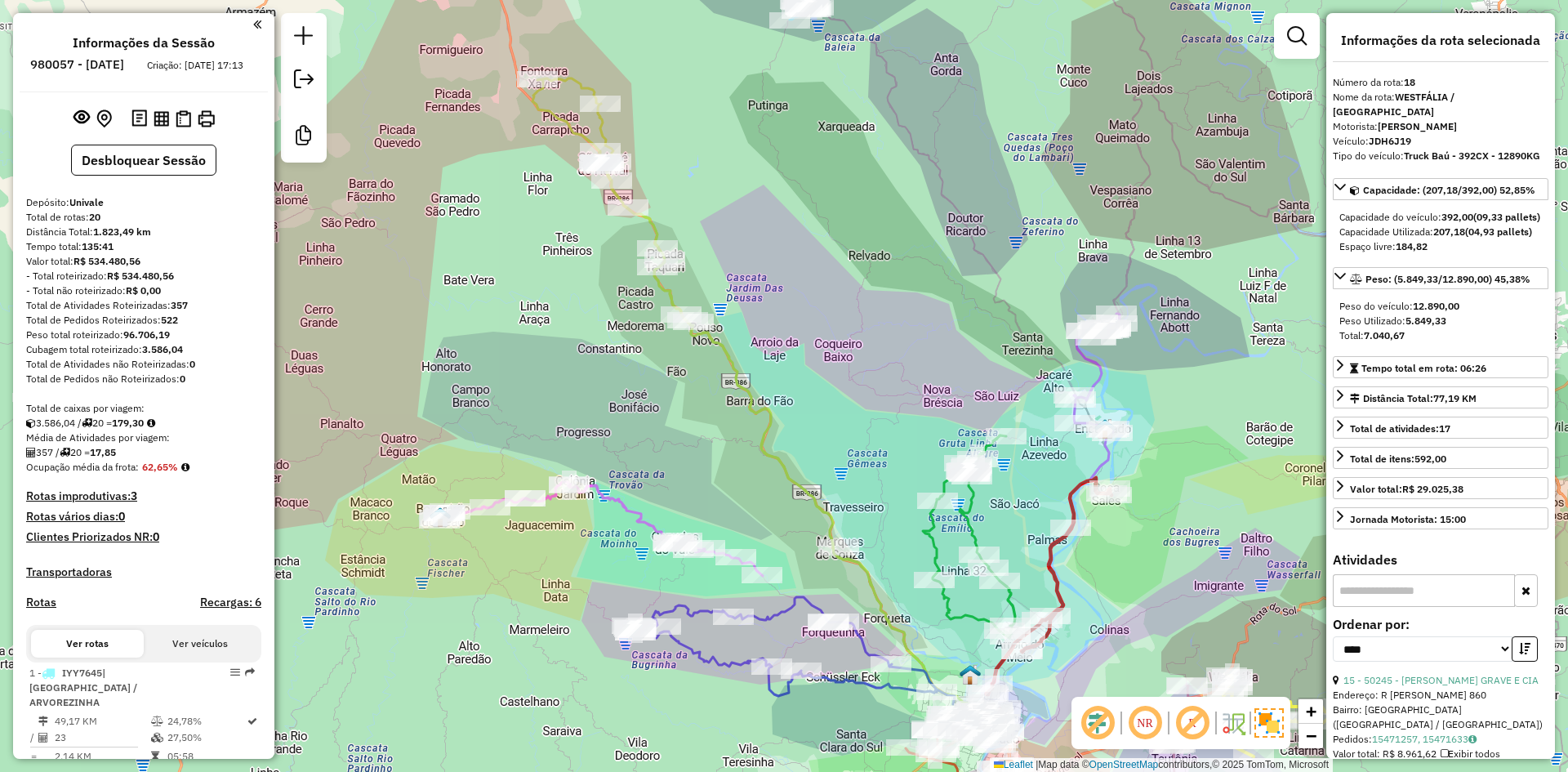
drag, startPoint x: 742, startPoint y: 490, endPoint x: 678, endPoint y: 351, distance: 153.0
click at [682, 357] on div "Janela de atendimento Grade de atendimento Capacidade Transportadoras Veículos …" at bounding box center [784, 386] width 1568 height 772
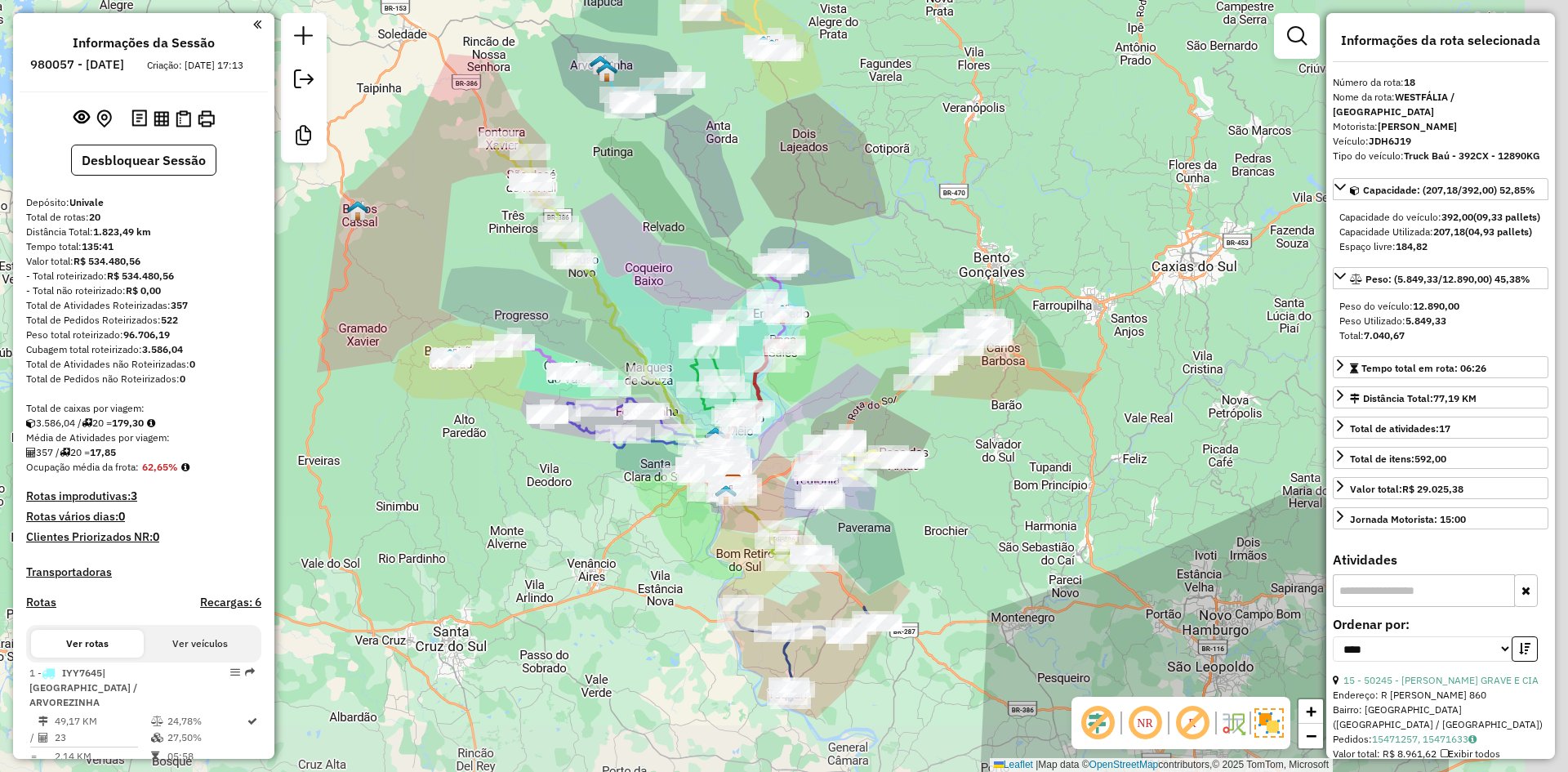
drag, startPoint x: 1110, startPoint y: 415, endPoint x: 829, endPoint y: 344, distance: 289.8
click at [829, 345] on div "Janela de atendimento Grade de atendimento Capacidade Transportadoras Veículos …" at bounding box center [784, 386] width 1568 height 772
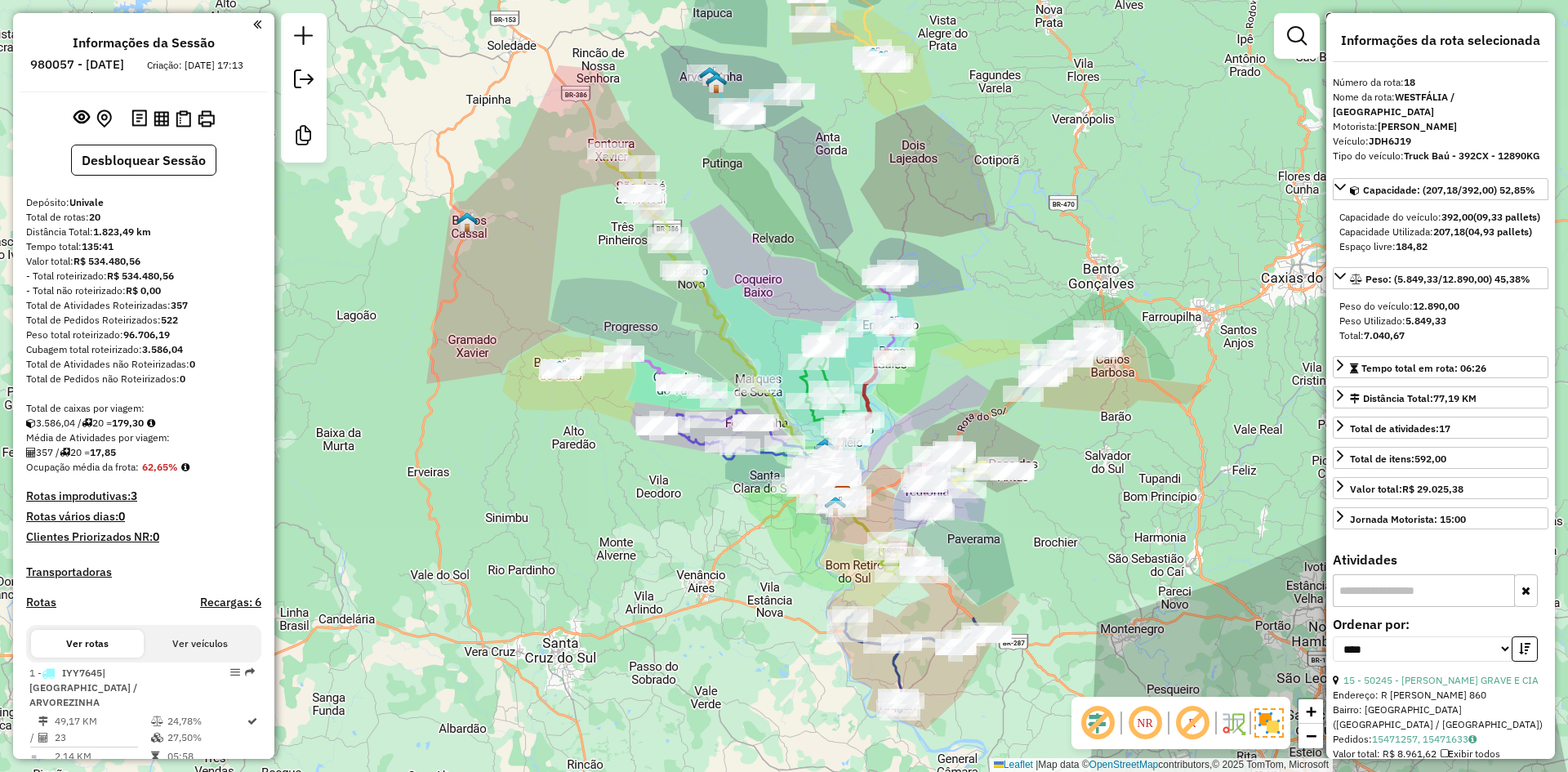
drag, startPoint x: 546, startPoint y: 487, endPoint x: 662, endPoint y: 518, distance: 120.1
click at [662, 518] on div "Janela de atendimento Grade de atendimento Capacidade Transportadoras Veículos …" at bounding box center [784, 386] width 1568 height 772
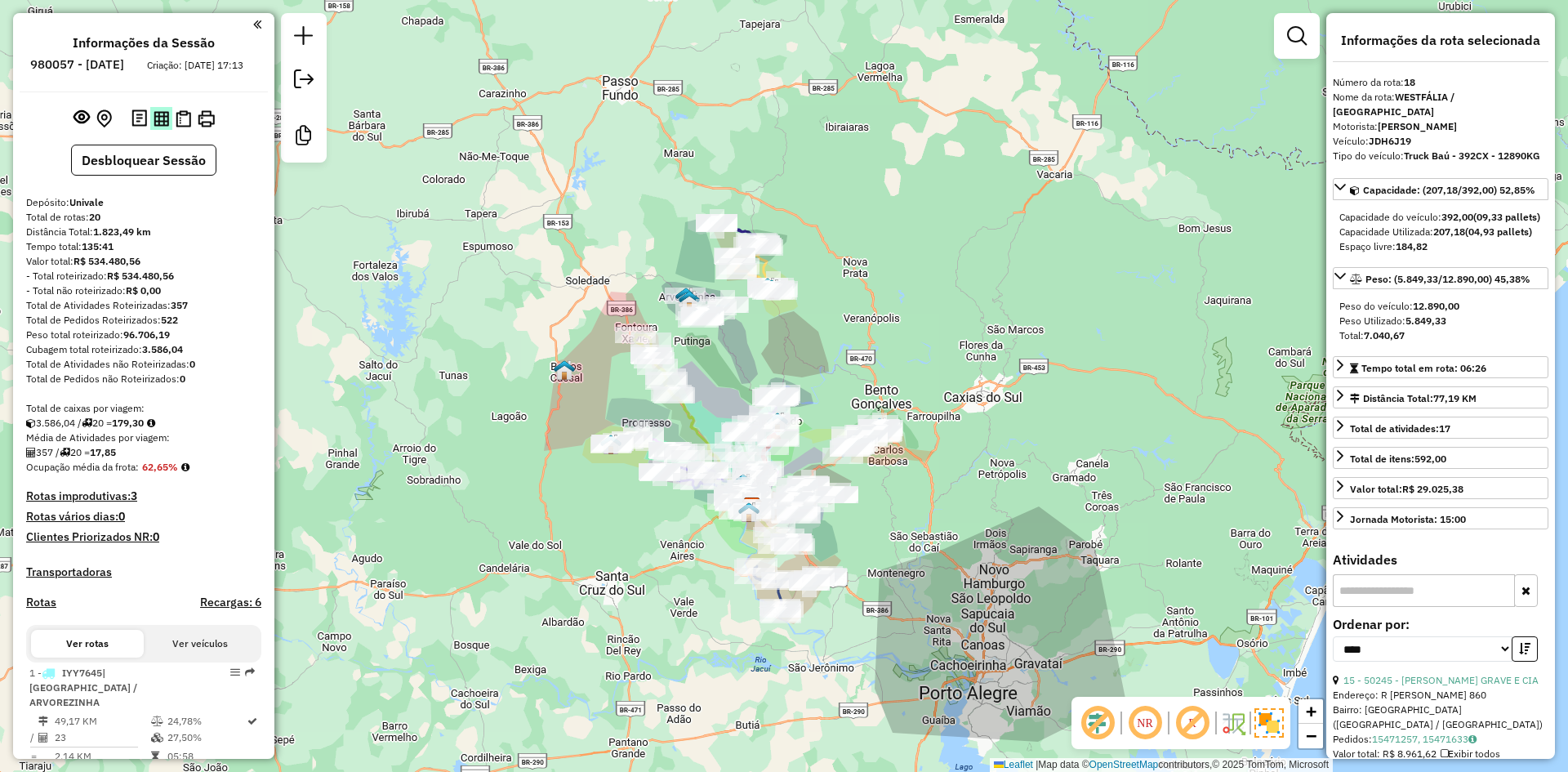
click at [156, 126] on img at bounding box center [161, 119] width 16 height 16
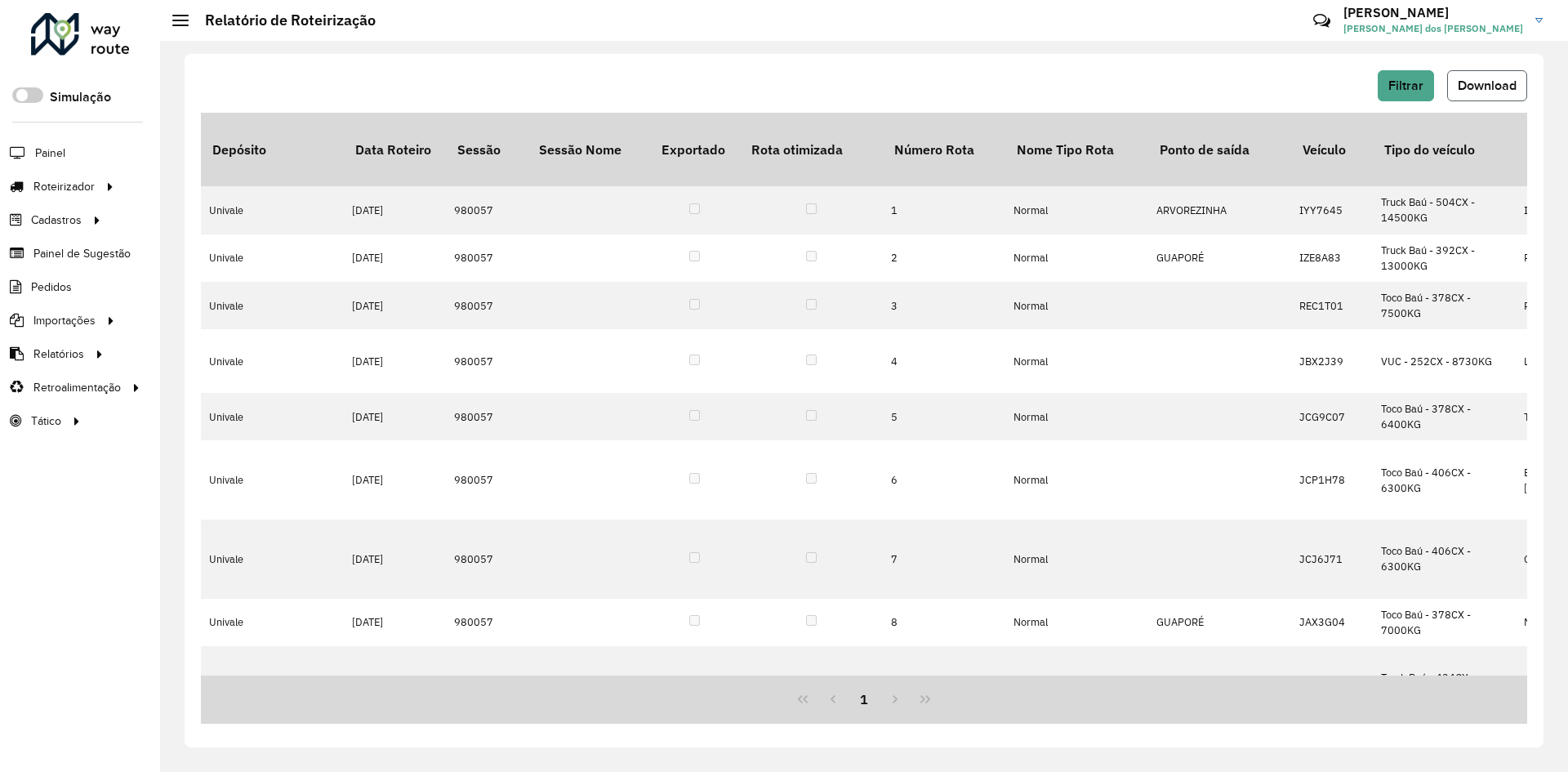
click at [1488, 94] on button "Download" at bounding box center [1488, 86] width 80 height 31
